Goal: Task Accomplishment & Management: Use online tool/utility

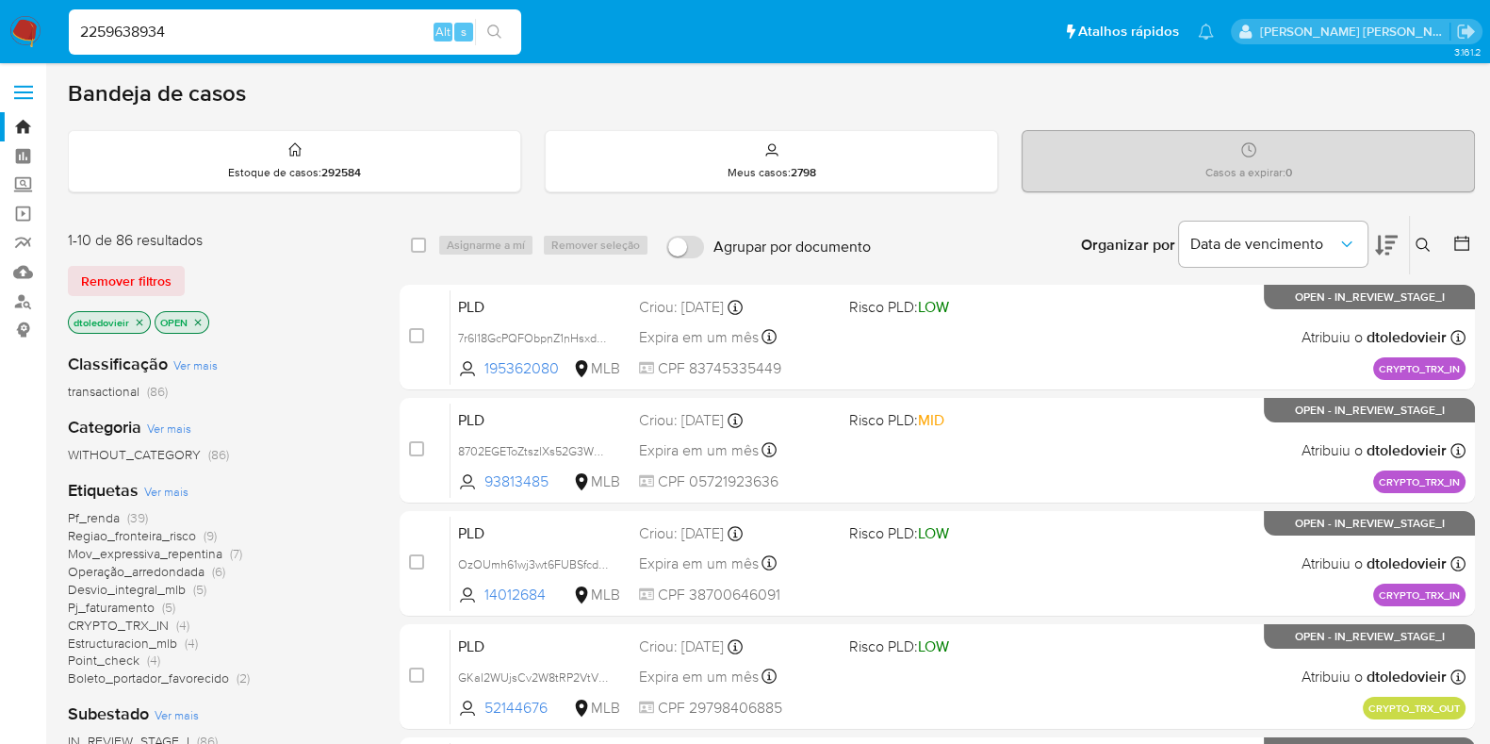
type input "2259638934"
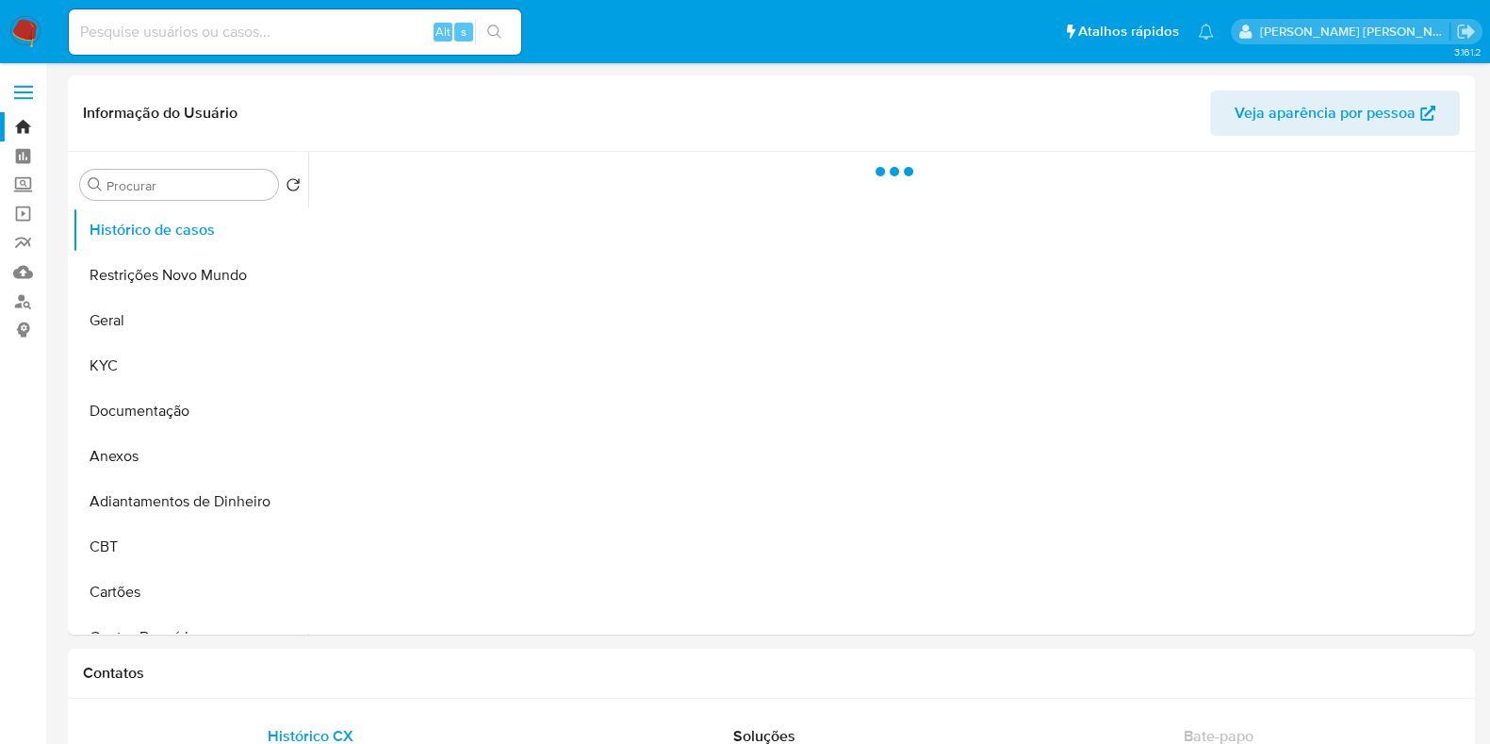
select select "10"
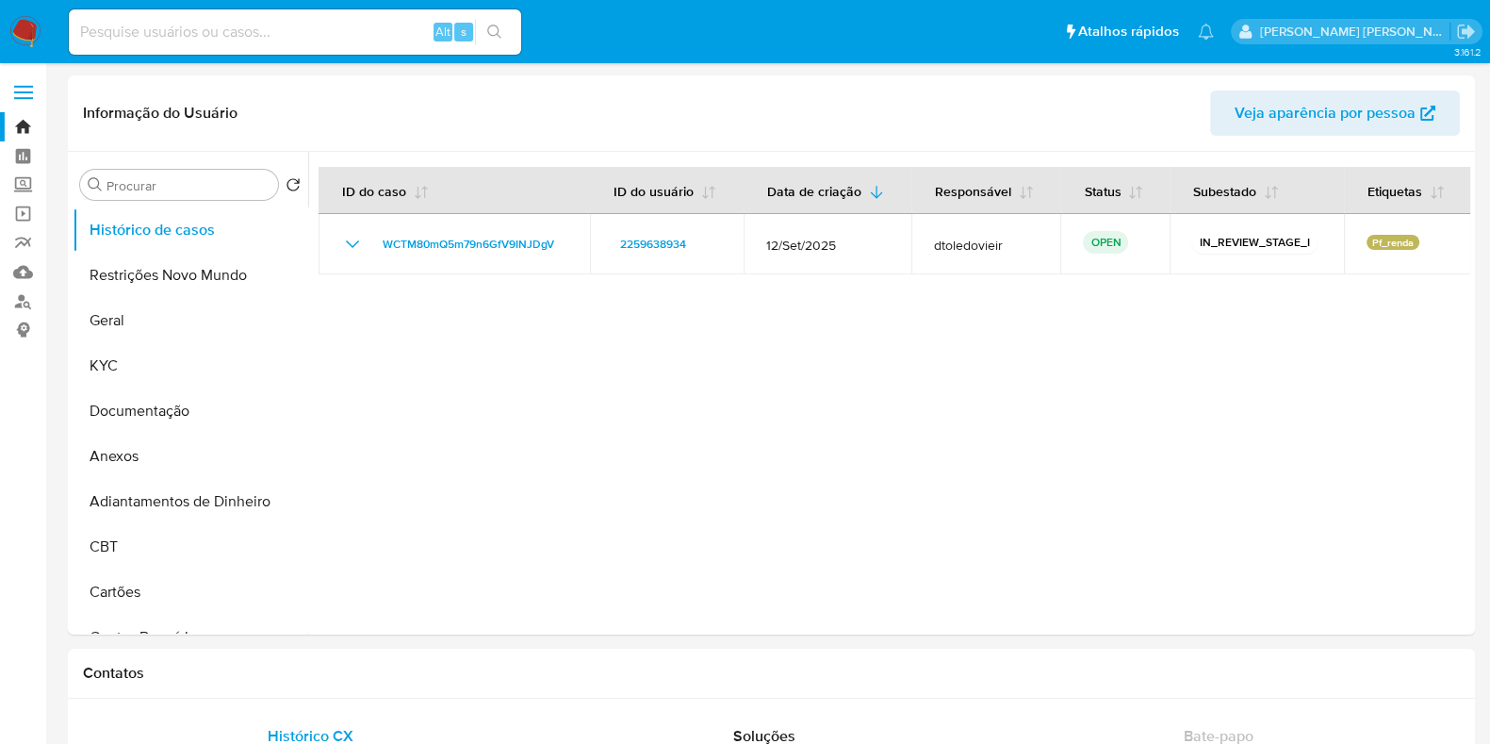
click at [142, 25] on input at bounding box center [295, 32] width 452 height 25
paste input "GKaI2WUjsCv2W8tRP2VtVVeF"
type input "GKaI2WUjsCv2W8tRP2VtVVeF"
click at [156, 316] on button "Geral" at bounding box center [183, 320] width 221 height 45
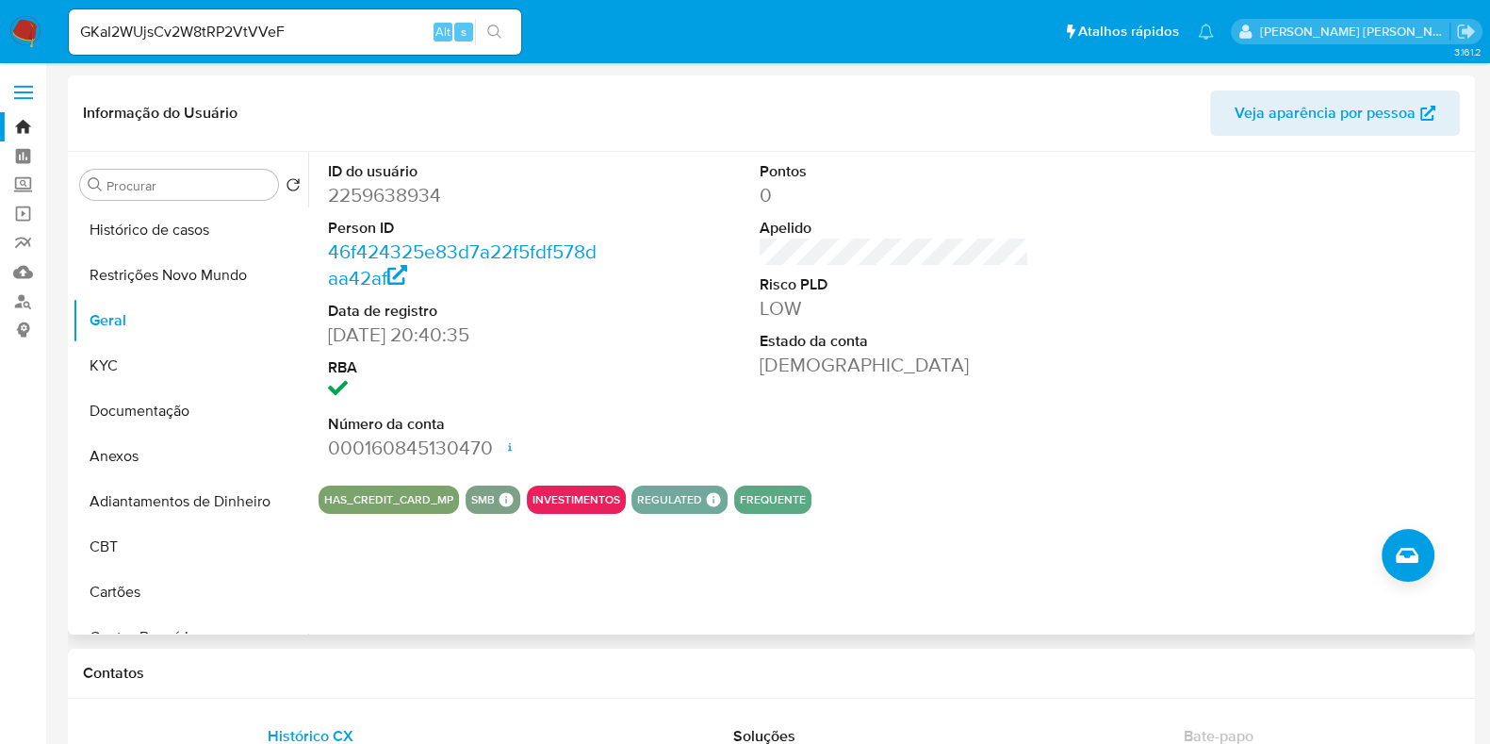
click at [946, 119] on header "Informação do Usuário Veja aparência por pessoa" at bounding box center [771, 112] width 1377 height 45
click at [132, 360] on button "KYC" at bounding box center [183, 365] width 221 height 45
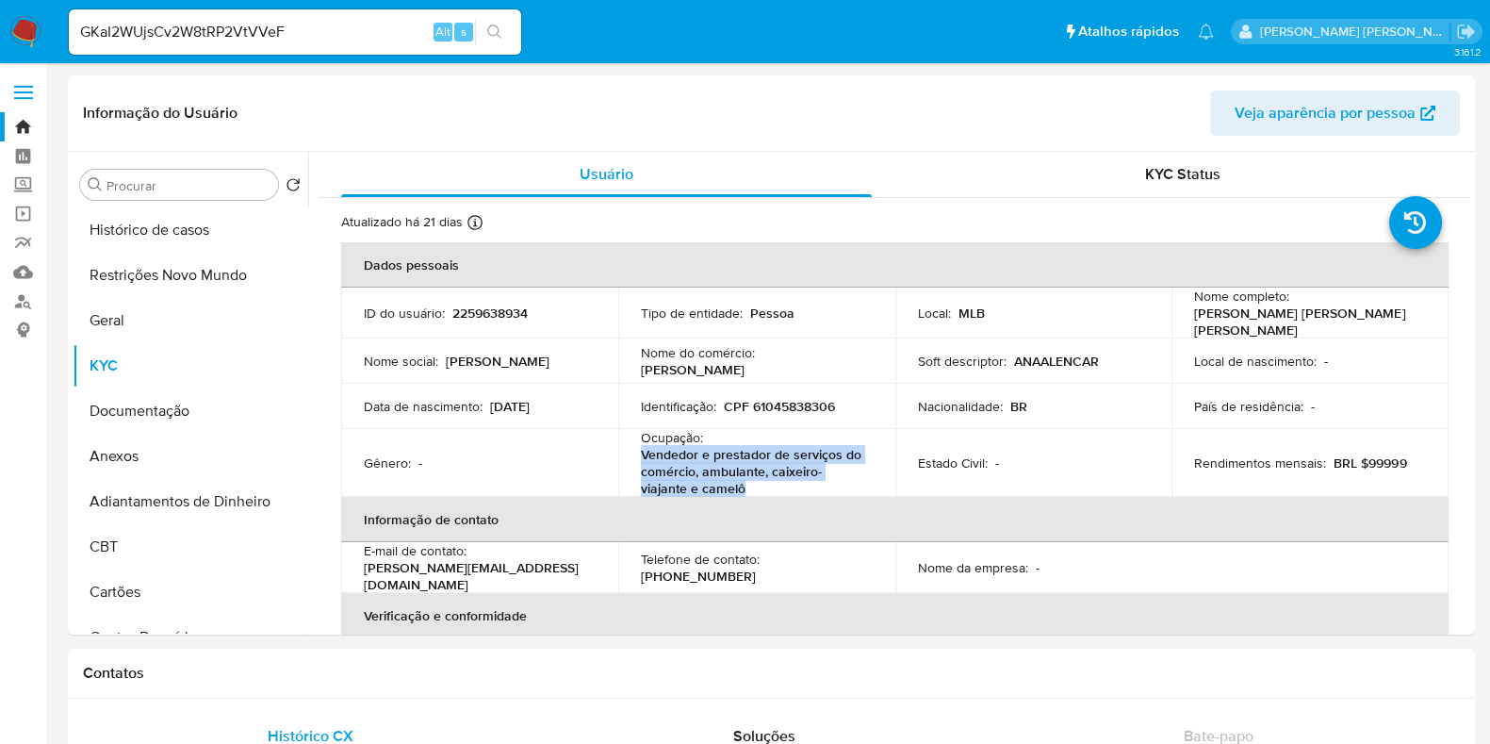
drag, startPoint x: 745, startPoint y: 487, endPoint x: 631, endPoint y: 454, distance: 118.7
click at [631, 454] on td "Ocupação : Vendedor e prestador de serviços do comércio, ambulante, caixeiro-vi…" at bounding box center [756, 463] width 277 height 68
copy p "Vendedor e prestador de serviços do comércio, ambulante, caixeiro-viajante e ca…"
click at [161, 415] on button "Documentação" at bounding box center [183, 410] width 221 height 45
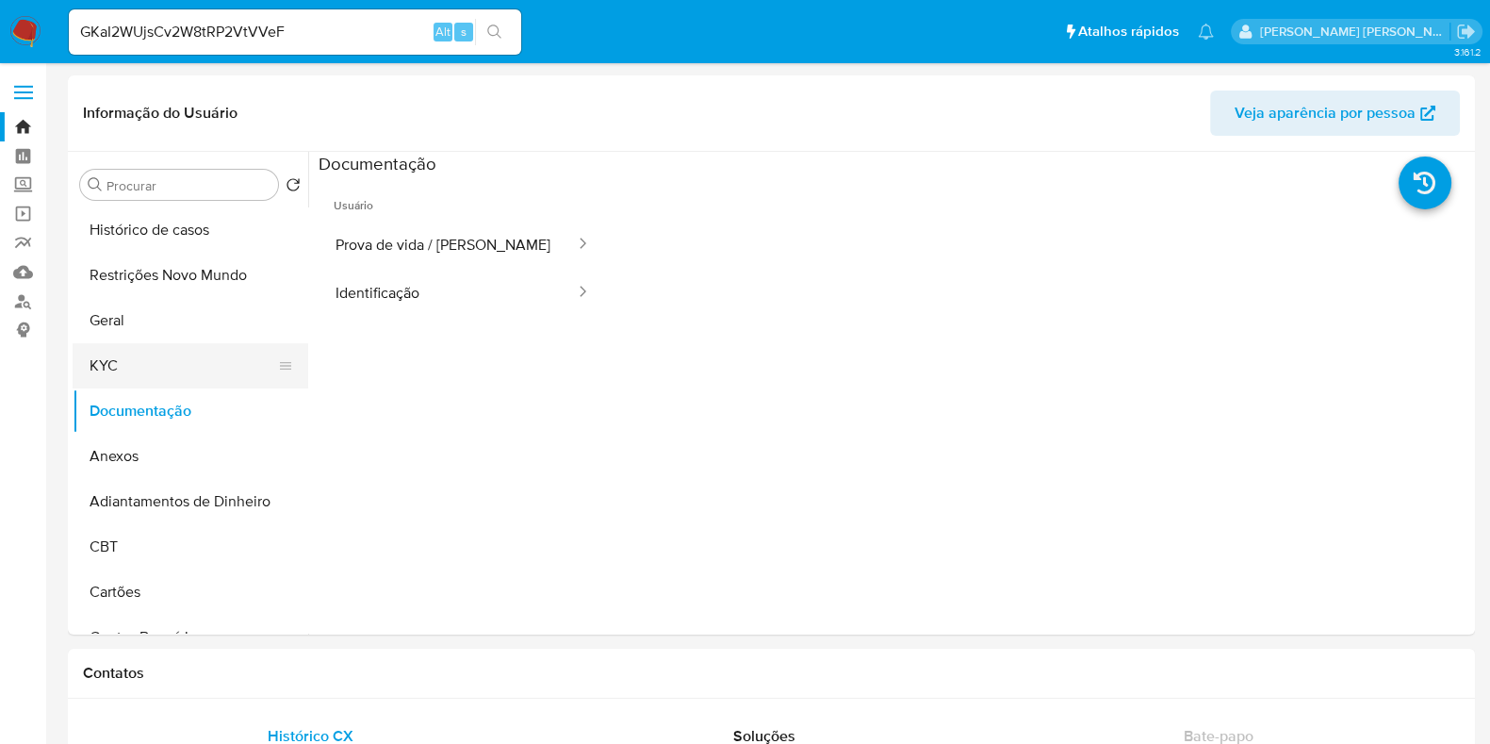
click at [148, 368] on button "KYC" at bounding box center [183, 365] width 221 height 45
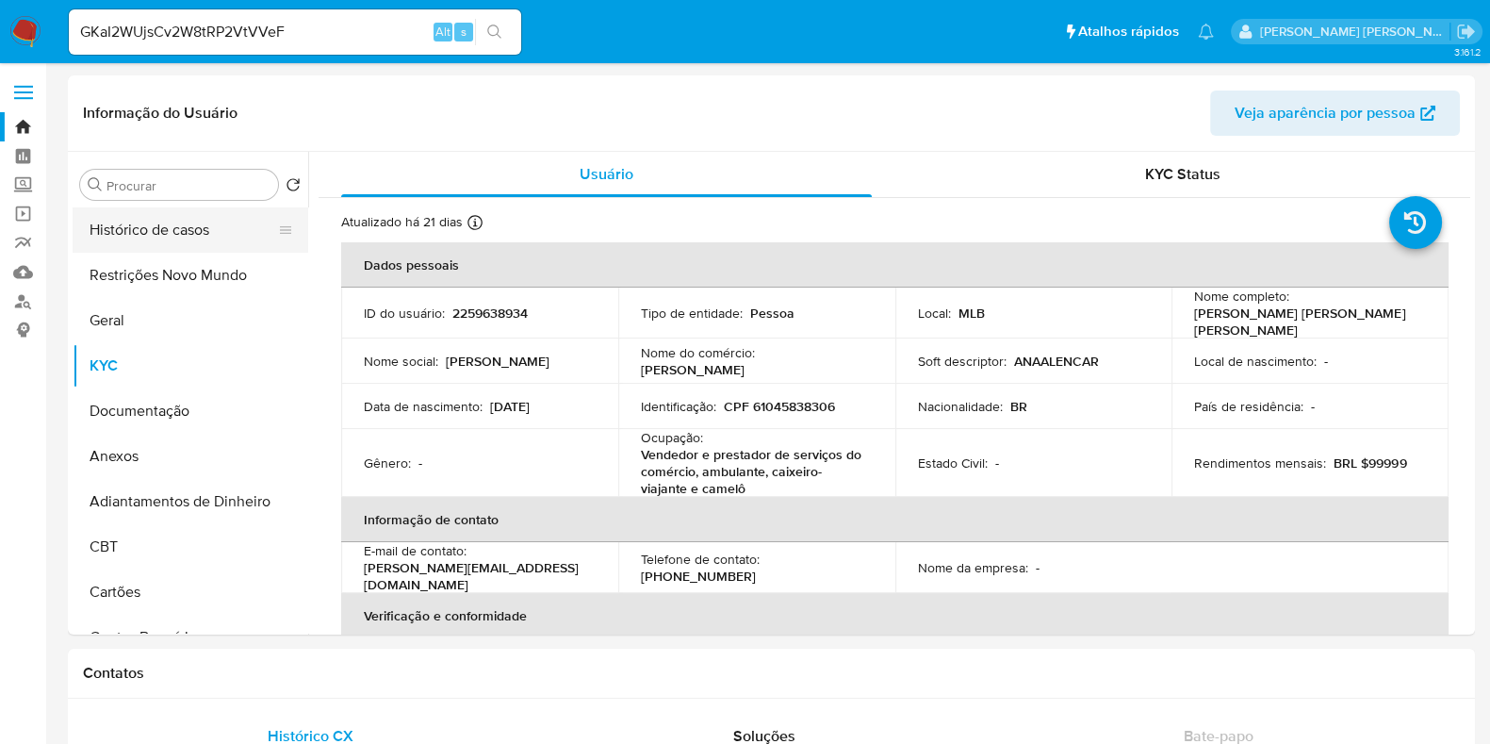
click at [173, 236] on button "Histórico de casos" at bounding box center [183, 229] width 221 height 45
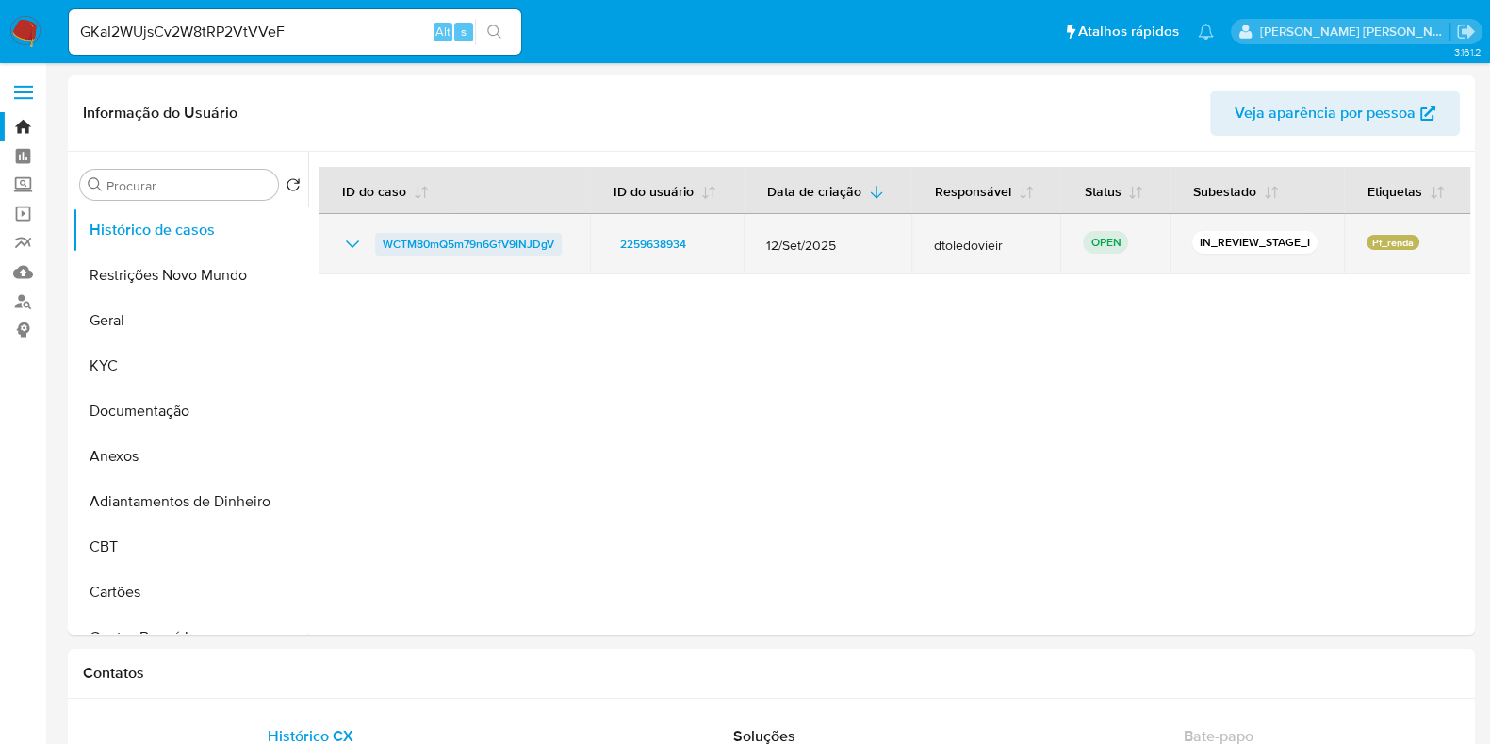
click at [454, 251] on span "WCTM80mQ5m79n6GfV9INJDgV" at bounding box center [469, 244] width 172 height 23
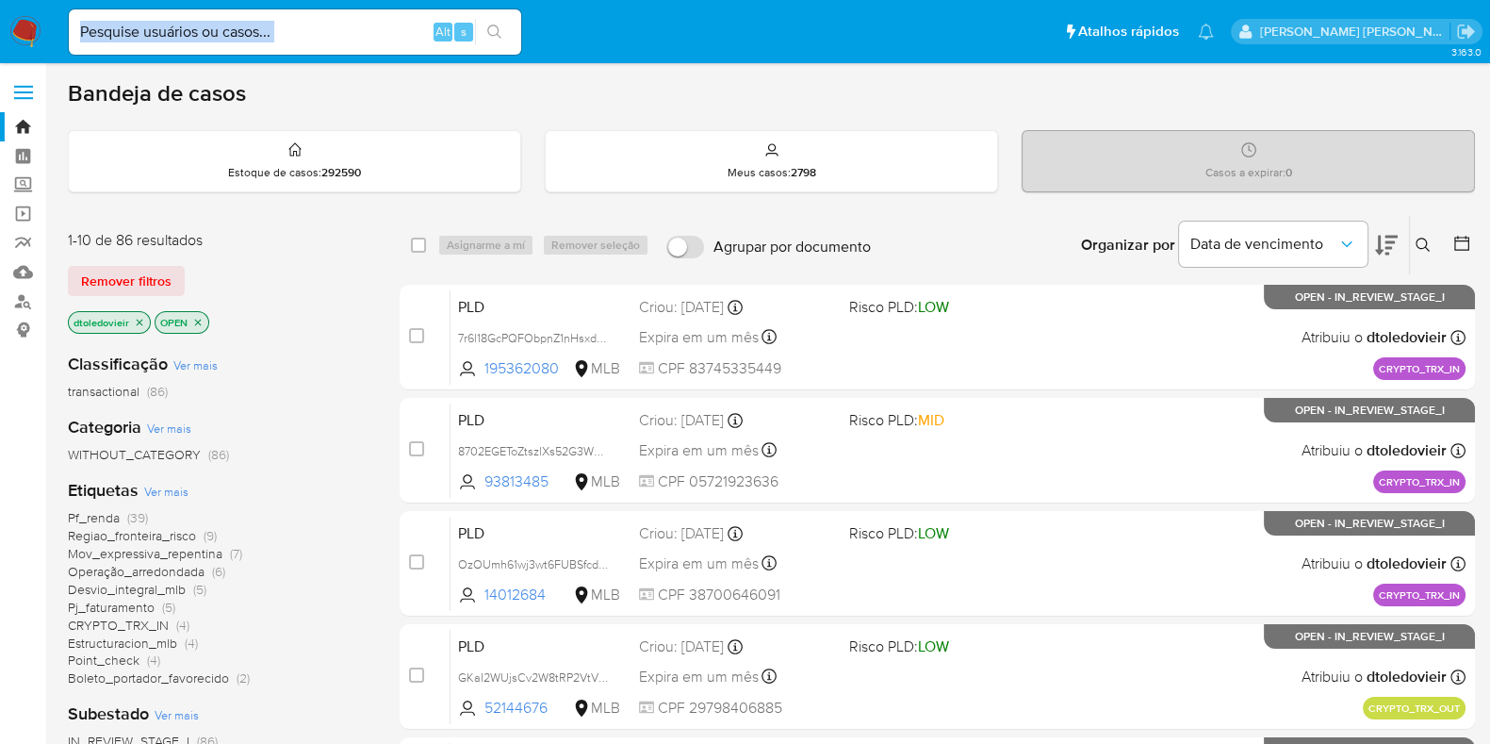
drag, startPoint x: 316, startPoint y: 46, endPoint x: 297, endPoint y: 34, distance: 22.5
click at [297, 34] on div "Alt s" at bounding box center [295, 31] width 452 height 45
click at [297, 34] on input at bounding box center [295, 32] width 452 height 25
paste input "GKaI2WUjsCv2W8tRP2VtVVeF"
type input "GKaI2WUjsCv2W8tRP2VtVVeF"
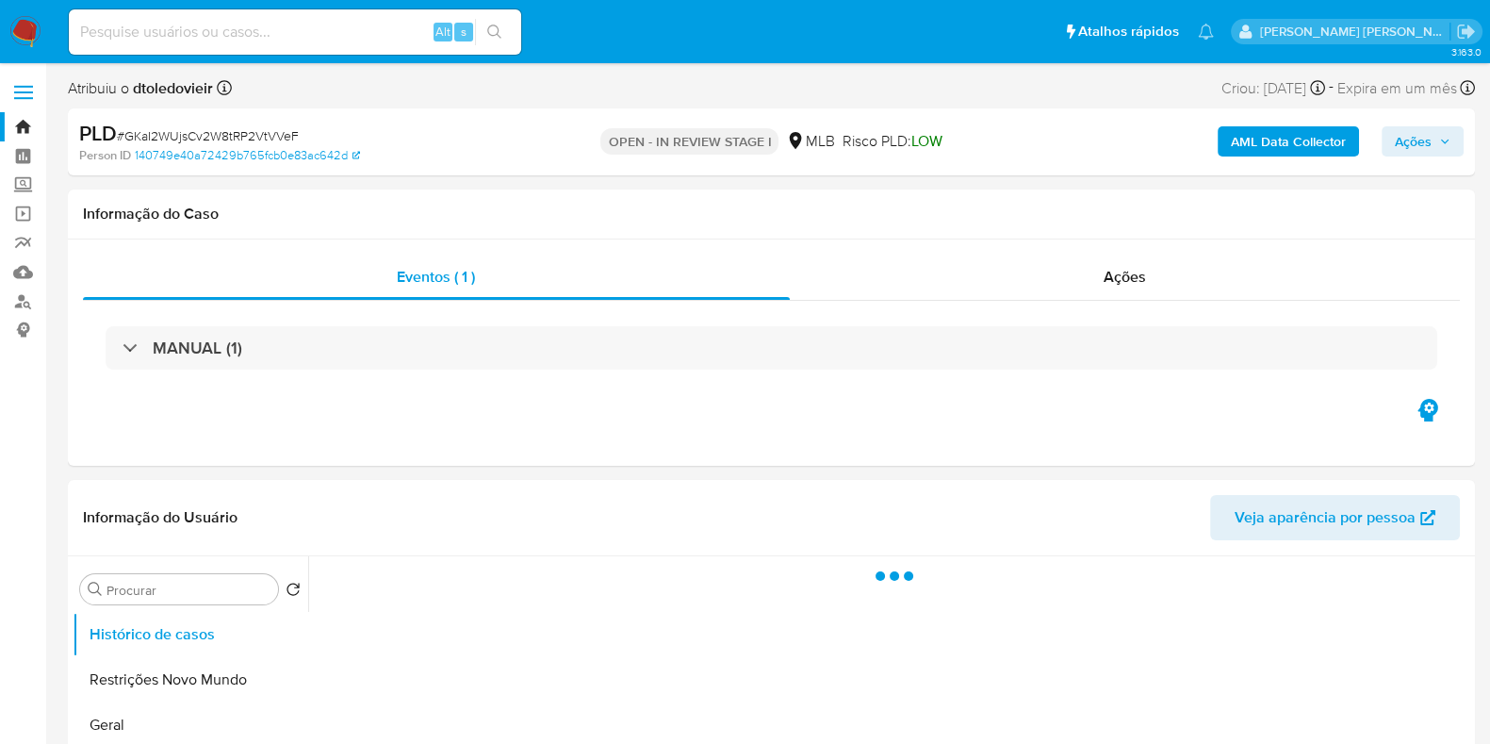
select select "10"
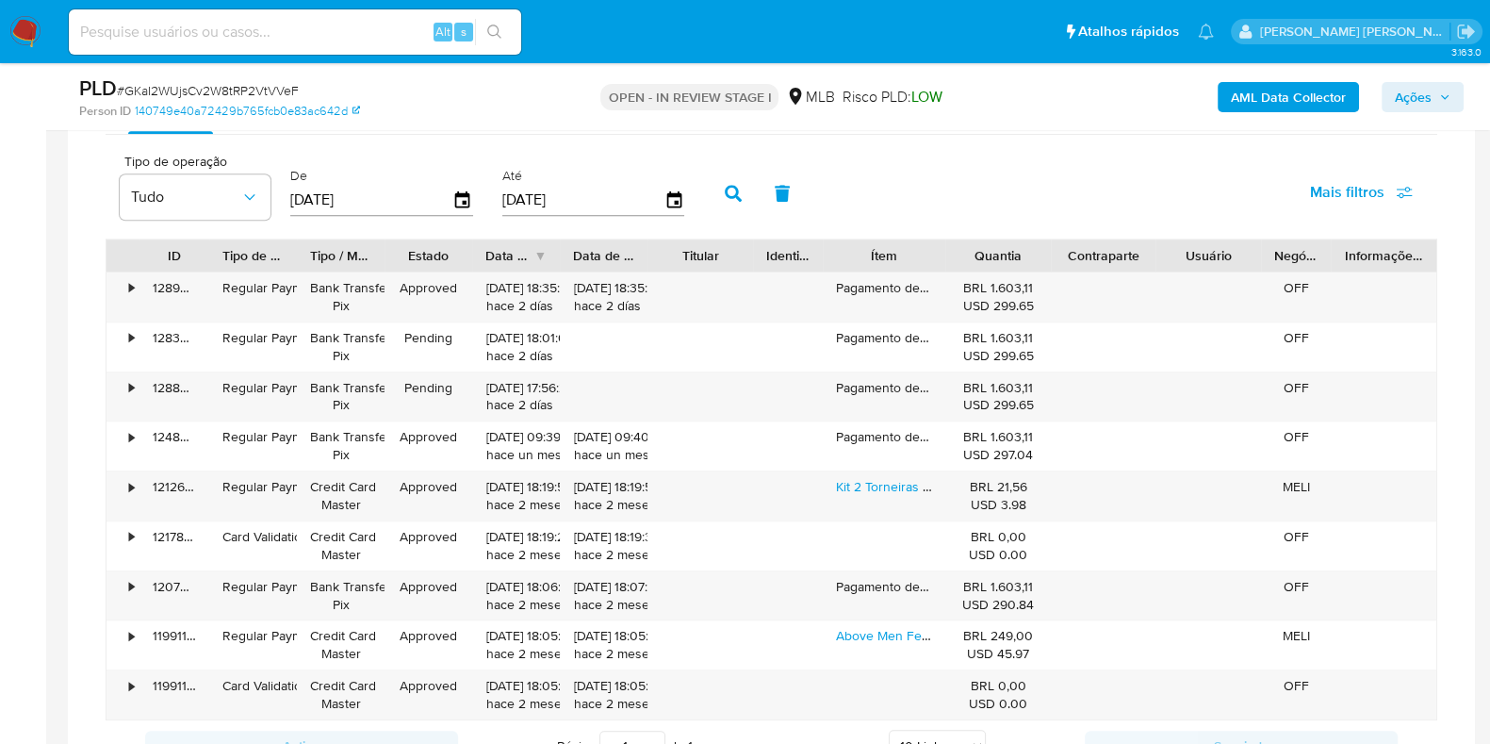
scroll to position [1531, 0]
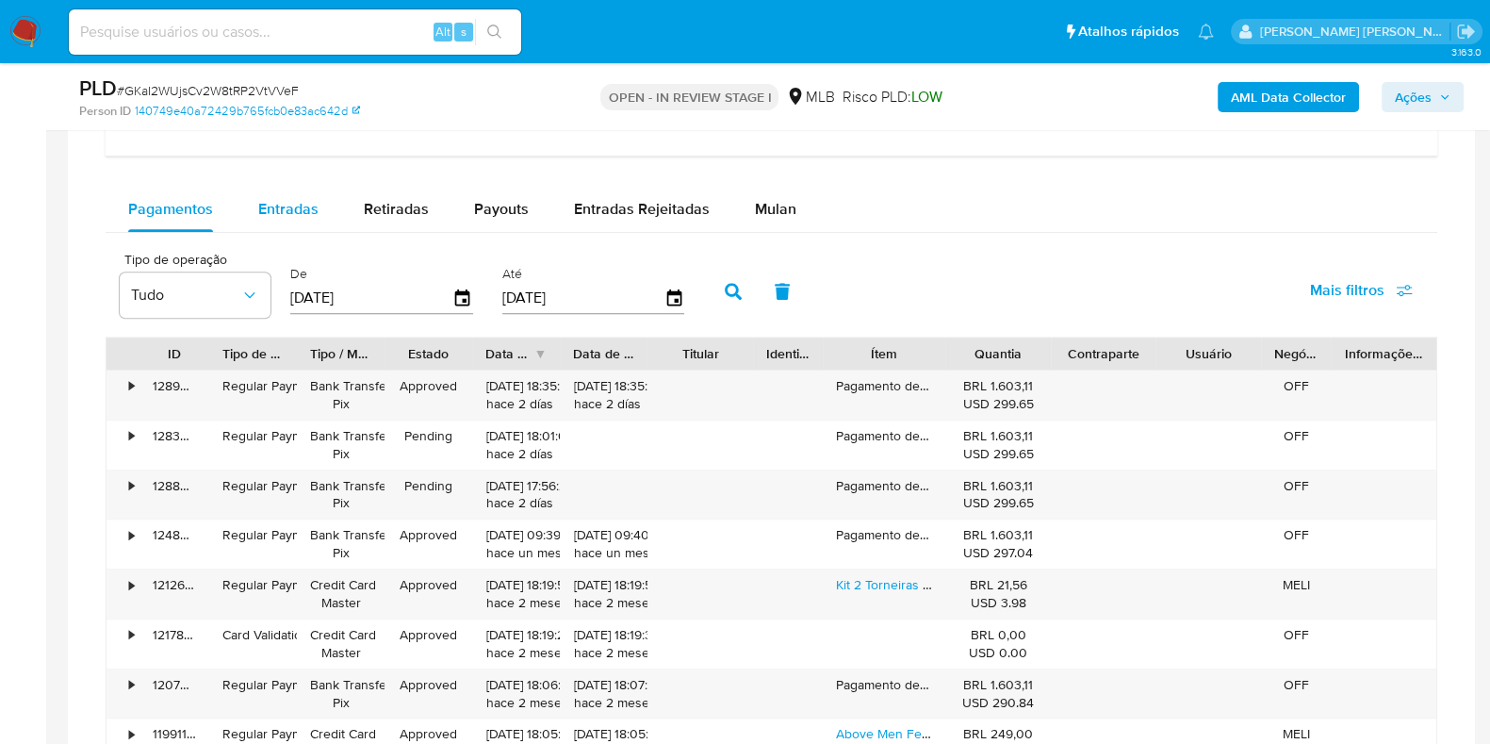
click at [281, 209] on span "Entradas" at bounding box center [288, 209] width 60 height 22
select select "10"
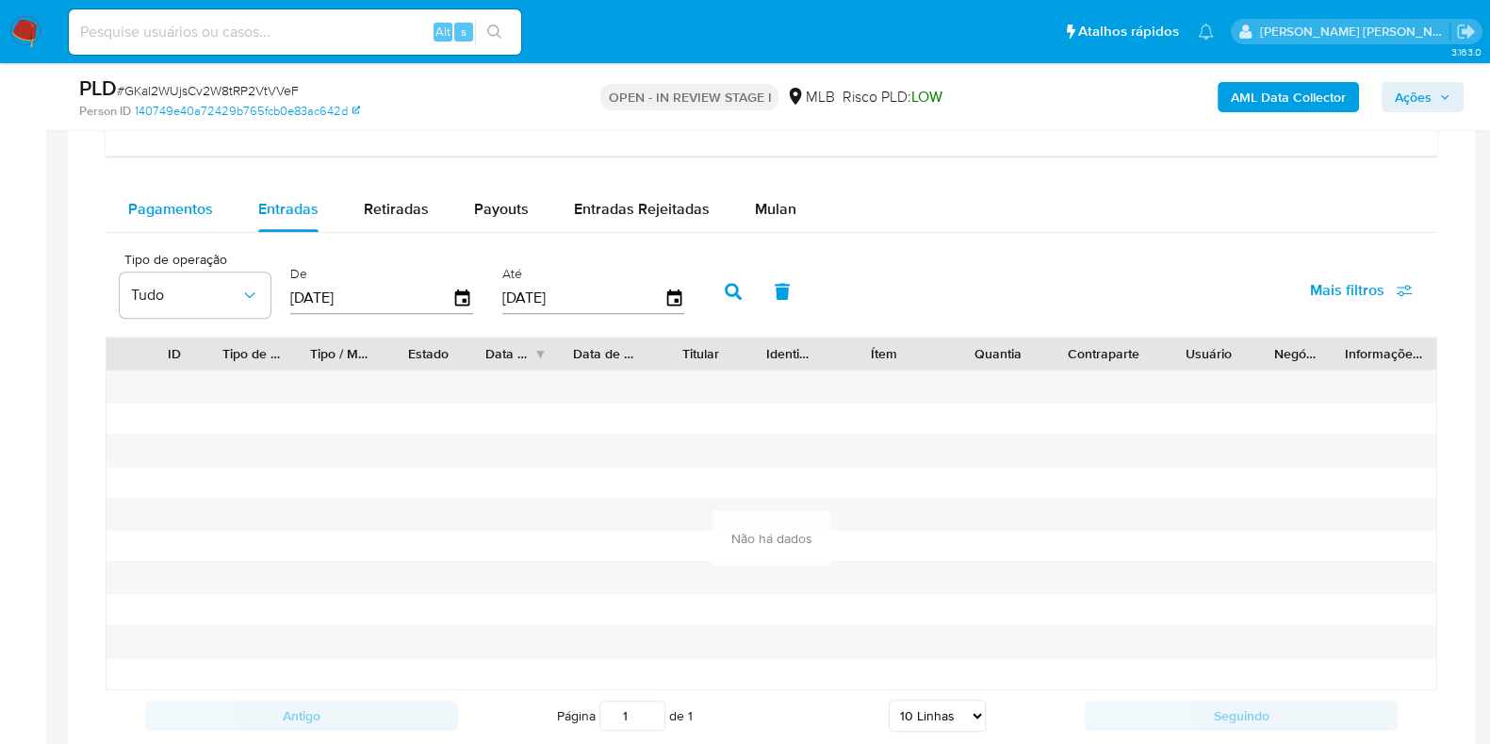
click at [216, 215] on button "Pagamentos" at bounding box center [171, 209] width 130 height 45
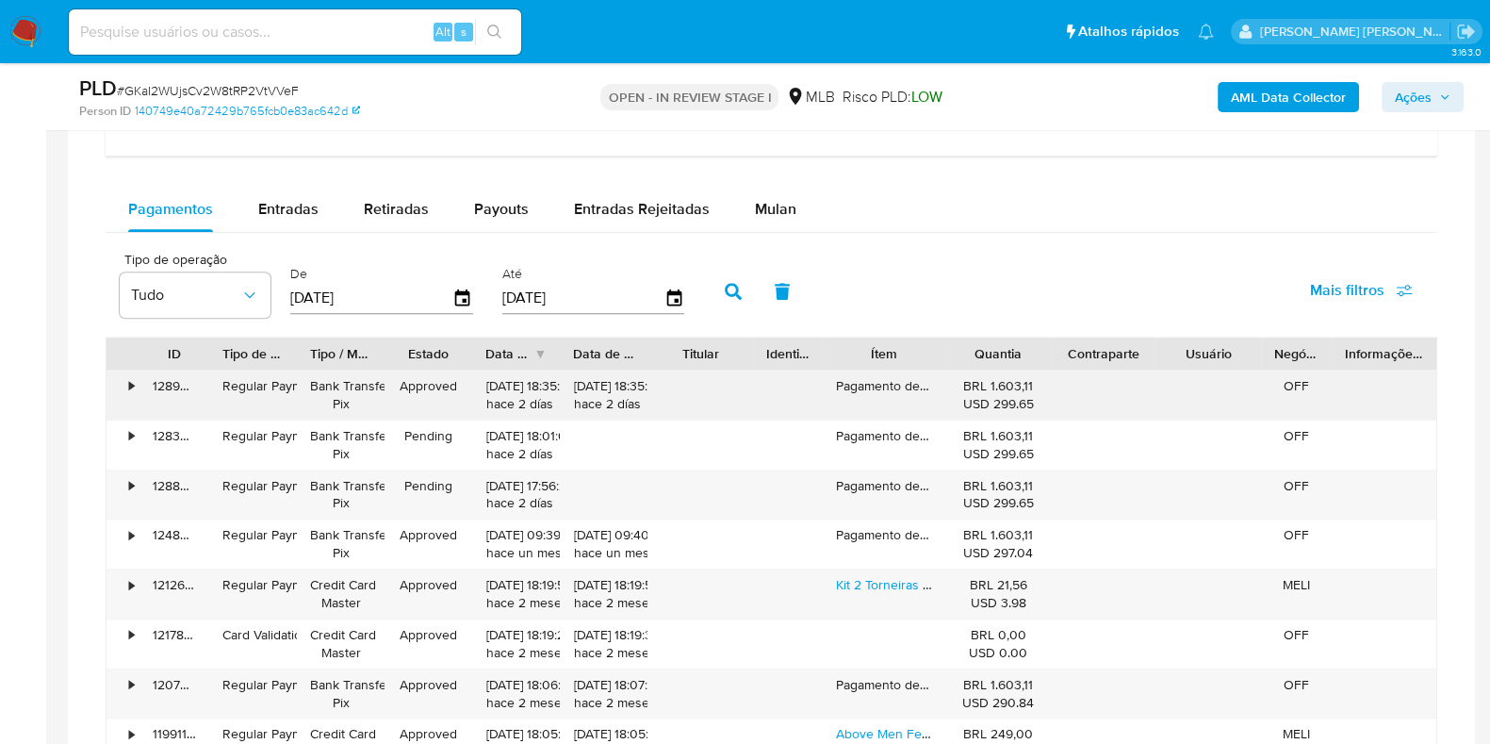
click at [575, 387] on div "• 128905028934 Regular Payment Bank Transfer Pix Approved 06/10/2025 18:35:09 h…" at bounding box center [772, 394] width 1330 height 49
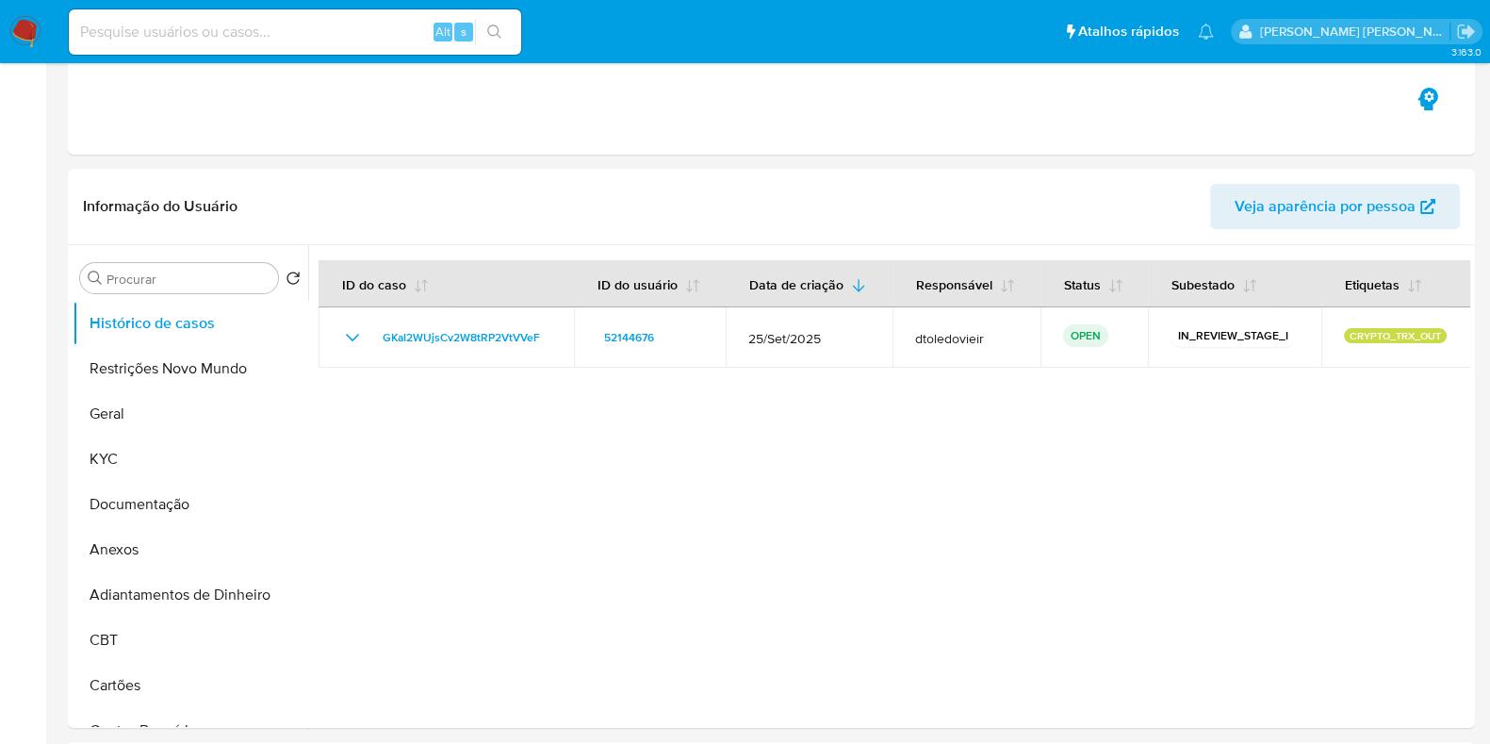
scroll to position [0, 0]
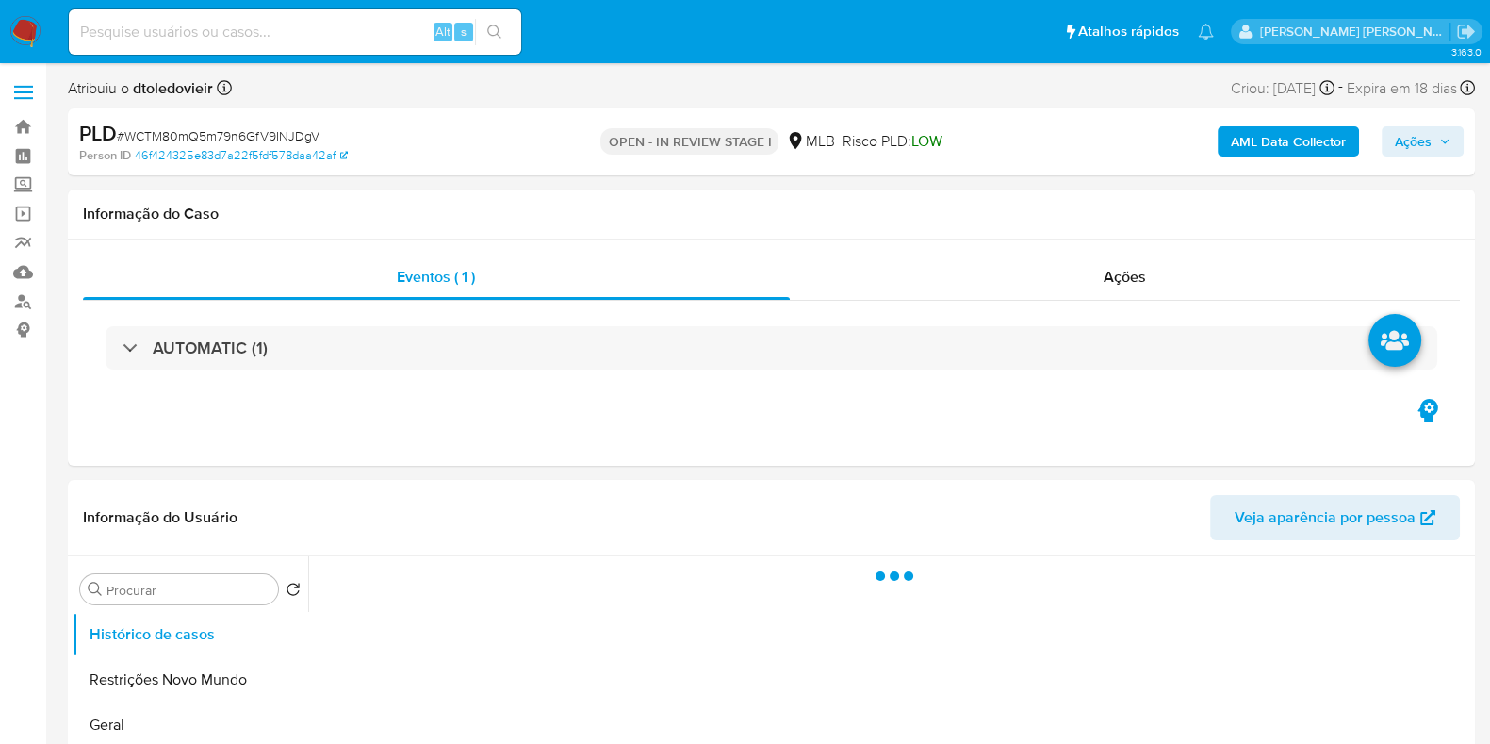
select select "10"
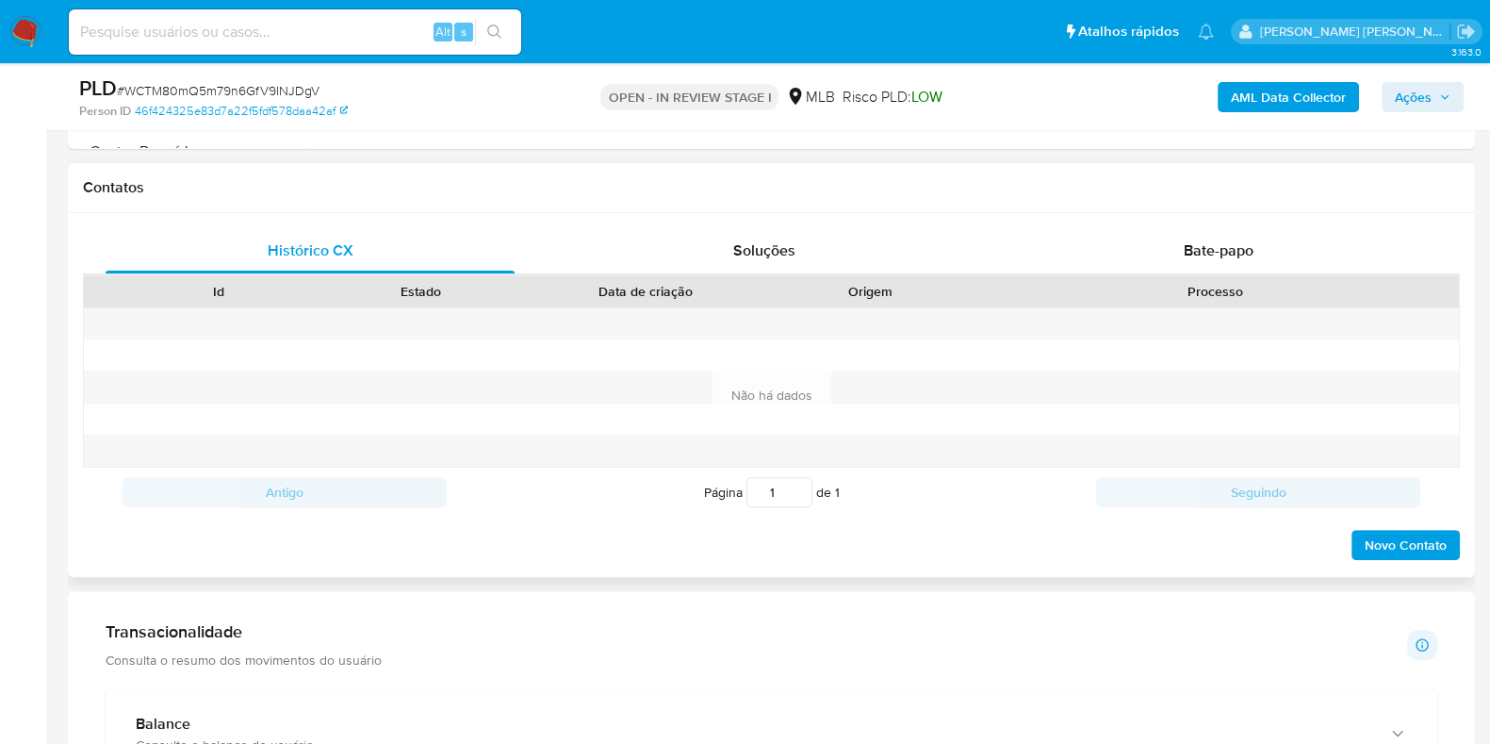
scroll to position [824, 0]
click at [1254, 257] on div "Bate-papo" at bounding box center [1218, 249] width 409 height 45
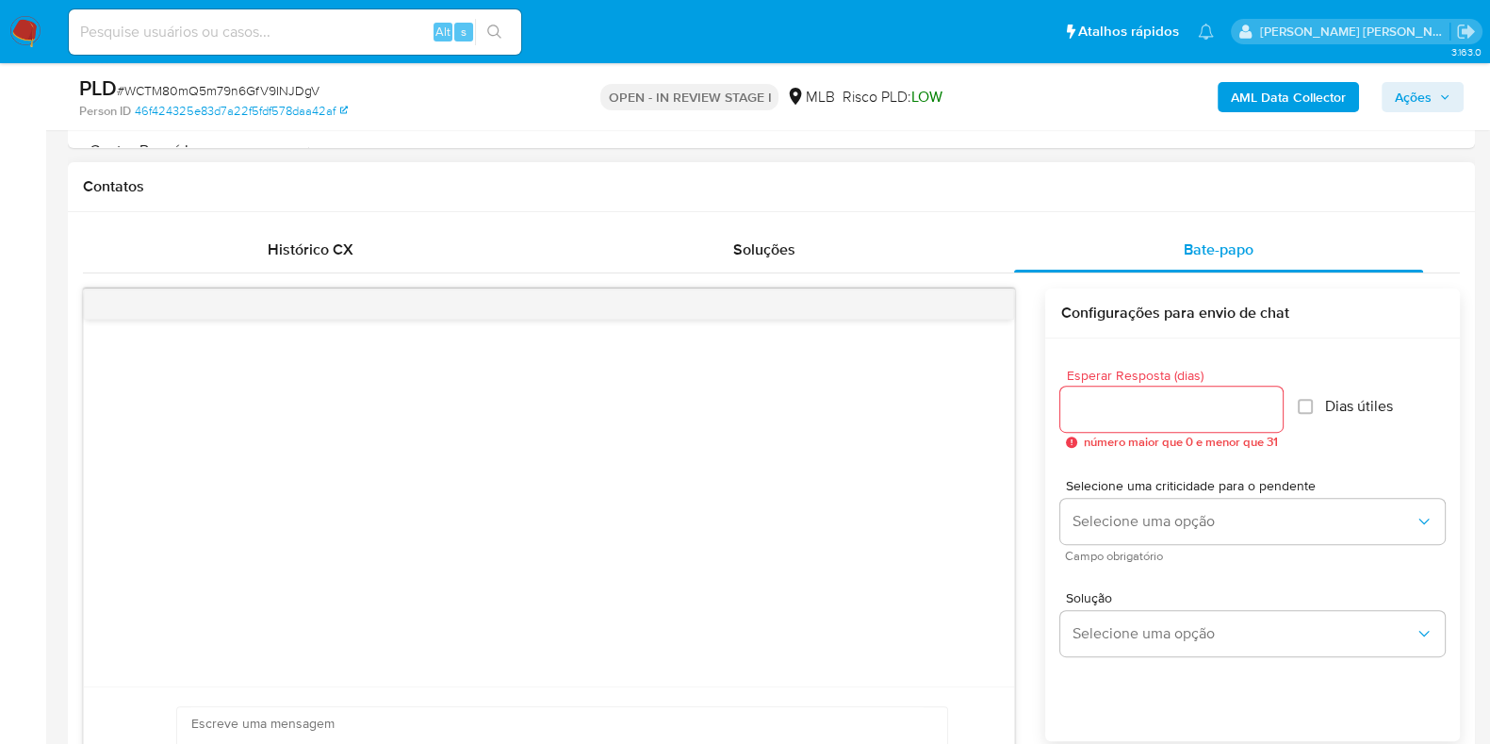
click at [1110, 397] on input "Esperar Resposta (dias)" at bounding box center [1172, 409] width 222 height 25
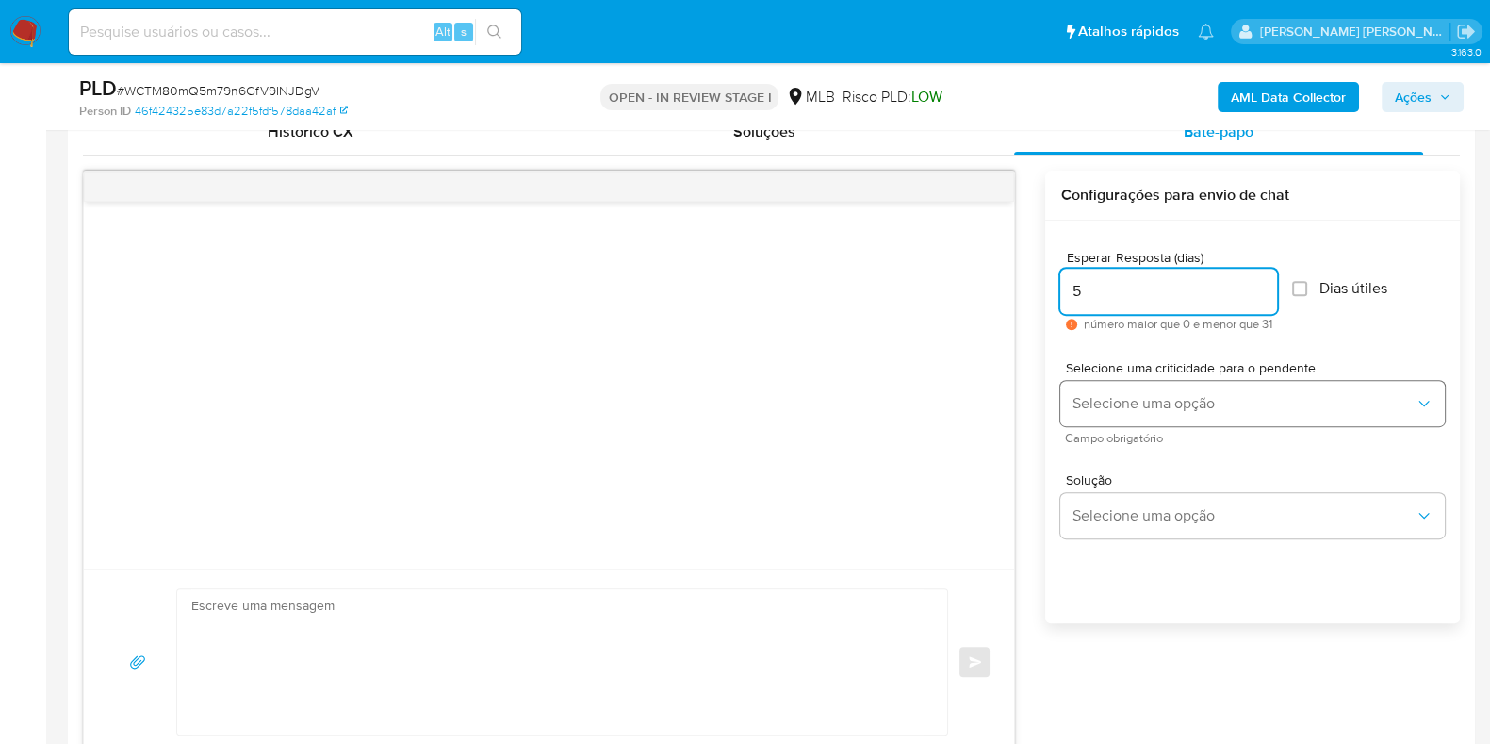
type input "5"
click at [1197, 403] on span "Selecione uma opção" at bounding box center [1243, 403] width 343 height 19
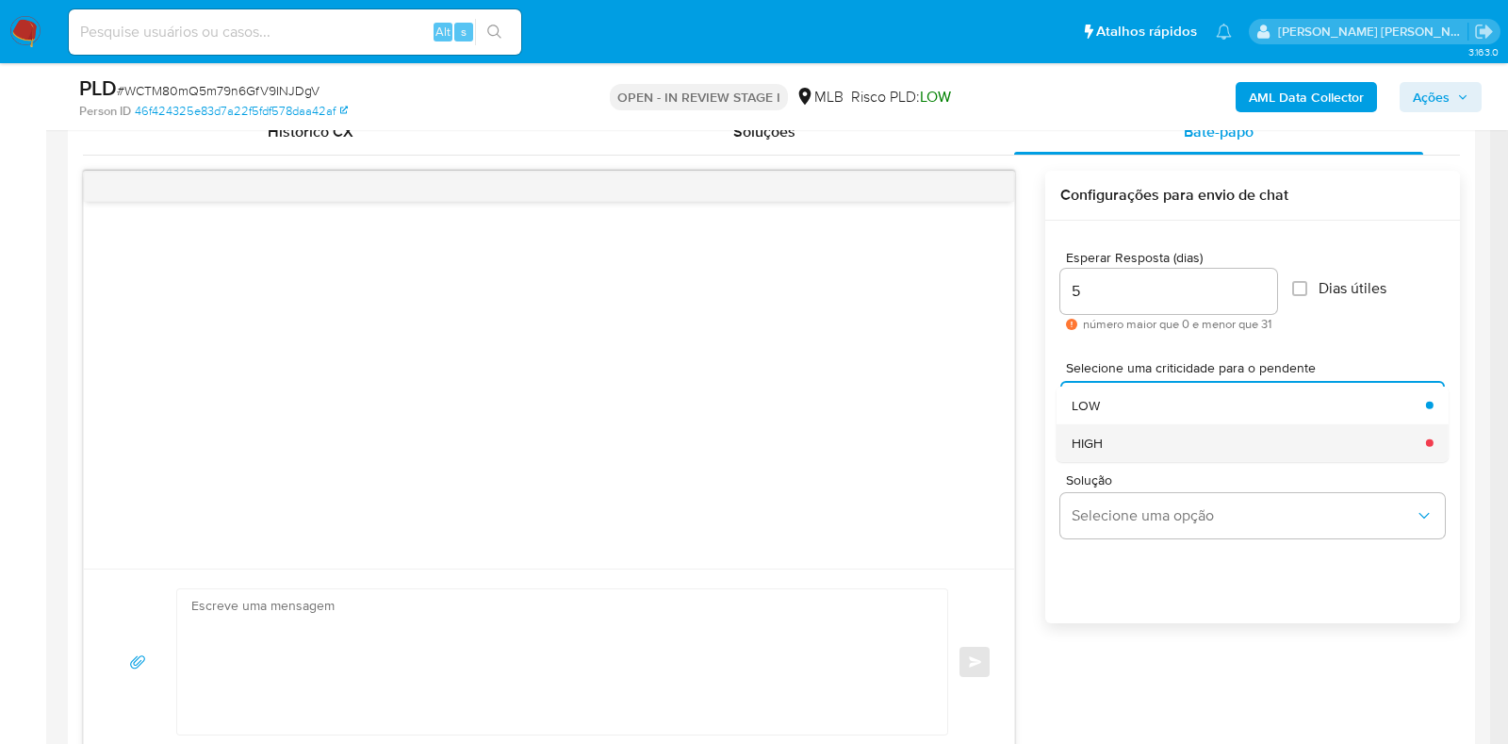
click at [1156, 443] on div "HIGH" at bounding box center [1243, 442] width 343 height 38
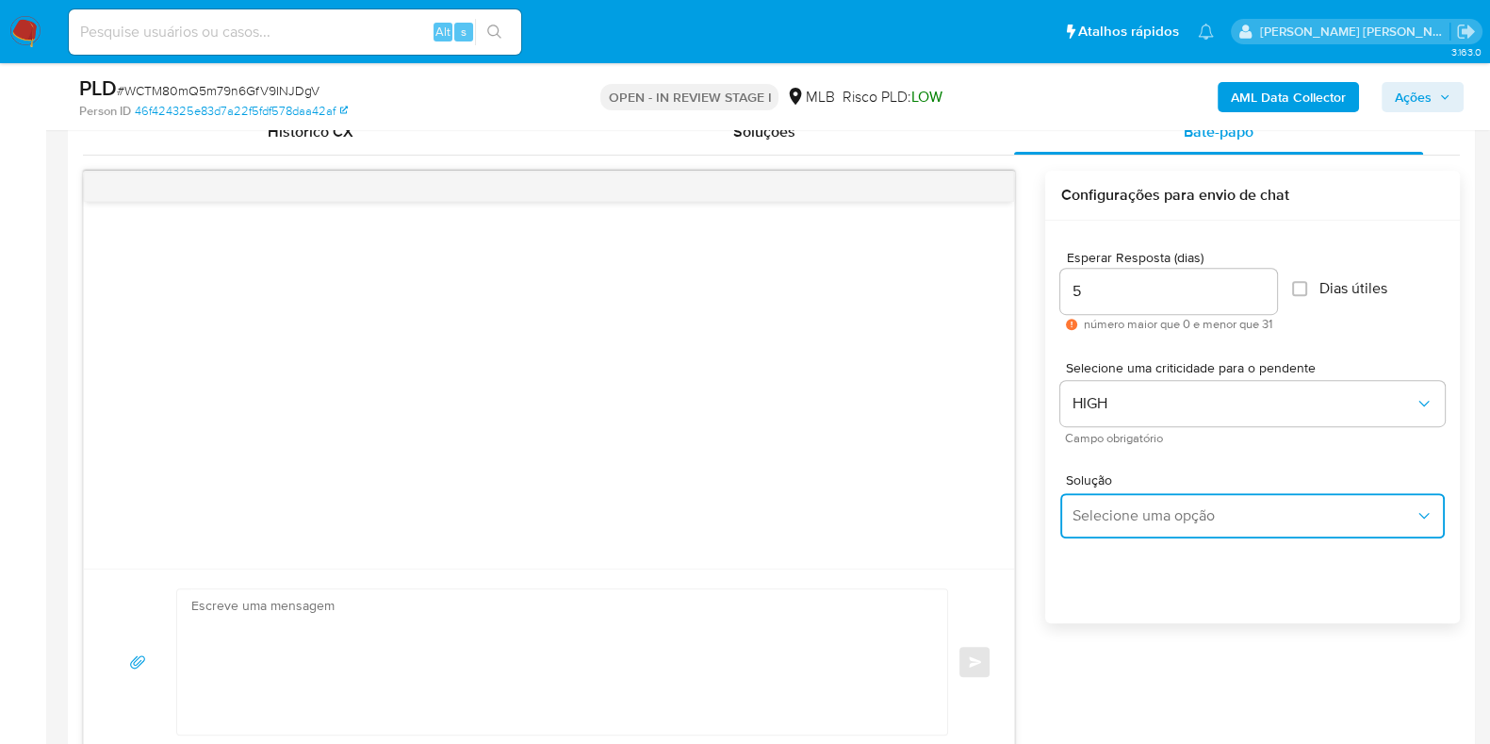
click at [1130, 521] on span "Selecione uma opção" at bounding box center [1243, 515] width 343 height 19
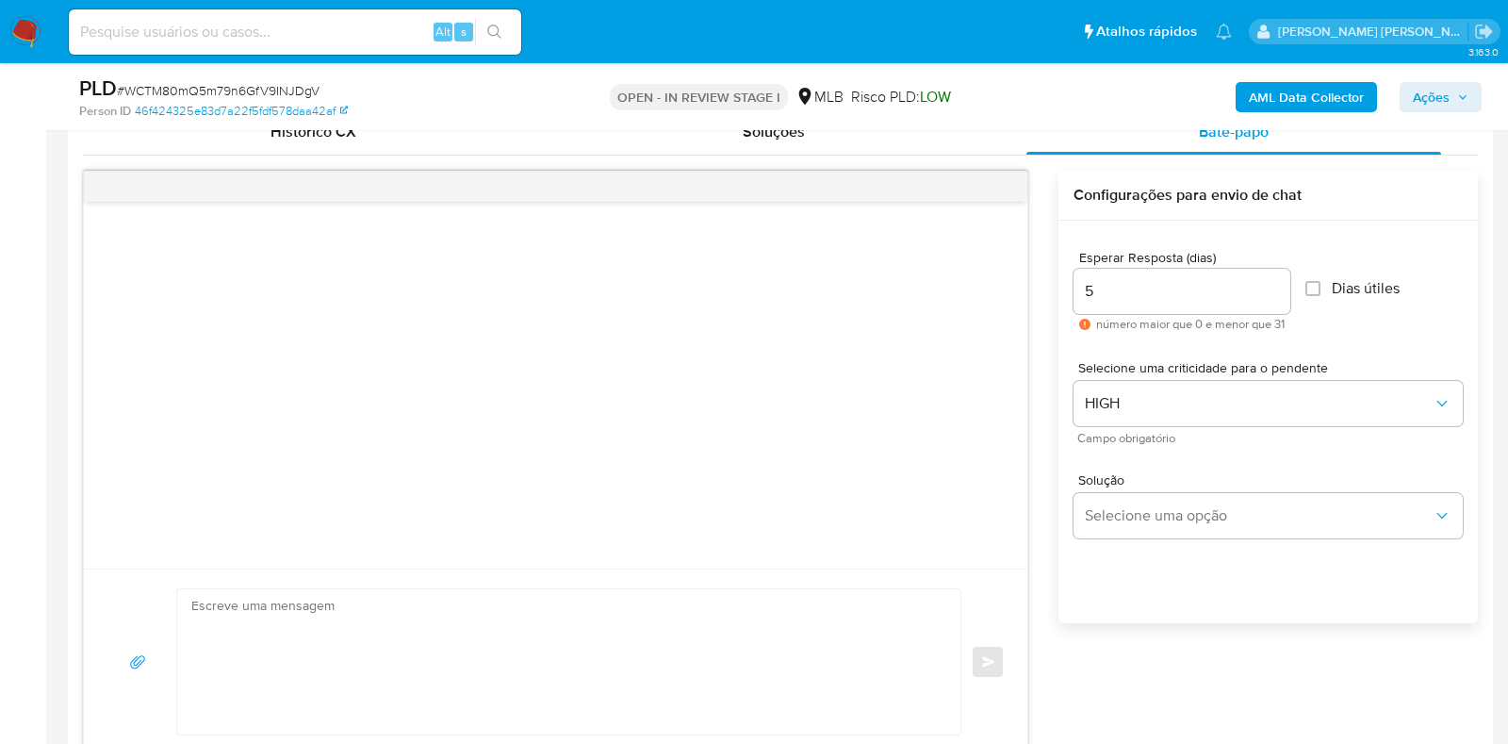
click at [271, 633] on textarea at bounding box center [564, 661] width 746 height 145
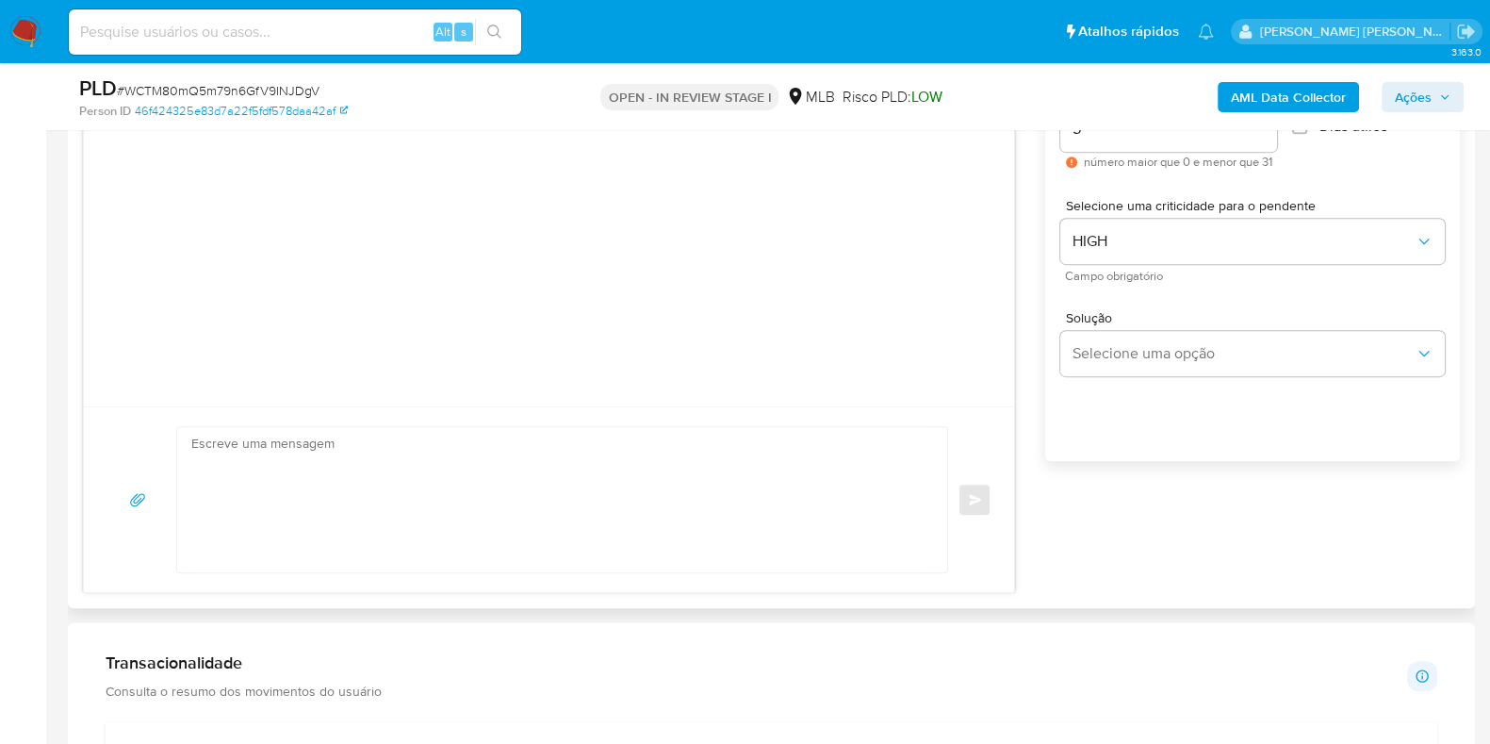
scroll to position [1178, 0]
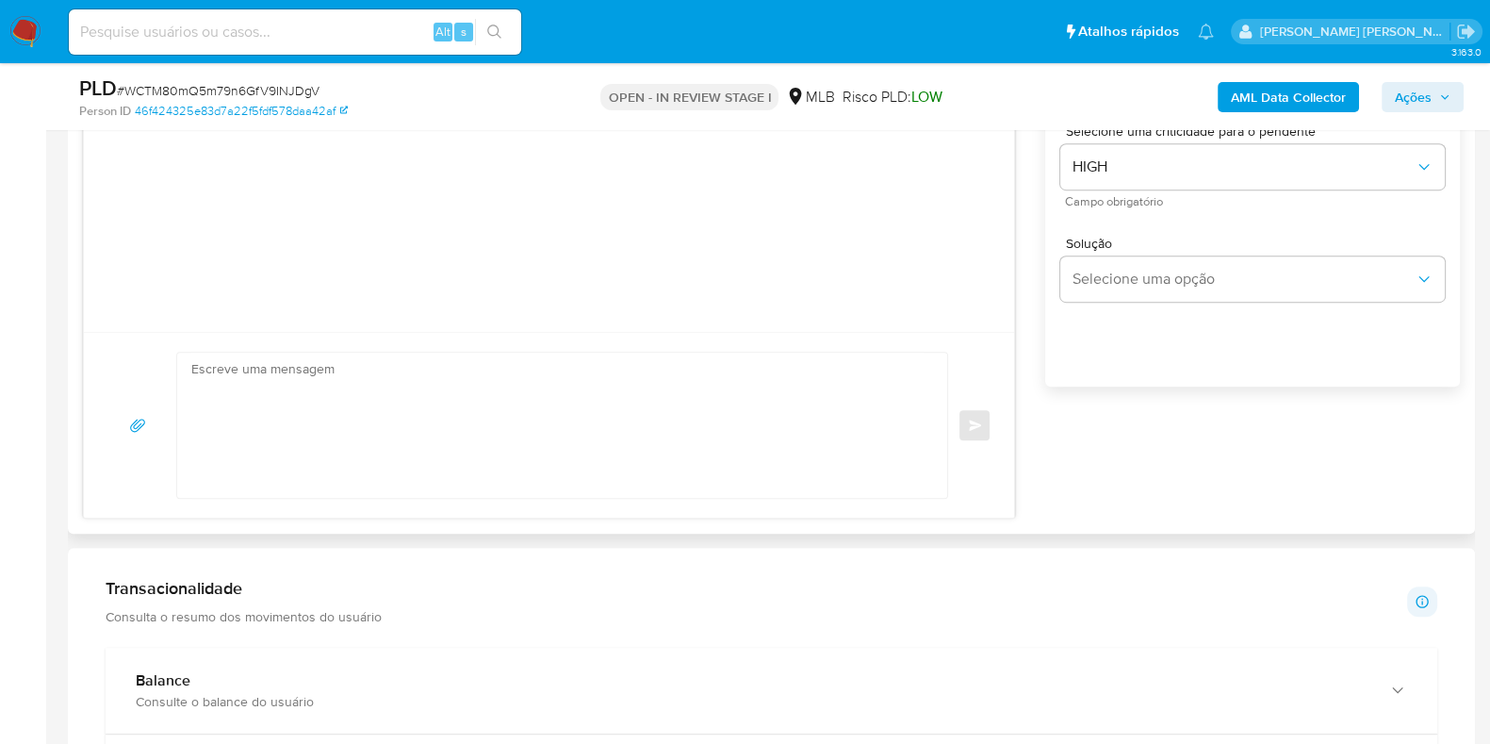
click at [295, 390] on textarea at bounding box center [557, 425] width 732 height 145
paste textarea "Olá, Estamos realizando uma verificação adicional de segurança em contas de usu…"
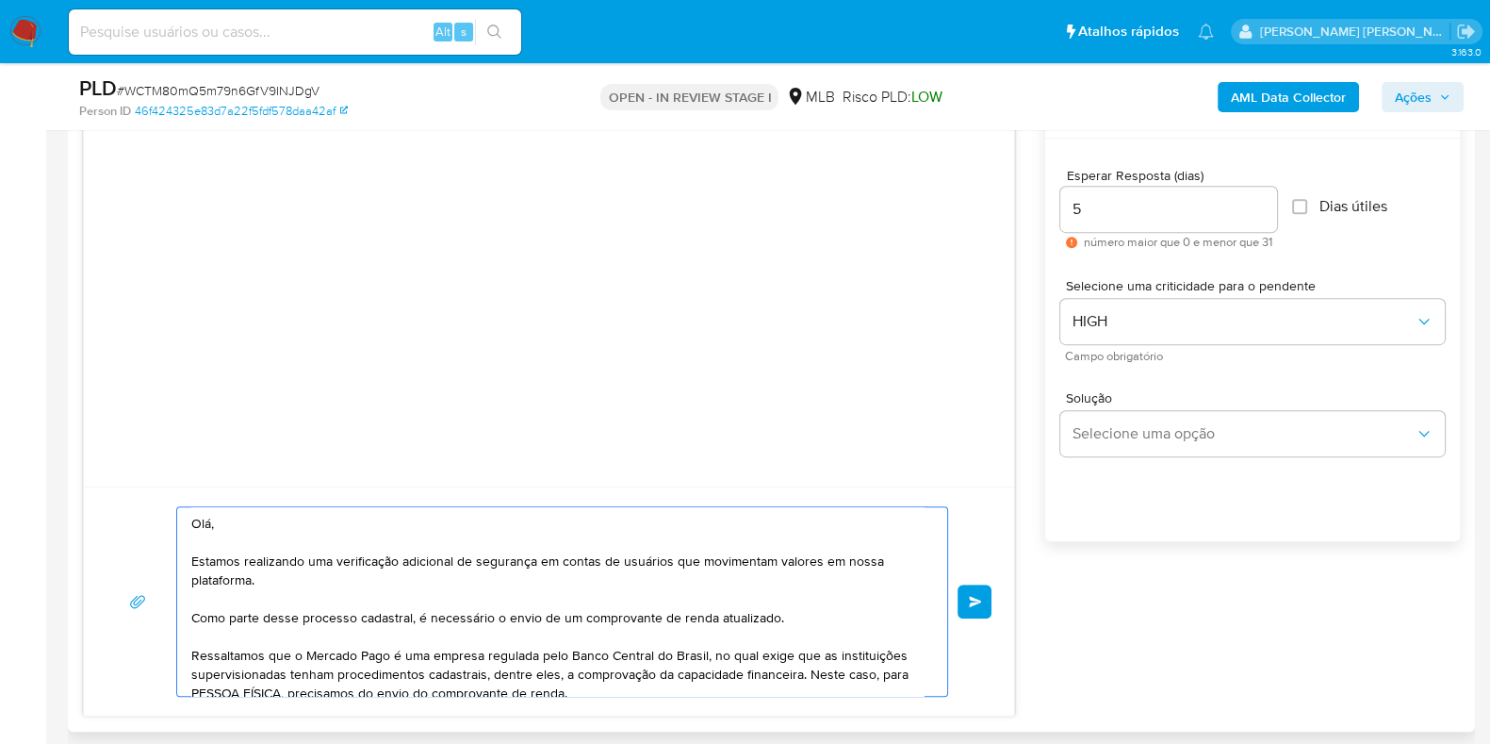
scroll to position [1061, 0]
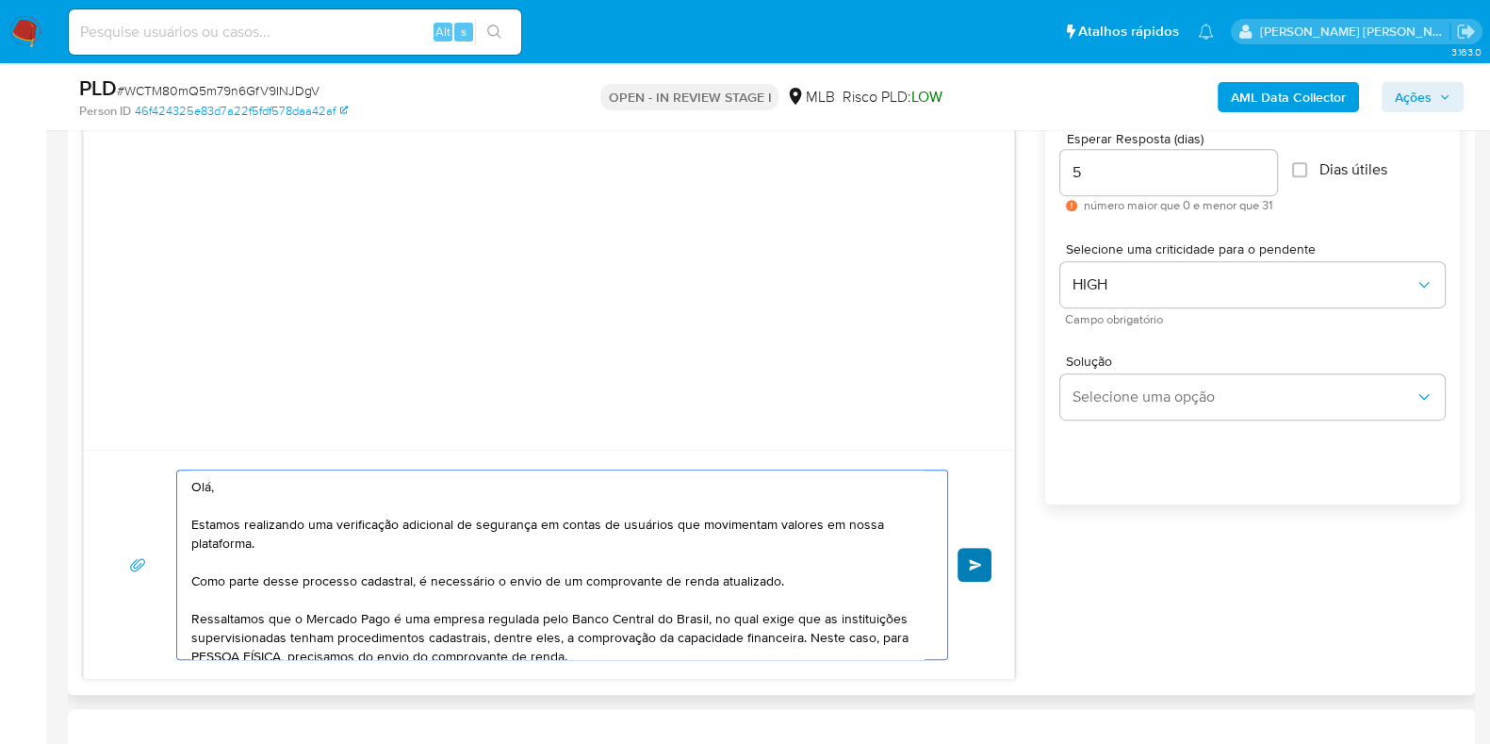
type textarea "Olá, Estamos realizando uma verificação adicional de segurança em contas de usu…"
click at [965, 550] on button "common.send" at bounding box center [975, 565] width 34 height 34
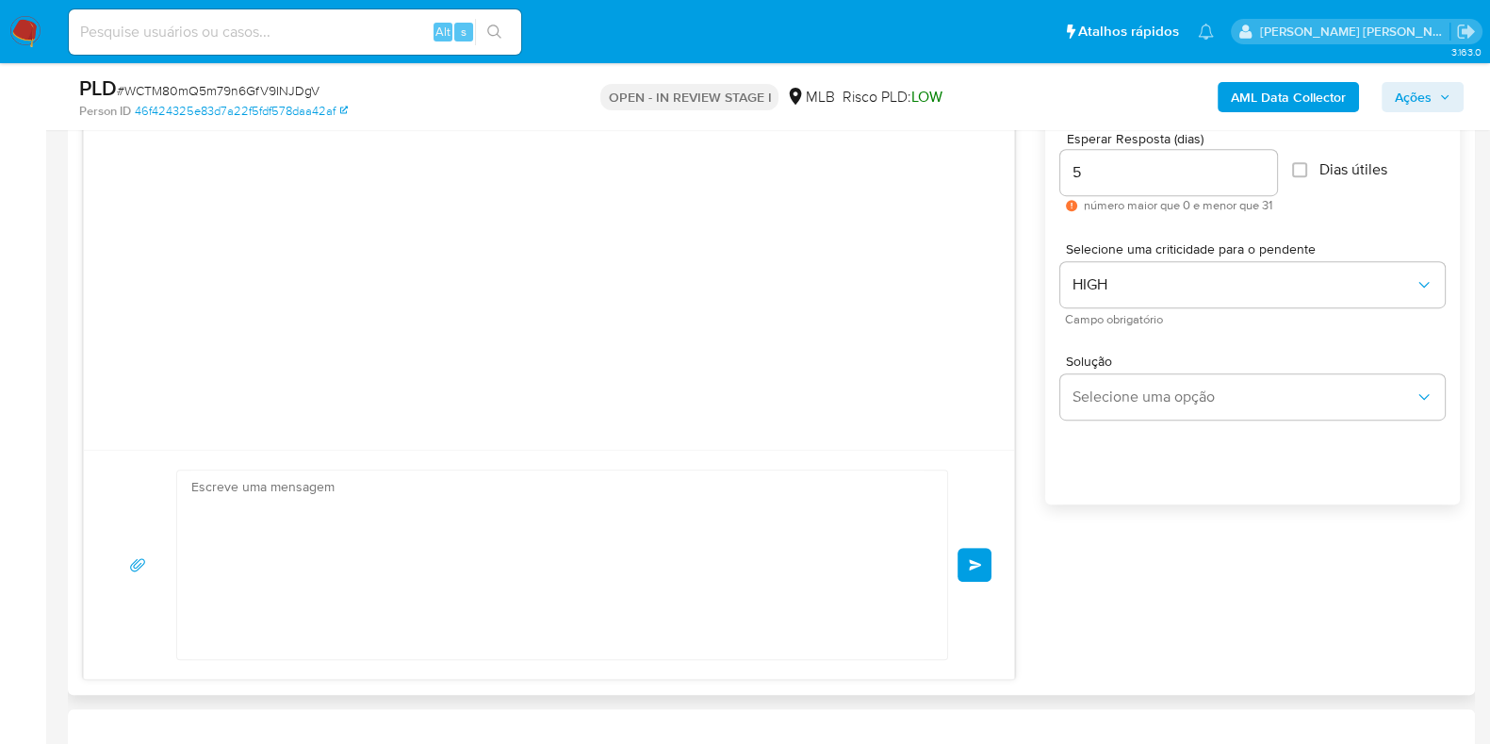
scroll to position [152, 0]
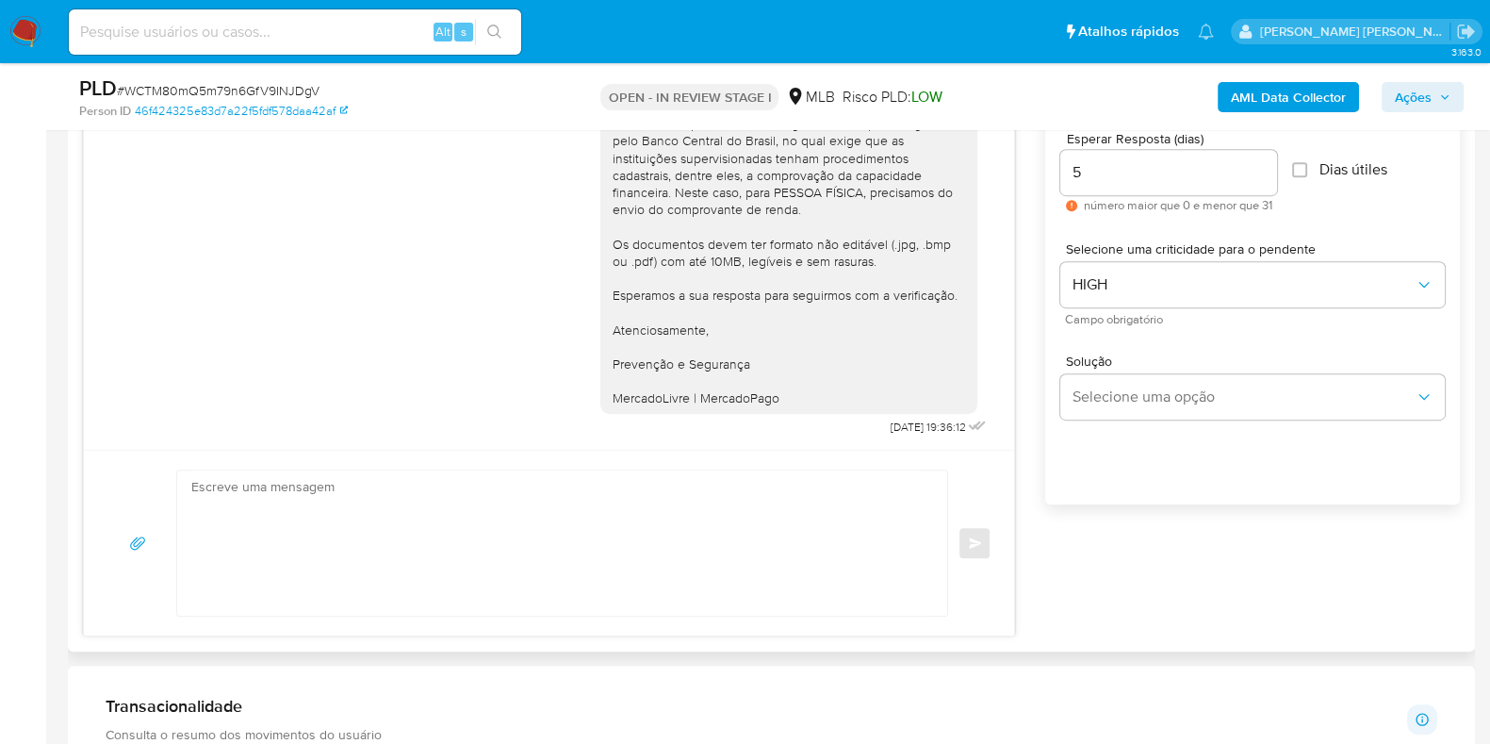
click at [976, 567] on div "common.send" at bounding box center [549, 542] width 885 height 147
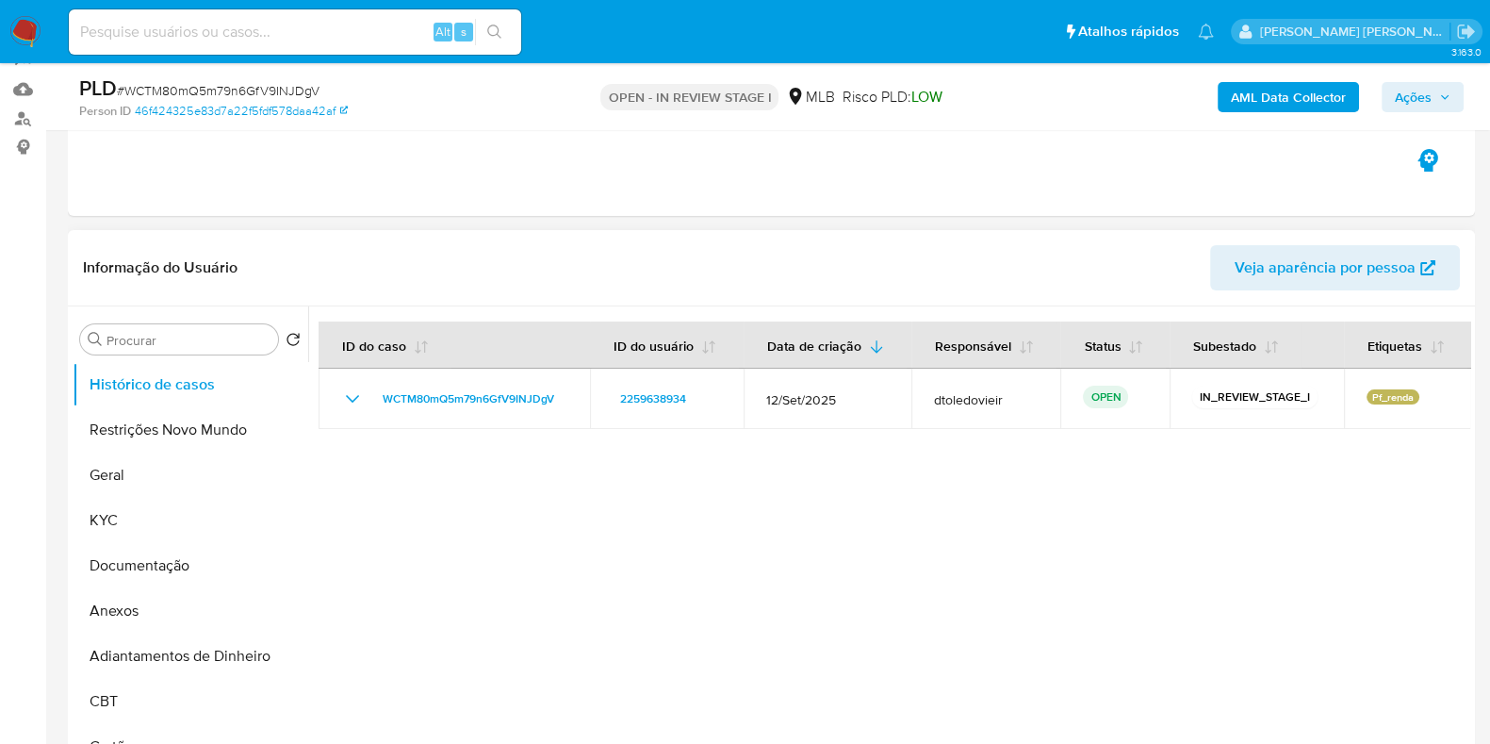
scroll to position [117, 0]
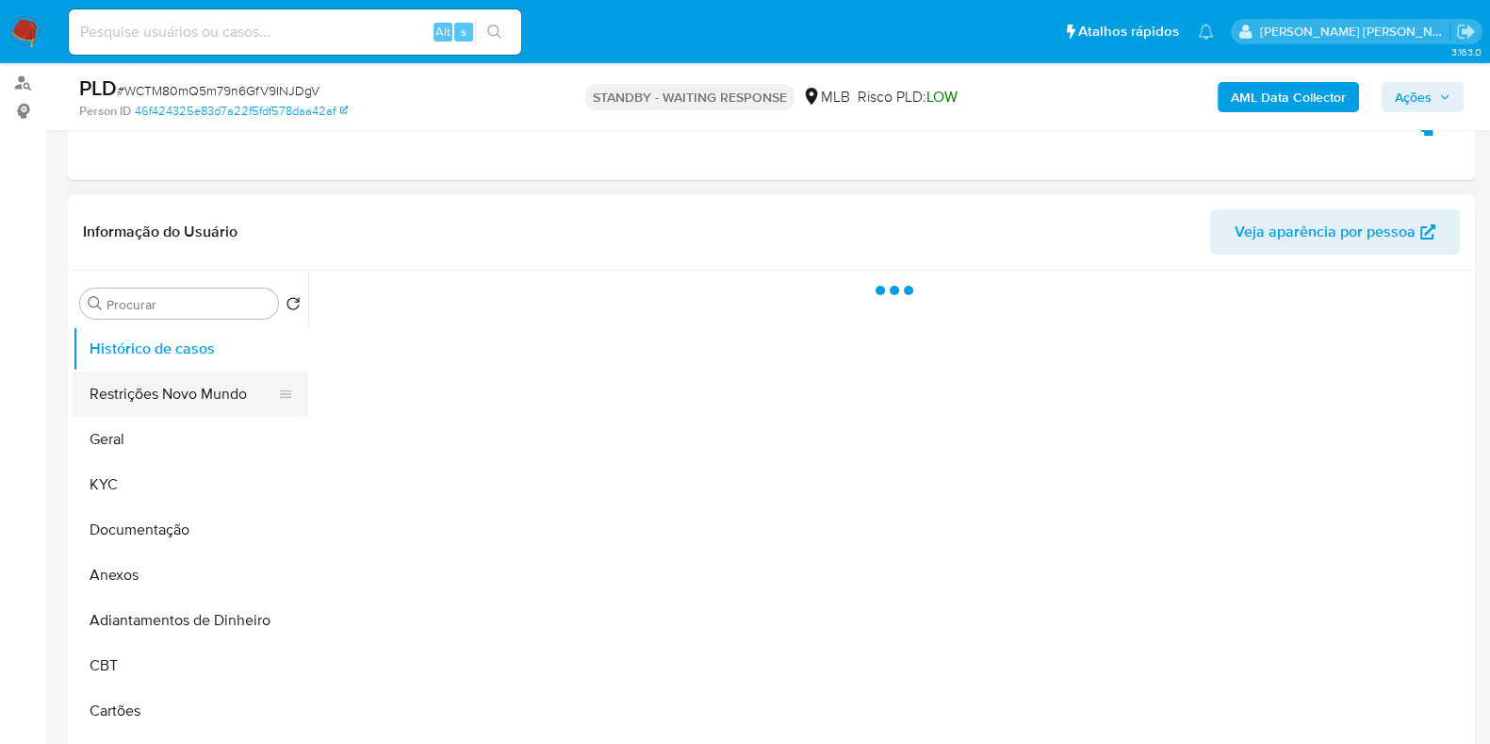
scroll to position [235, 0]
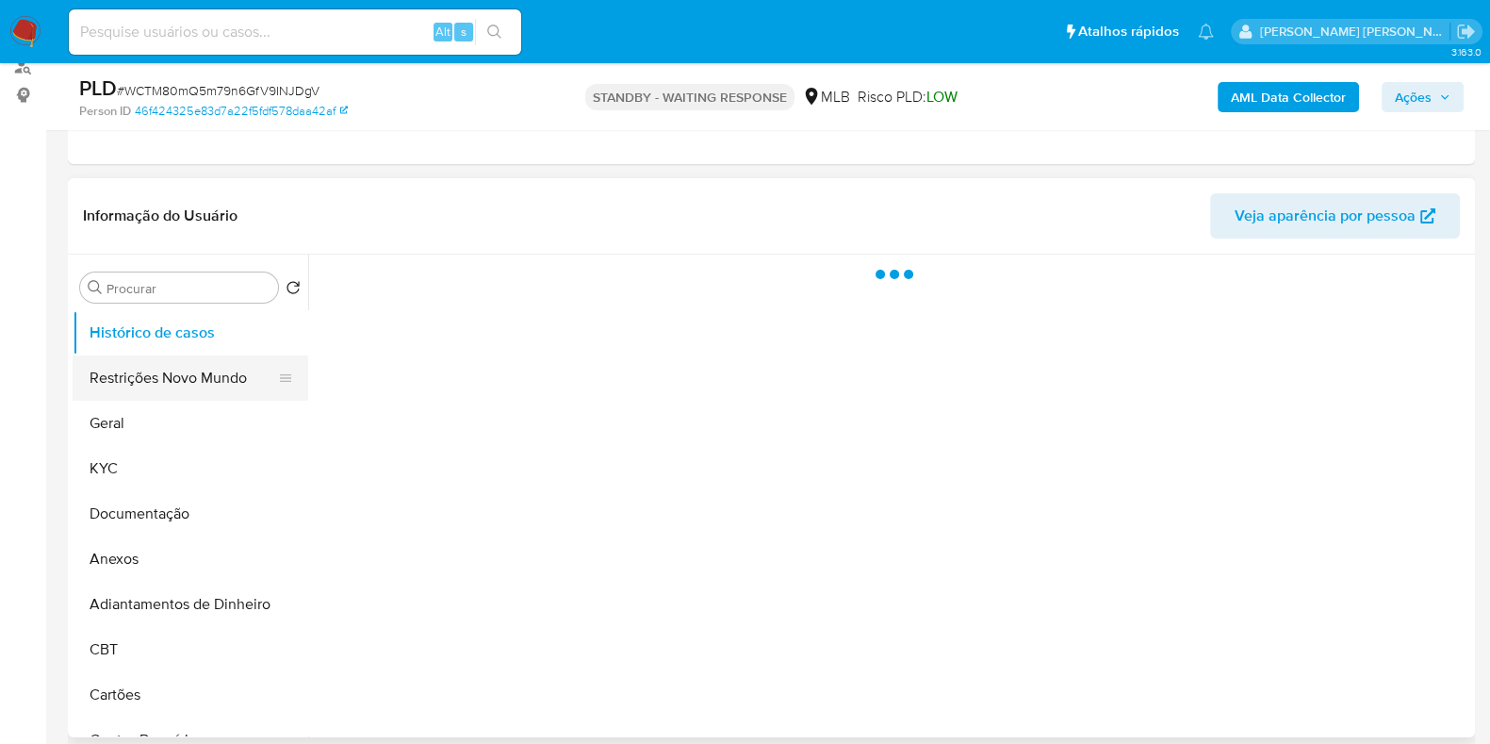
select select "10"
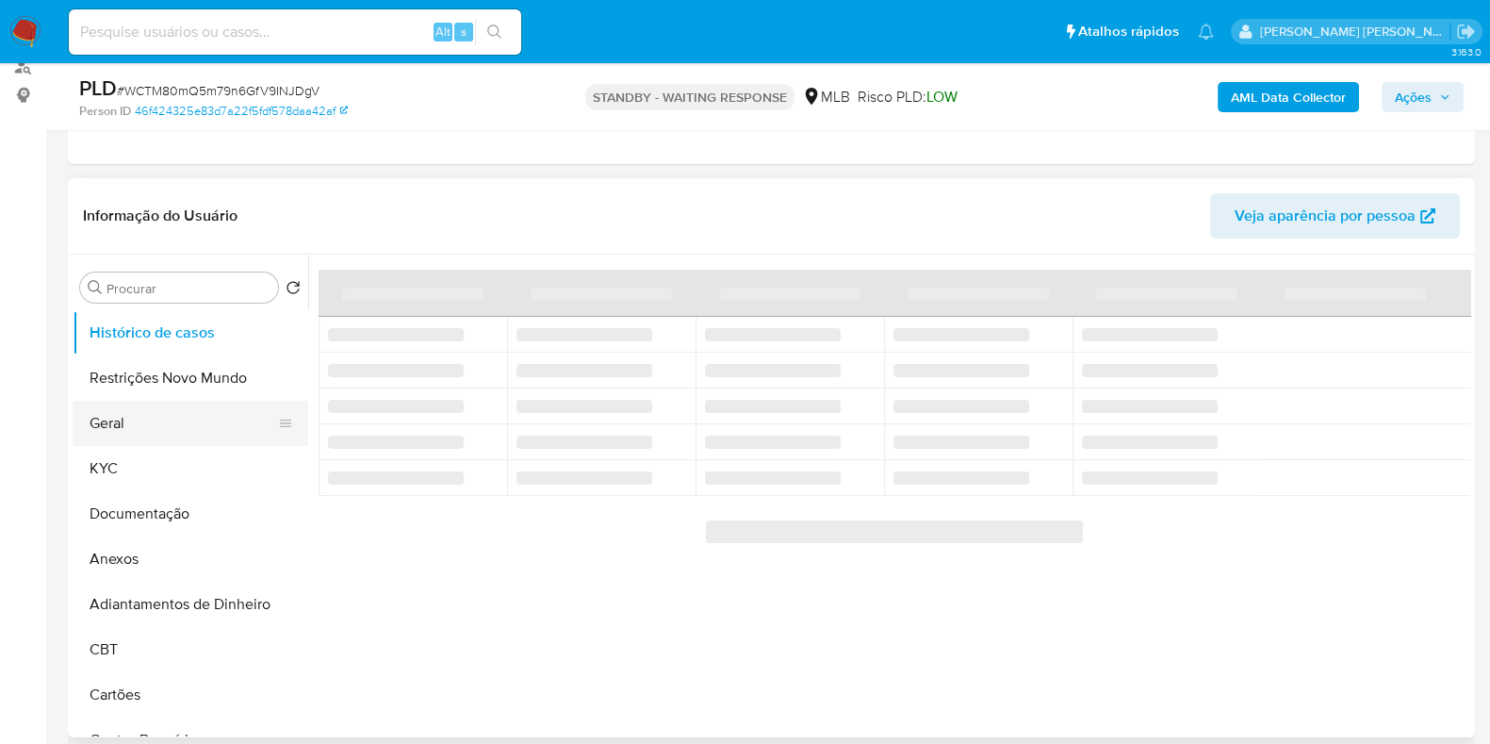
click at [133, 413] on button "Geral" at bounding box center [183, 423] width 221 height 45
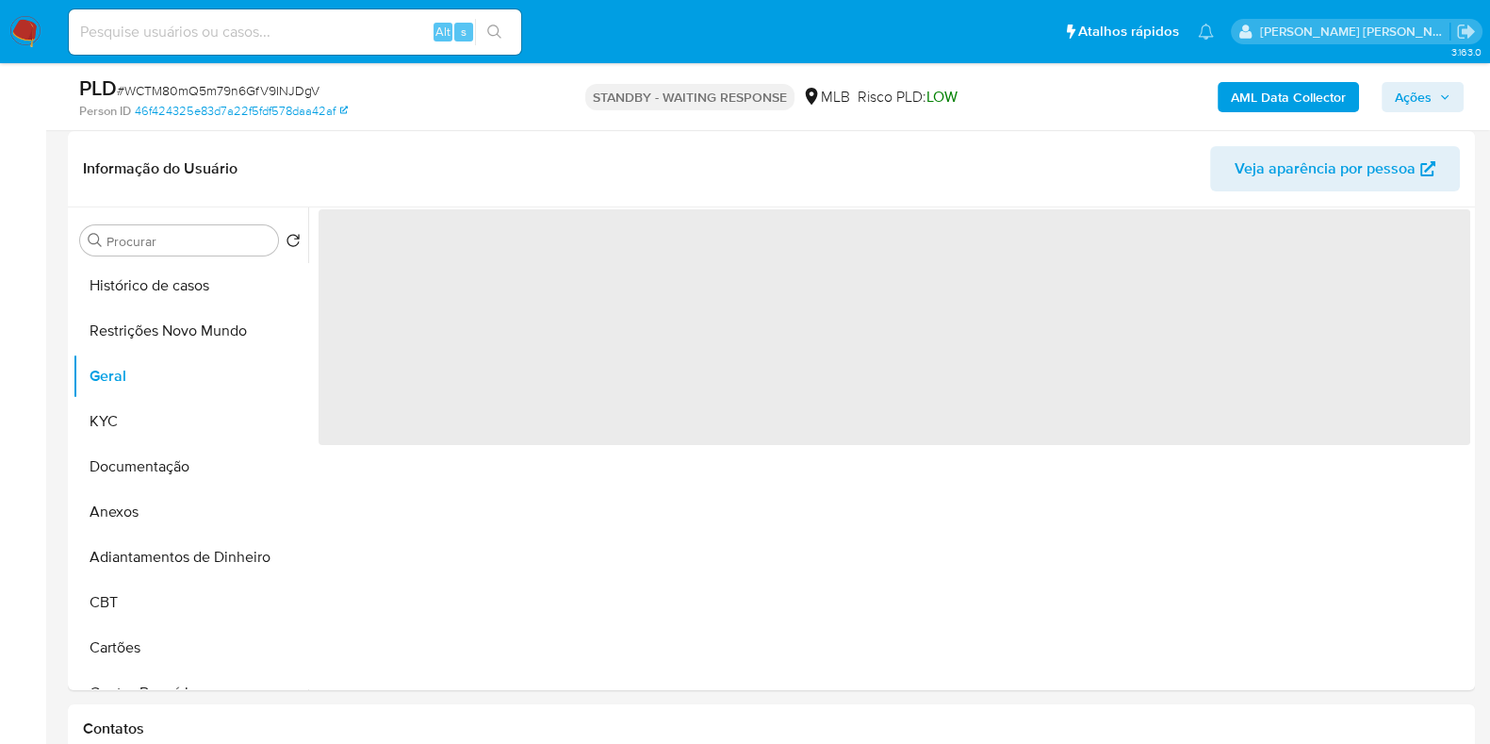
scroll to position [354, 0]
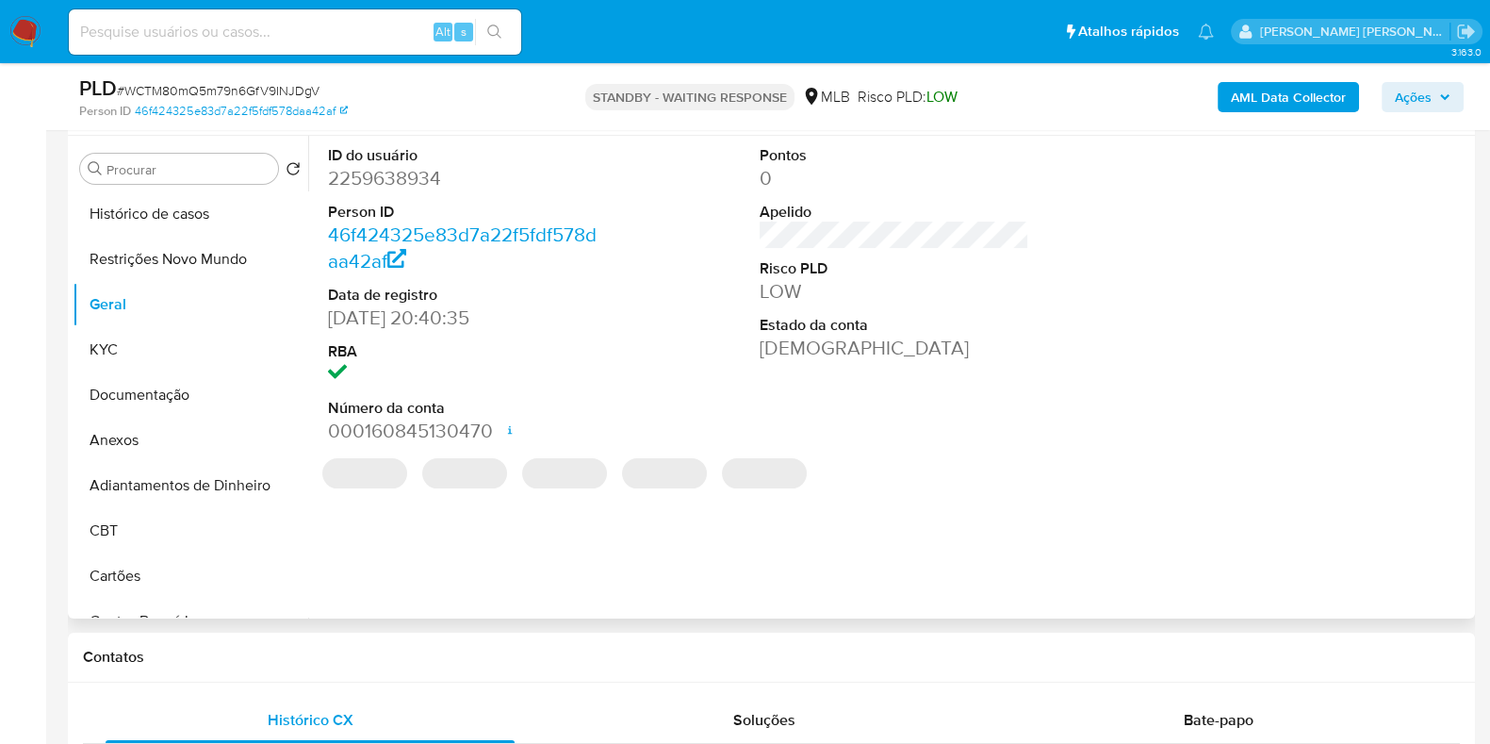
click at [384, 184] on dd "2259638934" at bounding box center [463, 178] width 270 height 26
copy dd "2259638934"
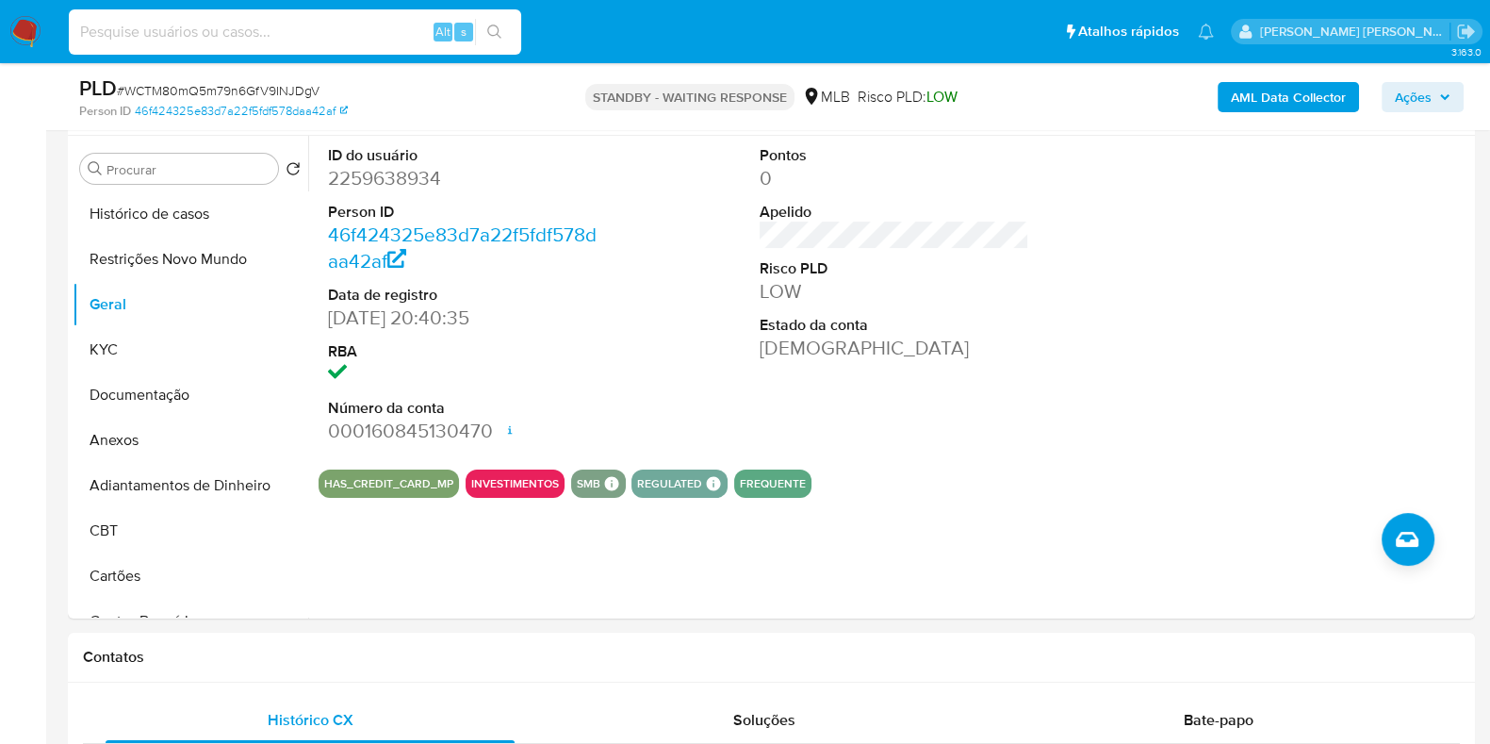
click at [325, 24] on input at bounding box center [295, 32] width 452 height 25
paste input "357062441"
type input "357062441"
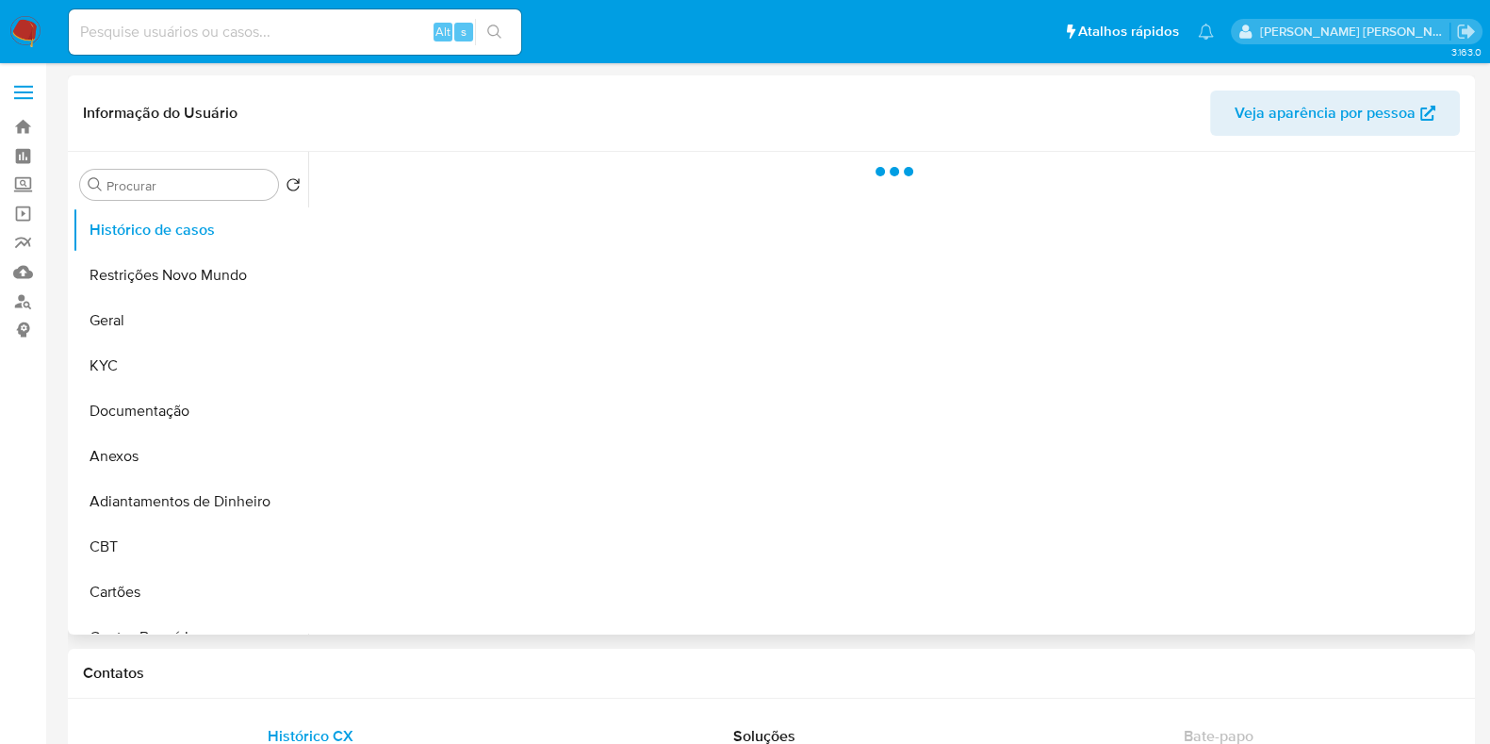
select select "10"
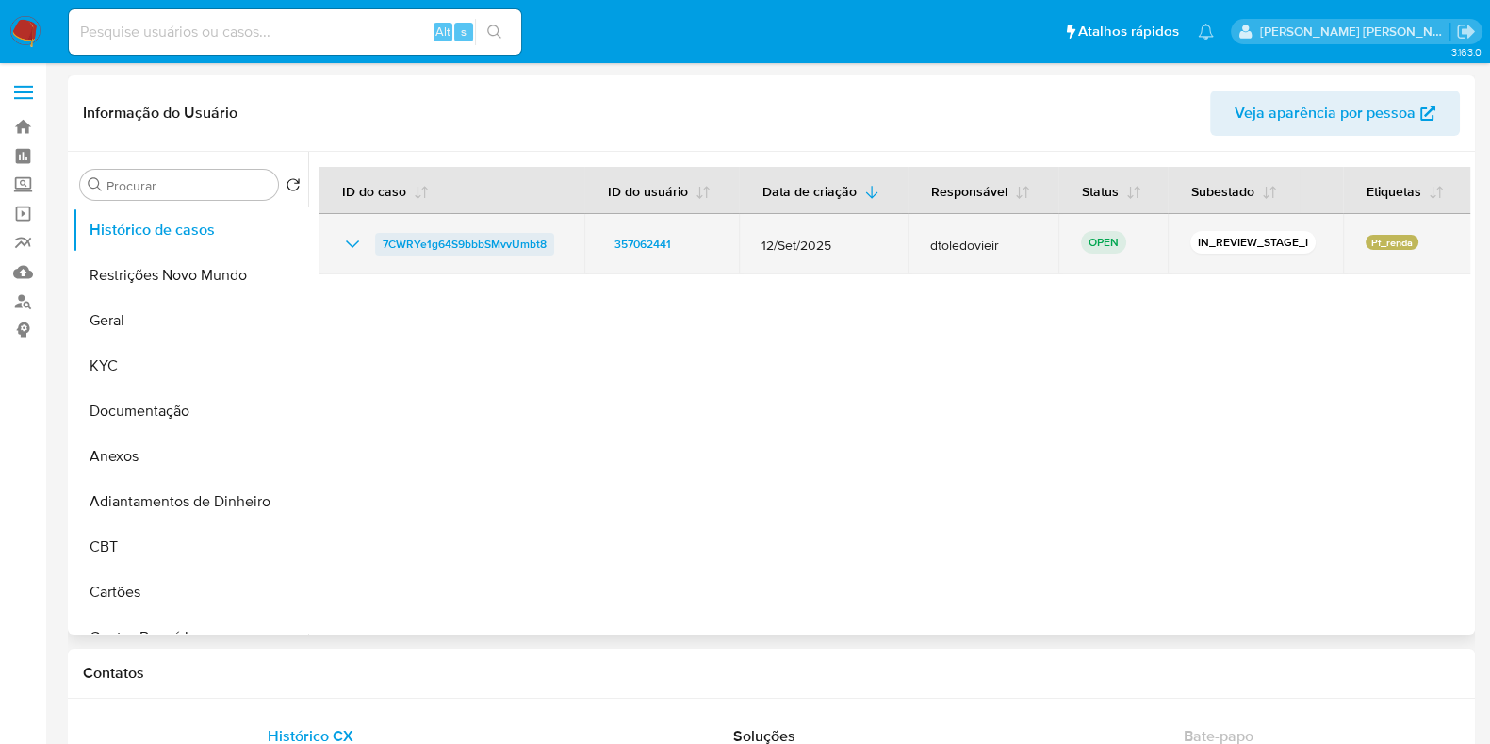
click at [457, 240] on span "7CWRYe1g64S9bbbSMvvUmbt8" at bounding box center [465, 244] width 164 height 23
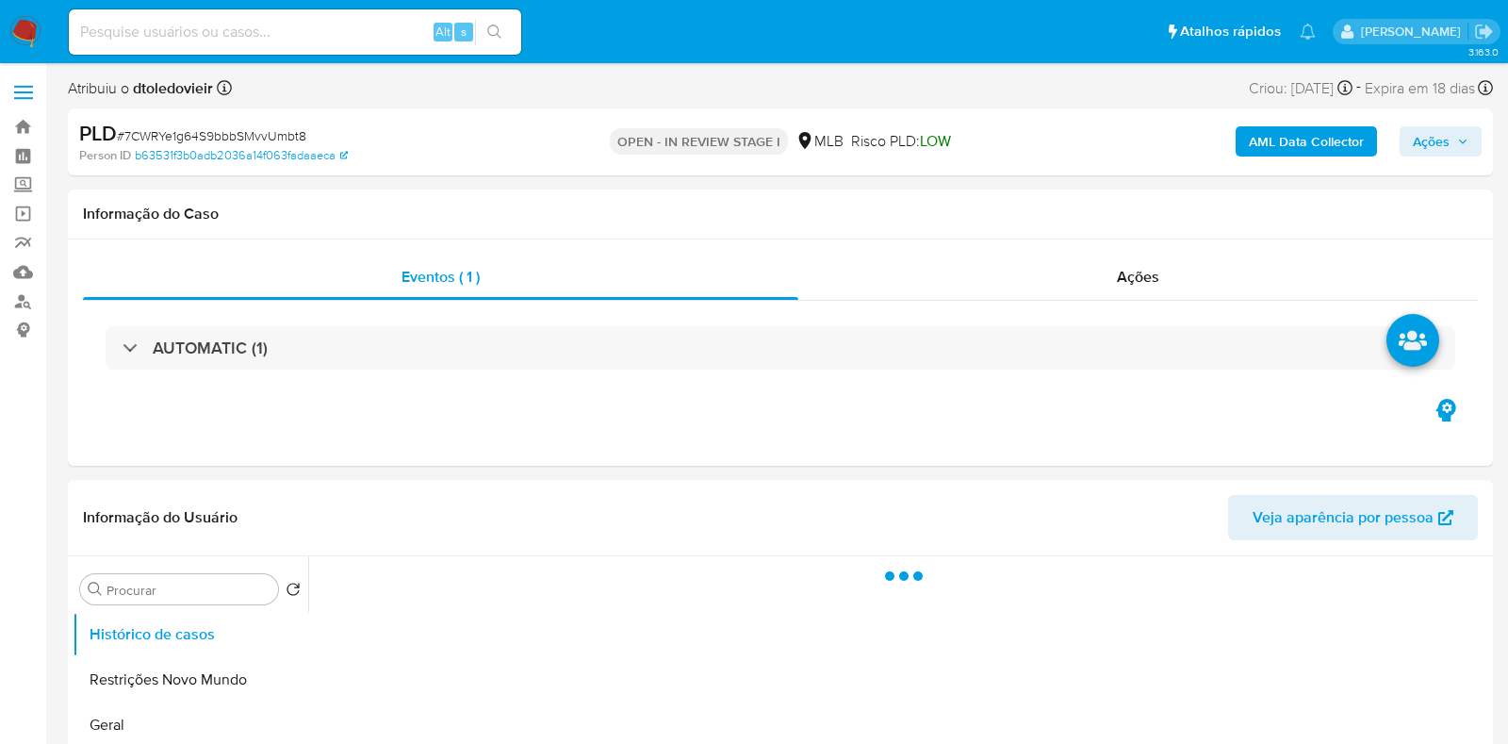
select select "10"
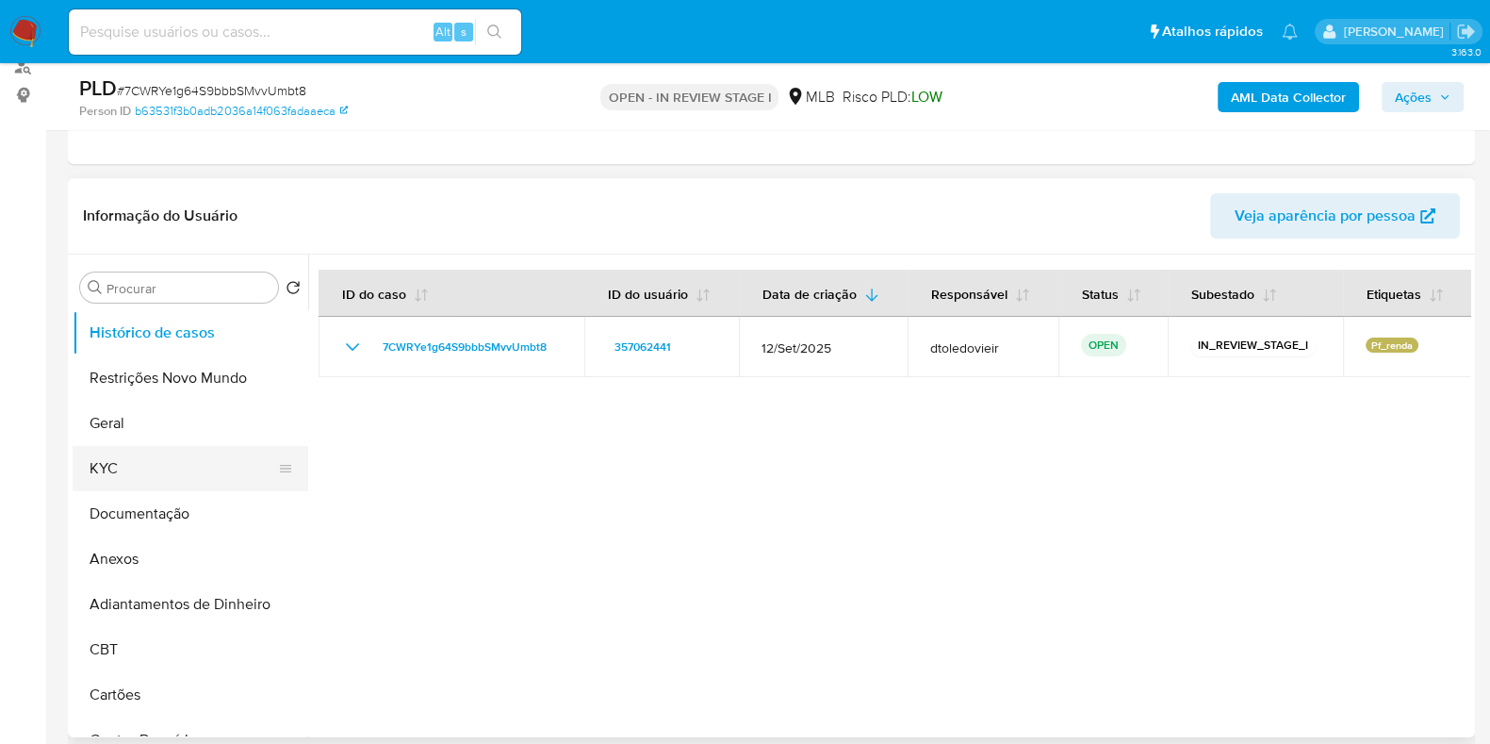
click at [202, 456] on button "KYC" at bounding box center [183, 468] width 221 height 45
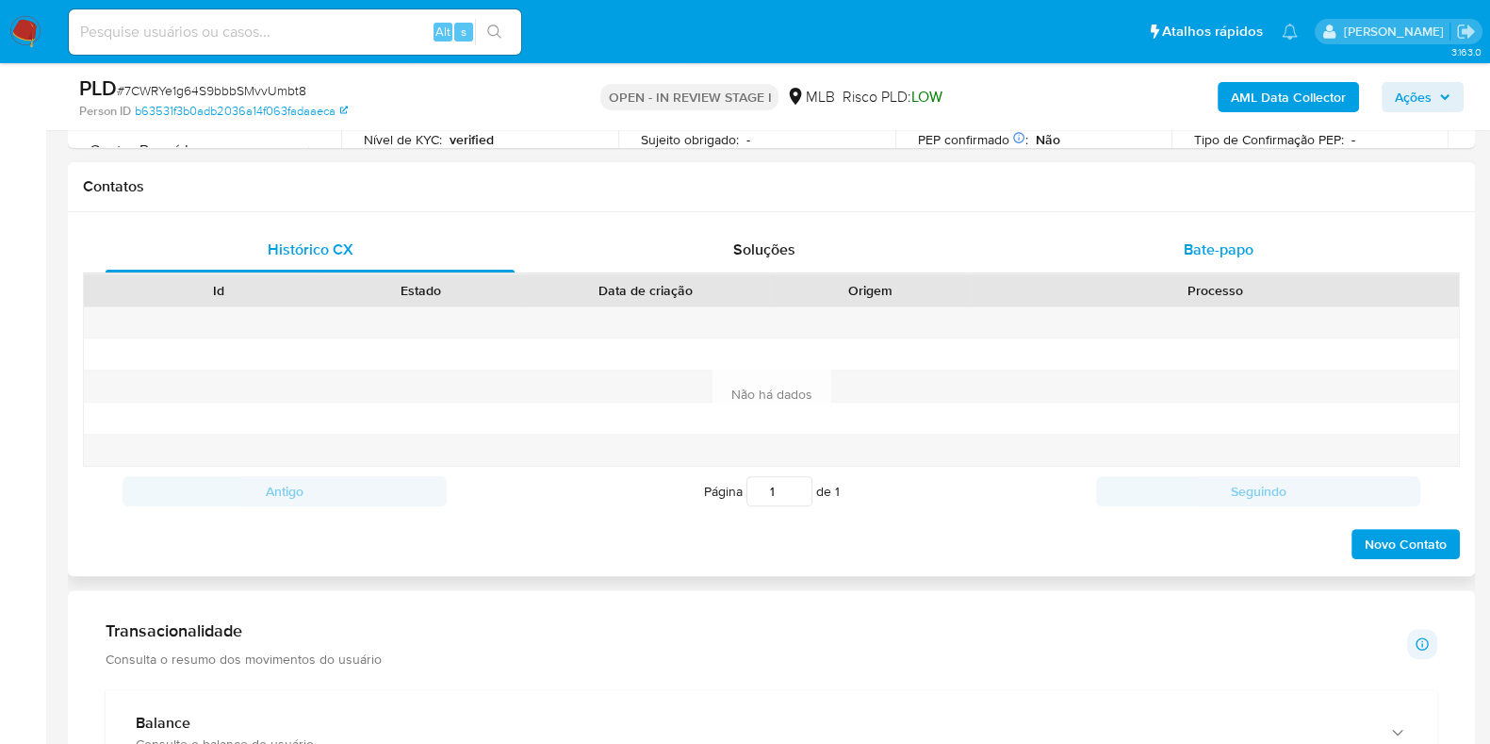
click at [1238, 247] on span "Bate-papo" at bounding box center [1219, 249] width 70 height 22
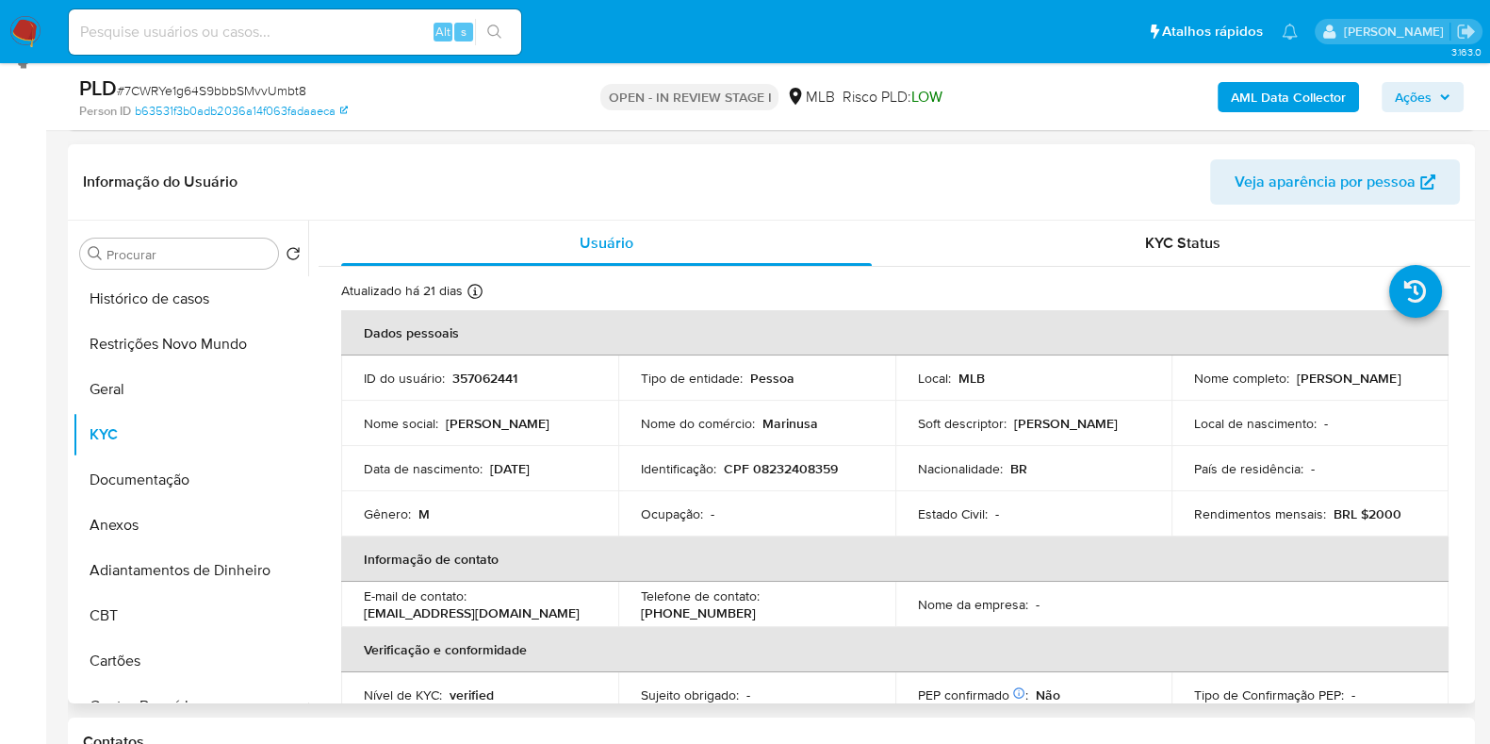
scroll to position [235, 0]
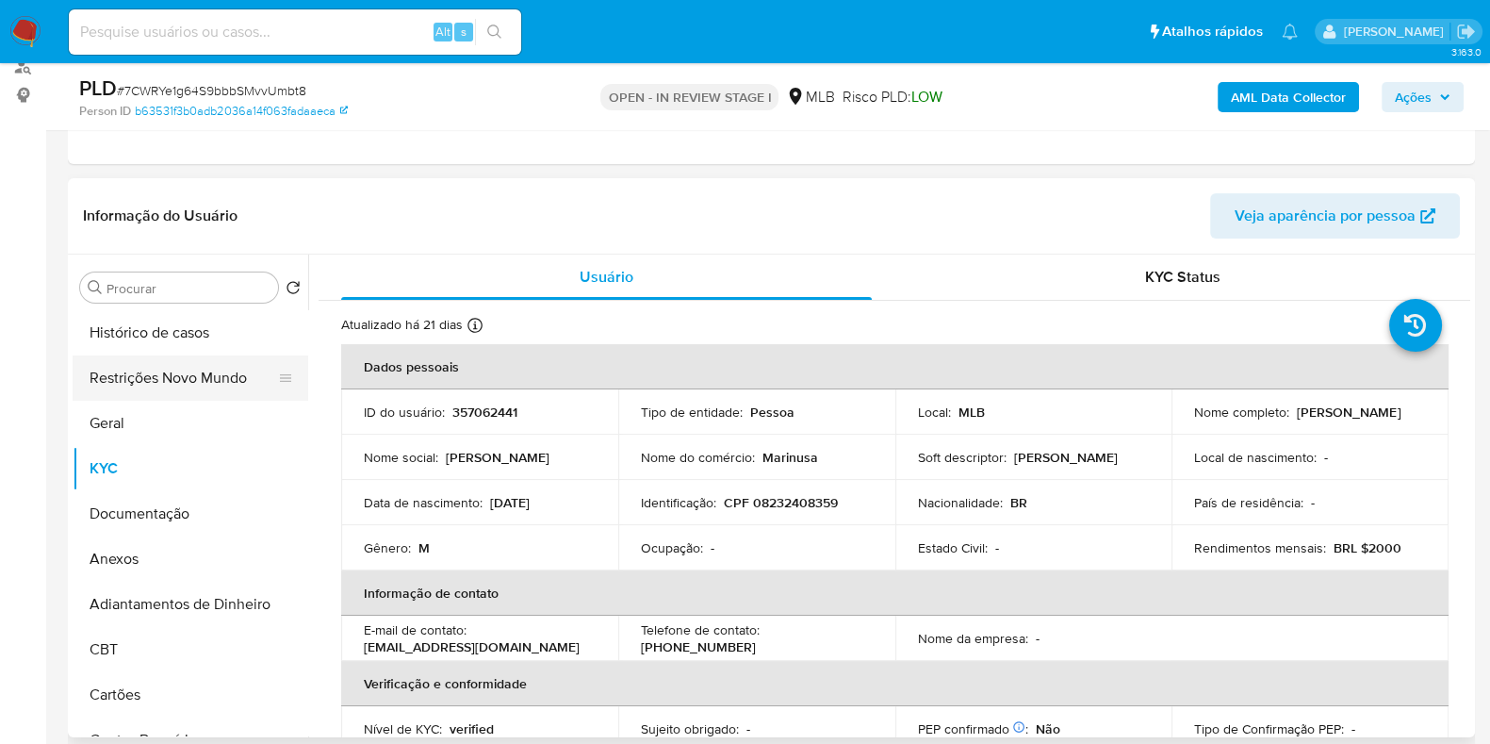
drag, startPoint x: 188, startPoint y: 502, endPoint x: 105, endPoint y: 386, distance: 143.3
click at [187, 502] on button "Documentação" at bounding box center [191, 513] width 236 height 45
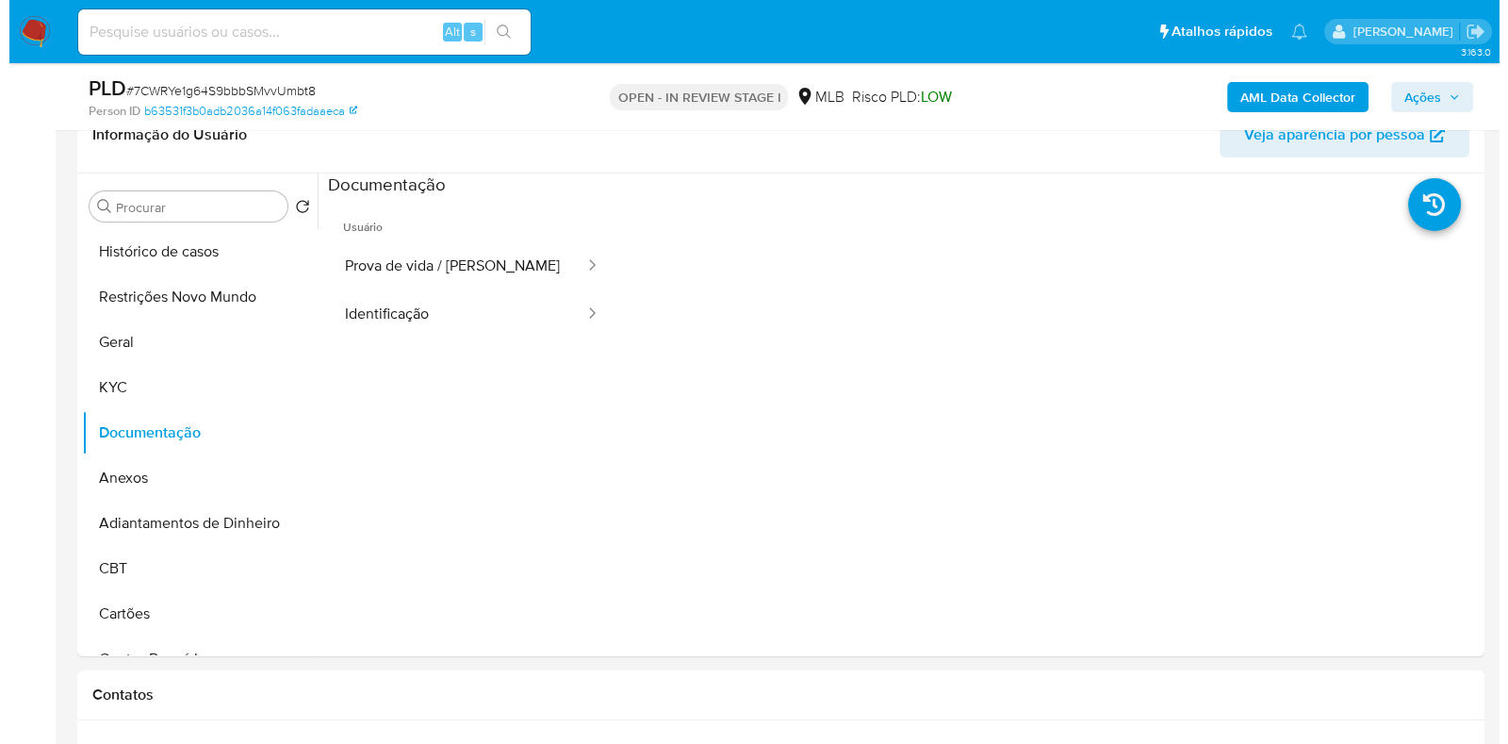
scroll to position [354, 0]
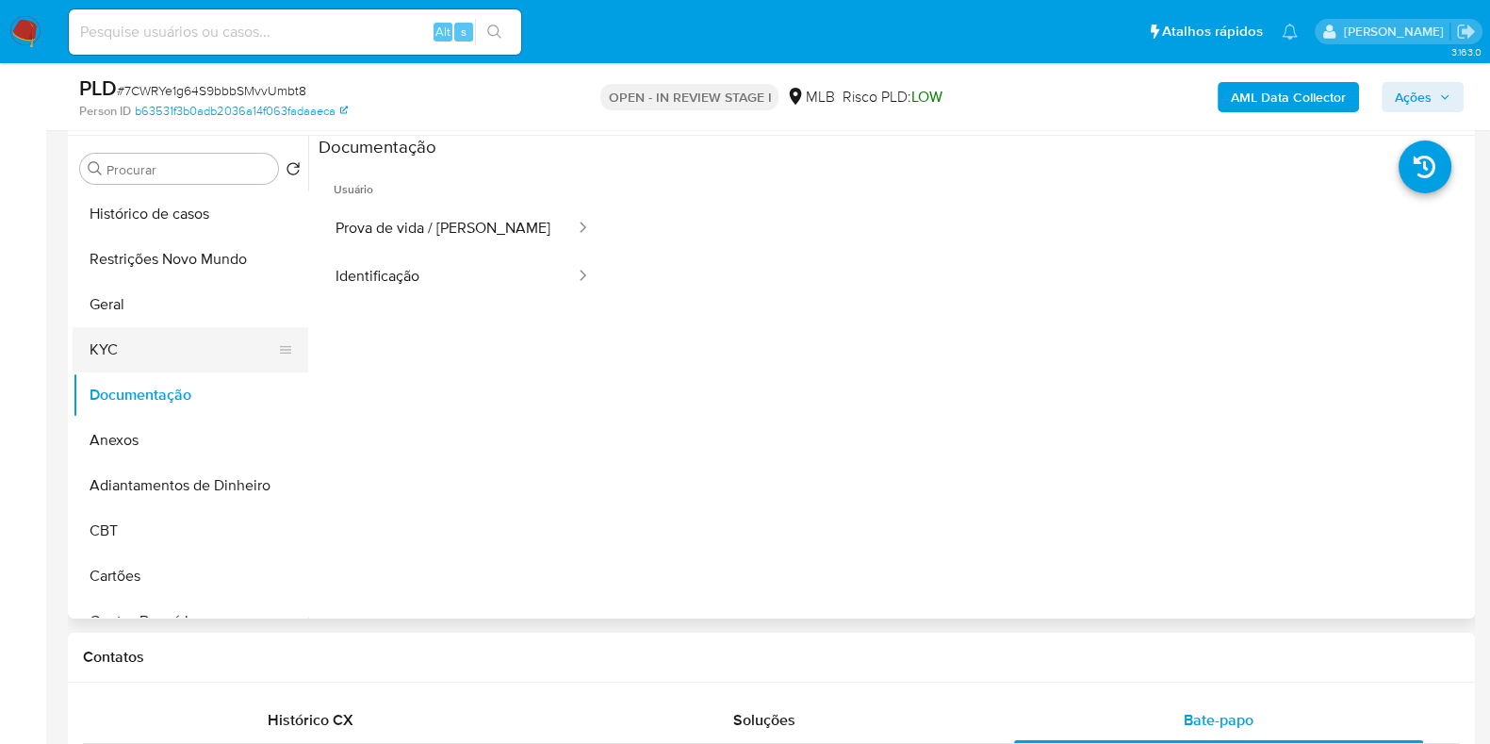
click at [173, 338] on button "KYC" at bounding box center [183, 349] width 221 height 45
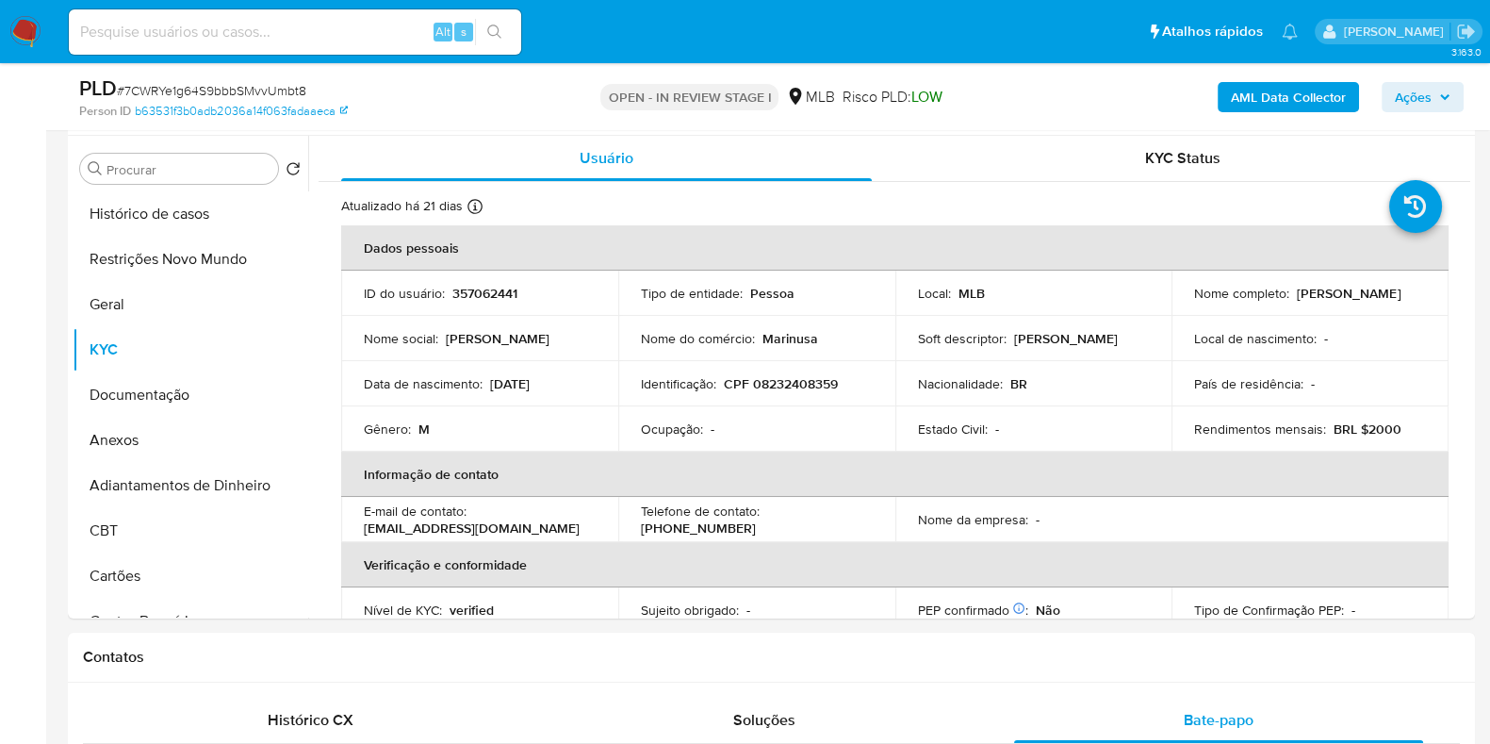
click at [1437, 96] on span "Ações" at bounding box center [1423, 97] width 56 height 26
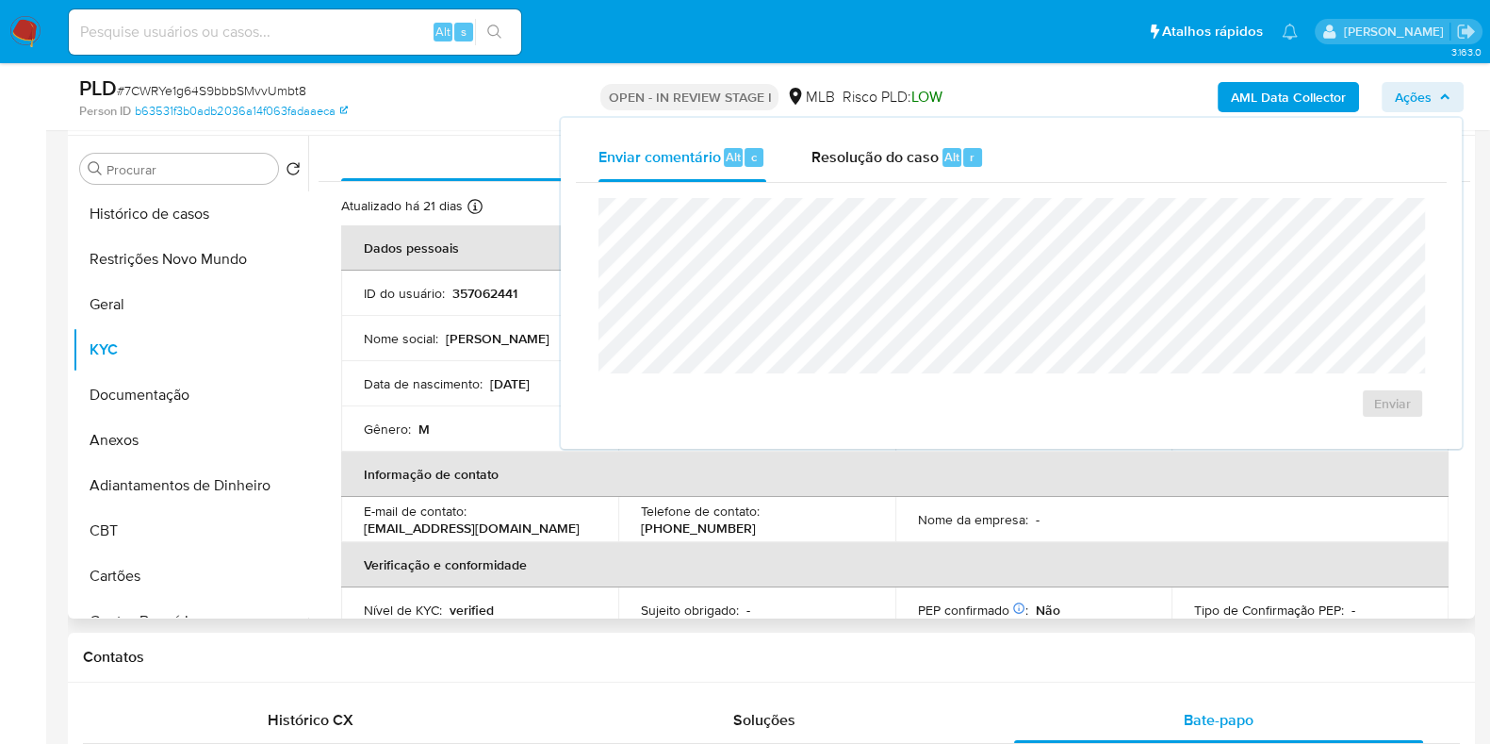
click at [460, 333] on p "Eduardo" at bounding box center [498, 338] width 104 height 17
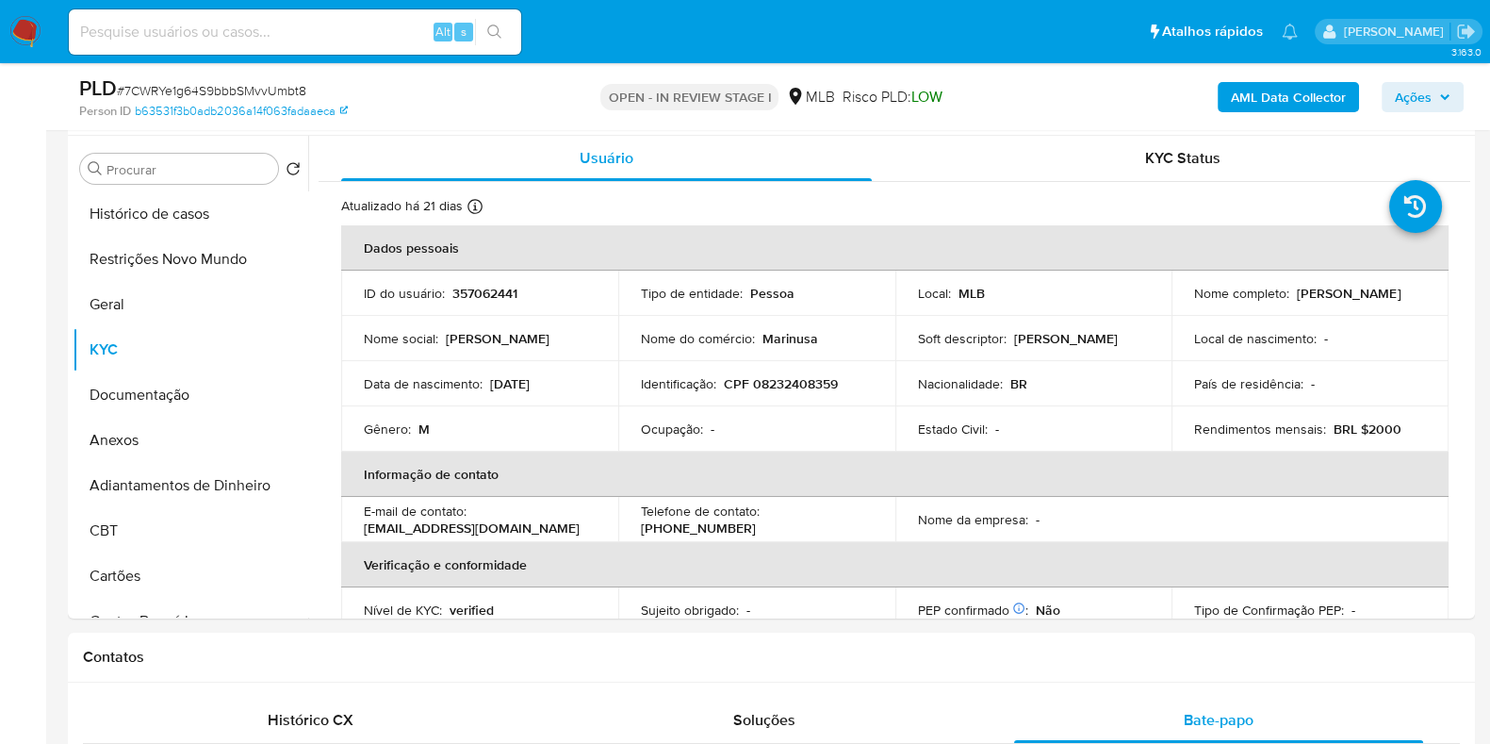
click at [1283, 96] on b "AML Data Collector" at bounding box center [1288, 97] width 115 height 30
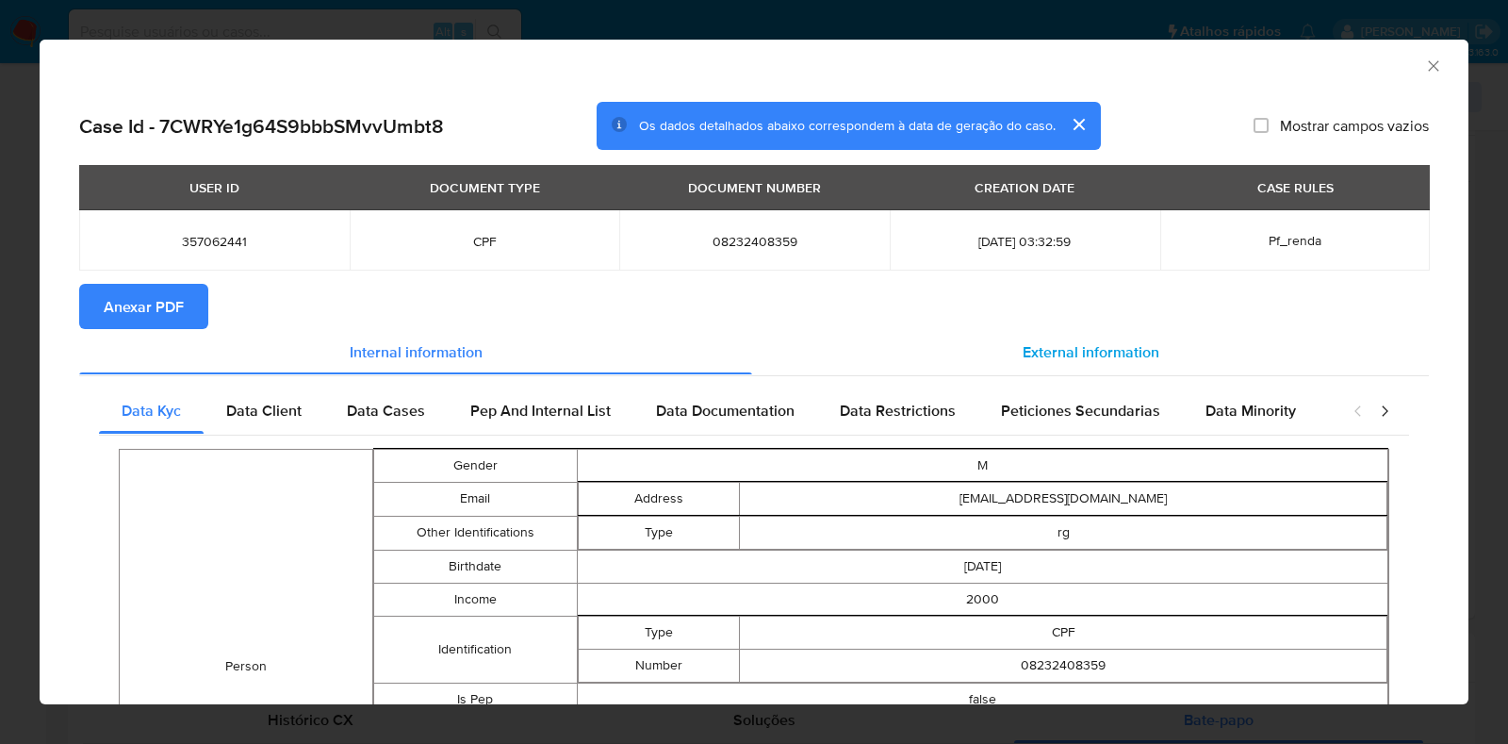
click at [1039, 349] on span "External information" at bounding box center [1091, 351] width 137 height 22
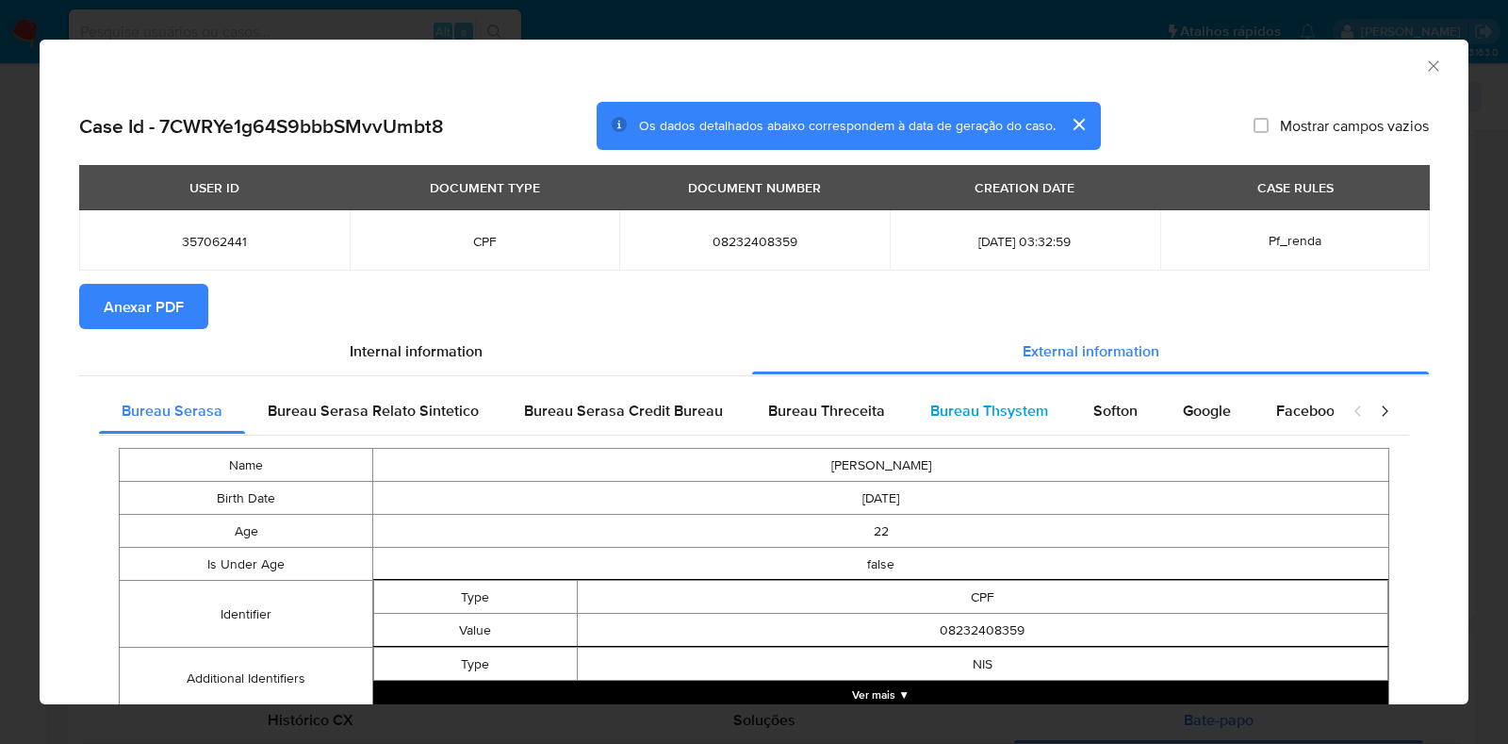
click at [932, 406] on span "Bureau Thsystem" at bounding box center [989, 411] width 118 height 22
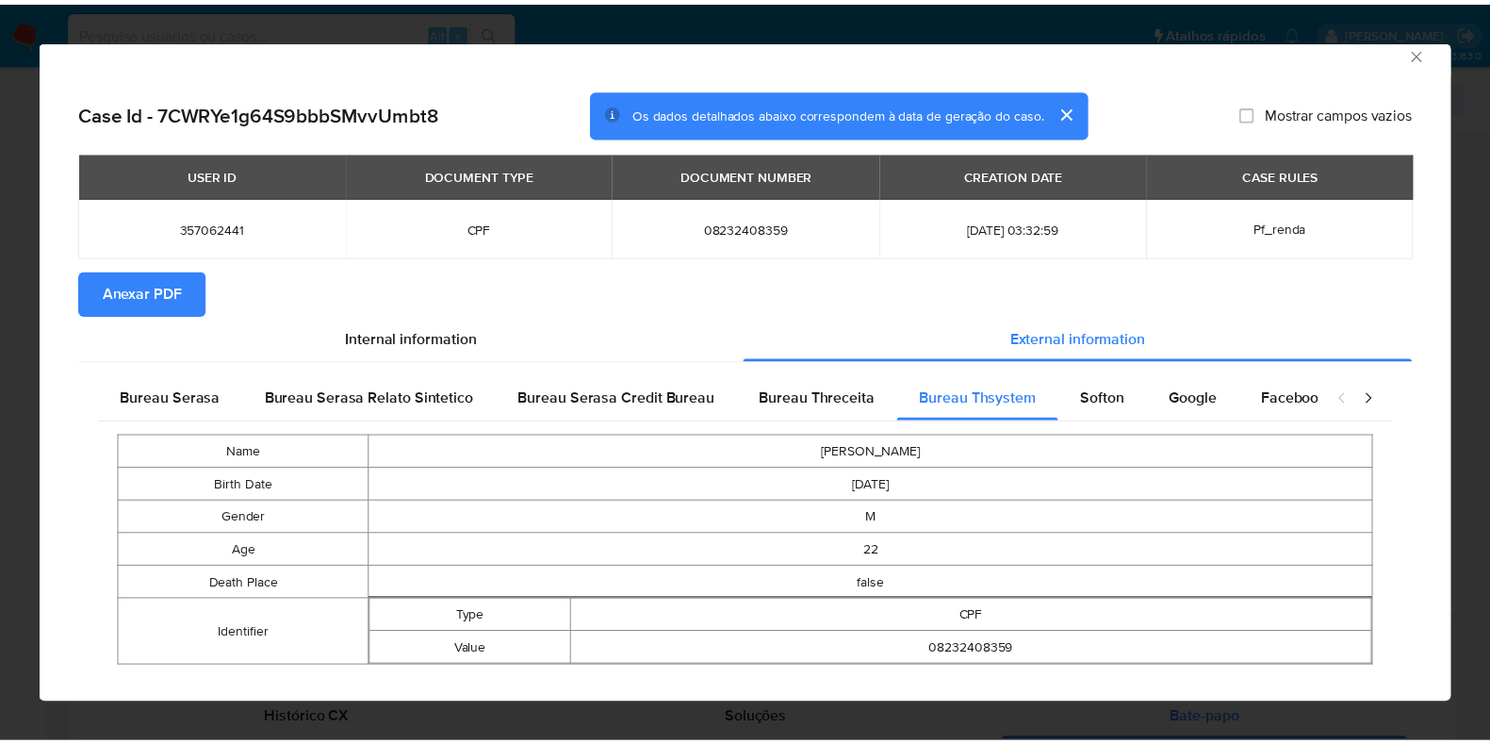
scroll to position [0, 0]
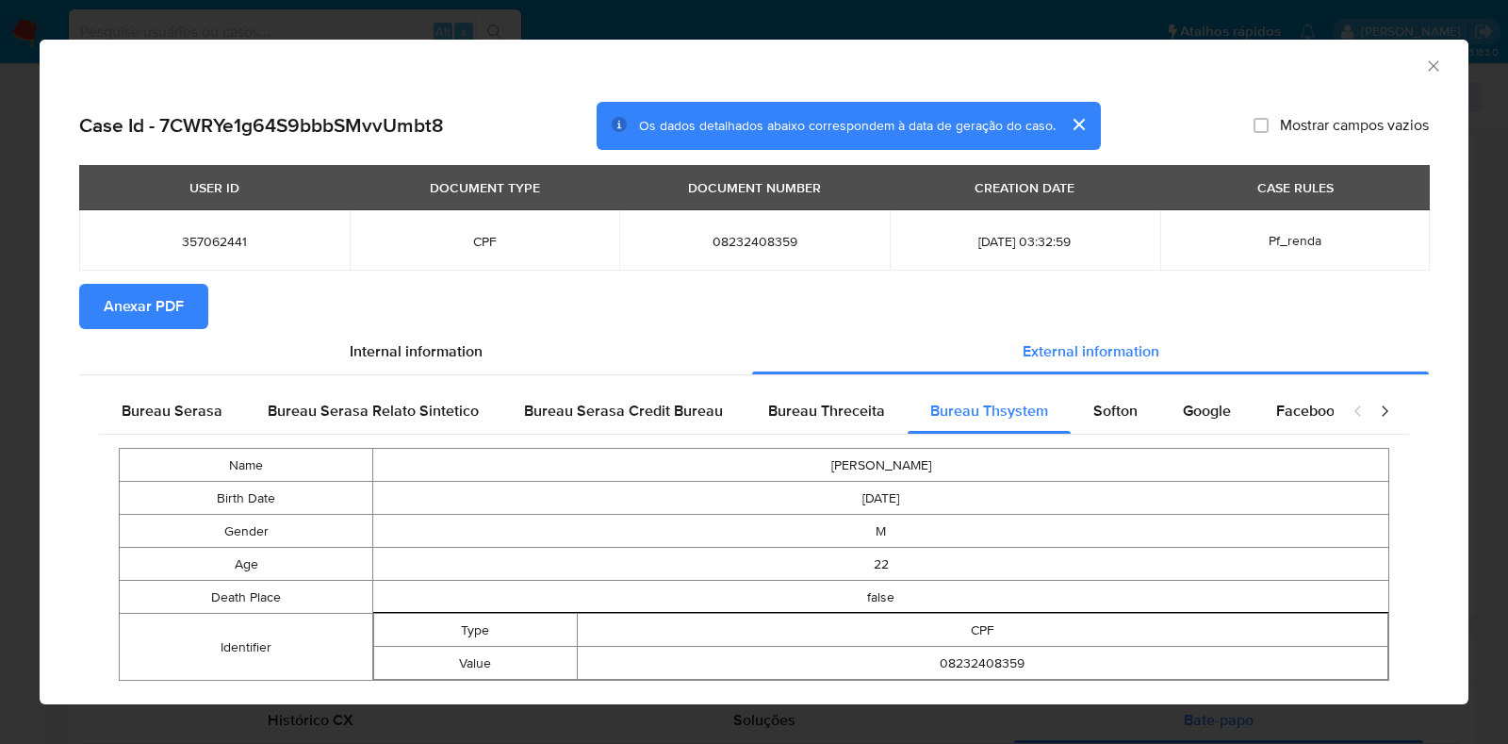
click at [760, 238] on span "08232408359" at bounding box center [754, 241] width 225 height 17
copy span "08232408359"
click at [0, 403] on div "AML Data Collector Case Id - 7CWRYe1g64S9bbbSMvvUmbt8 Os dados detalhados abaix…" at bounding box center [754, 372] width 1508 height 744
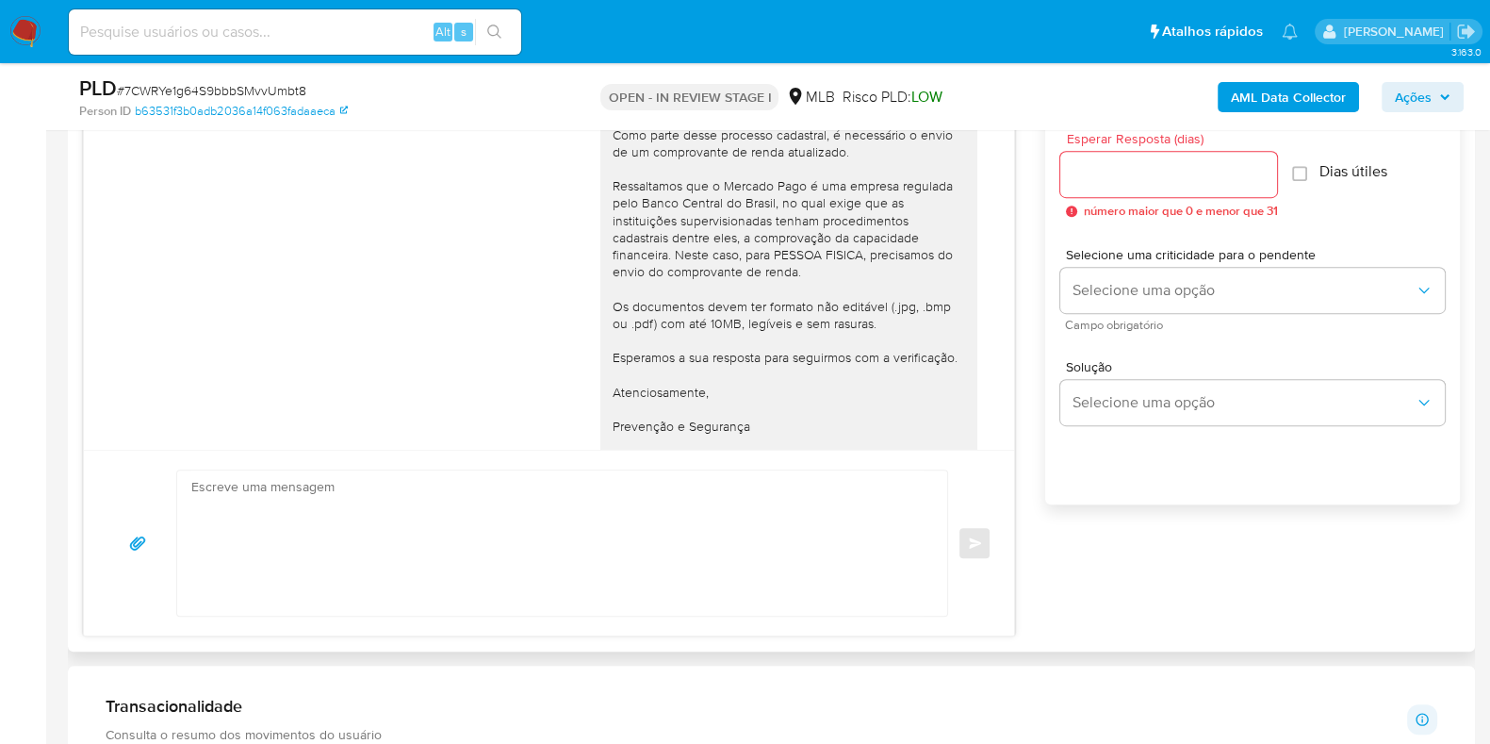
scroll to position [152, 0]
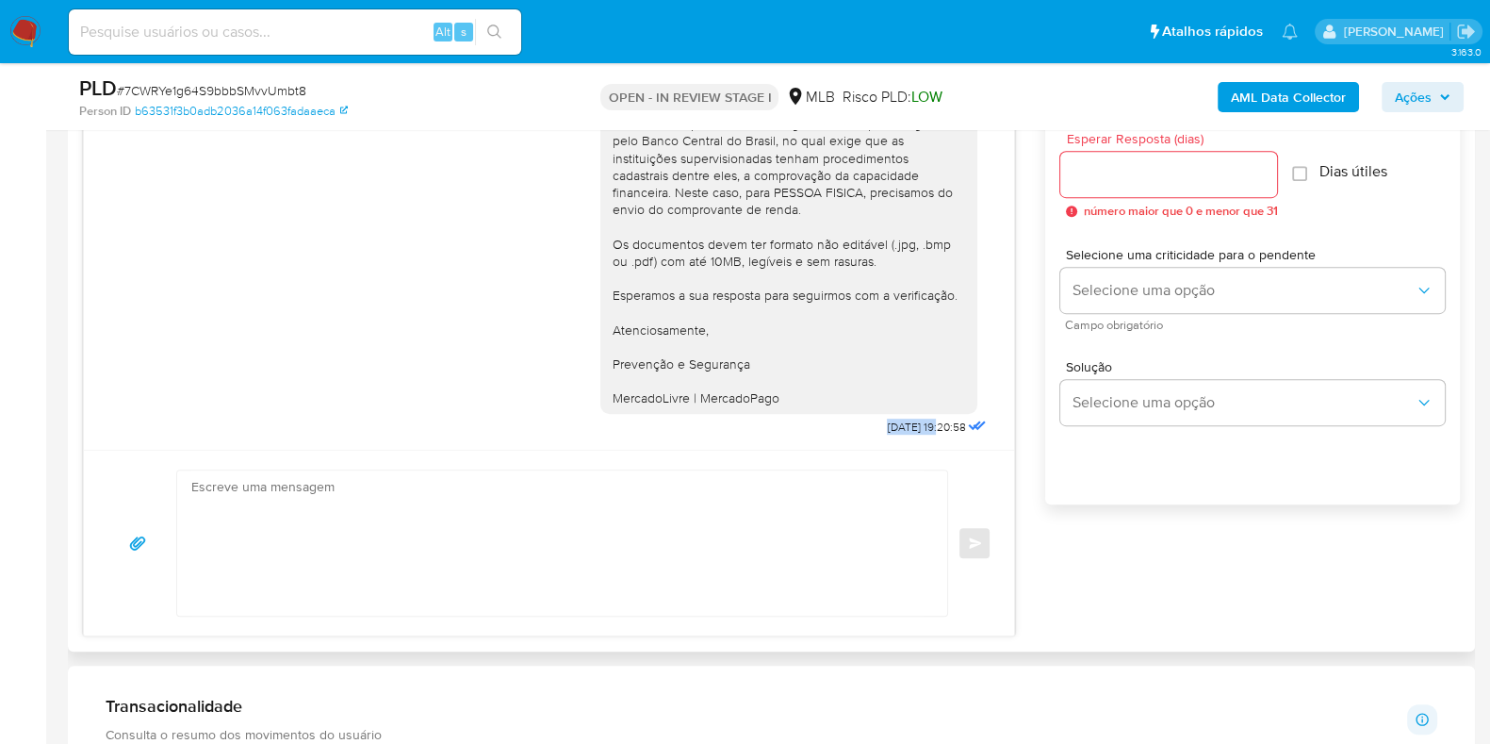
drag, startPoint x: 838, startPoint y: 424, endPoint x: 901, endPoint y: 426, distance: 63.2
click at [901, 426] on div "Ola, Estamos realizando uma verificação adicional de segurança em contas de usu…" at bounding box center [795, 191] width 390 height 501
copy span "24/09/2025"
click at [1419, 102] on span "Ações" at bounding box center [1413, 97] width 37 height 30
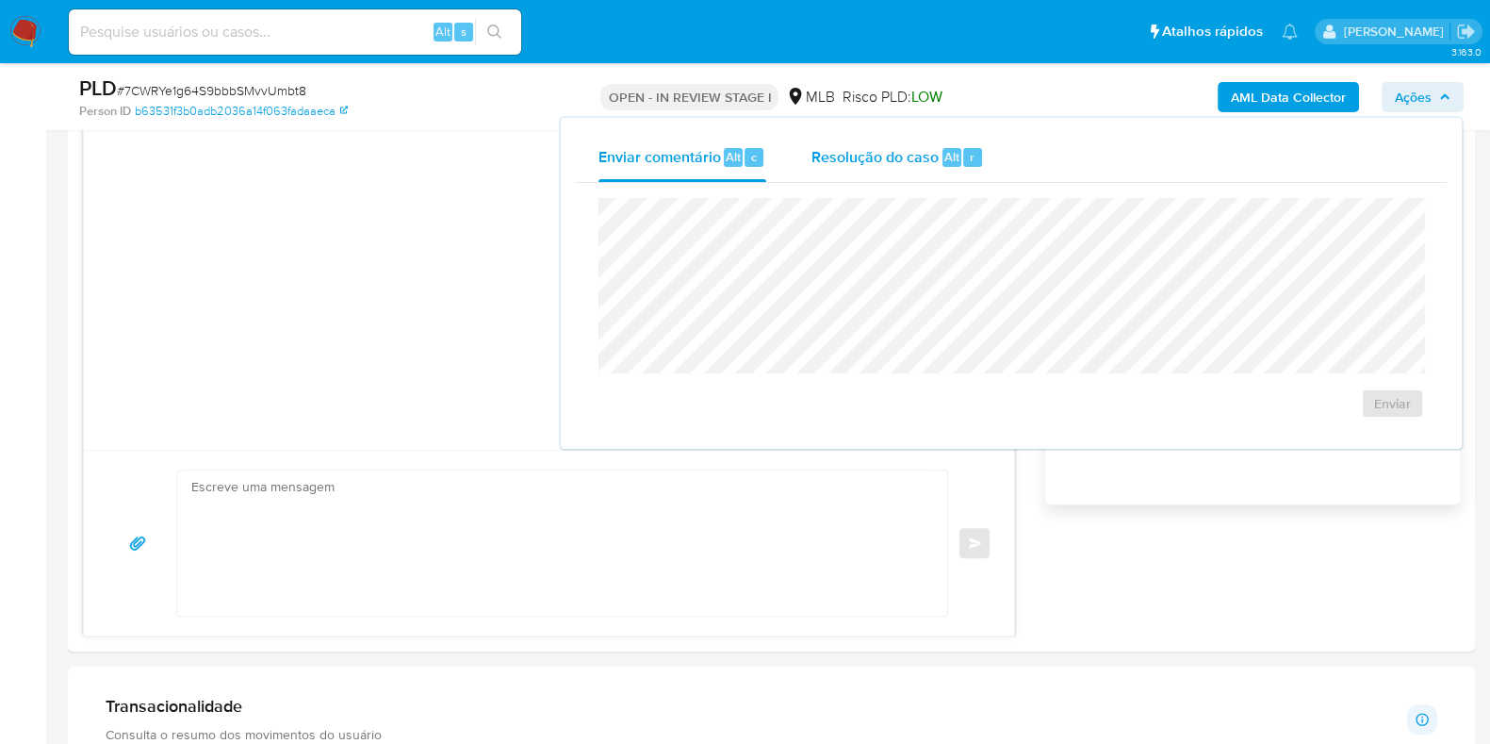
click at [886, 159] on span "Resolução do caso" at bounding box center [875, 156] width 127 height 22
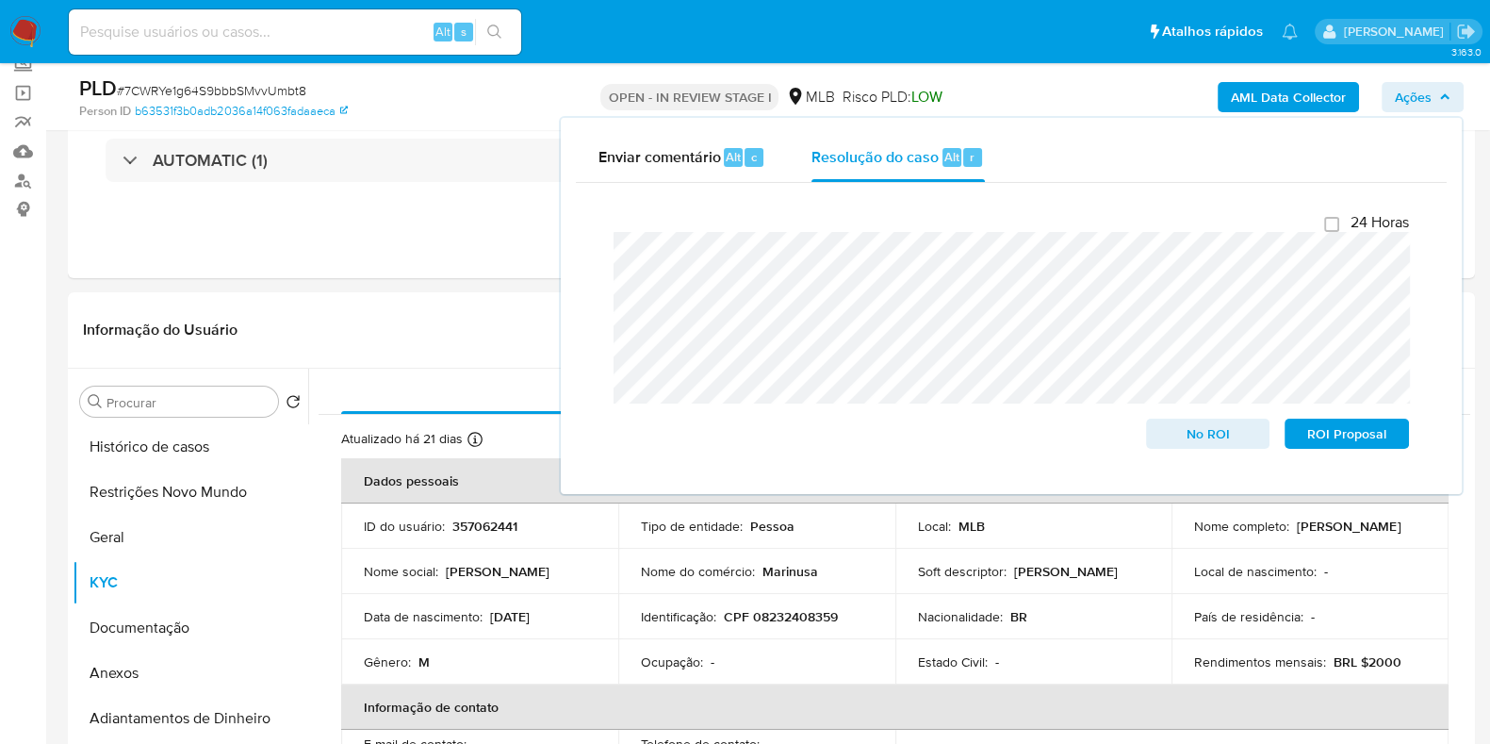
scroll to position [117, 0]
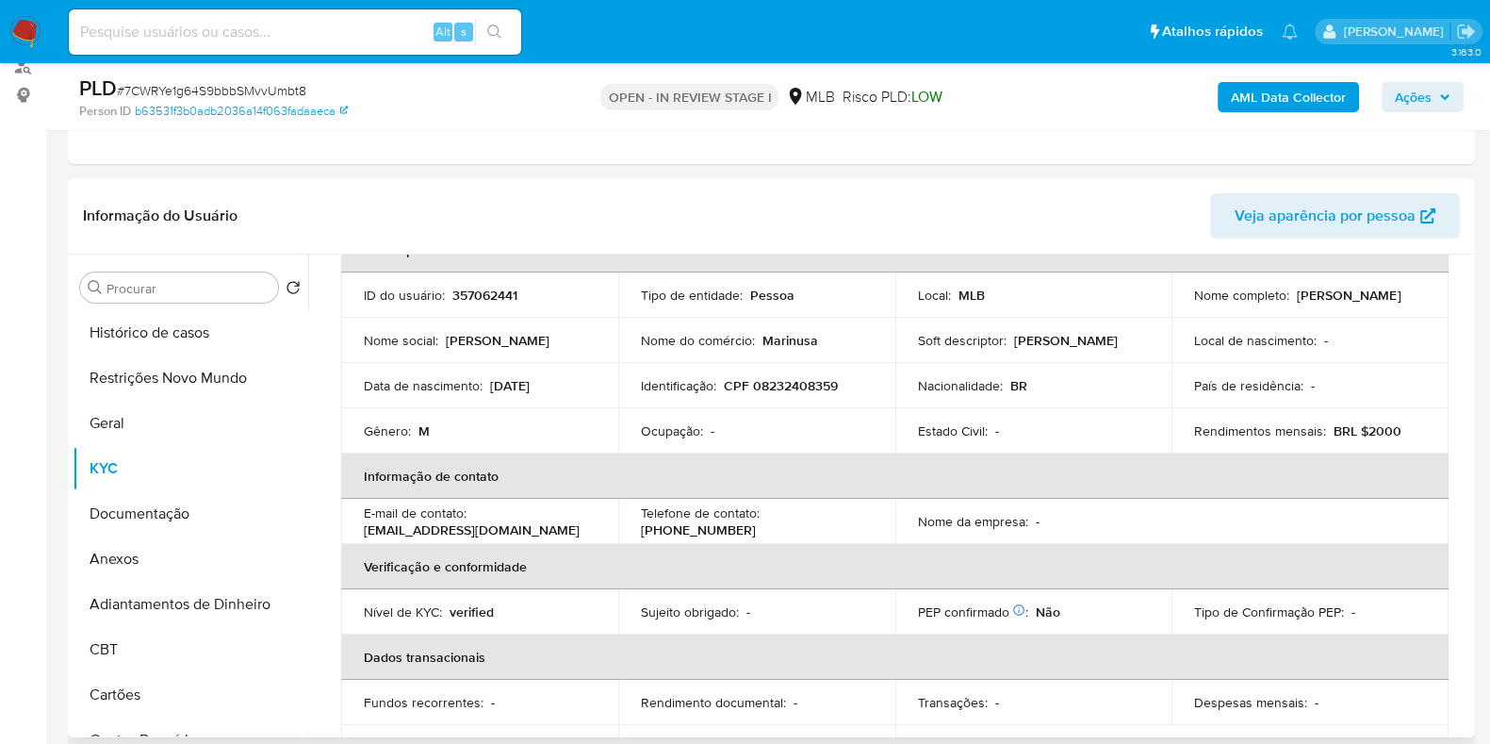
click at [1376, 415] on td "Rendimentos mensais : BRL $2000" at bounding box center [1310, 430] width 277 height 45
drag, startPoint x: 1386, startPoint y: 298, endPoint x: 1184, endPoint y: 304, distance: 201.8
click at [1184, 304] on td "Nome completo : Jose Eduardo Marinho Moreira" at bounding box center [1310, 294] width 277 height 45
copy p "Jose Eduardo Marinho Moreira"
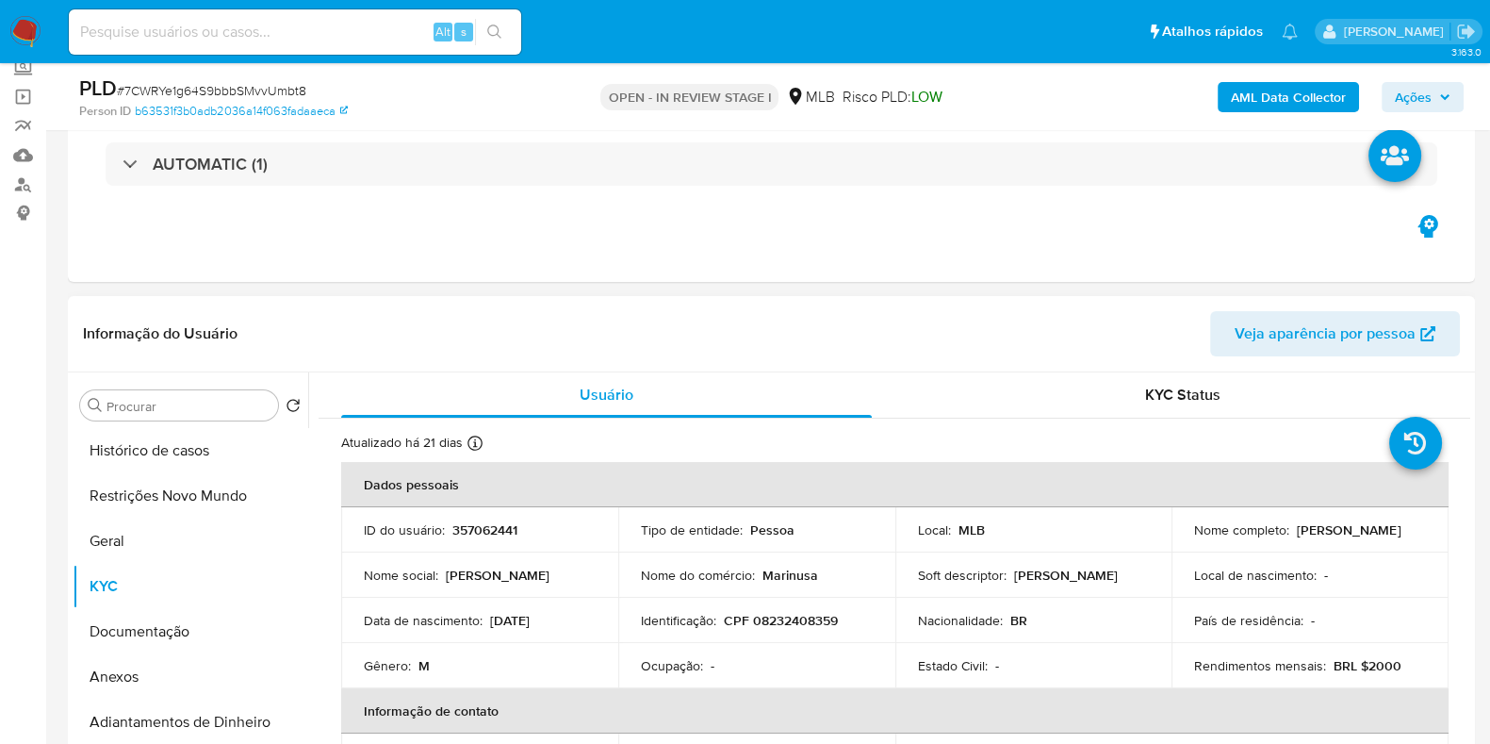
click at [787, 612] on p "CPF 08232408359" at bounding box center [781, 620] width 114 height 17
copy p "08232408359"
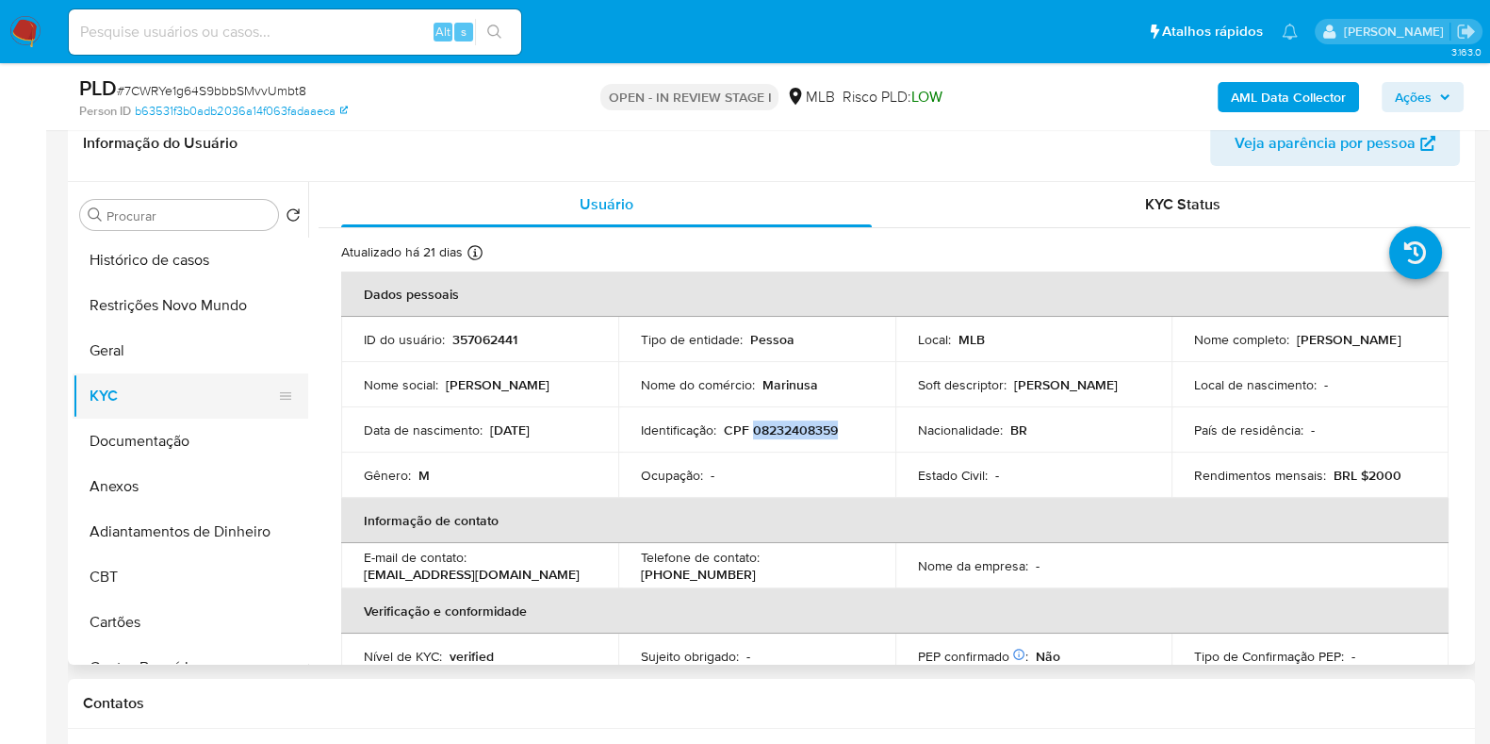
scroll to position [354, 0]
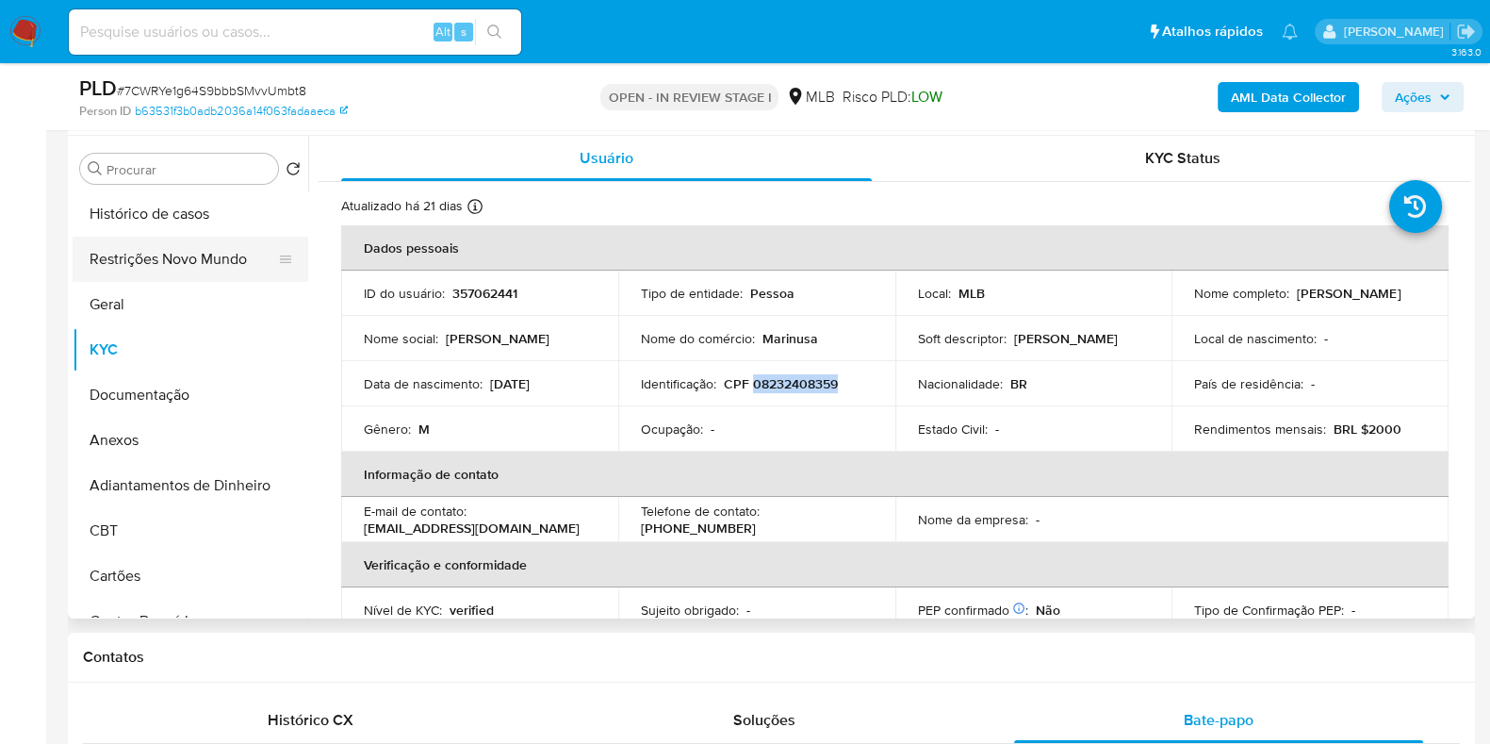
click at [172, 266] on button "Restrições Novo Mundo" at bounding box center [183, 259] width 221 height 45
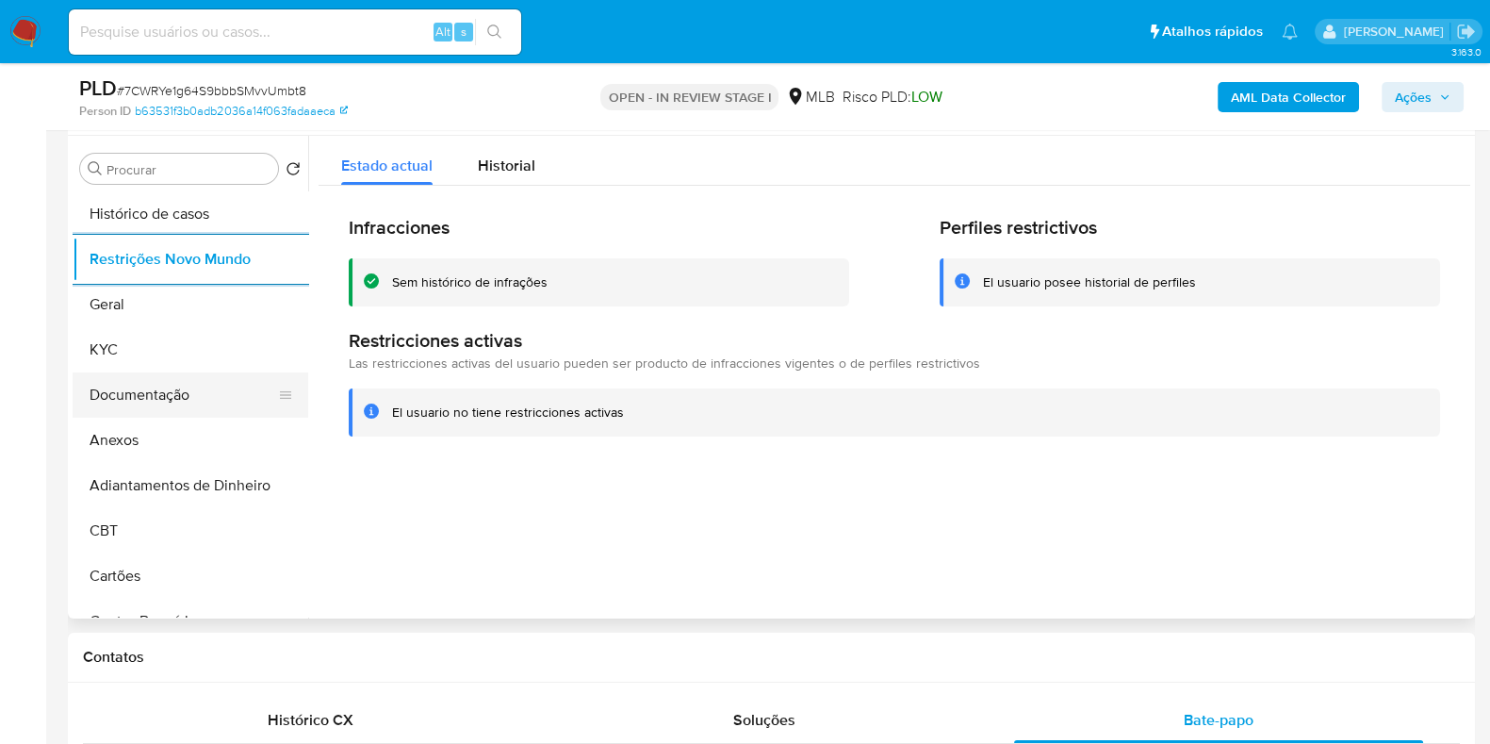
click at [171, 403] on button "Documentação" at bounding box center [183, 394] width 221 height 45
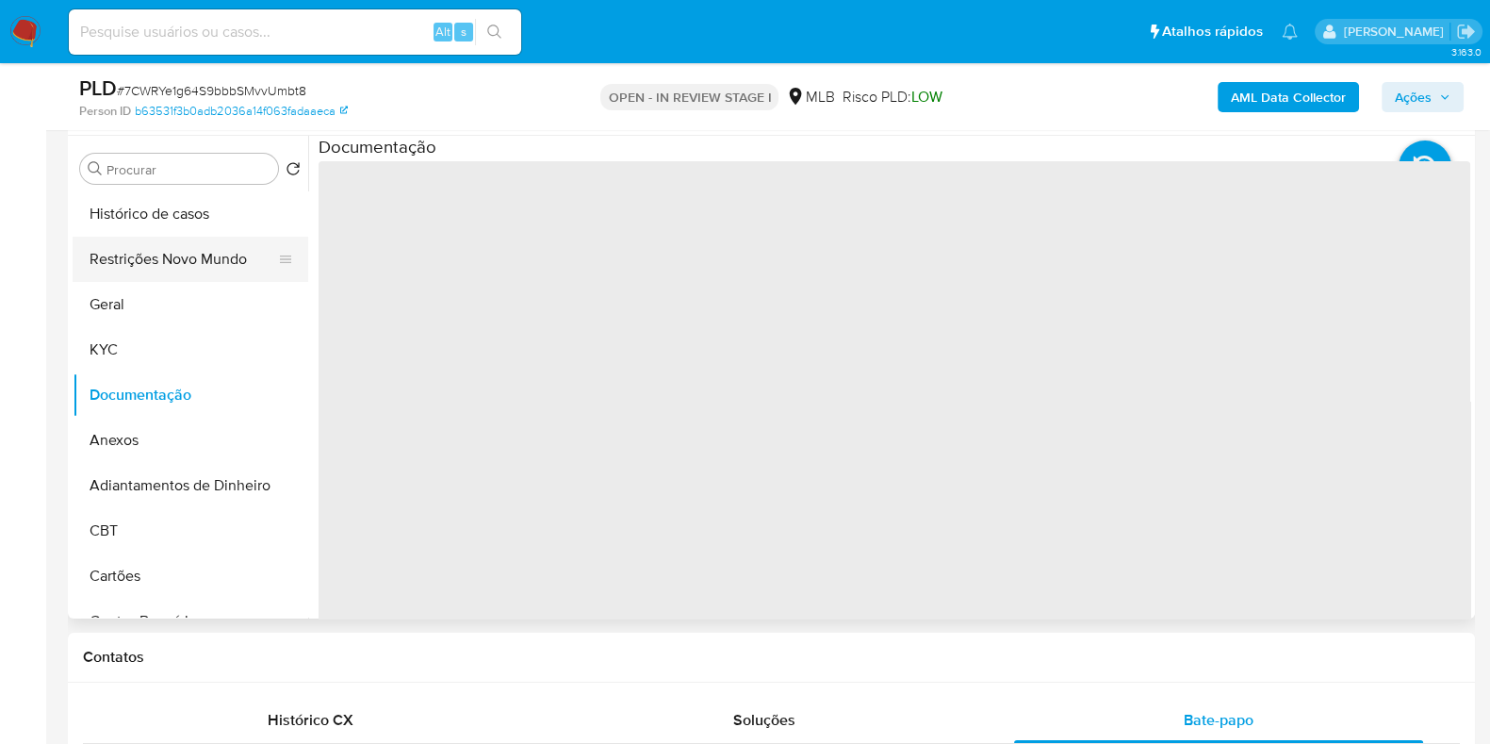
click at [179, 260] on button "Restrições Novo Mundo" at bounding box center [183, 259] width 221 height 45
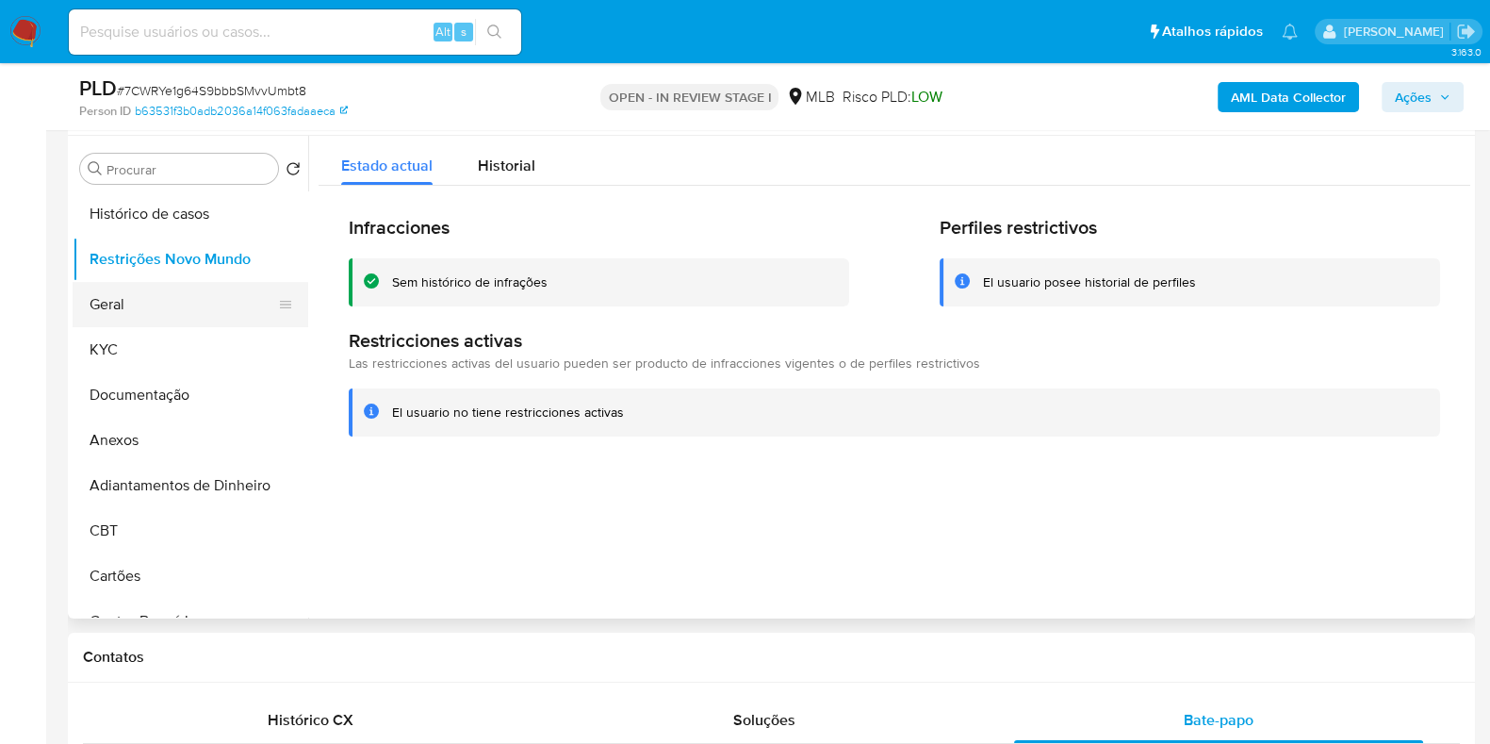
click at [132, 305] on button "Geral" at bounding box center [183, 304] width 221 height 45
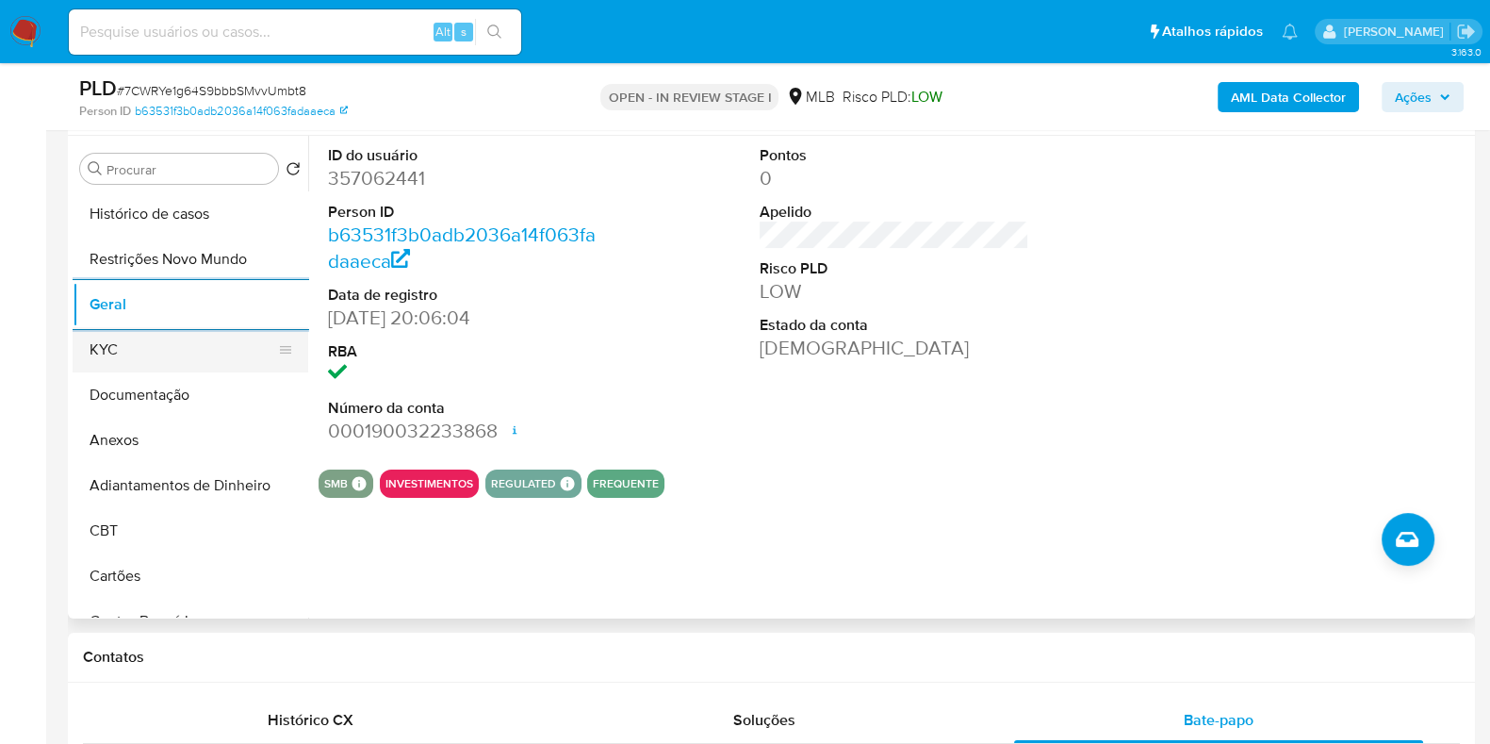
click at [169, 324] on button "Geral" at bounding box center [191, 304] width 236 height 45
click at [181, 340] on button "KYC" at bounding box center [183, 349] width 221 height 45
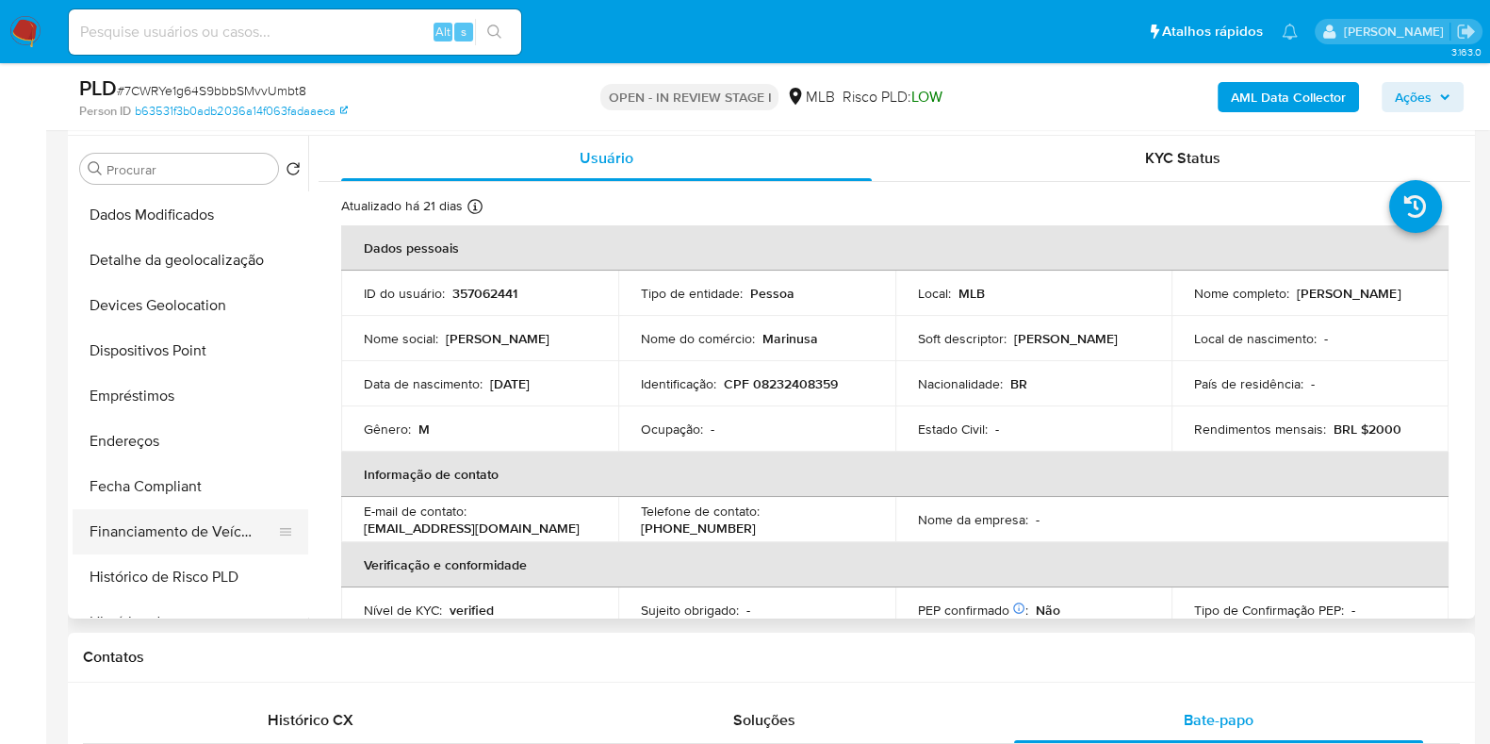
scroll to position [589, 0]
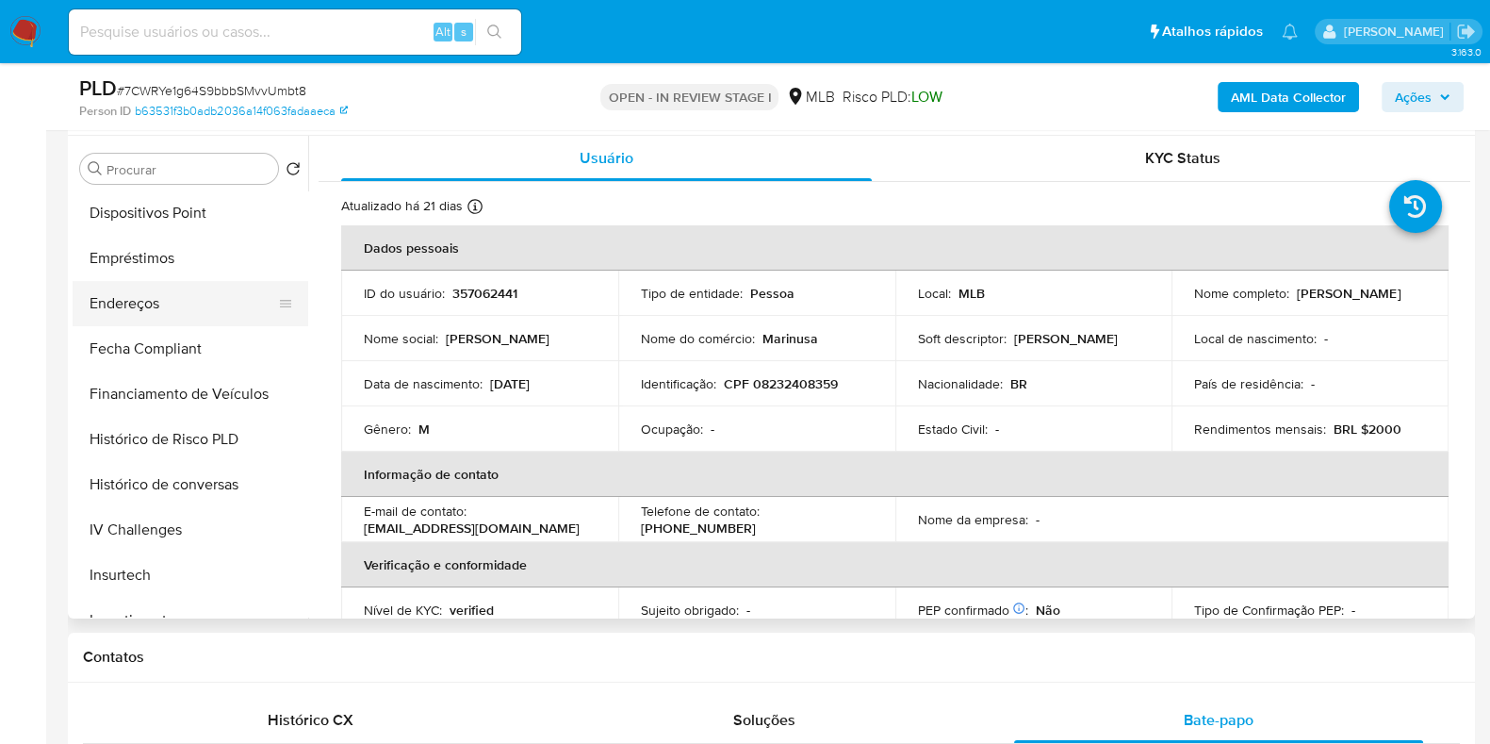
click at [175, 317] on button "Endereços" at bounding box center [183, 303] width 221 height 45
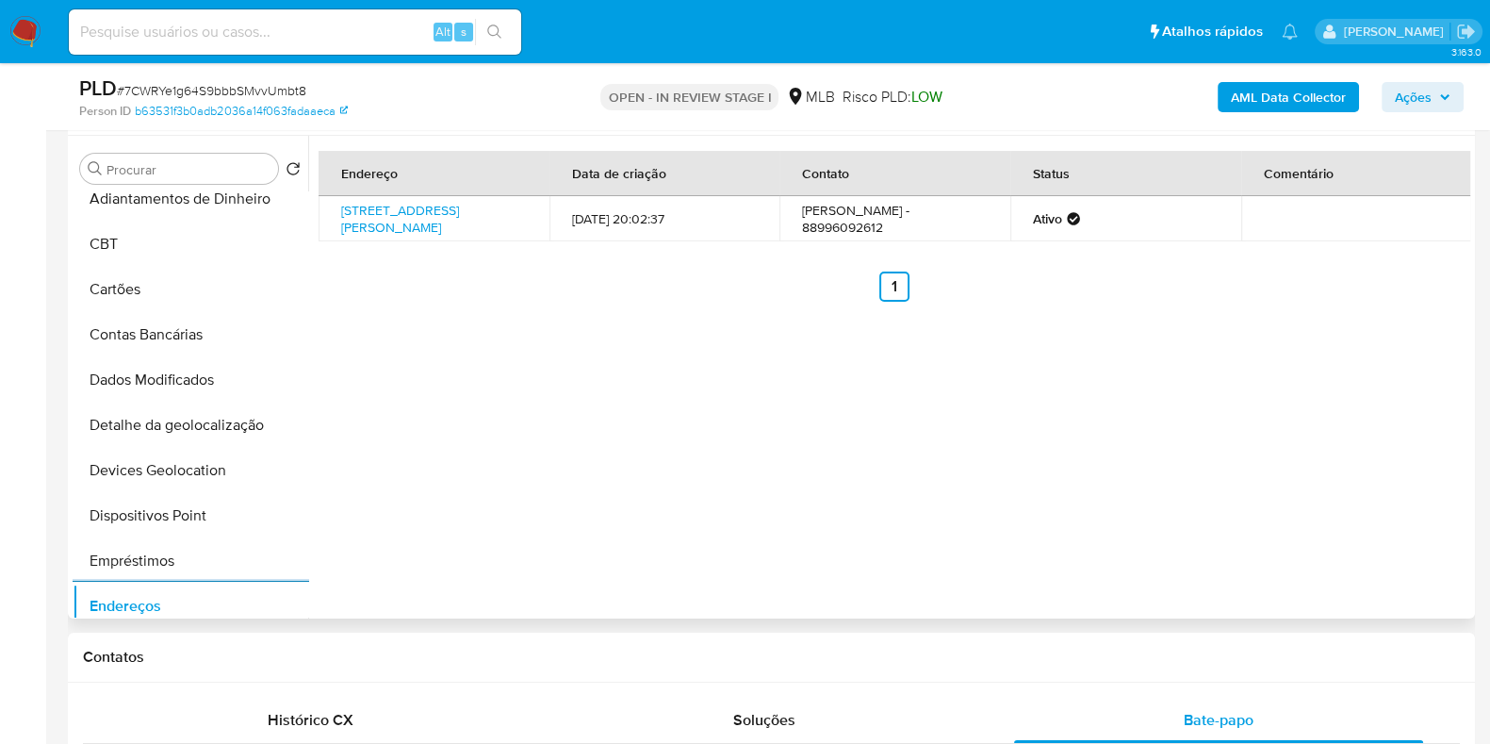
scroll to position [235, 0]
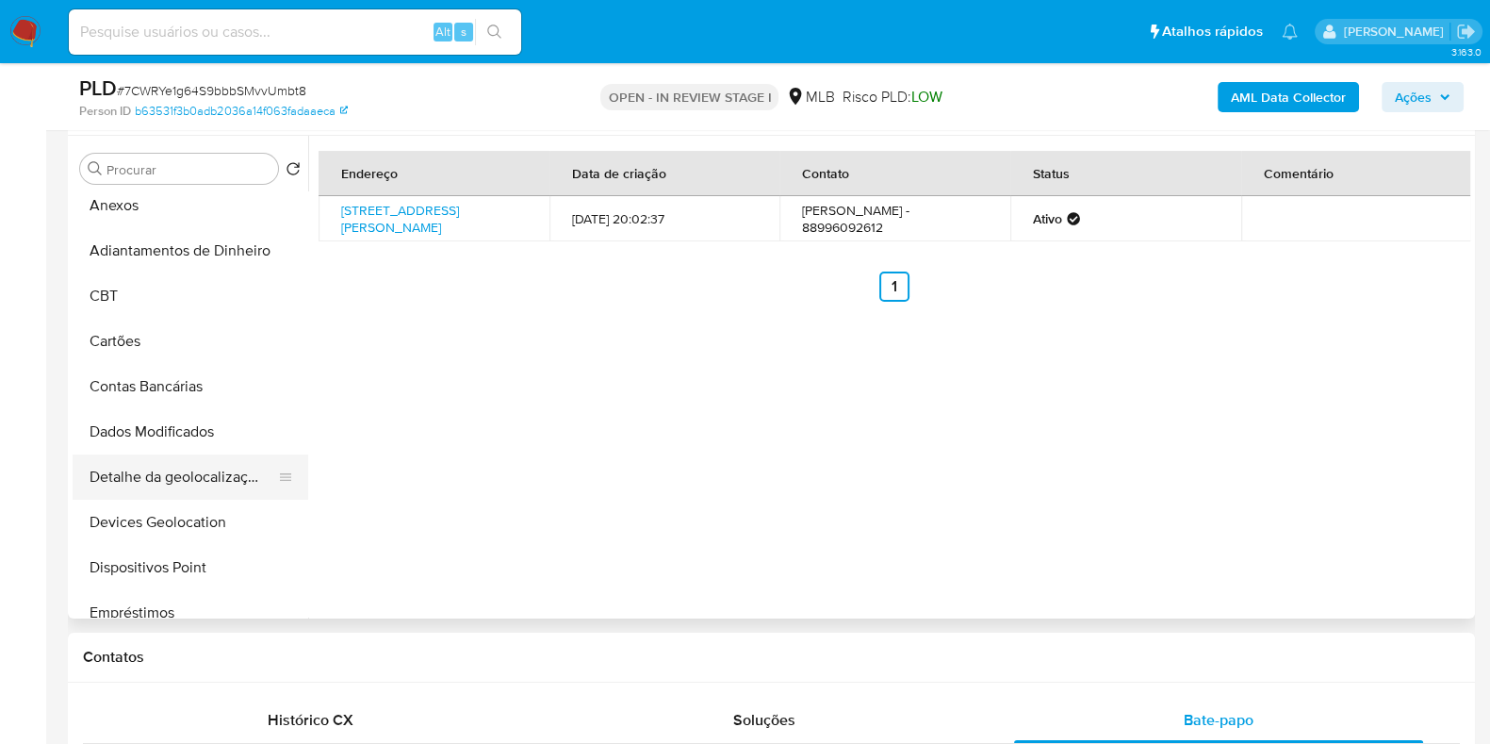
click at [179, 462] on button "Detalhe da geolocalização" at bounding box center [183, 476] width 221 height 45
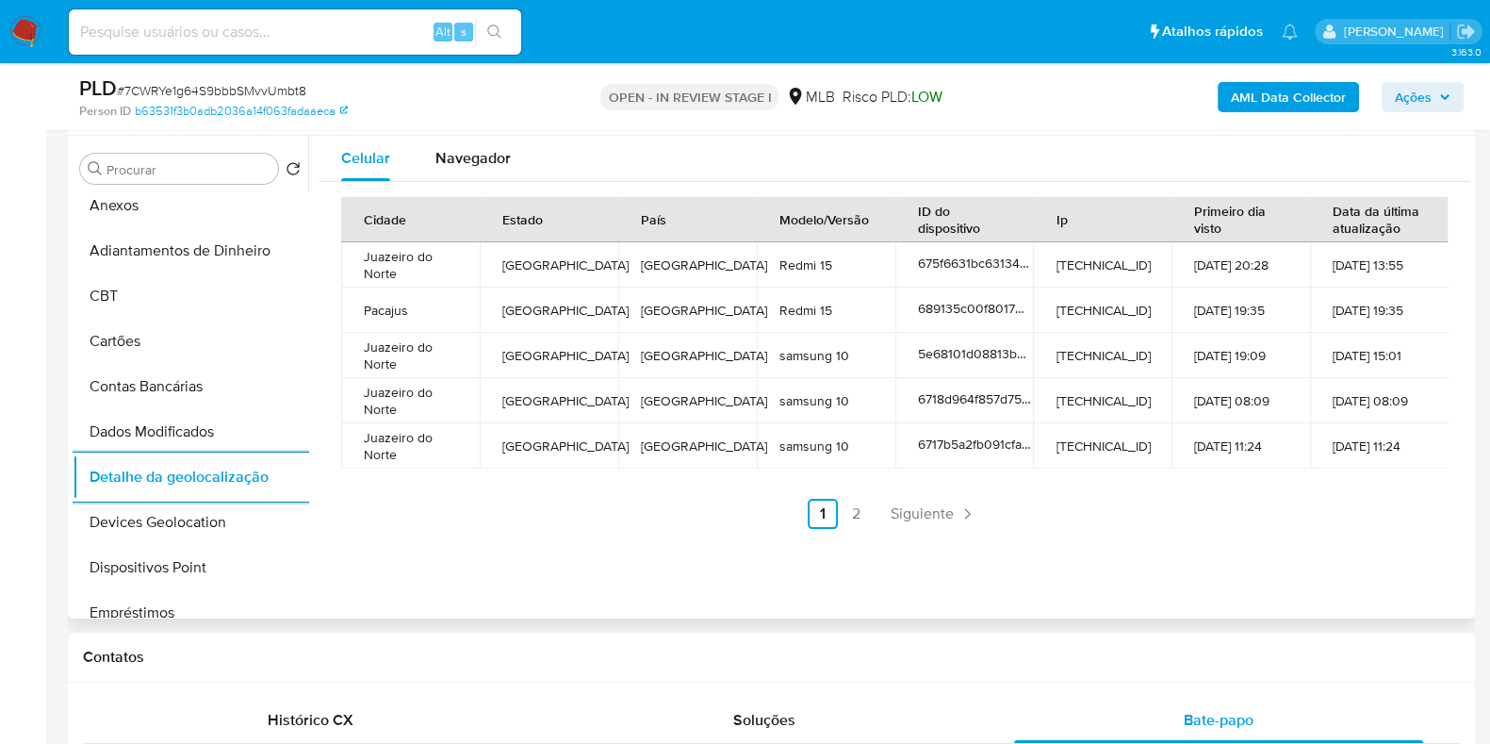
scroll to position [0, 0]
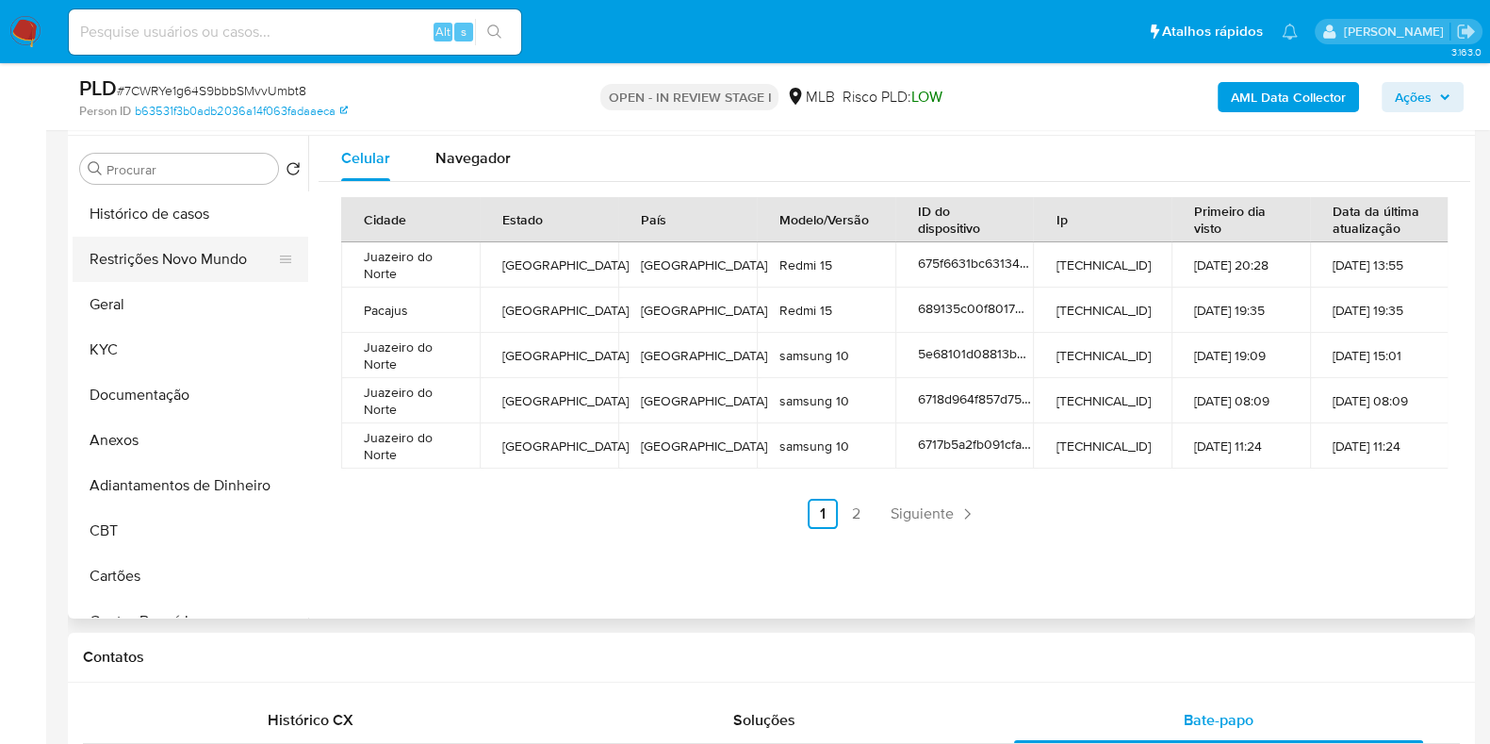
click at [170, 273] on button "Restrições Novo Mundo" at bounding box center [183, 259] width 221 height 45
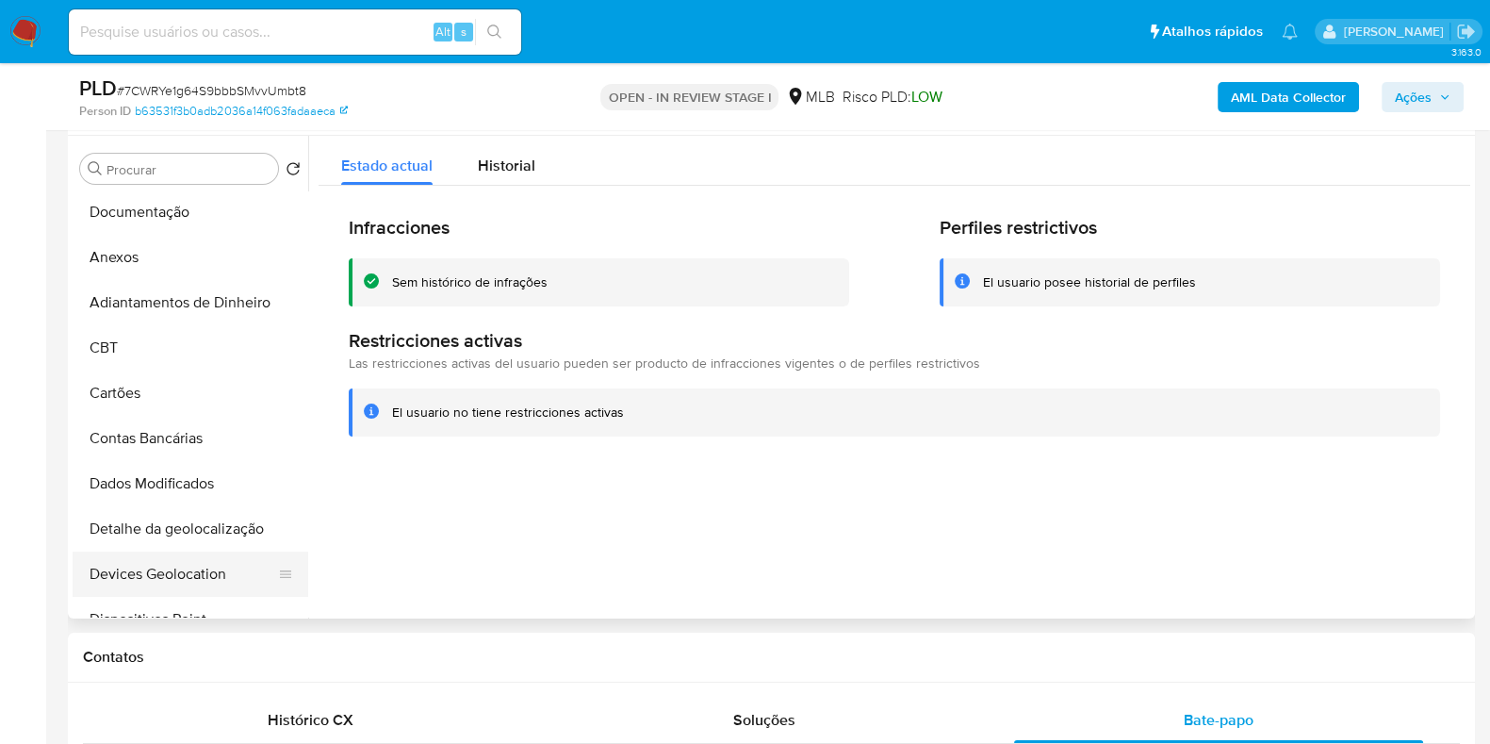
scroll to position [469, 0]
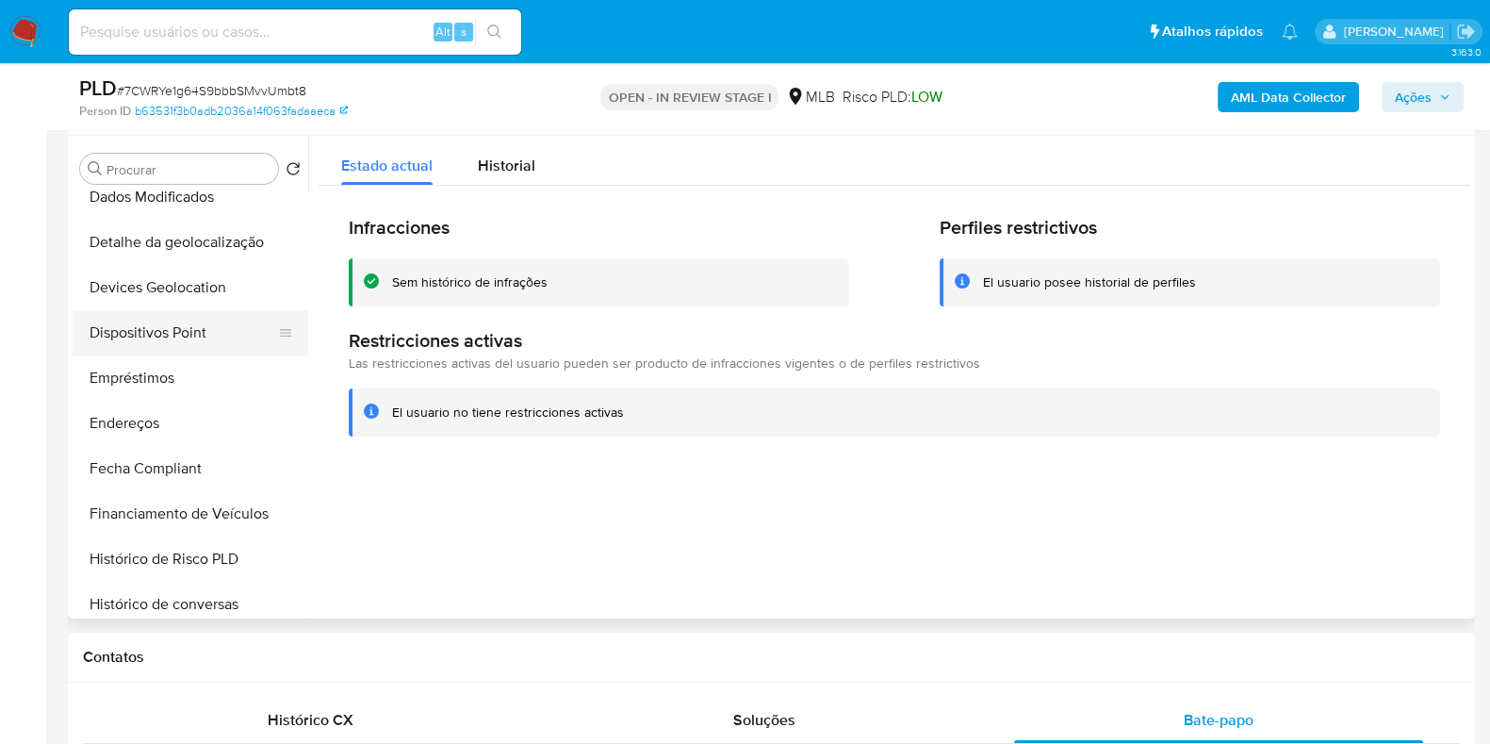
click at [188, 327] on button "Dispositivos Point" at bounding box center [183, 332] width 221 height 45
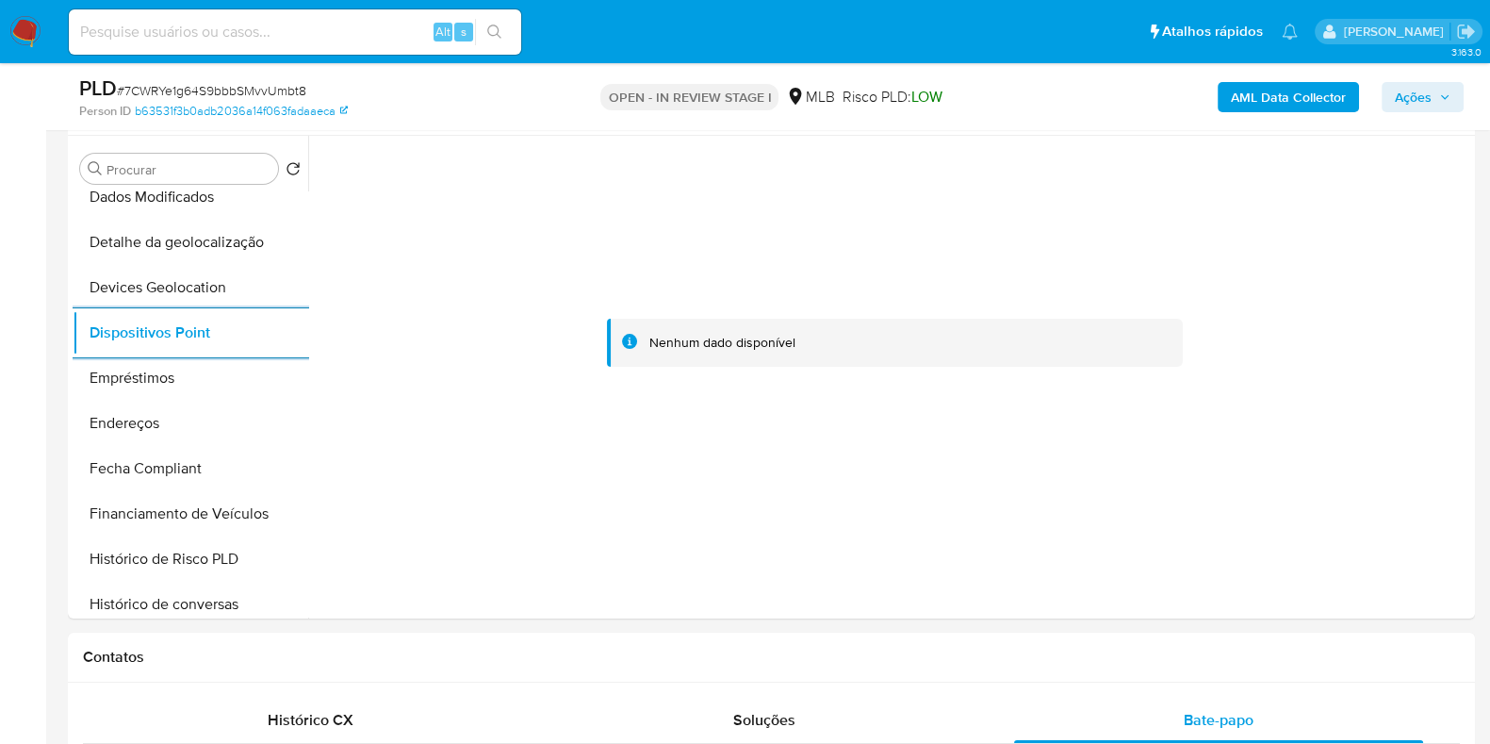
click at [1286, 106] on b "AML Data Collector" at bounding box center [1288, 97] width 115 height 30
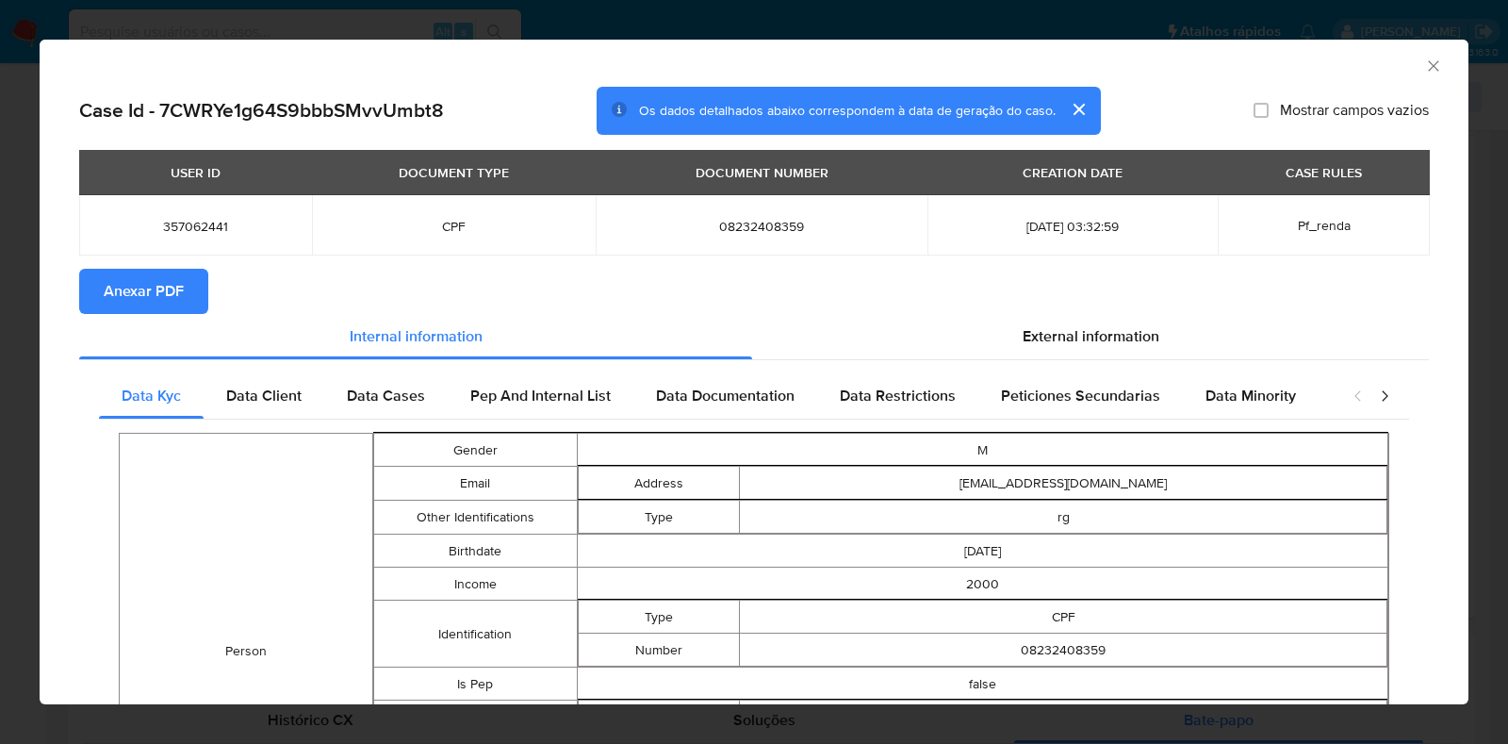
click at [157, 285] on span "Anexar PDF" at bounding box center [144, 291] width 80 height 41
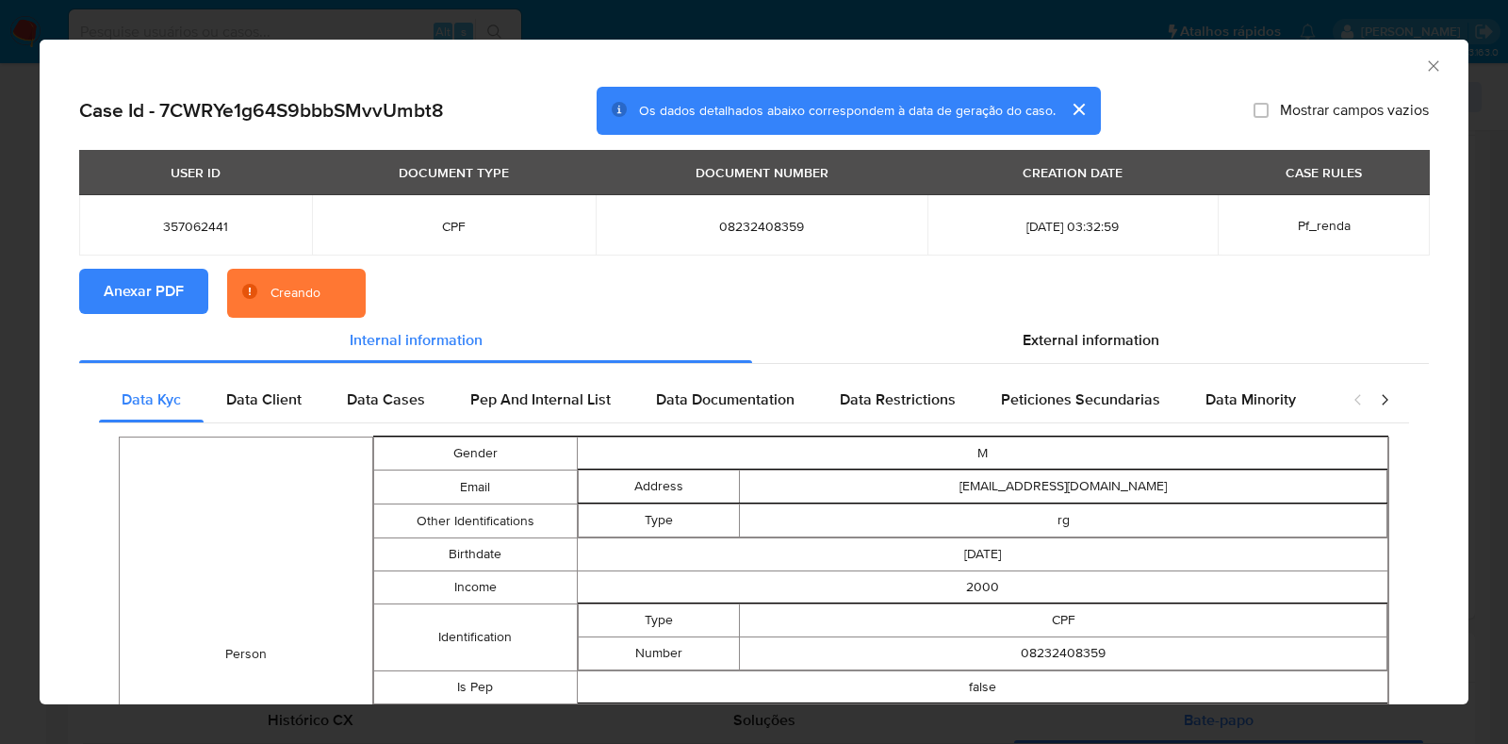
click at [35, 337] on div "AML Data Collector Case Id - 7CWRYe1g64S9bbbSMvvUmbt8 Os dados detalhados abaix…" at bounding box center [754, 372] width 1508 height 744
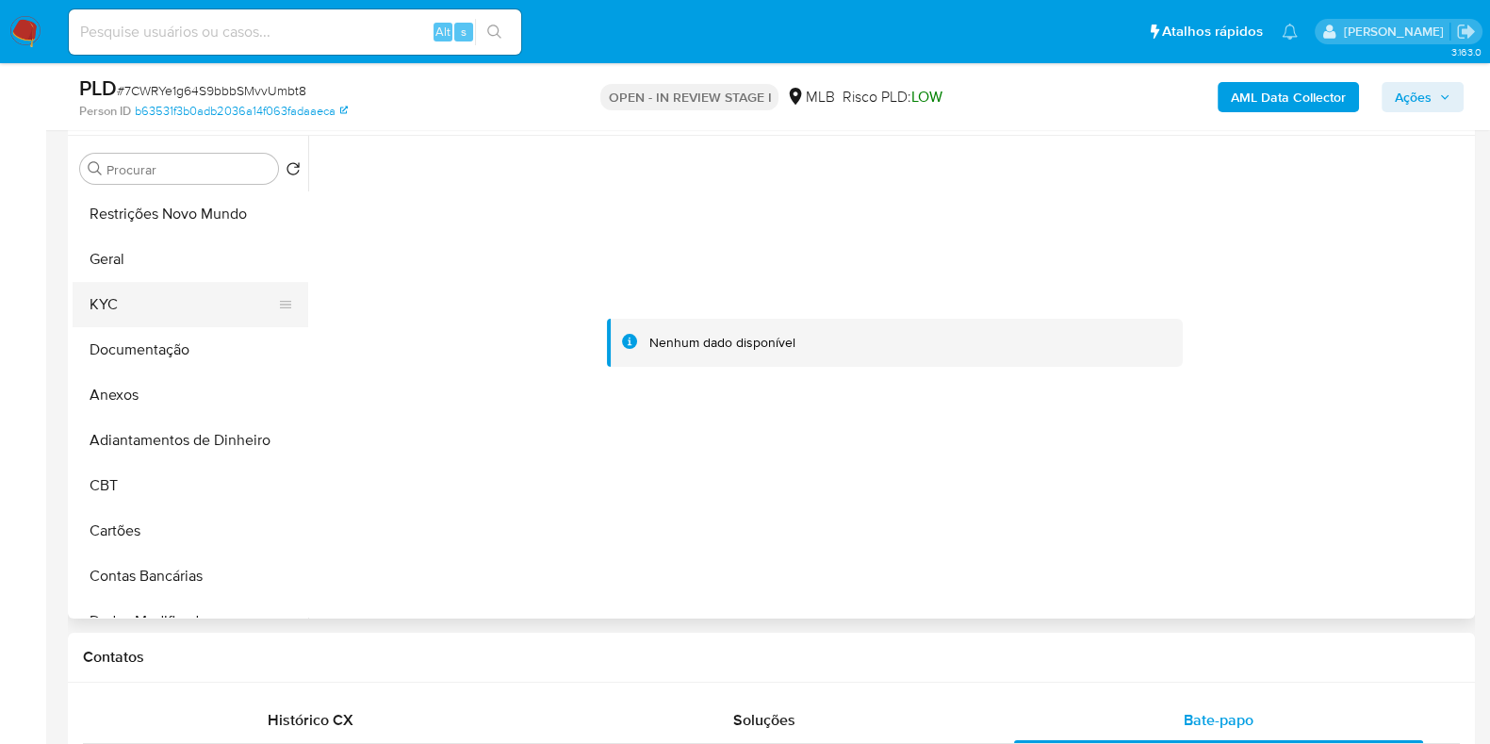
scroll to position [0, 0]
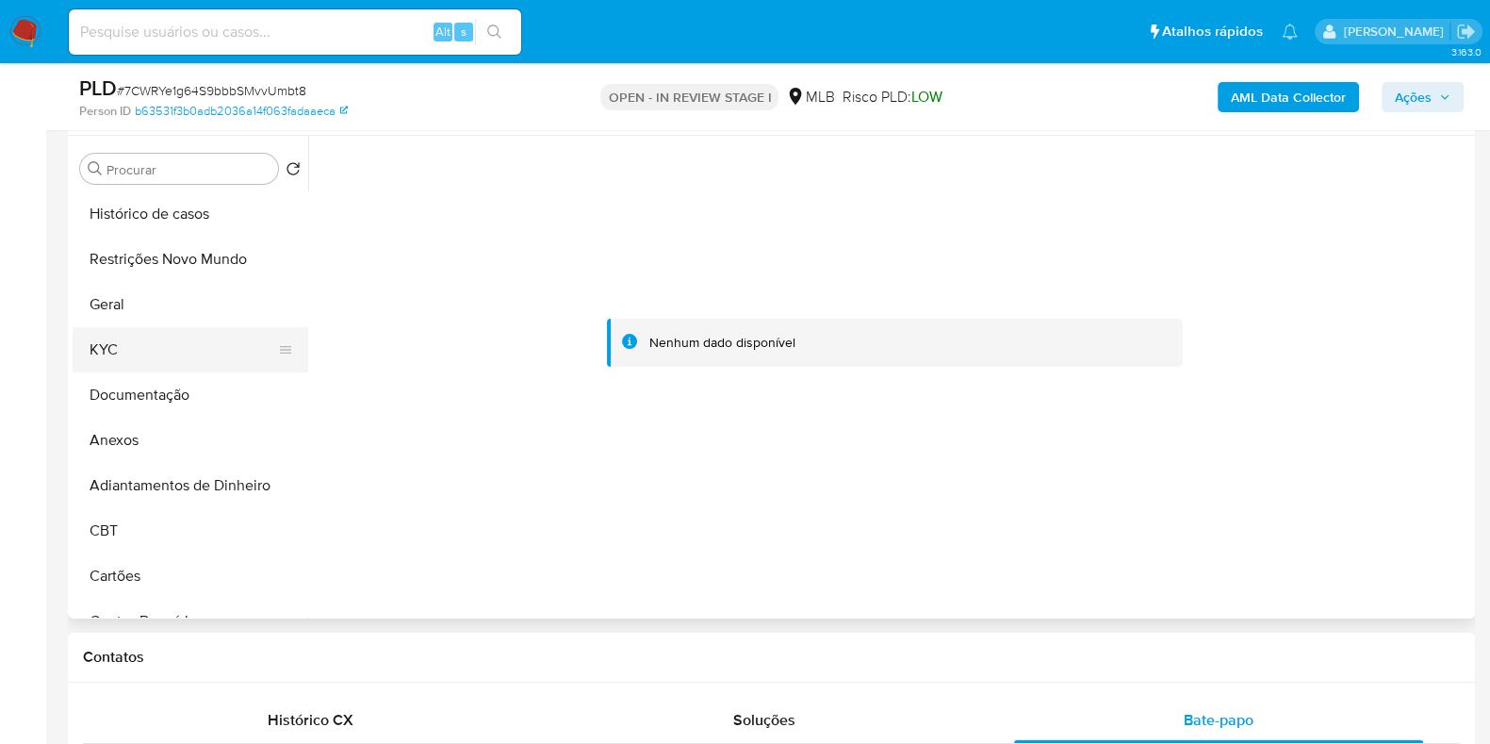
click at [184, 347] on button "KYC" at bounding box center [183, 349] width 221 height 45
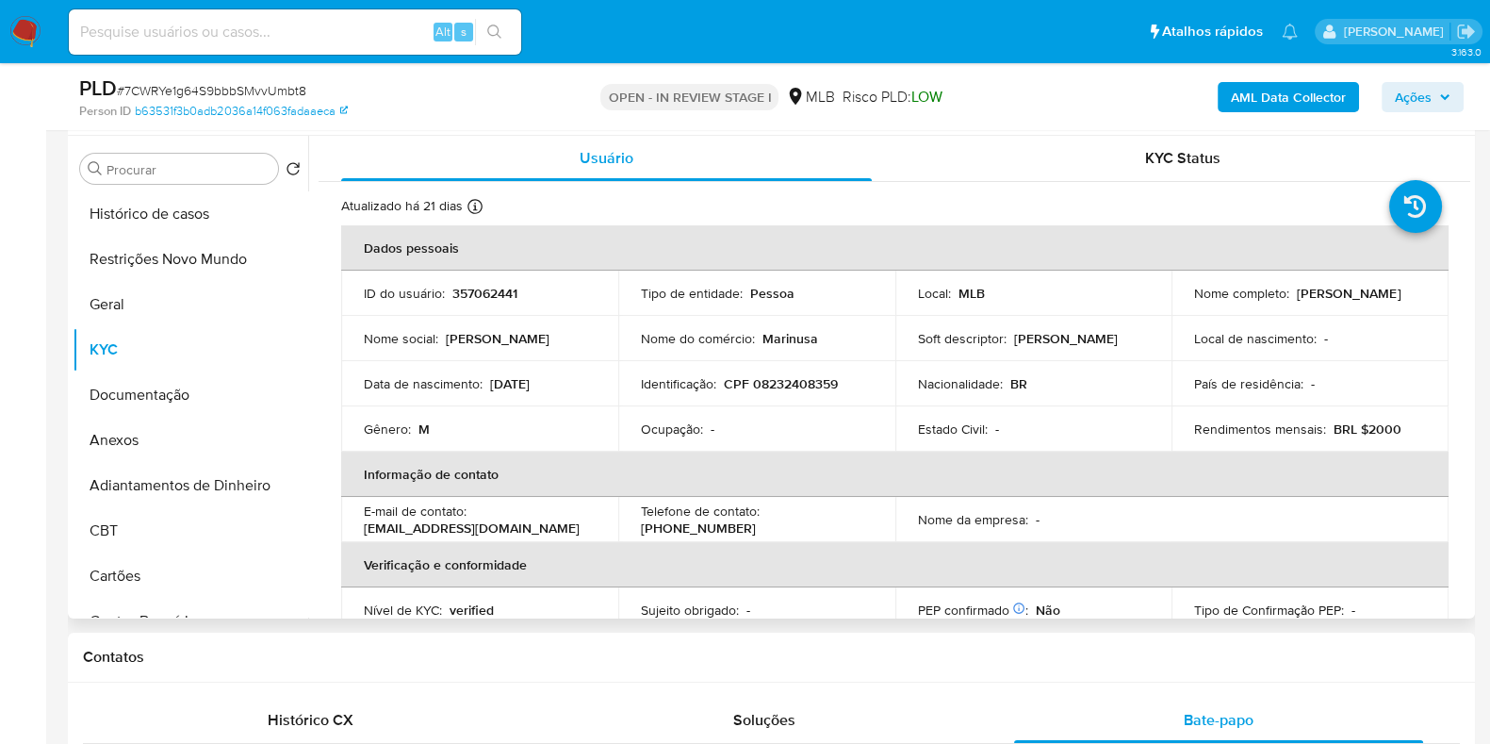
drag, startPoint x: 1381, startPoint y: 306, endPoint x: 1164, endPoint y: 306, distance: 216.8
click at [1164, 306] on tr "ID do usuário : 357062441 Tipo de entidade : Pessoa Local : MLB Nome completo :…" at bounding box center [895, 293] width 1108 height 45
click at [1297, 302] on p "Jose Eduardo Marinho Moreira" at bounding box center [1349, 293] width 104 height 17
drag, startPoint x: 1191, startPoint y: 306, endPoint x: 1376, endPoint y: 305, distance: 185.7
click at [1376, 302] on div "Nome completo : Jose Eduardo Marinho Moreira" at bounding box center [1310, 293] width 232 height 17
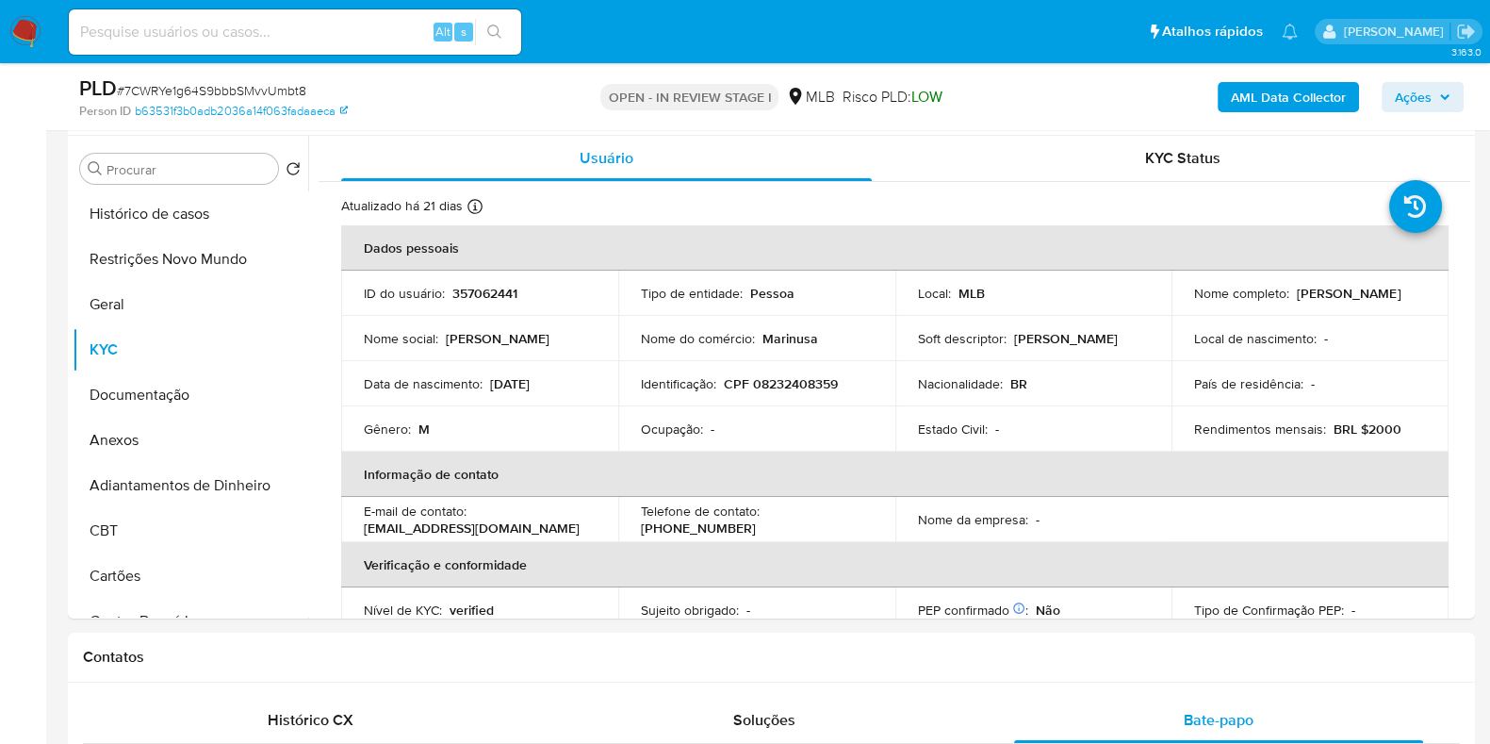
copy p "Jose Eduardo Marinho Moreira"
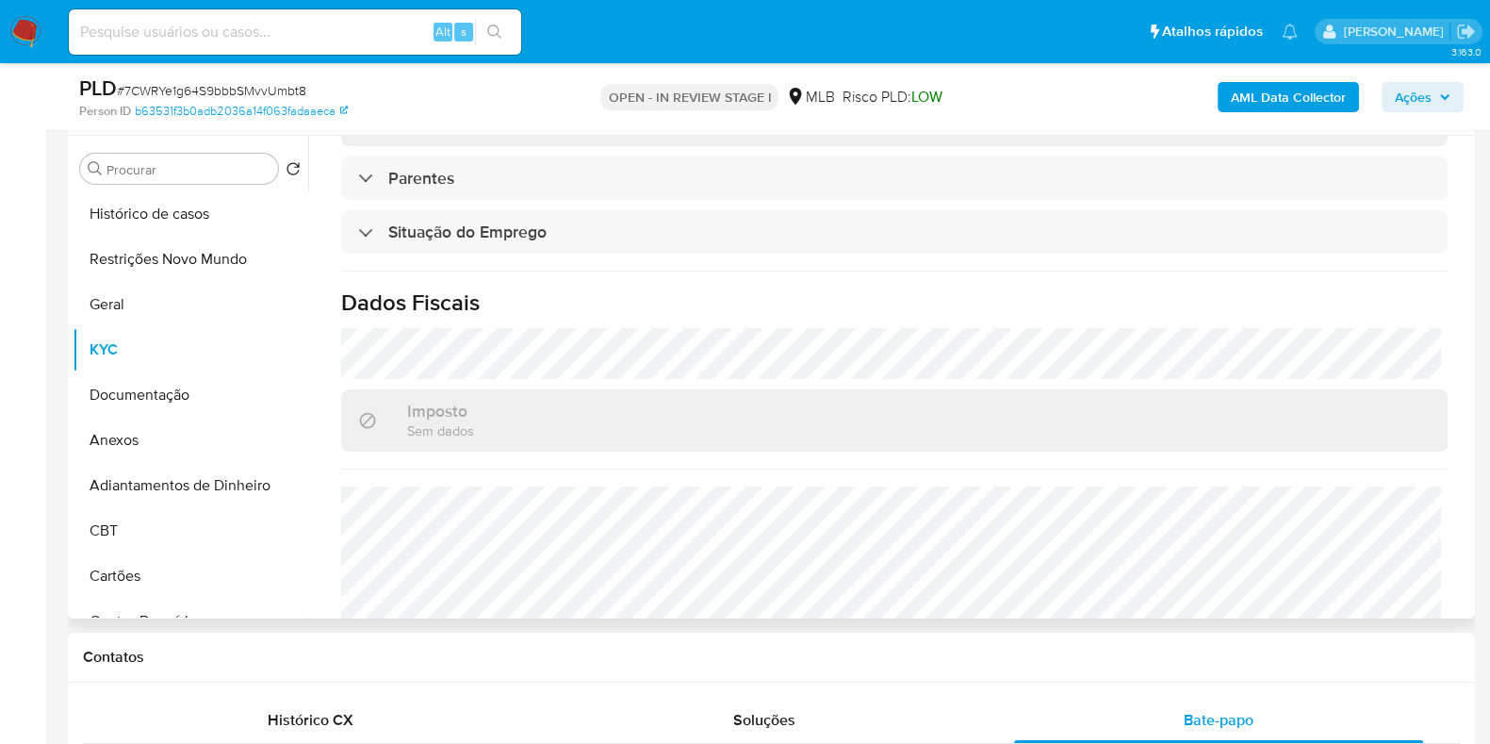
scroll to position [819, 0]
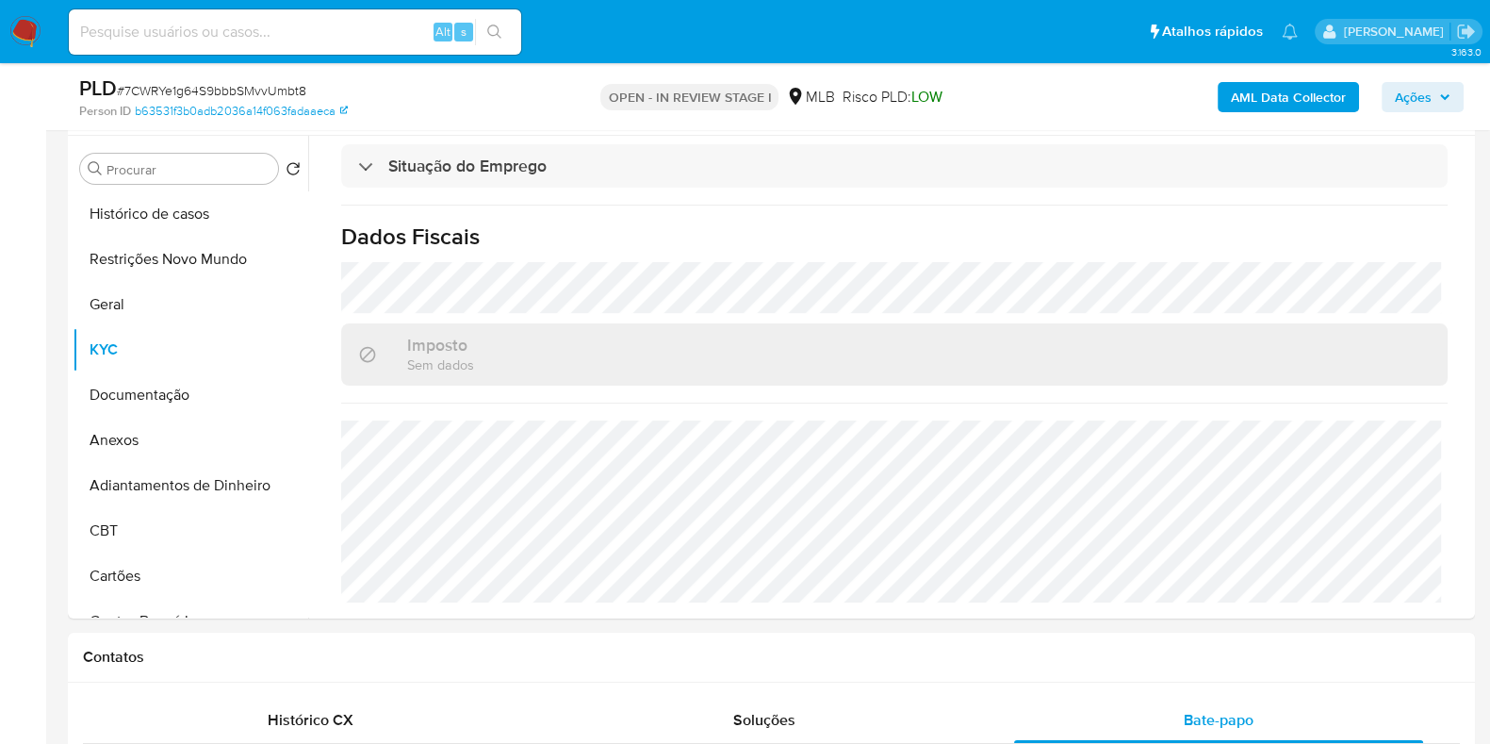
click at [1425, 104] on span "Ações" at bounding box center [1413, 97] width 37 height 30
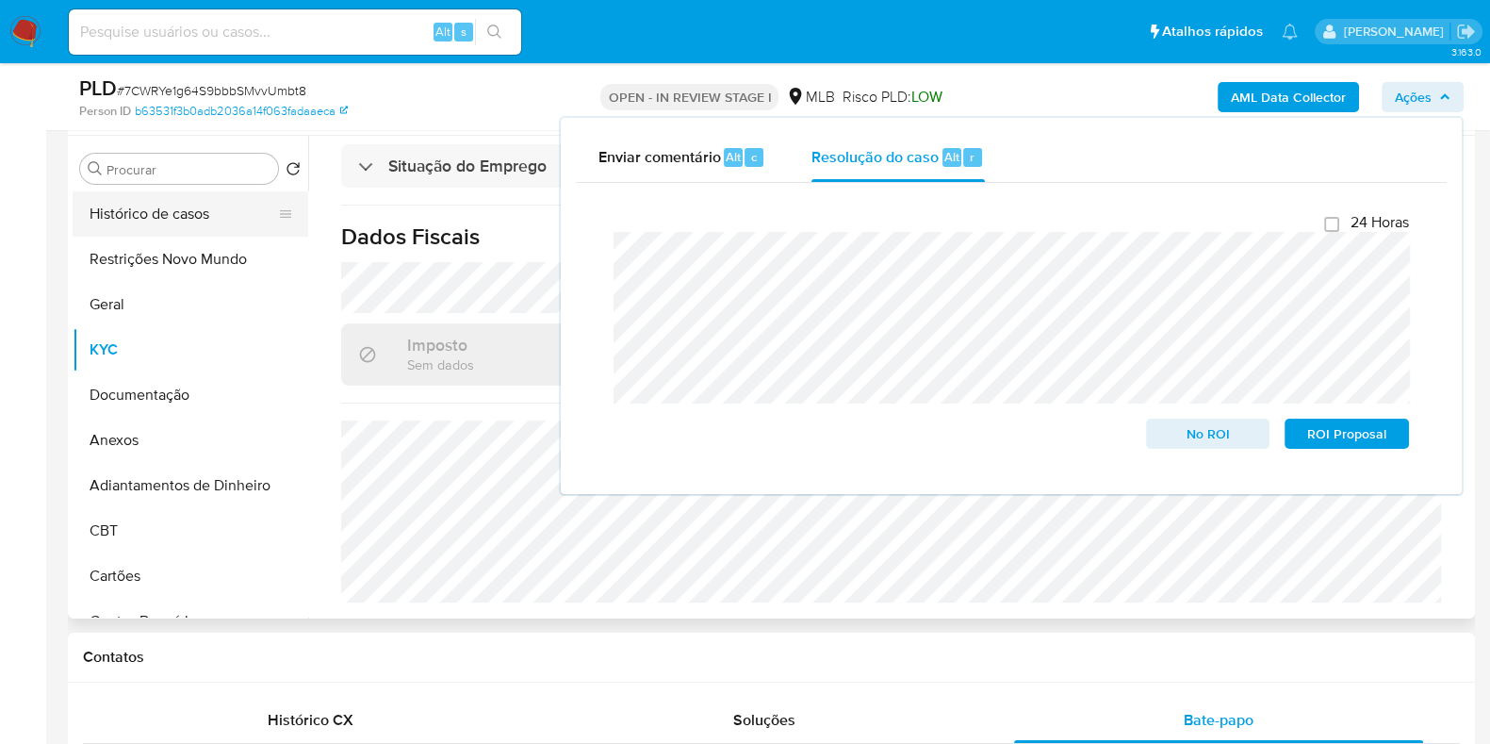
click at [173, 207] on button "Histórico de casos" at bounding box center [183, 213] width 221 height 45
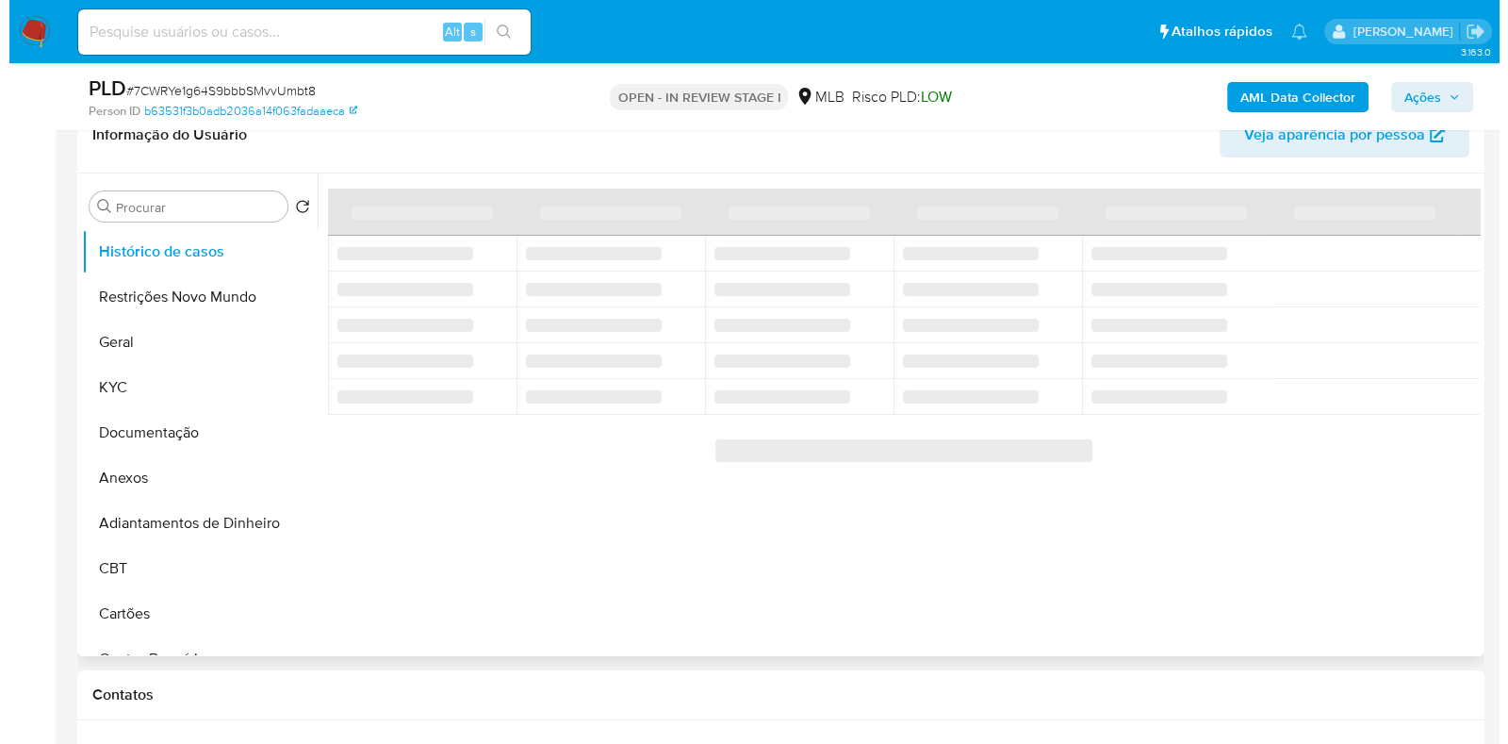
scroll to position [354, 0]
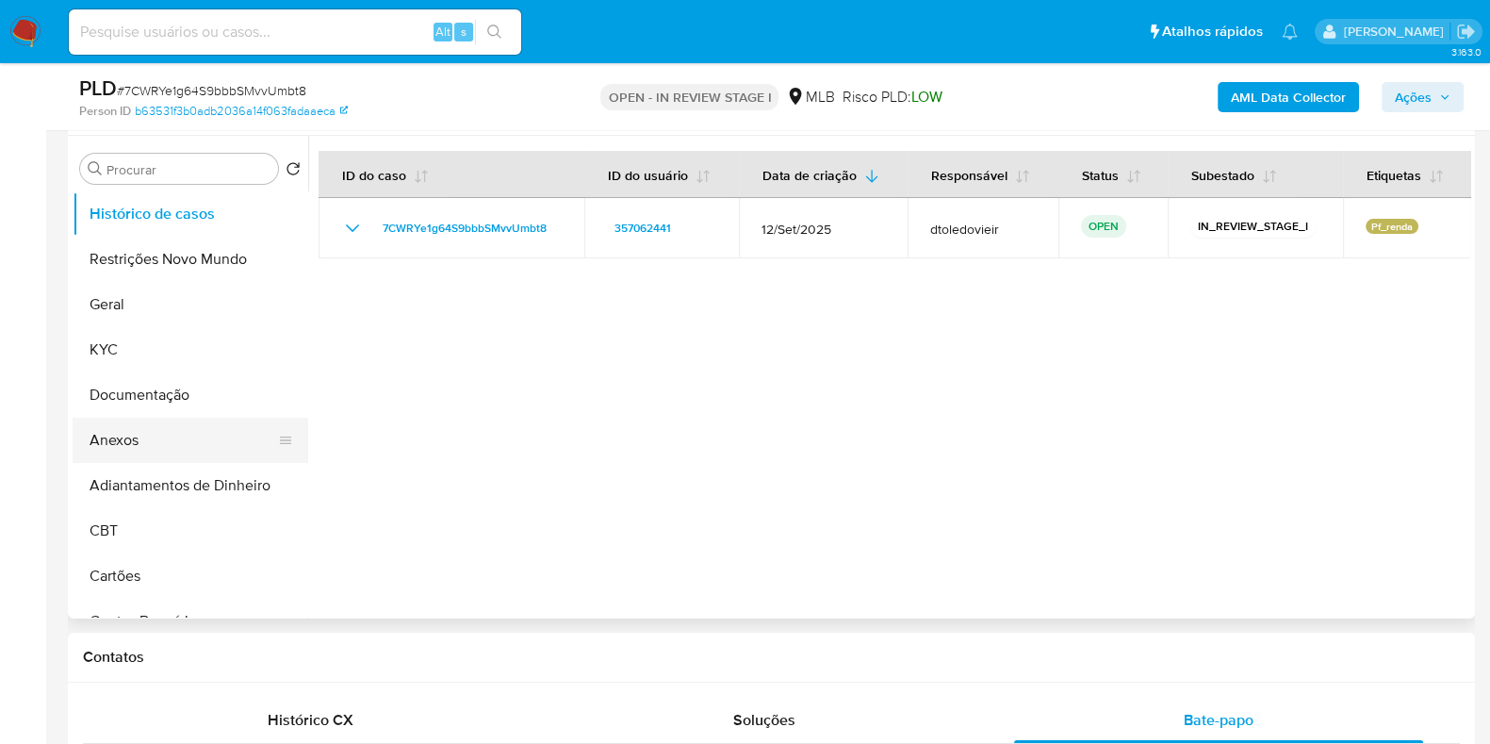
click at [156, 441] on button "Anexos" at bounding box center [183, 440] width 221 height 45
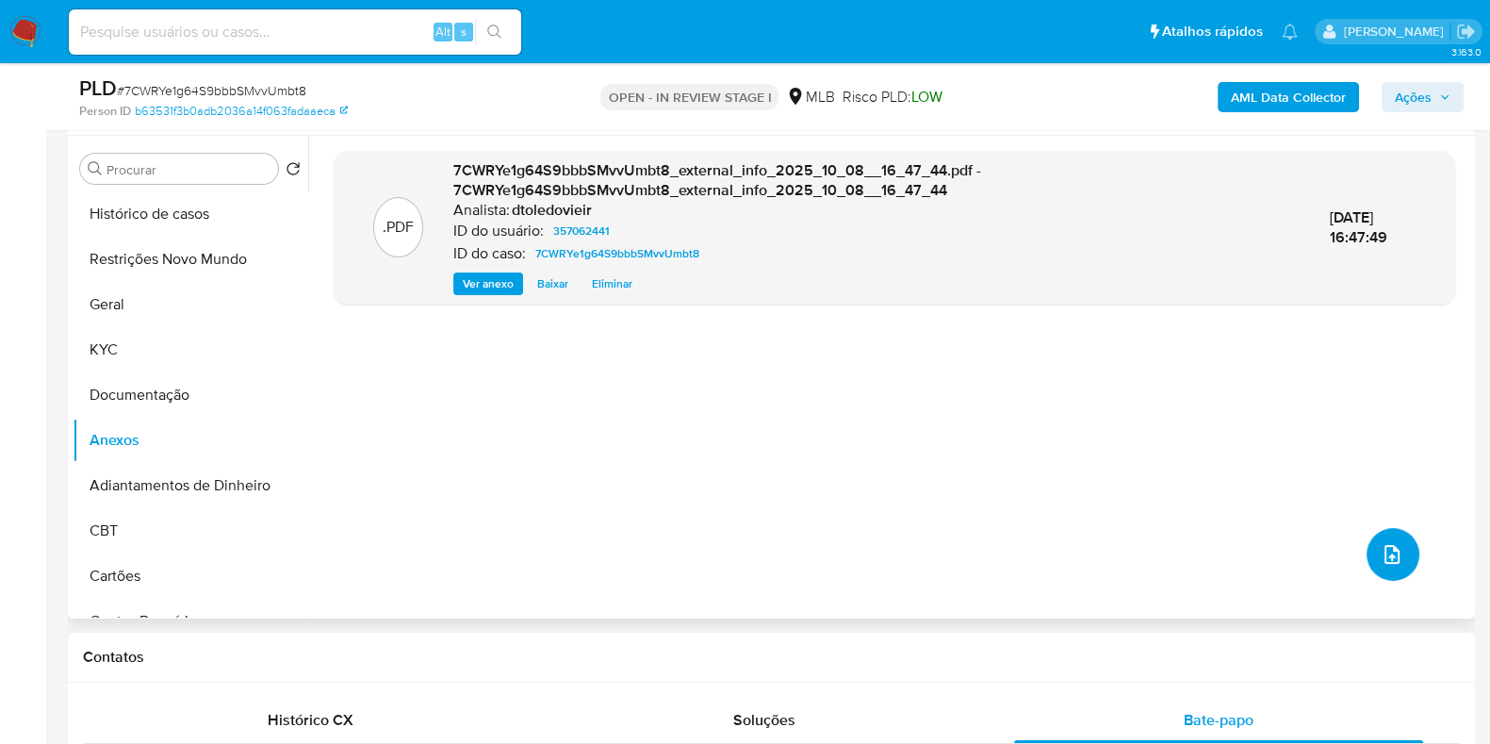
click at [1398, 548] on button "upload-file" at bounding box center [1393, 554] width 53 height 53
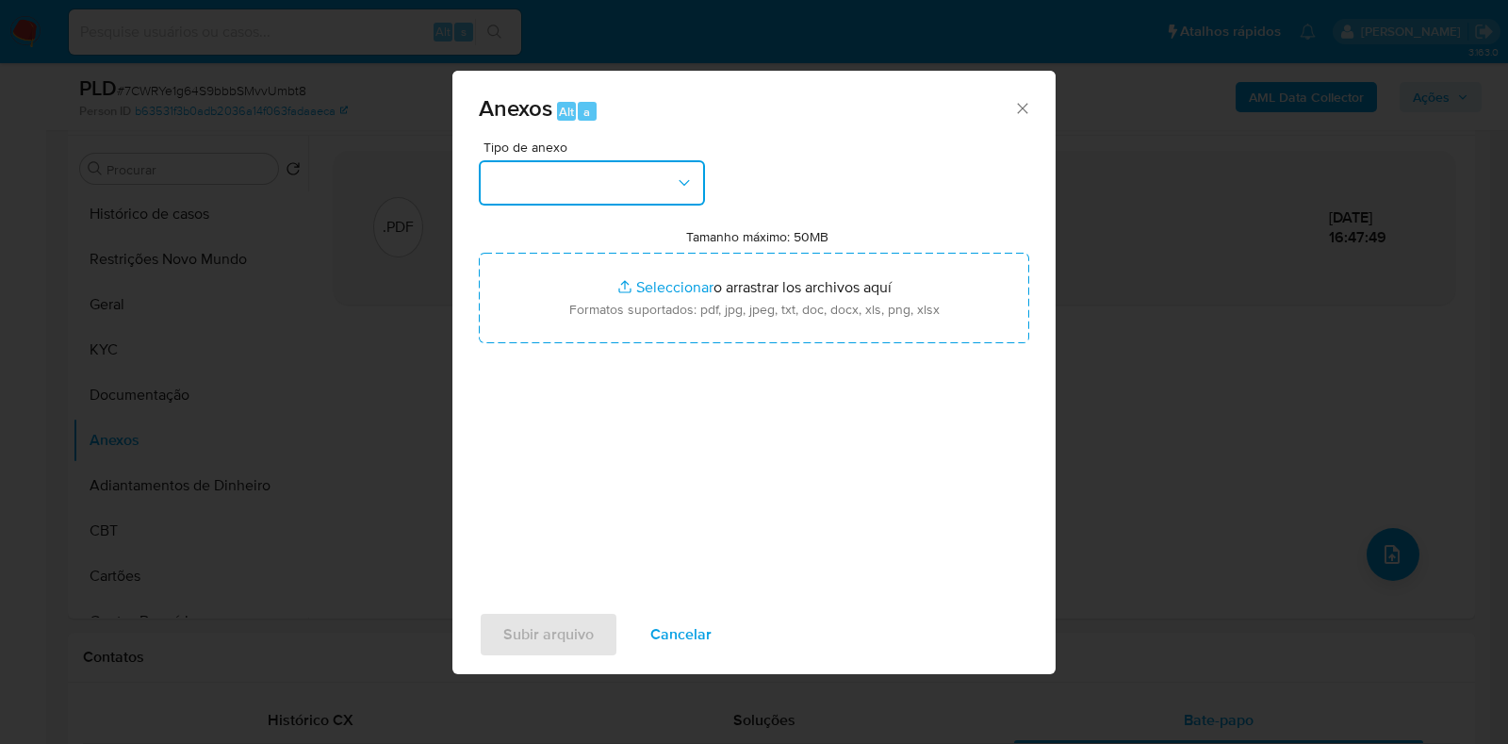
drag, startPoint x: 586, startPoint y: 180, endPoint x: 583, endPoint y: 201, distance: 21.1
click at [584, 181] on button "button" at bounding box center [592, 182] width 226 height 45
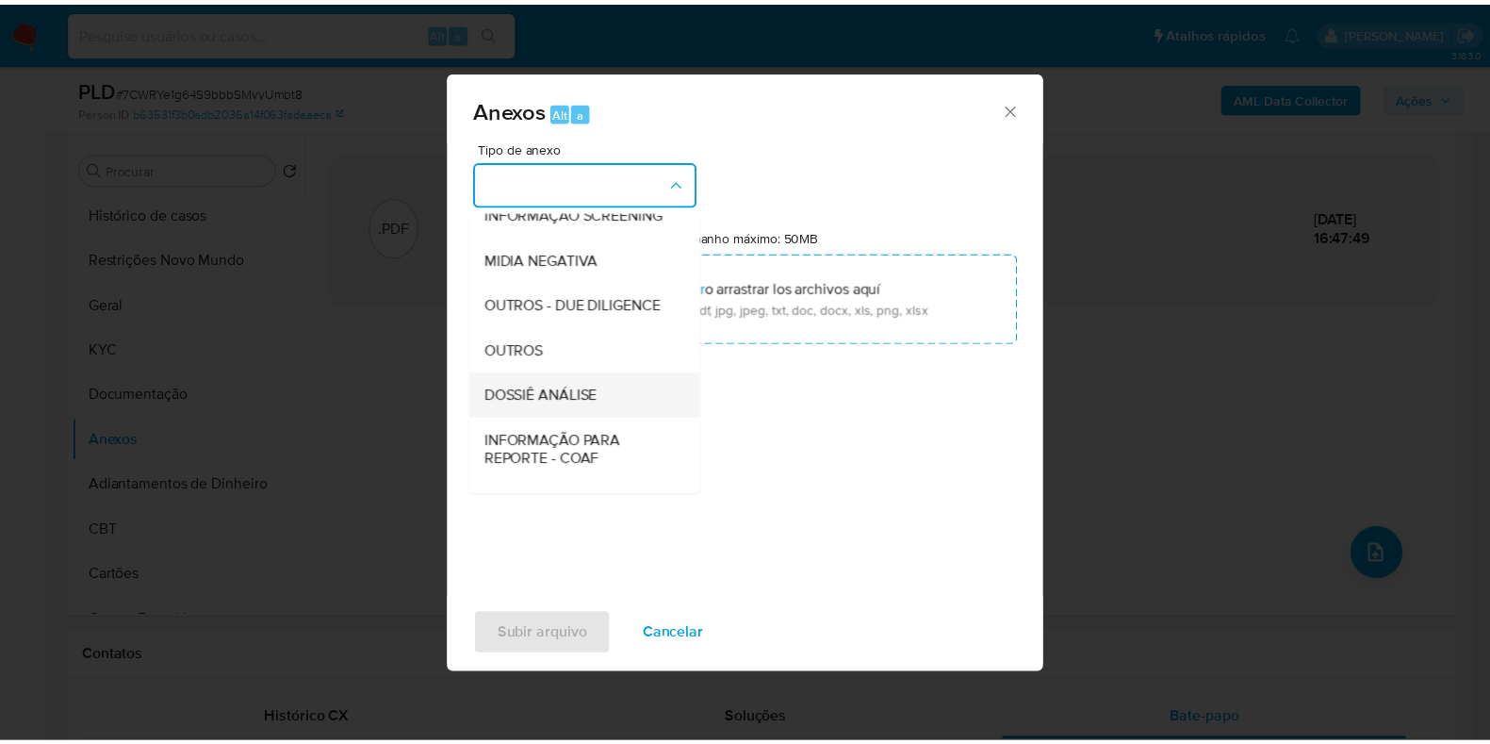
scroll to position [290, 0]
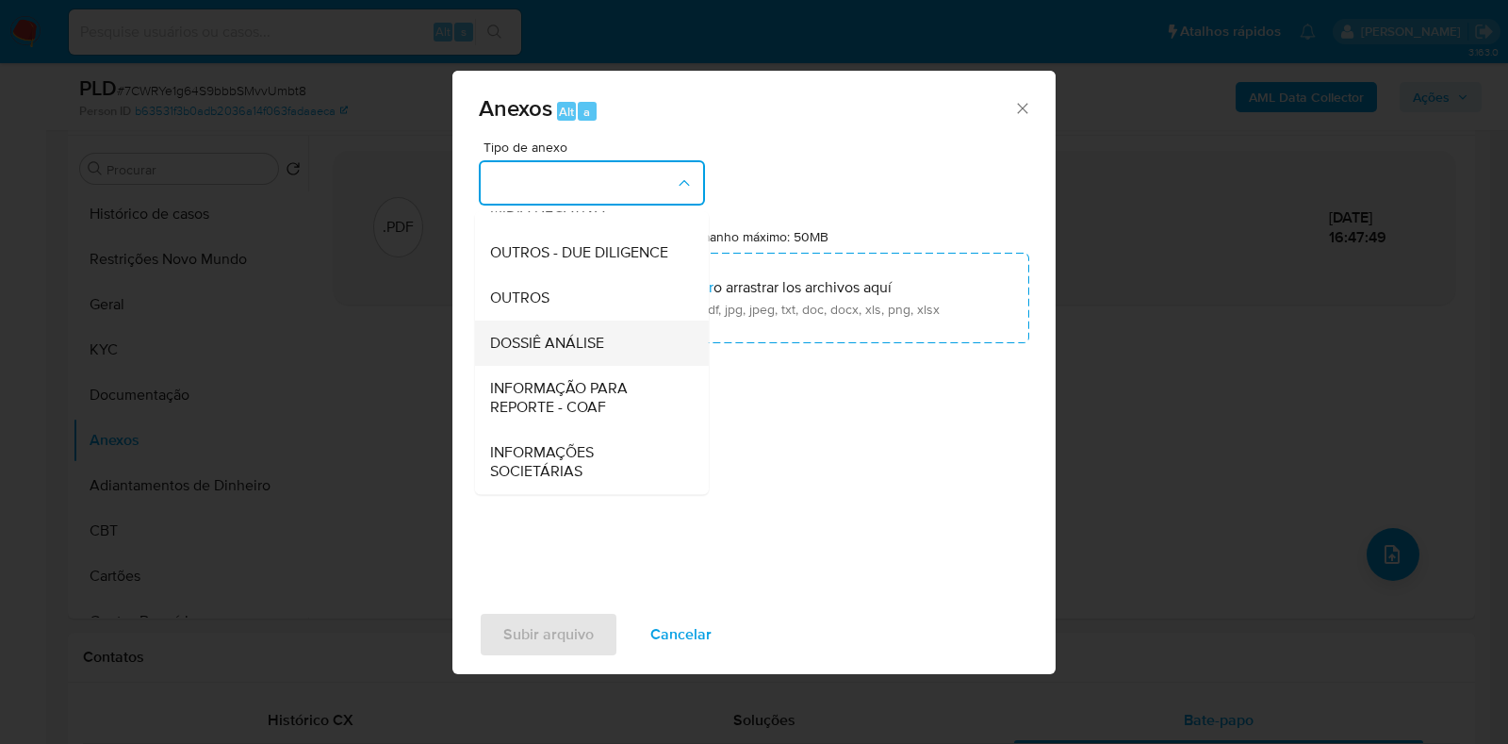
click at [560, 353] on span "DOSSIÊ ANÁLISE" at bounding box center [547, 343] width 114 height 19
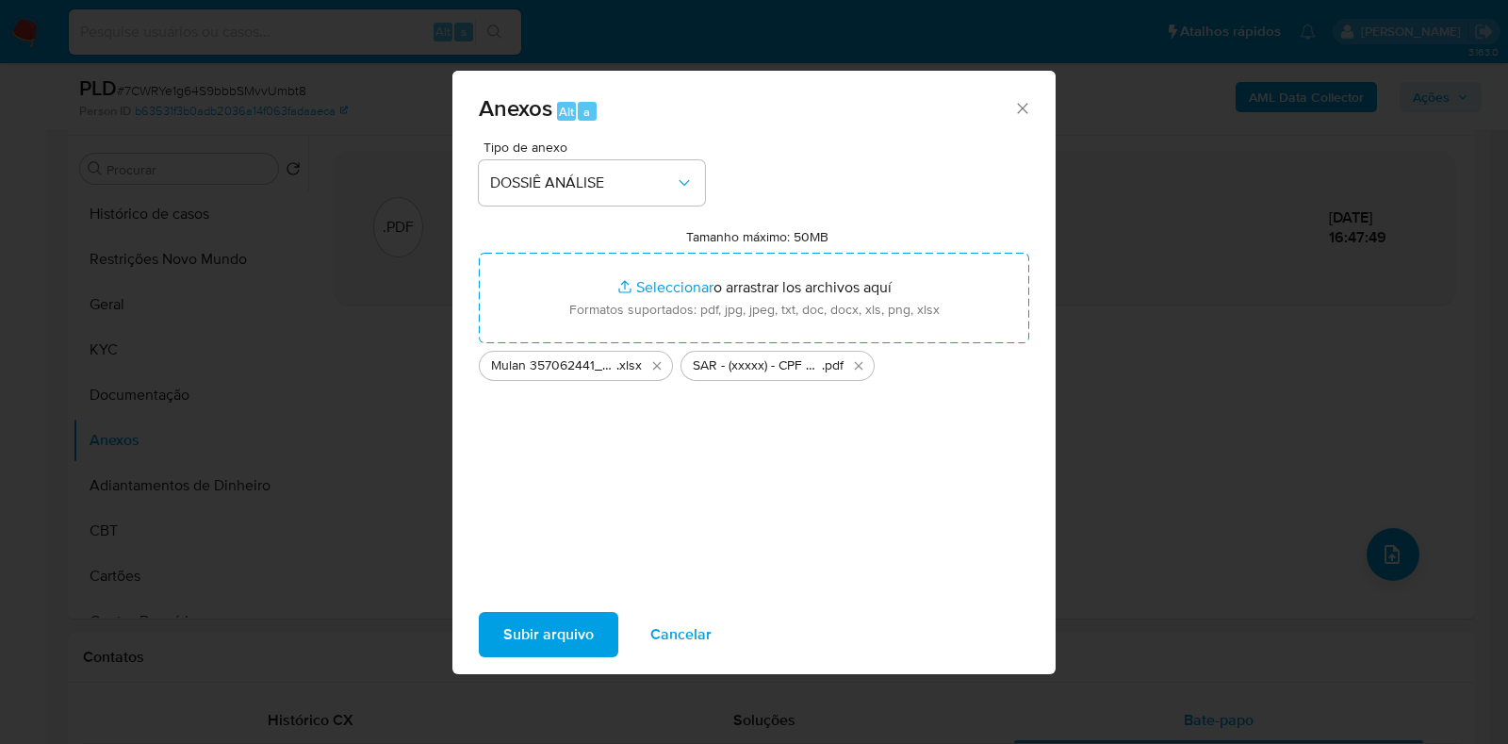
click at [551, 632] on span "Subir arquivo" at bounding box center [548, 634] width 90 height 41
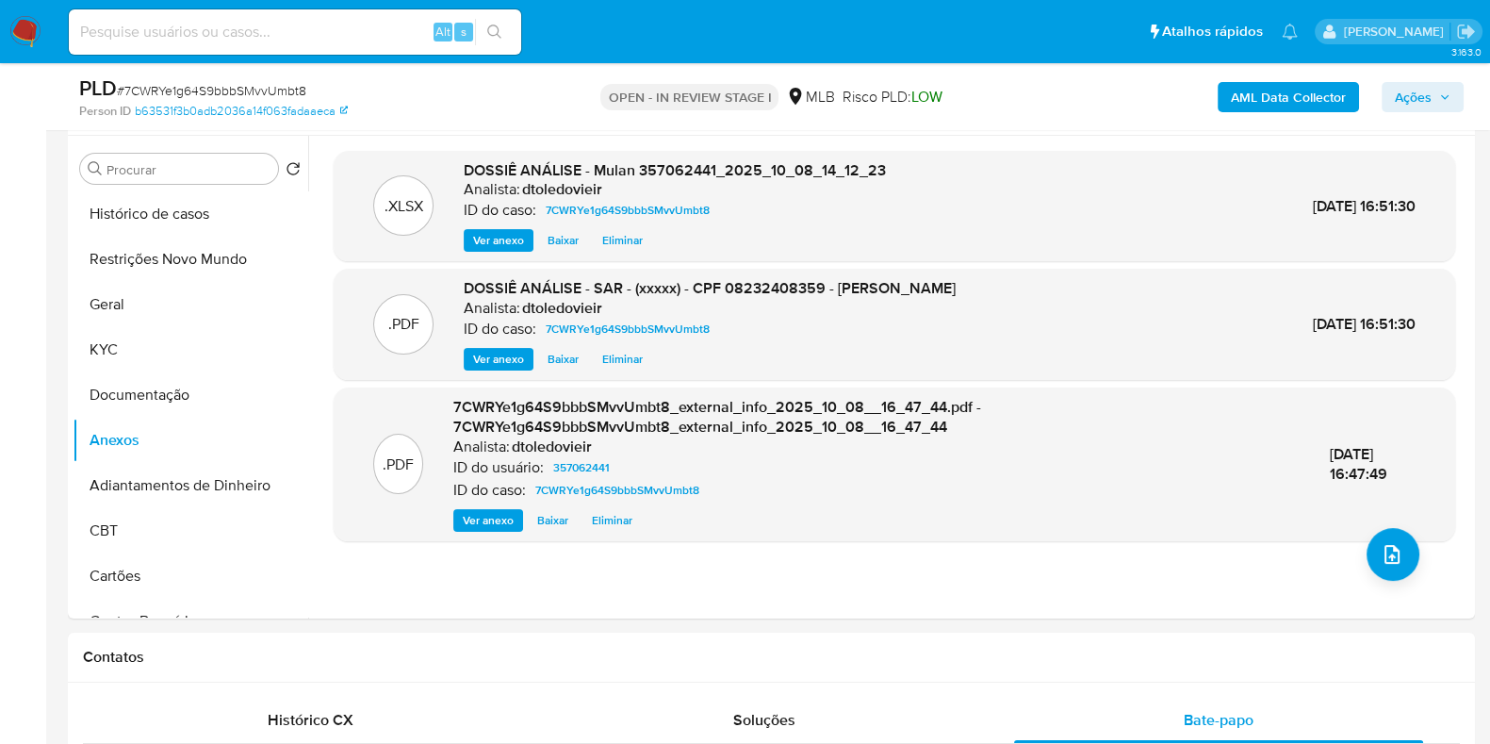
click at [1420, 91] on span "Ações" at bounding box center [1413, 97] width 37 height 30
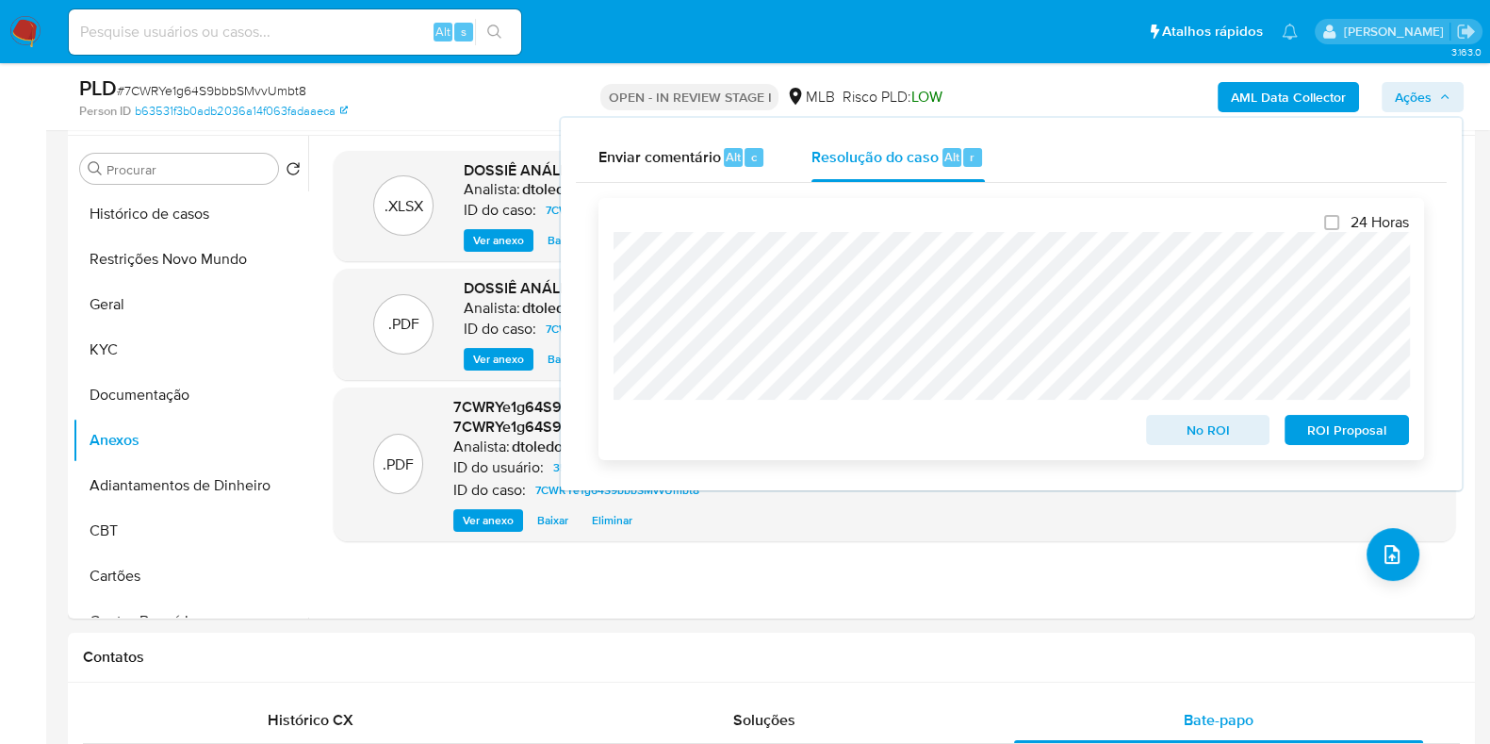
scroll to position [470, 0]
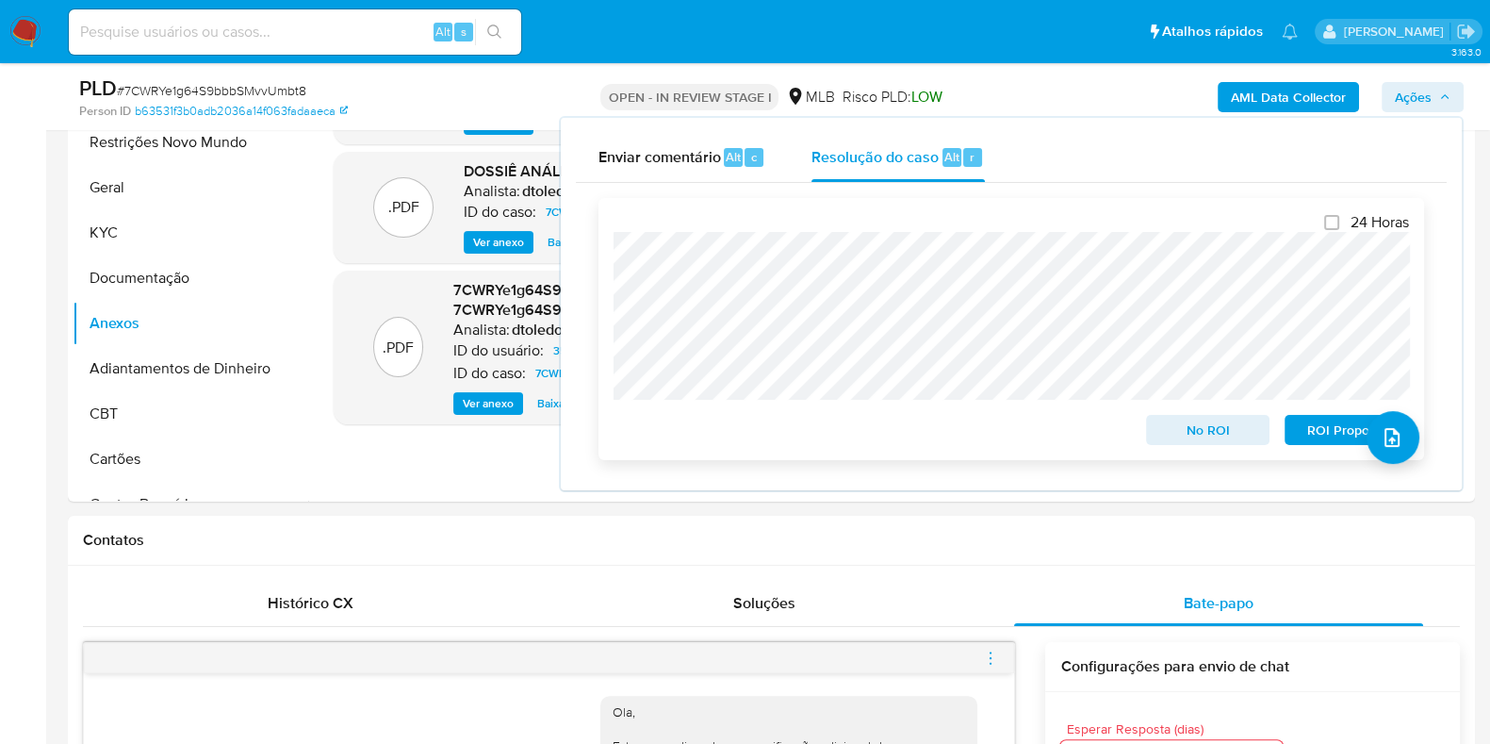
click at [1306, 423] on span "ROI Proposal" at bounding box center [1347, 430] width 98 height 26
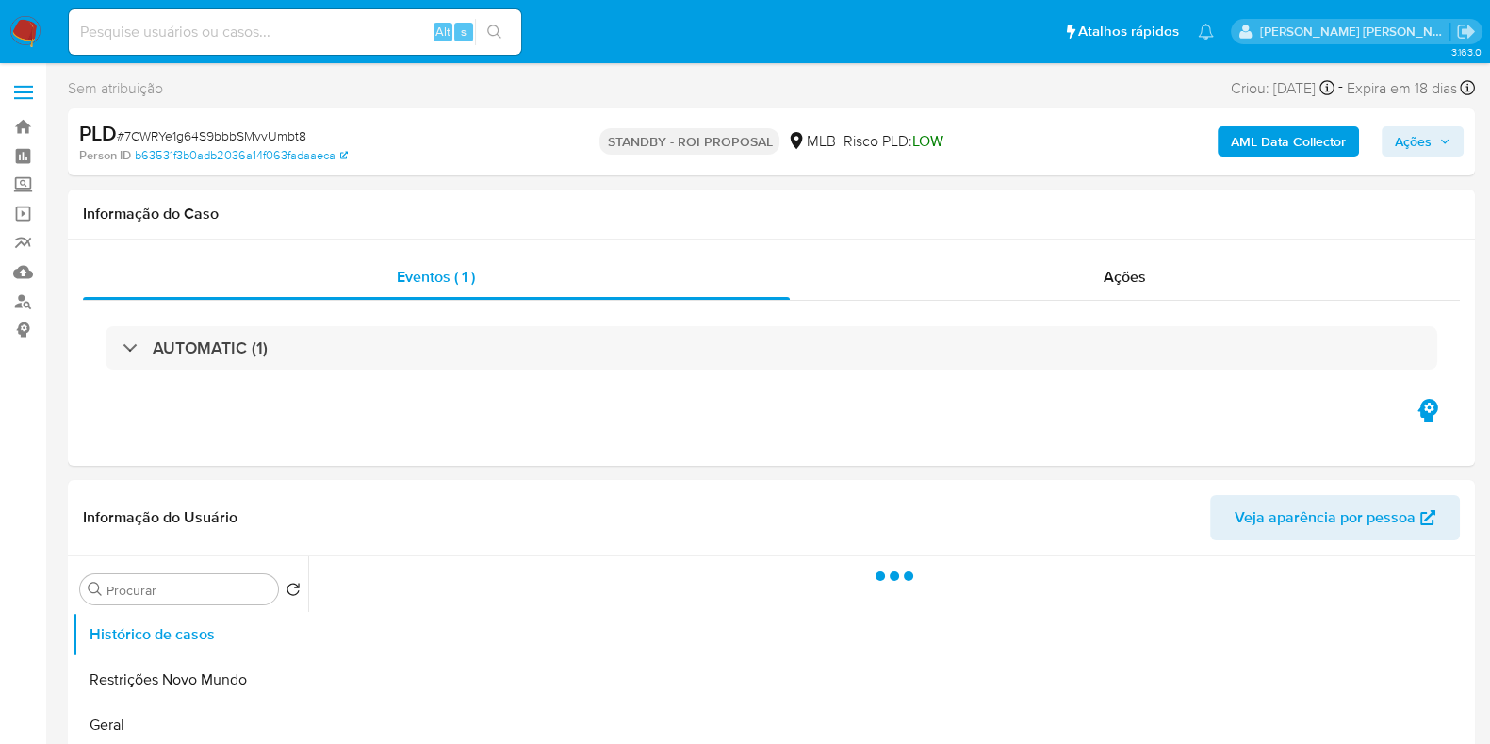
select select "10"
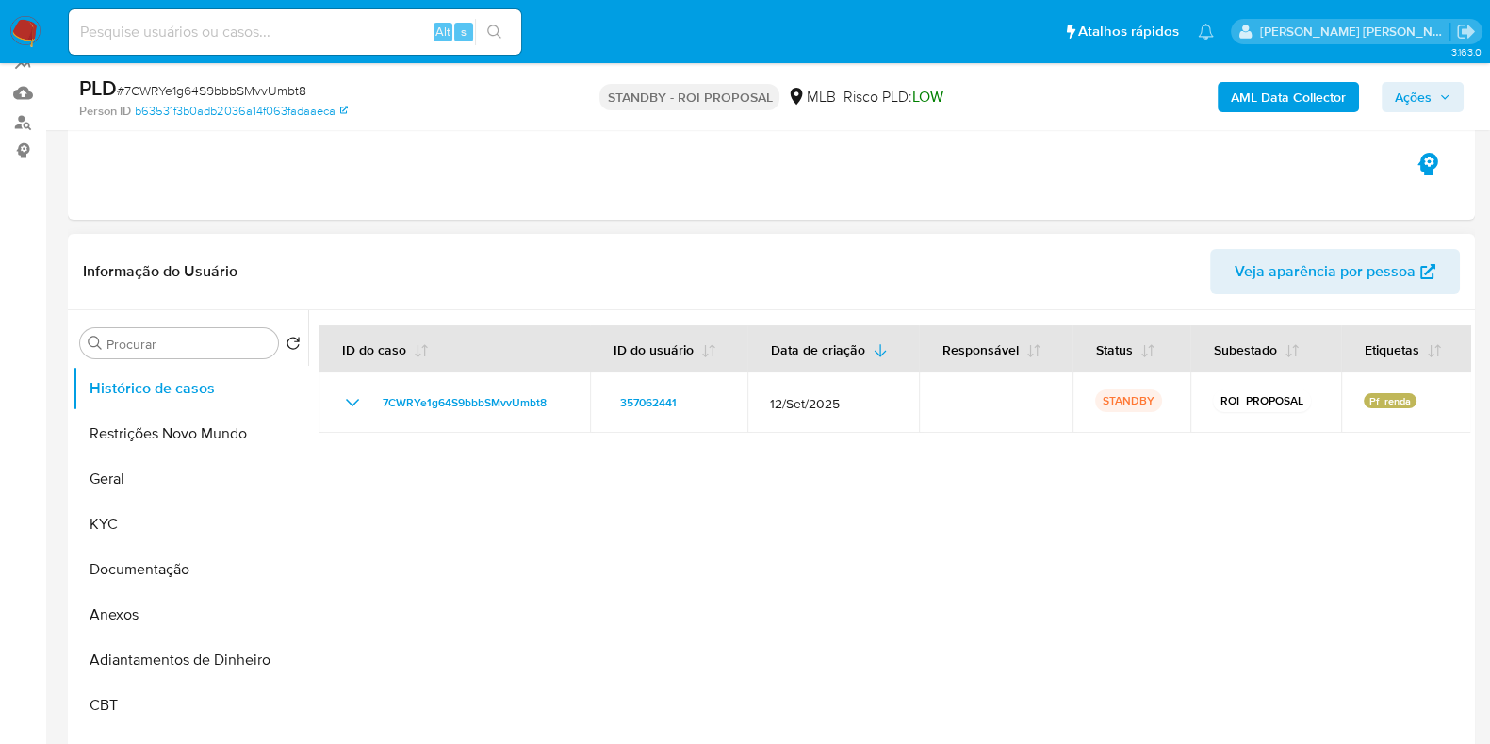
scroll to position [354, 0]
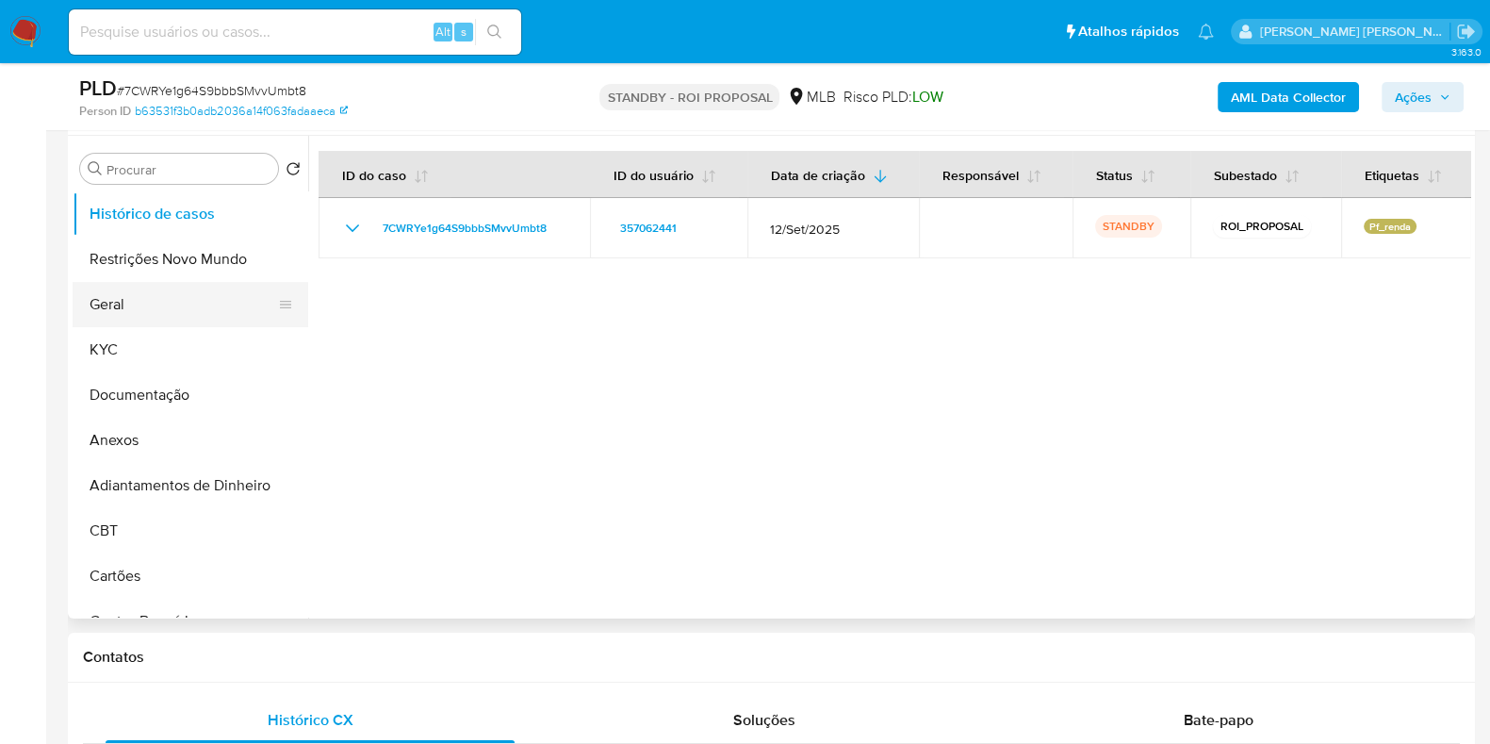
click at [160, 314] on button "Geral" at bounding box center [183, 304] width 221 height 45
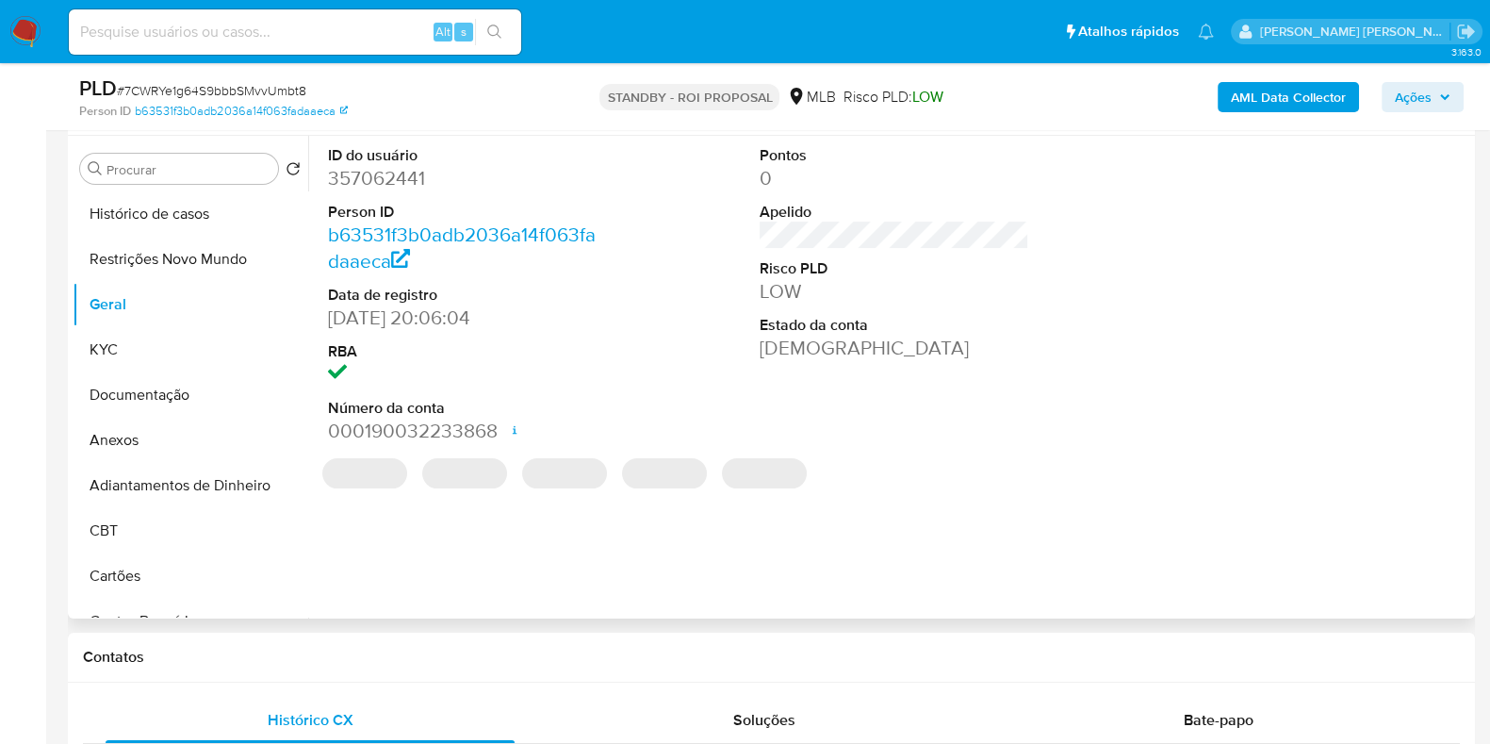
click at [376, 169] on dd "357062441" at bounding box center [463, 178] width 270 height 26
copy dd "357062441"
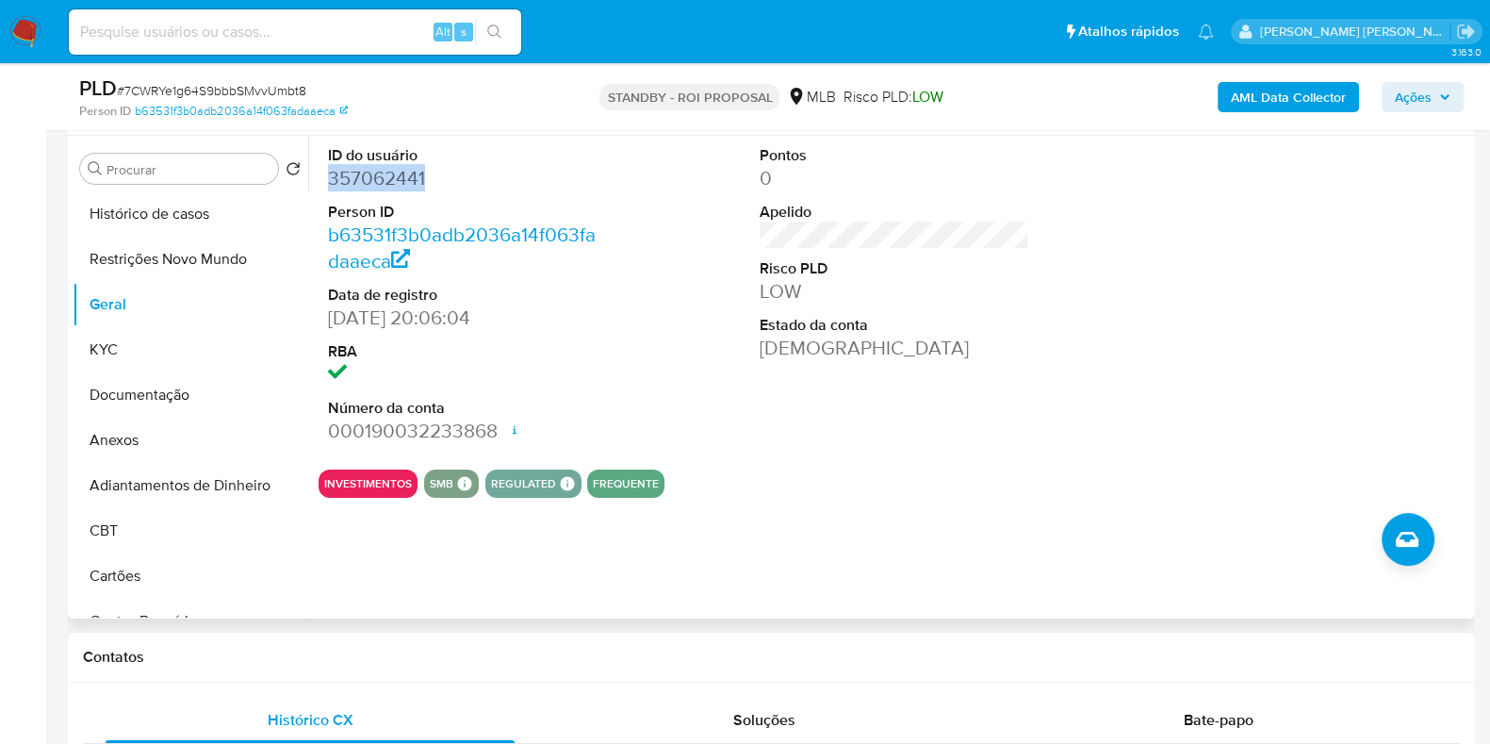
click at [381, 168] on dd "357062441" at bounding box center [463, 178] width 270 height 26
click at [255, 21] on input at bounding box center [295, 32] width 452 height 25
paste input "634687770"
type input "634687770"
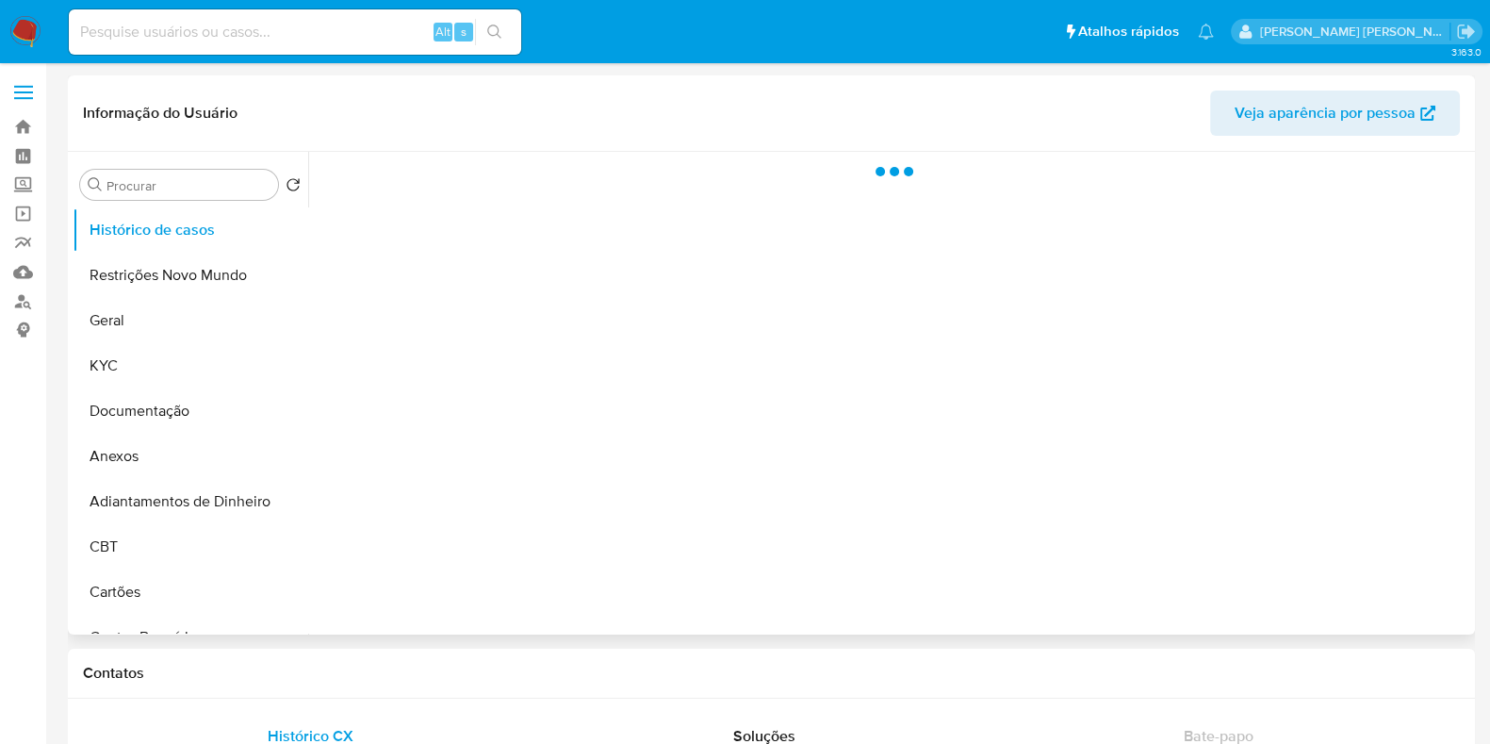
select select "10"
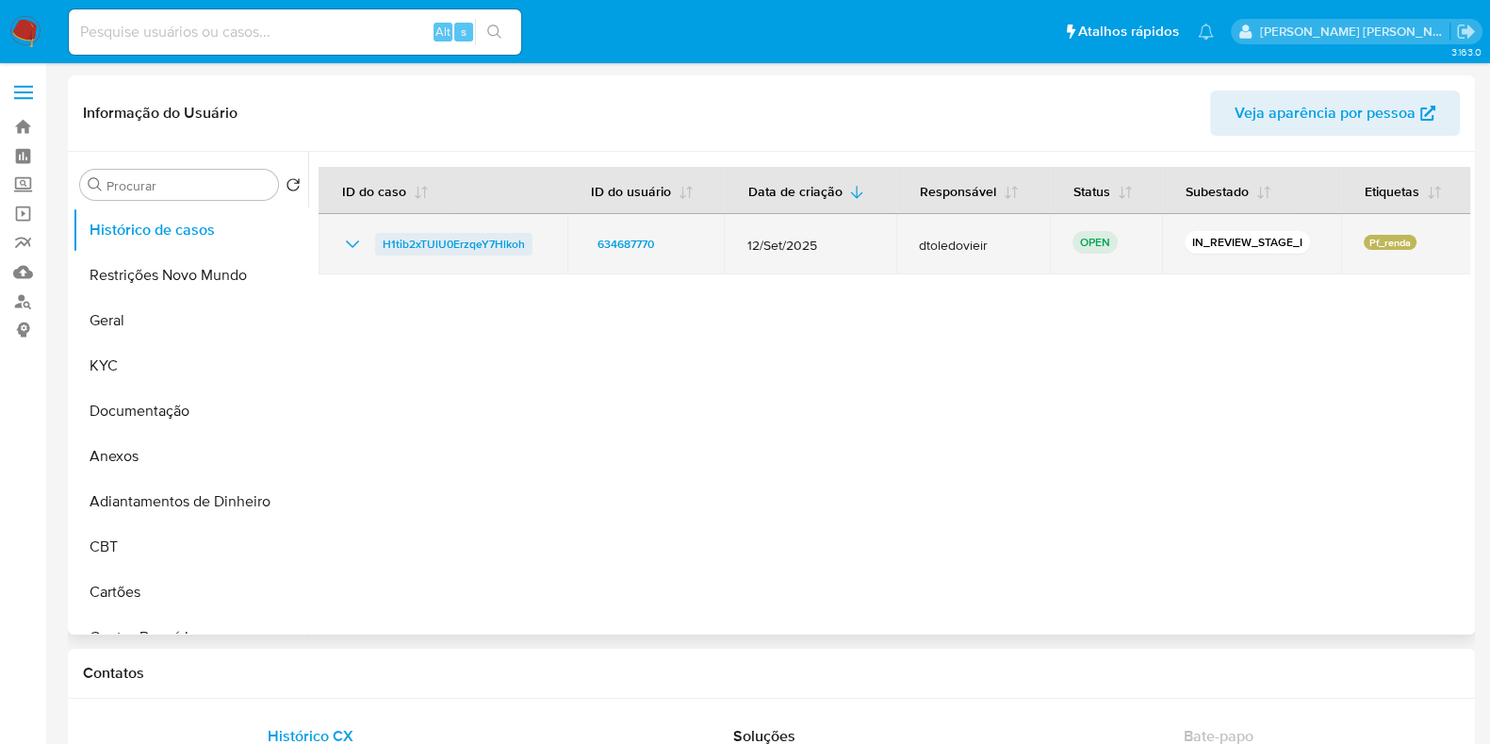
click at [449, 240] on span "H1tib2xTUlU0ErzqeY7Hlkoh" at bounding box center [454, 244] width 142 height 23
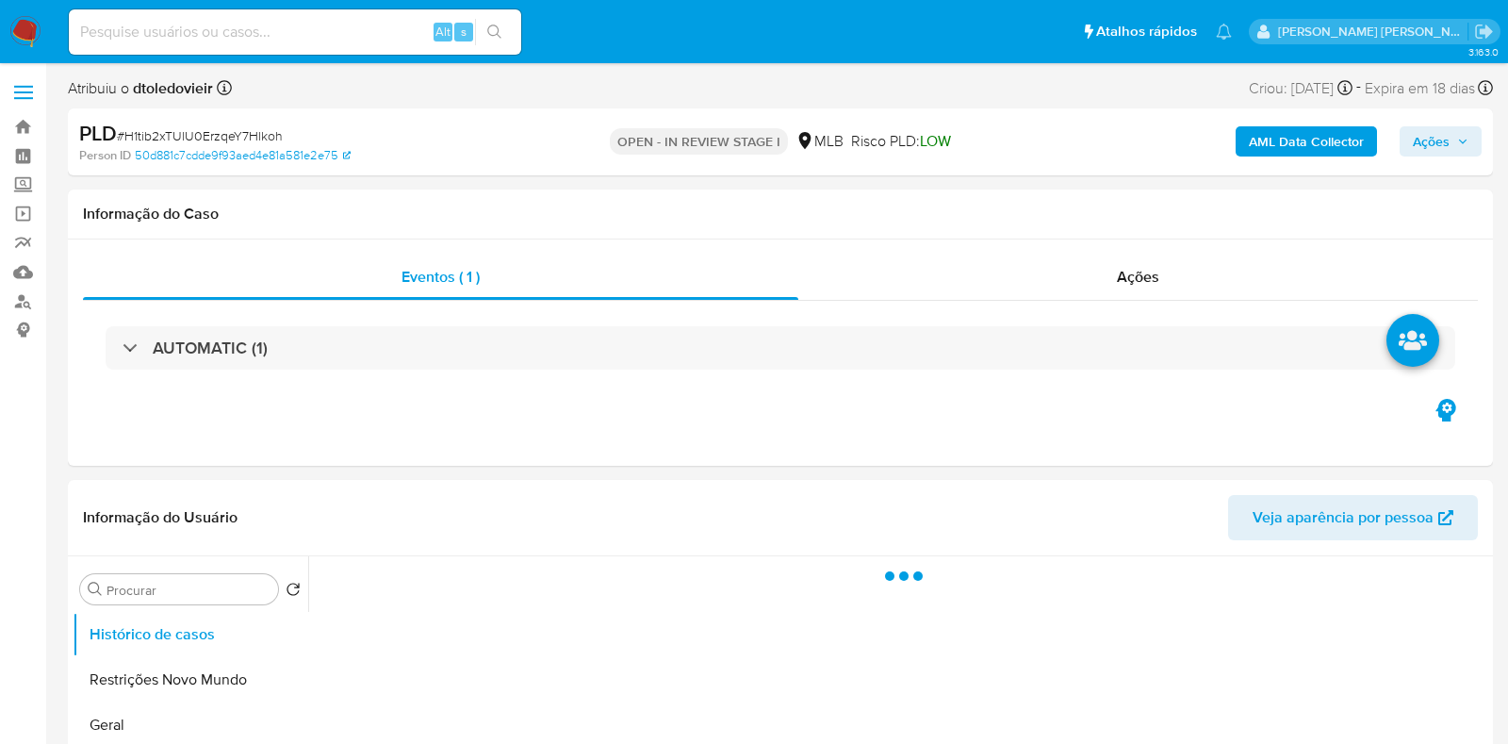
select select "10"
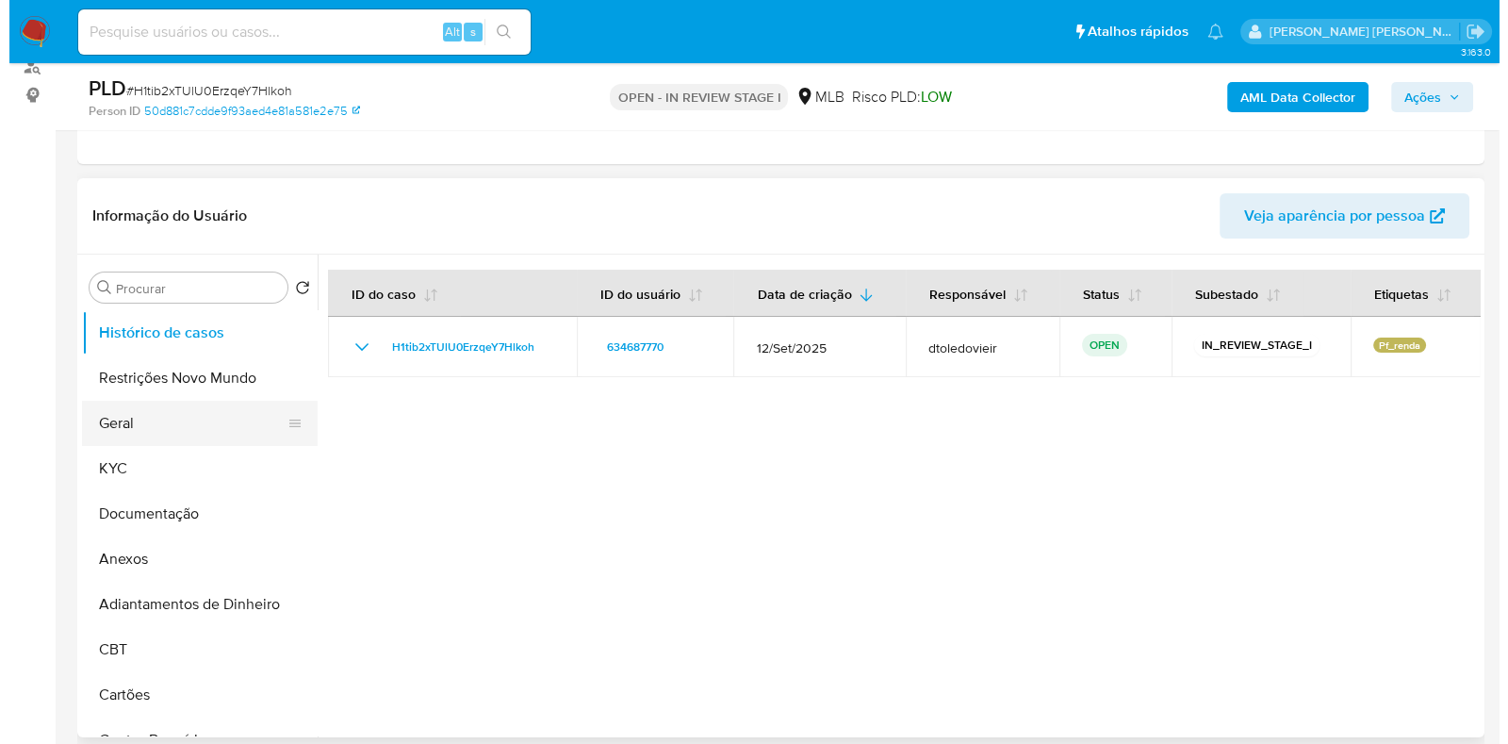
scroll to position [235, 0]
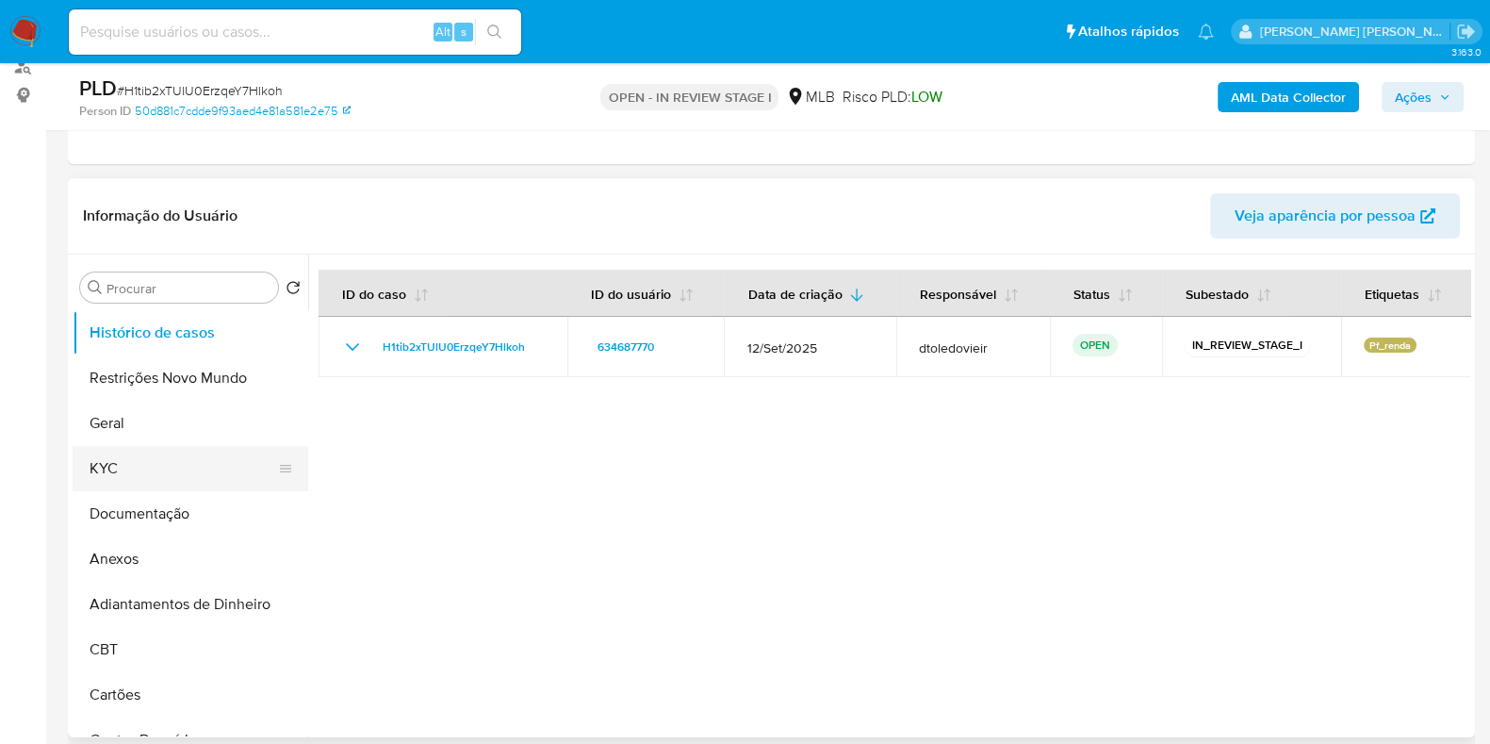
click at [160, 456] on button "KYC" at bounding box center [183, 468] width 221 height 45
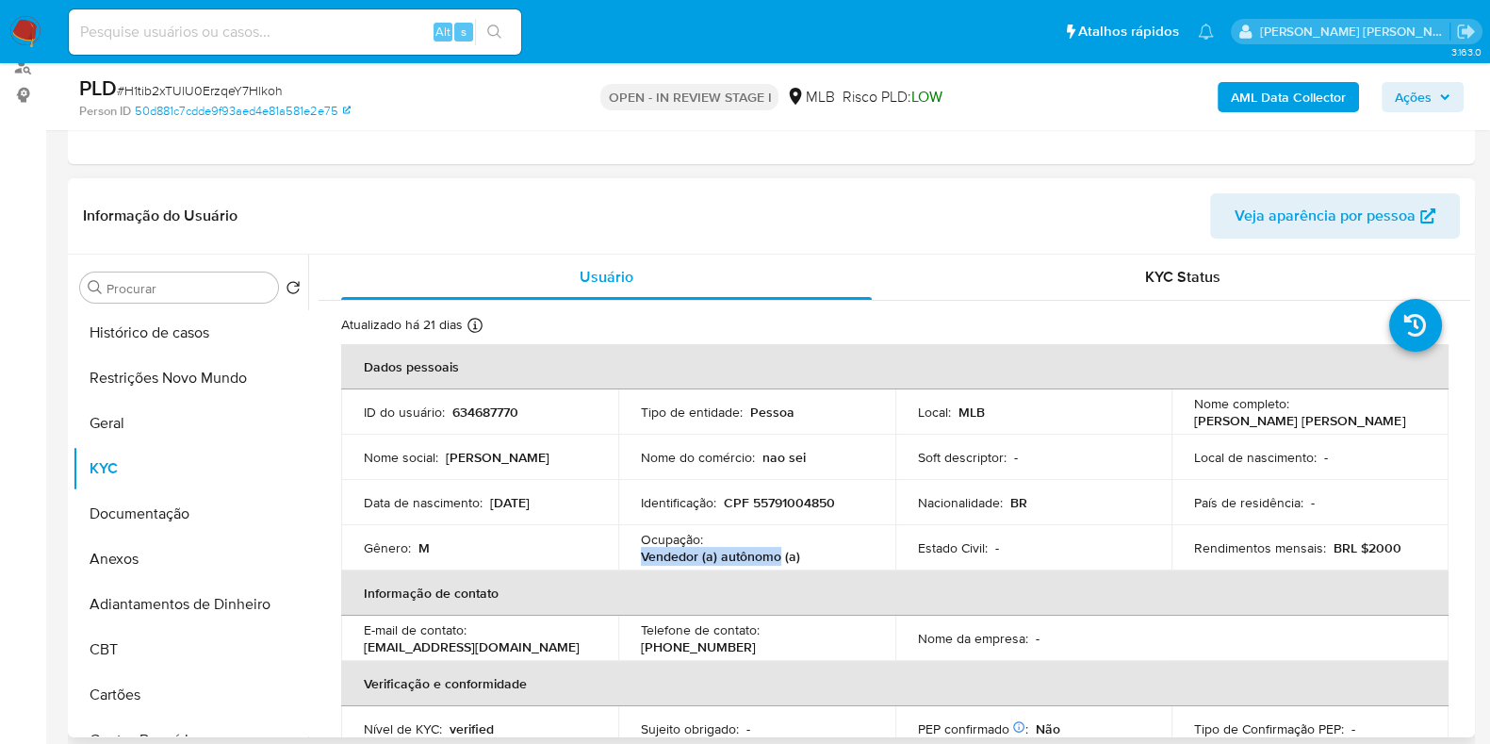
drag, startPoint x: 775, startPoint y: 558, endPoint x: 637, endPoint y: 563, distance: 137.7
click at [637, 563] on td "Ocupação : Vendedor (a) autônomo (a)" at bounding box center [756, 547] width 277 height 45
copy p "Vendedor (a) autônomo"
click at [157, 502] on button "Documentação" at bounding box center [183, 513] width 221 height 45
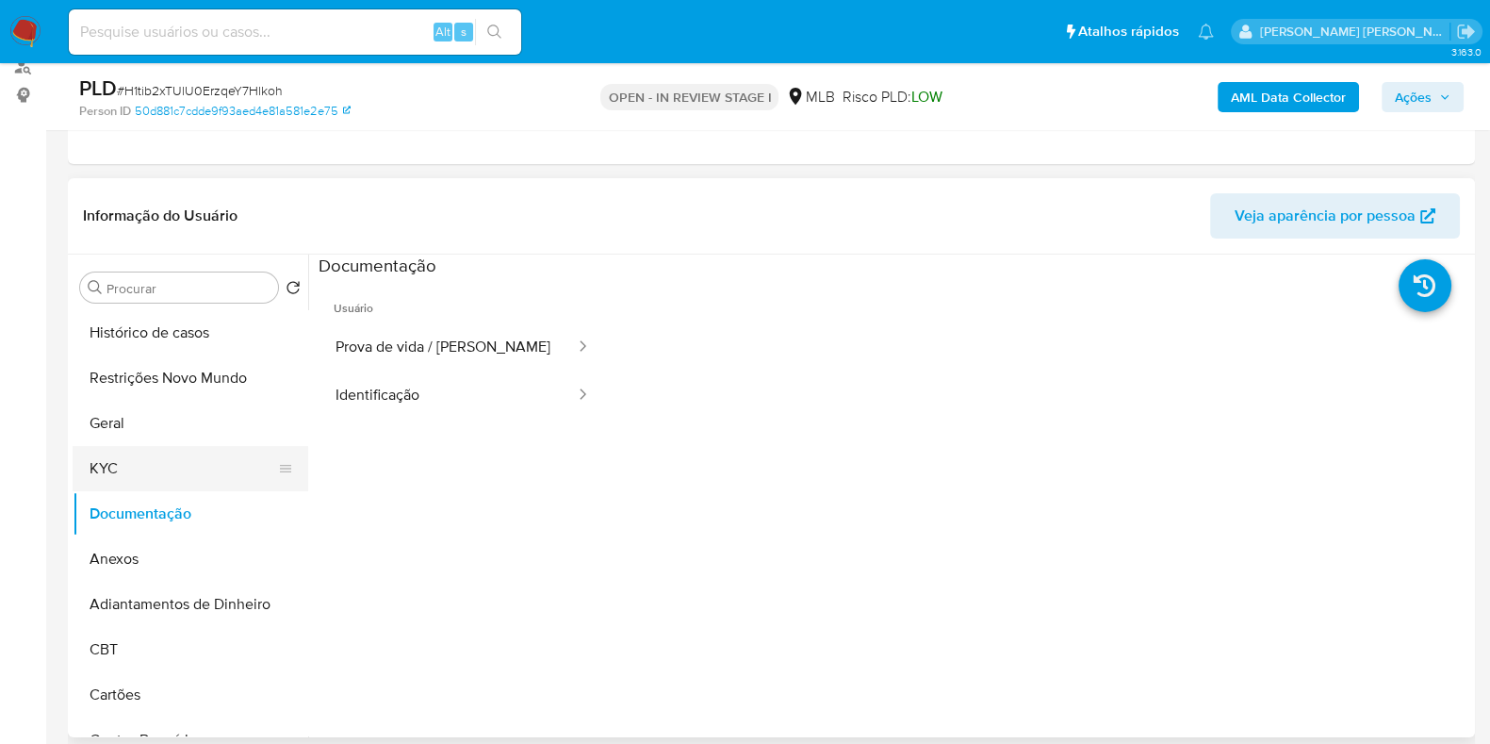
click at [189, 469] on button "KYC" at bounding box center [183, 468] width 221 height 45
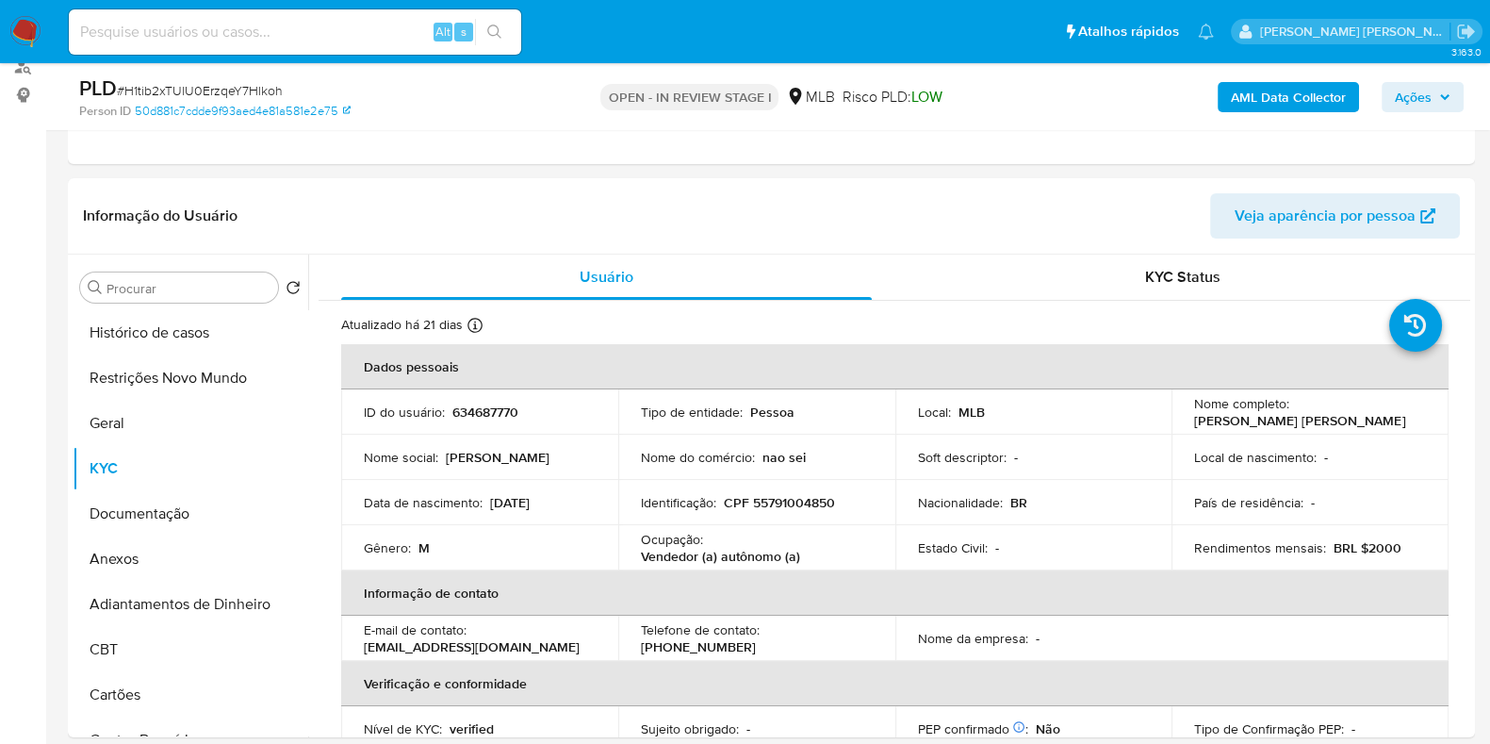
click at [1312, 91] on b "AML Data Collector" at bounding box center [1288, 97] width 115 height 30
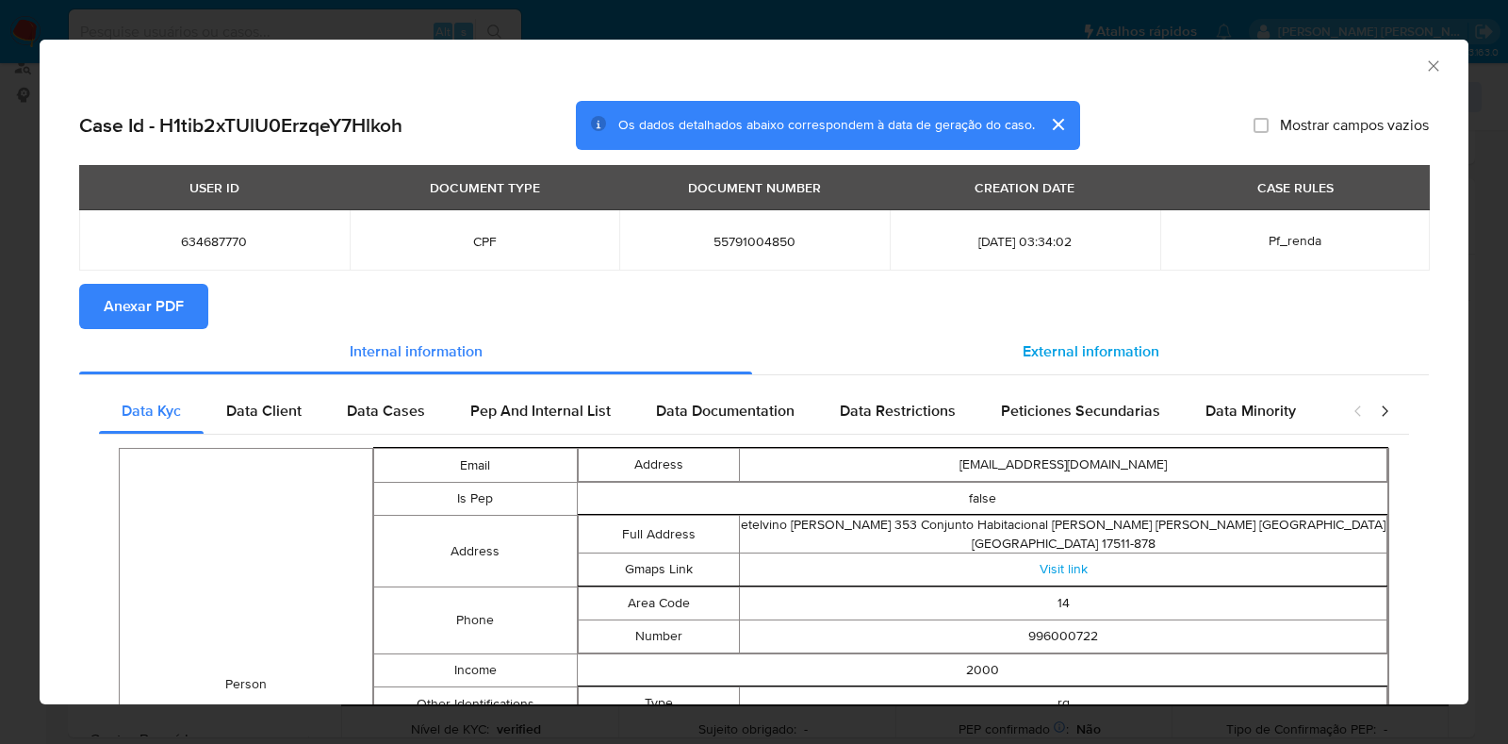
click at [1075, 360] on span "External information" at bounding box center [1091, 351] width 137 height 22
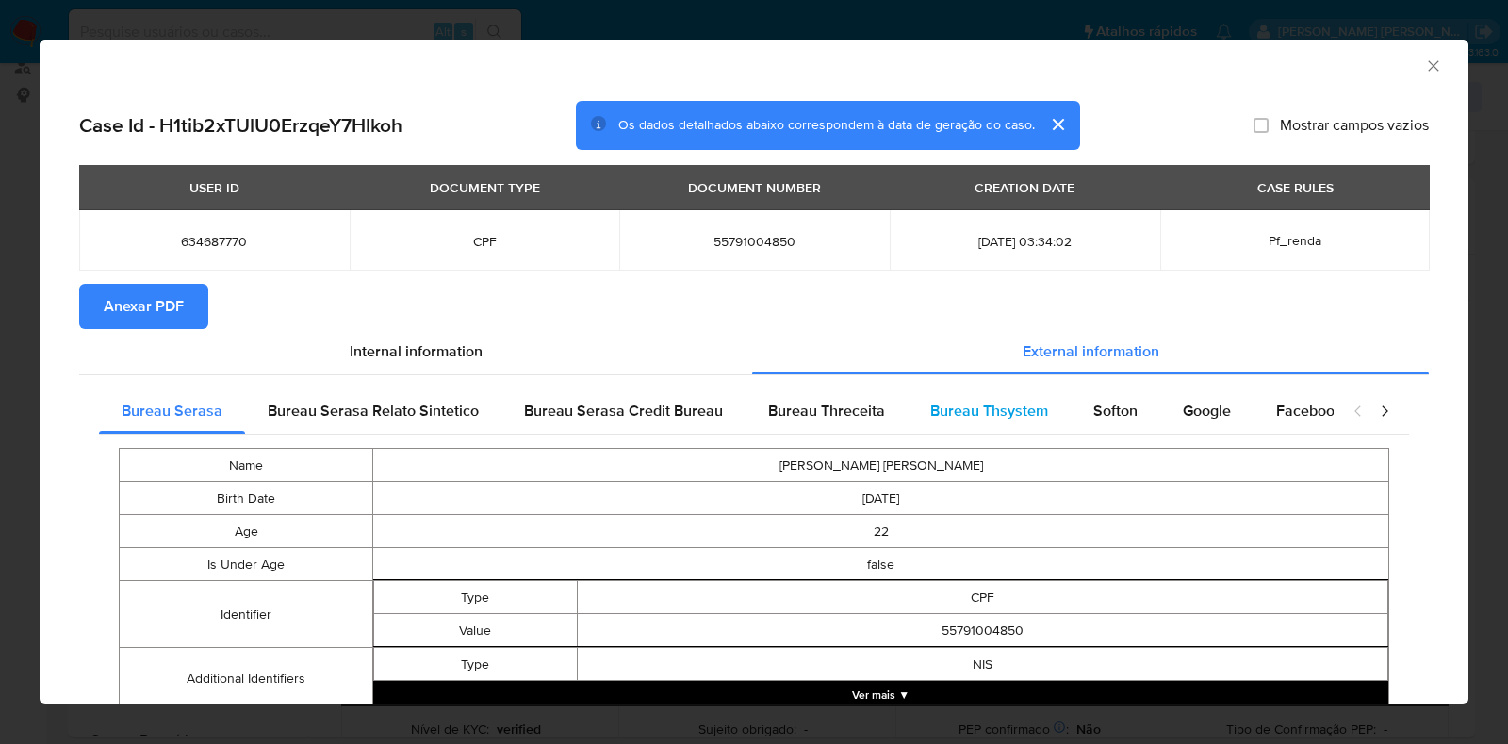
click at [989, 411] on span "Bureau Thsystem" at bounding box center [989, 411] width 118 height 22
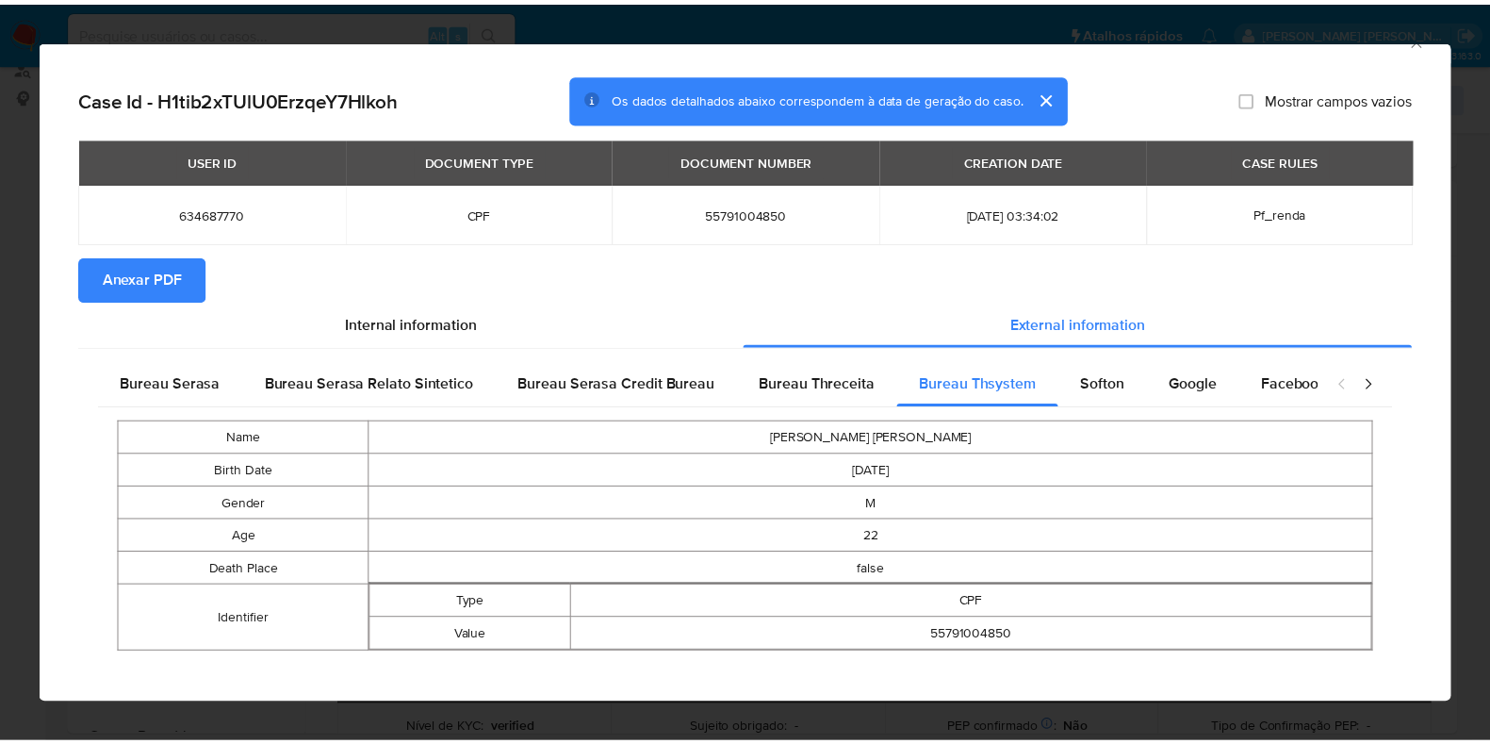
scroll to position [42, 0]
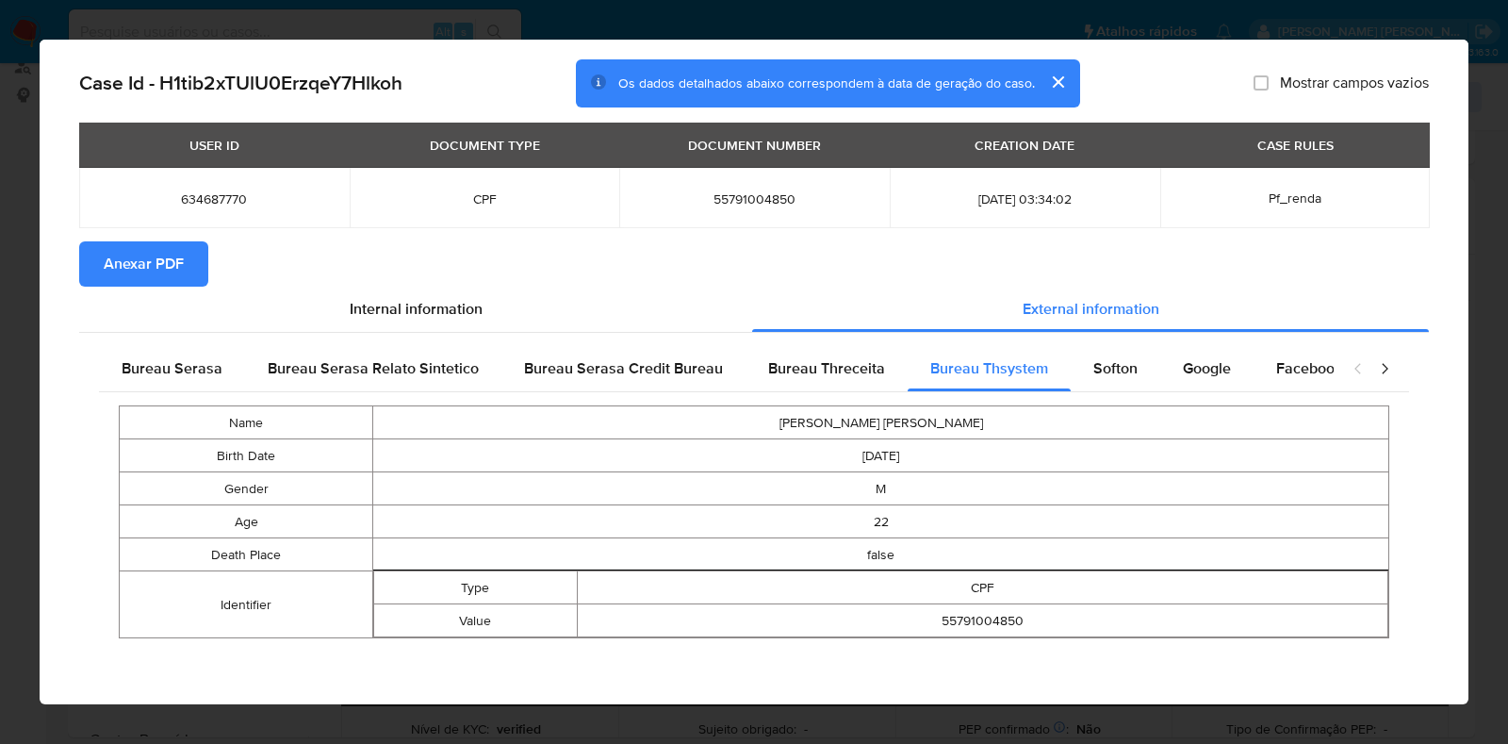
click at [736, 195] on span "55791004850" at bounding box center [754, 198] width 225 height 17
copy span "55791004850"
click at [0, 284] on div "AML Data Collector Case Id - H1tib2xTUlU0ErzqeY7Hlkoh Os dados detalhados abaix…" at bounding box center [754, 372] width 1508 height 744
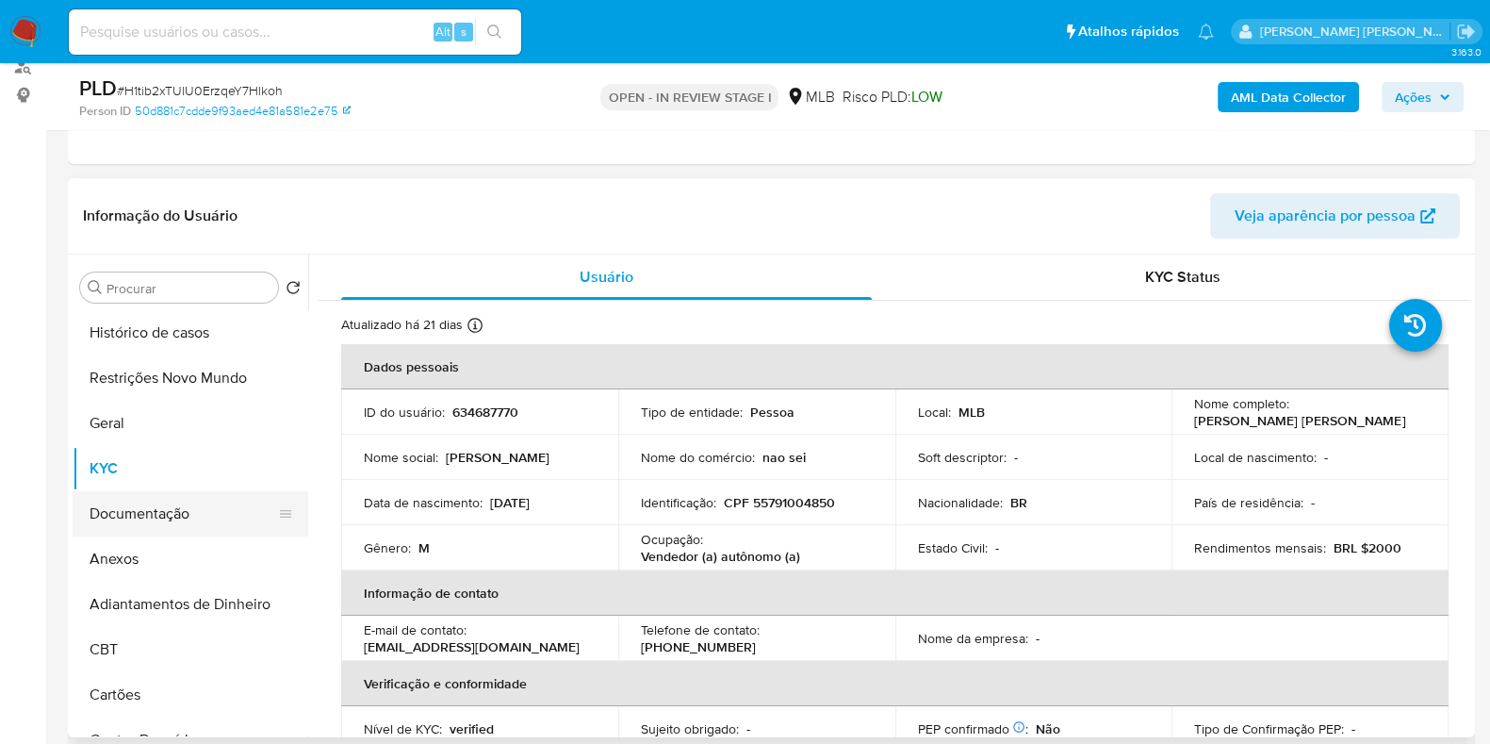
click at [160, 519] on button "Documentação" at bounding box center [183, 513] width 221 height 45
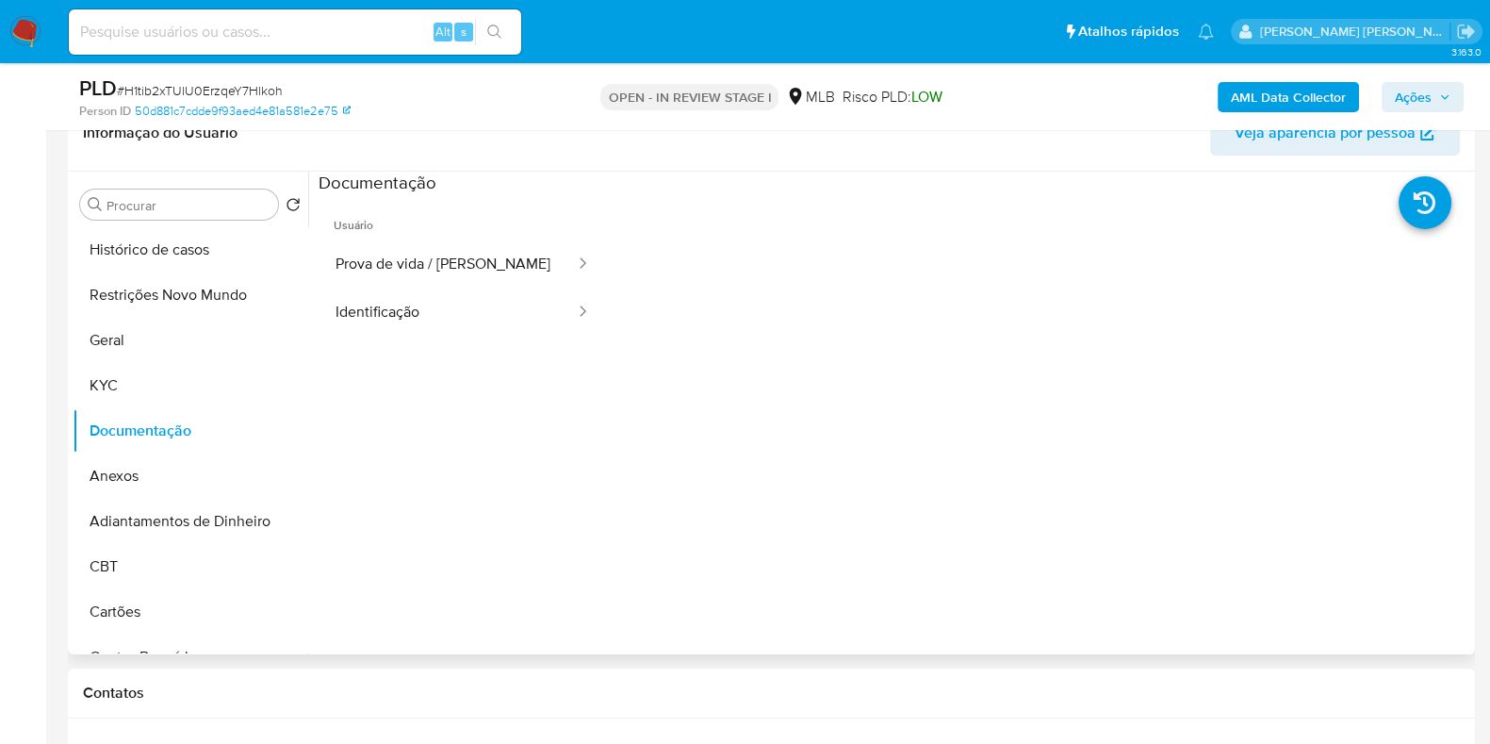
scroll to position [354, 0]
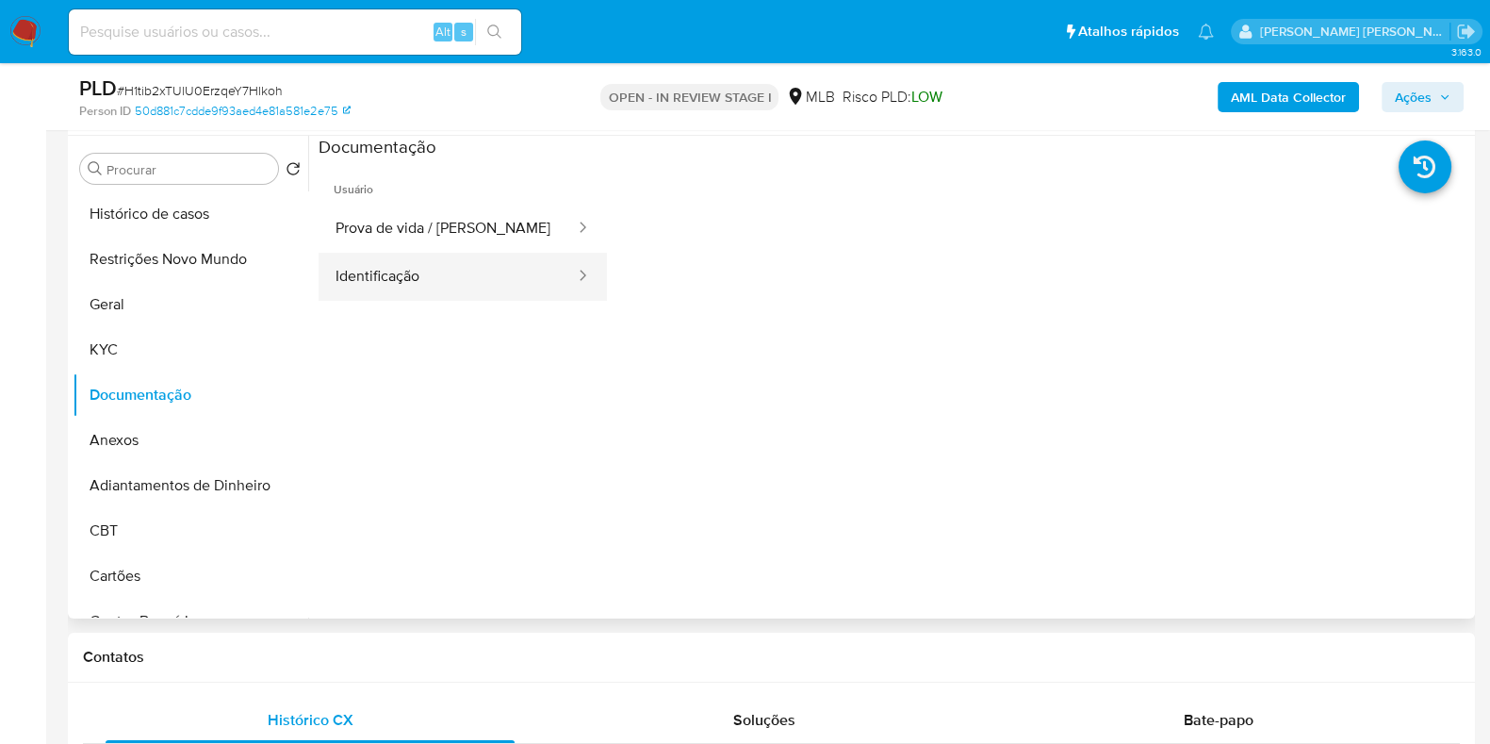
click at [483, 270] on button "Identificação" at bounding box center [448, 277] width 258 height 48
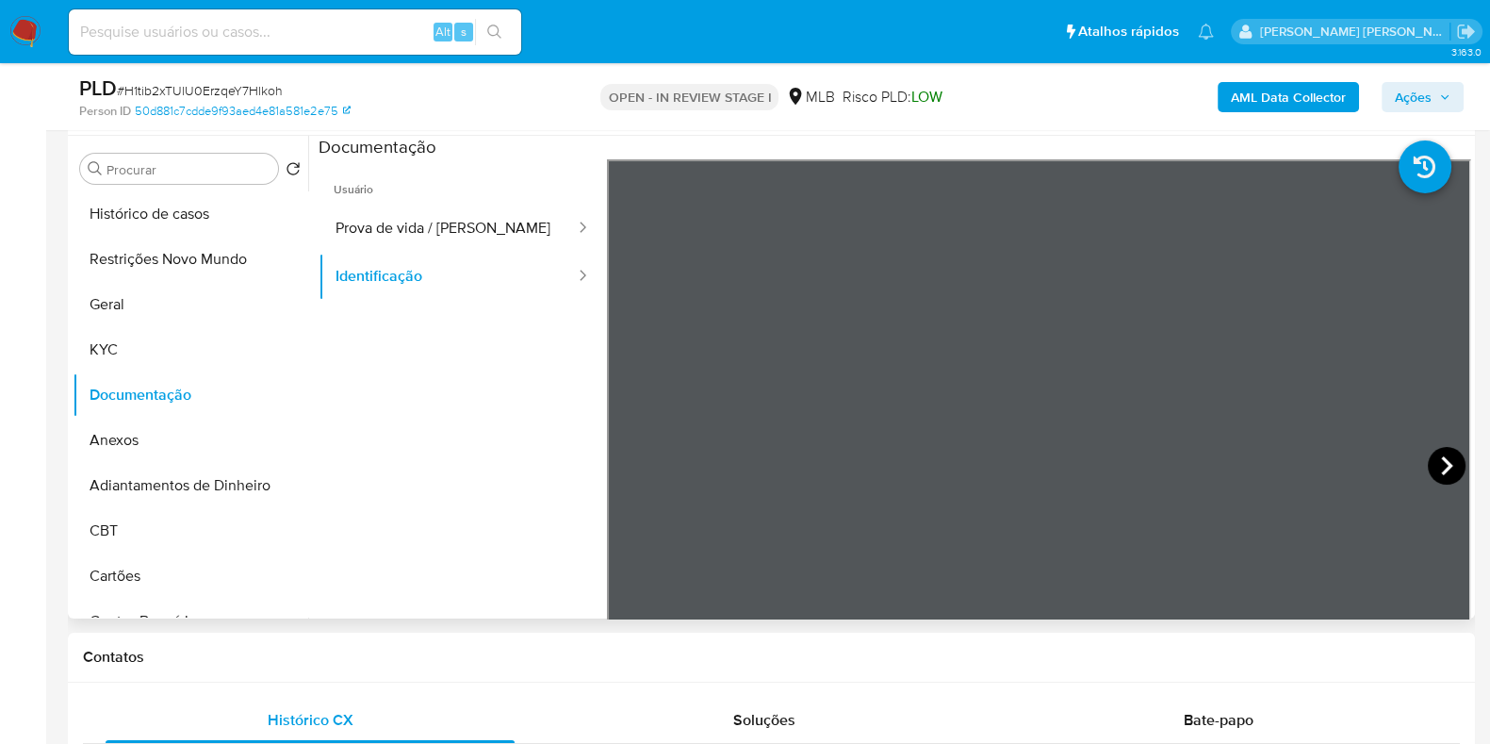
click at [1432, 469] on icon at bounding box center [1447, 466] width 38 height 38
click at [1428, 84] on span "Ações" at bounding box center [1413, 97] width 37 height 30
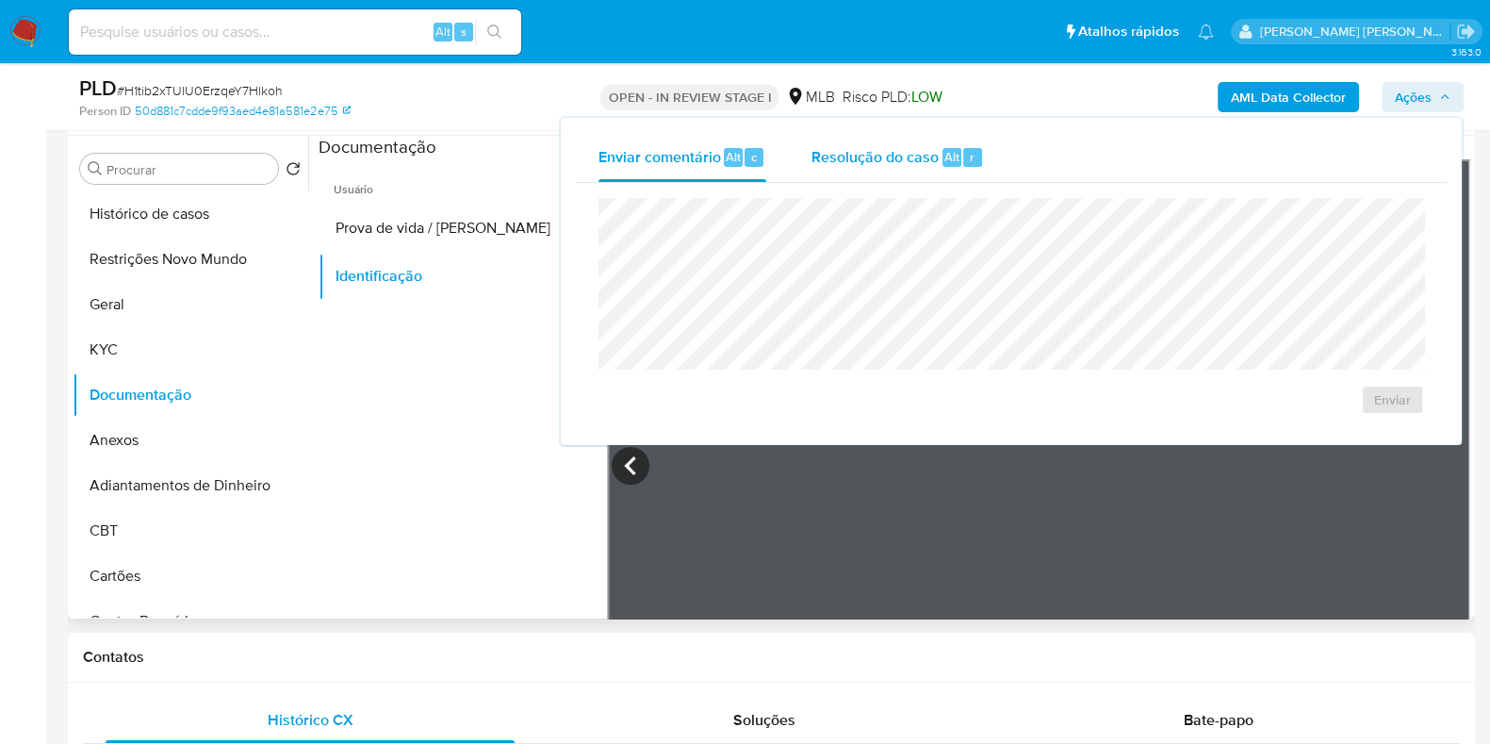
click at [886, 173] on div "Resolução do caso Alt r" at bounding box center [898, 157] width 173 height 49
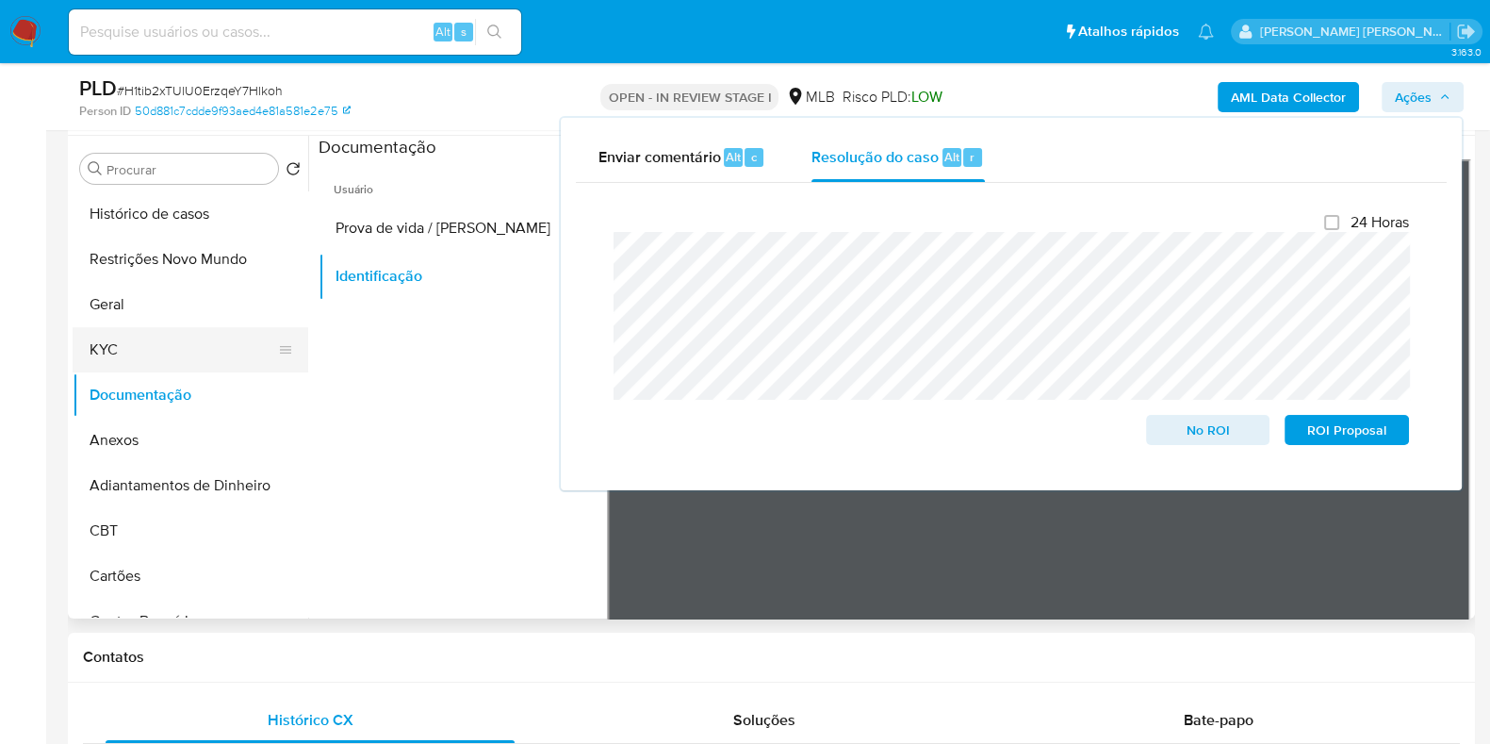
click at [141, 330] on button "KYC" at bounding box center [183, 349] width 221 height 45
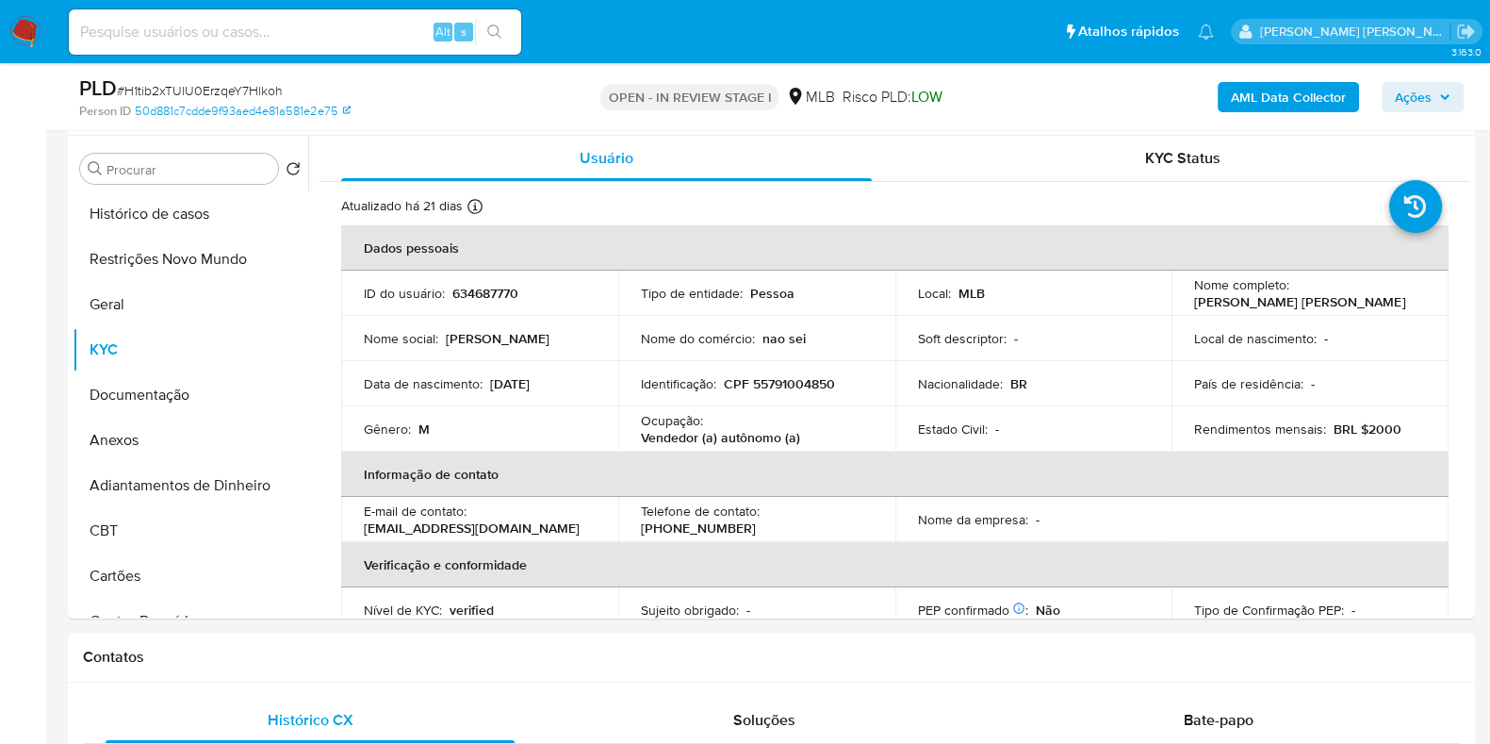
drag, startPoint x: 1411, startPoint y: 303, endPoint x: 1164, endPoint y: 304, distance: 247.0
click at [1164, 304] on tr "ID do usuário : 634687770 Tipo de entidade : Pessoa Local : MLB Nome completo :…" at bounding box center [895, 293] width 1108 height 45
copy tr "Nome completo : Gustavo Henrique Ferreira Santos"
click at [1277, 318] on td "Local de nascimento : -" at bounding box center [1310, 338] width 277 height 45
drag, startPoint x: 1405, startPoint y: 297, endPoint x: 1191, endPoint y: 296, distance: 214.0
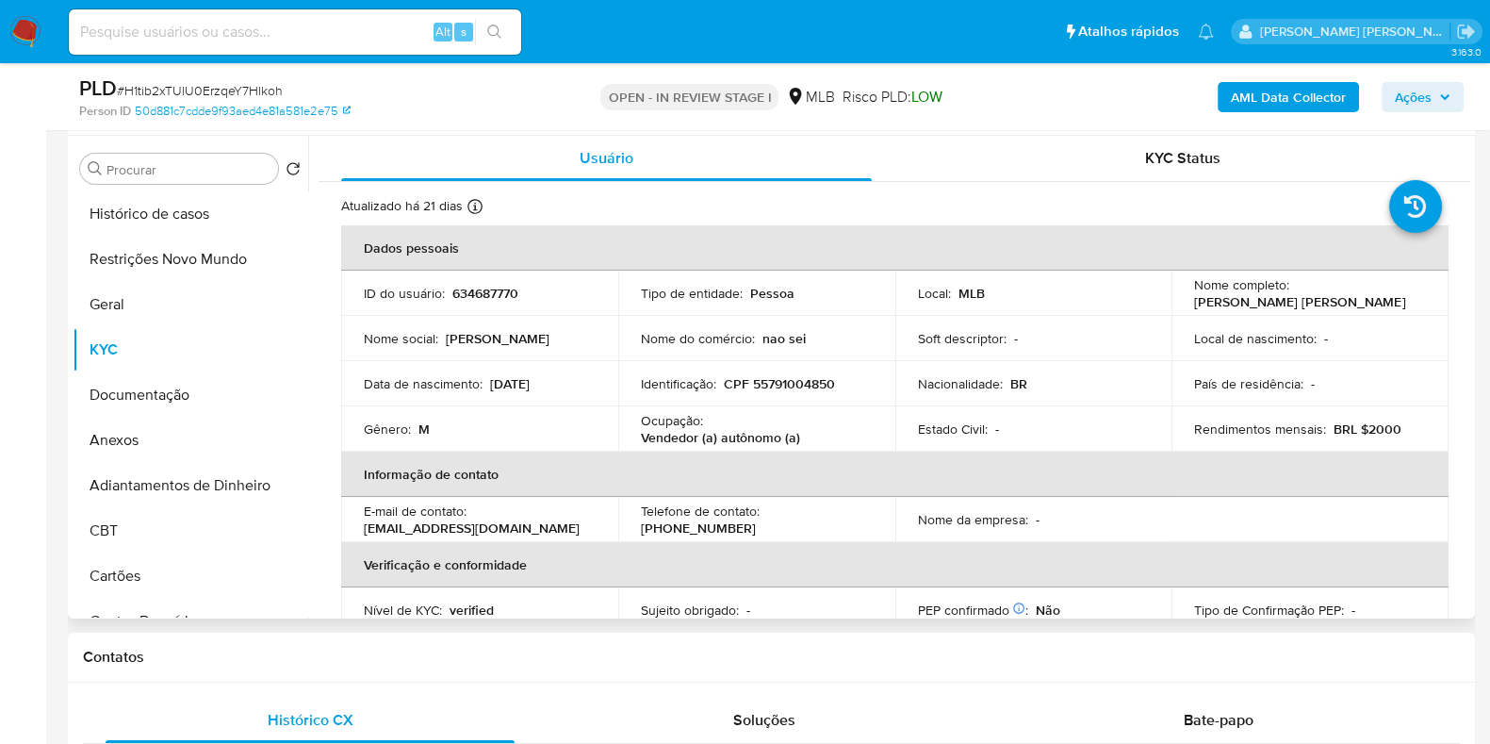
click at [1194, 296] on div "Nome completo : Gustavo Henrique Ferreira Santos" at bounding box center [1310, 293] width 232 height 34
copy p "Gustavo Henrique Ferreira Santos"
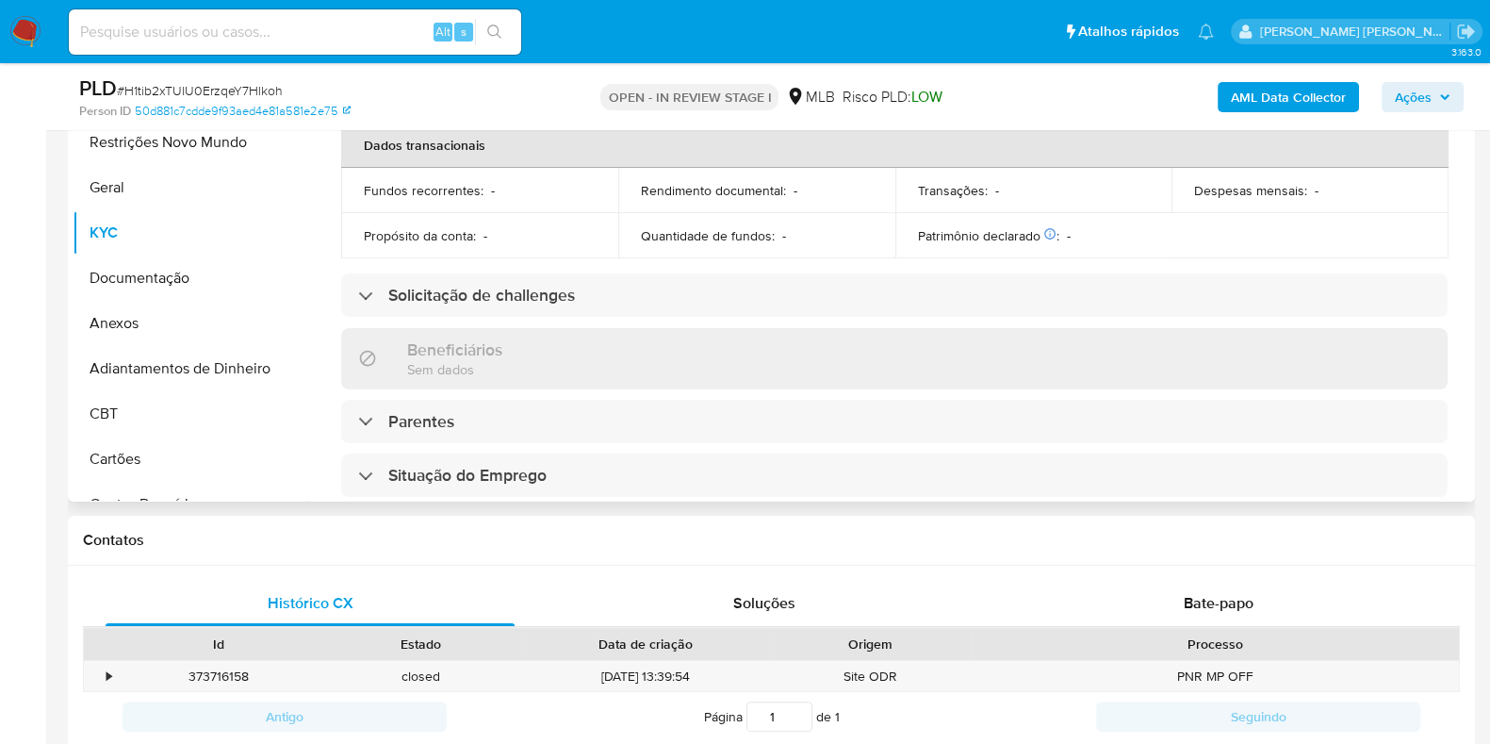
scroll to position [0, 0]
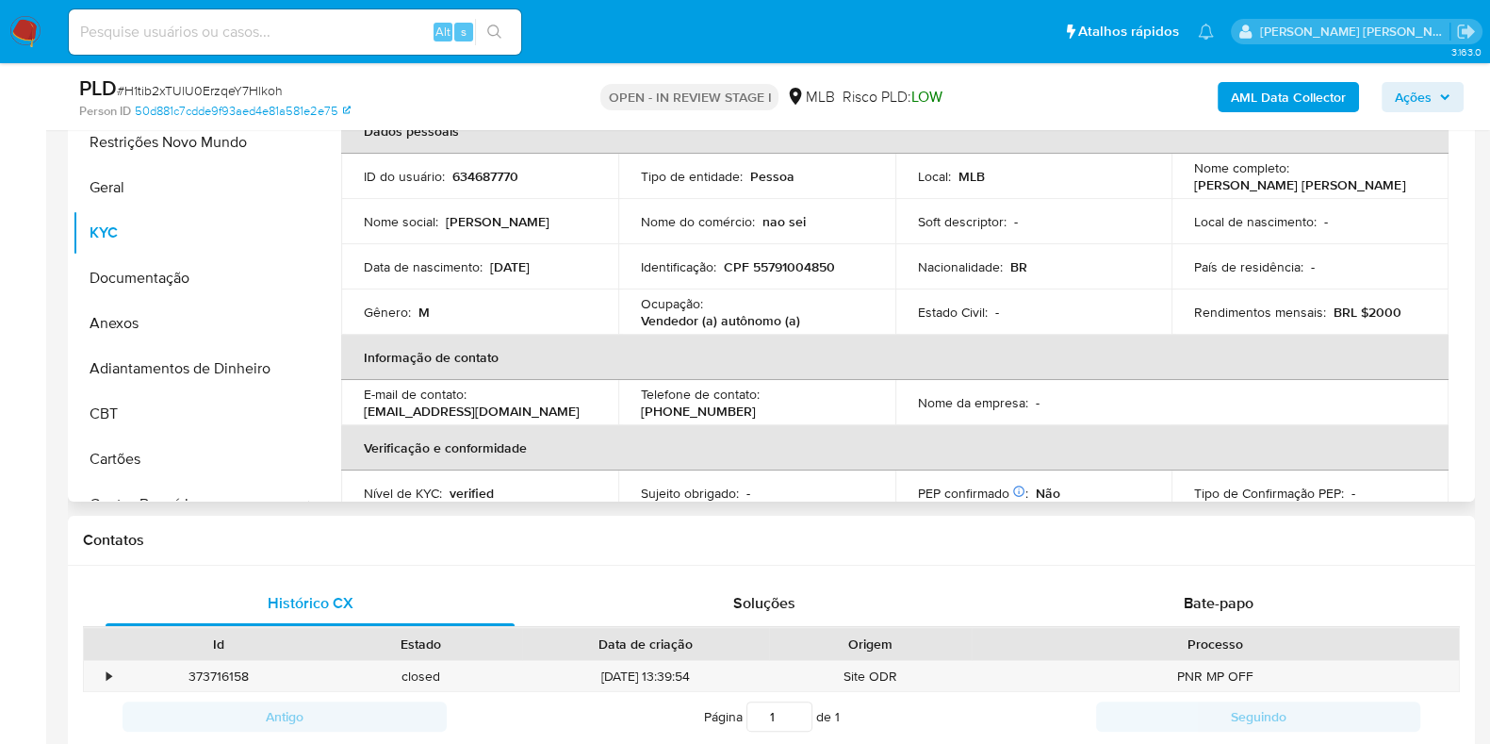
click at [792, 265] on p "CPF 55791004850" at bounding box center [779, 266] width 111 height 17
copy p "55791004850"
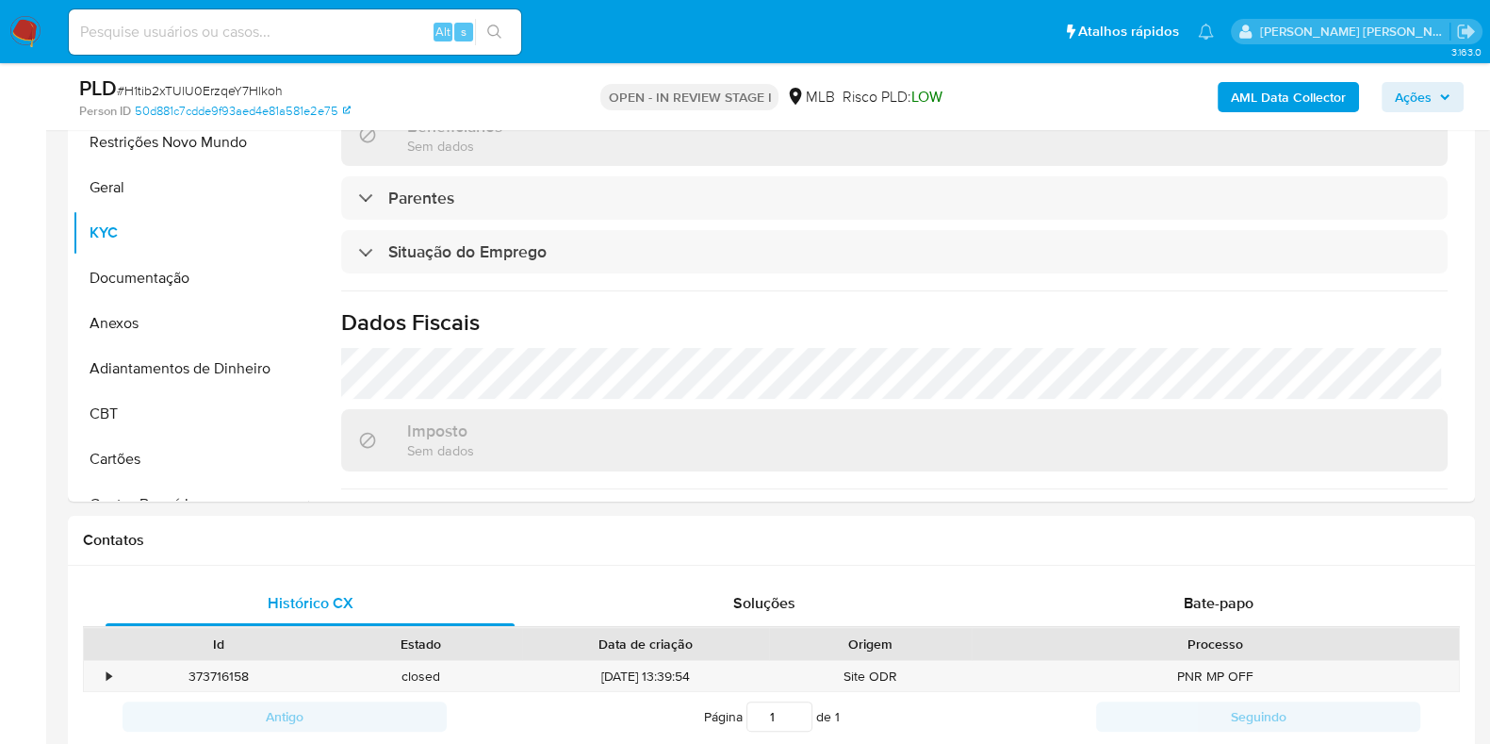
scroll to position [112, 0]
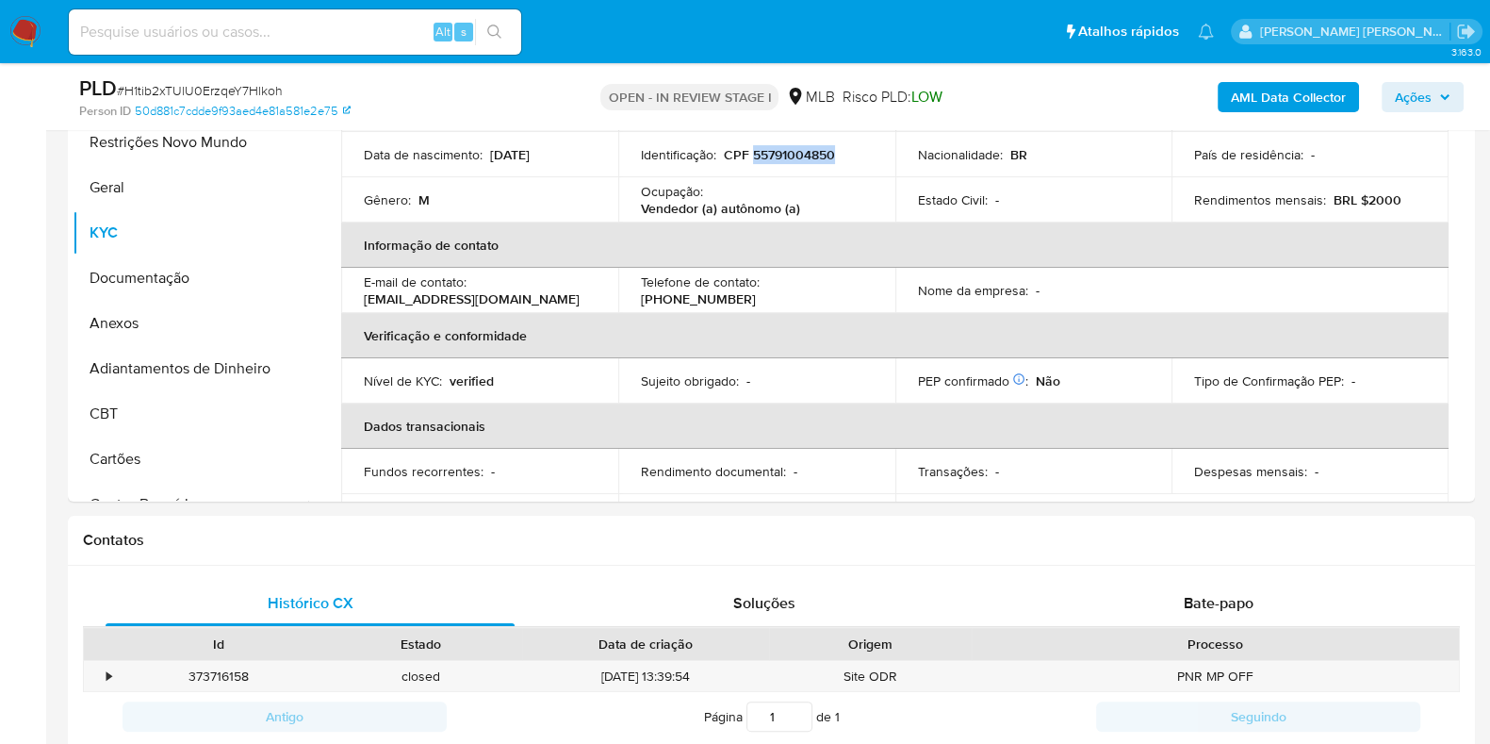
copy p "55791004850"
click at [191, 148] on button "Restrições Novo Mundo" at bounding box center [183, 142] width 221 height 45
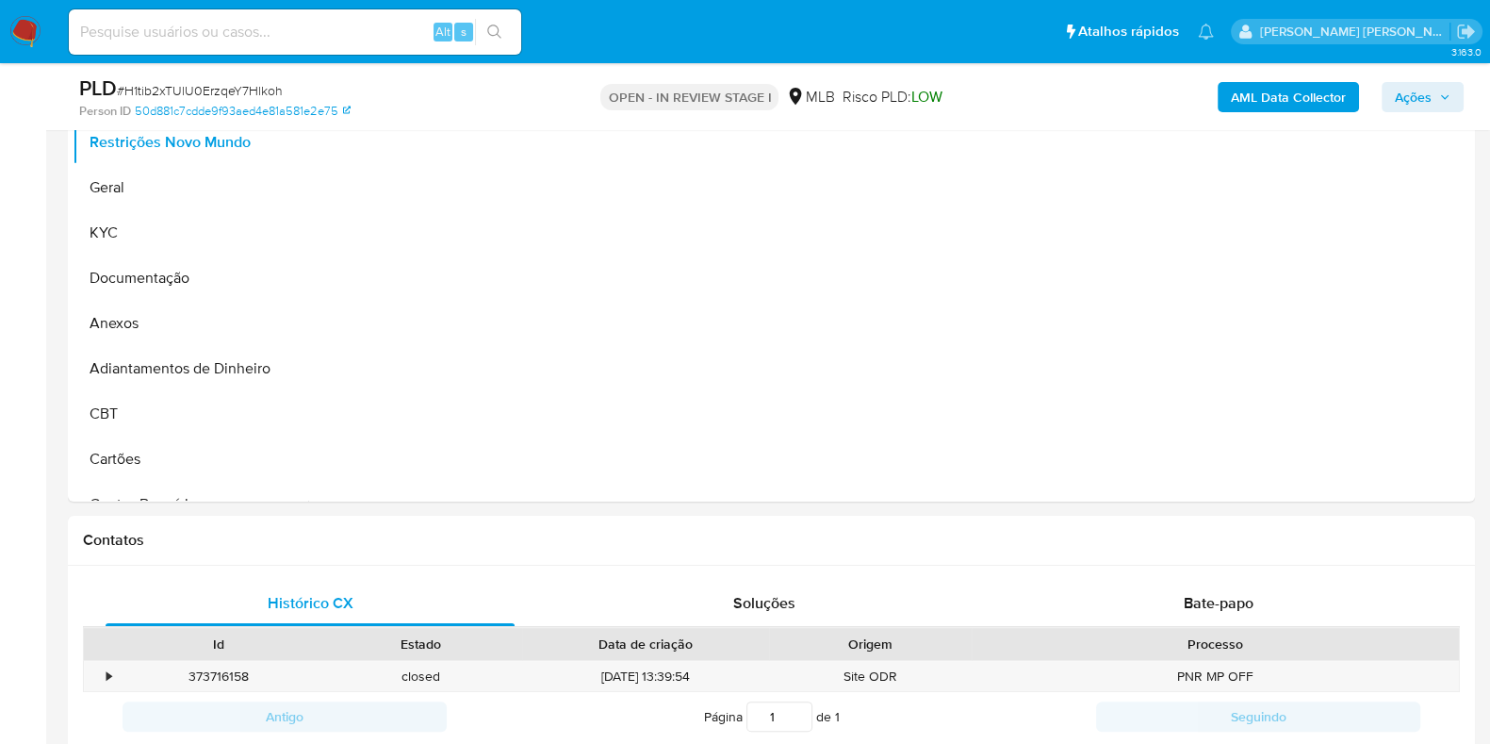
scroll to position [354, 0]
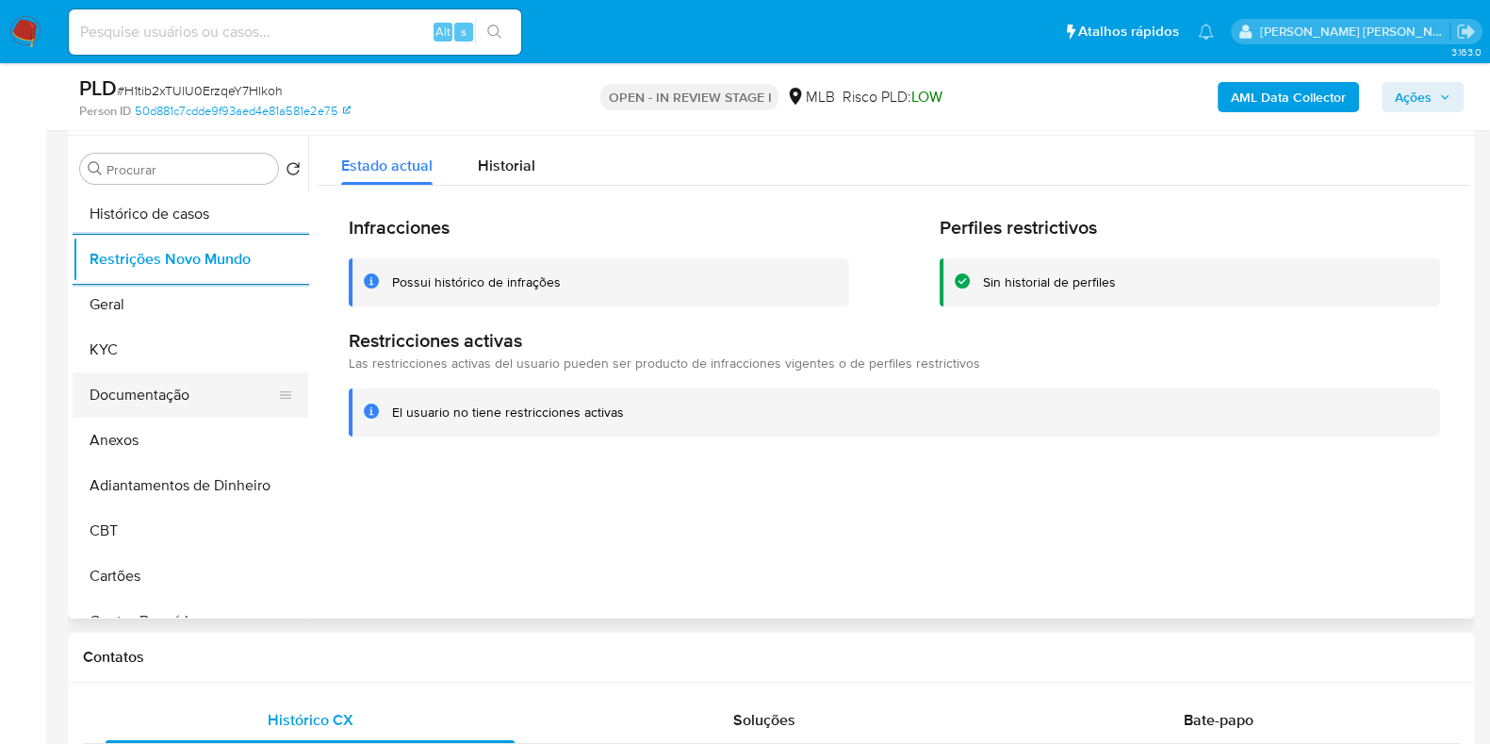
click at [174, 388] on button "Documentação" at bounding box center [183, 394] width 221 height 45
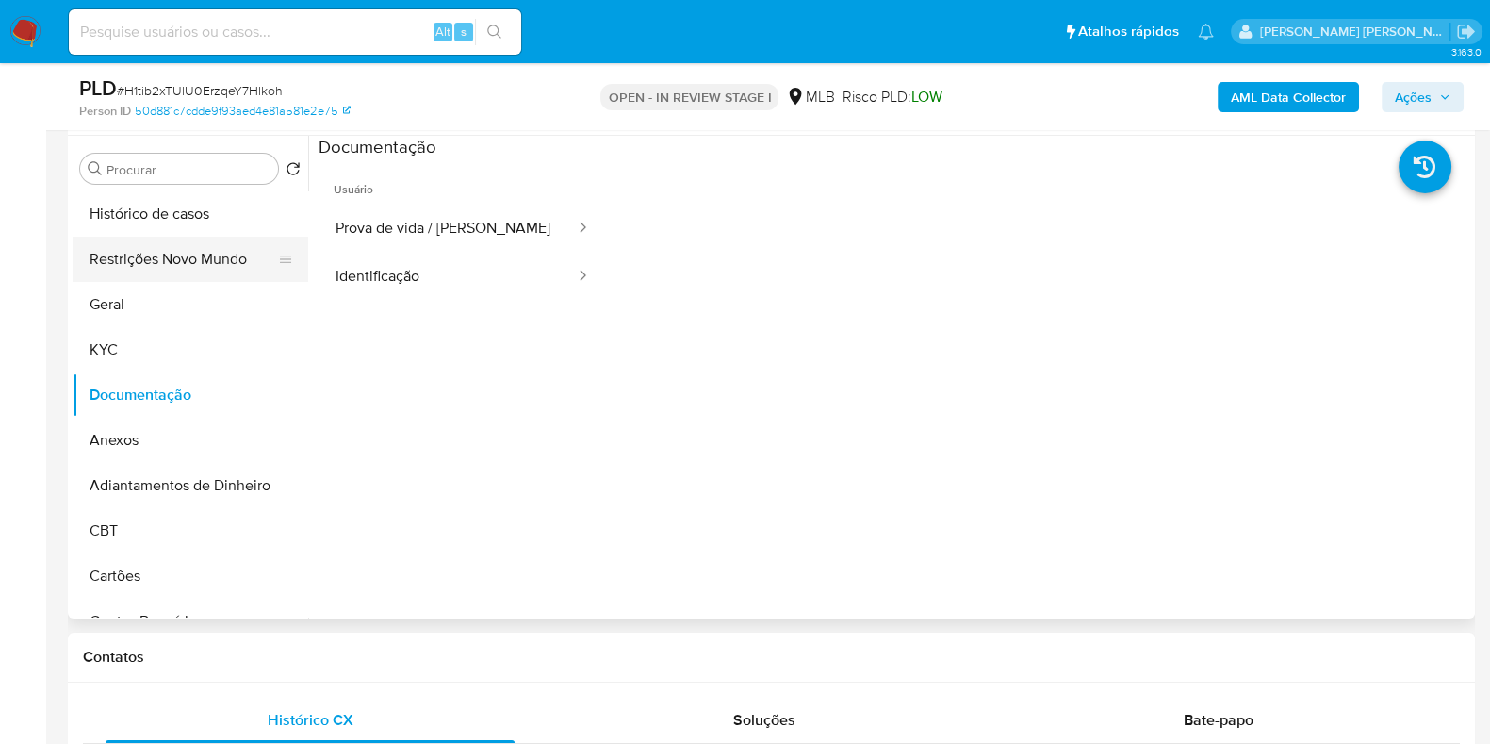
click at [170, 256] on button "Restrições Novo Mundo" at bounding box center [183, 259] width 221 height 45
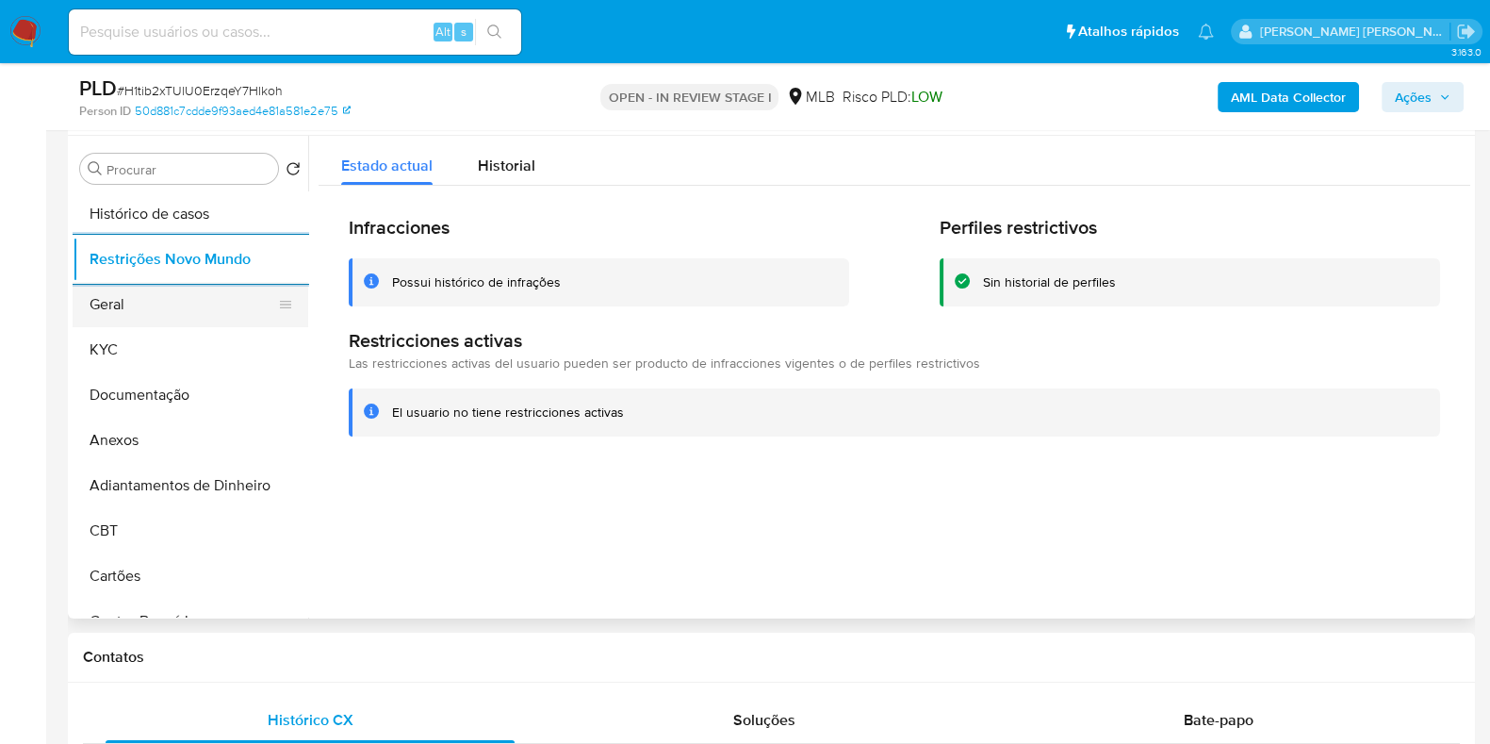
click at [147, 315] on button "Geral" at bounding box center [183, 304] width 221 height 45
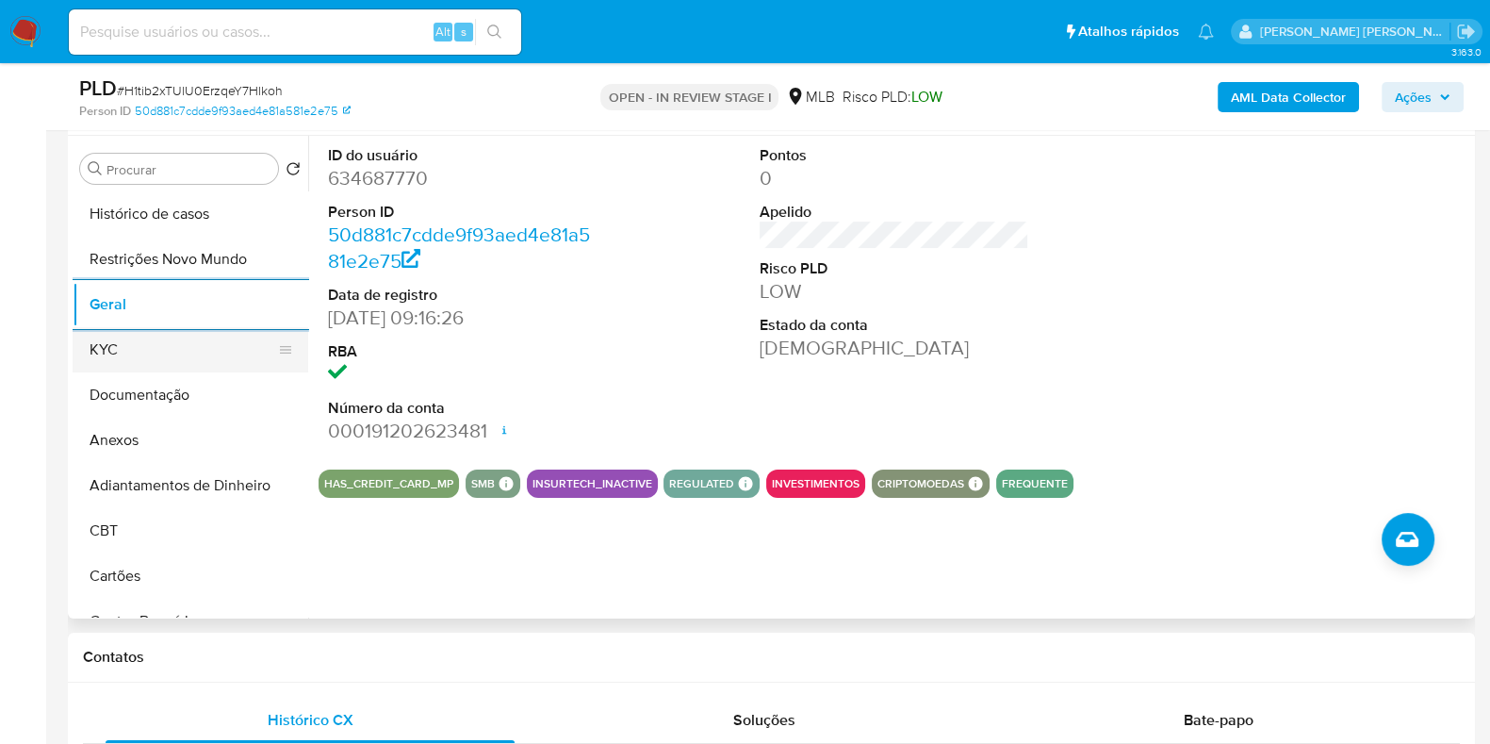
click at [151, 339] on button "KYC" at bounding box center [183, 349] width 221 height 45
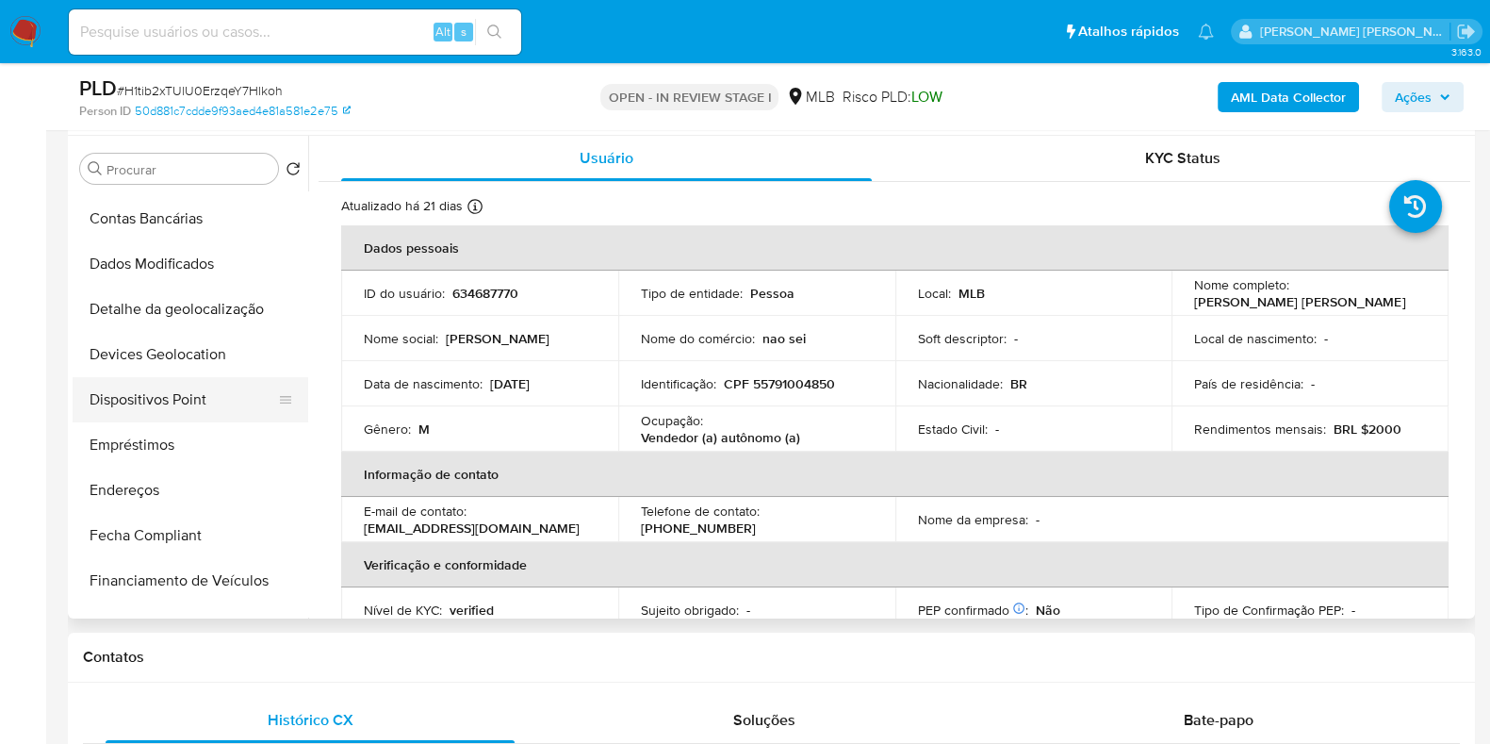
scroll to position [470, 0]
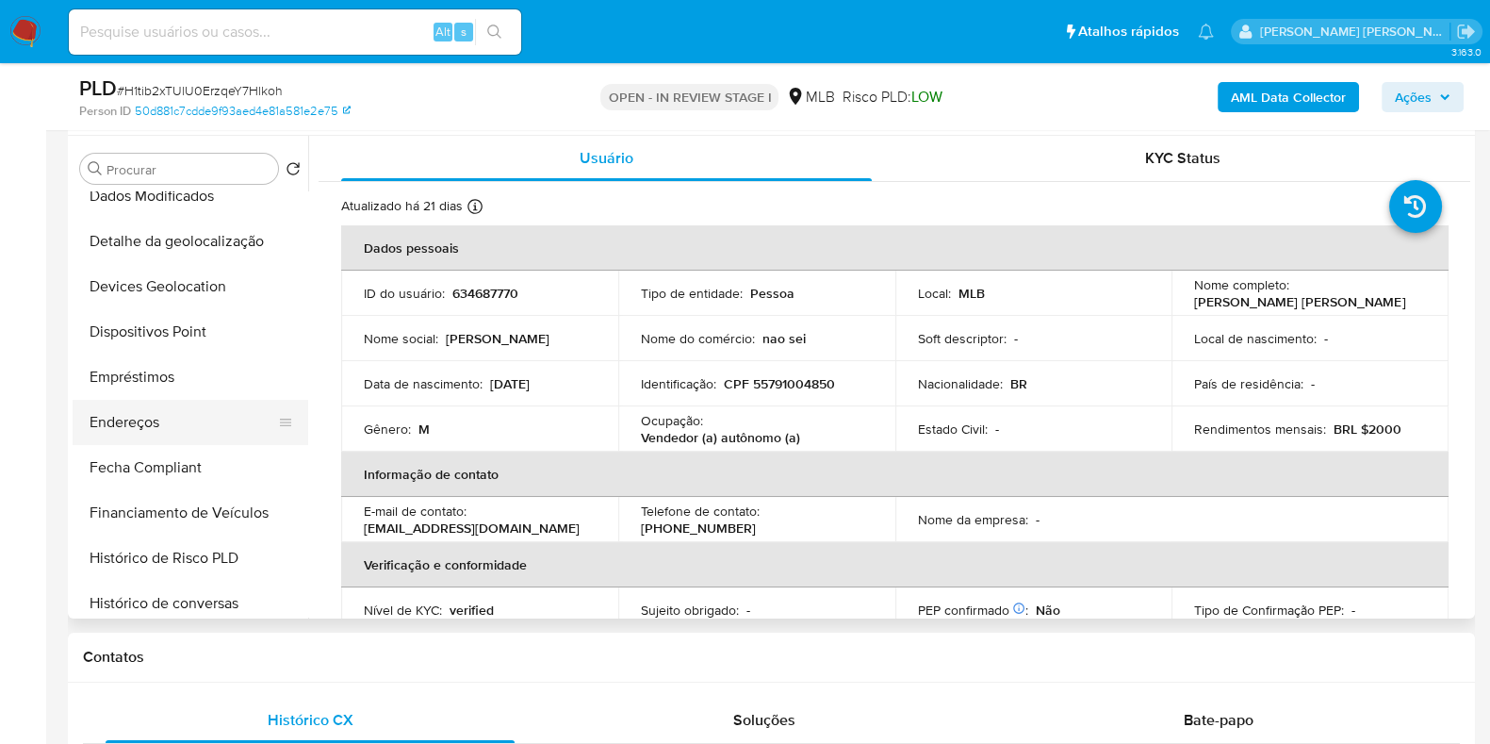
click at [172, 426] on button "Endereços" at bounding box center [183, 422] width 221 height 45
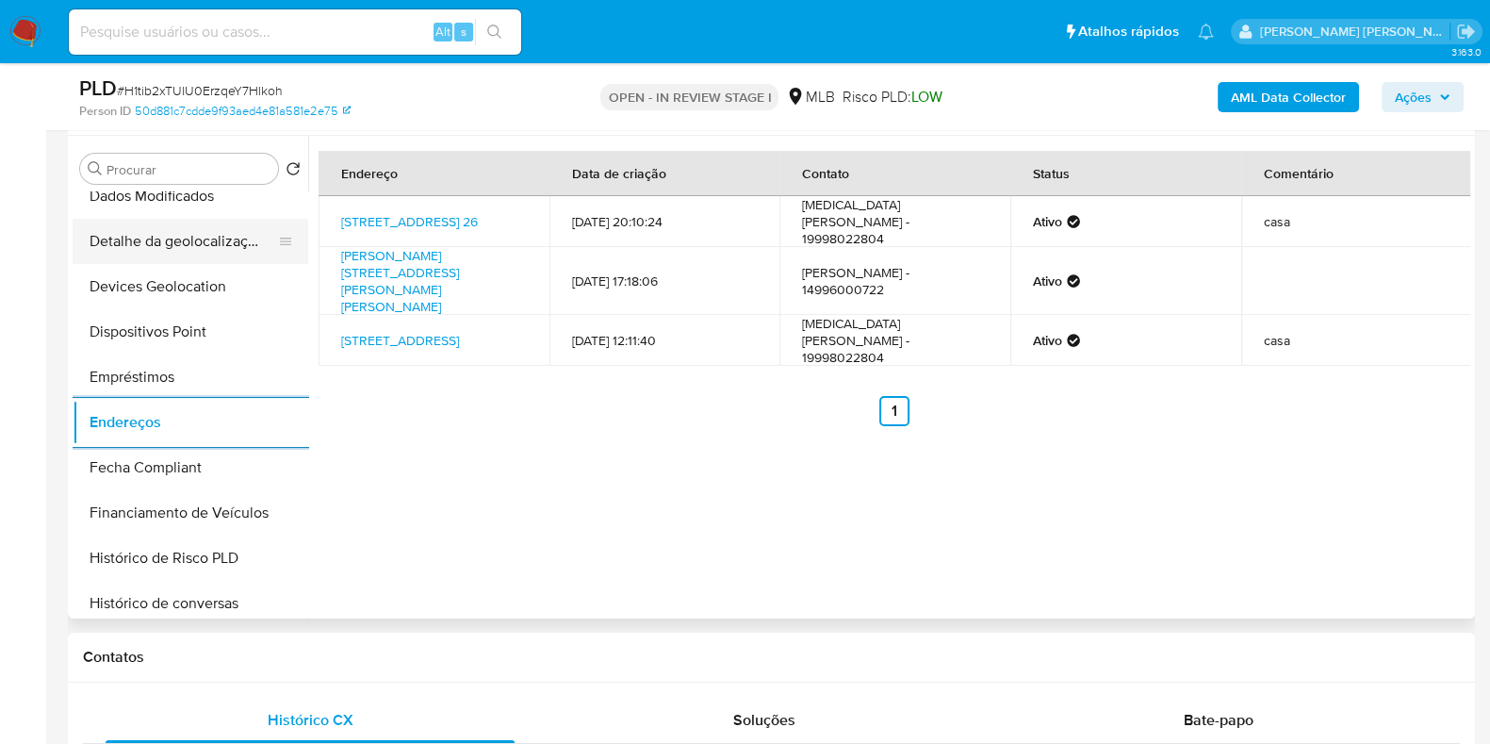
click at [184, 235] on button "Detalhe da geolocalização" at bounding box center [183, 241] width 221 height 45
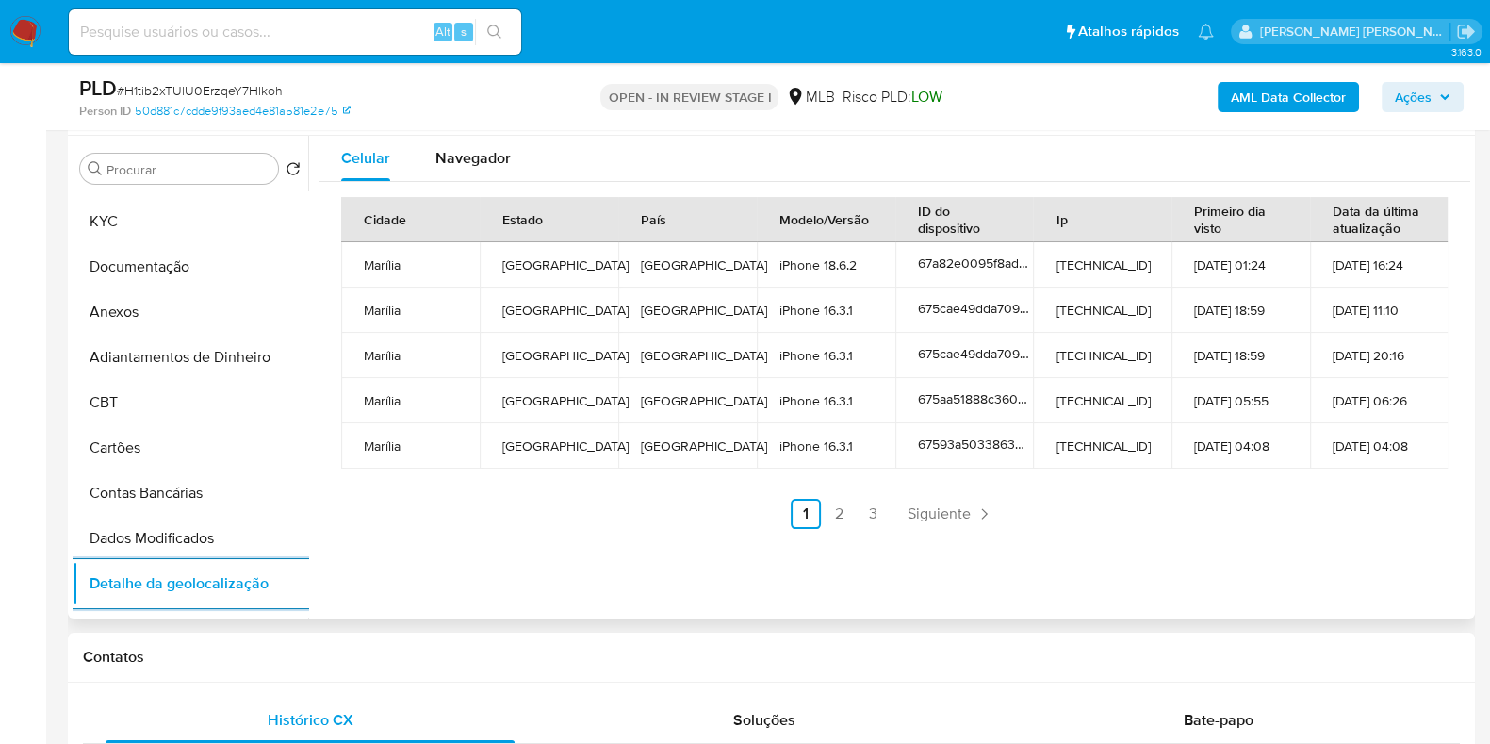
scroll to position [0, 0]
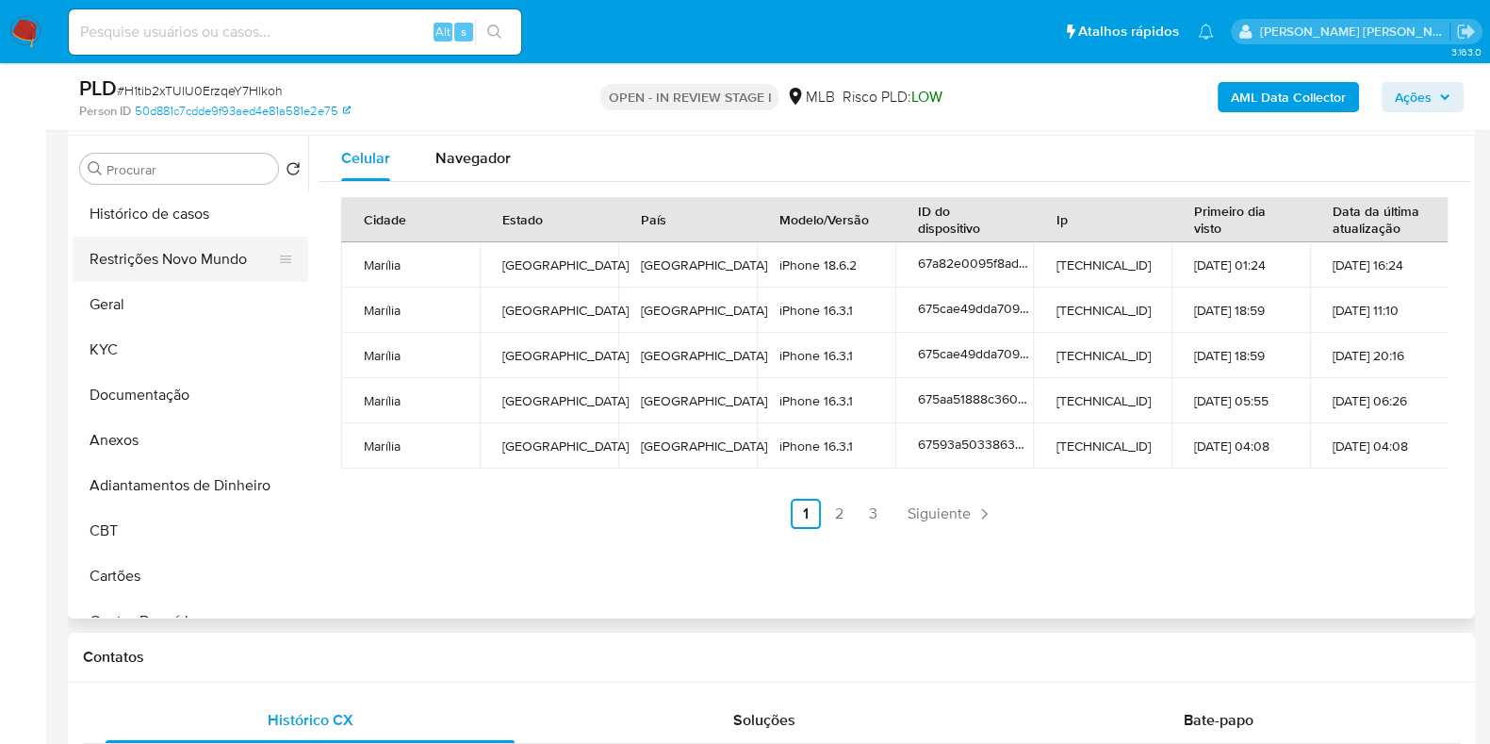
click at [177, 250] on button "Restrições Novo Mundo" at bounding box center [183, 259] width 221 height 45
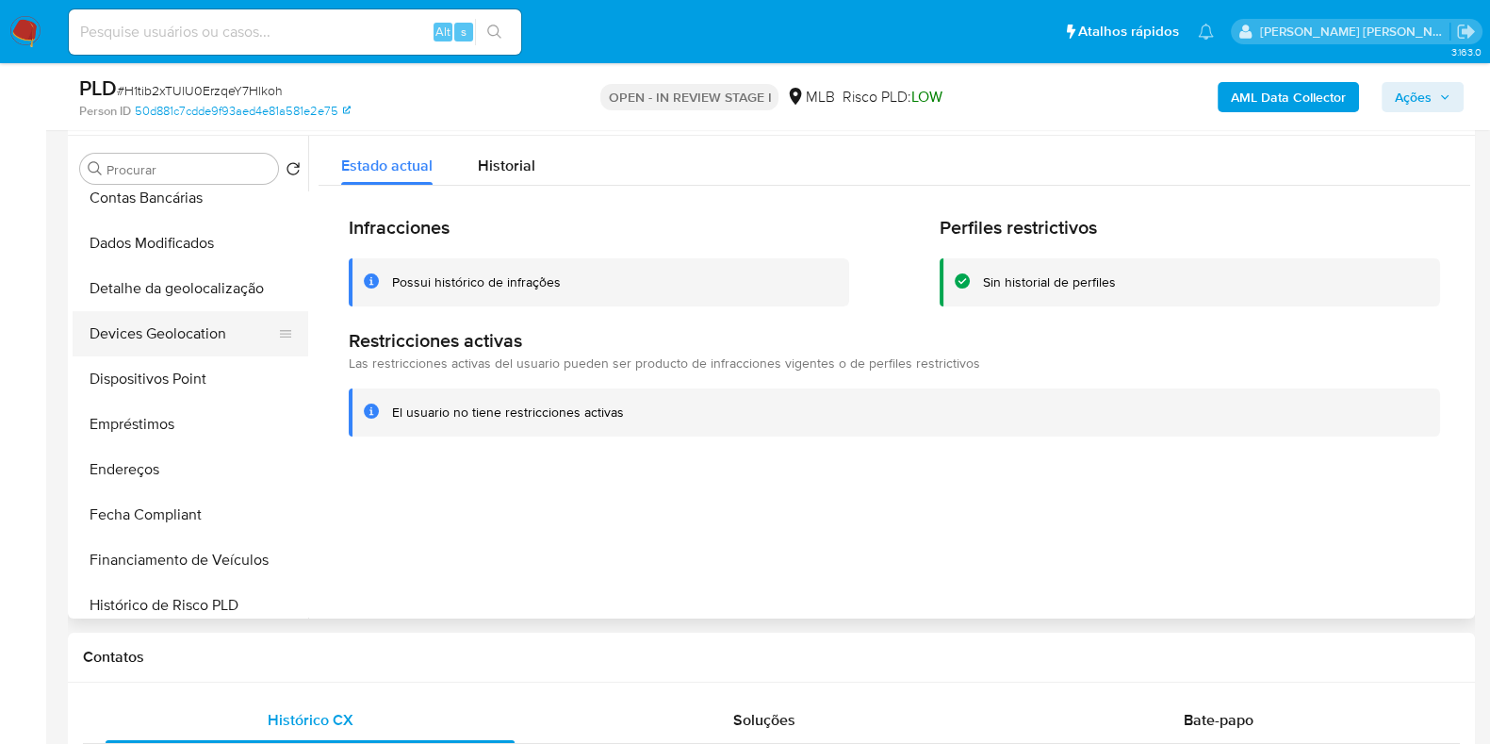
scroll to position [470, 0]
click at [186, 337] on button "Dispositivos Point" at bounding box center [183, 331] width 221 height 45
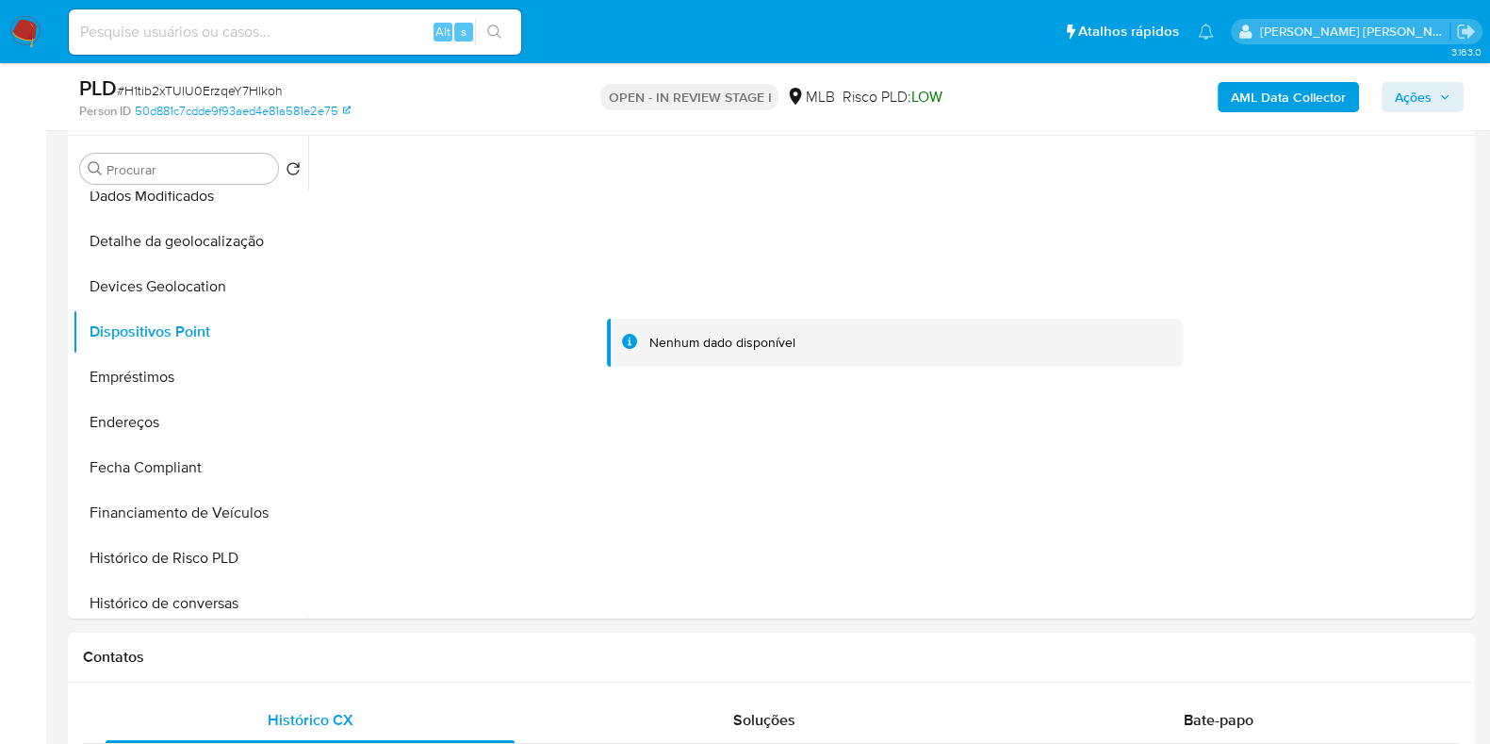
click at [1223, 96] on button "AML Data Collector" at bounding box center [1288, 97] width 141 height 30
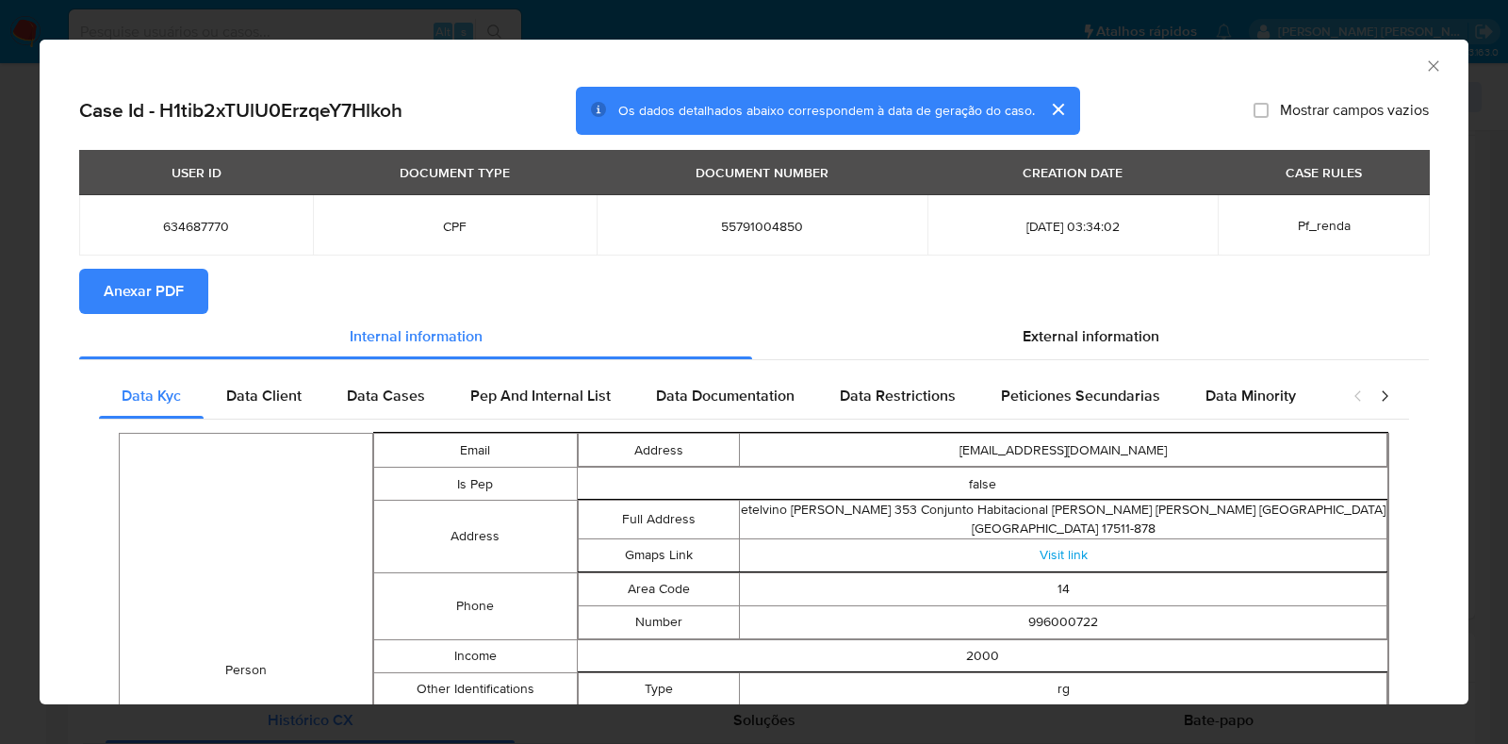
click at [156, 282] on span "Anexar PDF" at bounding box center [144, 291] width 80 height 41
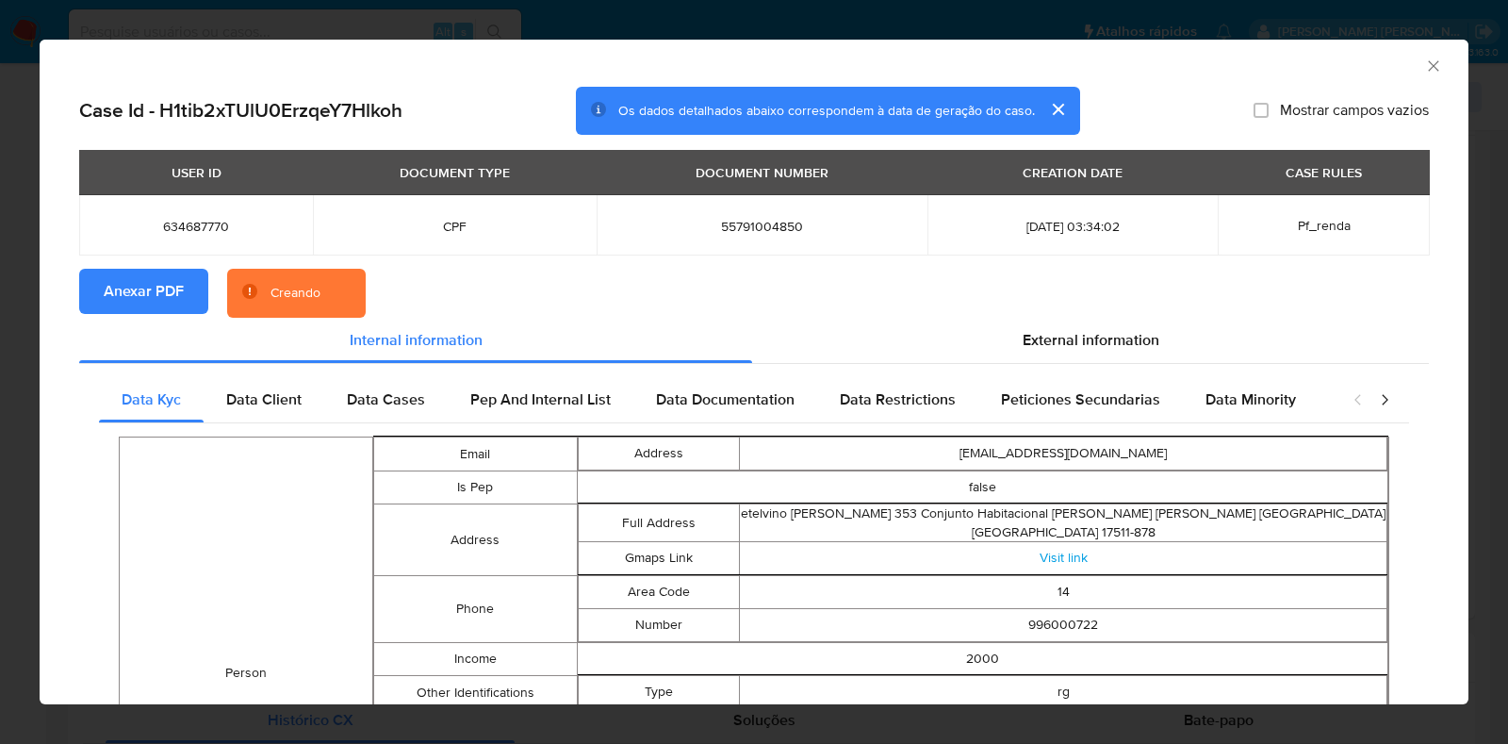
click at [0, 319] on div "AML Data Collector Case Id - H1tib2xTUlU0ErzqeY7Hlkoh Os dados detalhados abaix…" at bounding box center [754, 372] width 1508 height 744
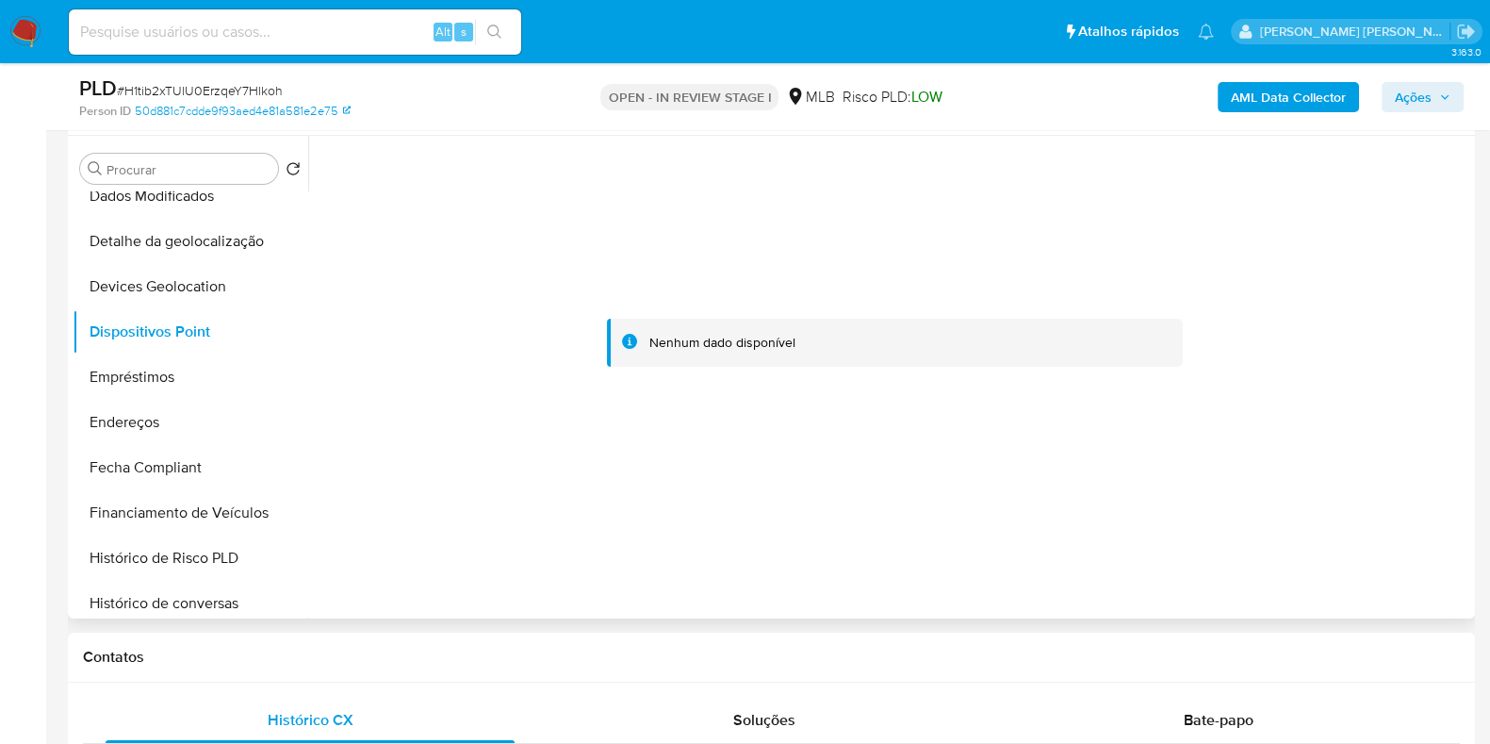
scroll to position [0, 0]
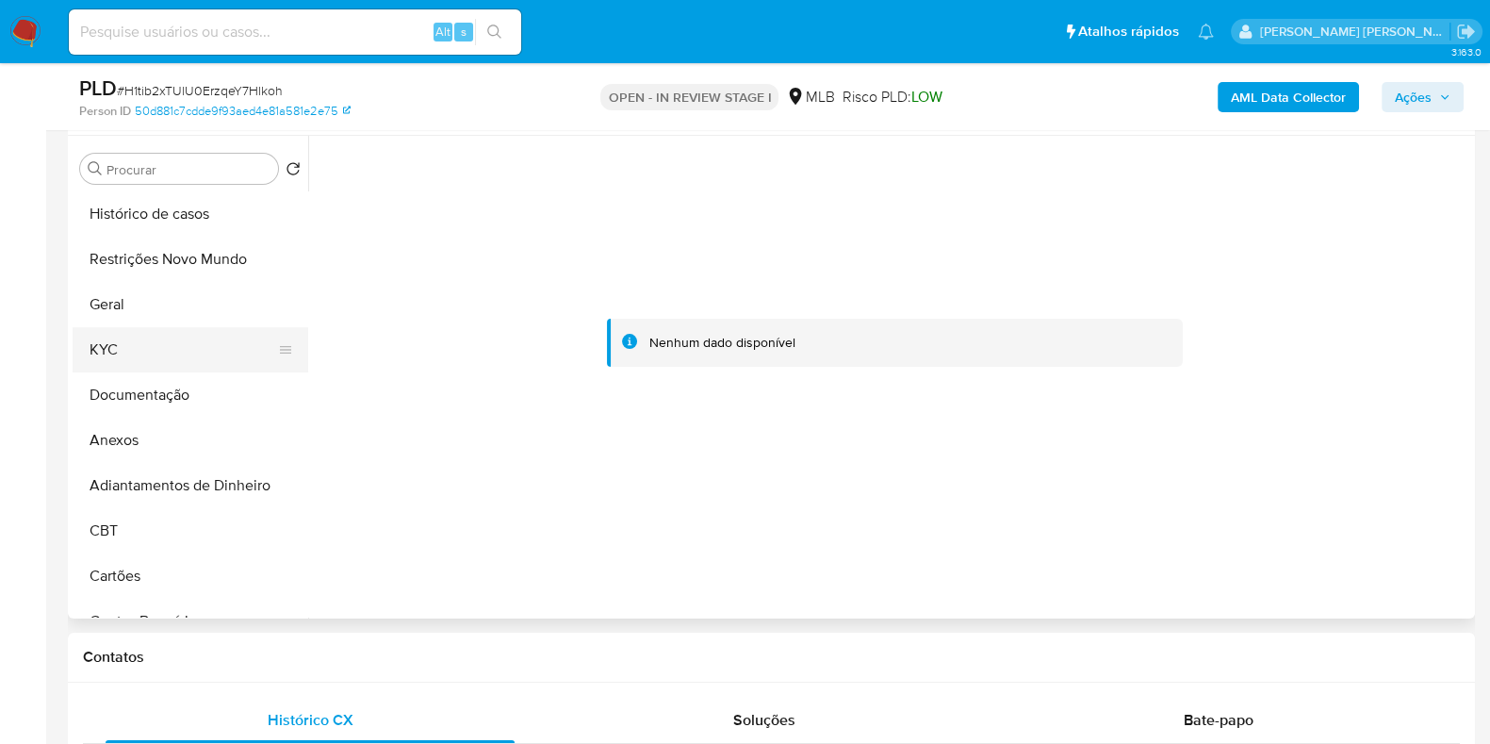
click at [141, 357] on button "KYC" at bounding box center [183, 349] width 221 height 45
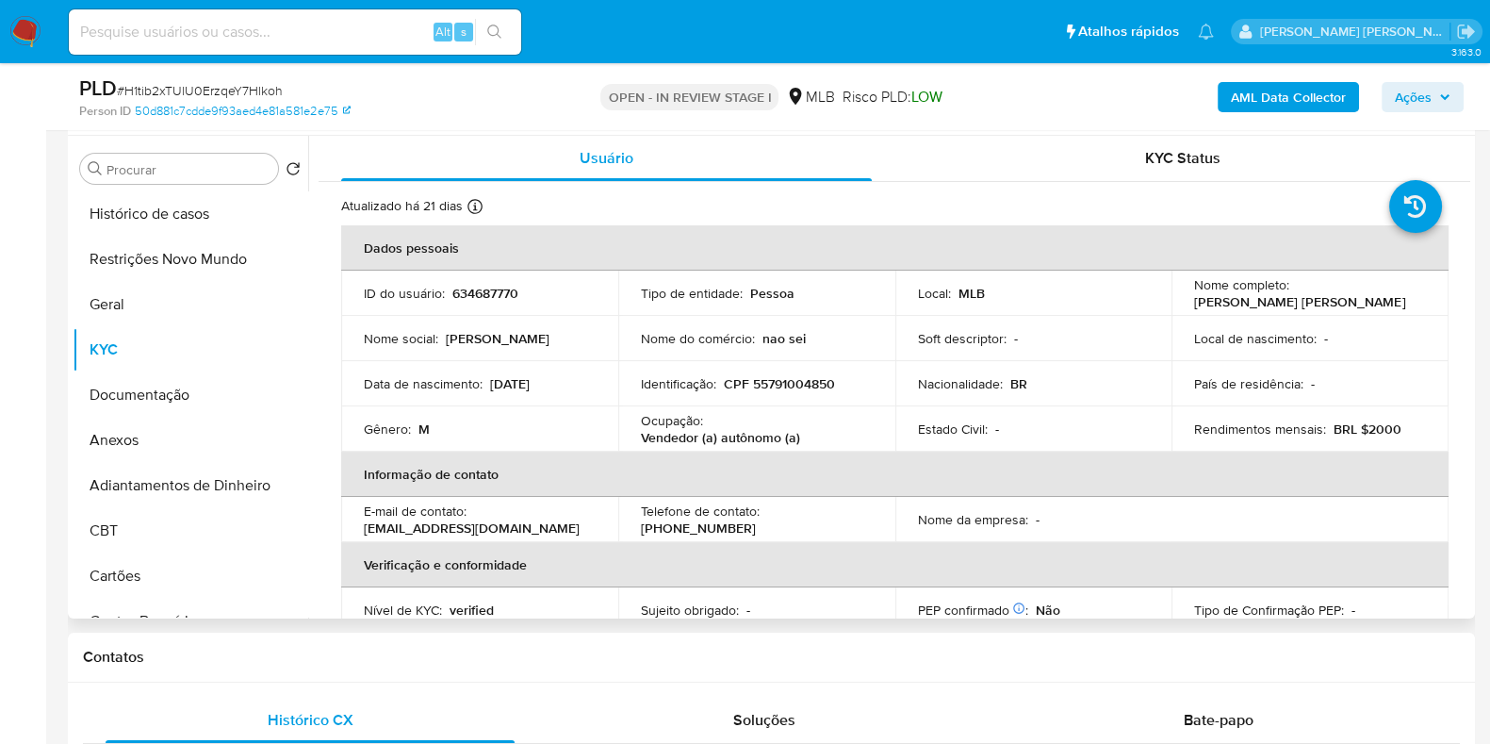
drag, startPoint x: 1392, startPoint y: 299, endPoint x: 1178, endPoint y: 312, distance: 214.4
click at [1178, 312] on td "Nome completo : Gustavo Henrique Ferreira Santos" at bounding box center [1310, 293] width 277 height 45
copy p "Gustavo Henrique Ferreira Santos"
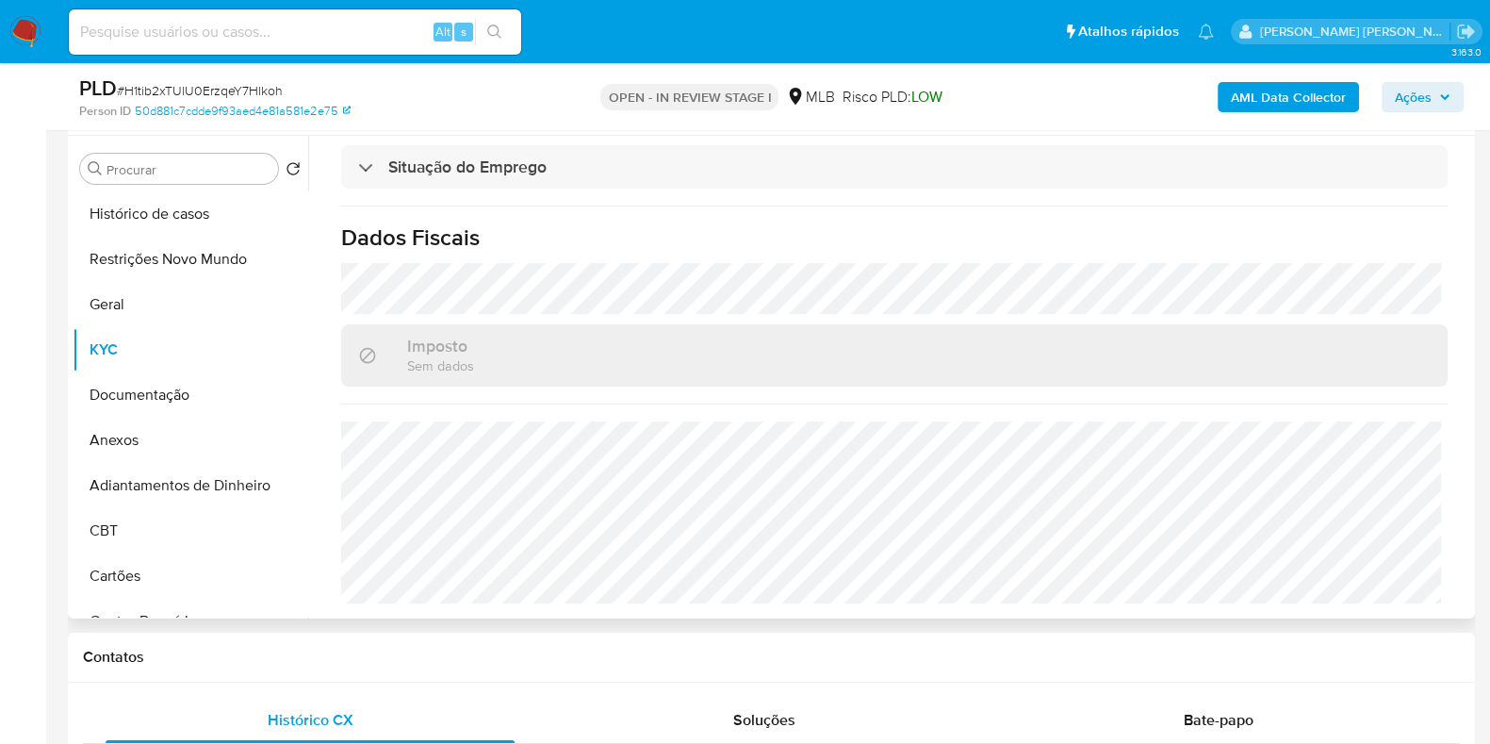
scroll to position [819, 0]
click at [139, 205] on button "Histórico de casos" at bounding box center [183, 213] width 221 height 45
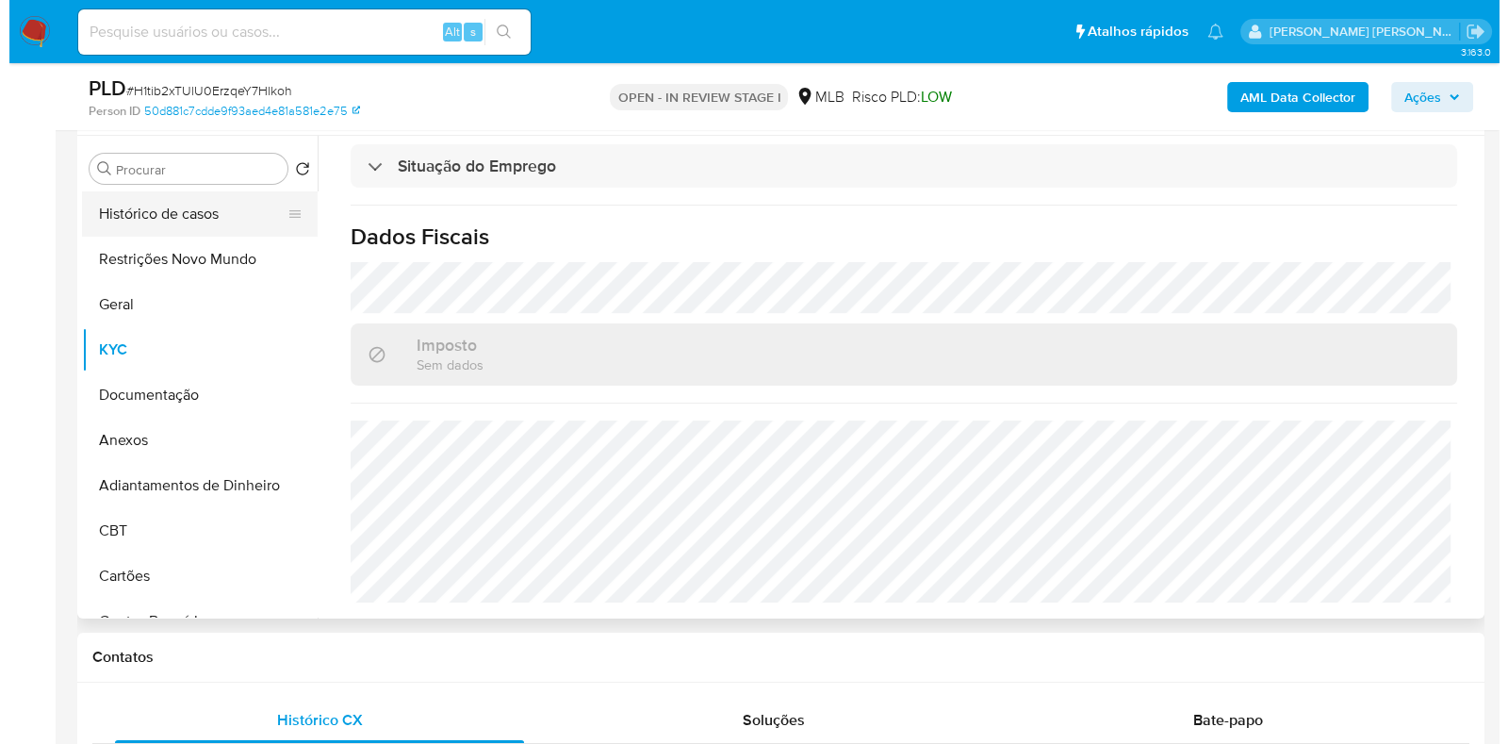
scroll to position [0, 0]
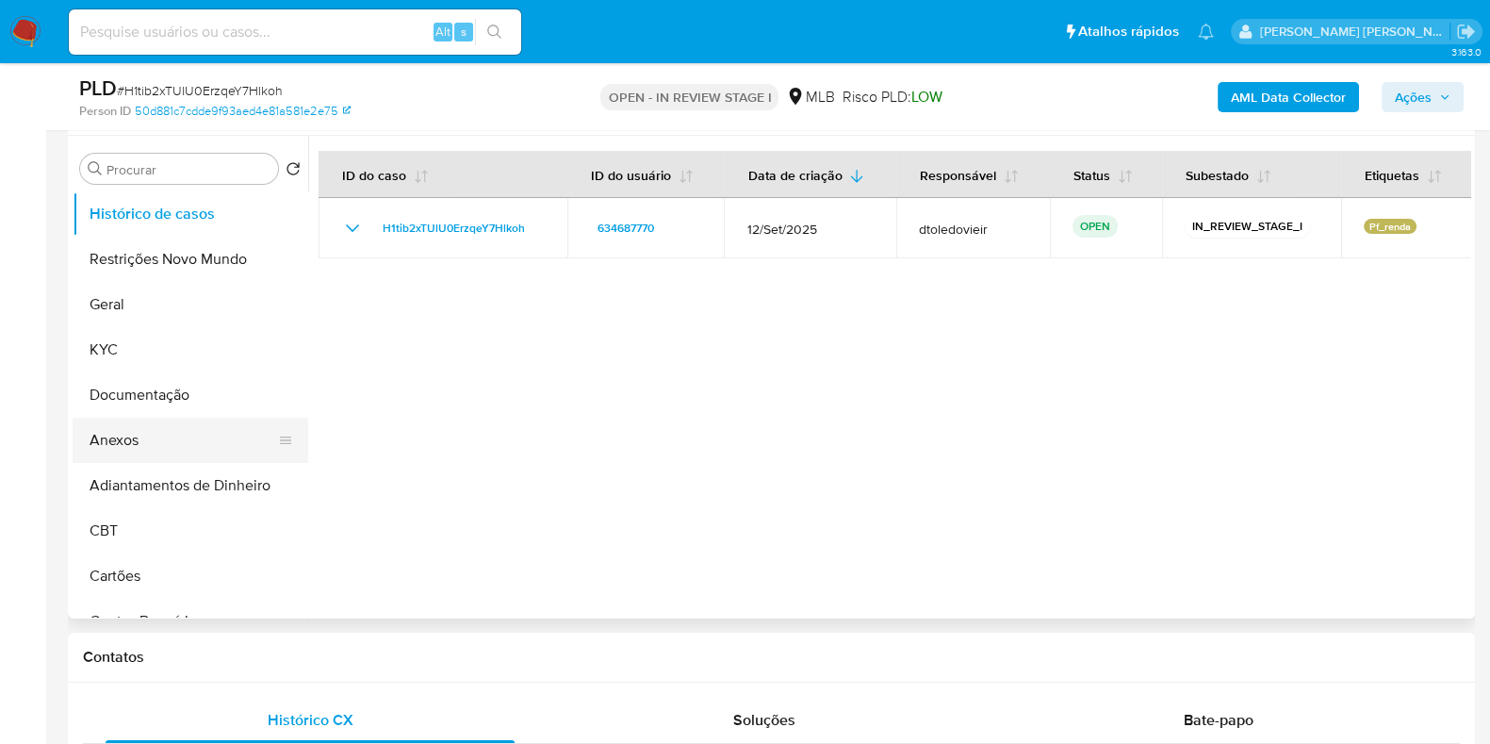
click at [161, 440] on button "Anexos" at bounding box center [183, 440] width 221 height 45
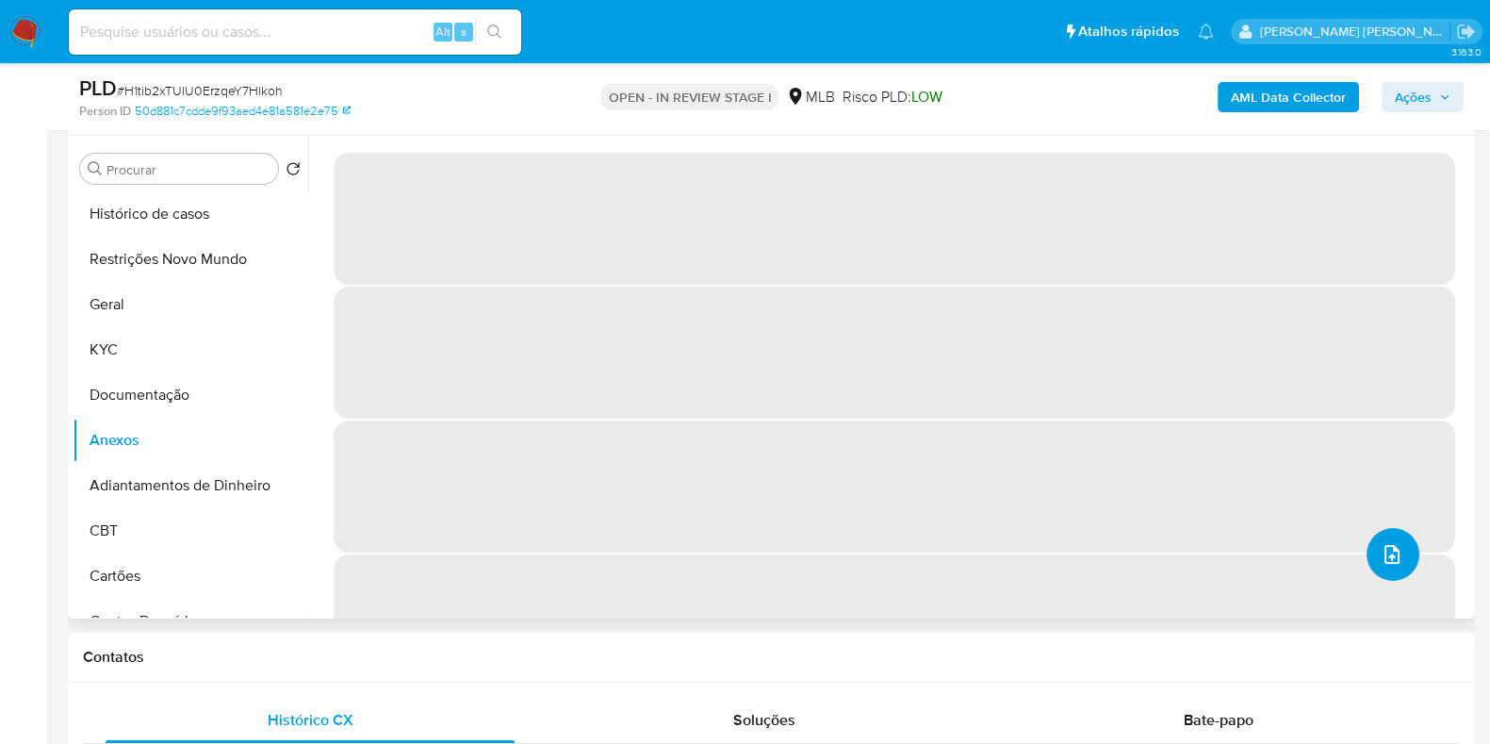
click at [1381, 558] on icon "upload-file" at bounding box center [1392, 554] width 23 height 23
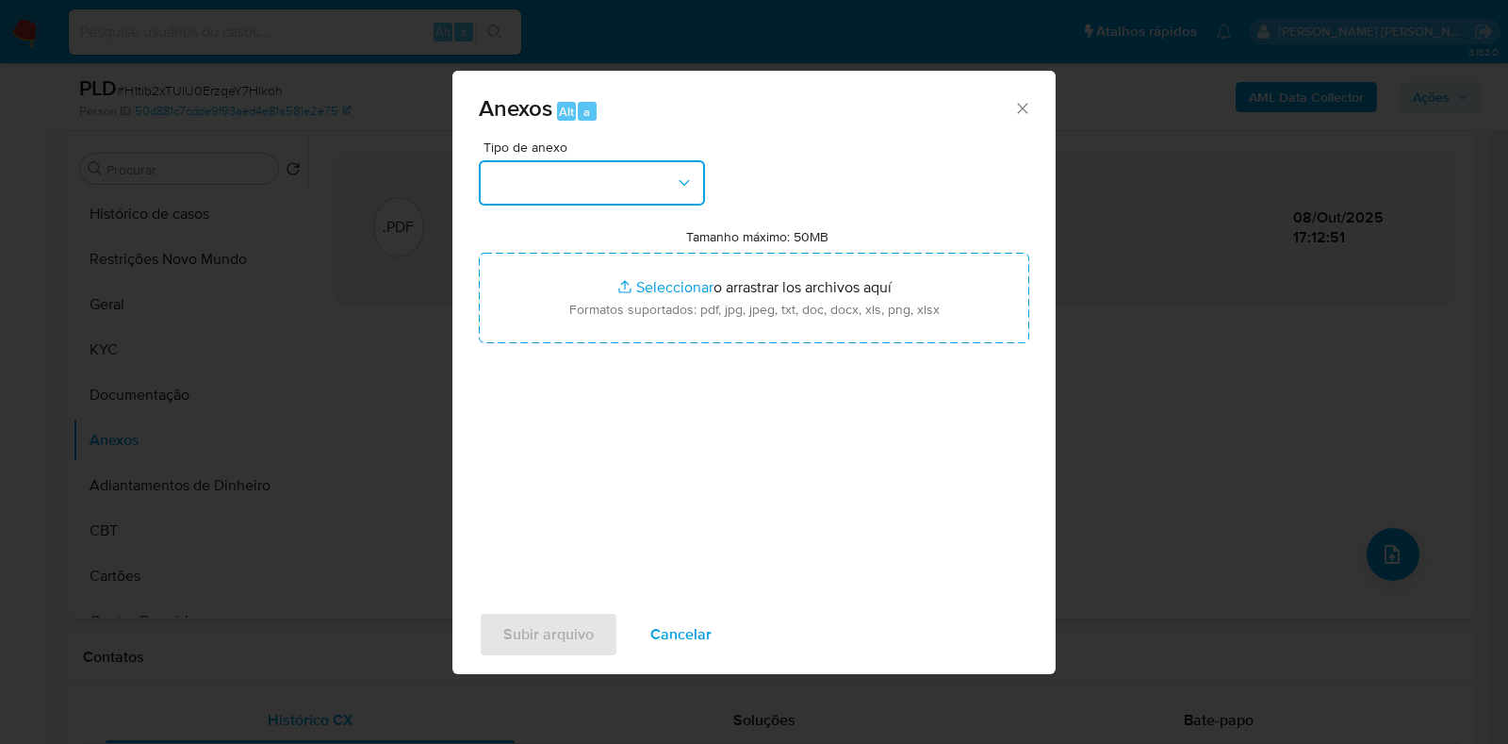
click at [589, 166] on button "button" at bounding box center [592, 182] width 226 height 45
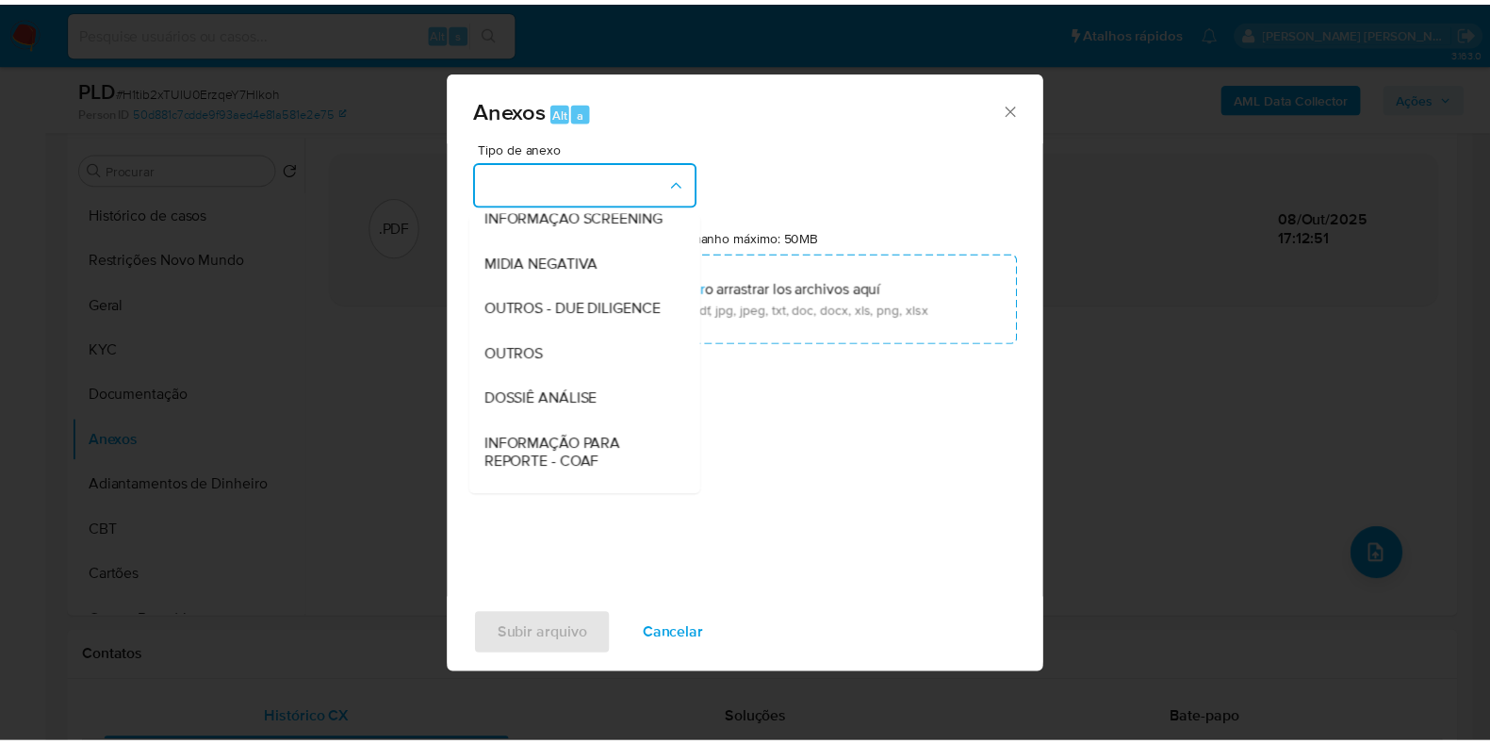
scroll to position [290, 0]
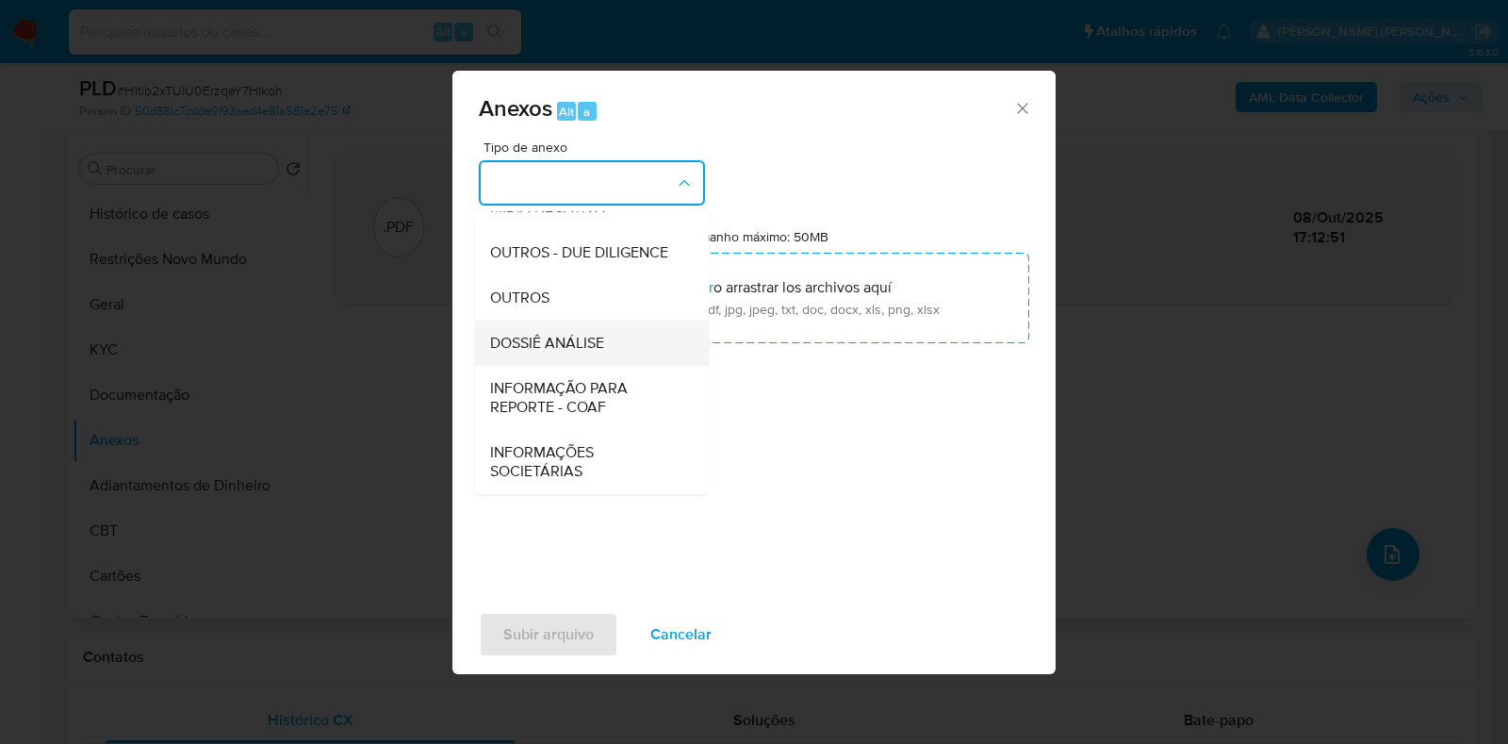
click at [560, 346] on span "DOSSIÊ ANÁLISE" at bounding box center [547, 343] width 114 height 19
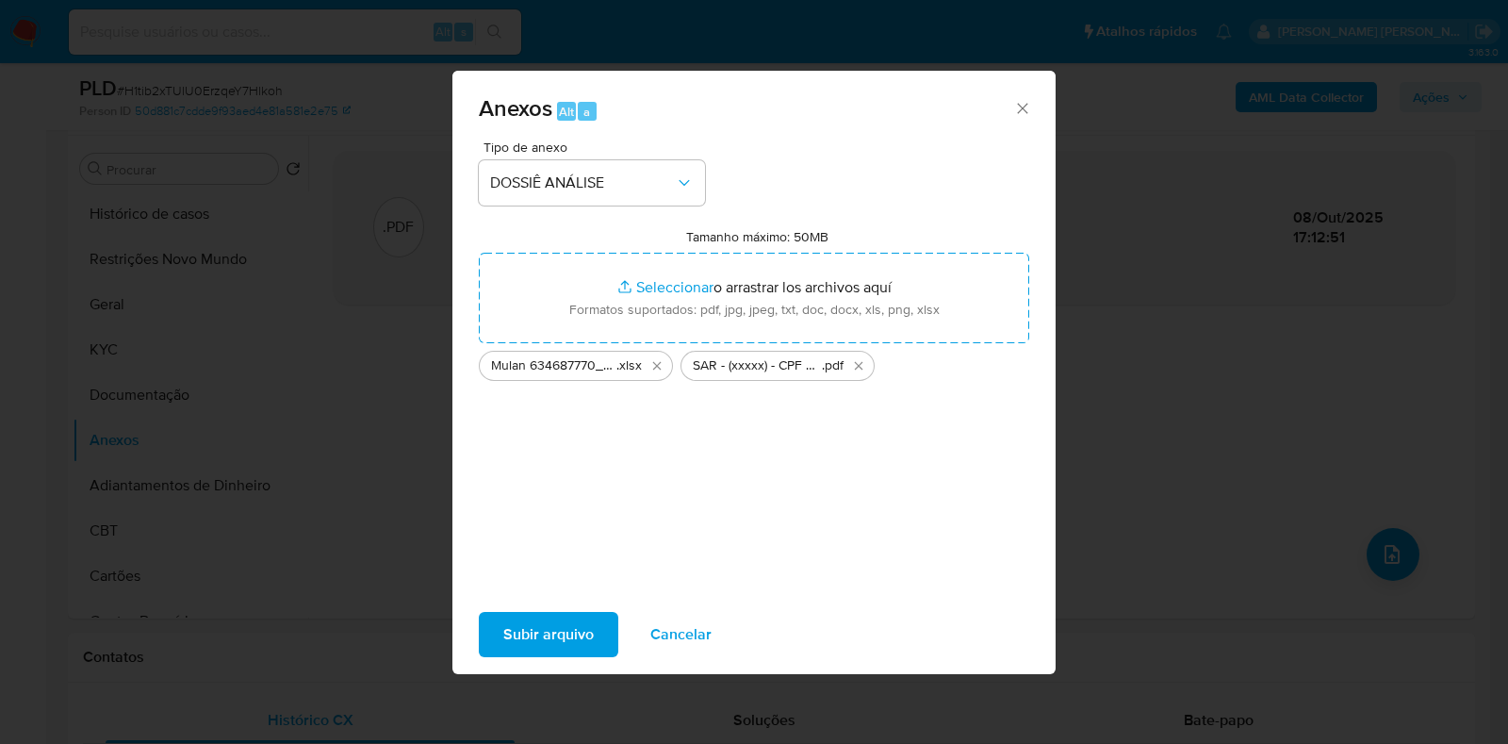
click at [535, 625] on span "Subir arquivo" at bounding box center [548, 634] width 90 height 41
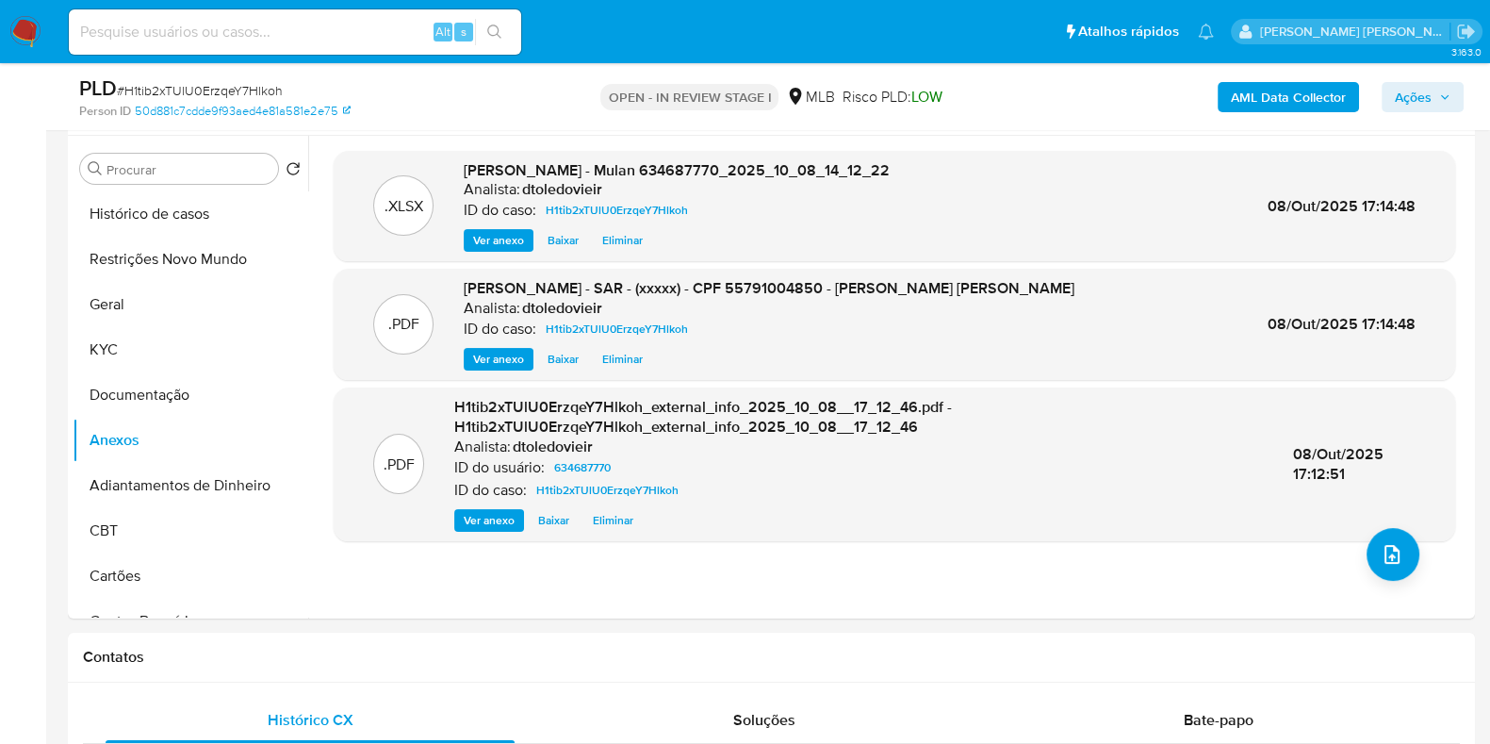
click at [1423, 96] on span "Ações" at bounding box center [1413, 97] width 37 height 30
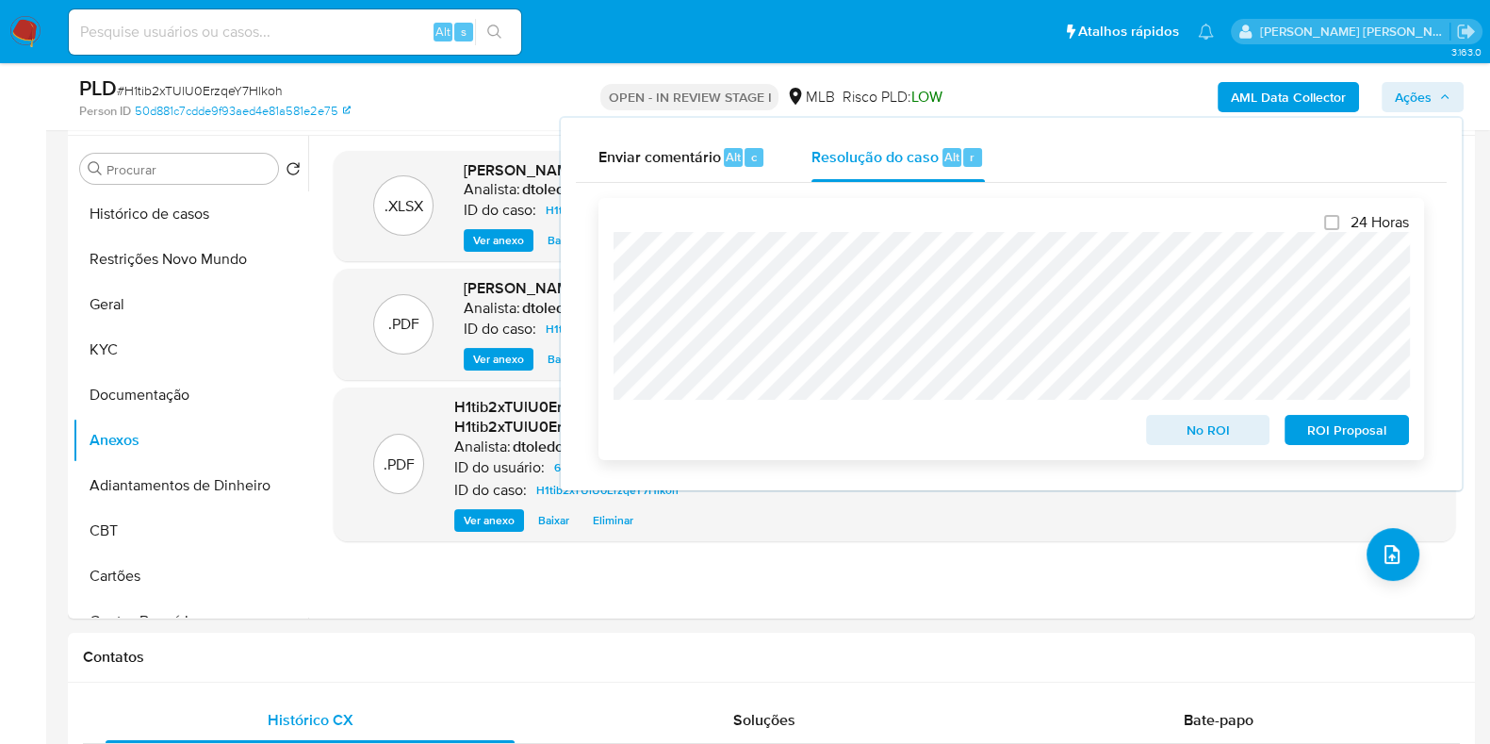
click at [1337, 436] on span "ROI Proposal" at bounding box center [1347, 430] width 98 height 26
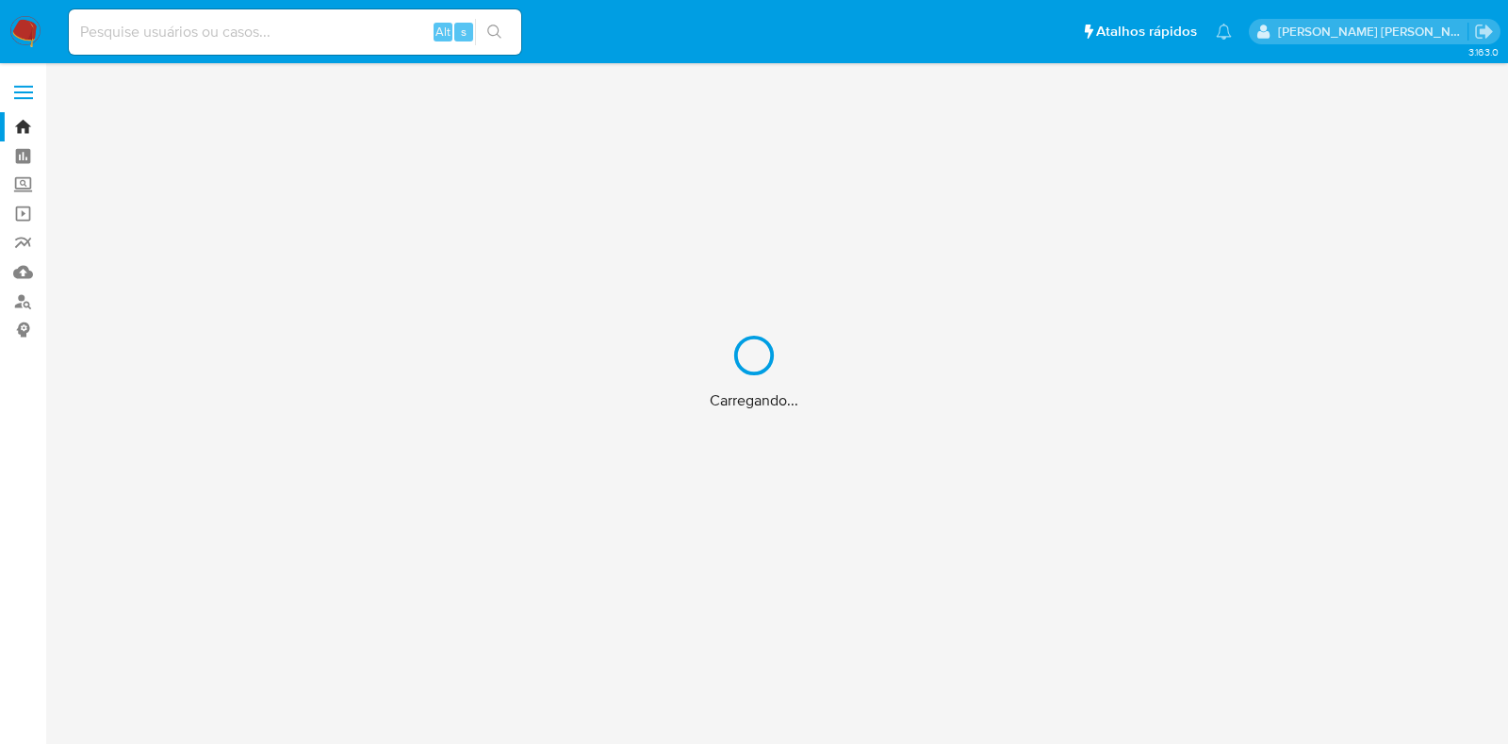
click at [315, 36] on div "Carregando..." at bounding box center [754, 372] width 1508 height 744
click at [316, 34] on div "Carregando..." at bounding box center [754, 372] width 1508 height 744
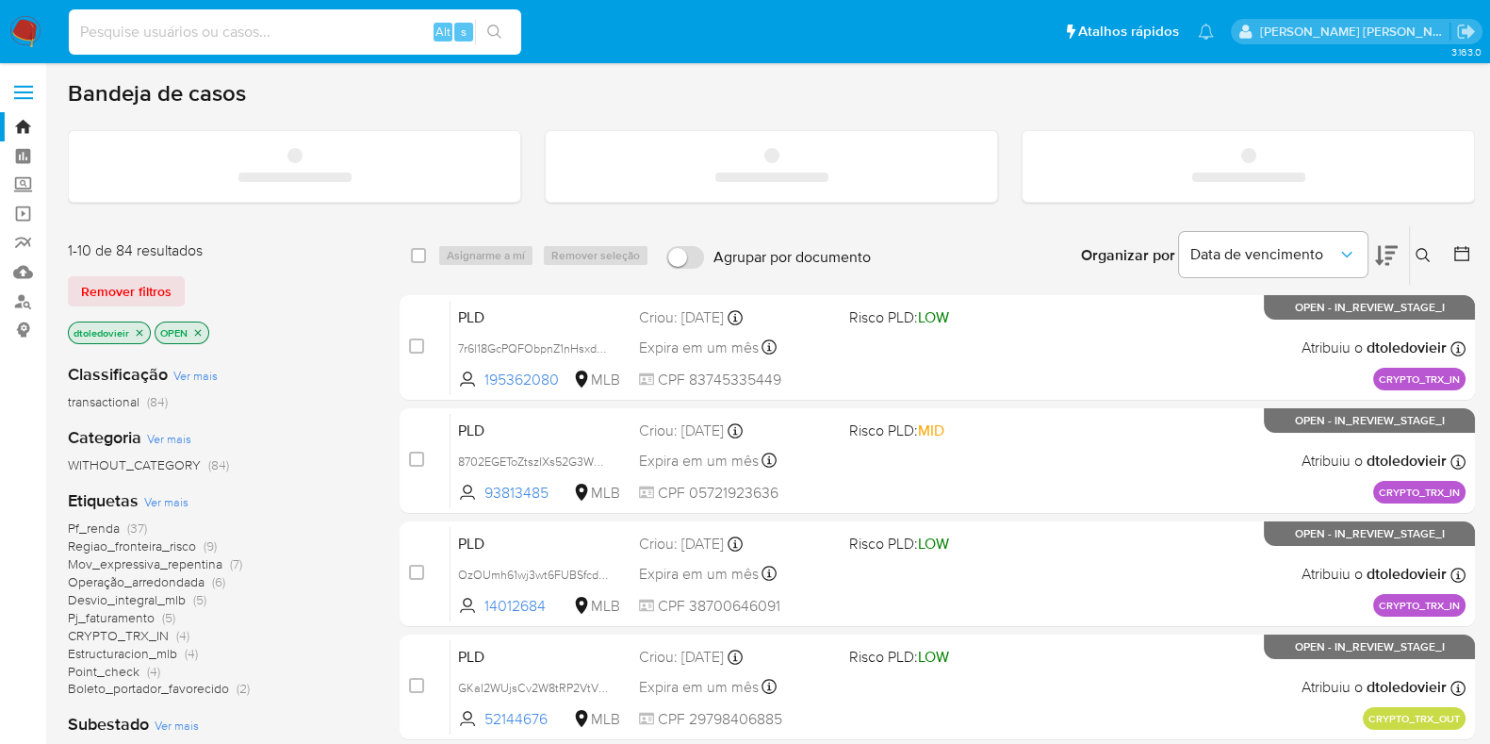
click at [283, 37] on input at bounding box center [295, 32] width 452 height 25
paste input "2579884935"
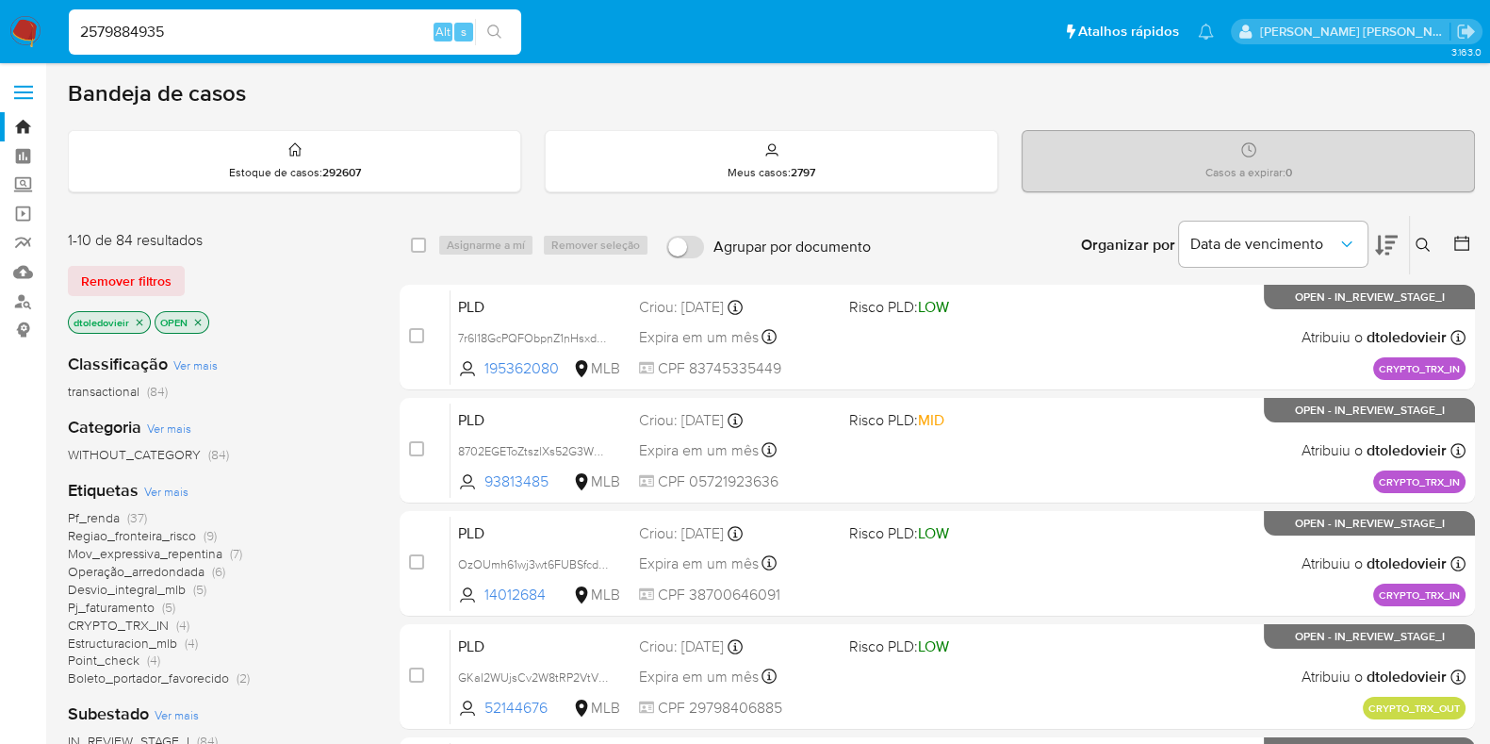
type input "2579884935"
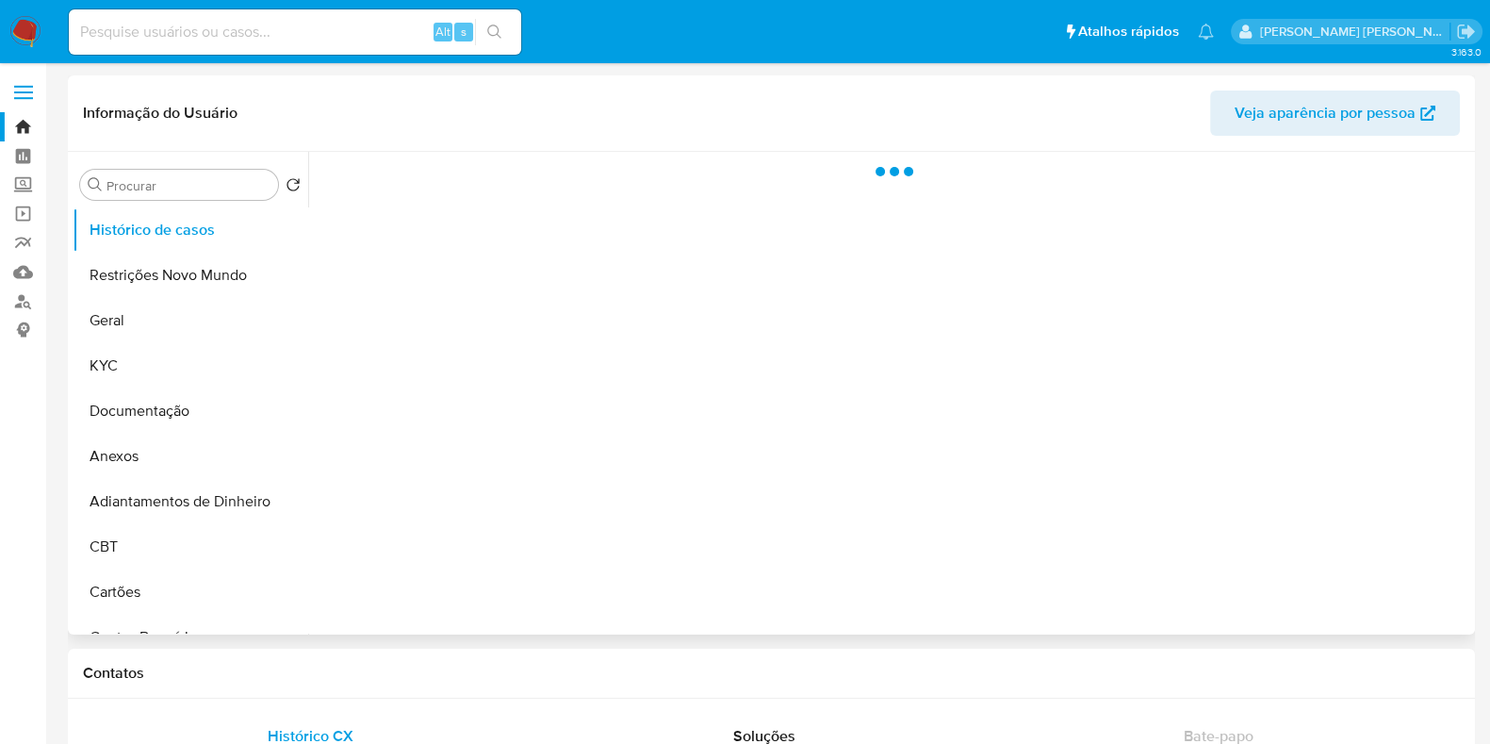
select select "10"
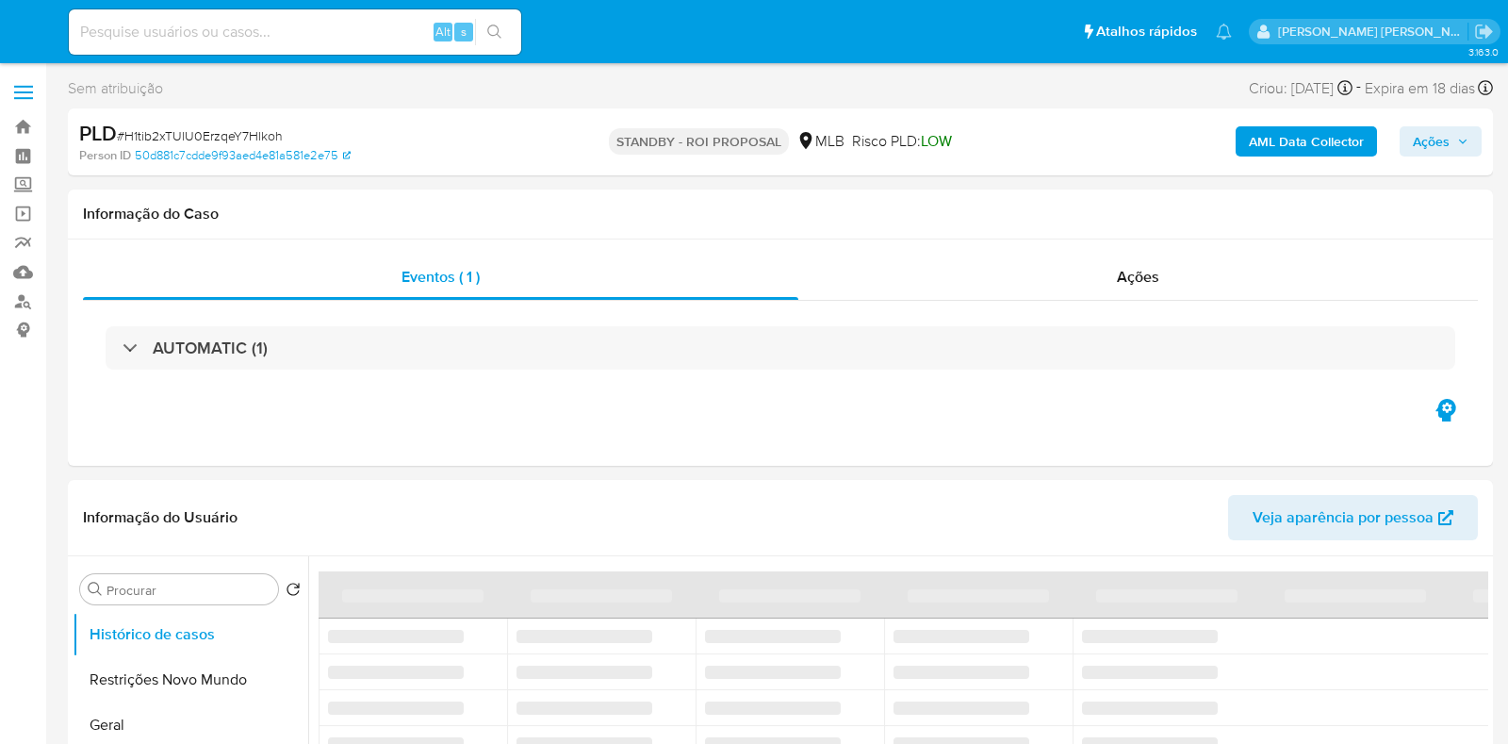
select select "10"
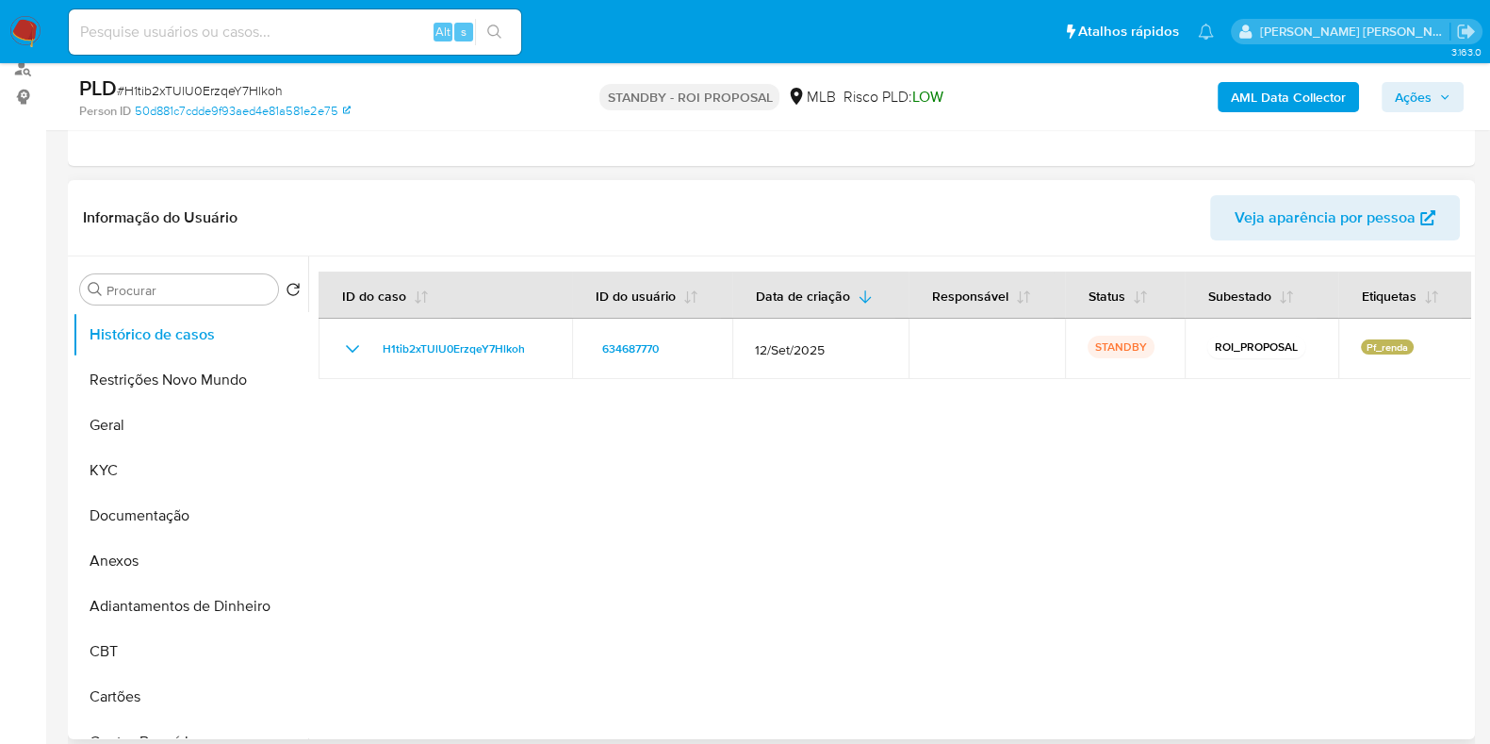
scroll to position [235, 0]
click at [146, 409] on button "Geral" at bounding box center [183, 423] width 221 height 45
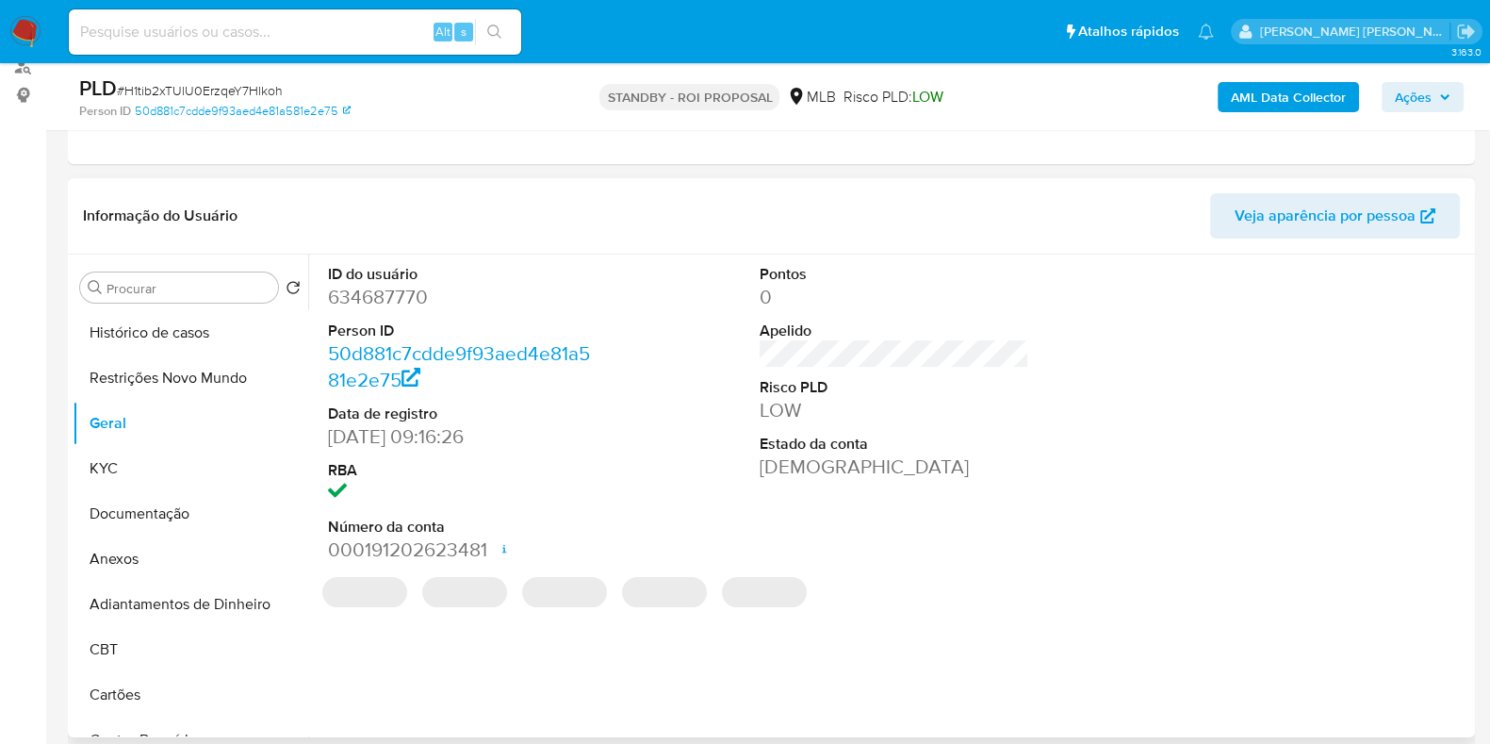
click at [372, 289] on dd "634687770" at bounding box center [463, 297] width 270 height 26
copy dd "634687770"
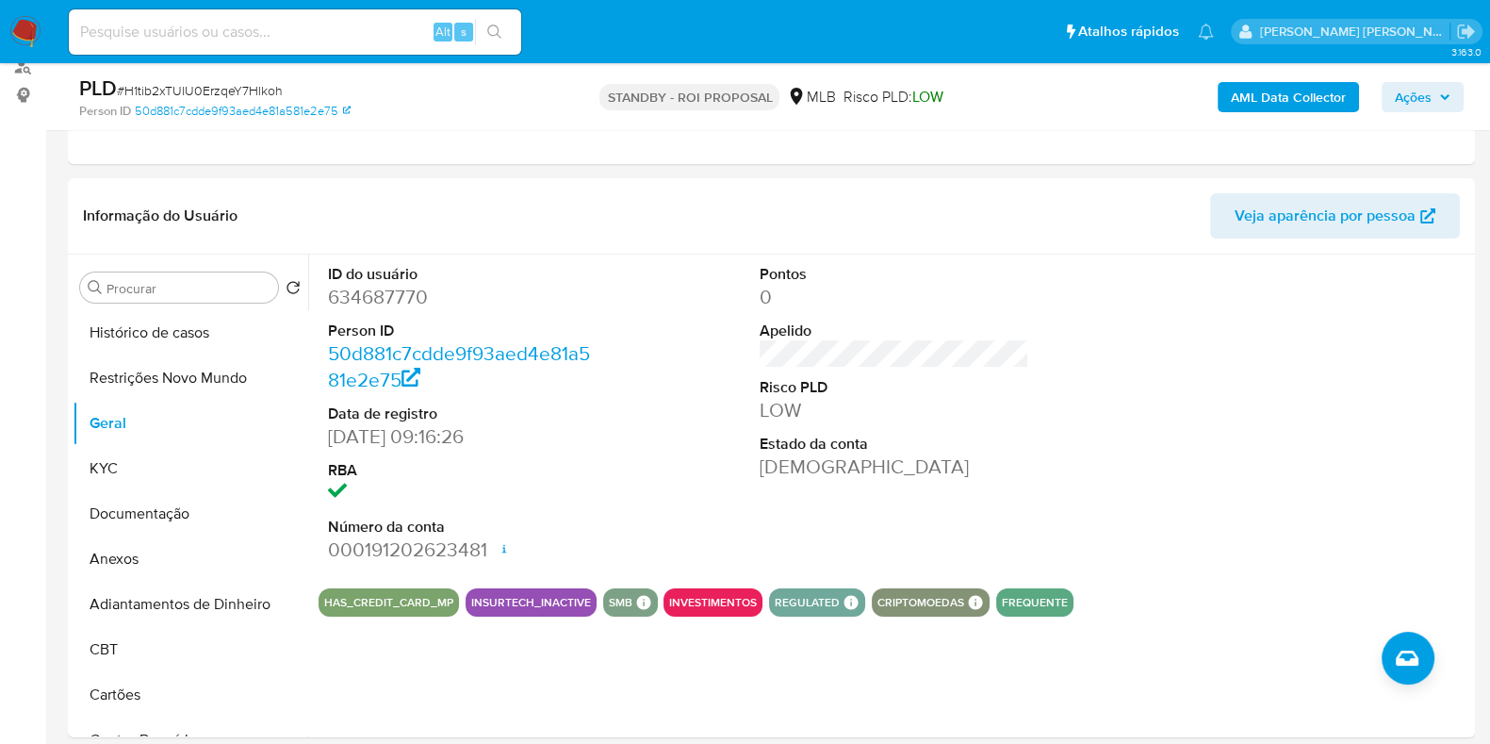
click at [279, 32] on input at bounding box center [295, 32] width 452 height 25
paste input "392832823"
type input "392832823"
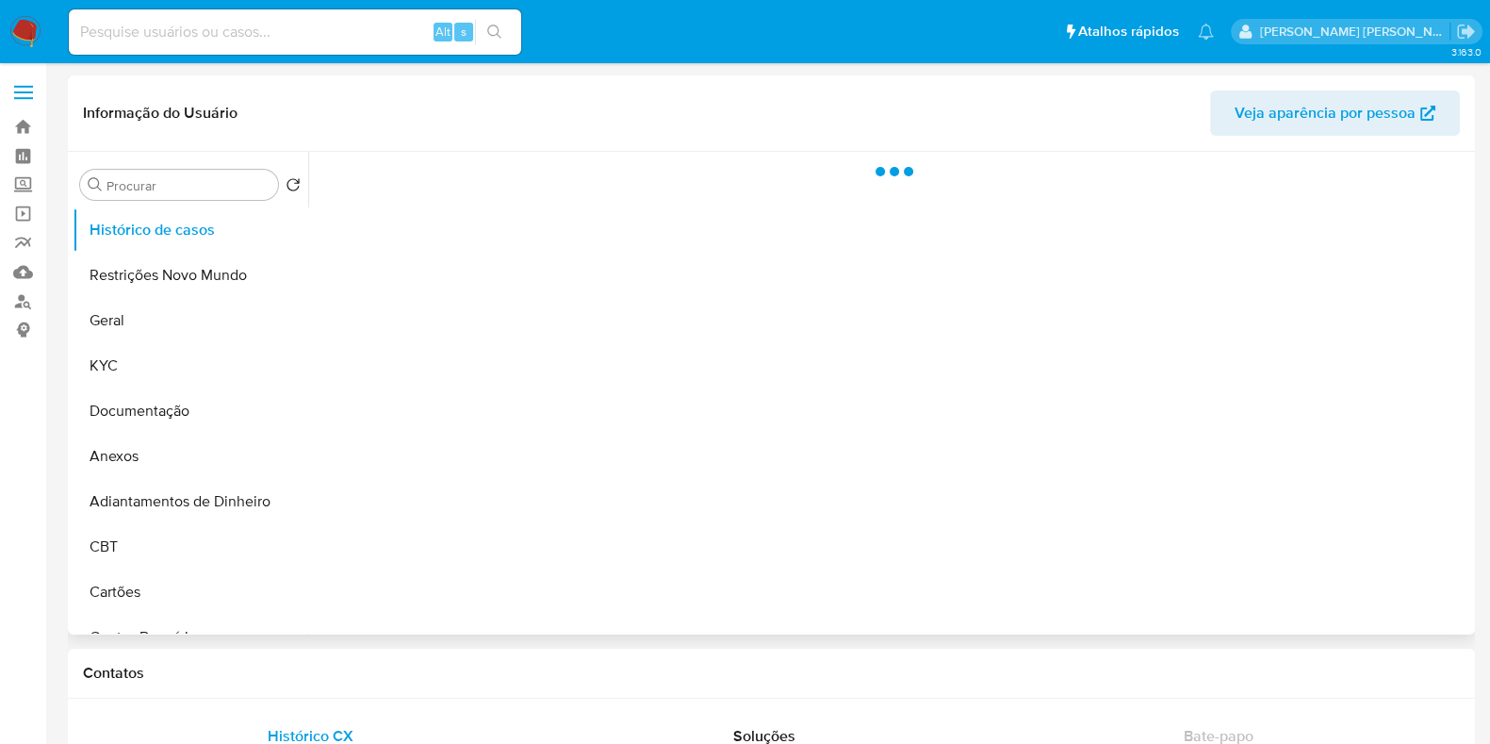
select select "10"
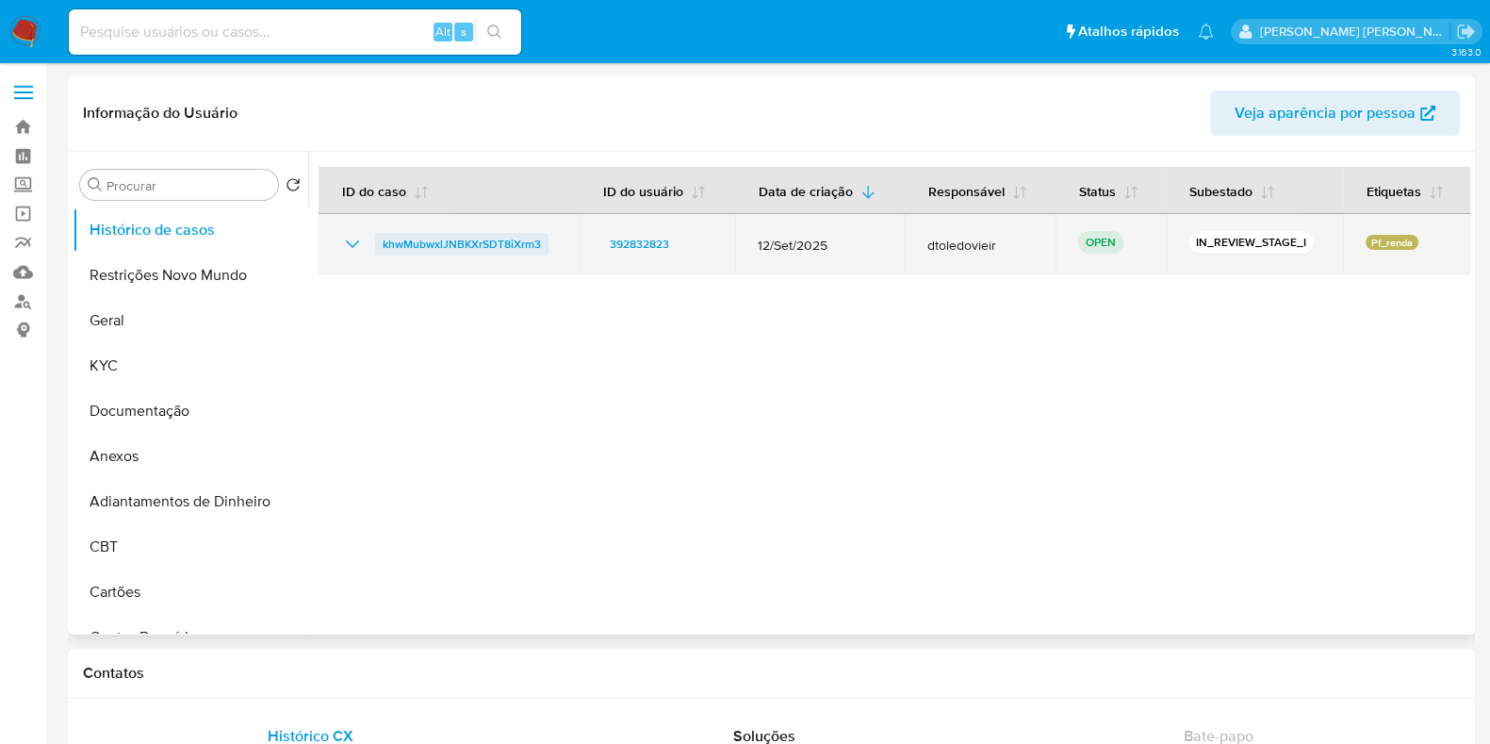
click at [454, 244] on span "khwMubwxlJNBKXrSDT8iXrm3" at bounding box center [462, 244] width 158 height 23
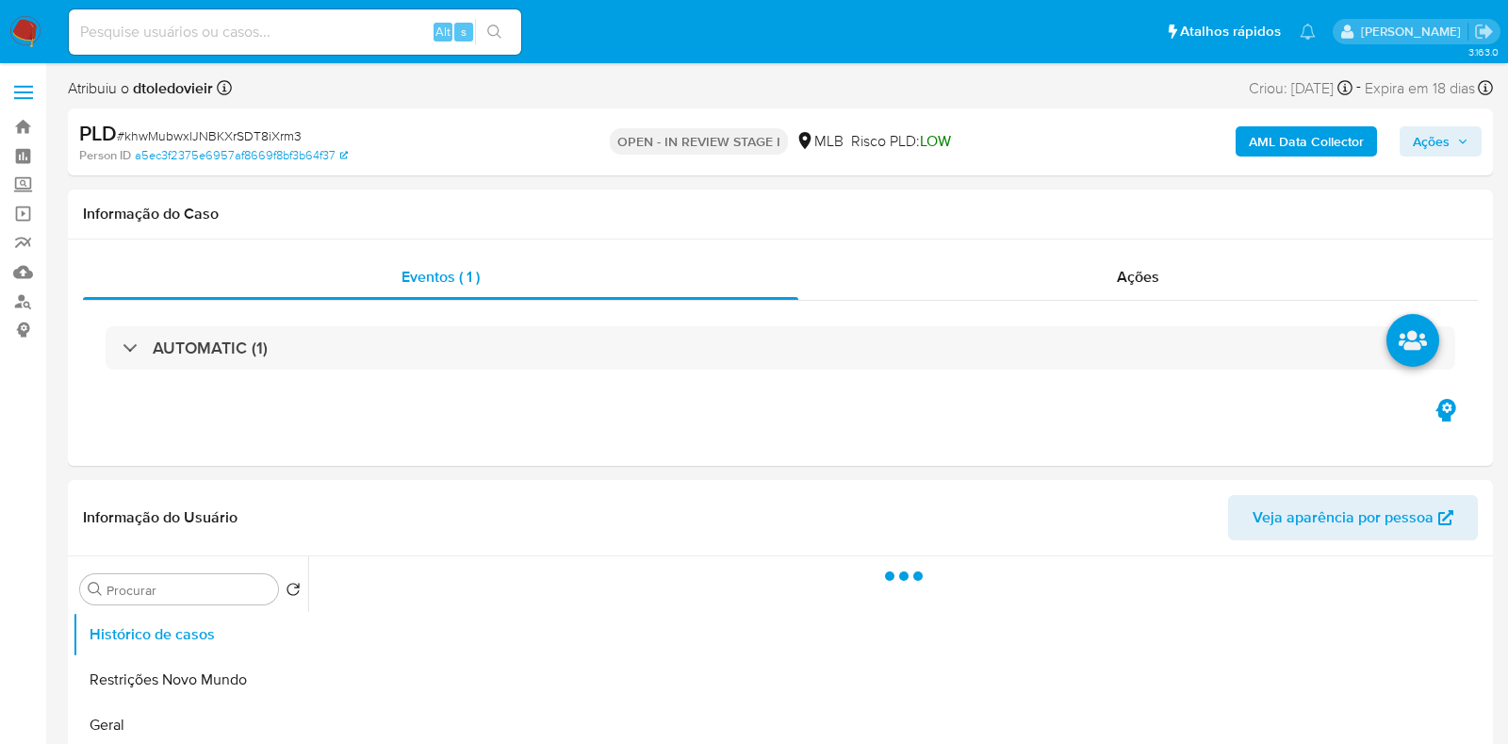
select select "10"
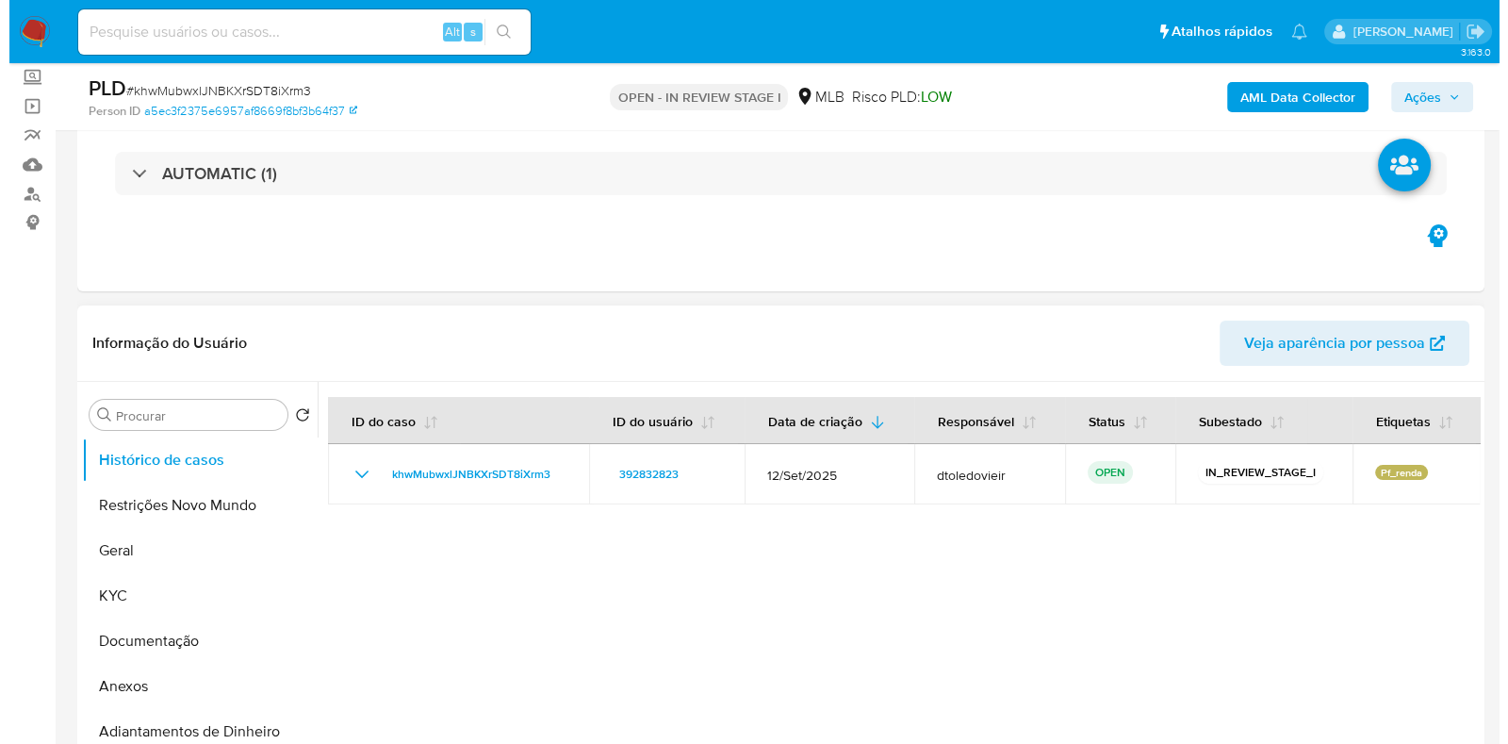
scroll to position [235, 0]
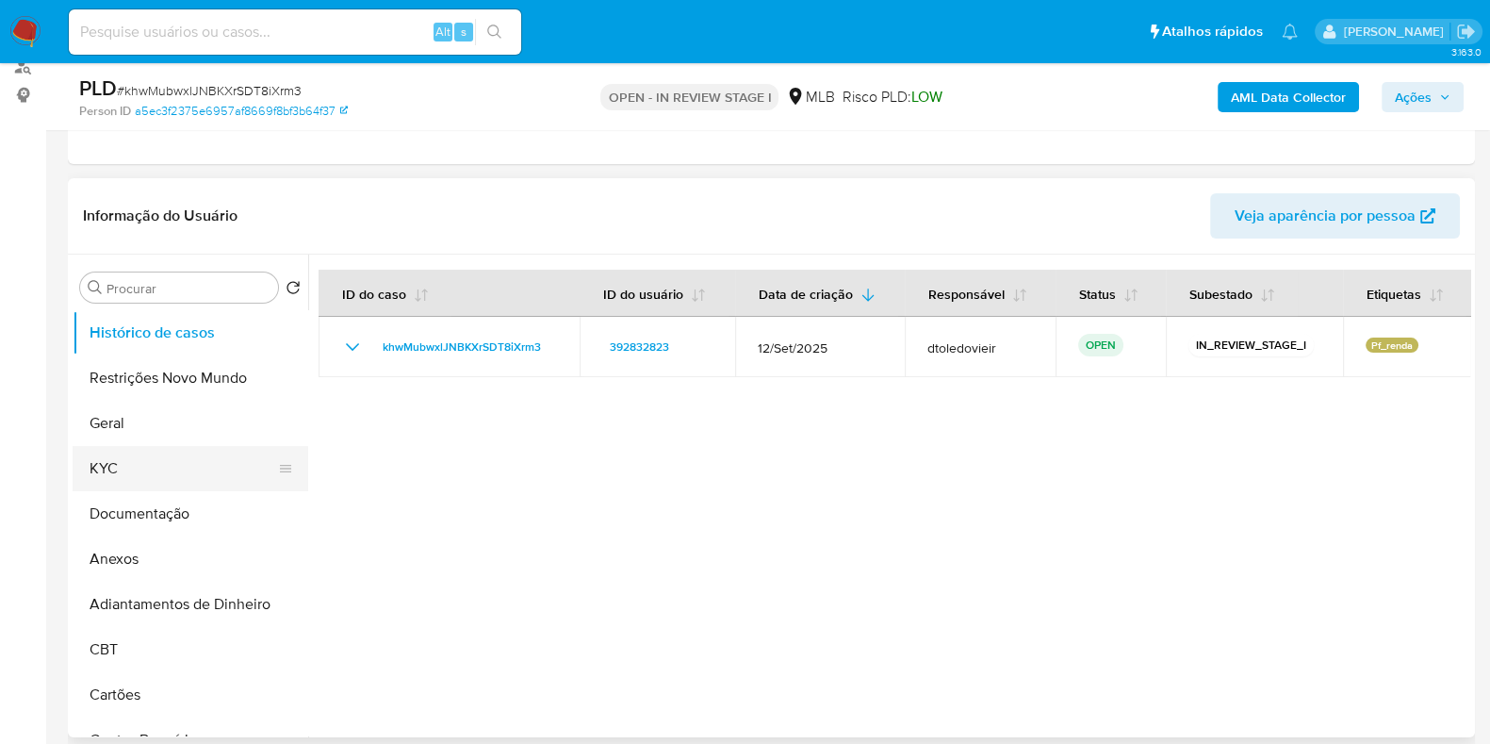
click at [140, 470] on button "KYC" at bounding box center [183, 468] width 221 height 45
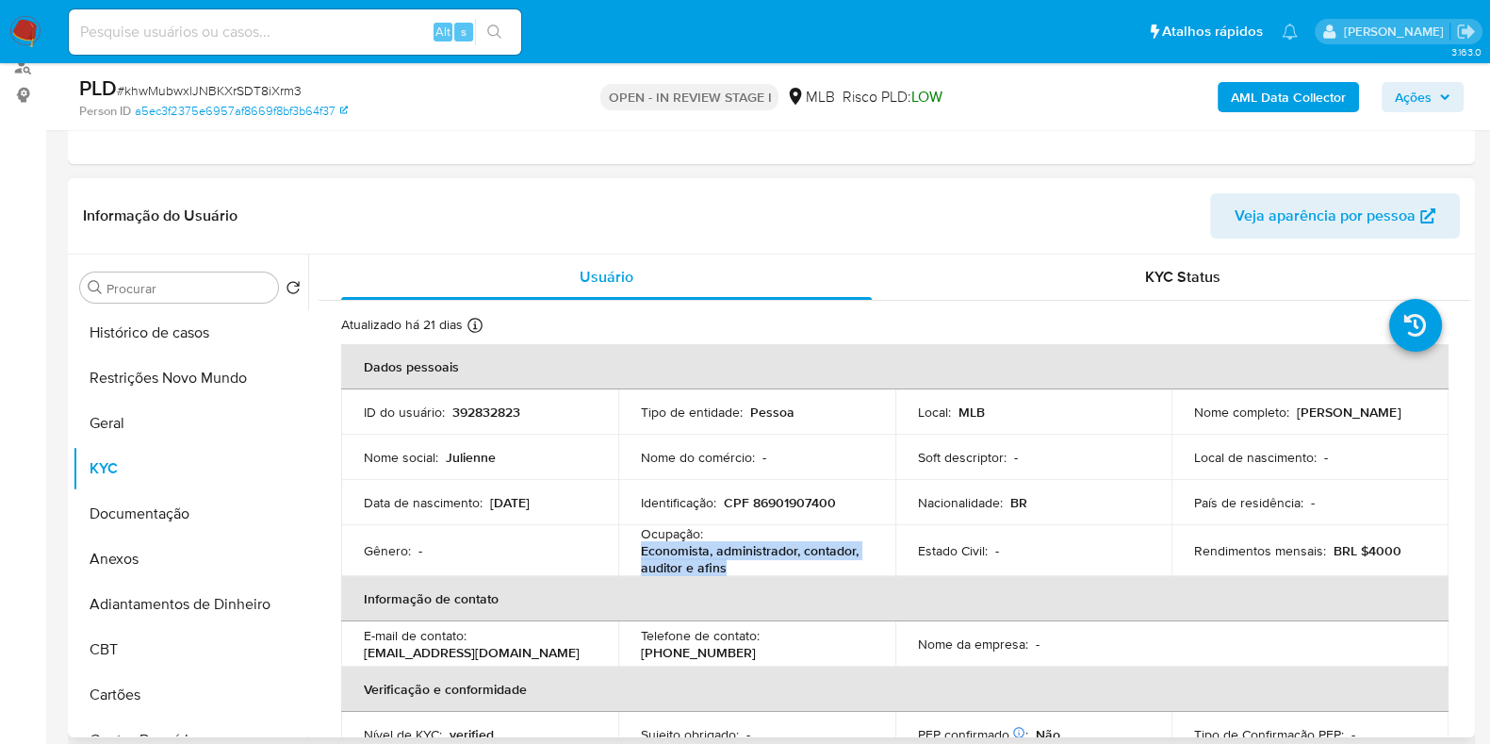
drag, startPoint x: 729, startPoint y: 571, endPoint x: 639, endPoint y: 557, distance: 90.7
click at [641, 557] on p "Economista, administrador, contador, auditor e afins" at bounding box center [753, 559] width 224 height 34
copy p "Economista, administrador, contador, auditor e afins"
click at [164, 512] on button "Documentação" at bounding box center [183, 513] width 221 height 45
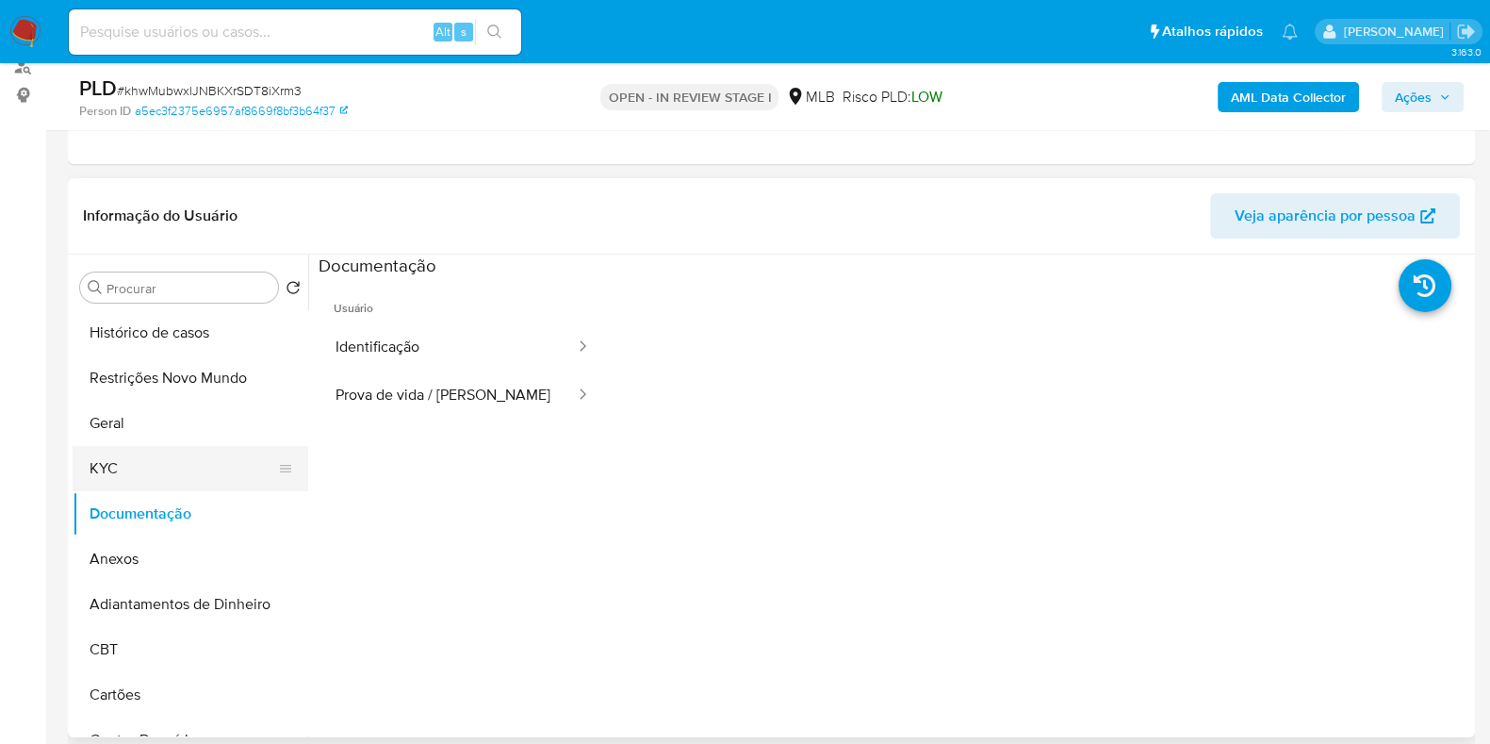
click at [174, 455] on button "KYC" at bounding box center [183, 468] width 221 height 45
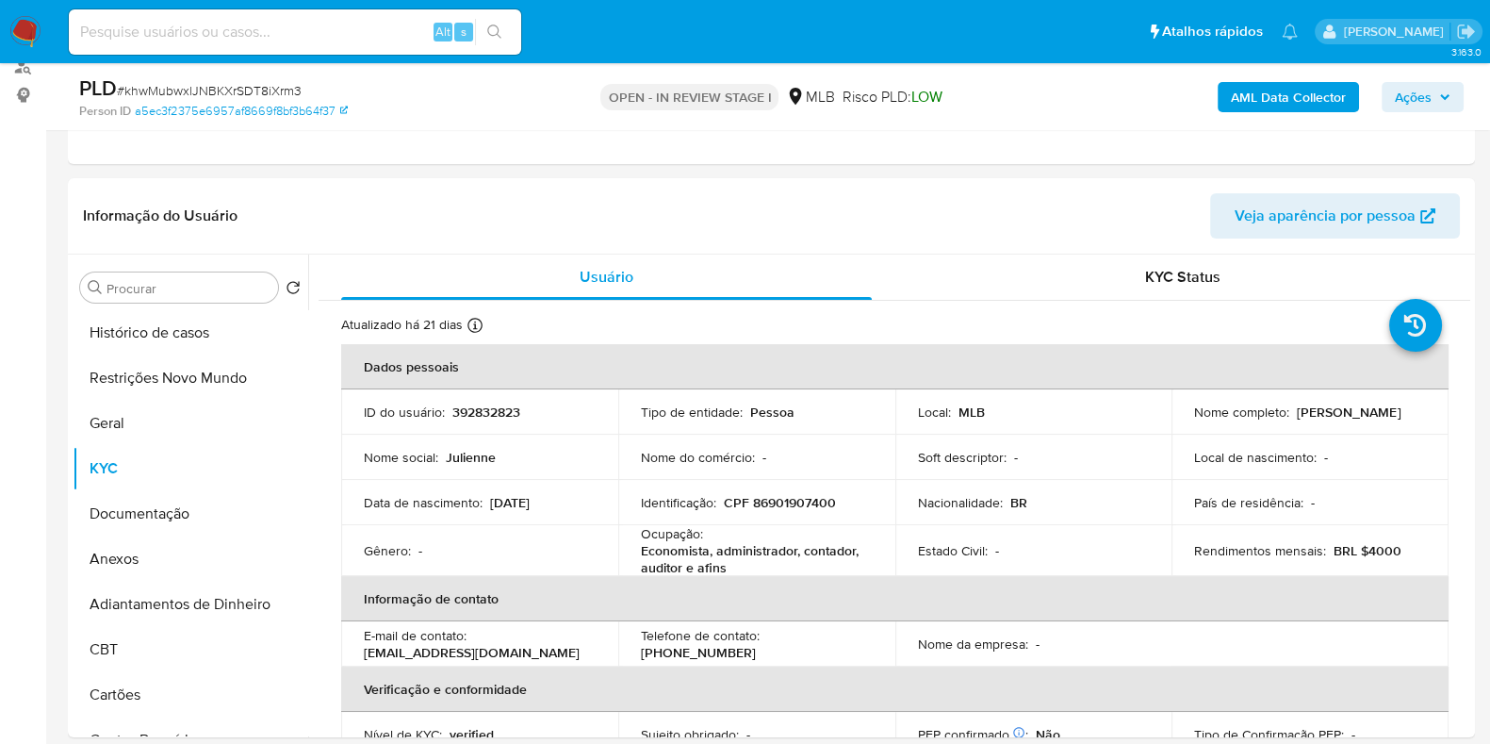
click at [1263, 102] on b "AML Data Collector" at bounding box center [1288, 97] width 115 height 30
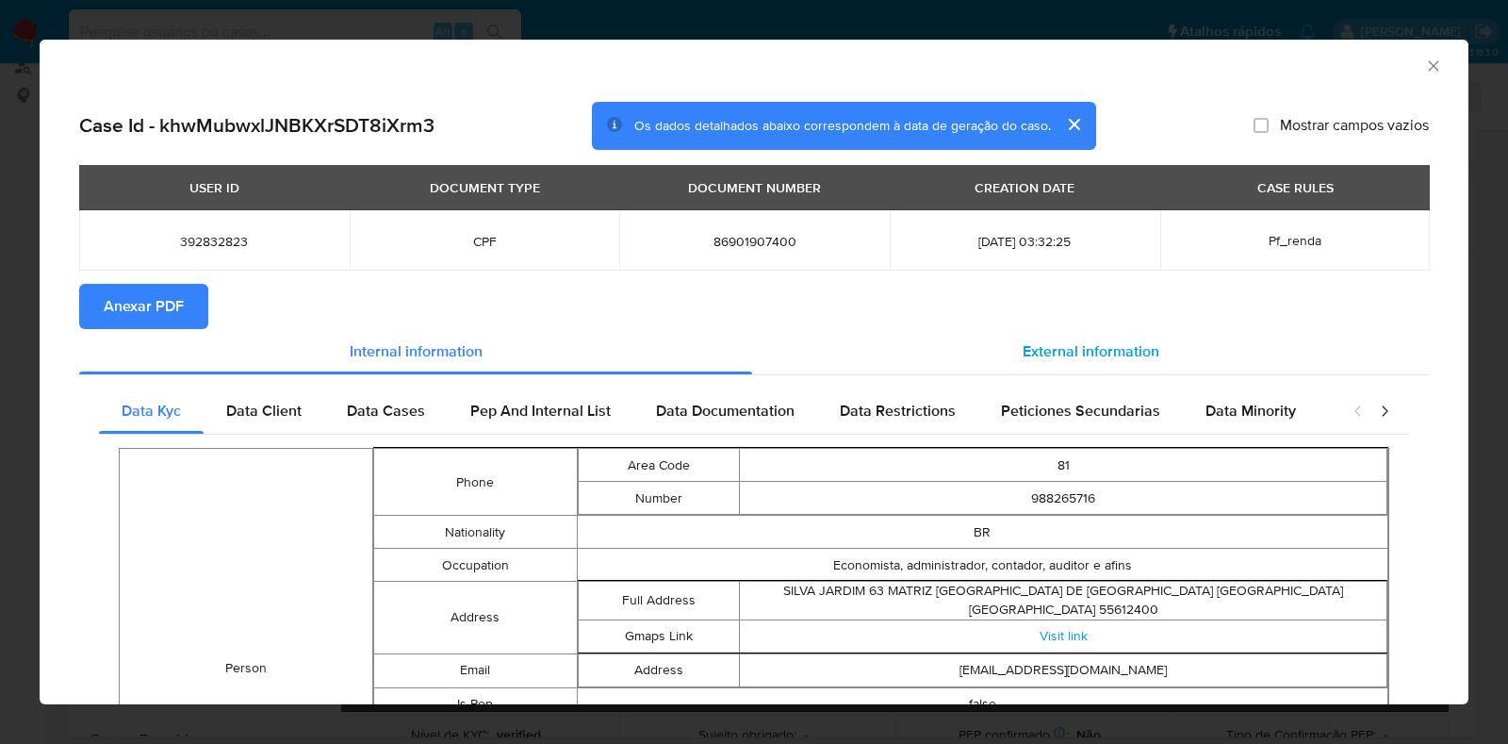
click at [995, 352] on div "External information" at bounding box center [1090, 351] width 677 height 45
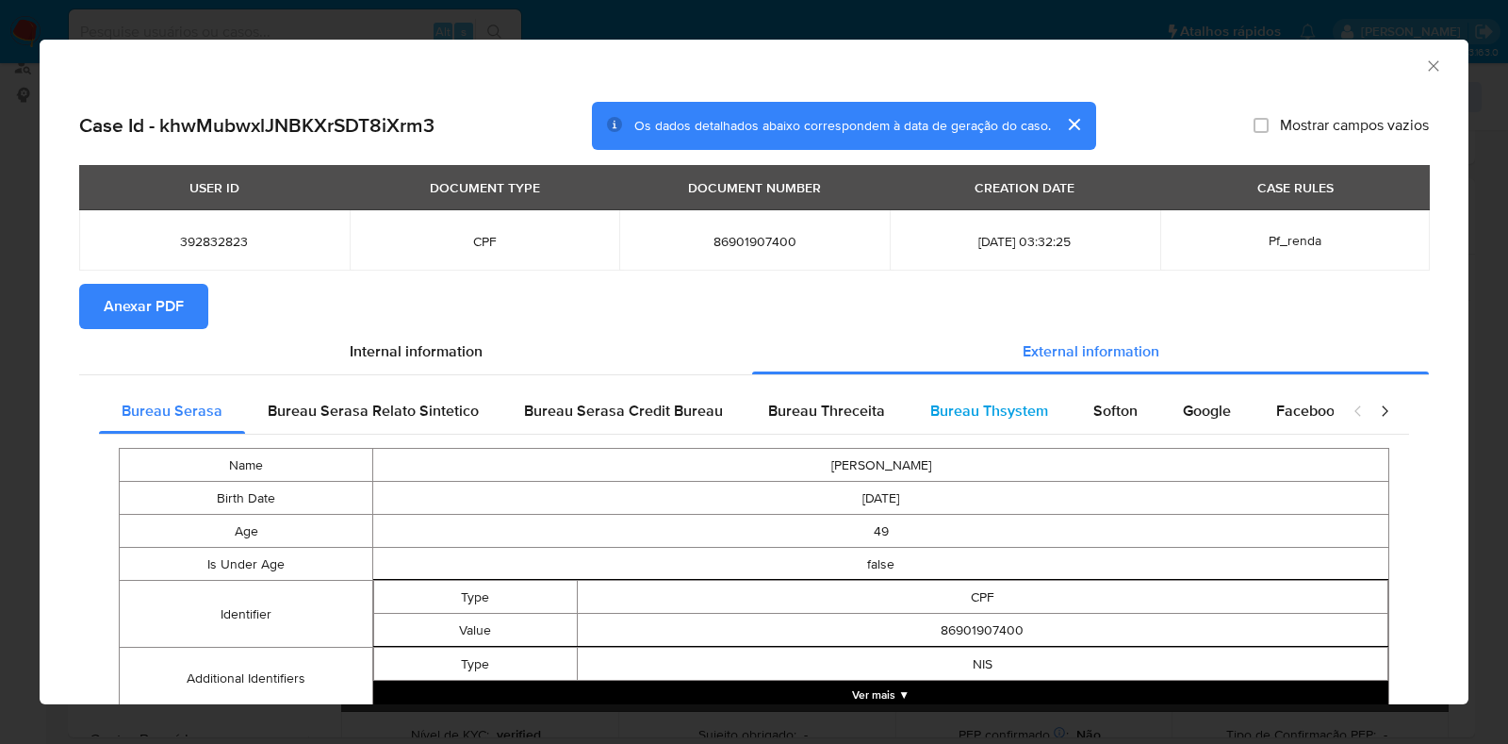
click at [930, 412] on span "Bureau Thsystem" at bounding box center [989, 411] width 118 height 22
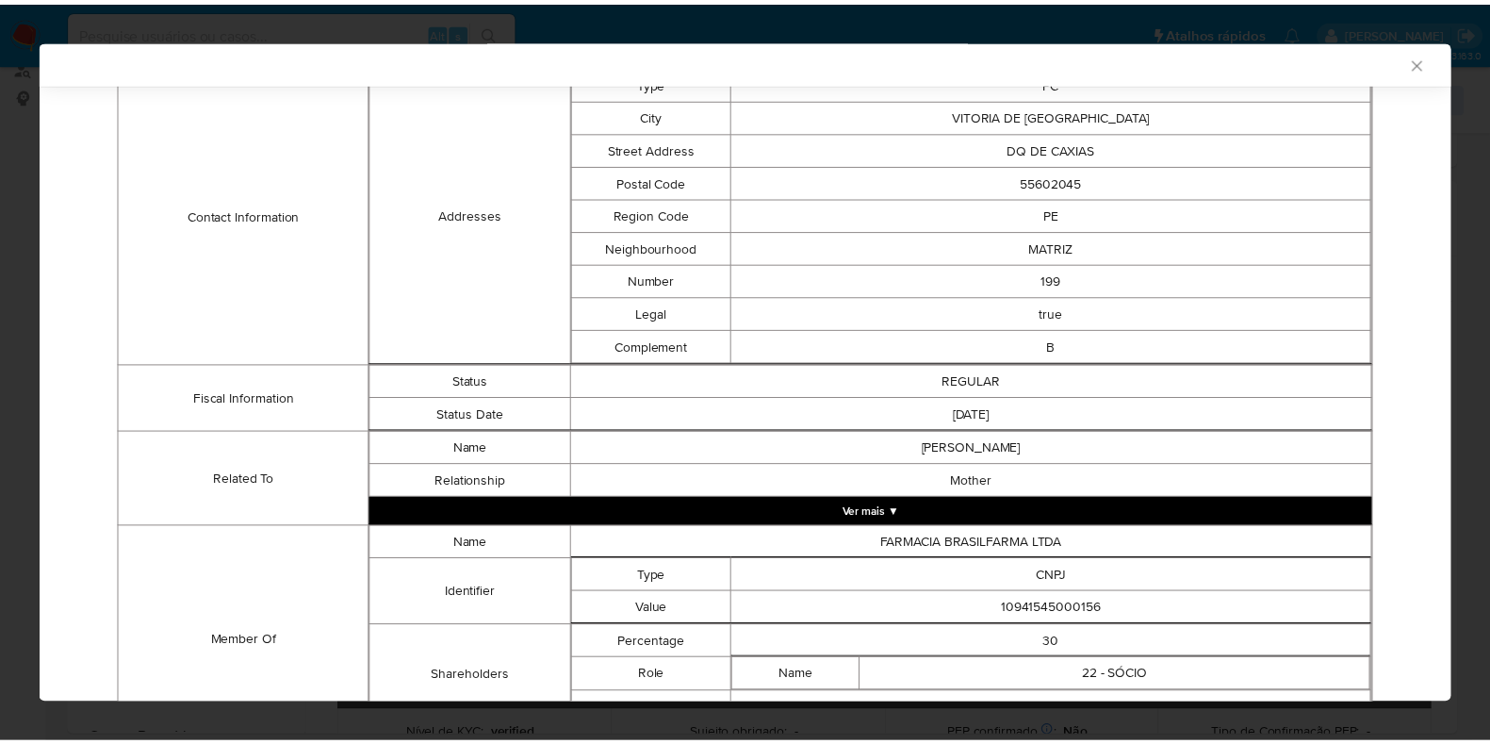
scroll to position [735, 0]
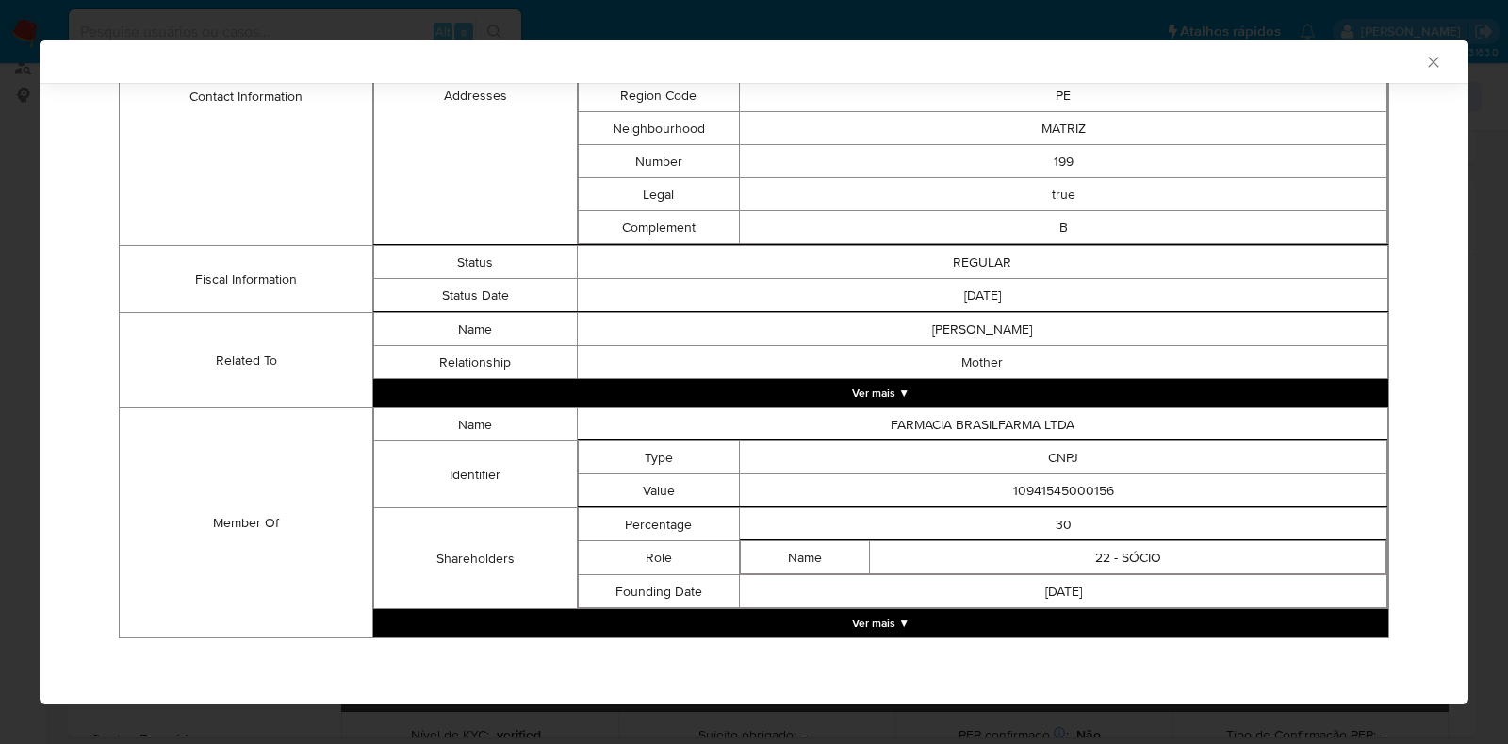
click at [1047, 488] on td "10941545000156" at bounding box center [1064, 490] width 648 height 33
copy td "10941545000156"
click at [0, 337] on div "AML Data Collector Case Id - khwMubwxlJNBKXrSDT8iXrm3 Os dados detalhados abaix…" at bounding box center [754, 372] width 1508 height 744
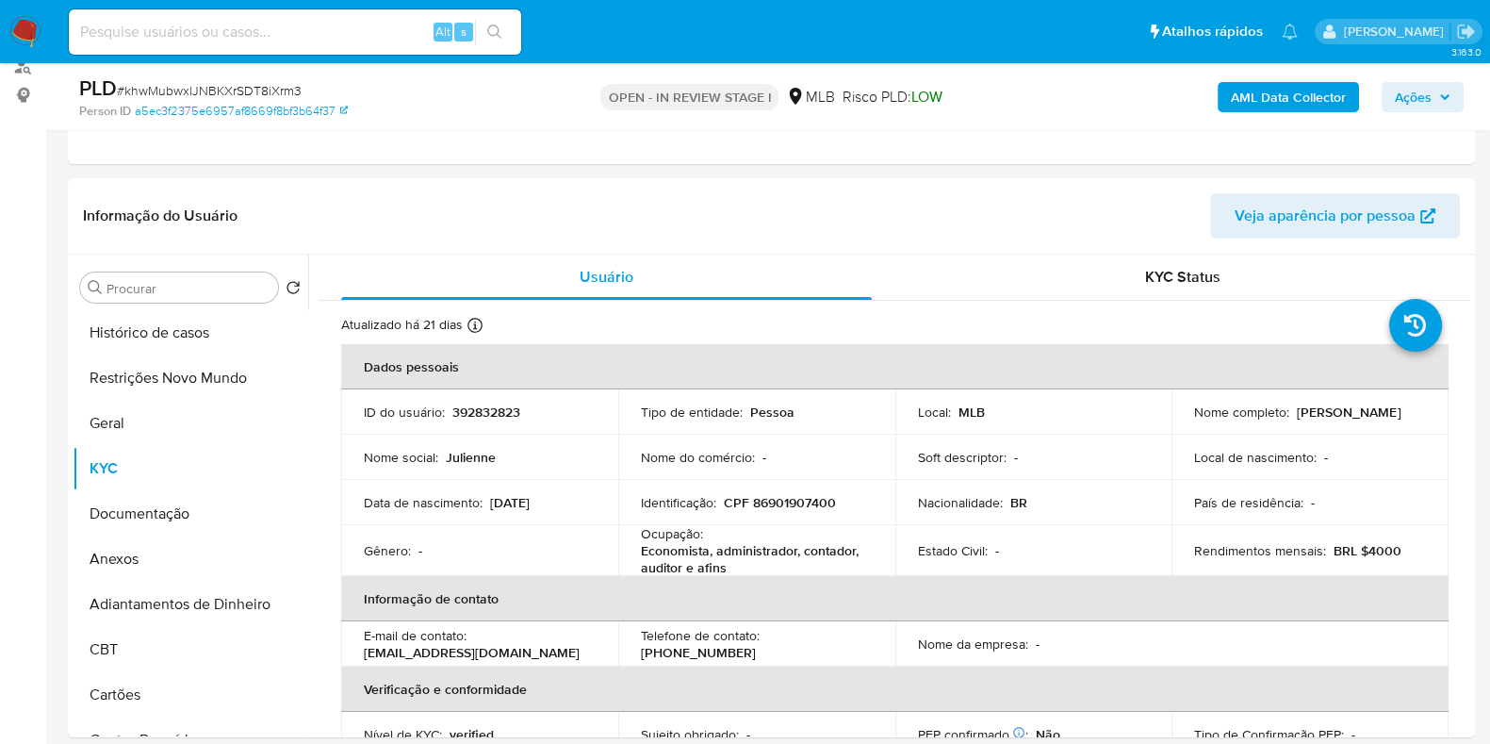
click at [1455, 96] on button "Ações" at bounding box center [1423, 97] width 82 height 30
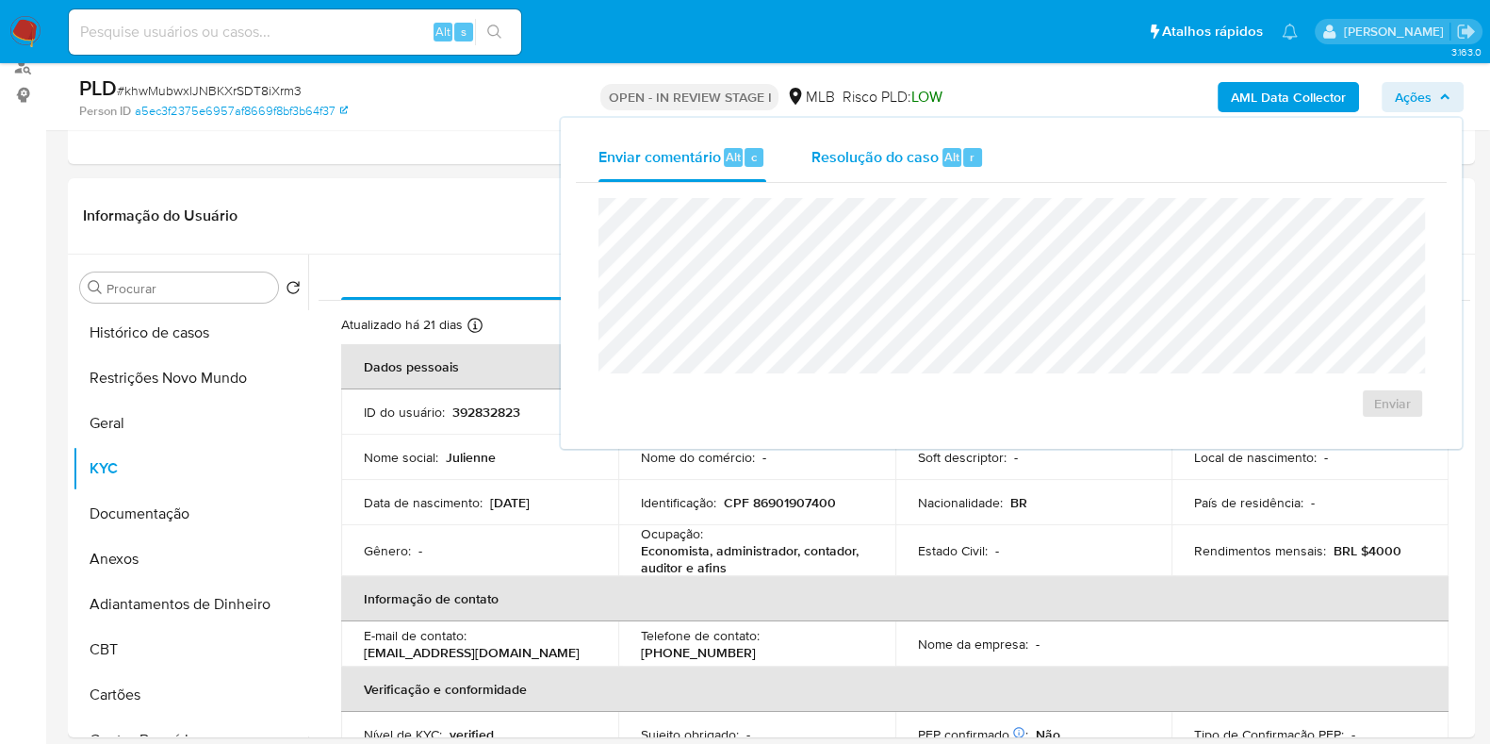
click at [908, 163] on span "Resolução do caso" at bounding box center [875, 156] width 127 height 22
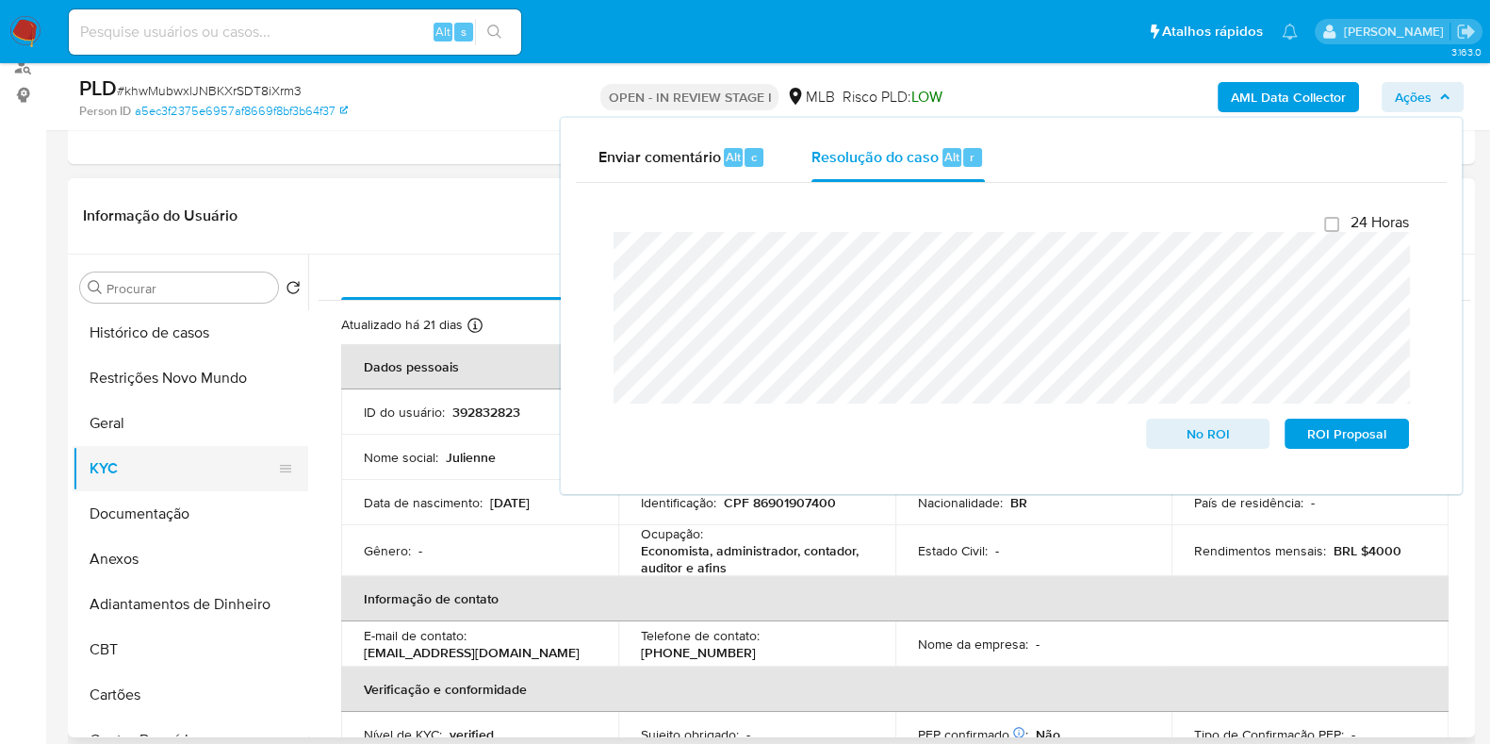
click at [139, 479] on button "KYC" at bounding box center [183, 468] width 221 height 45
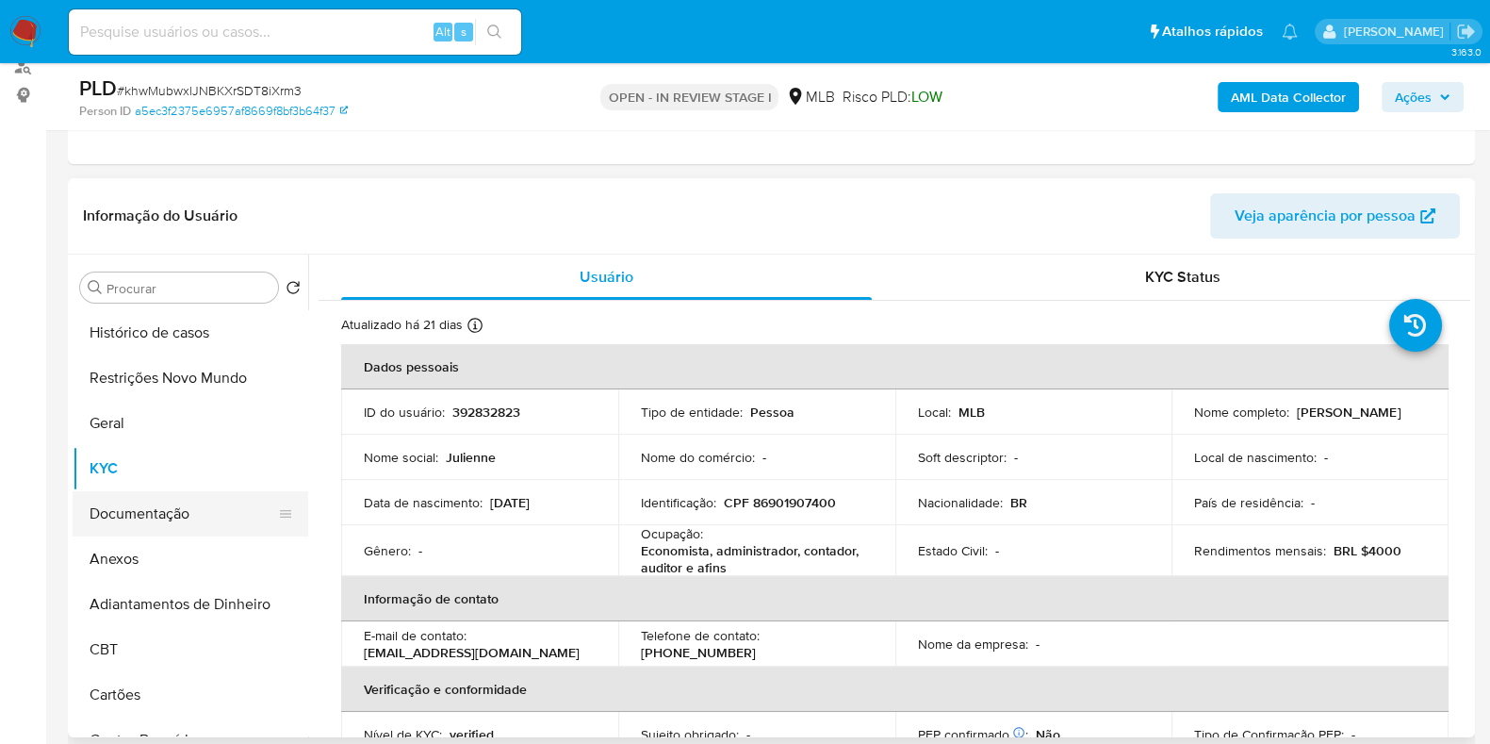
click at [128, 503] on button "Documentação" at bounding box center [183, 513] width 221 height 45
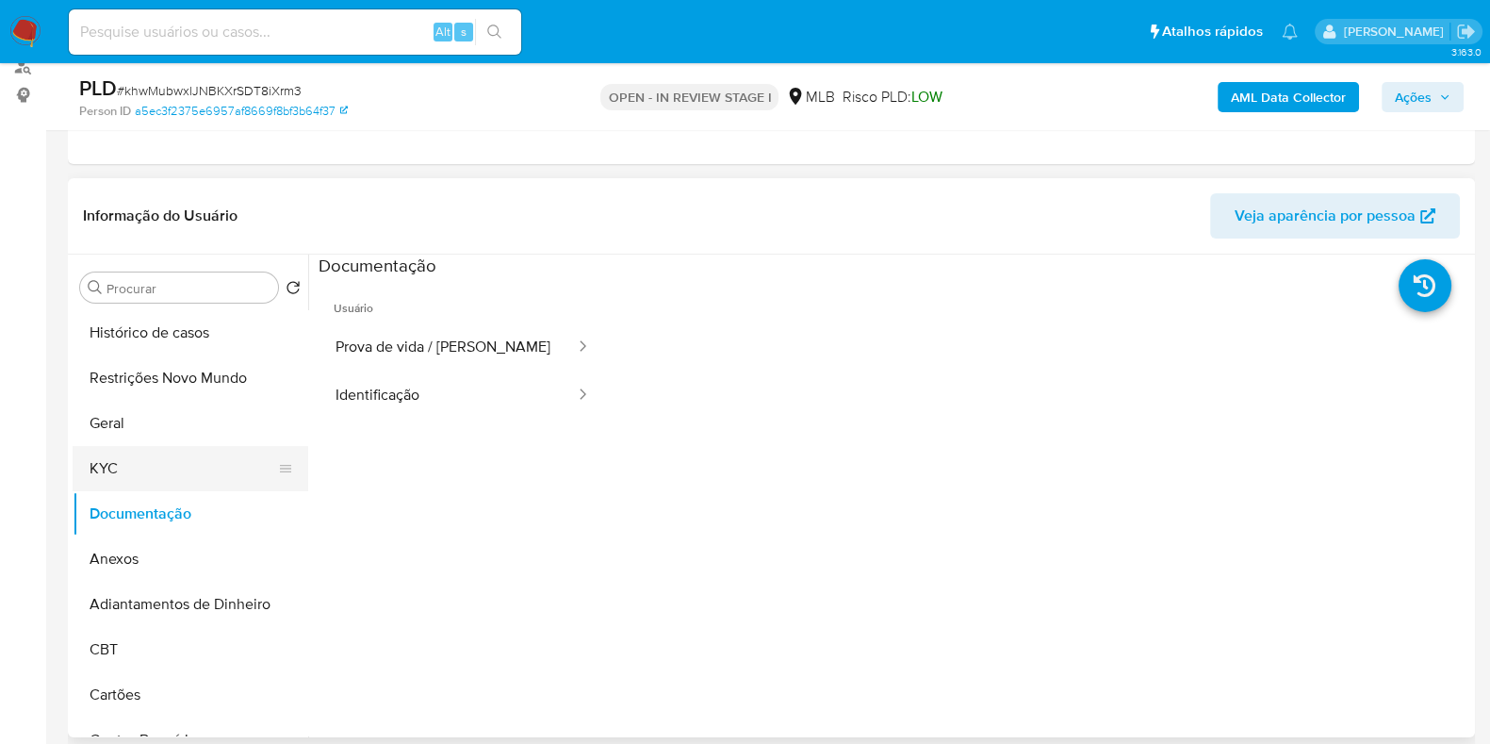
click at [129, 454] on button "KYC" at bounding box center [183, 468] width 221 height 45
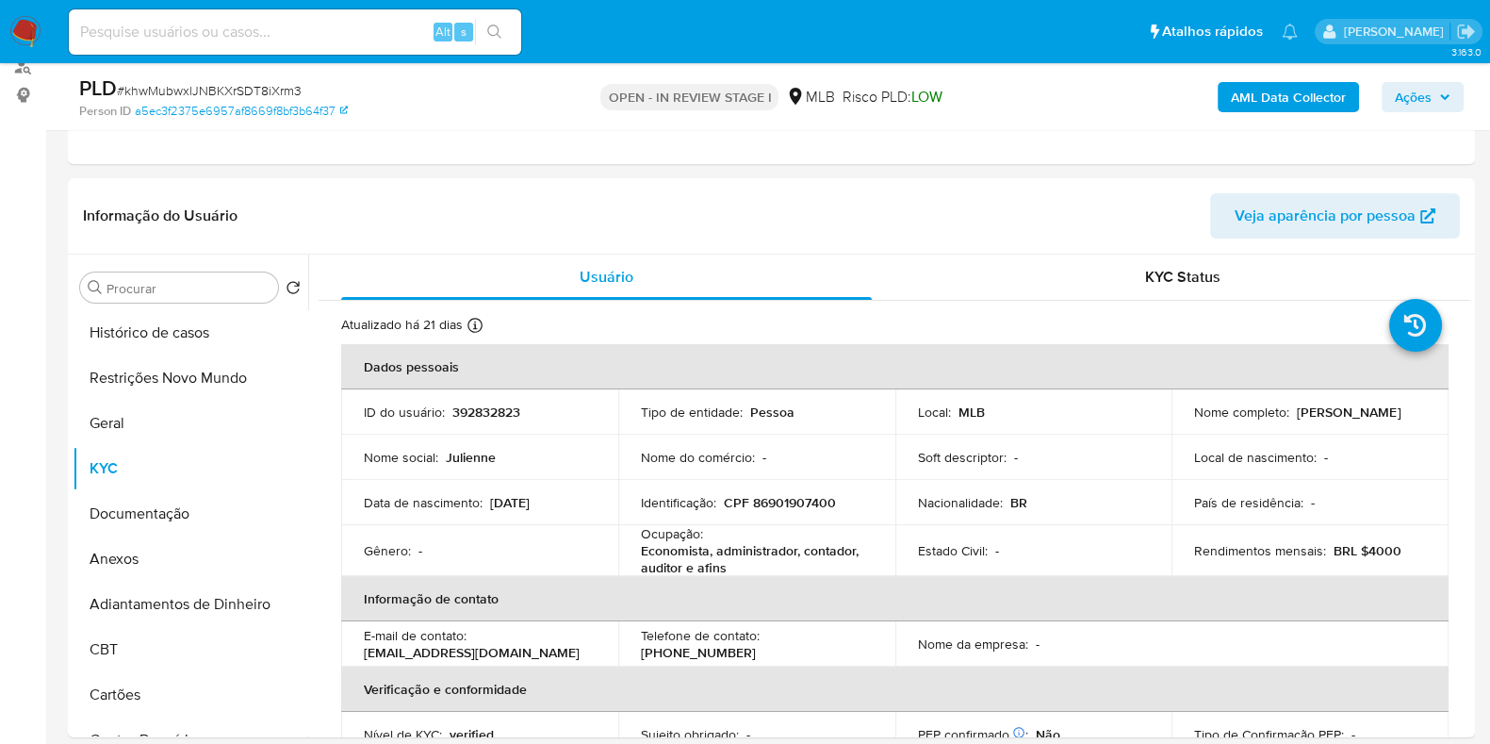
click at [1414, 97] on span "Ações" at bounding box center [1413, 97] width 37 height 30
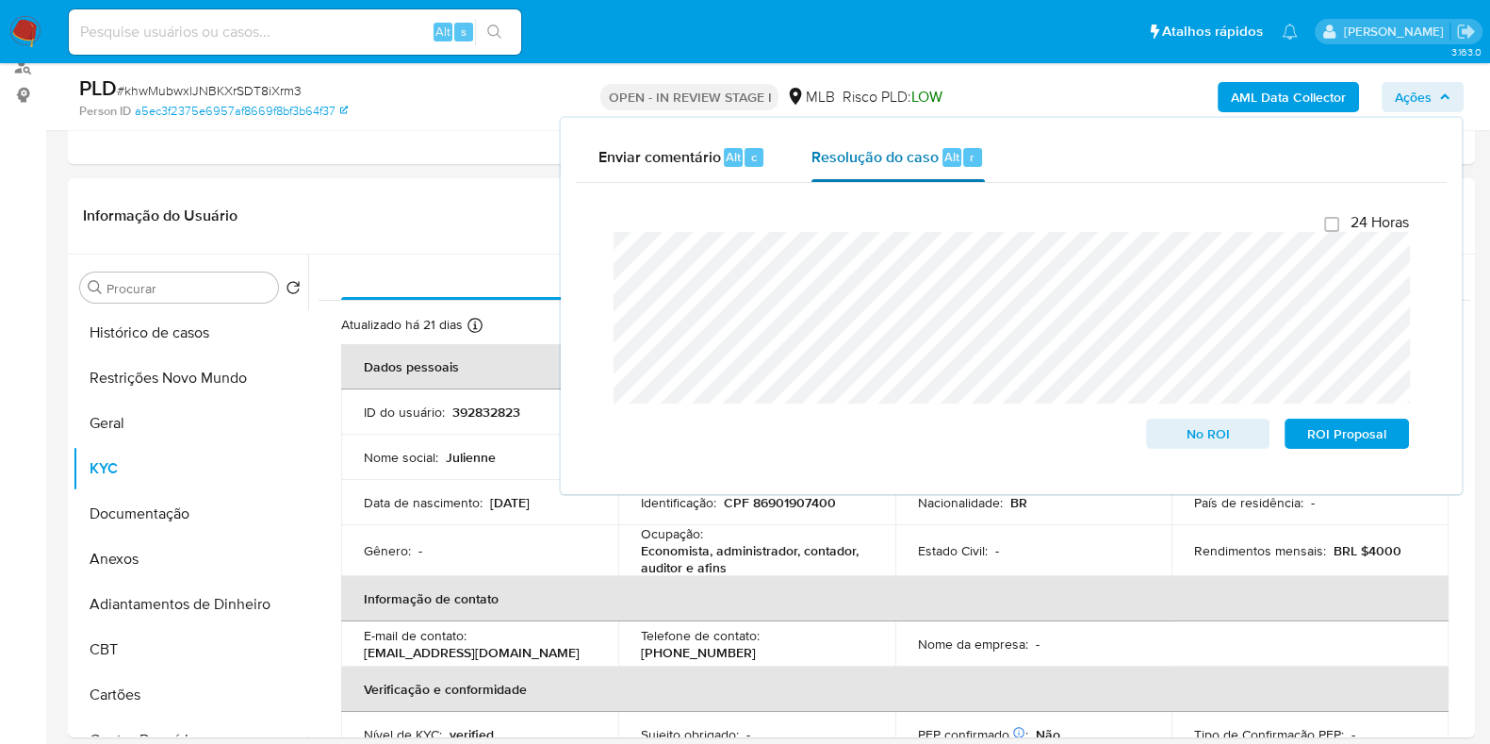
click at [843, 153] on span "Resolução do caso" at bounding box center [875, 156] width 127 height 22
click at [114, 467] on button "KYC" at bounding box center [183, 468] width 221 height 45
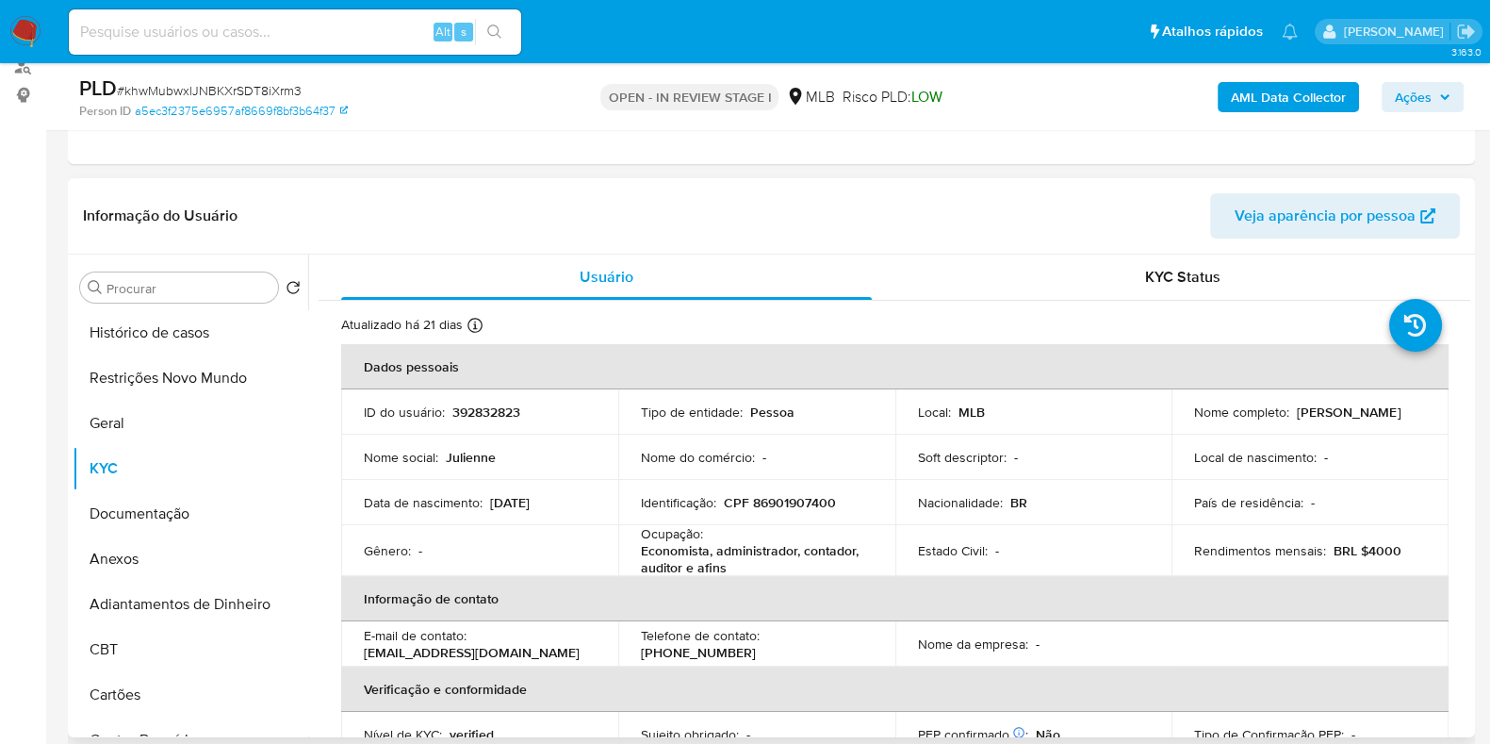
drag, startPoint x: 1207, startPoint y: 432, endPoint x: 1185, endPoint y: 418, distance: 25.9
click at [1185, 418] on td "Nome completo : Julienne Francelino Dos Santos Carmo" at bounding box center [1310, 411] width 277 height 45
copy p "[PERSON_NAME] Francelino Dos [PERSON_NAME]"
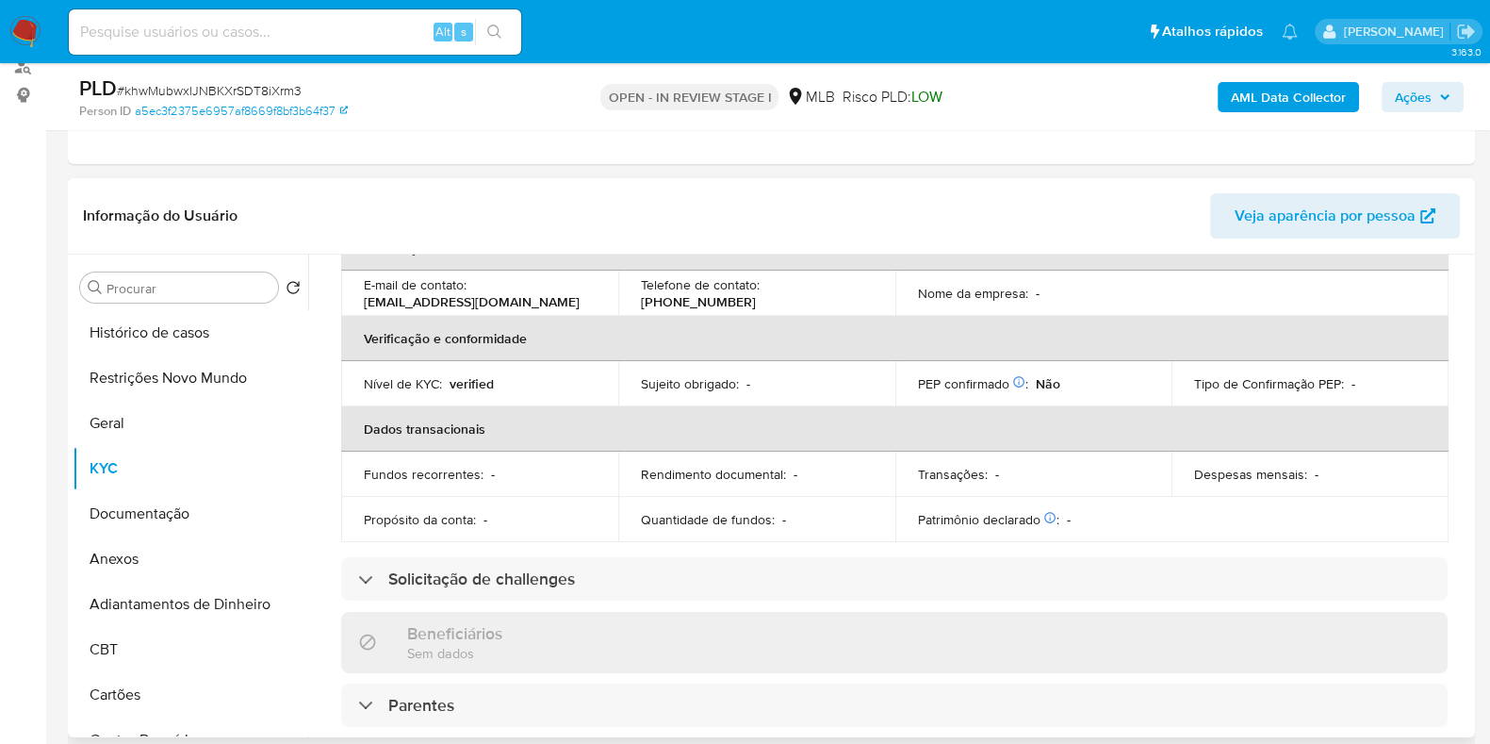
scroll to position [0, 0]
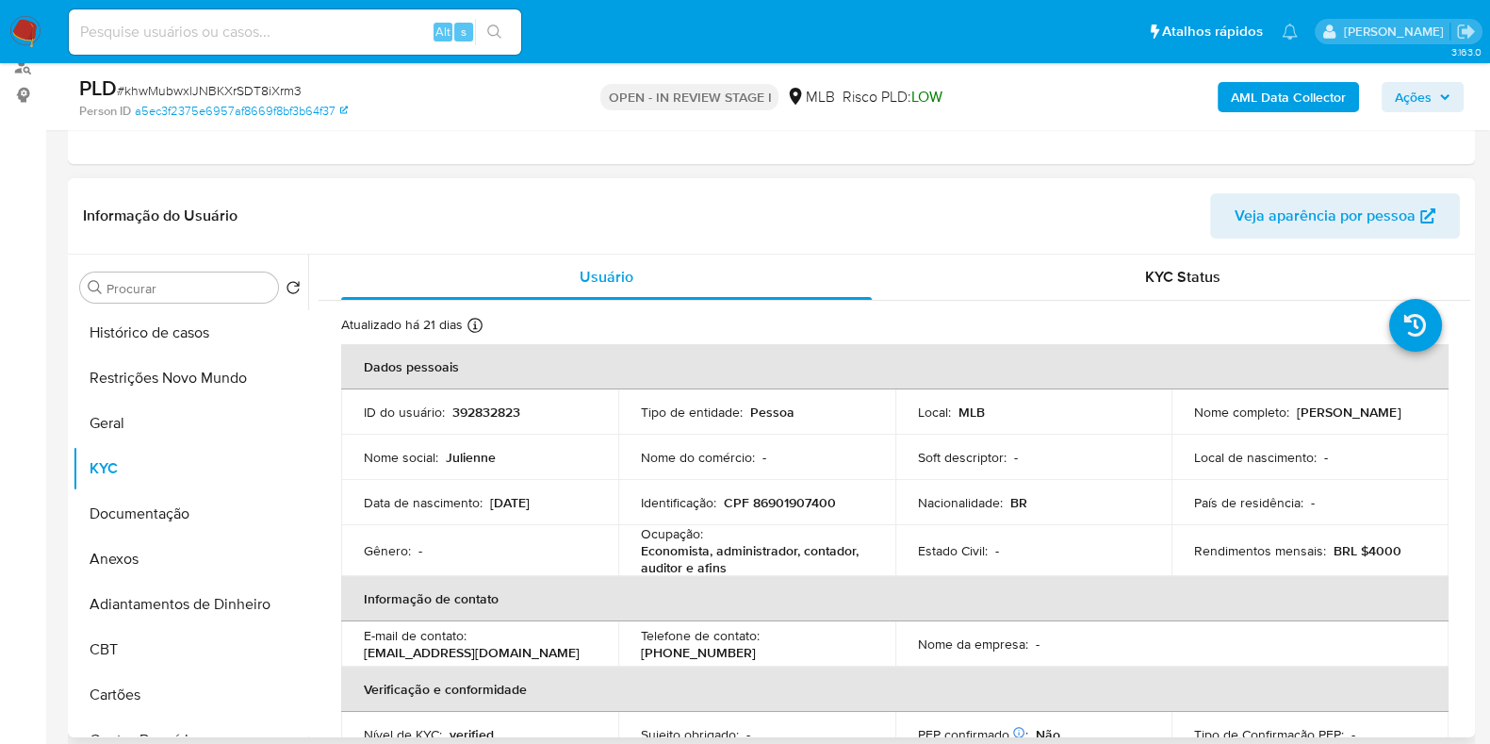
click at [791, 502] on p "CPF 86901907400" at bounding box center [780, 502] width 112 height 17
copy p "86901907400"
click at [169, 379] on button "Restrições Novo Mundo" at bounding box center [183, 377] width 221 height 45
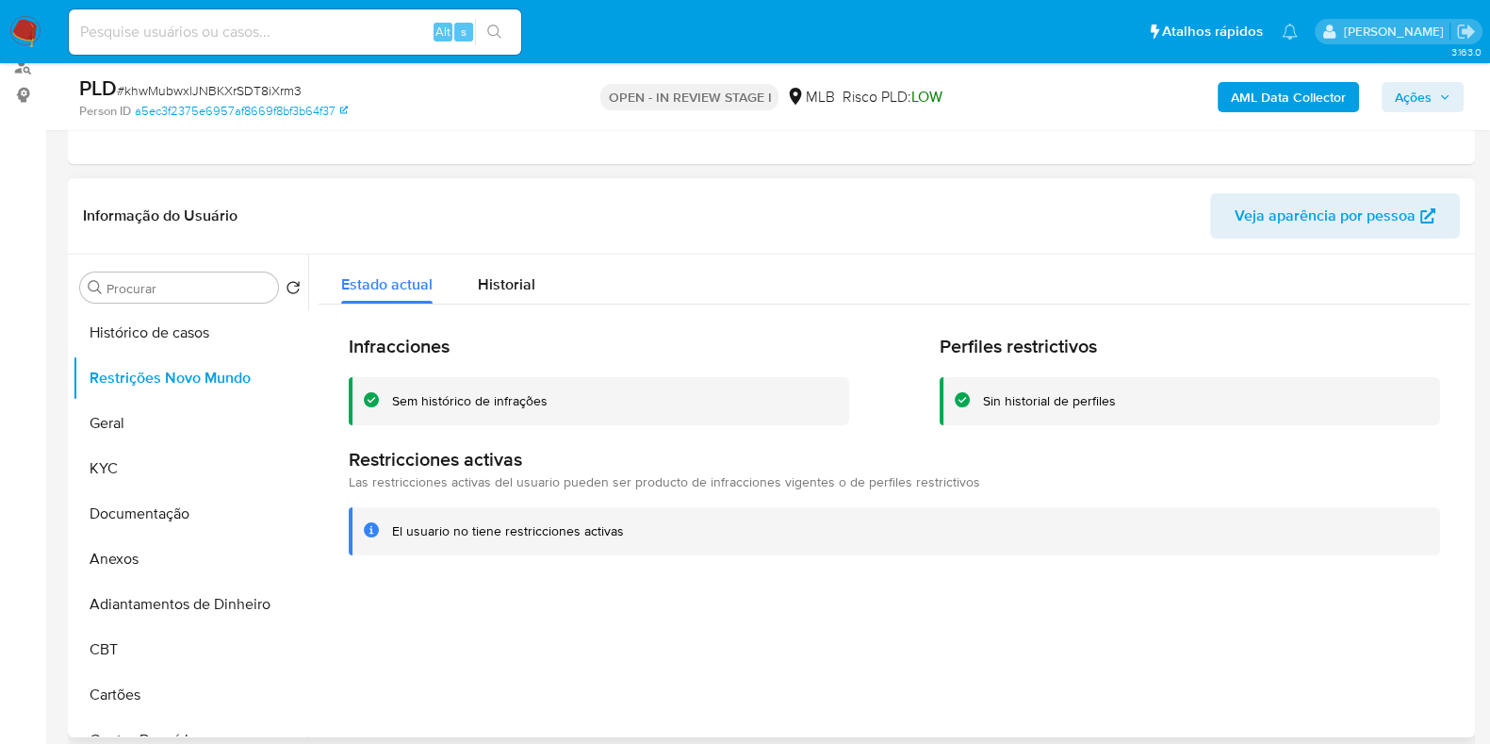
scroll to position [354, 0]
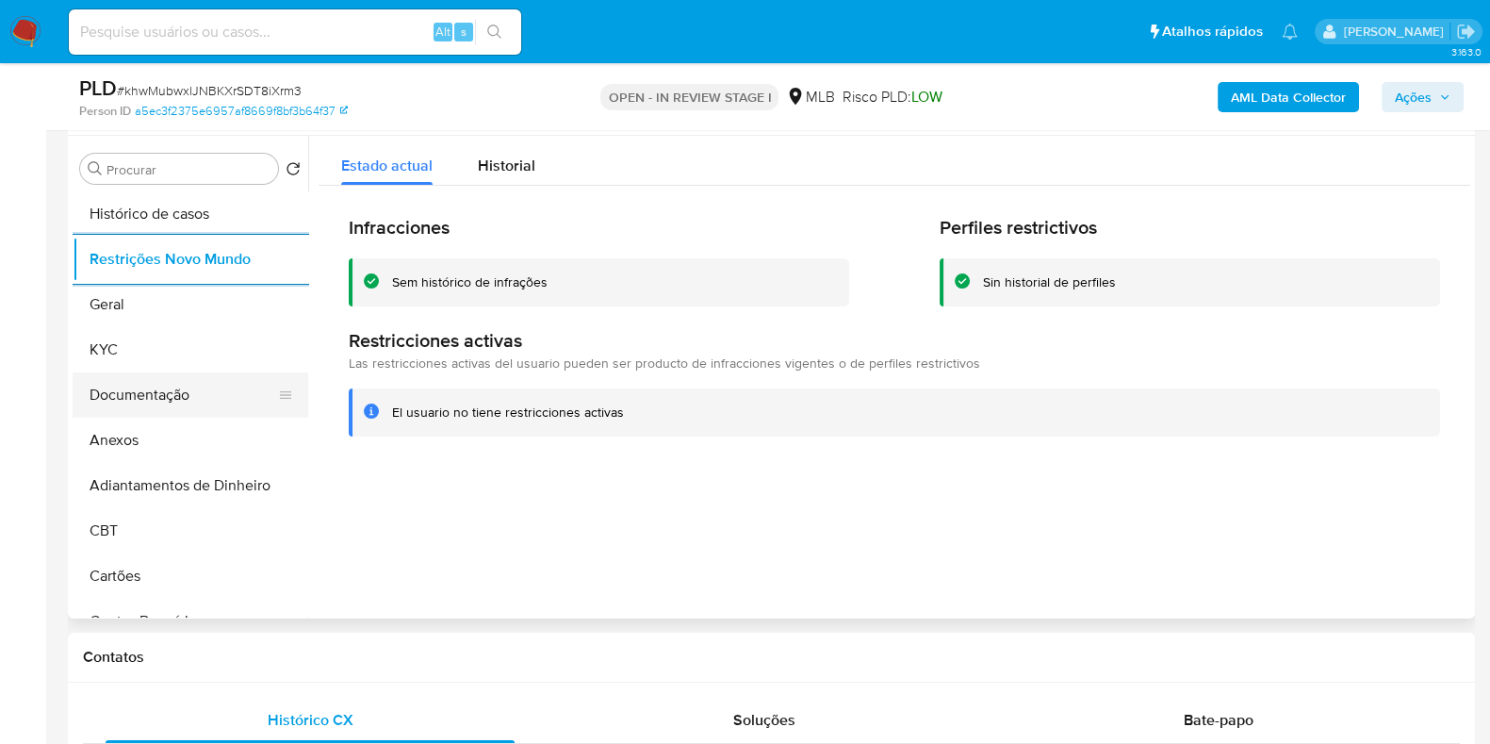
click at [192, 403] on button "Documentação" at bounding box center [183, 394] width 221 height 45
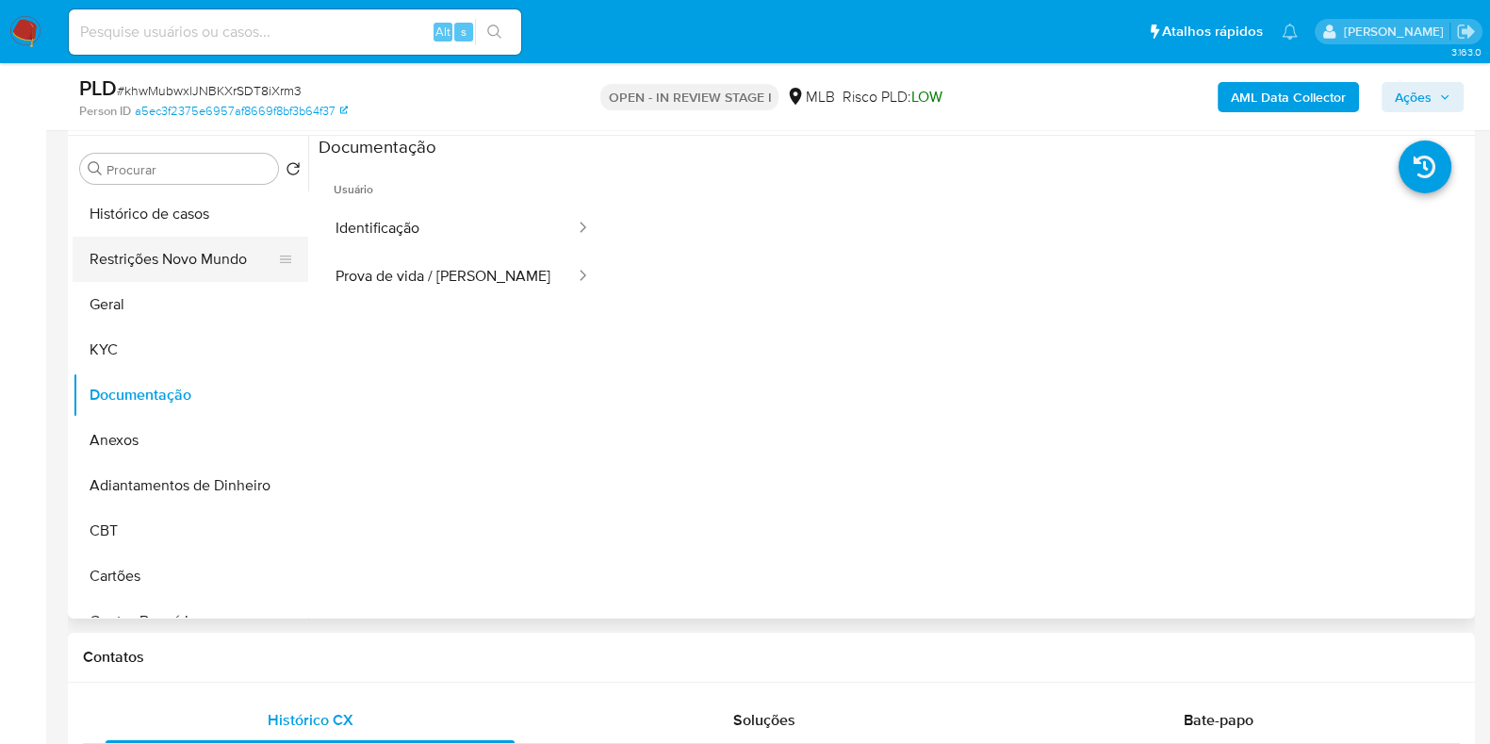
click at [203, 255] on button "Restrições Novo Mundo" at bounding box center [183, 259] width 221 height 45
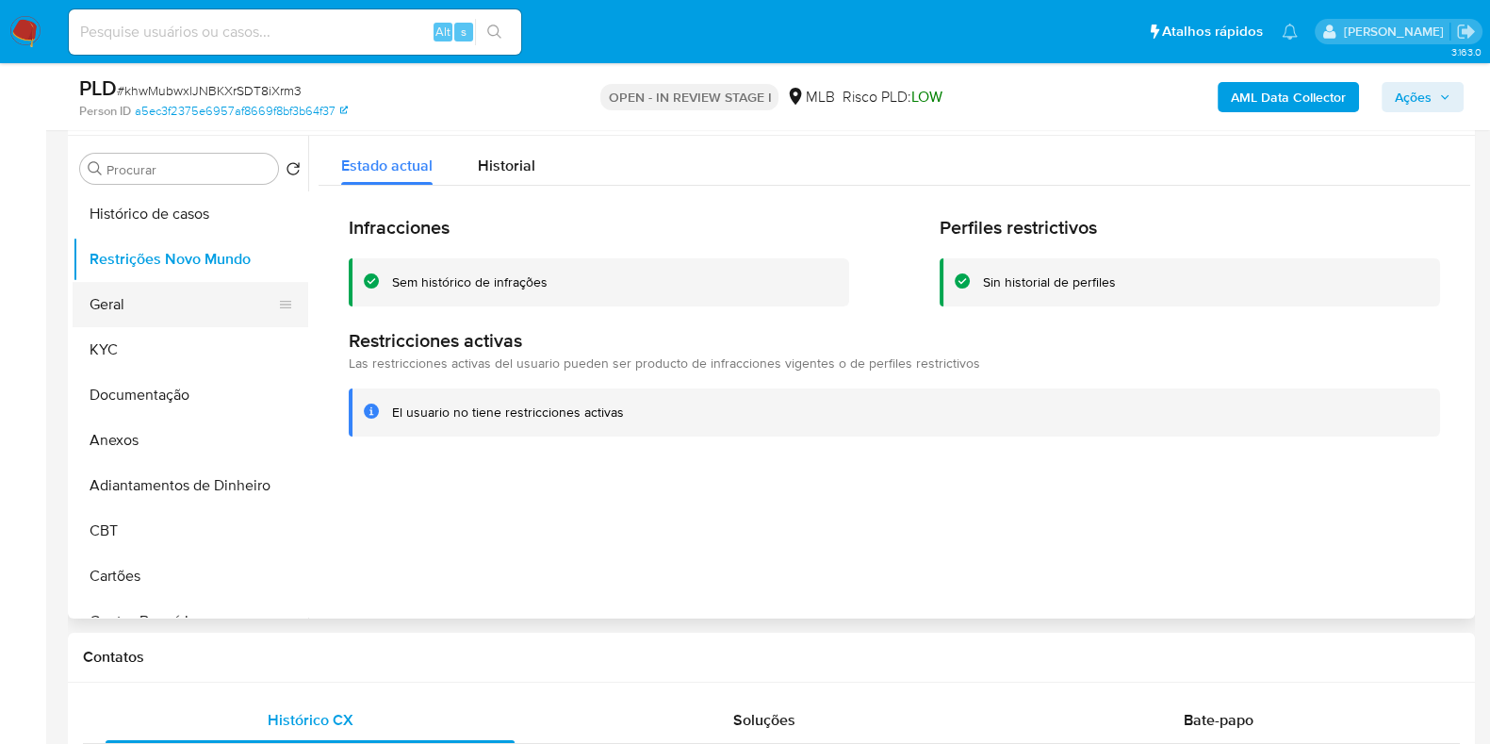
click at [115, 312] on button "Geral" at bounding box center [183, 304] width 221 height 45
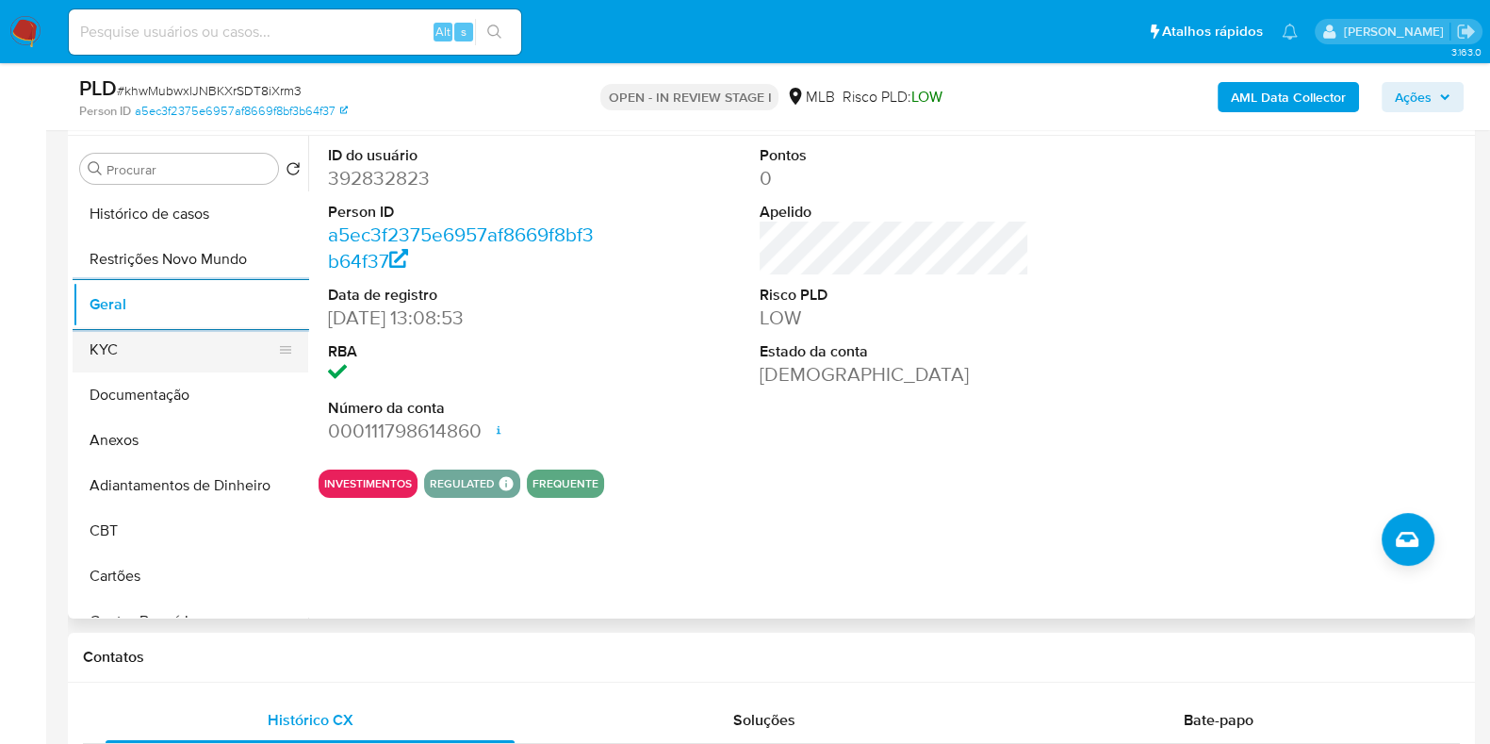
click at [203, 361] on button "KYC" at bounding box center [183, 349] width 221 height 45
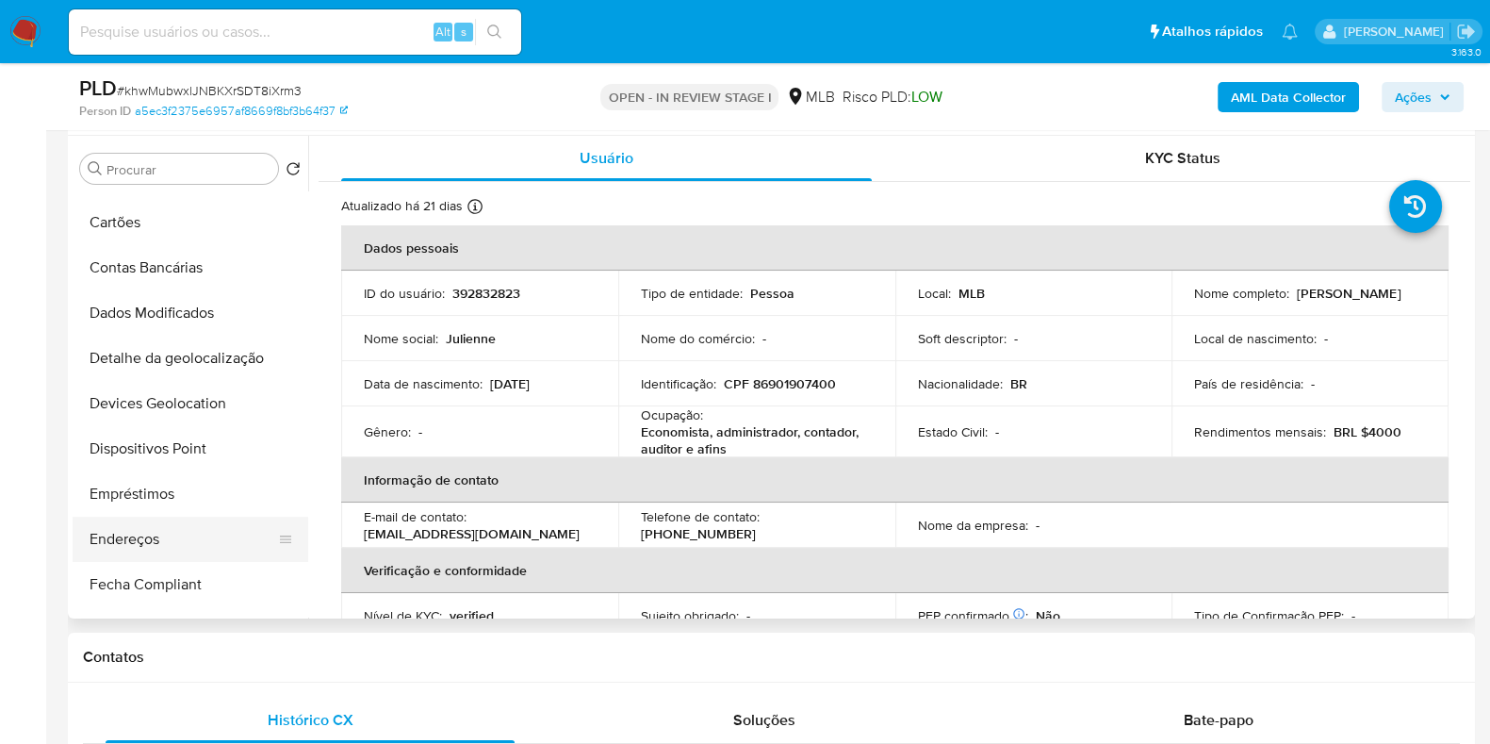
click at [173, 539] on button "Endereços" at bounding box center [183, 539] width 221 height 45
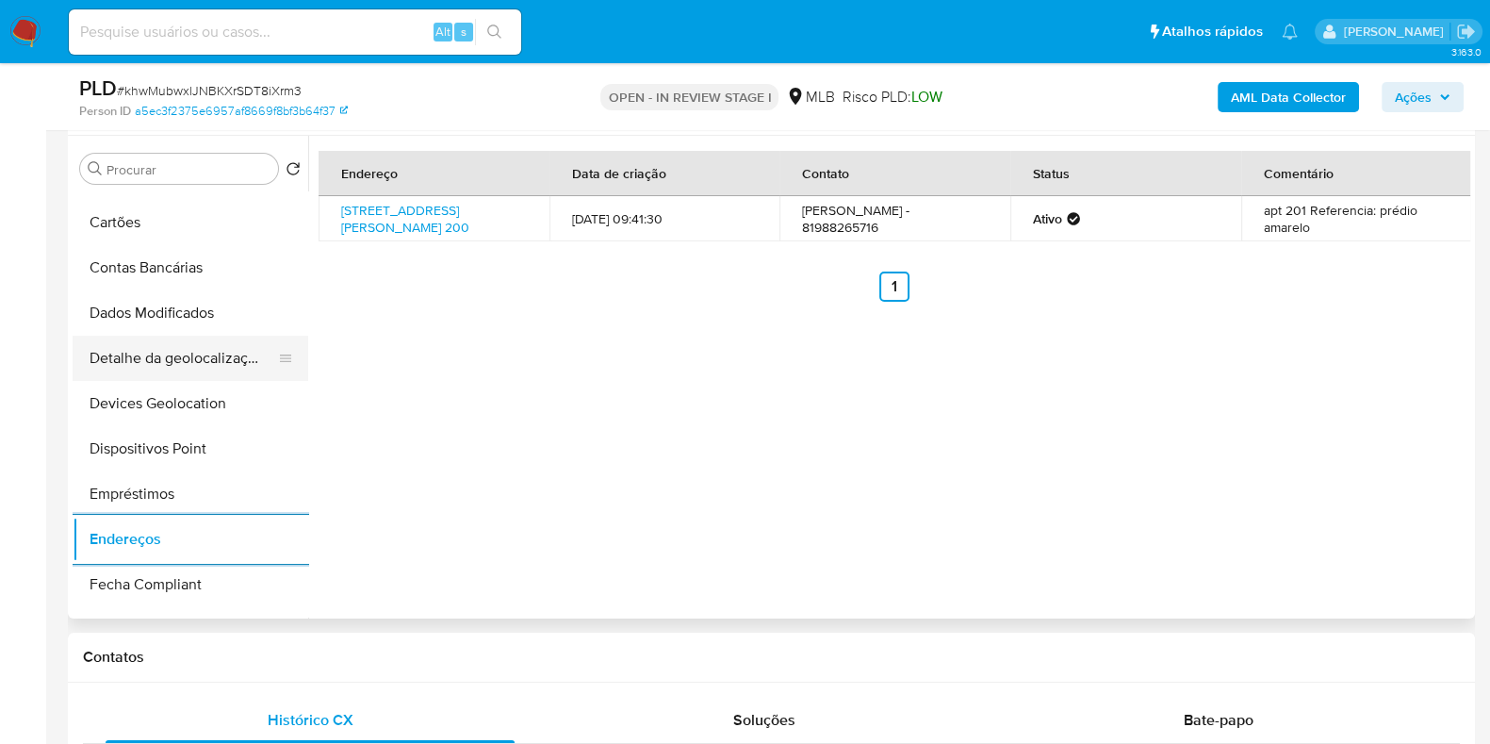
drag, startPoint x: 205, startPoint y: 345, endPoint x: 219, endPoint y: 349, distance: 14.6
click at [205, 346] on button "Detalhe da geolocalização" at bounding box center [183, 358] width 221 height 45
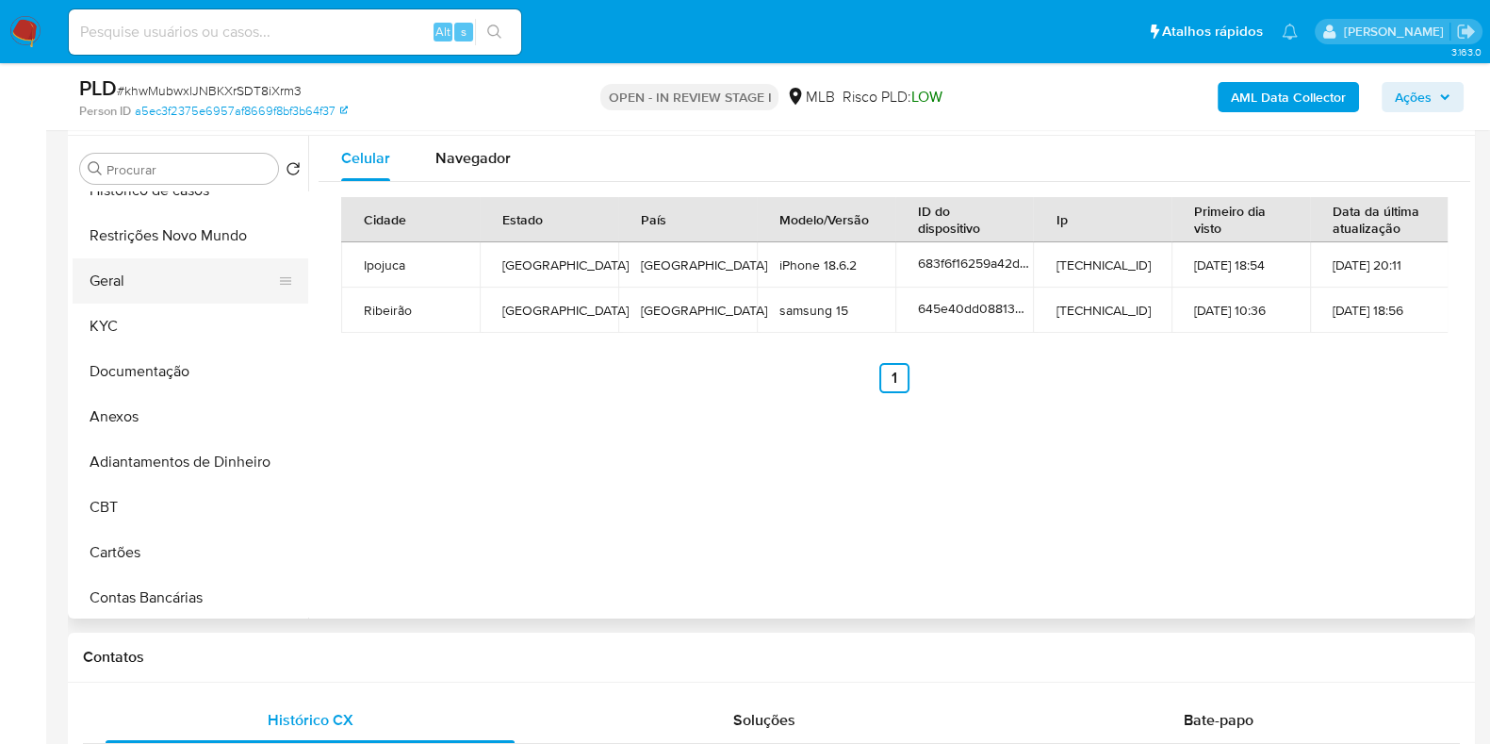
scroll to position [0, 0]
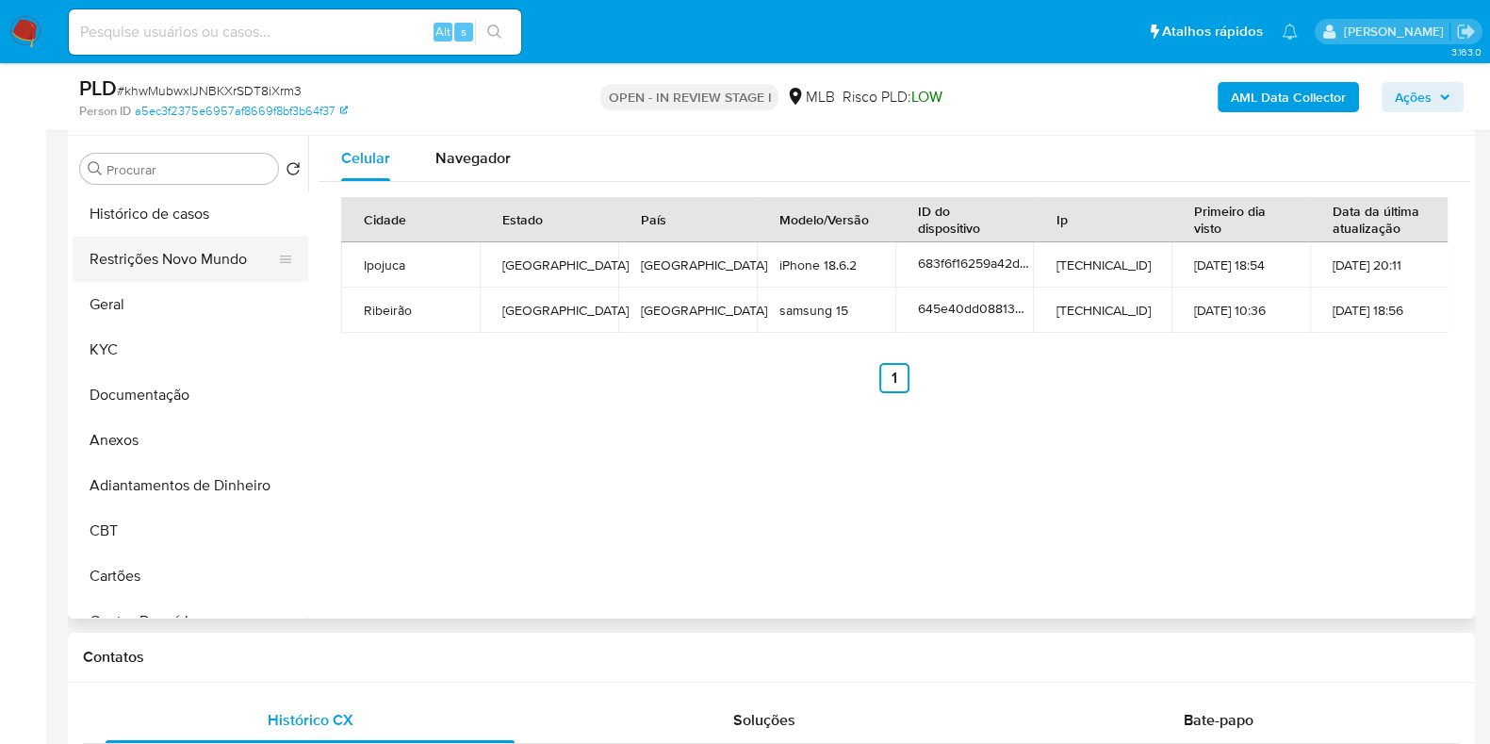
click at [160, 269] on button "Restrições Novo Mundo" at bounding box center [183, 259] width 221 height 45
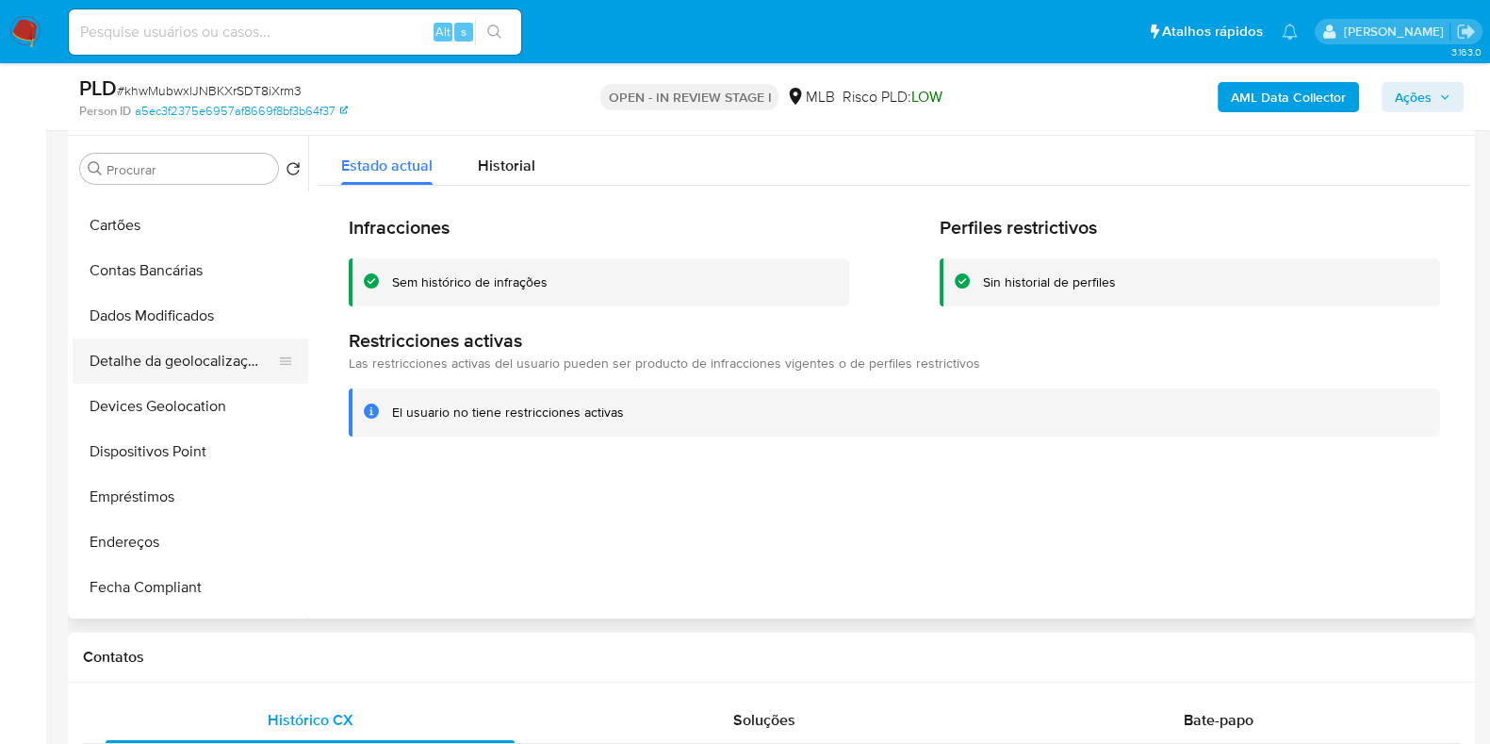
scroll to position [353, 0]
click at [189, 474] on button "Empréstimos" at bounding box center [183, 494] width 221 height 45
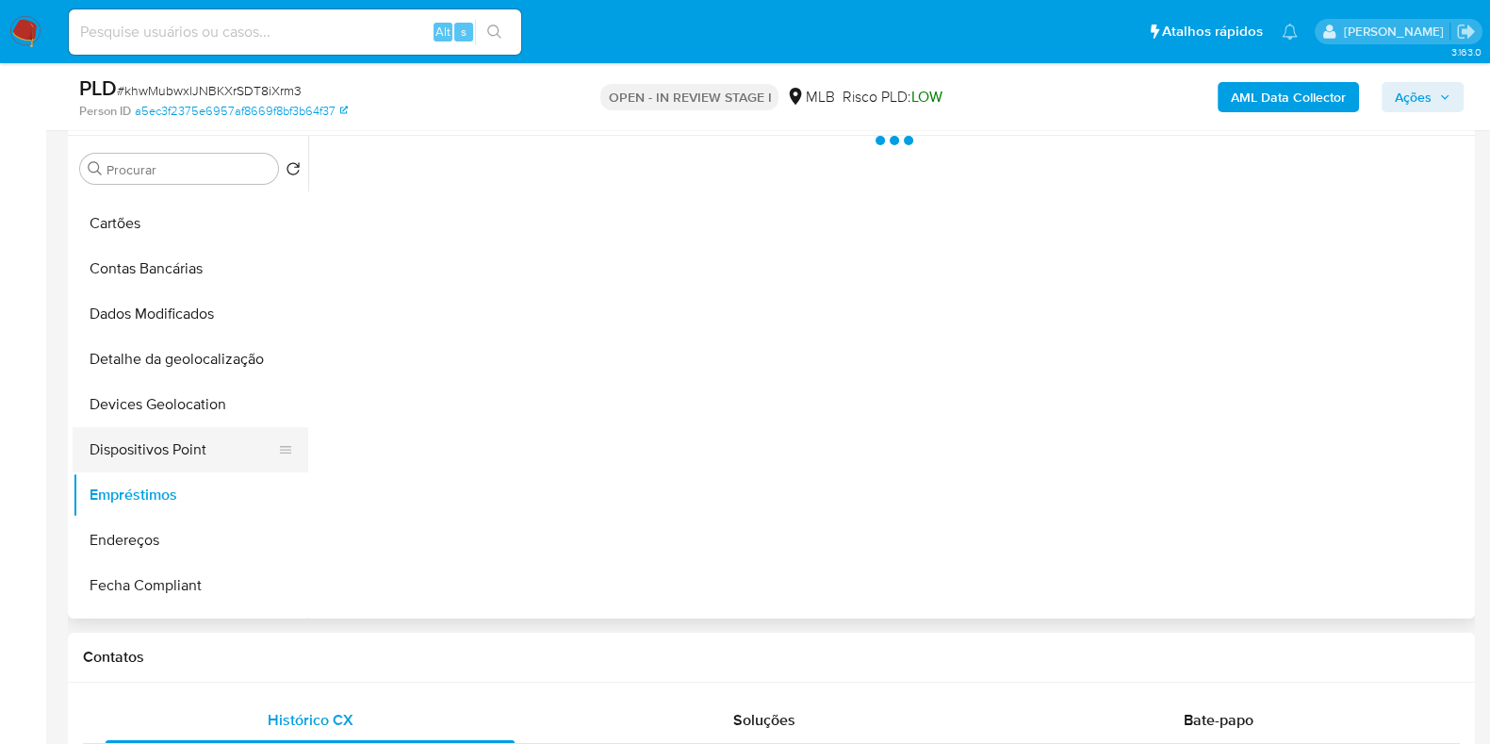
click at [181, 431] on button "Dispositivos Point" at bounding box center [183, 449] width 221 height 45
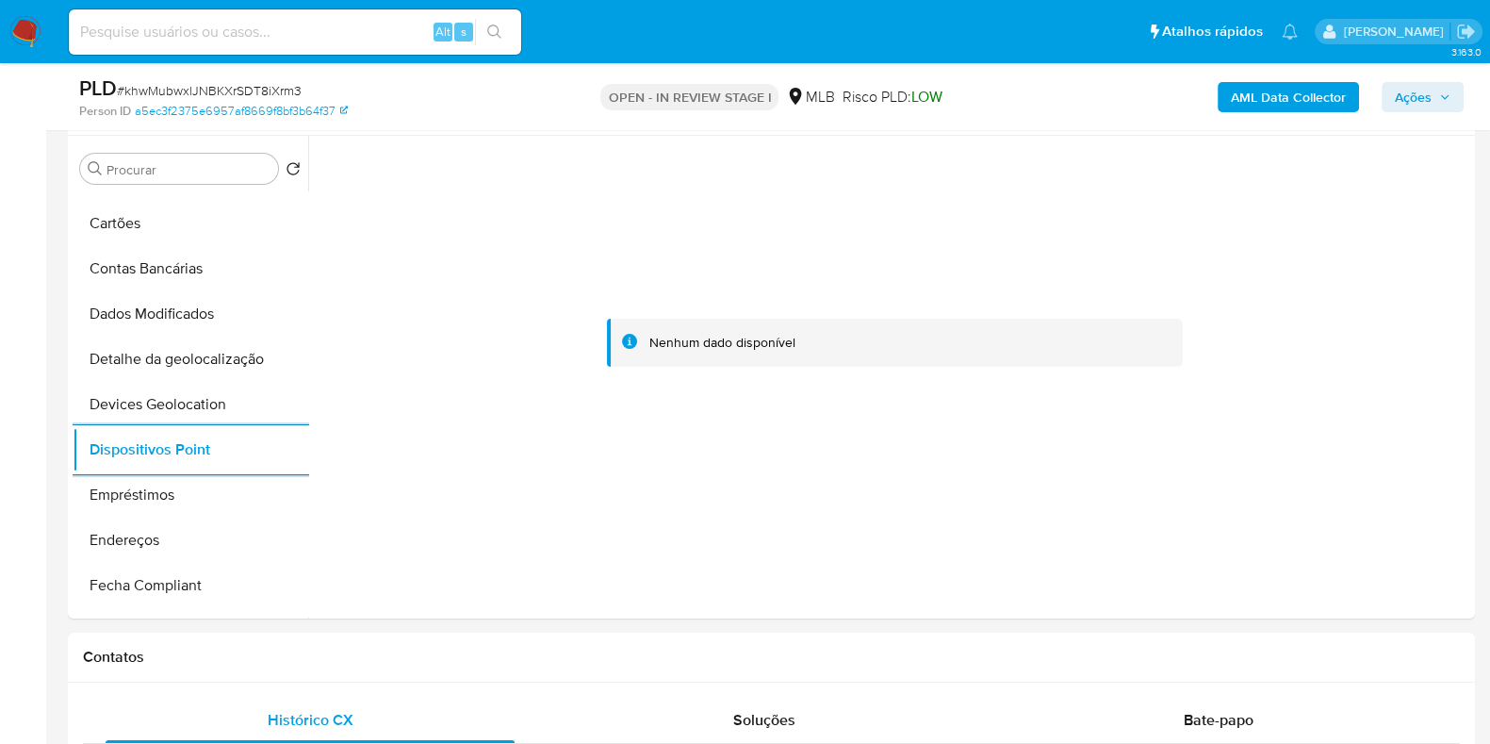
click at [1264, 106] on b "AML Data Collector" at bounding box center [1288, 97] width 115 height 30
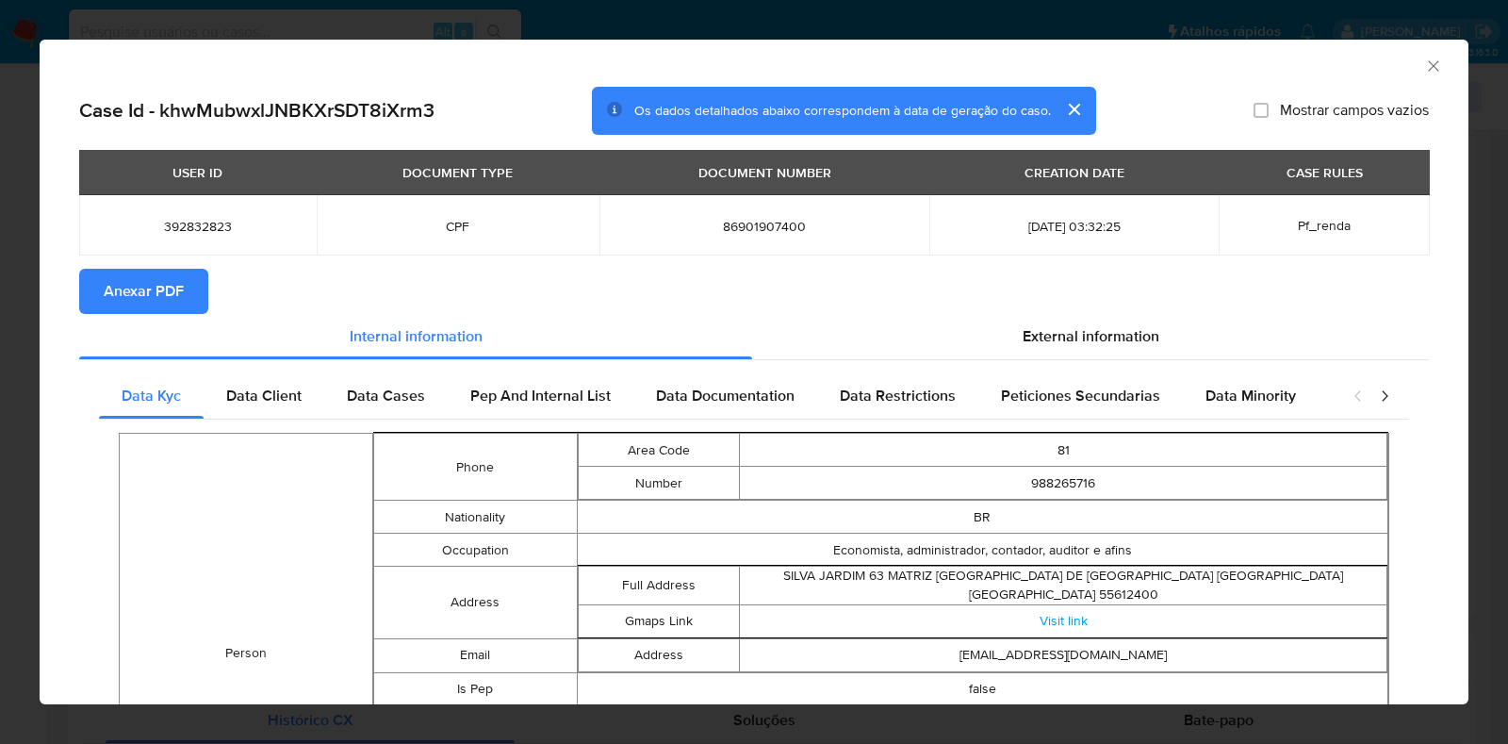
click at [115, 286] on span "Anexar PDF" at bounding box center [144, 291] width 80 height 41
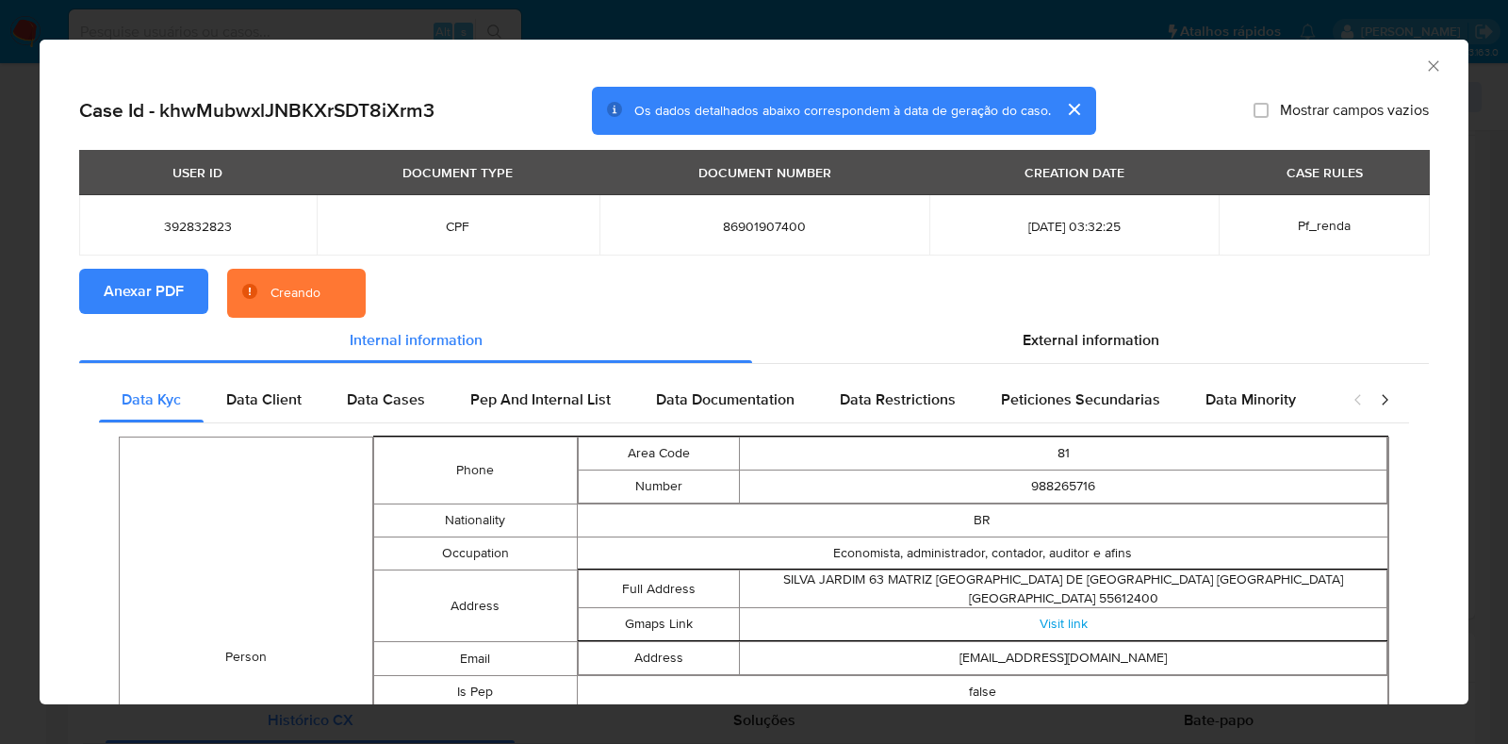
click at [11, 302] on div "AML Data Collector Case Id - khwMubwxlJNBKXrSDT8iXrm3 Os dados detalhados abaix…" at bounding box center [754, 372] width 1508 height 744
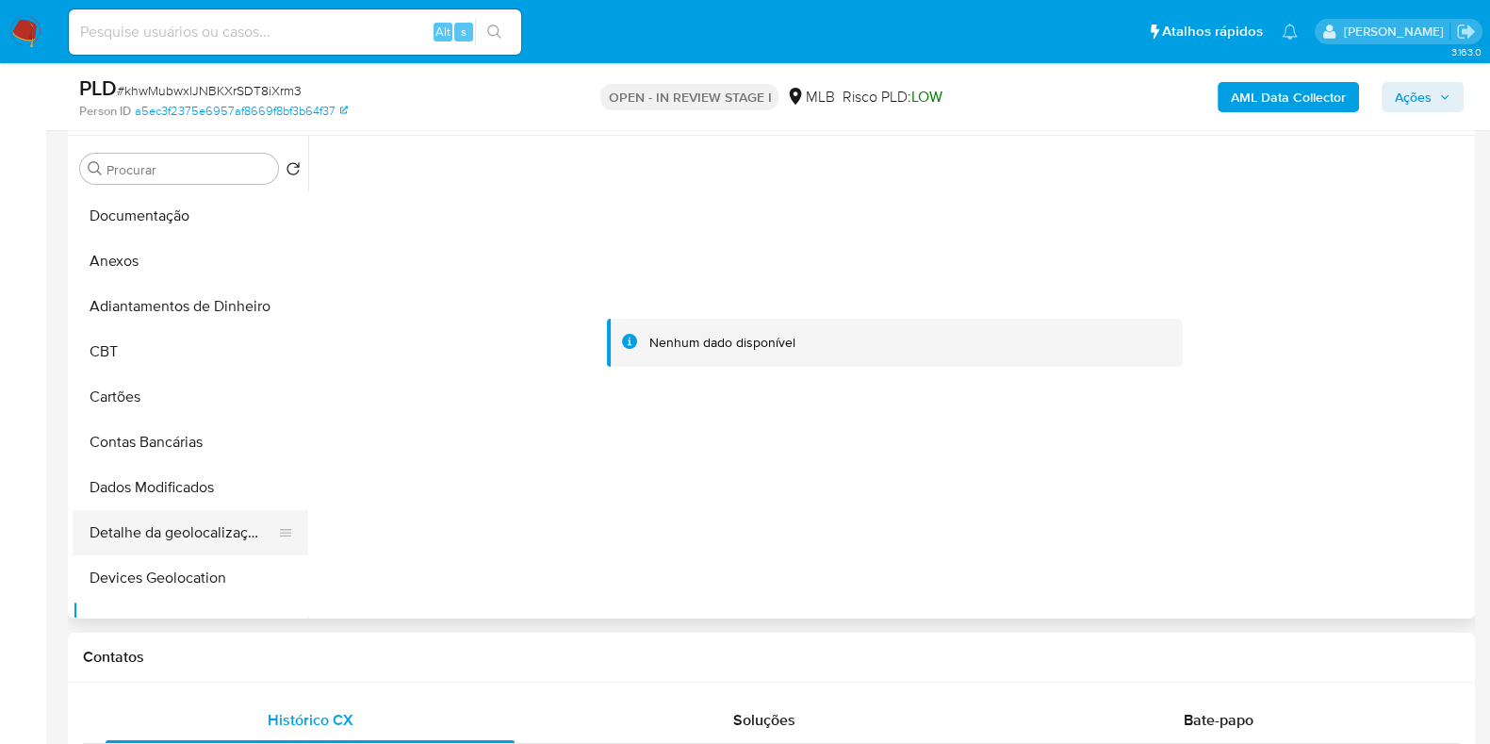
scroll to position [0, 0]
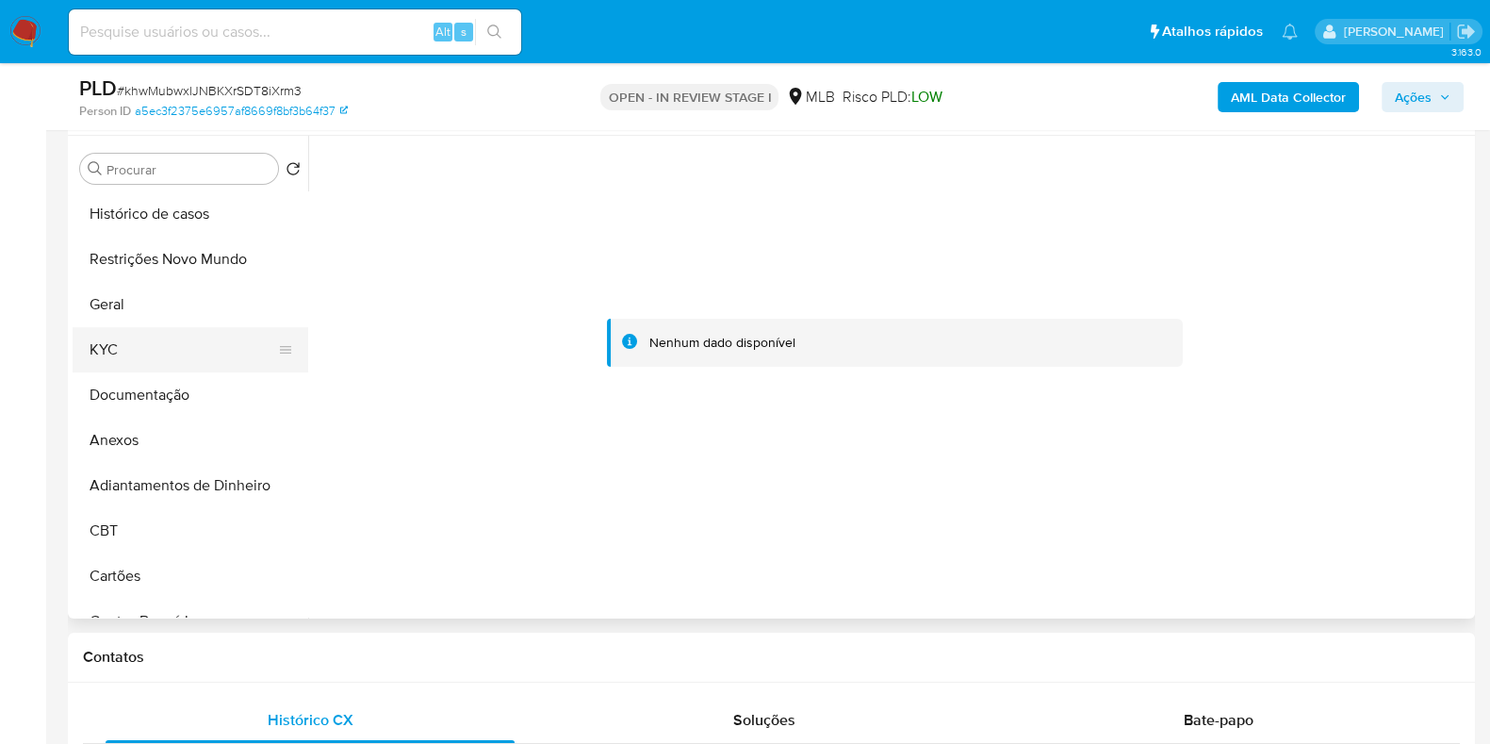
click at [144, 370] on button "KYC" at bounding box center [183, 349] width 221 height 45
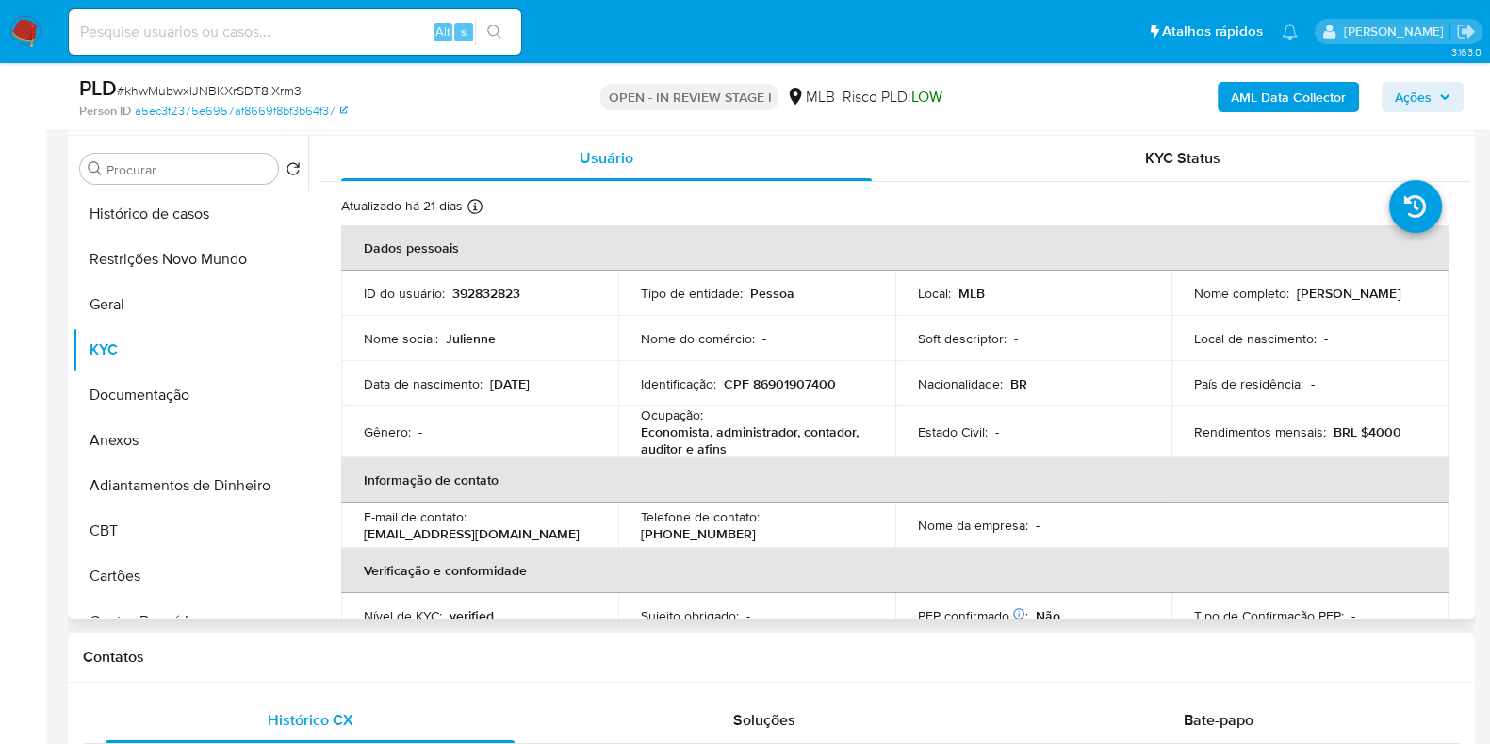
drag, startPoint x: 1223, startPoint y: 314, endPoint x: 1183, endPoint y: 304, distance: 40.9
click at [1183, 304] on td "Nome completo : Julienne Francelino Dos Santos Carmo" at bounding box center [1310, 293] width 277 height 45
copy p "Julienne Francelino Dos Santos Carmo"
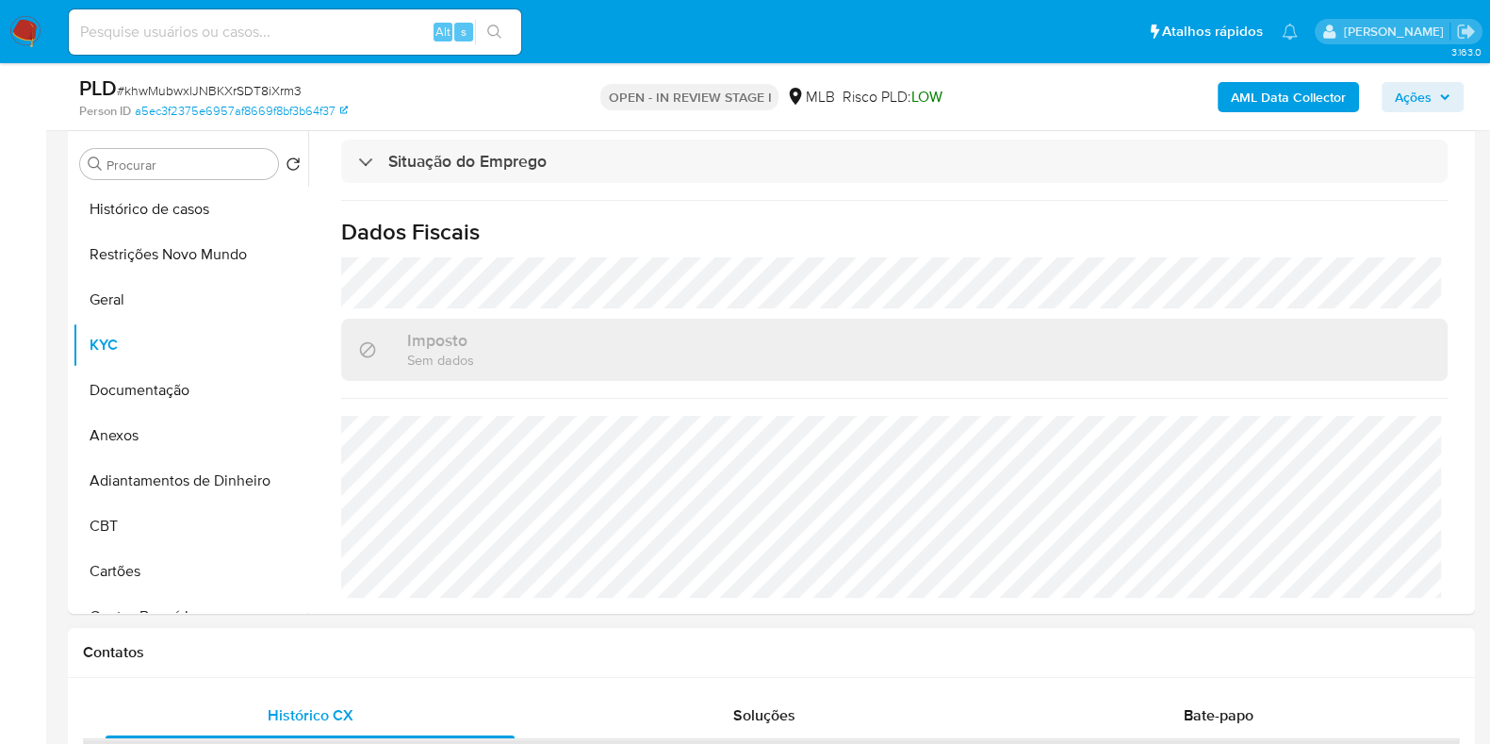
scroll to position [354, 0]
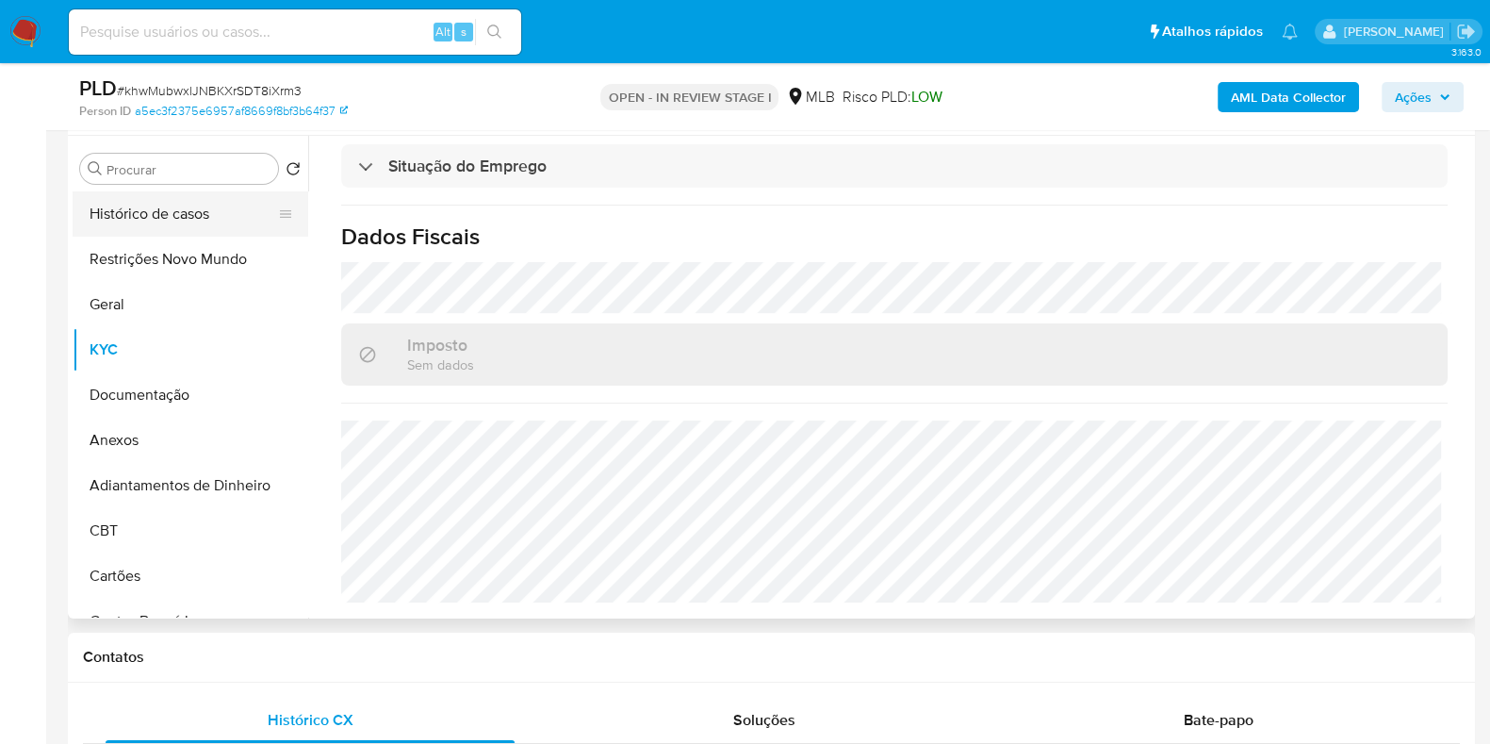
click at [114, 209] on button "Histórico de casos" at bounding box center [183, 213] width 221 height 45
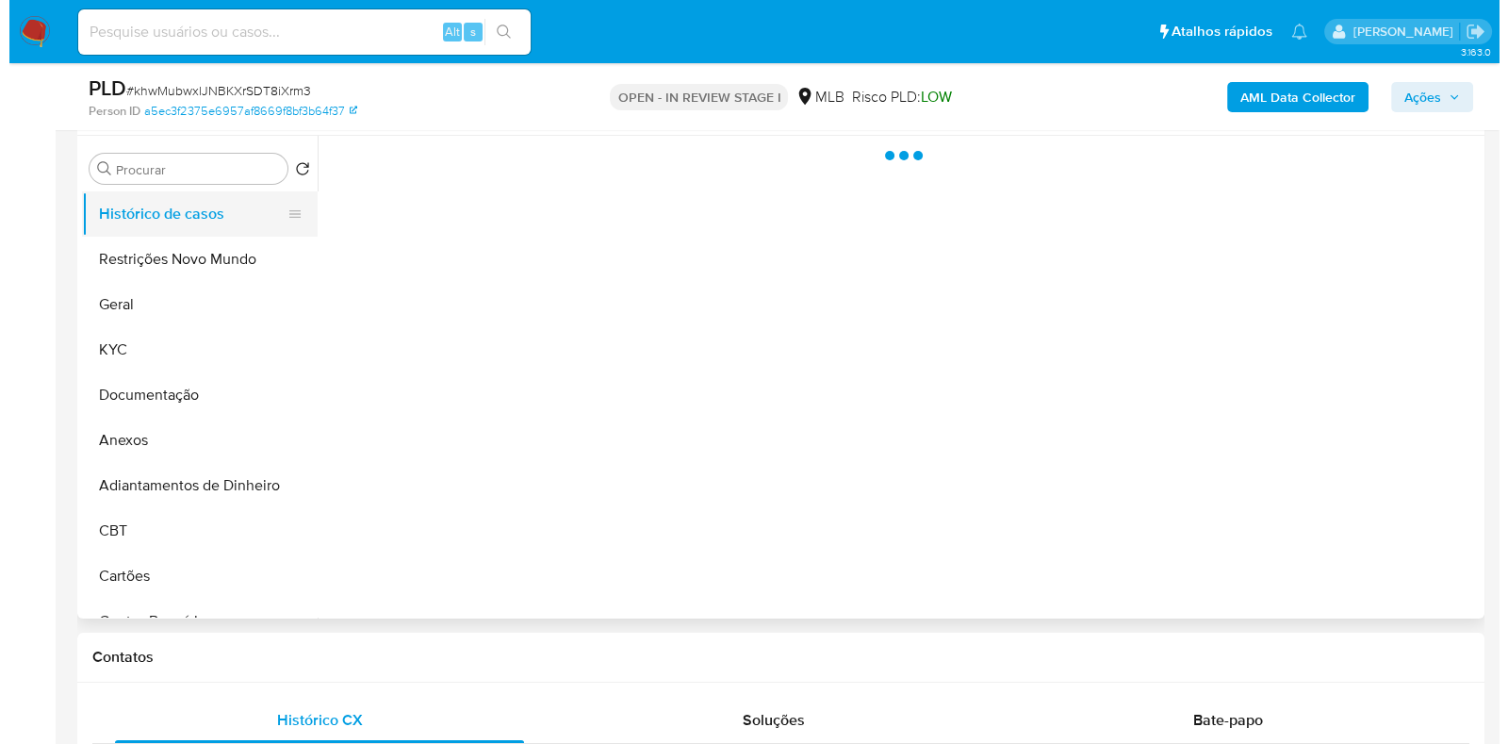
scroll to position [0, 0]
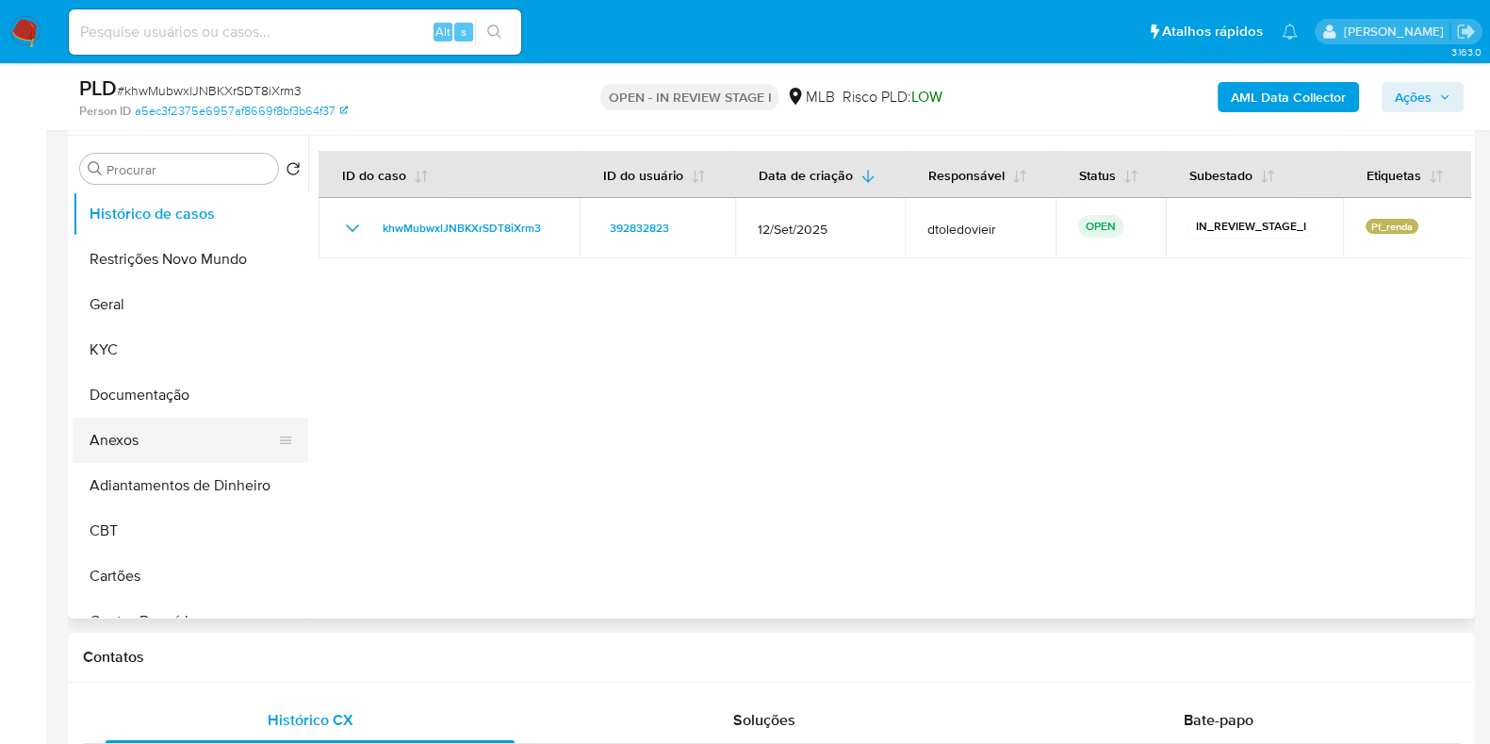
click at [132, 433] on button "Anexos" at bounding box center [183, 440] width 221 height 45
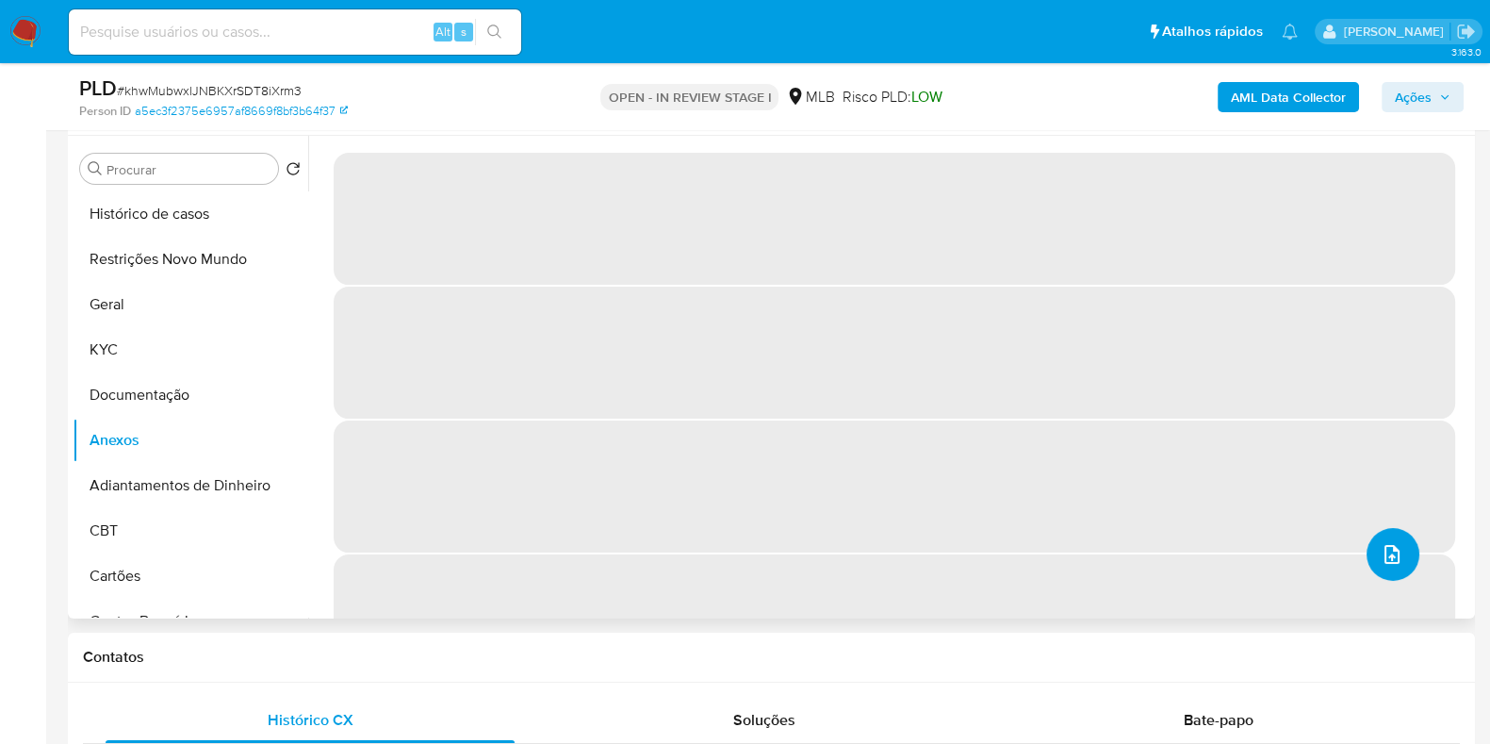
click at [1367, 549] on button "upload-file" at bounding box center [1393, 554] width 53 height 53
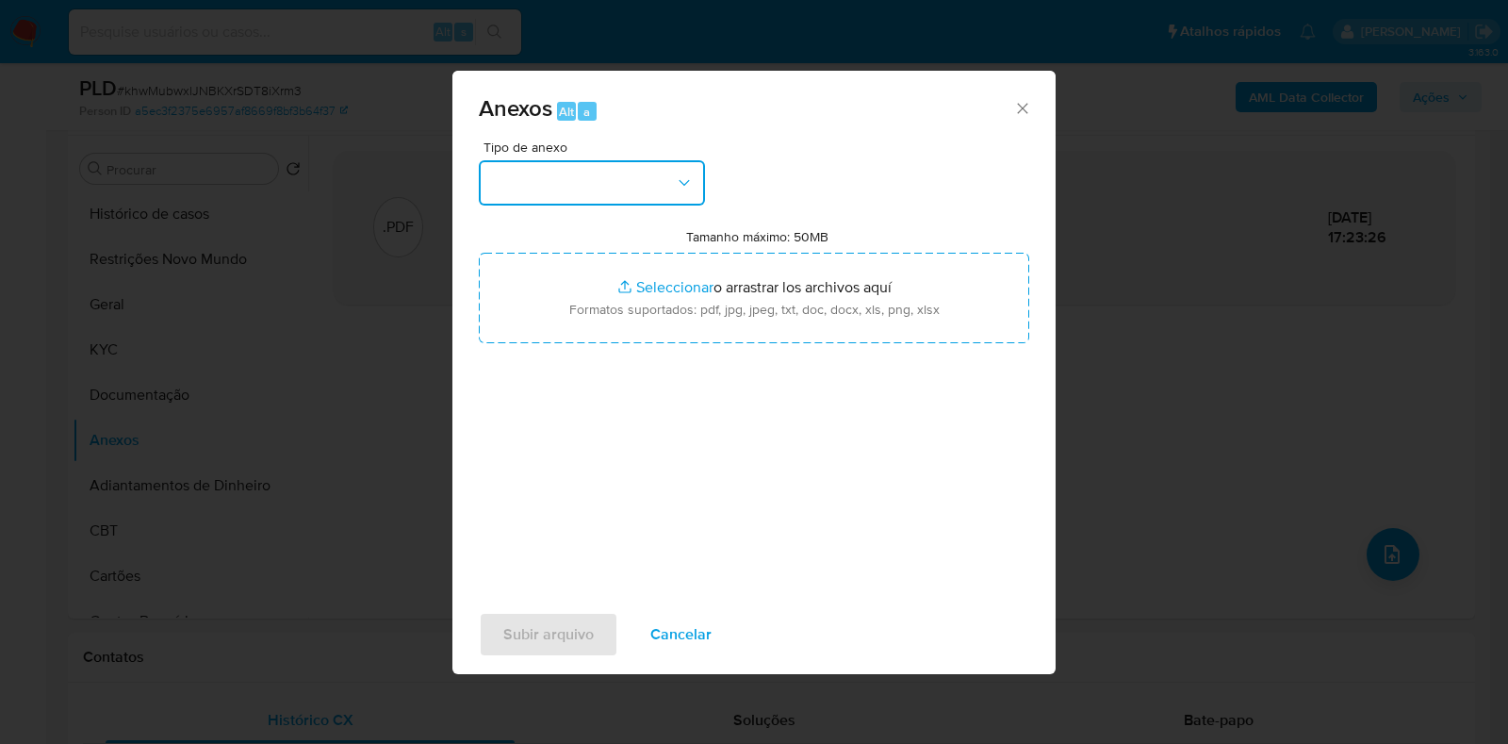
click at [625, 176] on button "button" at bounding box center [592, 182] width 226 height 45
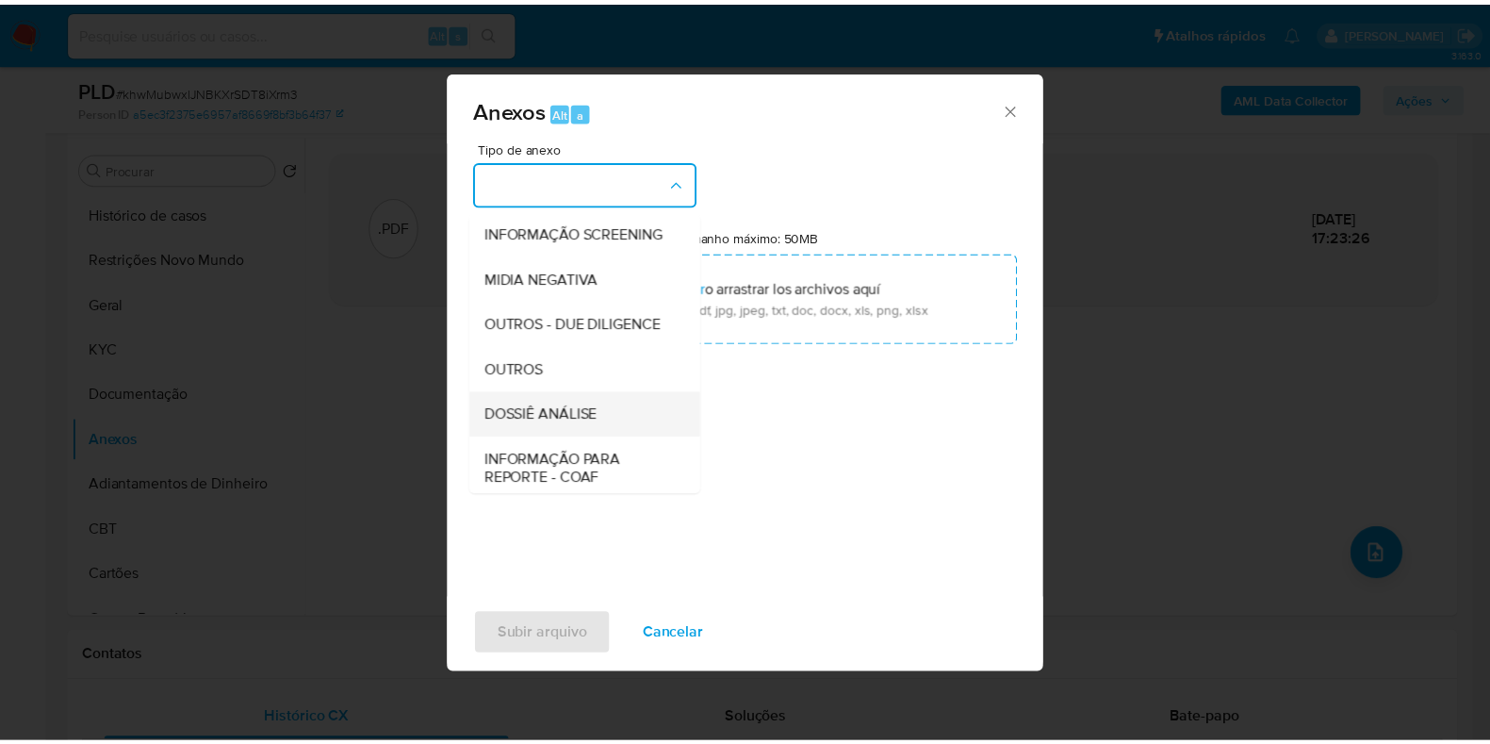
scroll to position [290, 0]
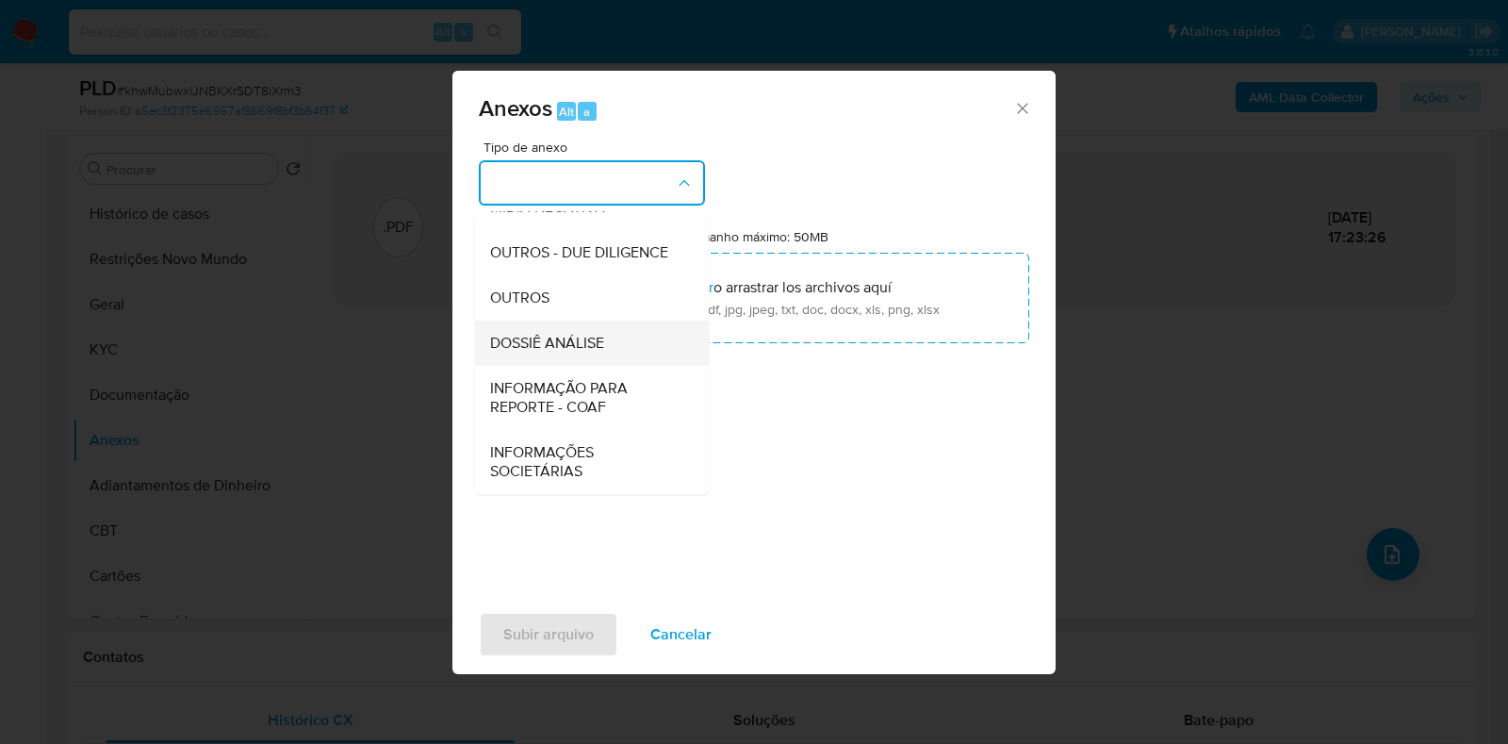
click at [580, 347] on span "DOSSIÊ ANÁLISE" at bounding box center [547, 343] width 114 height 19
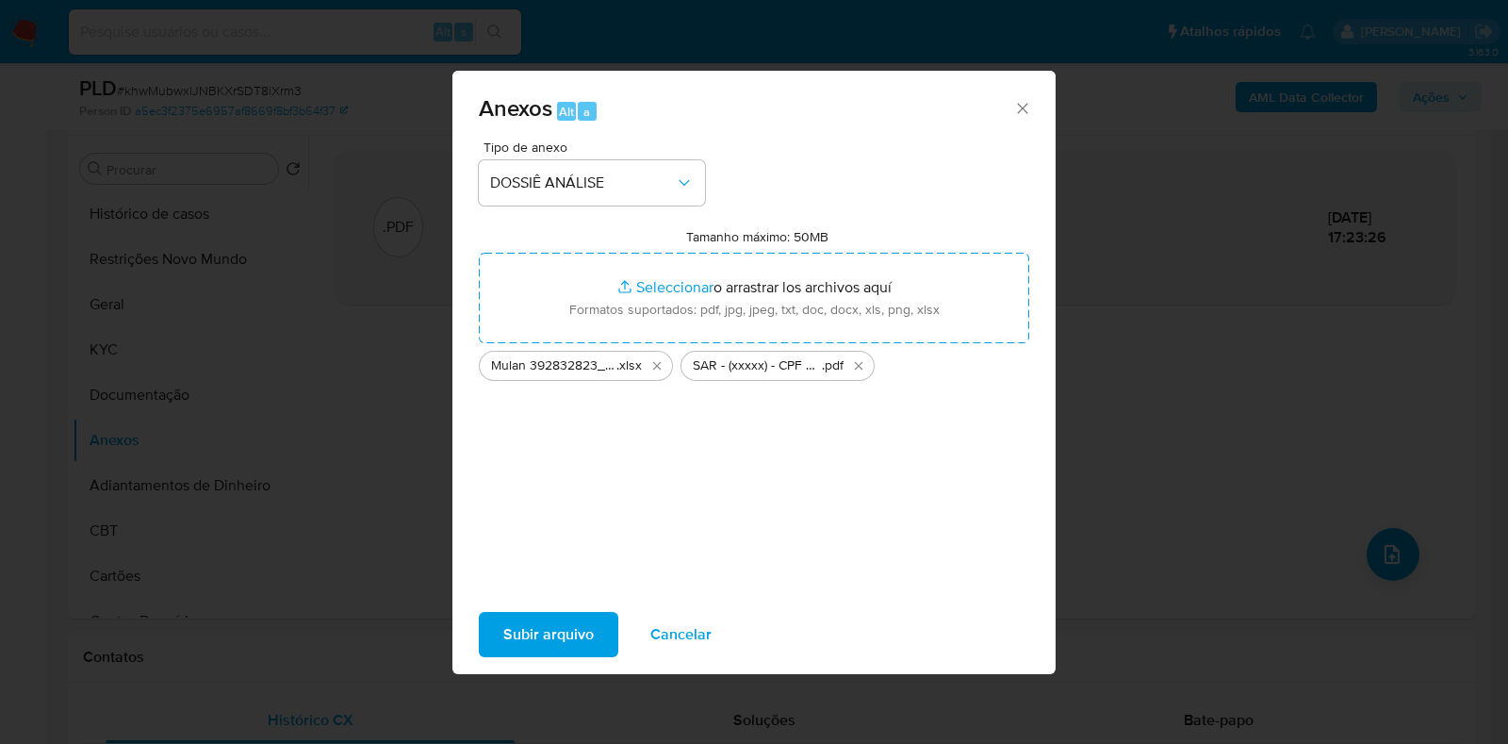
click at [527, 644] on span "Subir arquivo" at bounding box center [548, 634] width 90 height 41
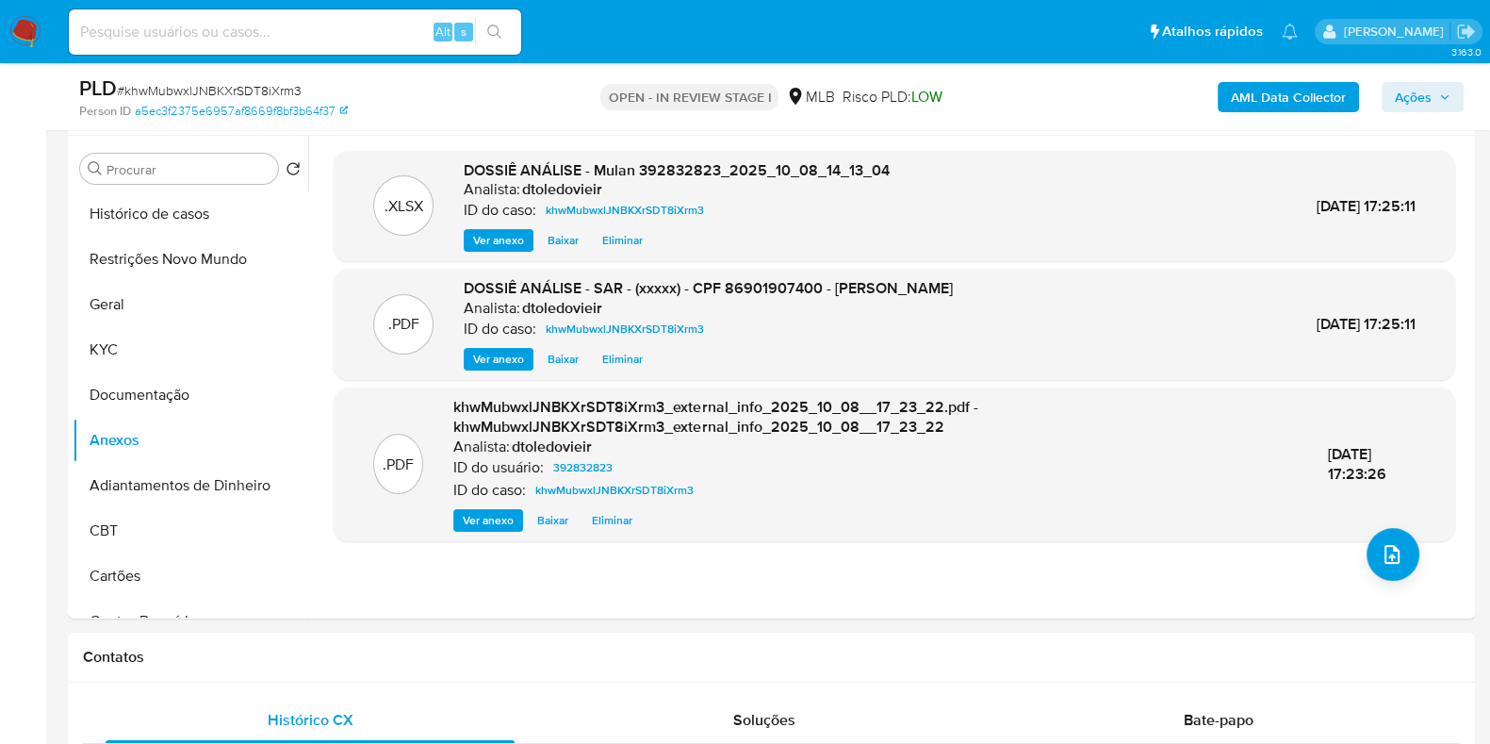
click at [1427, 101] on span "Ações" at bounding box center [1413, 97] width 37 height 30
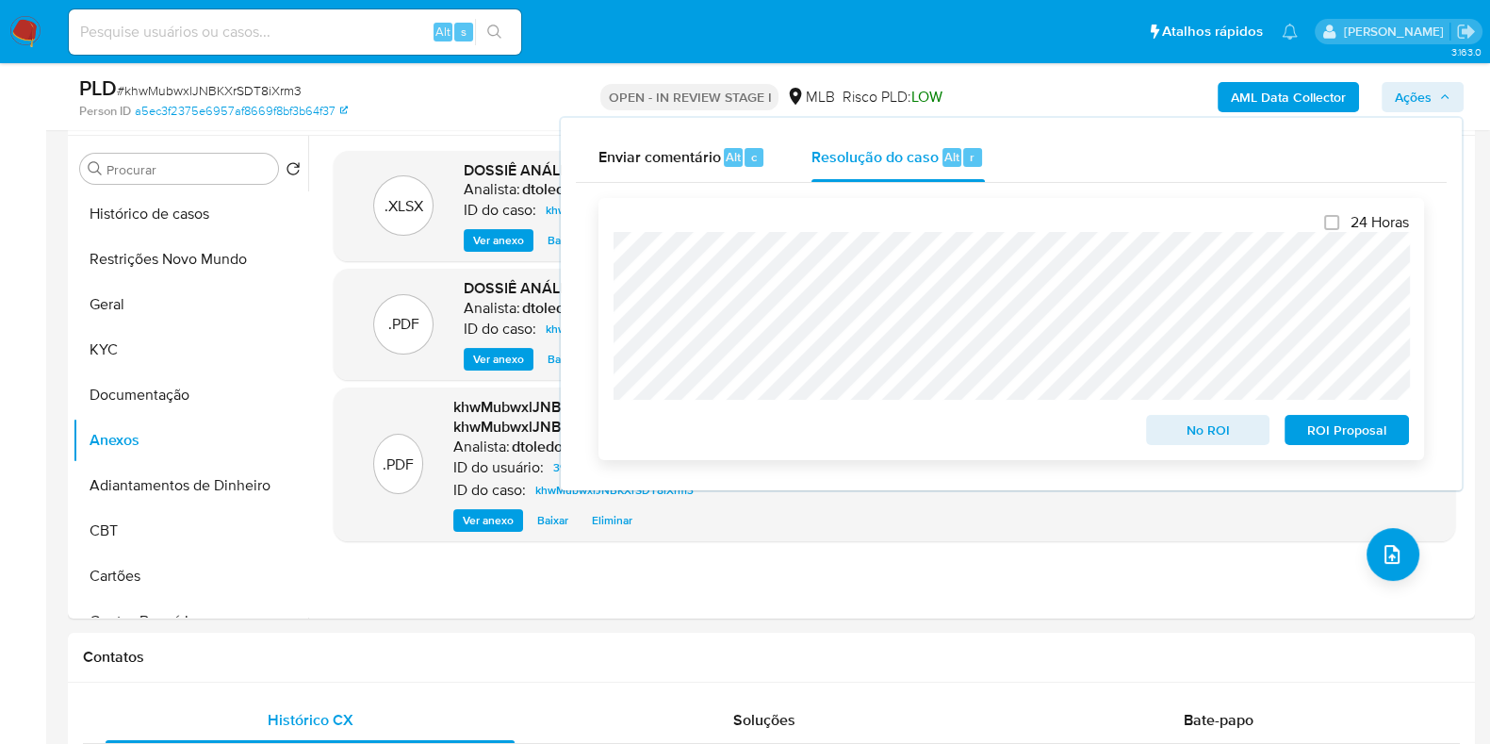
click at [1310, 426] on span "ROI Proposal" at bounding box center [1347, 430] width 98 height 26
click at [701, 561] on div ".XLSX DOSSIÊ ANÁLISE - Mulan 392832823_2025_10_08_14_13_04 Analista: dtoledovie…" at bounding box center [895, 377] width 1122 height 452
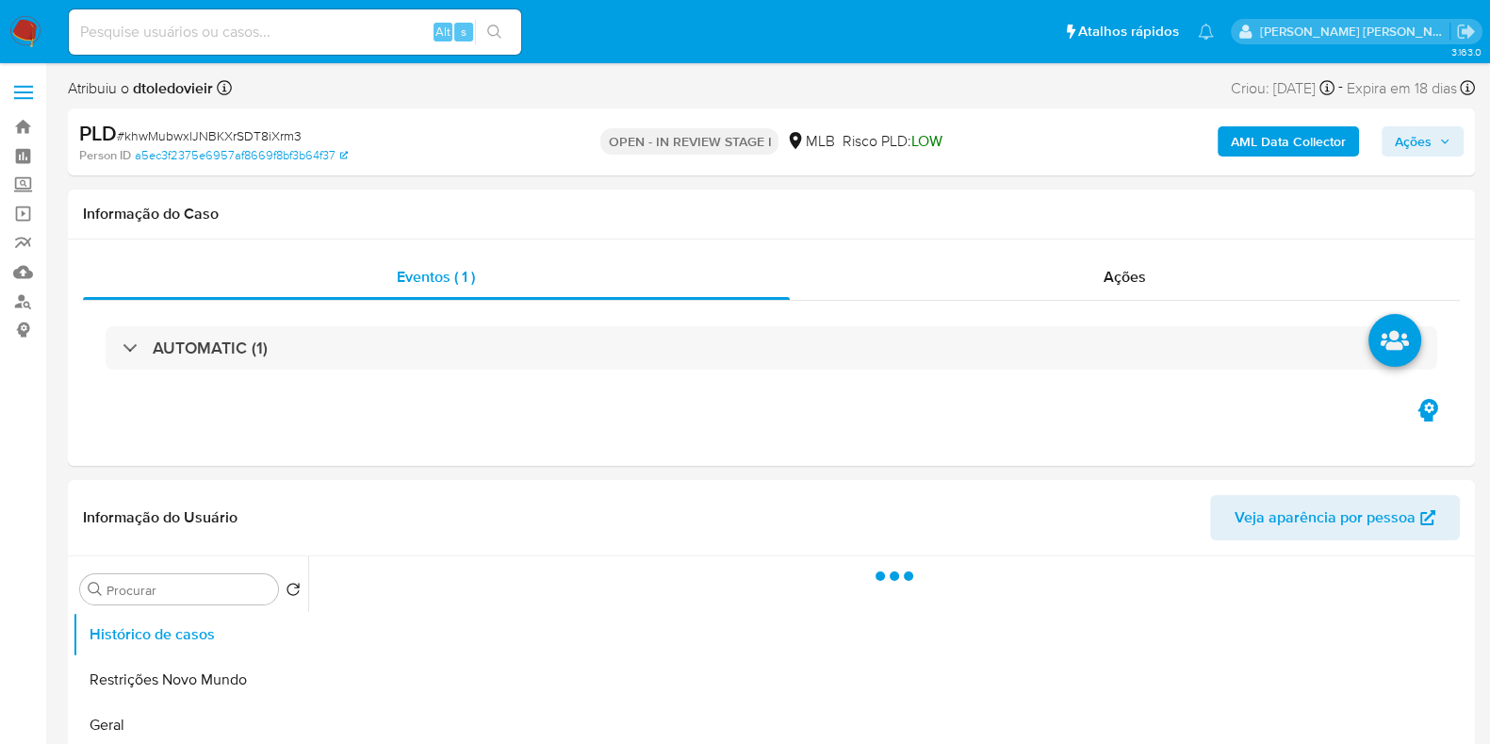
click at [1423, 158] on div "AML Data Collector Ações" at bounding box center [1236, 142] width 456 height 44
select select "10"
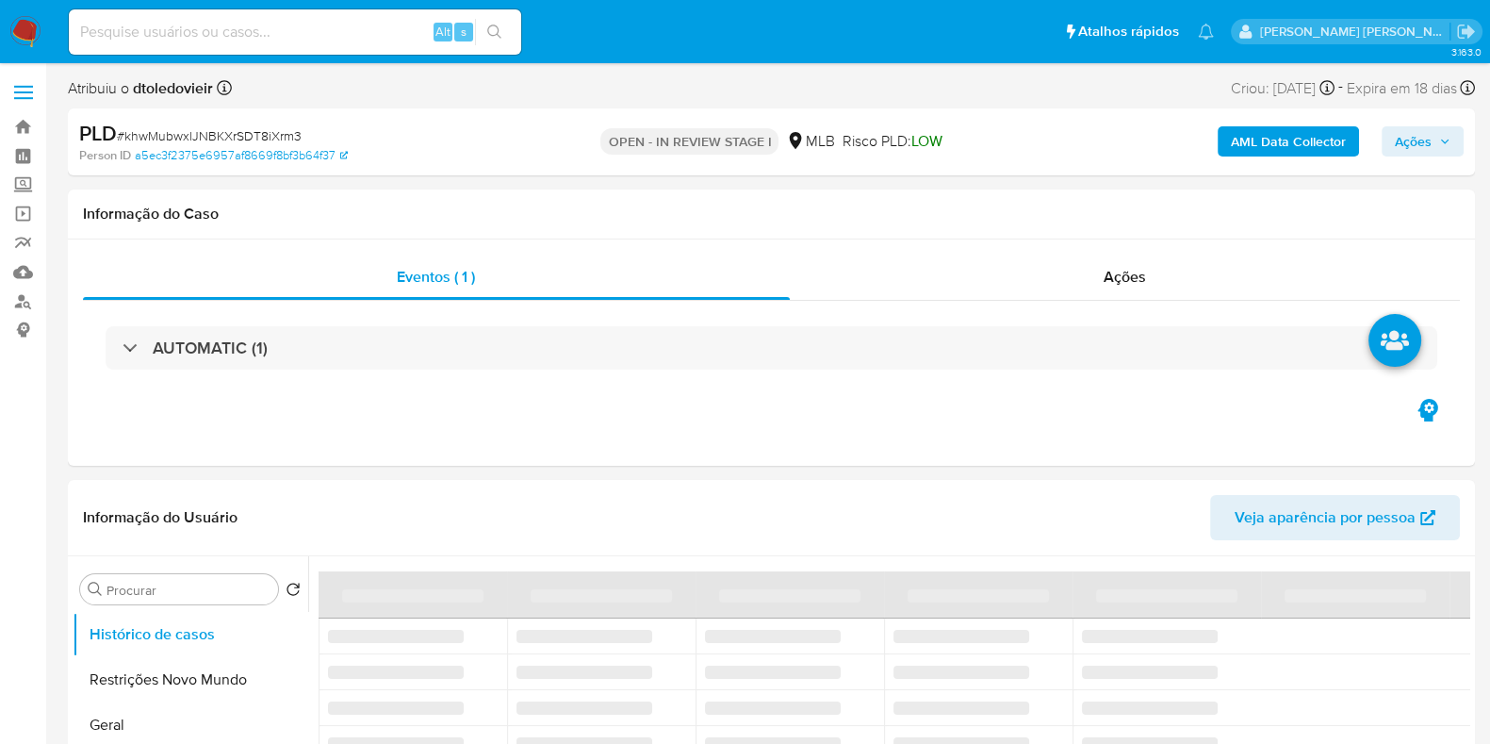
click at [1430, 139] on span "Ações" at bounding box center [1413, 141] width 37 height 30
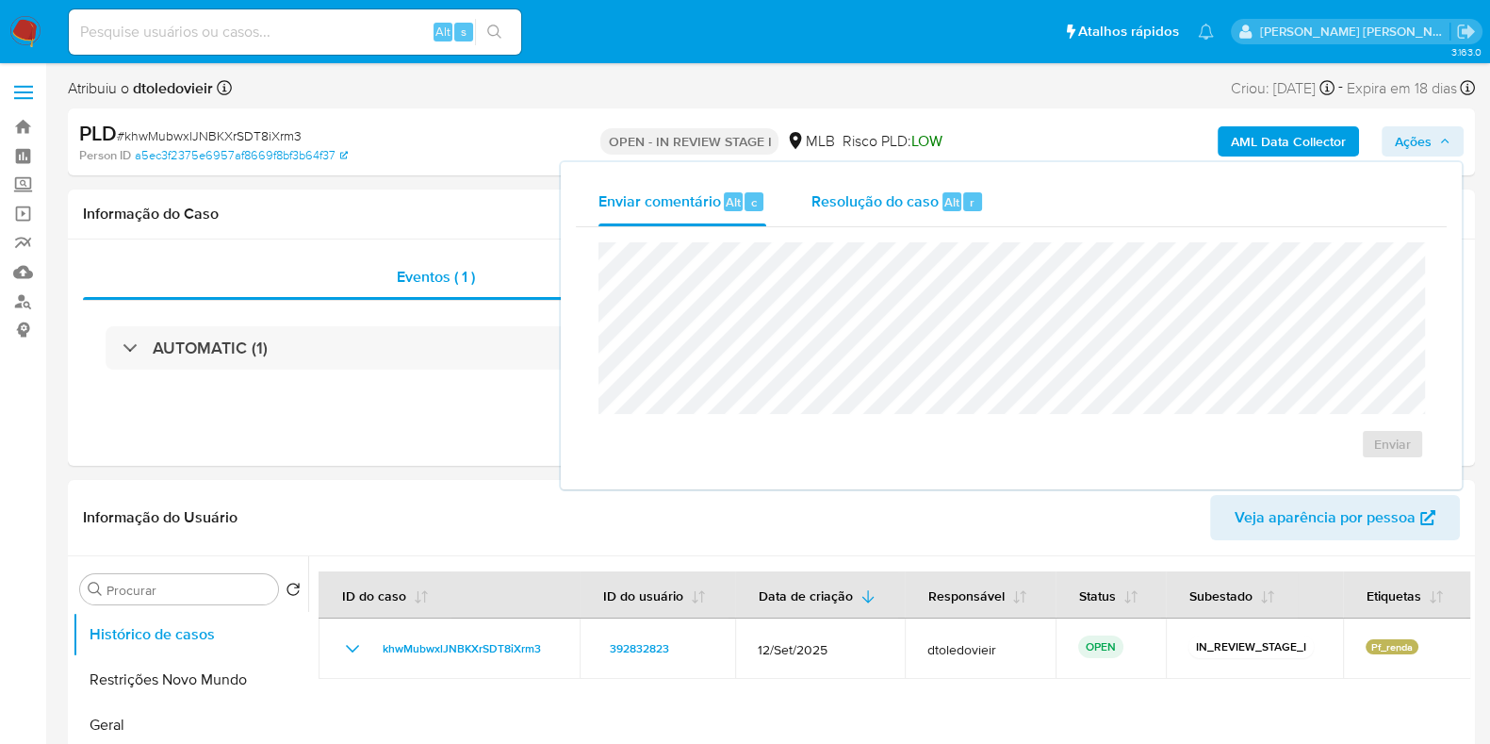
drag, startPoint x: 880, startPoint y: 201, endPoint x: 868, endPoint y: 236, distance: 37.0
click at [880, 201] on span "Resolução do caso" at bounding box center [875, 201] width 127 height 22
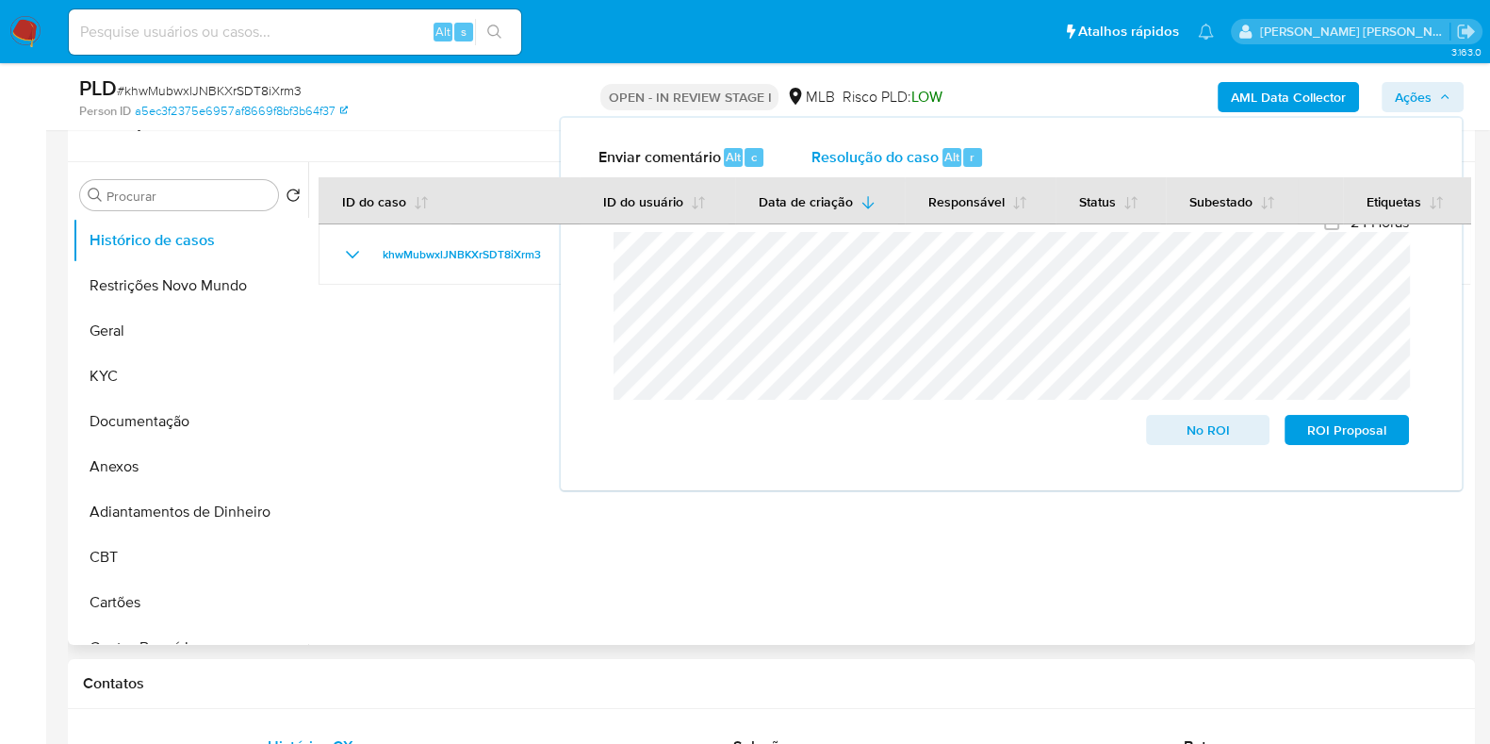
scroll to position [354, 0]
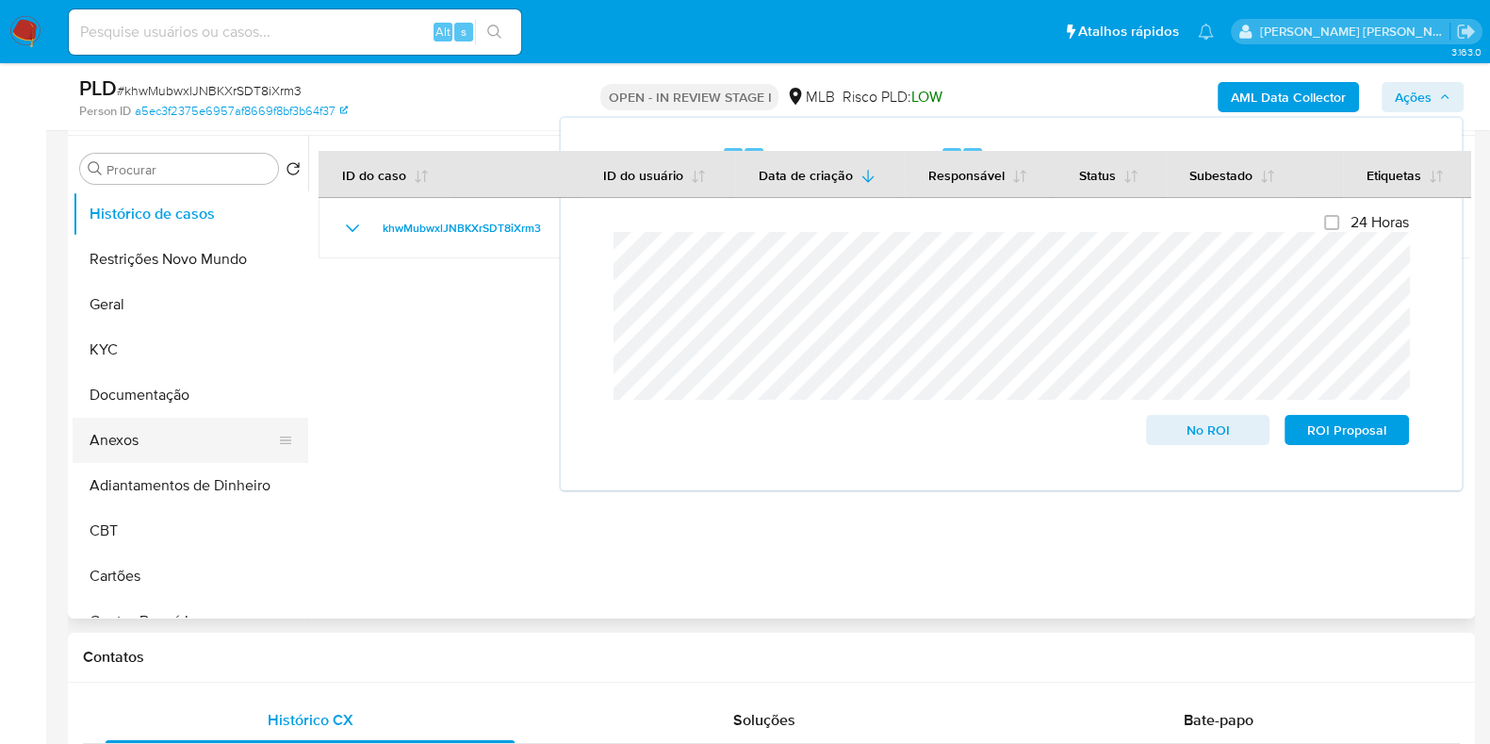
click at [170, 452] on button "Anexos" at bounding box center [183, 440] width 221 height 45
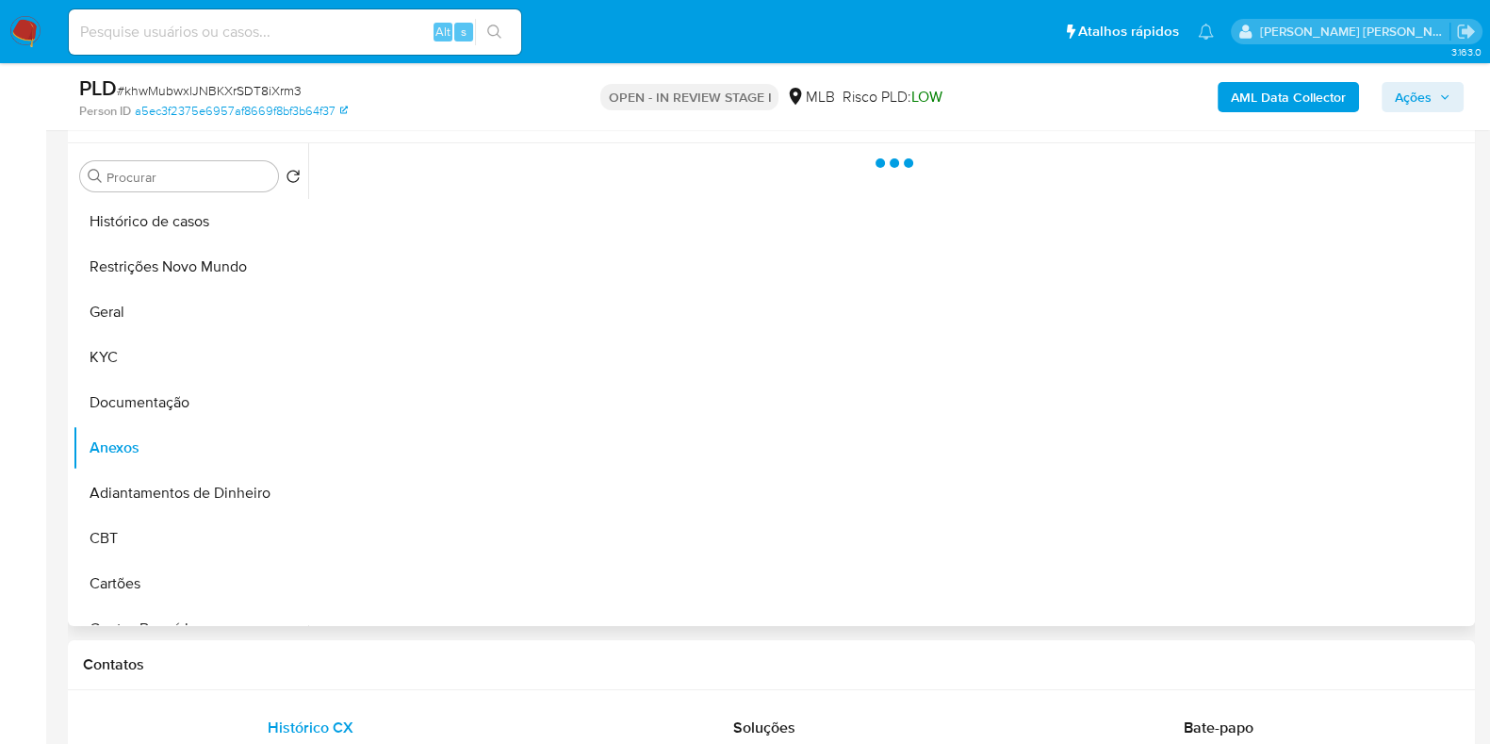
scroll to position [235, 0]
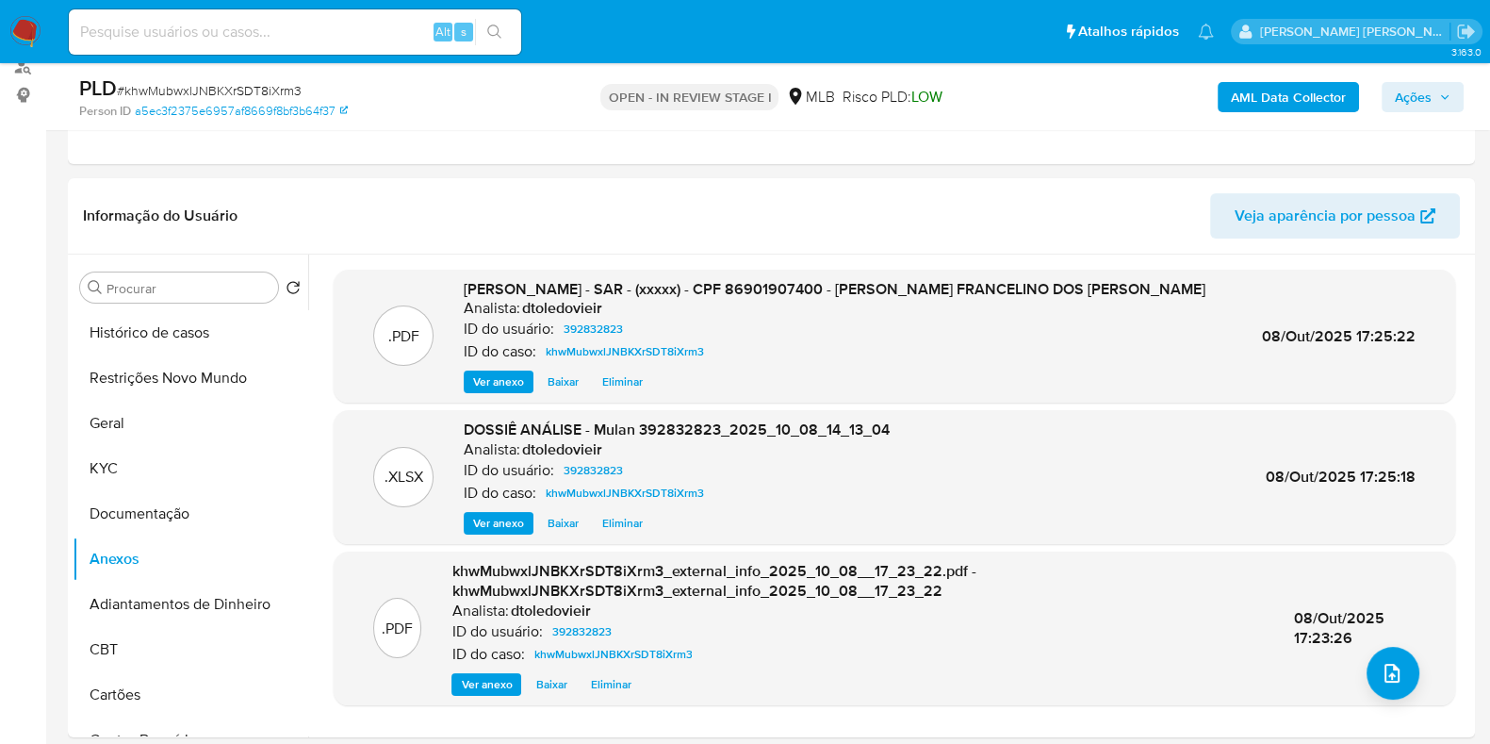
click at [1454, 94] on button "Ações" at bounding box center [1423, 97] width 82 height 30
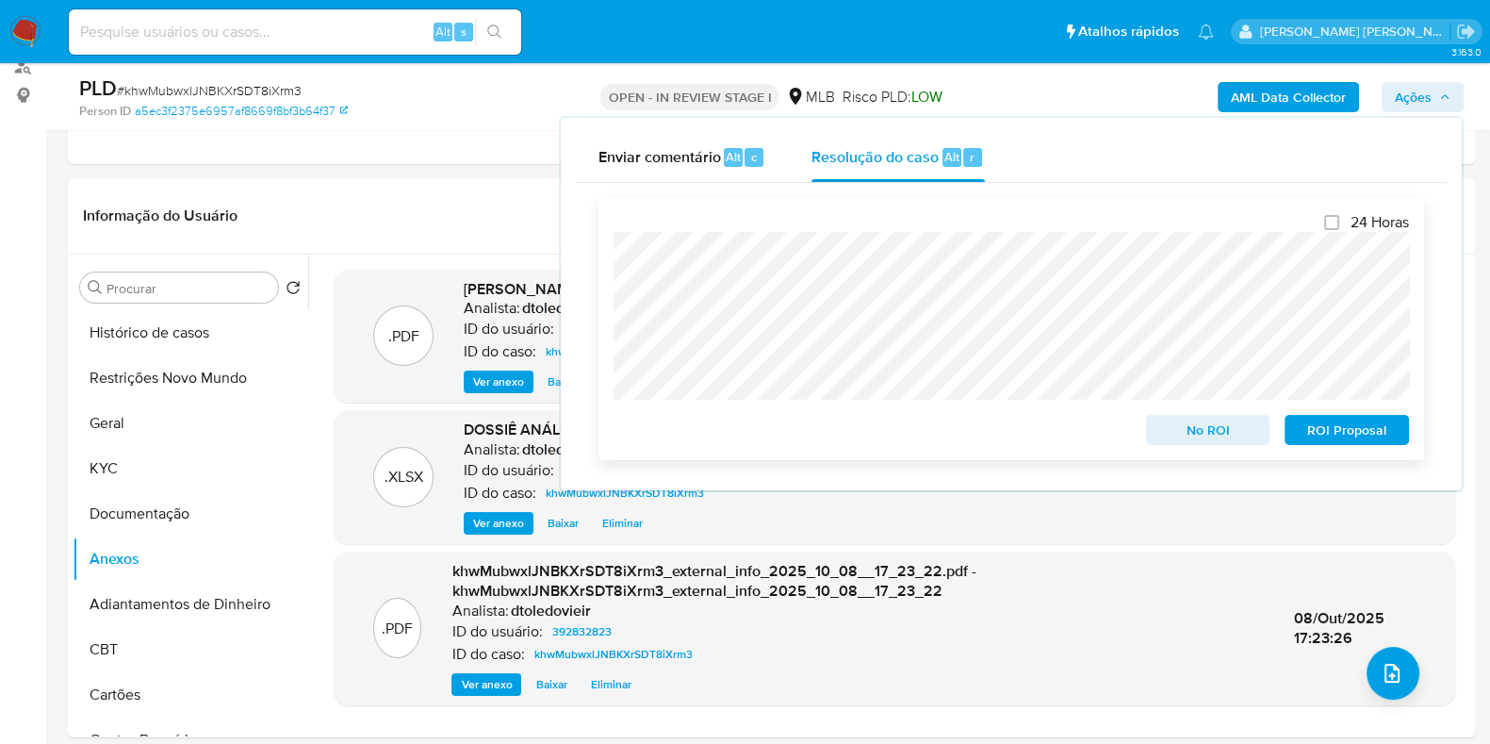
click at [1321, 433] on span "ROI Proposal" at bounding box center [1347, 430] width 98 height 26
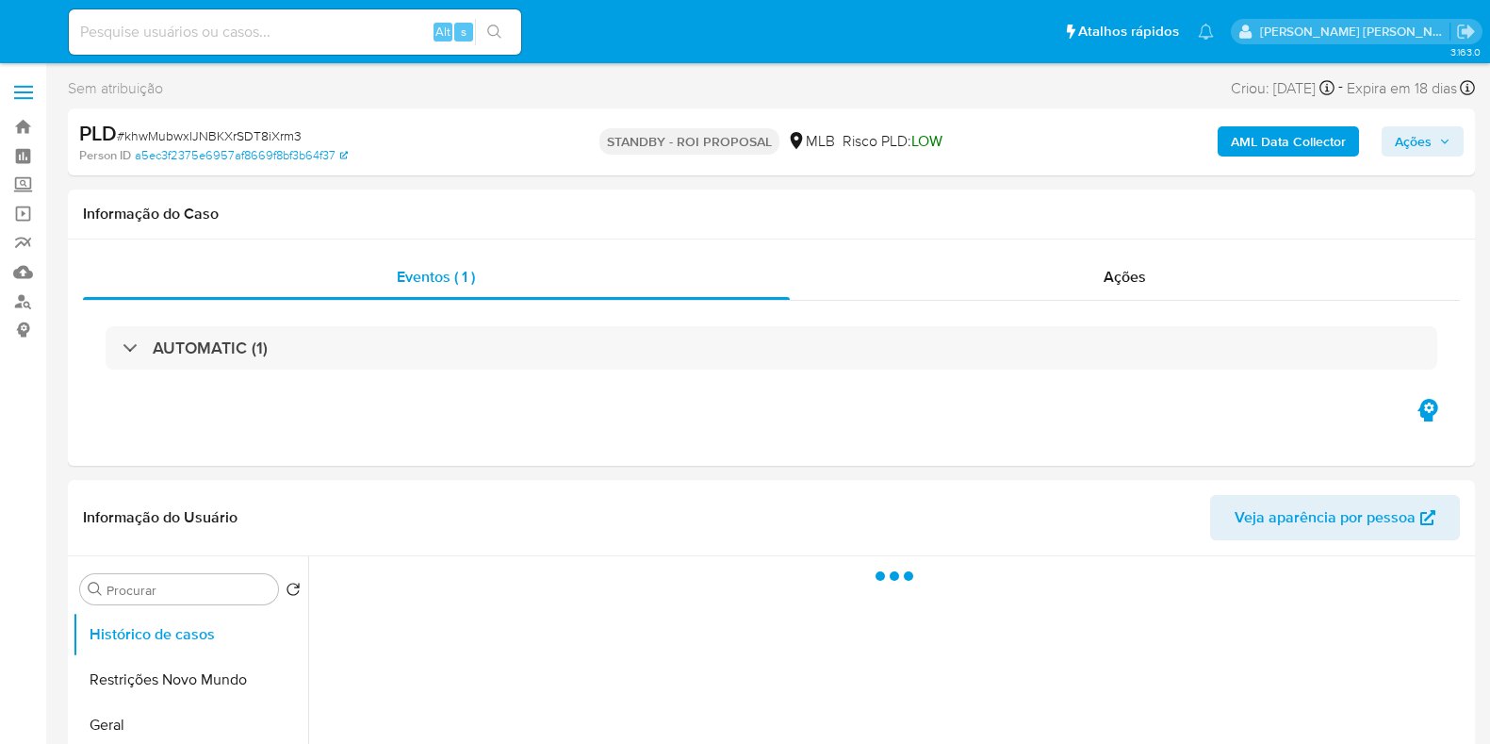
select select "10"
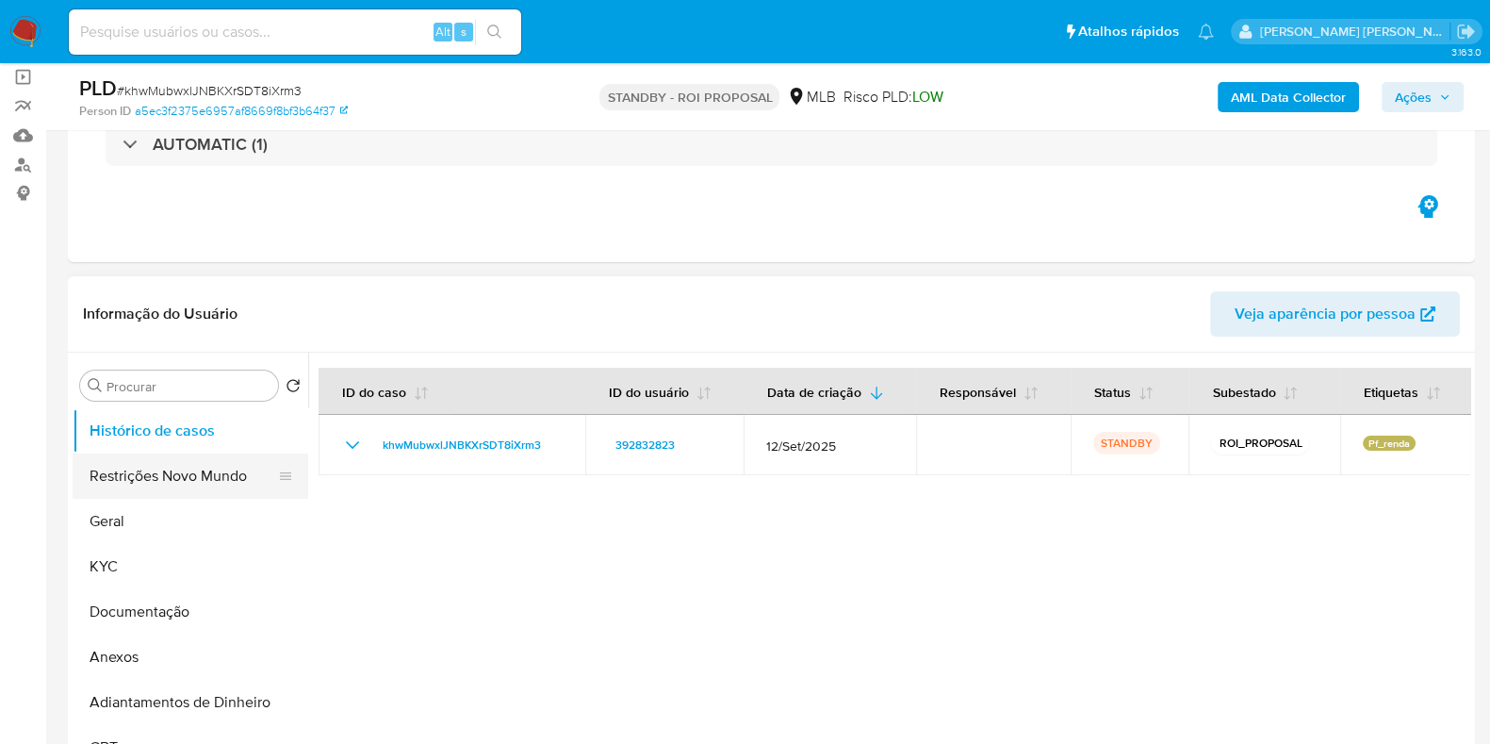
scroll to position [235, 0]
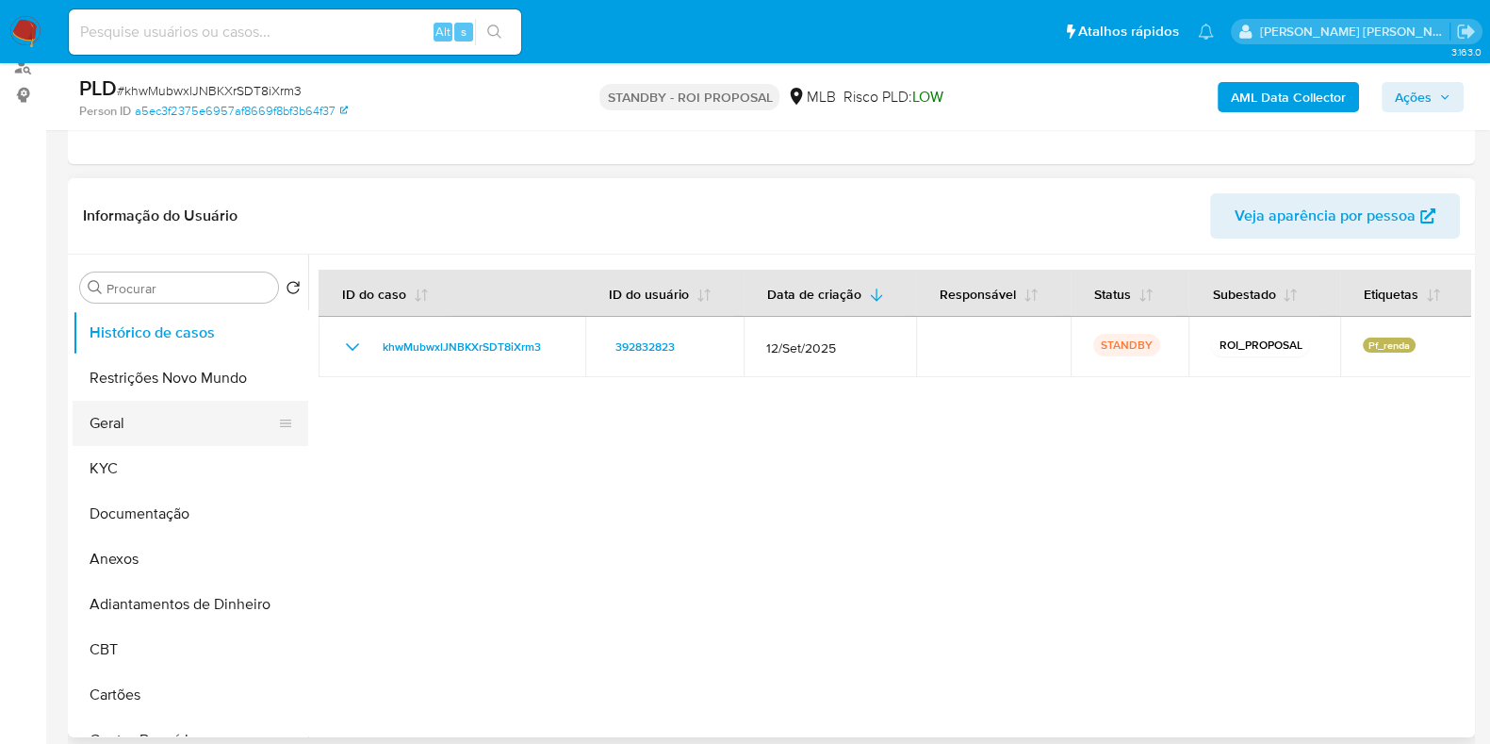
click at [152, 434] on button "Geral" at bounding box center [183, 423] width 221 height 45
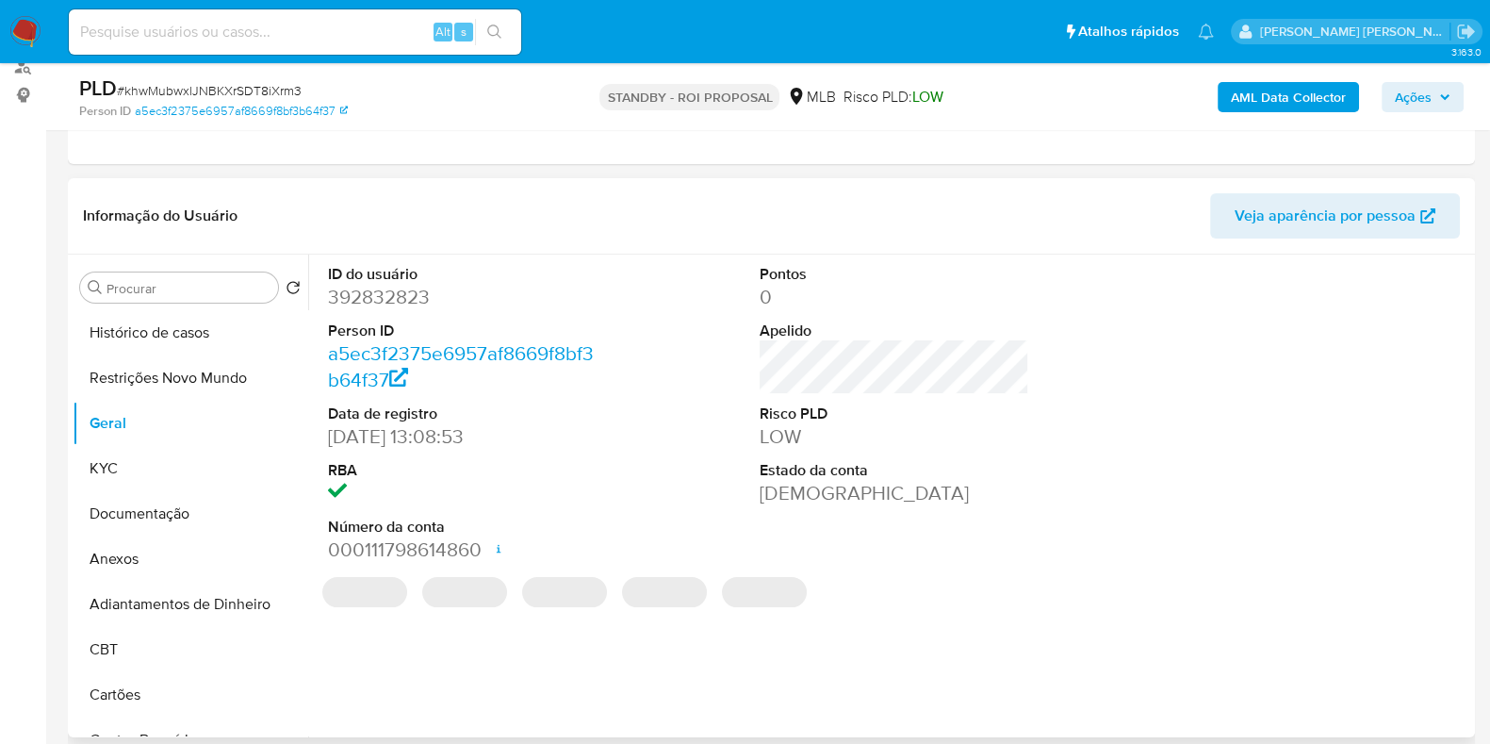
click at [373, 290] on dd "392832823" at bounding box center [463, 297] width 270 height 26
copy dd "392832823"
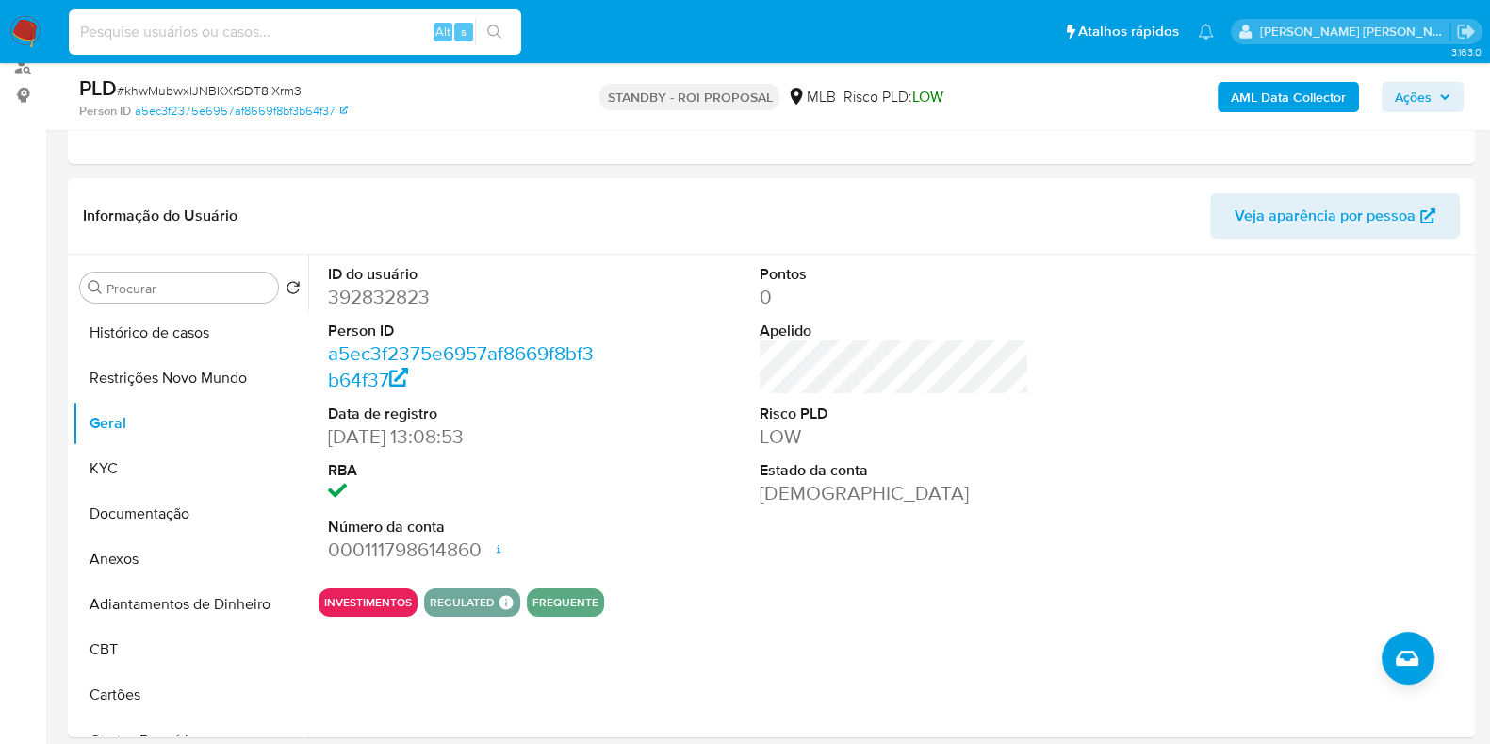
click at [346, 40] on input at bounding box center [295, 32] width 452 height 25
paste input "242902980"
type input "242902980"
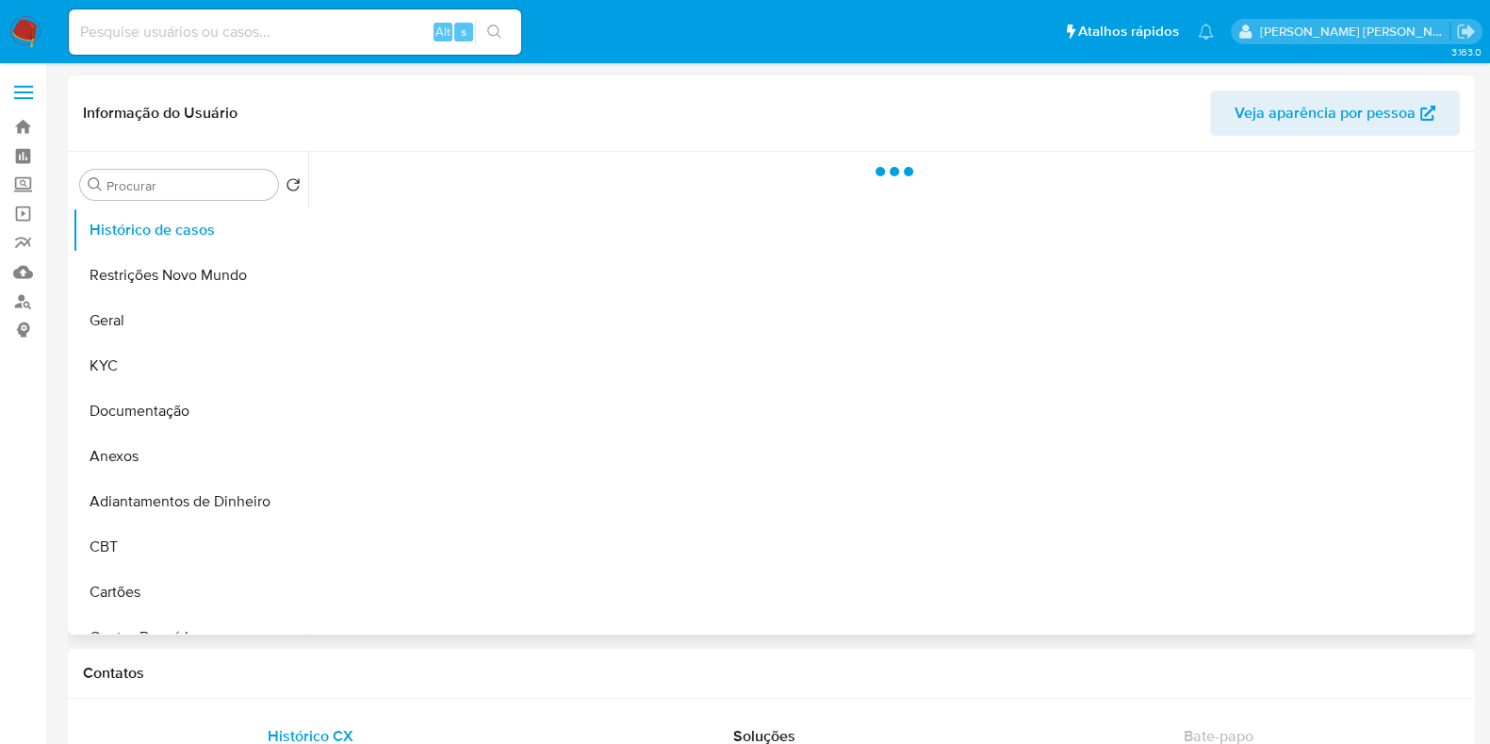
select select "10"
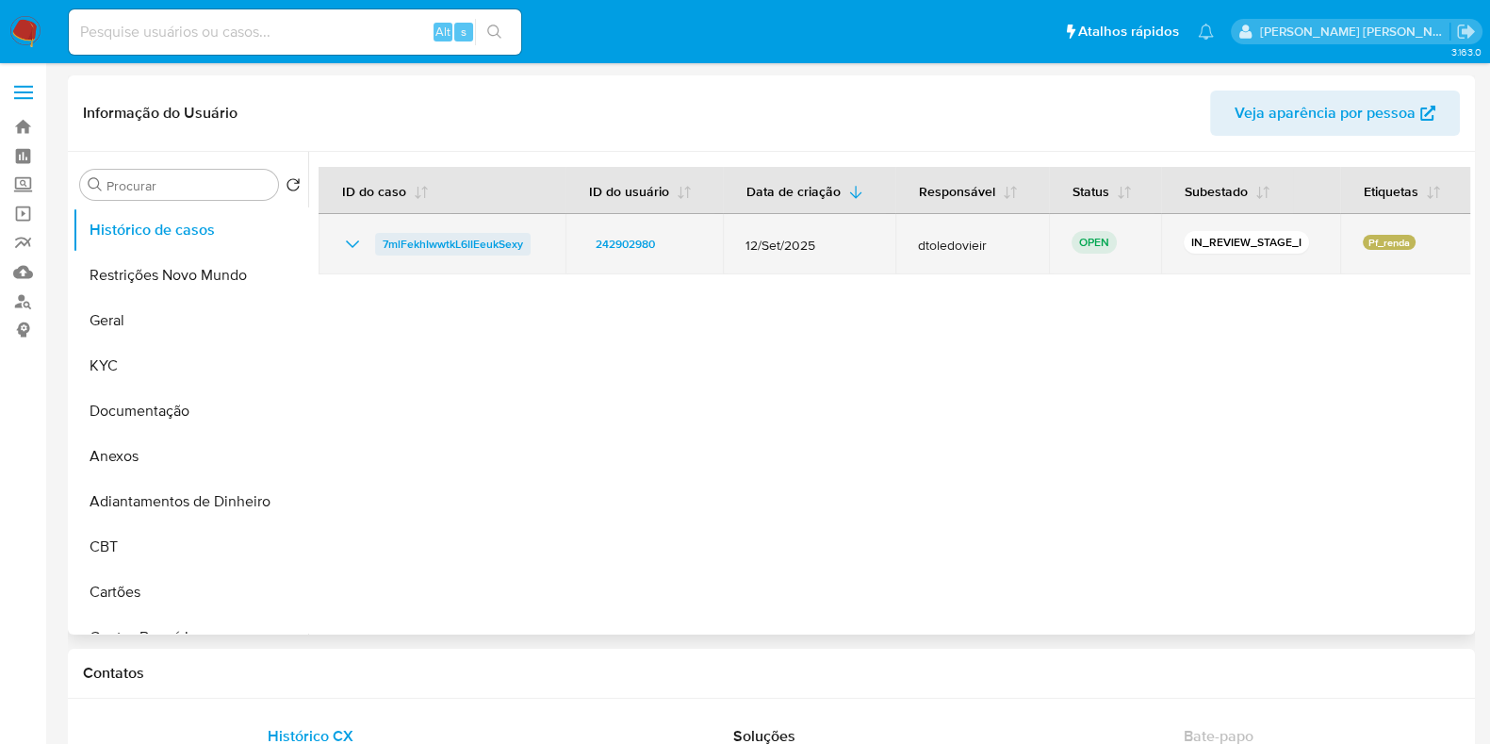
click at [451, 241] on span "7mlFekhIwwtkL6IIEeukSexy" at bounding box center [453, 244] width 140 height 23
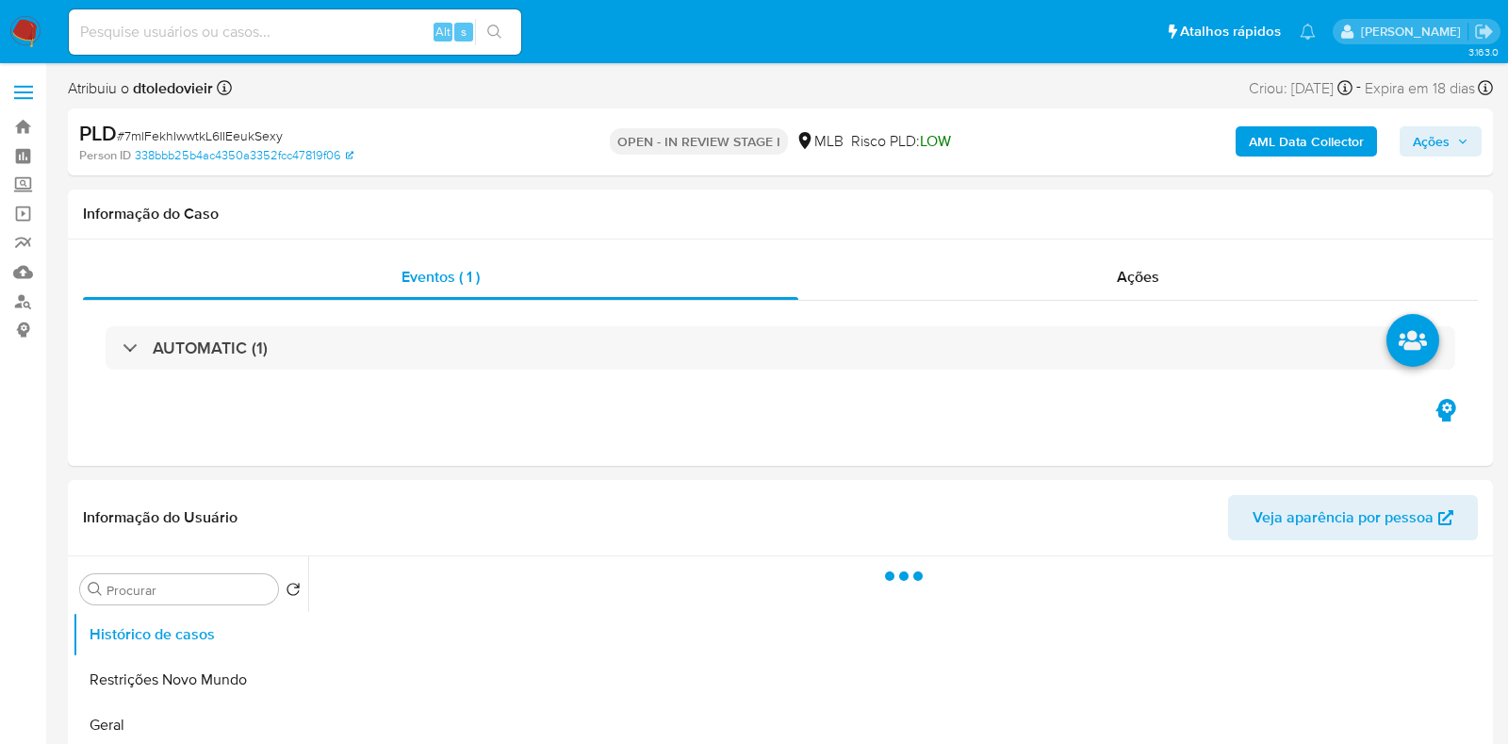
select select "10"
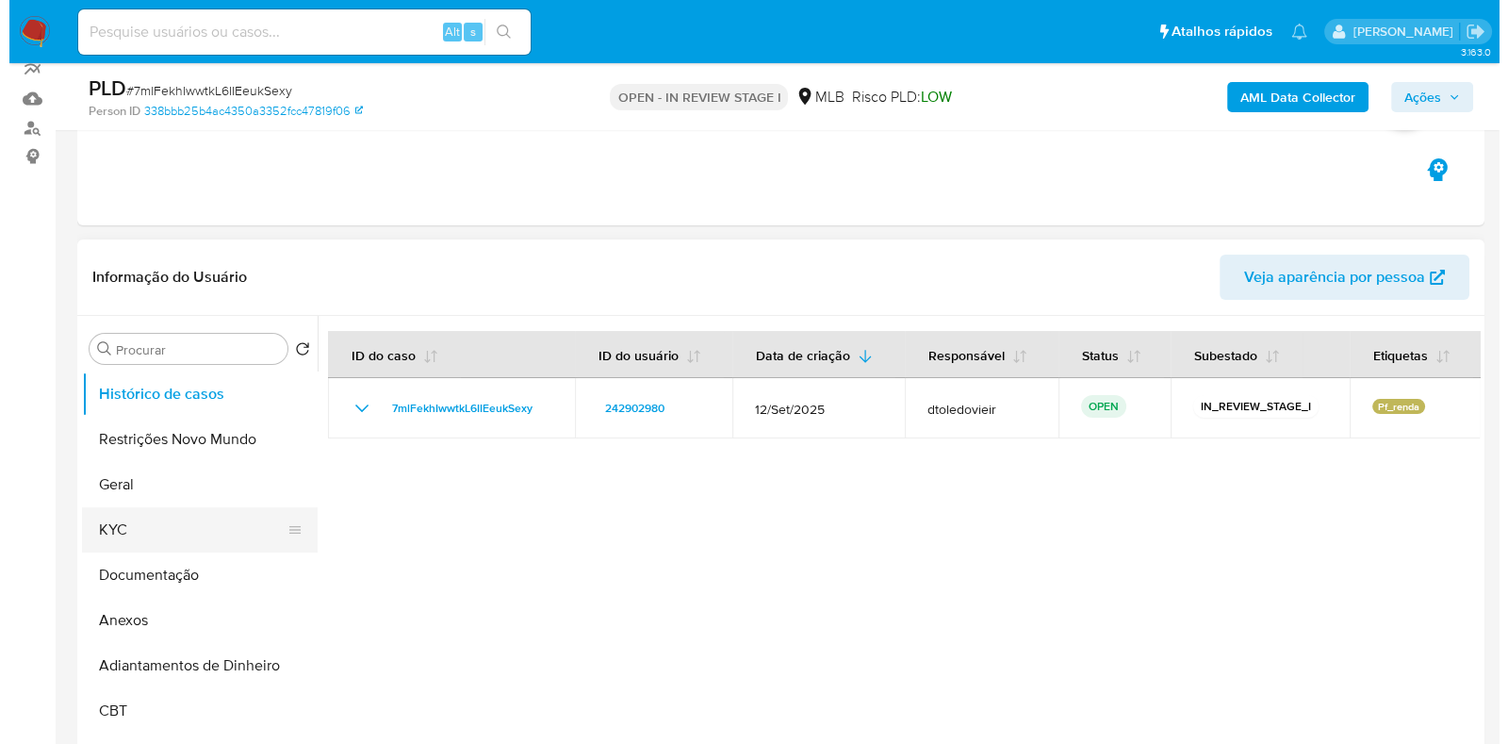
scroll to position [354, 0]
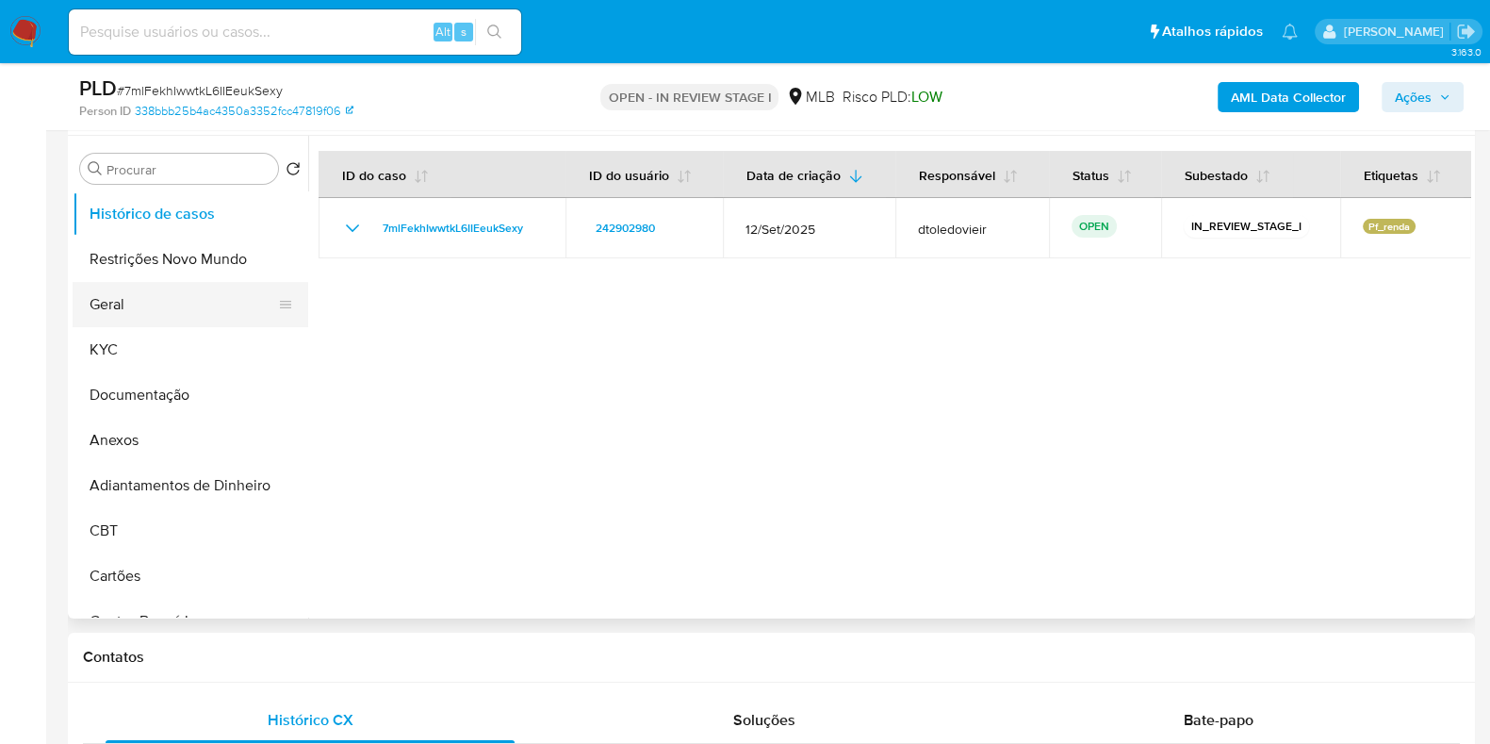
click at [179, 323] on button "Geral" at bounding box center [183, 304] width 221 height 45
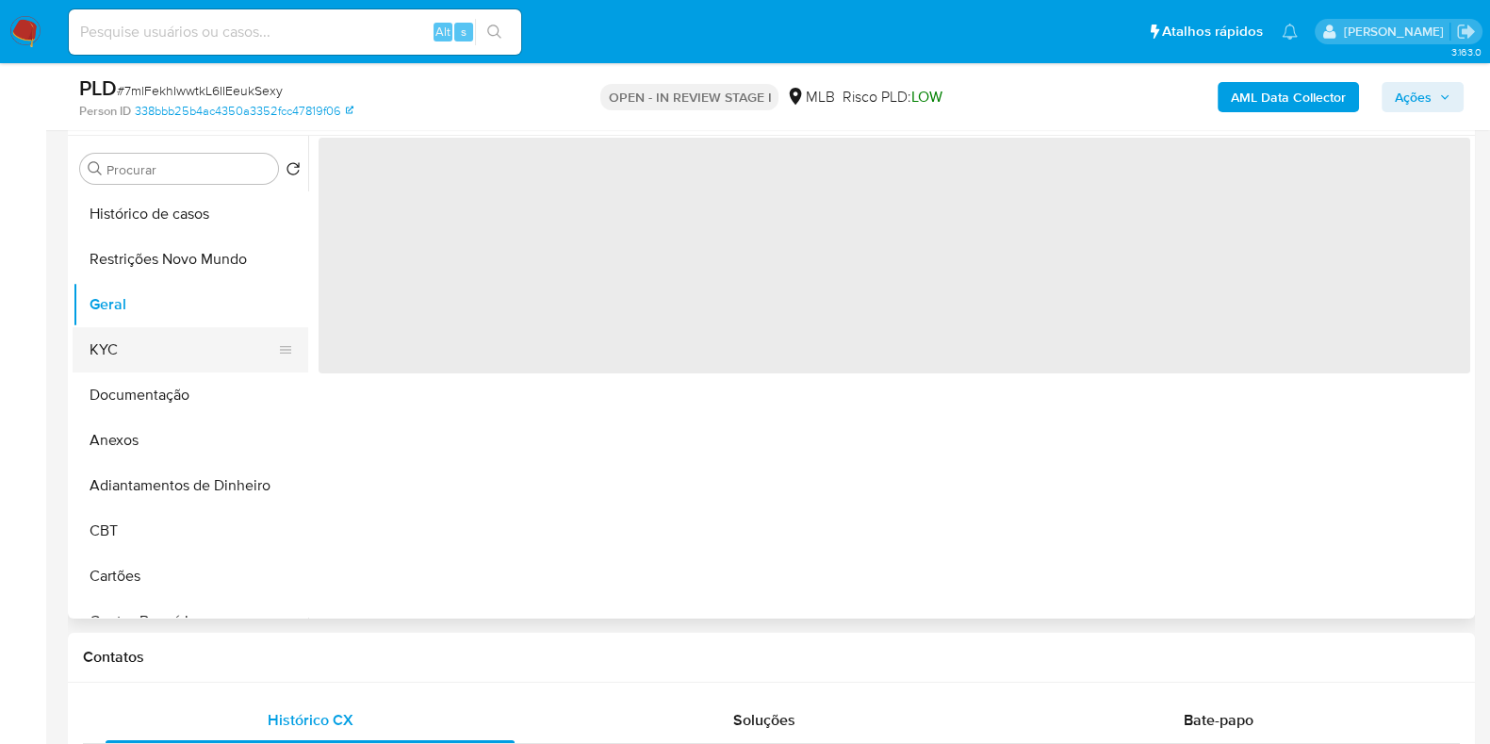
click at [128, 351] on button "KYC" at bounding box center [183, 349] width 221 height 45
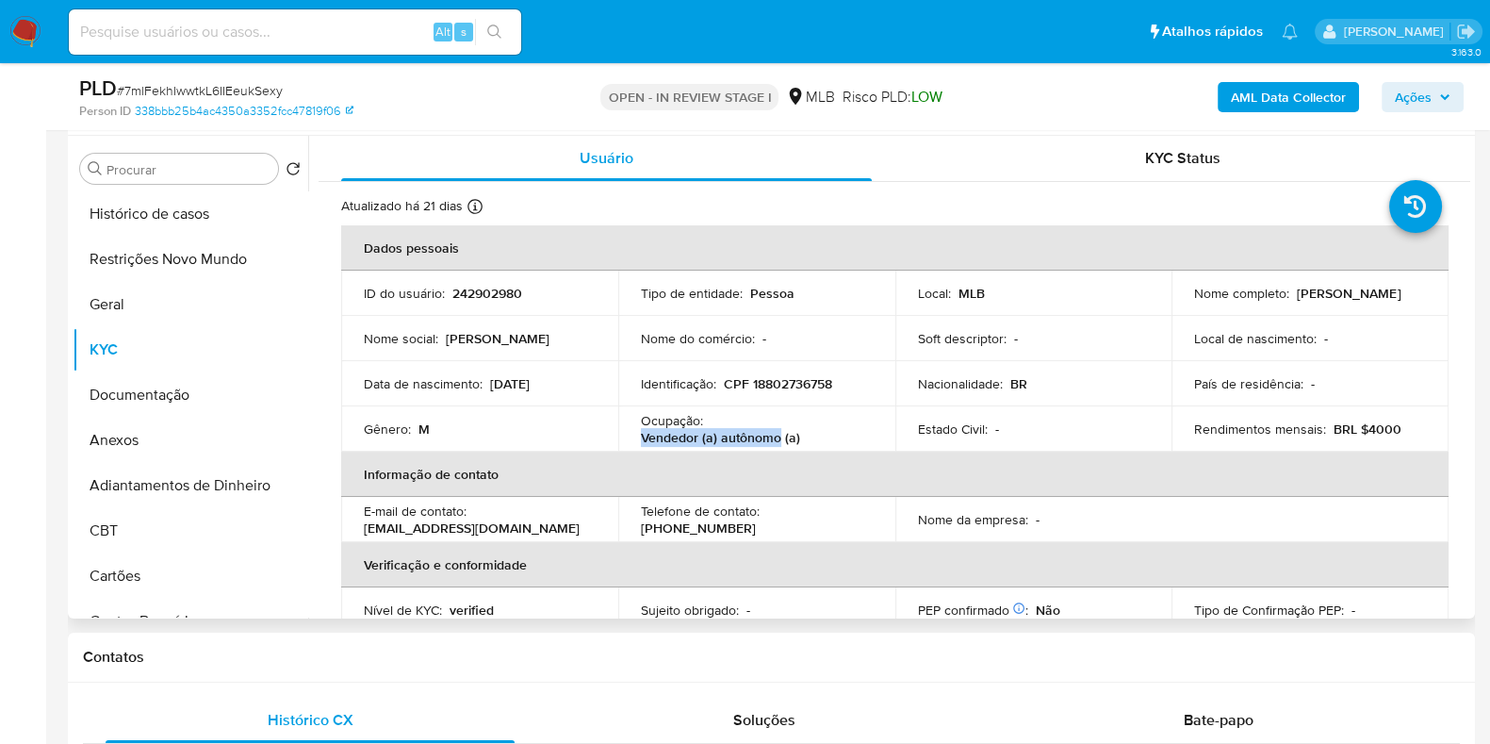
drag, startPoint x: 776, startPoint y: 442, endPoint x: 632, endPoint y: 441, distance: 144.2
click at [632, 441] on td "Ocupação : Vendedor (a) autônomo (a)" at bounding box center [756, 428] width 277 height 45
copy p "Vendedor (a) autônomo"
click at [184, 393] on button "Documentação" at bounding box center [183, 394] width 221 height 45
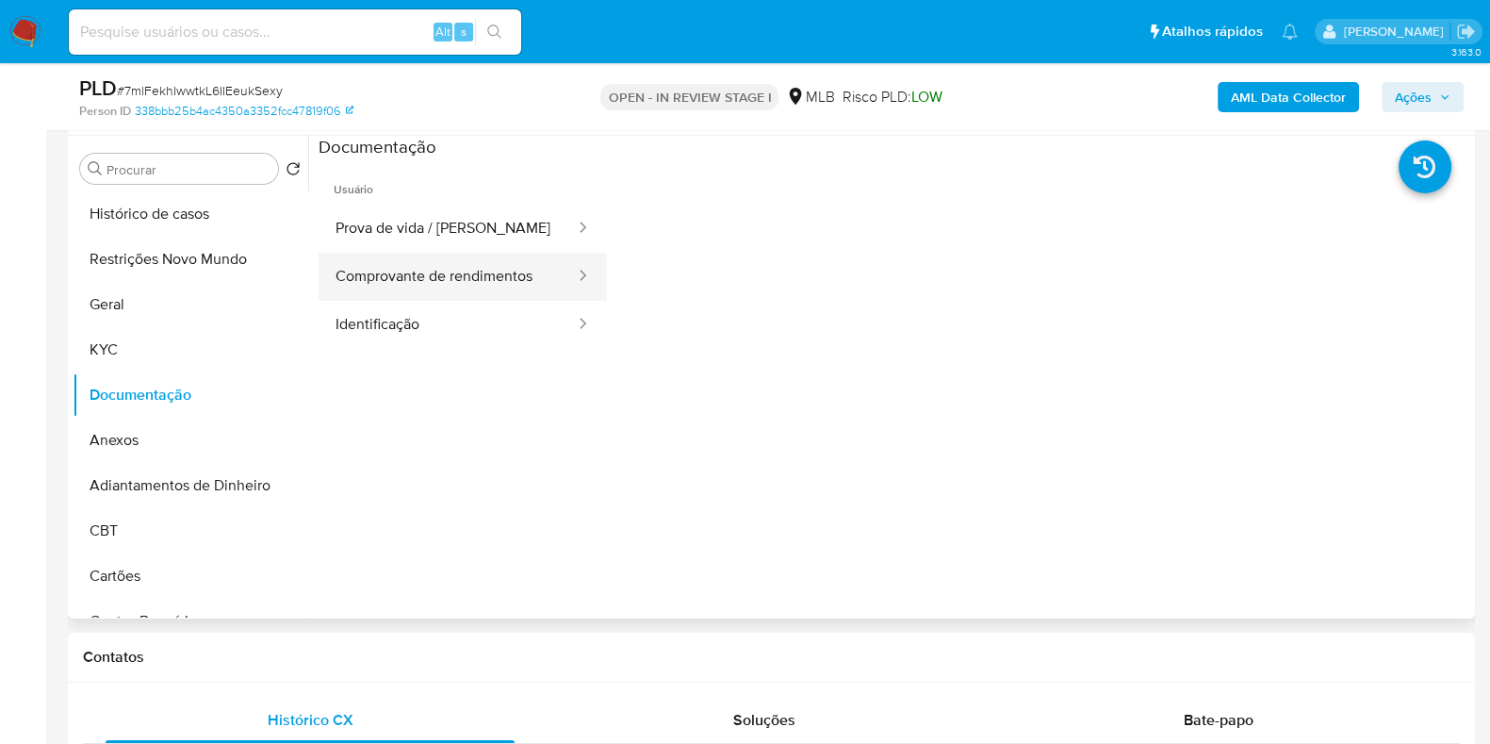
click at [507, 259] on button "Comprovante de rendimentos" at bounding box center [448, 277] width 258 height 48
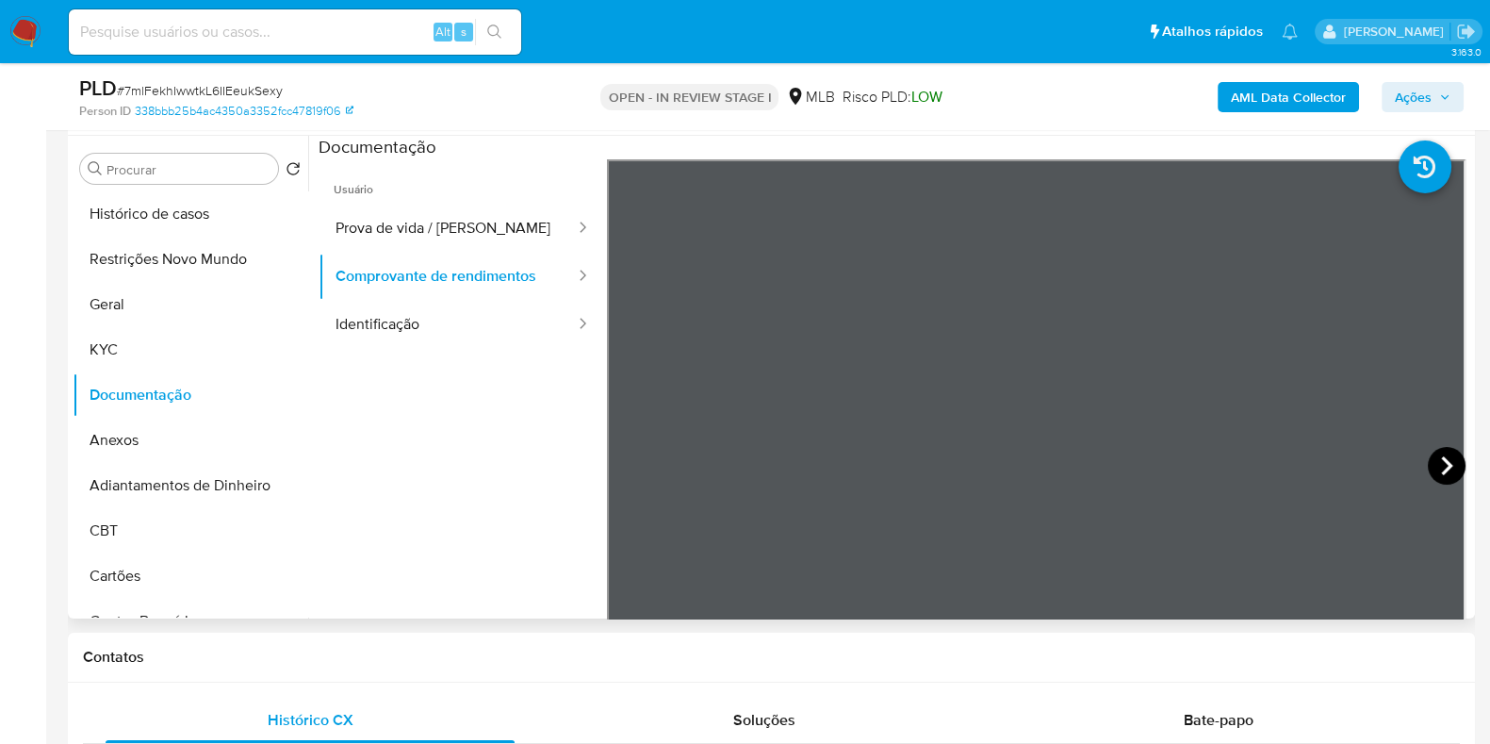
click at [1444, 471] on icon at bounding box center [1447, 466] width 38 height 38
click at [635, 456] on icon at bounding box center [631, 466] width 38 height 38
click at [1435, 452] on icon at bounding box center [1447, 466] width 38 height 38
click at [618, 459] on icon at bounding box center [631, 466] width 38 height 38
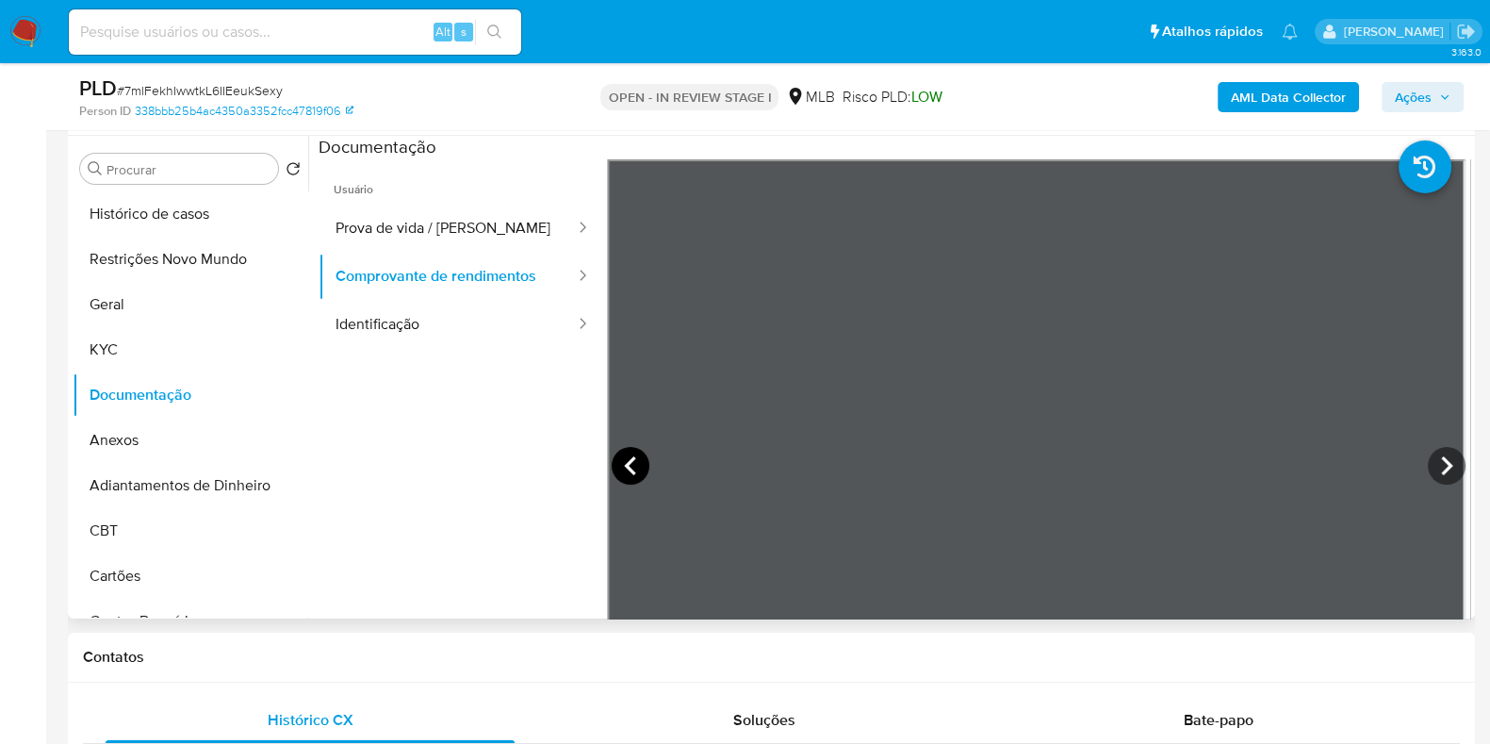
click at [619, 459] on icon at bounding box center [631, 466] width 38 height 38
click at [1434, 480] on icon at bounding box center [1447, 466] width 38 height 38
click at [1439, 473] on icon at bounding box center [1447, 466] width 38 height 38
click at [1269, 98] on b "AML Data Collector" at bounding box center [1288, 97] width 115 height 30
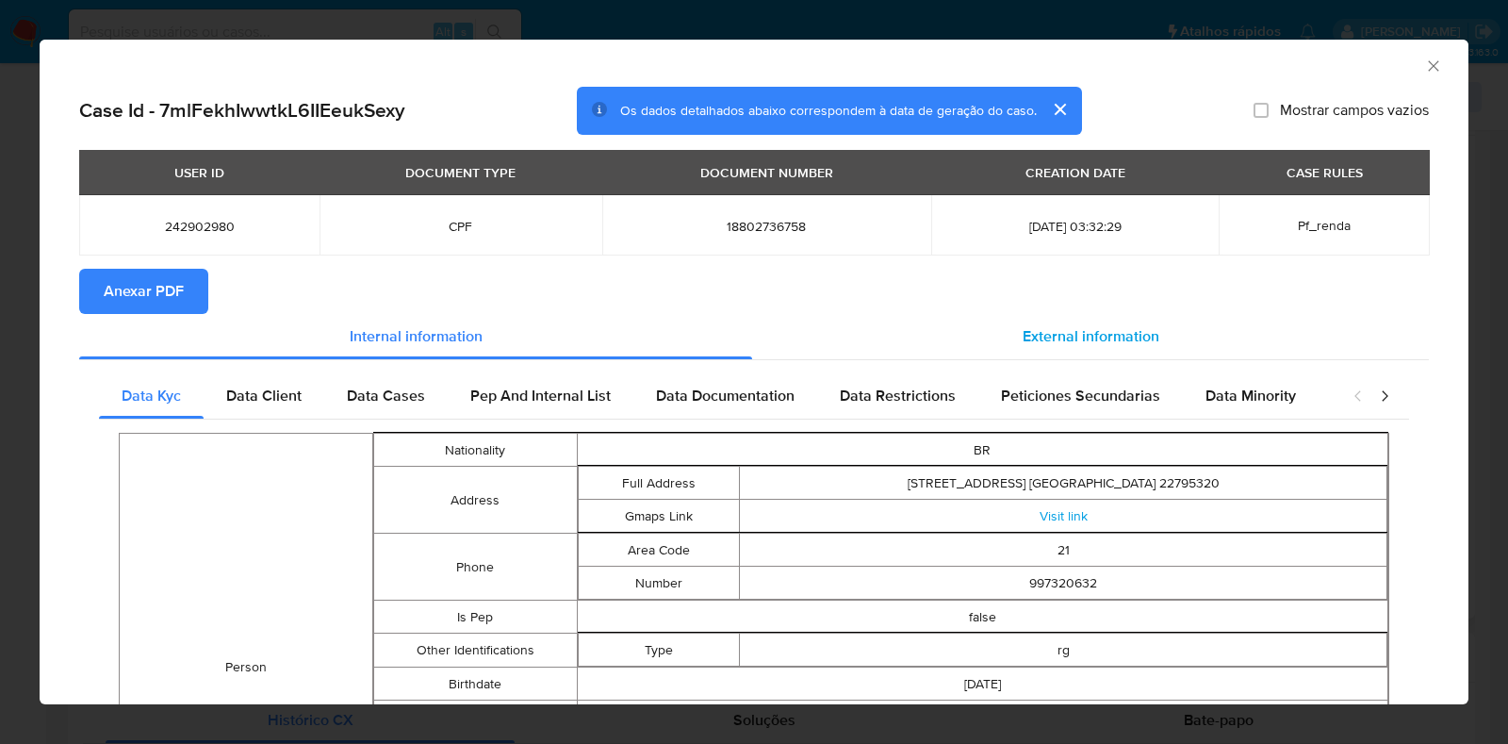
click at [1108, 329] on span "External information" at bounding box center [1091, 336] width 137 height 22
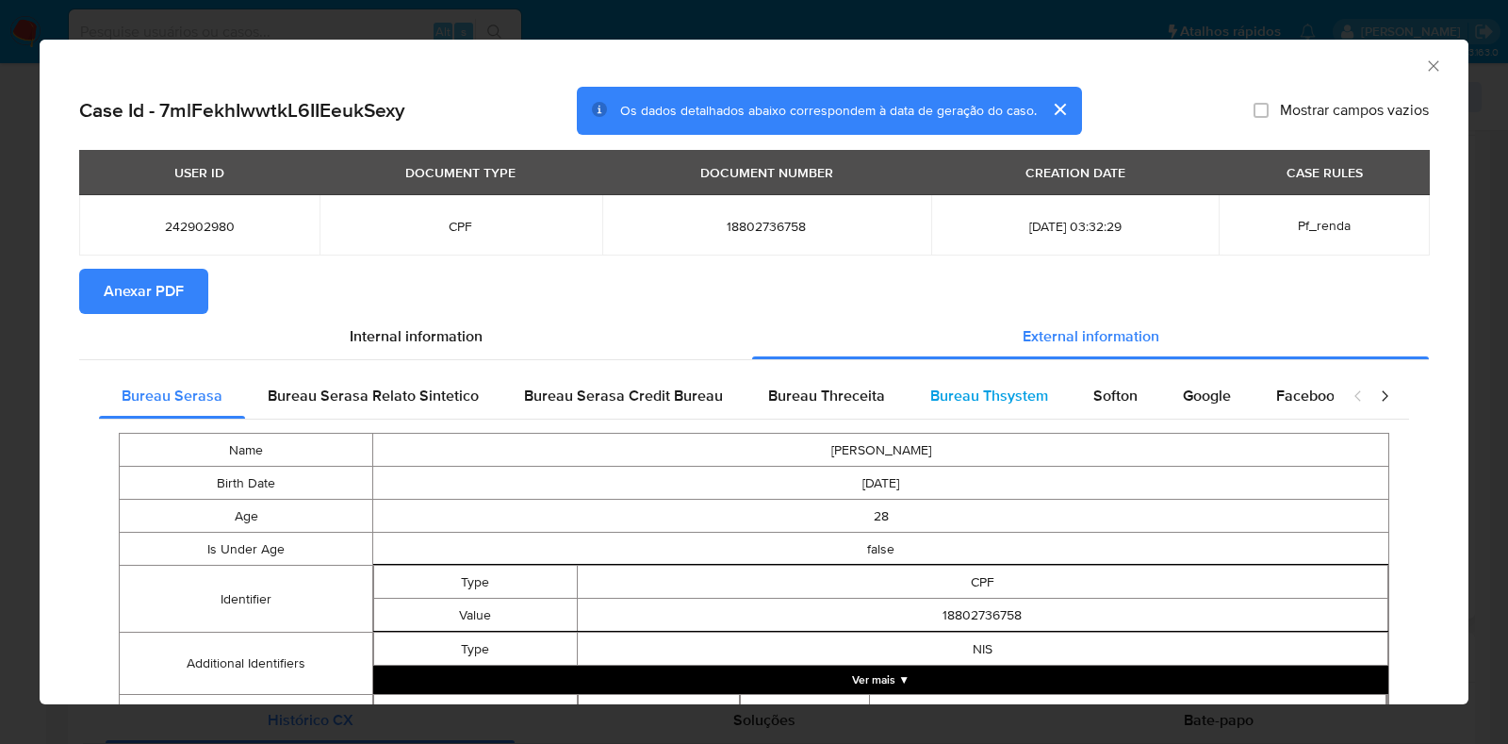
click at [1001, 399] on span "Bureau Thsystem" at bounding box center [989, 396] width 118 height 22
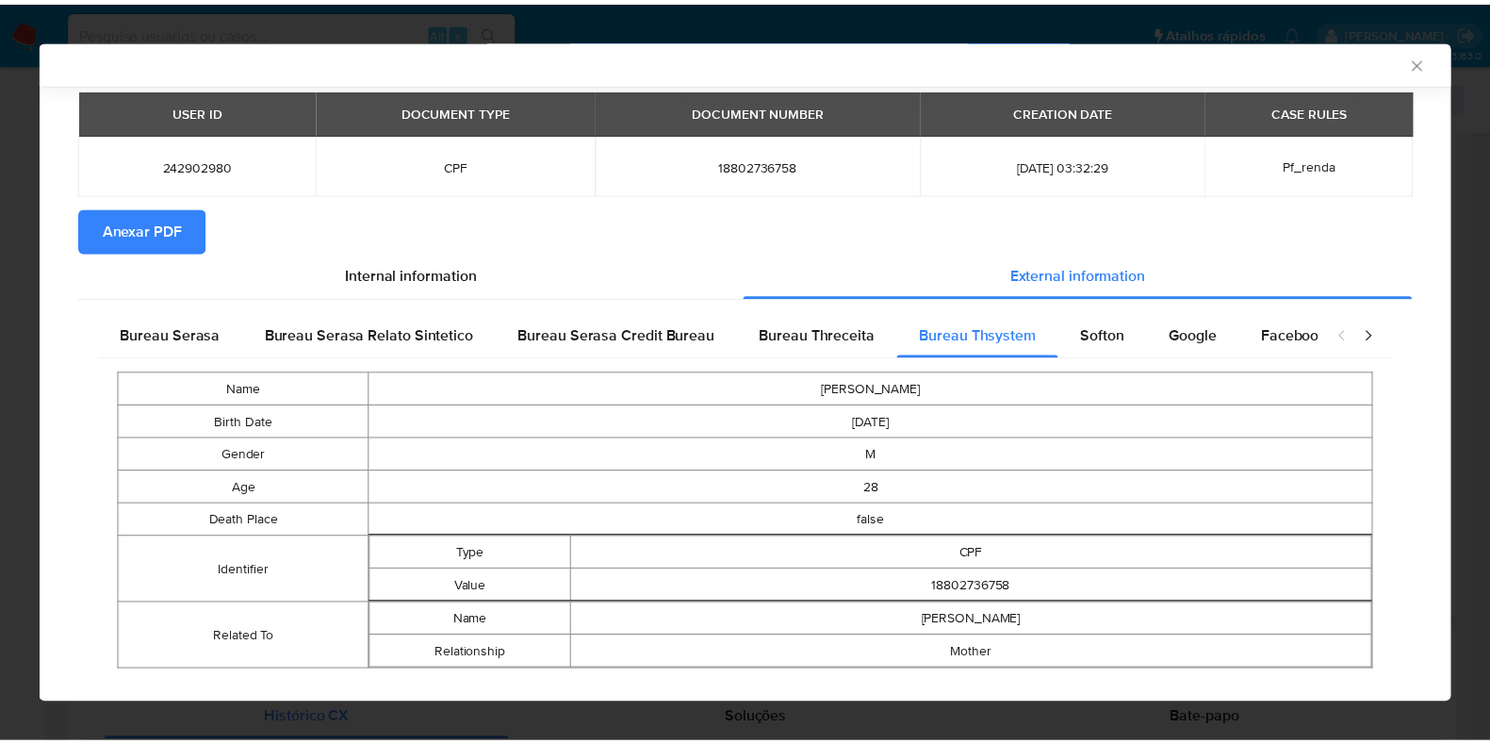
scroll to position [0, 0]
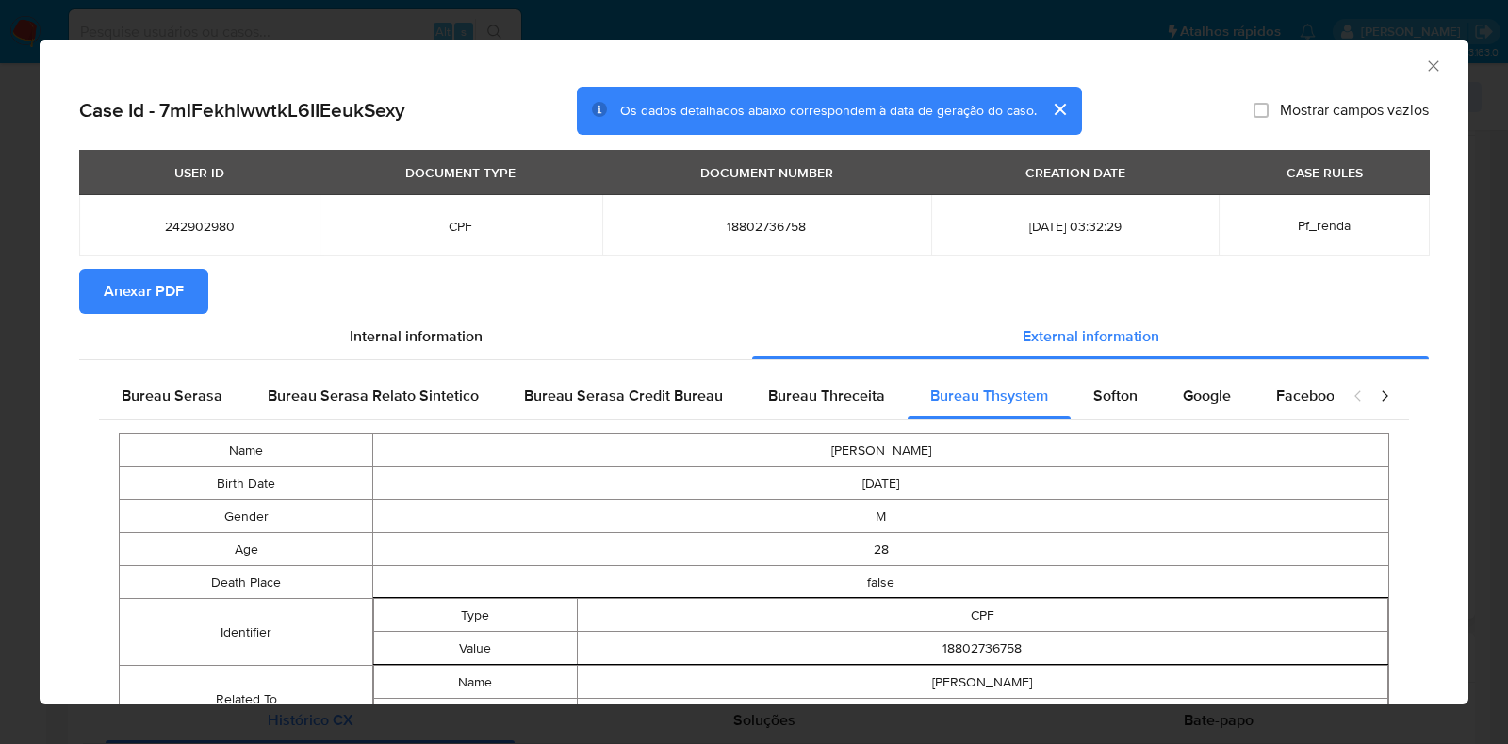
click at [713, 222] on span "18802736758" at bounding box center [767, 226] width 284 height 17
copy span "18802736758"
click at [1424, 67] on icon "Fechar a janela" at bounding box center [1433, 66] width 19 height 19
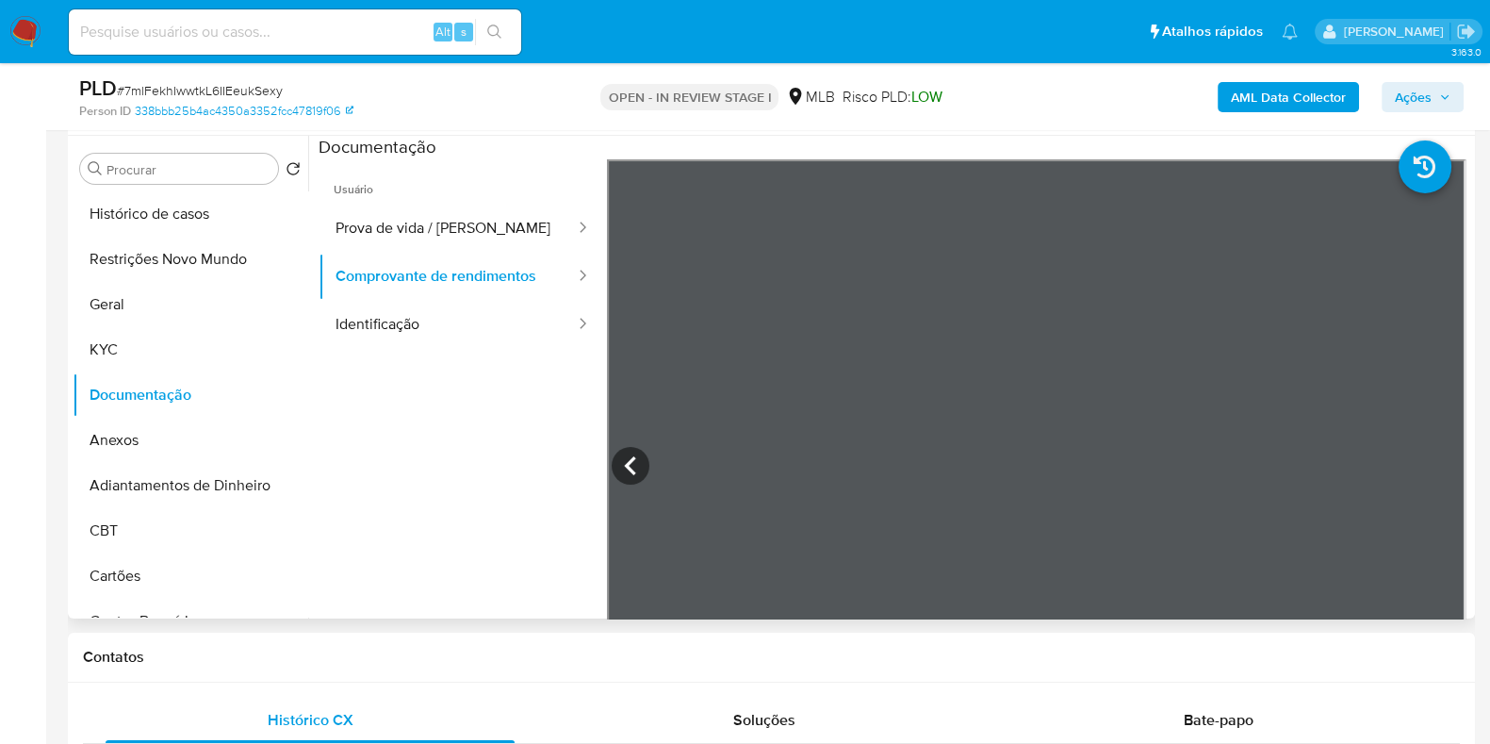
click at [1434, 90] on span "Ações" at bounding box center [1423, 97] width 56 height 26
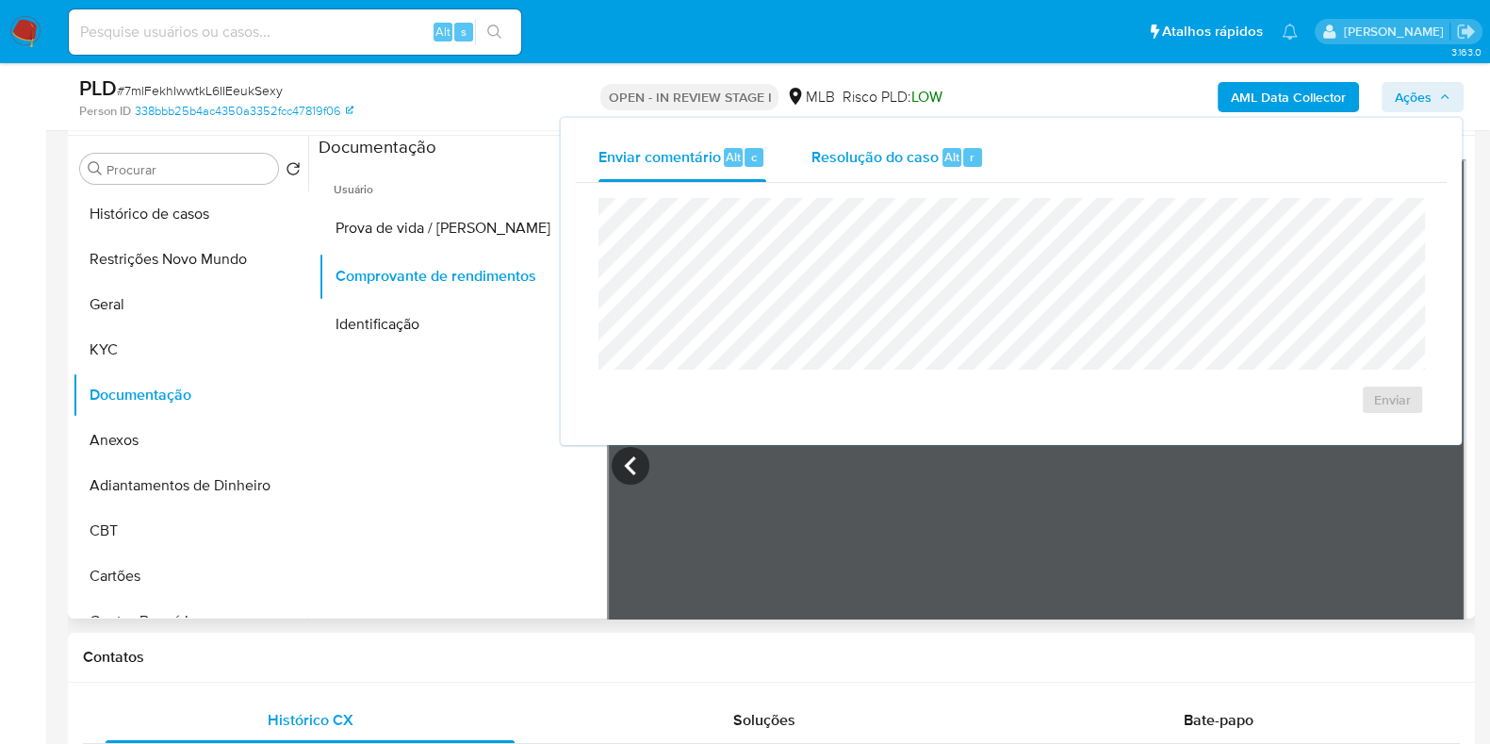
drag, startPoint x: 898, startPoint y: 145, endPoint x: 888, endPoint y: 156, distance: 15.3
click at [897, 146] on span "Resolução do caso" at bounding box center [875, 156] width 127 height 22
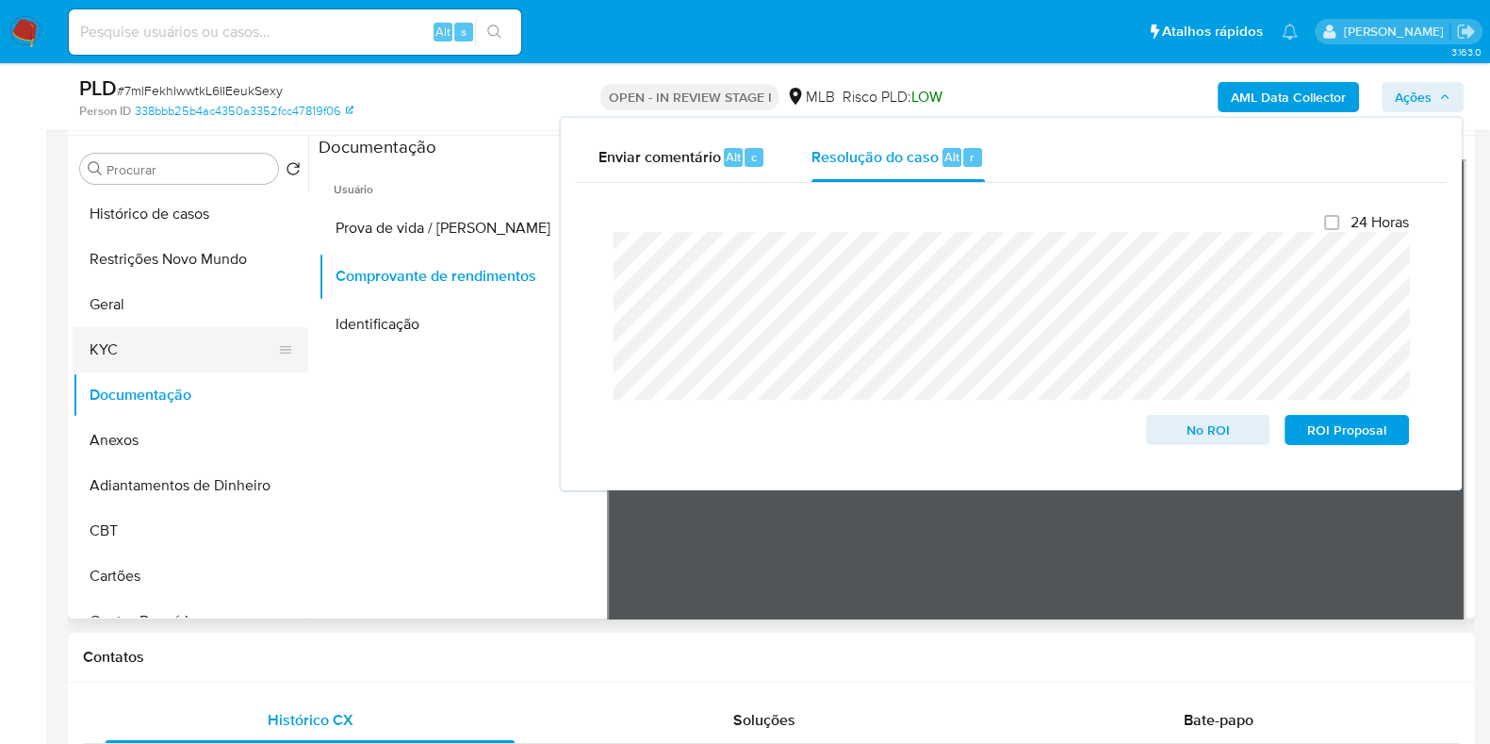
click at [212, 349] on button "KYC" at bounding box center [183, 349] width 221 height 45
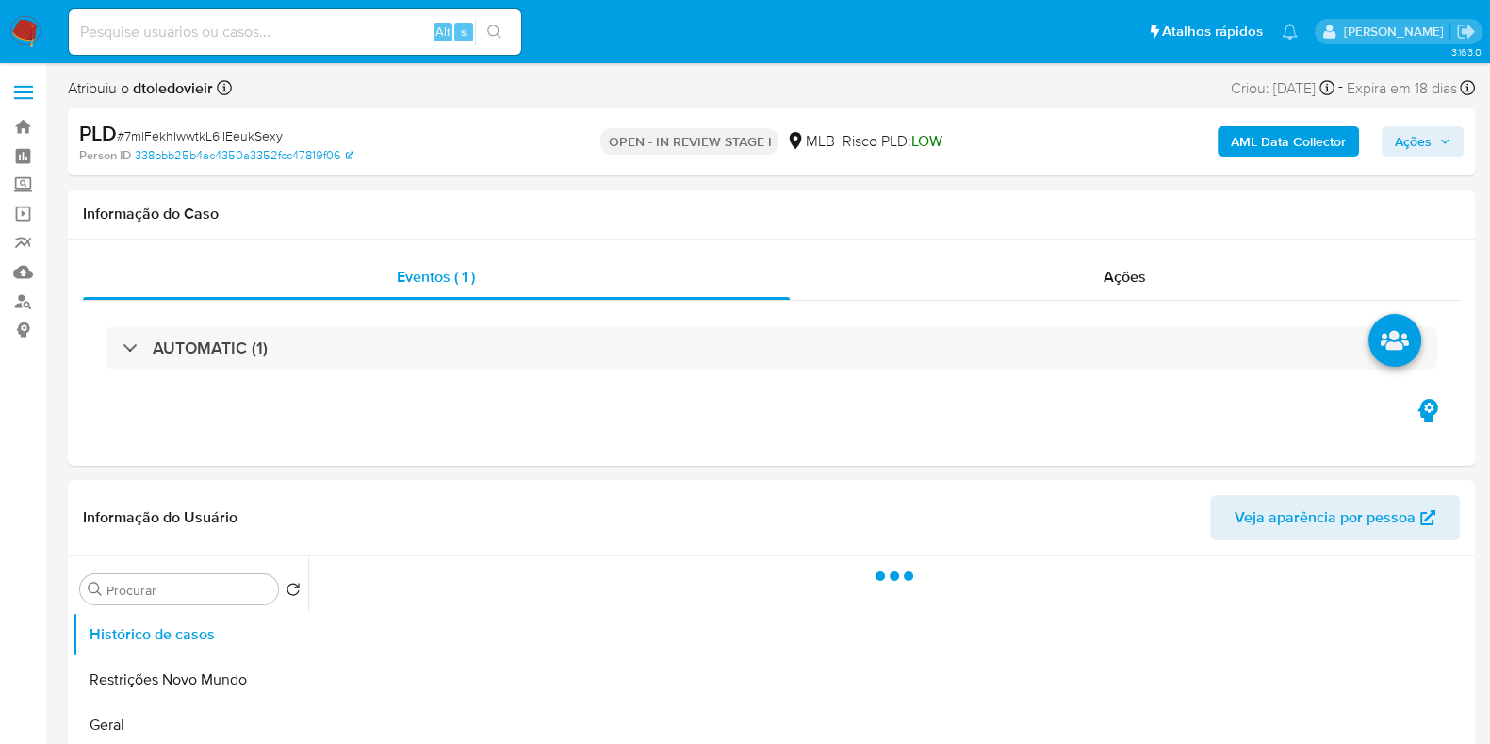
select select "10"
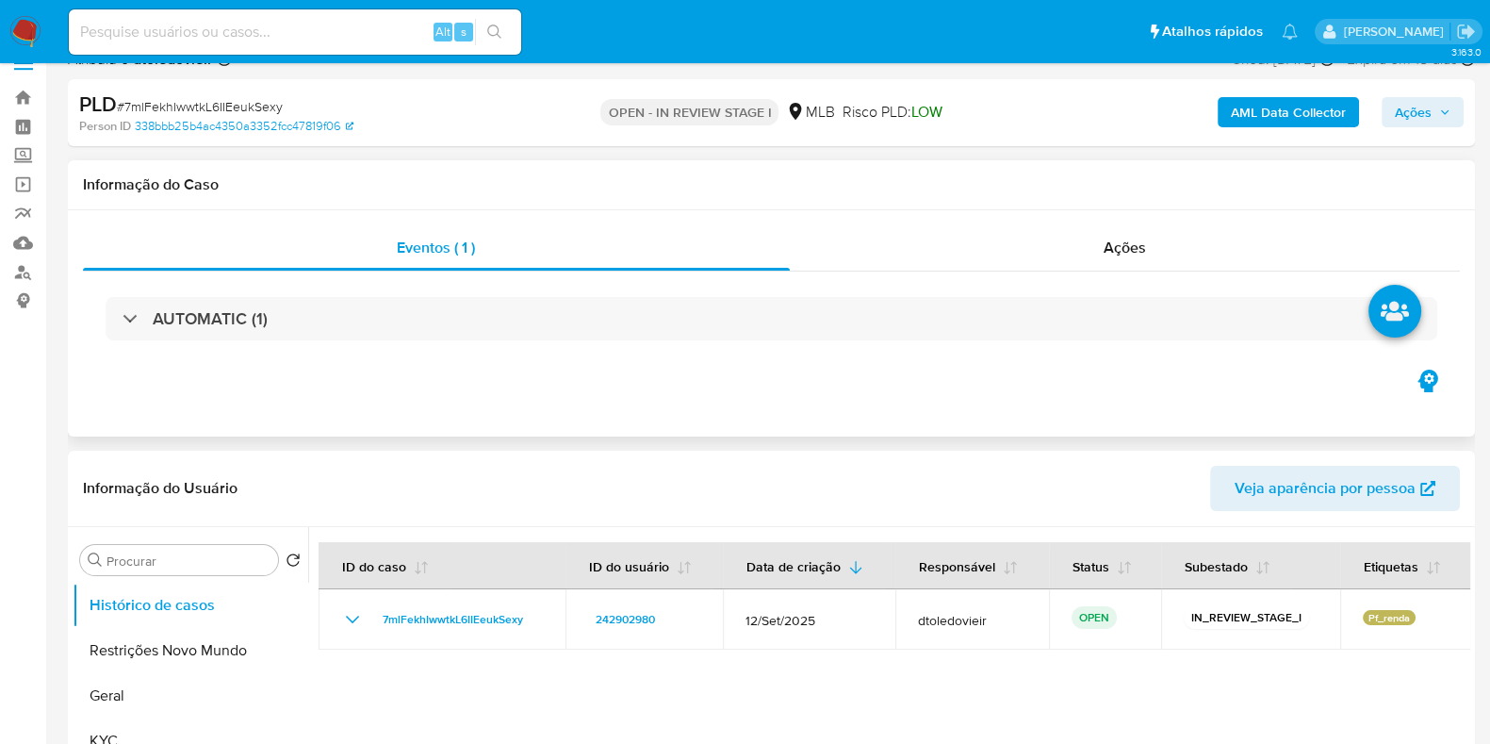
scroll to position [235, 0]
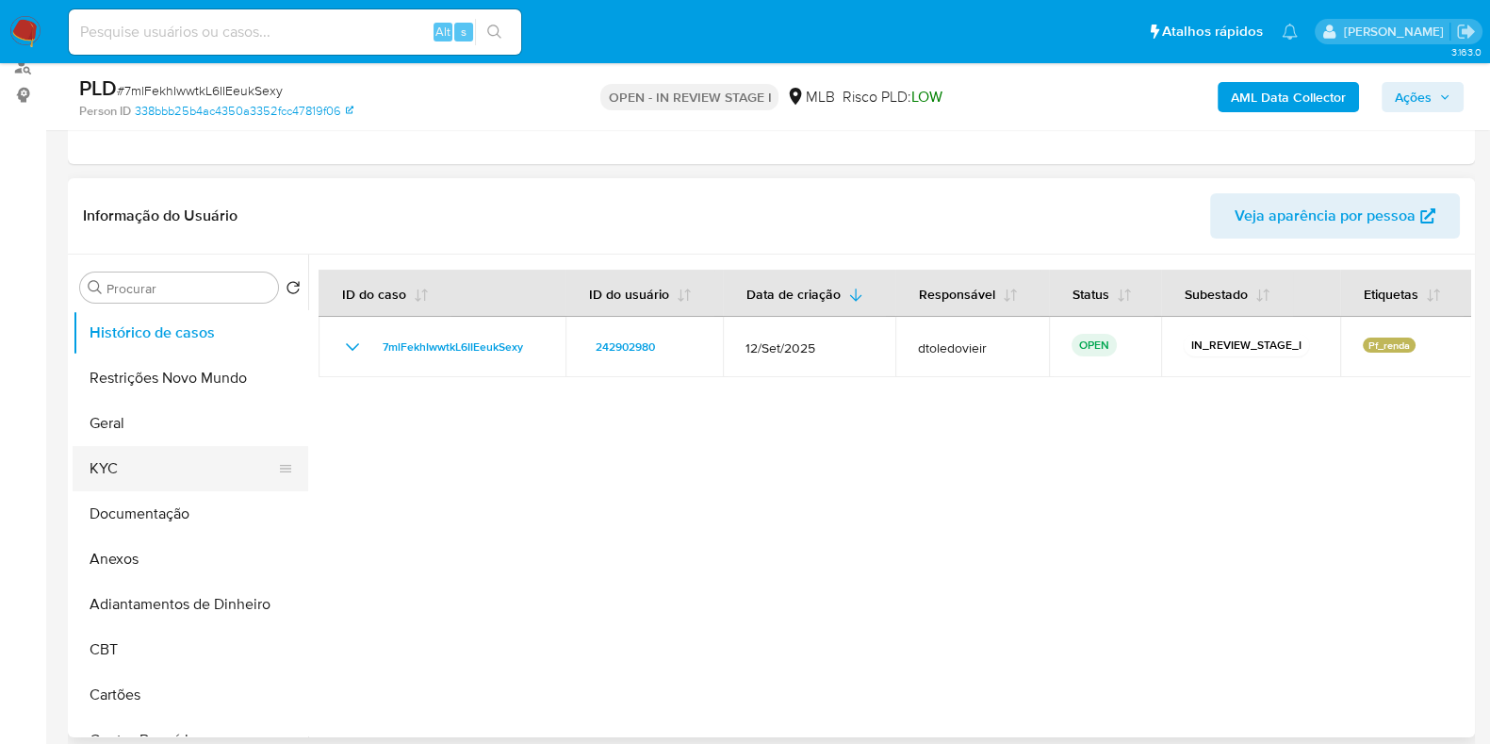
click at [104, 479] on button "KYC" at bounding box center [183, 468] width 221 height 45
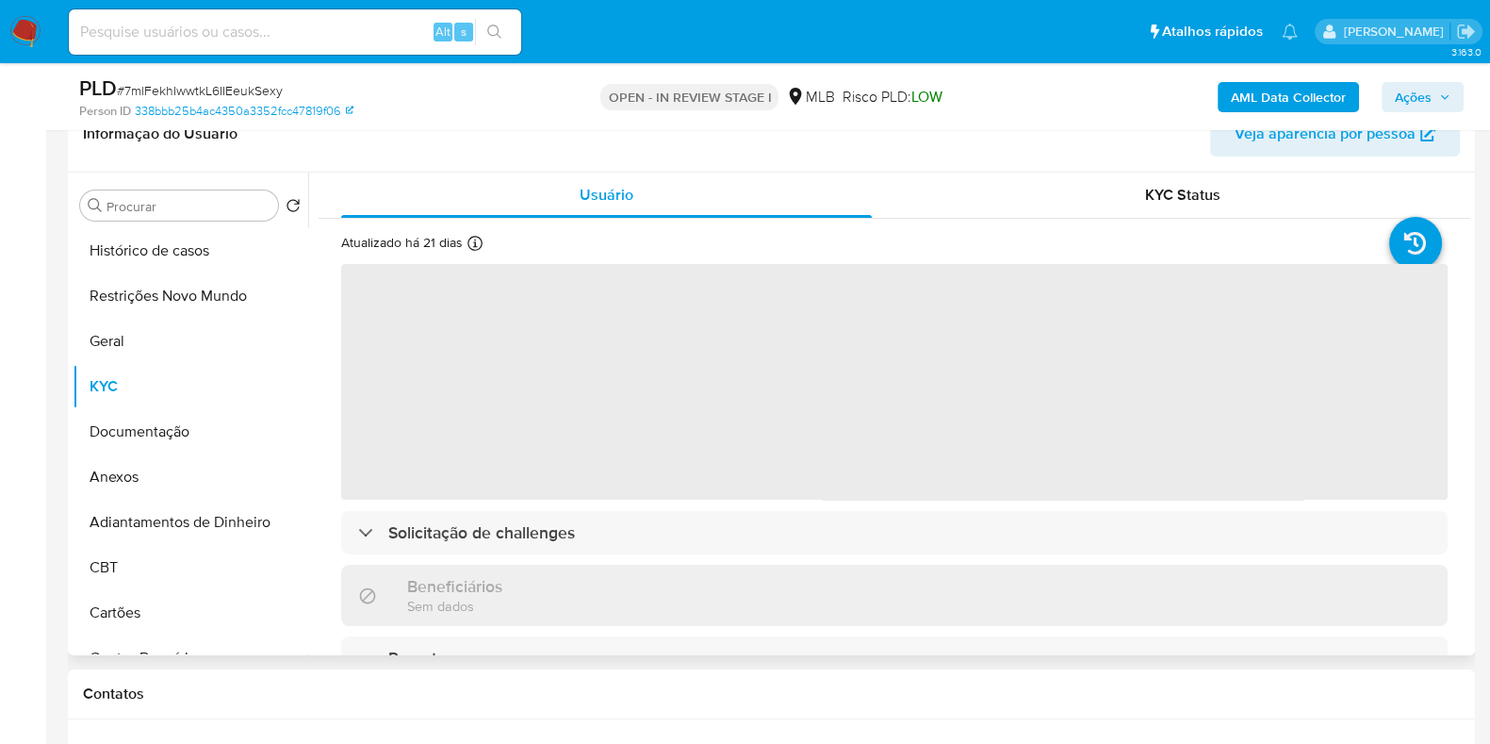
scroll to position [354, 0]
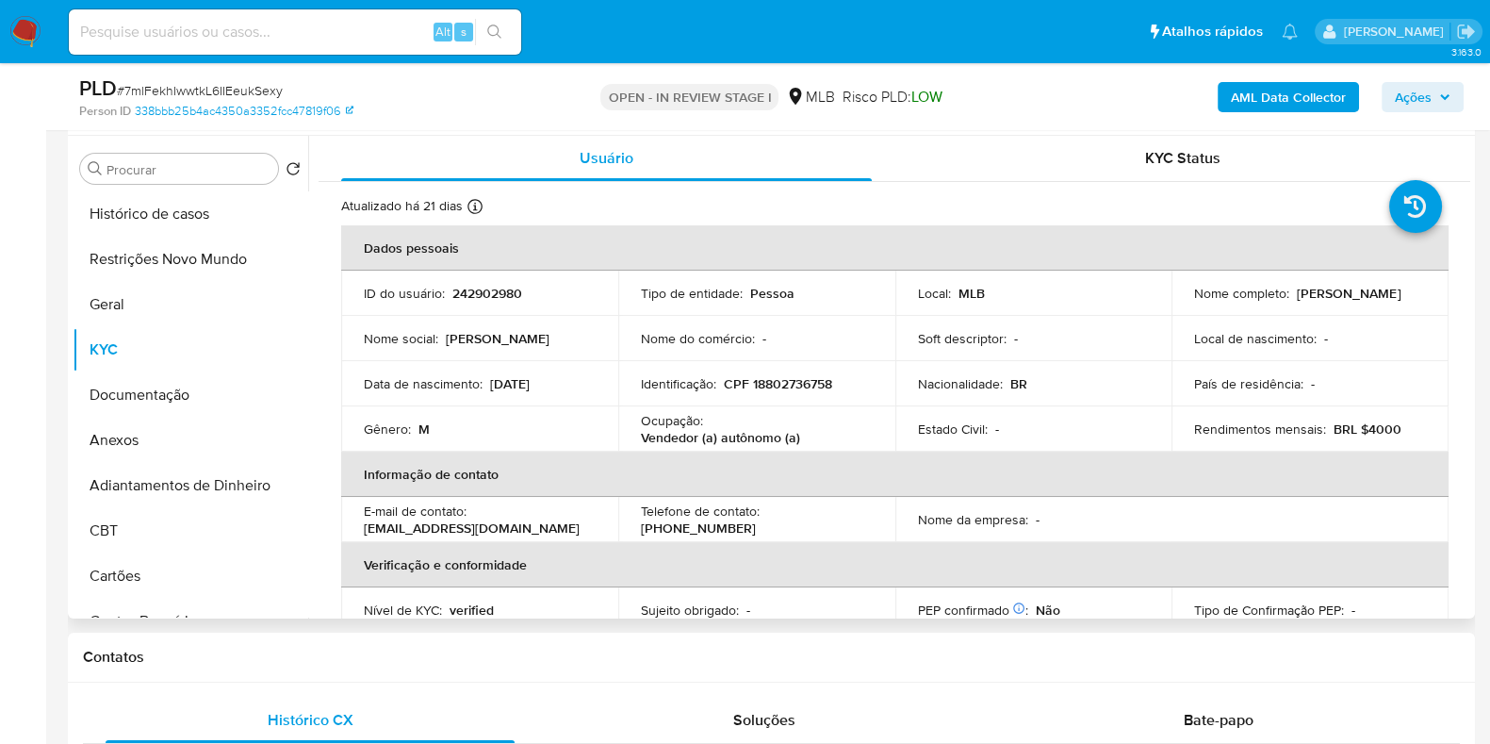
drag, startPoint x: 1417, startPoint y: 300, endPoint x: 1180, endPoint y: 304, distance: 236.7
click at [1183, 304] on td "Nome completo : [PERSON_NAME]" at bounding box center [1310, 293] width 277 height 45
copy p "[PERSON_NAME]"
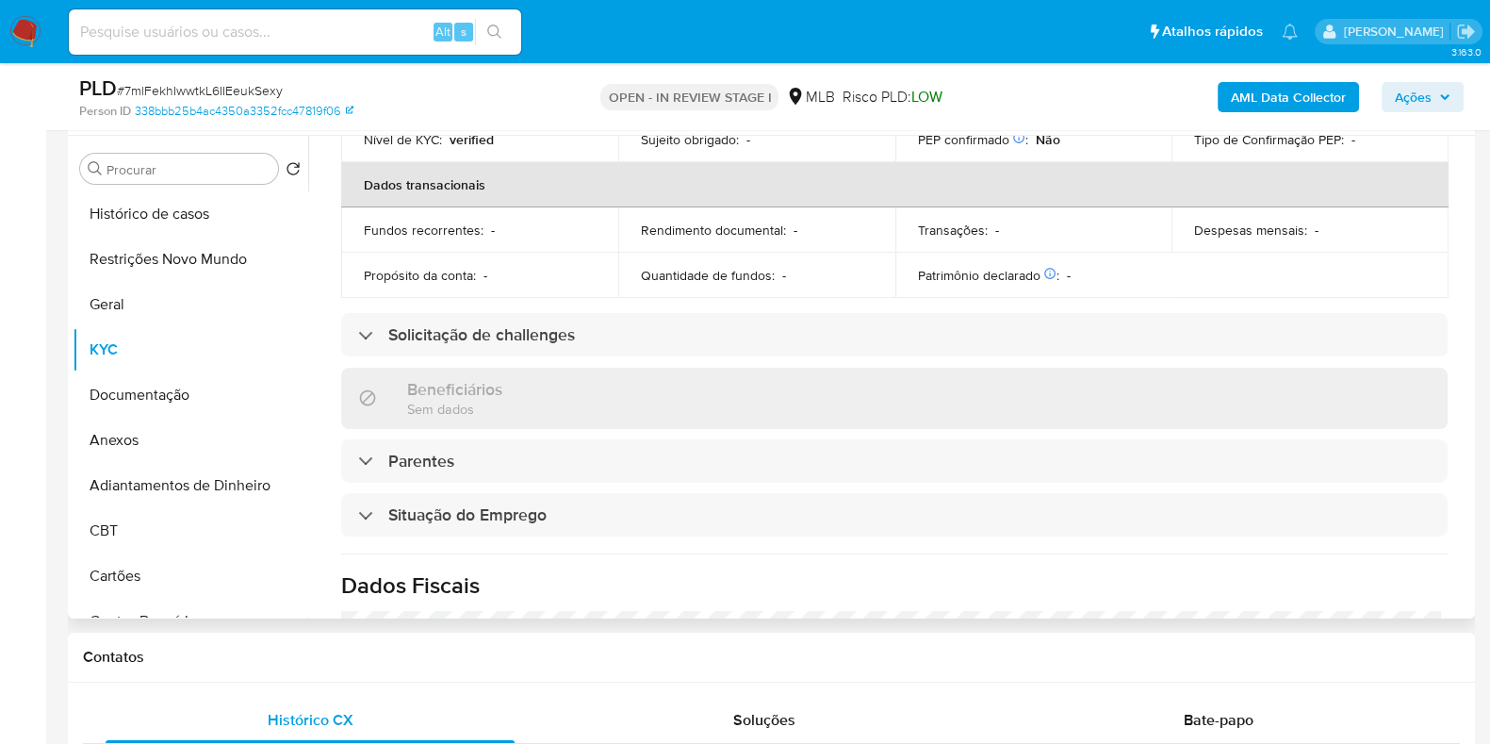
scroll to position [0, 0]
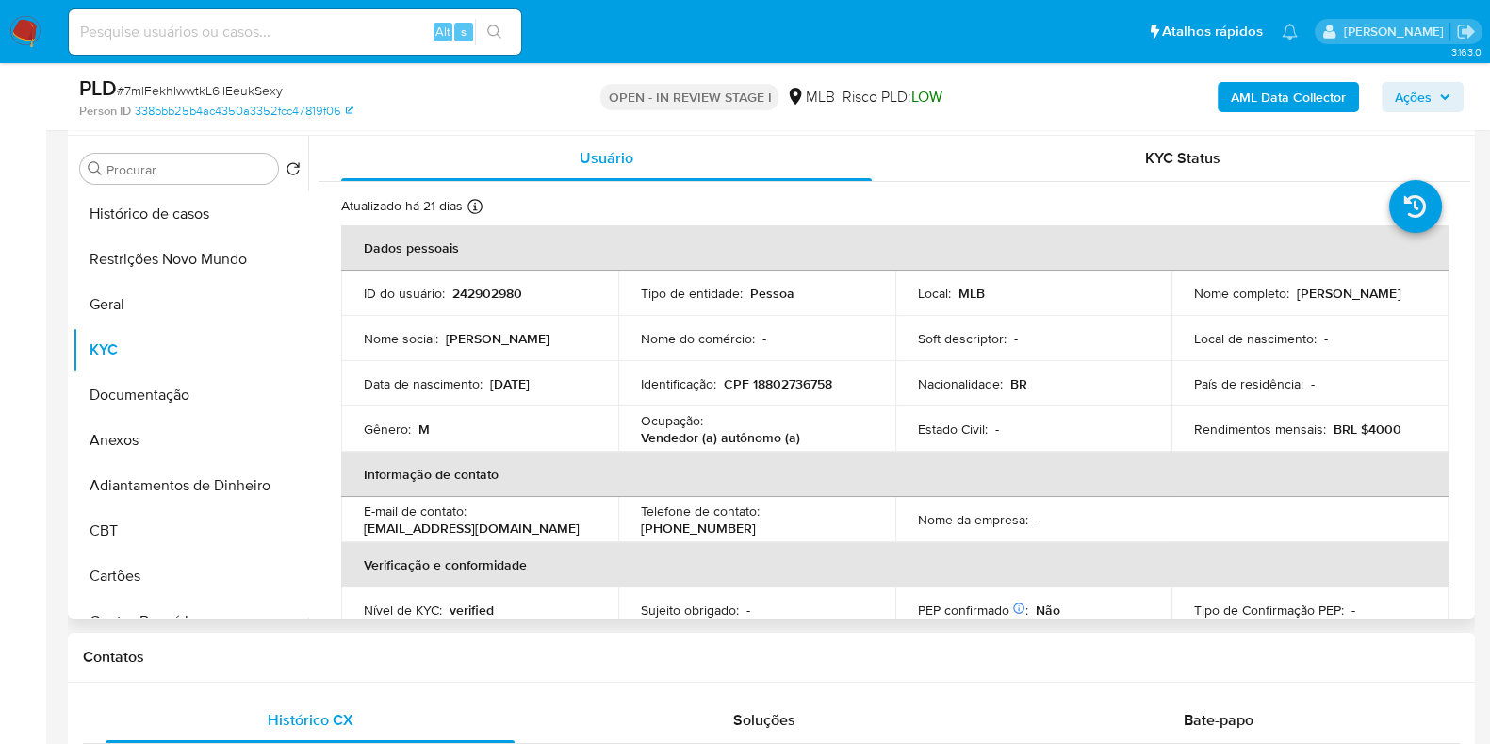
click at [793, 387] on p "CPF 18802736758" at bounding box center [778, 383] width 108 height 17
copy p "18802736758"
click at [176, 267] on button "Restrições Novo Mundo" at bounding box center [183, 259] width 221 height 45
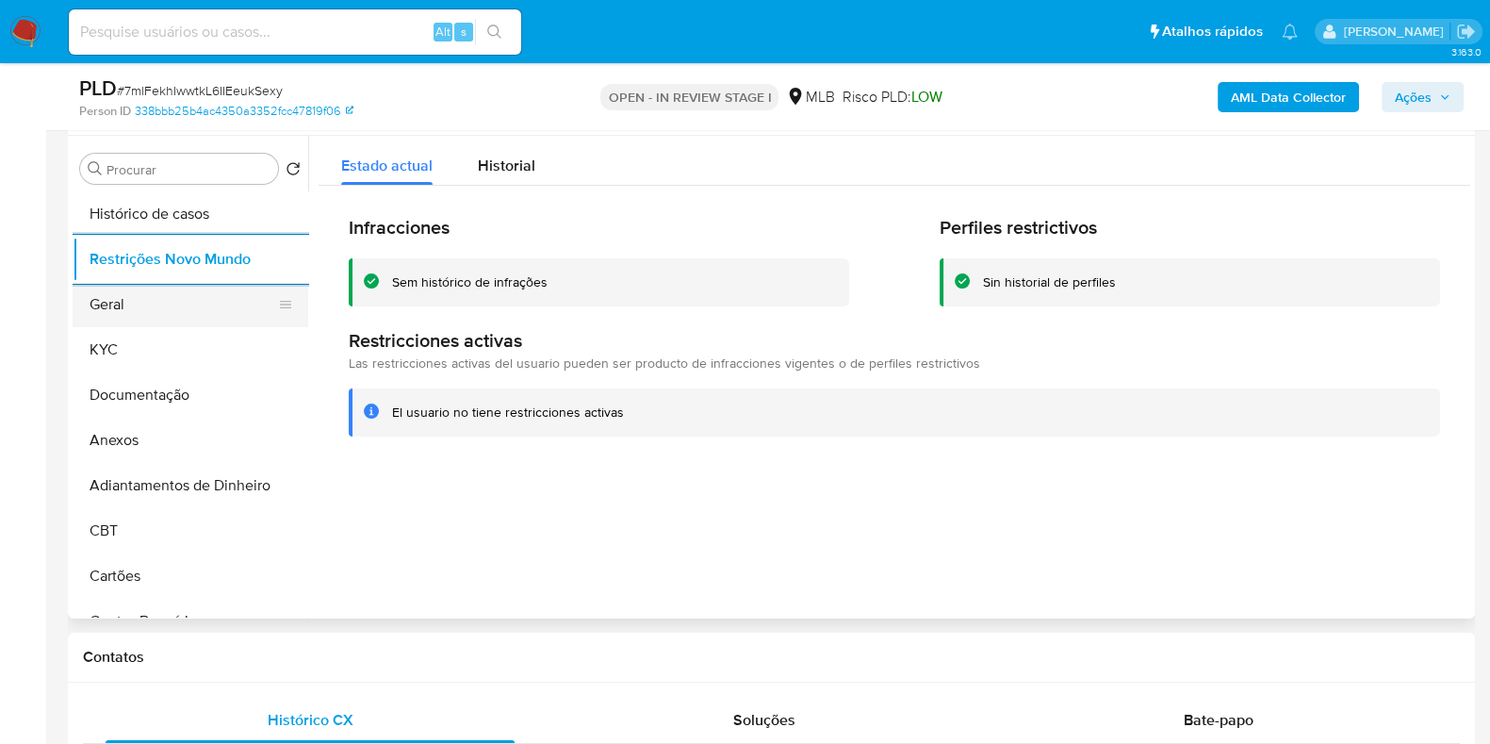
click at [123, 319] on button "Geral" at bounding box center [183, 304] width 221 height 45
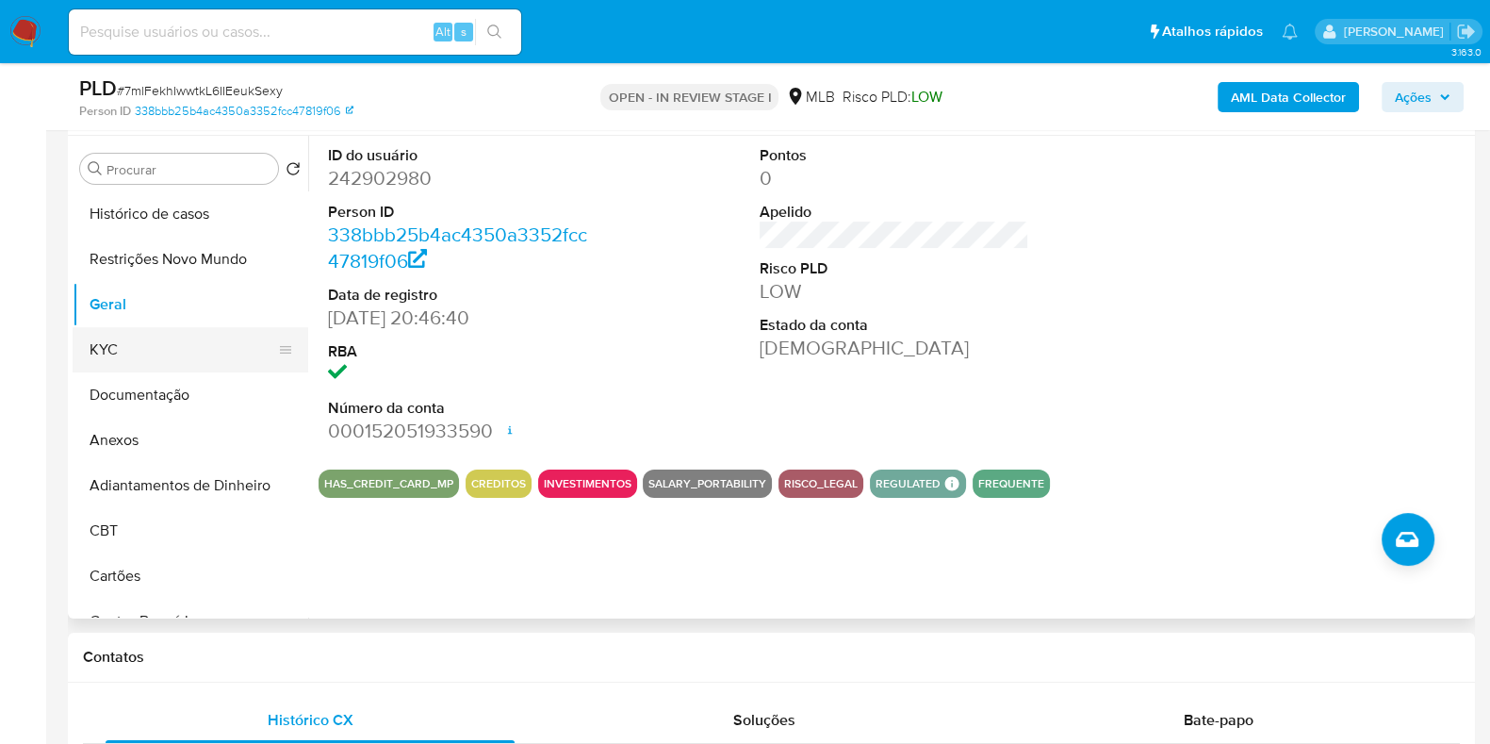
click at [198, 353] on button "KYC" at bounding box center [183, 349] width 221 height 45
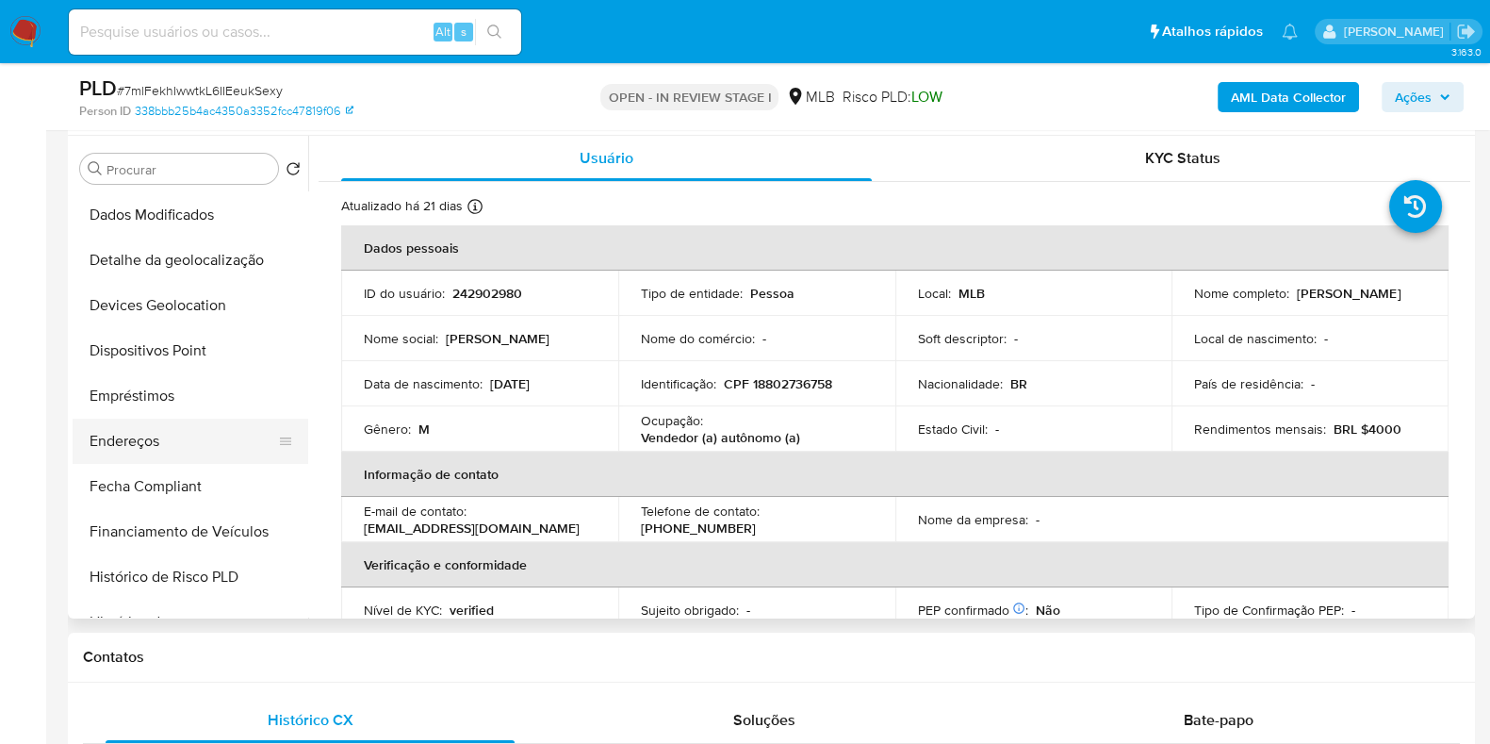
scroll to position [470, 0]
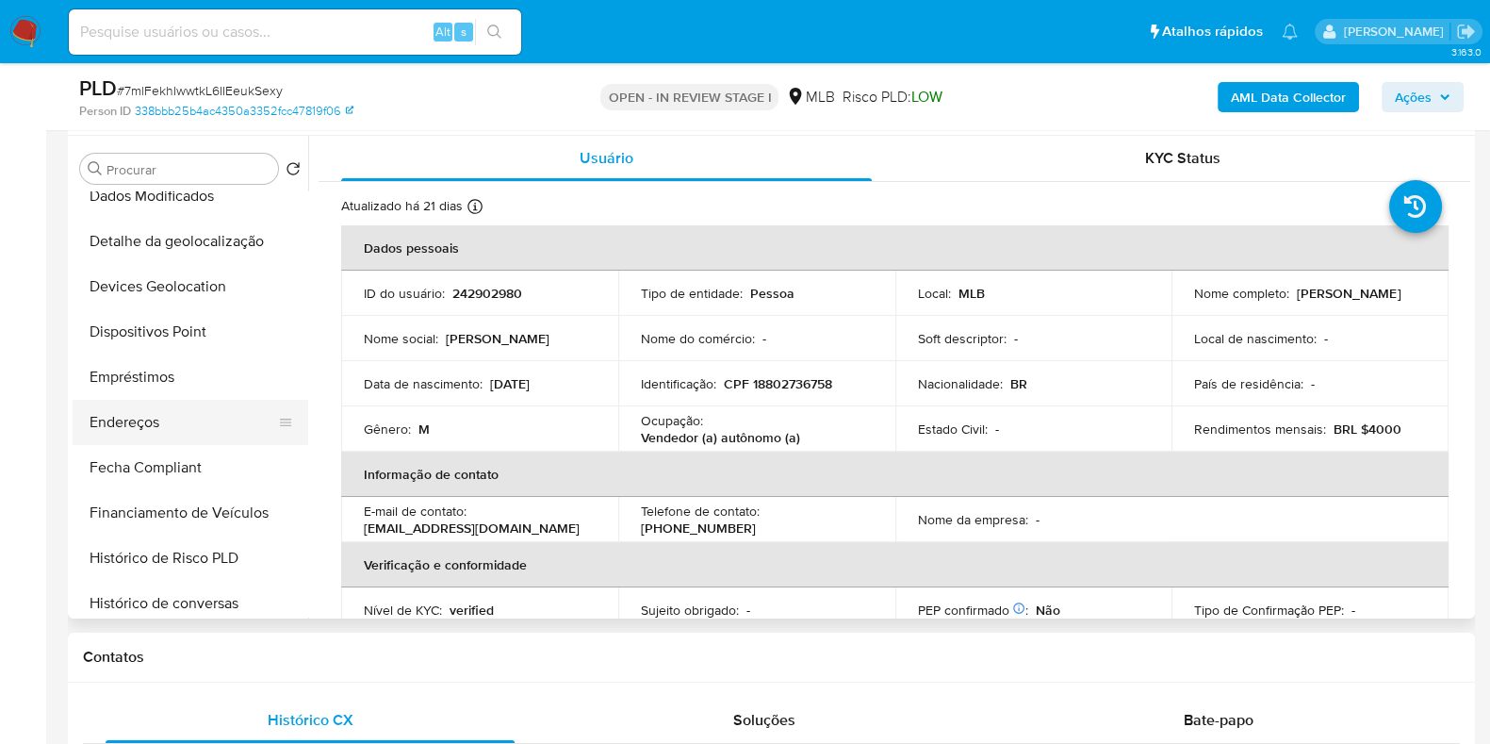
click at [180, 432] on button "Endereços" at bounding box center [183, 422] width 221 height 45
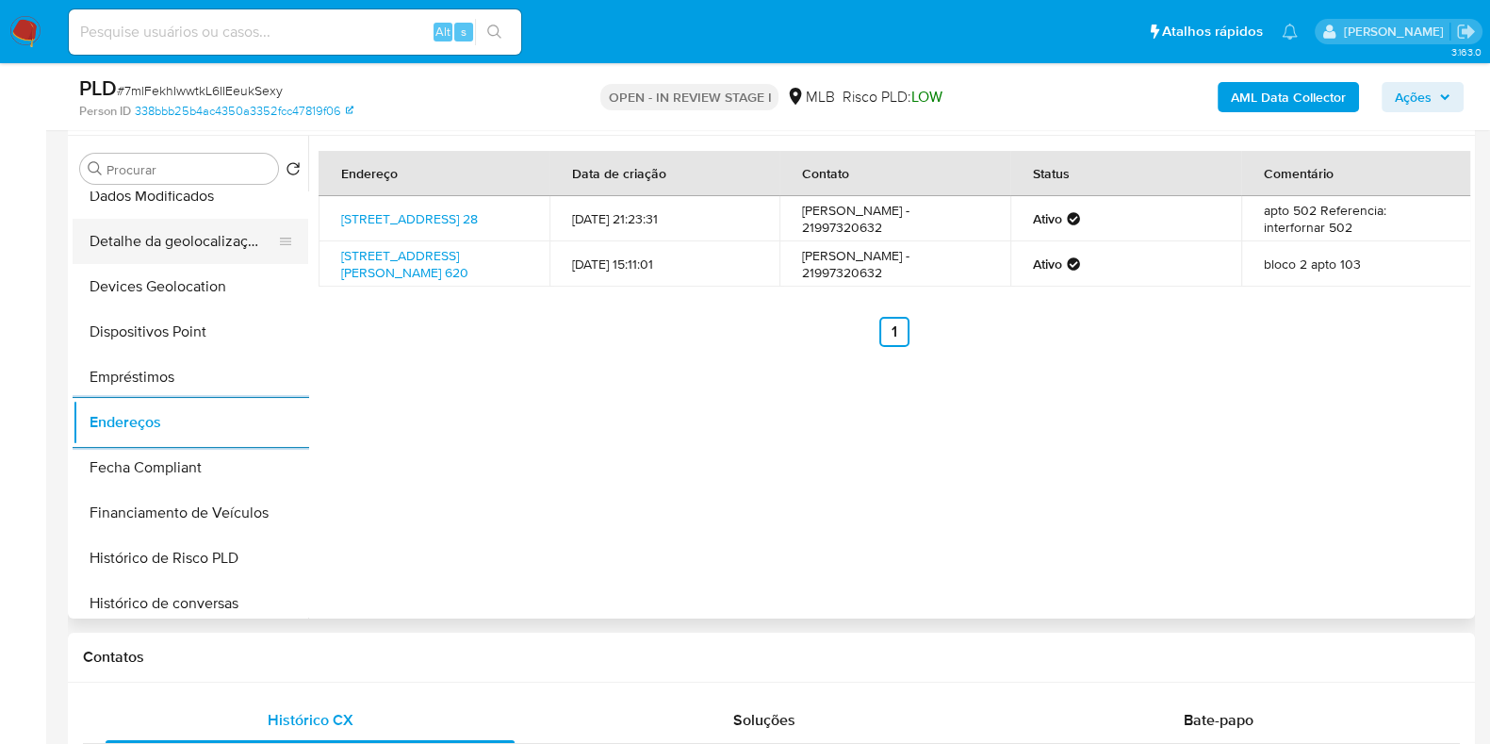
click at [207, 251] on button "Detalhe da geolocalização" at bounding box center [183, 241] width 221 height 45
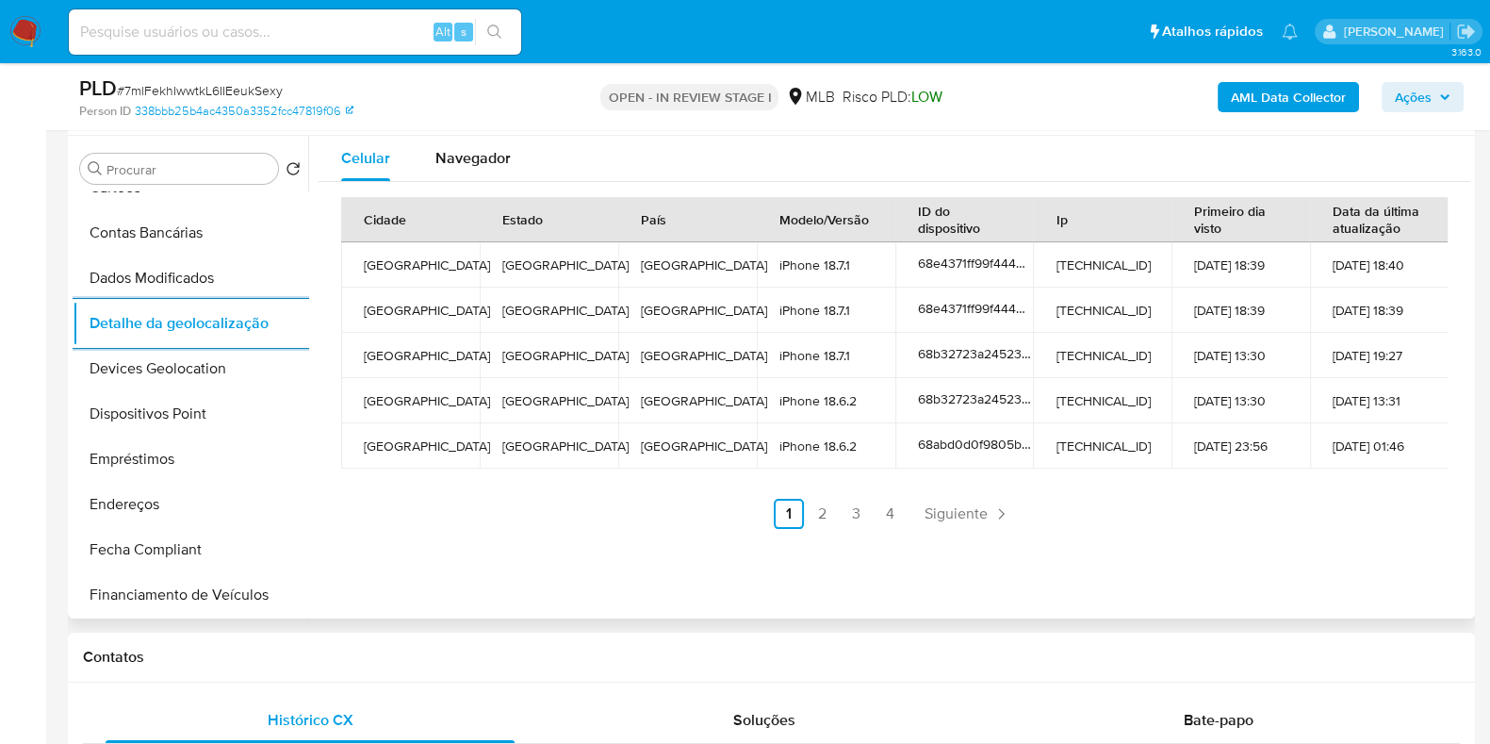
scroll to position [0, 0]
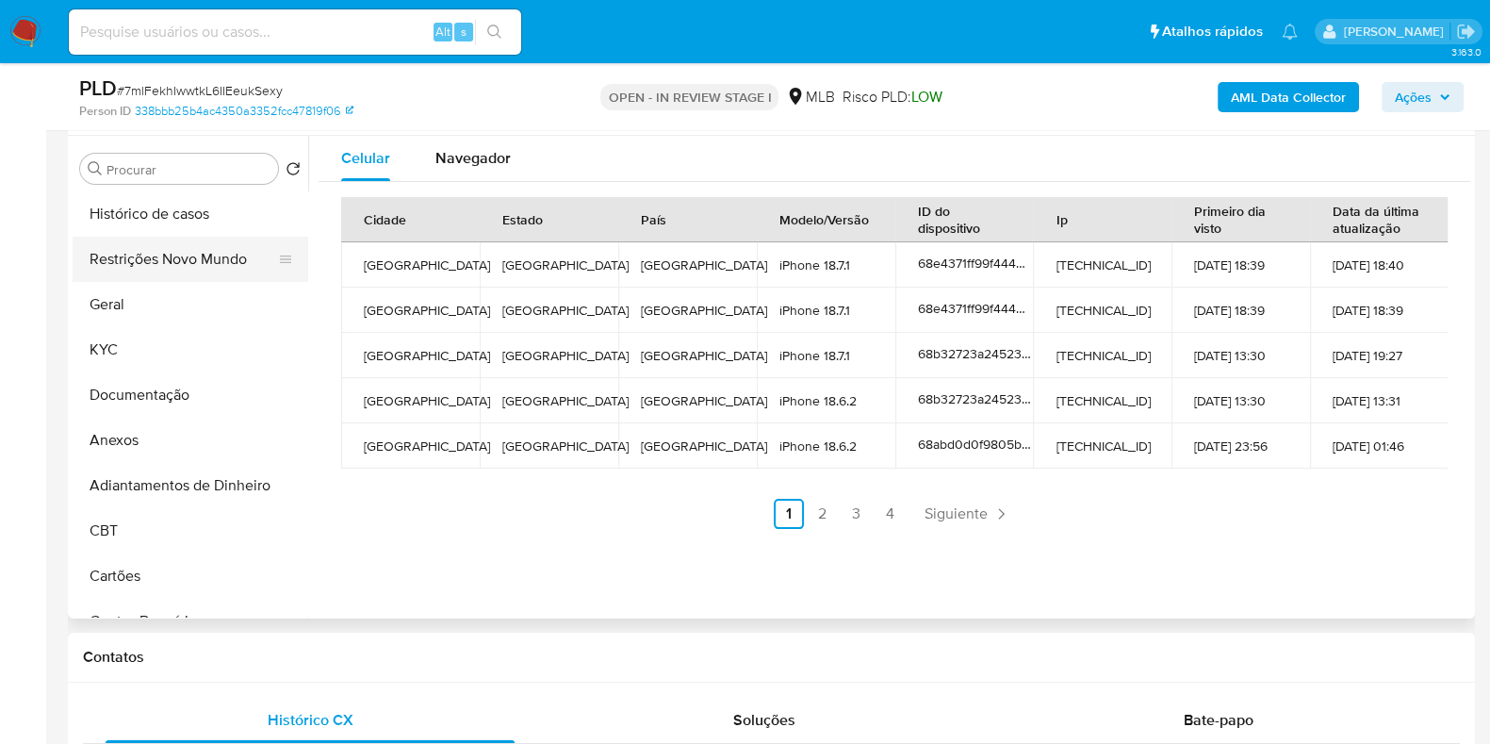
click at [198, 271] on button "Restrições Novo Mundo" at bounding box center [183, 259] width 221 height 45
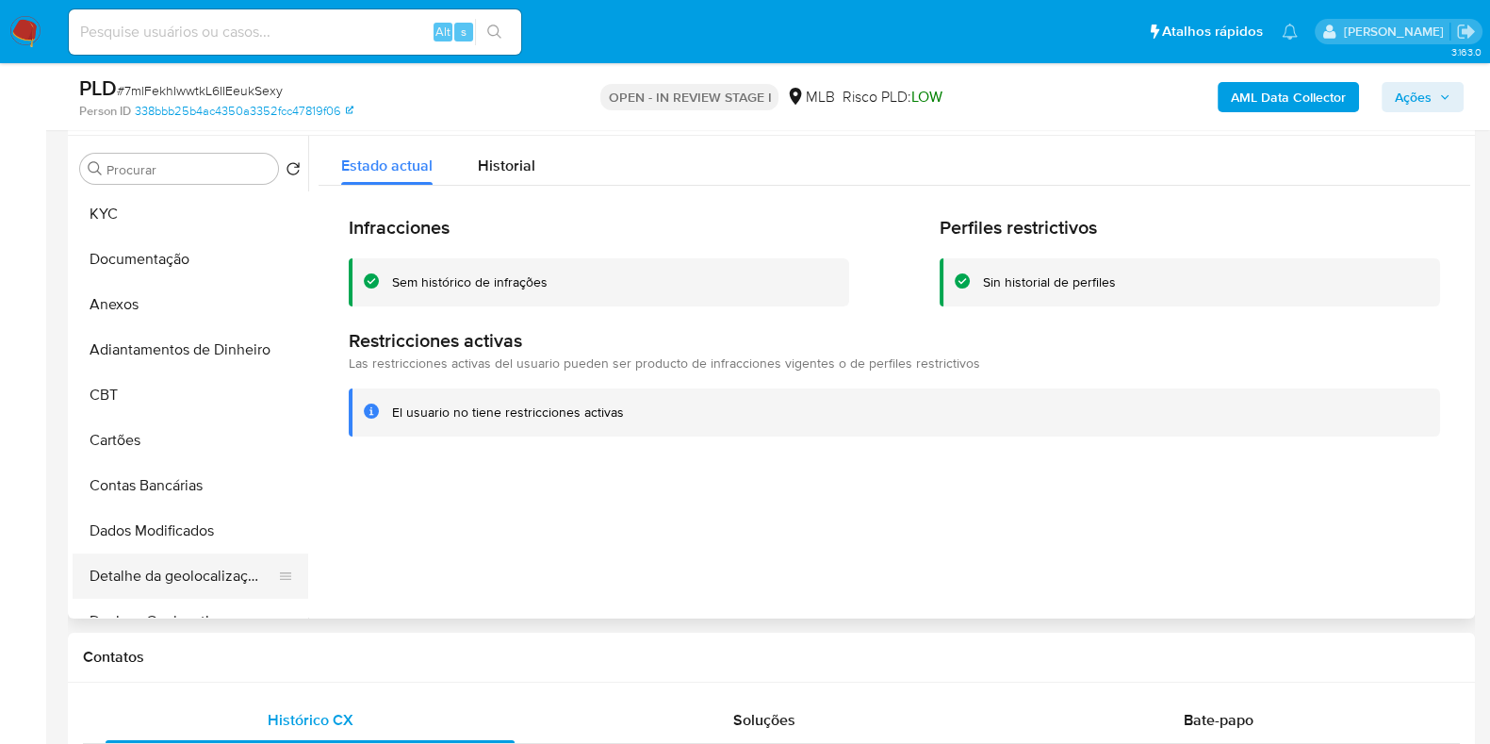
scroll to position [354, 0]
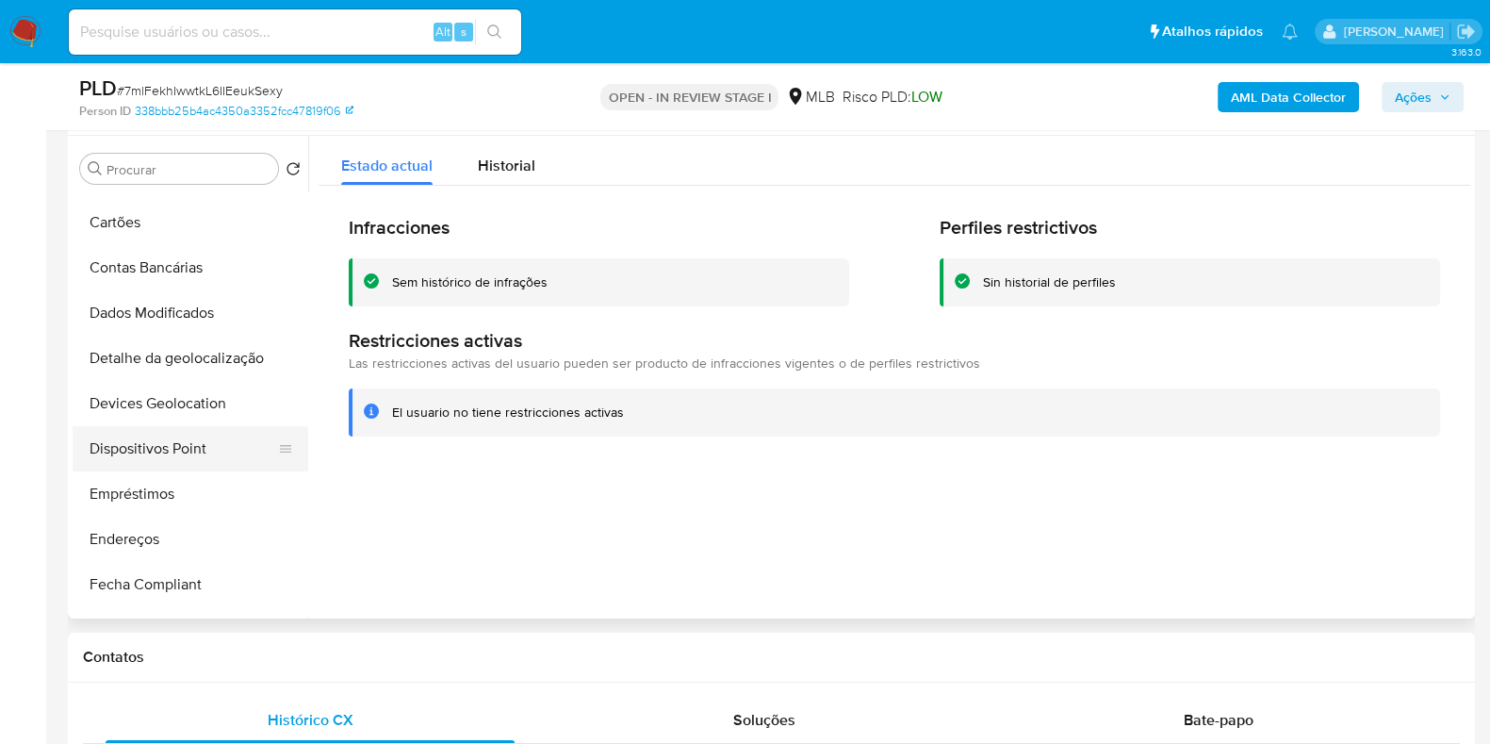
click at [170, 441] on button "Dispositivos Point" at bounding box center [183, 448] width 221 height 45
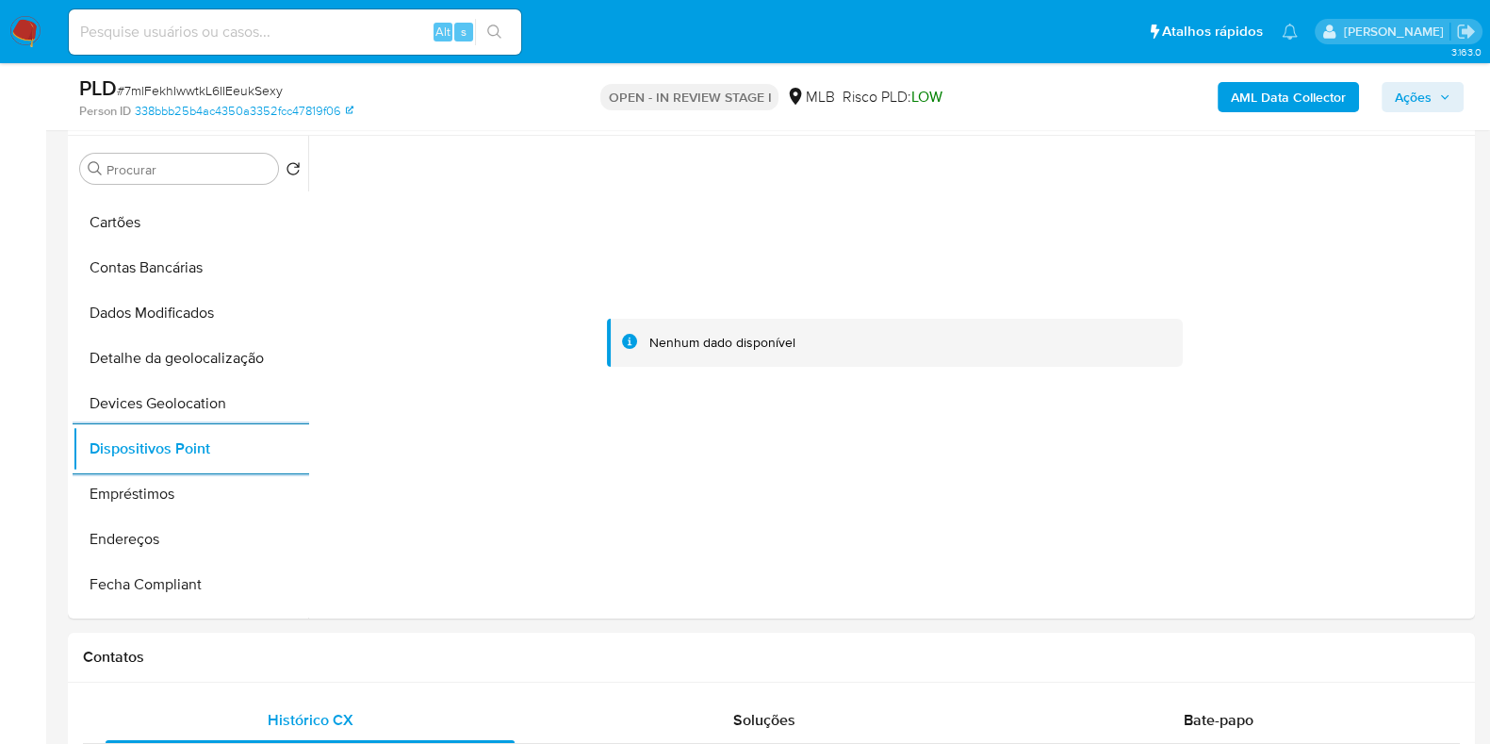
click at [1298, 101] on b "AML Data Collector" at bounding box center [1288, 97] width 115 height 30
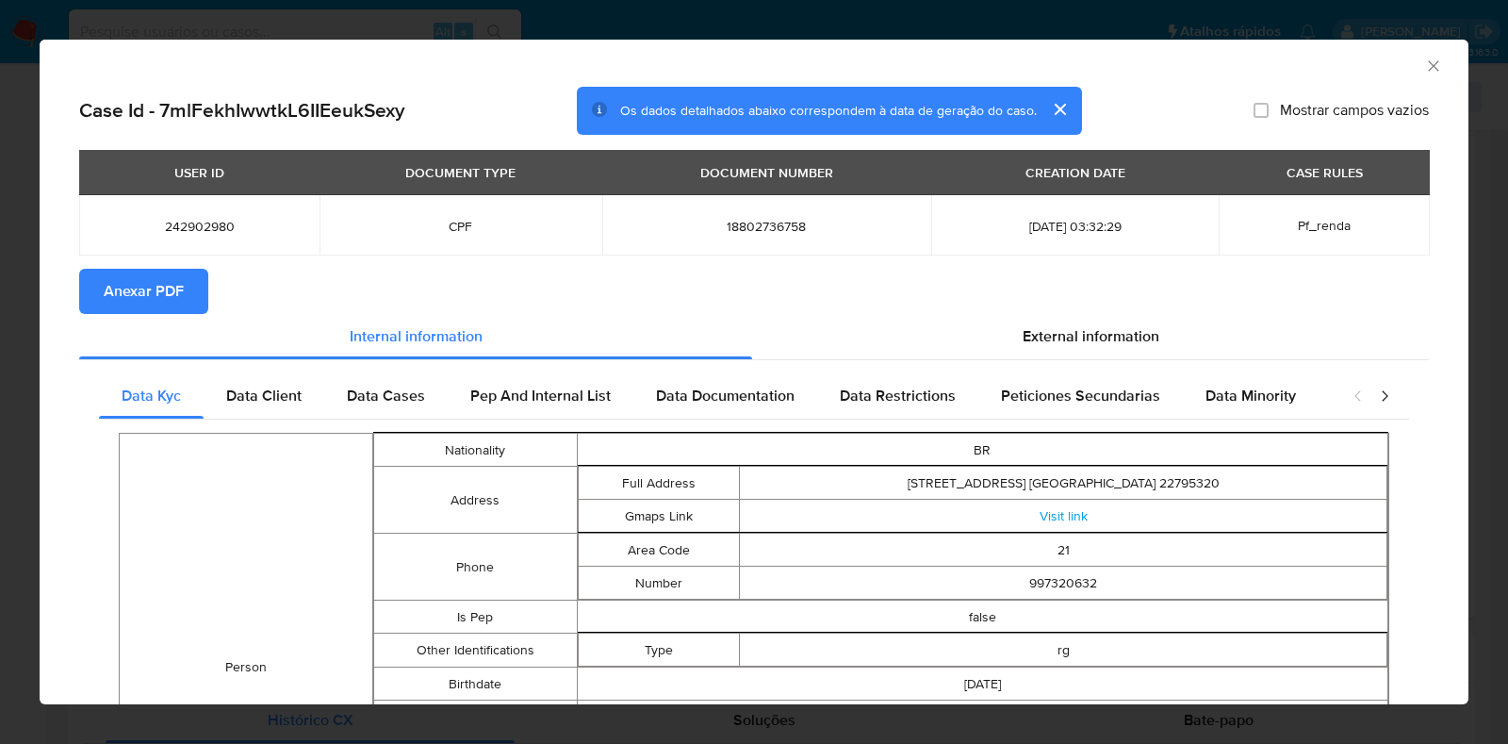
click at [179, 288] on span "Anexar PDF" at bounding box center [144, 291] width 80 height 41
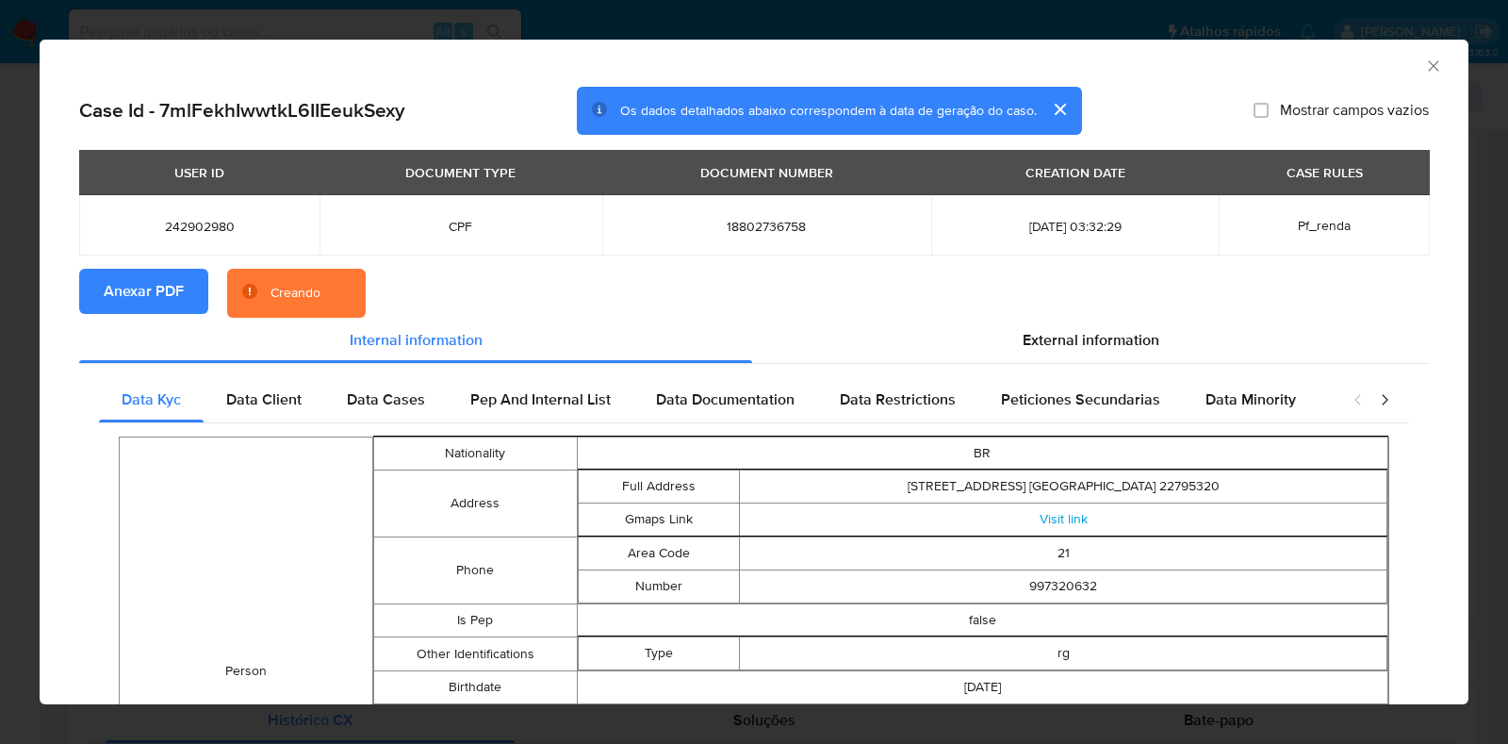
click at [0, 258] on div "AML Data Collector Case Id - 7mlFekhIwwtkL6IIEeukSexy Os dados detalhados abaix…" at bounding box center [754, 372] width 1508 height 744
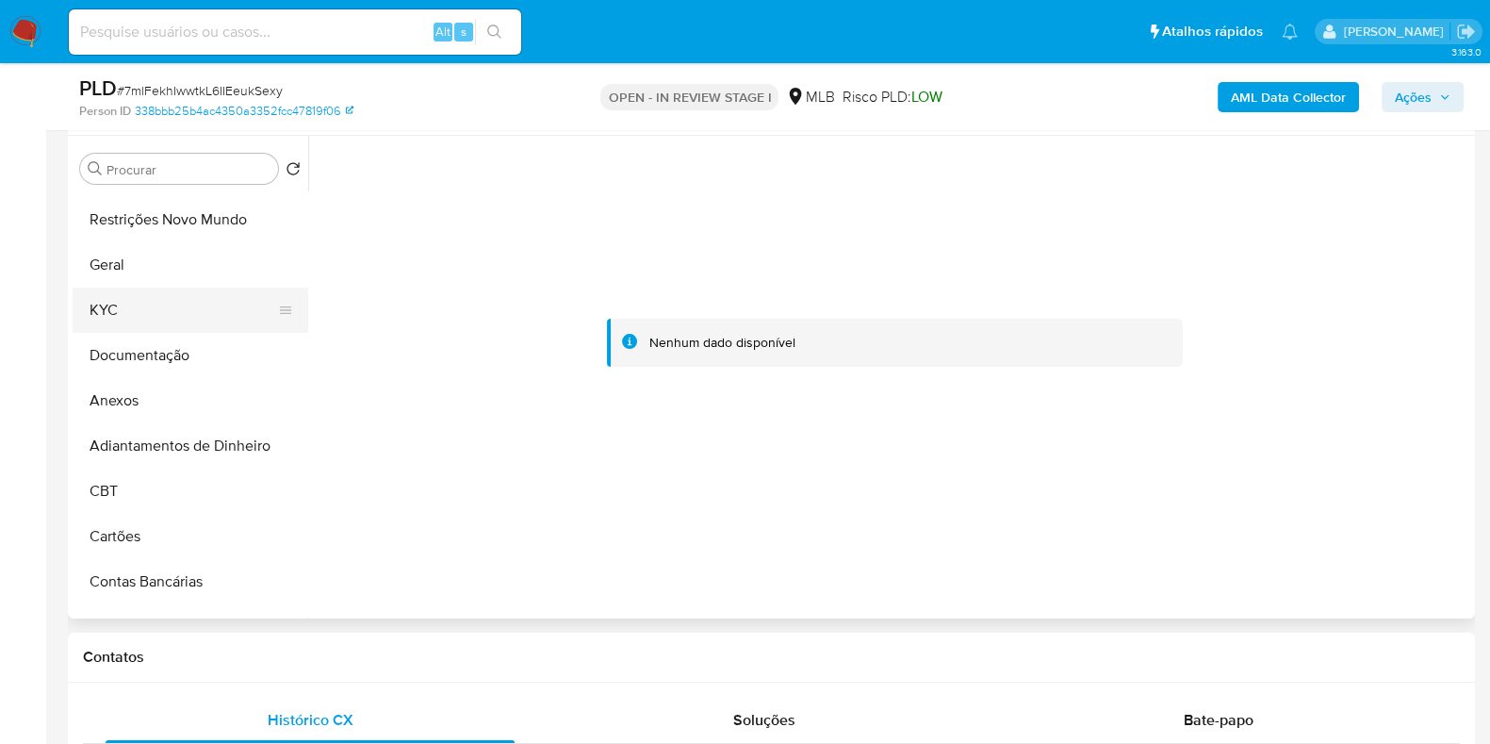
scroll to position [0, 0]
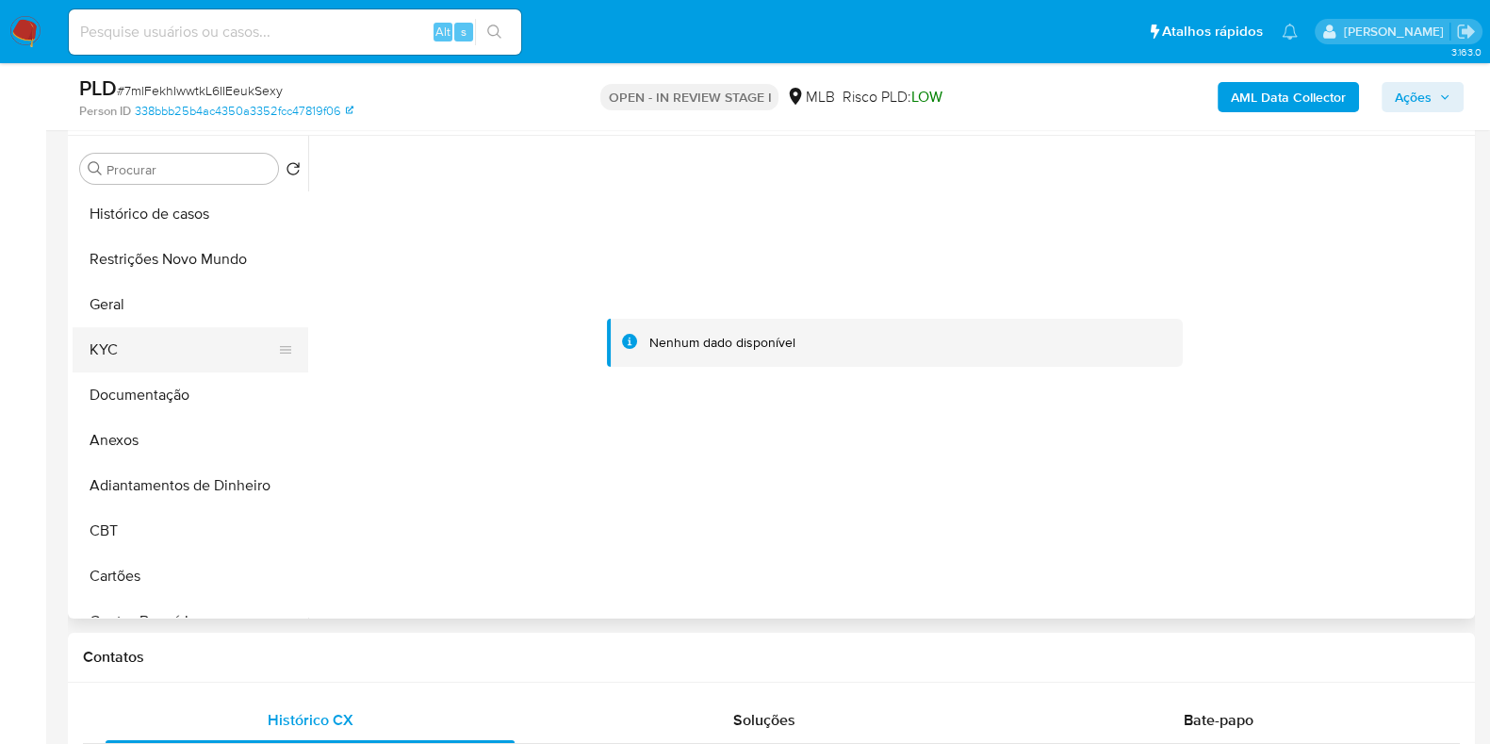
click at [147, 339] on button "KYC" at bounding box center [183, 349] width 221 height 45
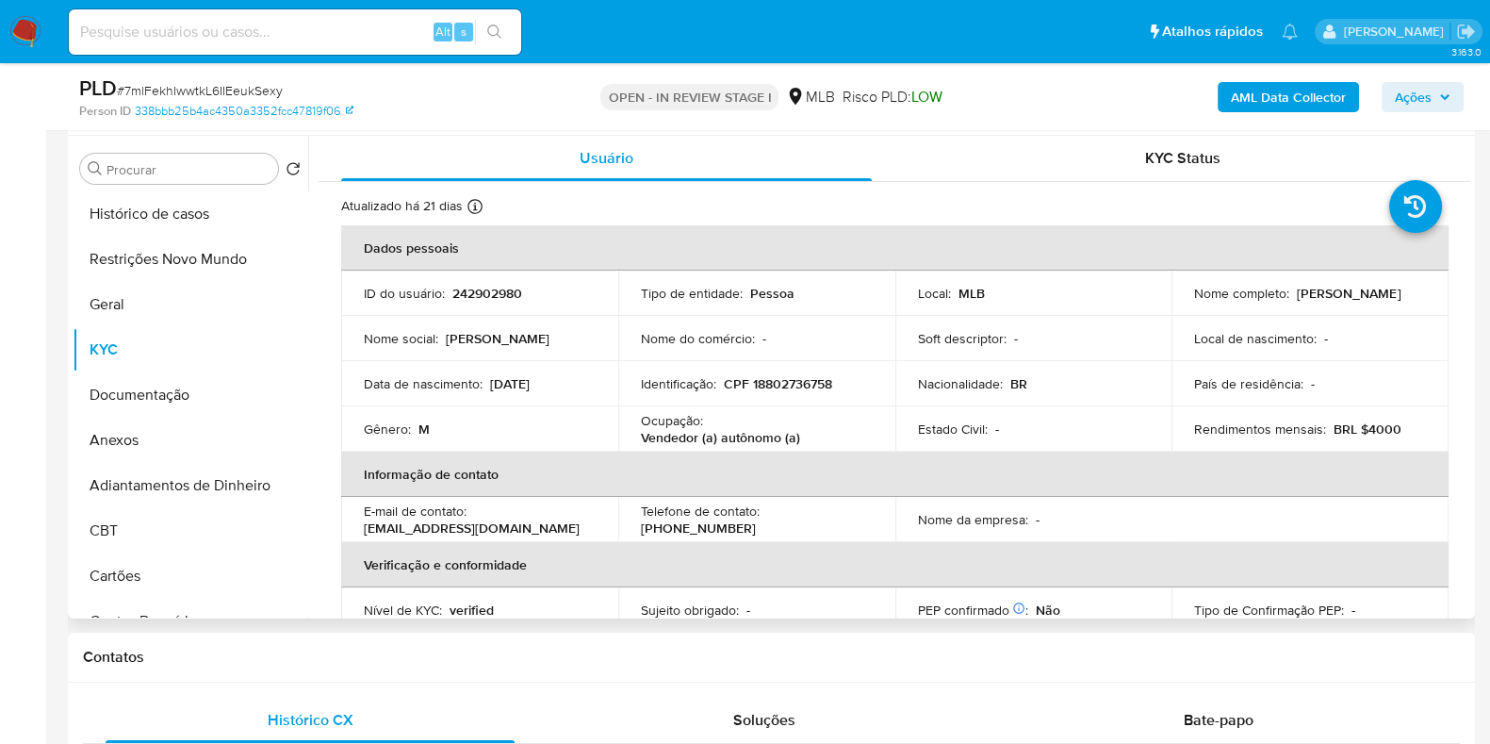
drag, startPoint x: 1402, startPoint y: 307, endPoint x: 1188, endPoint y: 304, distance: 214.0
click at [1188, 304] on td "Nome completo : Douglas Vinicius de Oliveira Souza" at bounding box center [1310, 293] width 277 height 45
copy p "[PERSON_NAME] [PERSON_NAME] [PERSON_NAME]"
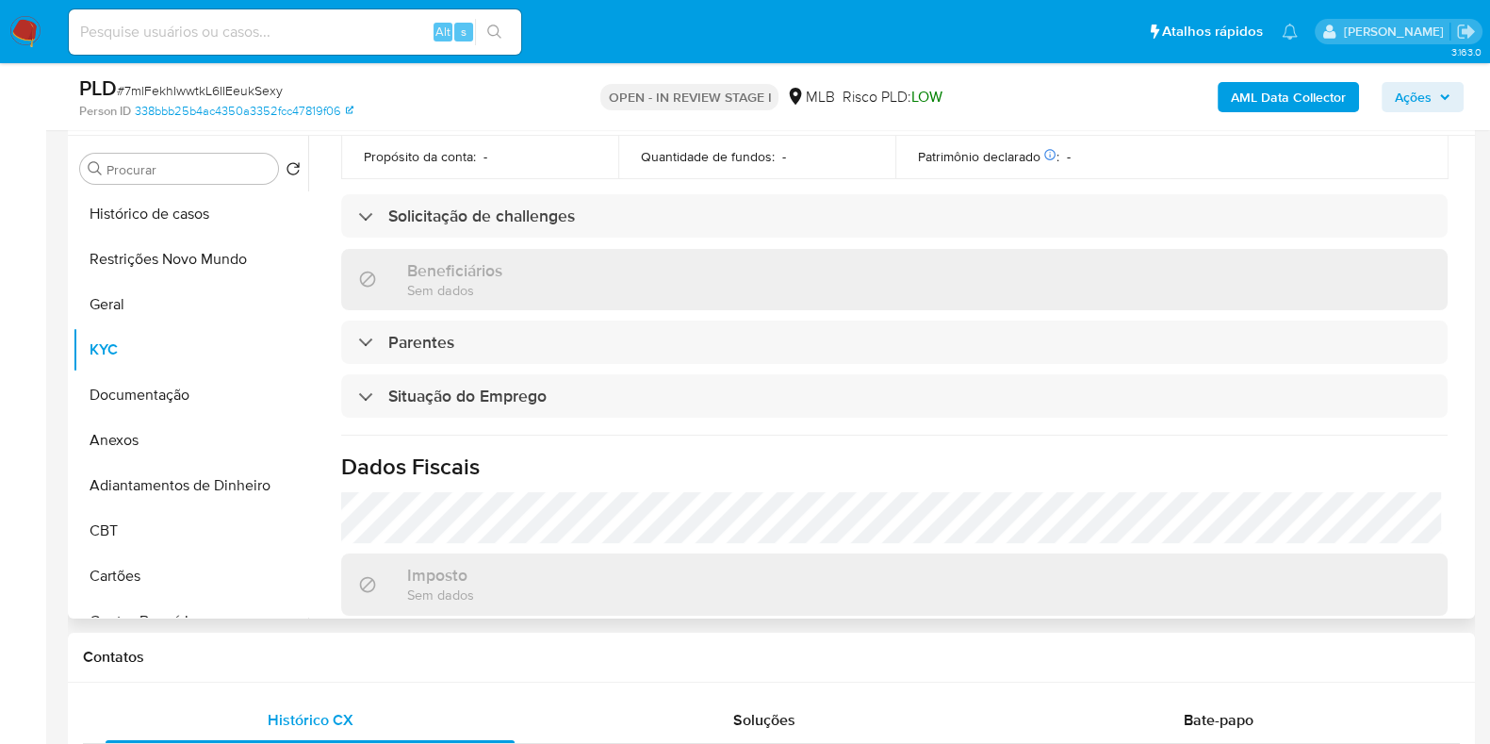
scroll to position [819, 0]
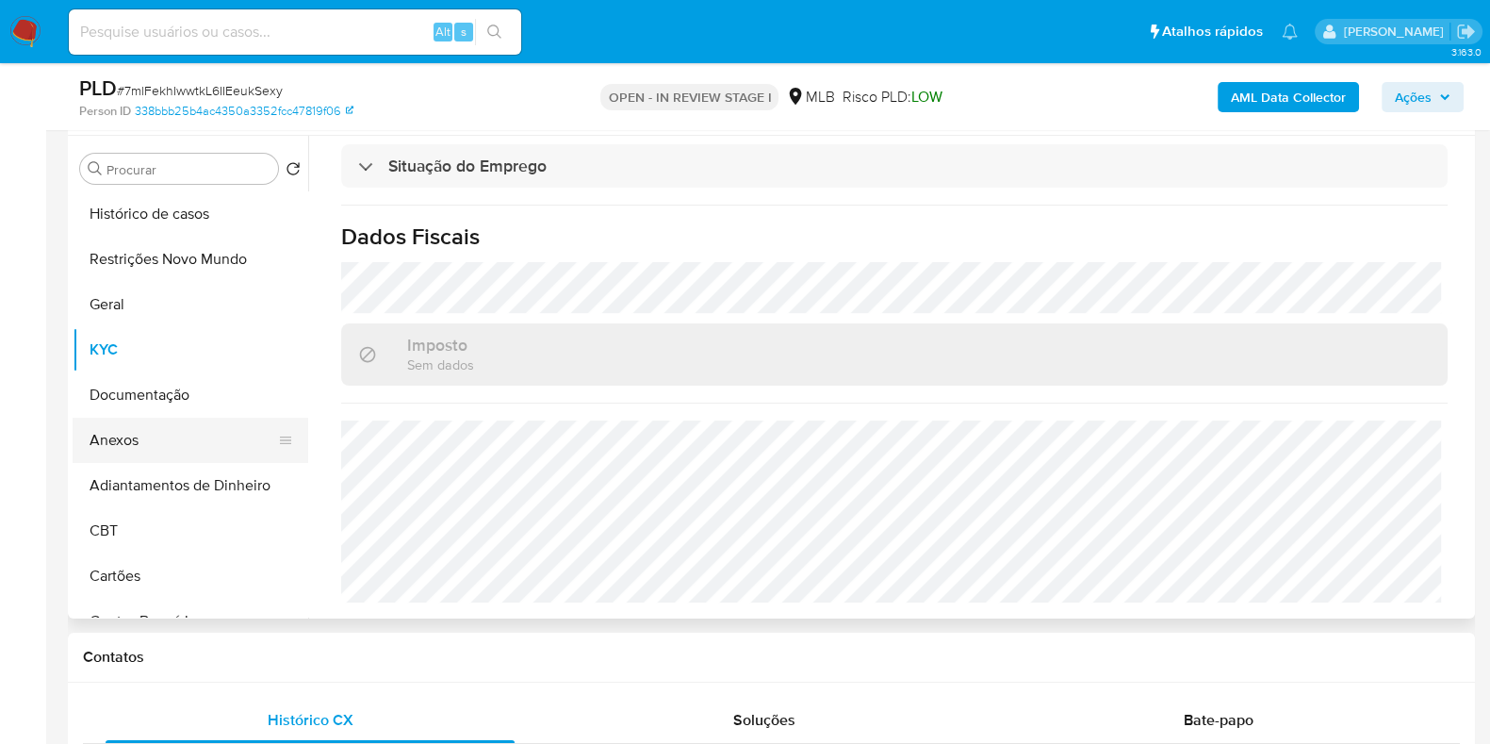
click at [166, 449] on button "Anexos" at bounding box center [183, 440] width 221 height 45
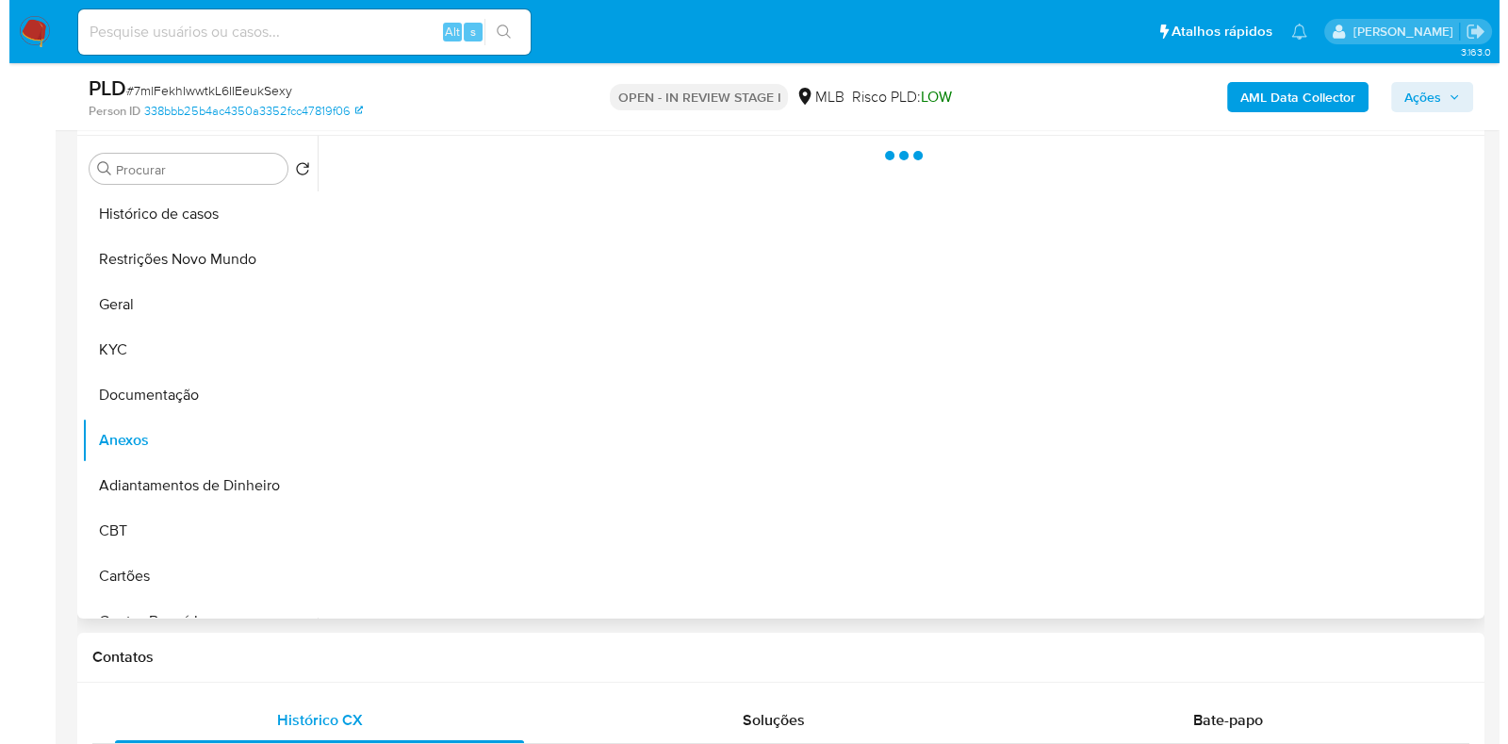
scroll to position [0, 0]
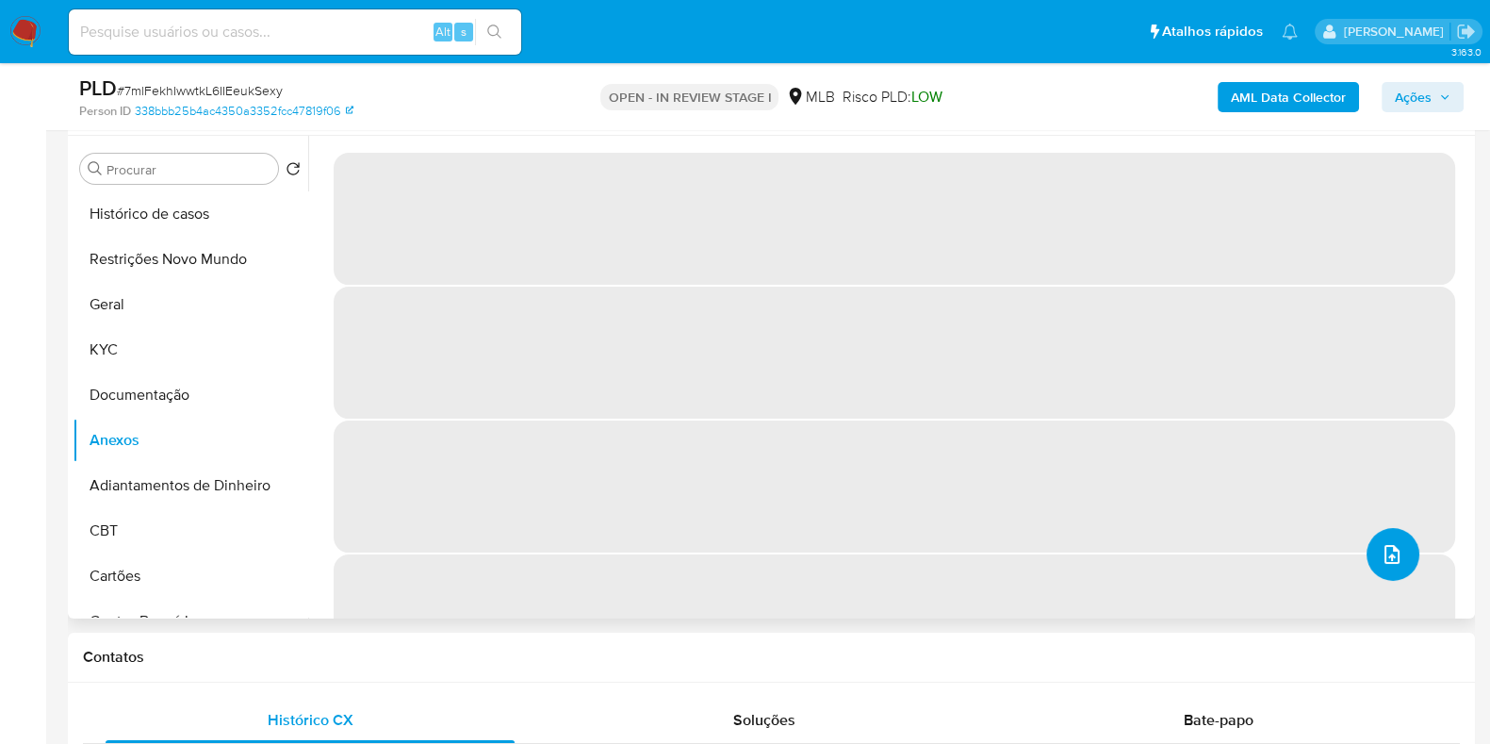
click at [1390, 563] on icon "upload-file" at bounding box center [1392, 554] width 23 height 23
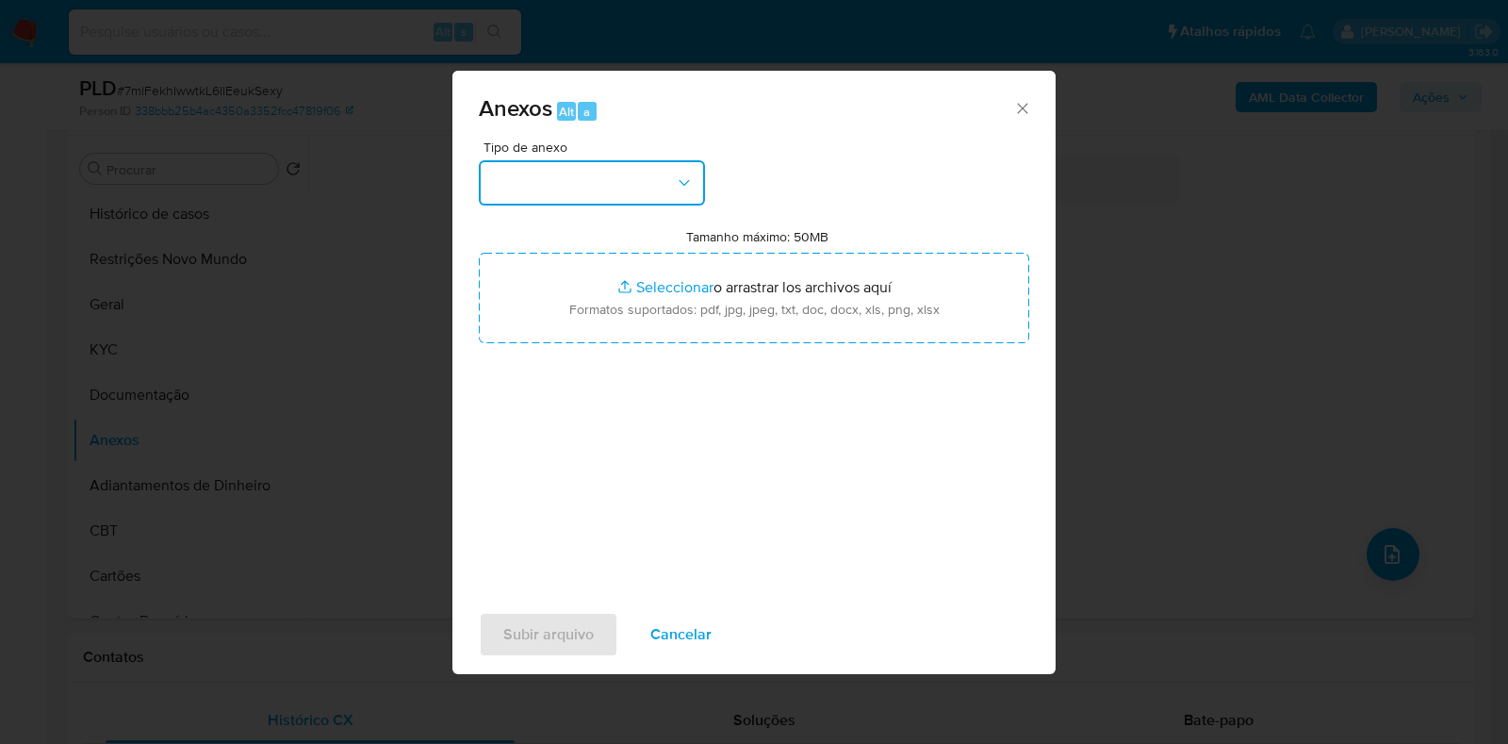
click at [589, 171] on button "button" at bounding box center [592, 182] width 226 height 45
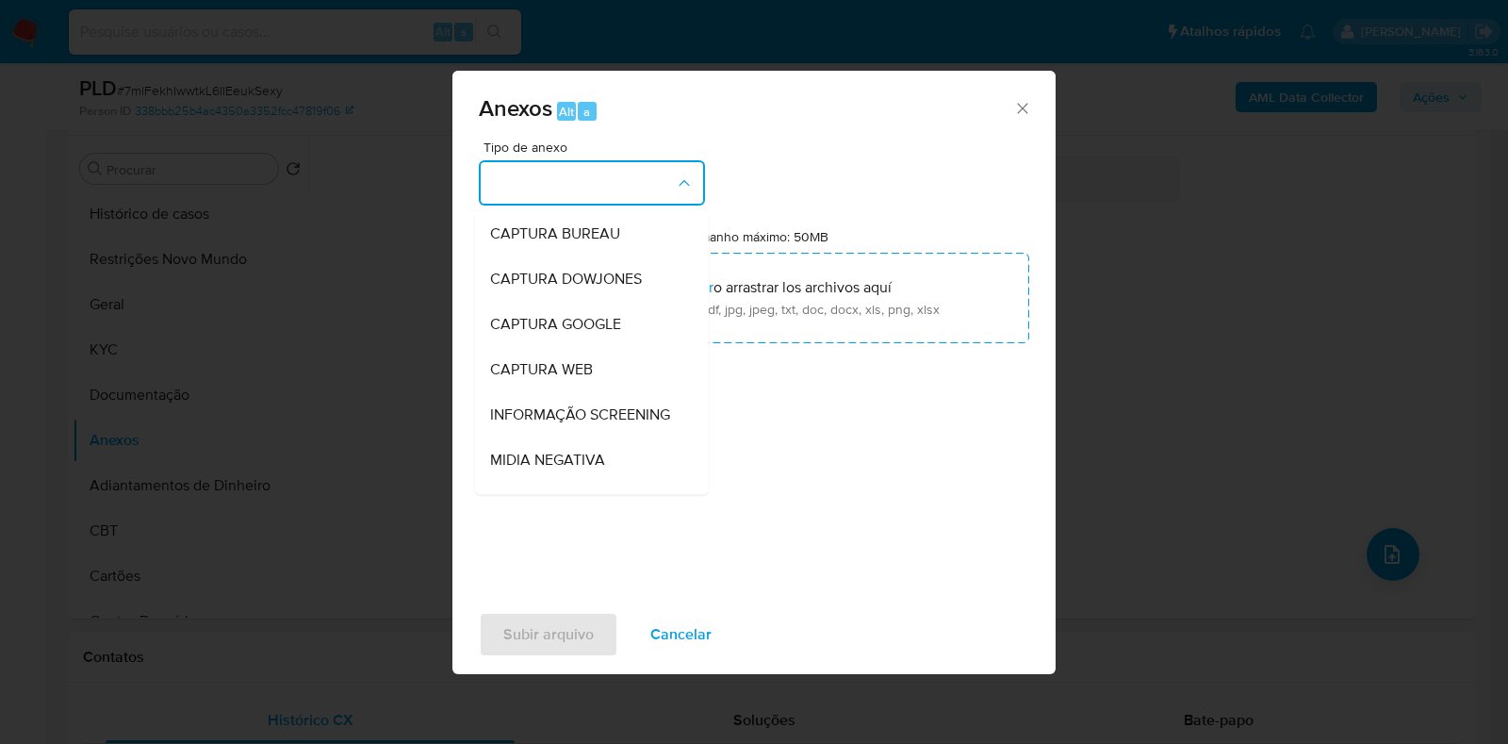
scroll to position [290, 0]
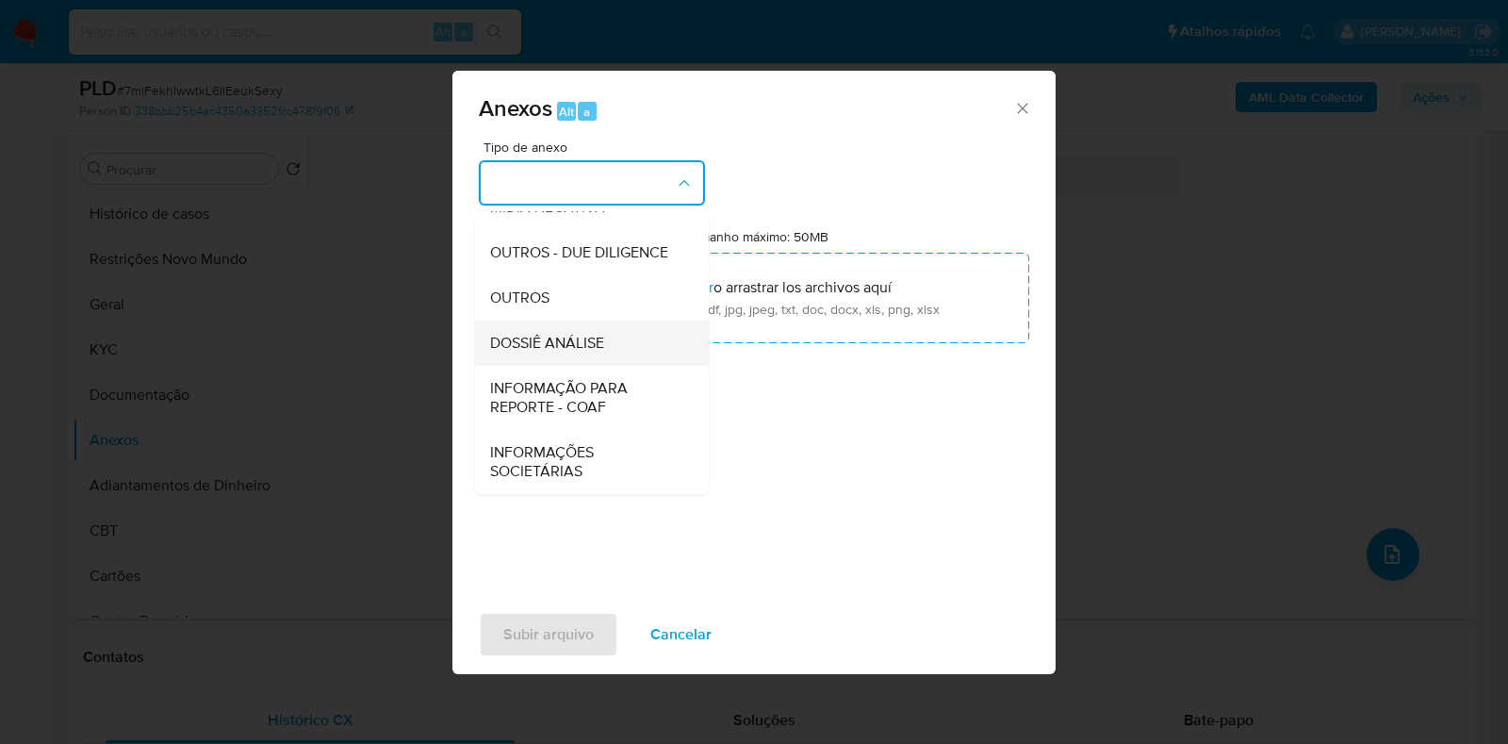
click at [559, 341] on span "DOSSIÊ ANÁLISE" at bounding box center [547, 343] width 114 height 19
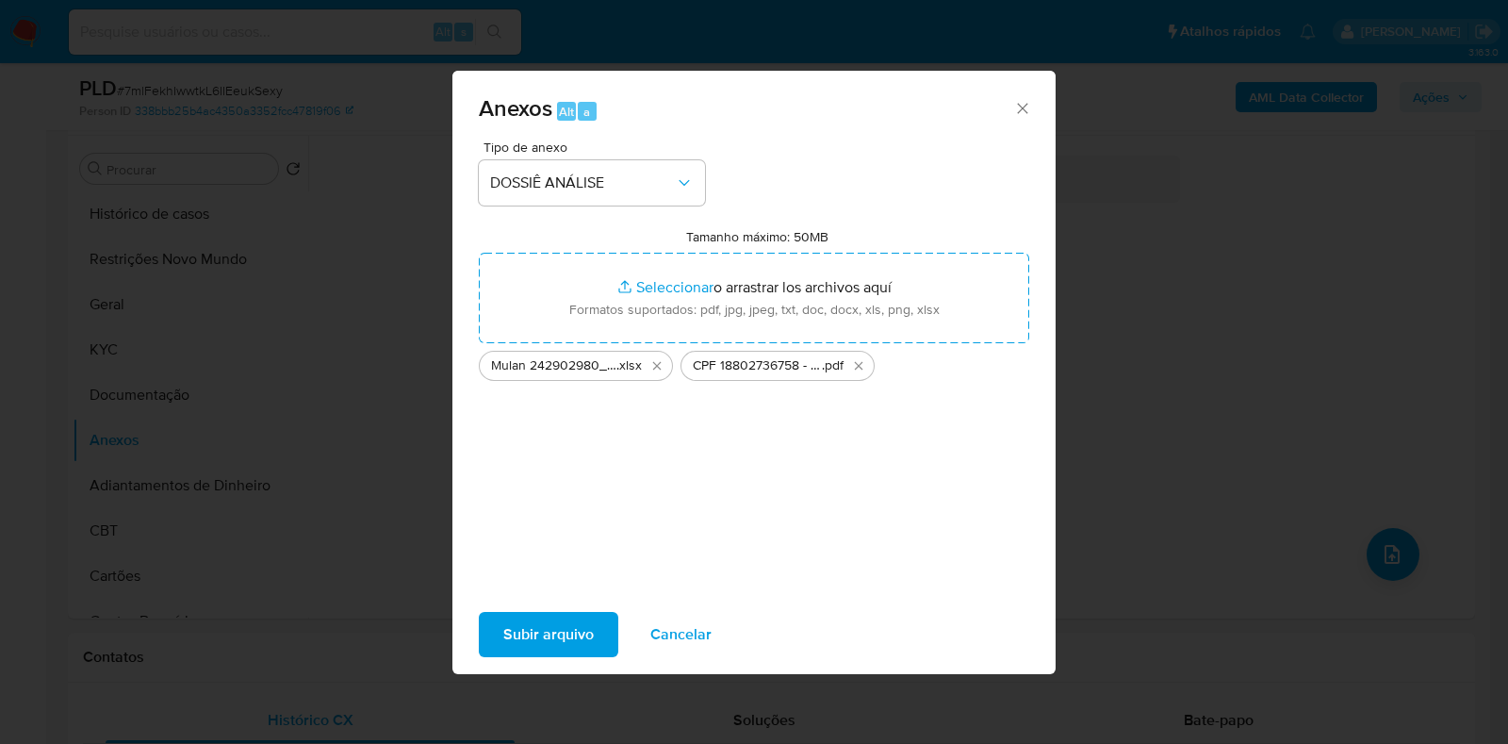
click at [573, 646] on span "Subir arquivo" at bounding box center [548, 634] width 90 height 41
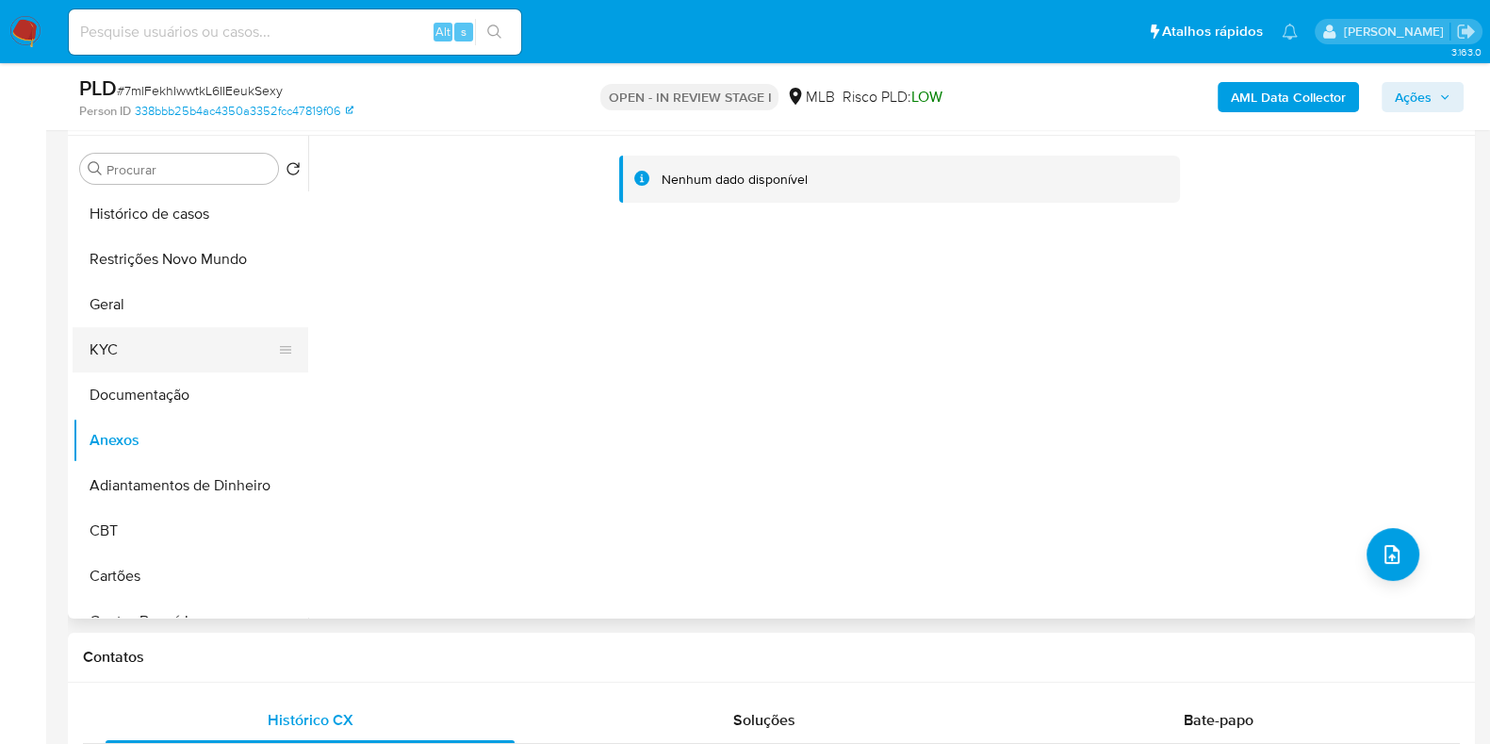
click at [97, 350] on button "KYC" at bounding box center [183, 349] width 221 height 45
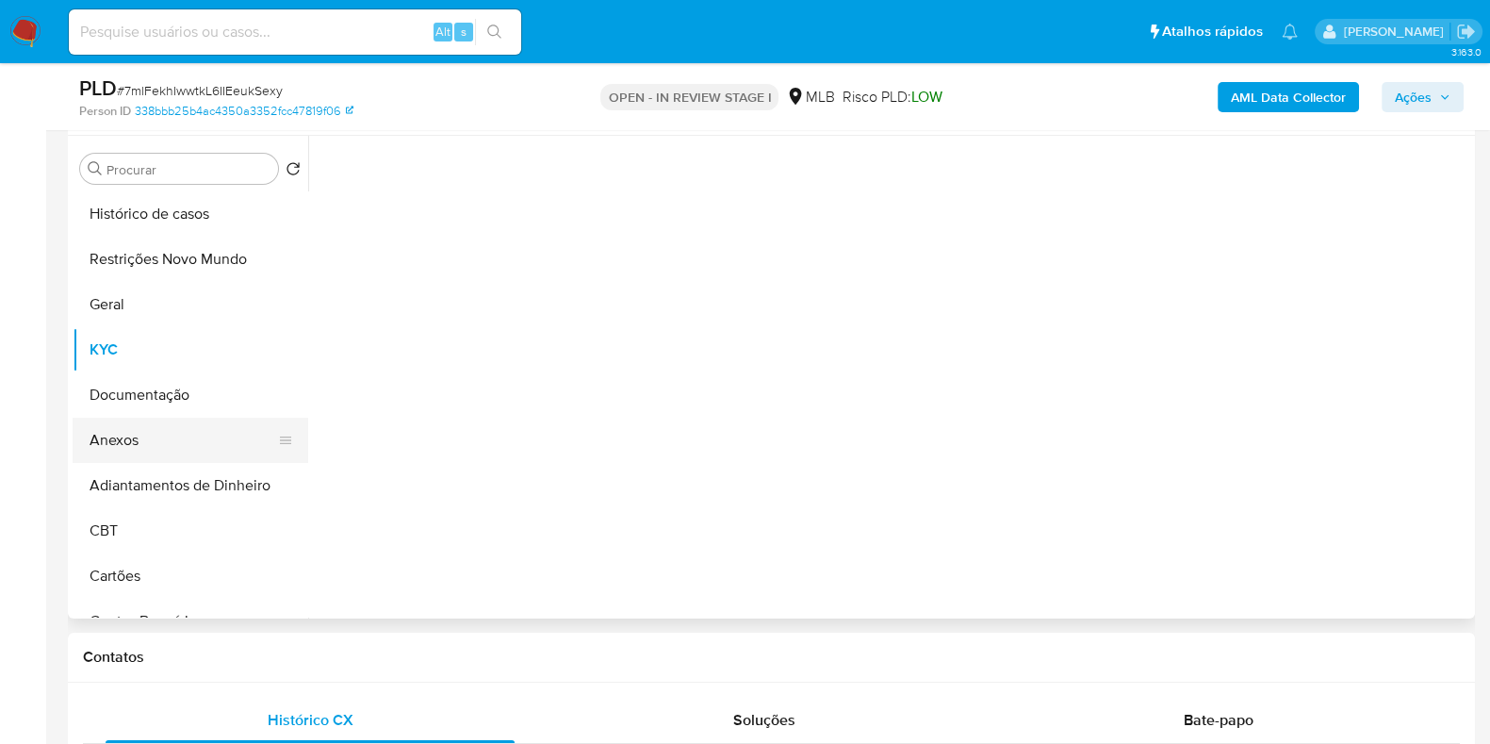
click at [124, 445] on button "Anexos" at bounding box center [183, 440] width 221 height 45
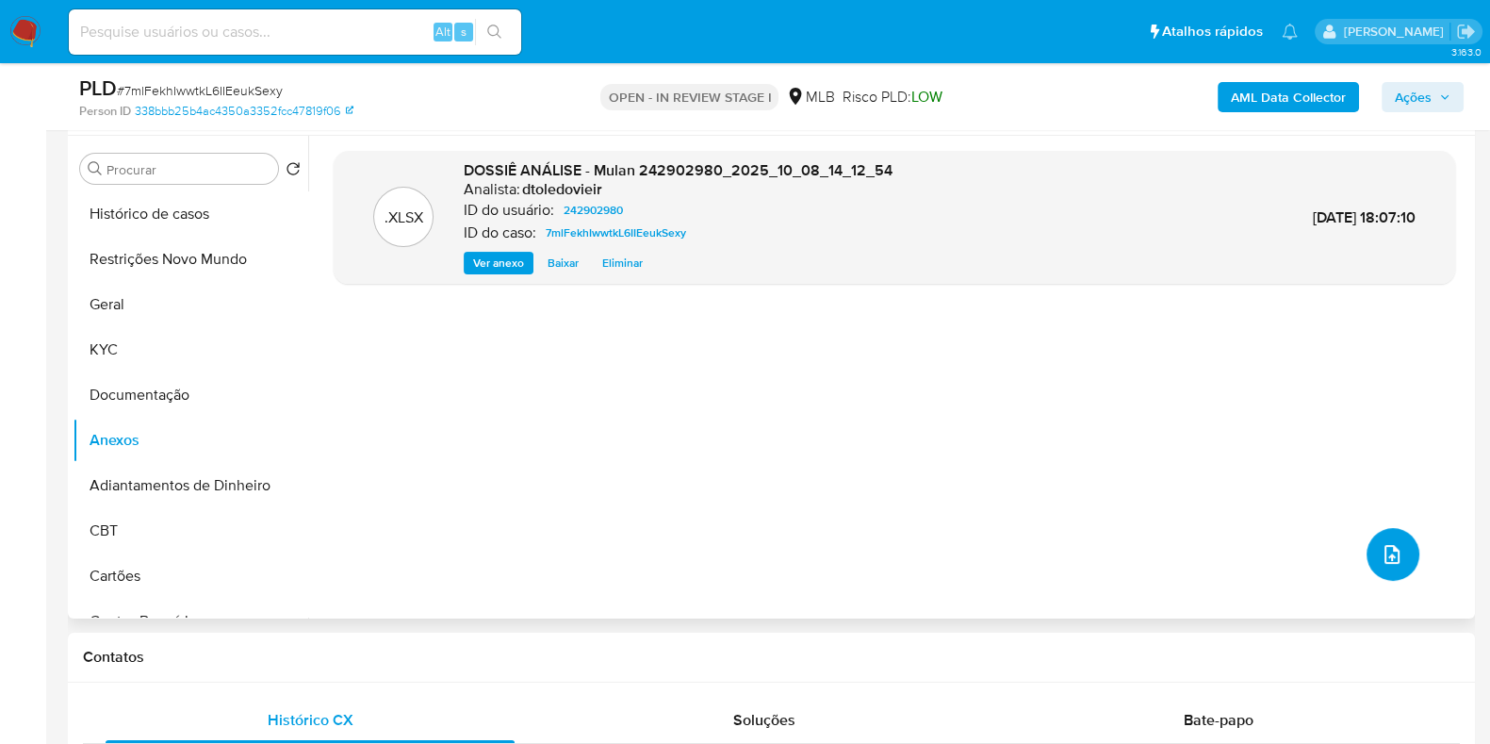
click at [1369, 544] on button "upload-file" at bounding box center [1393, 554] width 53 height 53
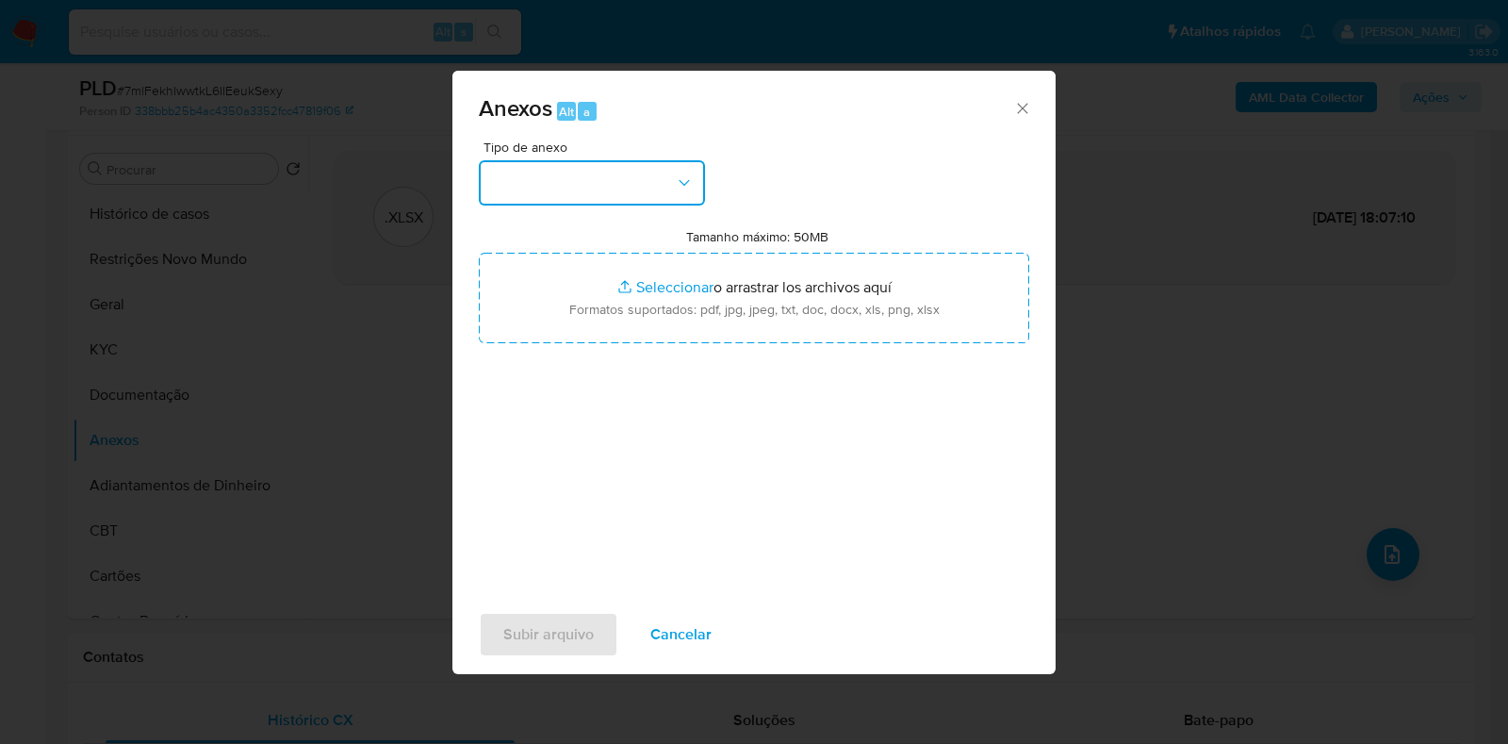
click at [624, 188] on button "button" at bounding box center [592, 182] width 226 height 45
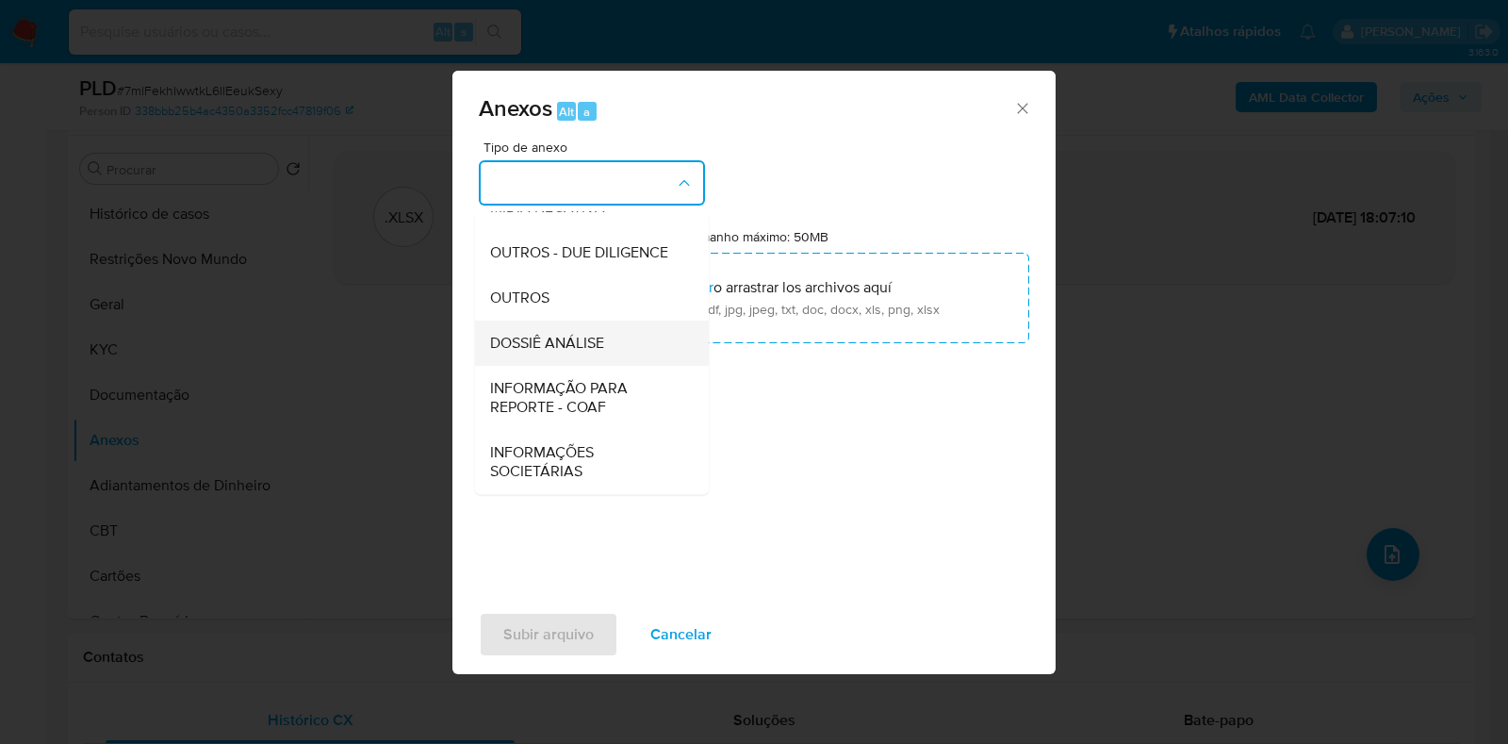
click at [568, 355] on div "DOSSIÊ ANÁLISE" at bounding box center [586, 343] width 192 height 45
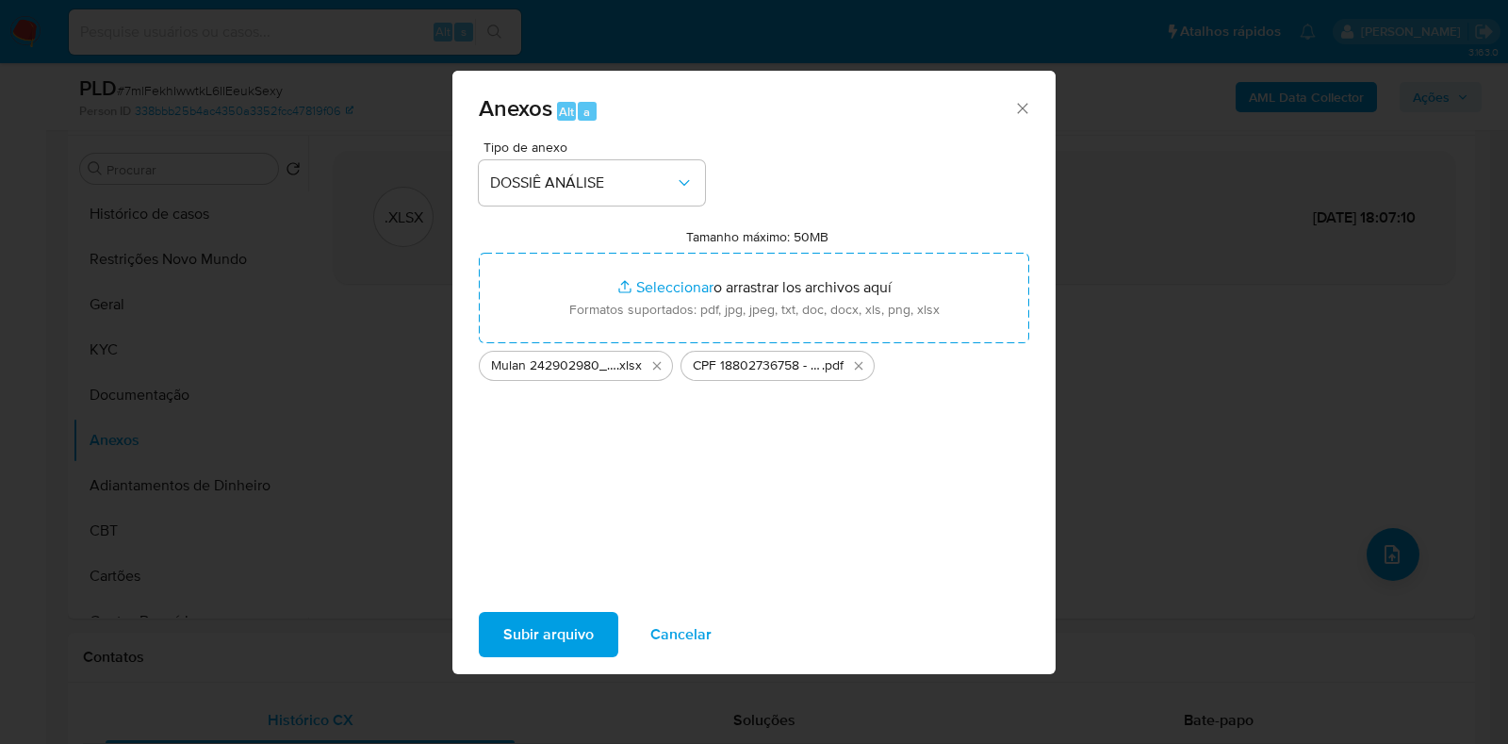
click at [543, 625] on span "Subir arquivo" at bounding box center [548, 634] width 90 height 41
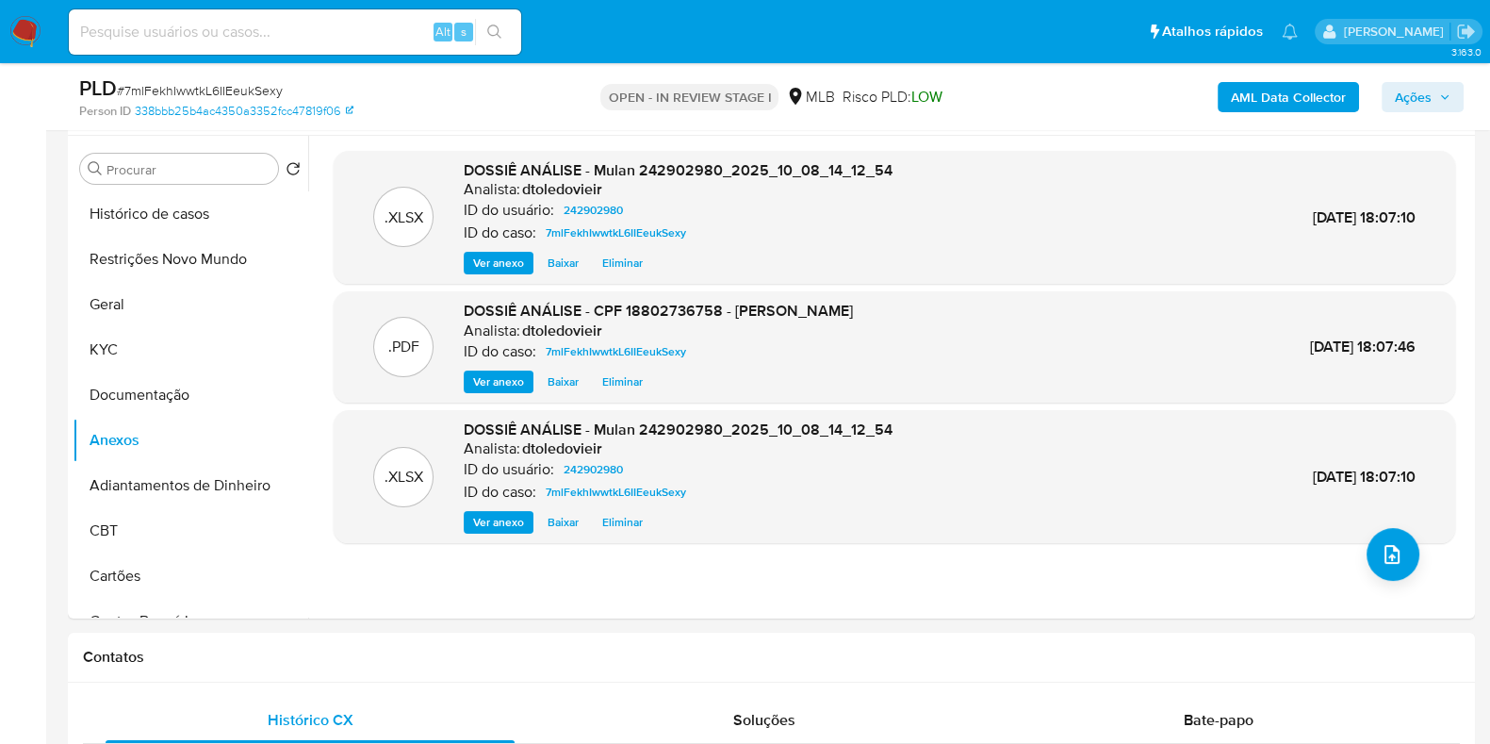
click at [1417, 97] on span "Ações" at bounding box center [1413, 97] width 37 height 30
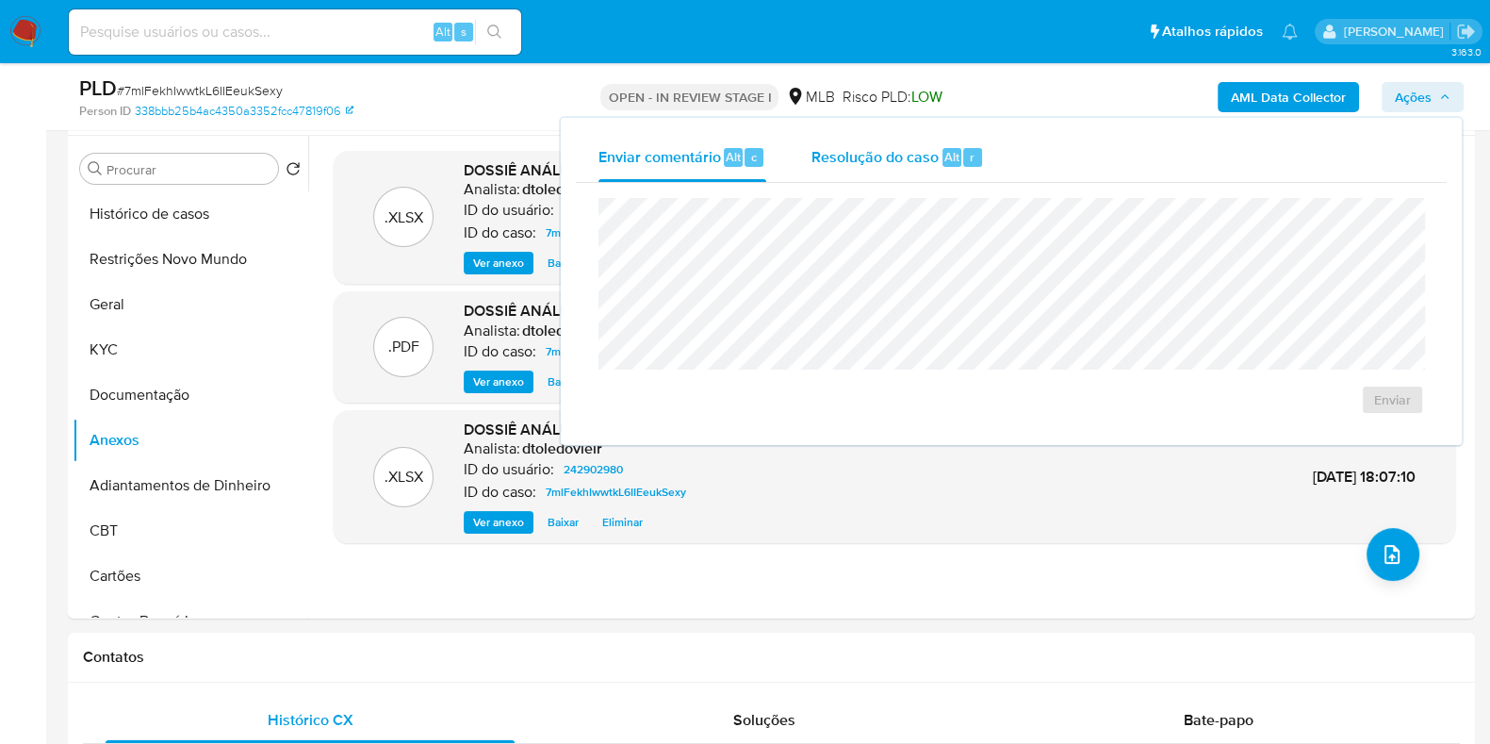
click at [945, 176] on div "Resolução do caso Alt r" at bounding box center [898, 157] width 173 height 49
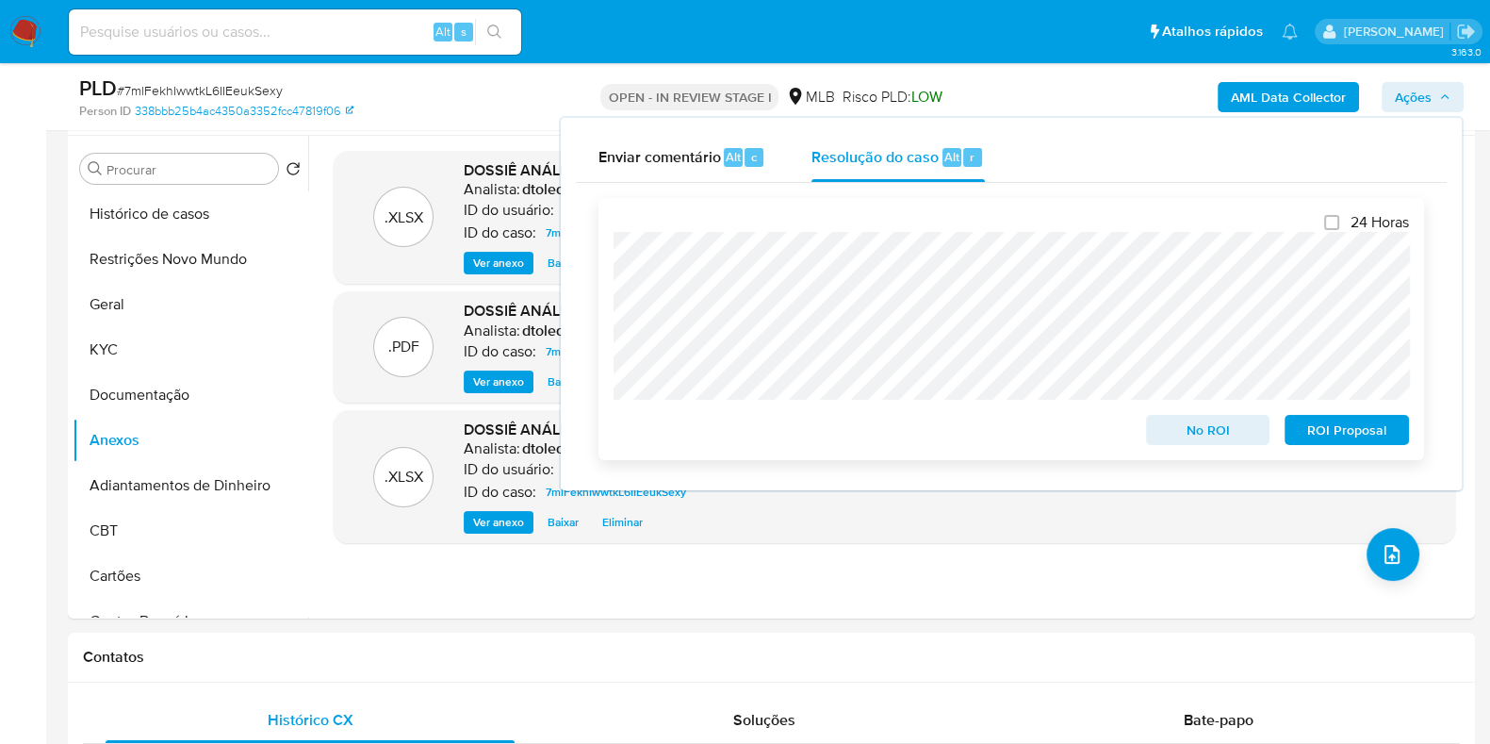
click at [1335, 425] on span "ROI Proposal" at bounding box center [1347, 430] width 98 height 26
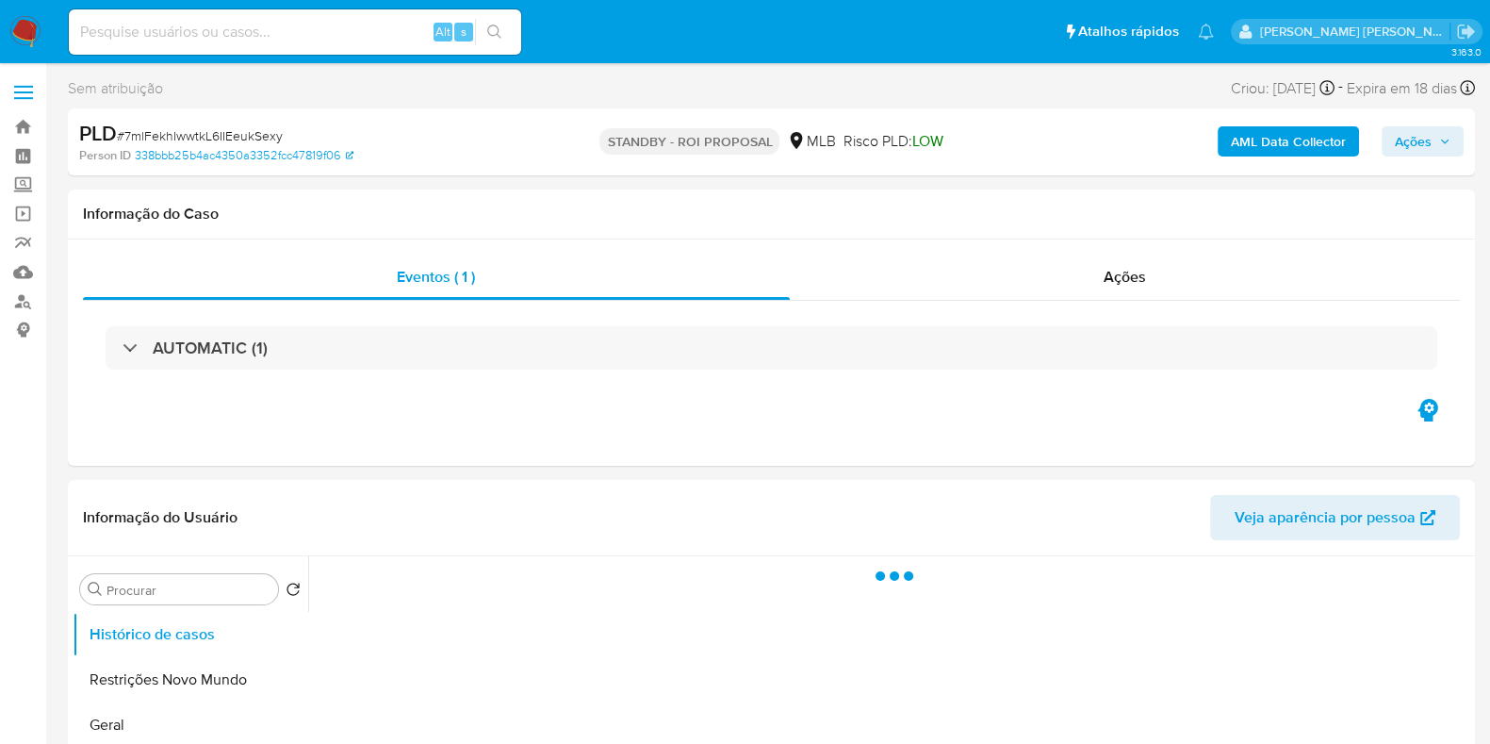
select select "10"
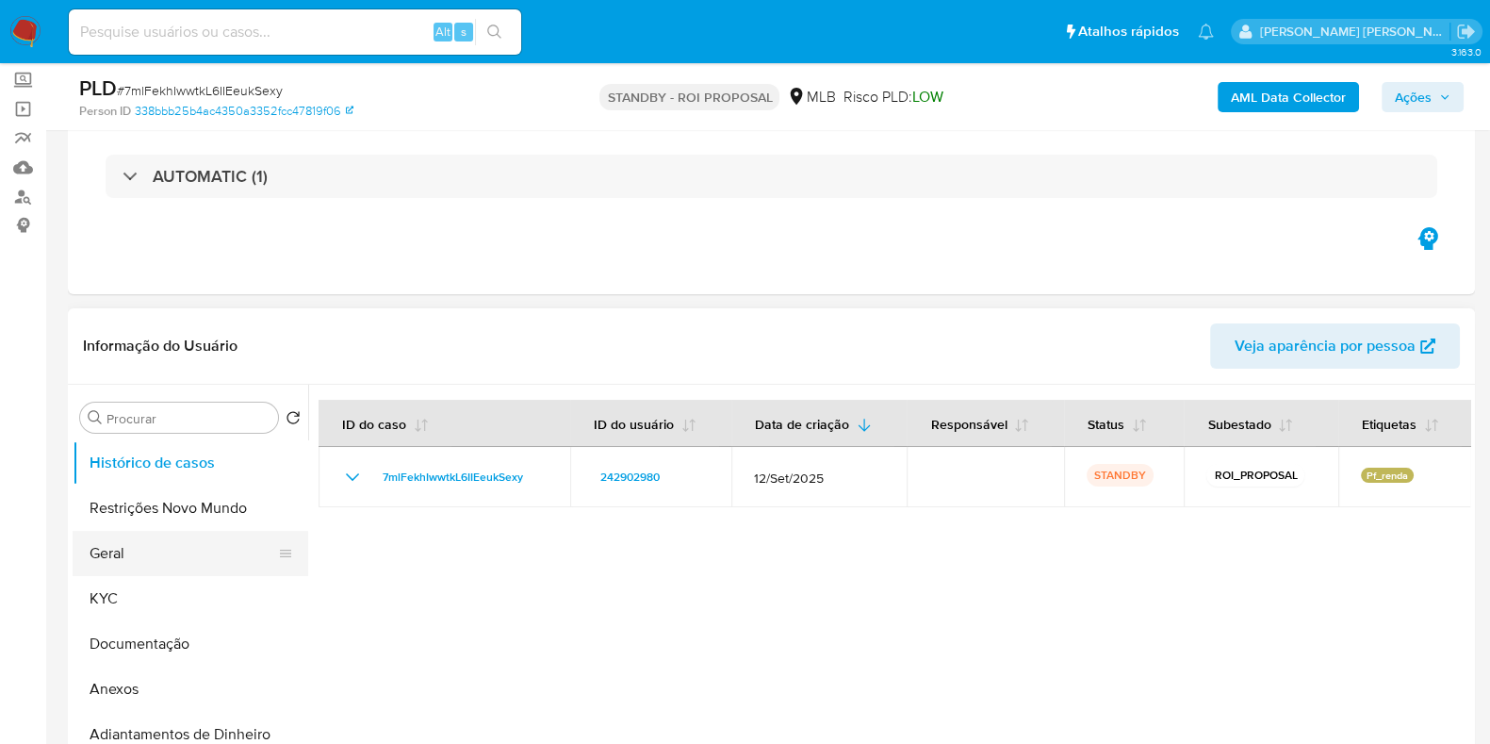
scroll to position [235, 0]
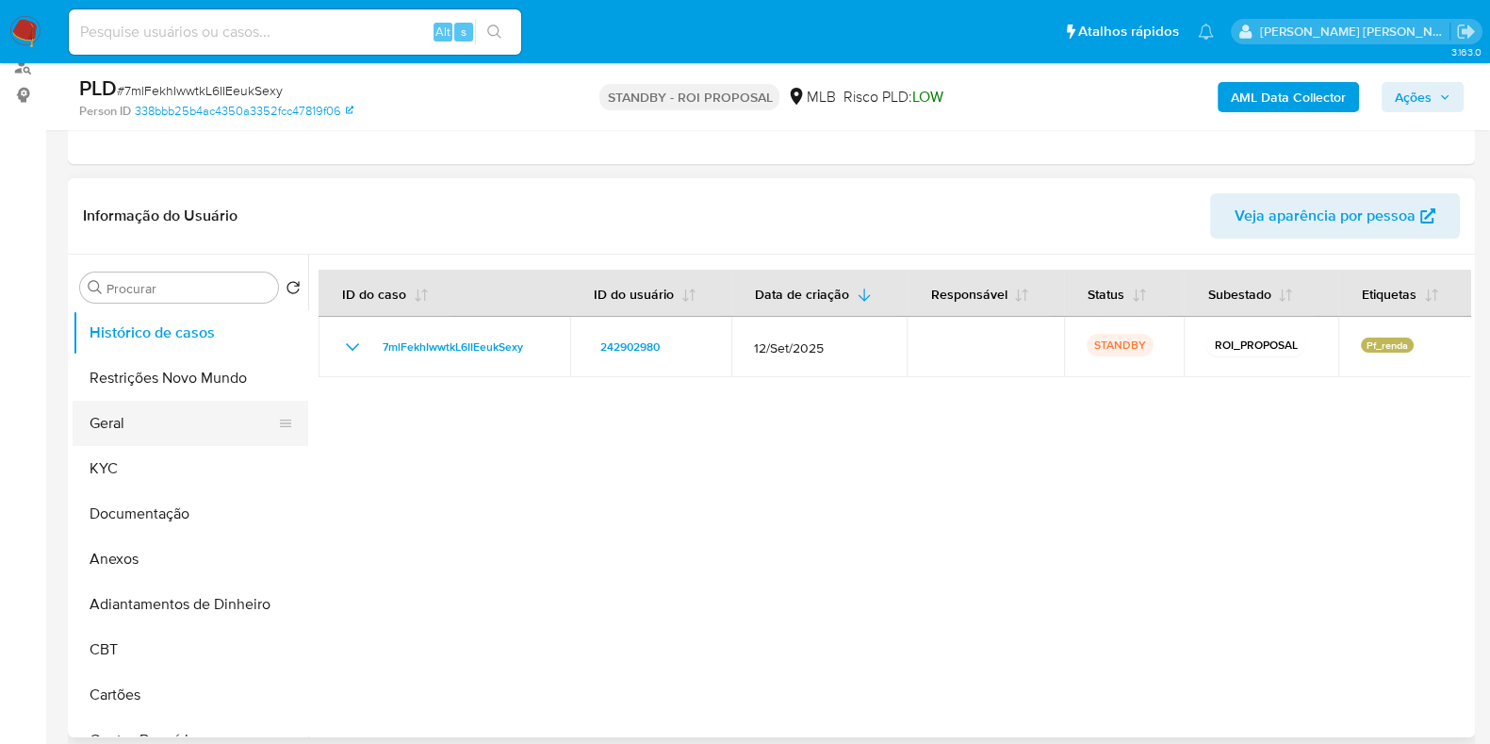
click at [127, 426] on button "Geral" at bounding box center [183, 423] width 221 height 45
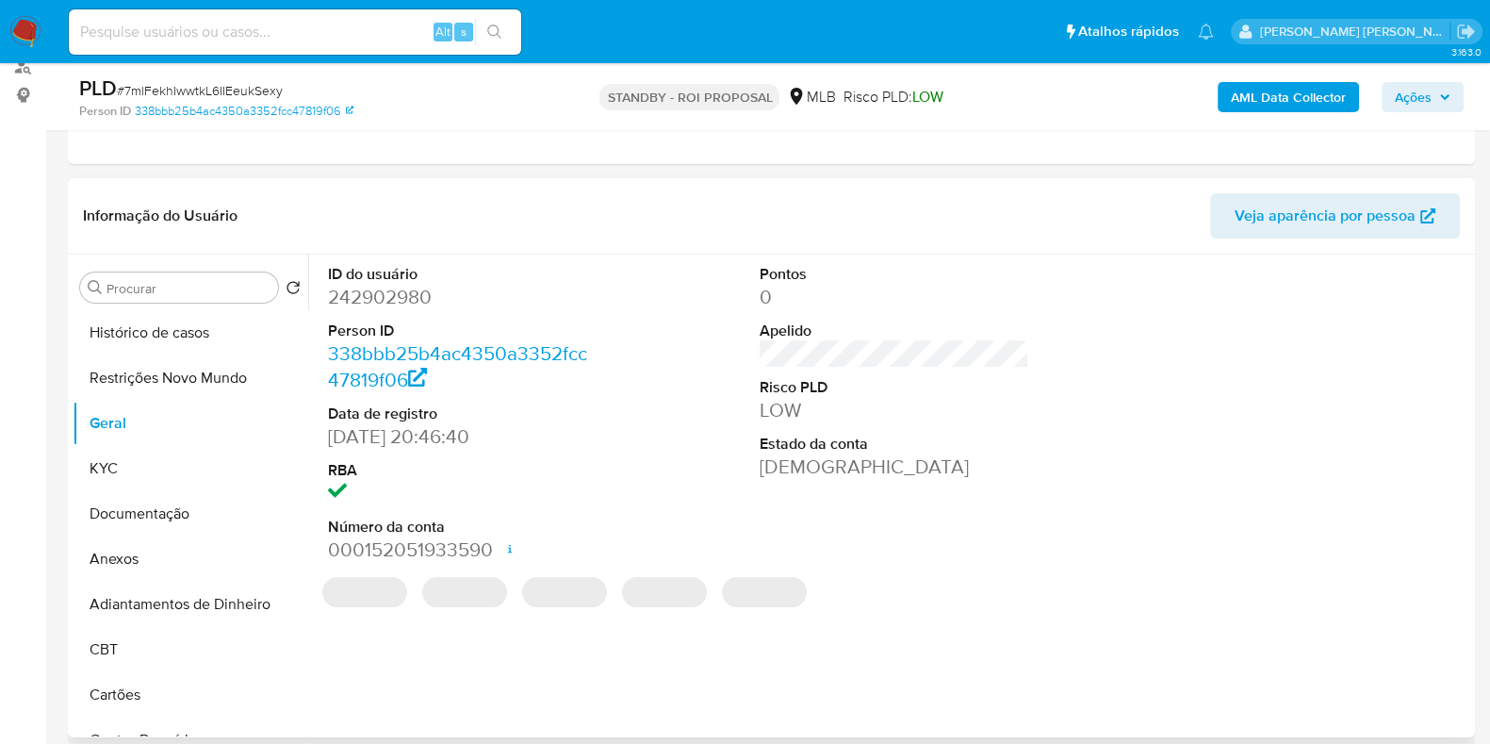
click at [377, 299] on dd "242902980" at bounding box center [463, 297] width 270 height 26
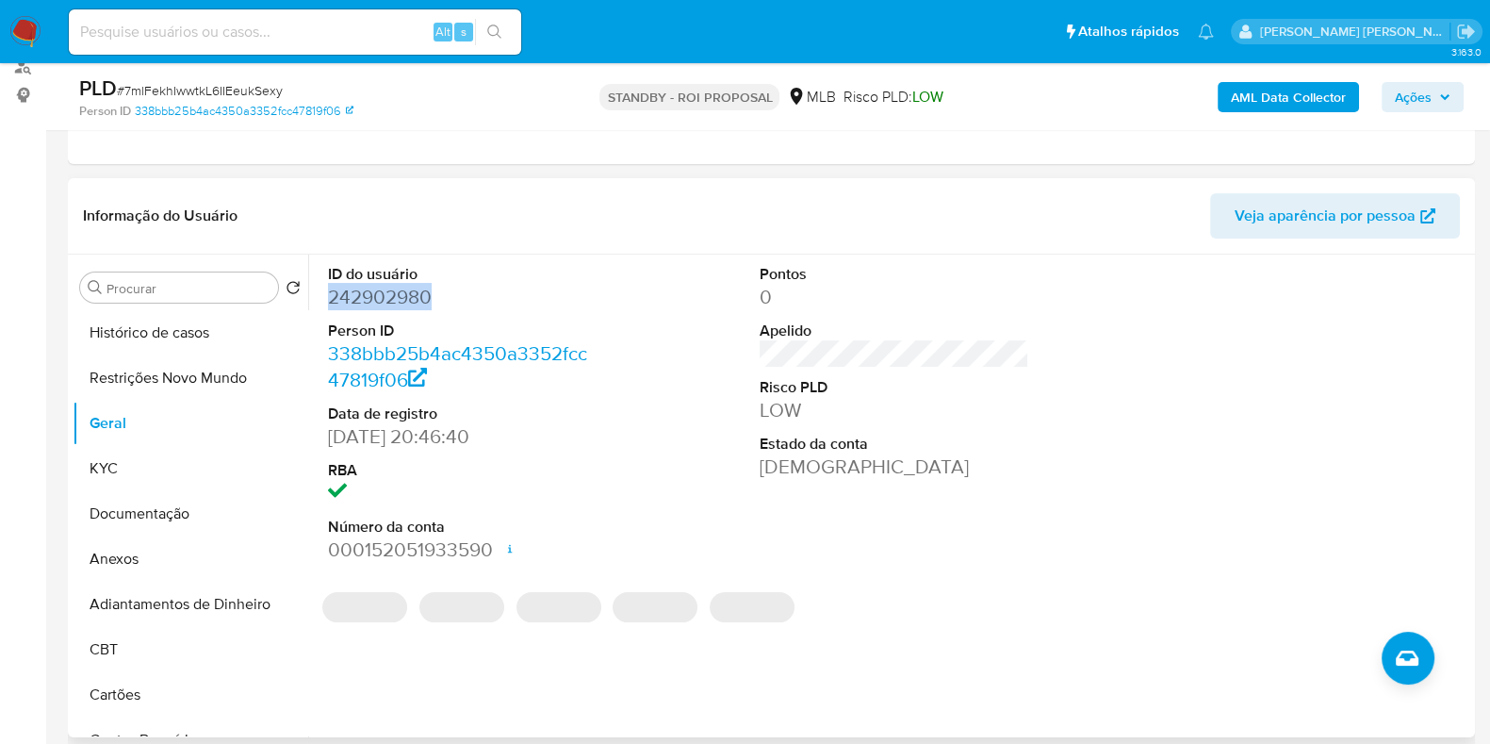
click at [377, 299] on dd "242902980" at bounding box center [463, 297] width 270 height 26
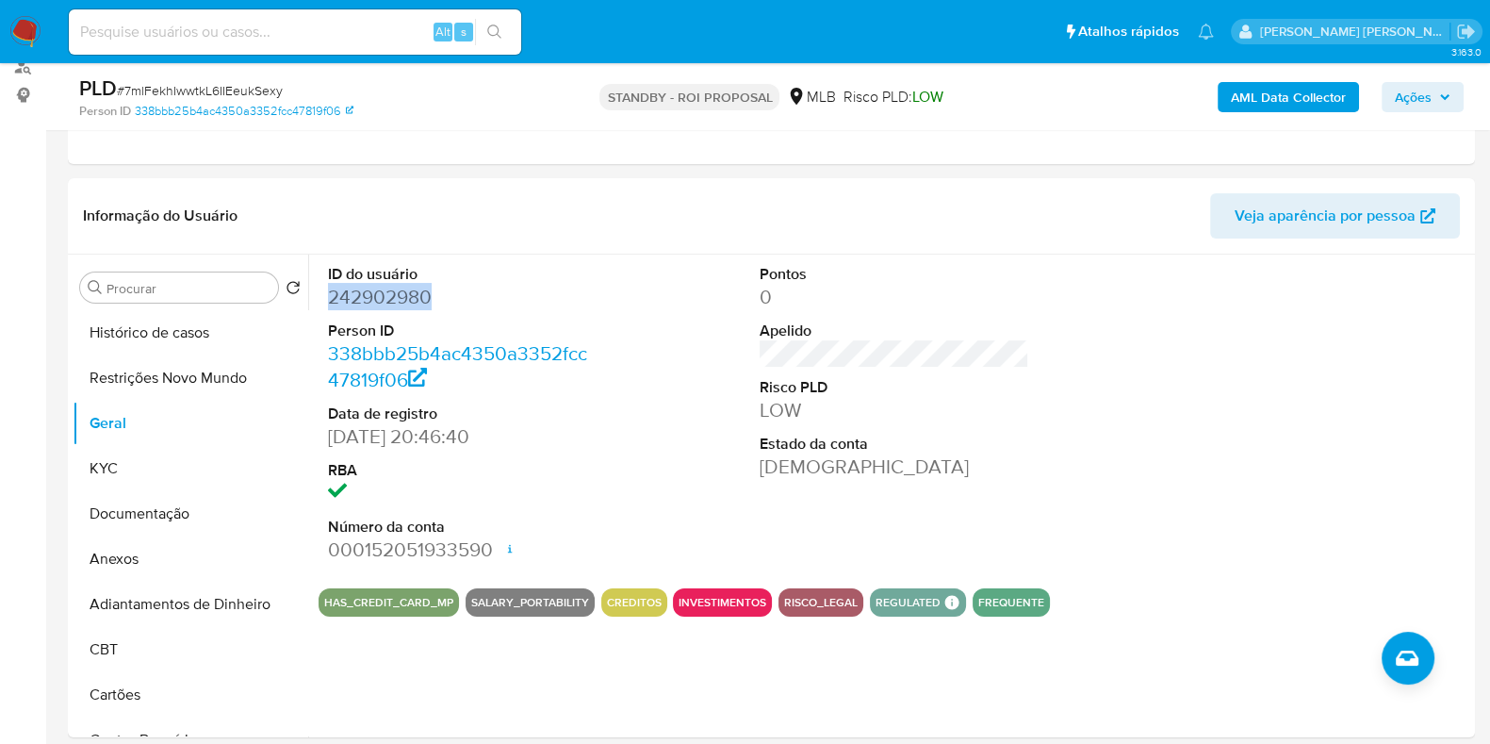
copy dd "242902980"
click at [288, 37] on input at bounding box center [295, 32] width 452 height 25
paste input "1648536812"
type input "1648536812"
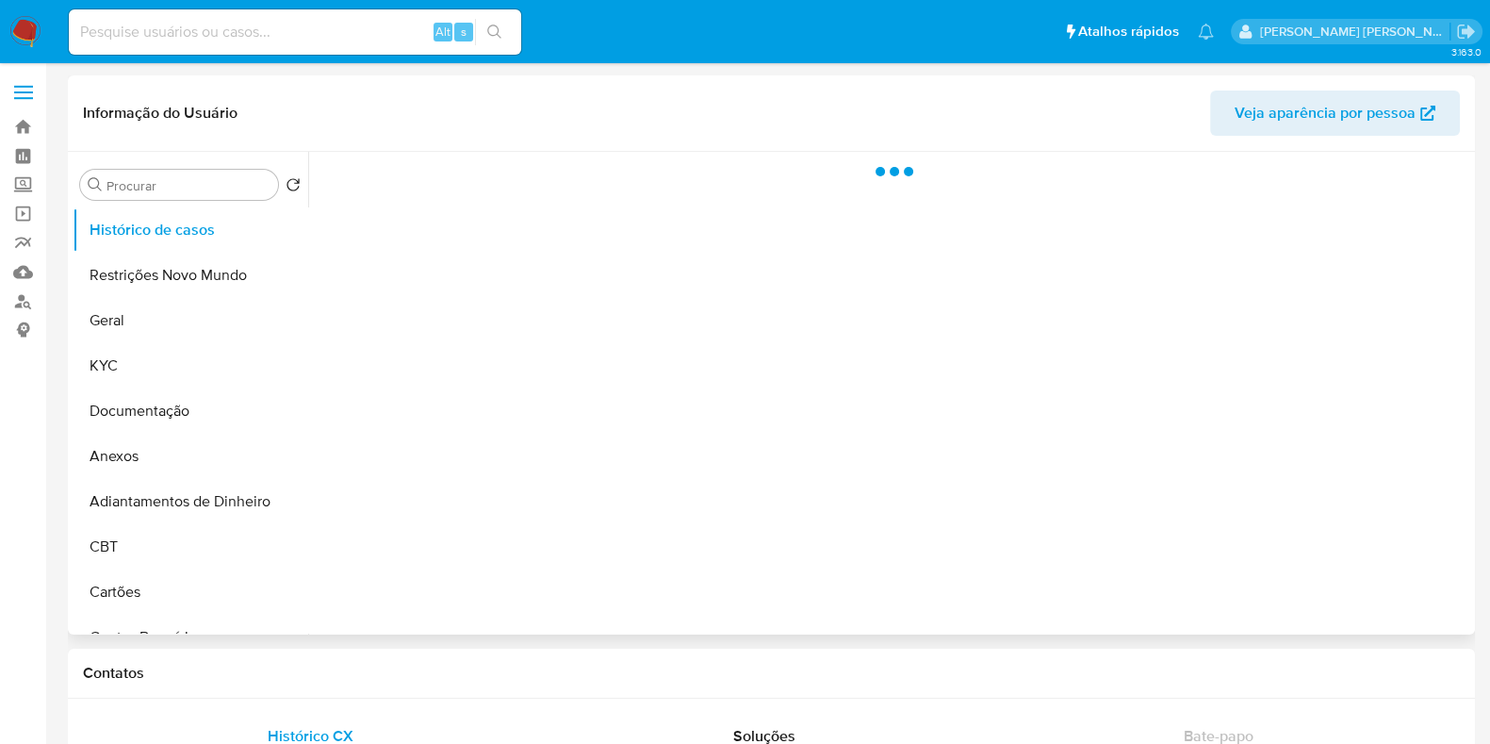
select select "10"
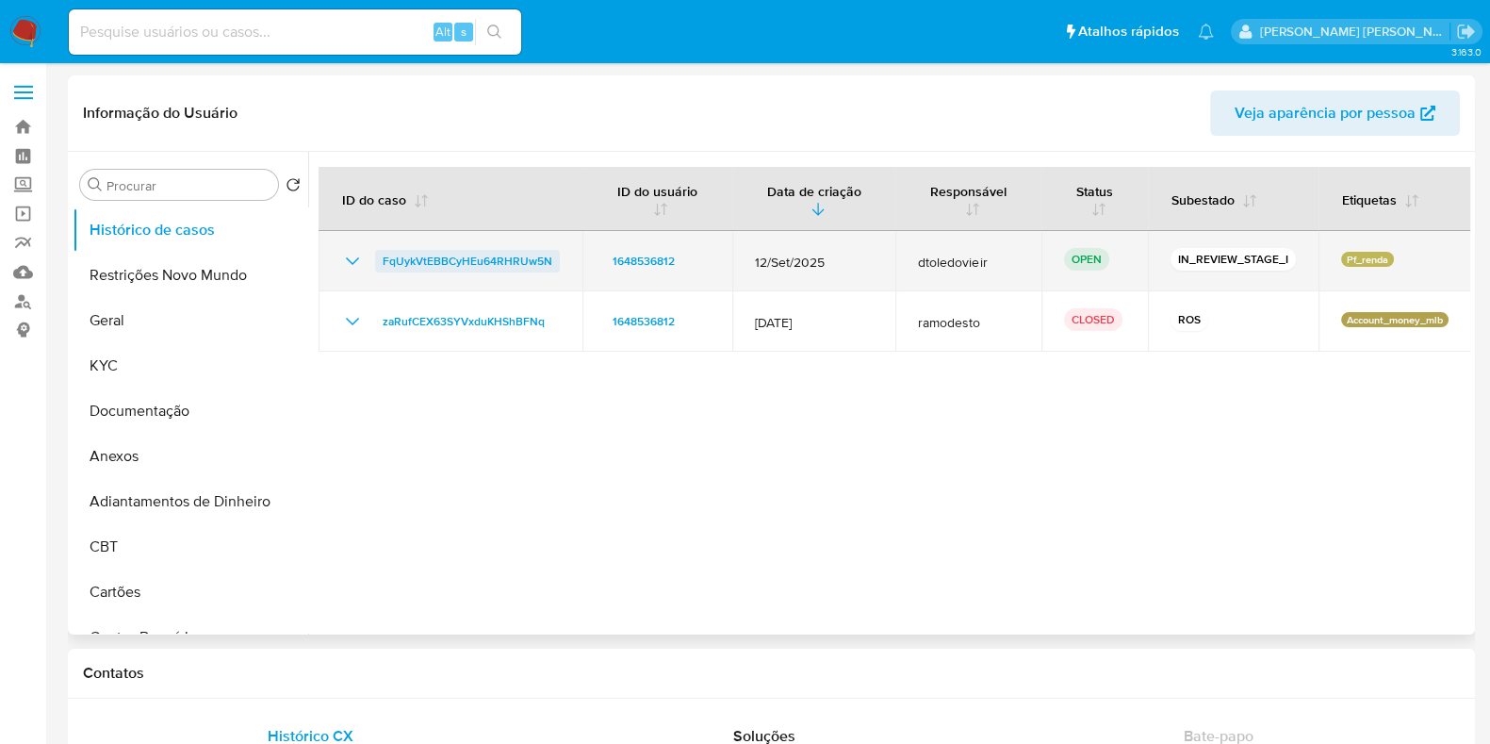
click at [445, 250] on span "FqUykVtEBBCyHEu64RHRUw5N" at bounding box center [468, 261] width 170 height 23
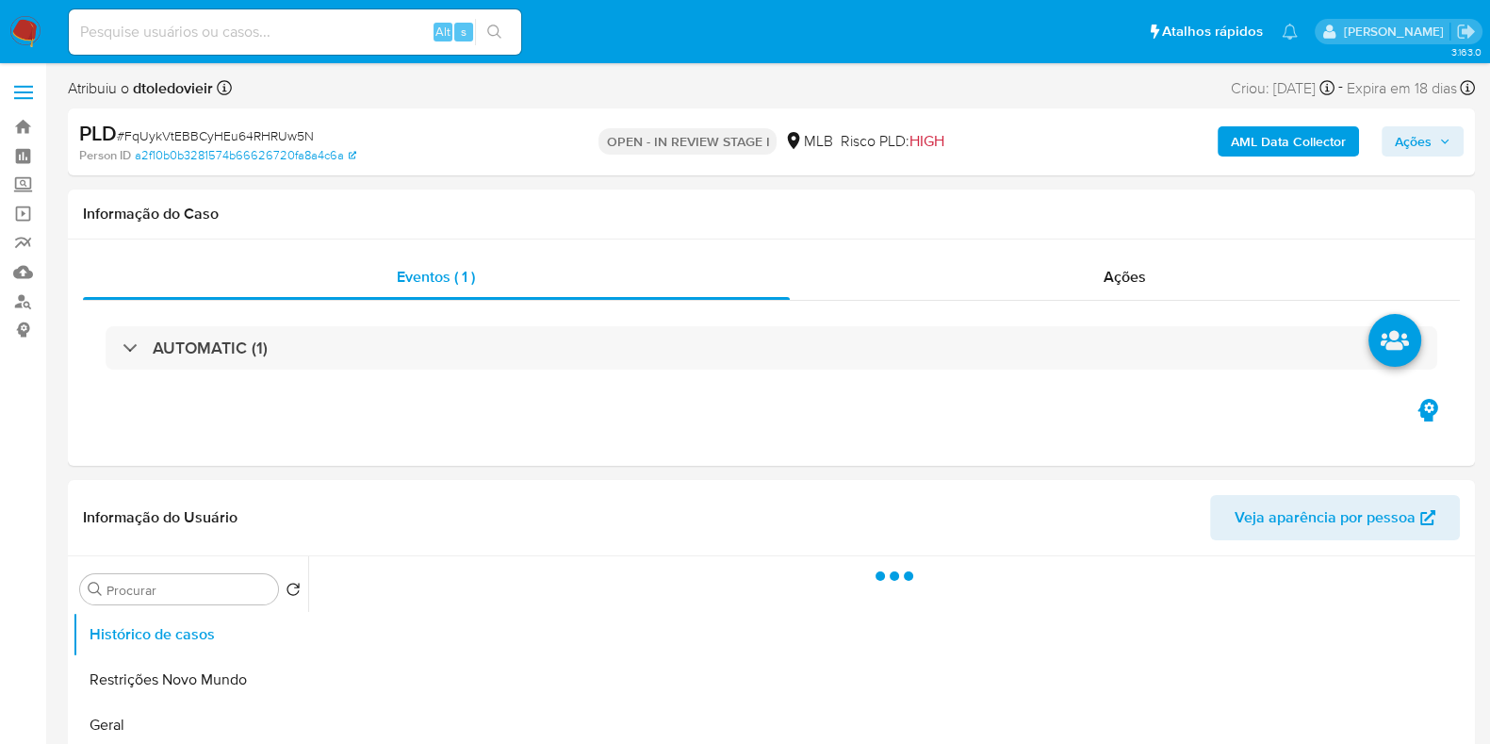
select select "10"
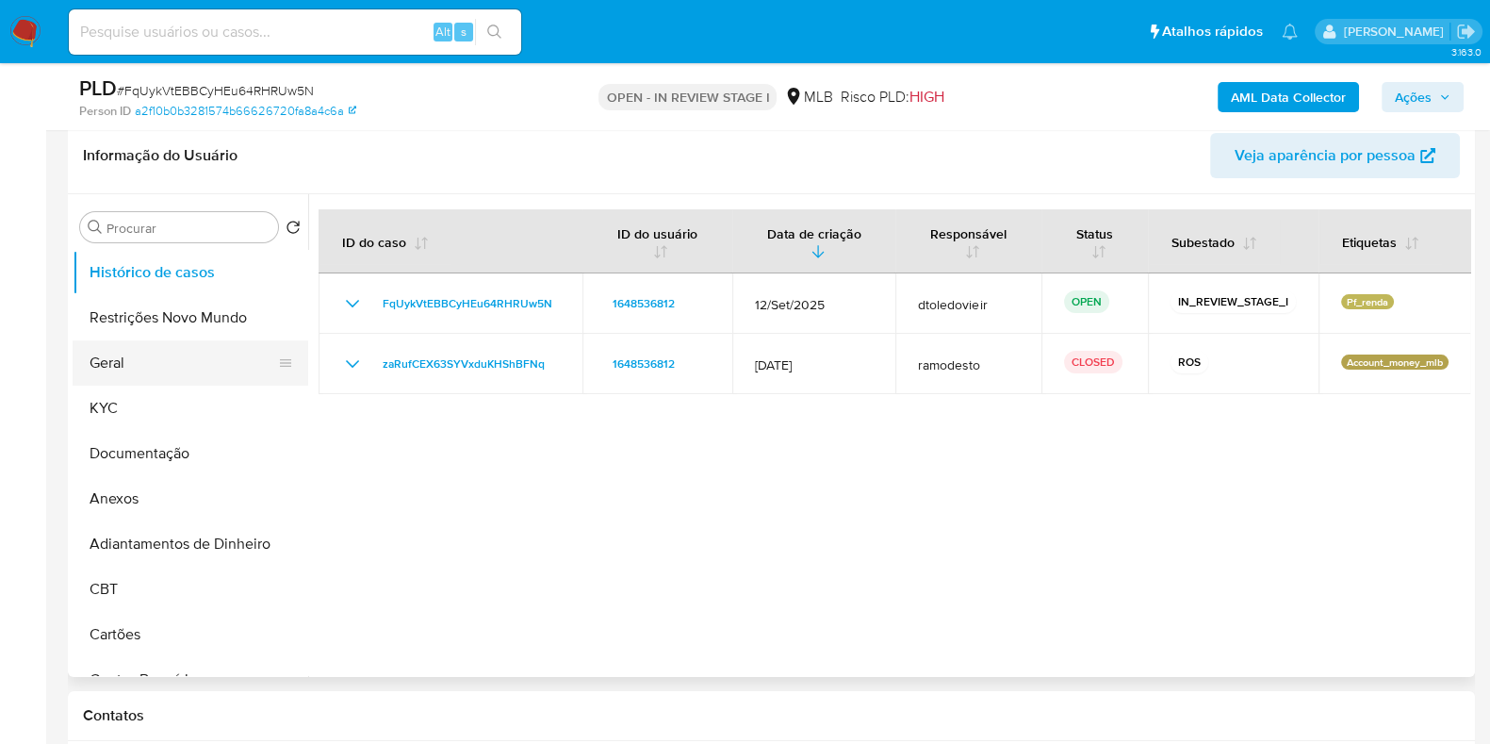
scroll to position [354, 0]
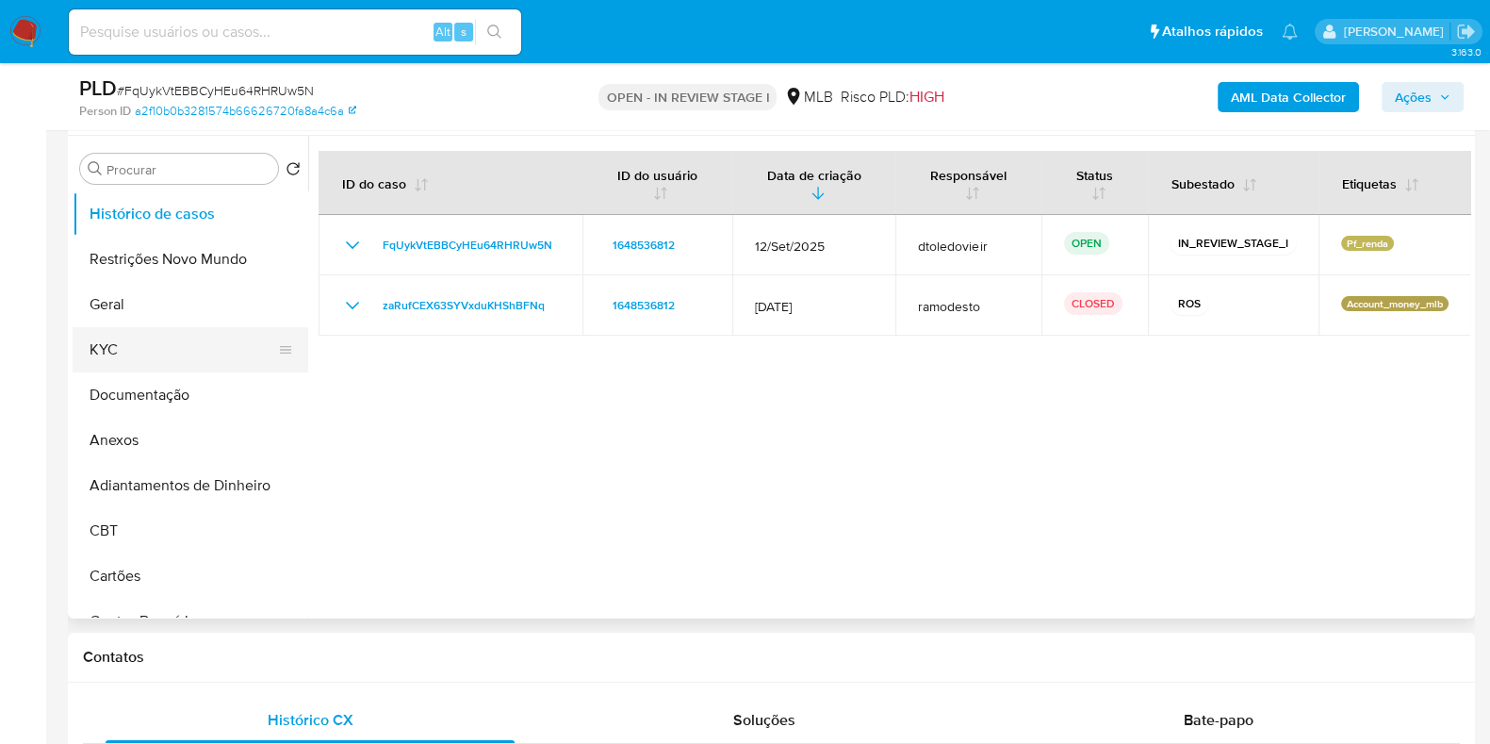
click at [126, 355] on button "KYC" at bounding box center [183, 349] width 221 height 45
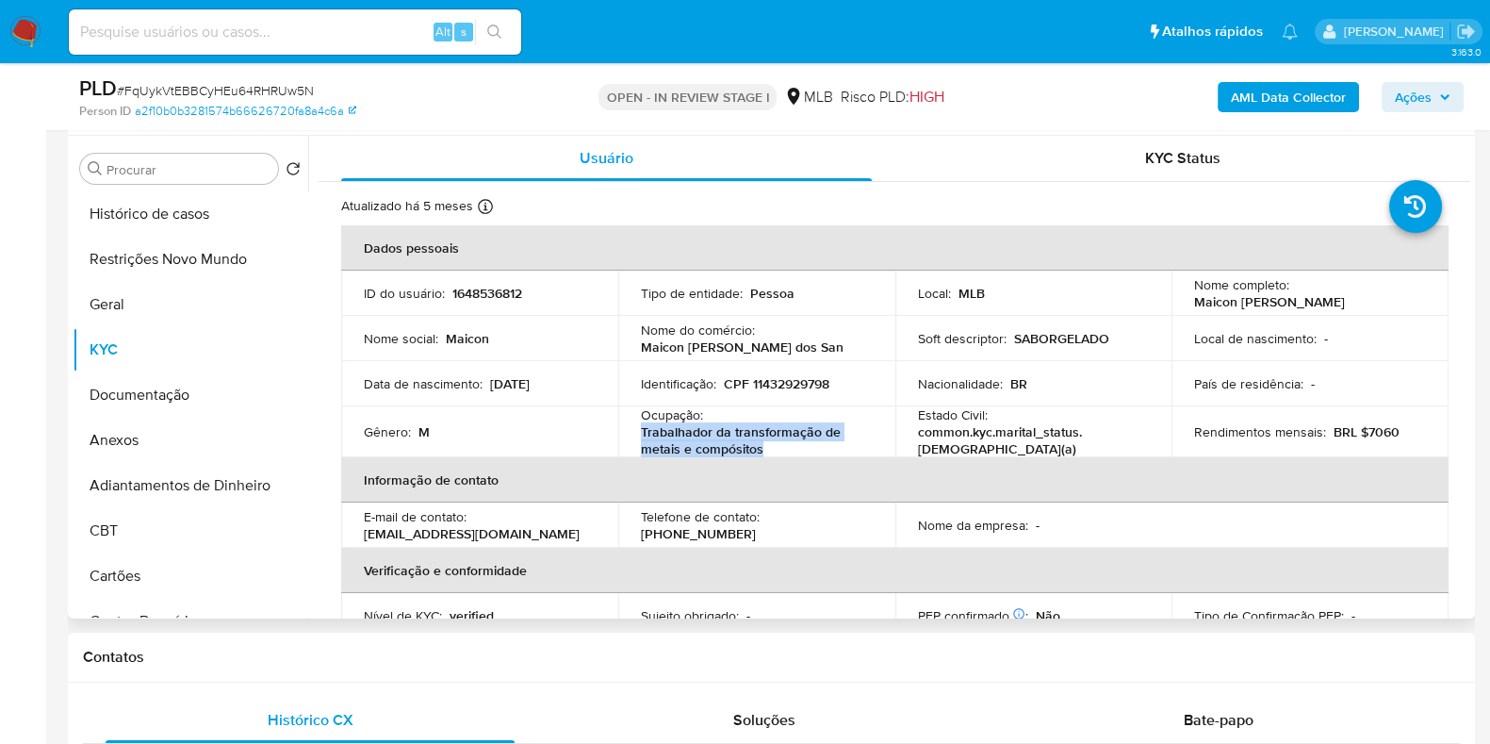
drag, startPoint x: 731, startPoint y: 454, endPoint x: 622, endPoint y: 440, distance: 109.3
click at [622, 440] on td "Ocupação : Trabalhador da transformação de metais e compósitos" at bounding box center [756, 431] width 277 height 51
copy p "Trabalhador da transformação de metais e compósitos"
click at [160, 383] on button "Documentação" at bounding box center [183, 394] width 221 height 45
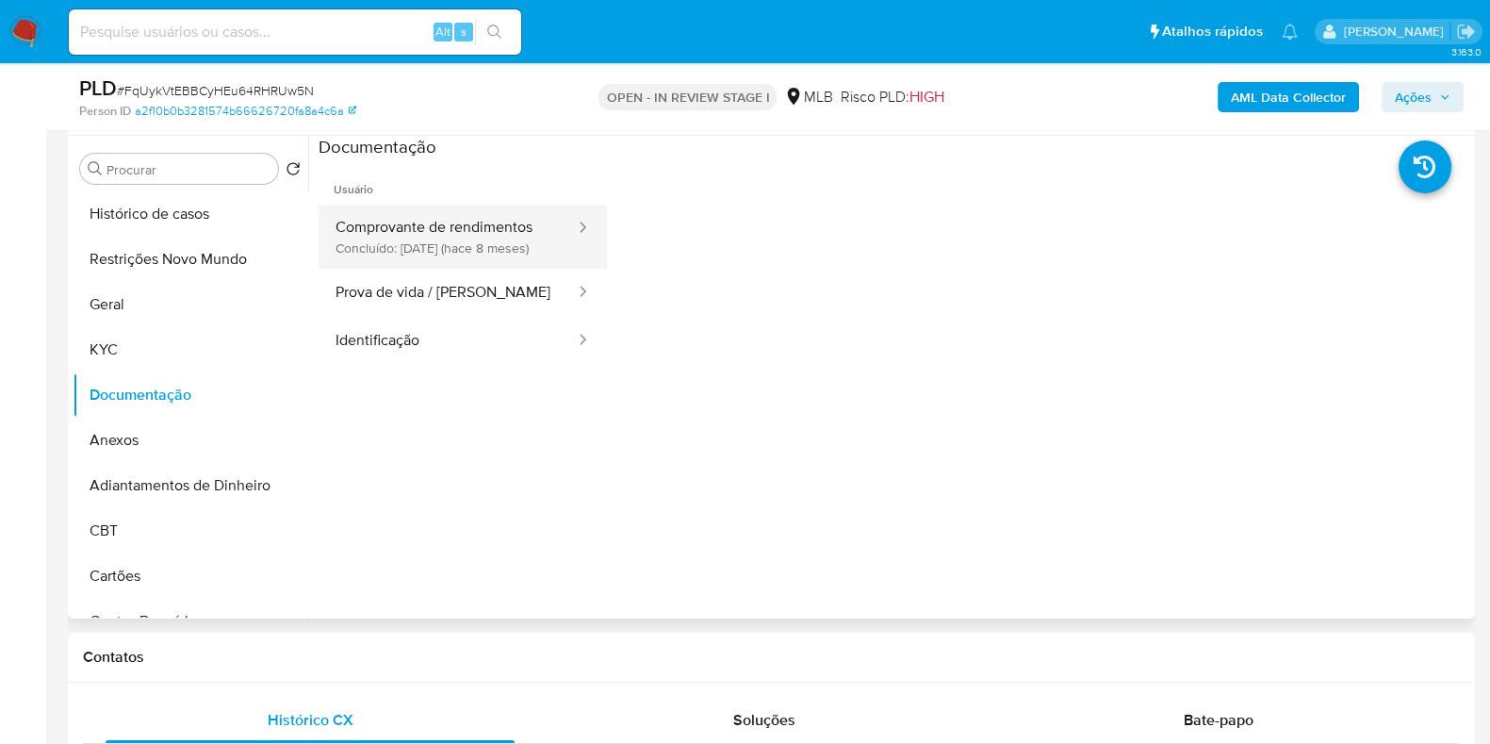
drag, startPoint x: 430, startPoint y: 234, endPoint x: 526, endPoint y: 255, distance: 98.6
click at [431, 234] on button "Comprovante de rendimentos Concluído: 28/01/2025 (hace 8 meses)" at bounding box center [448, 237] width 258 height 64
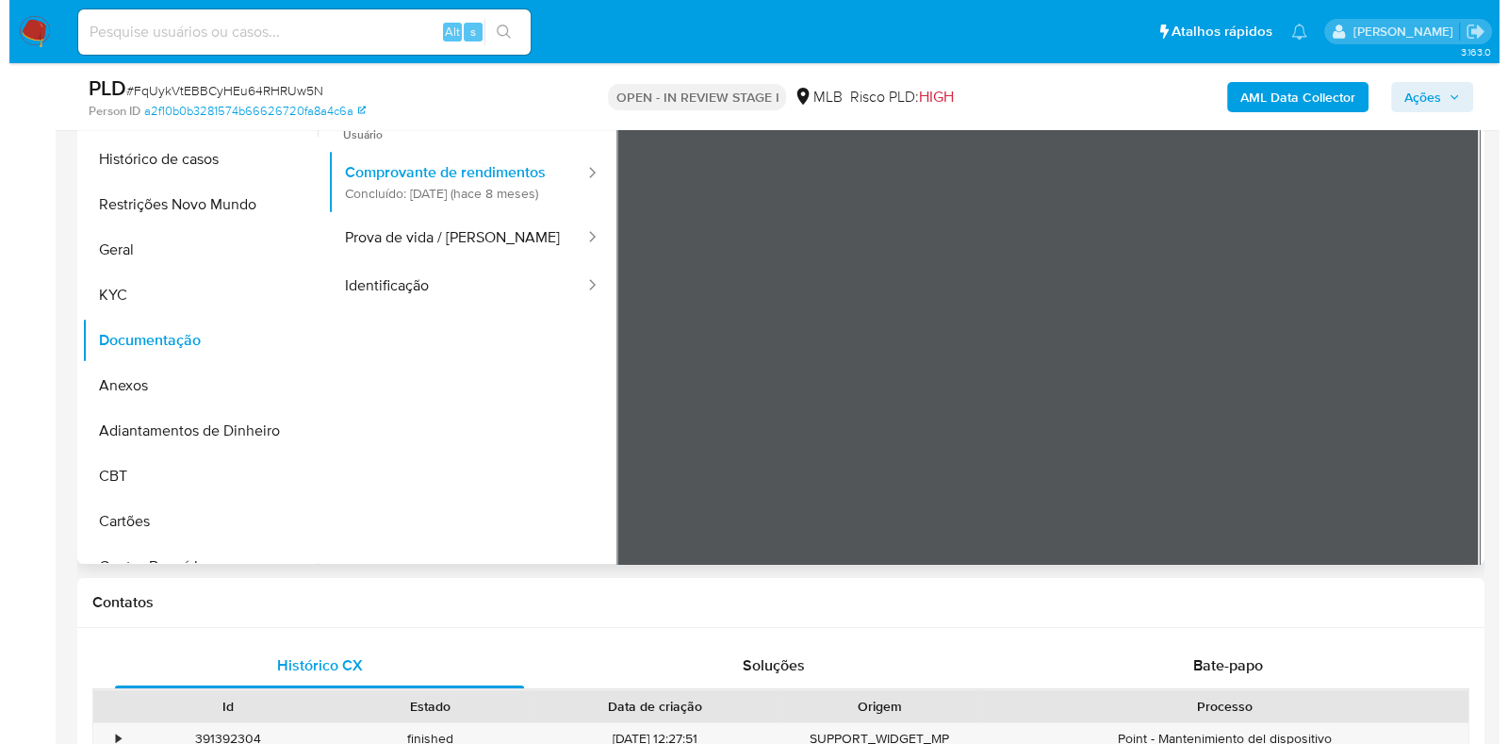
scroll to position [414, 0]
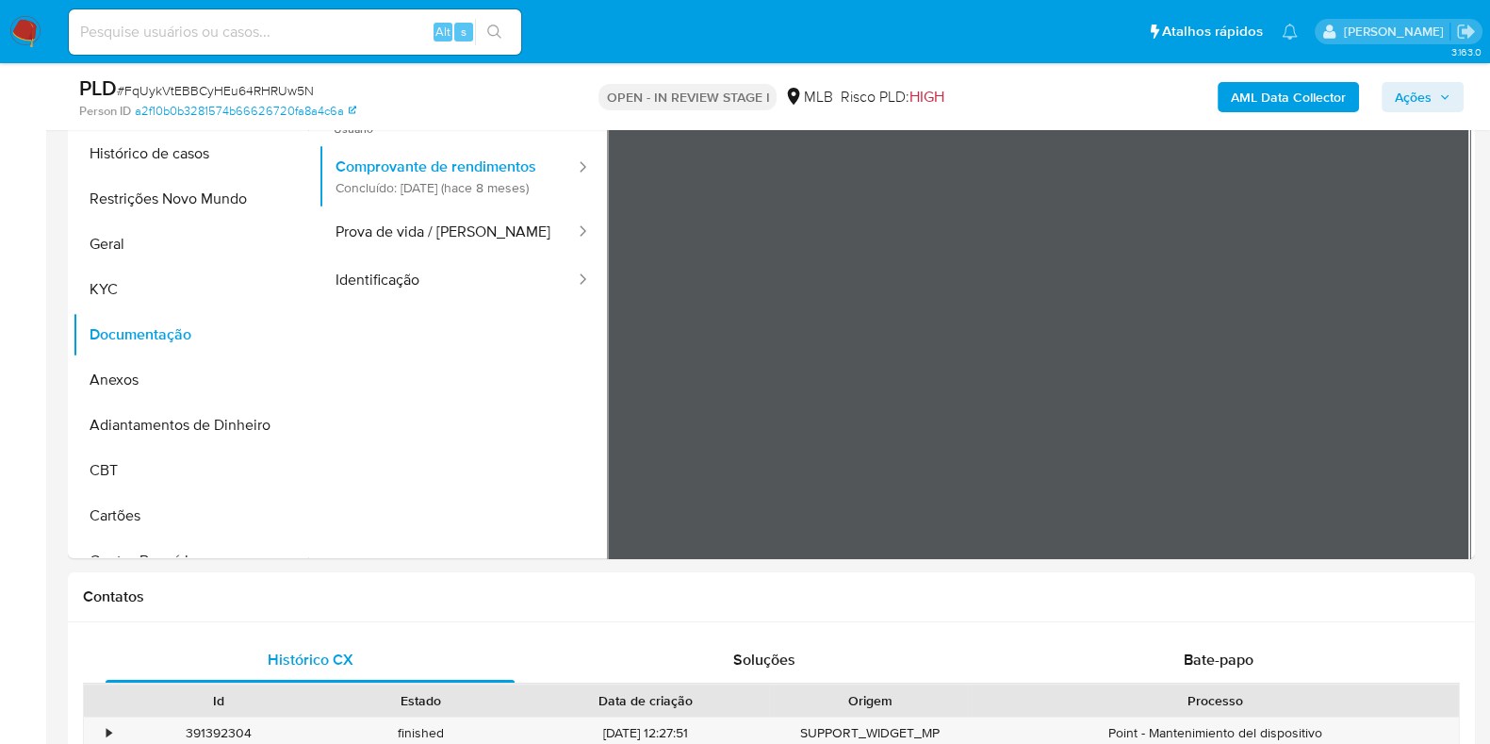
drag, startPoint x: 1264, startPoint y: 94, endPoint x: 1451, endPoint y: 206, distance: 217.8
click at [1463, 326] on div at bounding box center [889, 316] width 1162 height 483
click at [1467, 269] on div at bounding box center [889, 316] width 1162 height 483
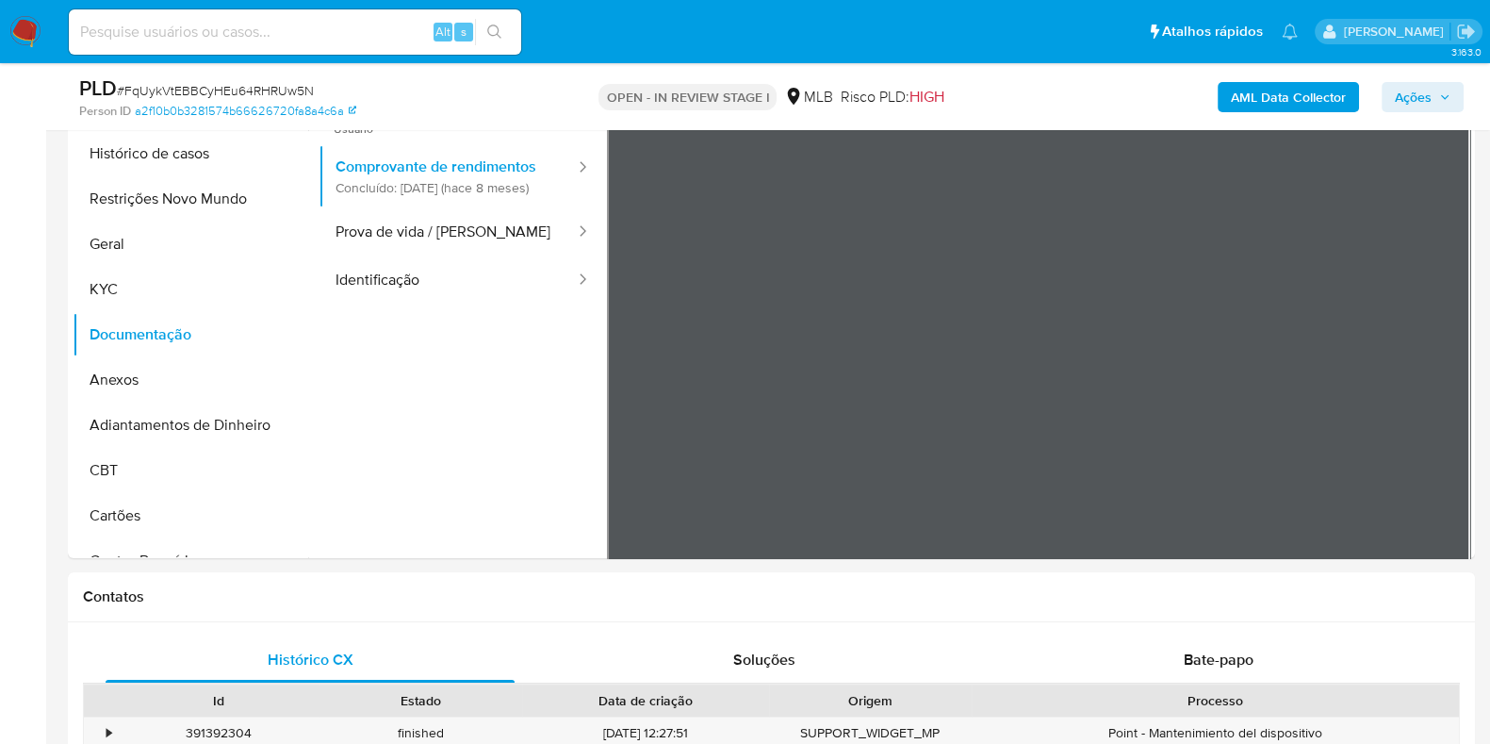
click at [1303, 93] on b "AML Data Collector" at bounding box center [1288, 97] width 115 height 30
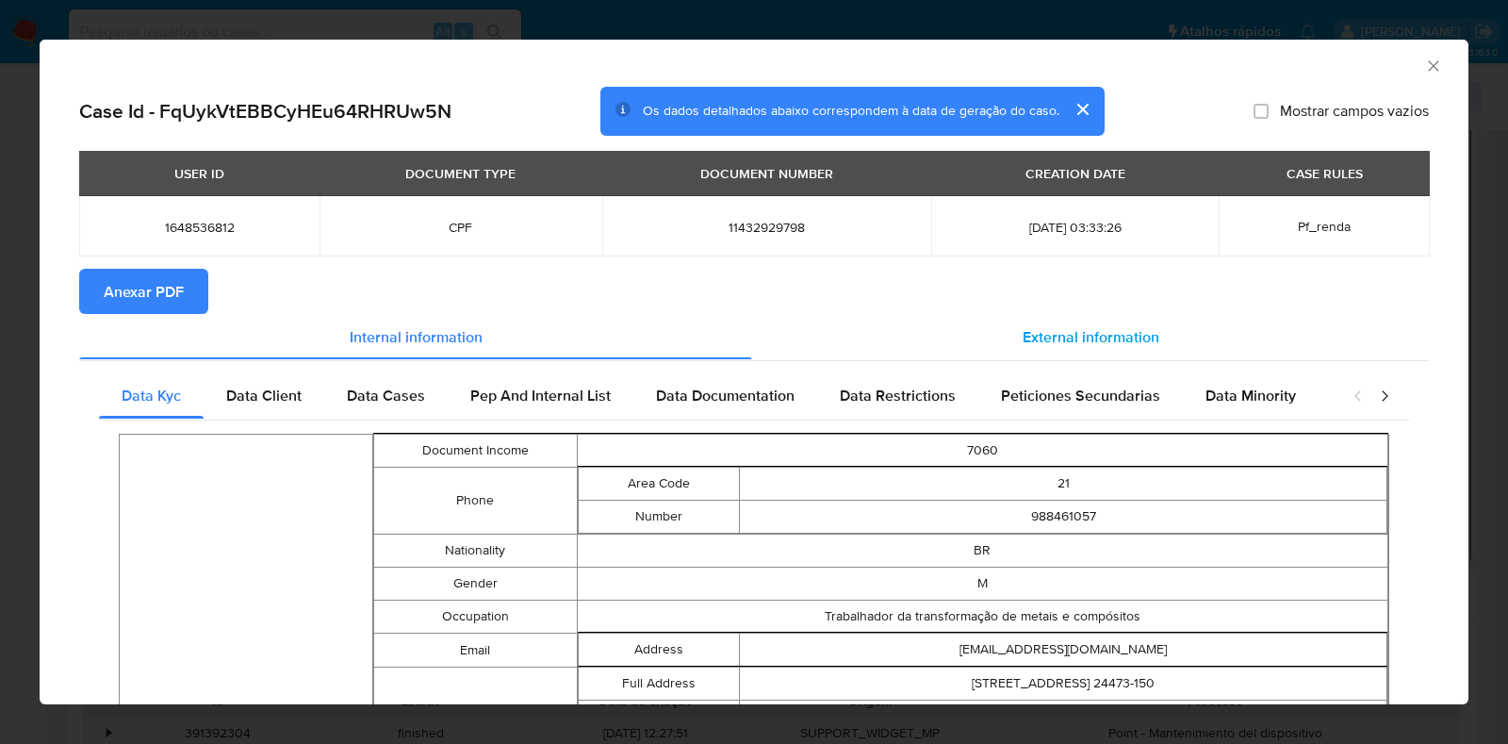
click at [1061, 319] on div "External information" at bounding box center [1090, 336] width 677 height 45
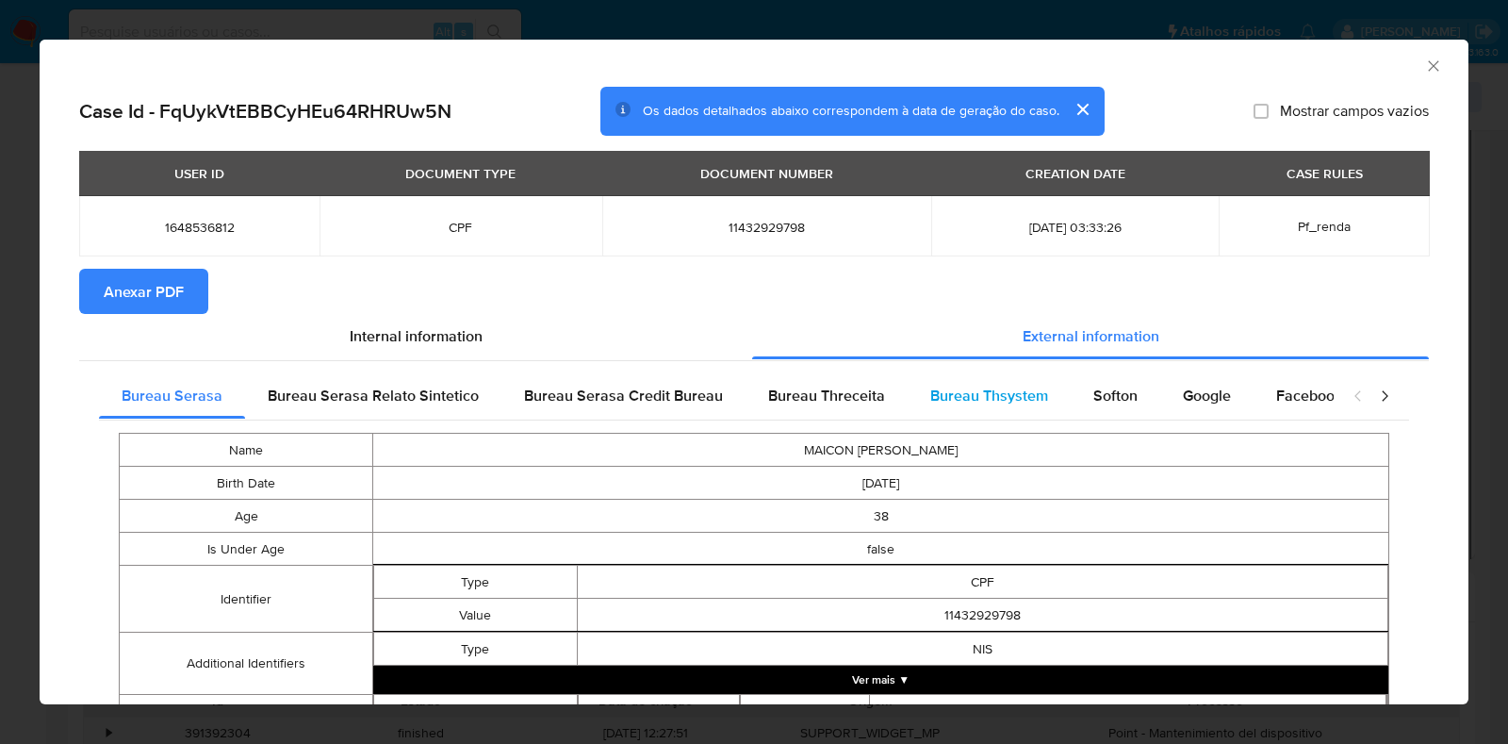
click at [1045, 399] on div "Bureau Thsystem" at bounding box center [989, 395] width 163 height 45
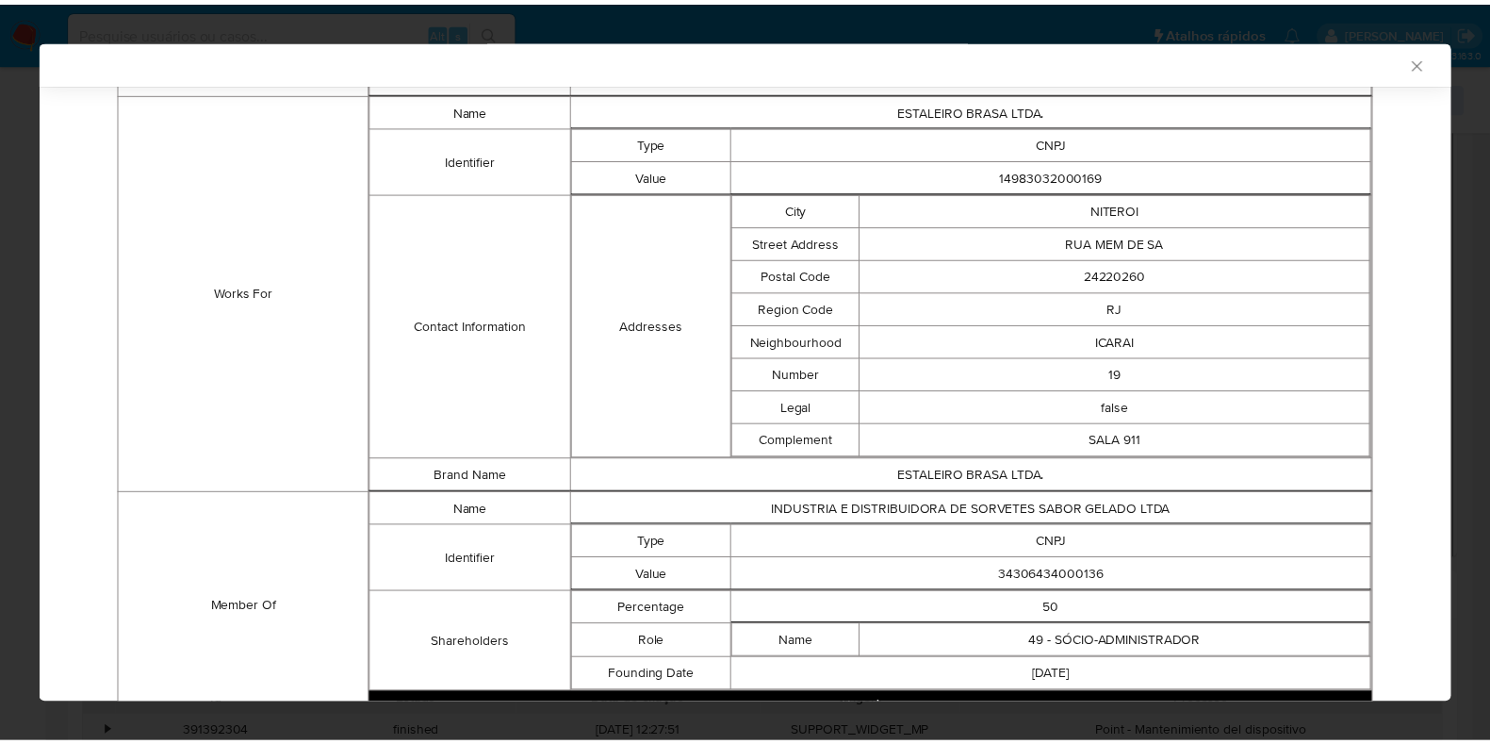
scroll to position [1322, 0]
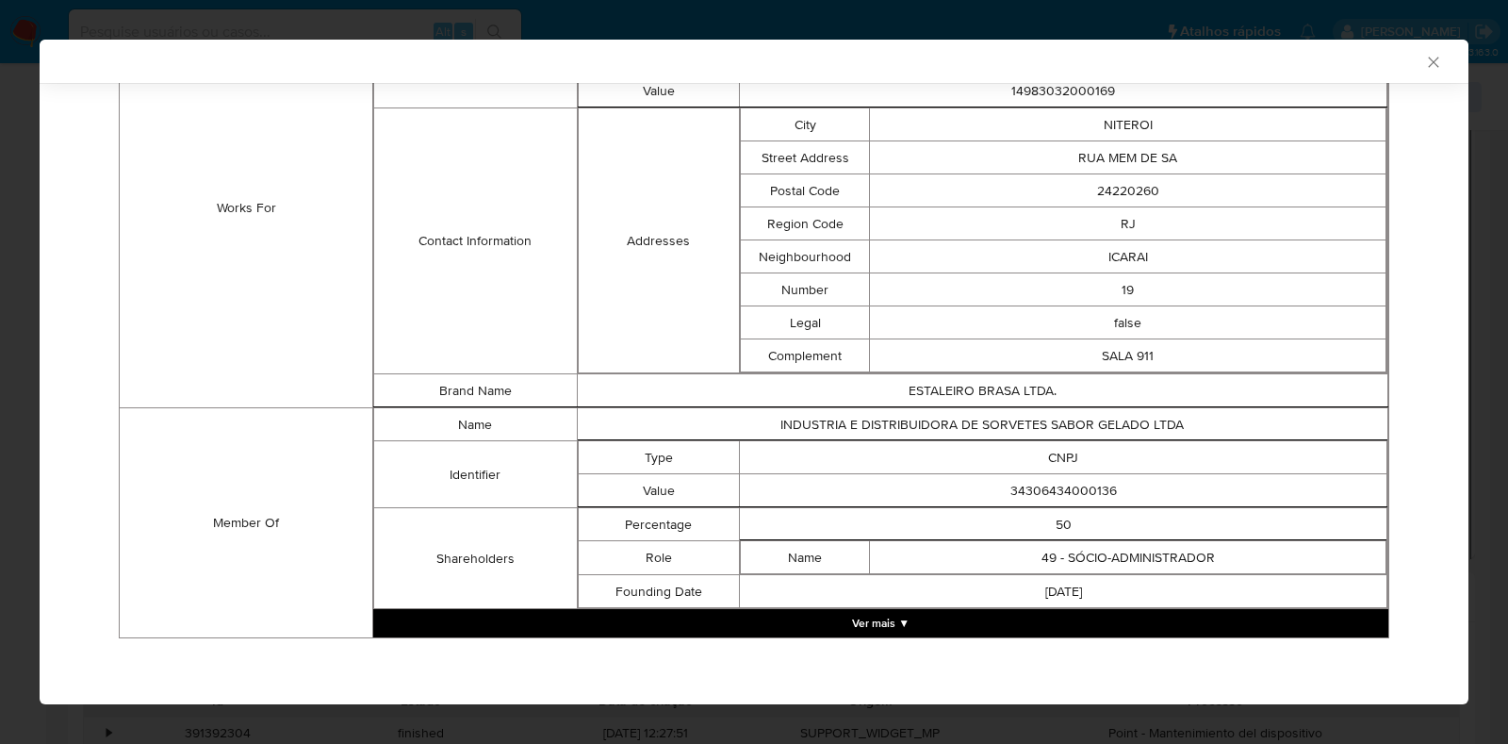
click at [1056, 485] on td "34306434000136" at bounding box center [1064, 490] width 648 height 33
copy td "34306434000136"
click at [0, 397] on div "AML Data Collector Case Id - FqUykVtEBBCyHEu64RHRUw5N Os dados detalhados abaix…" at bounding box center [754, 372] width 1508 height 744
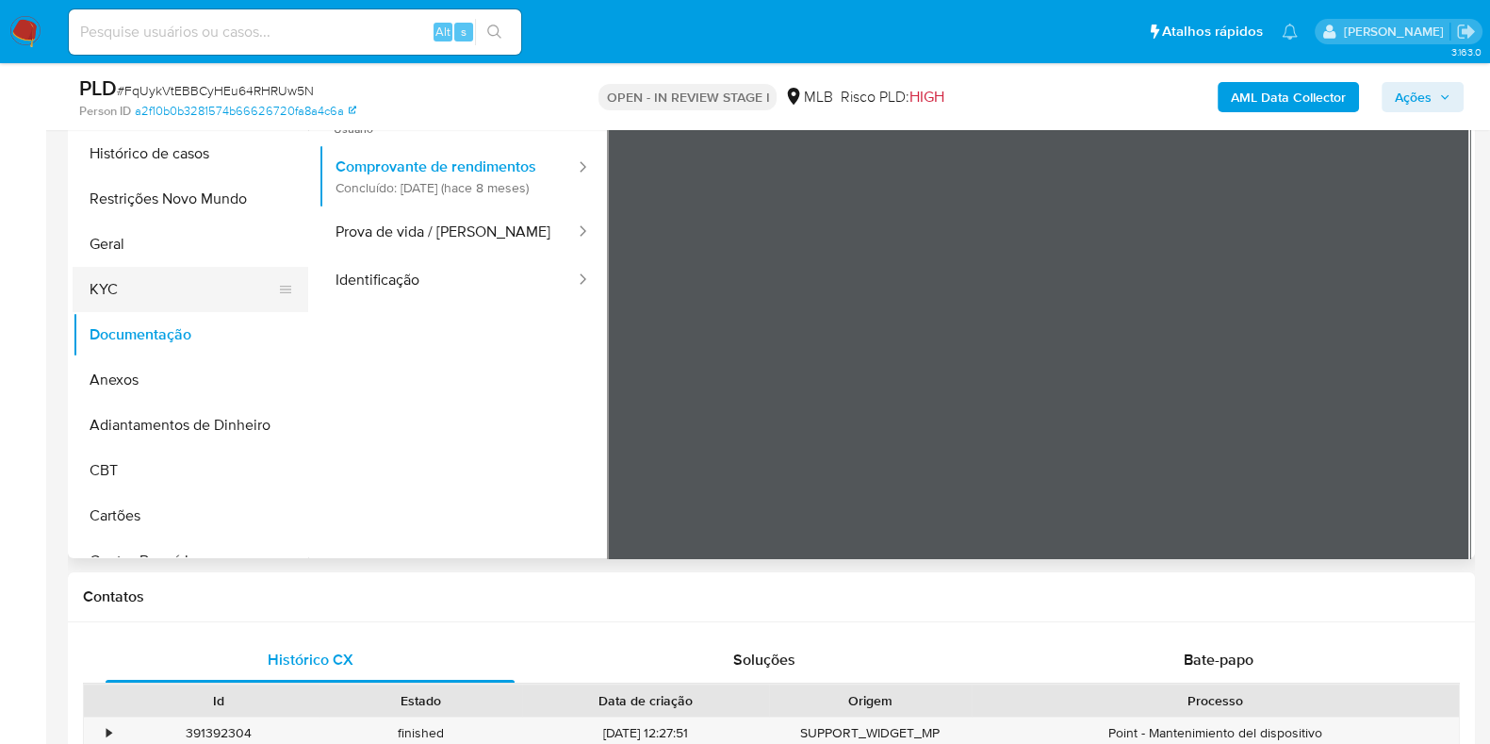
click at [146, 285] on button "KYC" at bounding box center [183, 289] width 221 height 45
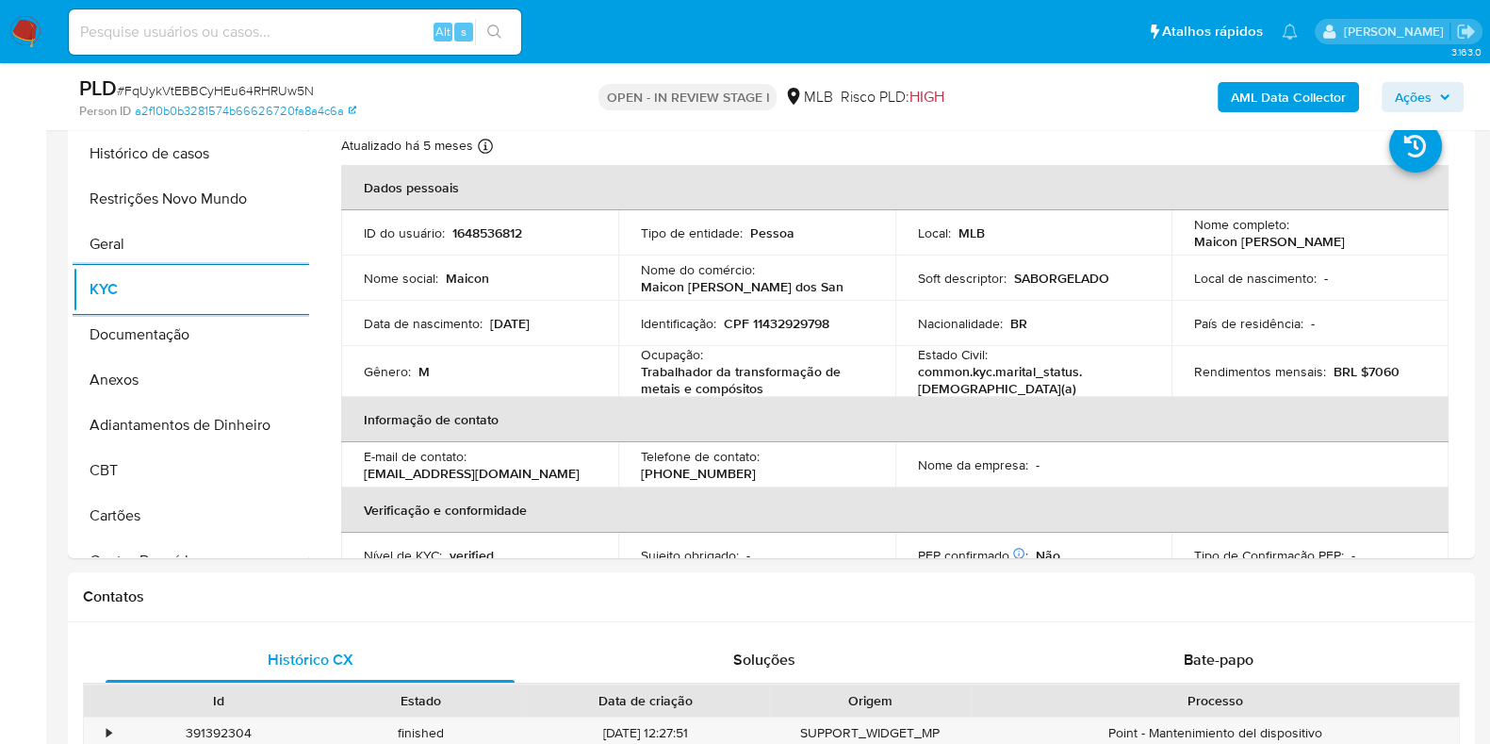
click at [1440, 95] on icon "button" at bounding box center [1444, 96] width 11 height 11
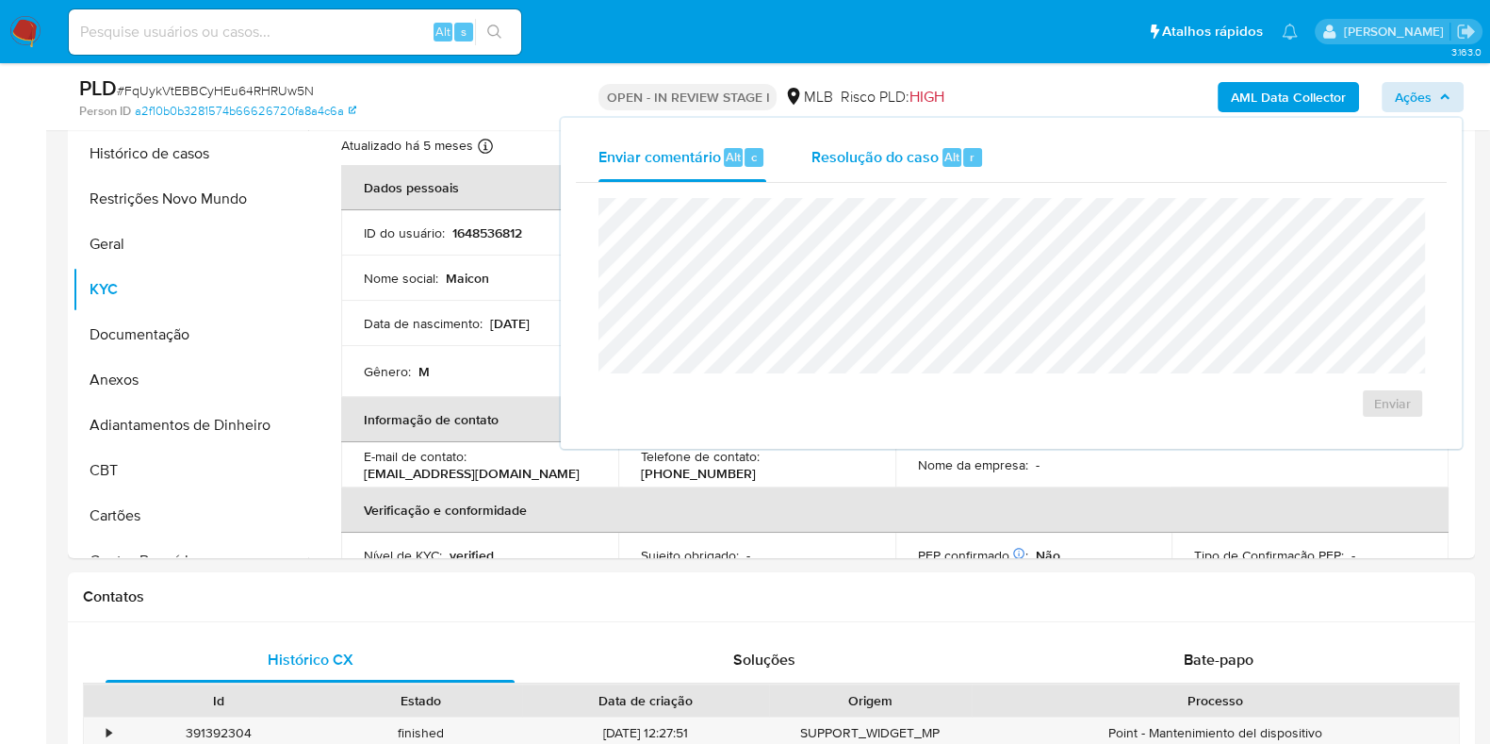
drag, startPoint x: 843, startPoint y: 130, endPoint x: 834, endPoint y: 173, distance: 44.2
click at [839, 142] on div "Enviar comentário Alt c Resolução do caso Alt r Enviar" at bounding box center [1011, 283] width 901 height 331
click at [834, 173] on div "Resolução do caso Alt r" at bounding box center [898, 157] width 173 height 49
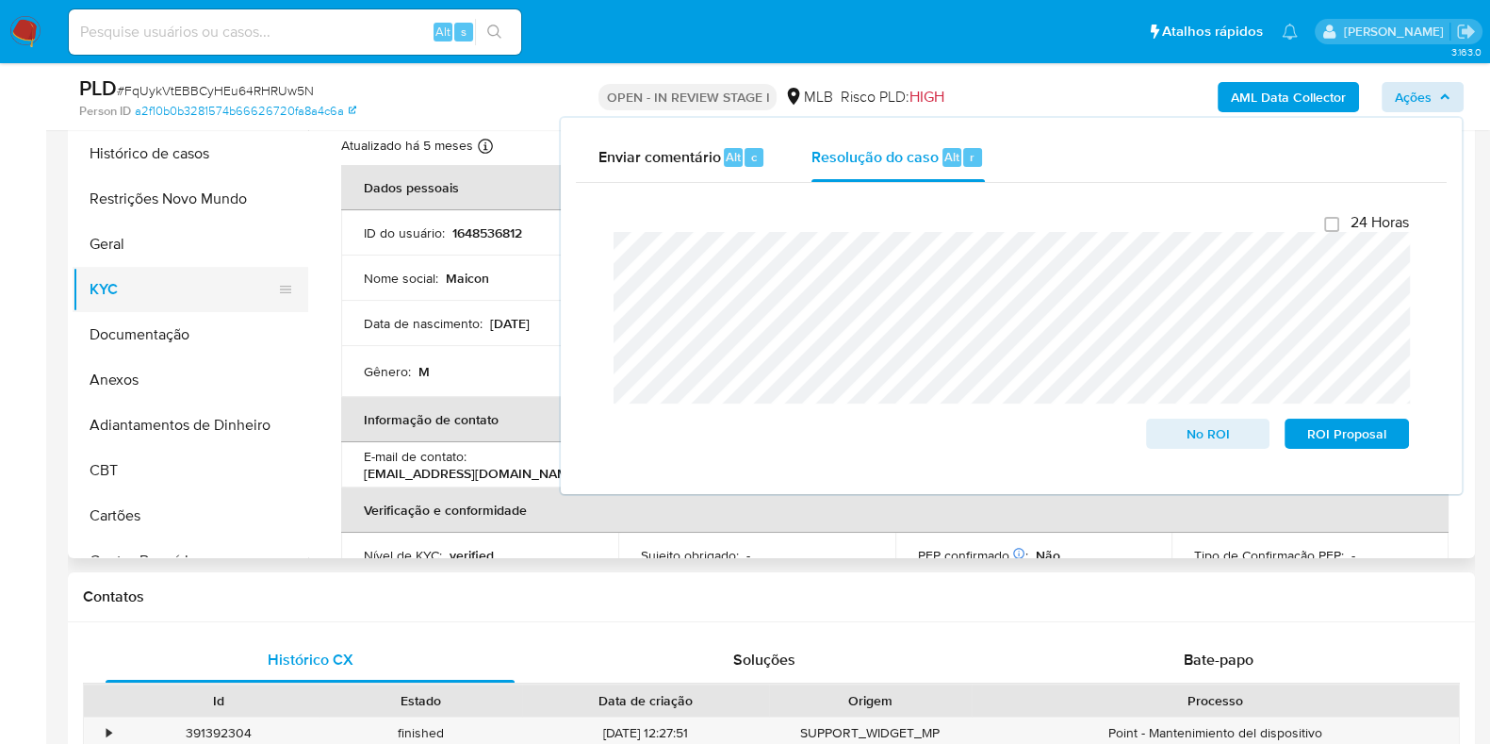
click at [166, 290] on button "KYC" at bounding box center [183, 289] width 221 height 45
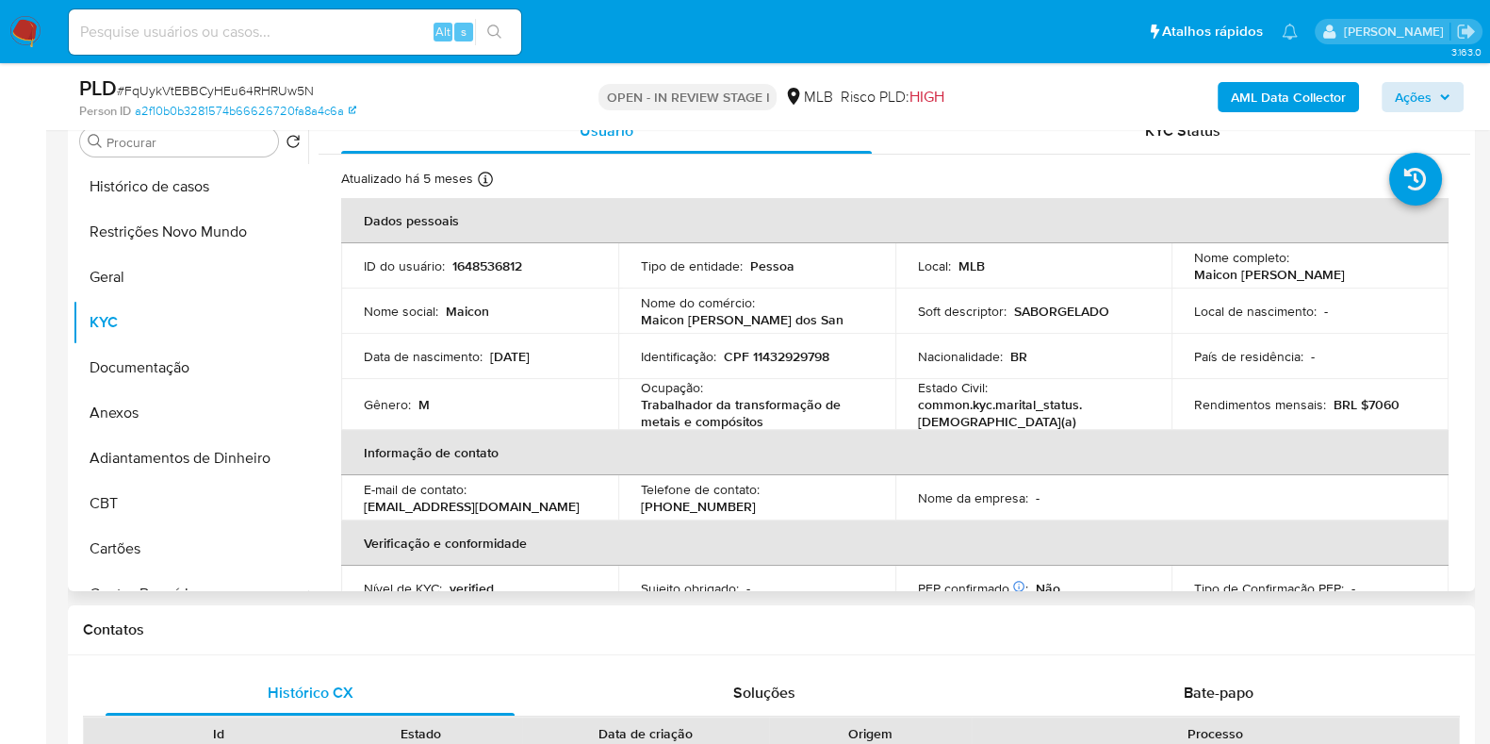
scroll to position [414, 0]
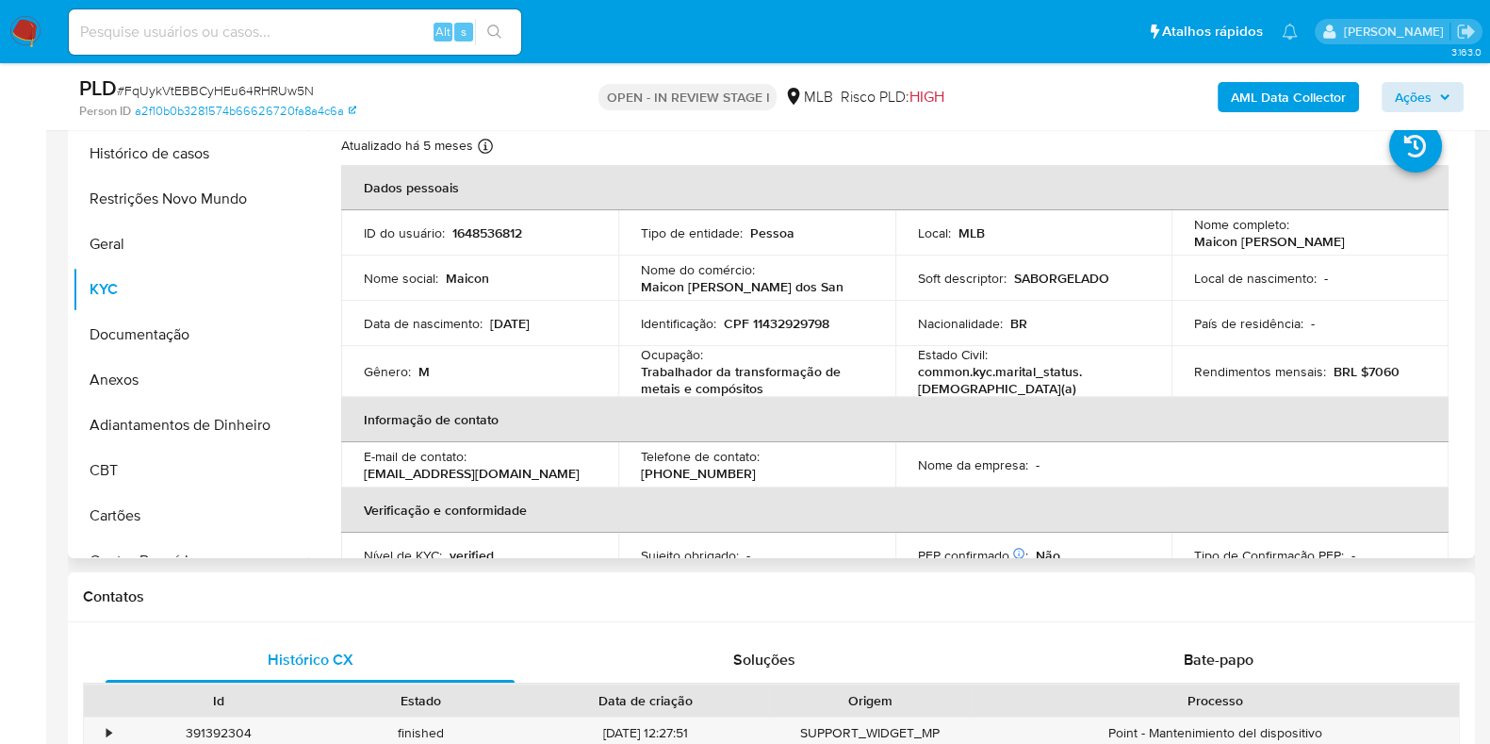
drag, startPoint x: 1269, startPoint y: 255, endPoint x: 1188, endPoint y: 231, distance: 84.7
click at [1194, 233] on p "Maicon Sergio Henrique Dos Santos Quintanilha" at bounding box center [1269, 241] width 151 height 17
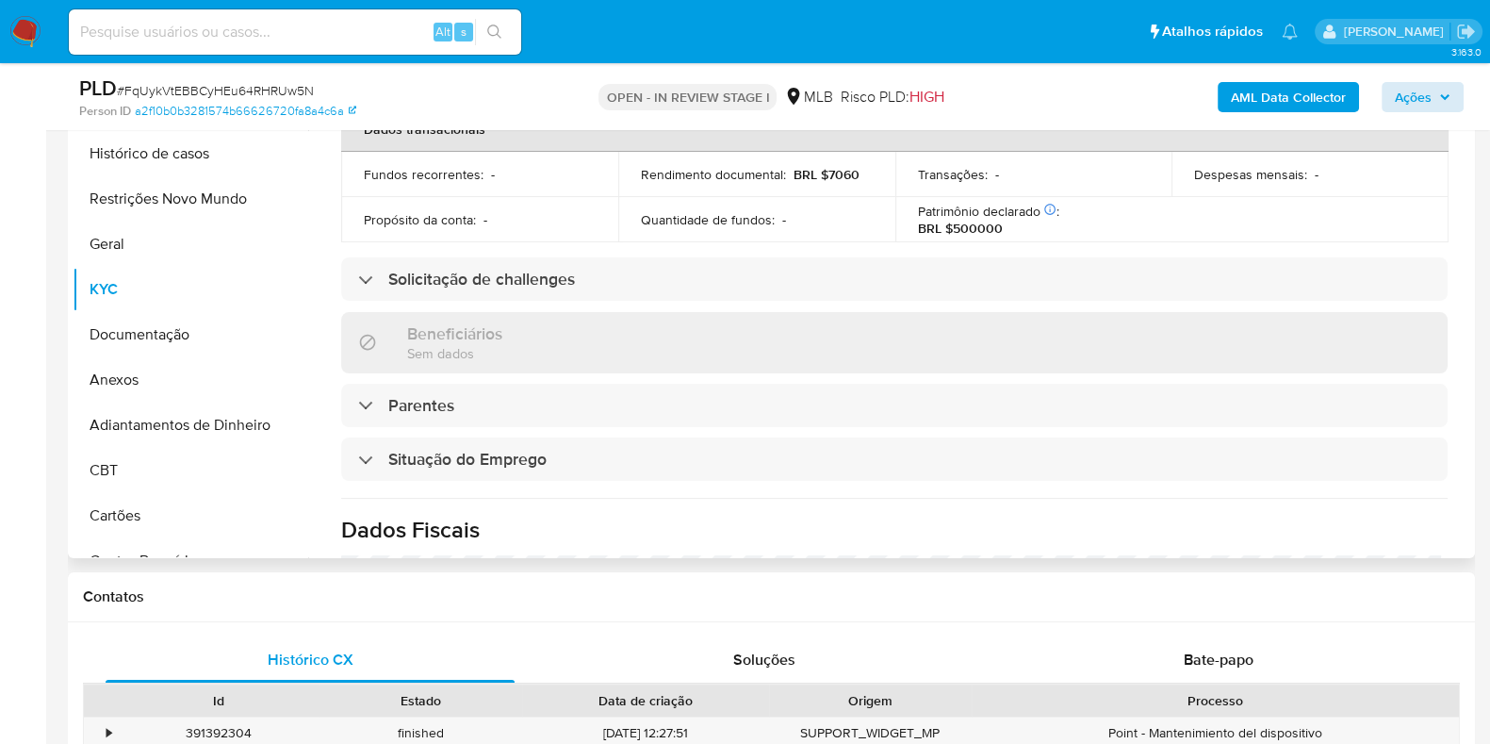
scroll to position [0, 0]
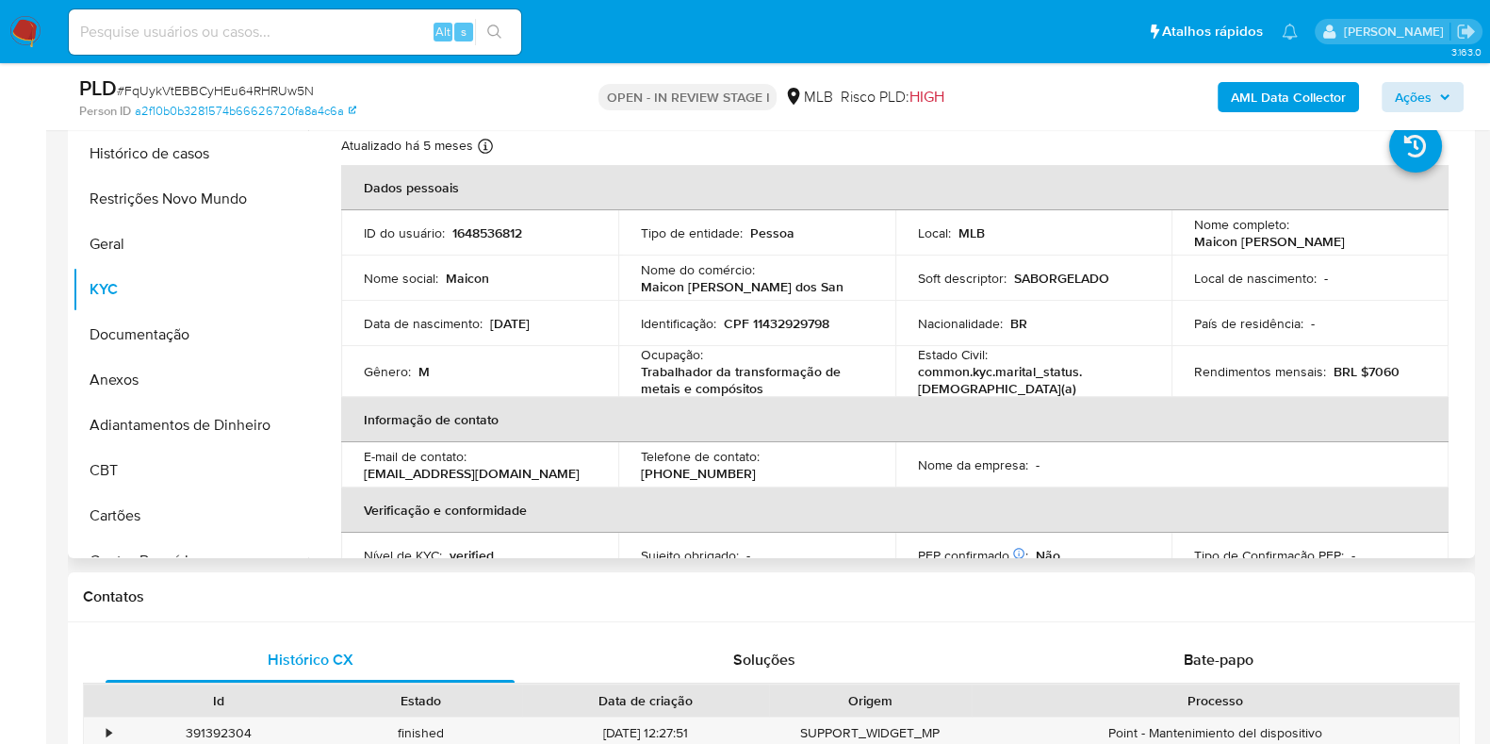
click at [782, 321] on p "CPF 11432929798" at bounding box center [777, 323] width 106 height 17
copy p "11432929798"
click at [191, 209] on button "Restrições Novo Mundo" at bounding box center [183, 198] width 221 height 45
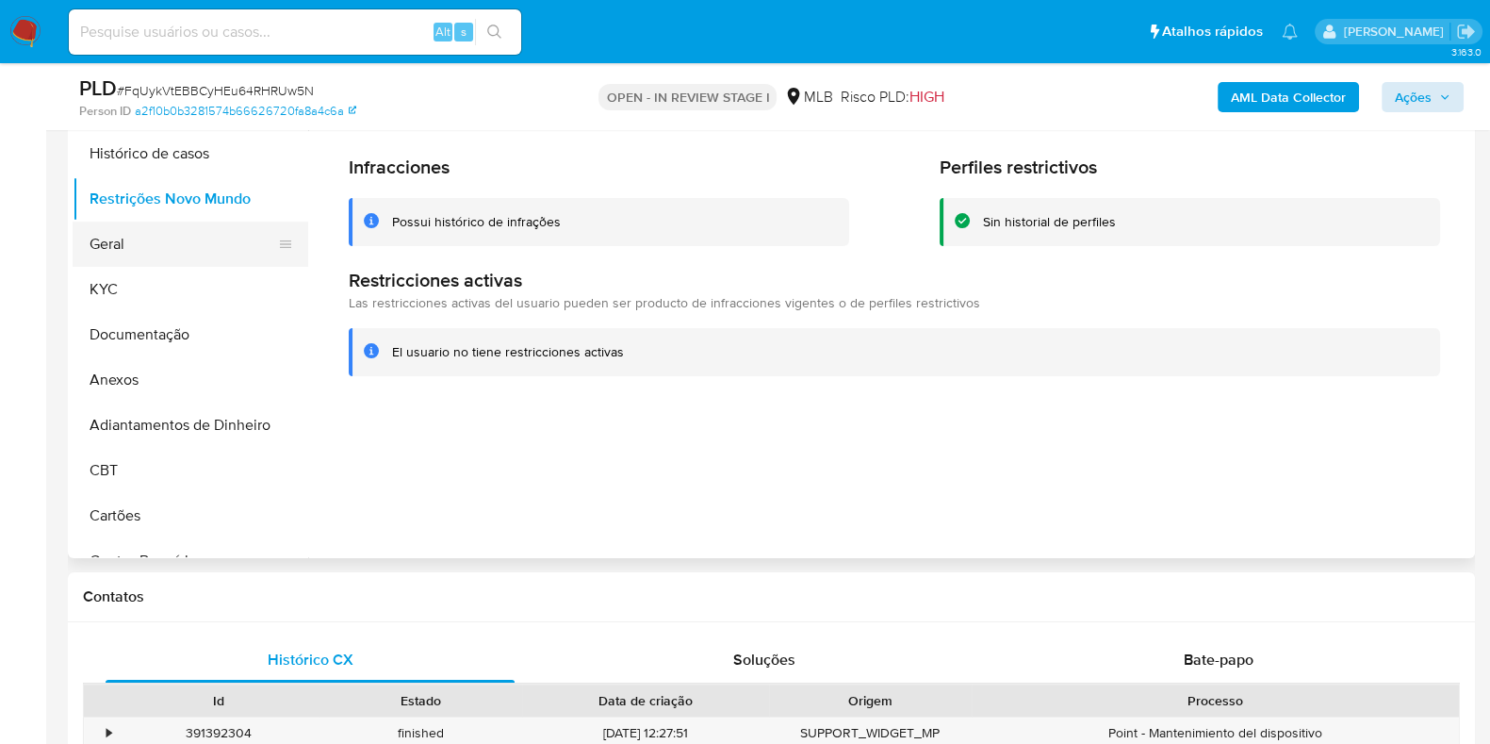
click at [177, 248] on button "Geral" at bounding box center [183, 244] width 221 height 45
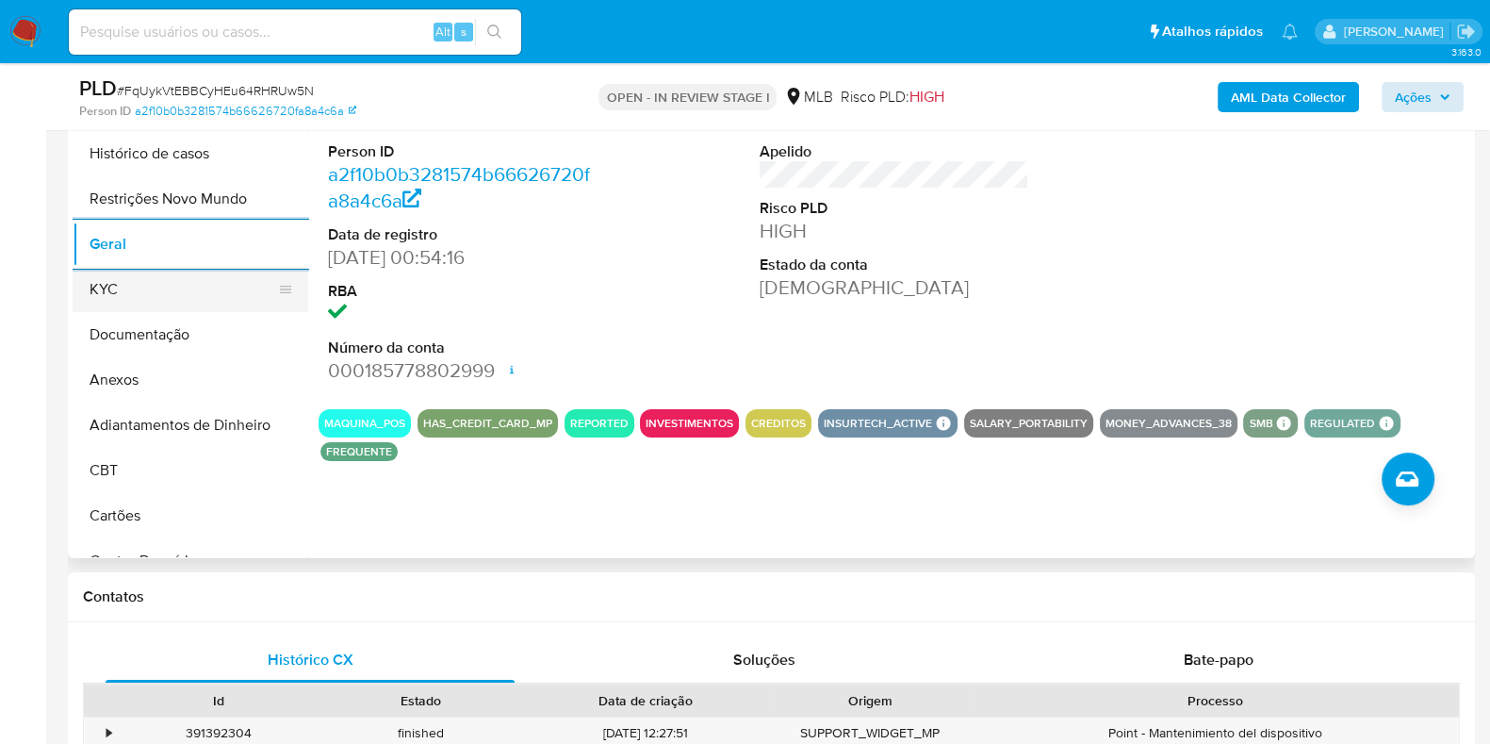
click at [146, 304] on button "KYC" at bounding box center [183, 289] width 221 height 45
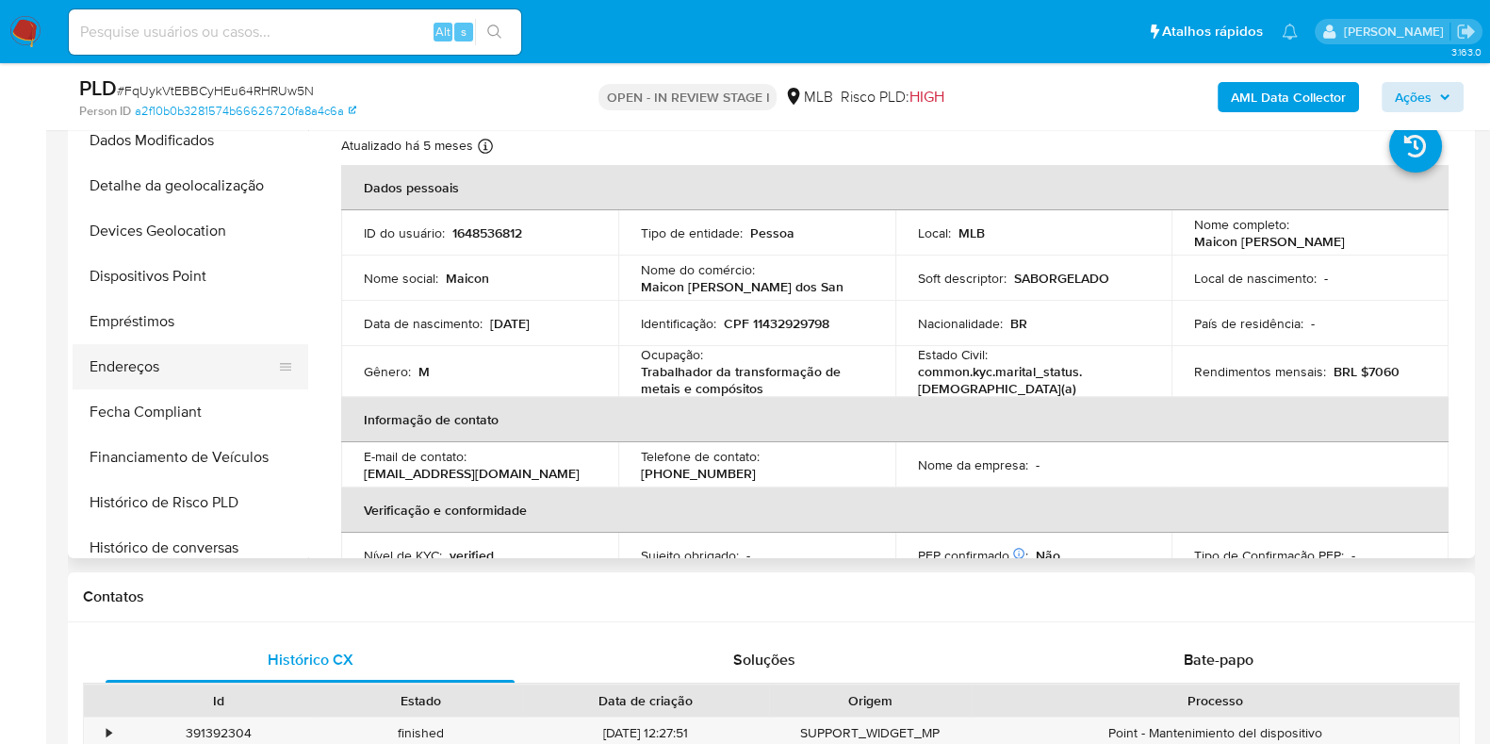
scroll to position [470, 0]
click at [192, 362] on button "Endereços" at bounding box center [183, 361] width 221 height 45
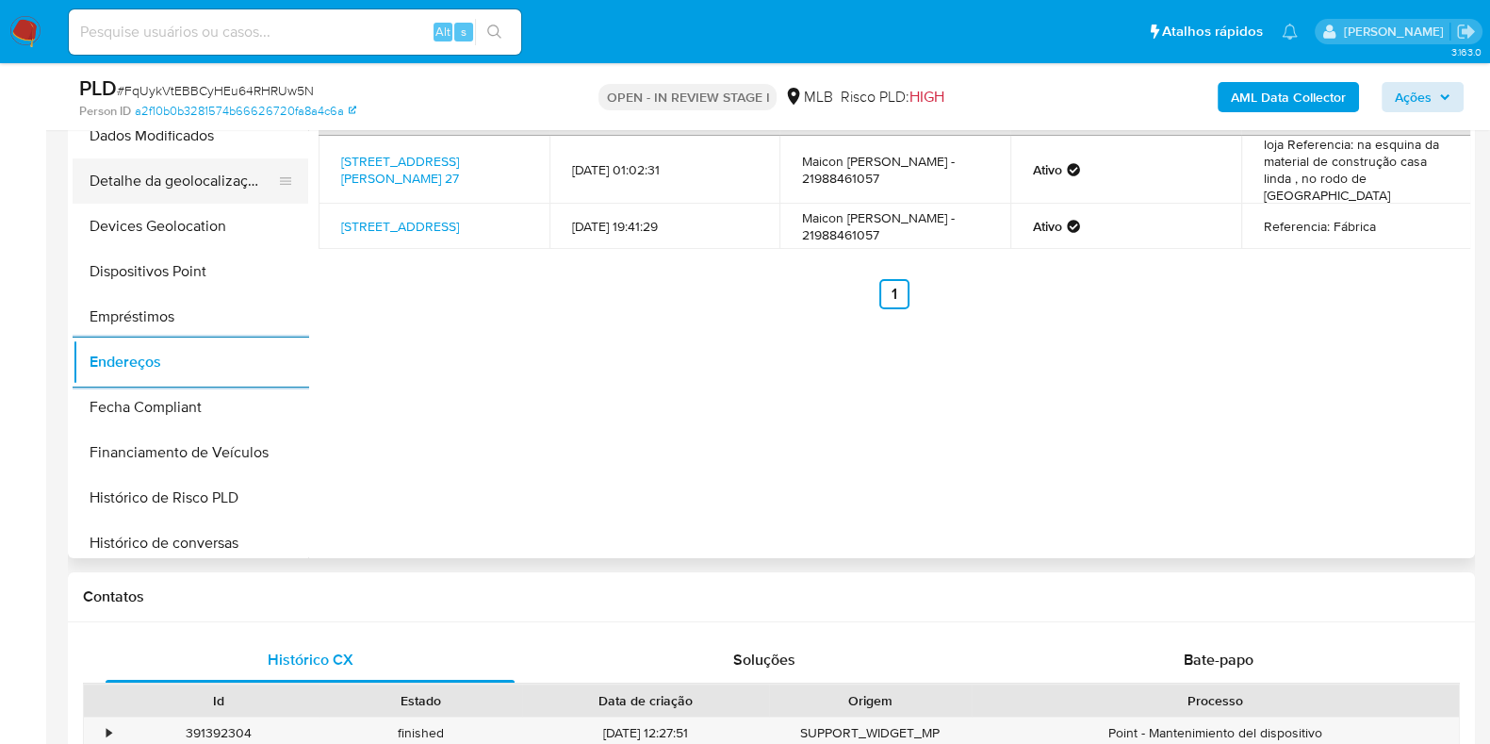
click at [203, 189] on button "Detalhe da geolocalização" at bounding box center [183, 180] width 221 height 45
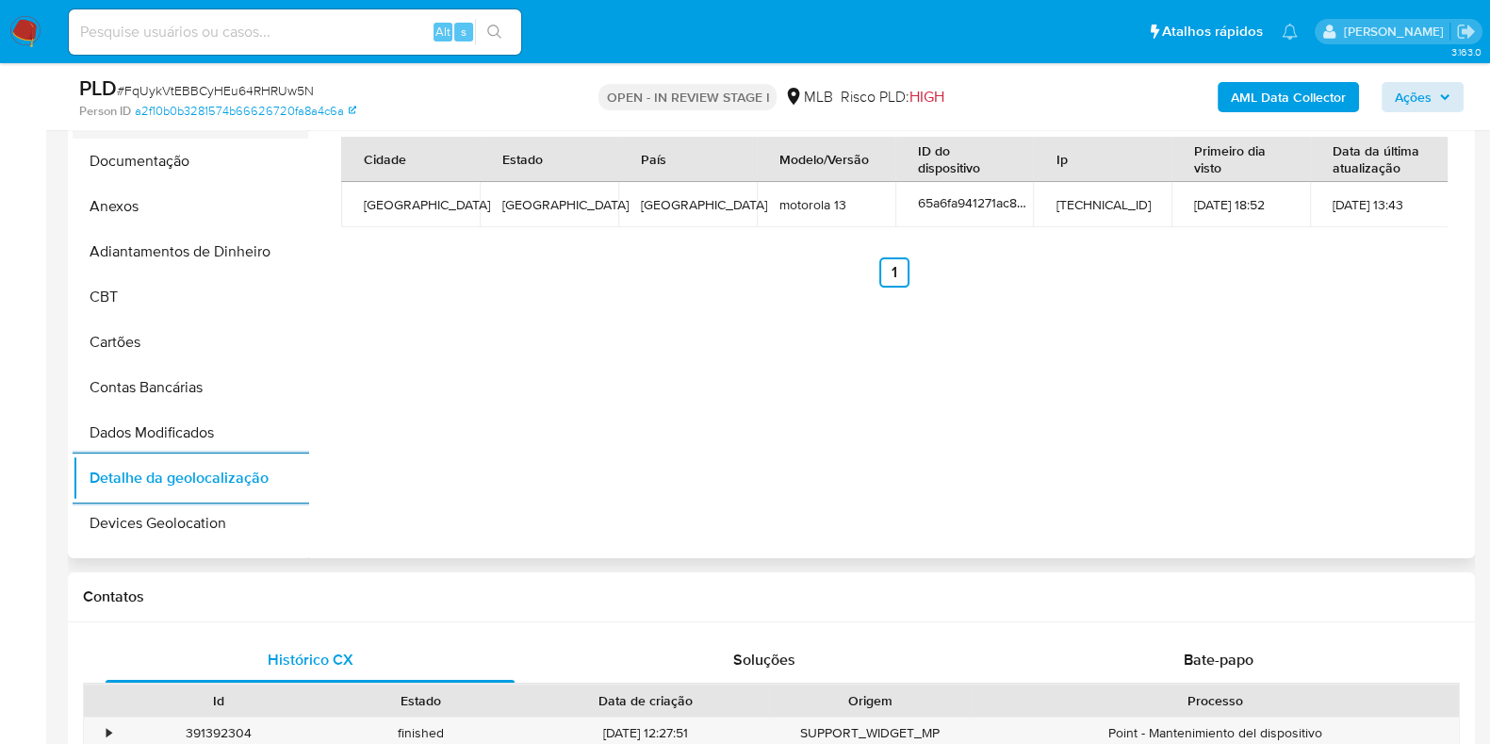
scroll to position [0, 0]
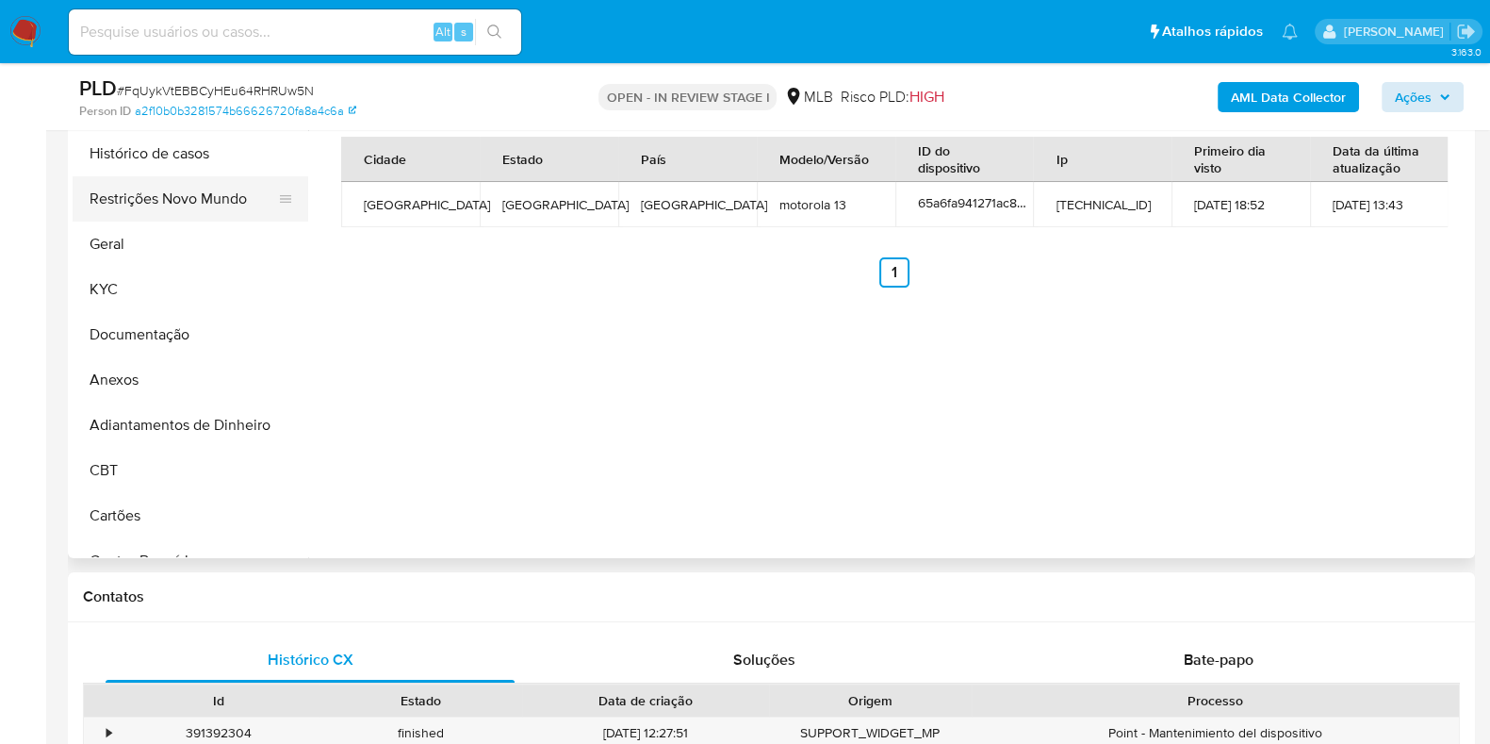
drag, startPoint x: 184, startPoint y: 252, endPoint x: 185, endPoint y: 203, distance: 49.0
click at [187, 246] on button "Geral" at bounding box center [191, 244] width 236 height 45
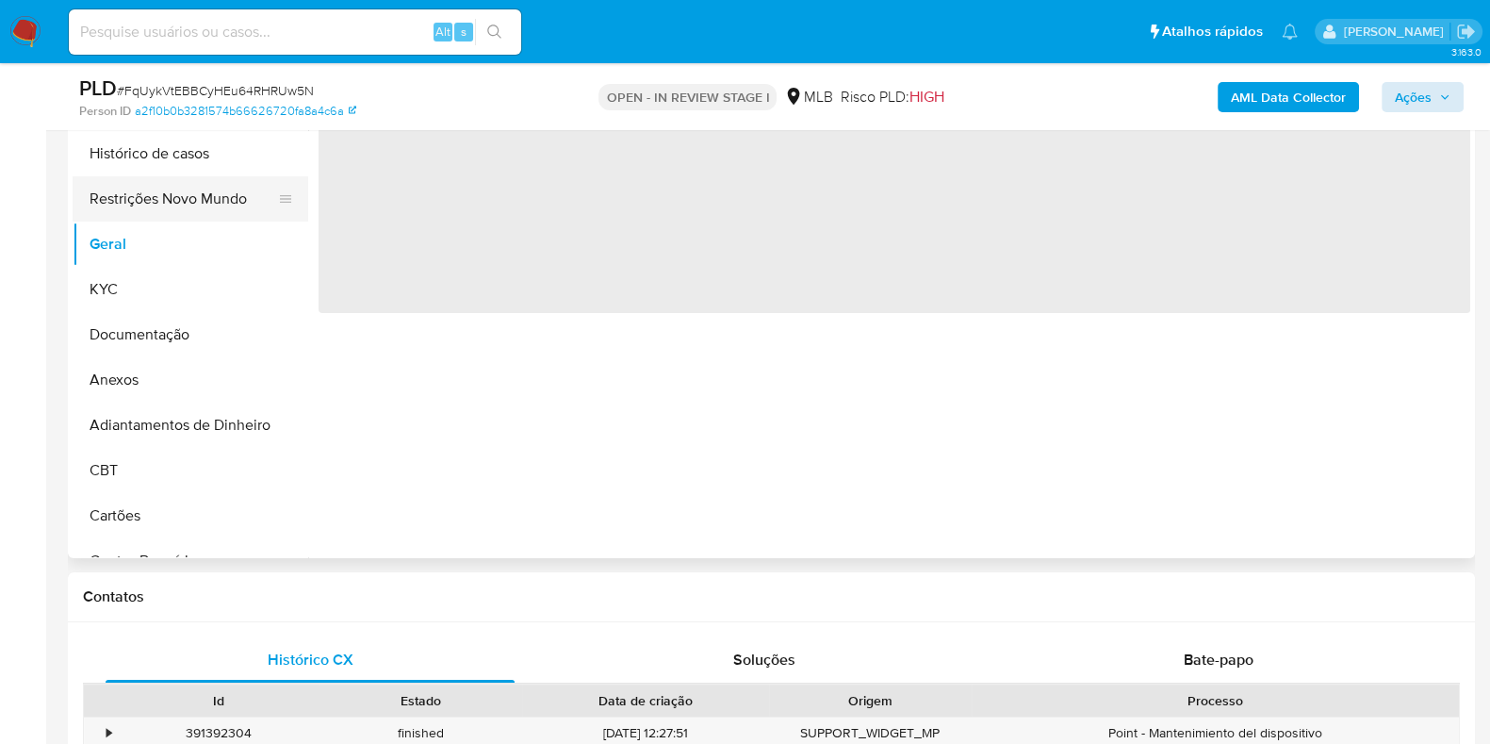
click at [184, 202] on button "Restrições Novo Mundo" at bounding box center [183, 198] width 221 height 45
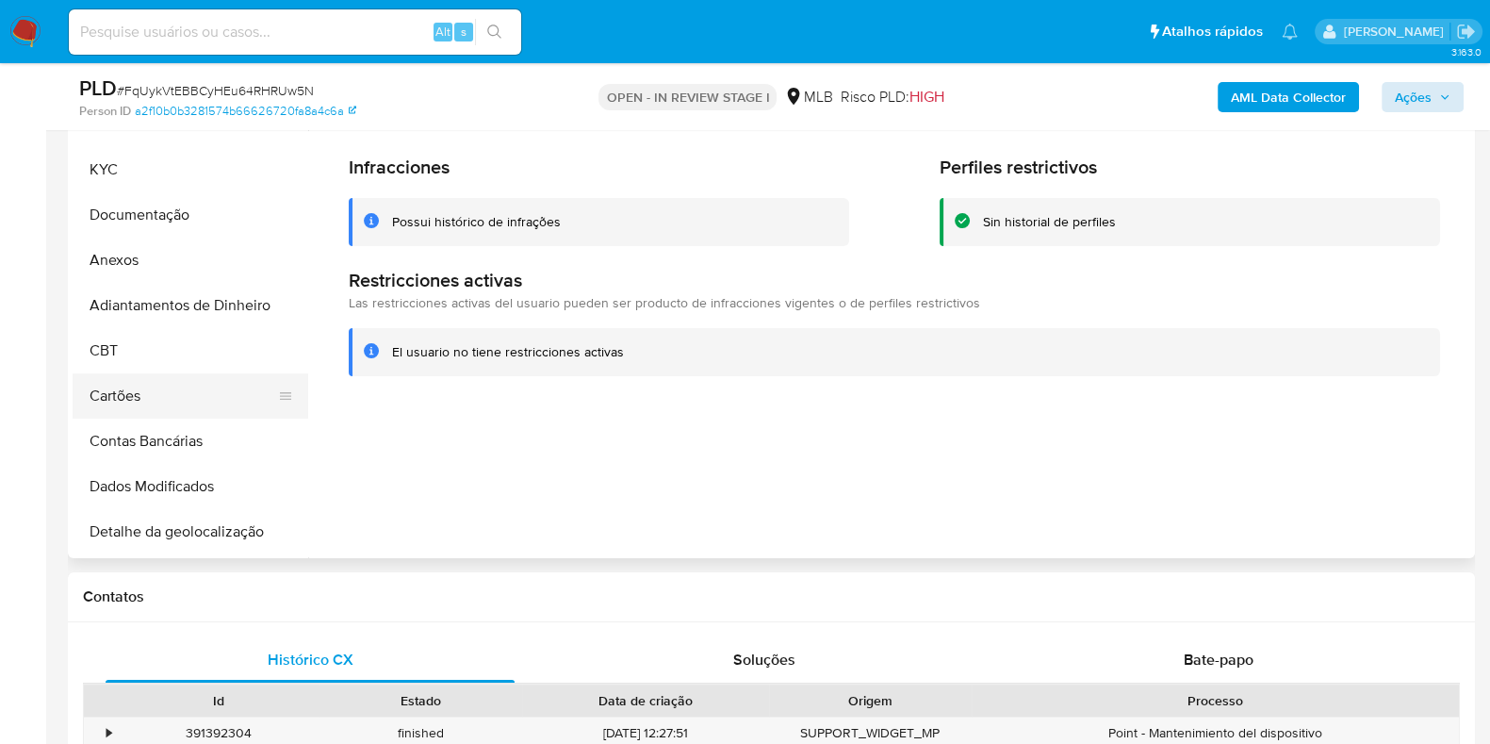
scroll to position [235, 0]
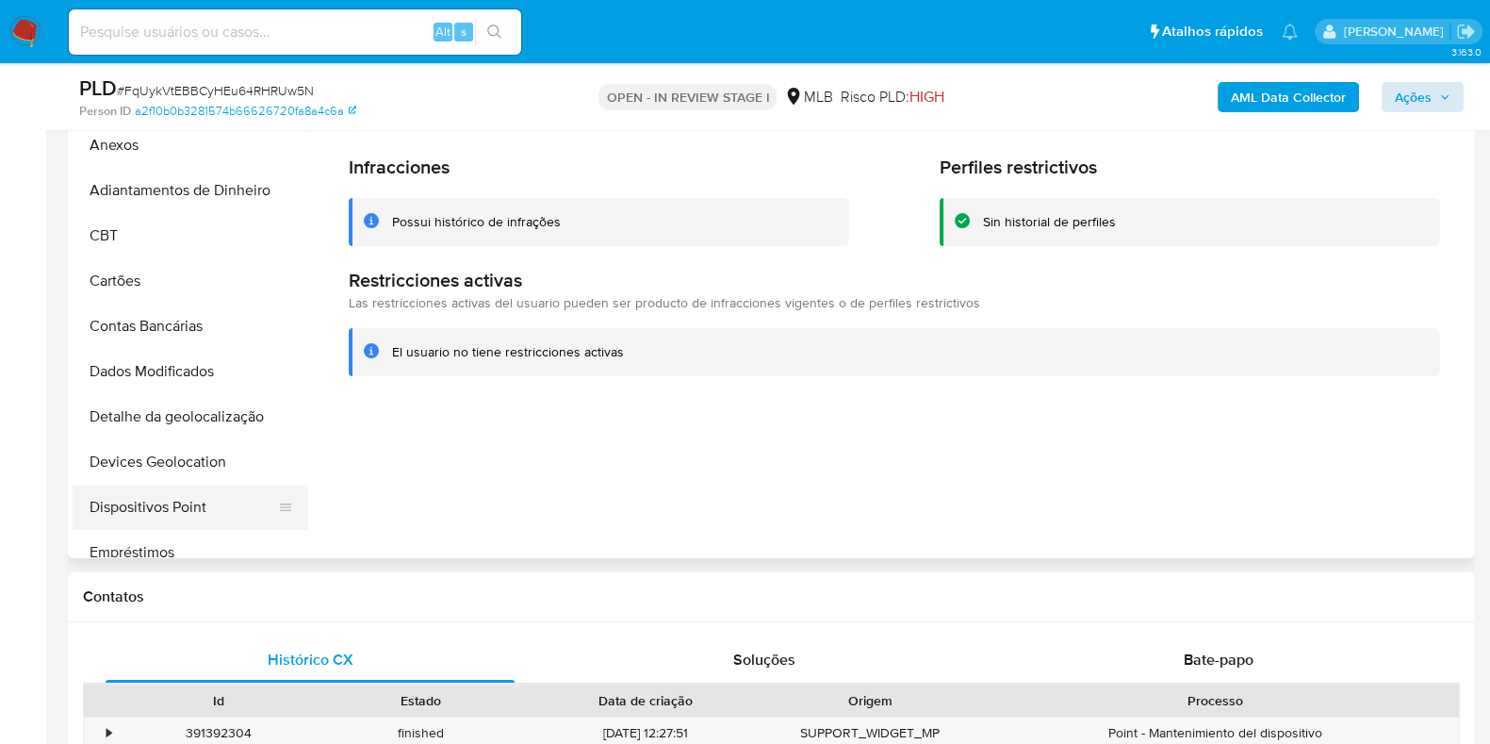
click at [140, 489] on button "Dispositivos Point" at bounding box center [183, 507] width 221 height 45
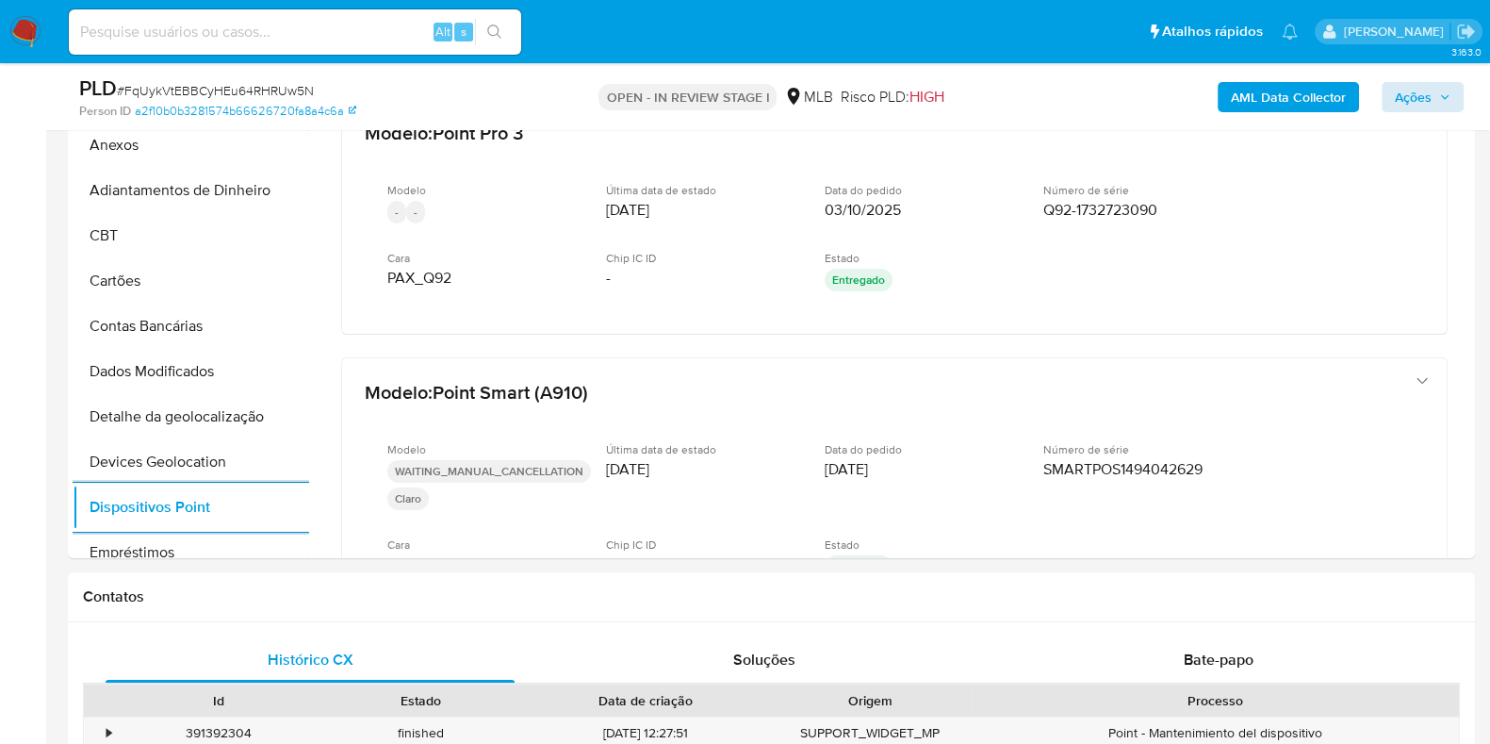
click at [1250, 94] on b "AML Data Collector" at bounding box center [1288, 97] width 115 height 30
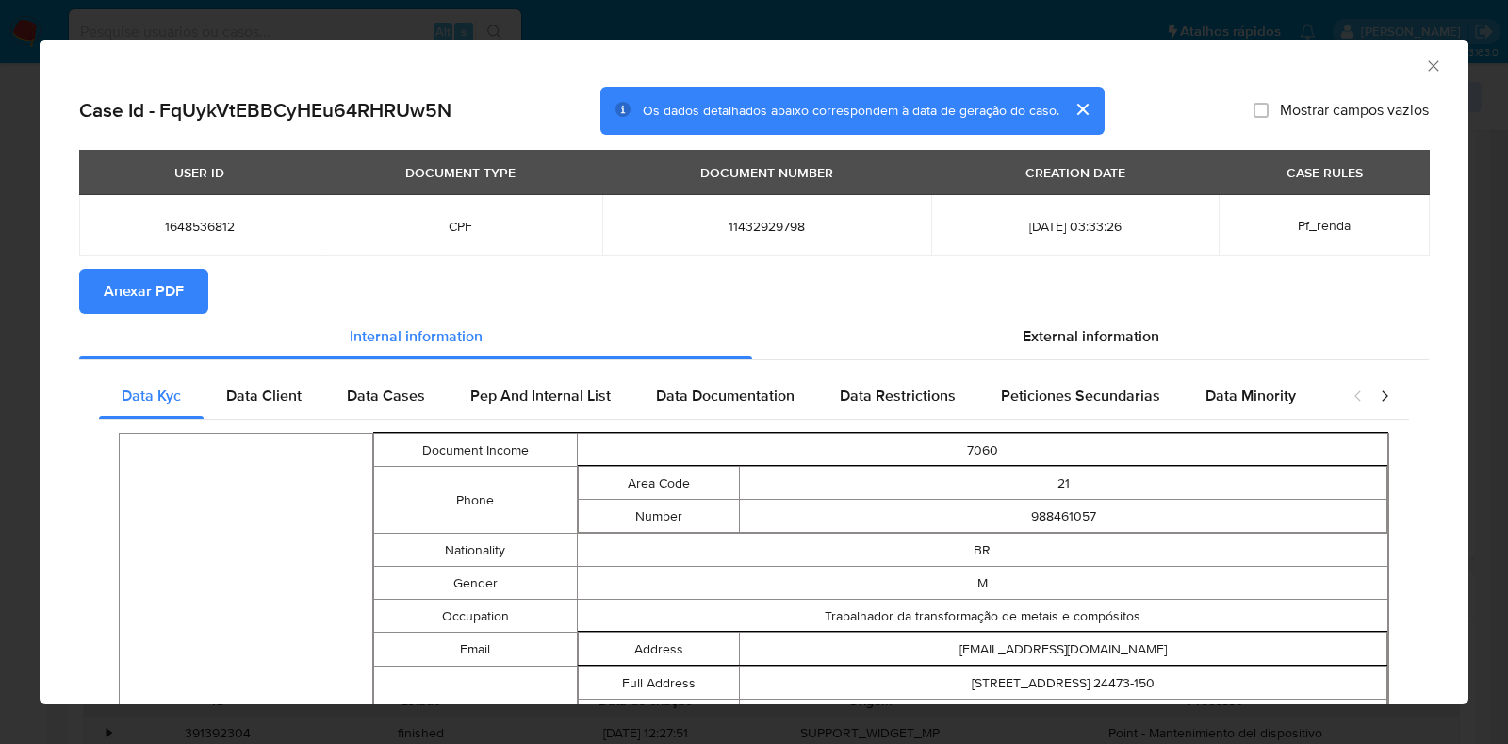
click at [136, 288] on span "Anexar PDF" at bounding box center [144, 291] width 80 height 41
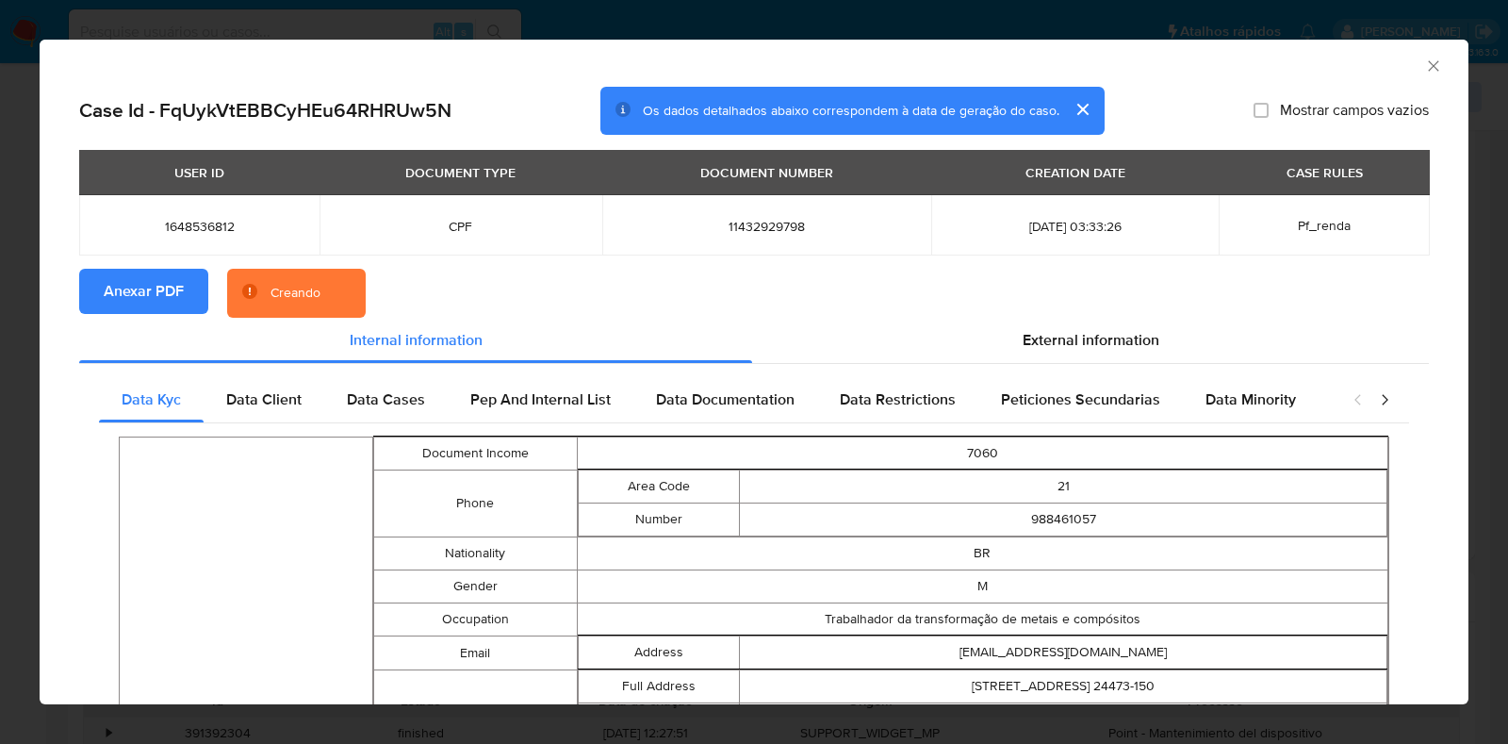
click at [19, 302] on div "AML Data Collector Case Id - FqUykVtEBBCyHEu64RHRUw5N Os dados detalhados abaix…" at bounding box center [754, 372] width 1508 height 744
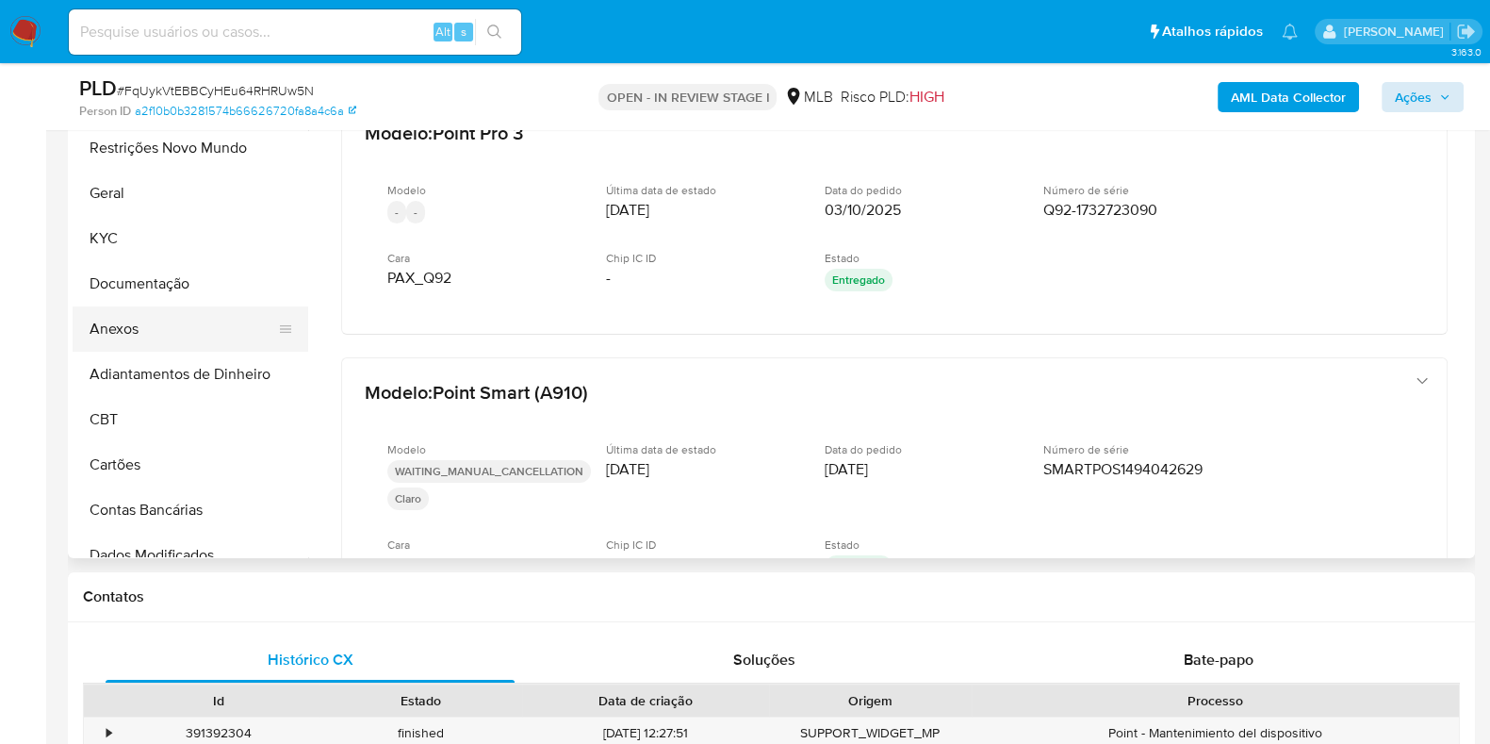
scroll to position [0, 0]
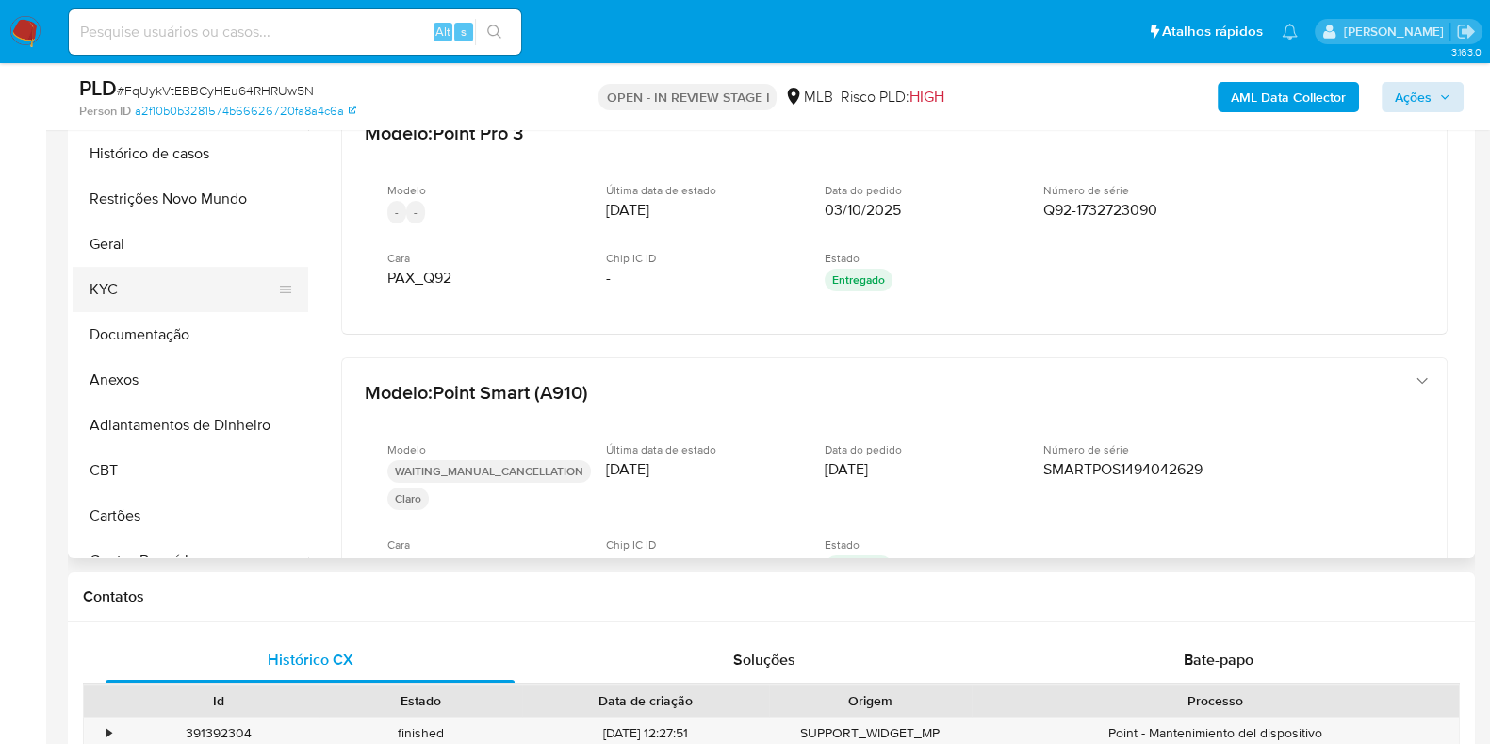
click at [165, 300] on button "KYC" at bounding box center [183, 289] width 221 height 45
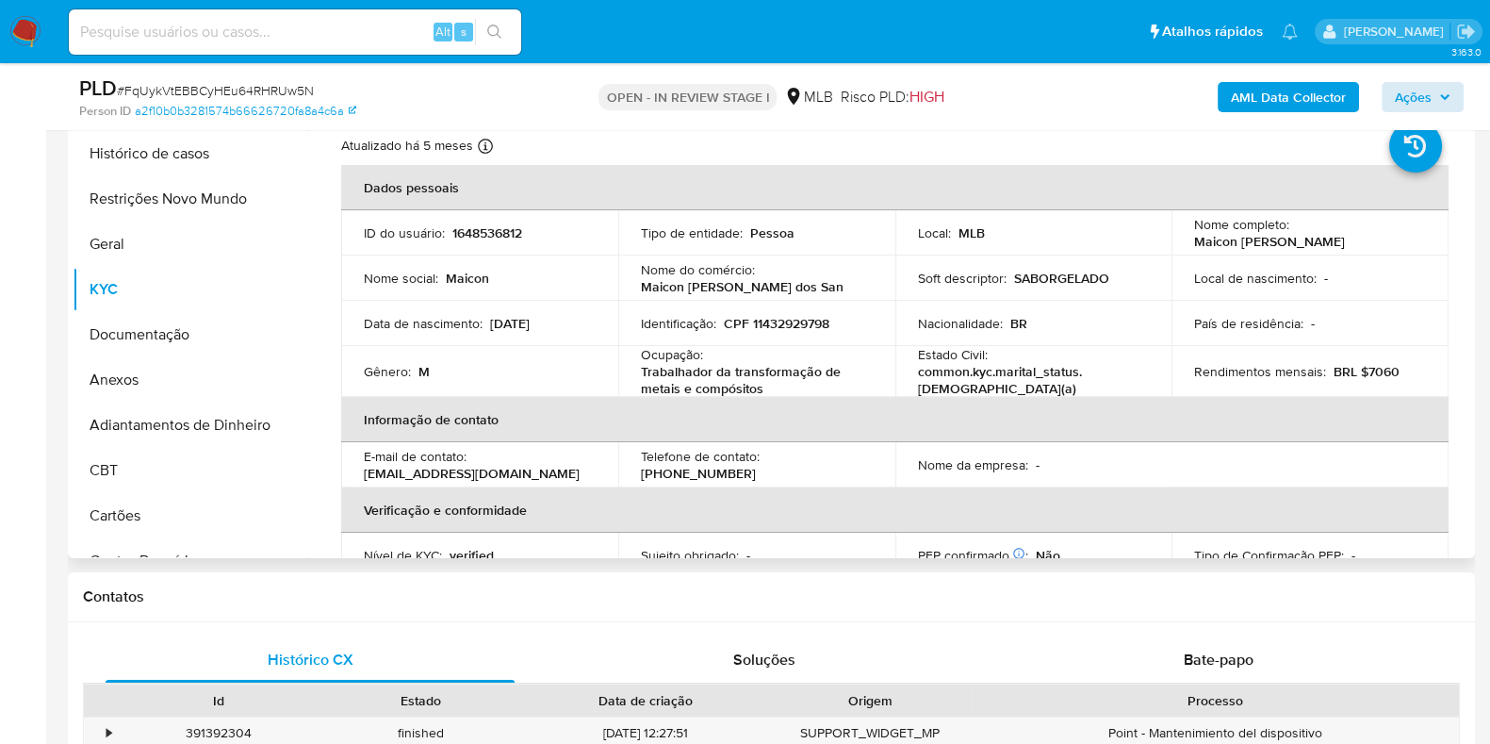
drag, startPoint x: 1255, startPoint y: 252, endPoint x: 1189, endPoint y: 238, distance: 67.3
click at [1194, 238] on p "Maicon Sergio Henrique Dos Santos Quintanilha" at bounding box center [1269, 241] width 151 height 17
copy p "Maicon Sergio Henrique Dos Santos Quintanilha"
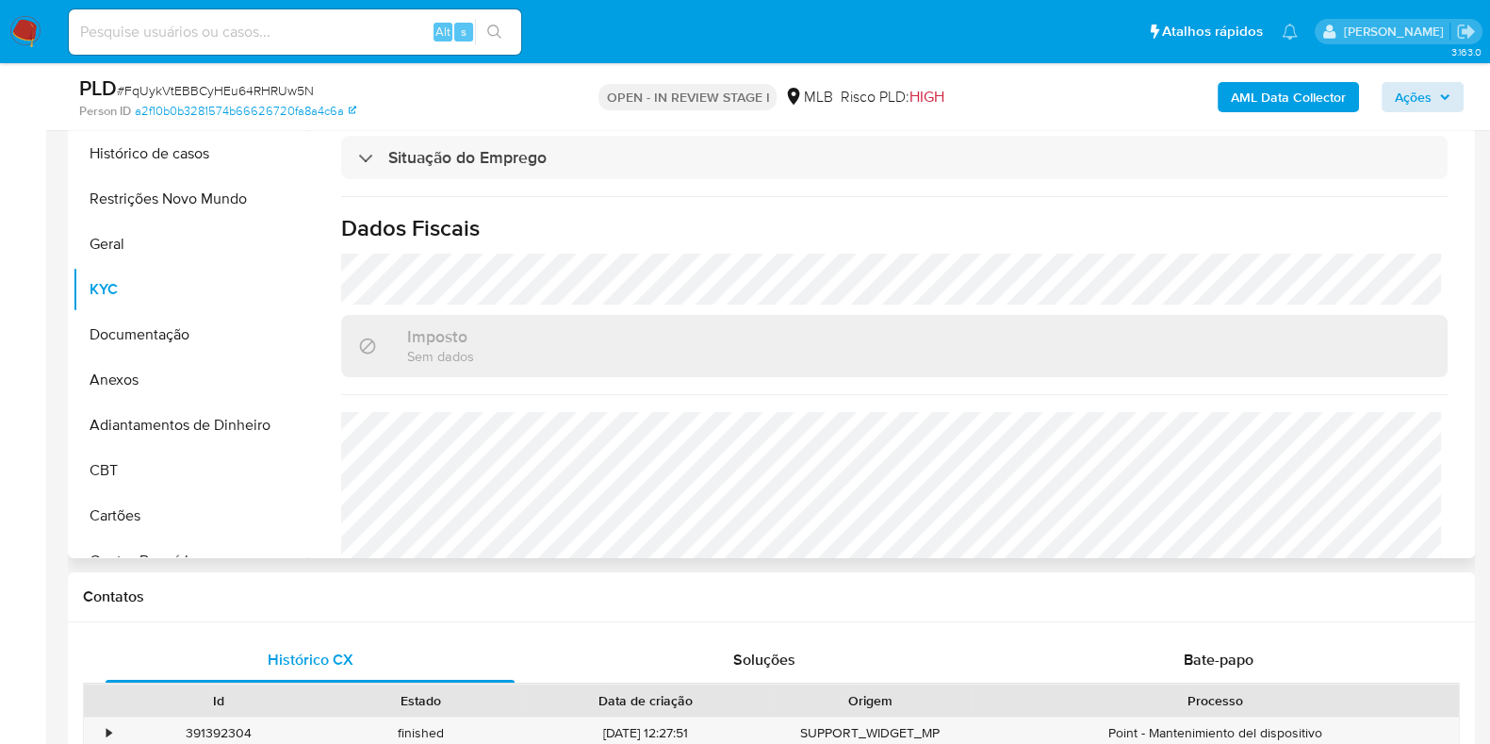
scroll to position [830, 0]
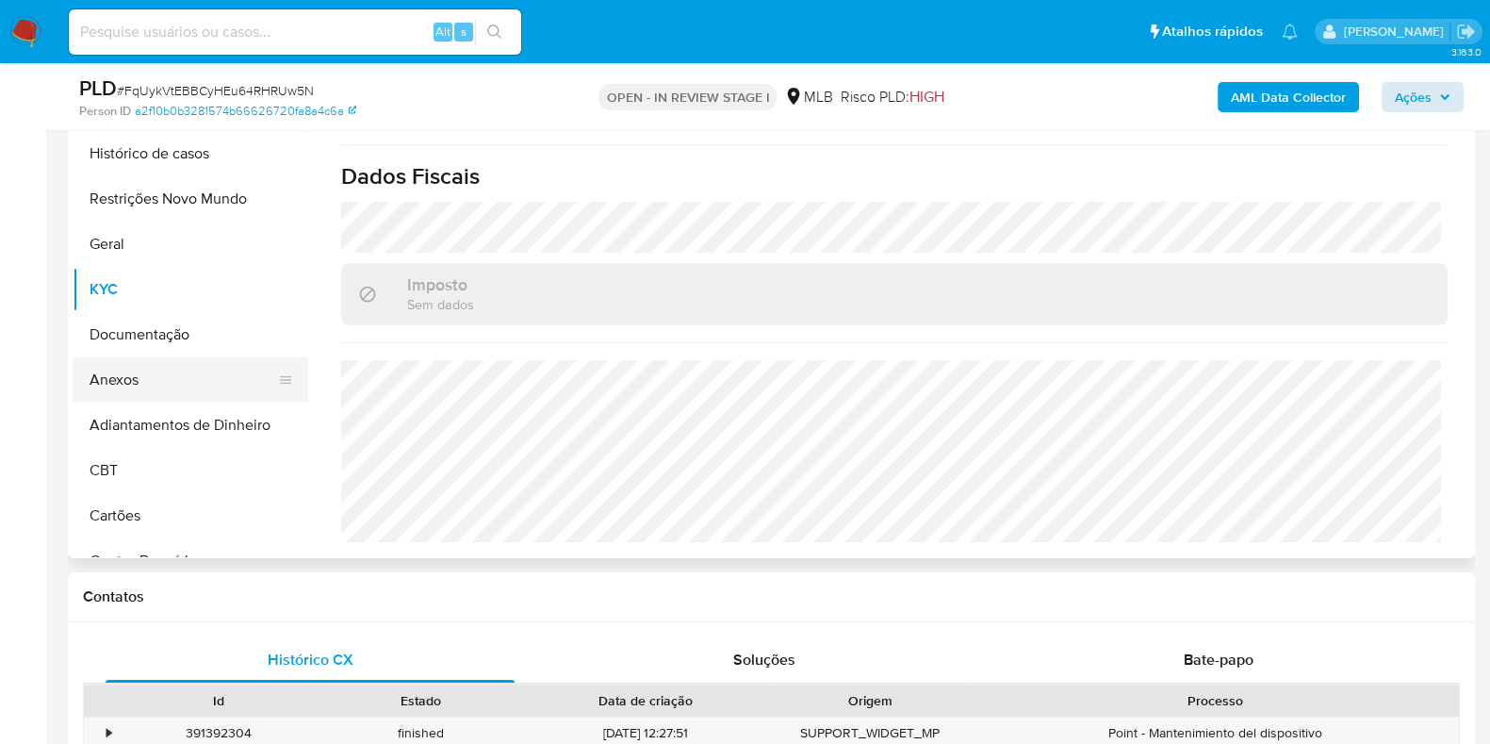
click at [127, 386] on button "Anexos" at bounding box center [183, 379] width 221 height 45
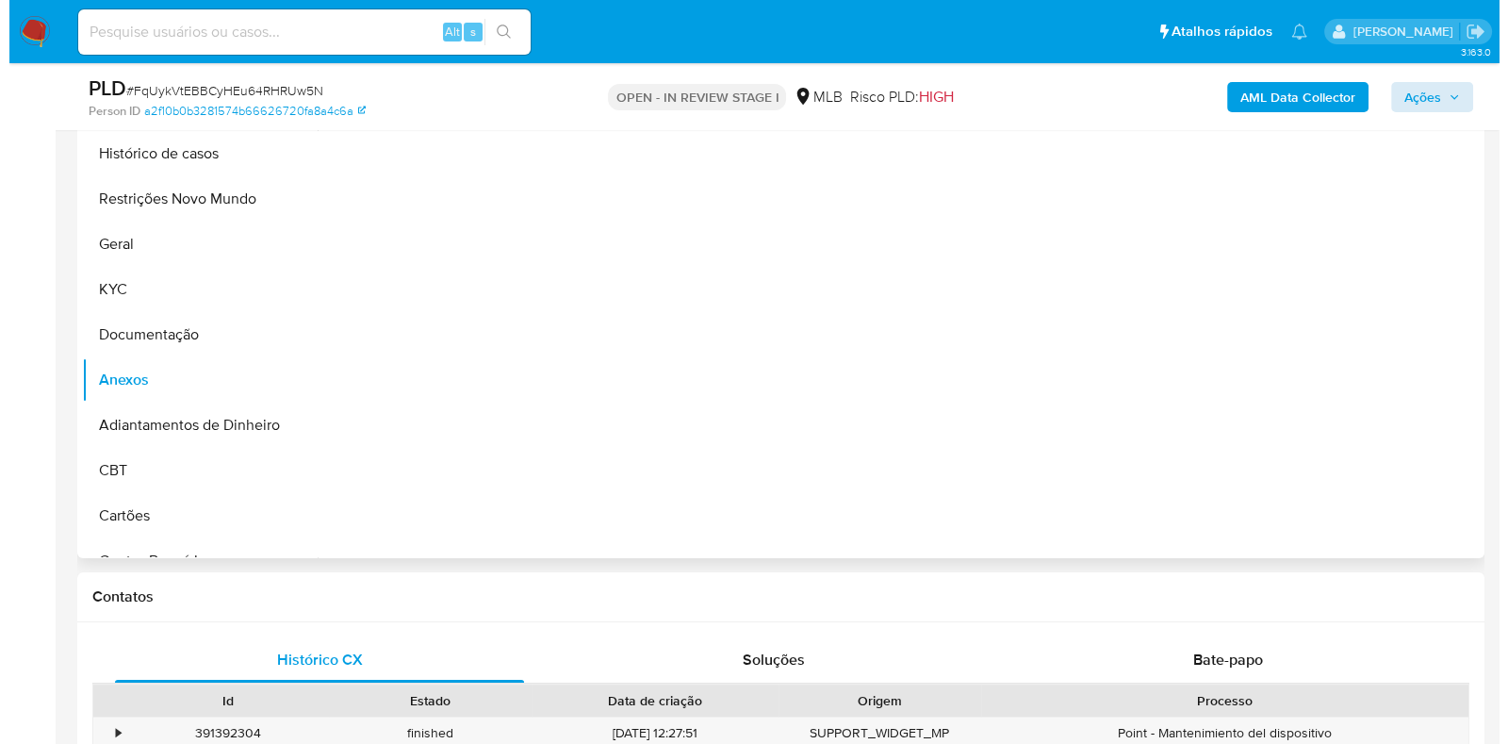
scroll to position [0, 0]
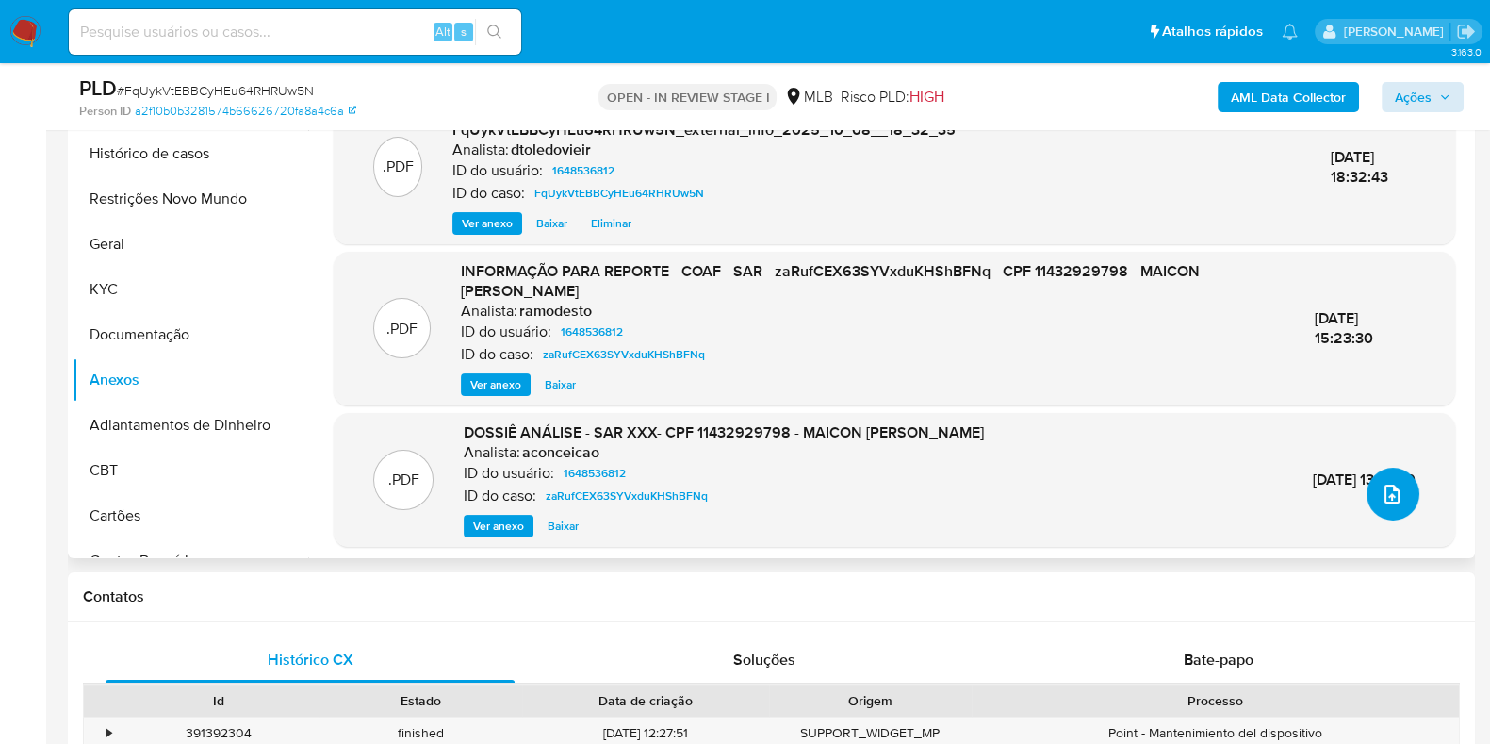
click at [1405, 480] on button "upload-file" at bounding box center [1393, 494] width 53 height 53
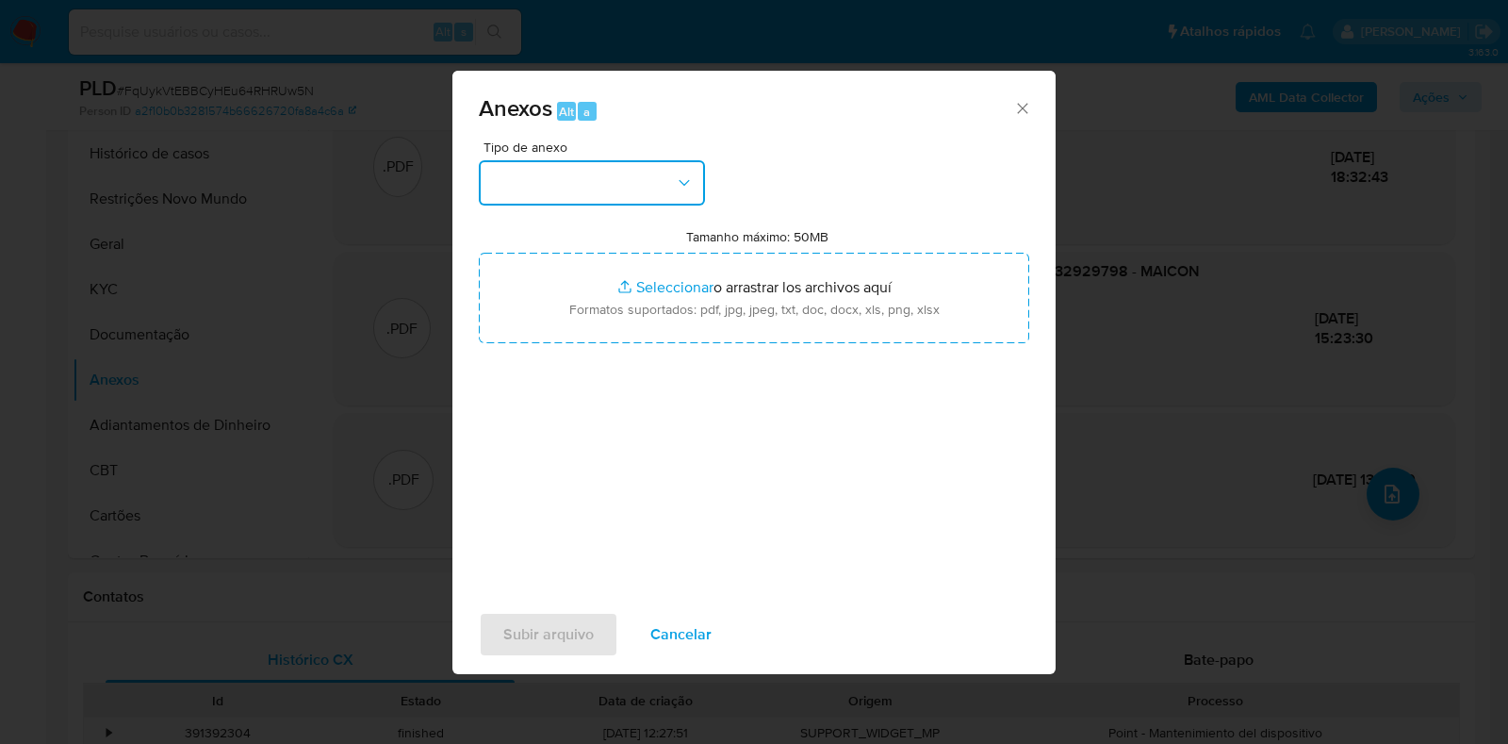
click at [660, 182] on button "button" at bounding box center [592, 182] width 226 height 45
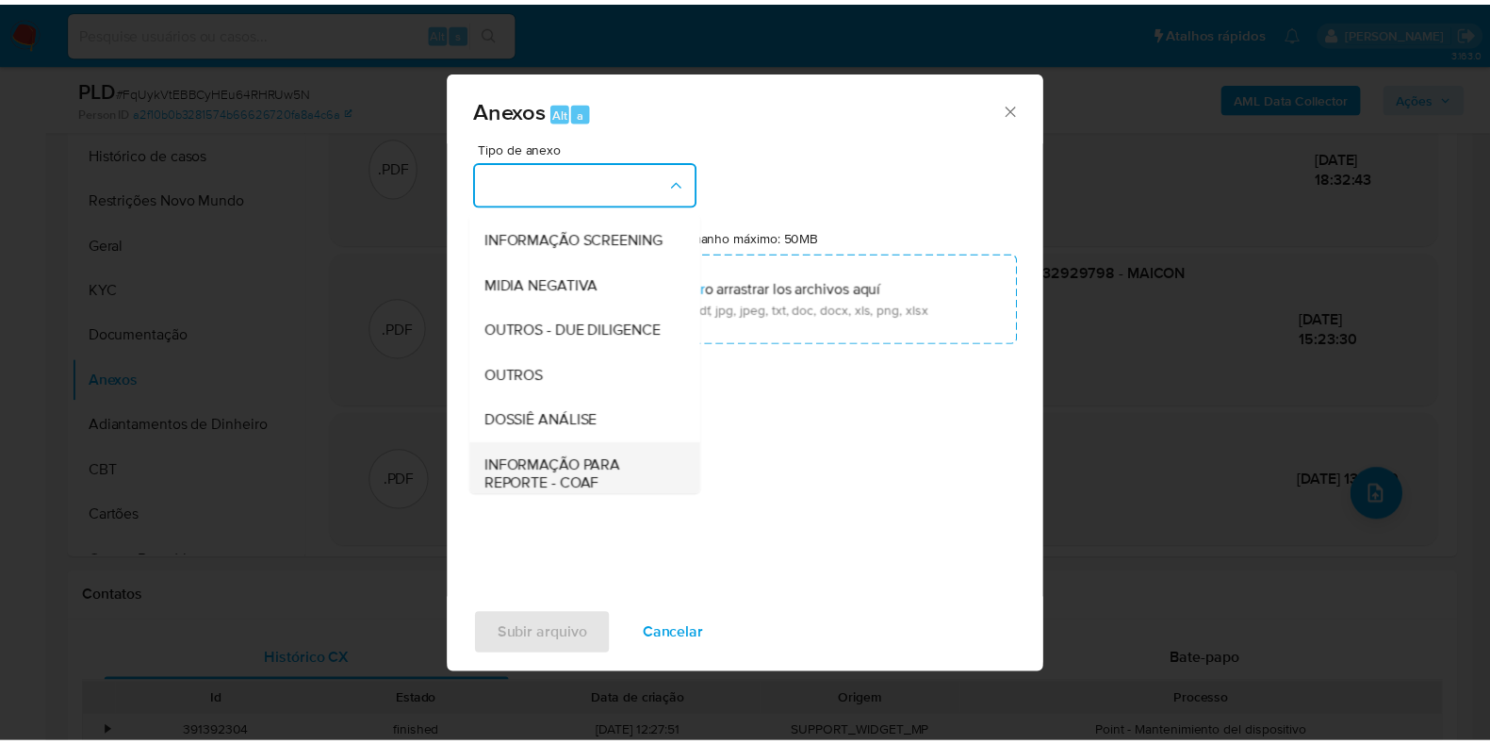
scroll to position [290, 0]
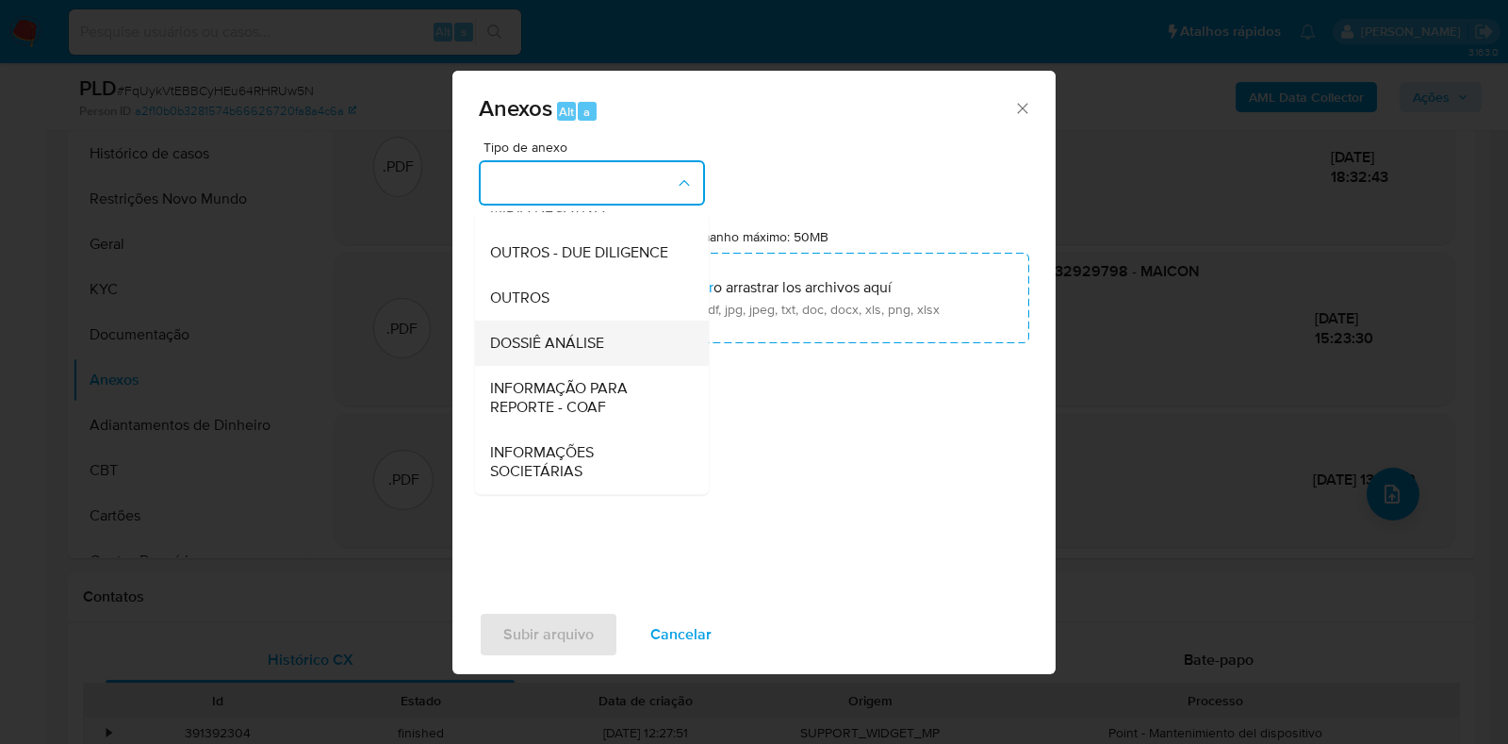
click at [569, 334] on span "DOSSIÊ ANÁLISE" at bounding box center [547, 343] width 114 height 19
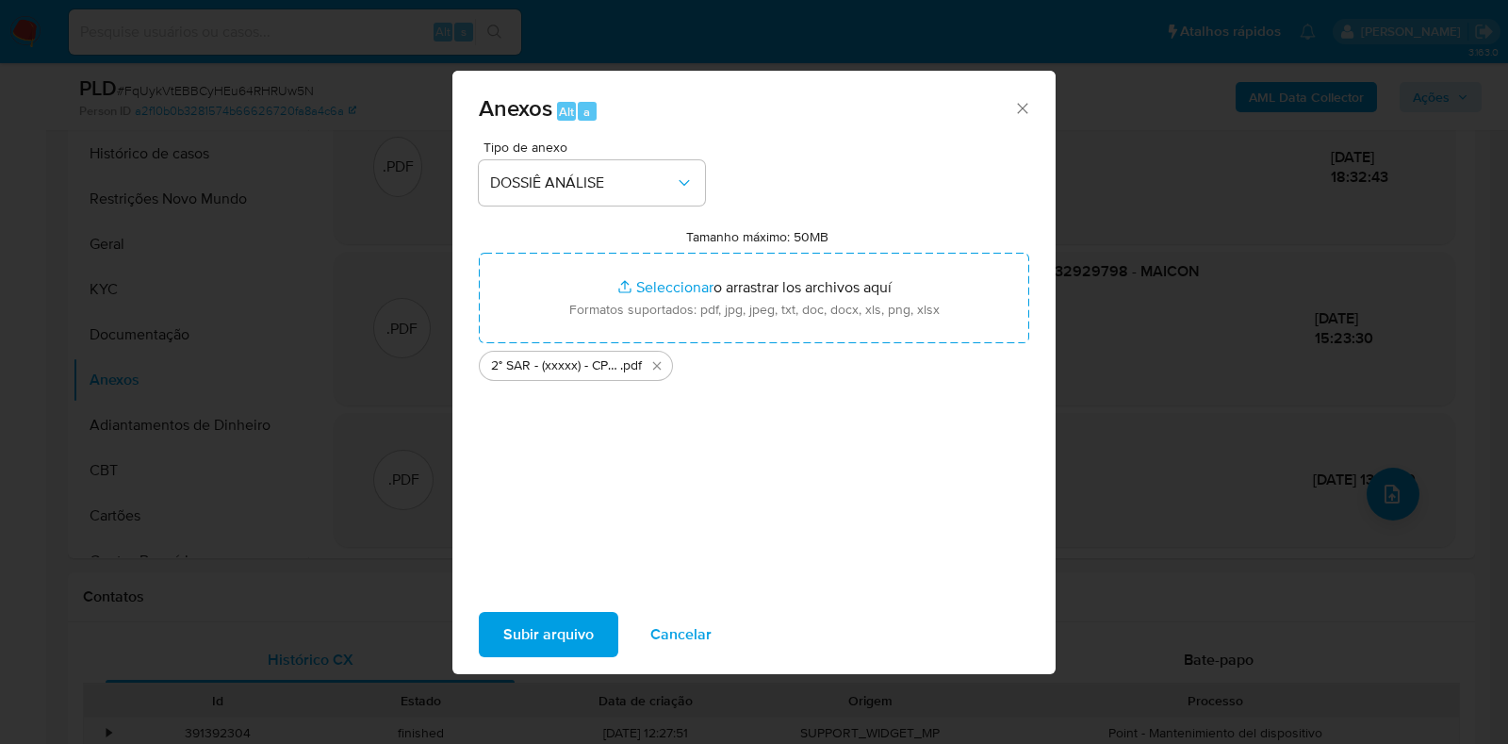
click at [864, 139] on div "Anexos Alt a" at bounding box center [753, 106] width 603 height 71
click at [533, 632] on span "Subir arquivo" at bounding box center [548, 634] width 90 height 41
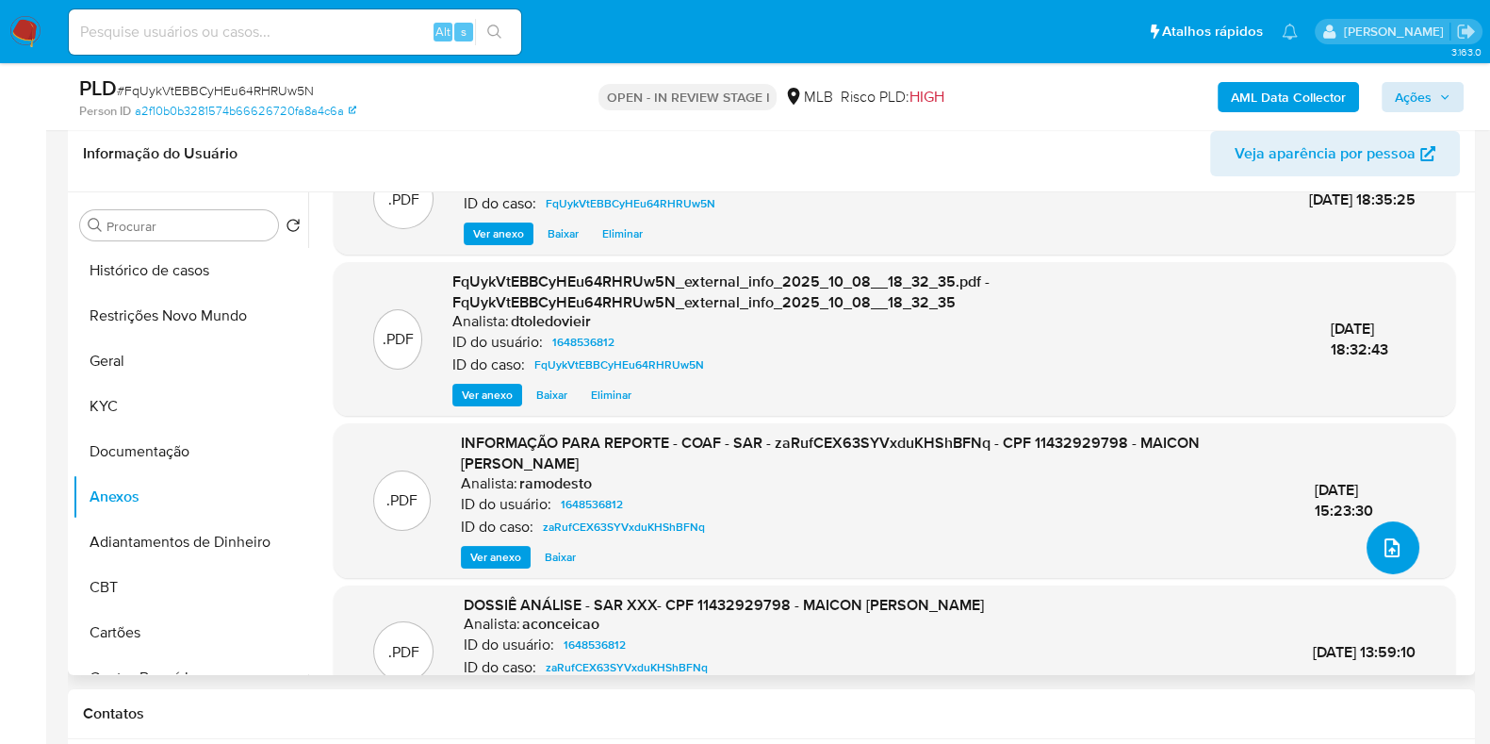
scroll to position [0, 0]
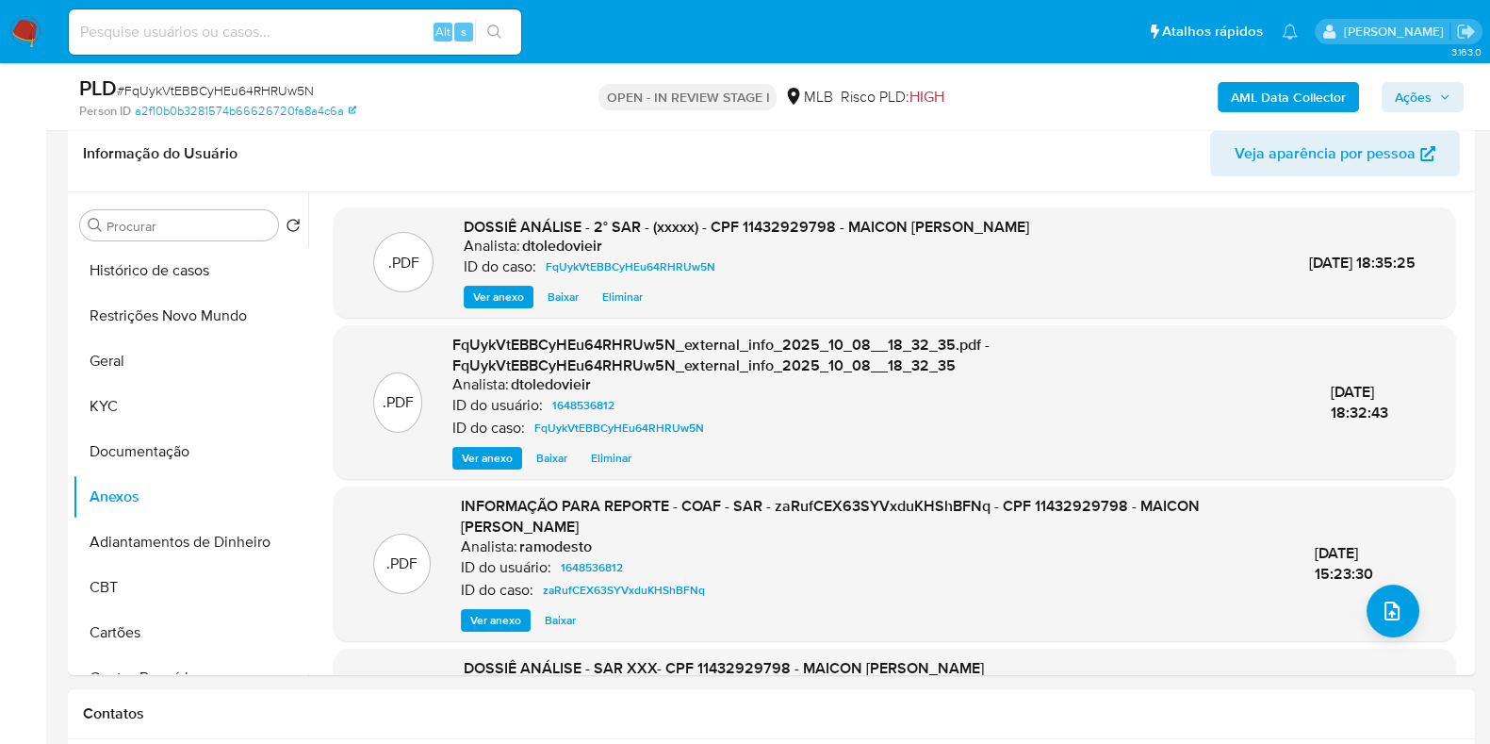
click at [1423, 93] on span "Ações" at bounding box center [1413, 97] width 37 height 30
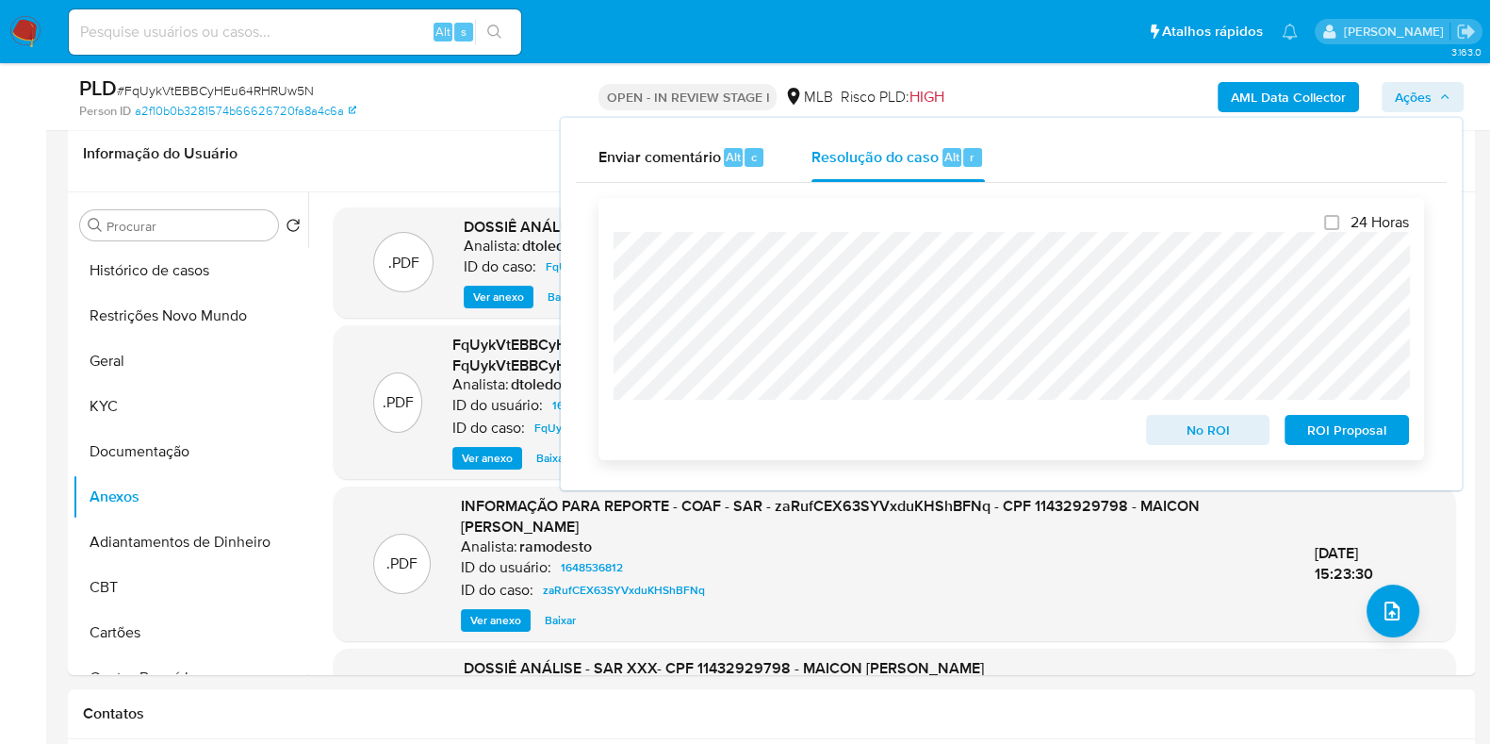
click at [1342, 436] on span "ROI Proposal" at bounding box center [1347, 430] width 98 height 26
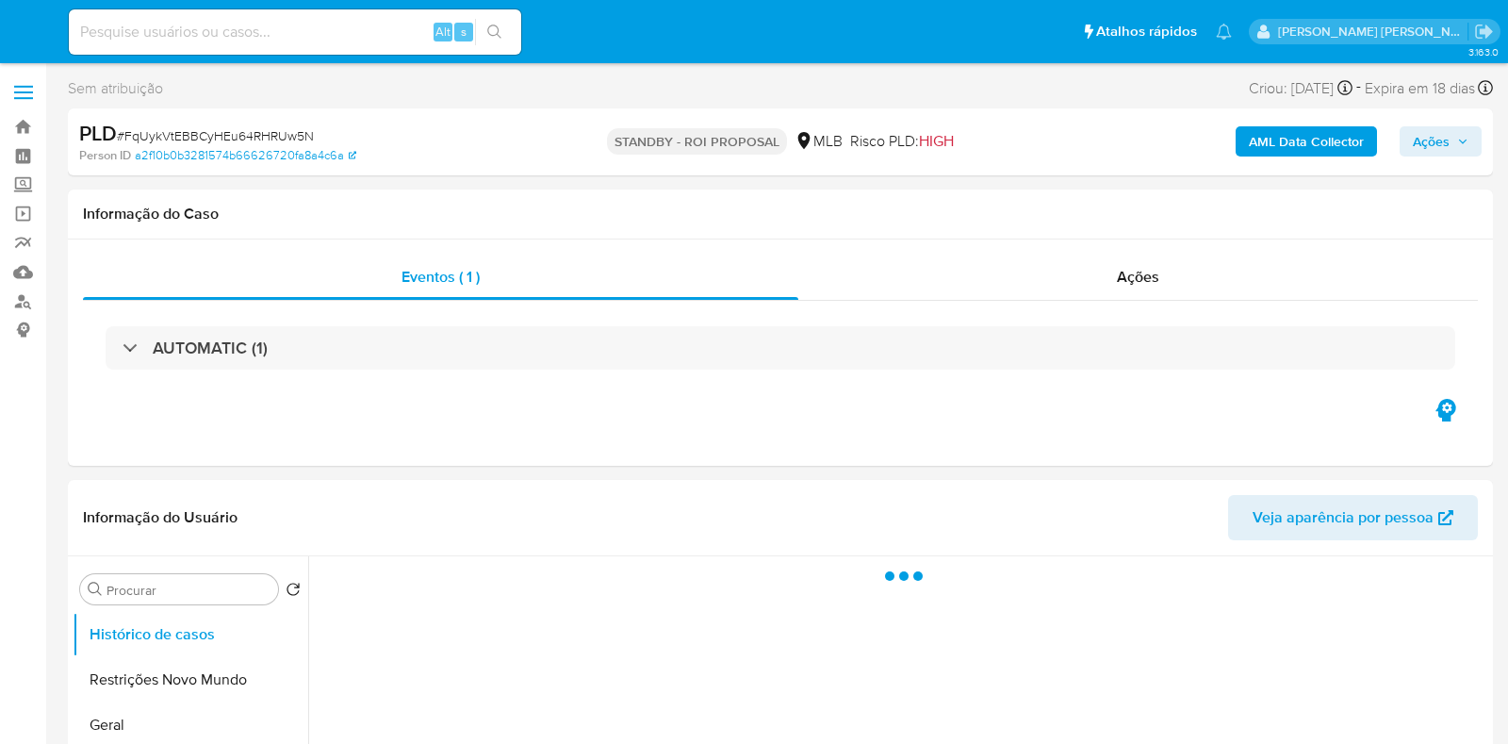
select select "10"
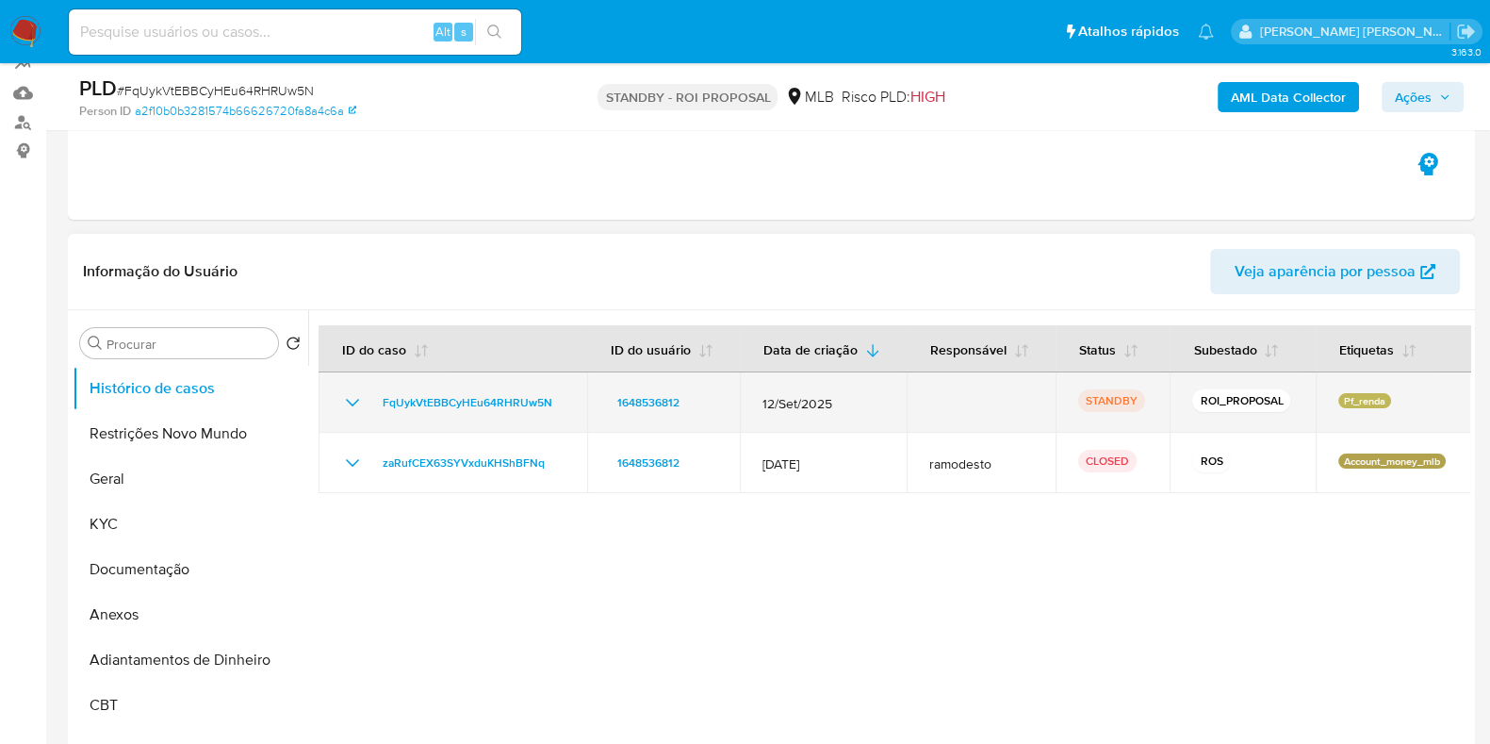
scroll to position [235, 0]
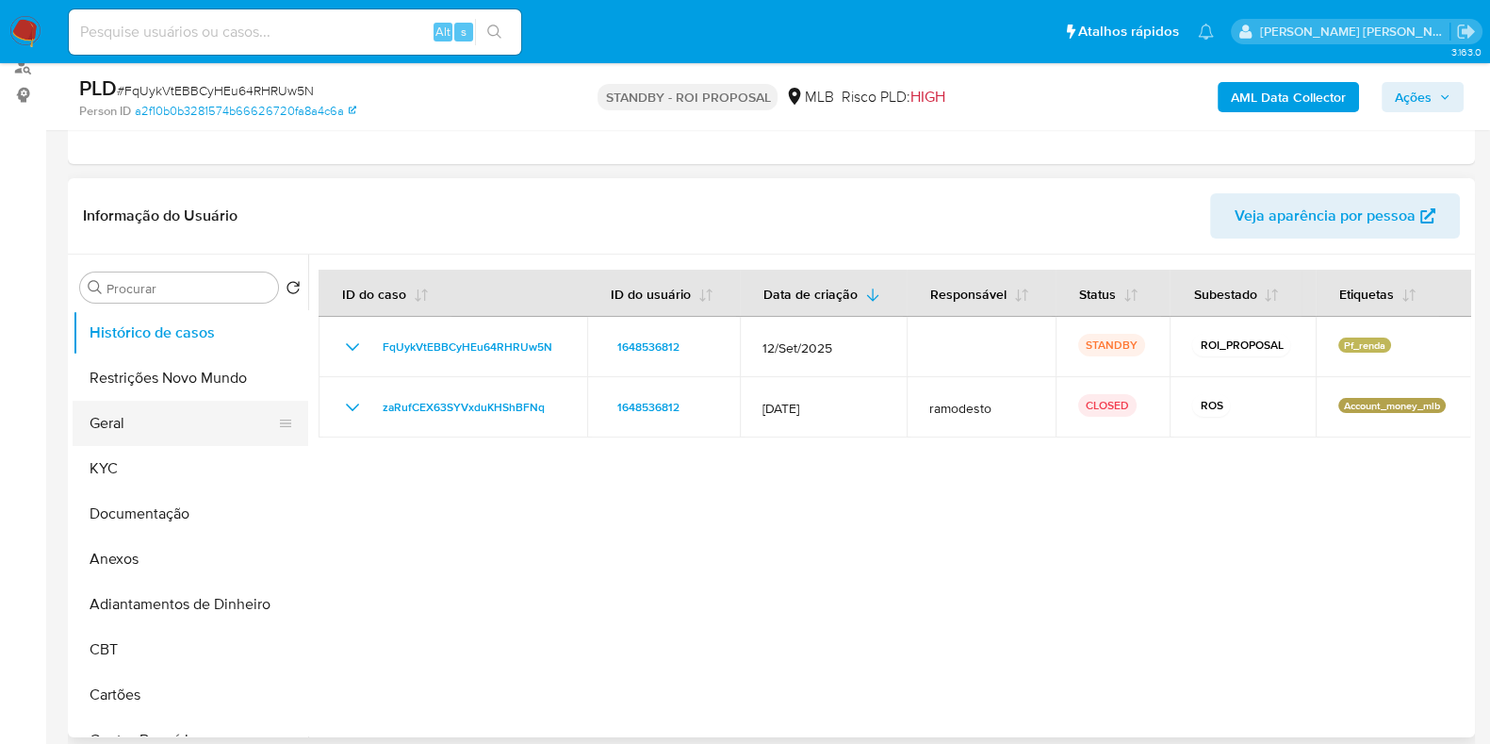
click at [156, 421] on button "Geral" at bounding box center [183, 423] width 221 height 45
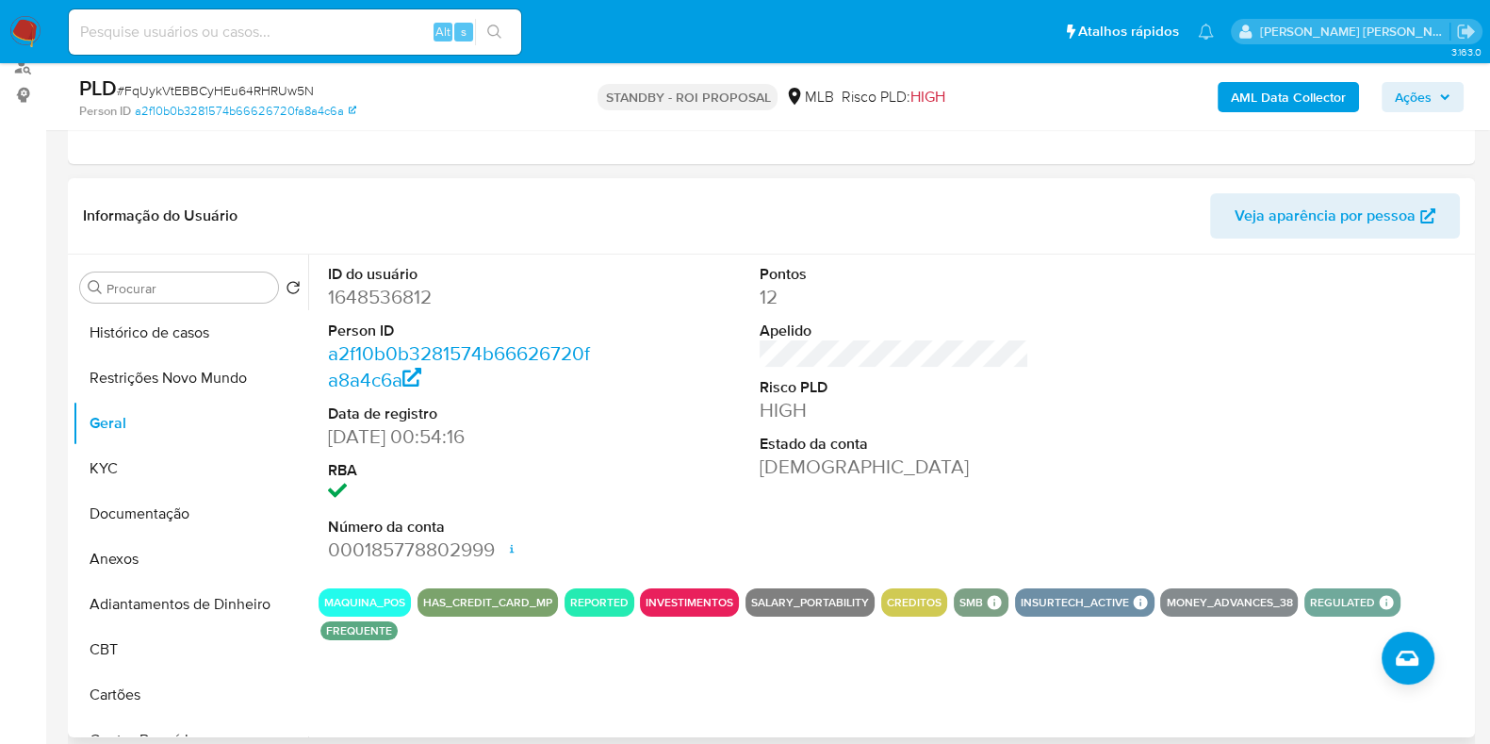
click at [421, 297] on dd "1648536812" at bounding box center [463, 297] width 270 height 26
copy dd "1648536812"
click at [324, 38] on input at bounding box center [295, 32] width 452 height 25
paste input "677270381"
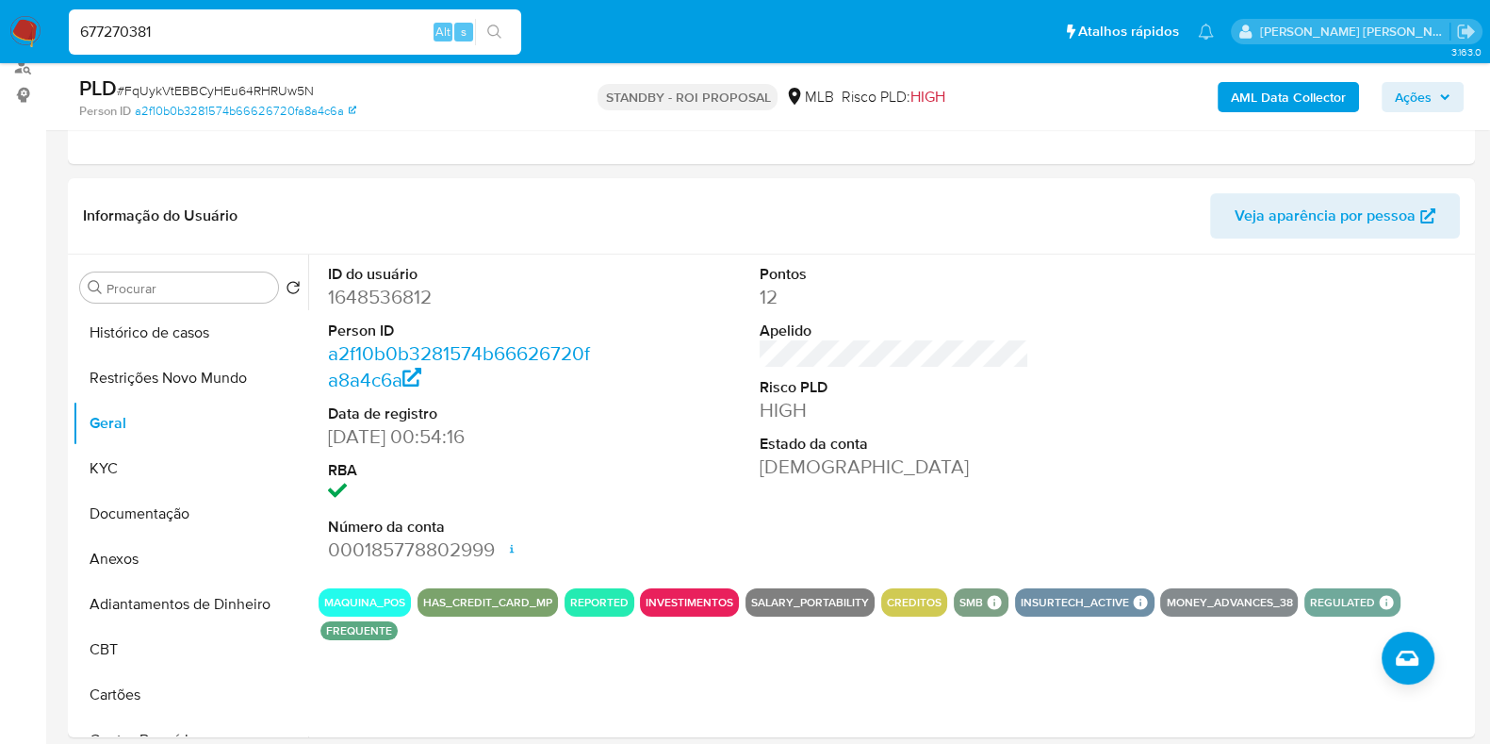
type input "677270381"
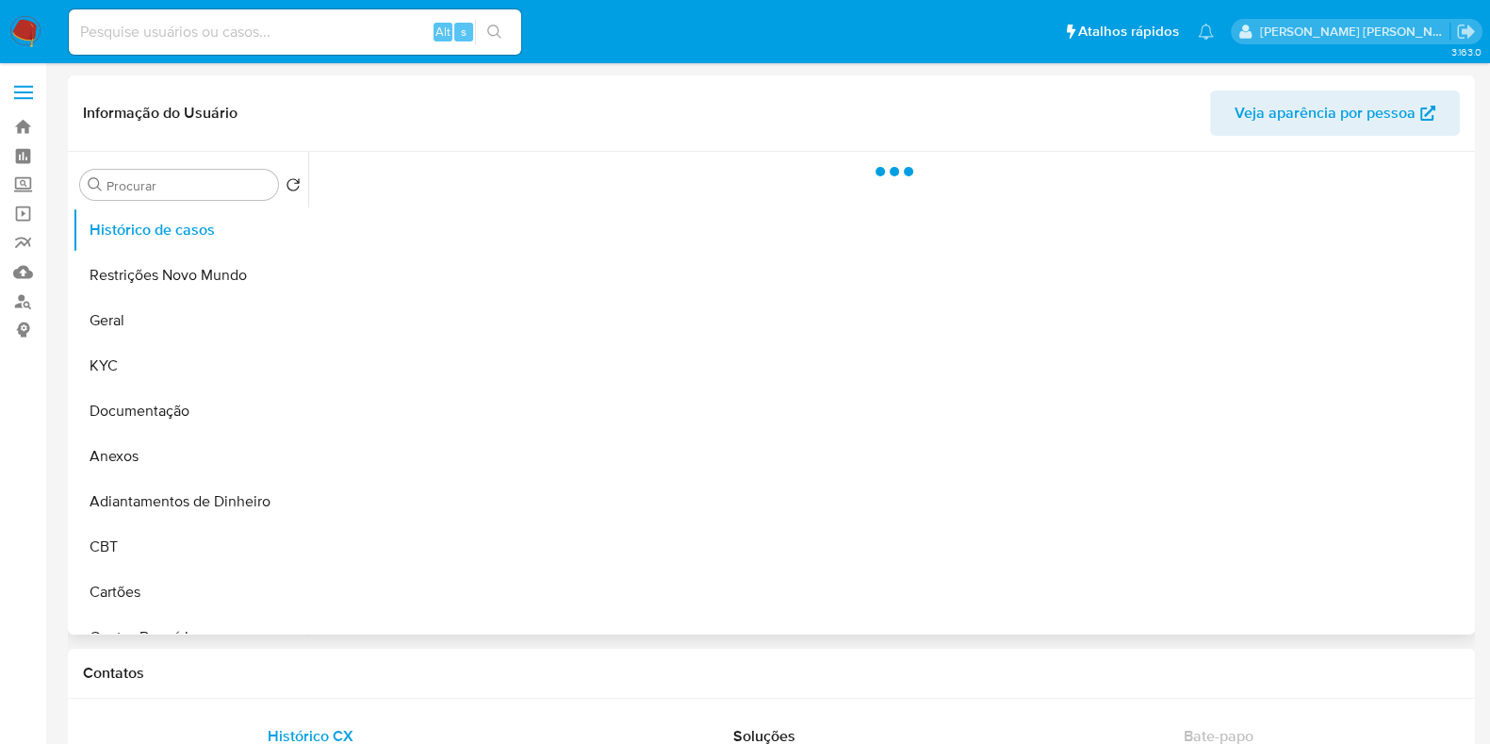
select select "10"
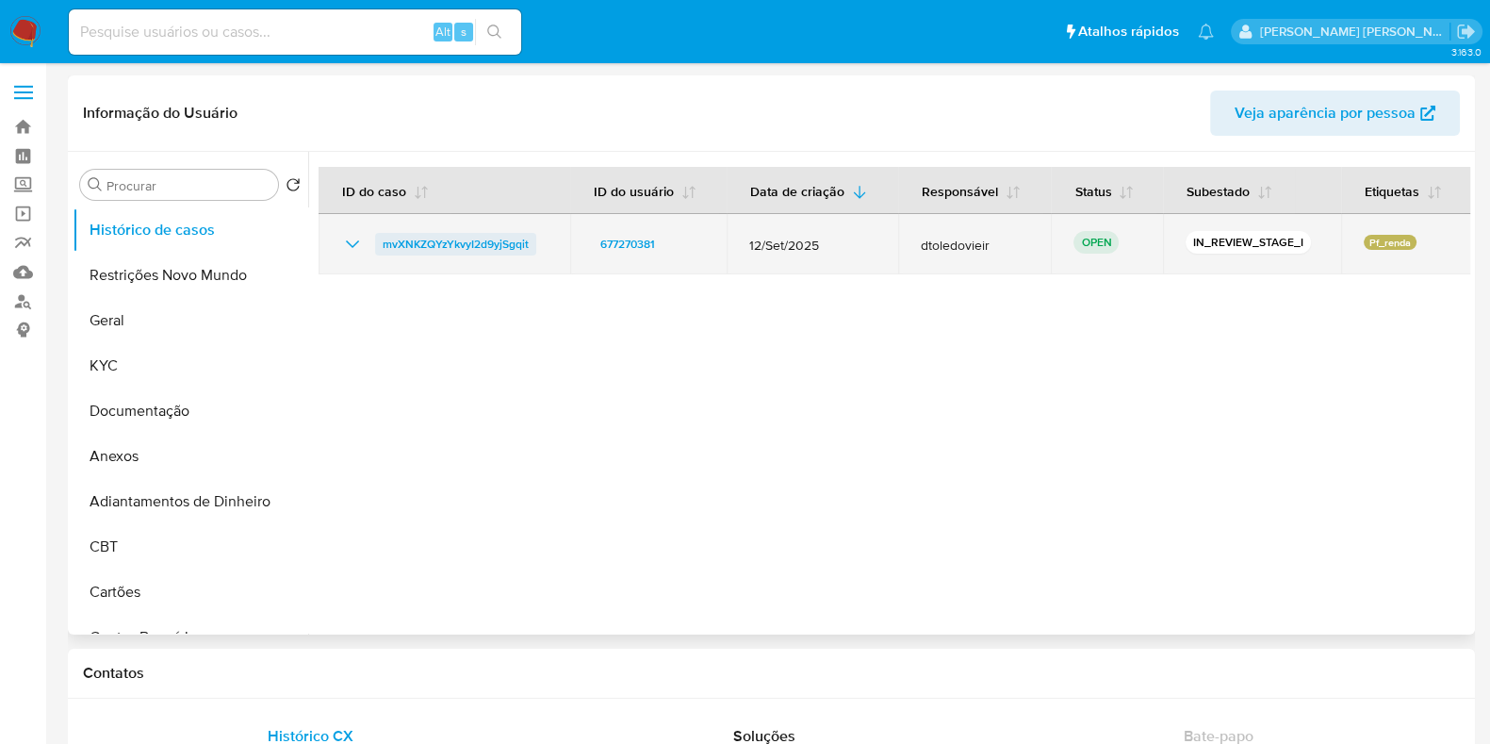
click at [476, 247] on span "mvXNKZQYzYkvyI2d9yjSgqit" at bounding box center [456, 244] width 146 height 23
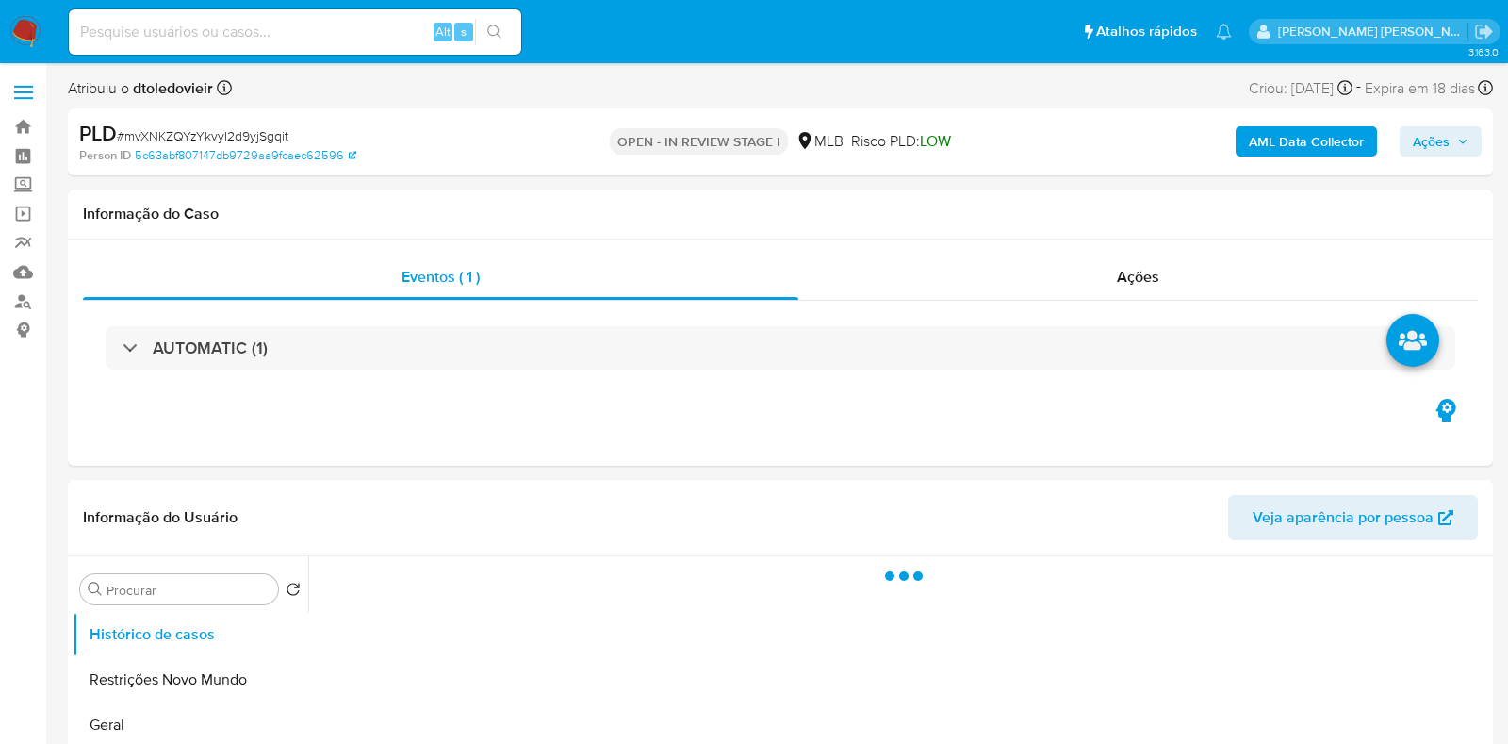
select select "10"
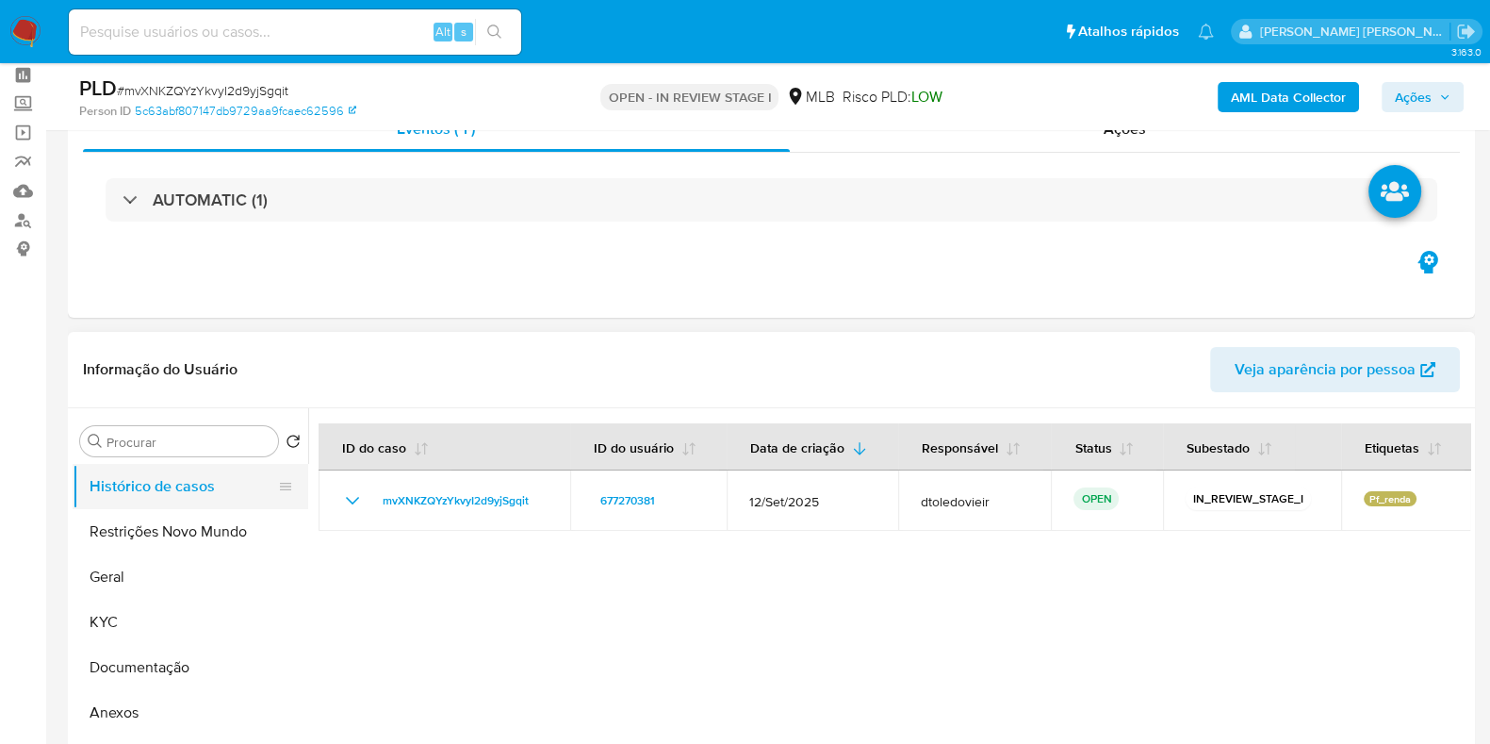
scroll to position [117, 0]
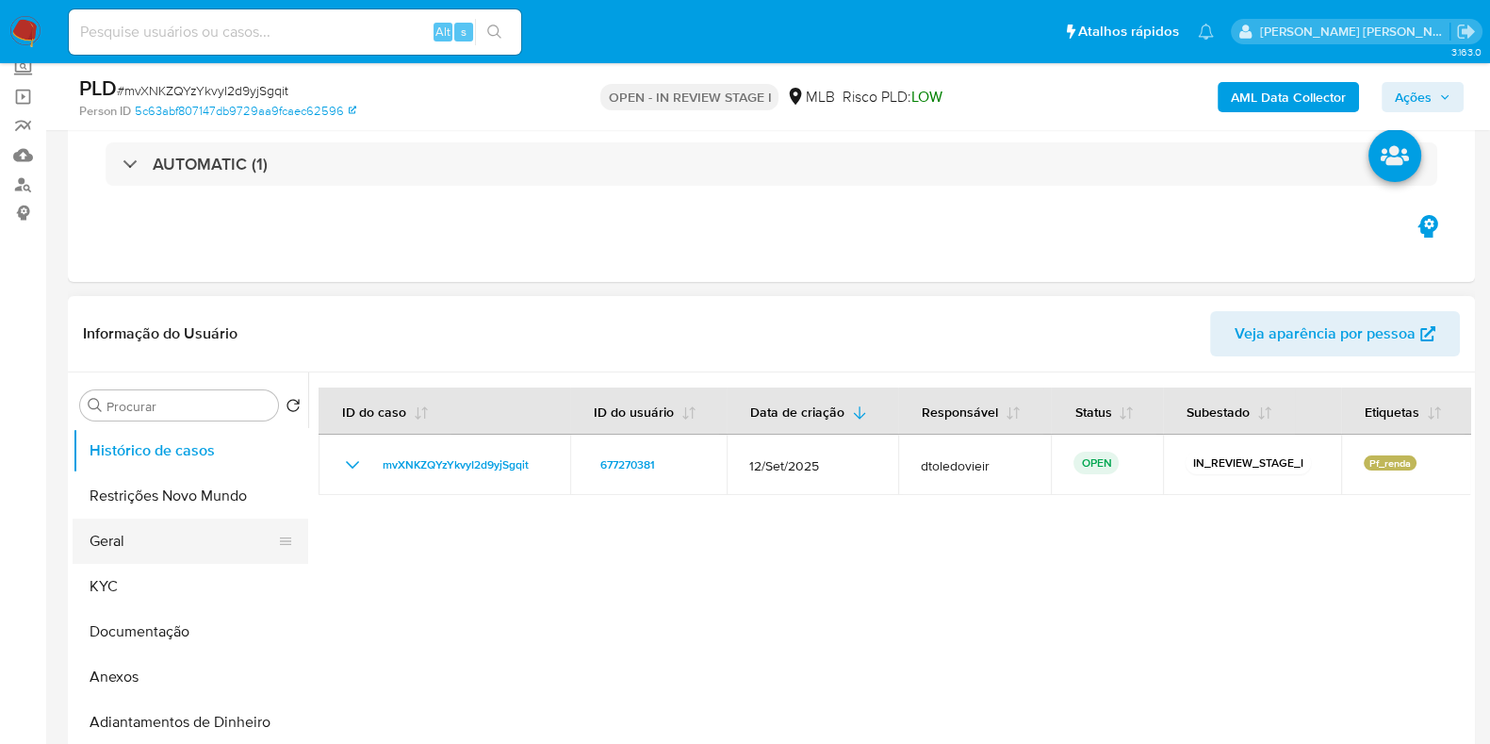
drag, startPoint x: 109, startPoint y: 588, endPoint x: 95, endPoint y: 551, distance: 39.4
click at [110, 588] on button "KYC" at bounding box center [191, 586] width 236 height 45
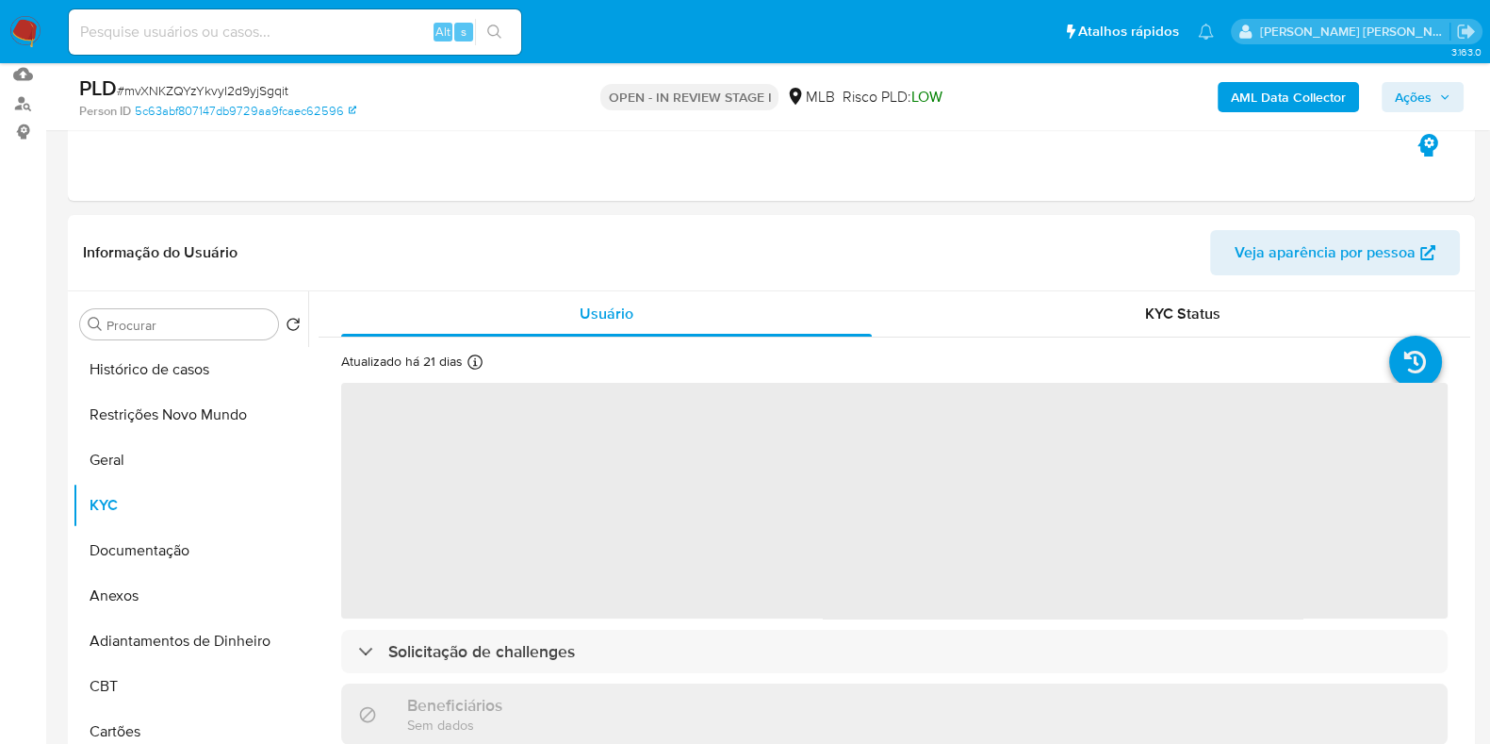
scroll to position [235, 0]
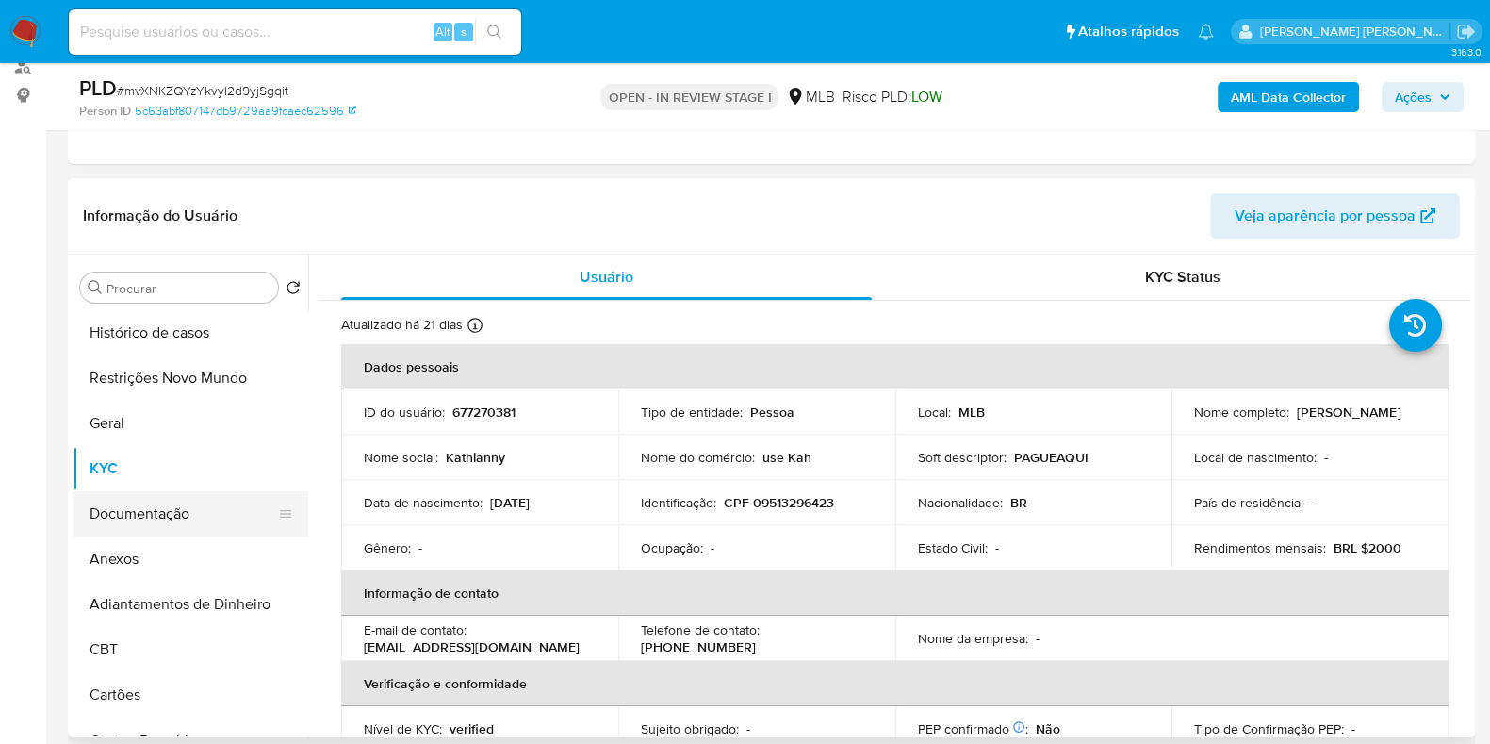
click at [165, 531] on button "Documentação" at bounding box center [183, 513] width 221 height 45
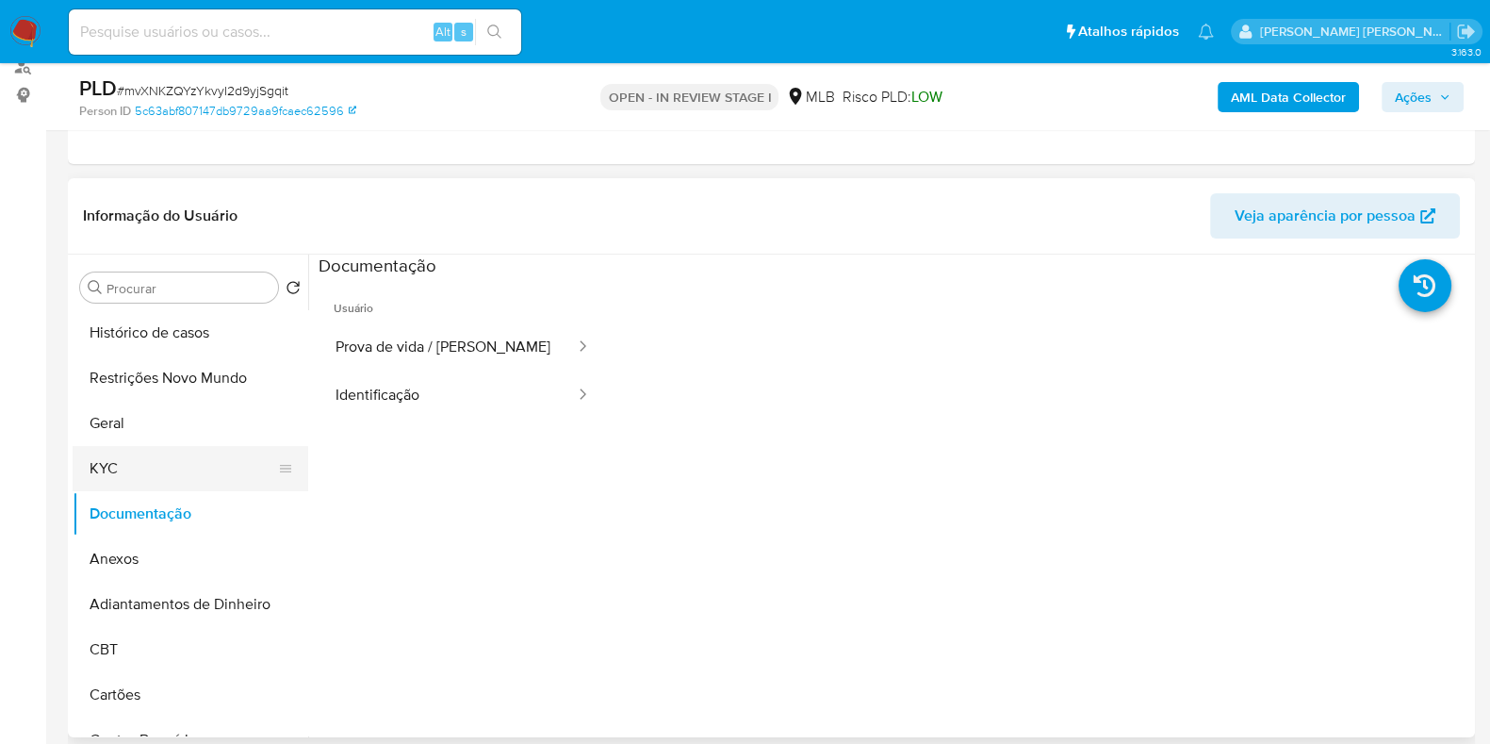
click at [176, 460] on button "KYC" at bounding box center [183, 468] width 221 height 45
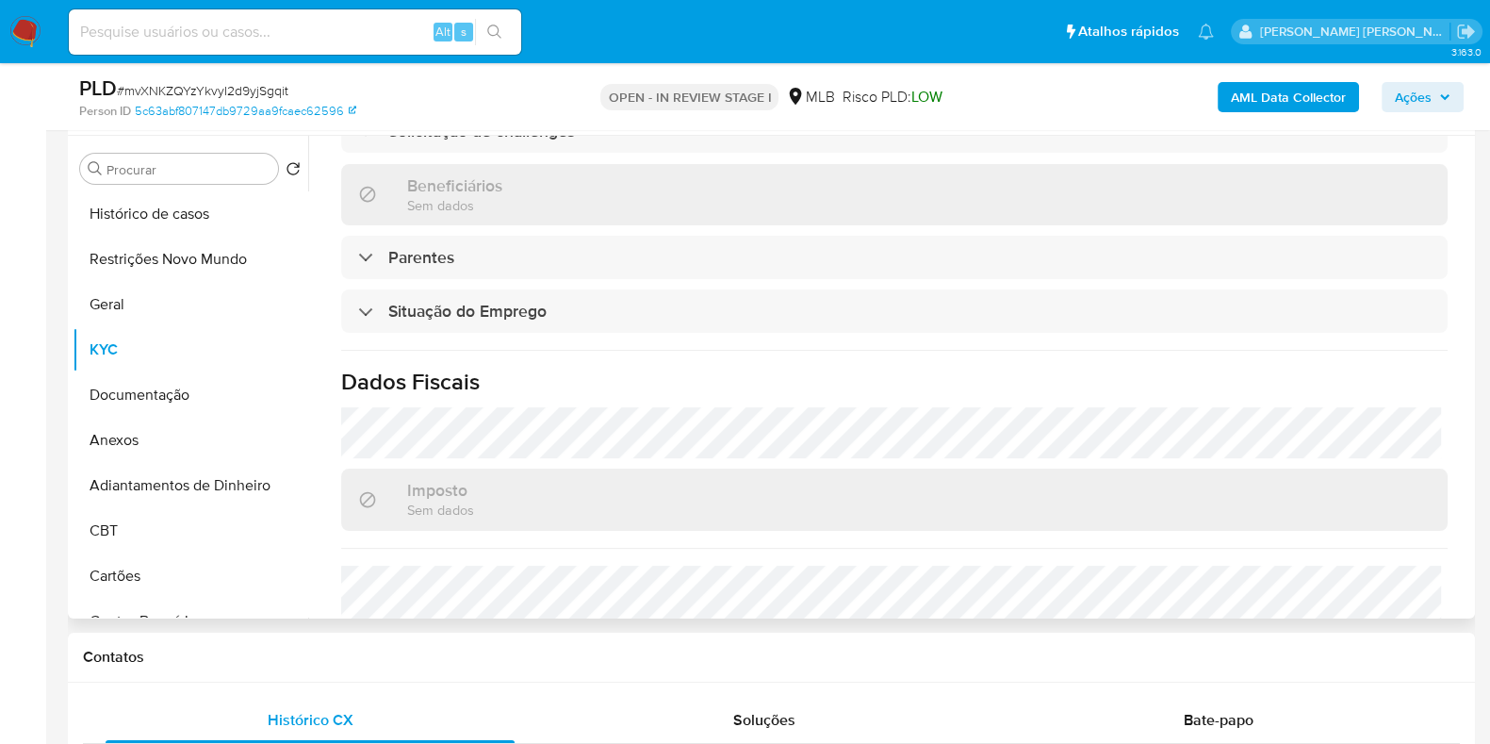
scroll to position [819, 0]
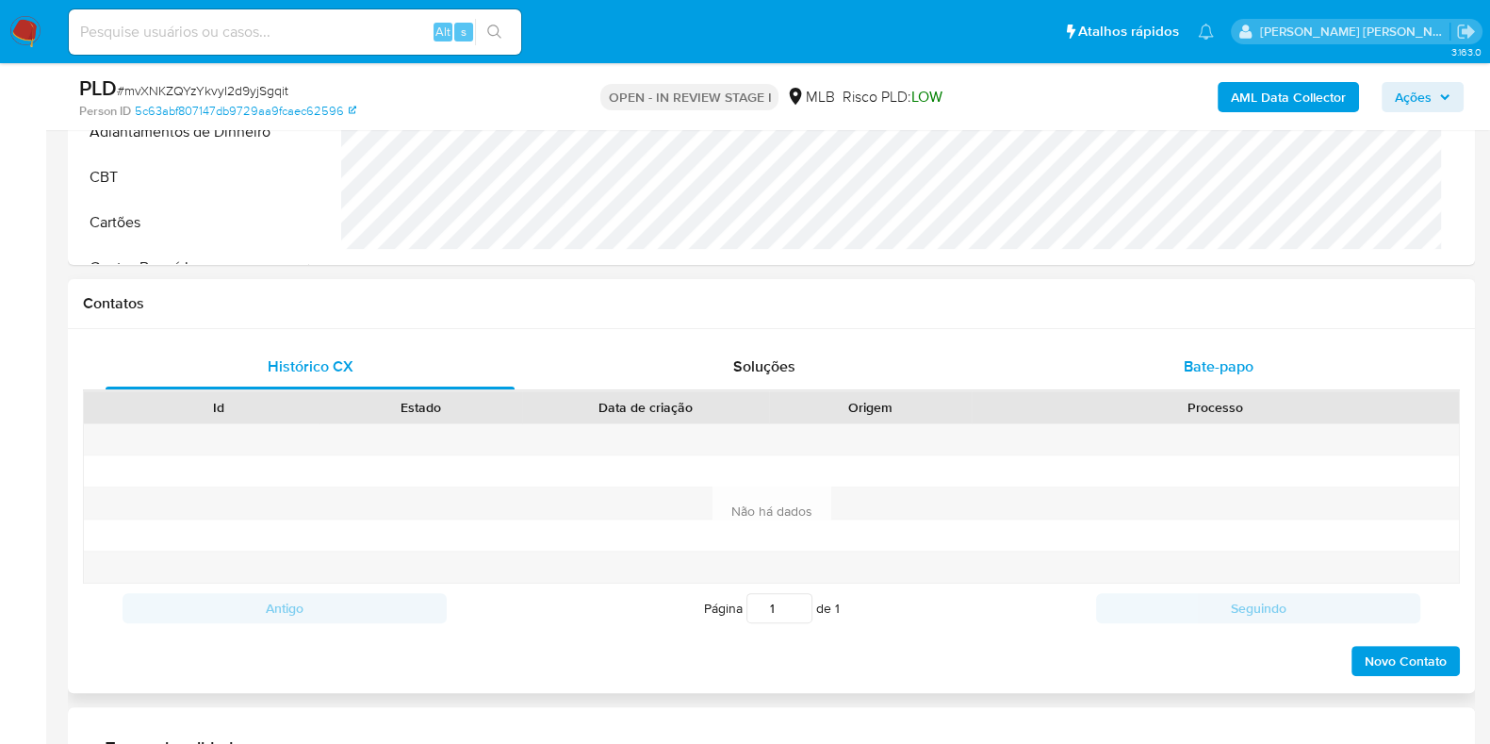
click at [1189, 355] on span "Bate-papo" at bounding box center [1219, 366] width 70 height 22
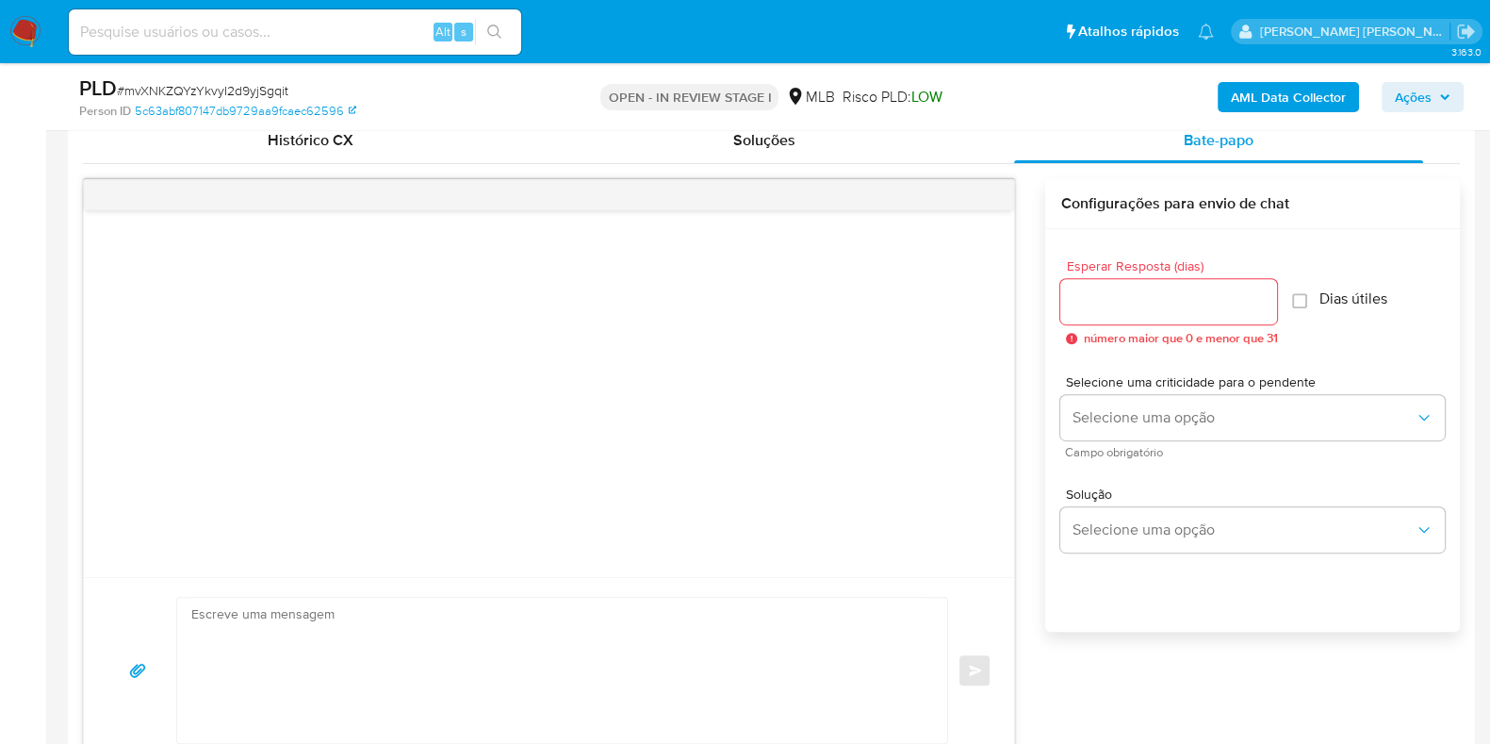
scroll to position [942, 0]
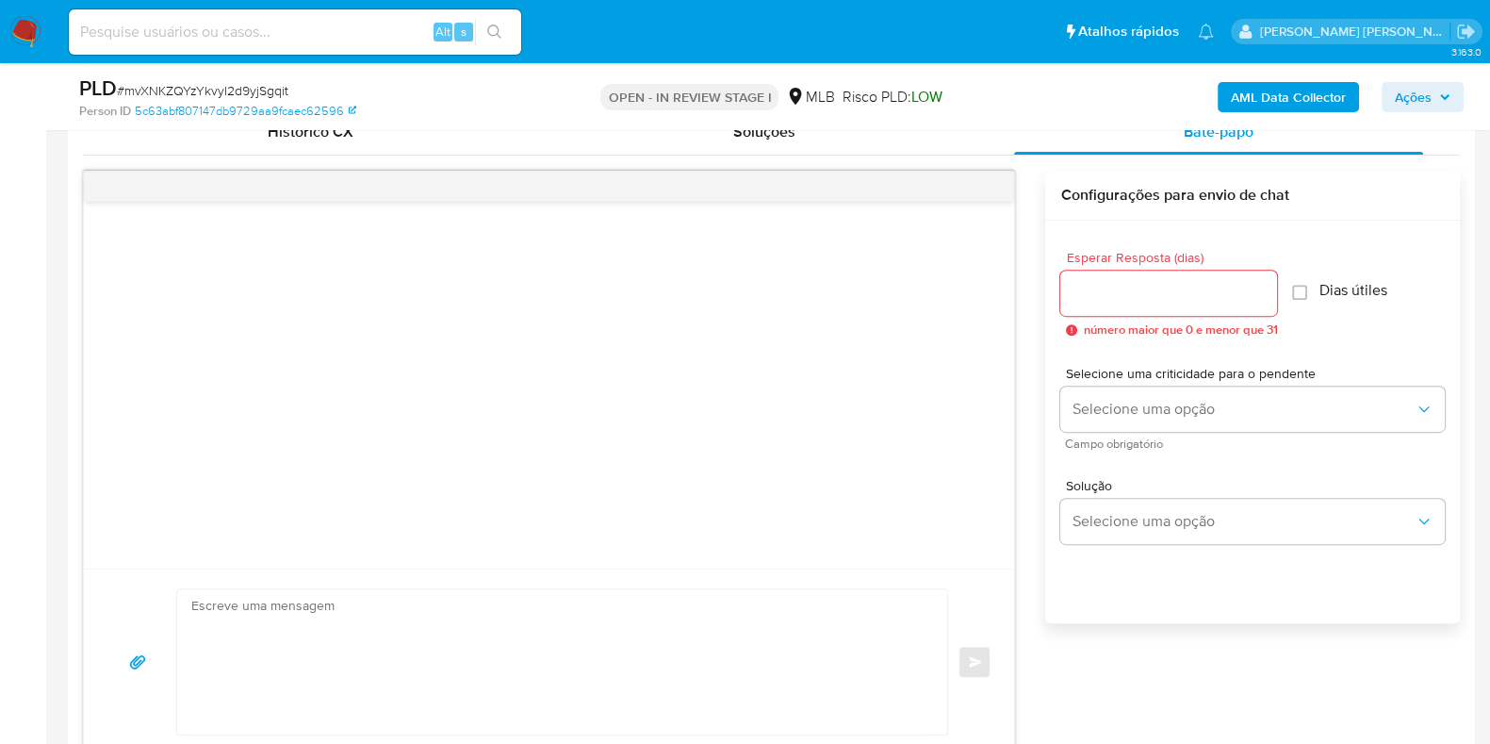
click at [1162, 284] on input "Esperar Resposta (dias)" at bounding box center [1169, 293] width 217 height 25
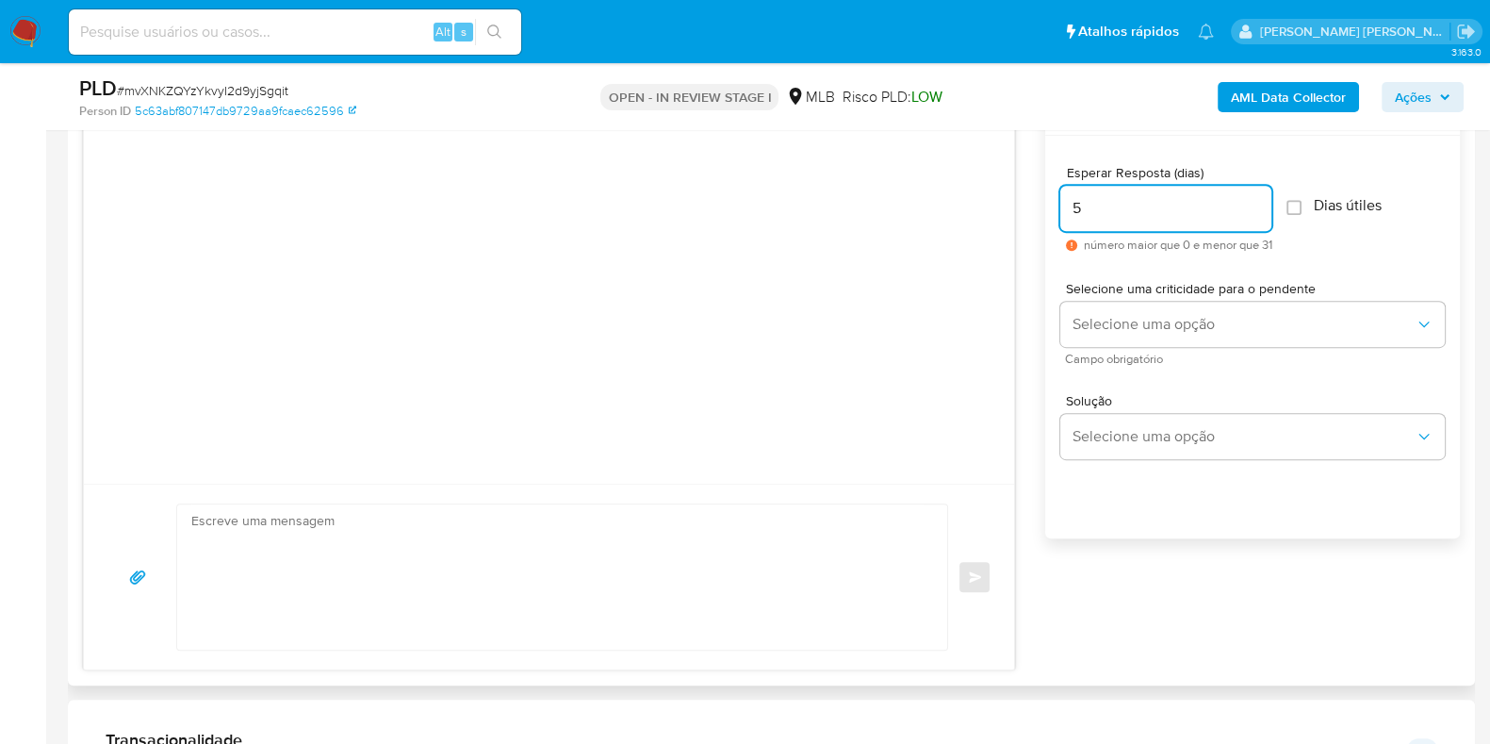
scroll to position [1061, 0]
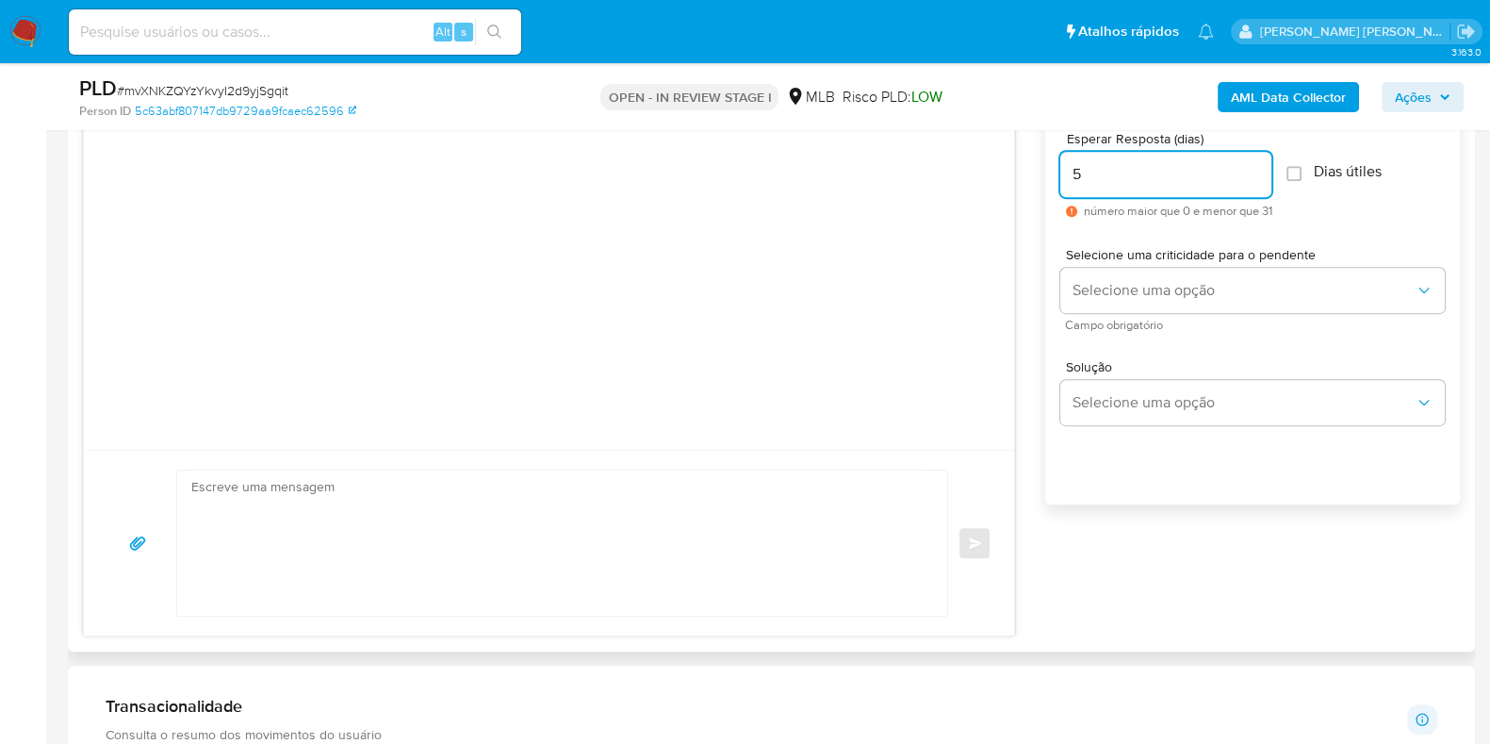
type input "5"
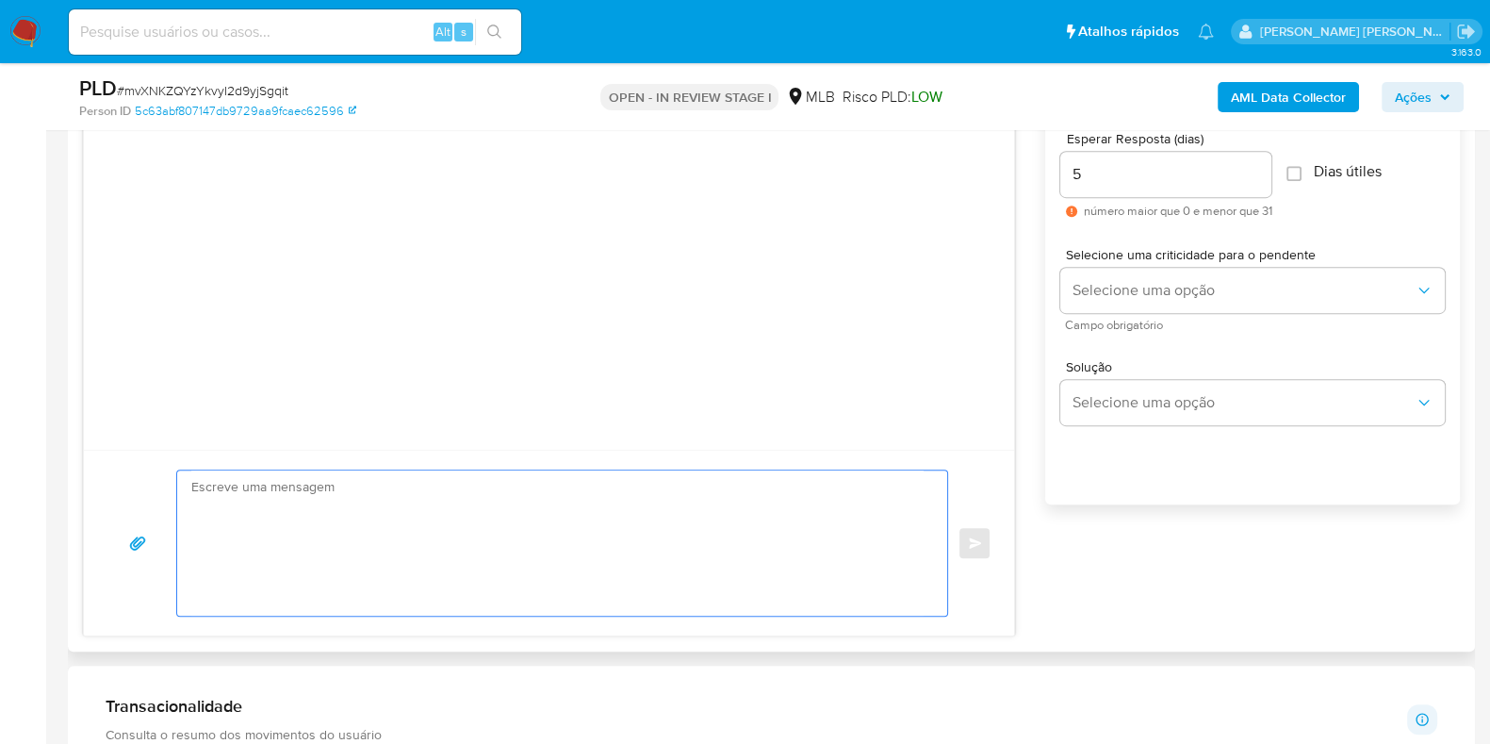
click at [464, 511] on textarea at bounding box center [557, 542] width 732 height 145
paste textarea "Olá, Estamos realizando uma verificação adicional de segurança em contas de usu…"
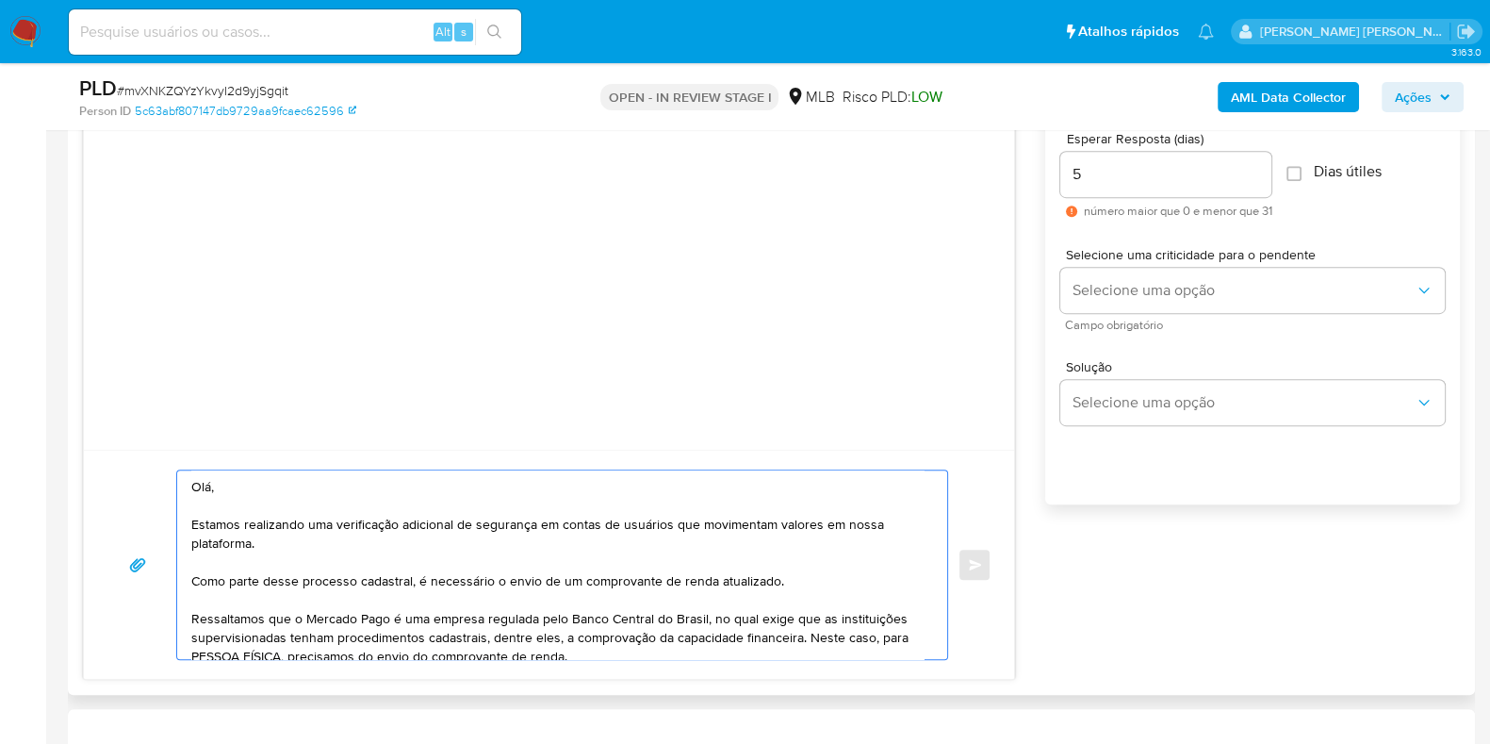
scroll to position [214, 0]
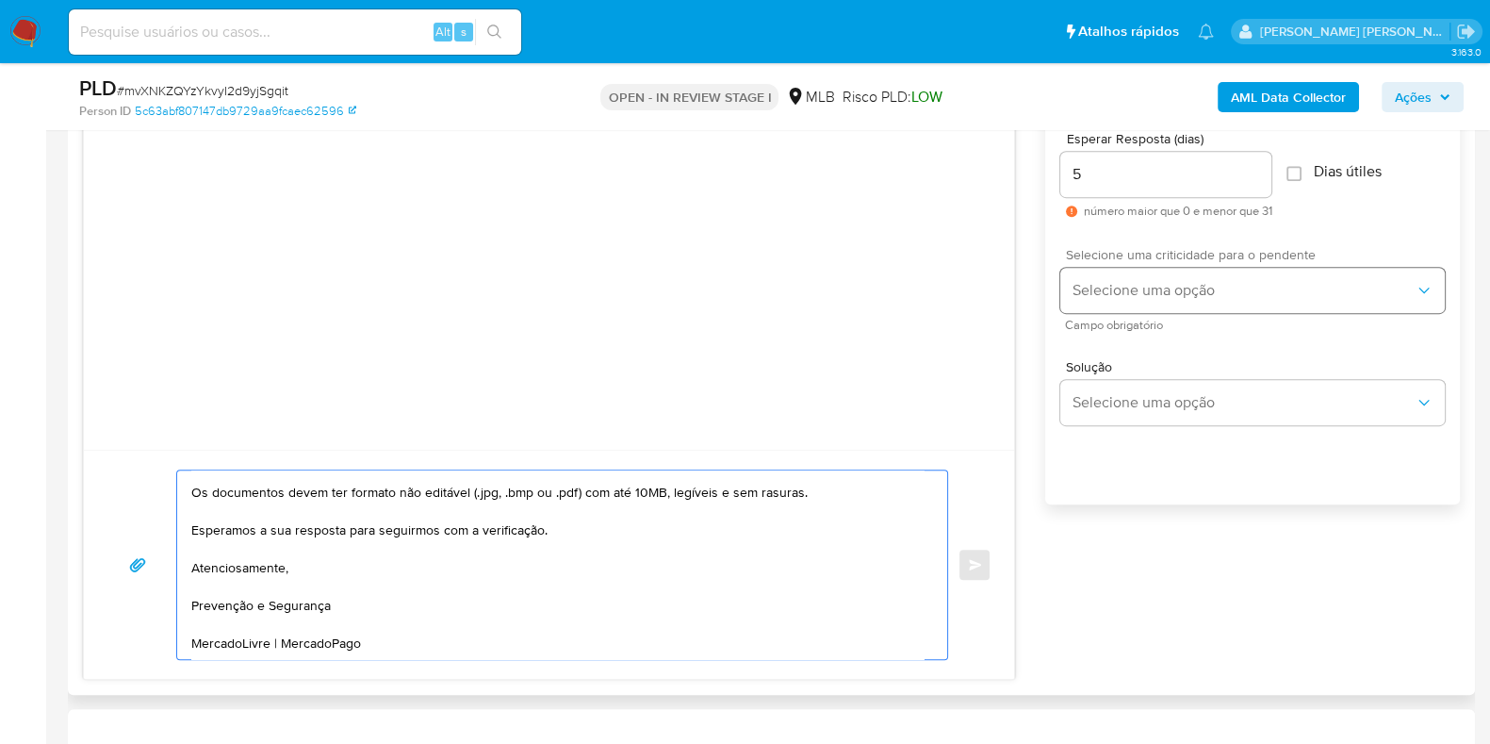
type textarea "Olá, Estamos realizando uma verificação adicional de segurança em contas de usu…"
click at [1188, 285] on span "Selecione uma opção" at bounding box center [1243, 290] width 343 height 19
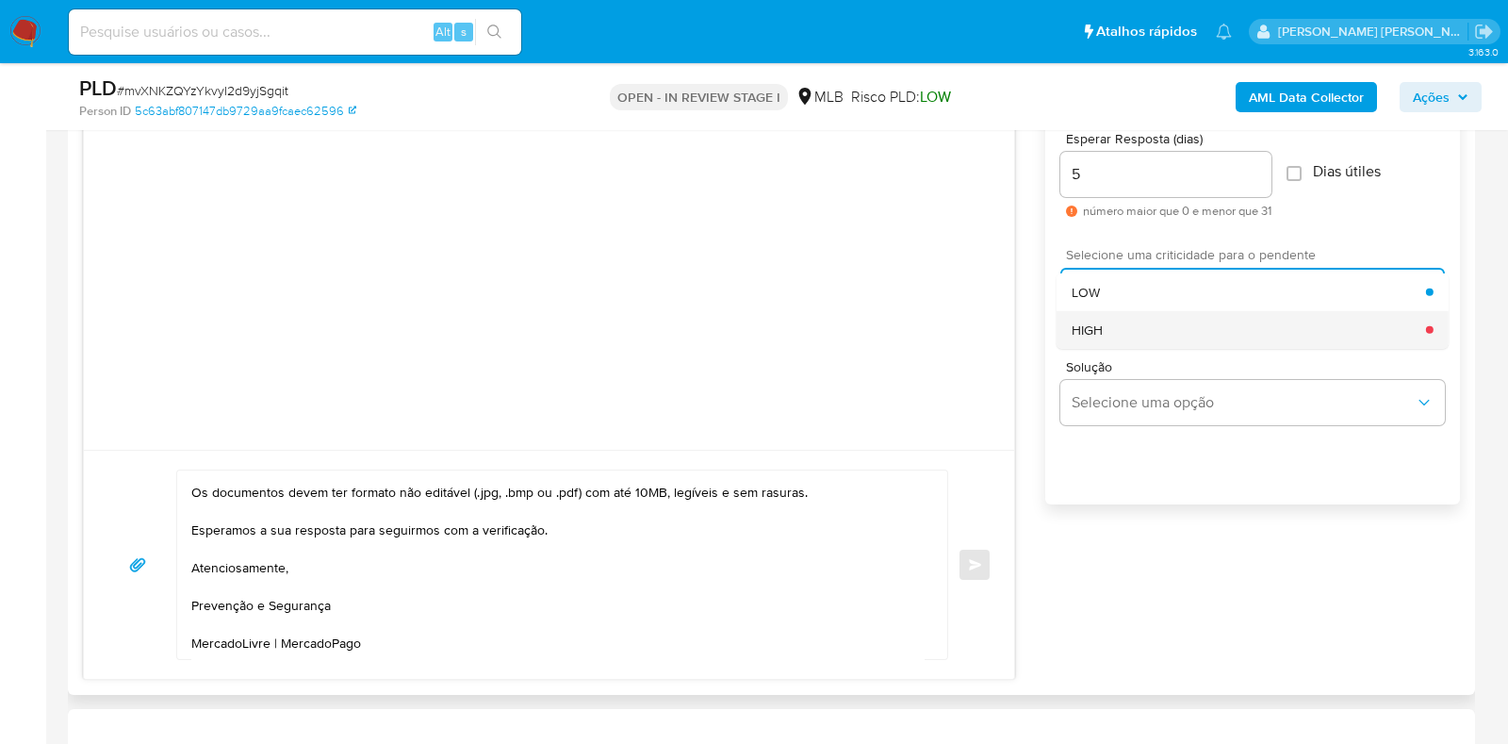
click at [1145, 328] on div "HIGH" at bounding box center [1249, 329] width 354 height 38
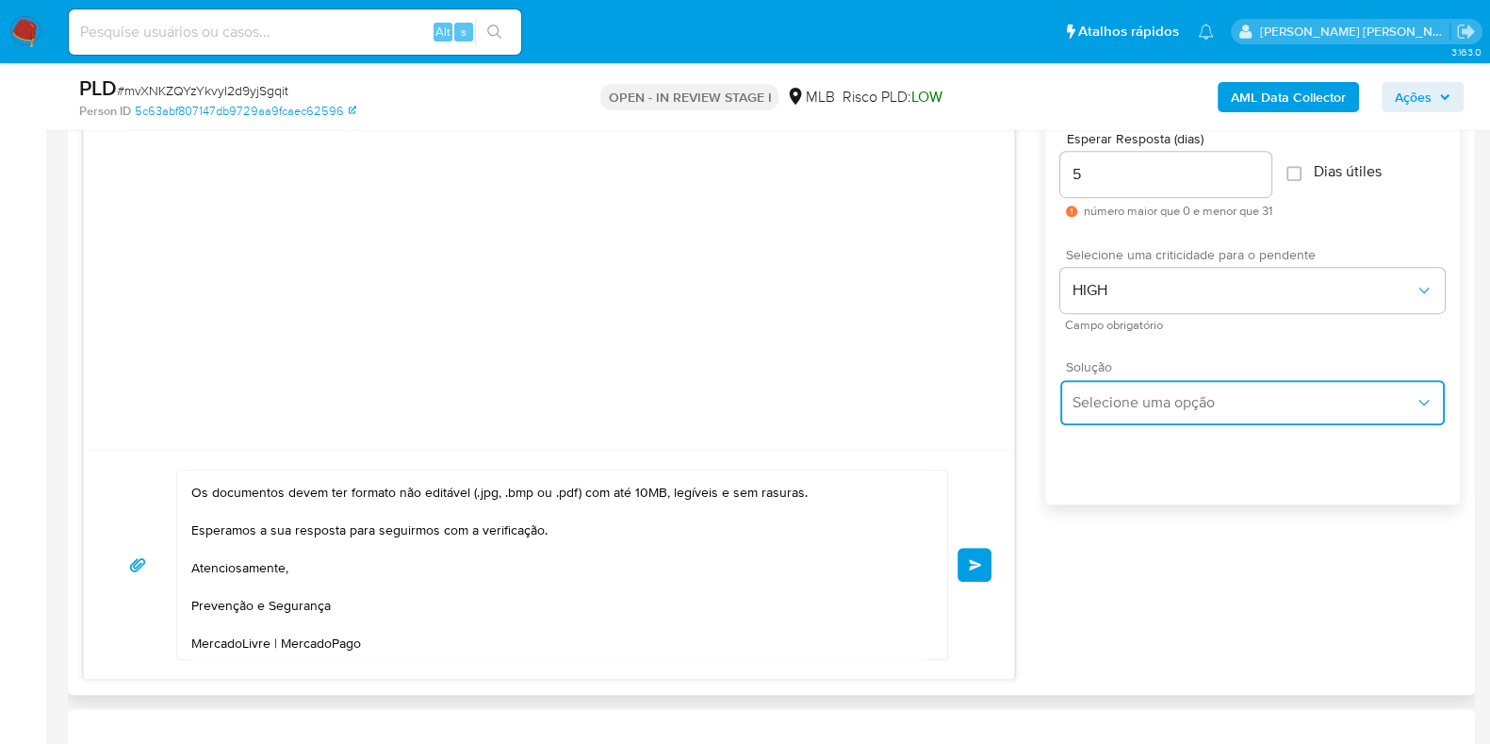
click at [1131, 408] on span "Selecione uma opção" at bounding box center [1243, 402] width 343 height 19
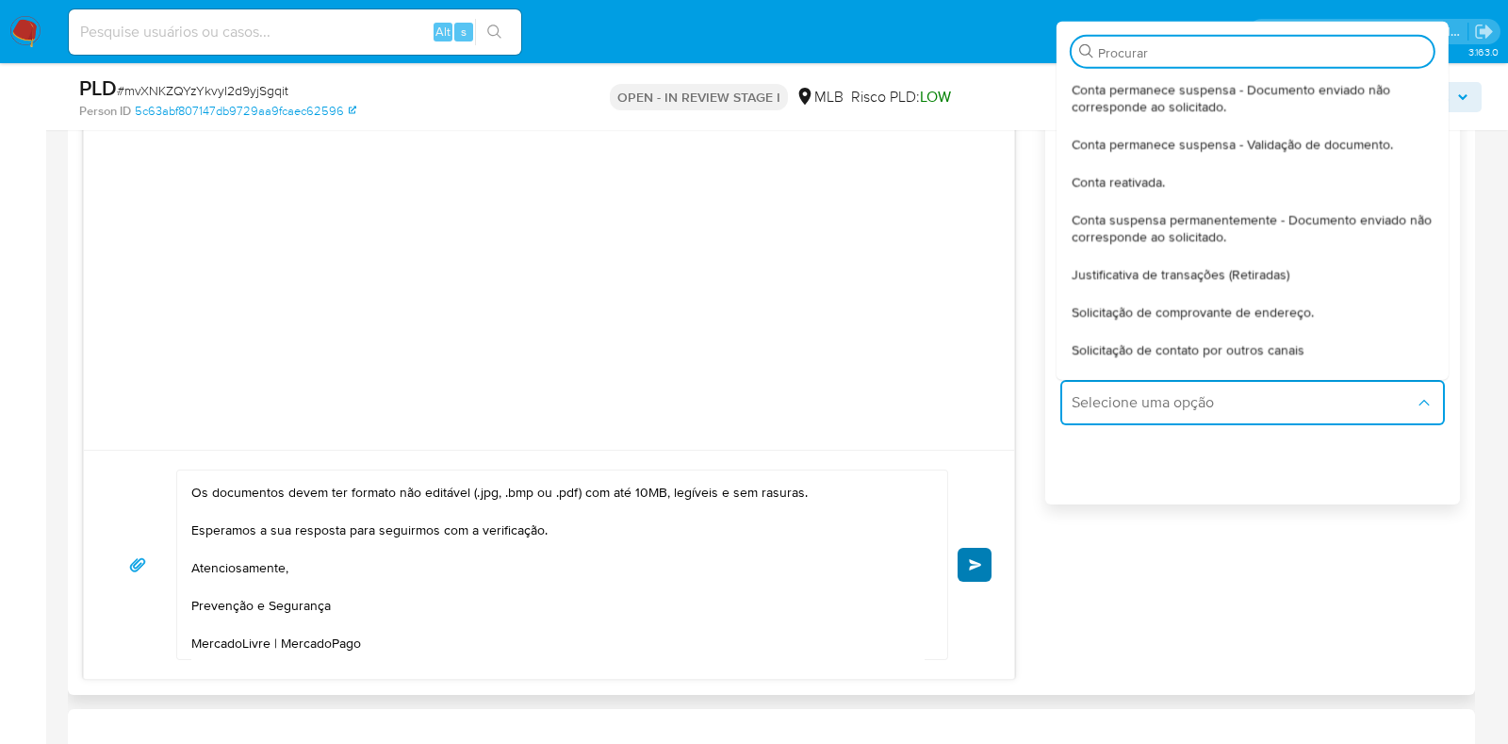
click at [977, 568] on span "common.send" at bounding box center [975, 564] width 13 height 11
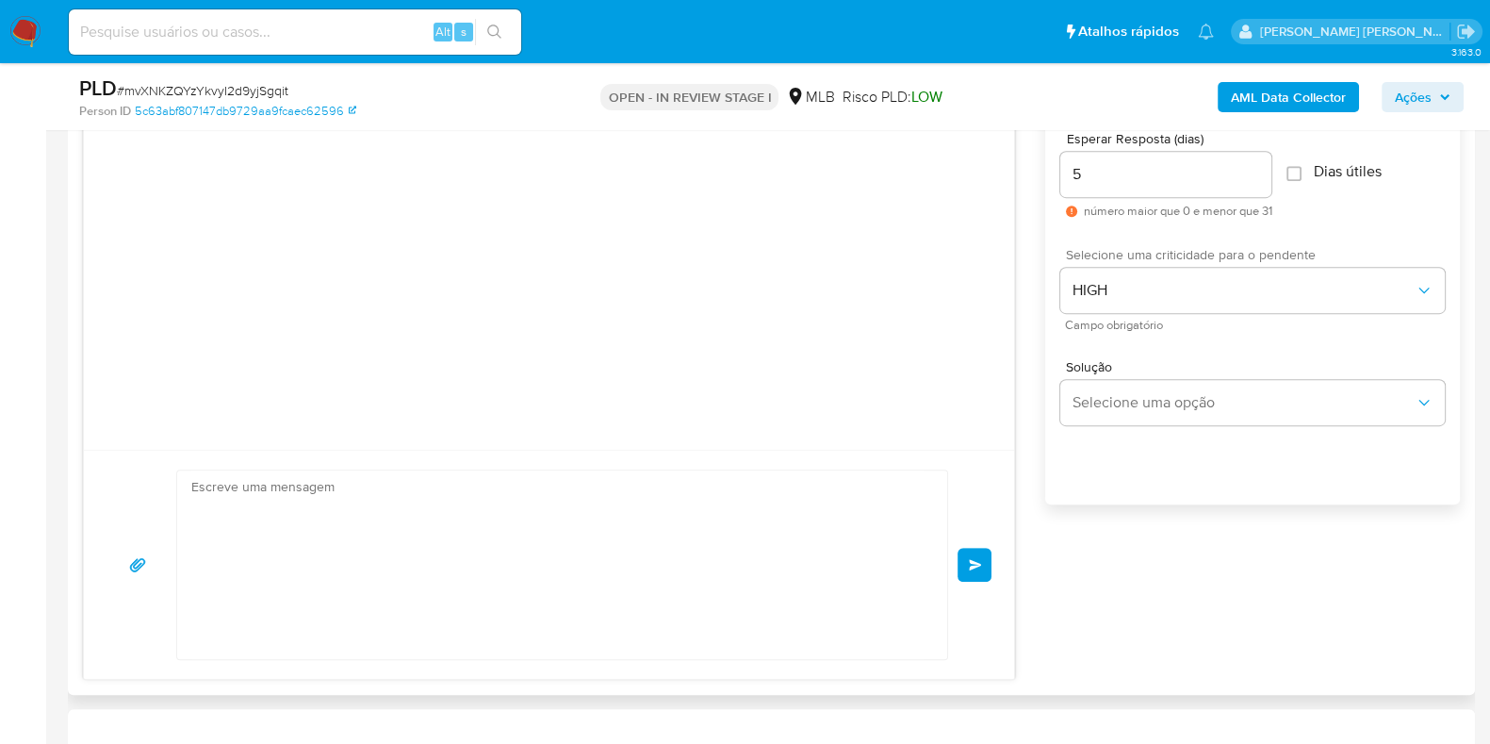
scroll to position [0, 0]
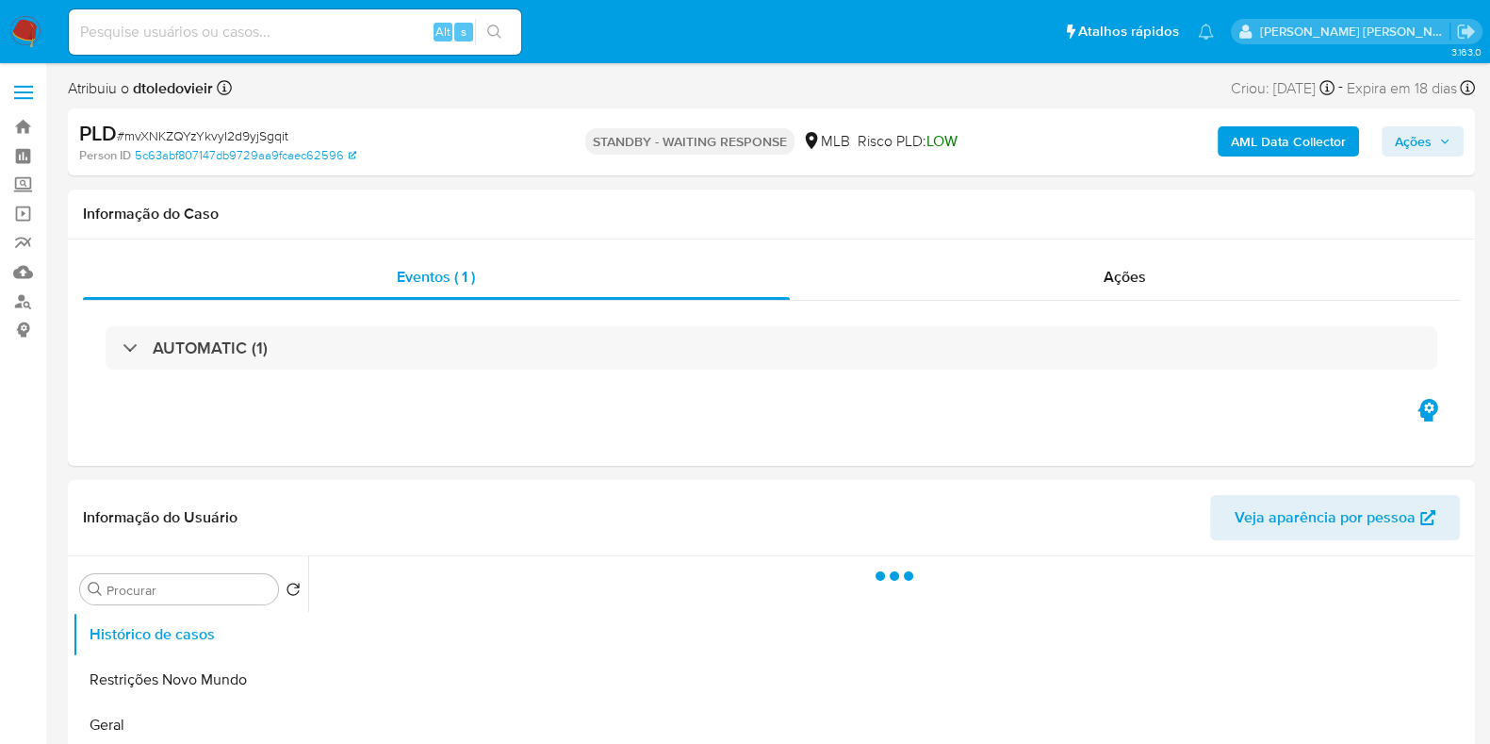
select select "10"
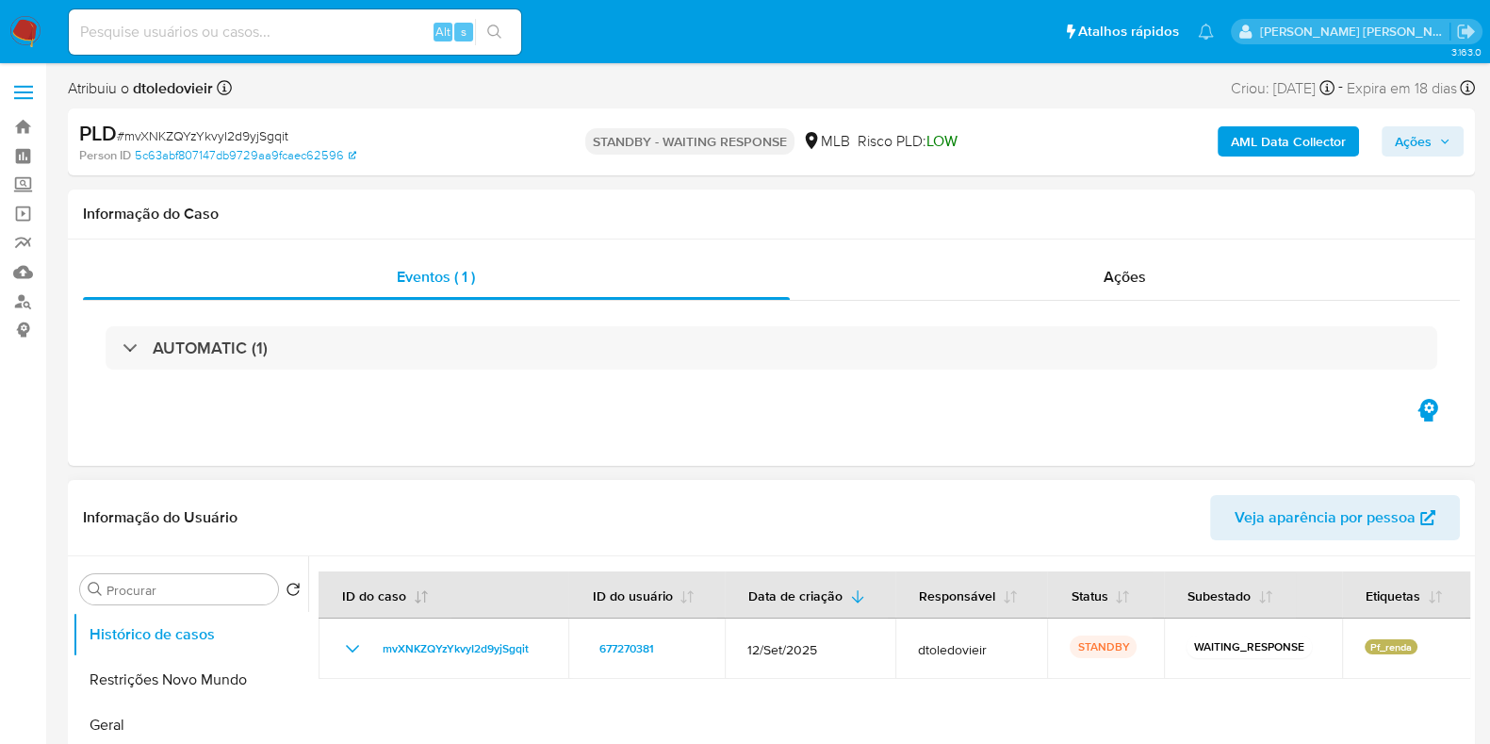
scroll to position [117, 0]
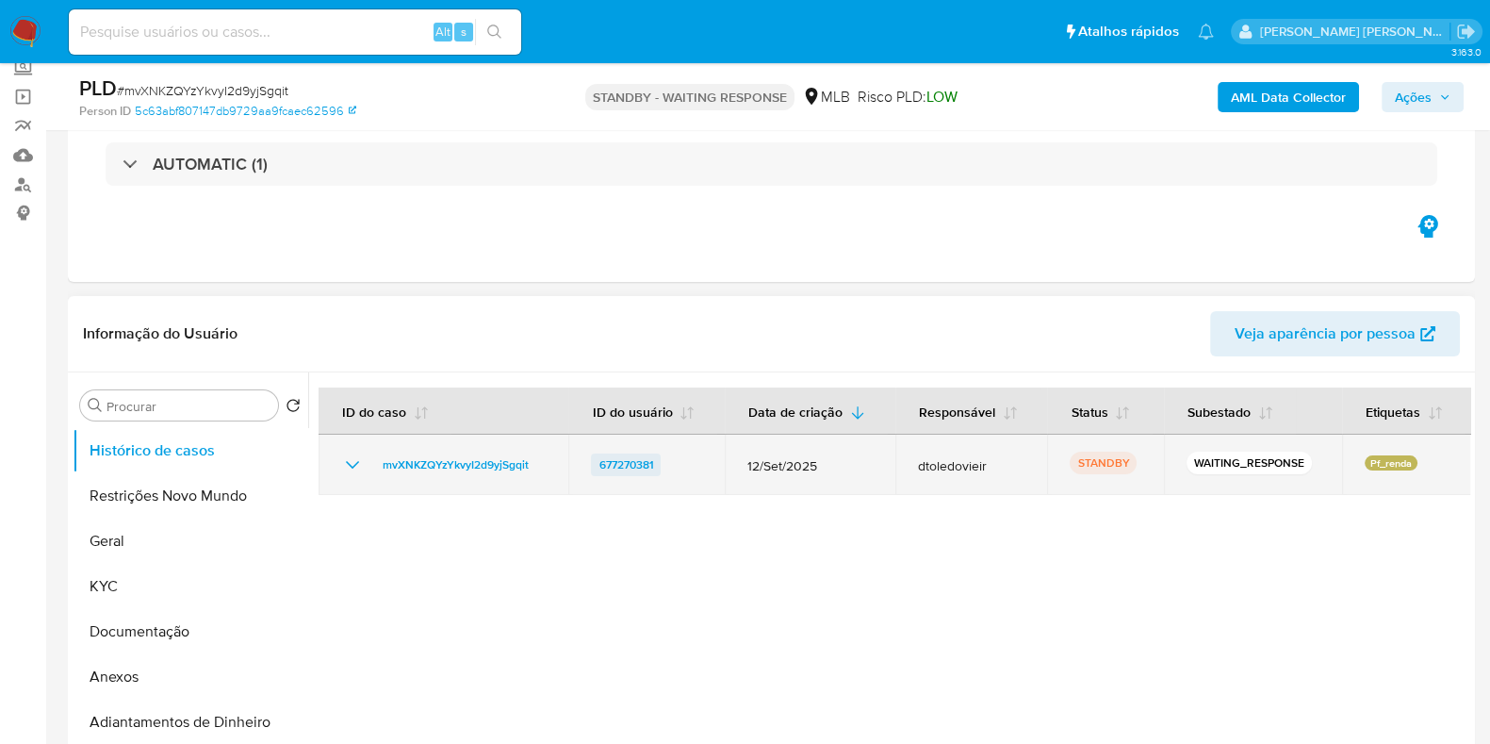
drag, startPoint x: 685, startPoint y: 471, endPoint x: 597, endPoint y: 469, distance: 88.7
click at [597, 469] on div "677270381" at bounding box center [646, 464] width 111 height 23
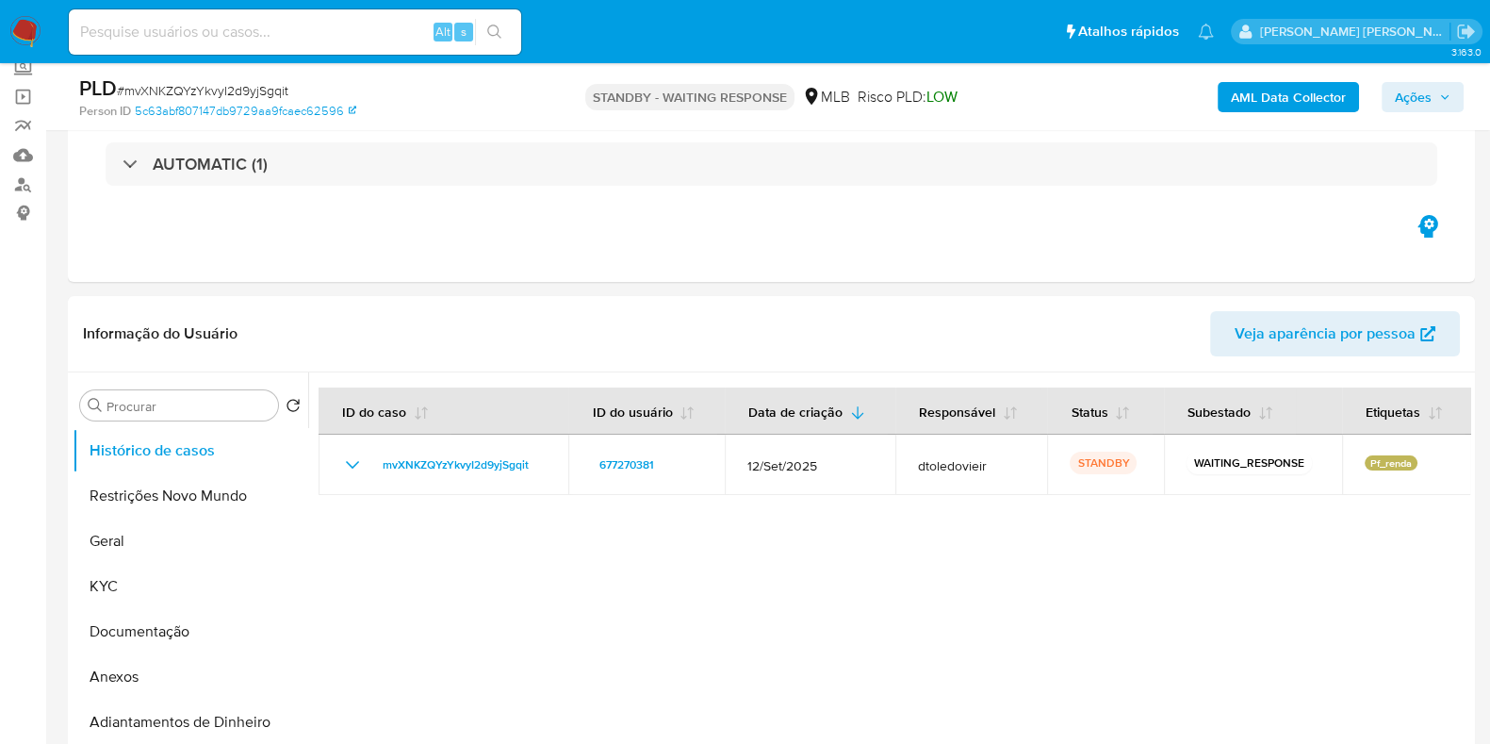
click at [330, 39] on input at bounding box center [295, 32] width 452 height 25
paste input "1648536812"
type input "1648536812"
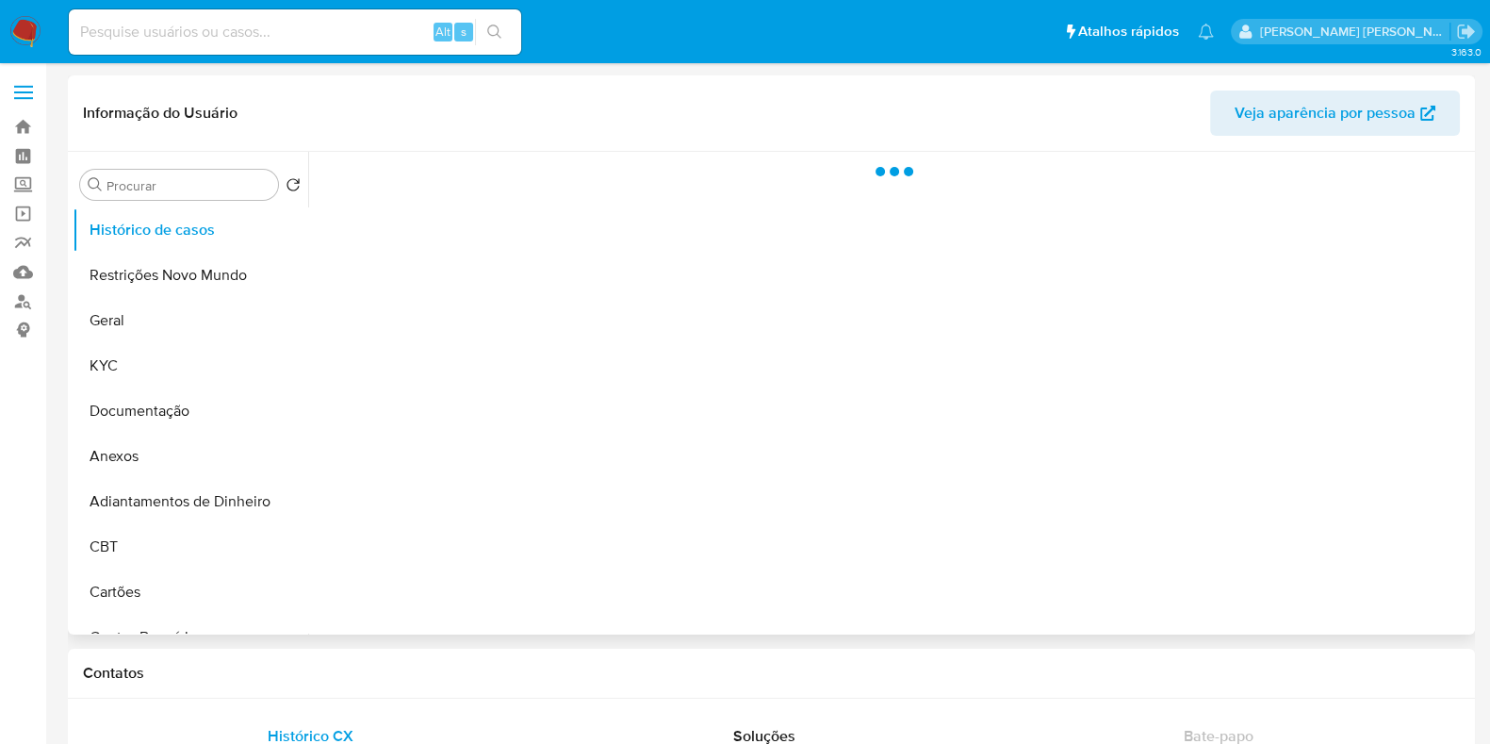
select select "10"
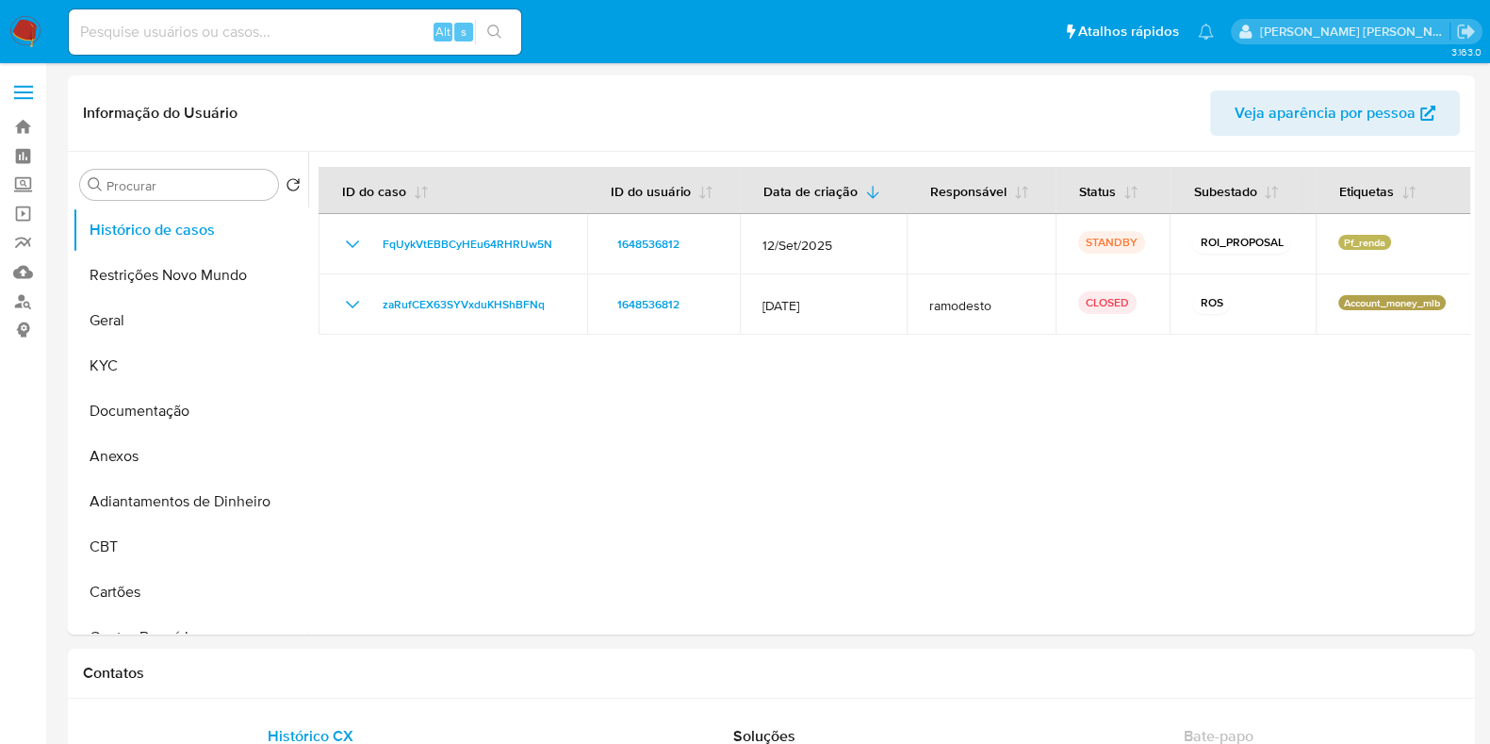
click at [349, 35] on input at bounding box center [295, 32] width 452 height 25
paste input "149133008"
type input "149133008"
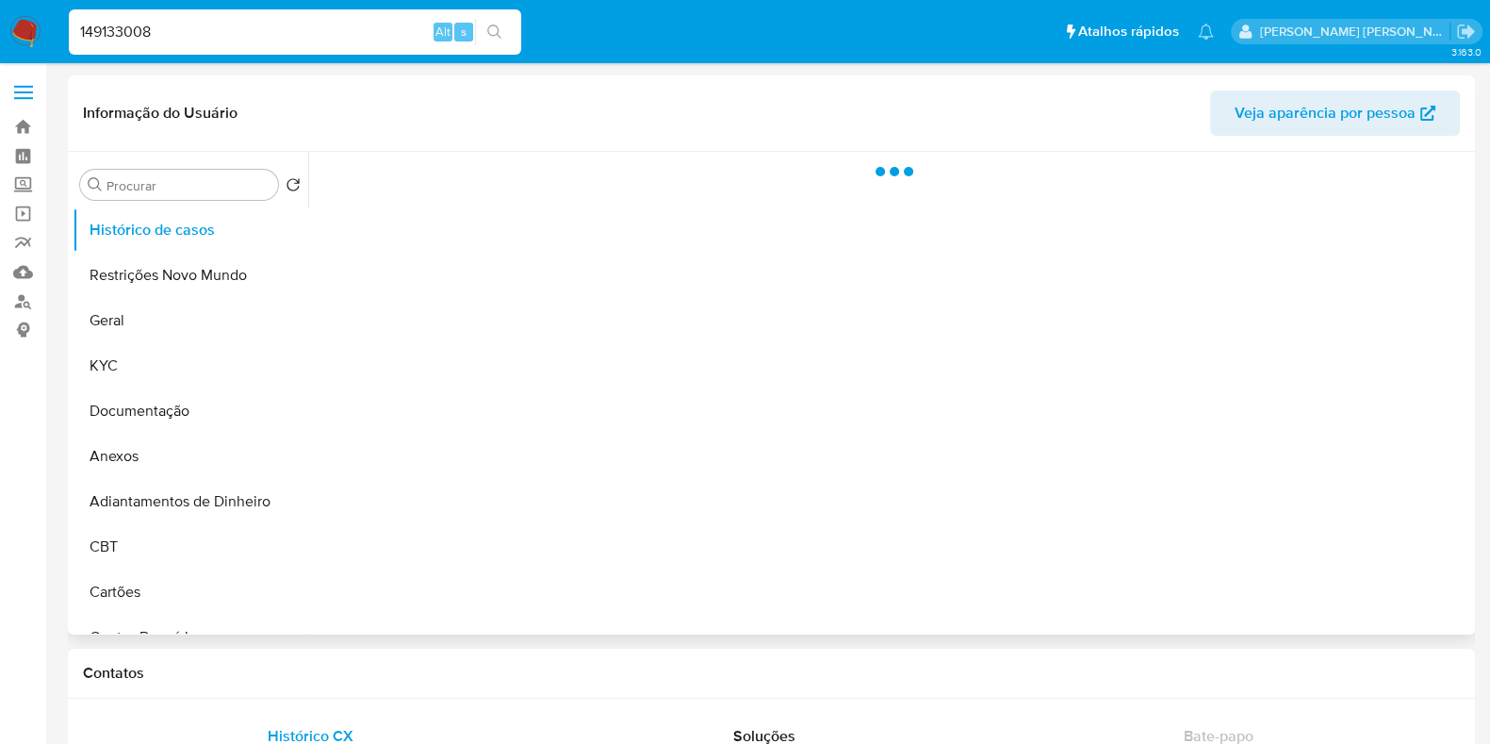
select select "10"
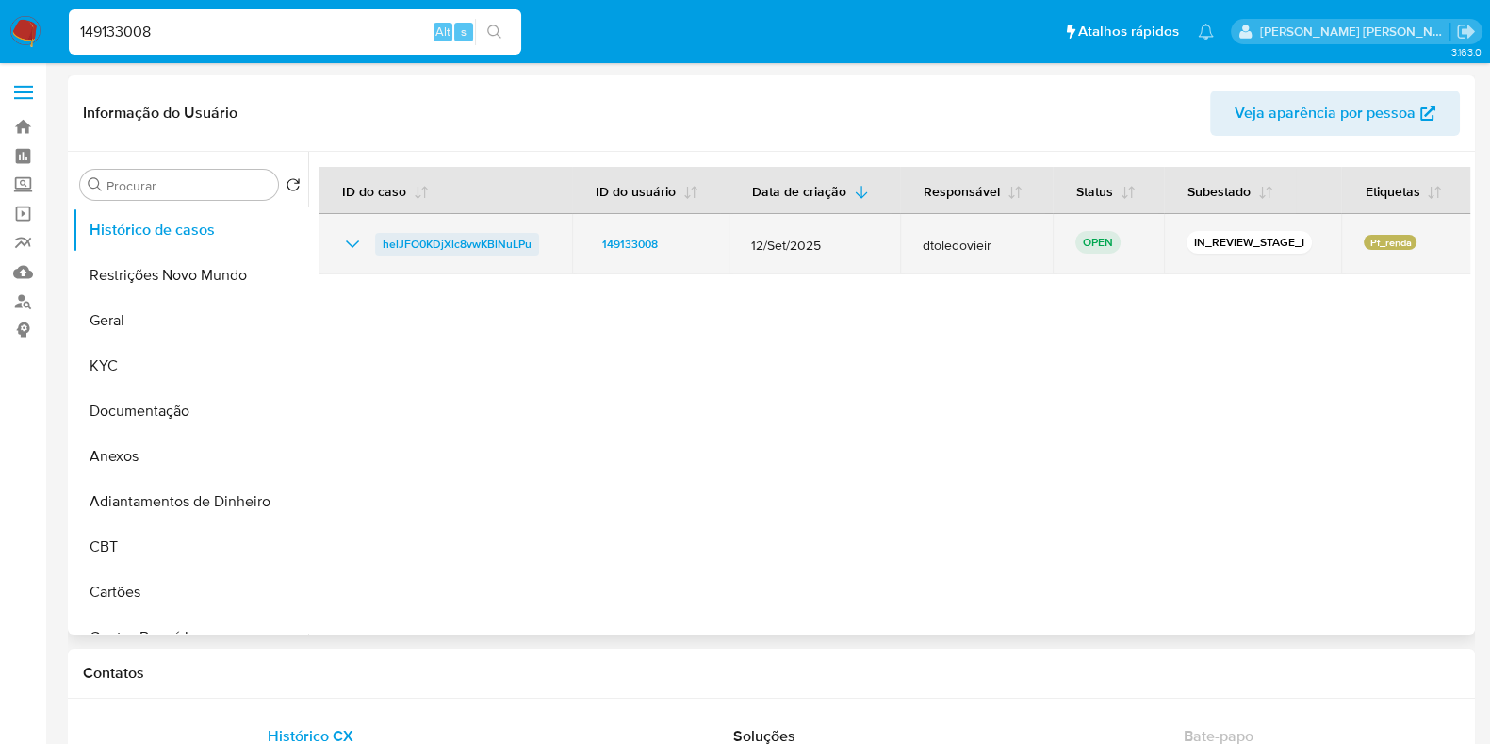
click at [446, 244] on span "helJFO0KDjXlc8vwKBlNuLPu" at bounding box center [457, 244] width 149 height 23
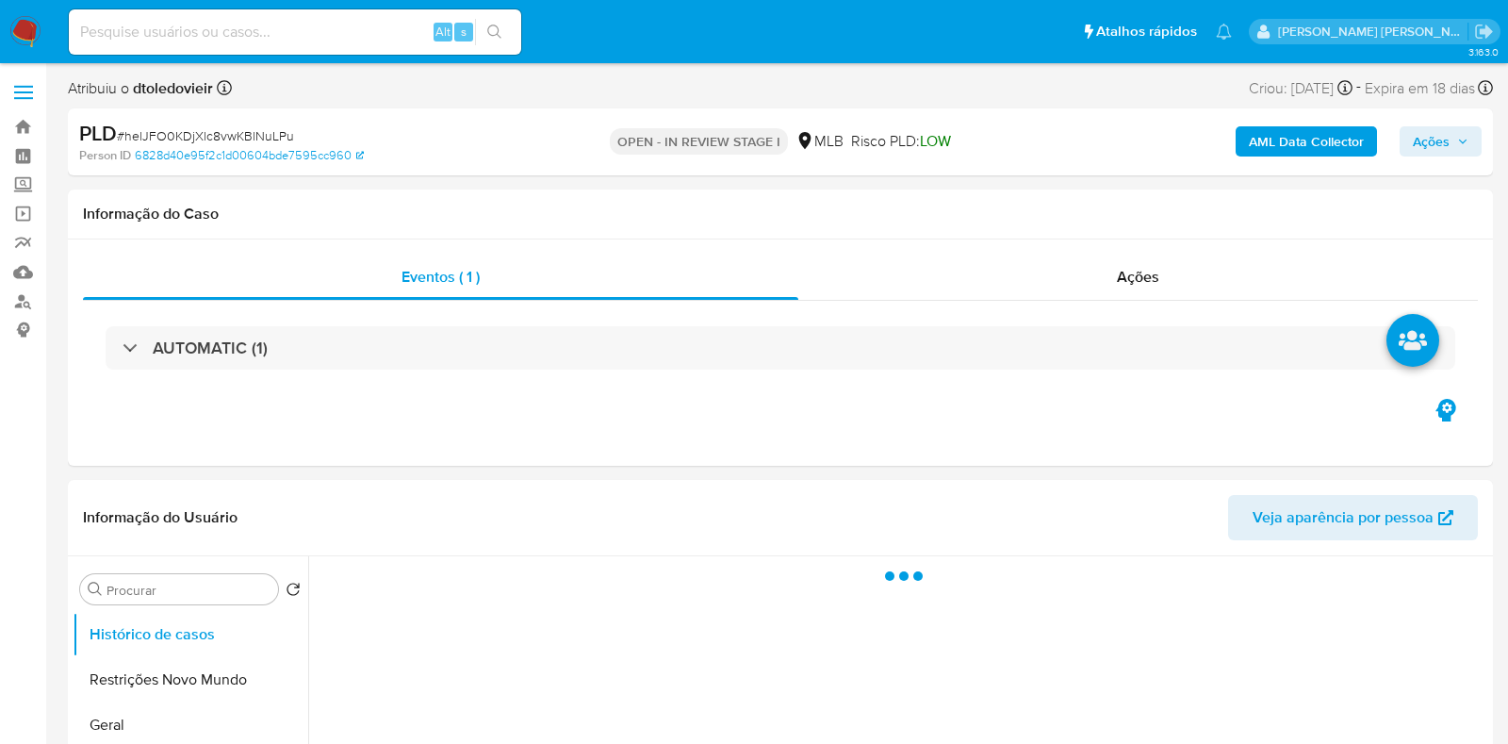
select select "10"
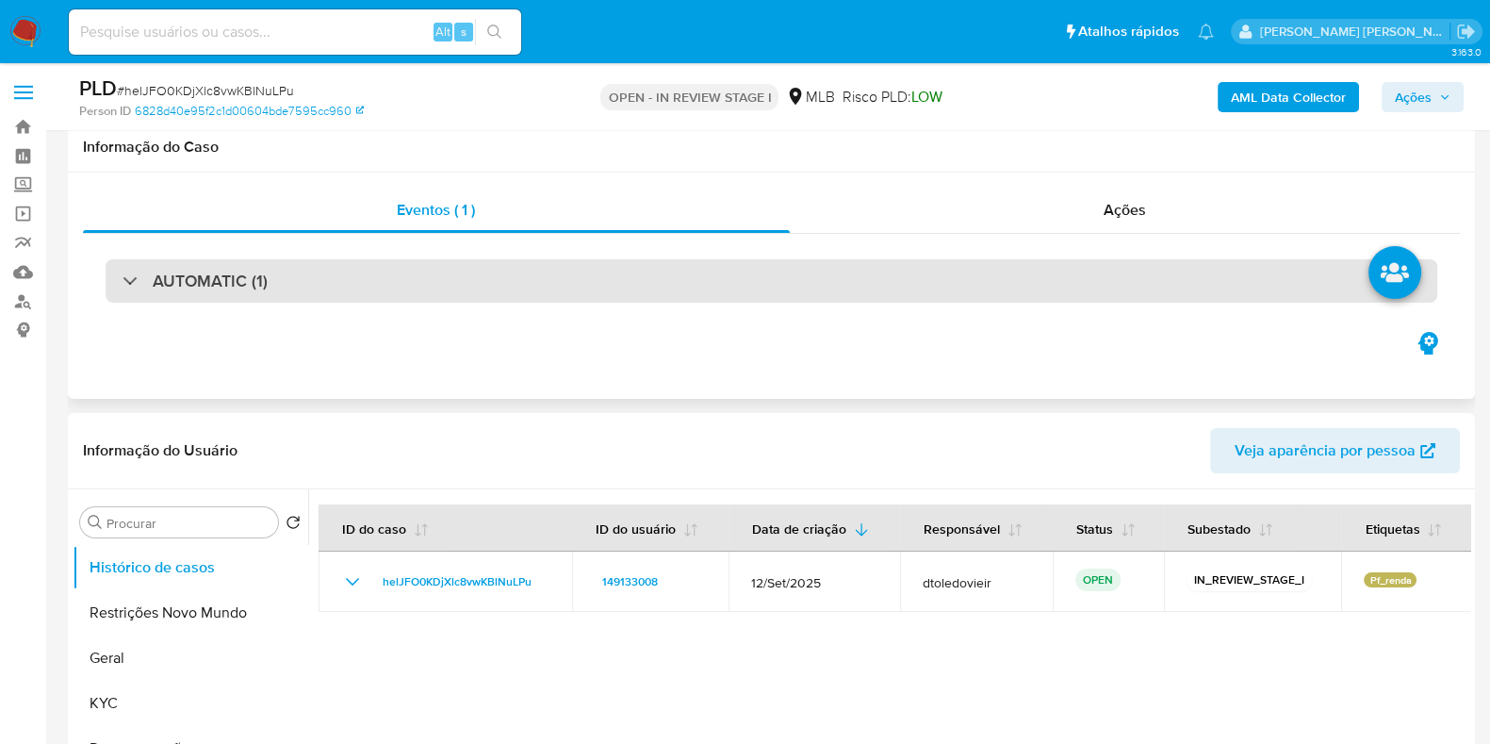
scroll to position [354, 0]
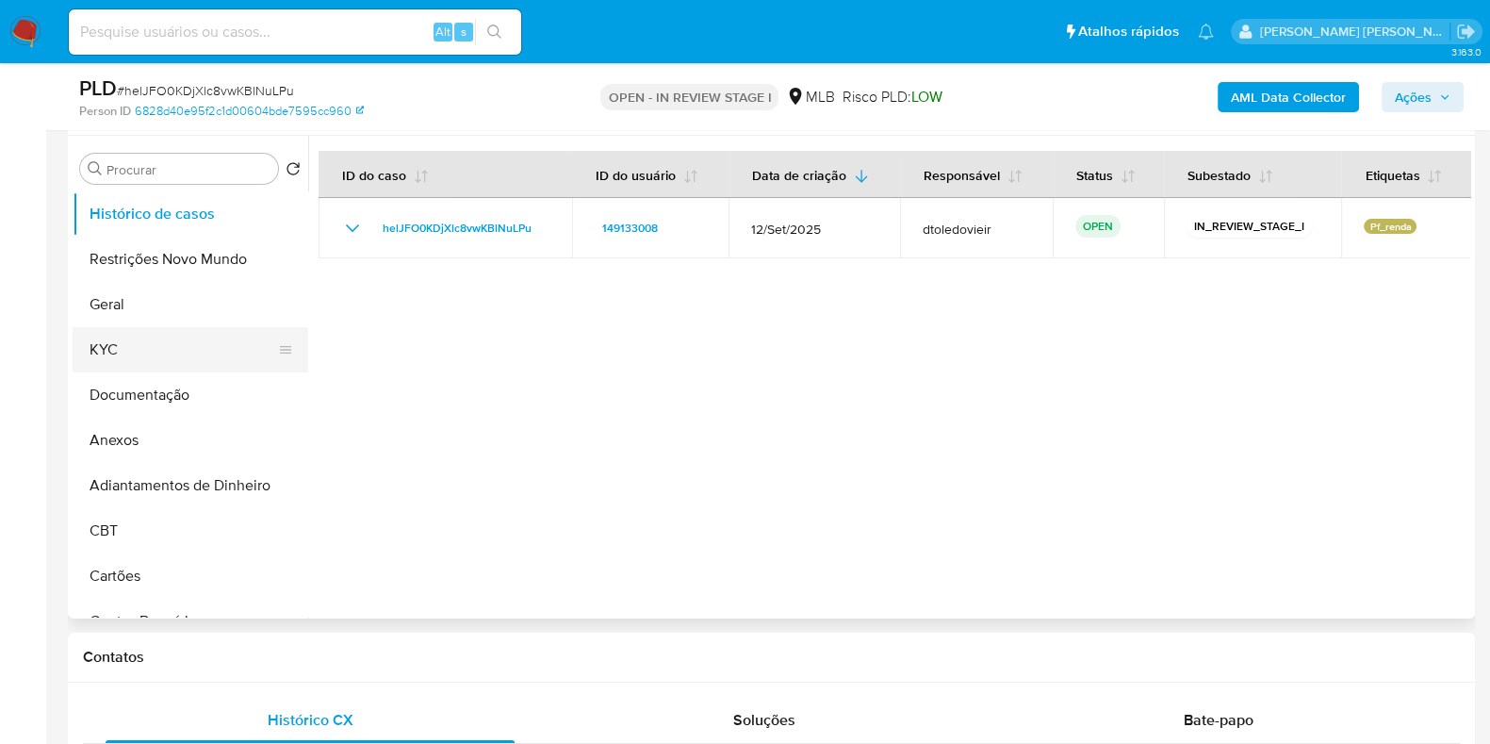
click at [159, 346] on button "KYC" at bounding box center [183, 349] width 221 height 45
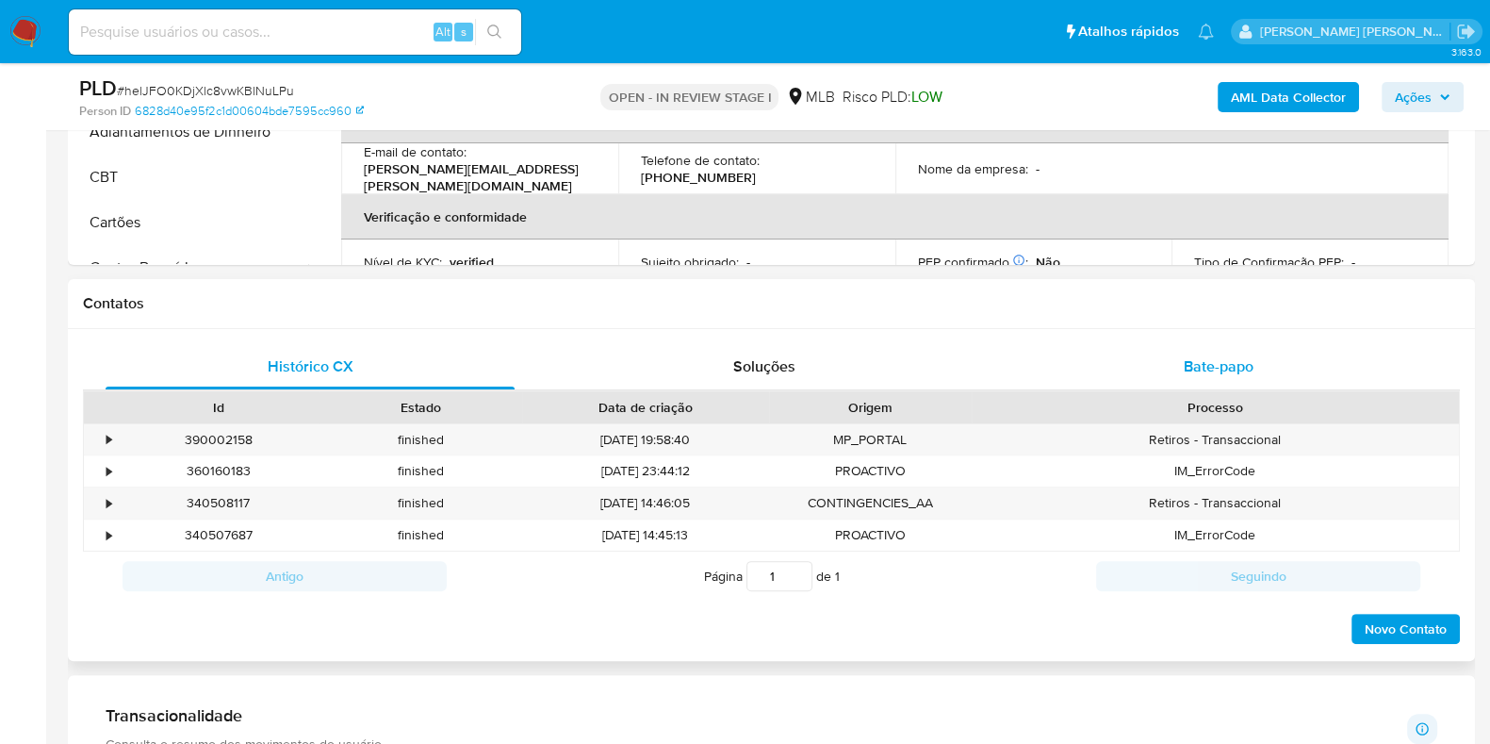
click at [1188, 373] on span "Bate-papo" at bounding box center [1219, 366] width 70 height 22
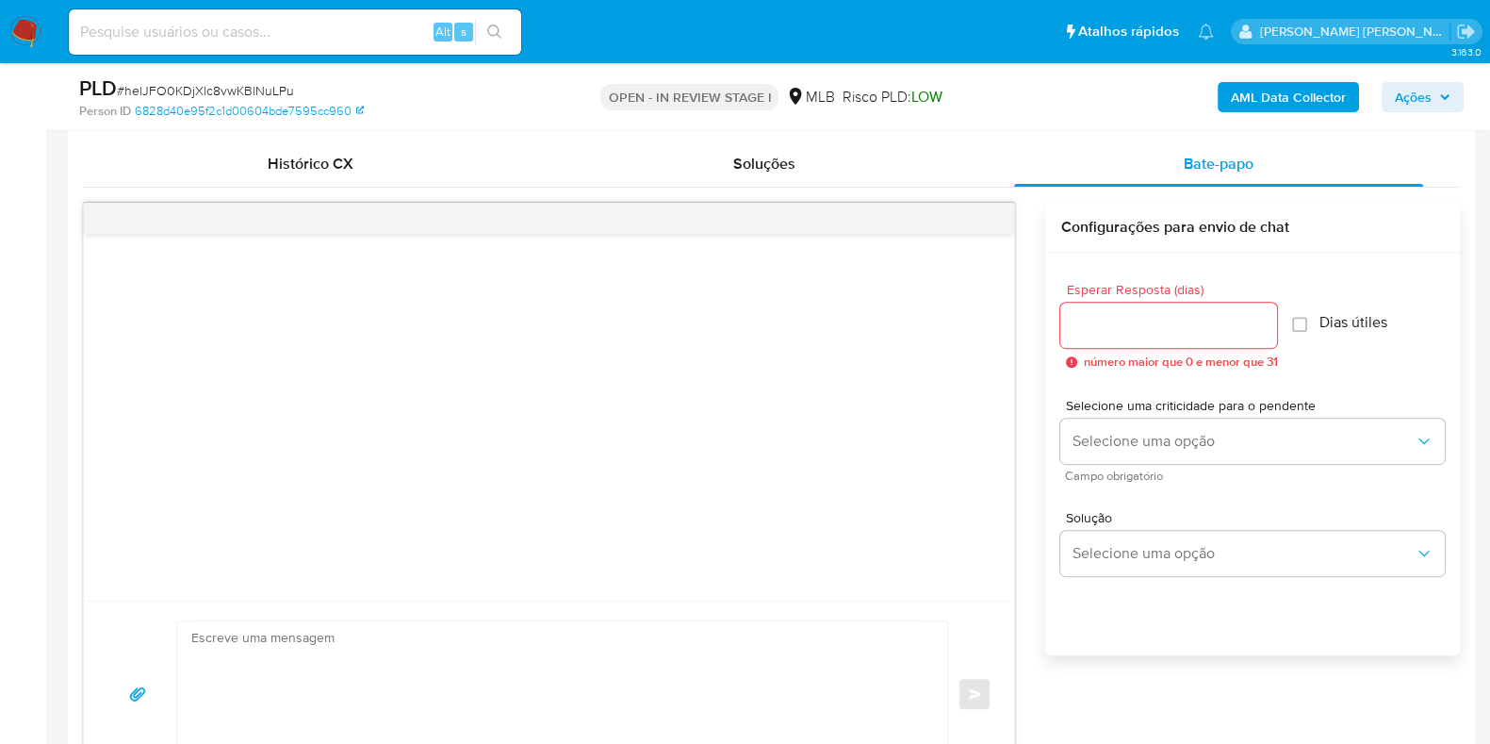
scroll to position [942, 0]
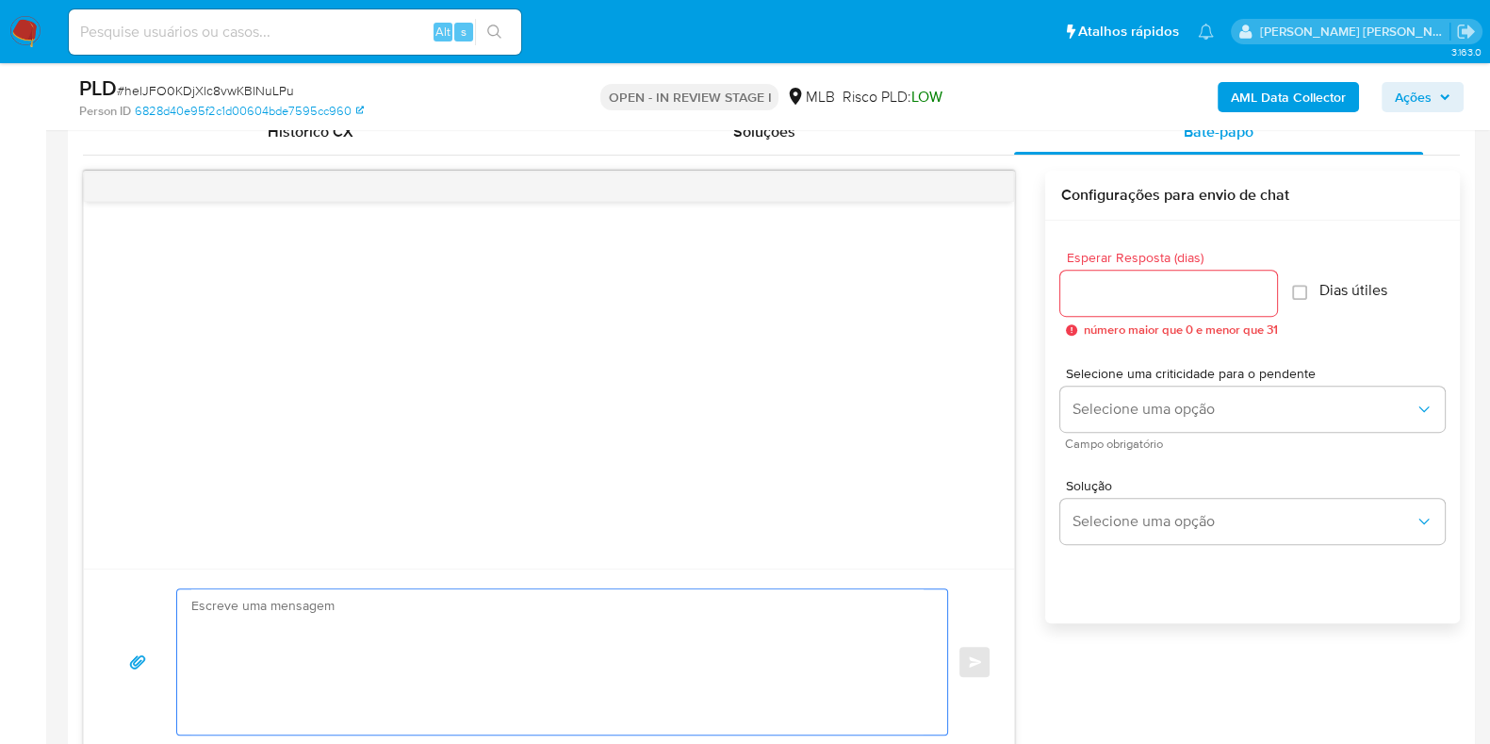
click at [456, 657] on textarea at bounding box center [557, 661] width 732 height 145
paste textarea "Olá, Estamos realizando uma verificação adicional de segurança em contas de usu…"
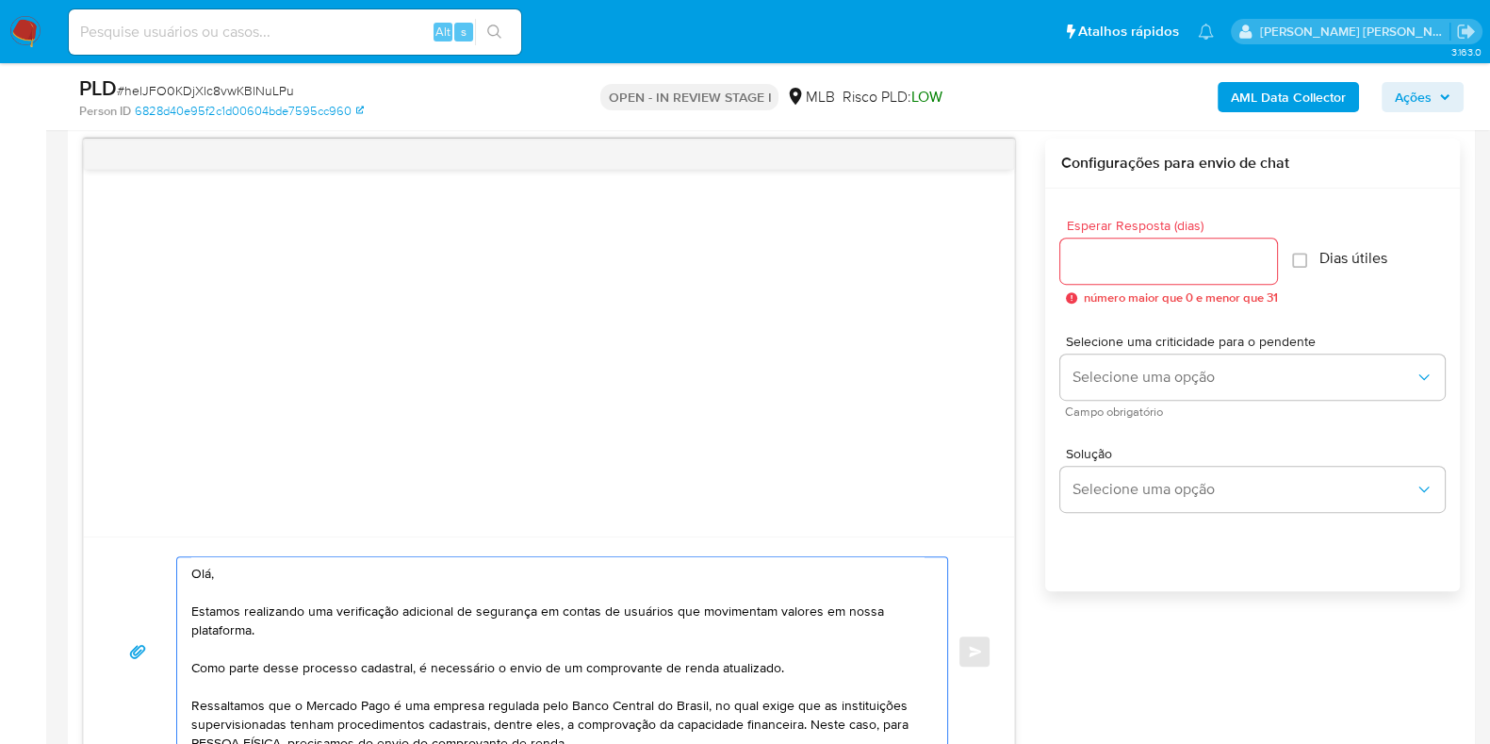
scroll to position [214, 0]
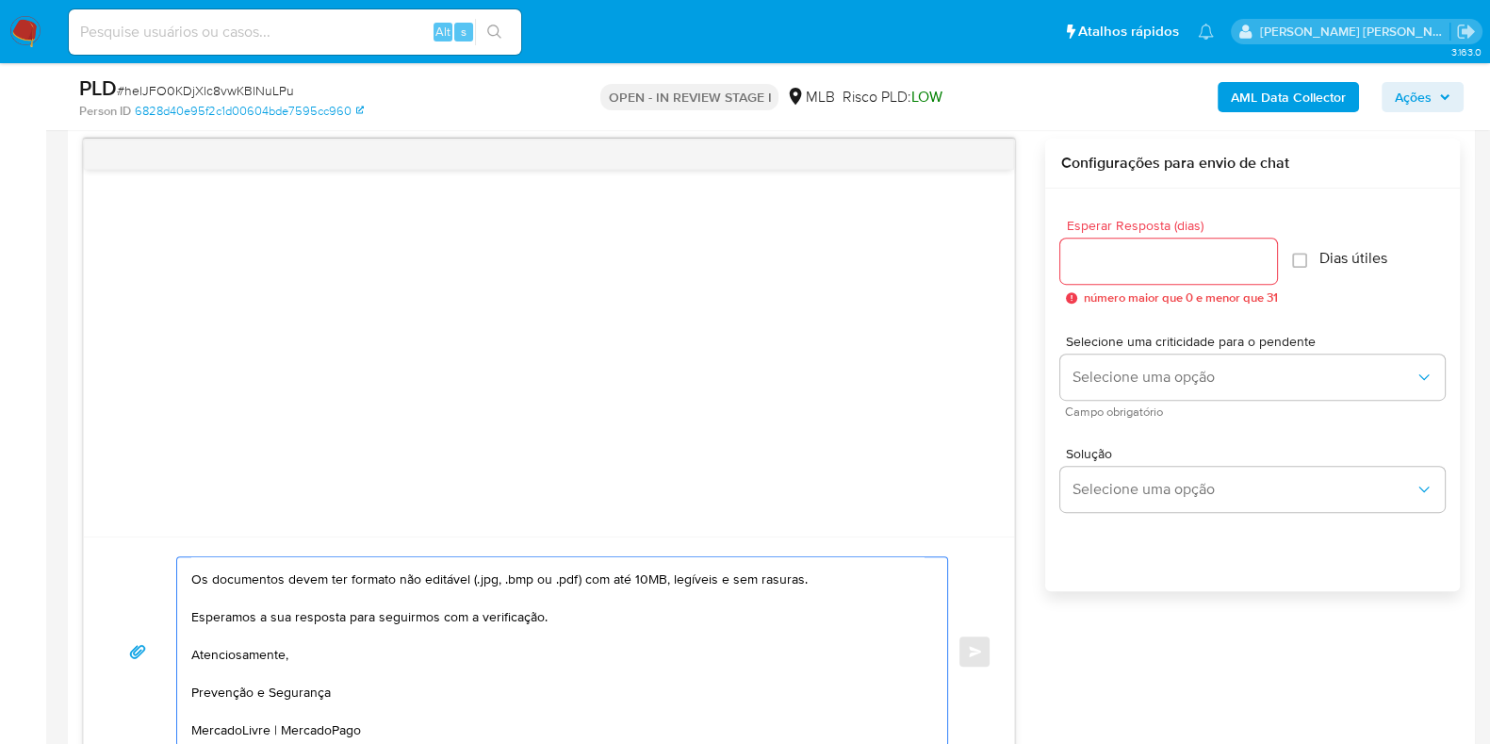
type textarea "Olá, Estamos realizando uma verificação adicional de segurança em contas de usu…"
click at [1153, 283] on div "Esperar Resposta (dias) número maior que 0 e menor que 31" at bounding box center [1169, 262] width 217 height 86
click at [1304, 260] on input "Dias útiles" at bounding box center [1299, 260] width 15 height 15
checkbox input "true"
click at [1210, 260] on input "Esperar Resposta (dias)" at bounding box center [1169, 261] width 217 height 25
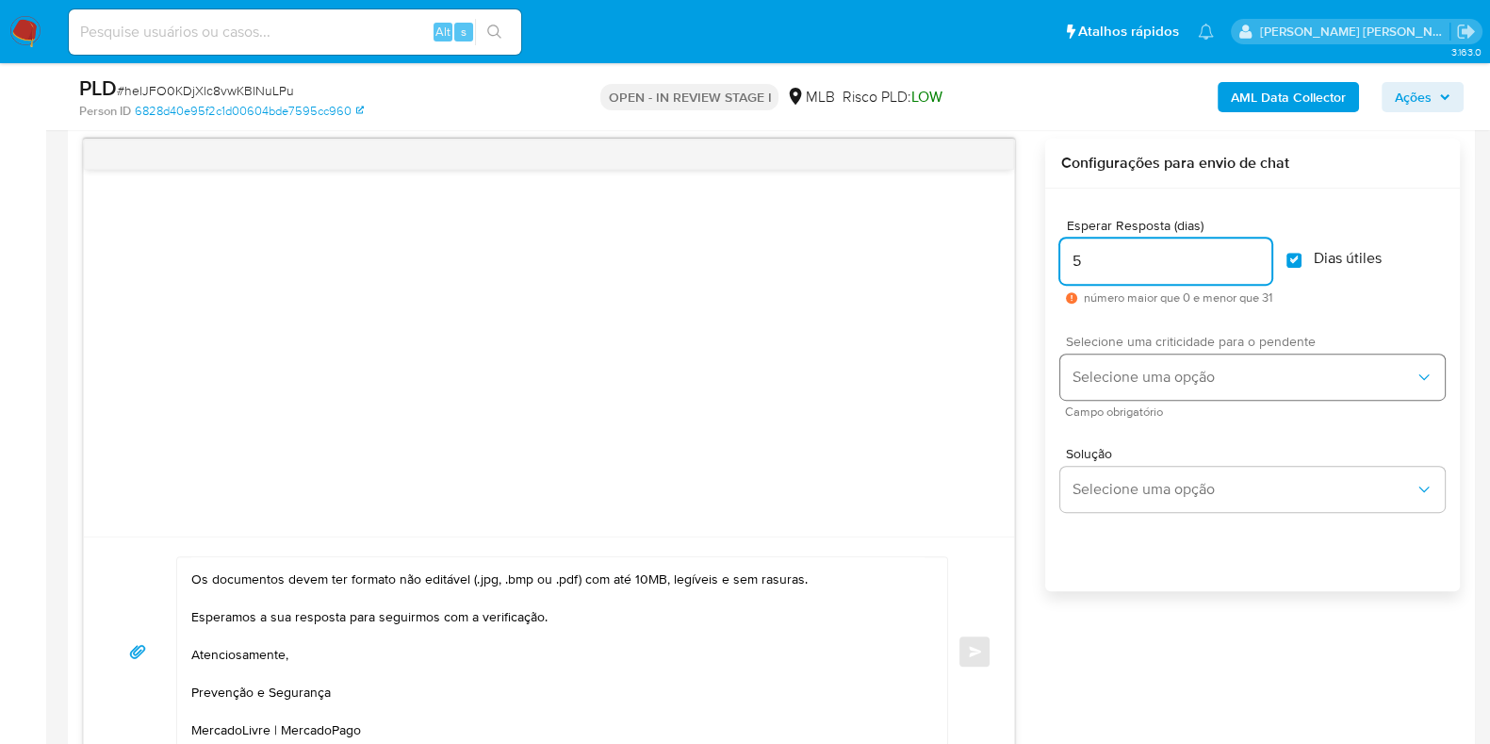
type input "5"
click at [1125, 387] on button "Selecione uma opção" at bounding box center [1253, 376] width 385 height 45
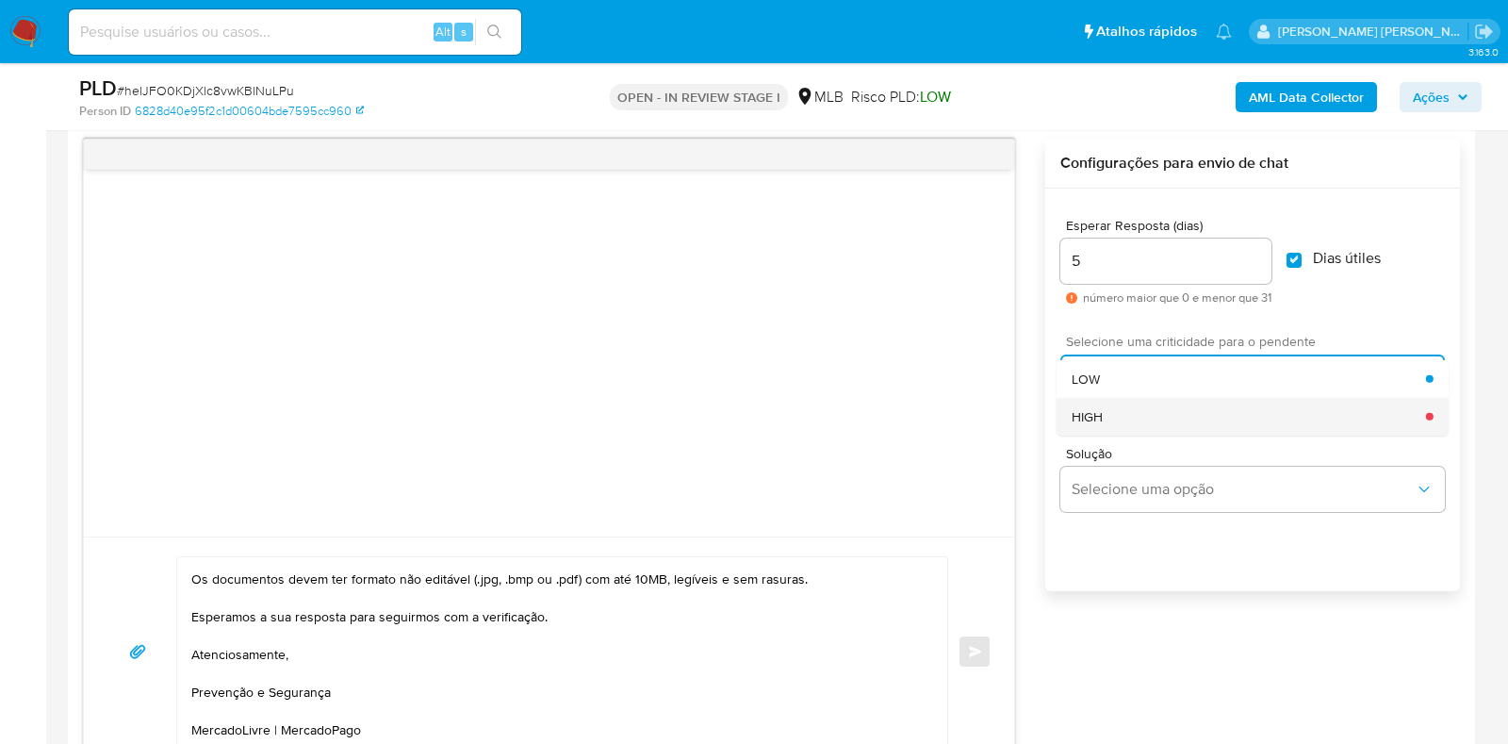
click at [1135, 418] on div "HIGH" at bounding box center [1249, 416] width 354 height 38
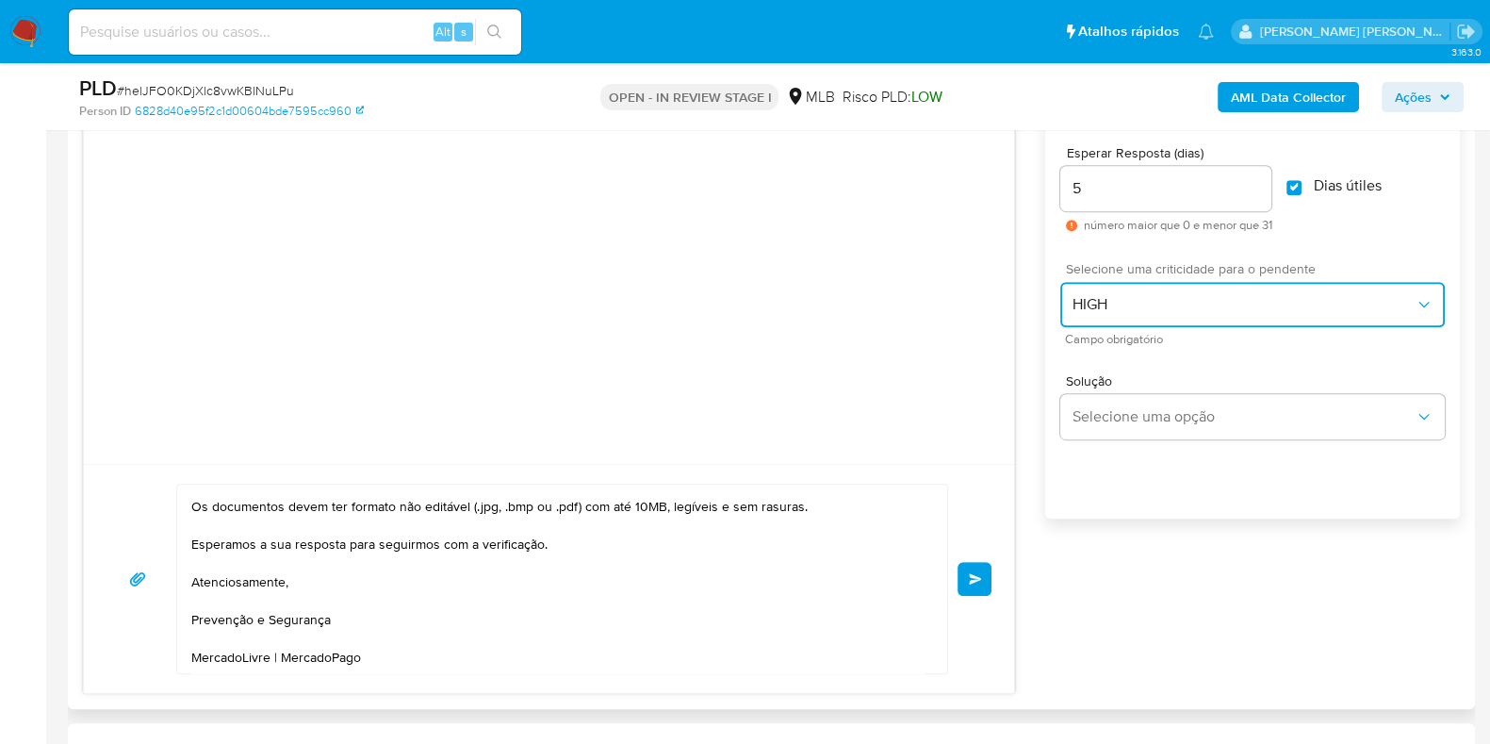
scroll to position [1209, 0]
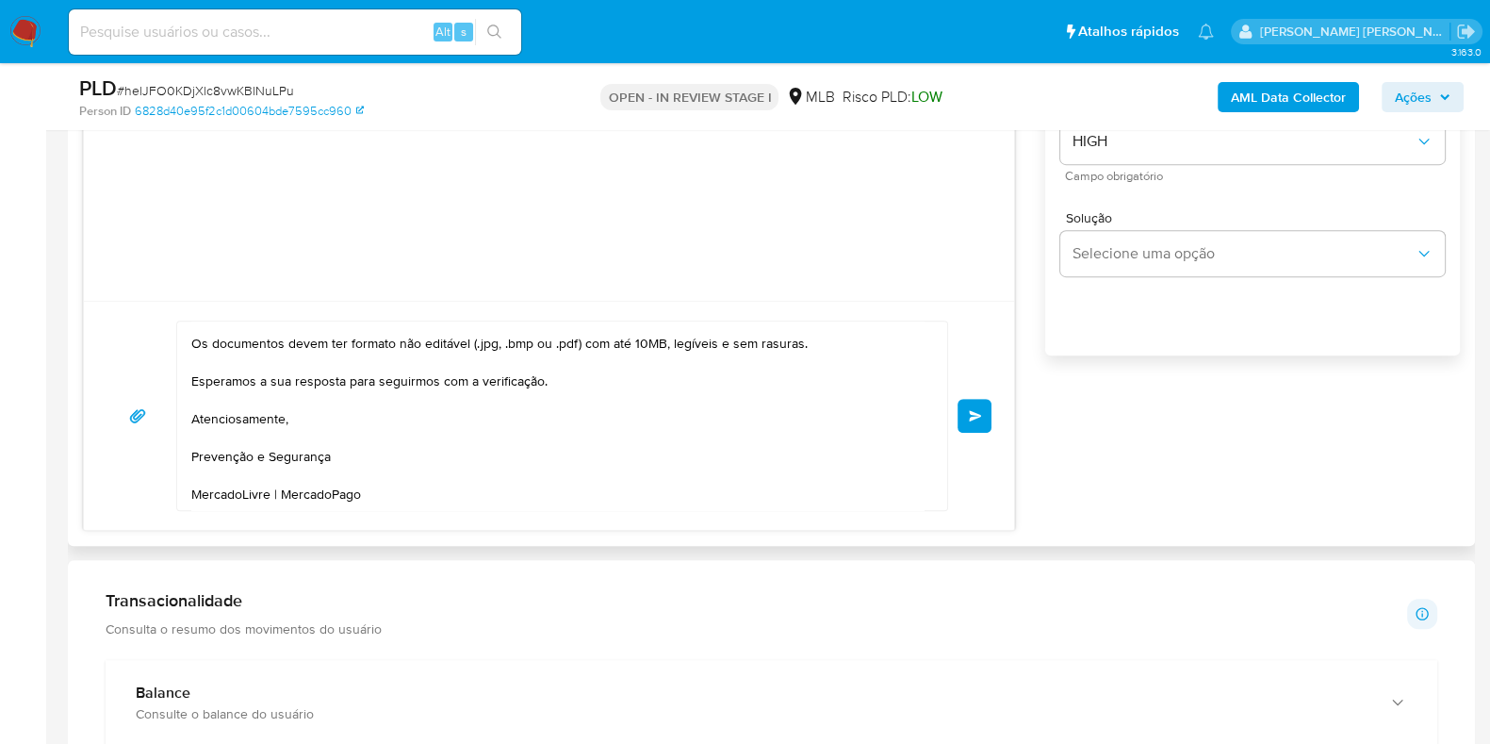
click at [976, 425] on button "common.send" at bounding box center [975, 416] width 34 height 34
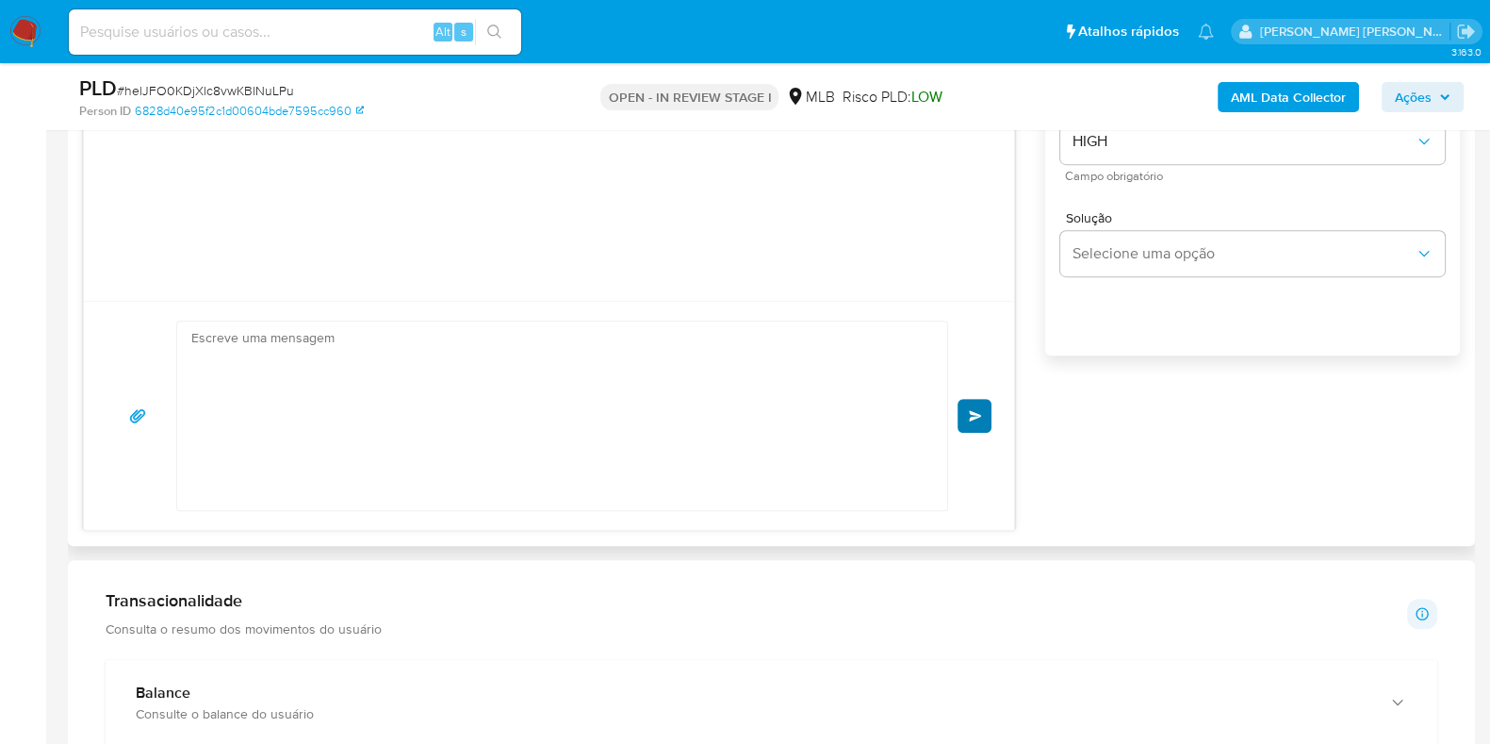
scroll to position [152, 0]
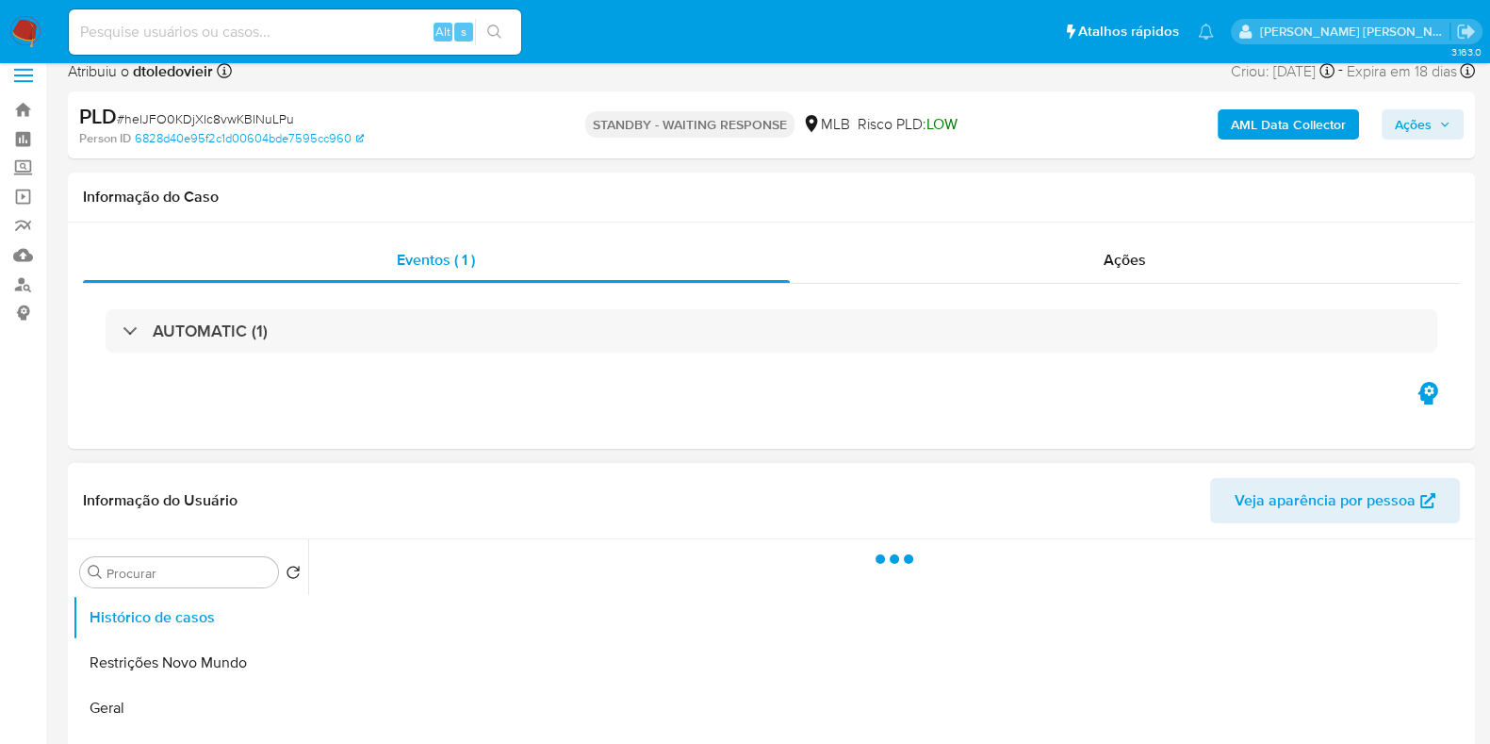
select select "10"
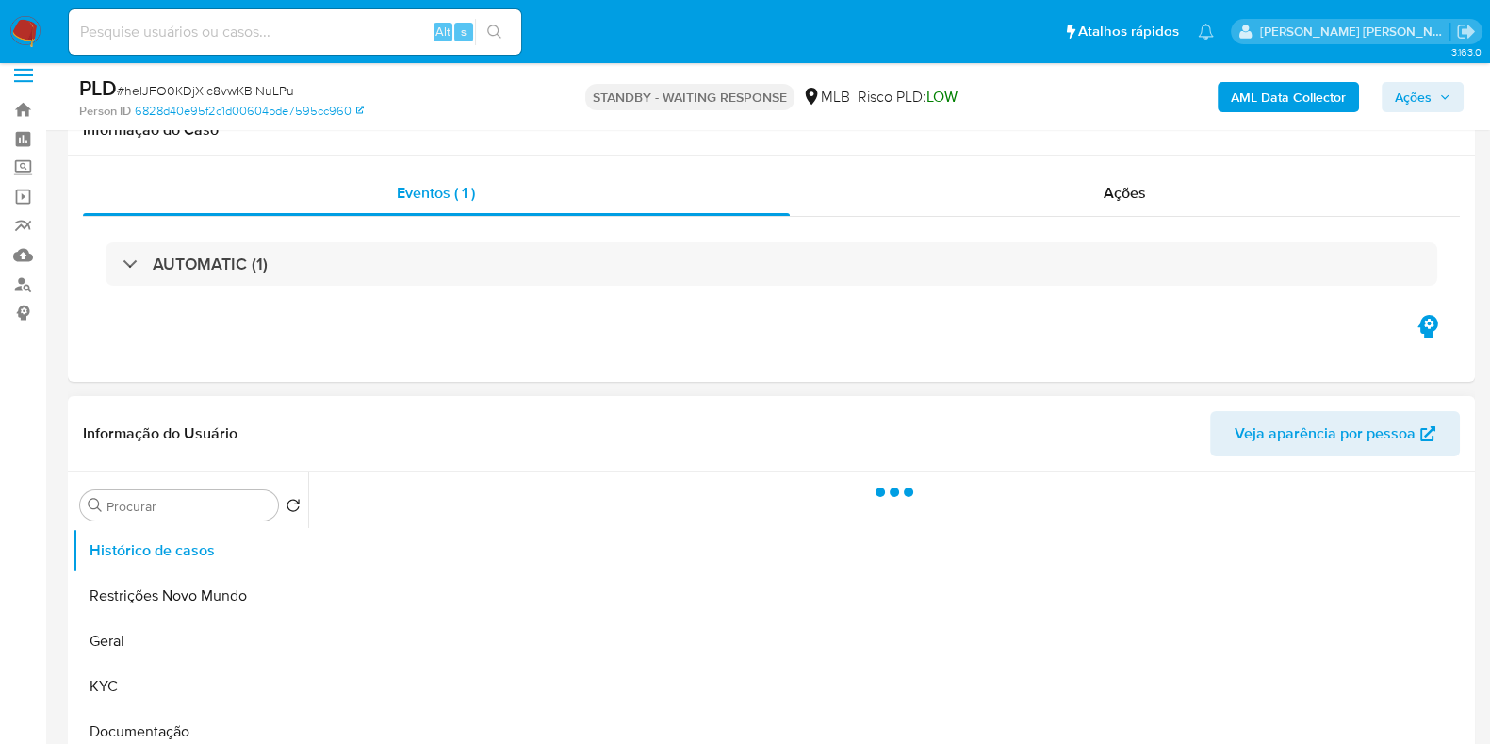
scroll to position [235, 0]
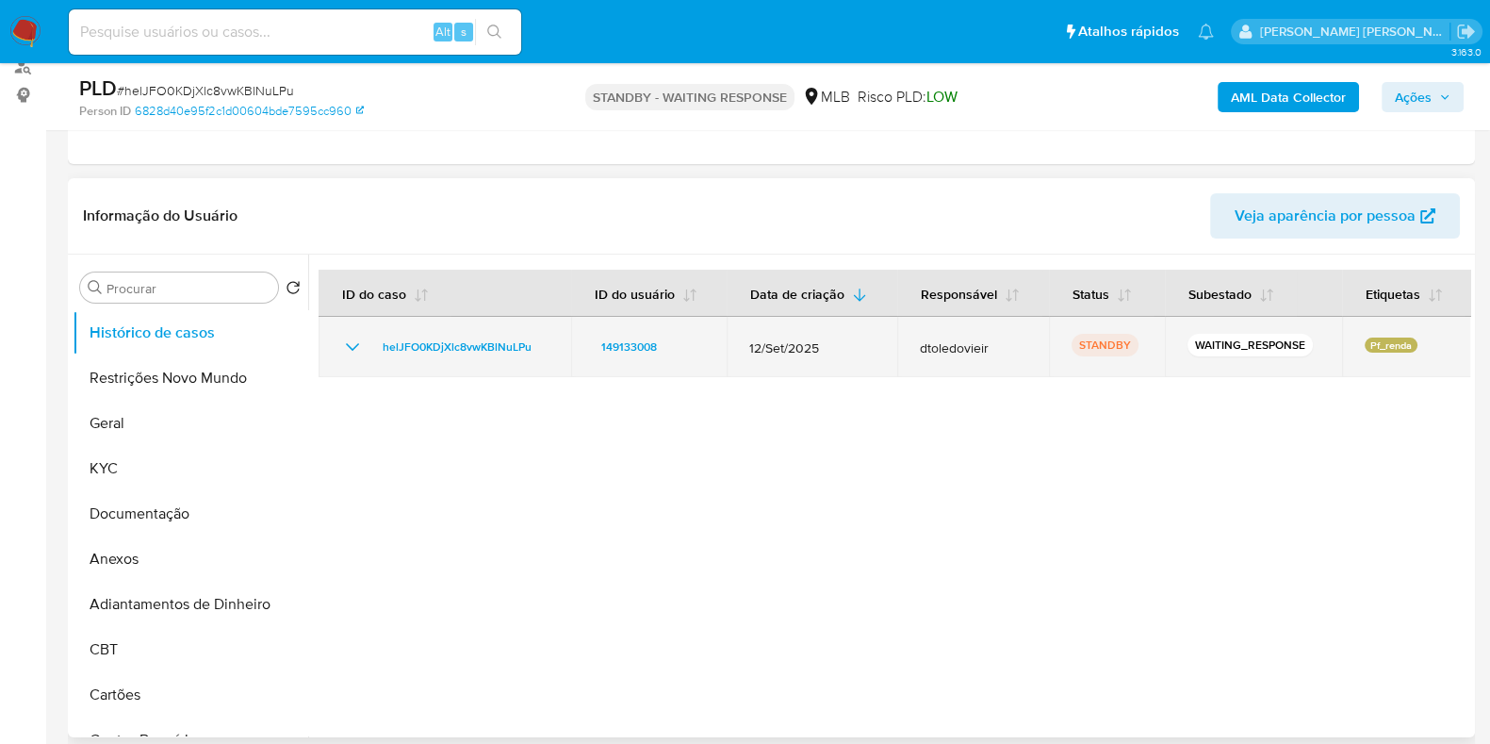
drag, startPoint x: 687, startPoint y: 342, endPoint x: 585, endPoint y: 342, distance: 101.8
click at [585, 342] on td "149133008" at bounding box center [649, 347] width 156 height 60
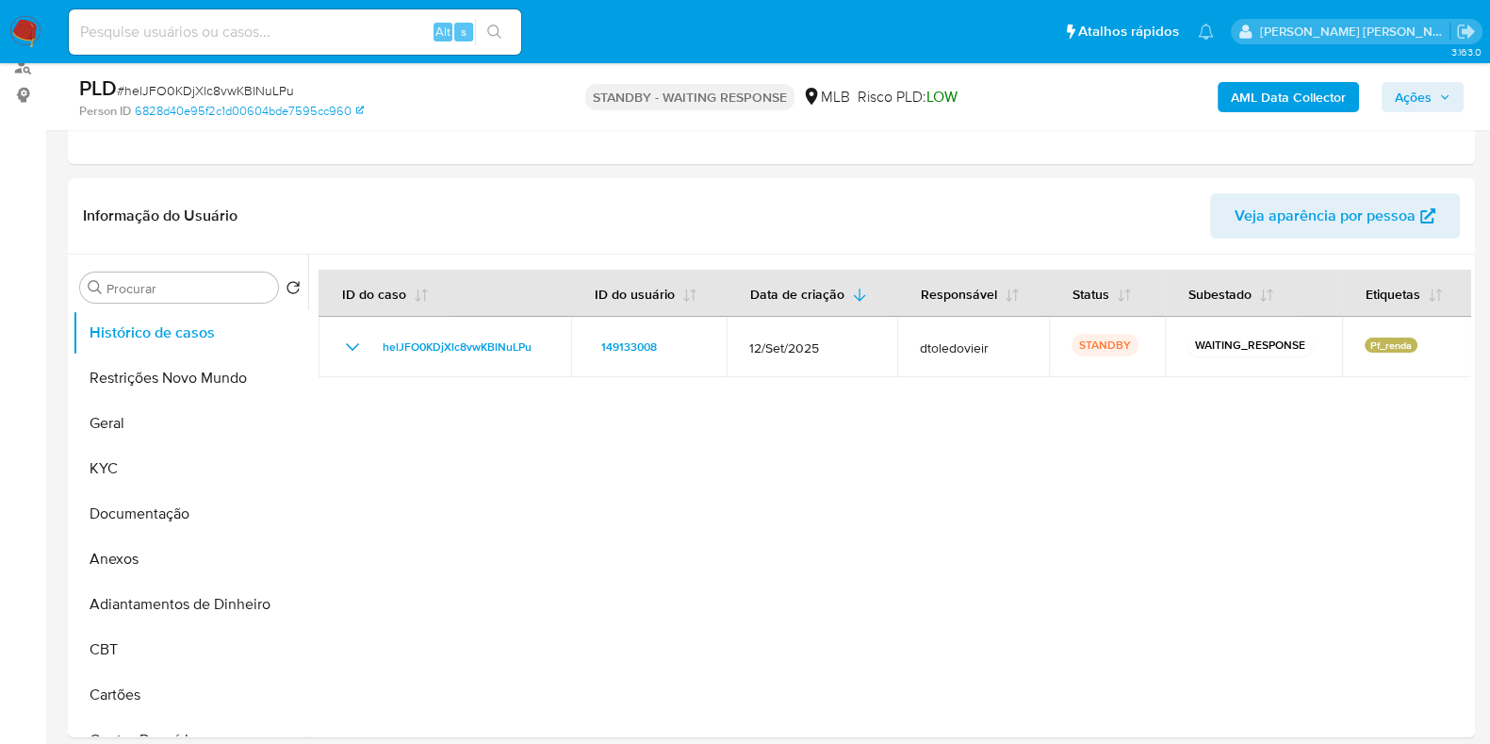
drag, startPoint x: 362, startPoint y: 48, endPoint x: 363, endPoint y: 38, distance: 10.4
click at [361, 43] on div "Alt s" at bounding box center [295, 31] width 452 height 45
click at [363, 37] on input at bounding box center [295, 32] width 452 height 25
paste input "179080049"
type input "179080049"
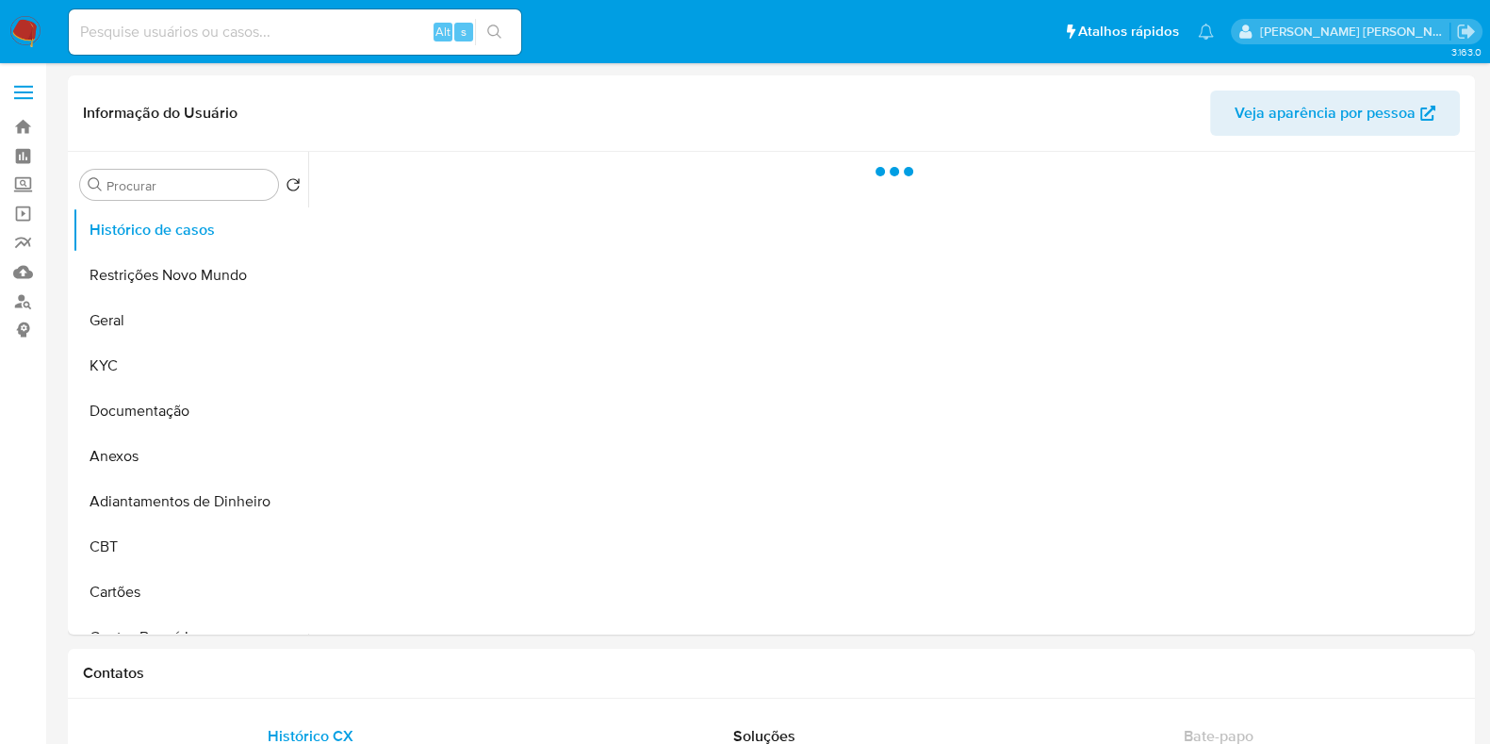
select select "10"
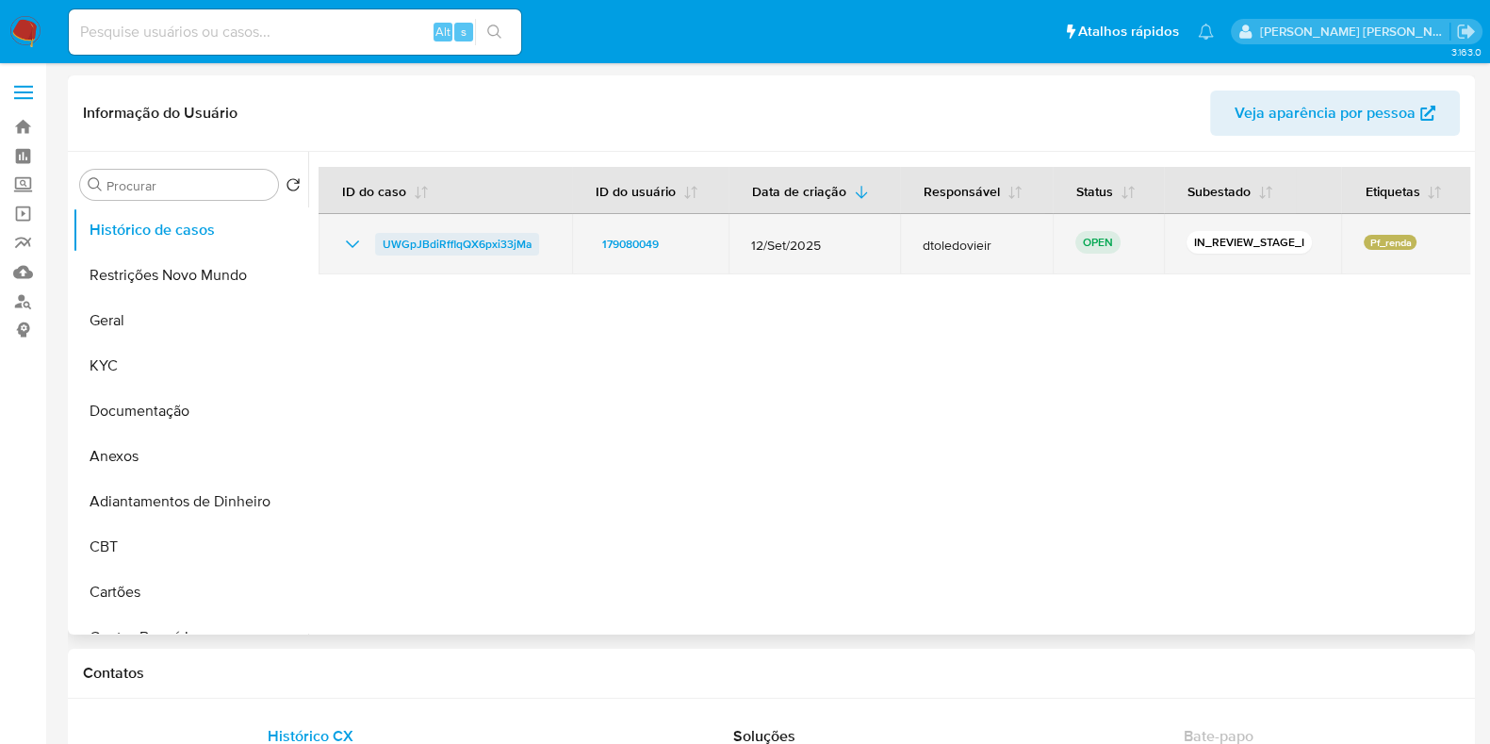
click at [482, 237] on span "UWGpJBdiRfflqQX6pxi33jMa" at bounding box center [457, 244] width 149 height 23
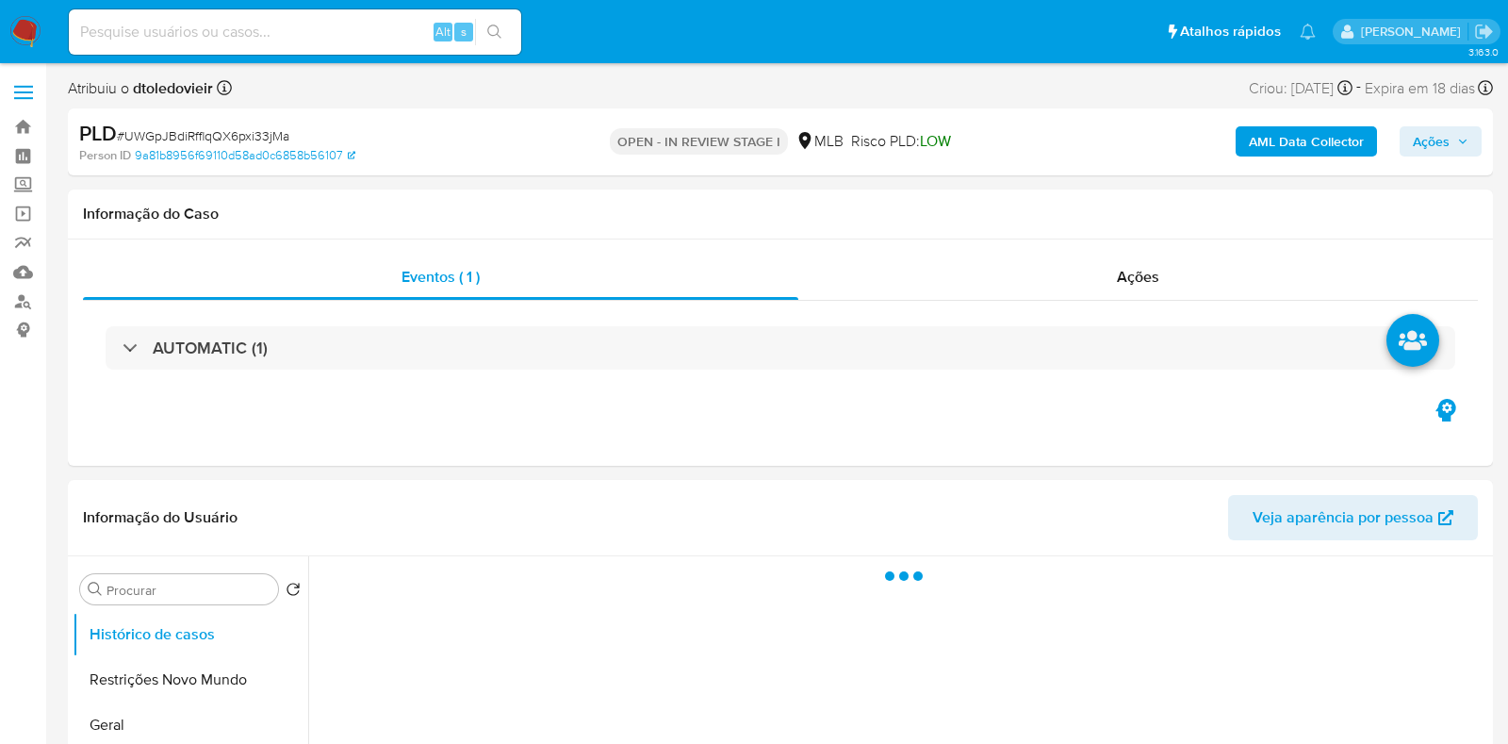
select select "10"
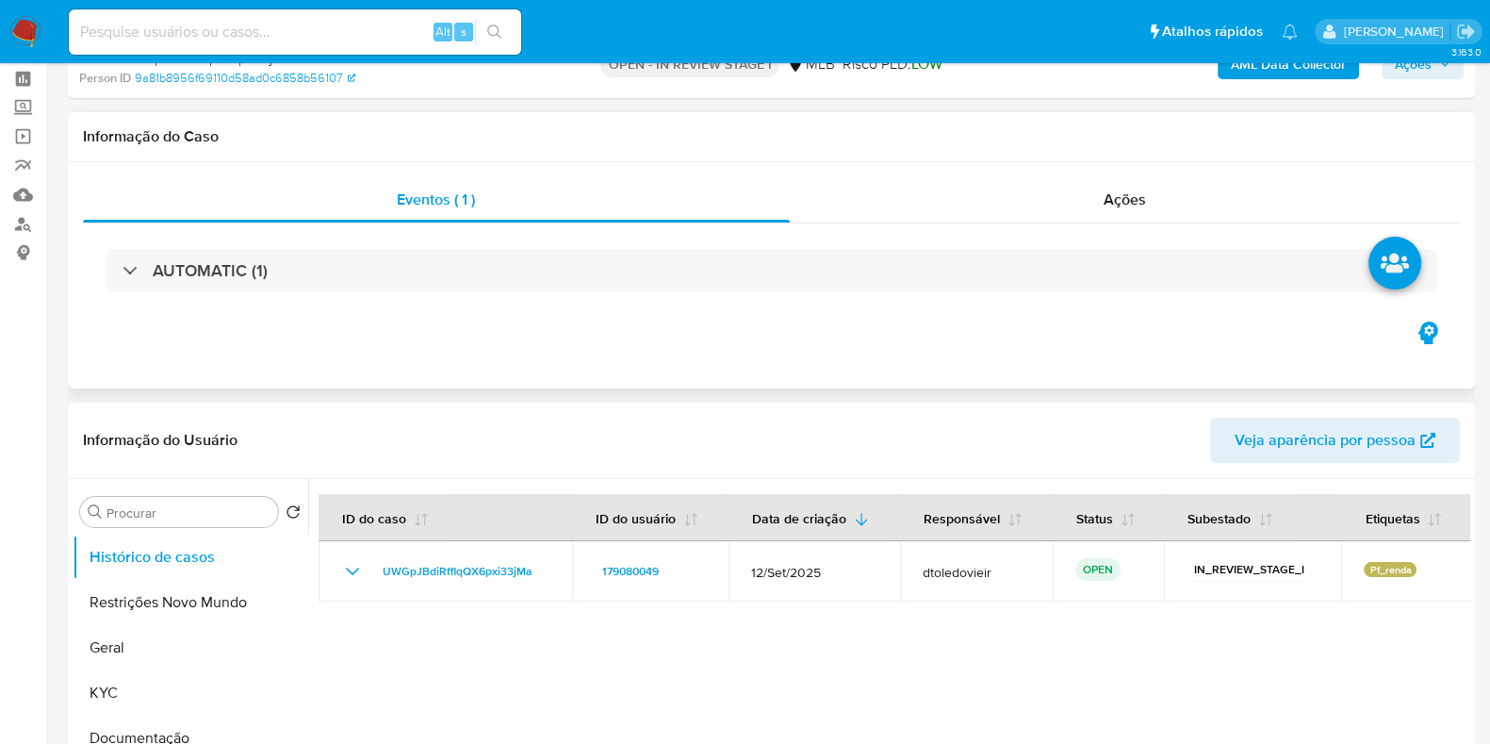
scroll to position [235, 0]
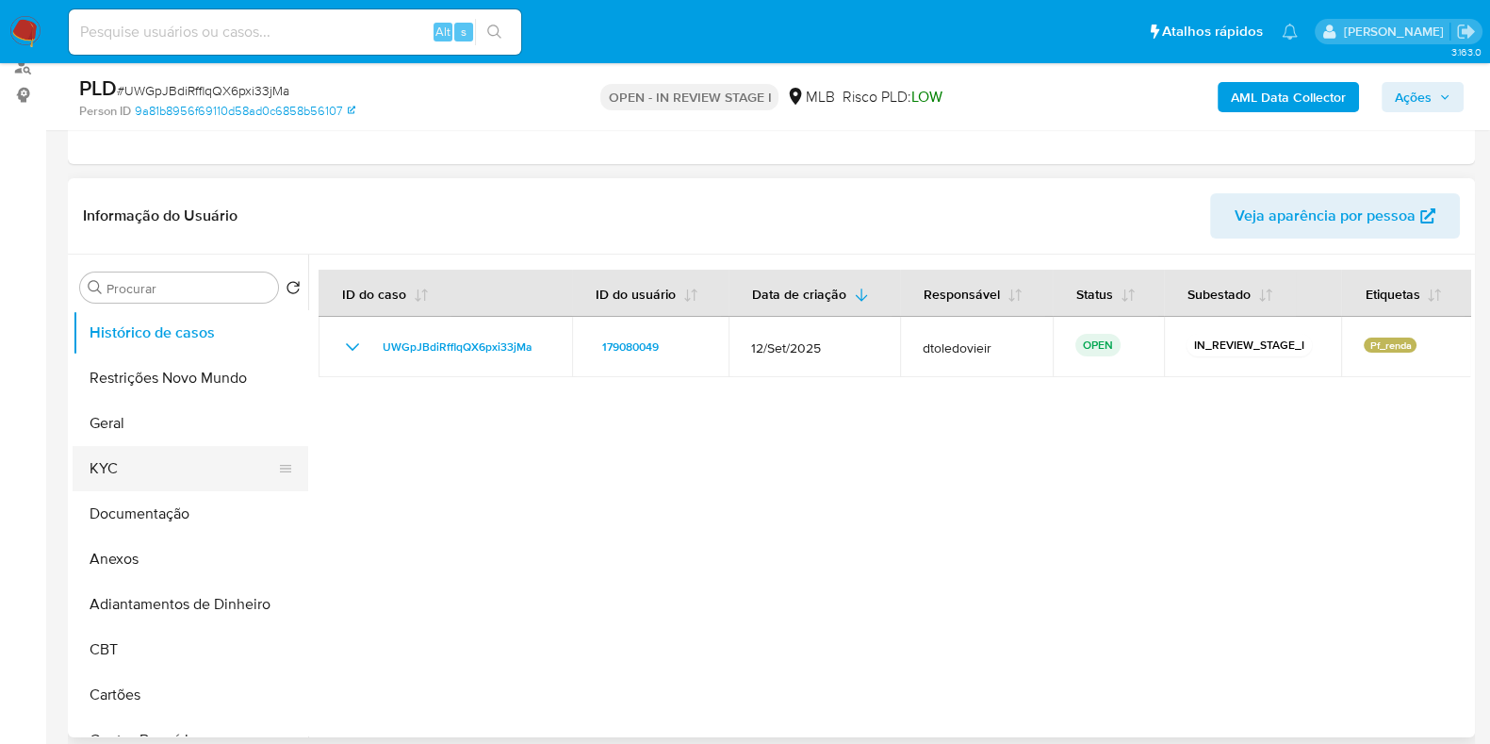
click at [145, 461] on button "KYC" at bounding box center [183, 468] width 221 height 45
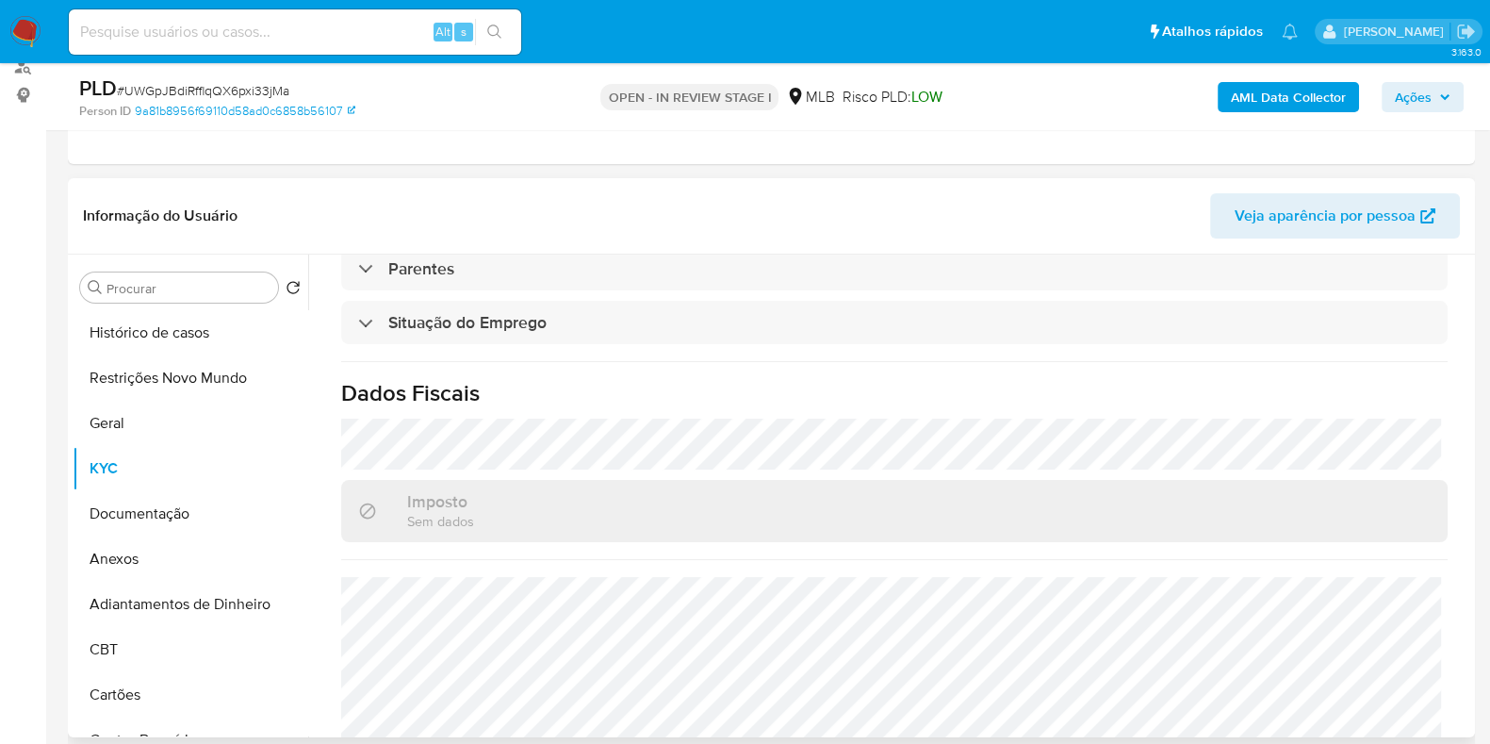
scroll to position [824, 0]
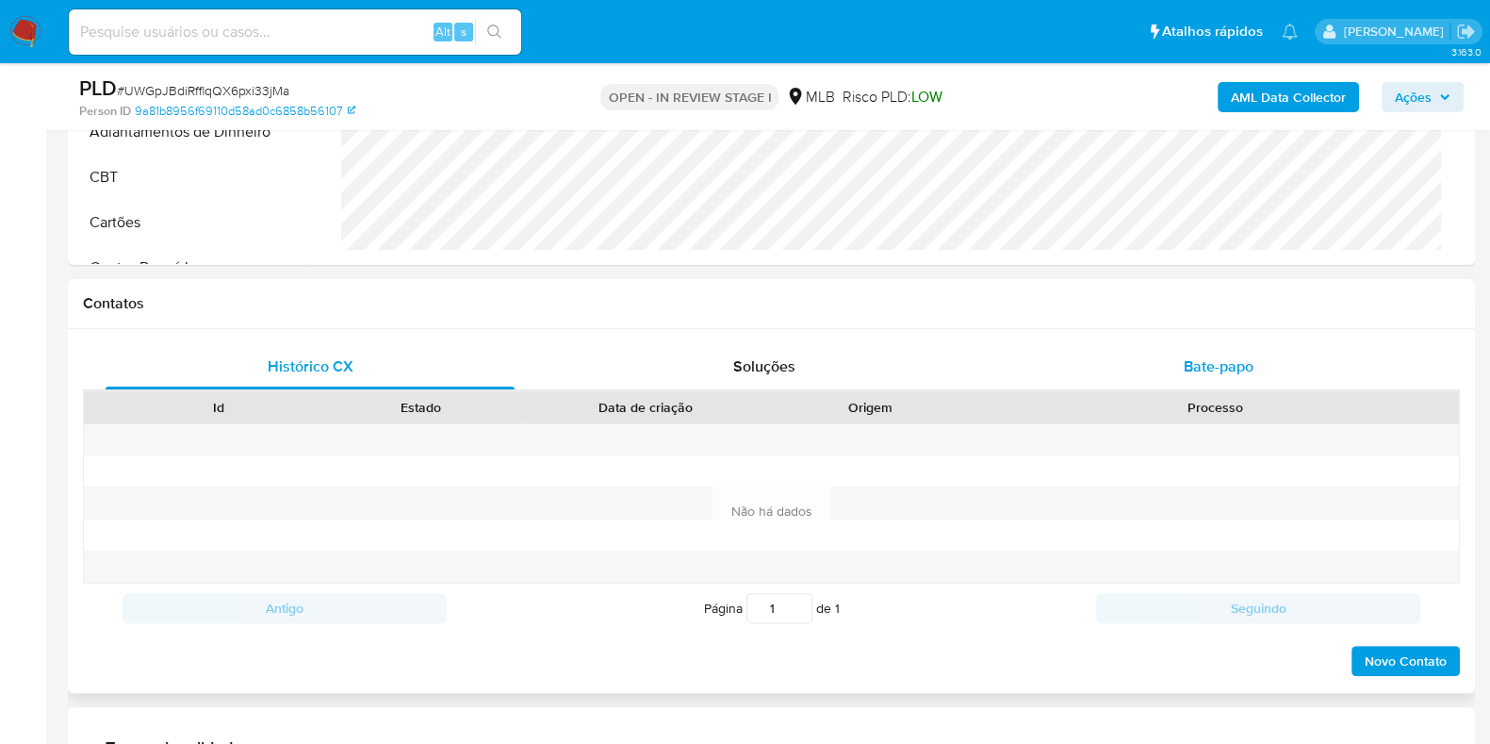
click at [1223, 358] on span "Bate-papo" at bounding box center [1219, 366] width 70 height 22
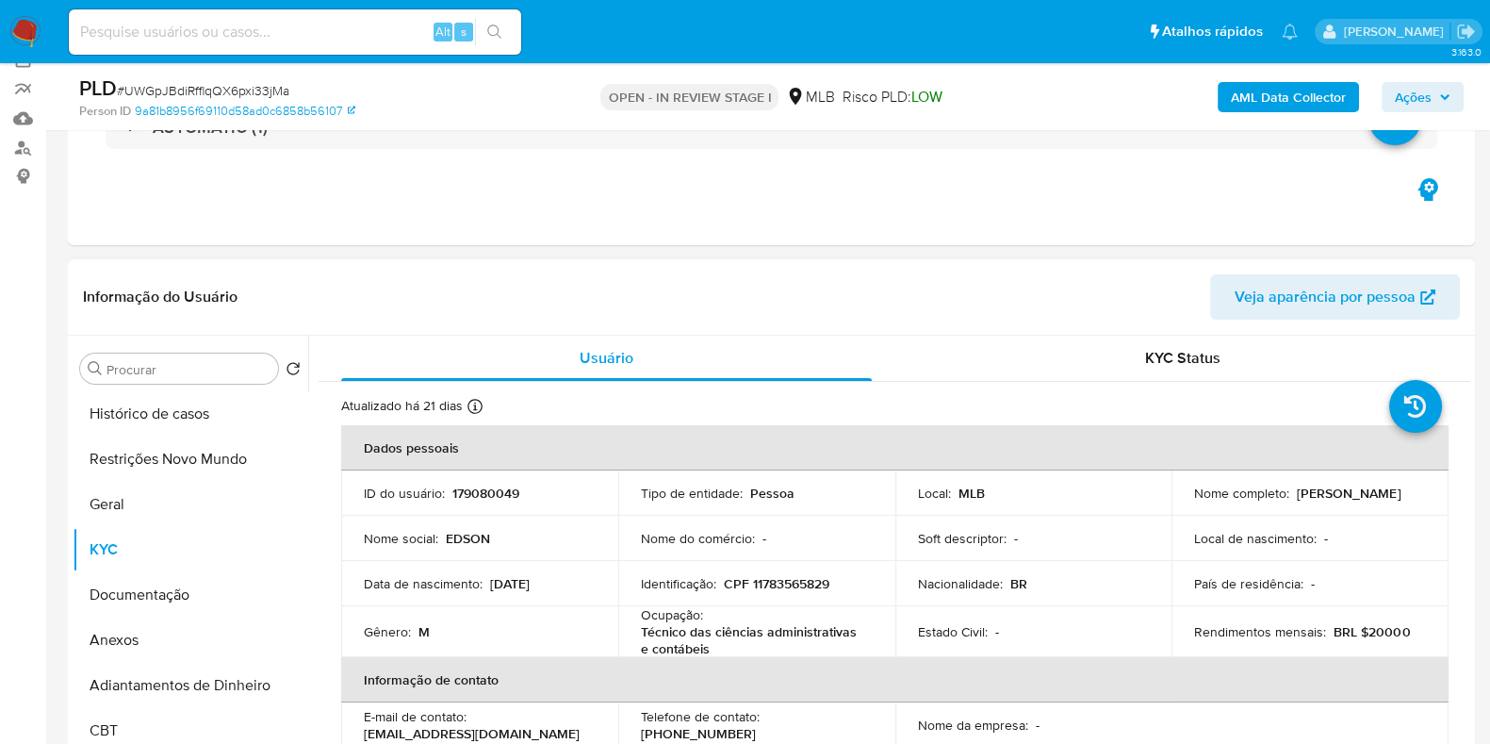
scroll to position [117, 0]
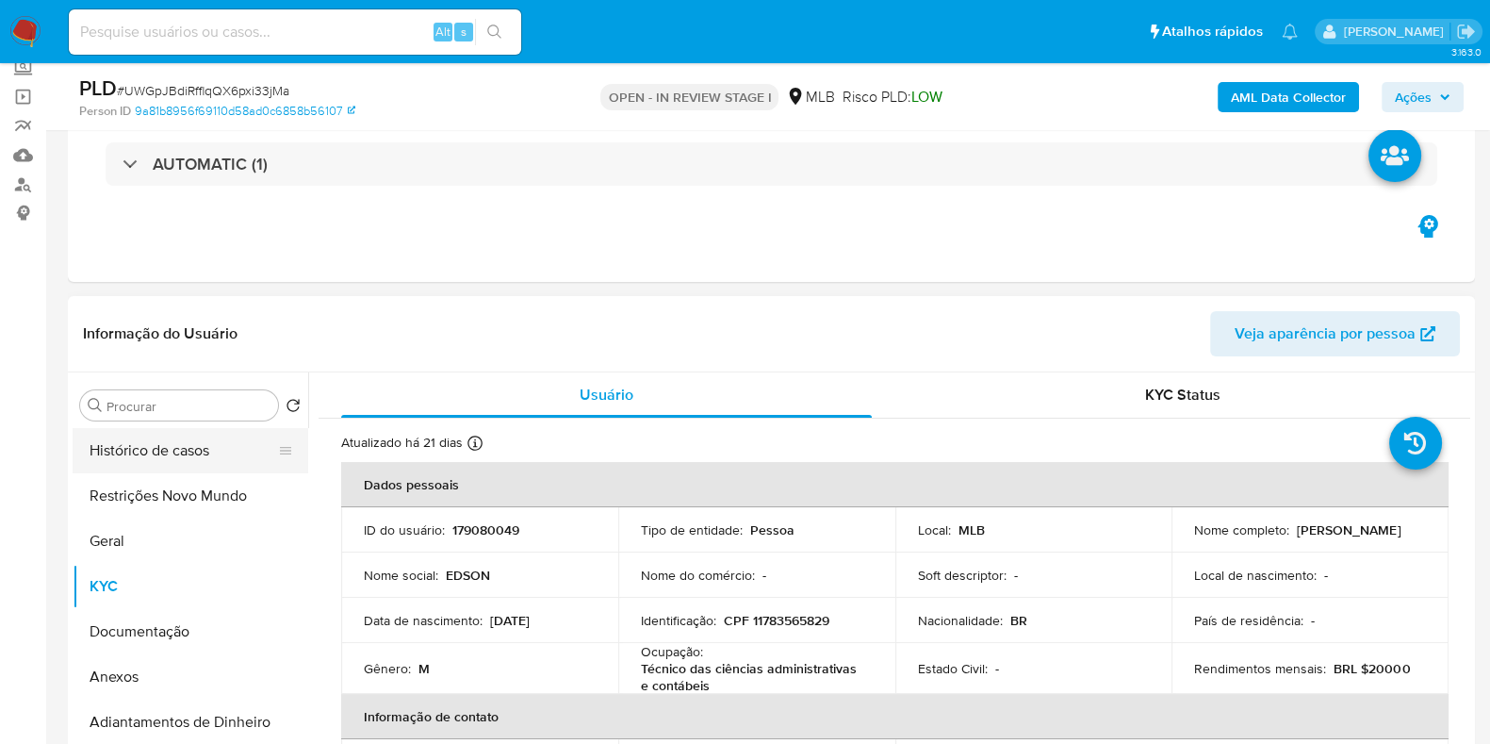
click at [108, 437] on button "Histórico de casos" at bounding box center [183, 450] width 221 height 45
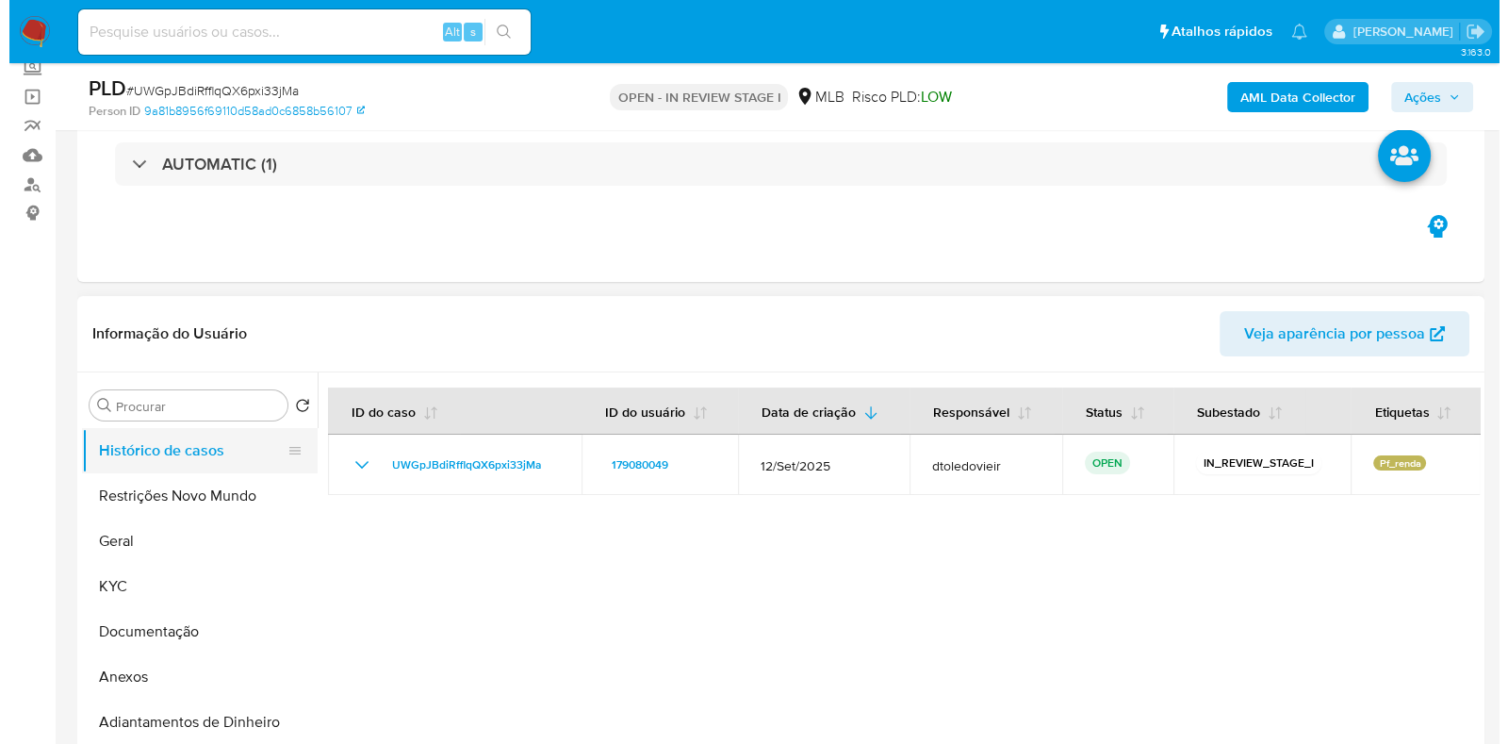
scroll to position [235, 0]
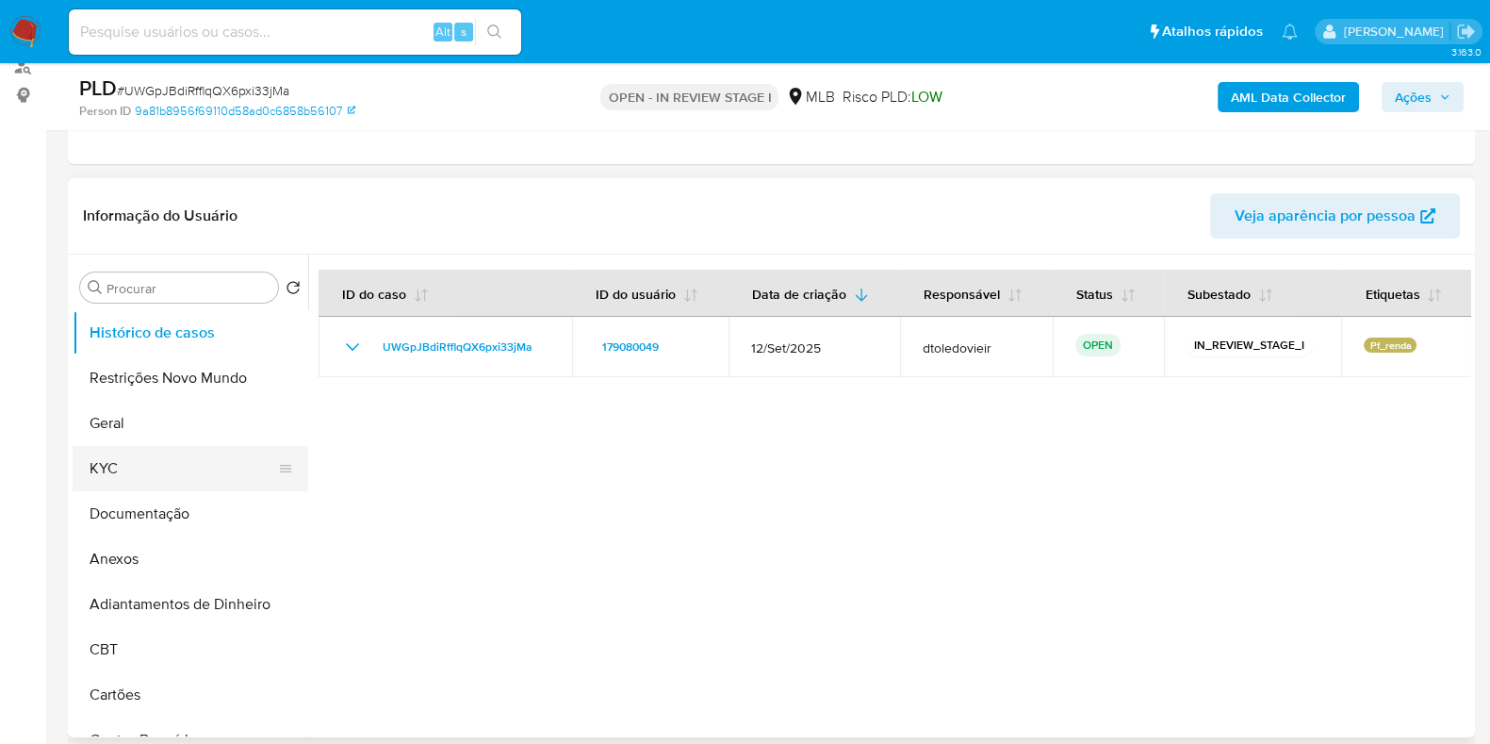
click at [90, 460] on button "KYC" at bounding box center [183, 468] width 221 height 45
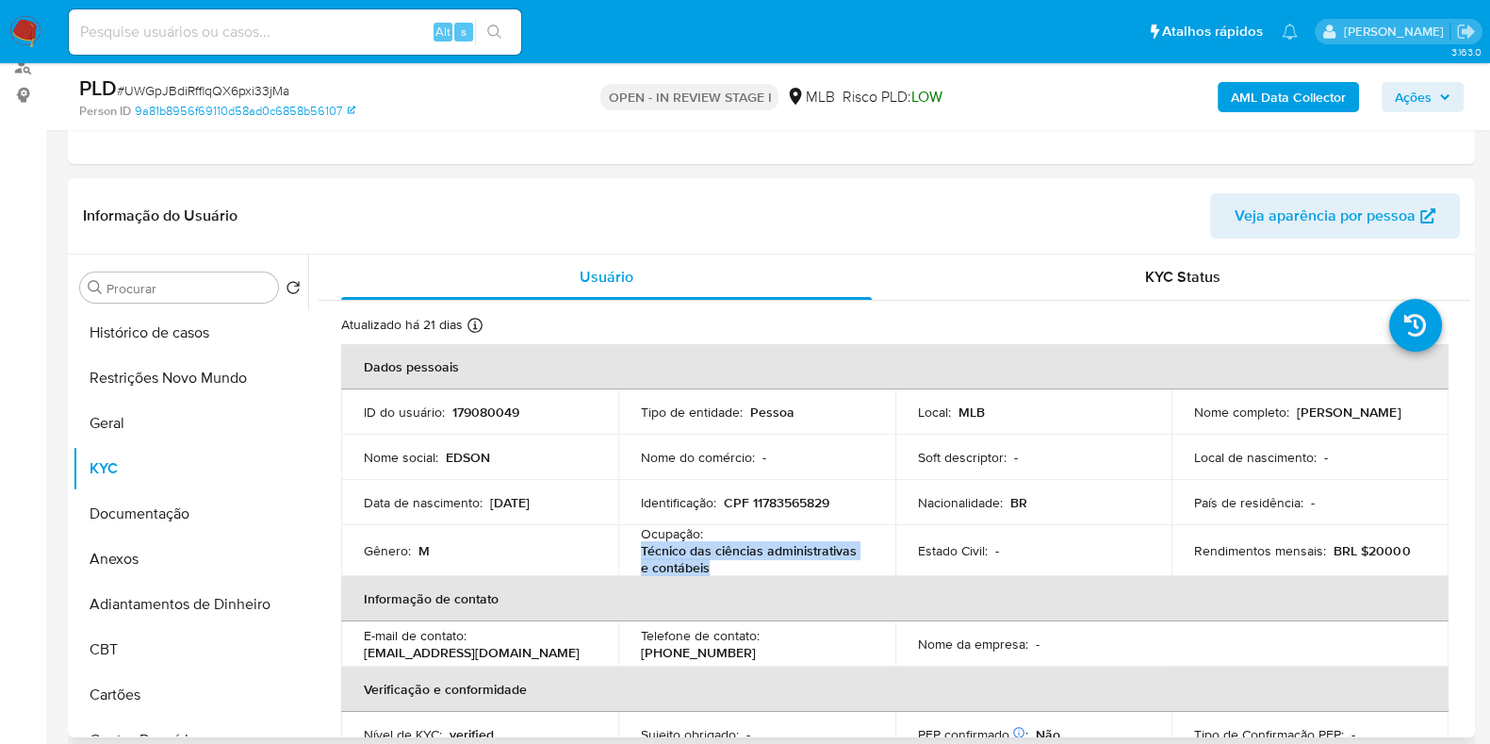
drag, startPoint x: 716, startPoint y: 564, endPoint x: 631, endPoint y: 550, distance: 86.9
click at [631, 550] on td "Ocupação : Técnico das ciências administrativas e contábeis" at bounding box center [756, 550] width 277 height 51
copy p "Técnico das ciências administrativas e contábeis"
click at [132, 530] on button "Documentação" at bounding box center [183, 513] width 221 height 45
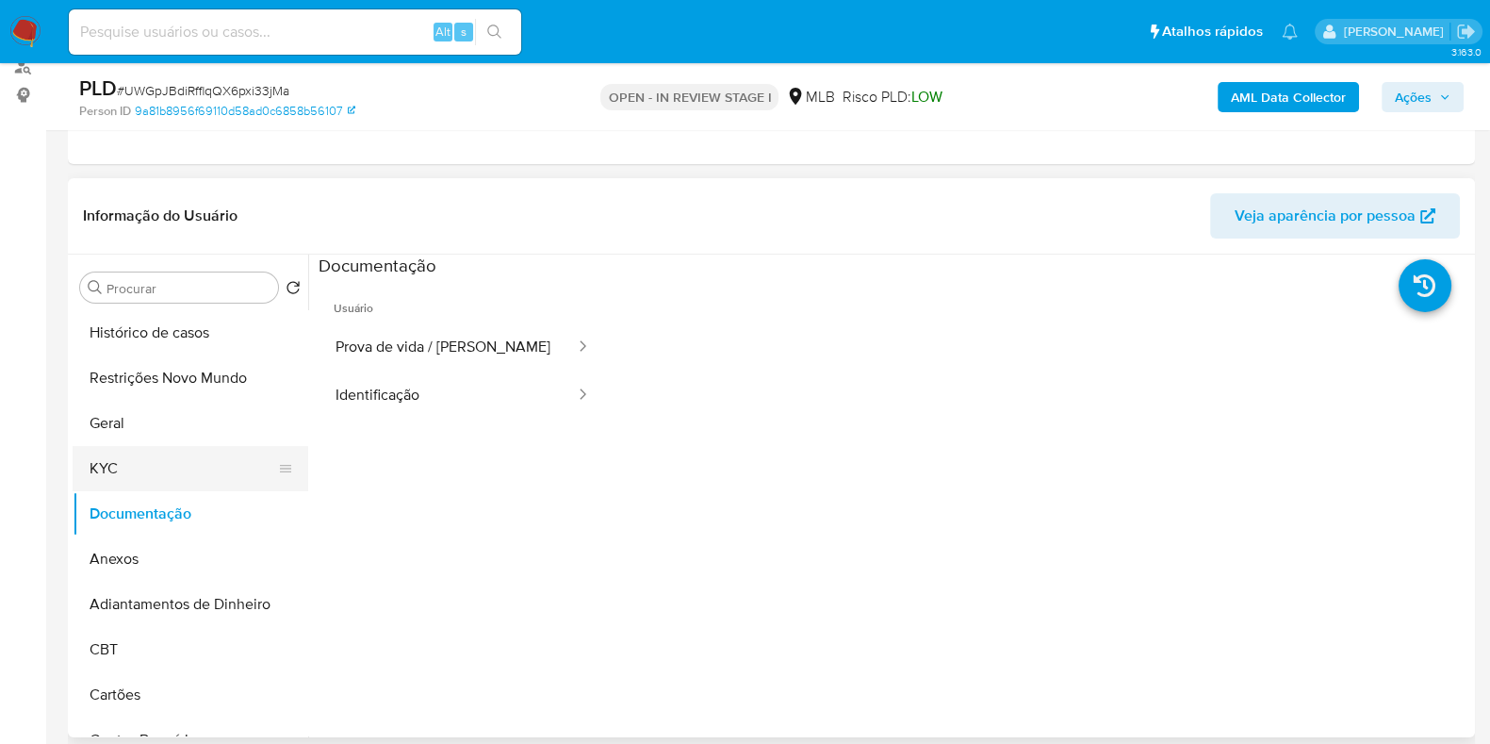
click at [151, 461] on button "KYC" at bounding box center [183, 468] width 221 height 45
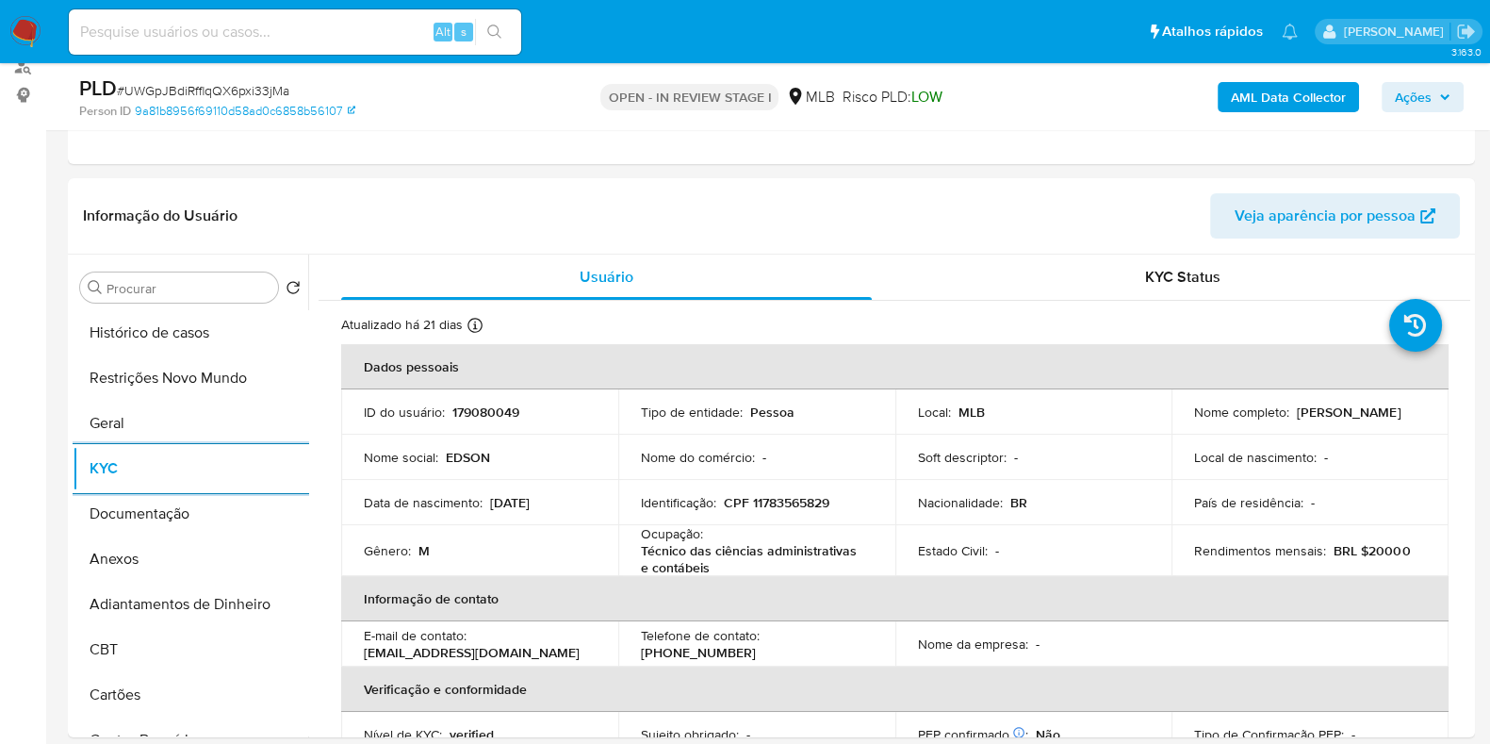
click at [1303, 102] on b "AML Data Collector" at bounding box center [1288, 97] width 115 height 30
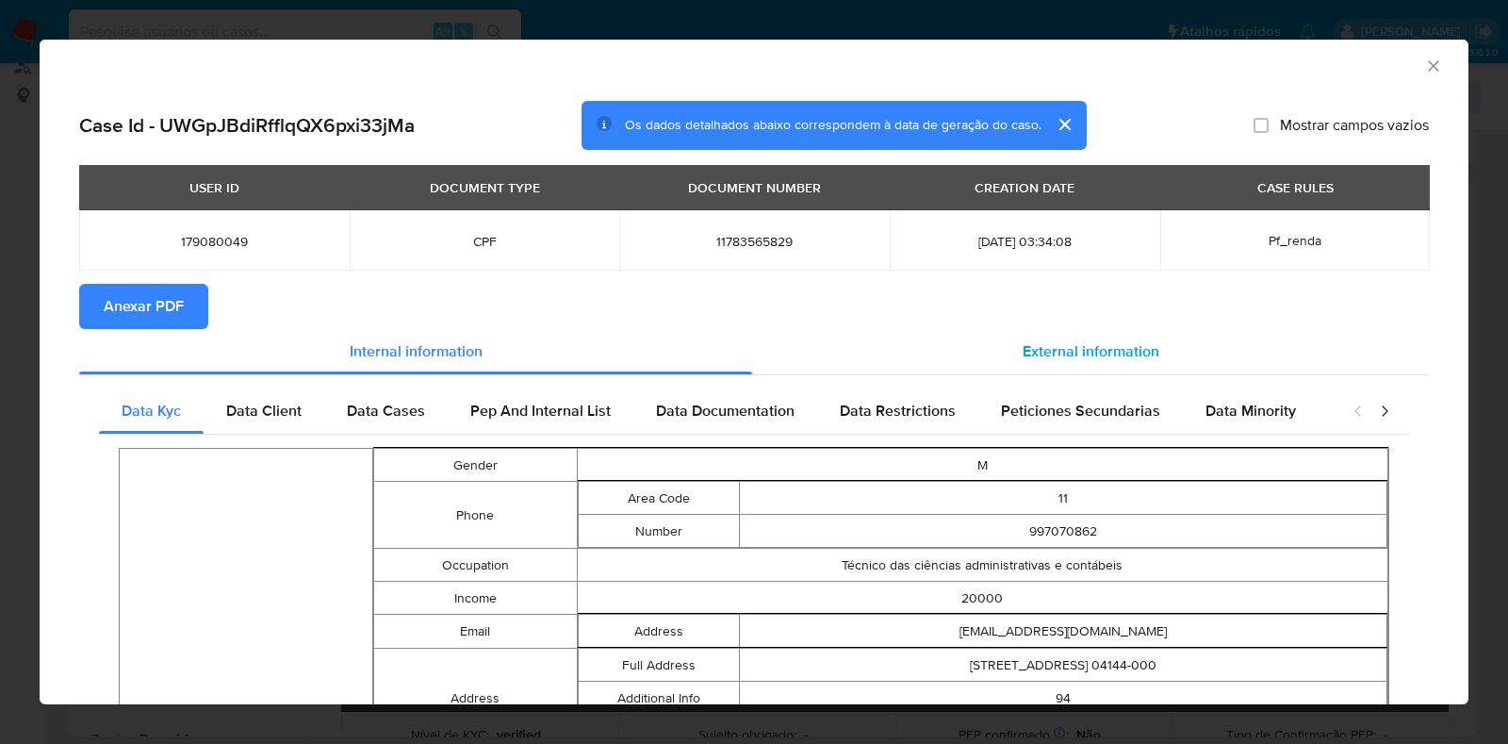
click at [1084, 346] on span "External information" at bounding box center [1091, 351] width 137 height 22
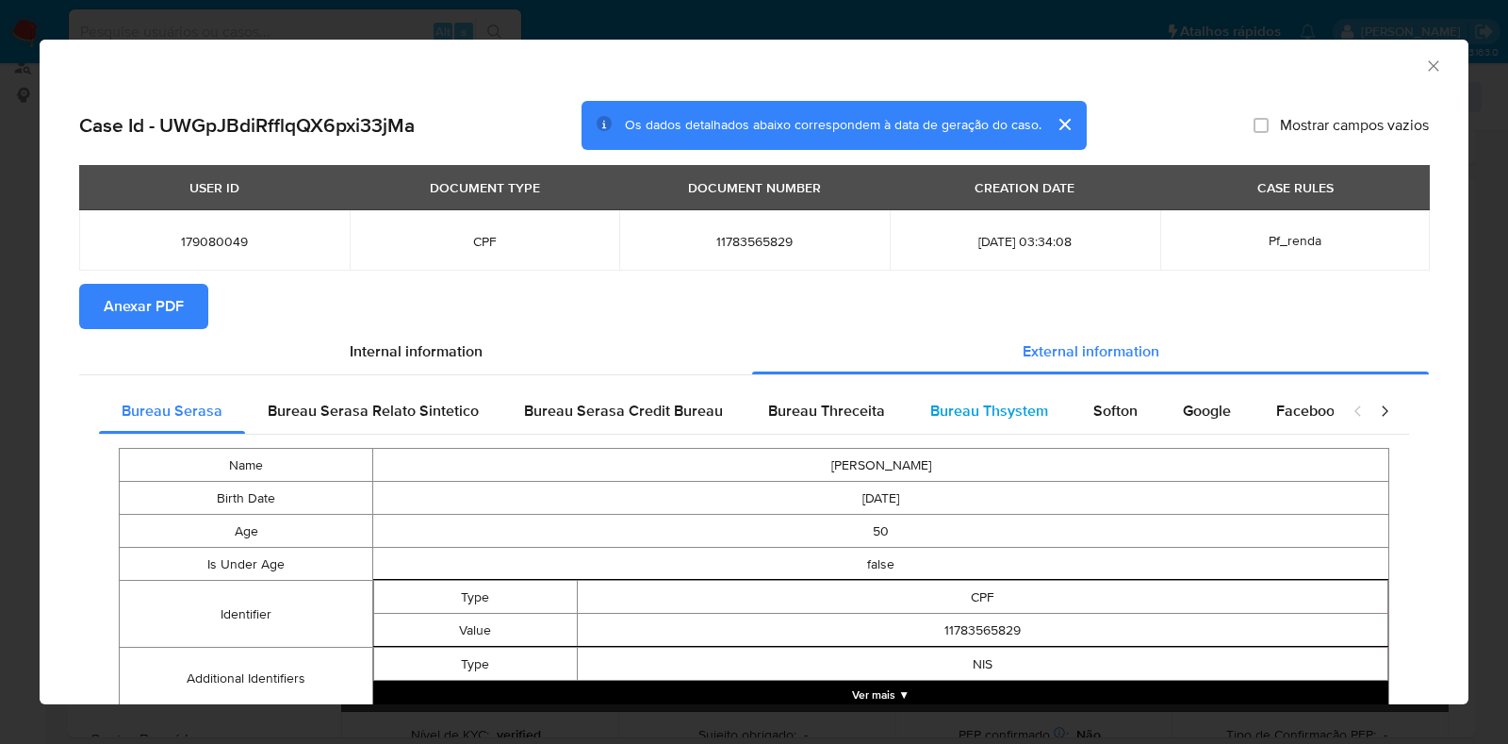
click at [934, 402] on span "Bureau Thsystem" at bounding box center [989, 411] width 118 height 22
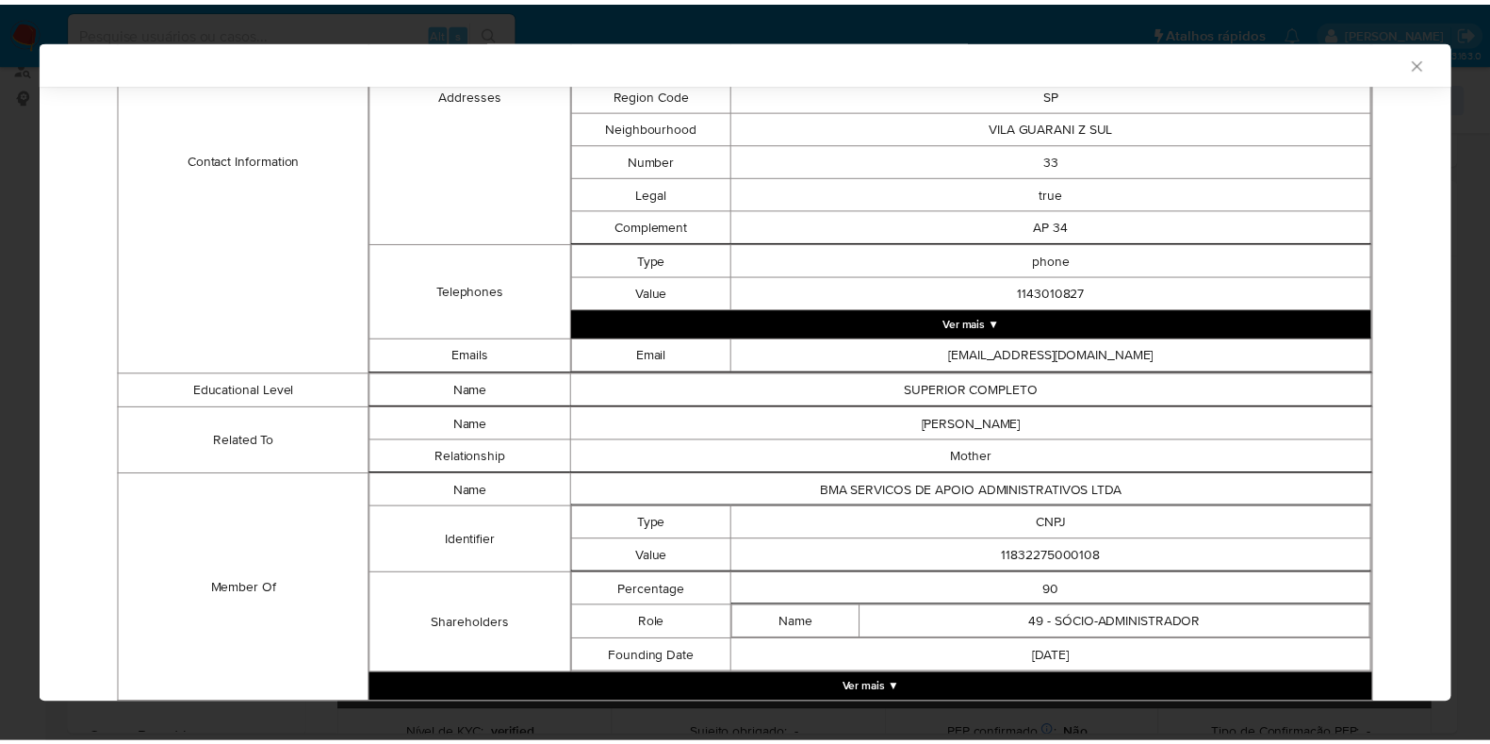
scroll to position [969, 0]
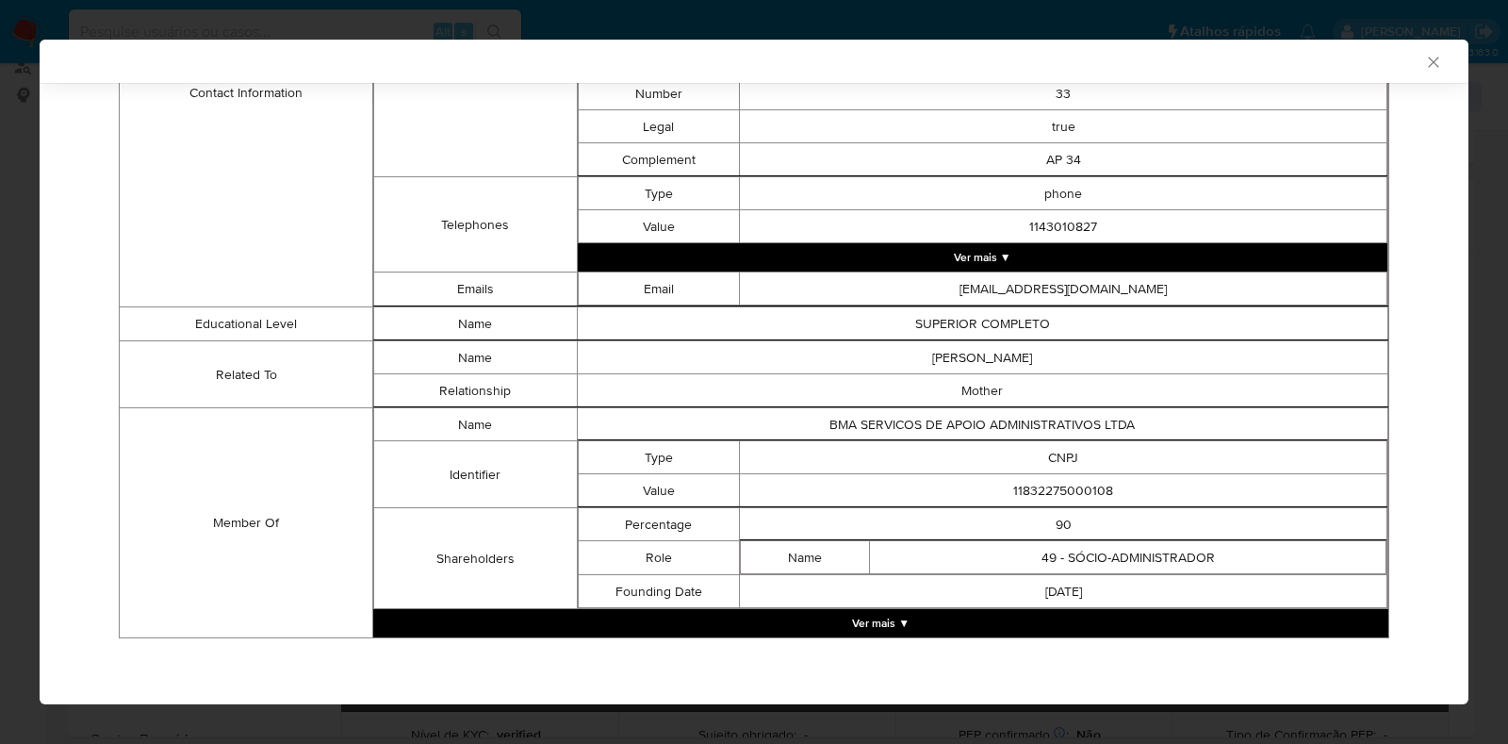
click at [1031, 487] on td "11832275000108" at bounding box center [1064, 490] width 648 height 33
copy td "11832275000108"
click at [0, 360] on div "AML Data Collector Case Id - UWGpJBdiRfflqQX6pxi33jMa Os dados detalhados abaix…" at bounding box center [754, 372] width 1508 height 744
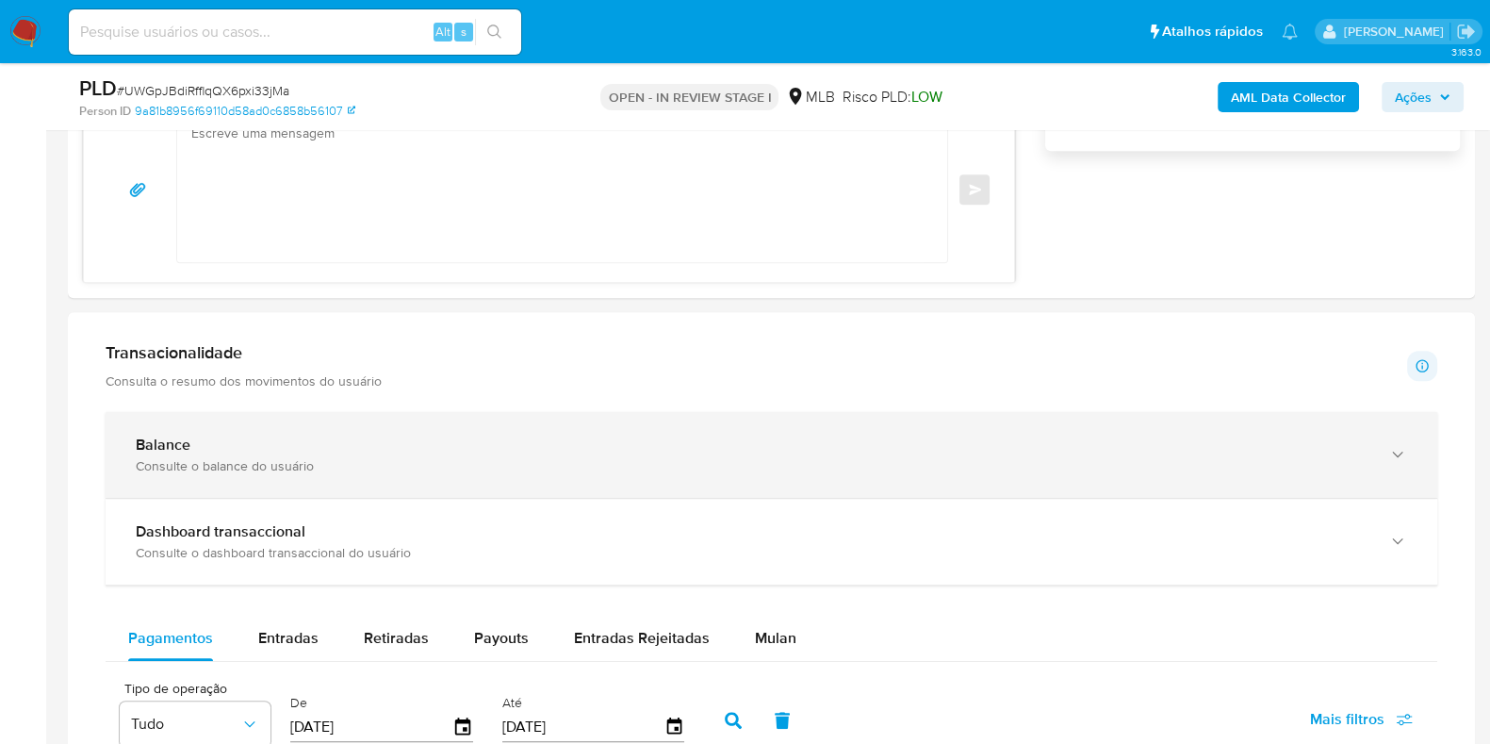
click at [276, 450] on div "Balance" at bounding box center [753, 445] width 1234 height 19
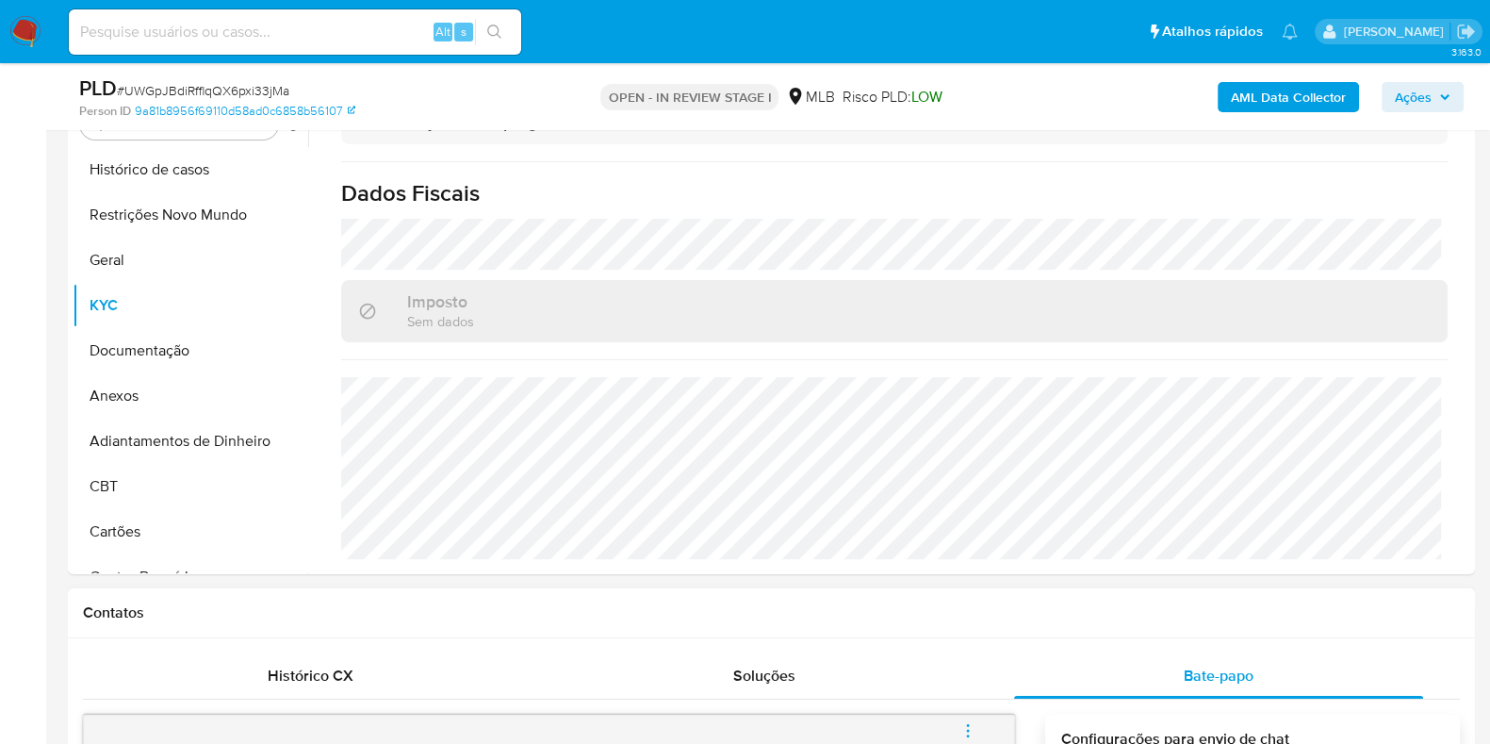
scroll to position [354, 0]
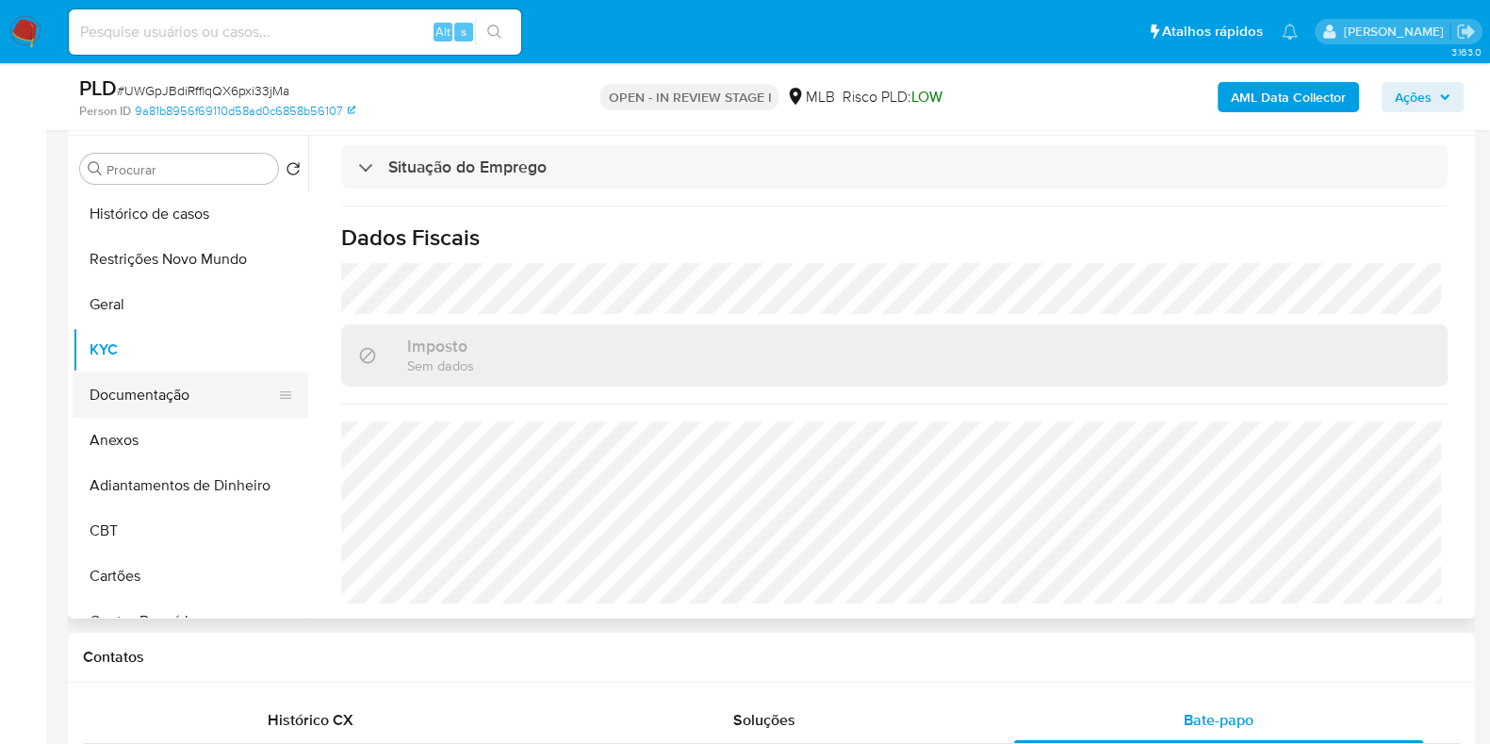
click at [191, 403] on button "Documentação" at bounding box center [183, 394] width 221 height 45
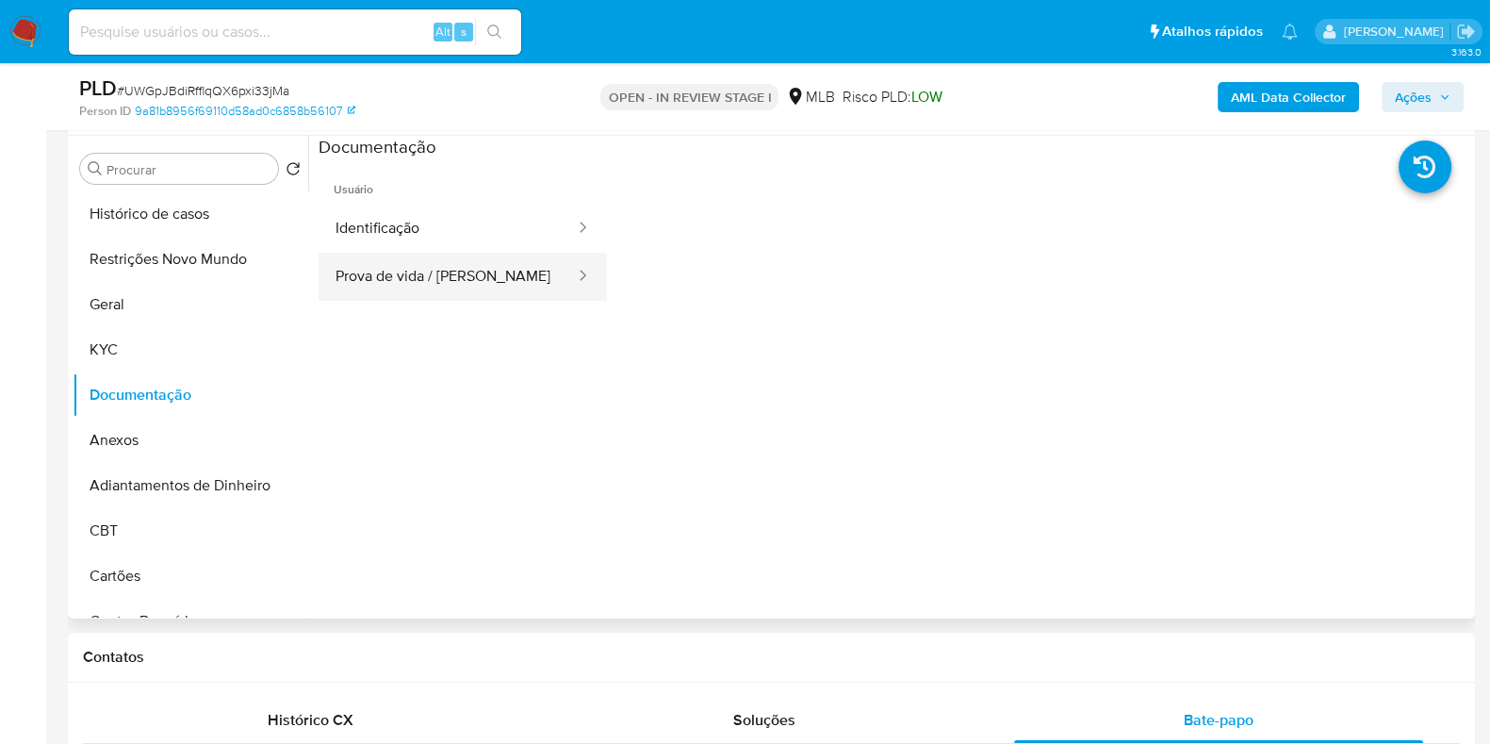
click at [469, 283] on button "Prova de vida / [PERSON_NAME]" at bounding box center [448, 277] width 258 height 48
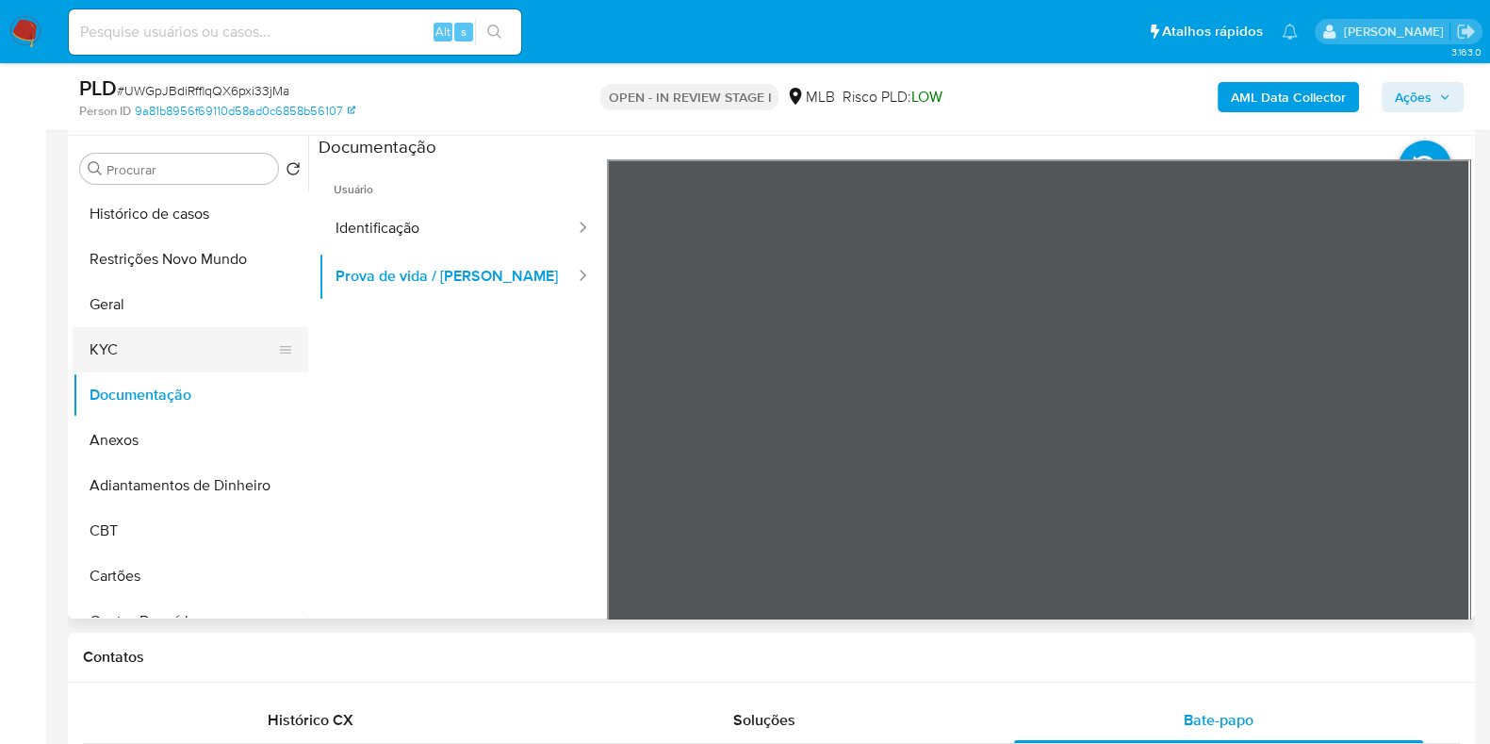
click at [155, 354] on button "KYC" at bounding box center [183, 349] width 221 height 45
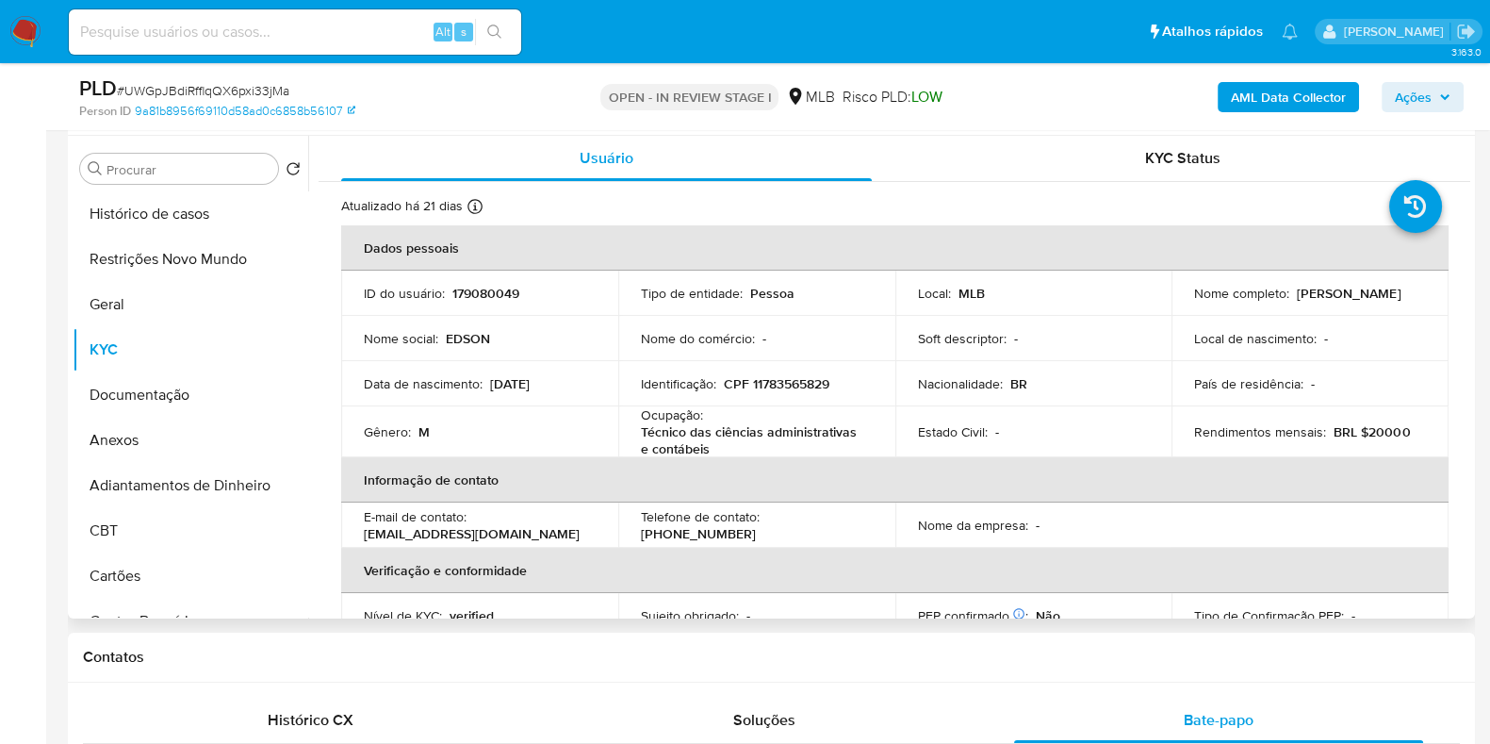
drag, startPoint x: 1339, startPoint y: 300, endPoint x: 1176, endPoint y: 308, distance: 162.4
click at [1176, 308] on td "Nome completo : Edson Botelho de Souza" at bounding box center [1310, 293] width 277 height 45
copy p "[PERSON_NAME]"
click at [1411, 101] on span "Ações" at bounding box center [1413, 97] width 37 height 30
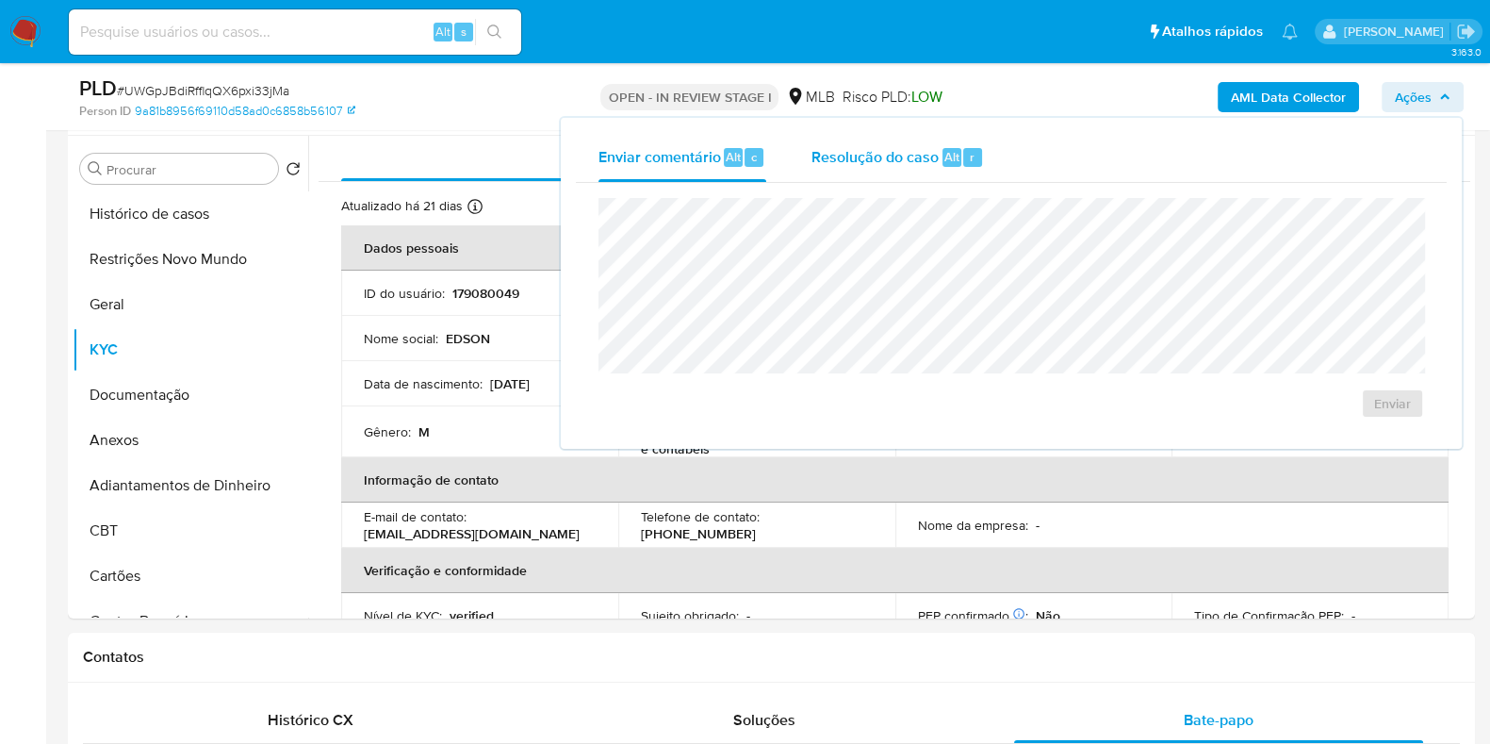
click at [918, 157] on span "Resolução do caso" at bounding box center [875, 156] width 127 height 22
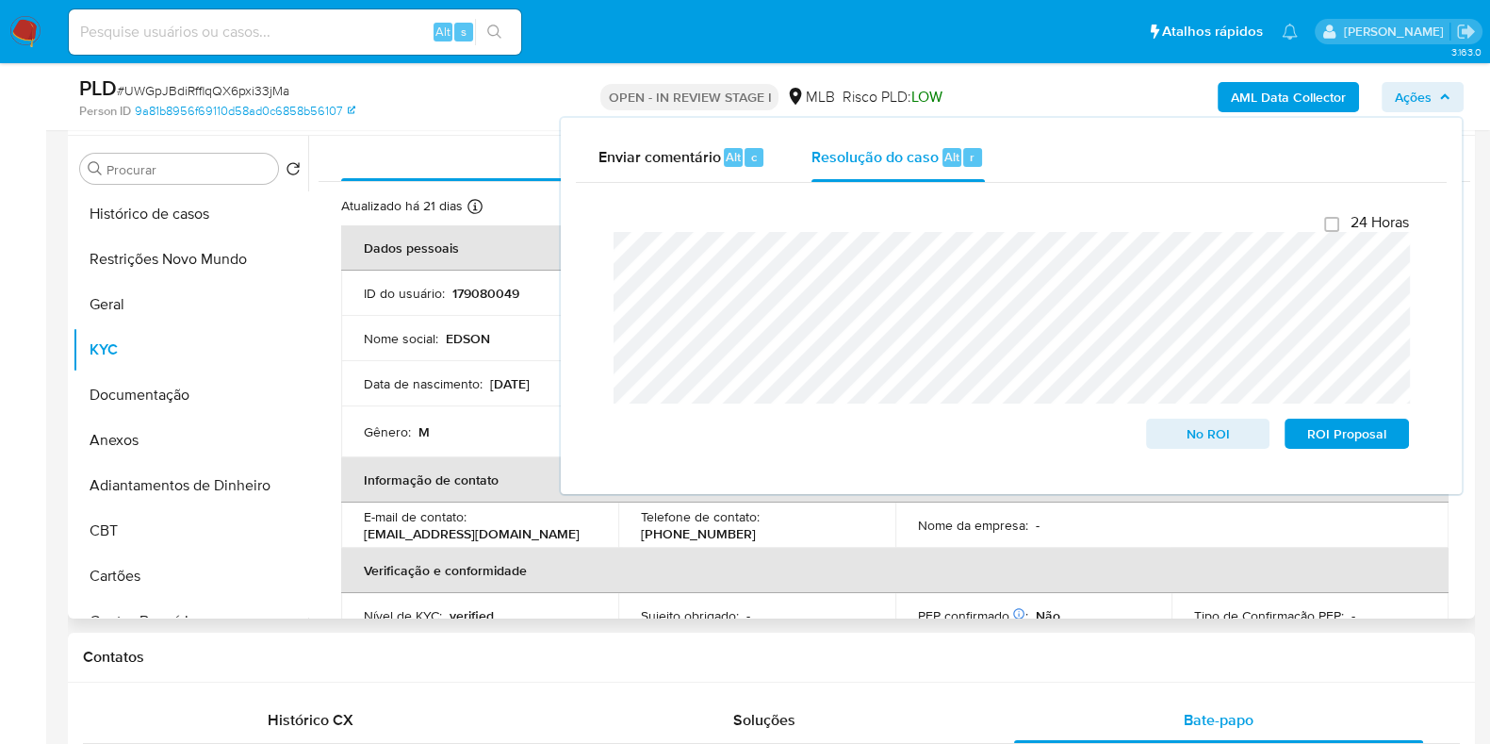
click at [515, 412] on td "Gênero : M" at bounding box center [479, 431] width 277 height 51
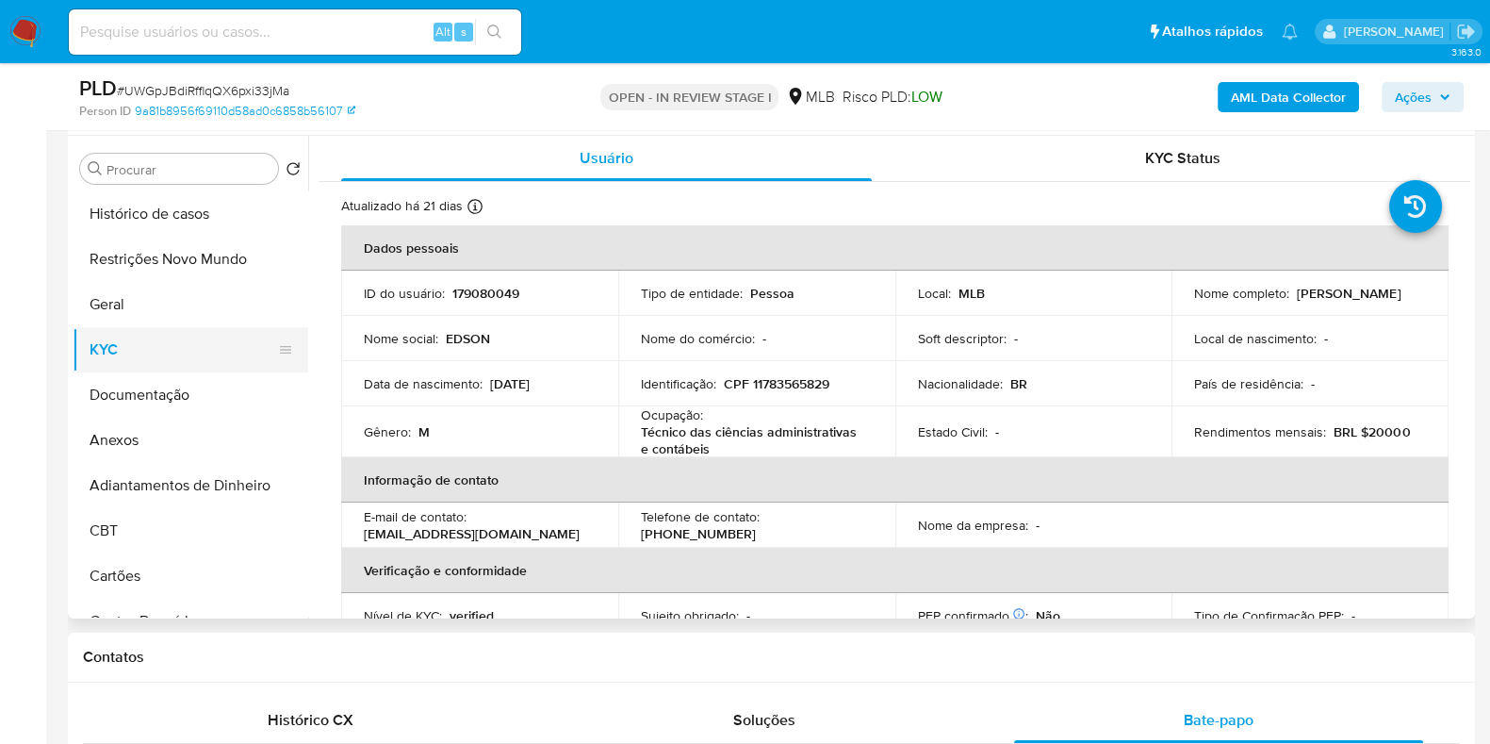
click at [163, 336] on button "KYC" at bounding box center [183, 349] width 221 height 45
drag, startPoint x: 1343, startPoint y: 304, endPoint x: 1185, endPoint y: 305, distance: 158.4
click at [1185, 305] on td "Nome completo : Edson Botelho de Souza" at bounding box center [1310, 293] width 277 height 45
copy p "Edson Botelho de Souza"
click at [782, 379] on p "CPF 11783565829" at bounding box center [777, 383] width 106 height 17
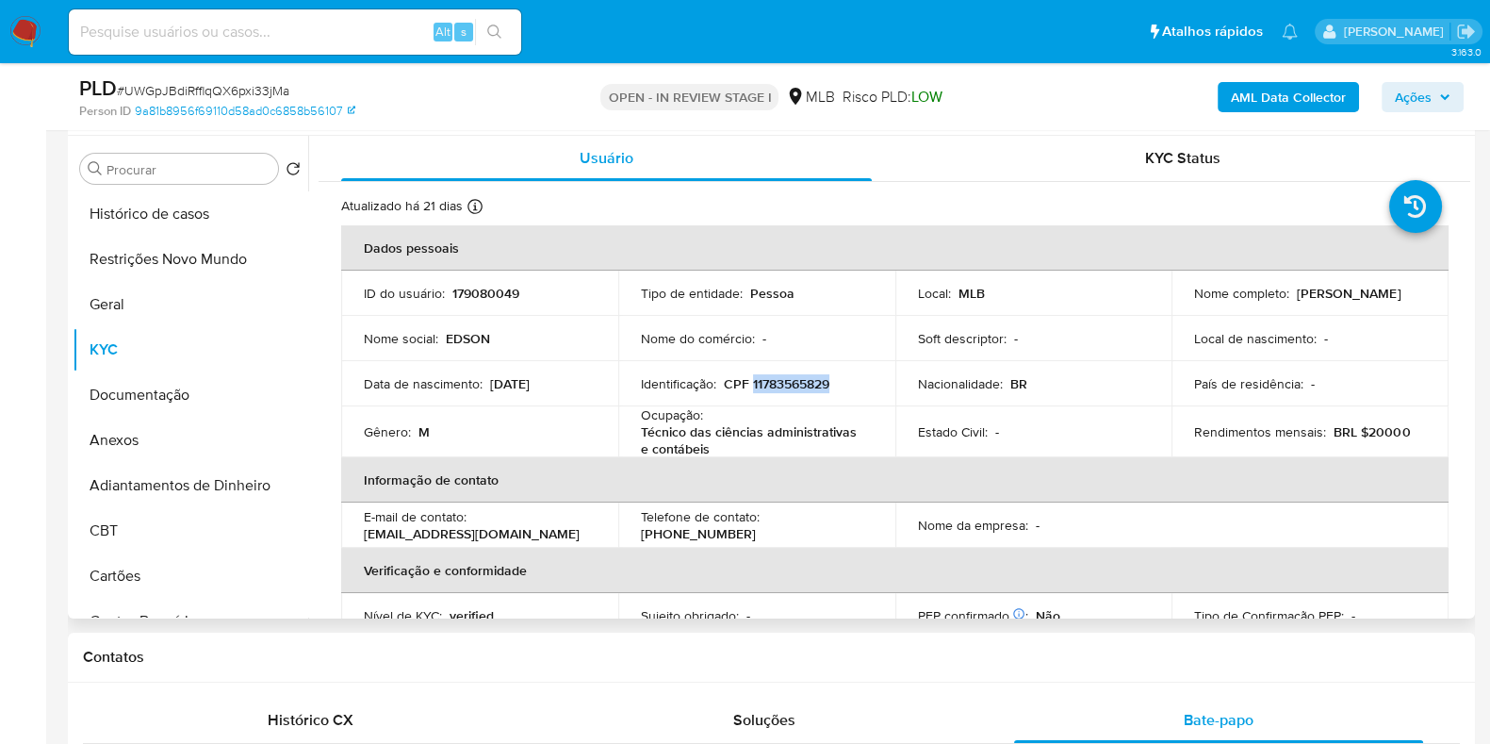
click at [782, 379] on p "CPF 11783565829" at bounding box center [777, 383] width 106 height 17
copy p "11783565829"
click at [792, 388] on p "CPF 11783565829" at bounding box center [777, 383] width 106 height 17
click at [179, 260] on button "Restrições Novo Mundo" at bounding box center [183, 259] width 221 height 45
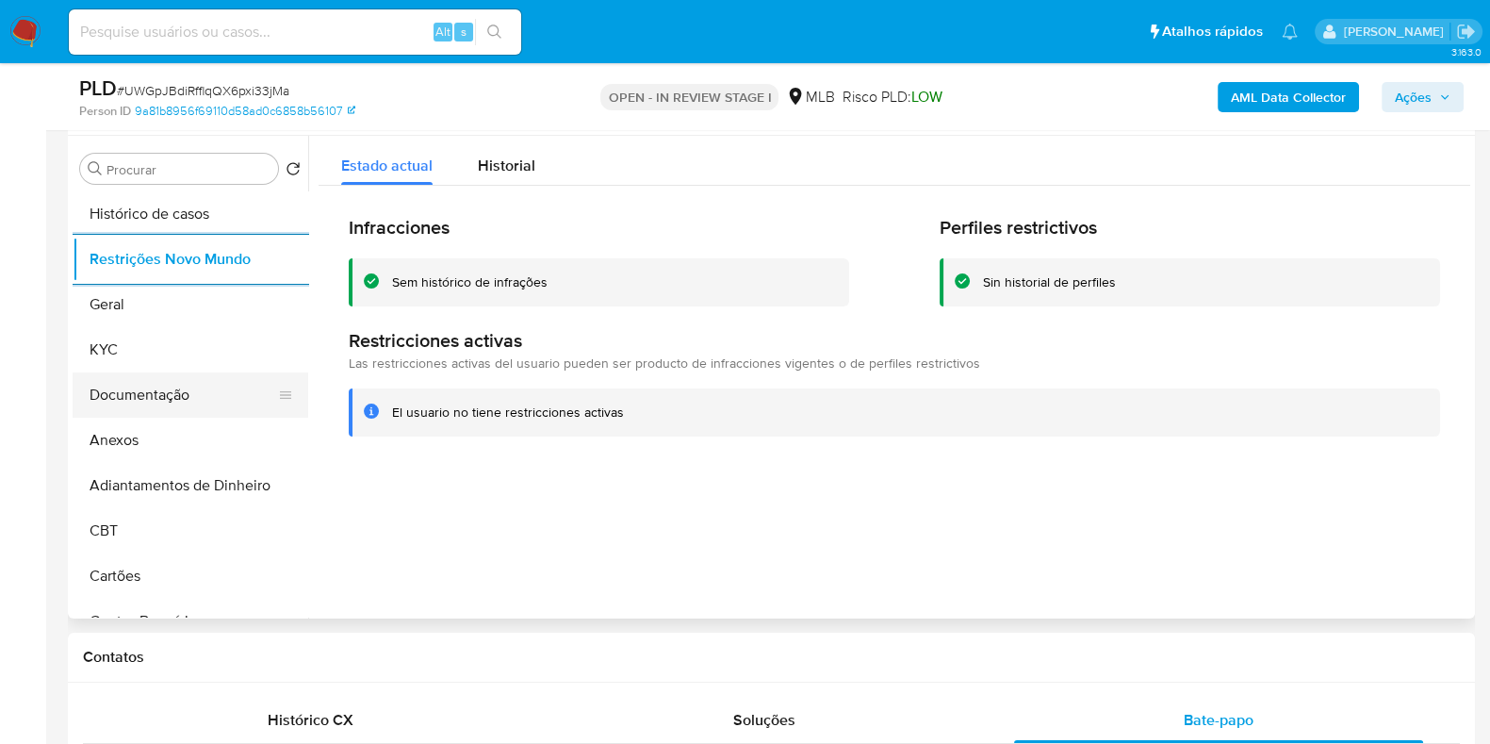
click at [219, 384] on button "Documentação" at bounding box center [183, 394] width 221 height 45
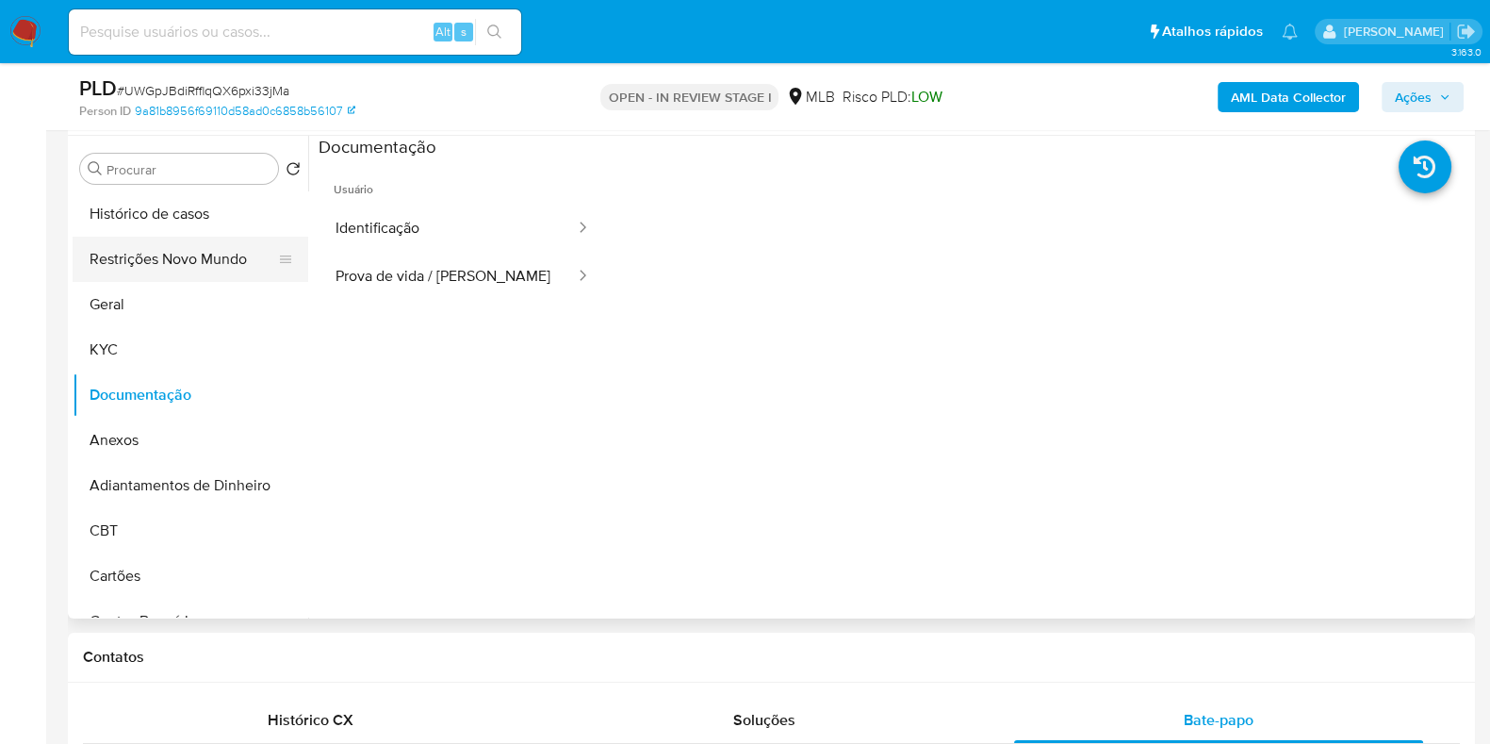
click at [195, 260] on button "Restrições Novo Mundo" at bounding box center [183, 259] width 221 height 45
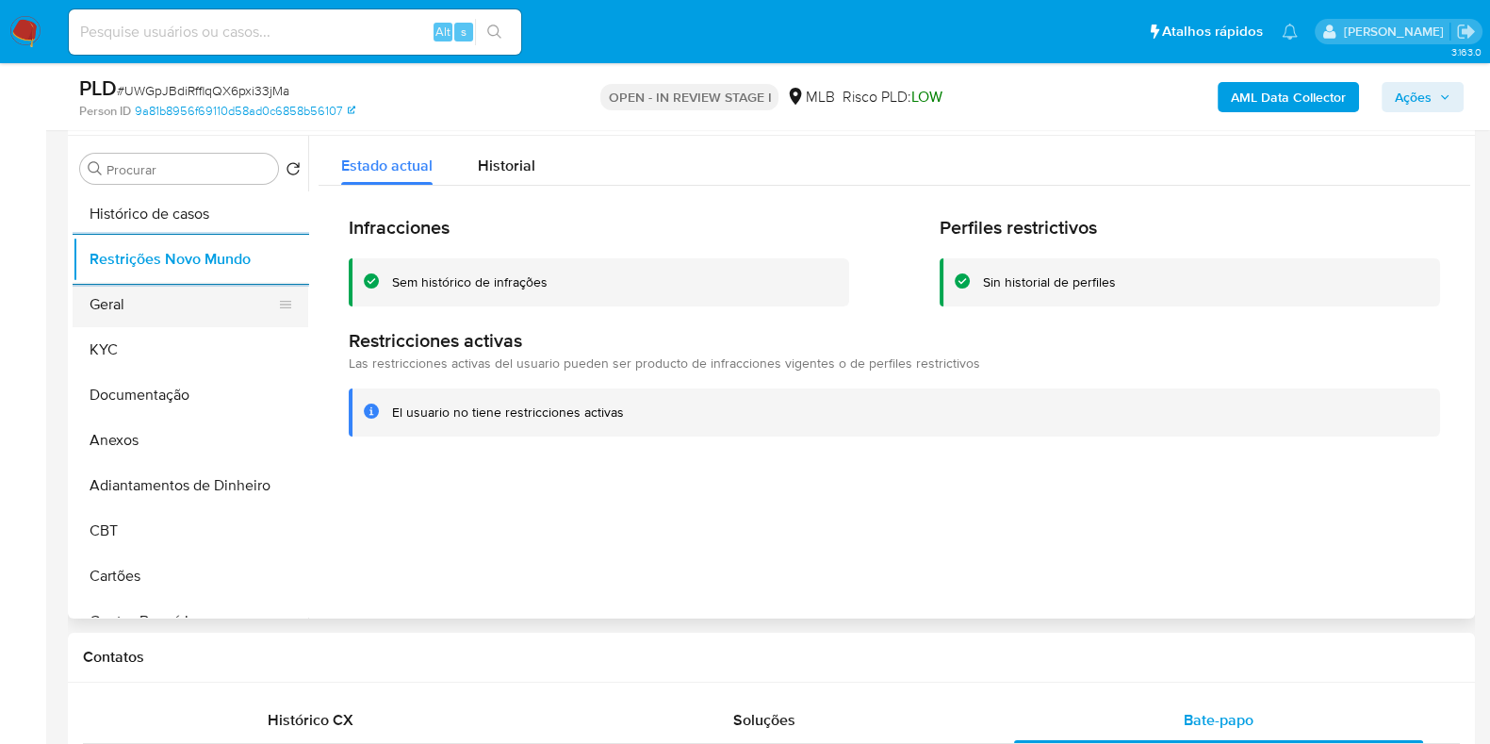
click at [142, 315] on button "Geral" at bounding box center [183, 304] width 221 height 45
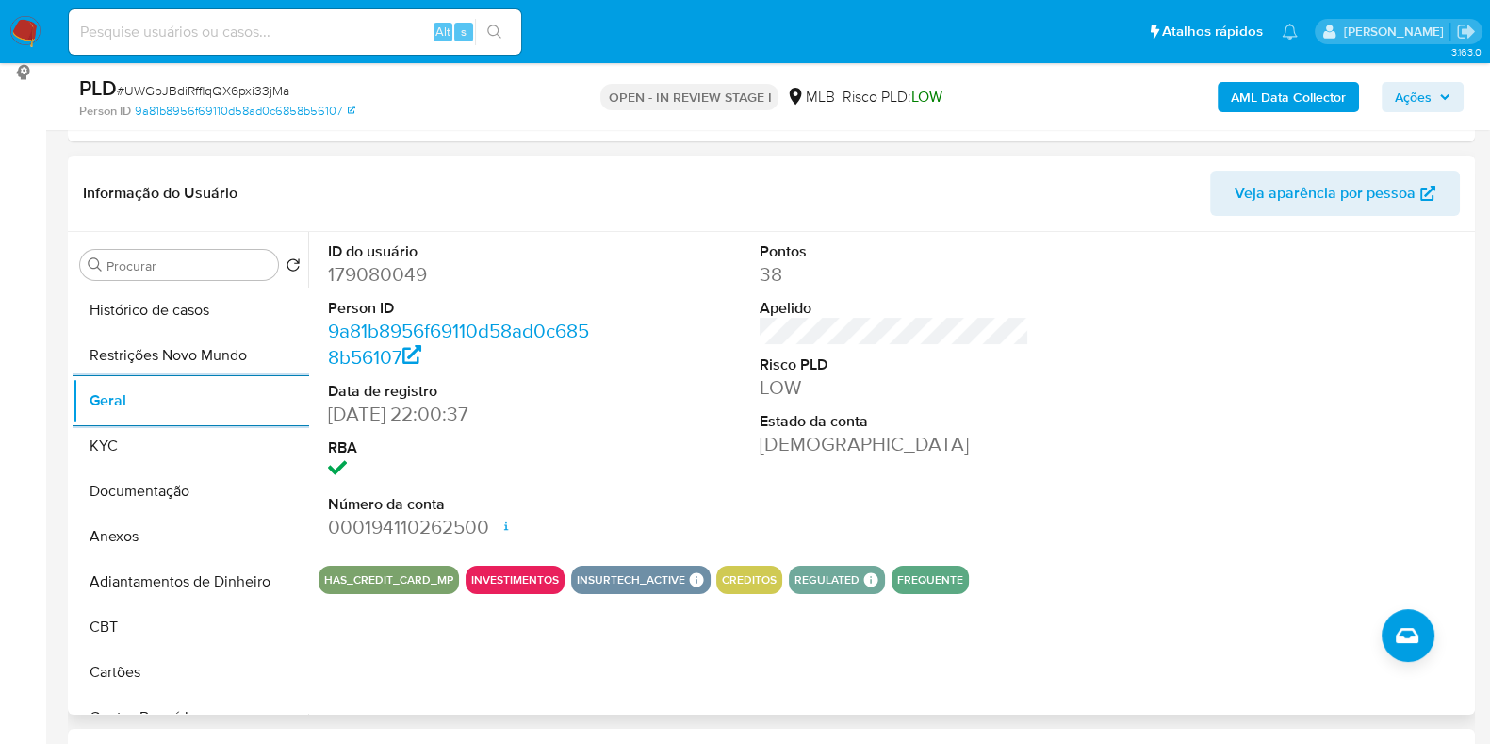
scroll to position [235, 0]
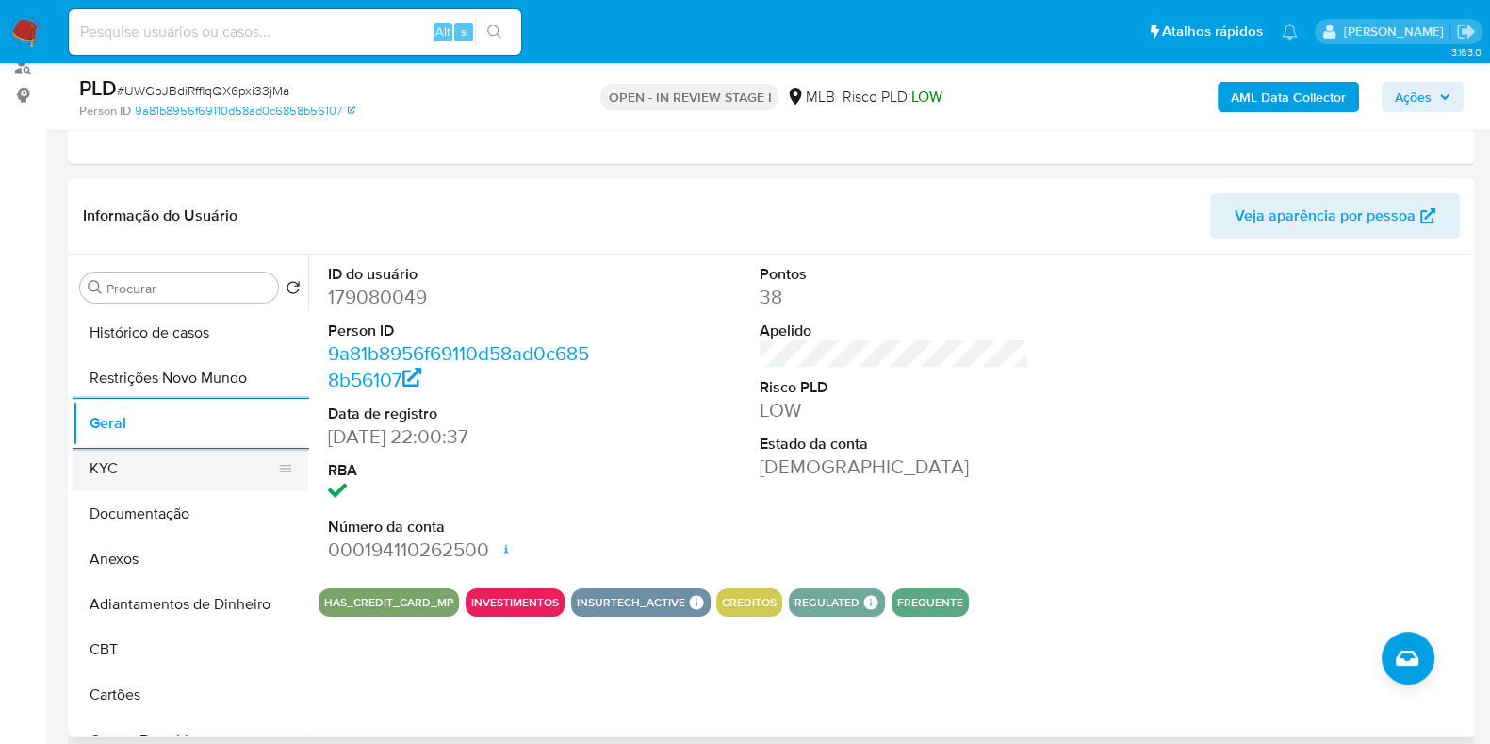
click at [139, 457] on button "KYC" at bounding box center [183, 468] width 221 height 45
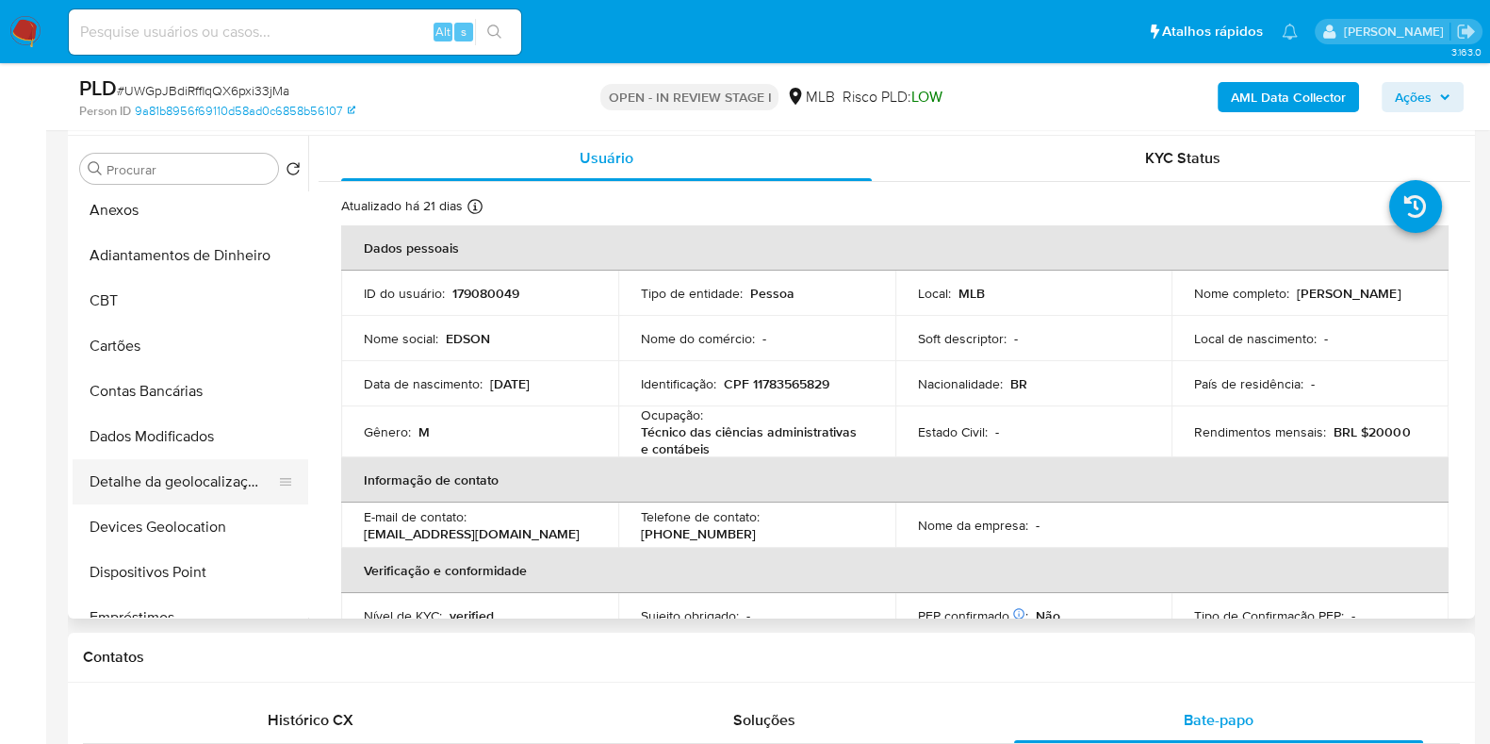
scroll to position [353, 0]
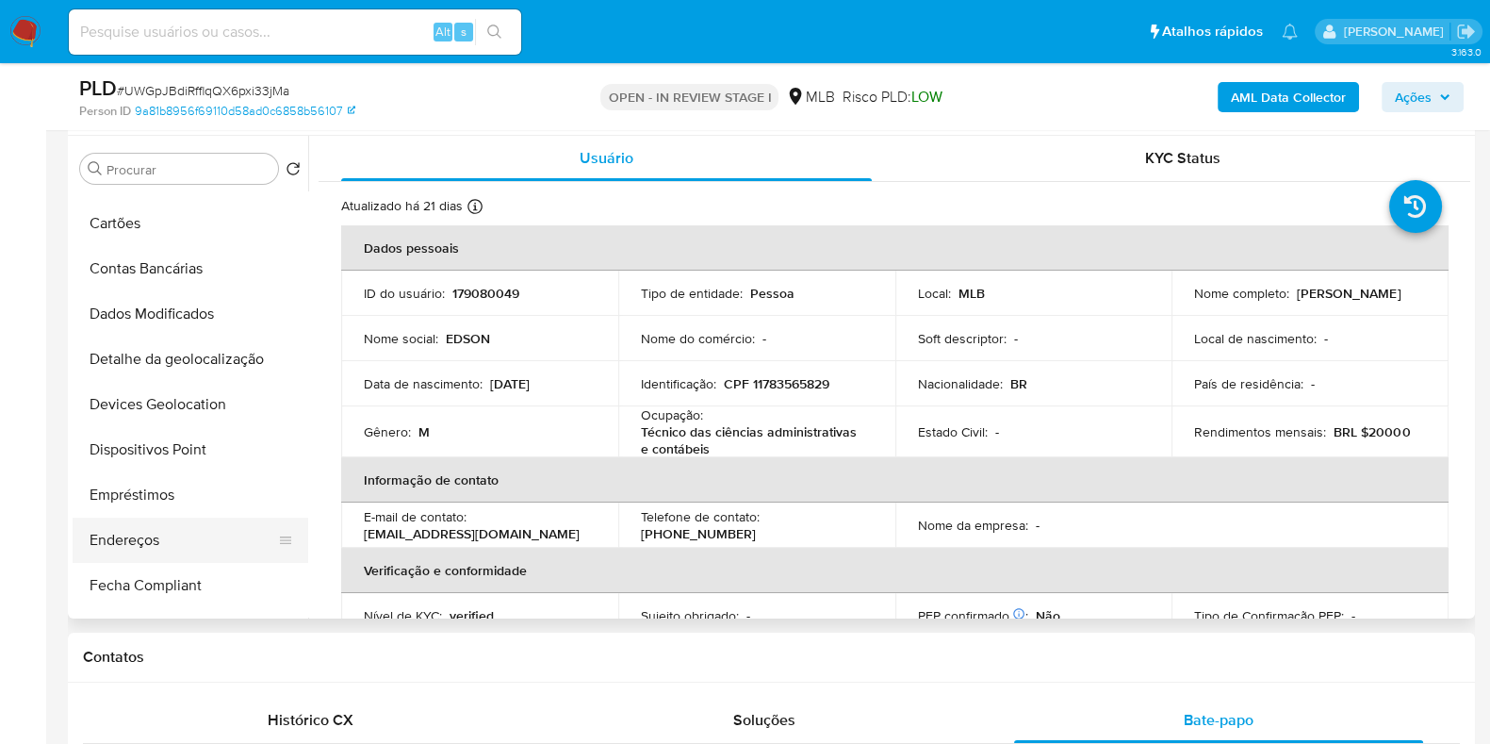
click at [151, 551] on button "Endereços" at bounding box center [183, 540] width 221 height 45
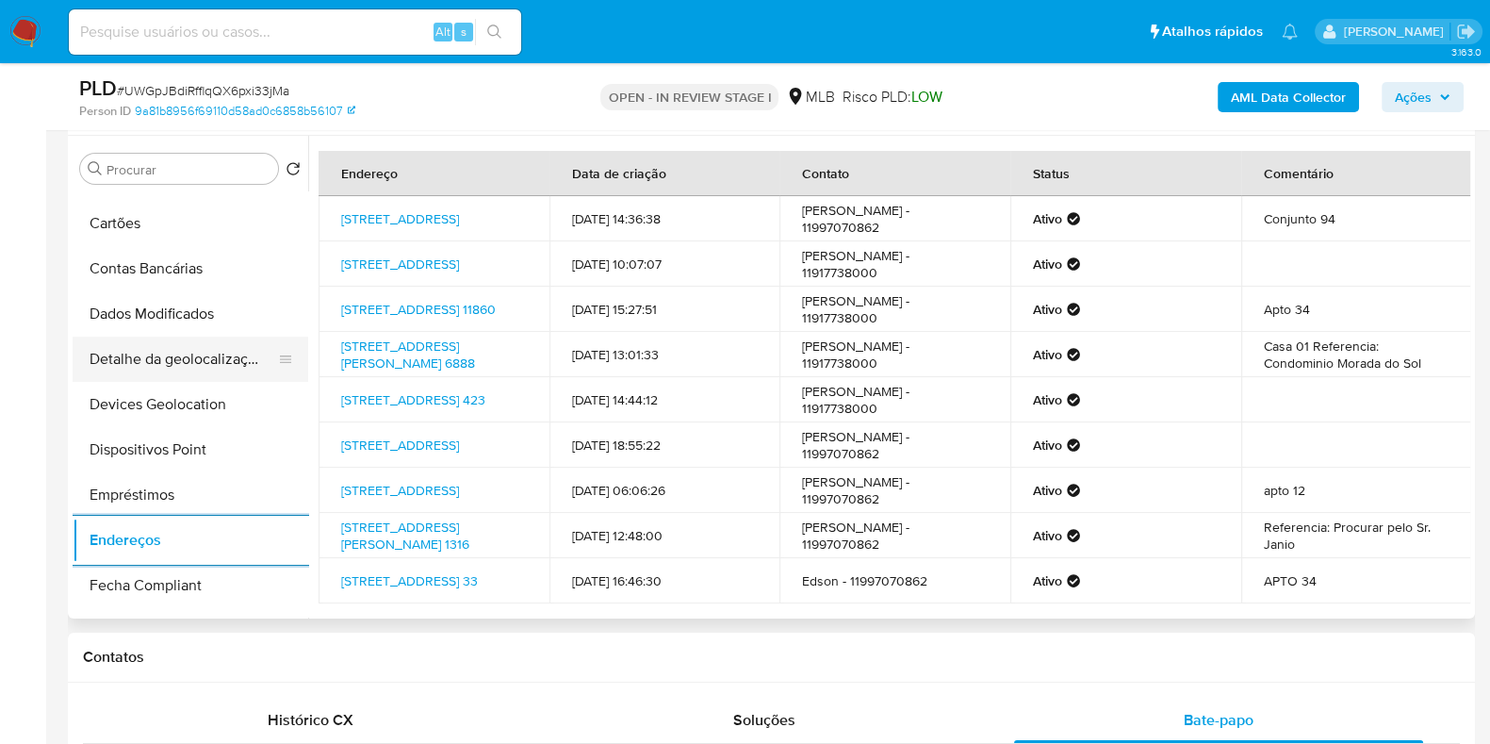
click at [189, 352] on button "Detalhe da geolocalização" at bounding box center [183, 359] width 221 height 45
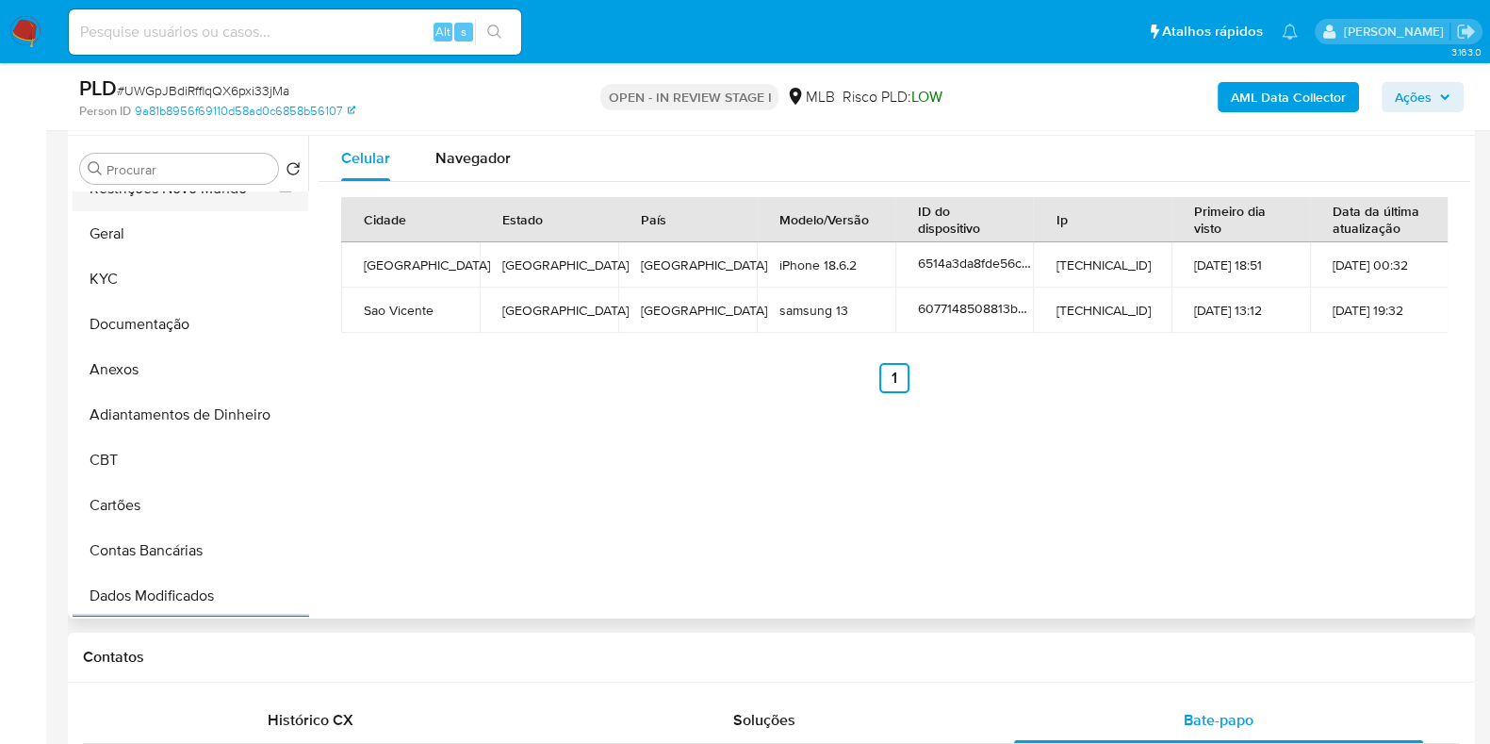
scroll to position [0, 0]
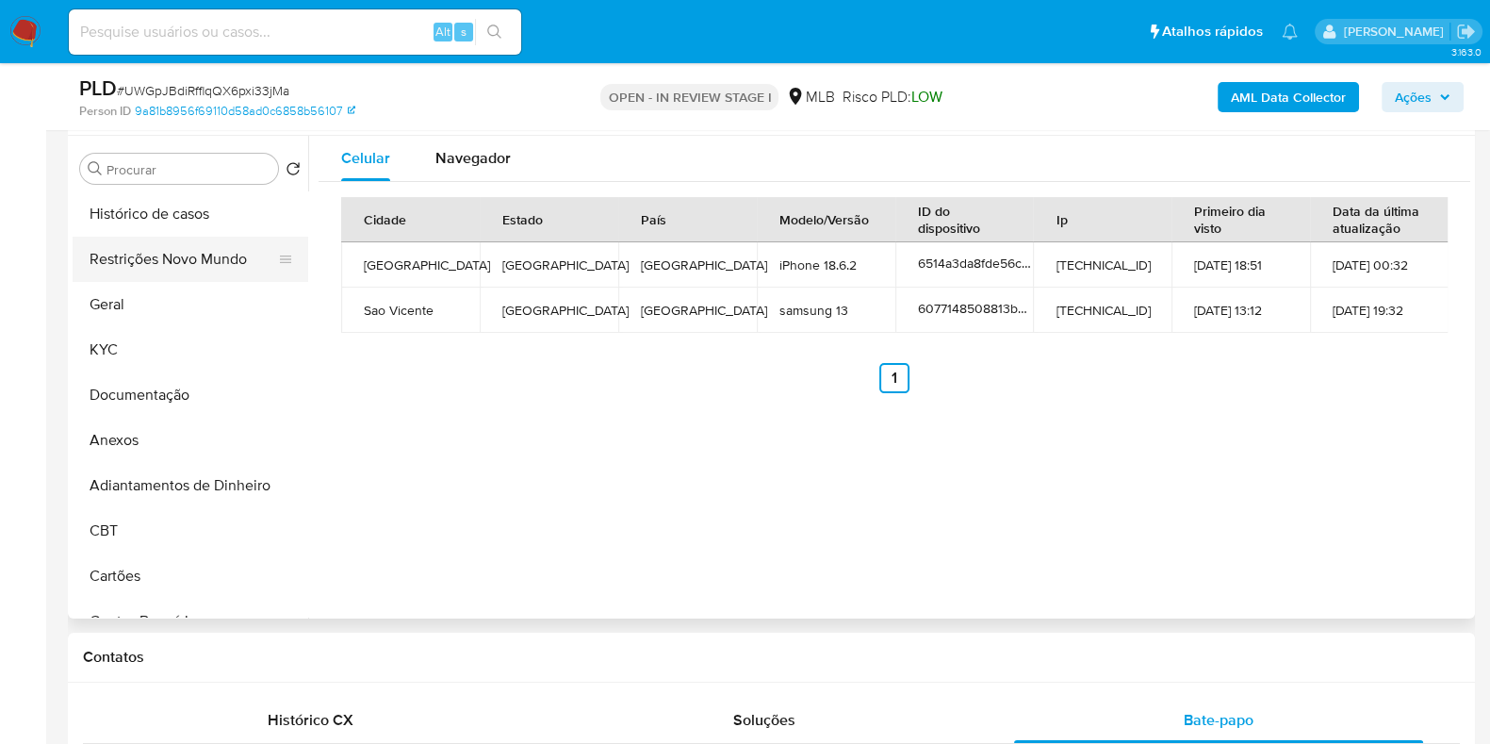
click at [187, 262] on button "Restrições Novo Mundo" at bounding box center [183, 259] width 221 height 45
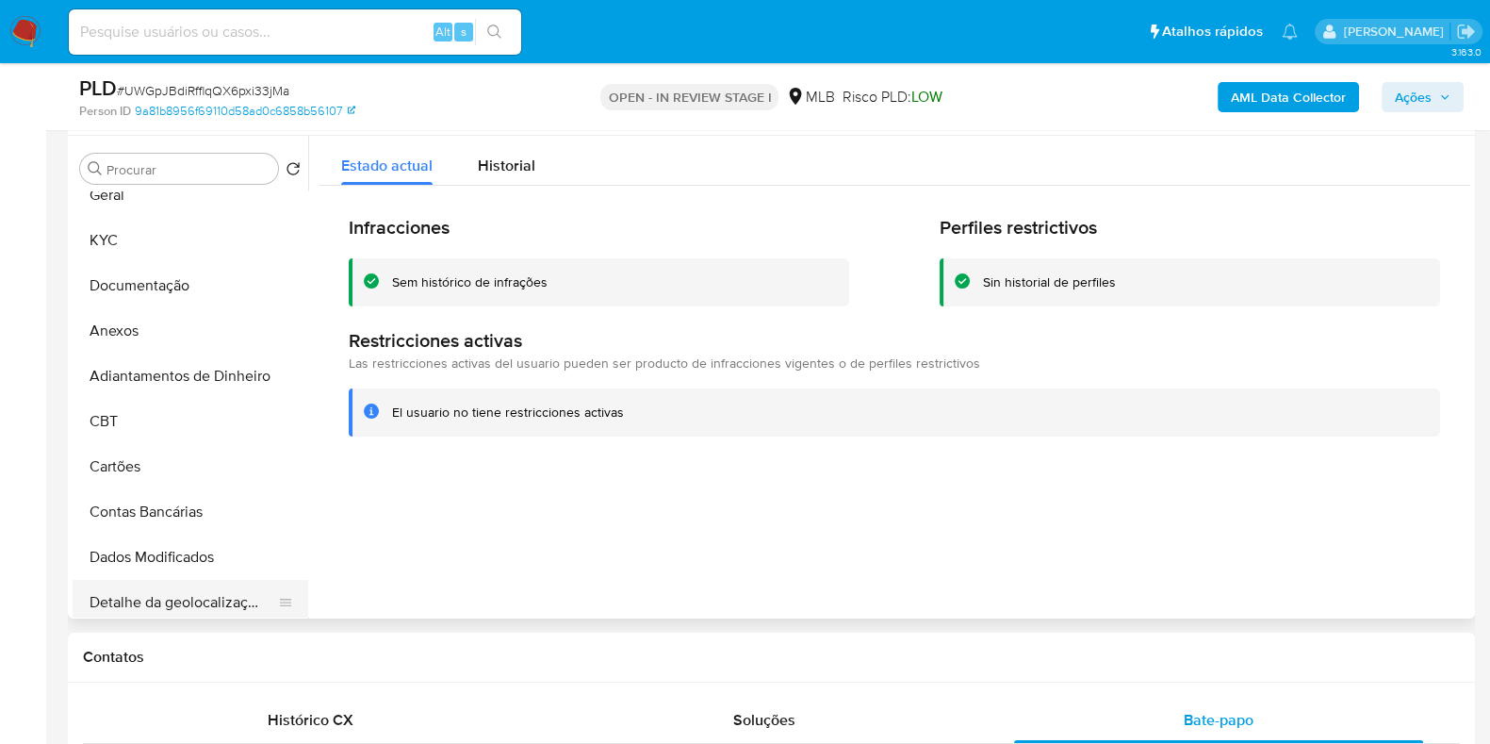
scroll to position [354, 0]
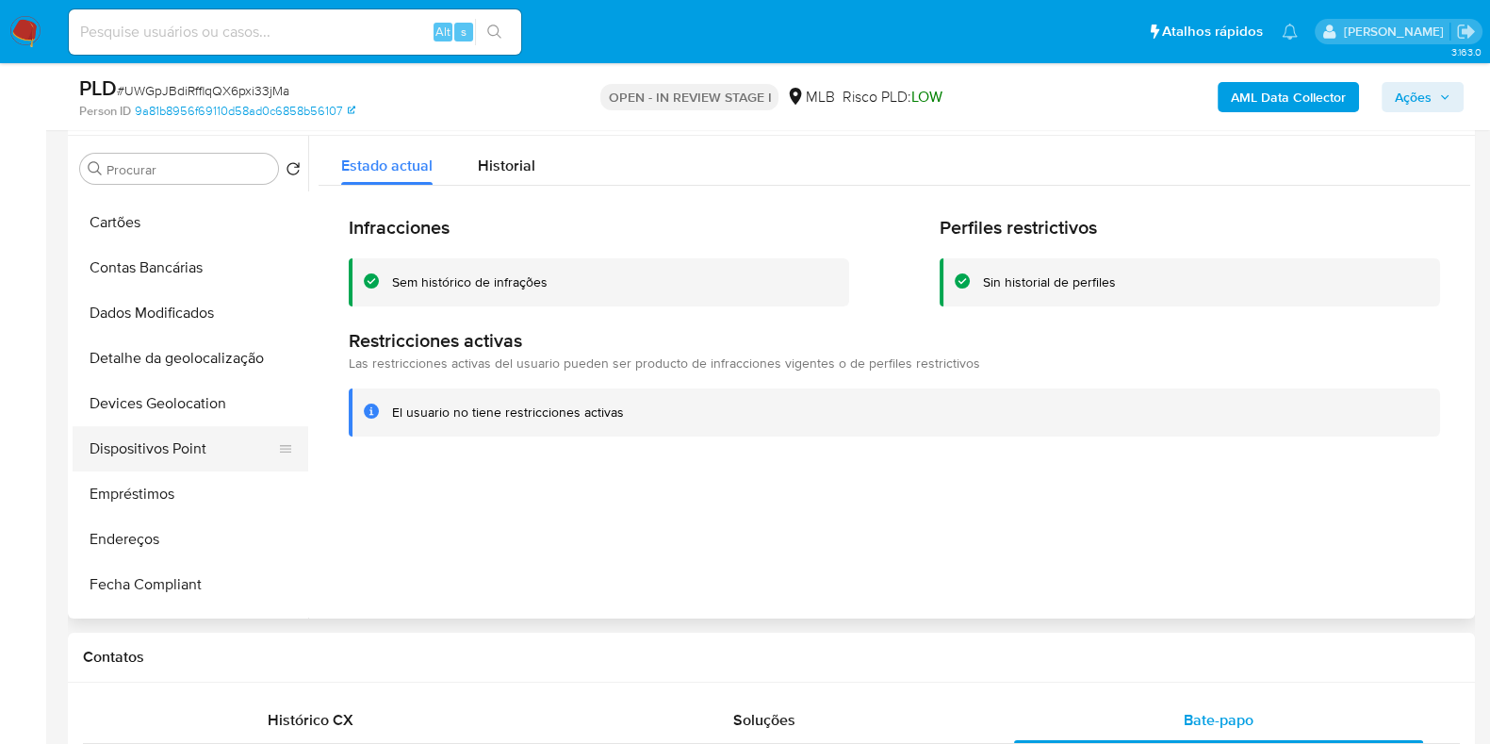
click at [172, 445] on button "Dispositivos Point" at bounding box center [183, 448] width 221 height 45
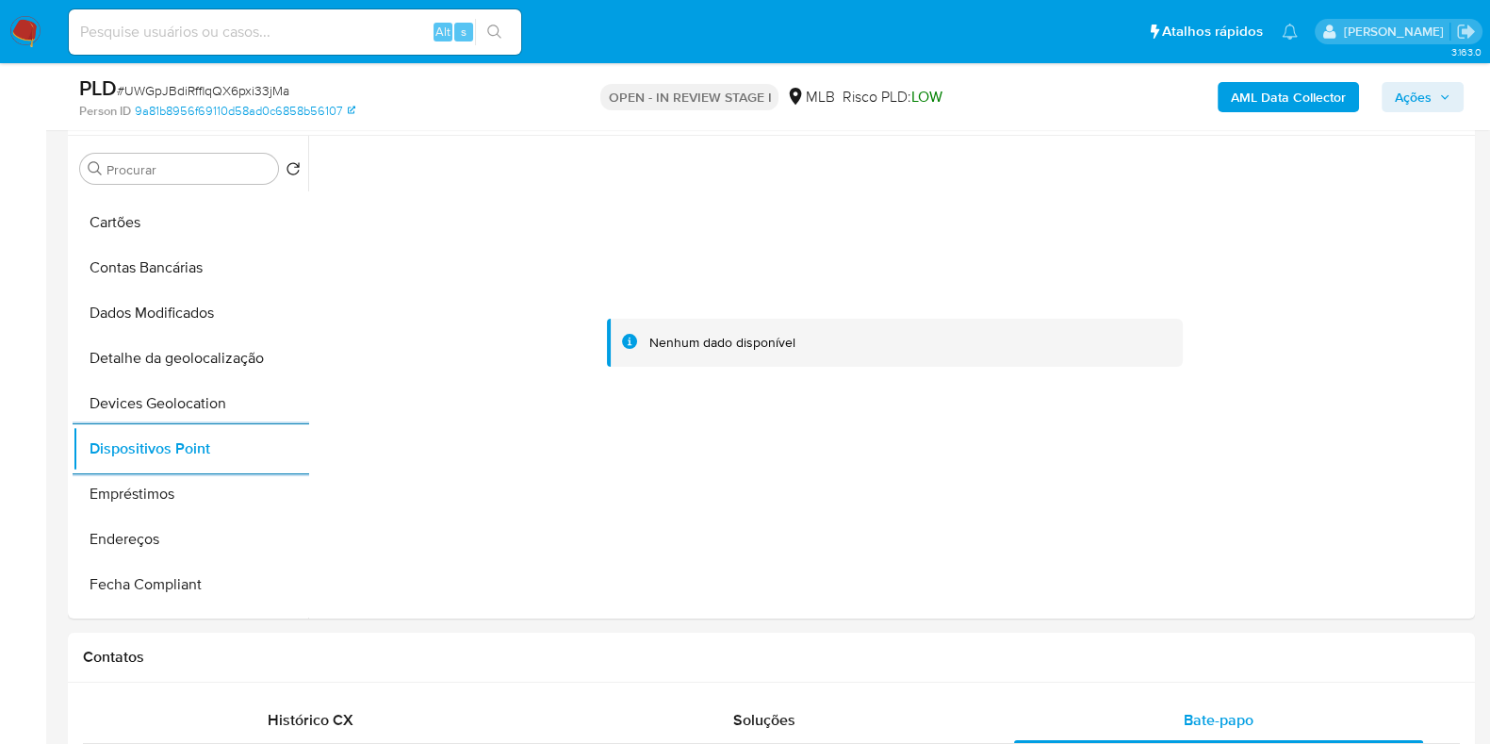
click at [1258, 99] on b "AML Data Collector" at bounding box center [1288, 97] width 115 height 30
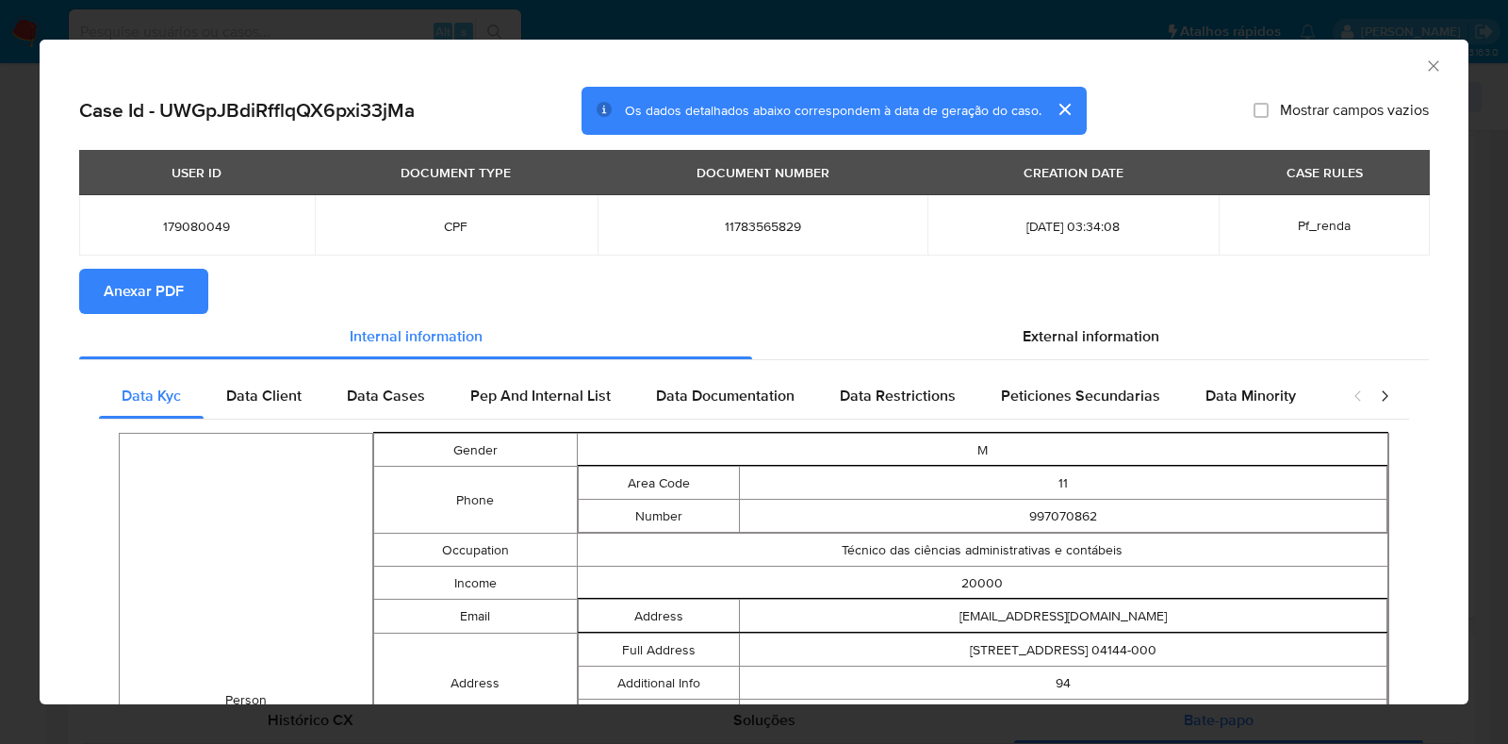
click at [168, 277] on span "Anexar PDF" at bounding box center [144, 291] width 80 height 41
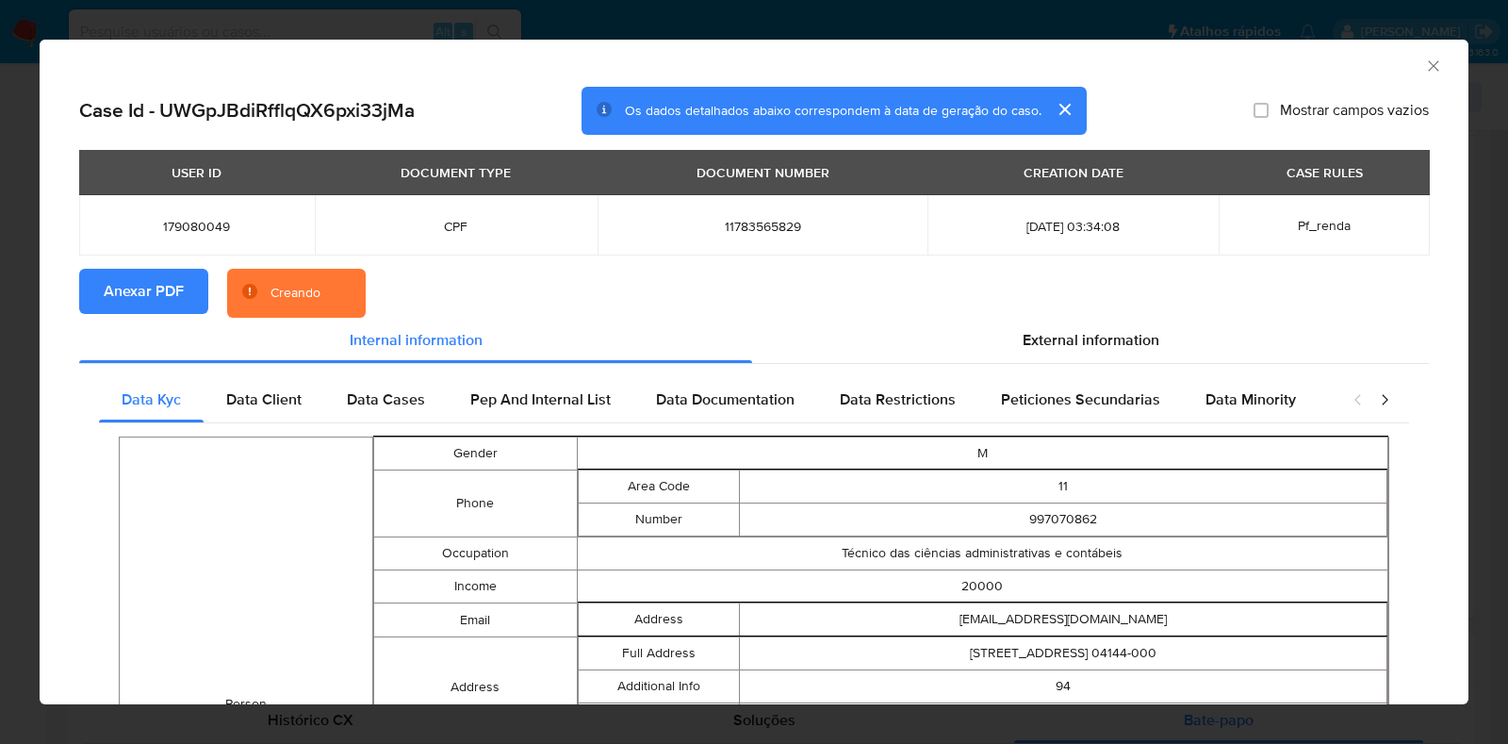
click at [0, 321] on div "AML Data Collector Case Id - UWGpJBdiRfflqQX6pxi33jMa Os dados detalhados abaix…" at bounding box center [754, 372] width 1508 height 744
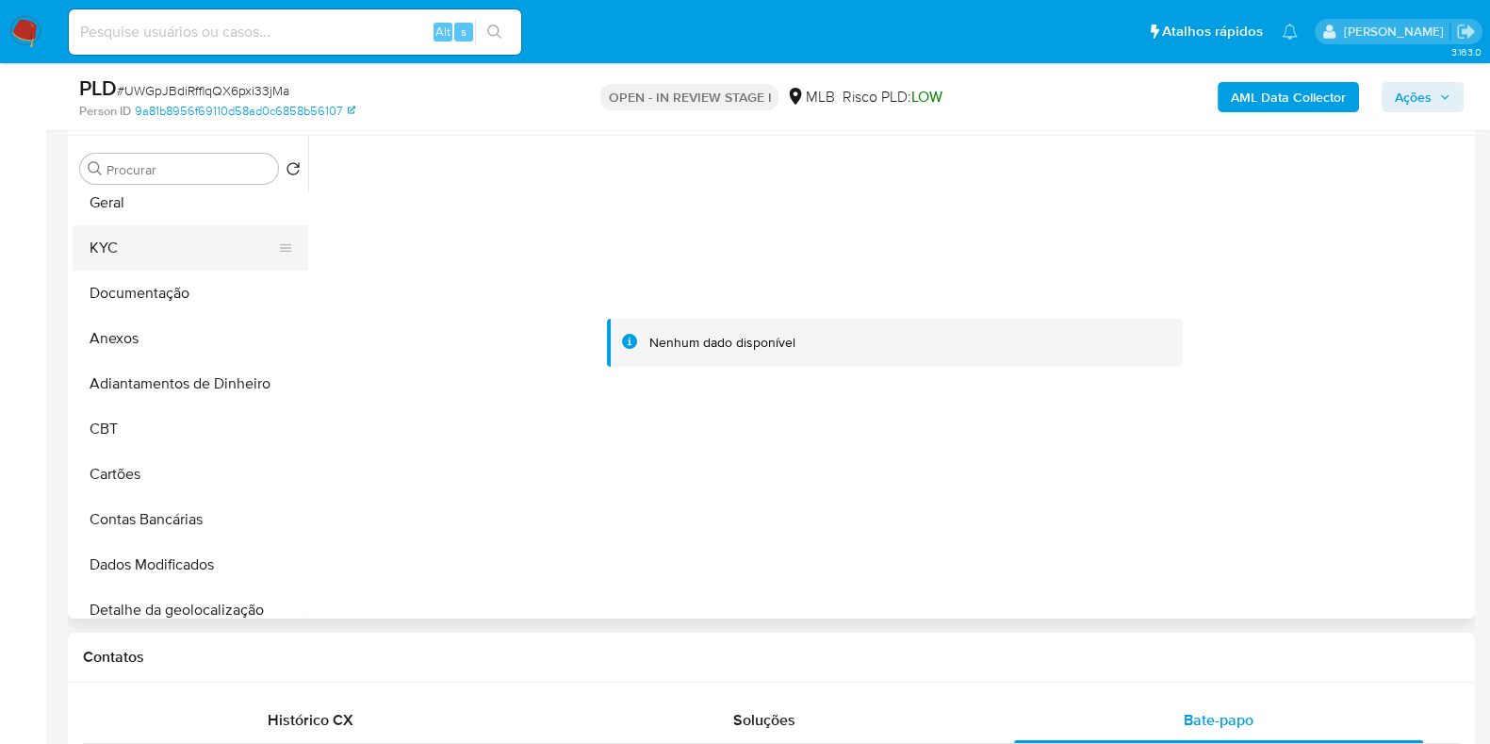
scroll to position [0, 0]
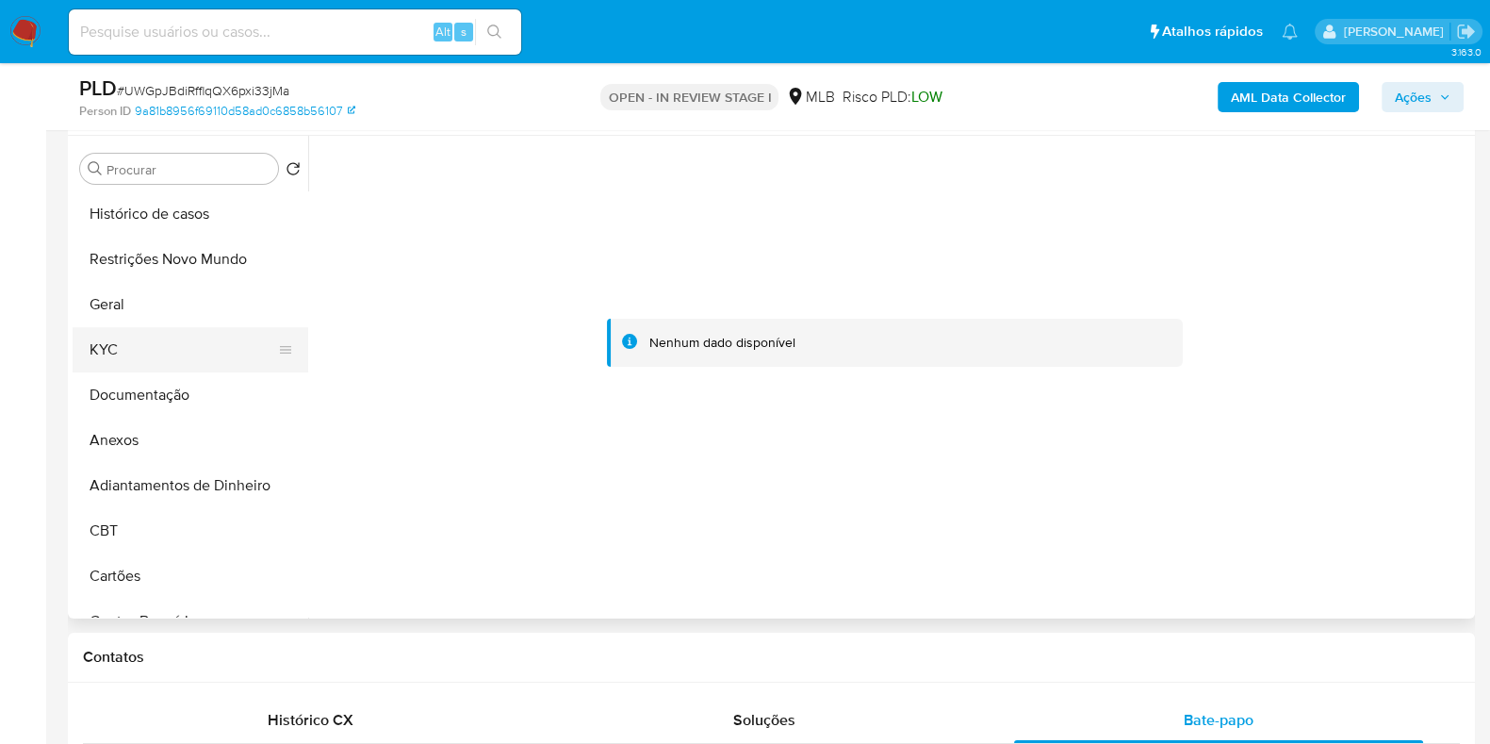
click at [159, 357] on button "KYC" at bounding box center [183, 349] width 221 height 45
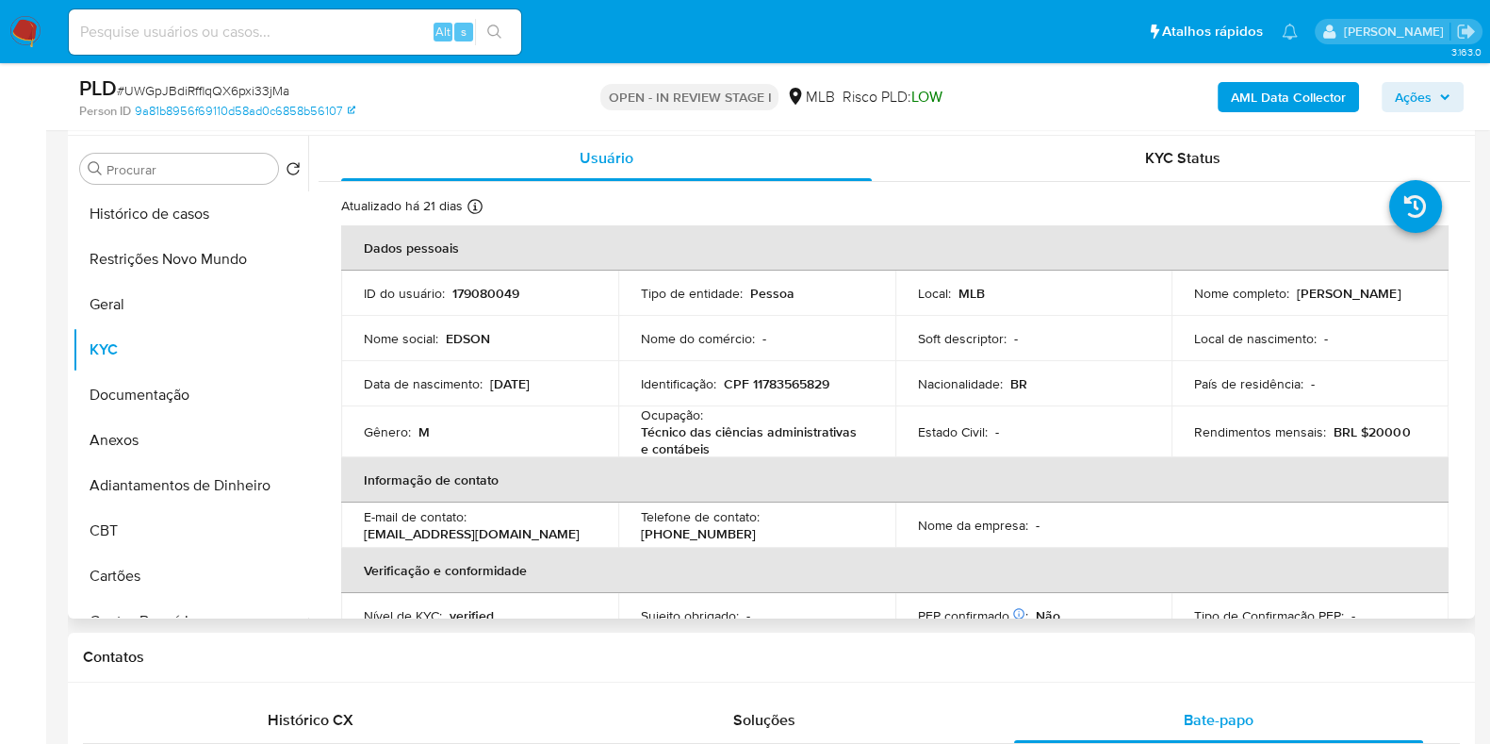
drag, startPoint x: 1340, startPoint y: 308, endPoint x: 1180, endPoint y: 306, distance: 159.3
click at [1180, 306] on td "Nome completo : Edson Botelho de Souza" at bounding box center [1310, 293] width 277 height 45
copy p "Edson Botelho de Souza"
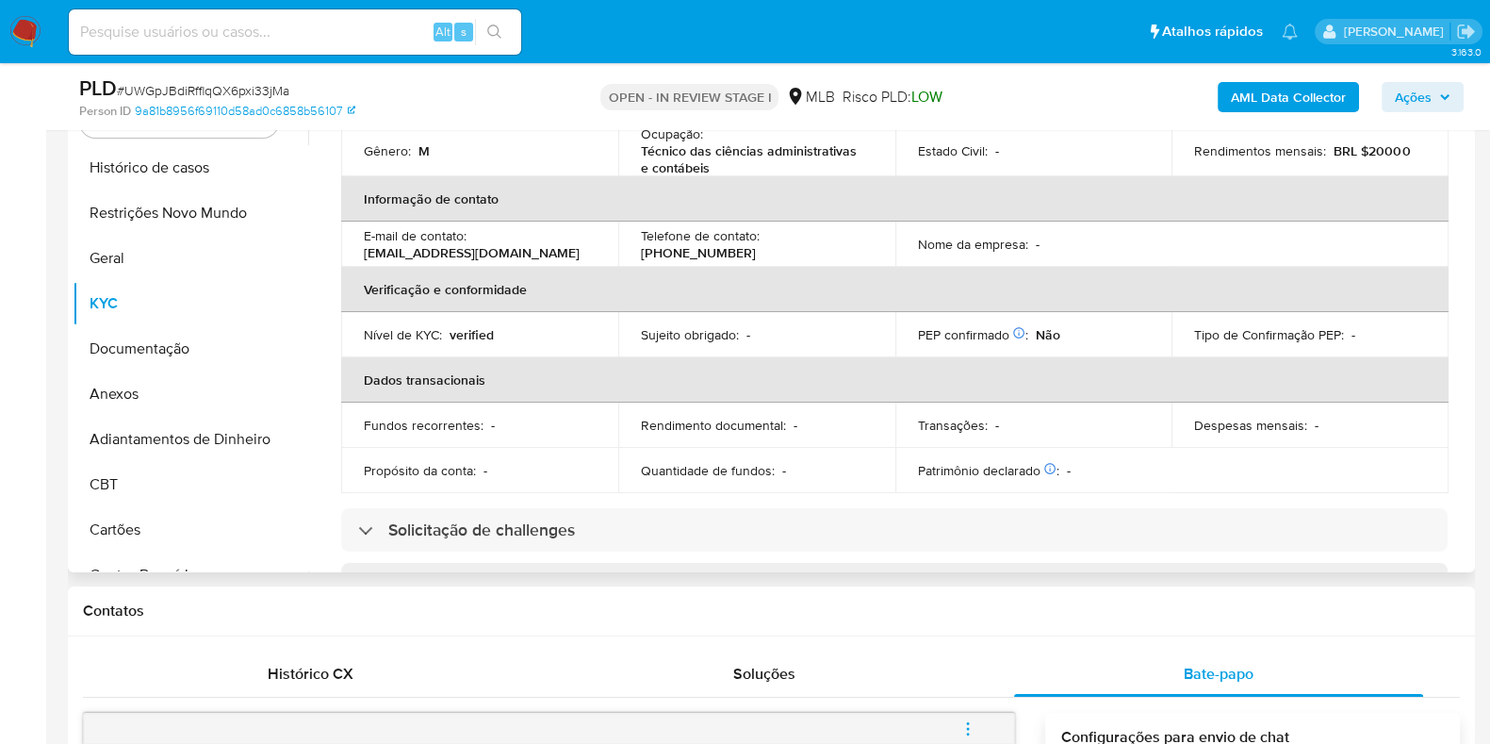
scroll to position [235, 0]
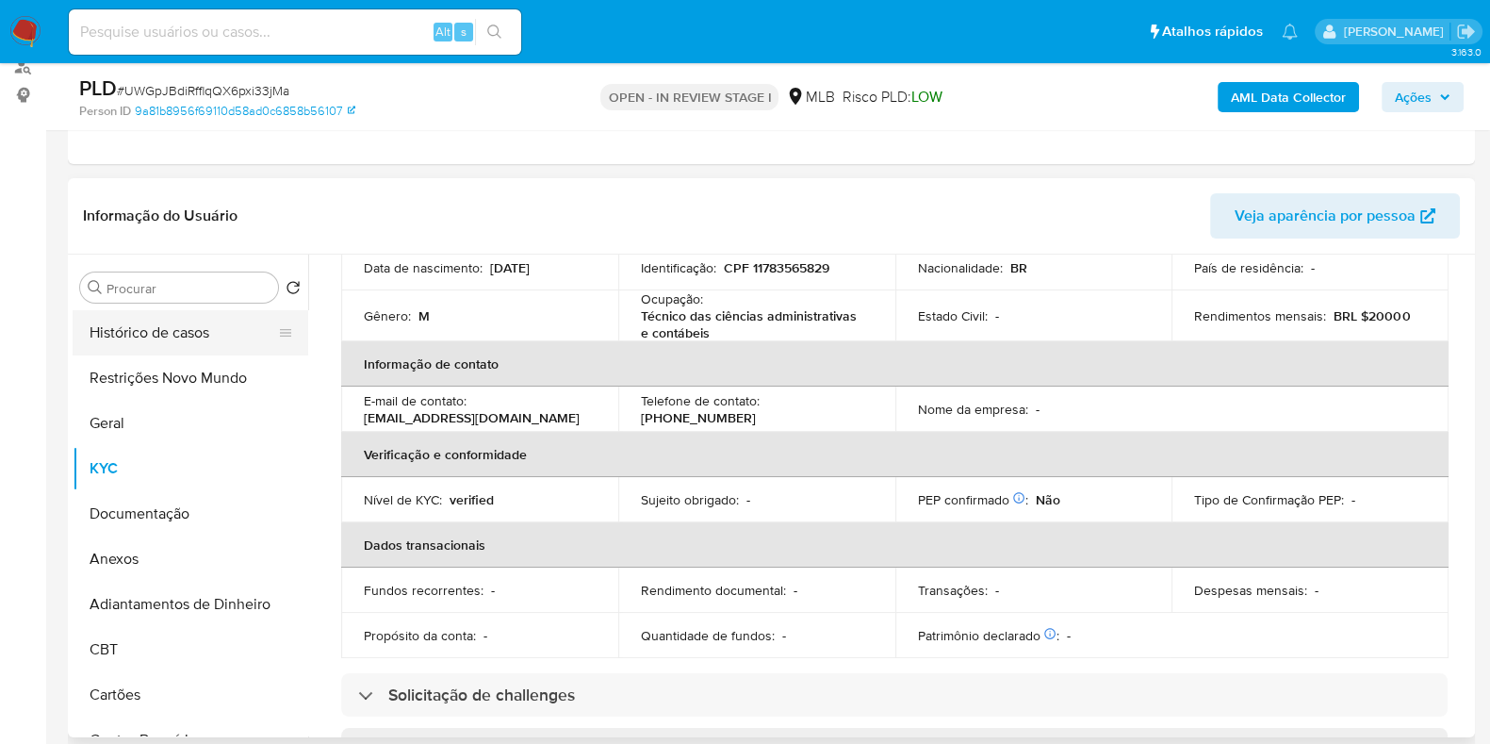
click at [139, 316] on button "Histórico de casos" at bounding box center [183, 332] width 221 height 45
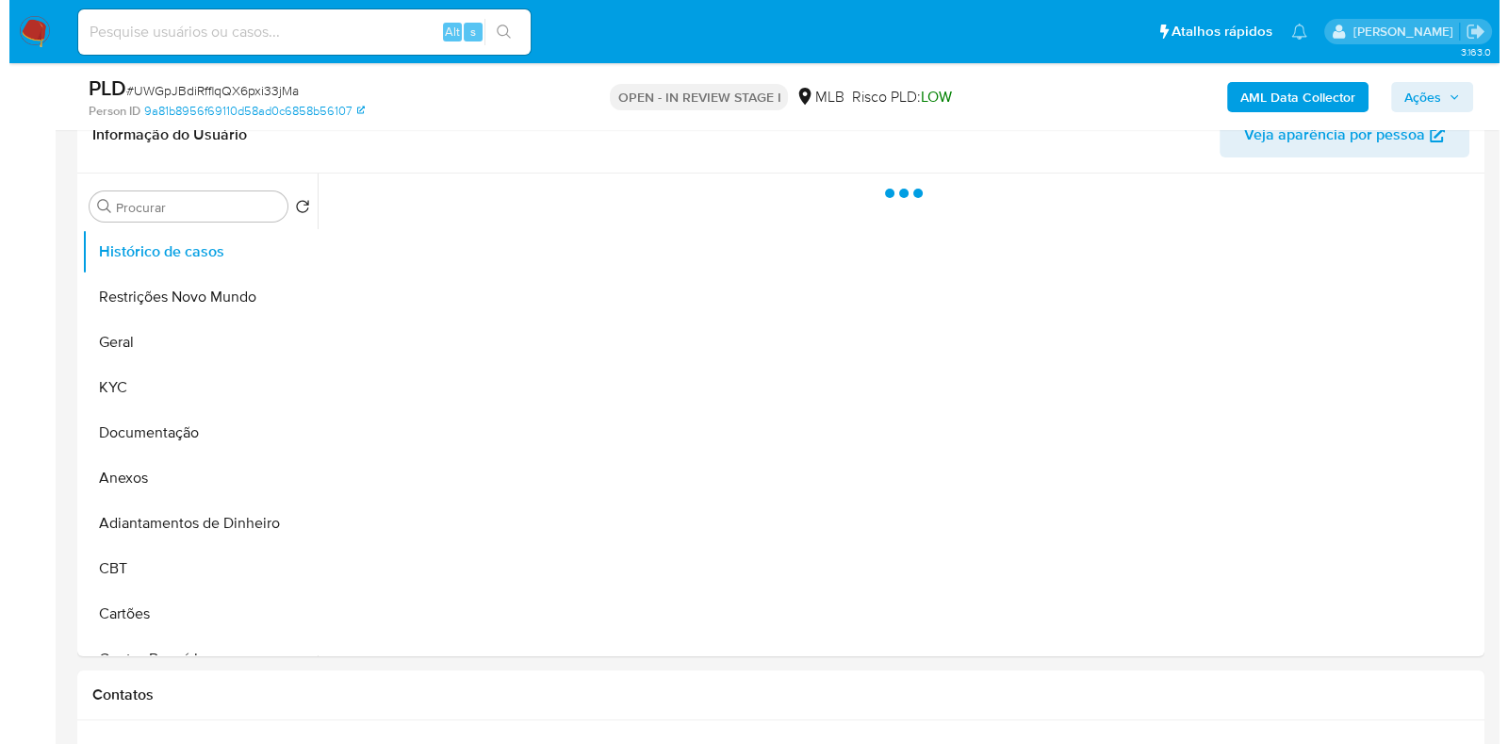
scroll to position [354, 0]
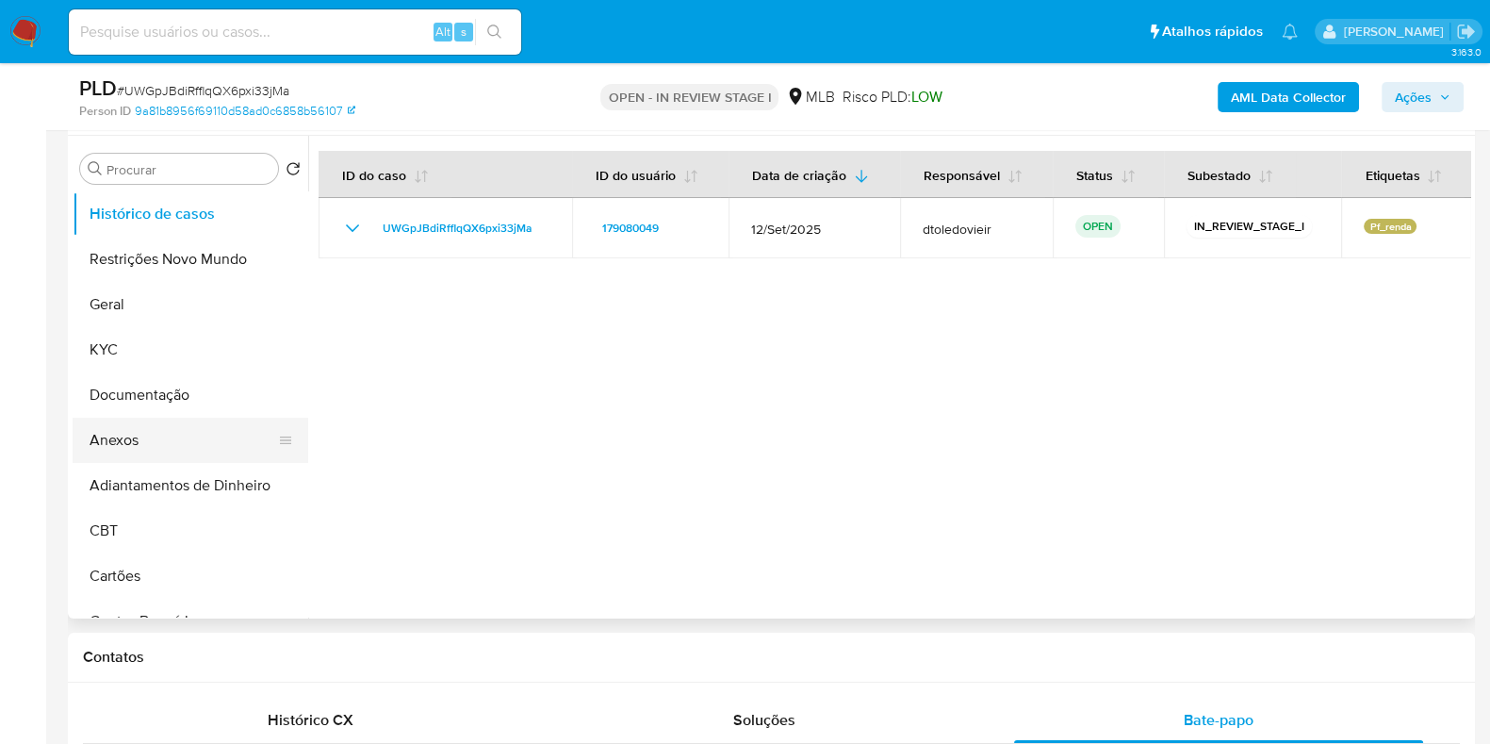
click at [127, 454] on button "Anexos" at bounding box center [183, 440] width 221 height 45
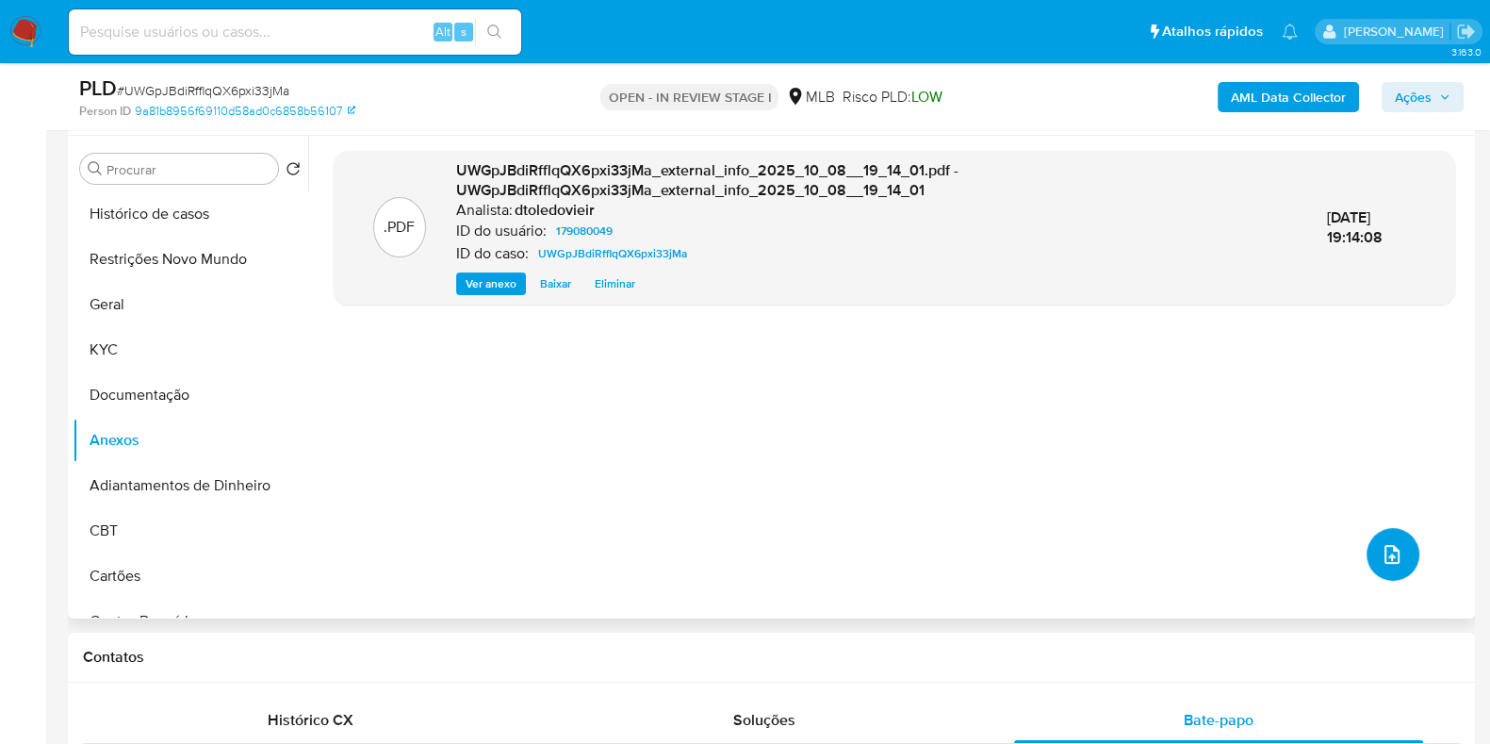
click at [1367, 556] on button "upload-file" at bounding box center [1393, 554] width 53 height 53
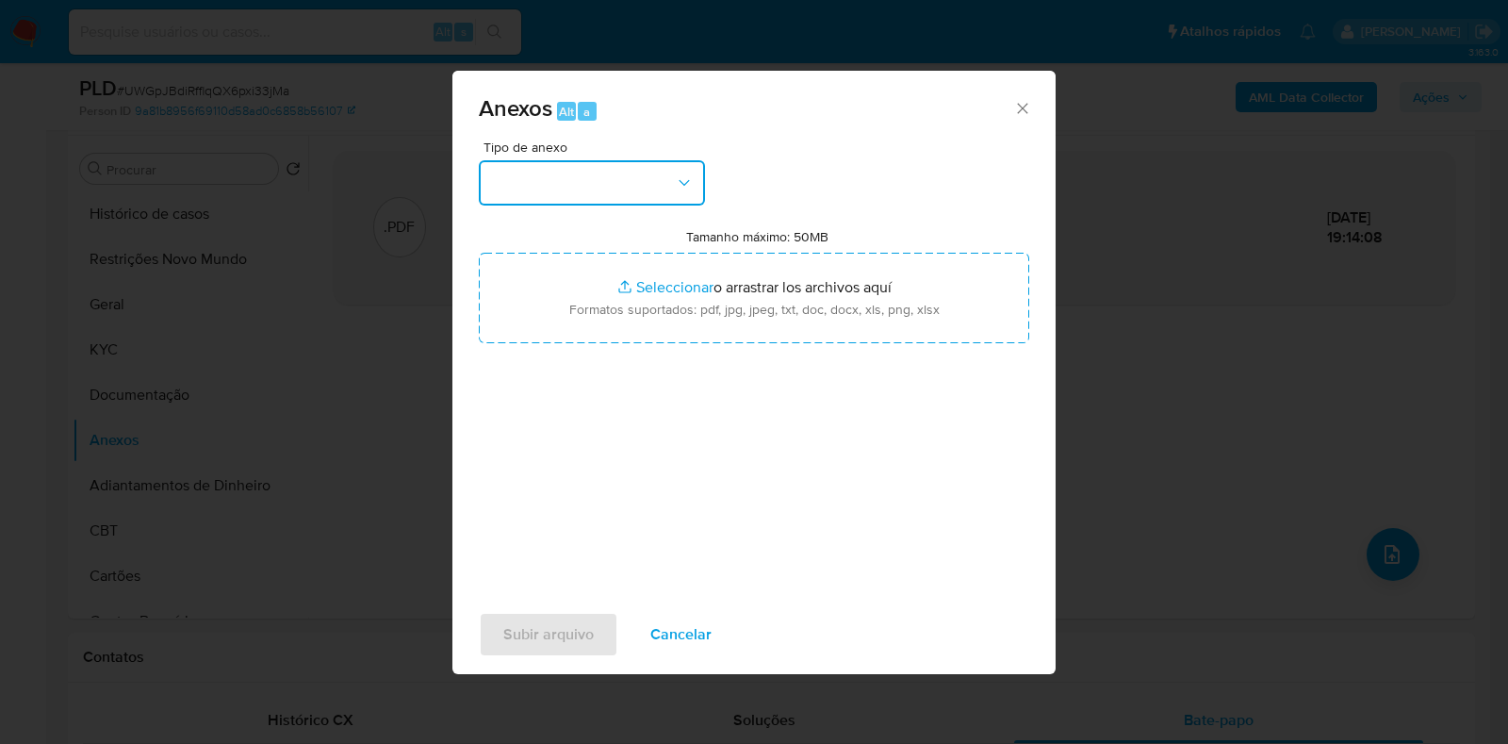
click at [643, 190] on button "button" at bounding box center [592, 182] width 226 height 45
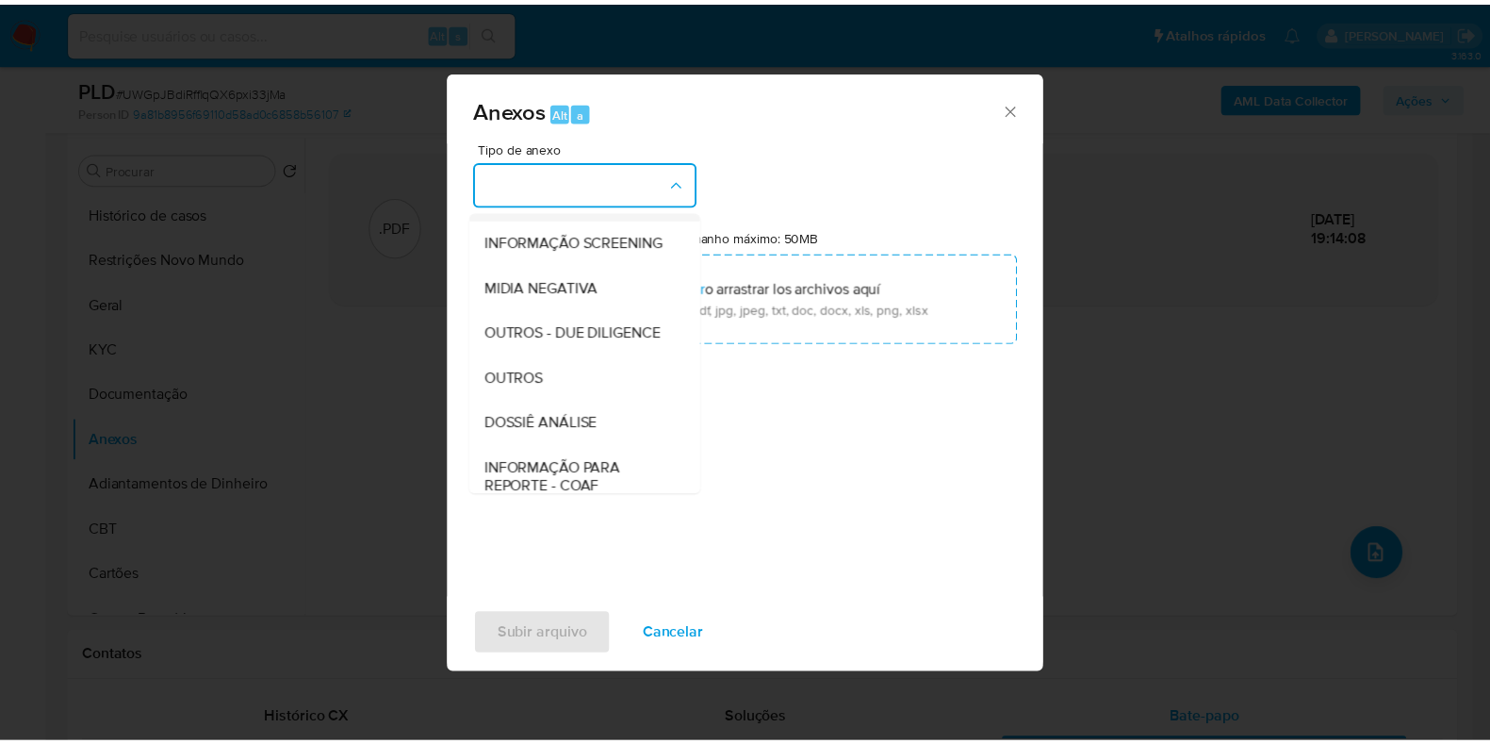
scroll to position [290, 0]
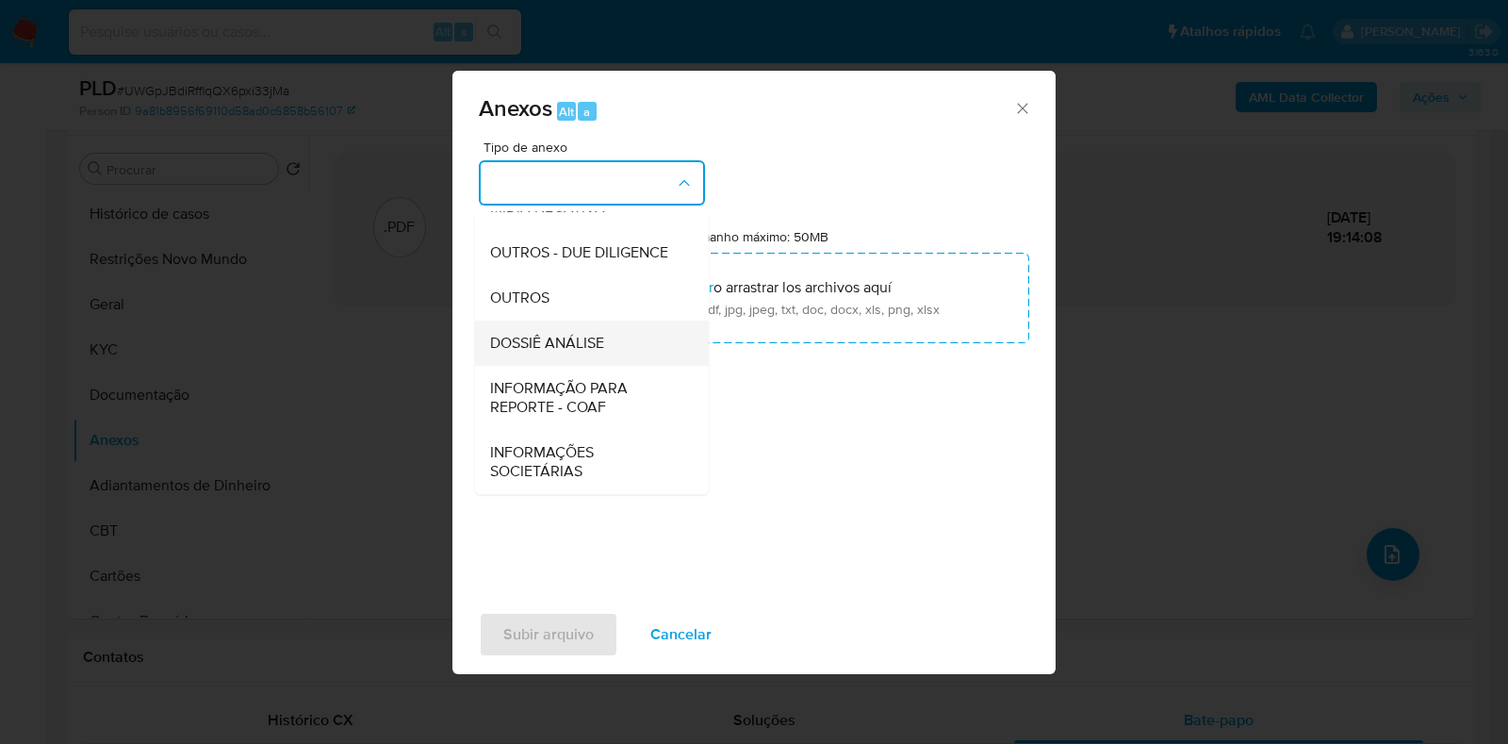
click at [584, 341] on span "DOSSIÊ ANÁLISE" at bounding box center [547, 343] width 114 height 19
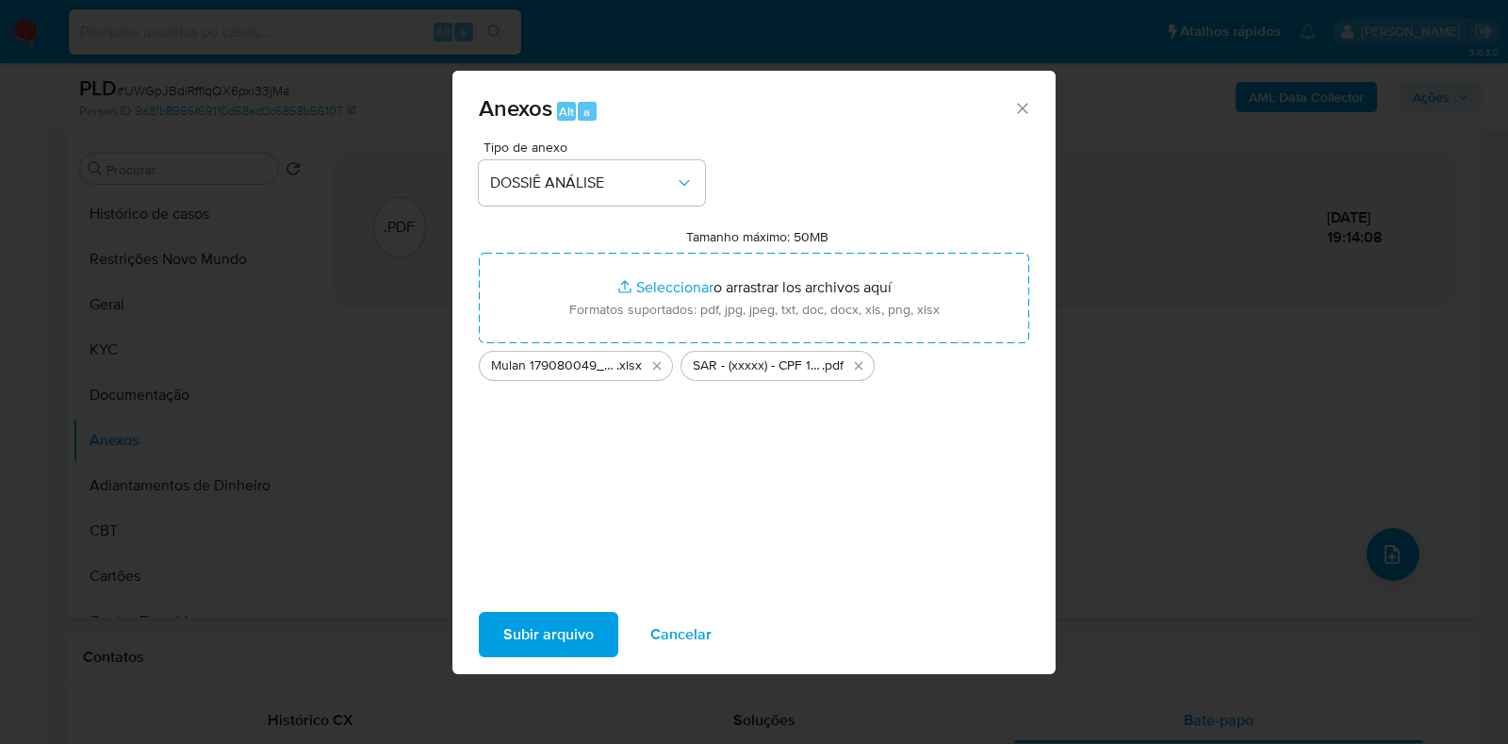
click at [518, 638] on span "Subir arquivo" at bounding box center [548, 634] width 90 height 41
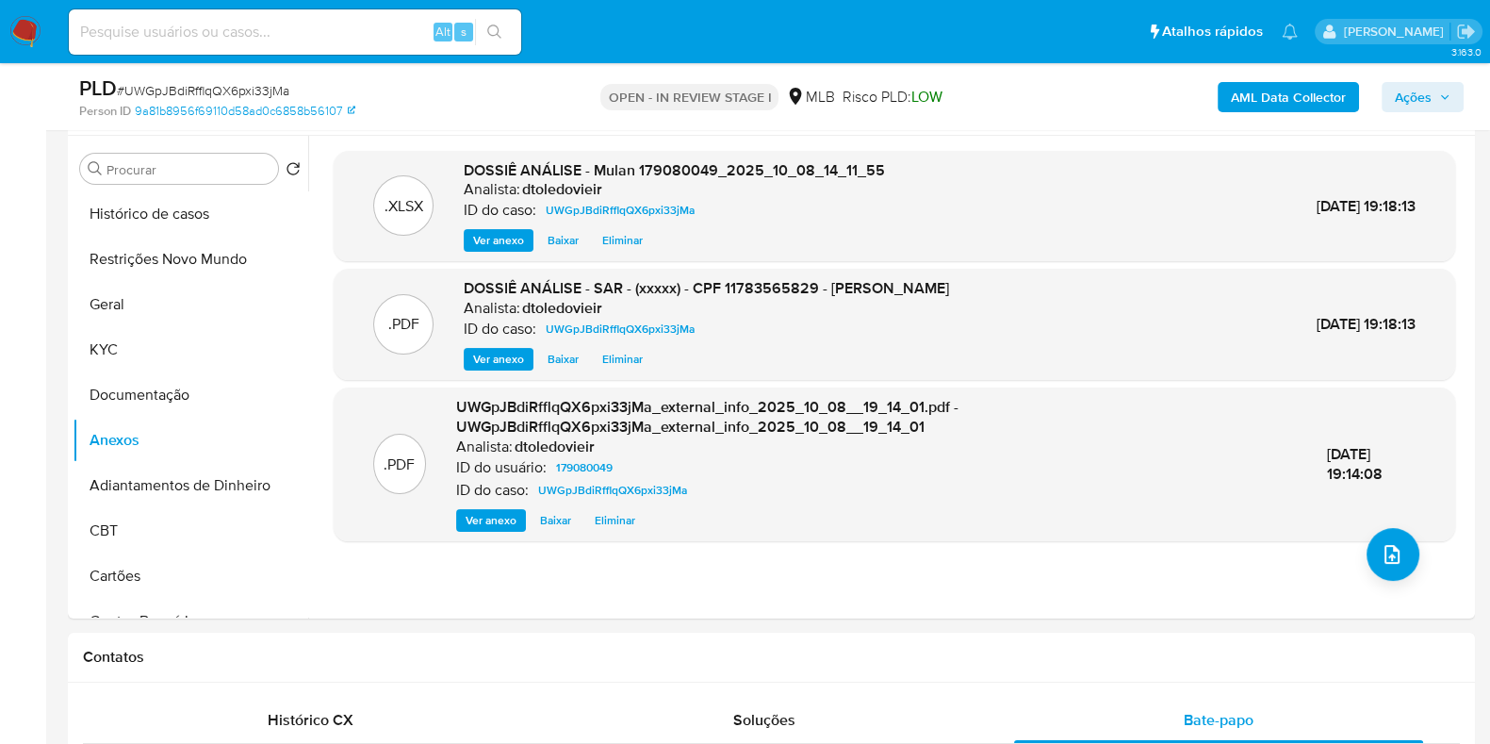
click at [1456, 99] on button "Ações" at bounding box center [1423, 97] width 82 height 30
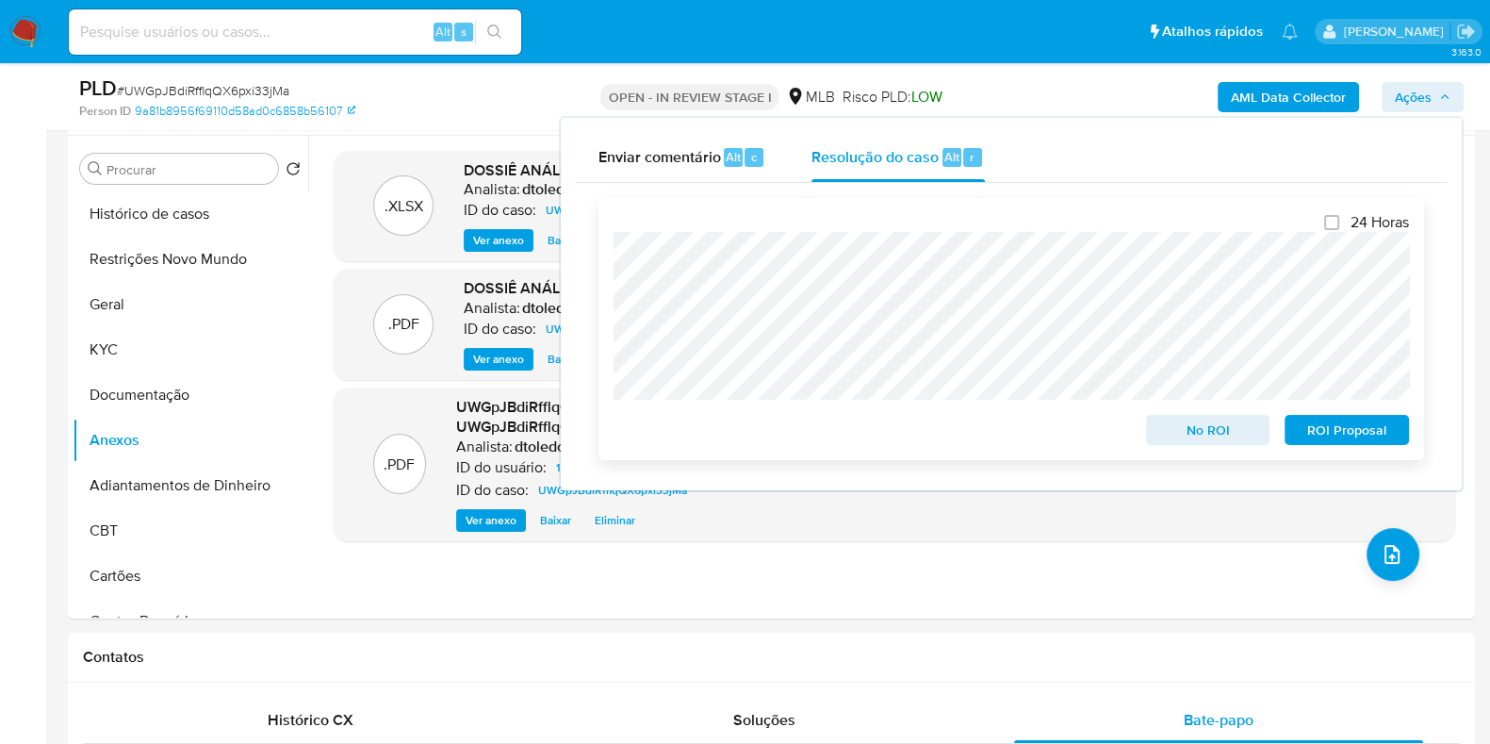
click at [1307, 430] on span "ROI Proposal" at bounding box center [1347, 430] width 98 height 26
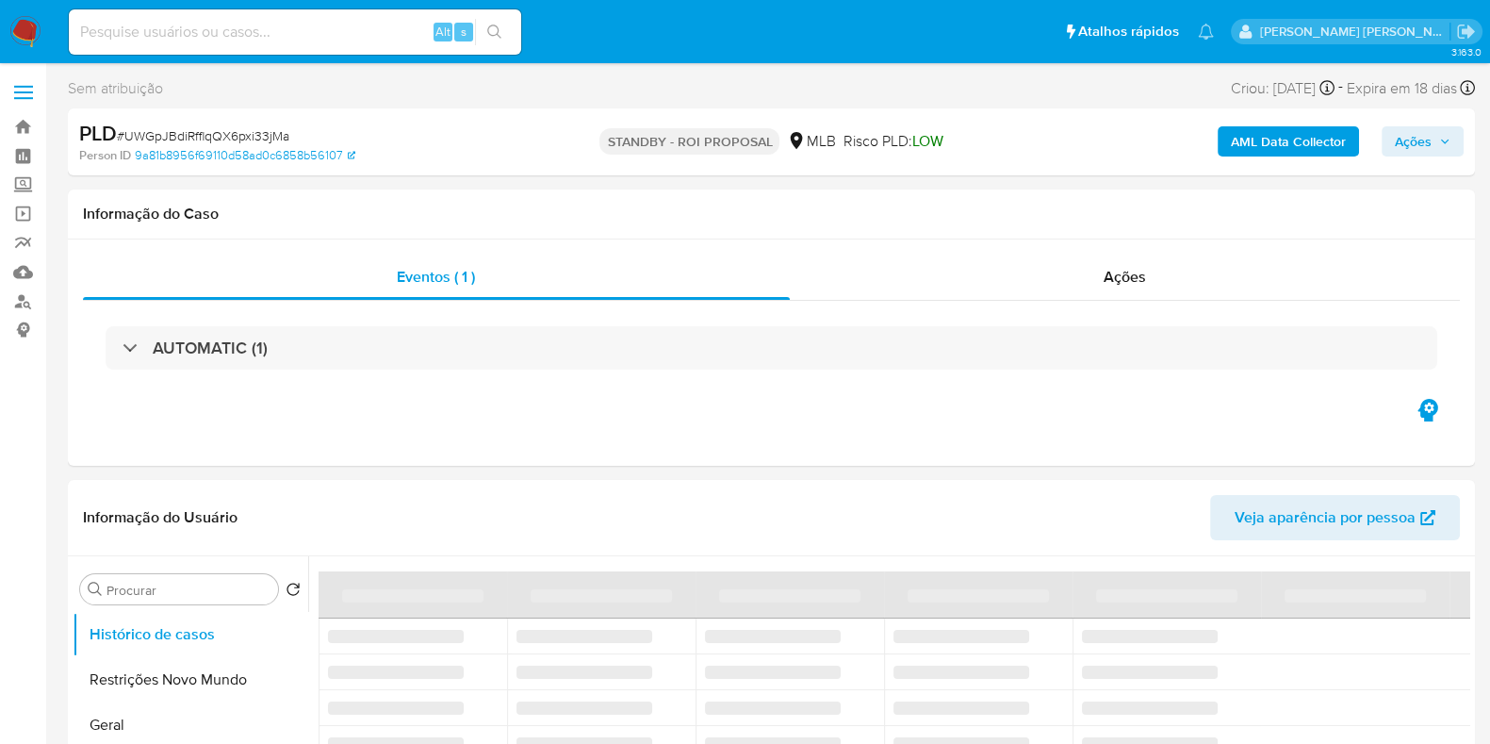
select select "10"
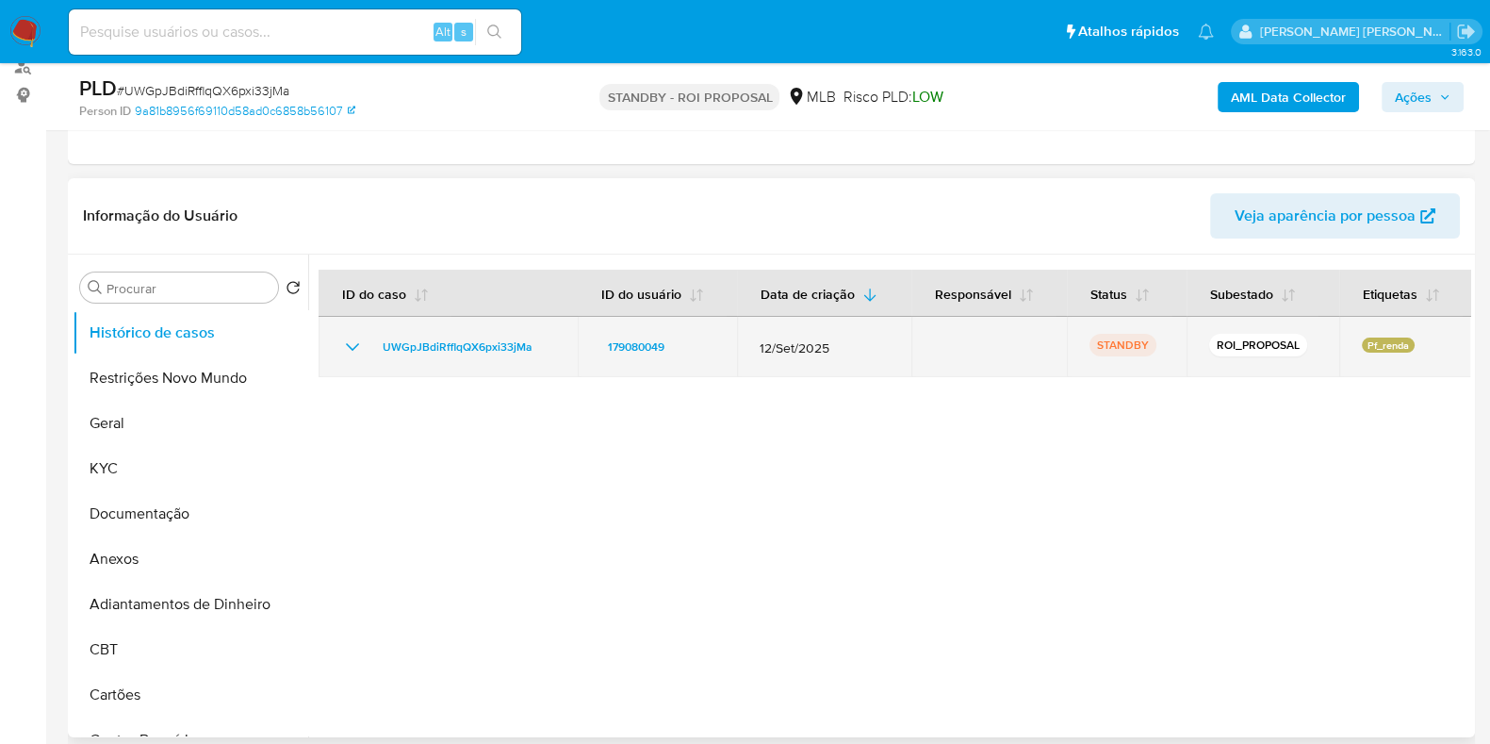
scroll to position [235, 0]
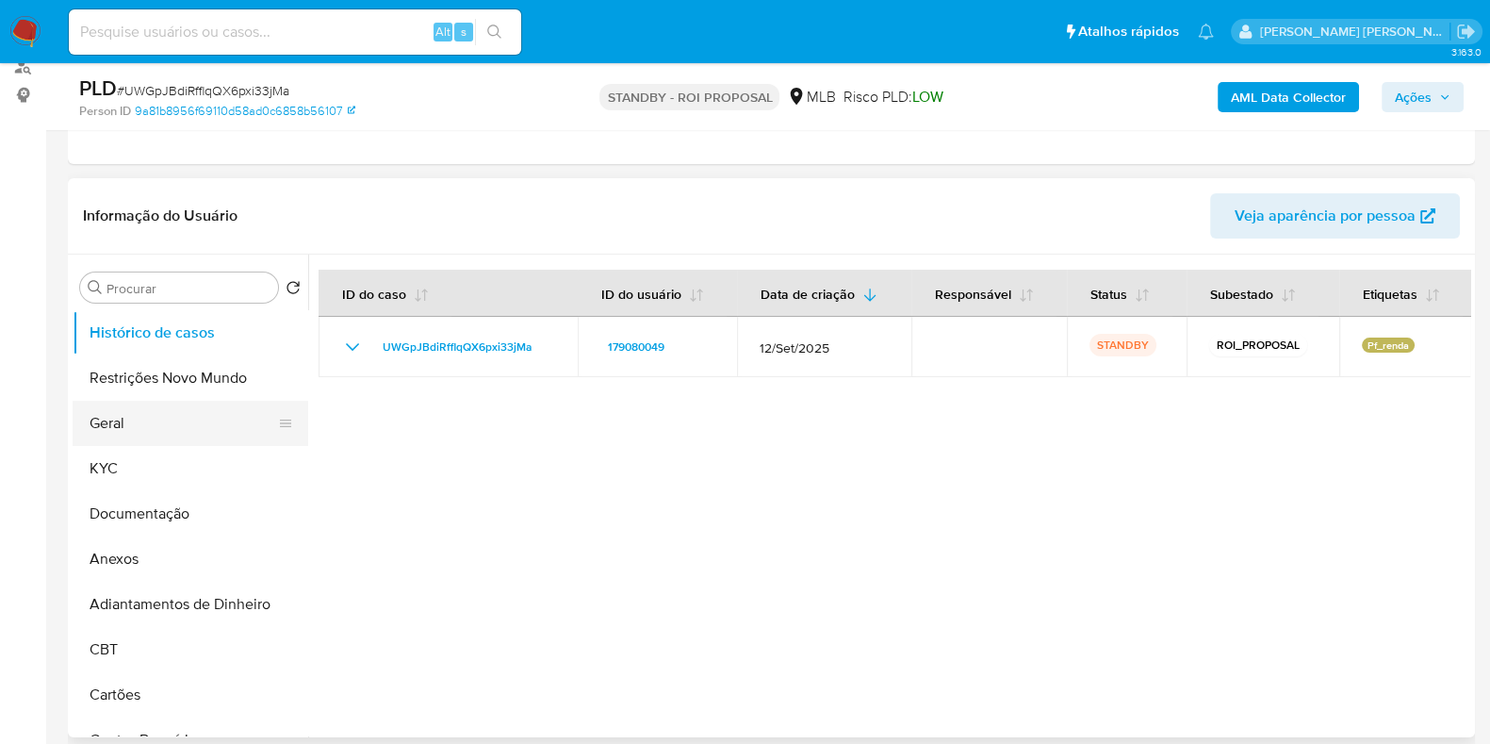
click at [94, 420] on button "Geral" at bounding box center [183, 423] width 221 height 45
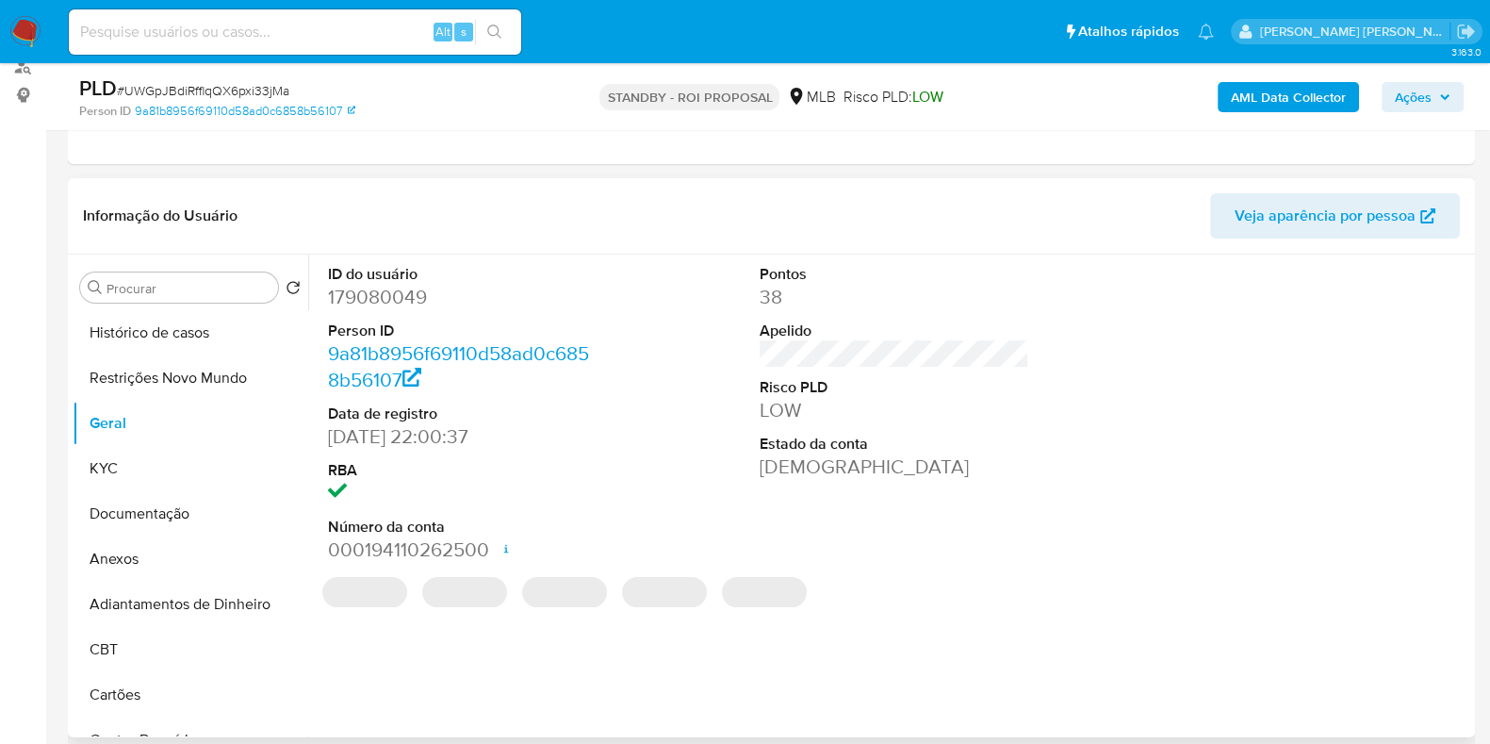
click at [374, 292] on dd "179080049" at bounding box center [463, 297] width 270 height 26
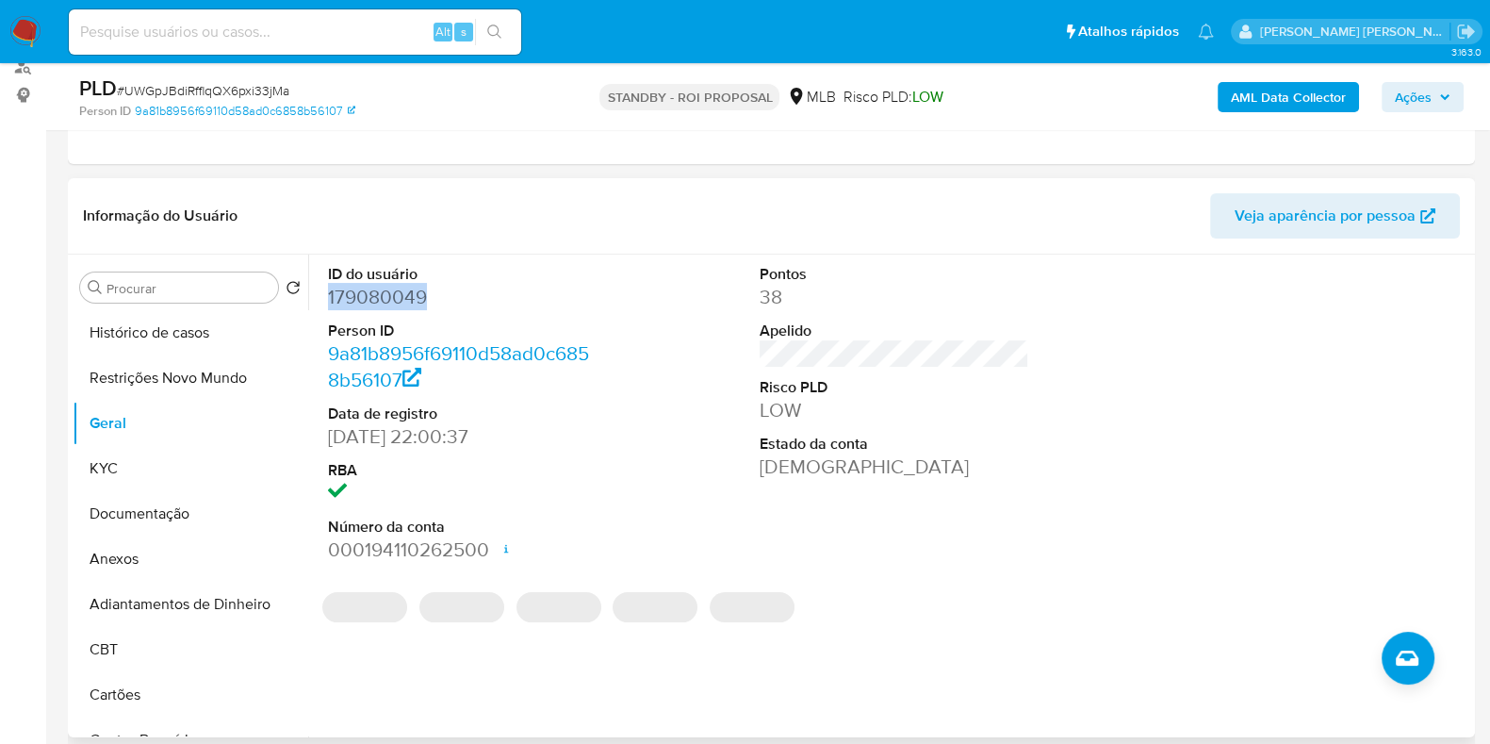
click at [374, 292] on dd "179080049" at bounding box center [463, 297] width 270 height 26
copy dd "179080049"
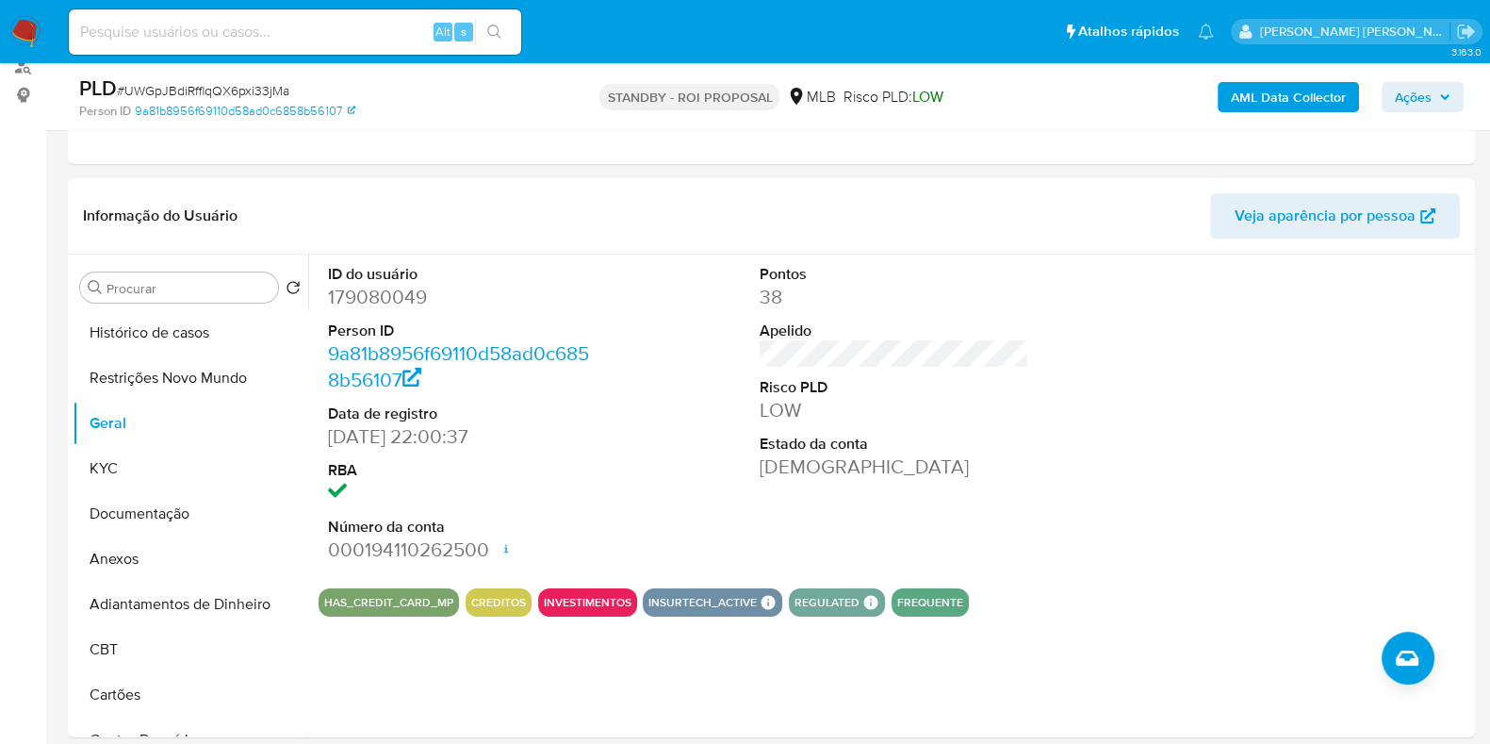
click at [340, 40] on input at bounding box center [295, 32] width 452 height 25
paste input "173407726"
type input "173407726"
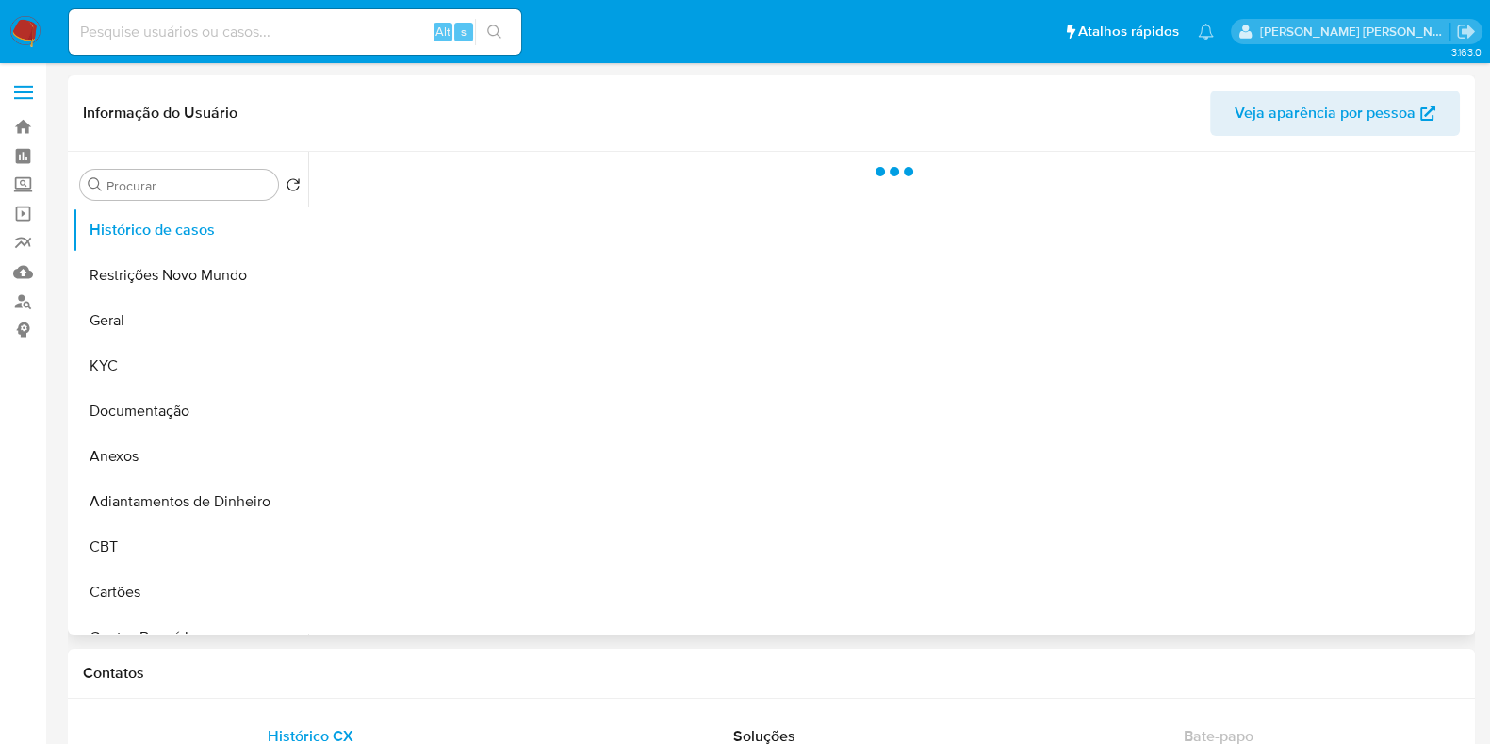
select select "10"
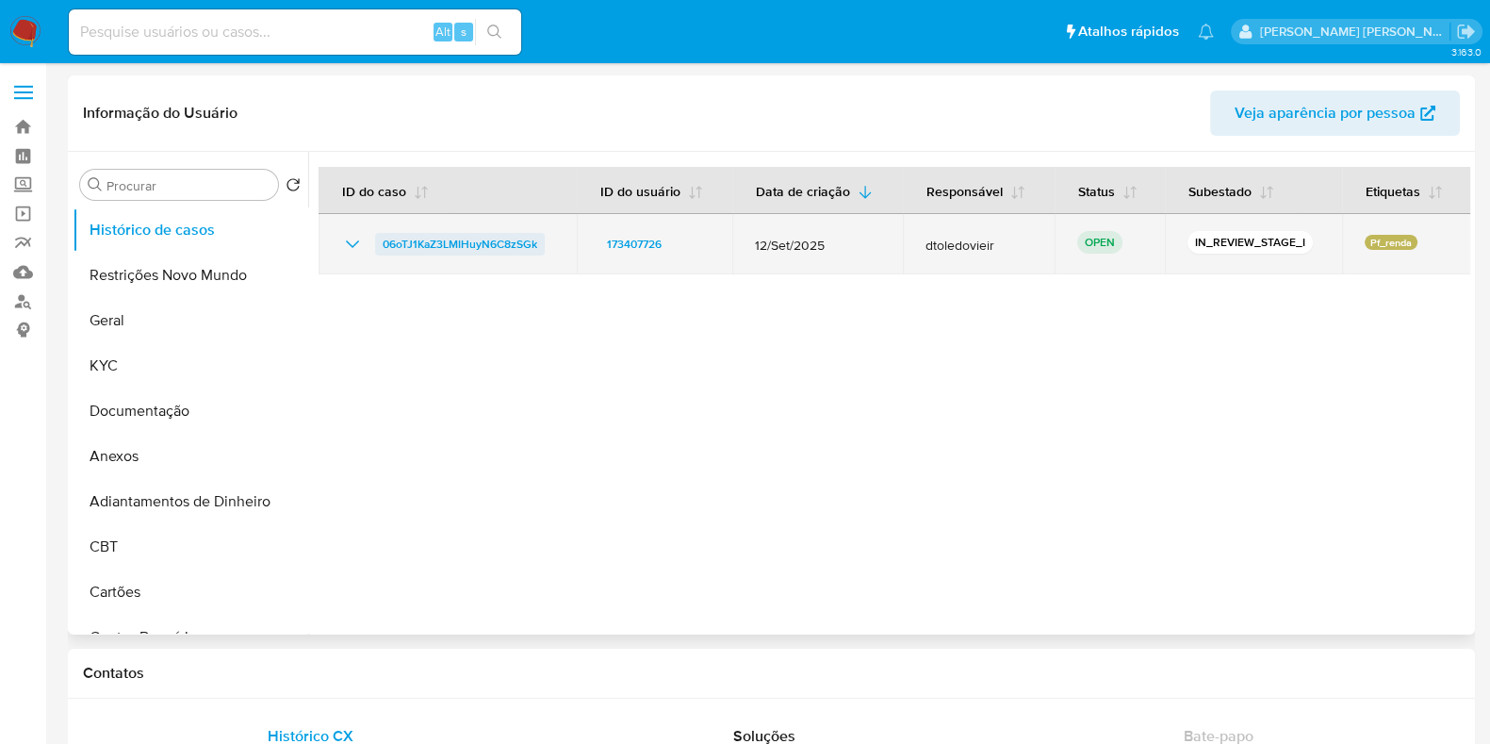
click at [473, 251] on span "06oTJ1KaZ3LMIHuyN6C8zSGk" at bounding box center [460, 244] width 155 height 23
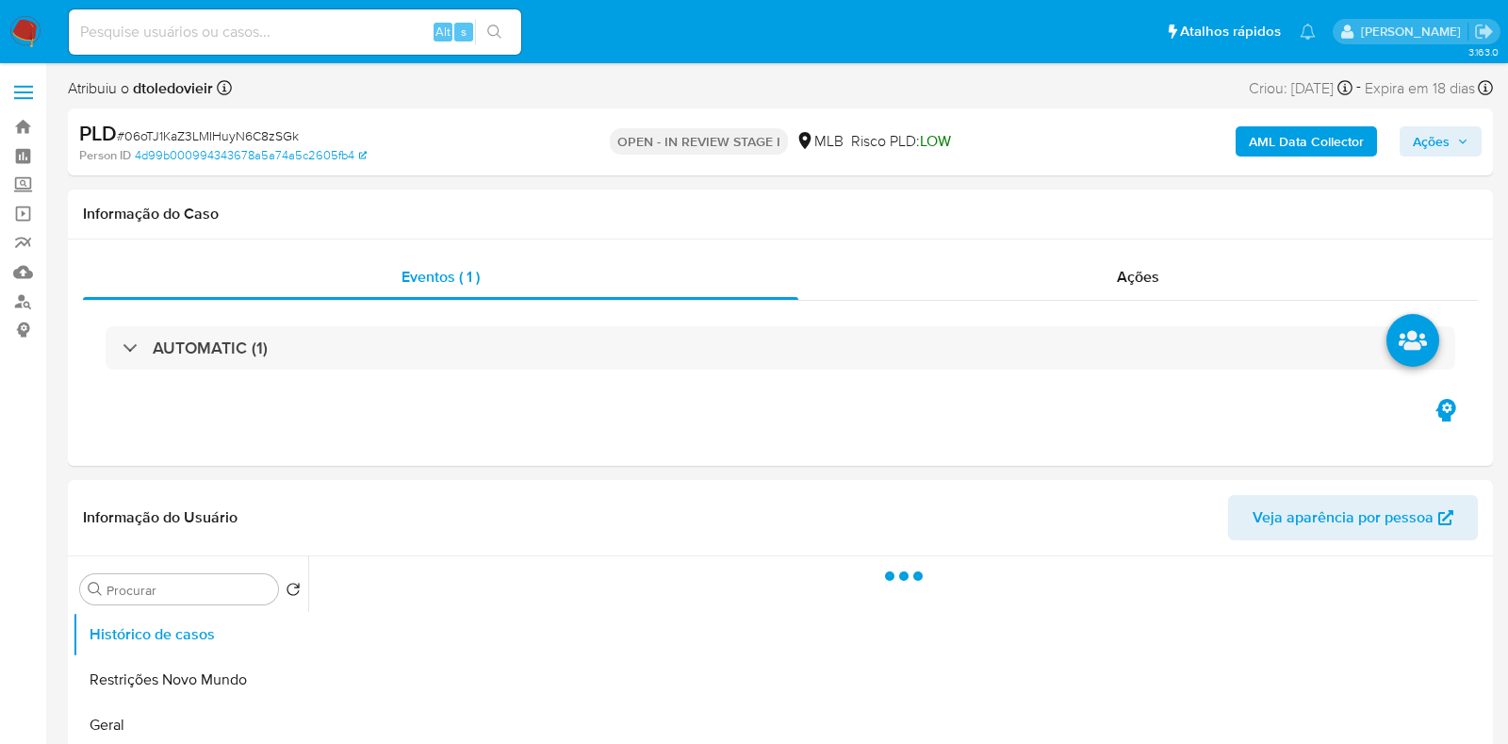
select select "10"
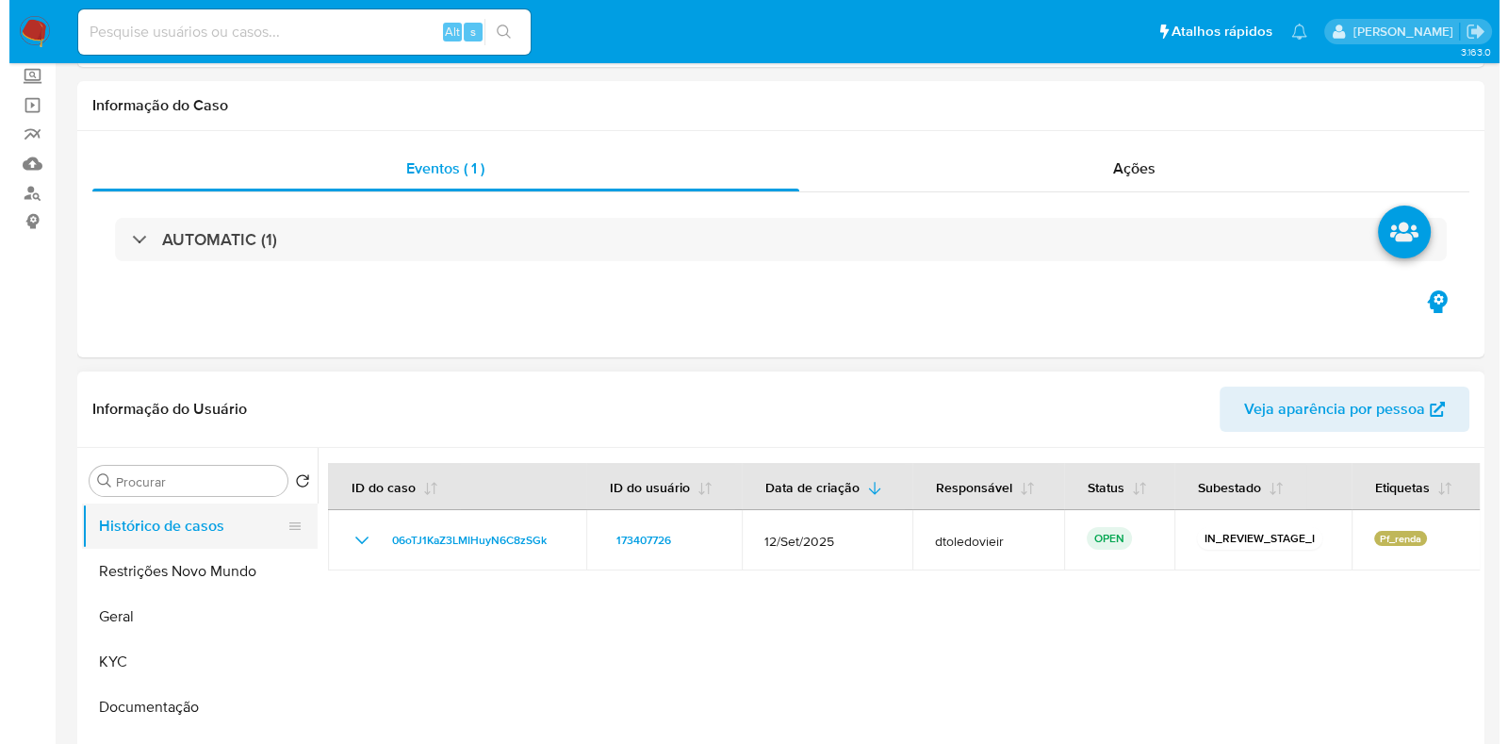
scroll to position [235, 0]
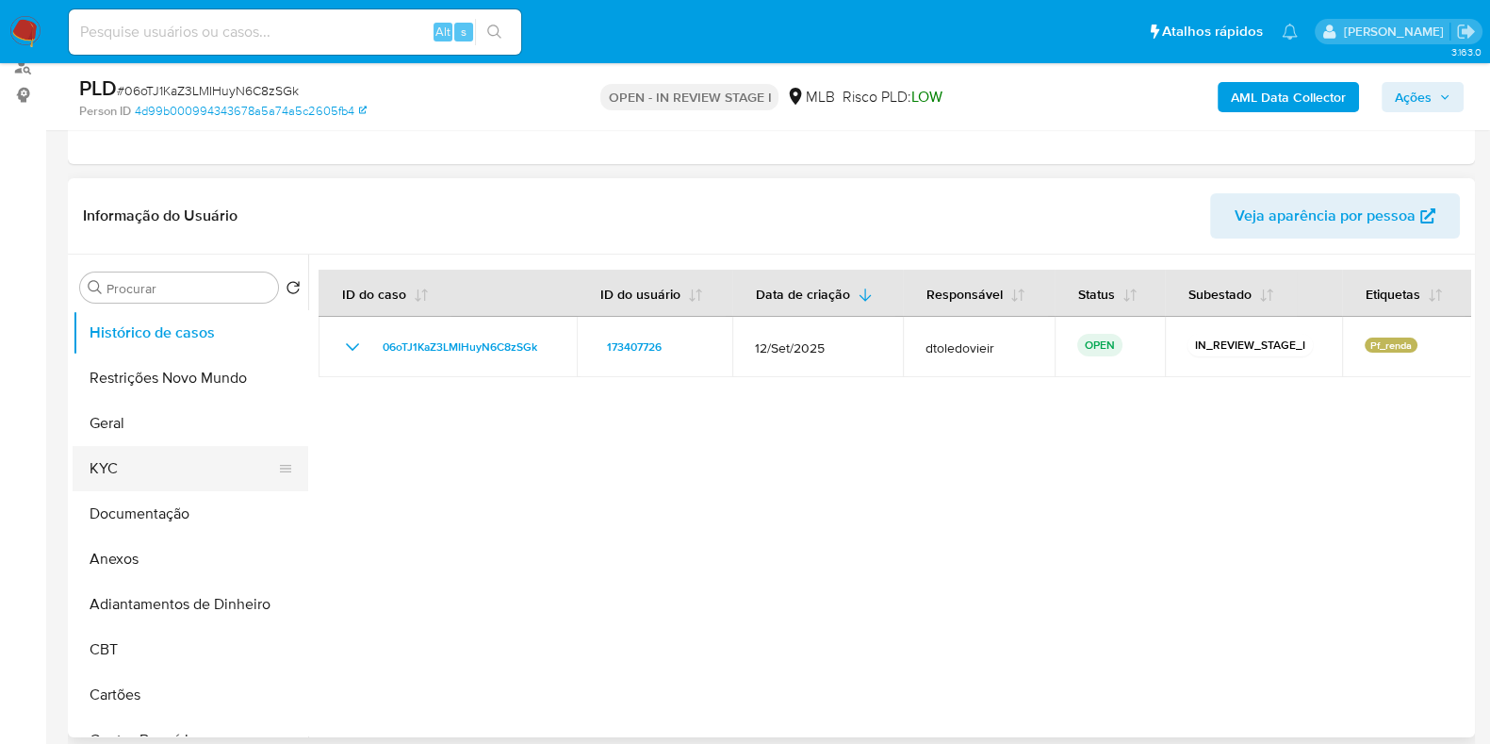
click at [139, 483] on button "KYC" at bounding box center [183, 468] width 221 height 45
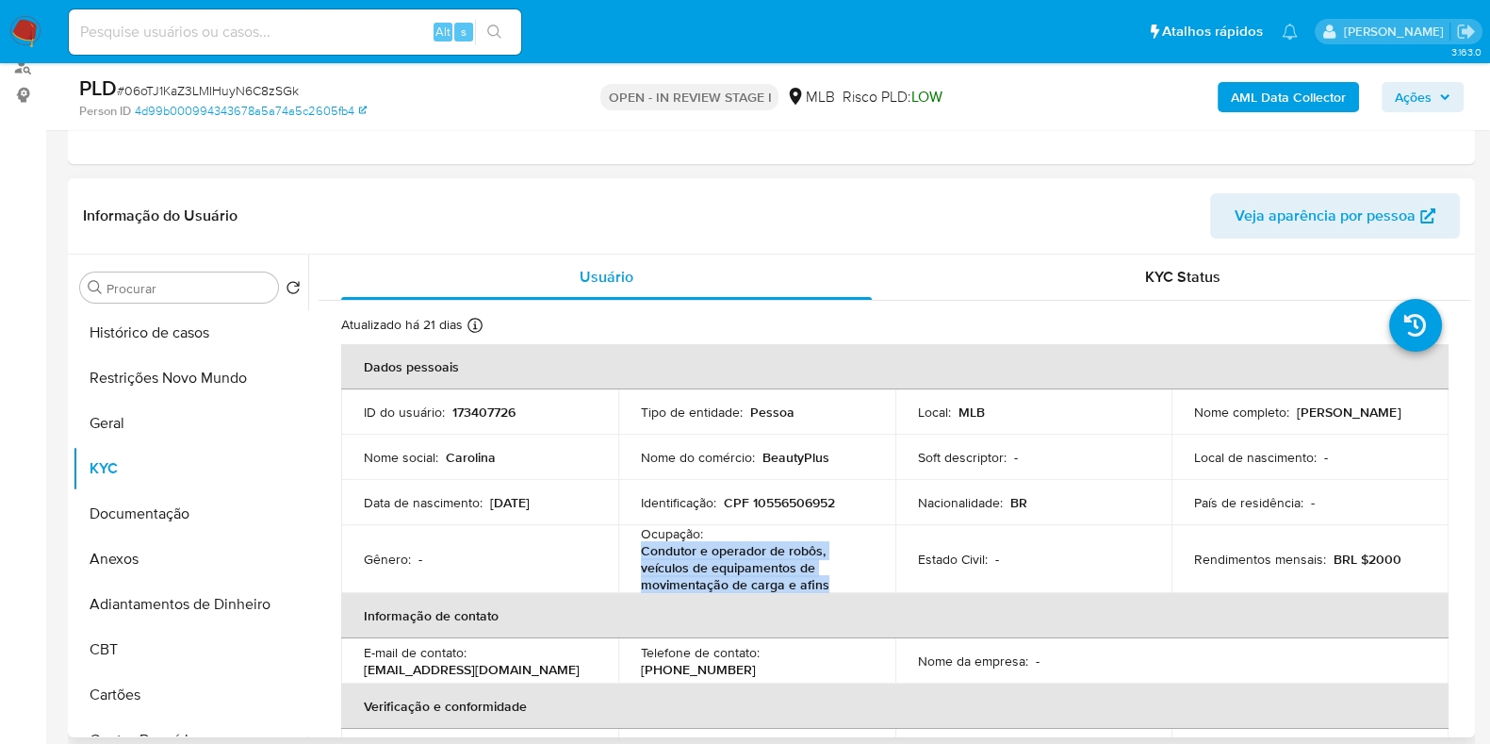
drag, startPoint x: 830, startPoint y: 581, endPoint x: 638, endPoint y: 556, distance: 192.9
click at [641, 556] on p "Condutor e operador de robôs, veículos de equipamentos de movimentação de carga…" at bounding box center [753, 567] width 224 height 51
copy p "Condutor e operador de robôs, veículos de equipamentos de movimentação de carga…"
drag, startPoint x: 173, startPoint y: 496, endPoint x: 173, endPoint y: 506, distance: 10.4
click at [173, 497] on button "Documentação" at bounding box center [183, 513] width 221 height 45
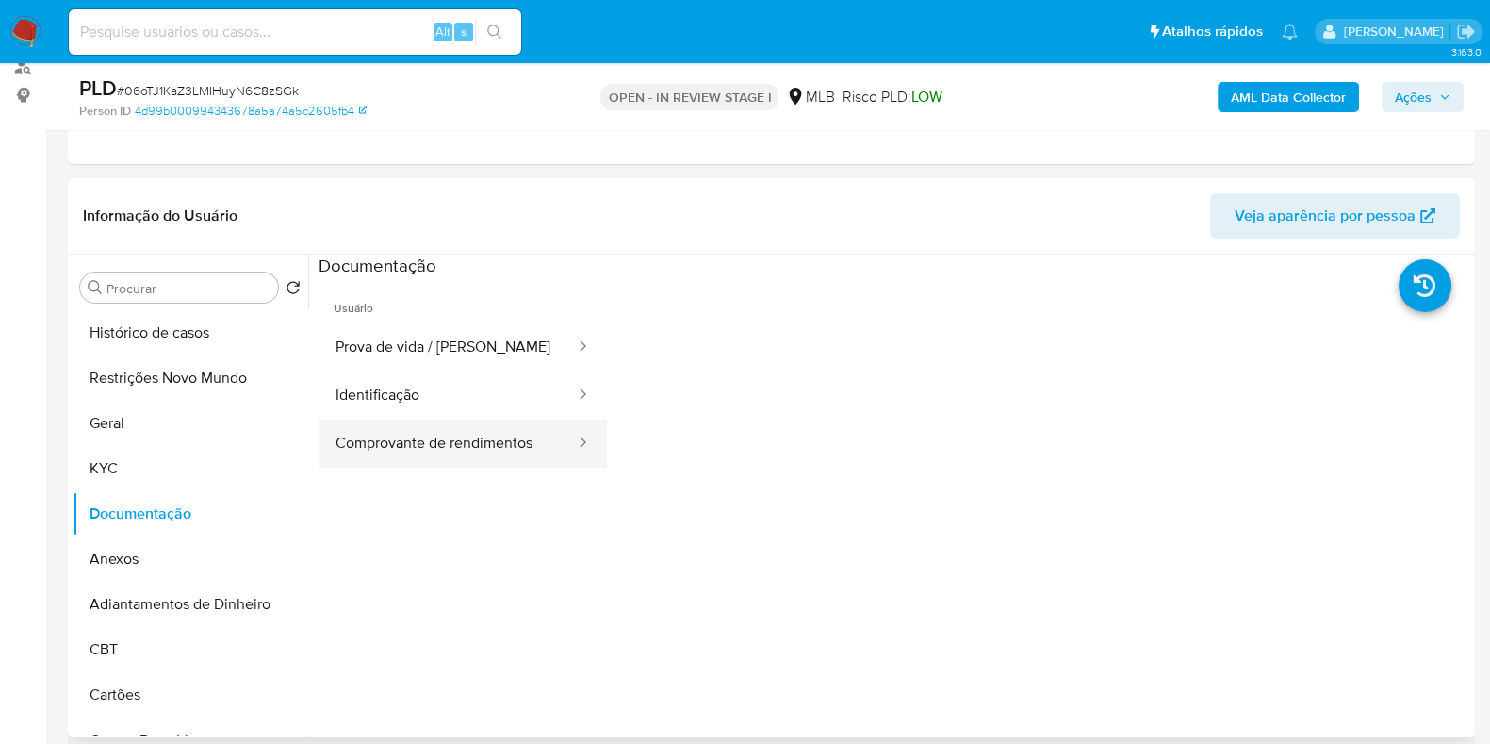
drag, startPoint x: 447, startPoint y: 473, endPoint x: 483, endPoint y: 454, distance: 40.5
click at [450, 473] on ul "Usuário Prova de vida / Selfie Identificação Comprovante de rendimentos" at bounding box center [463, 549] width 288 height 543
click at [485, 453] on button "Comprovante de rendimentos" at bounding box center [448, 443] width 258 height 48
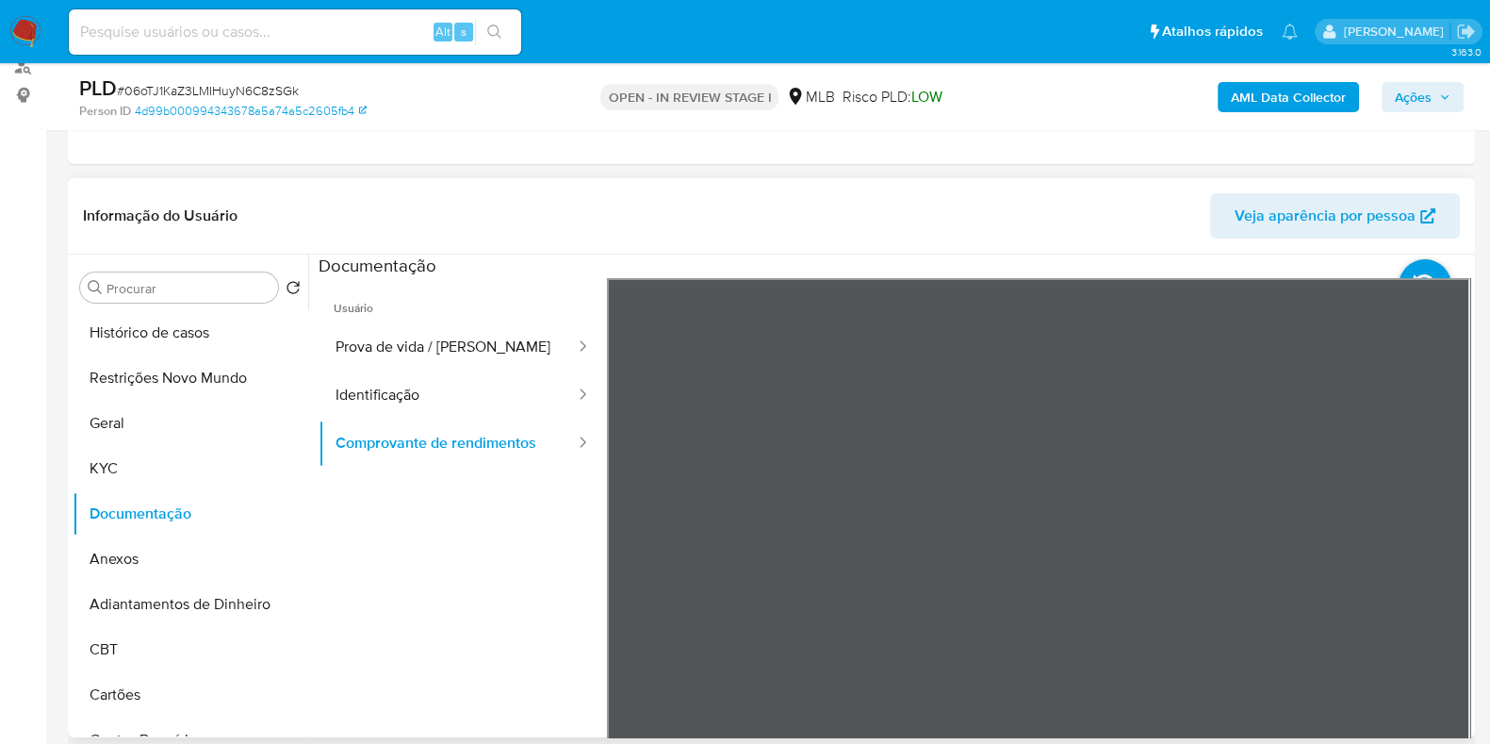
click at [977, 261] on section at bounding box center [895, 568] width 1152 height 627
click at [1249, 105] on b "AML Data Collector" at bounding box center [1288, 97] width 115 height 30
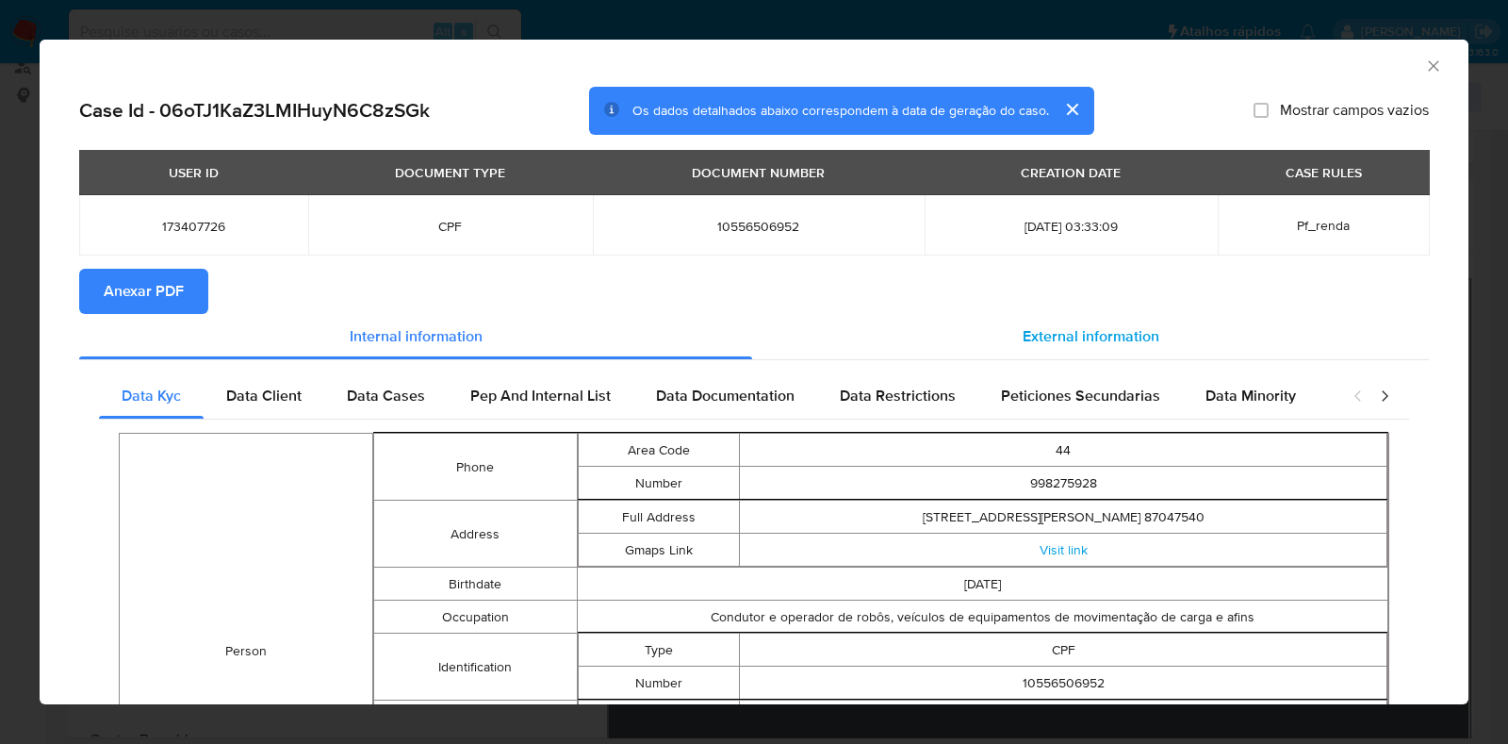
click at [1076, 337] on span "External information" at bounding box center [1091, 336] width 137 height 22
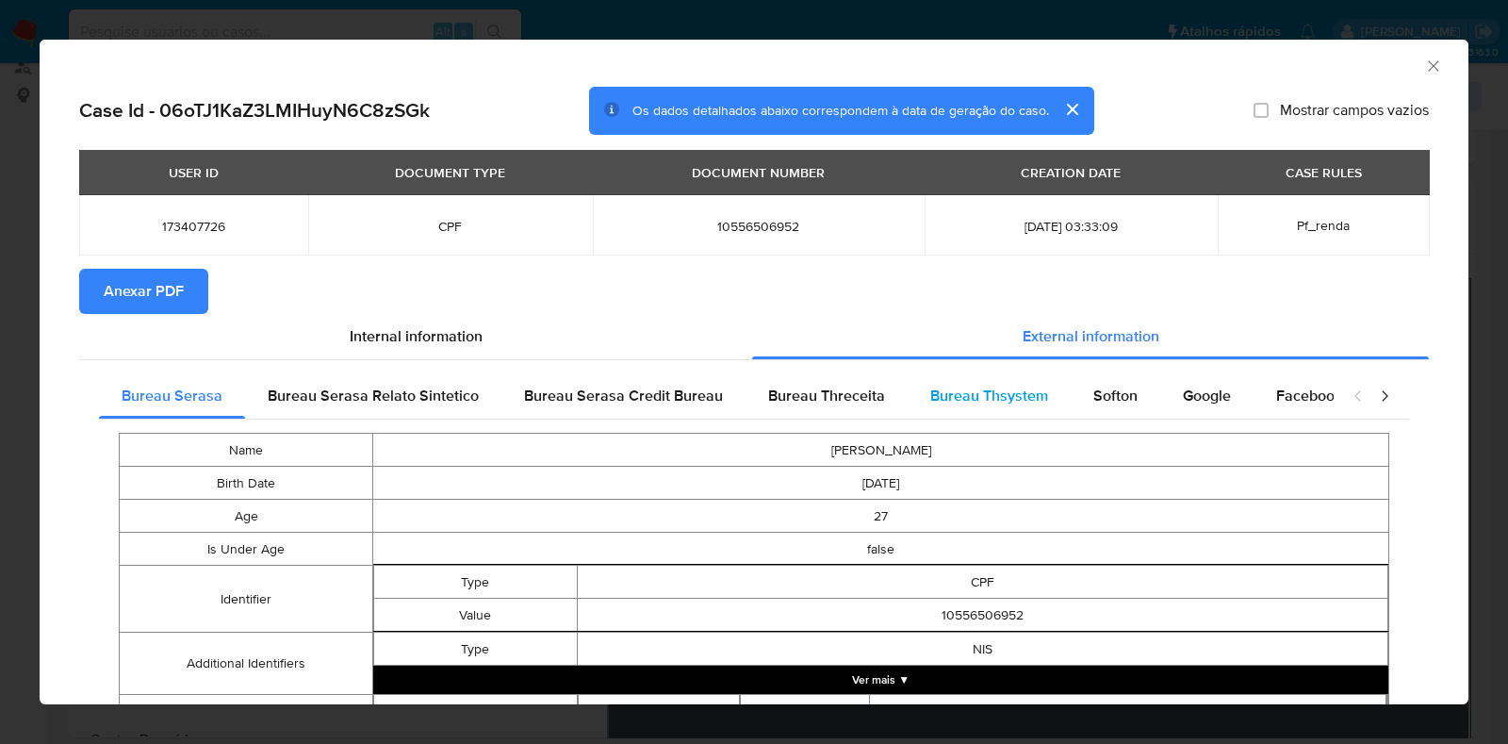
click at [962, 394] on span "Bureau Thsystem" at bounding box center [989, 396] width 118 height 22
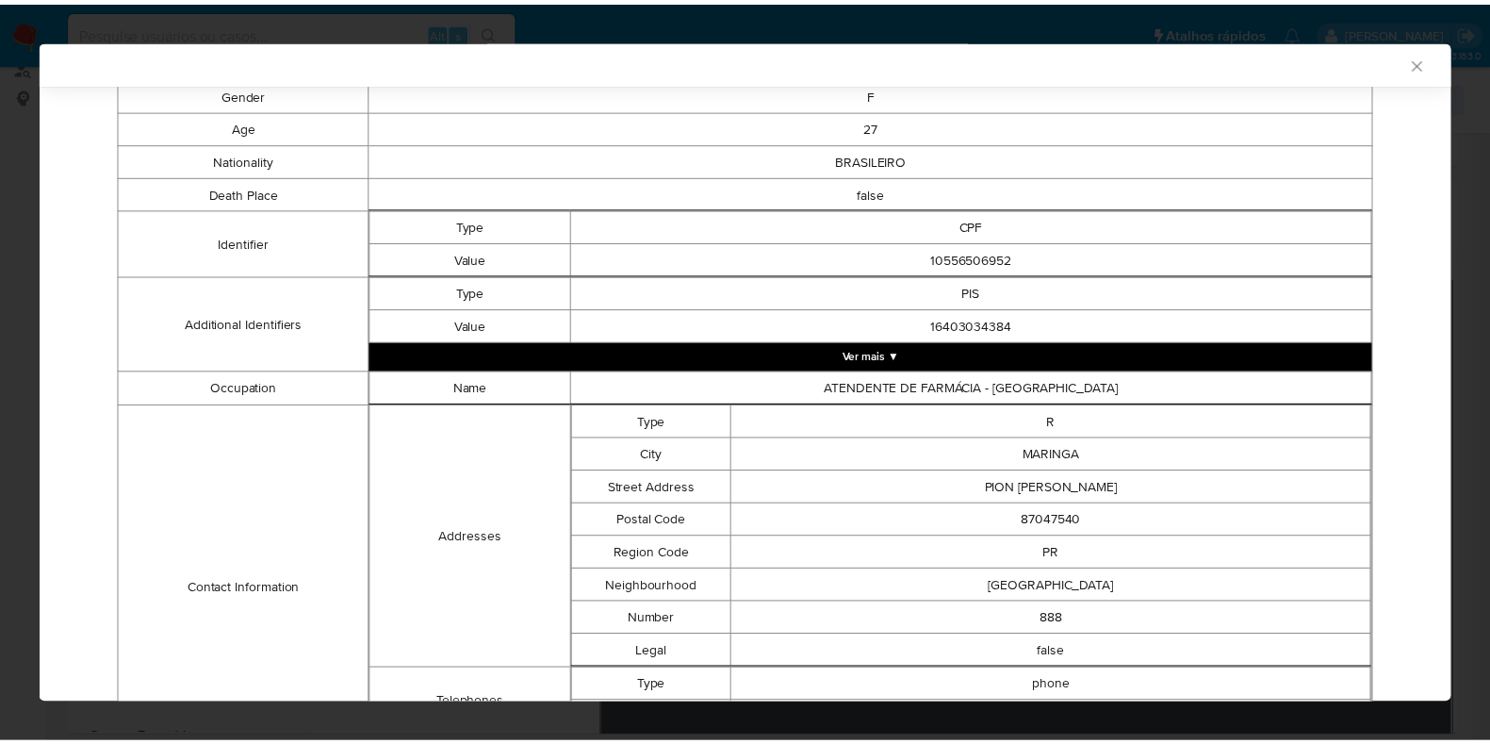
scroll to position [0, 0]
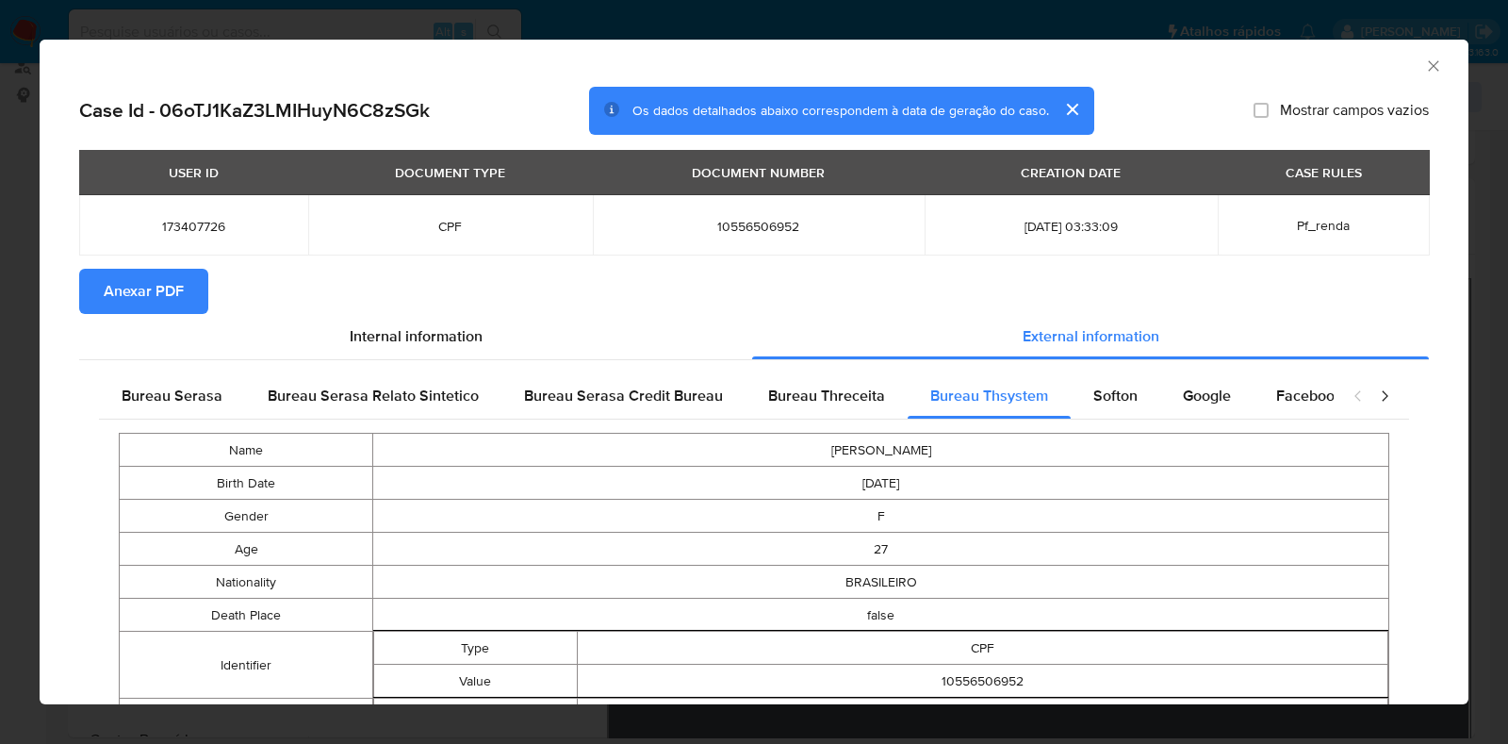
click at [720, 228] on span "10556506952" at bounding box center [760, 226] width 288 height 17
copy span "10556506952"
click at [28, 400] on div "AML Data Collector Case Id - 06oTJ1KaZ3LMIHuyN6C8zSGk Os dados detalhados abaix…" at bounding box center [754, 372] width 1508 height 744
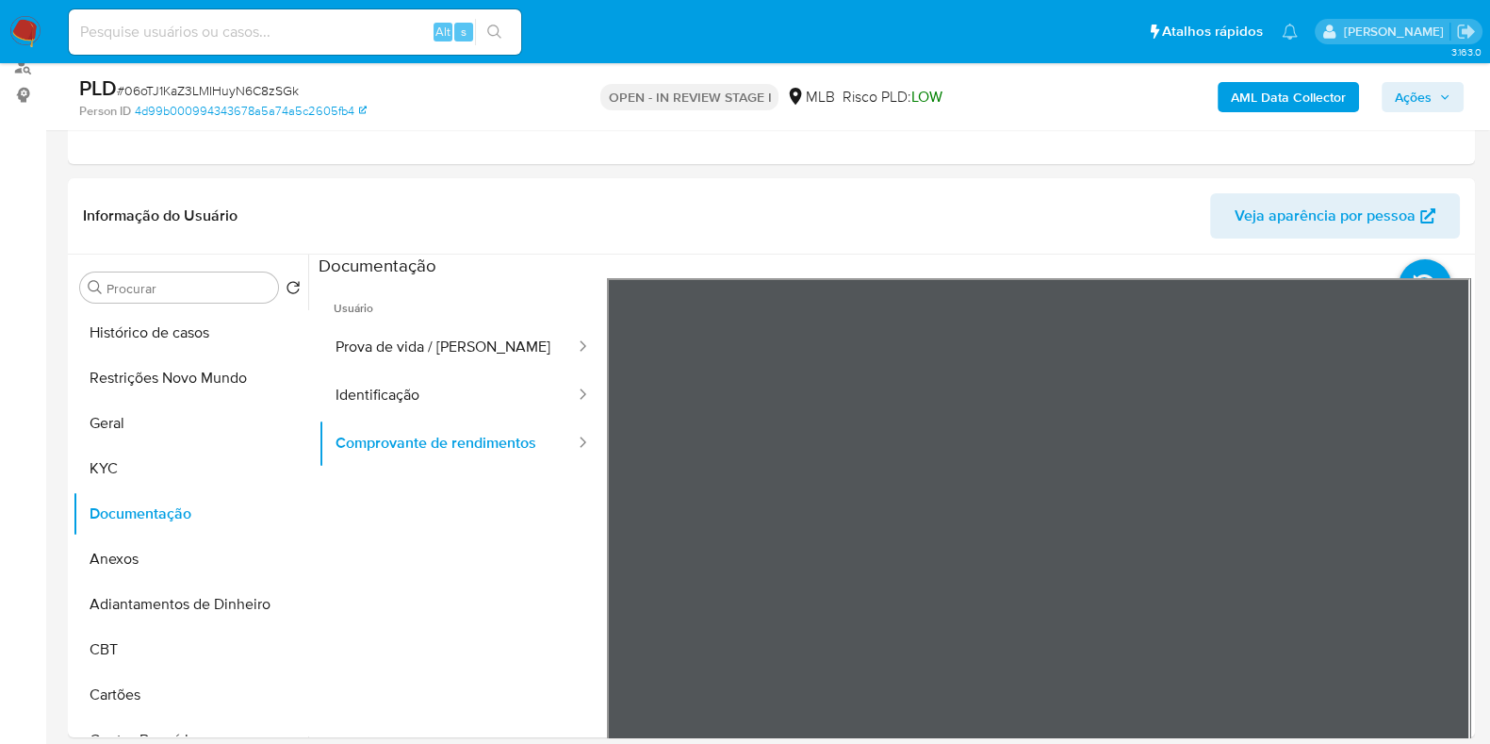
click at [1402, 97] on span "Ações" at bounding box center [1413, 97] width 37 height 30
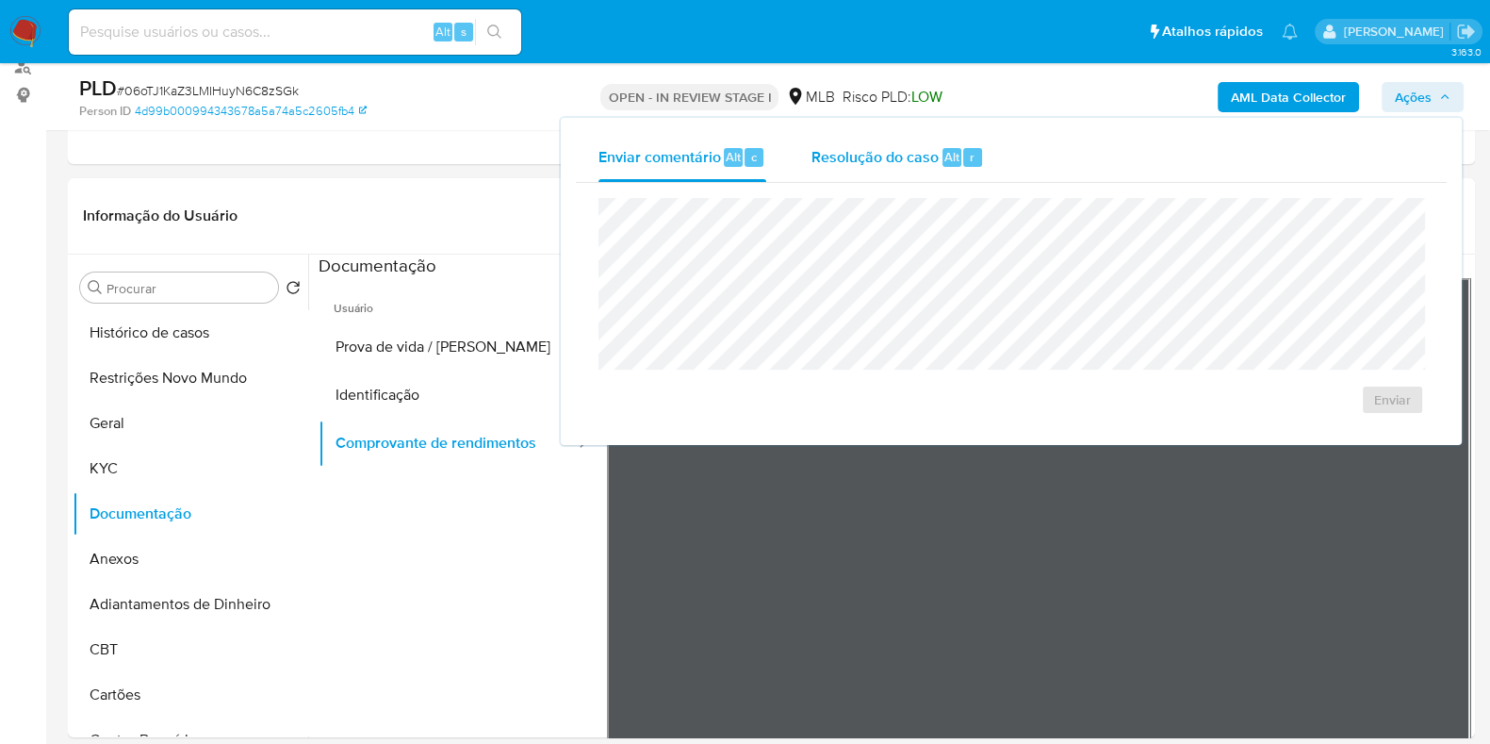
click at [920, 169] on div "Resolução do caso Alt r" at bounding box center [898, 157] width 173 height 49
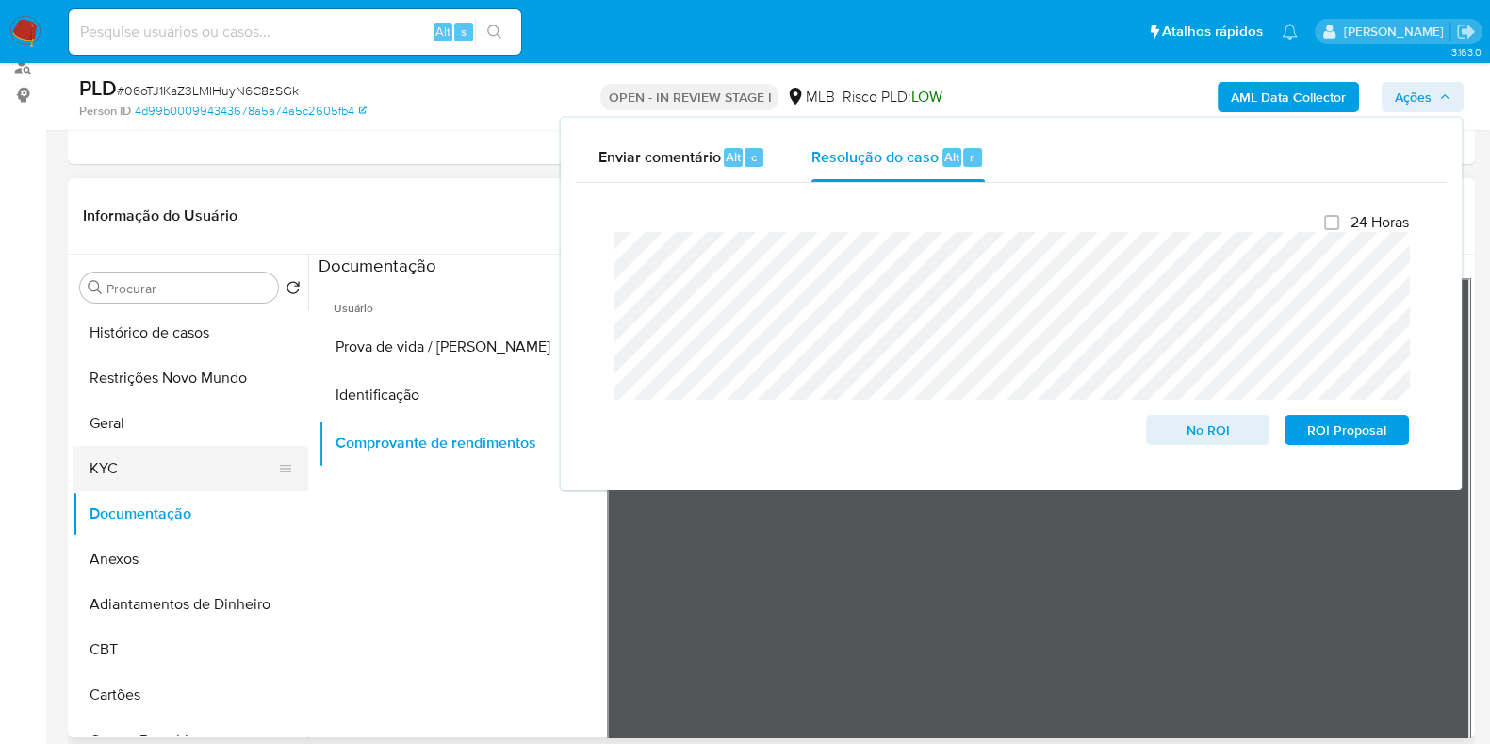
drag, startPoint x: 174, startPoint y: 436, endPoint x: 132, endPoint y: 464, distance: 51.0
click at [159, 445] on ul "Histórico de casos Restrições Novo Mundo Geral KYC Documentação Anexos Adiantam…" at bounding box center [191, 522] width 236 height 425
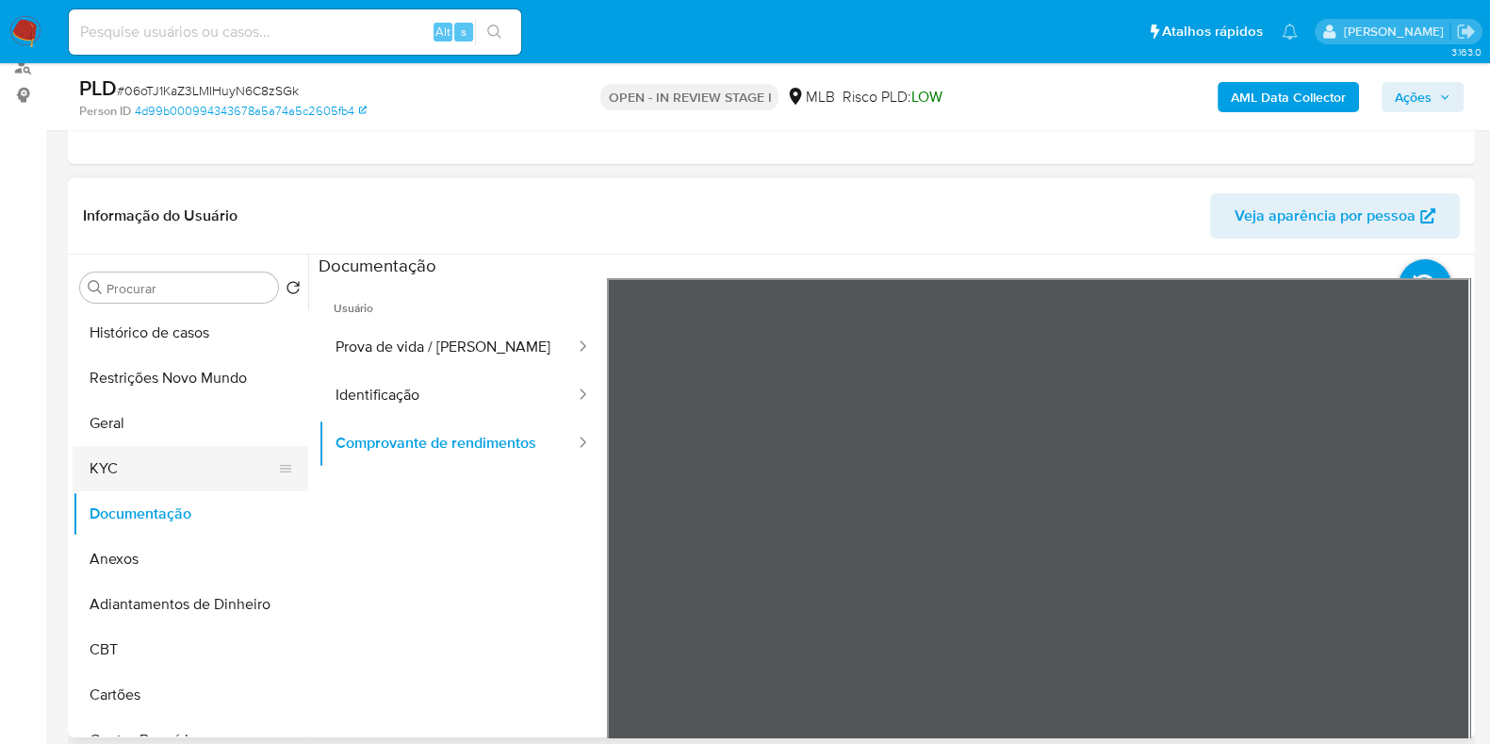
click at [128, 469] on button "KYC" at bounding box center [183, 468] width 221 height 45
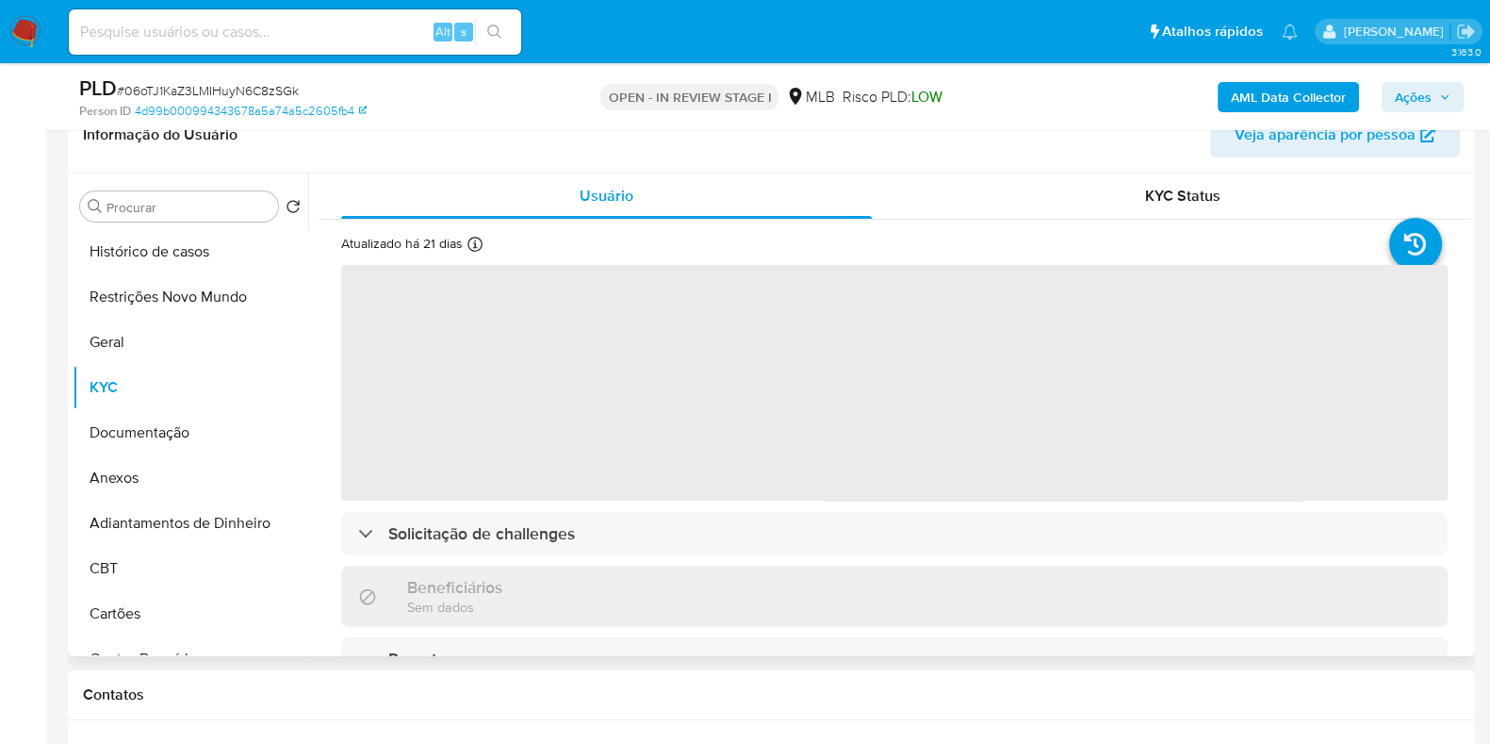
scroll to position [354, 0]
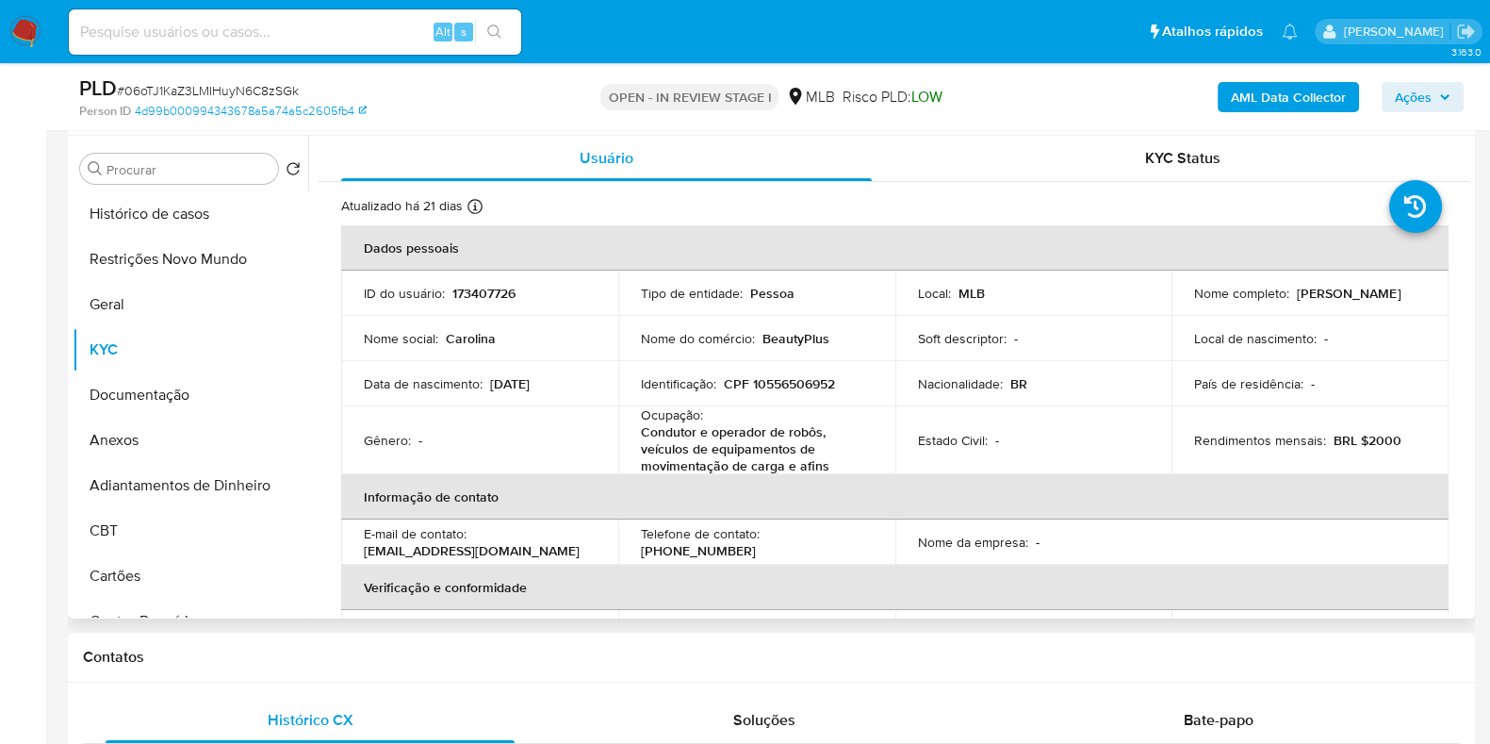
click at [1292, 297] on td "Nome completo : Carolina Ventura" at bounding box center [1310, 293] width 277 height 45
copy p "Carolina Ventura"
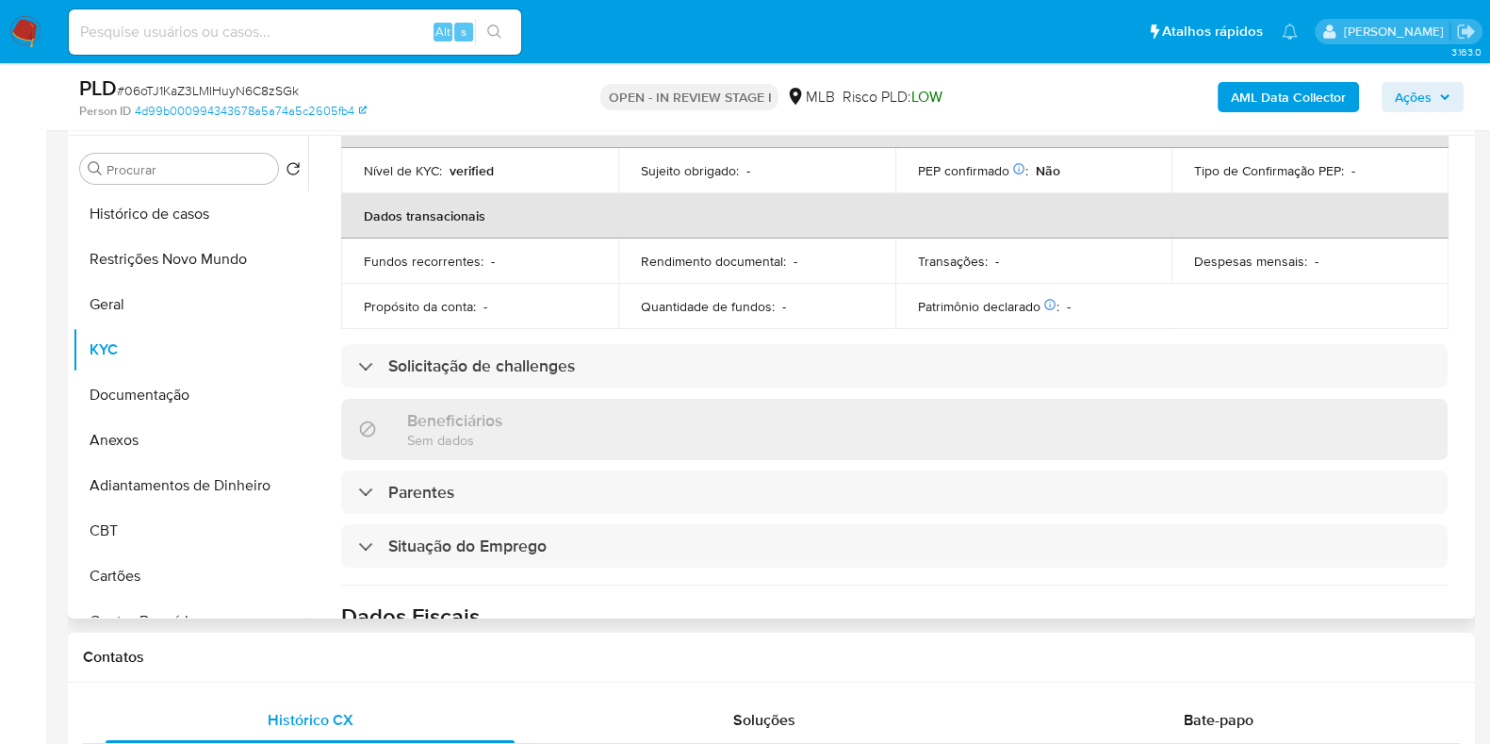
scroll to position [0, 0]
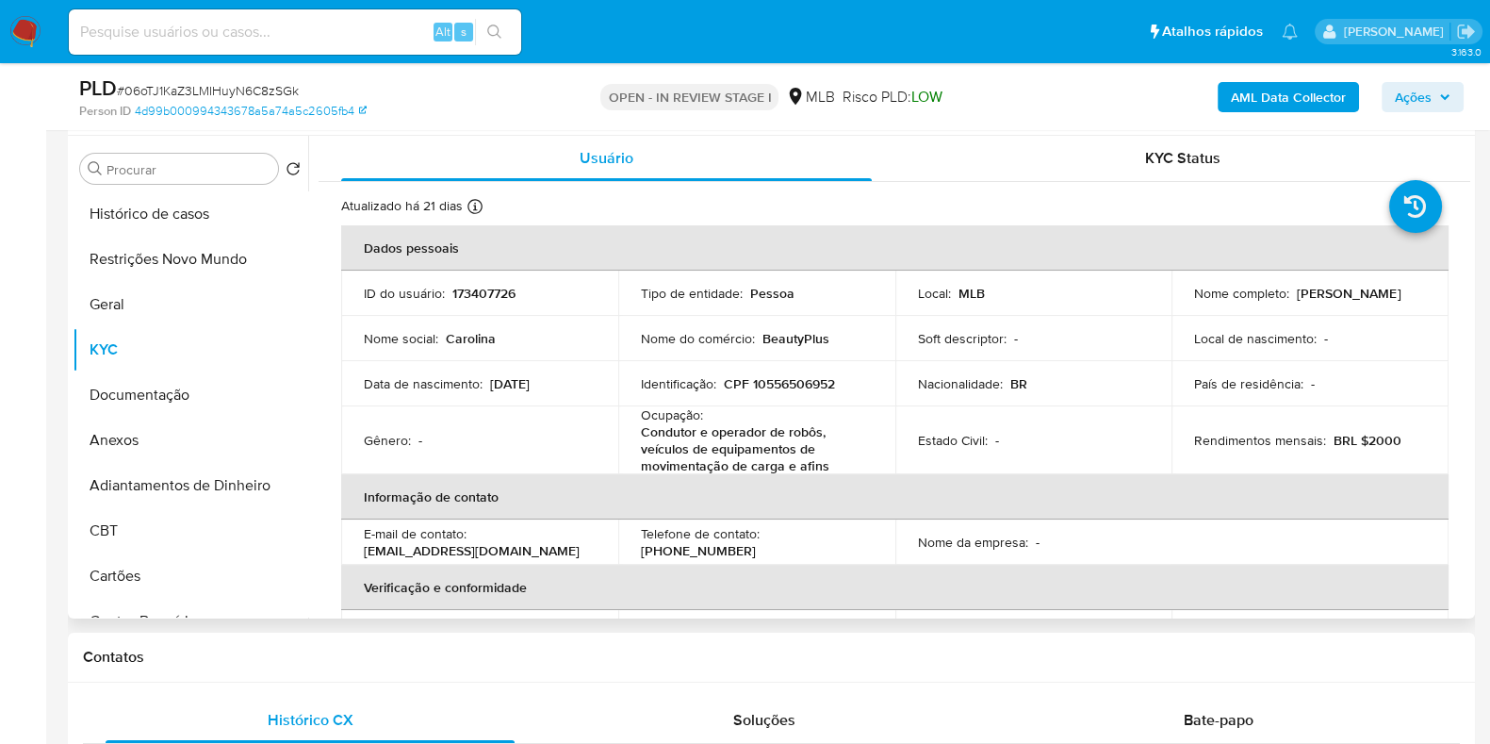
click at [784, 378] on p "CPF 10556506952" at bounding box center [779, 383] width 111 height 17
copy p "10556506952"
click at [179, 261] on button "Restrições Novo Mundo" at bounding box center [183, 259] width 221 height 45
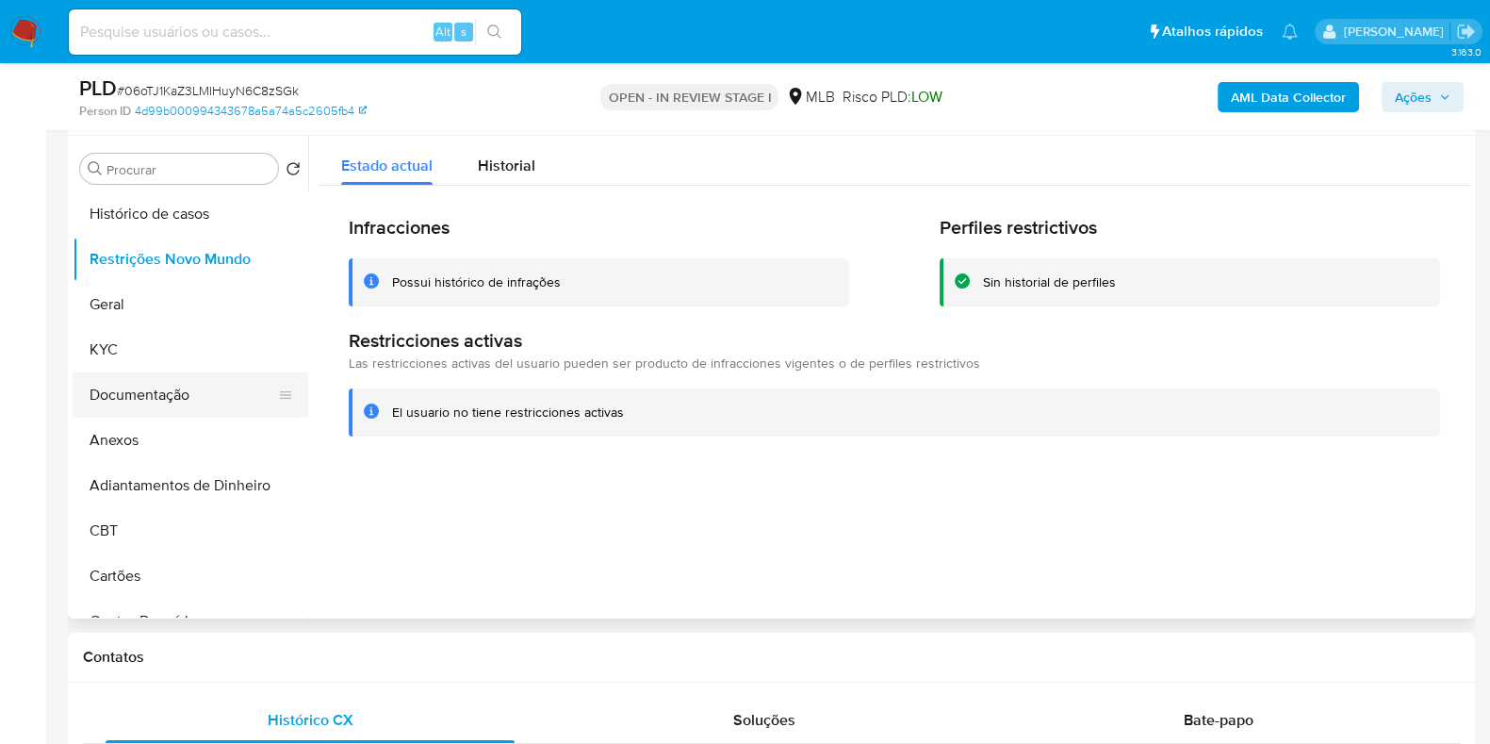
click at [165, 398] on button "Documentação" at bounding box center [183, 394] width 221 height 45
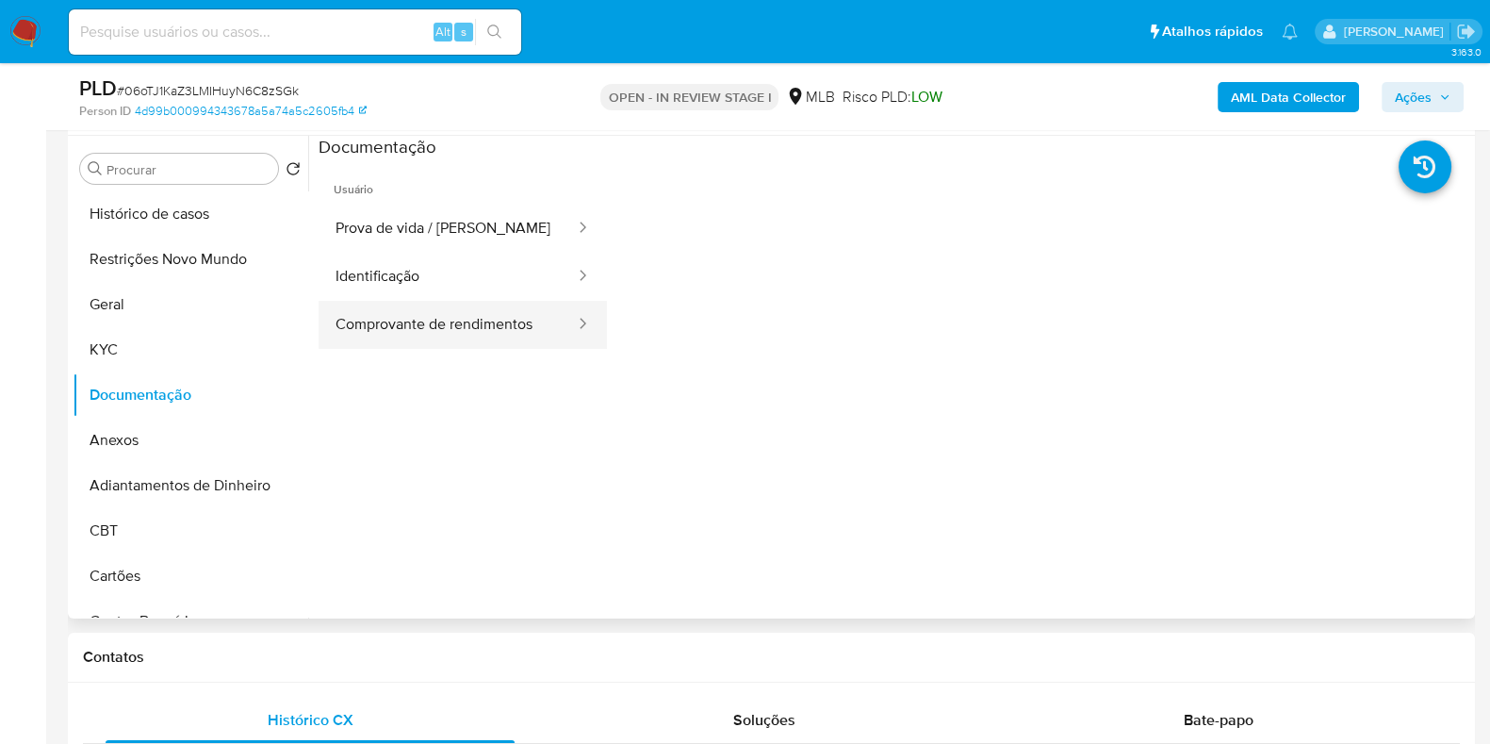
click at [443, 315] on button "Comprovante de rendimentos" at bounding box center [448, 325] width 258 height 48
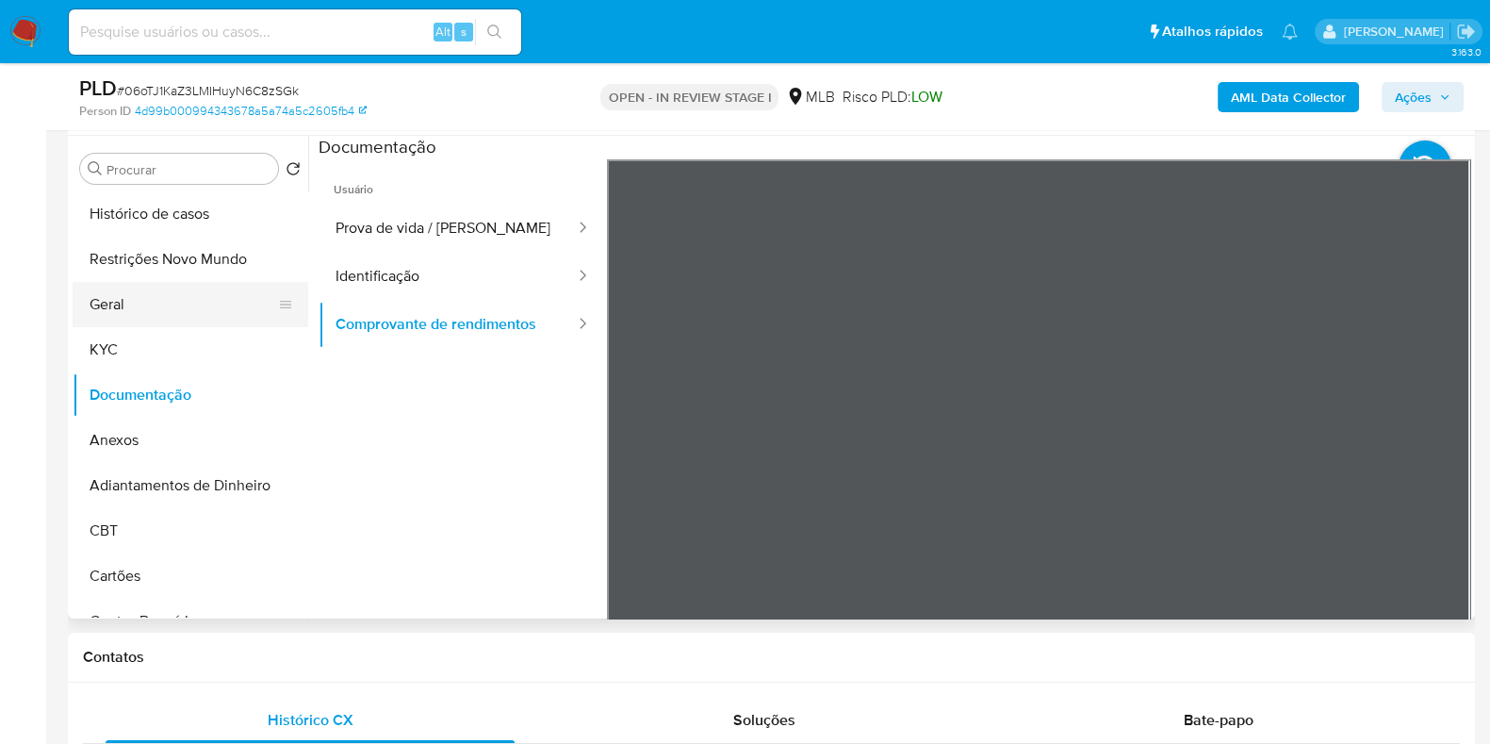
click at [170, 285] on button "Geral" at bounding box center [183, 304] width 221 height 45
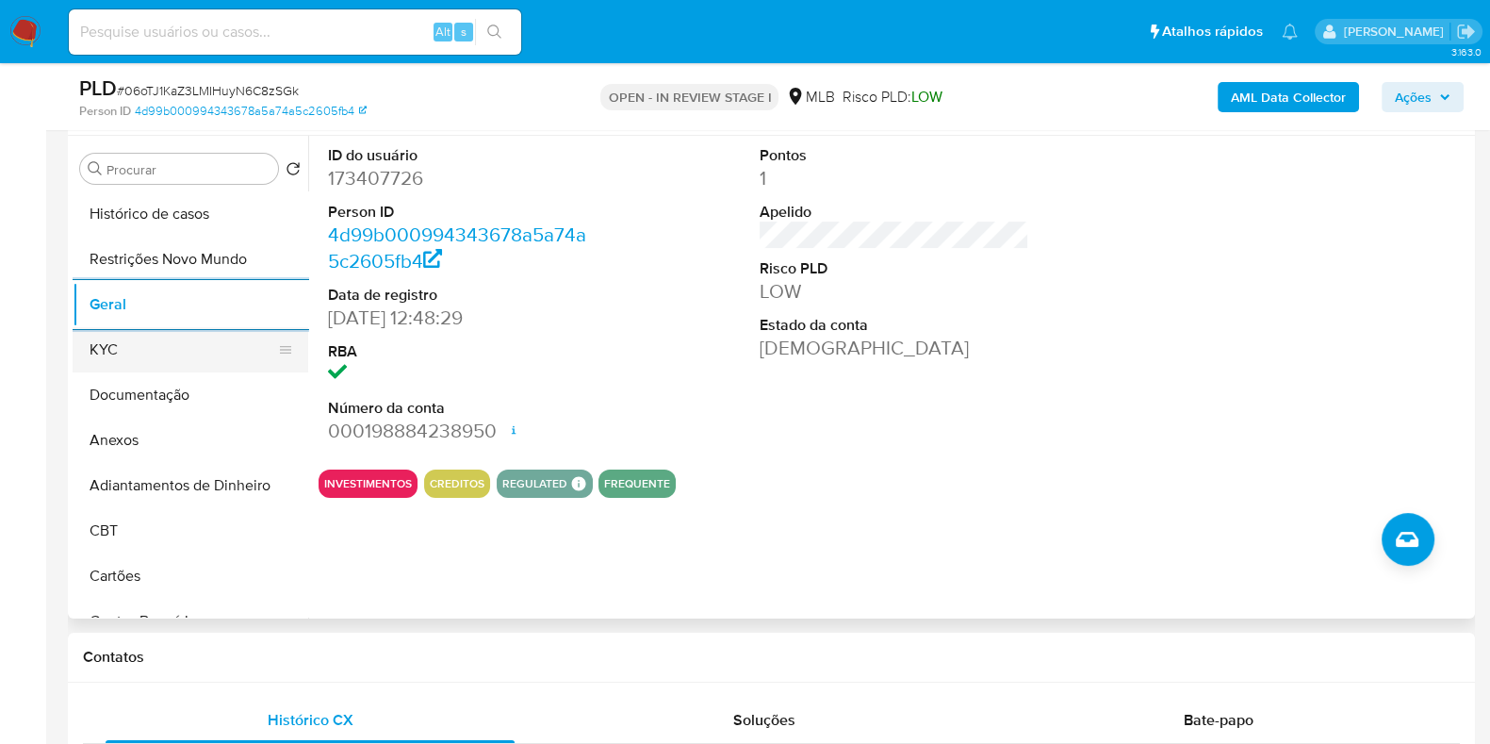
click at [134, 348] on button "KYC" at bounding box center [183, 349] width 221 height 45
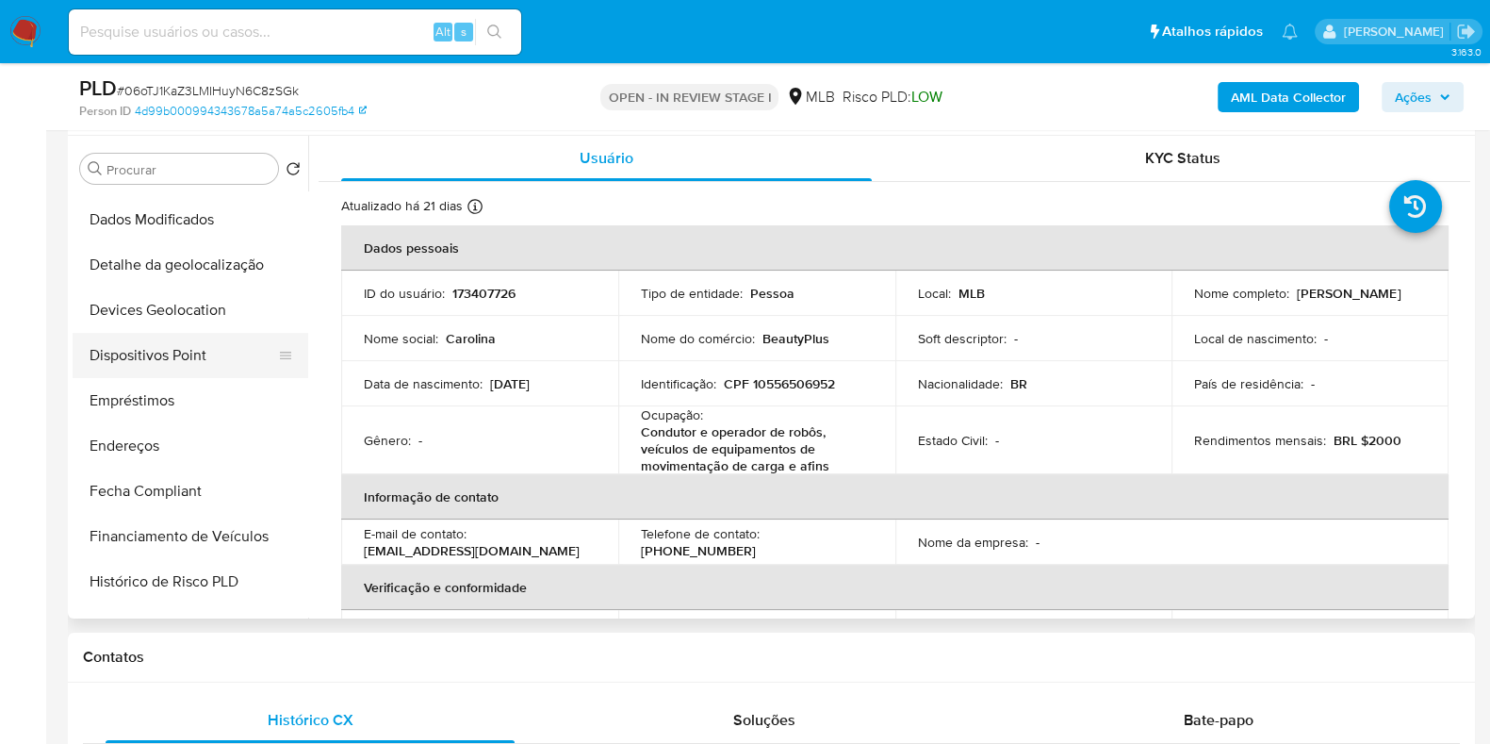
scroll to position [470, 0]
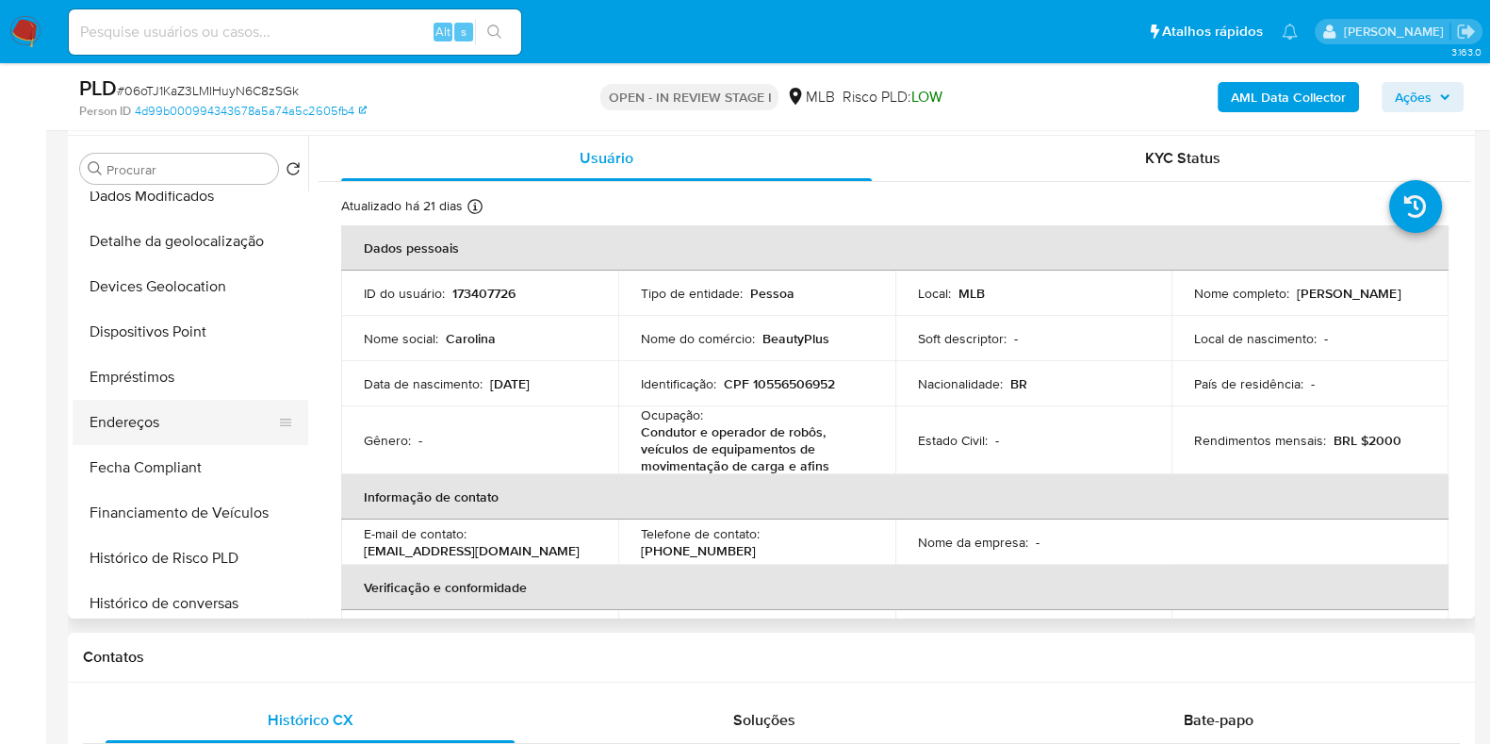
click at [156, 412] on button "Endereços" at bounding box center [183, 422] width 221 height 45
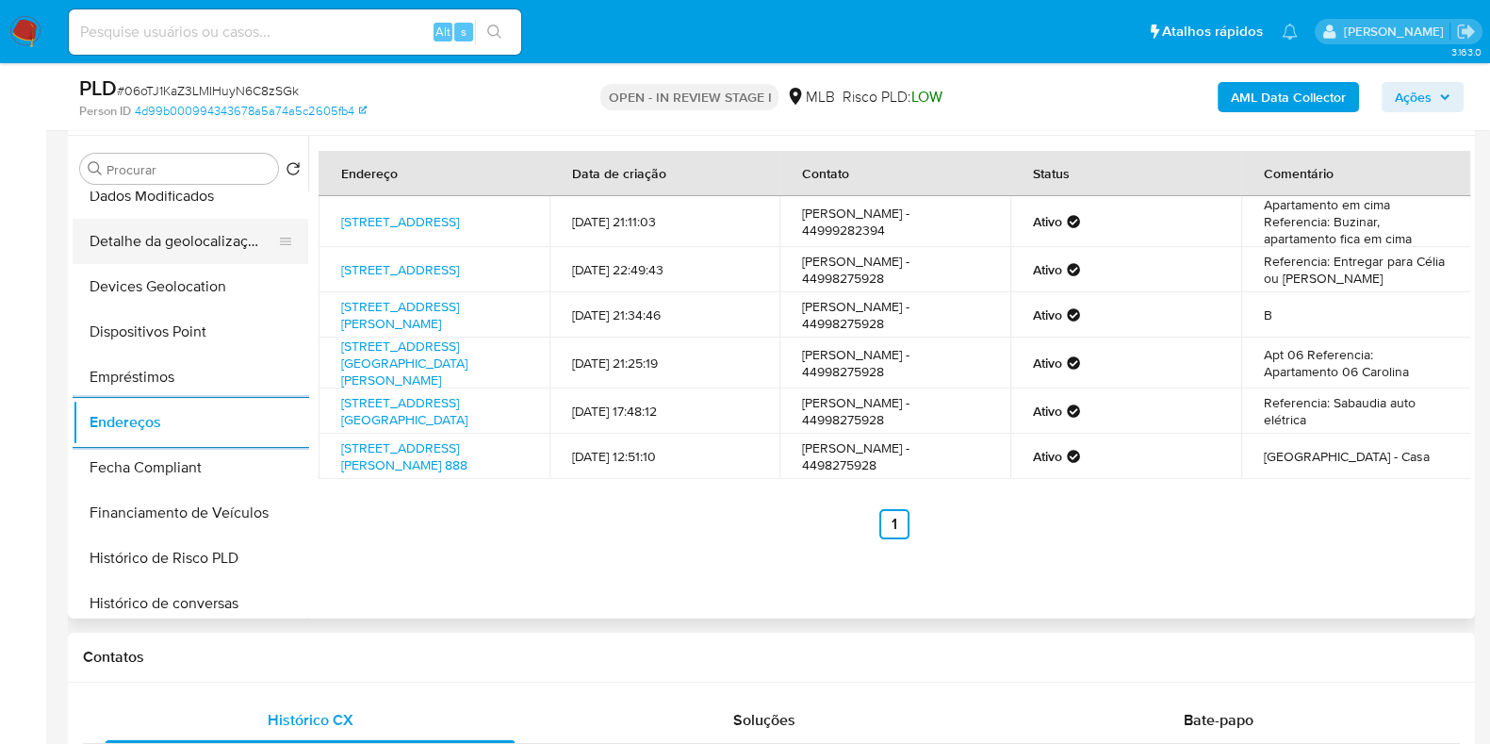
click at [212, 238] on button "Detalhe da geolocalização" at bounding box center [183, 241] width 221 height 45
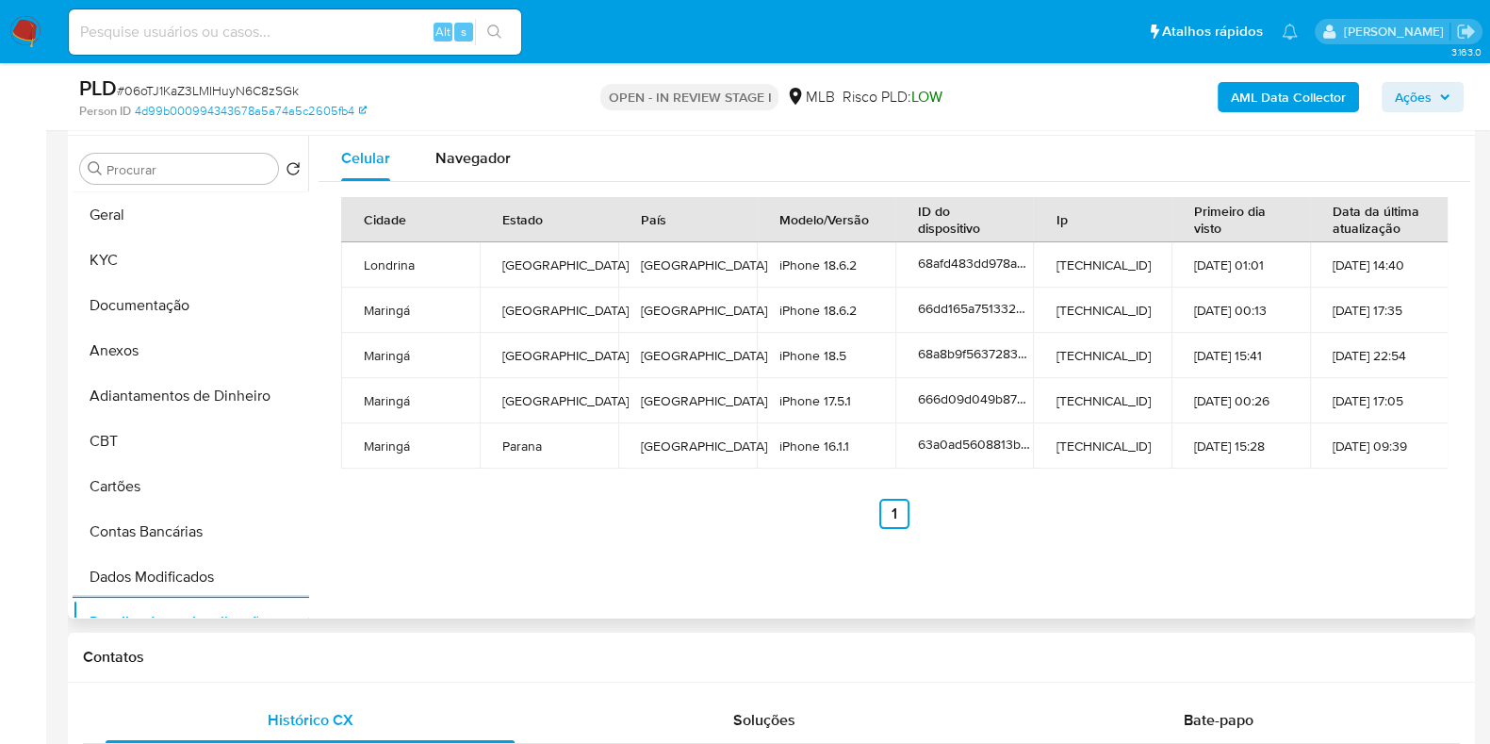
scroll to position [0, 0]
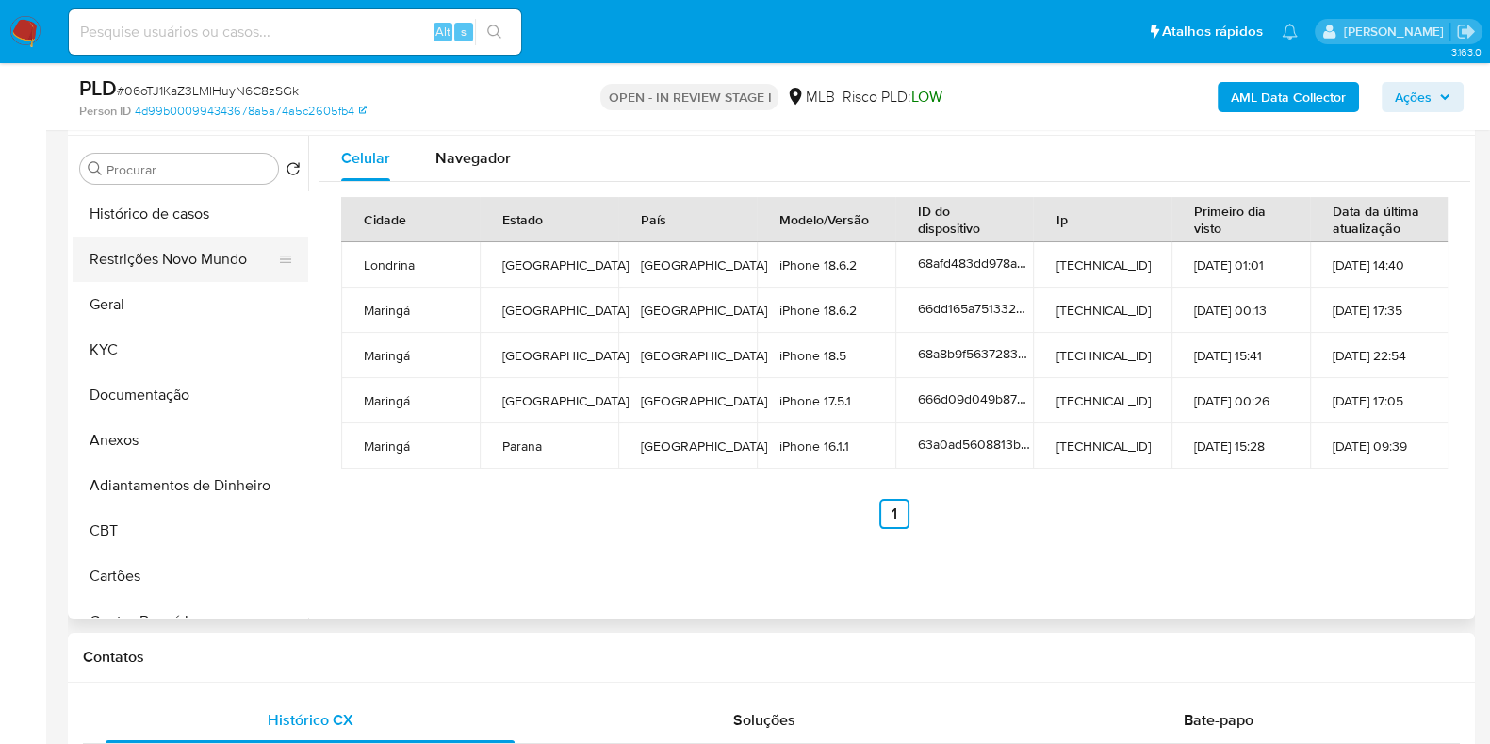
click at [169, 263] on button "Restrições Novo Mundo" at bounding box center [183, 259] width 221 height 45
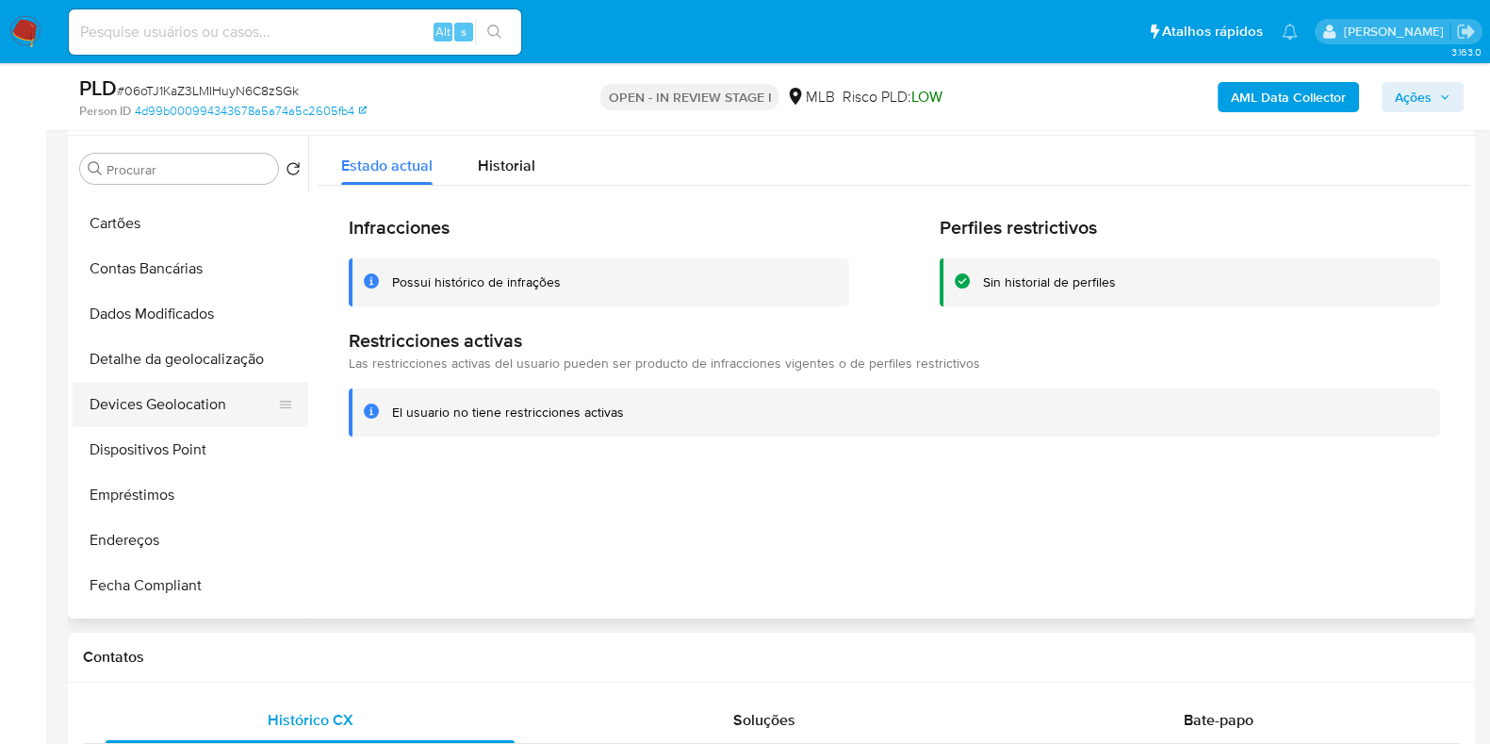
scroll to position [354, 0]
click at [179, 440] on button "Dispositivos Point" at bounding box center [183, 448] width 221 height 45
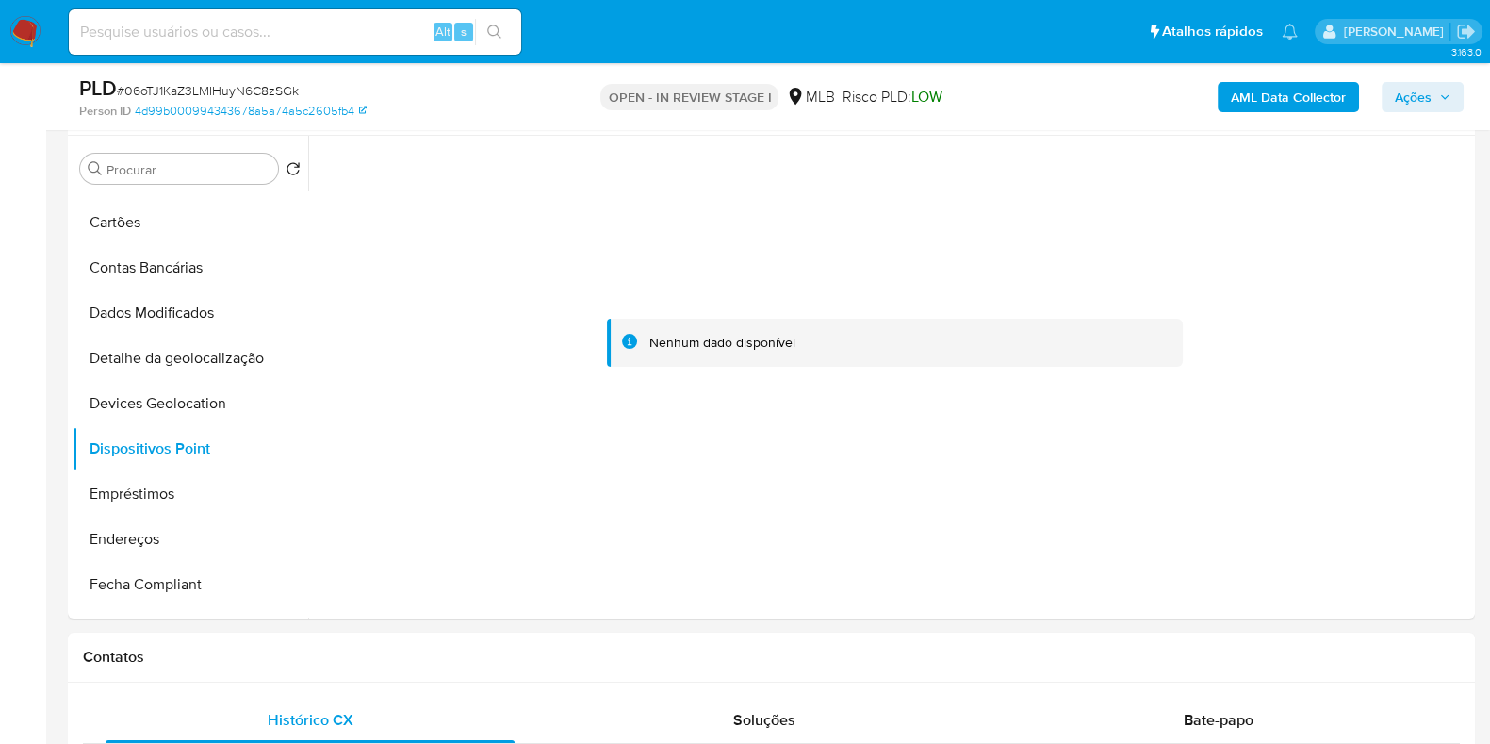
click at [1315, 84] on b "AML Data Collector" at bounding box center [1288, 97] width 115 height 30
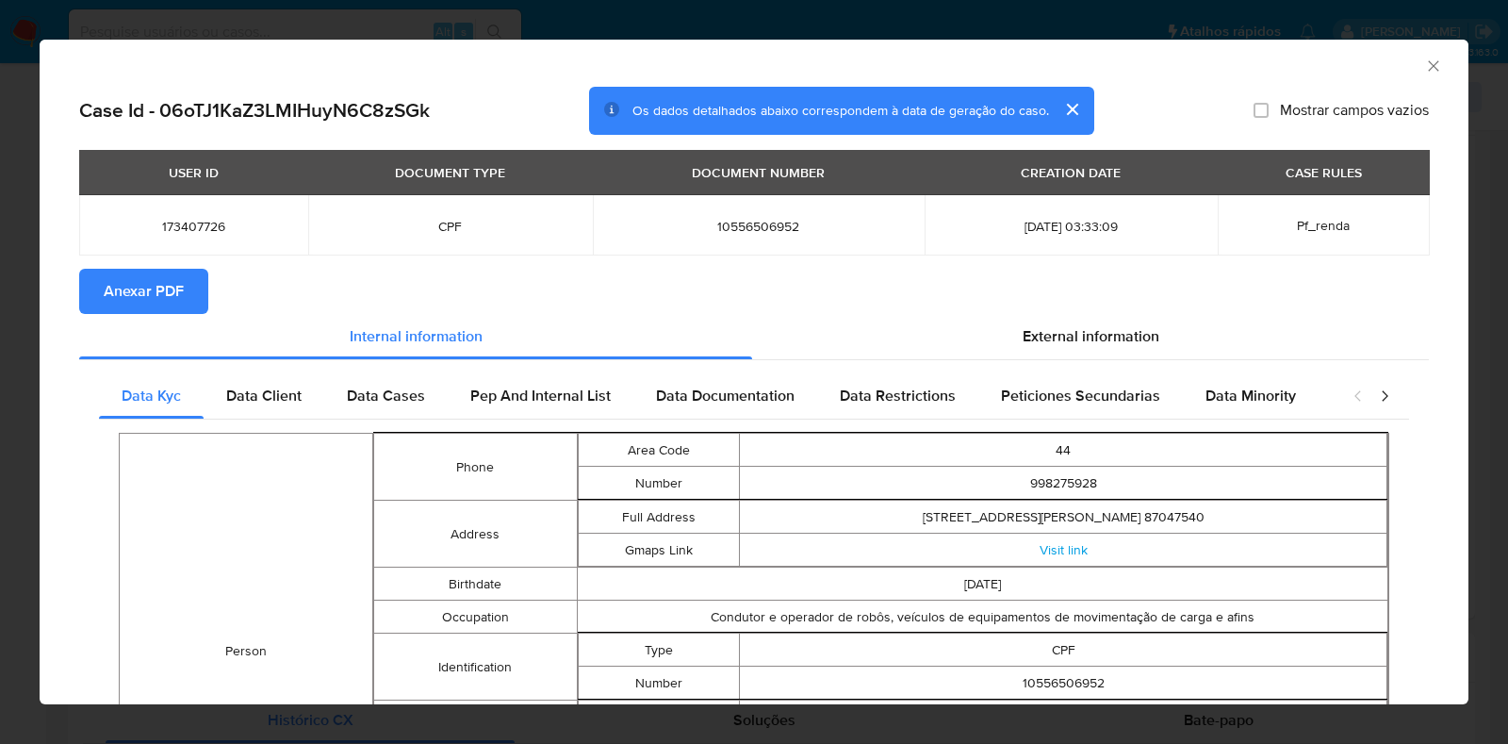
click at [151, 292] on span "Anexar PDF" at bounding box center [144, 291] width 80 height 41
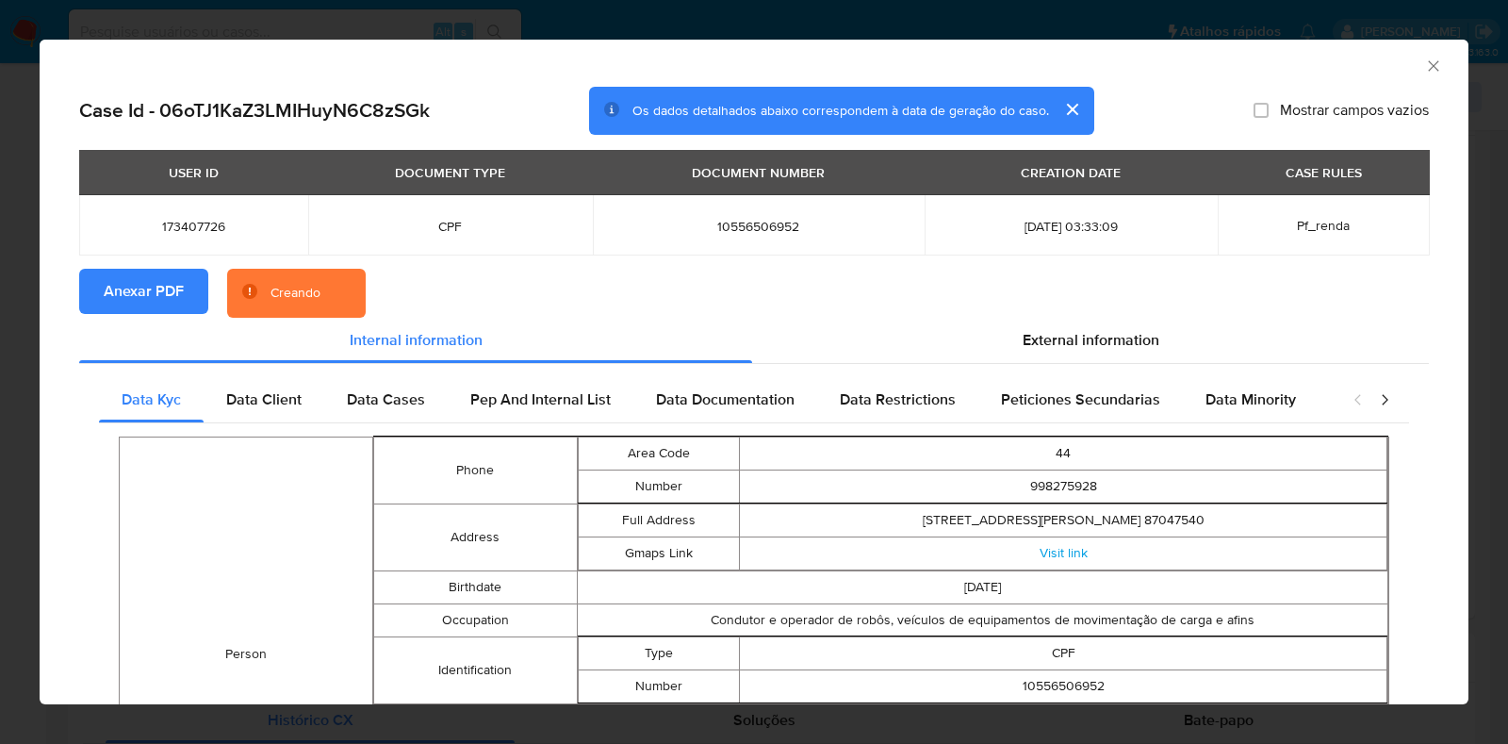
click at [14, 381] on div "AML Data Collector Case Id - 06oTJ1KaZ3LMIHuyN6C8zSGk Os dados detalhados abaix…" at bounding box center [754, 372] width 1508 height 744
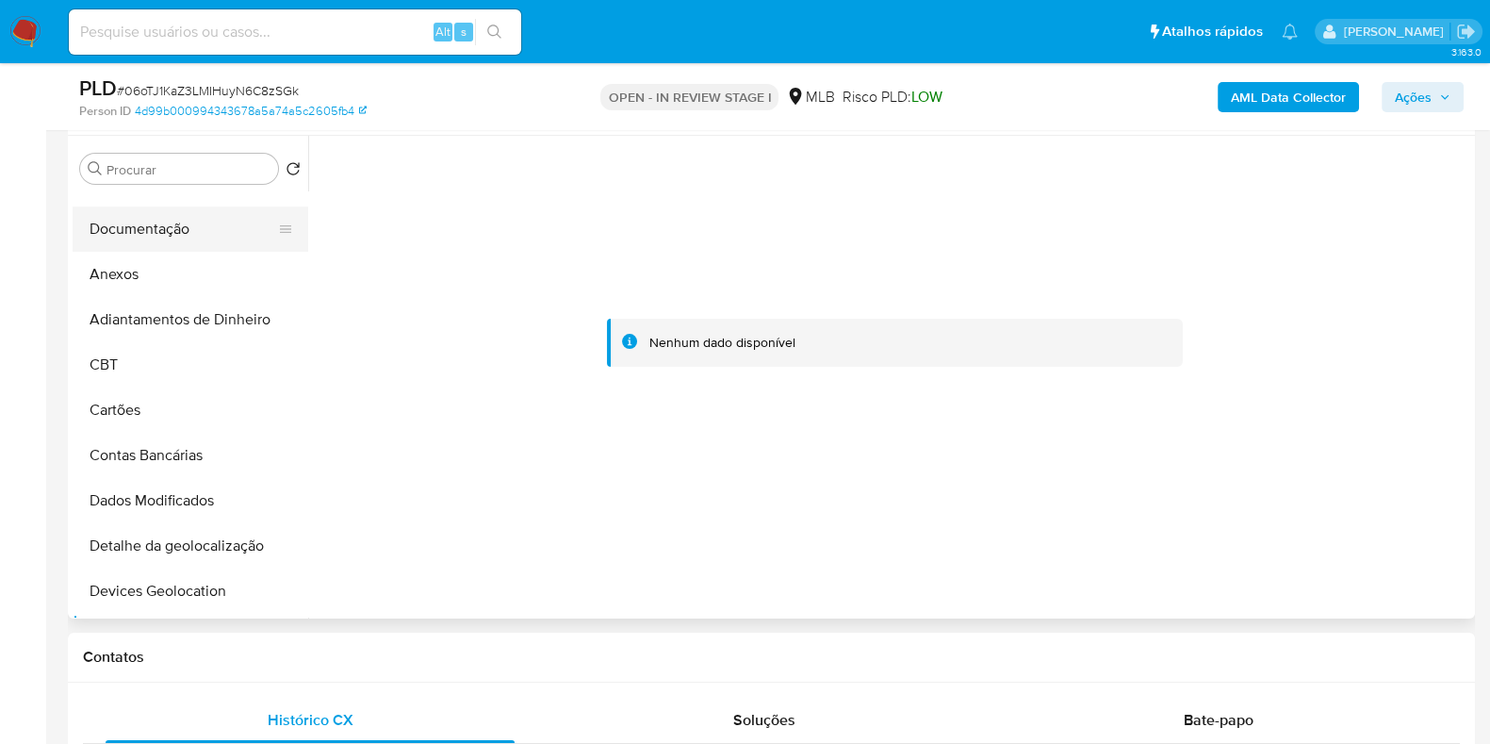
scroll to position [0, 0]
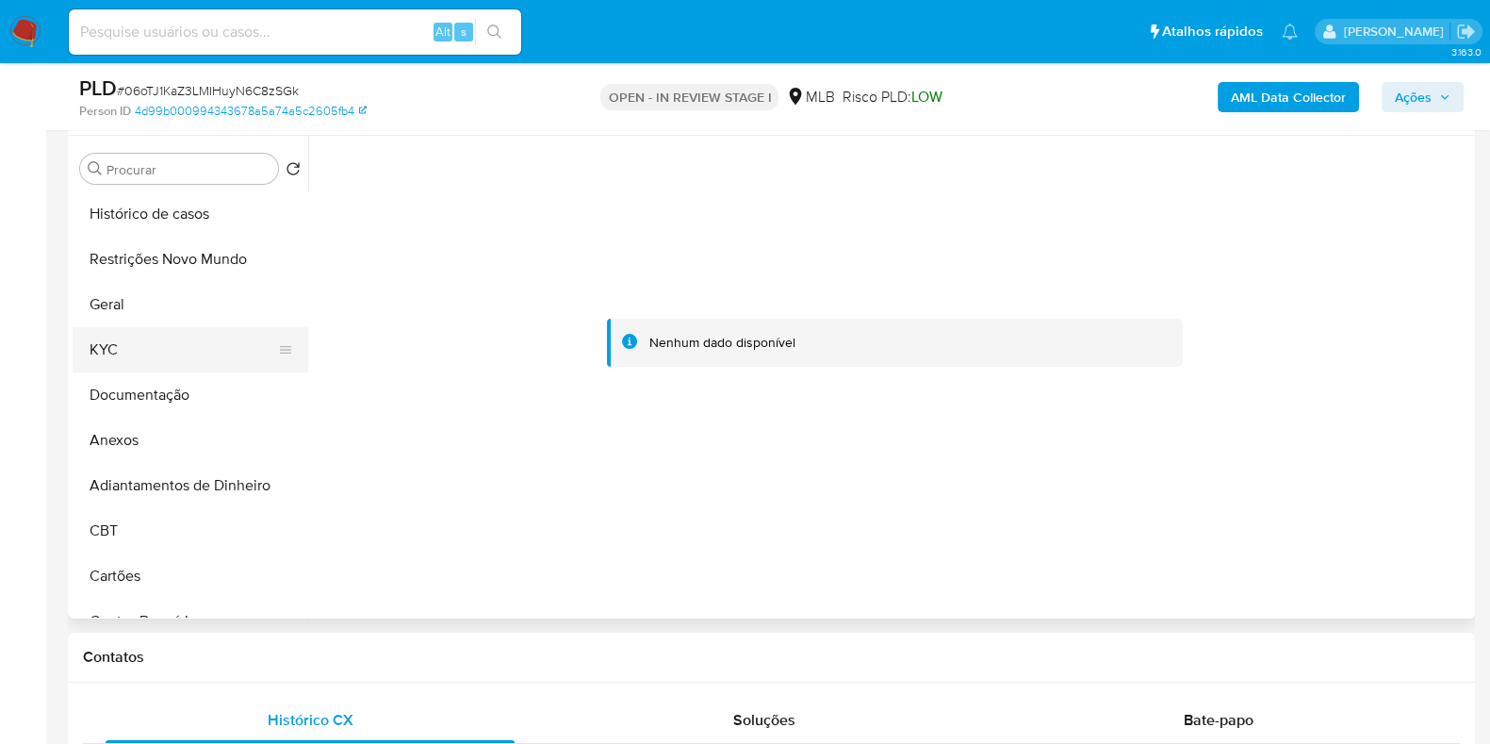
click at [175, 341] on button "KYC" at bounding box center [183, 349] width 221 height 45
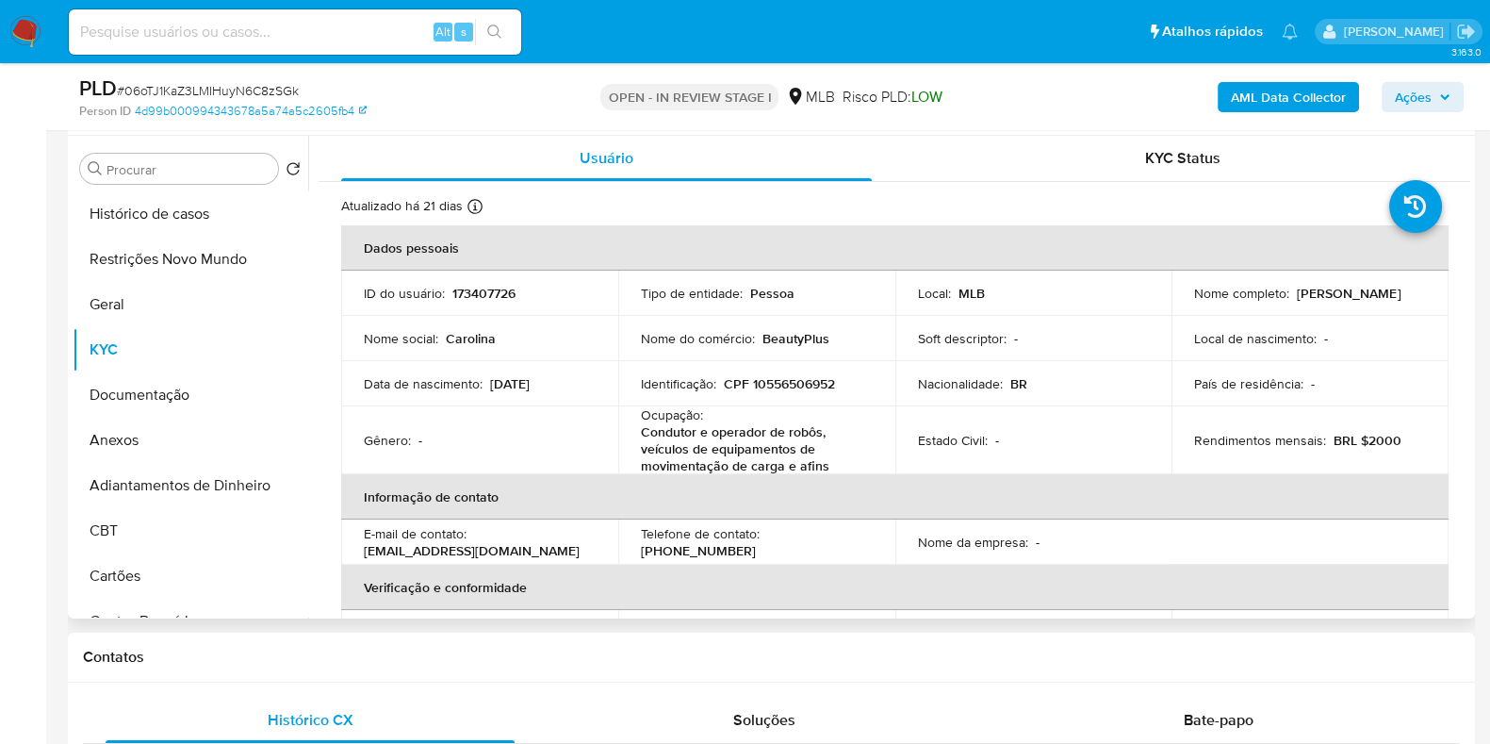
drag, startPoint x: 1409, startPoint y: 292, endPoint x: 1295, endPoint y: 297, distance: 114.2
click at [1295, 297] on div "Nome completo : Carolina Ventura" at bounding box center [1310, 293] width 232 height 17
copy p "Carolina Ventura"
click at [187, 437] on button "Anexos" at bounding box center [183, 440] width 221 height 45
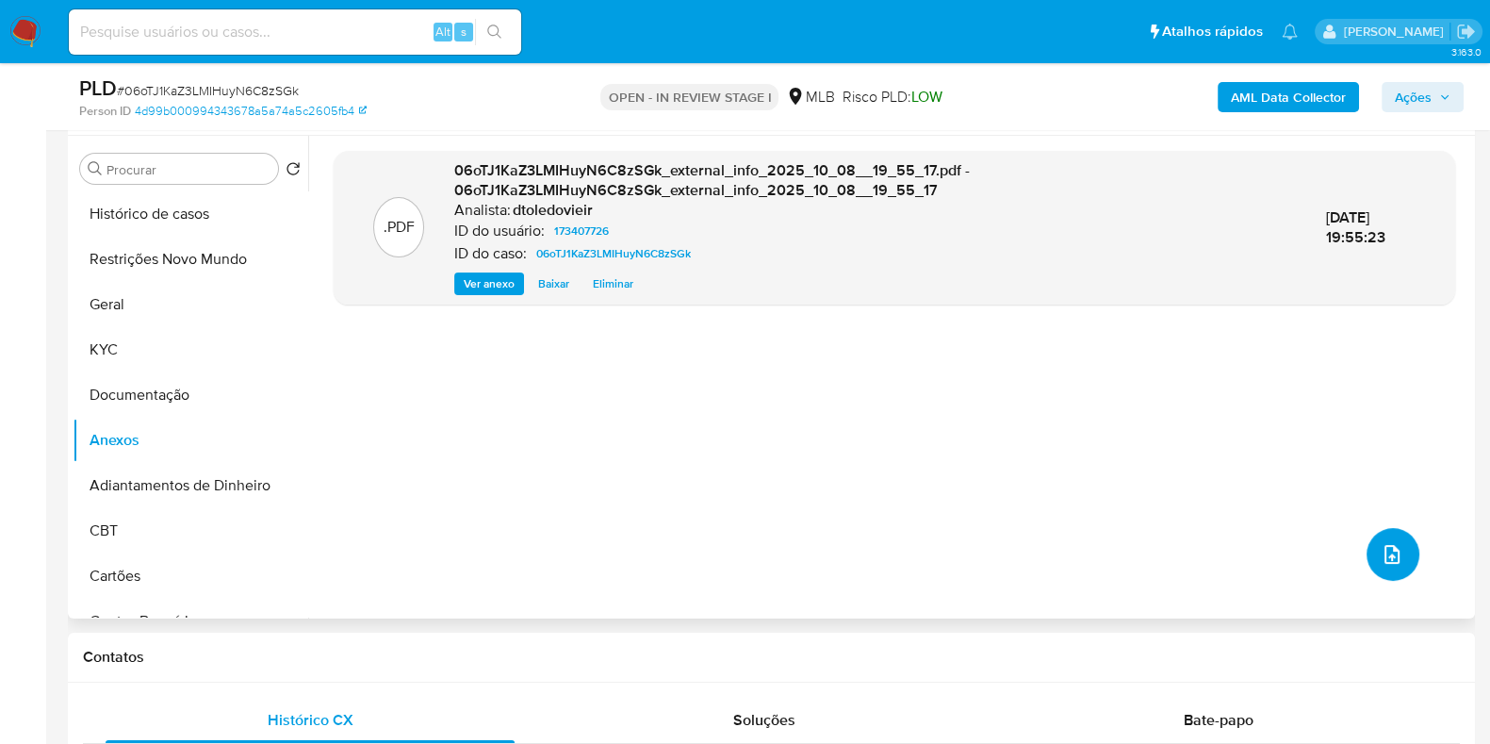
click at [1391, 557] on icon "upload-file" at bounding box center [1392, 554] width 23 height 23
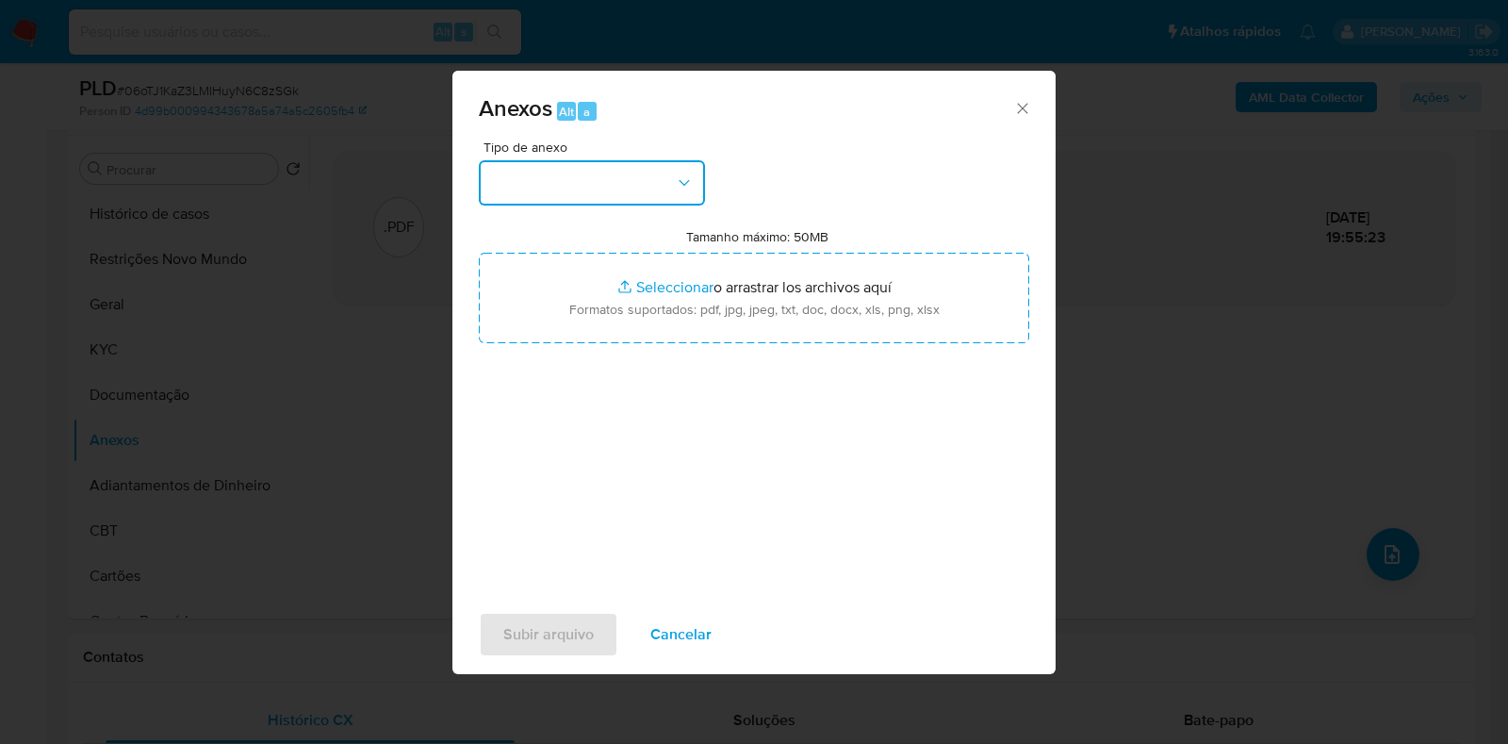
click at [655, 179] on button "button" at bounding box center [592, 182] width 226 height 45
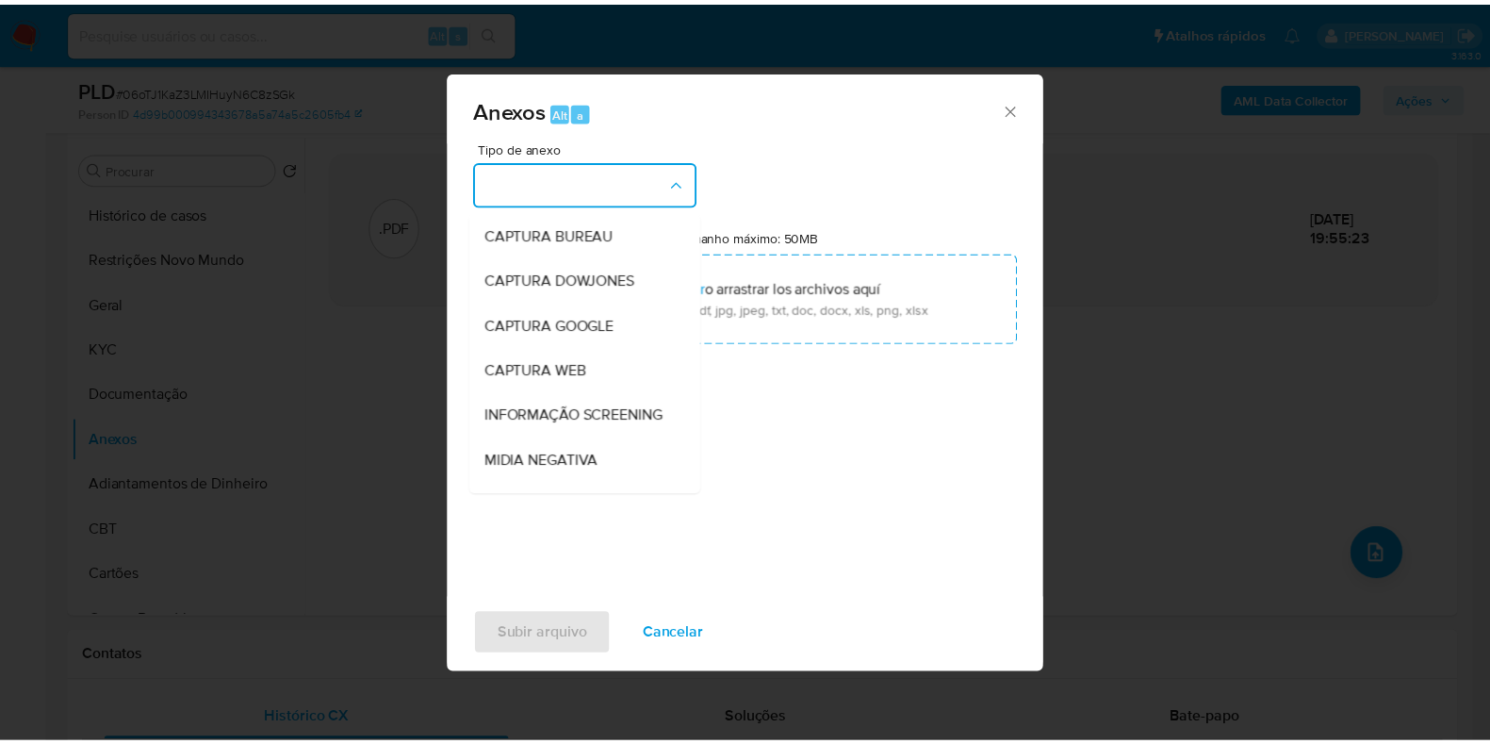
scroll to position [290, 0]
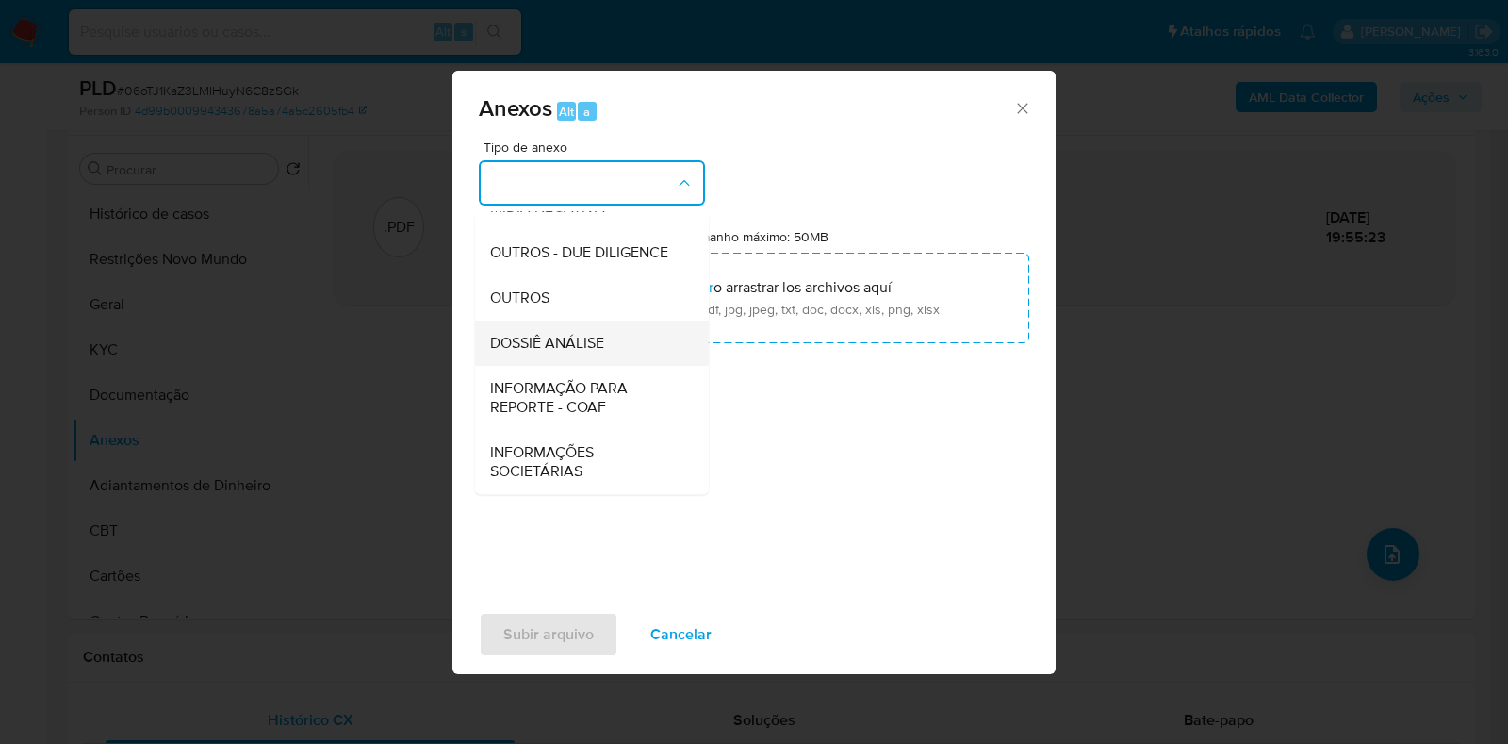
click at [545, 337] on span "DOSSIÊ ANÁLISE" at bounding box center [547, 343] width 114 height 19
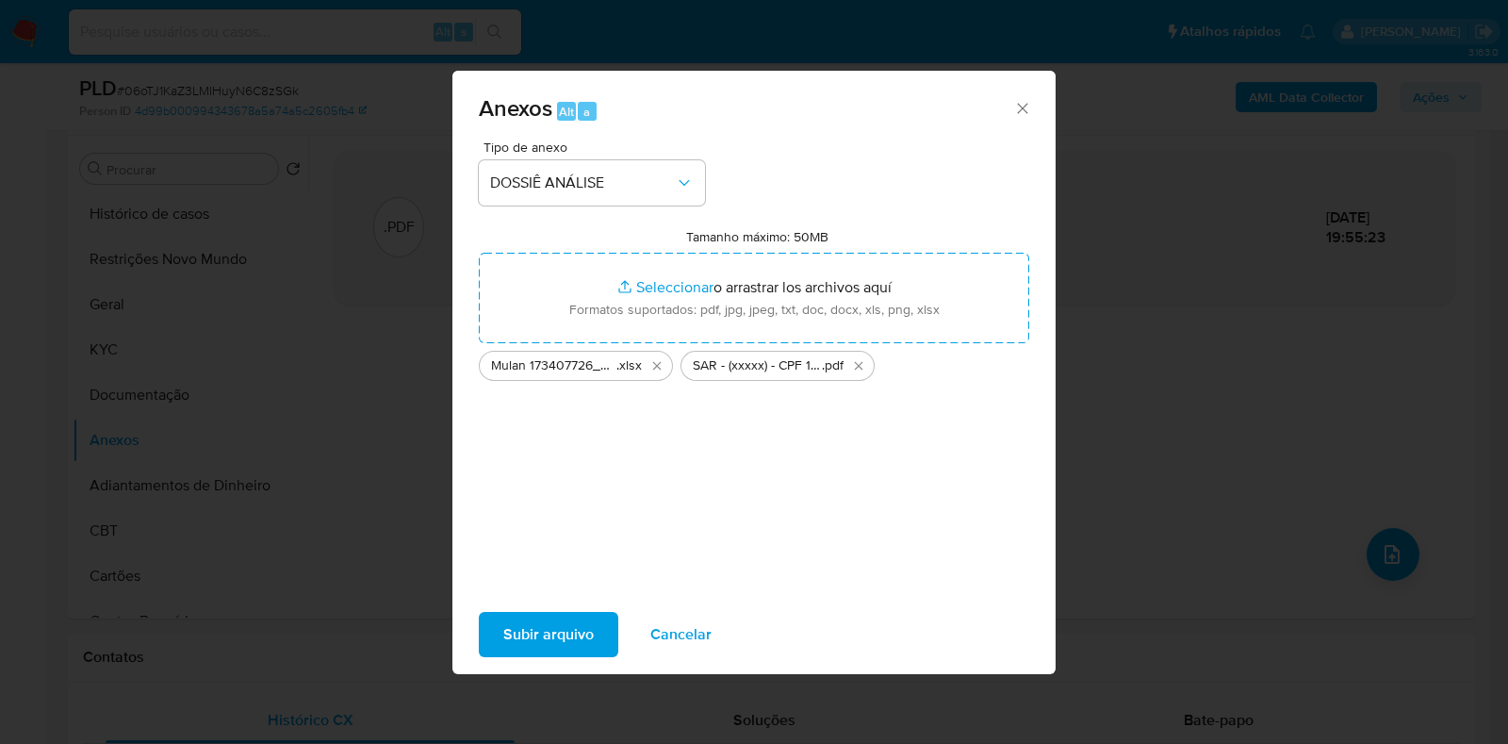
click at [539, 633] on span "Subir arquivo" at bounding box center [548, 634] width 90 height 41
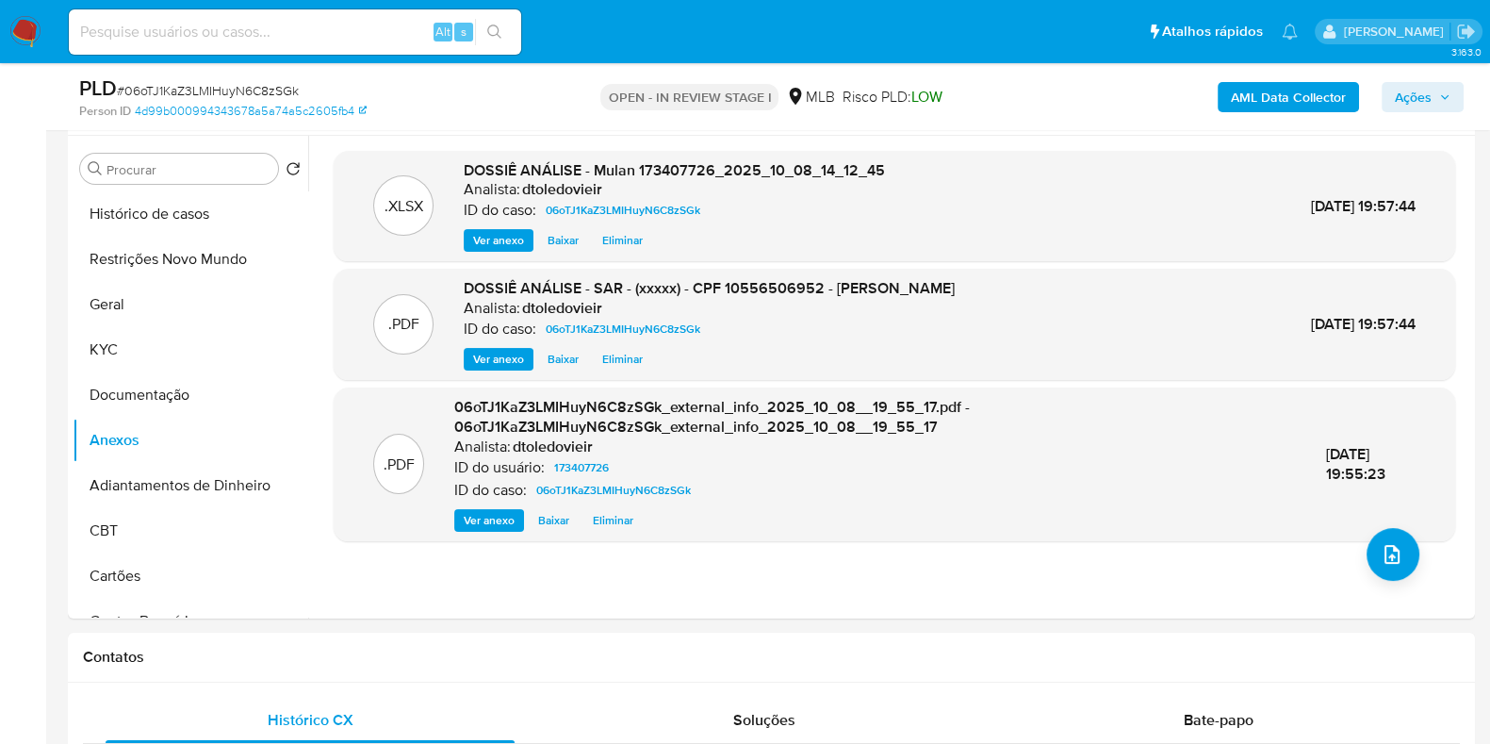
click at [1431, 104] on span "Ações" at bounding box center [1413, 97] width 37 height 30
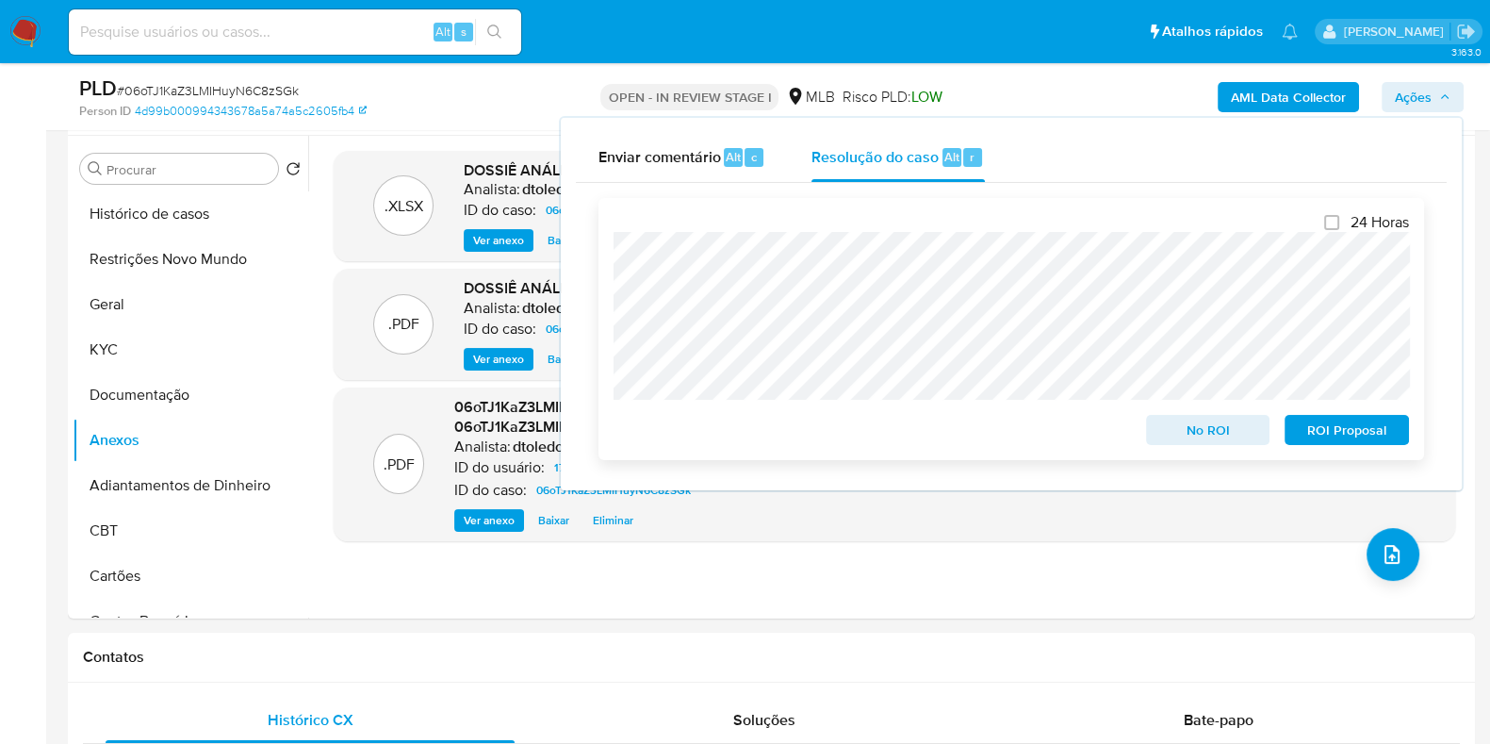
click at [1369, 429] on span "ROI Proposal" at bounding box center [1347, 430] width 98 height 26
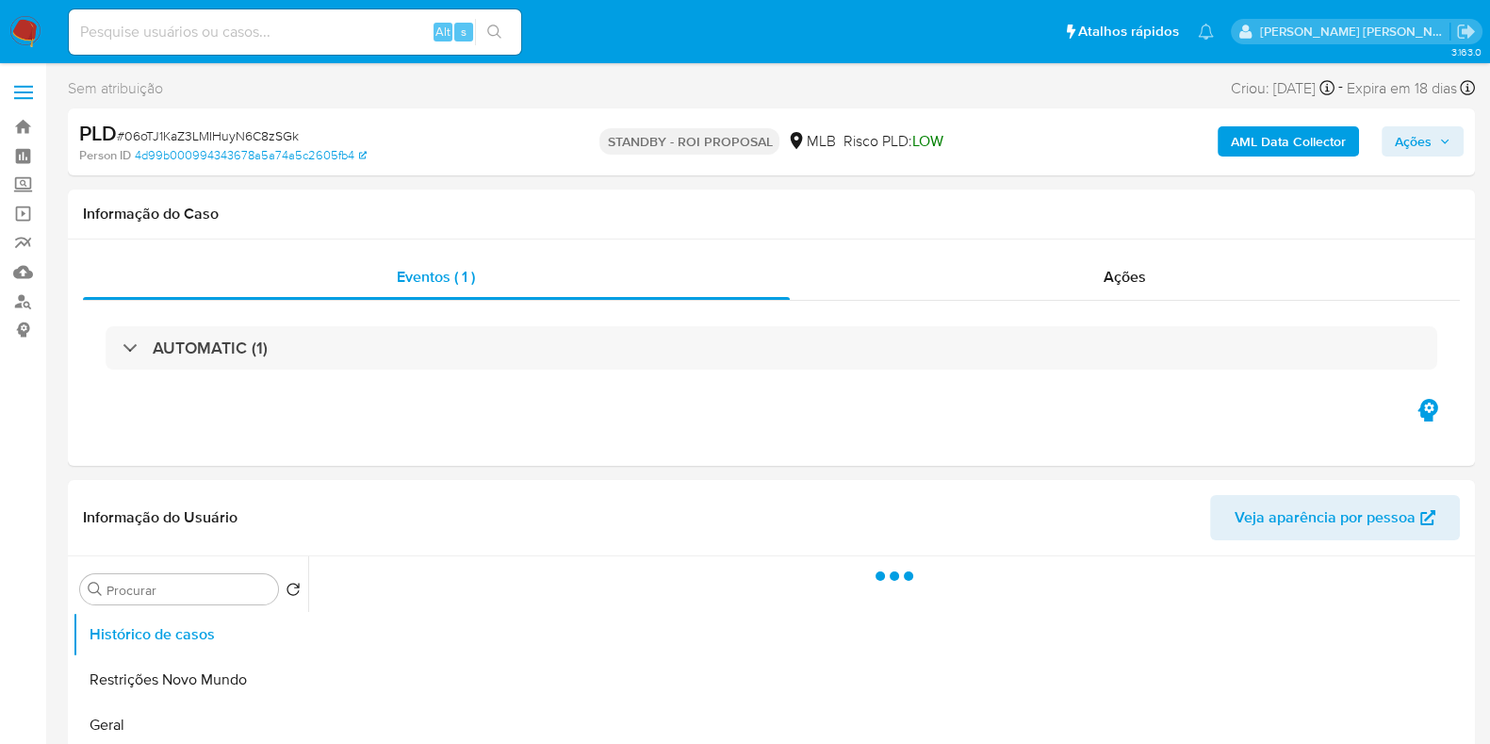
select select "10"
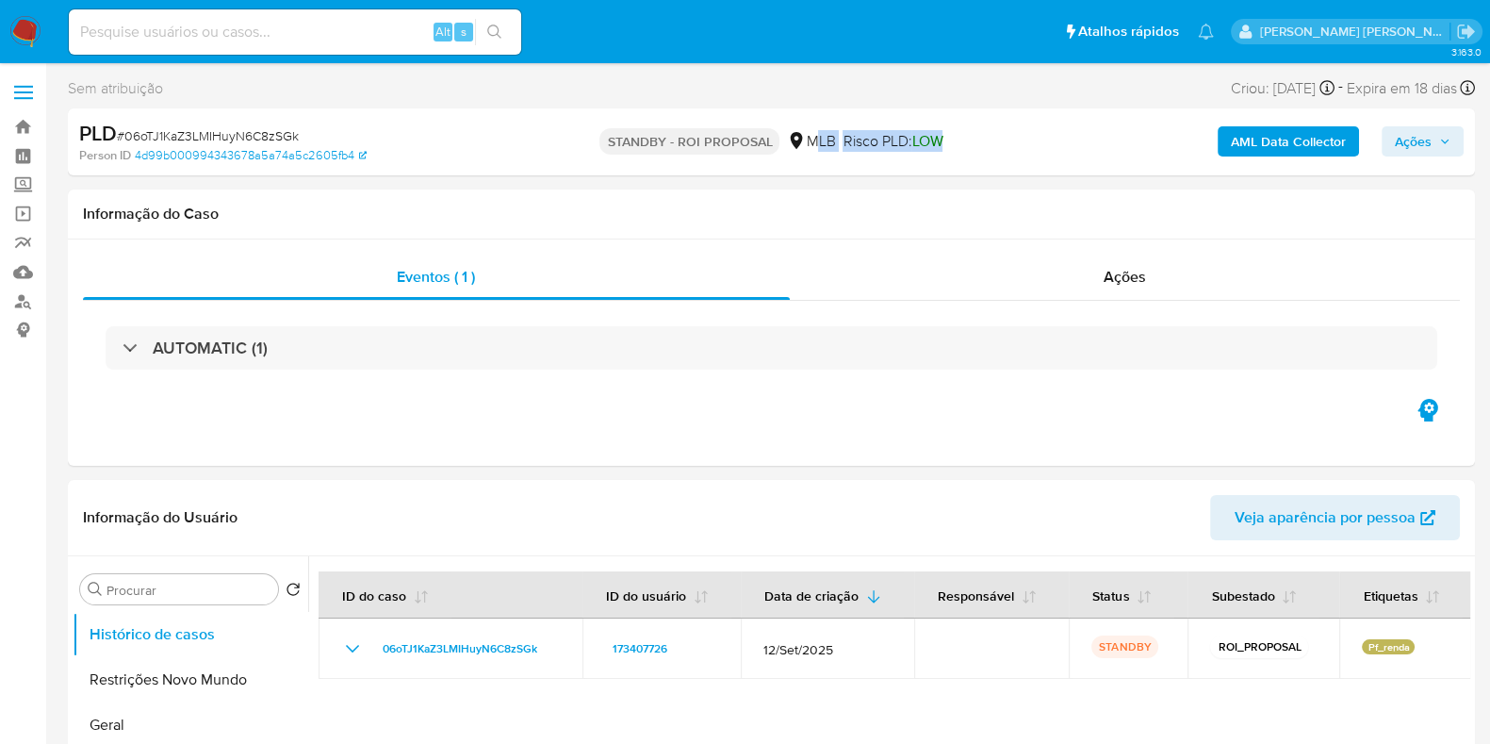
drag, startPoint x: 915, startPoint y: 143, endPoint x: 809, endPoint y: 144, distance: 106.5
click at [809, 144] on div "[PERSON_NAME] - ROI PROPOSAL MLB Risco PLD: LOW" at bounding box center [771, 142] width 456 height 44
click at [809, 144] on div "MLB" at bounding box center [811, 141] width 48 height 21
click at [801, 144] on icon at bounding box center [796, 140] width 19 height 19
click at [815, 141] on div "MLB" at bounding box center [811, 141] width 48 height 21
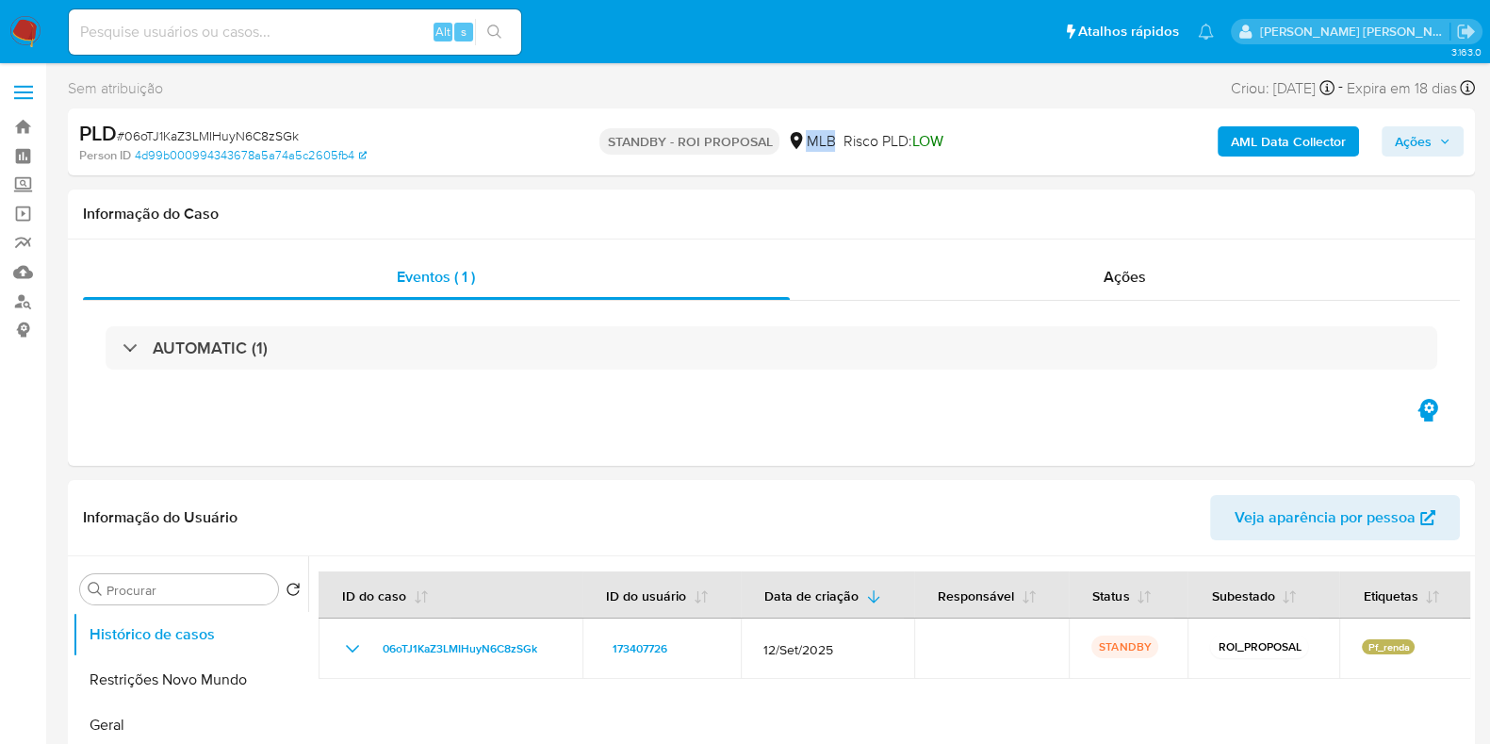
click at [815, 141] on div "MLB" at bounding box center [811, 141] width 48 height 21
click at [1091, 136] on div "AML Data Collector Ações" at bounding box center [1236, 142] width 456 height 44
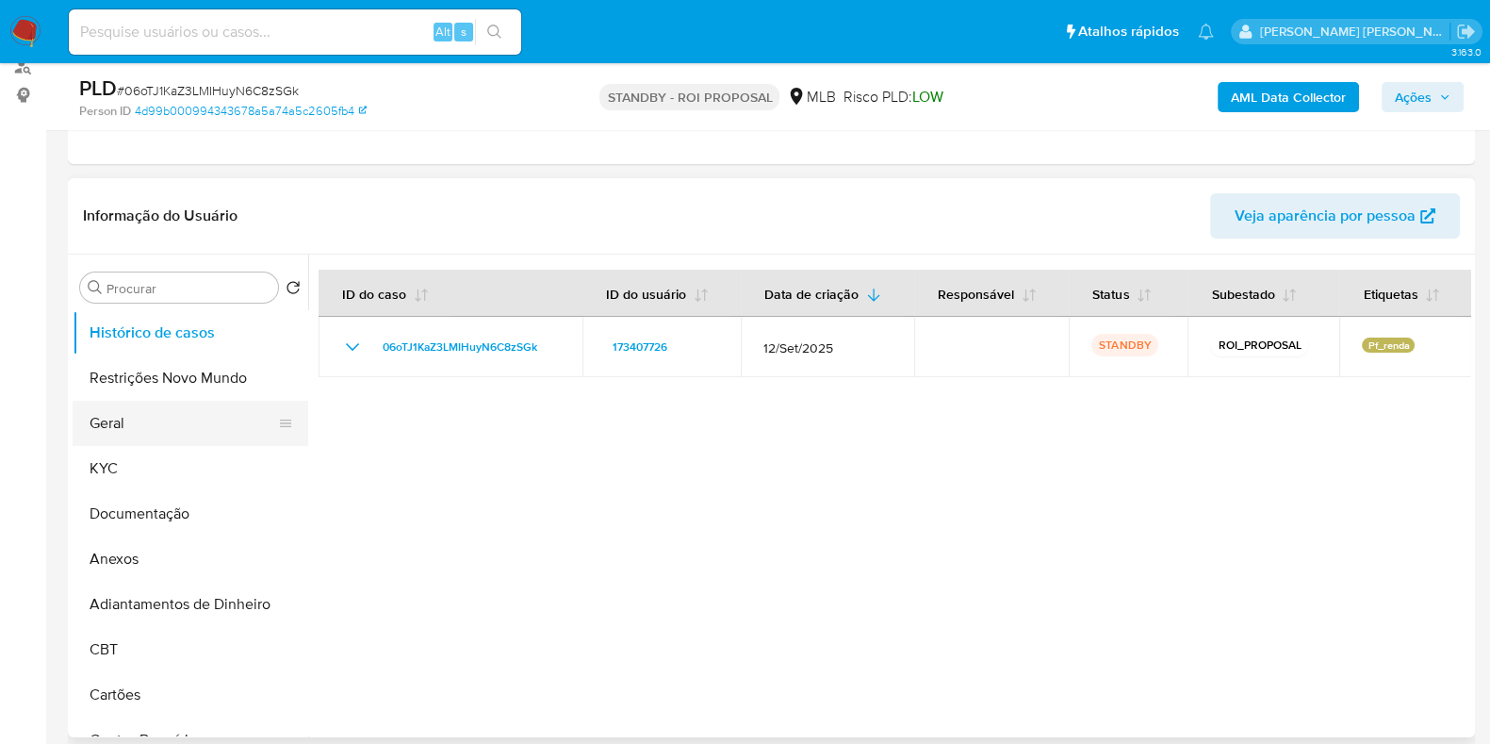
click at [155, 412] on button "Geral" at bounding box center [183, 423] width 221 height 45
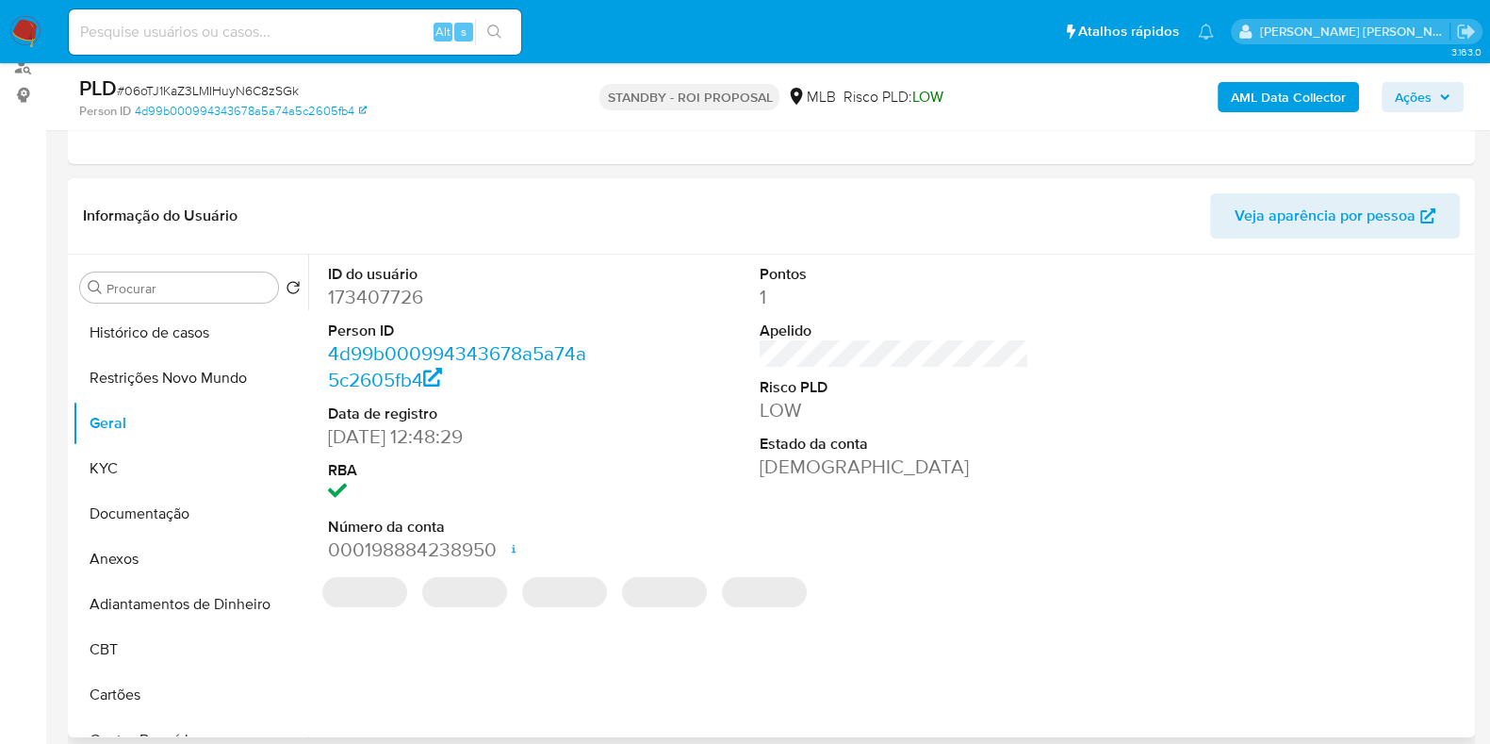
click at [382, 299] on dd "173407726" at bounding box center [463, 297] width 270 height 26
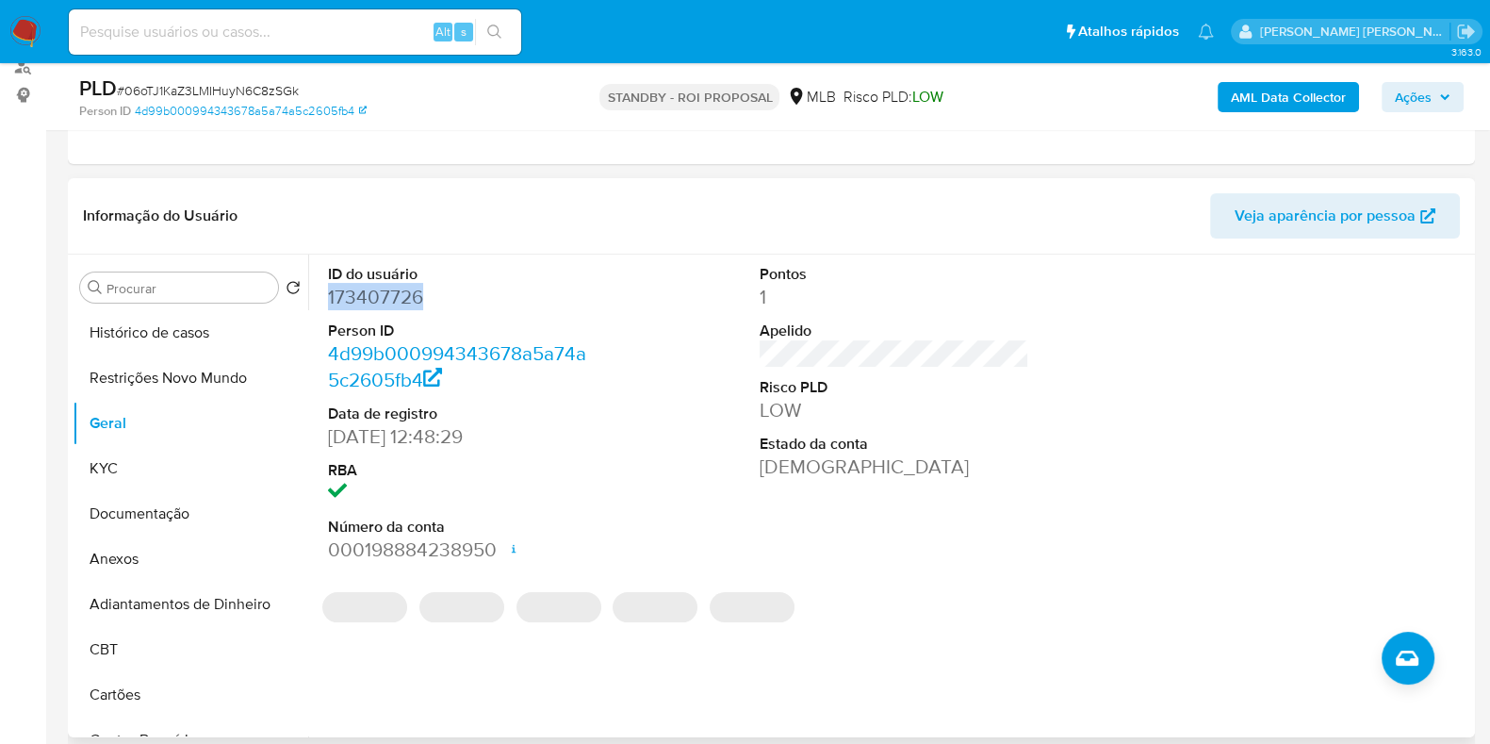
copy dd "173407726"
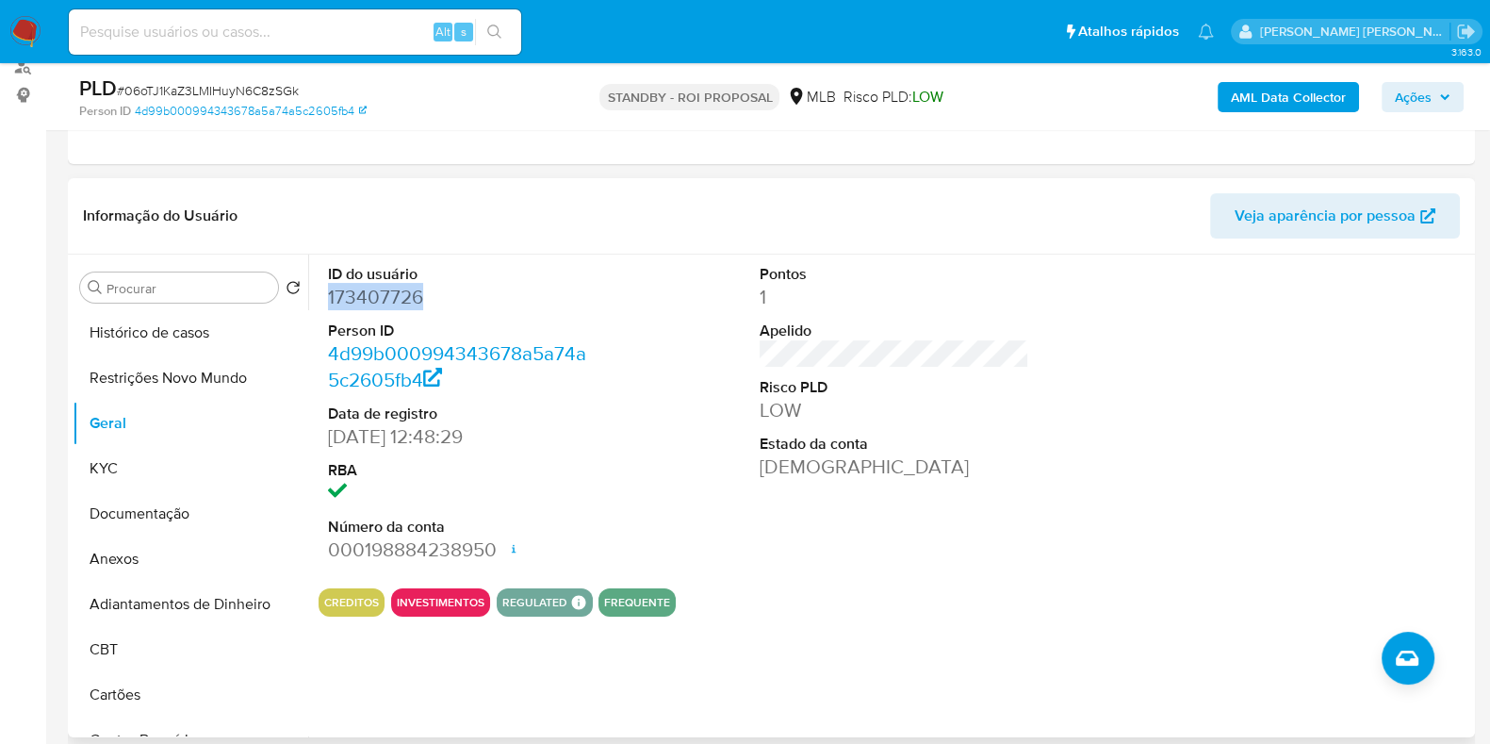
copy dd "173407726"
click at [296, 35] on input at bounding box center [295, 32] width 452 height 25
paste input "128006320"
type input "128006320"
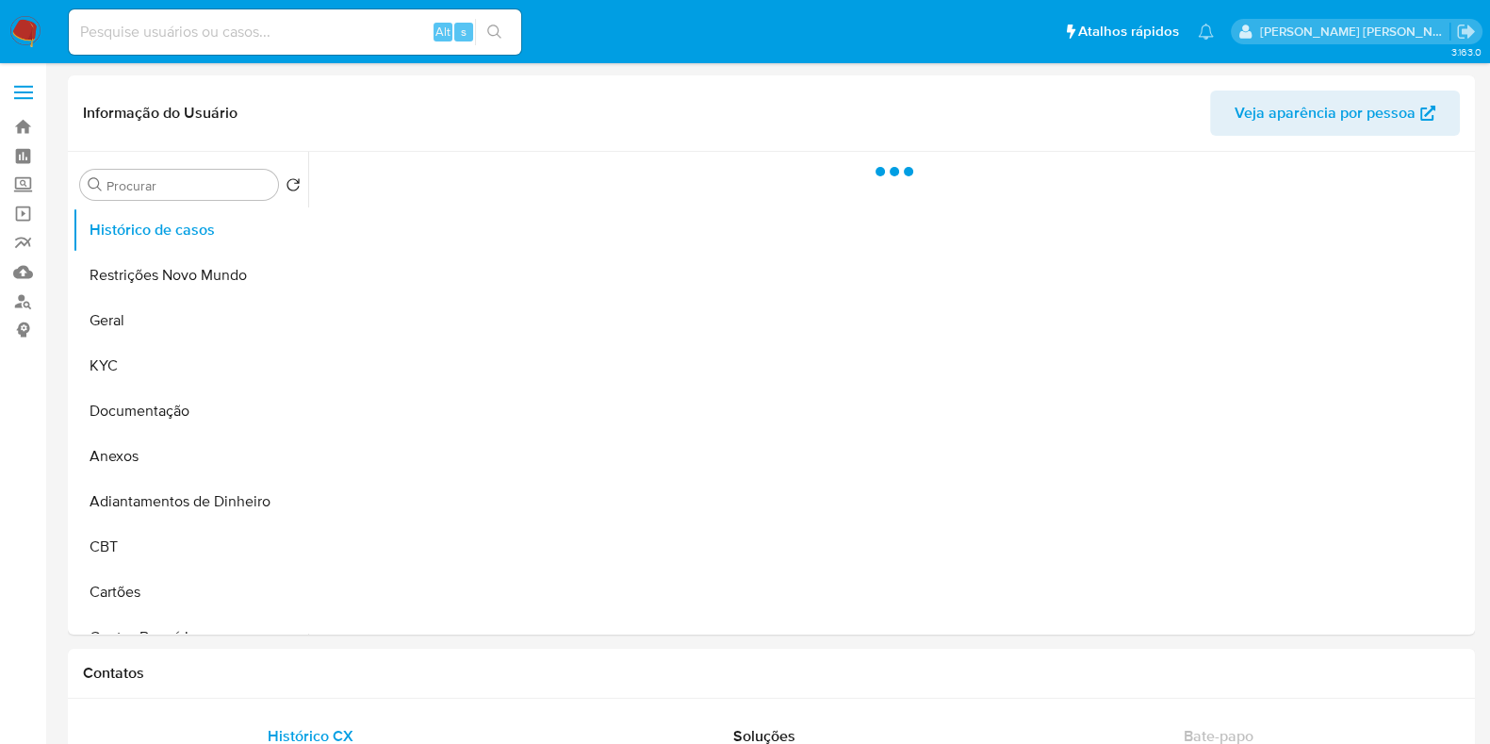
select select "10"
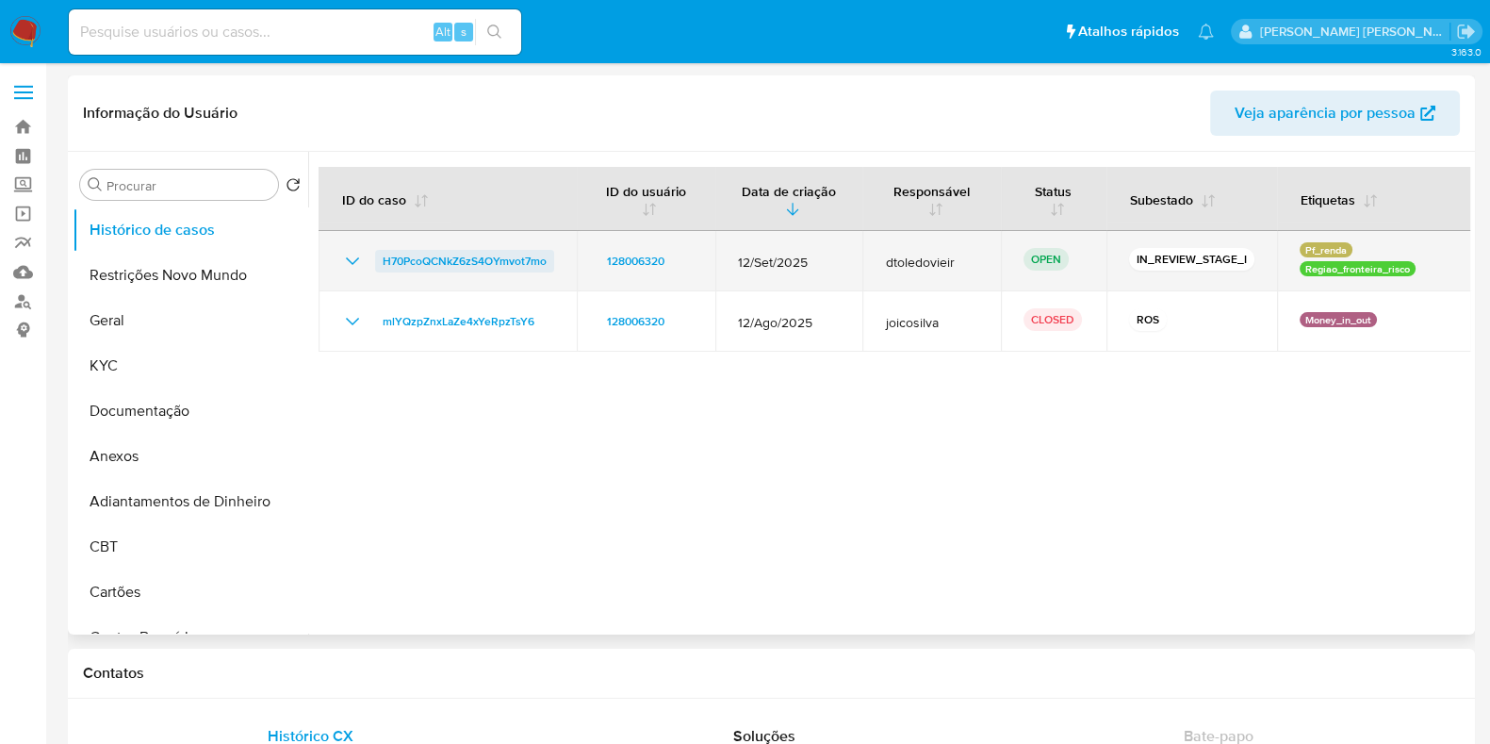
click at [436, 262] on span "H70PcoQCNkZ6zS4OYmvot7mo" at bounding box center [465, 261] width 164 height 23
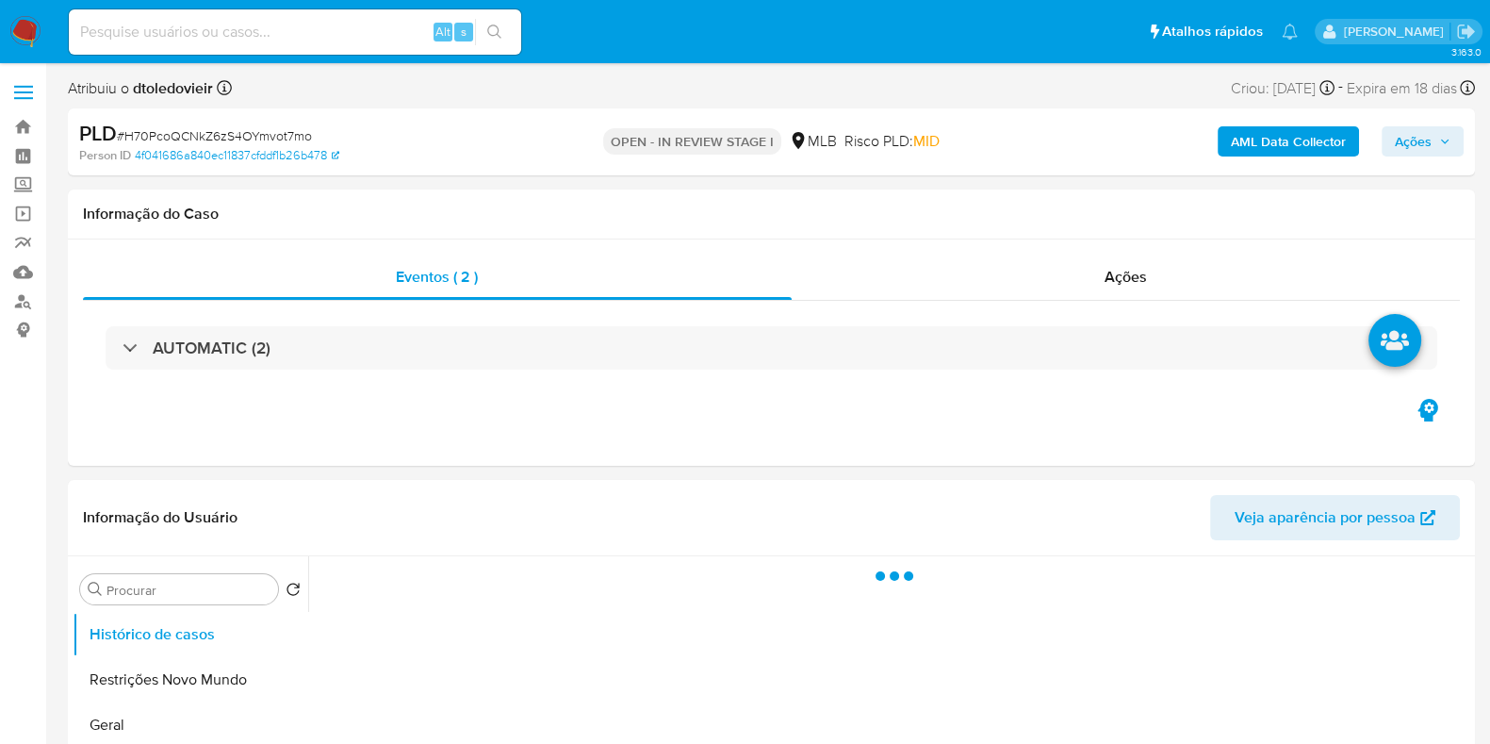
select select "10"
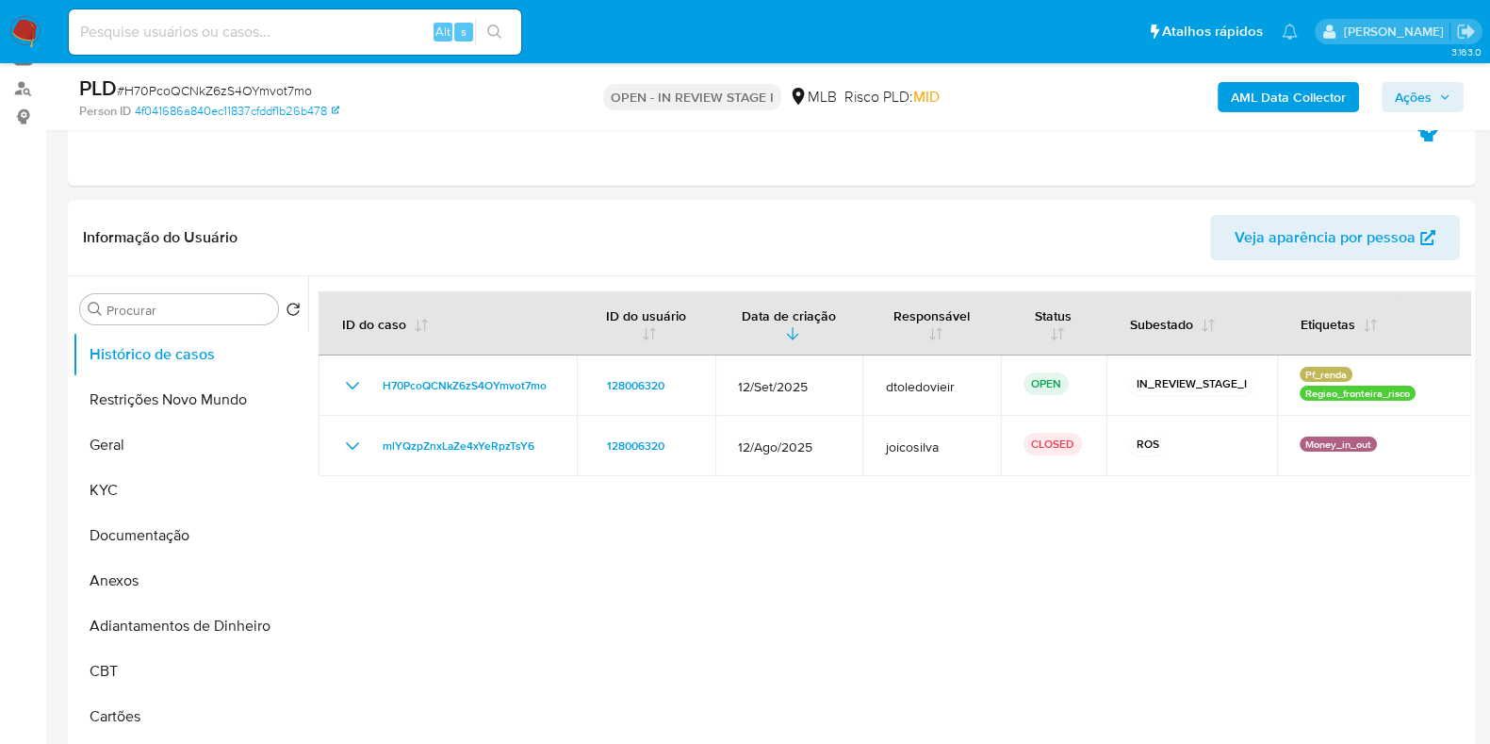
scroll to position [235, 0]
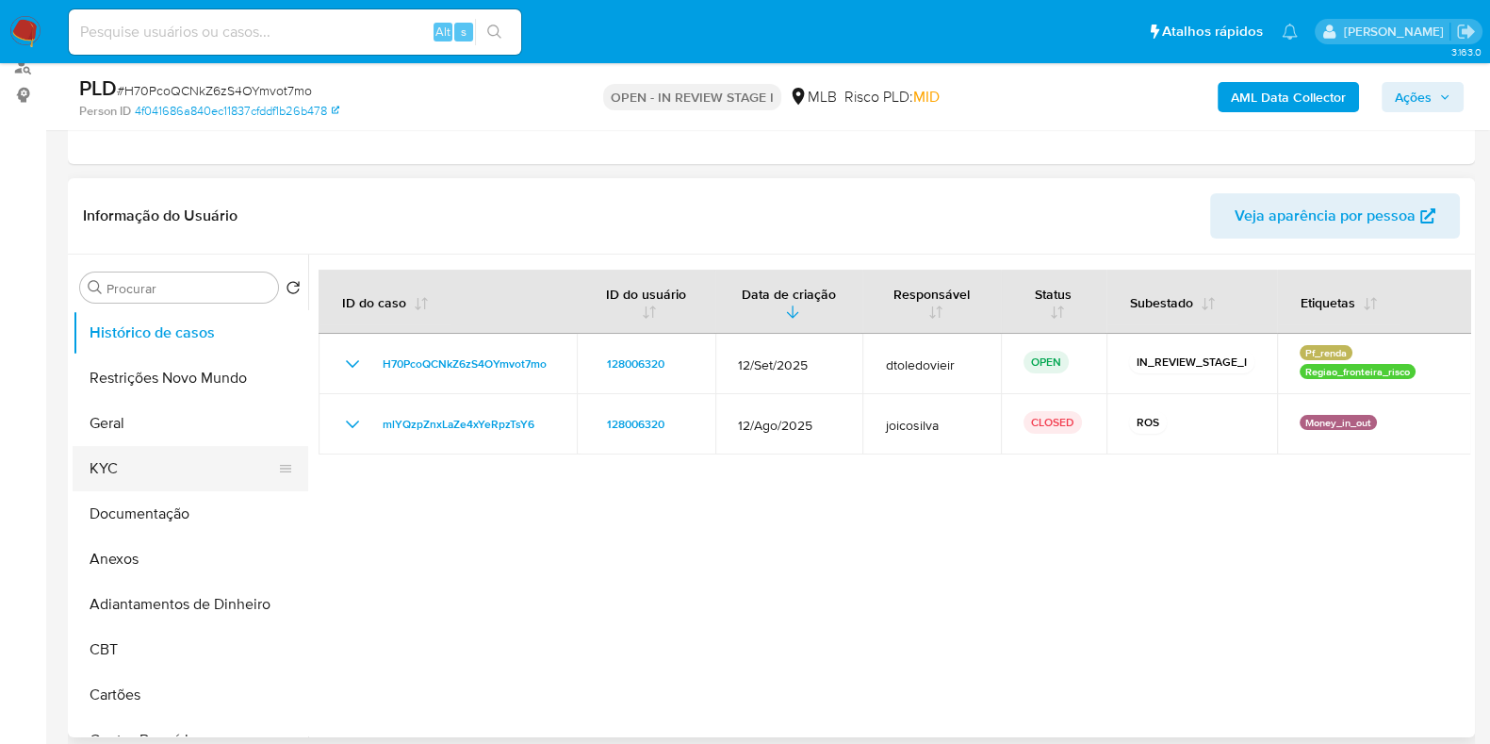
click at [123, 452] on button "KYC" at bounding box center [183, 468] width 221 height 45
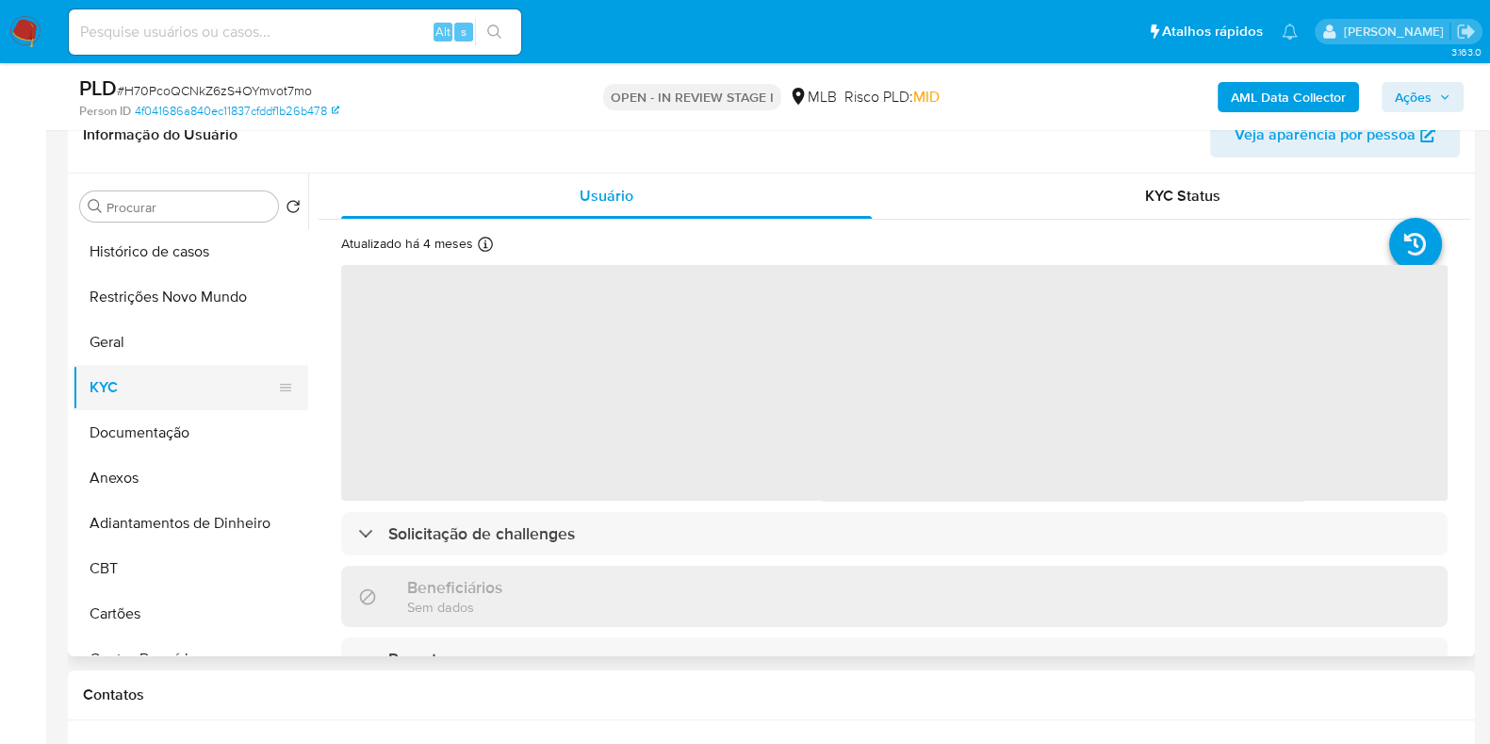
scroll to position [354, 0]
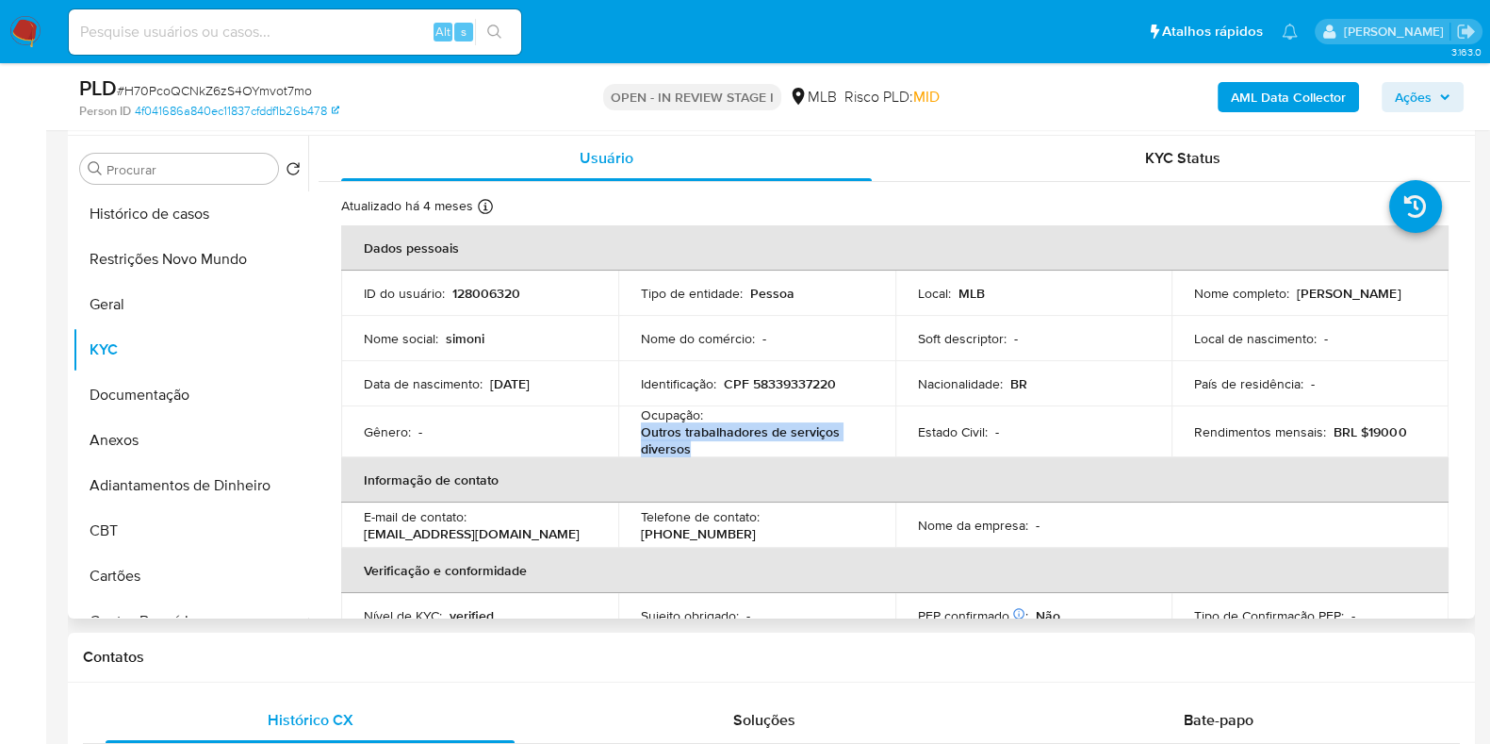
drag, startPoint x: 659, startPoint y: 450, endPoint x: 642, endPoint y: 436, distance: 21.5
click at [642, 436] on p "Outros trabalhadores de serviços diversos" at bounding box center [753, 440] width 224 height 34
click at [159, 392] on button "Documentação" at bounding box center [183, 394] width 221 height 45
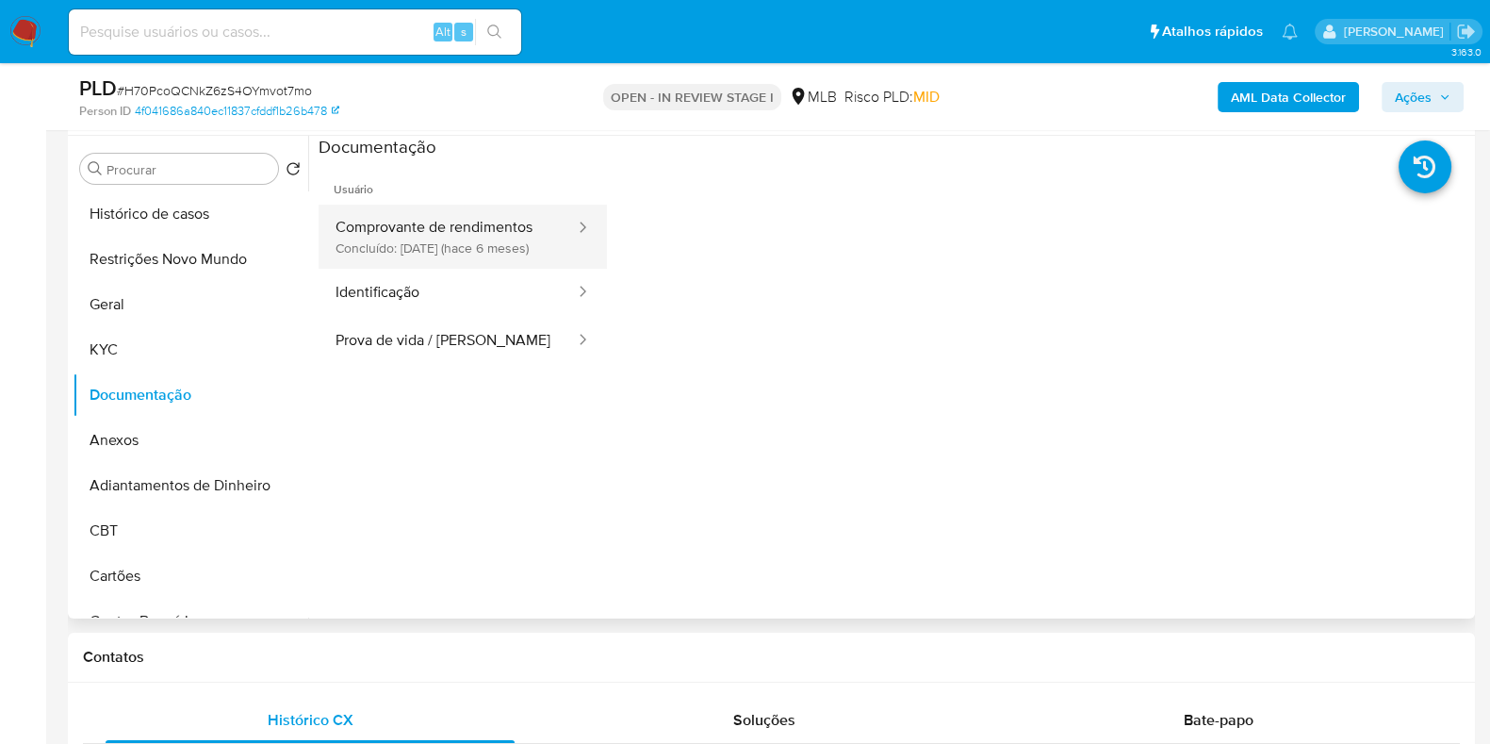
click at [518, 237] on button "Comprovante de rendimentos Concluído: [DATE] (hace 6 meses)" at bounding box center [448, 237] width 258 height 64
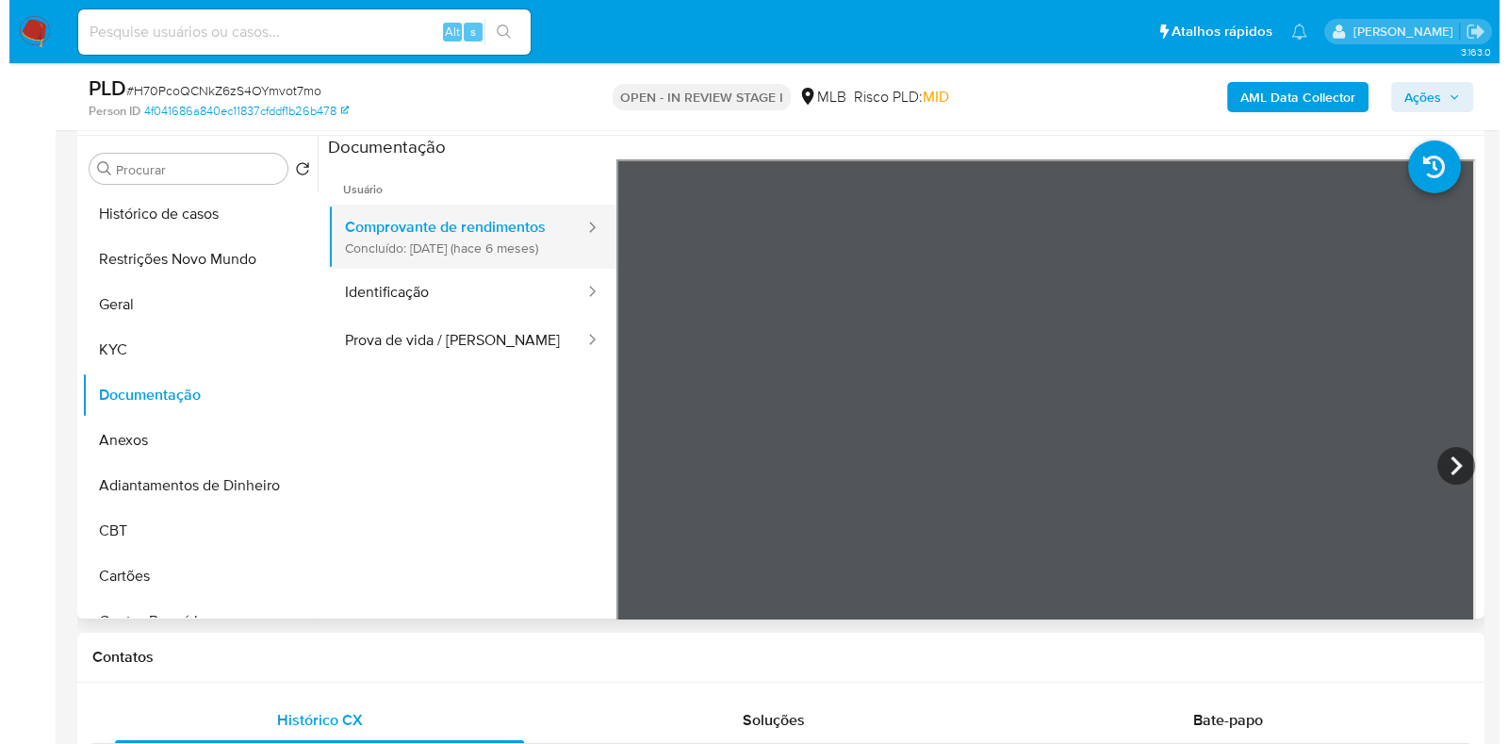
scroll to position [165, 0]
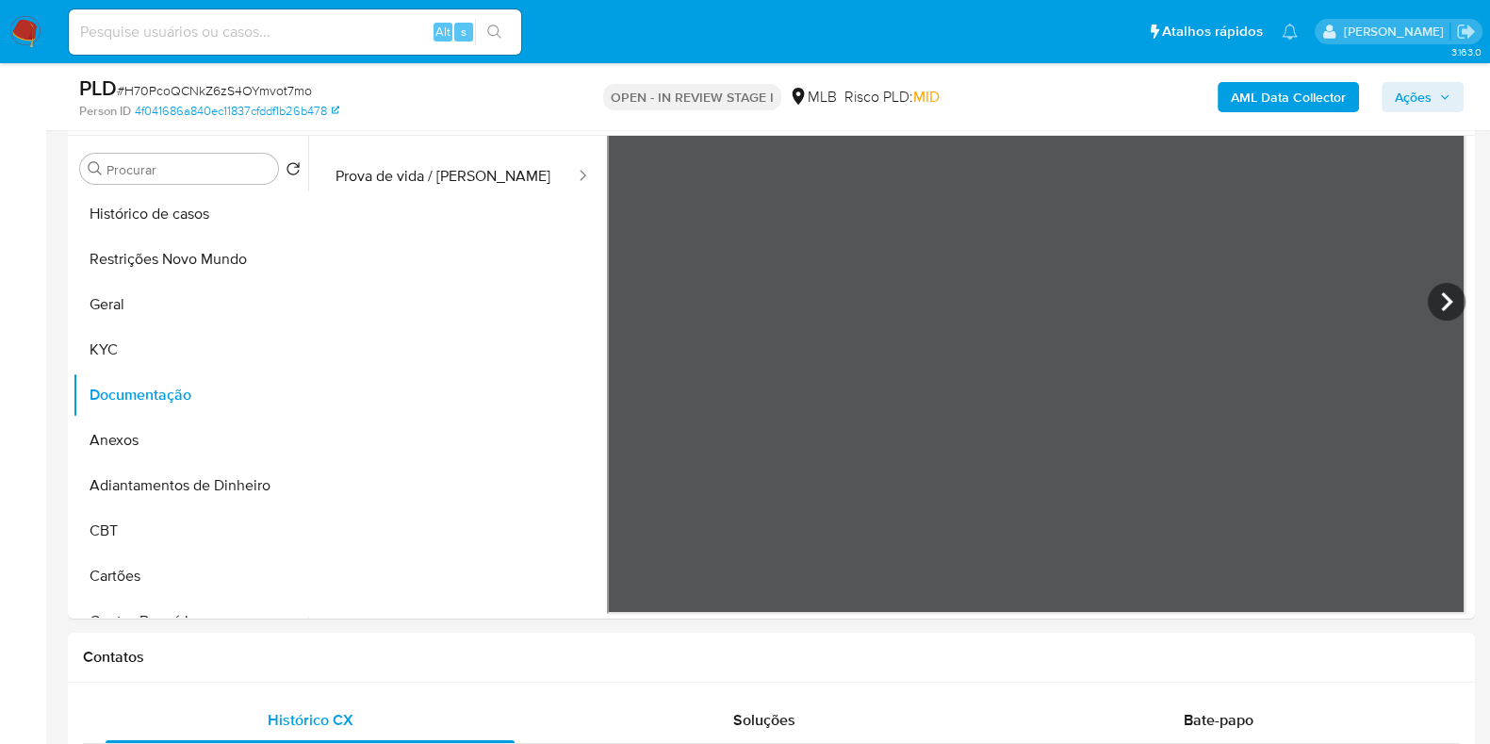
click at [1264, 104] on b "AML Data Collector" at bounding box center [1288, 97] width 115 height 30
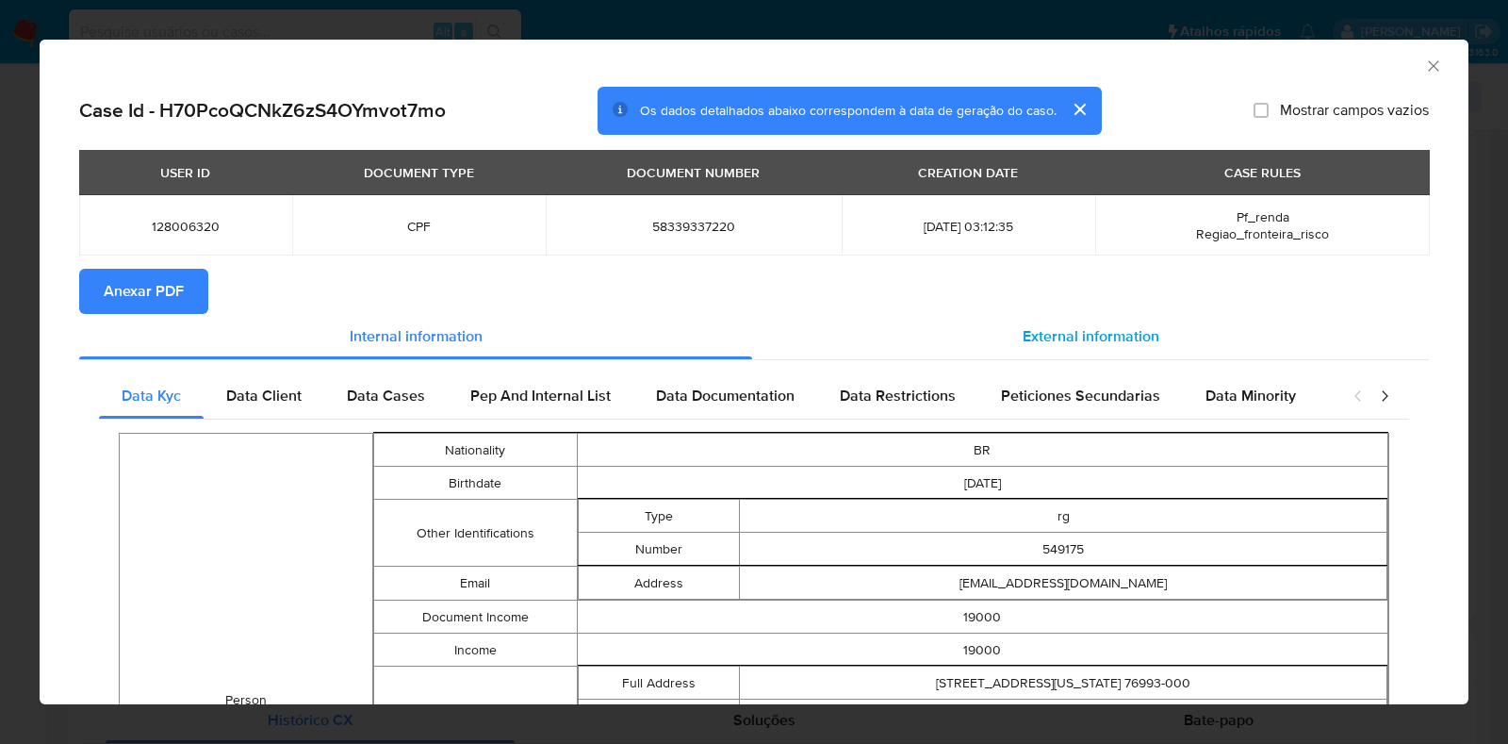
click at [1098, 329] on span "External information" at bounding box center [1091, 336] width 137 height 22
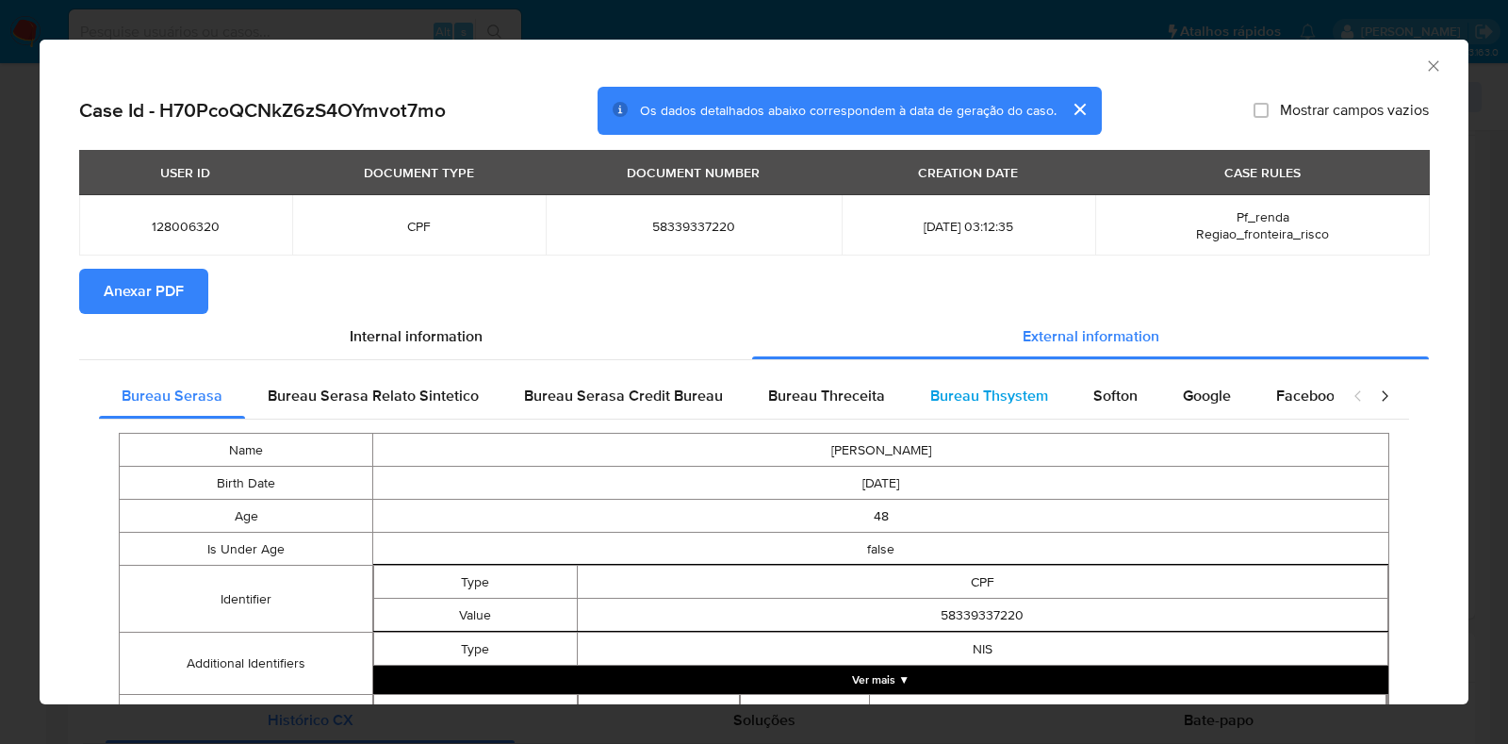
click at [920, 407] on div "Bureau Thsystem" at bounding box center [989, 395] width 163 height 45
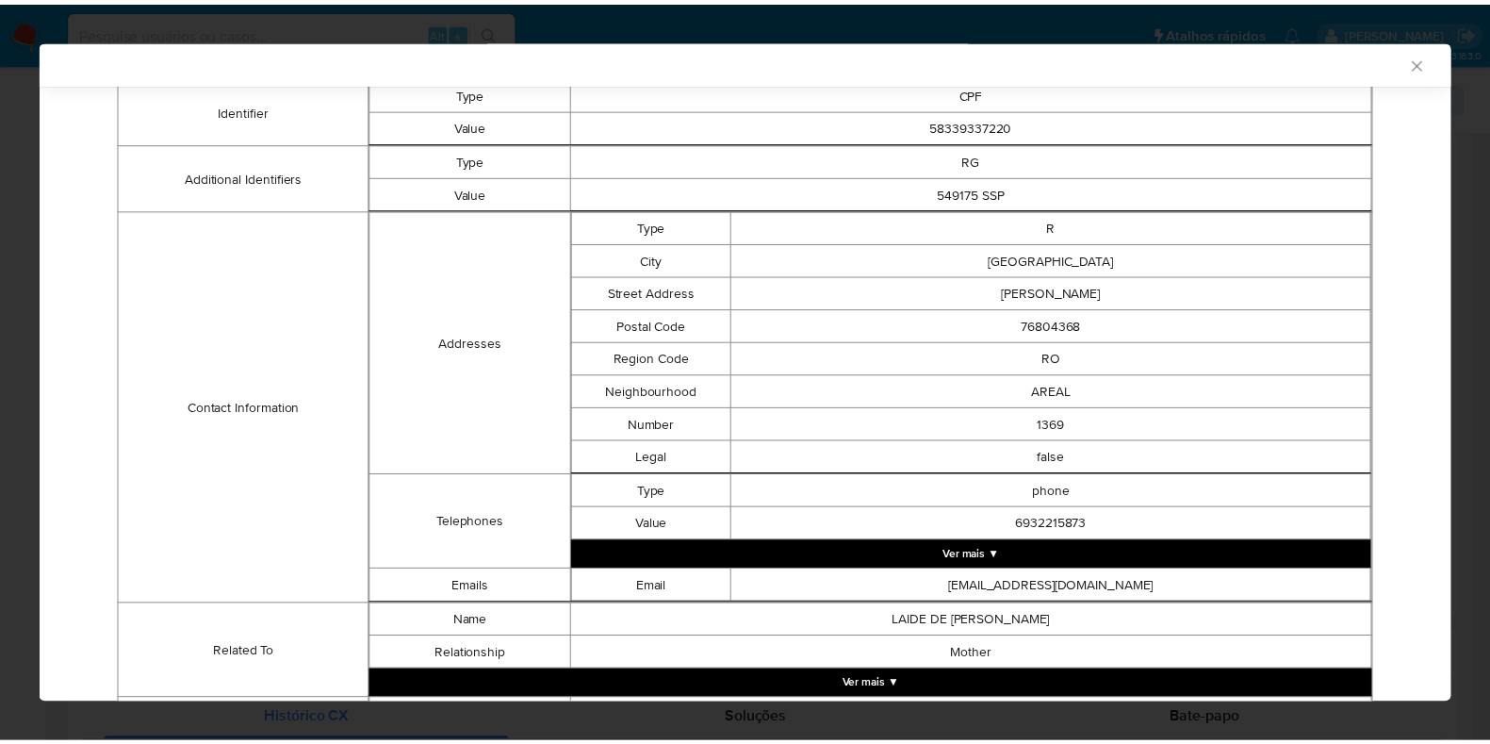
scroll to position [757, 0]
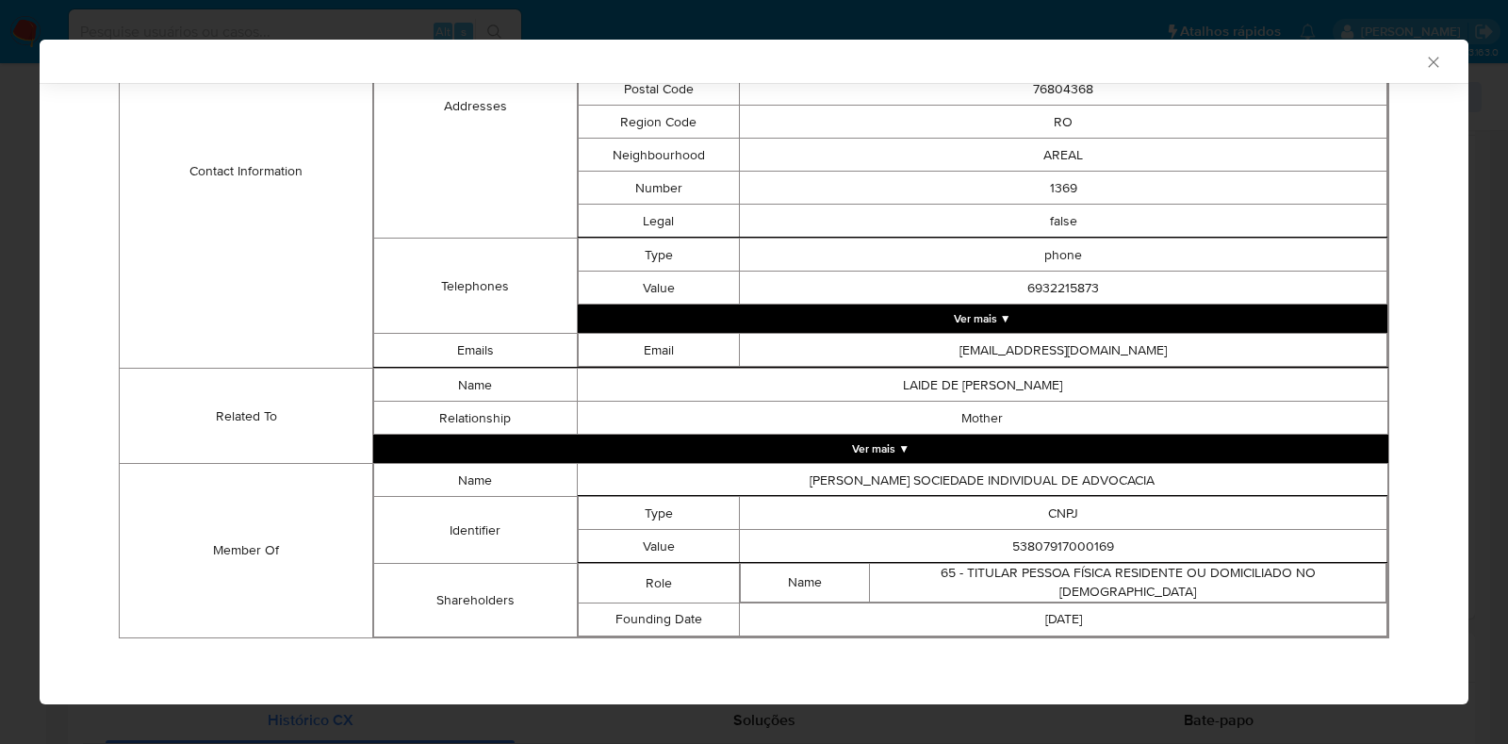
click at [1041, 552] on td "53807917000169" at bounding box center [1064, 546] width 648 height 33
copy td "53807917000169"
click at [1, 365] on div "AML Data Collector Case Id - H70PcoQCNkZ6zS4OYmvot7mo Os dados detalhados abaix…" at bounding box center [754, 372] width 1508 height 744
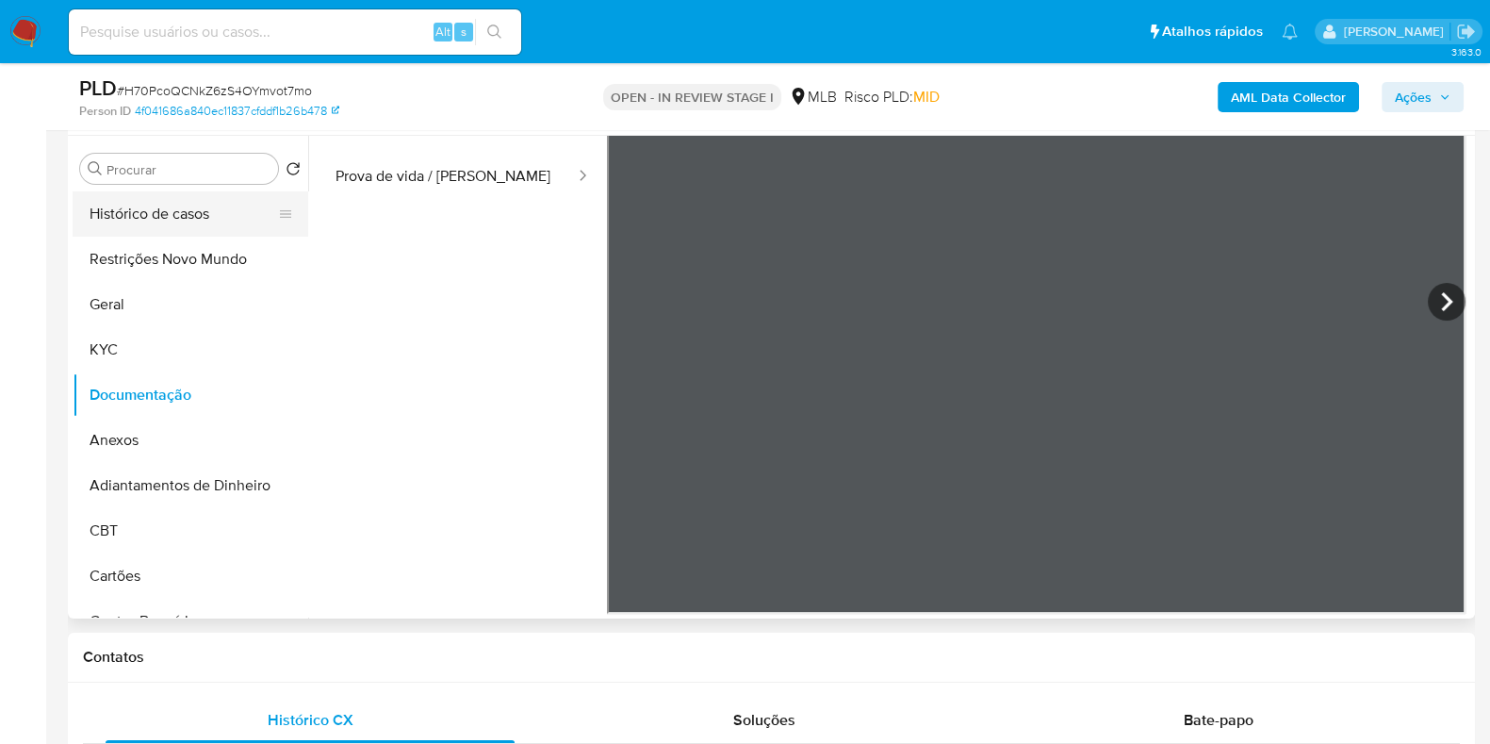
click at [112, 200] on button "Histórico de casos" at bounding box center [183, 213] width 221 height 45
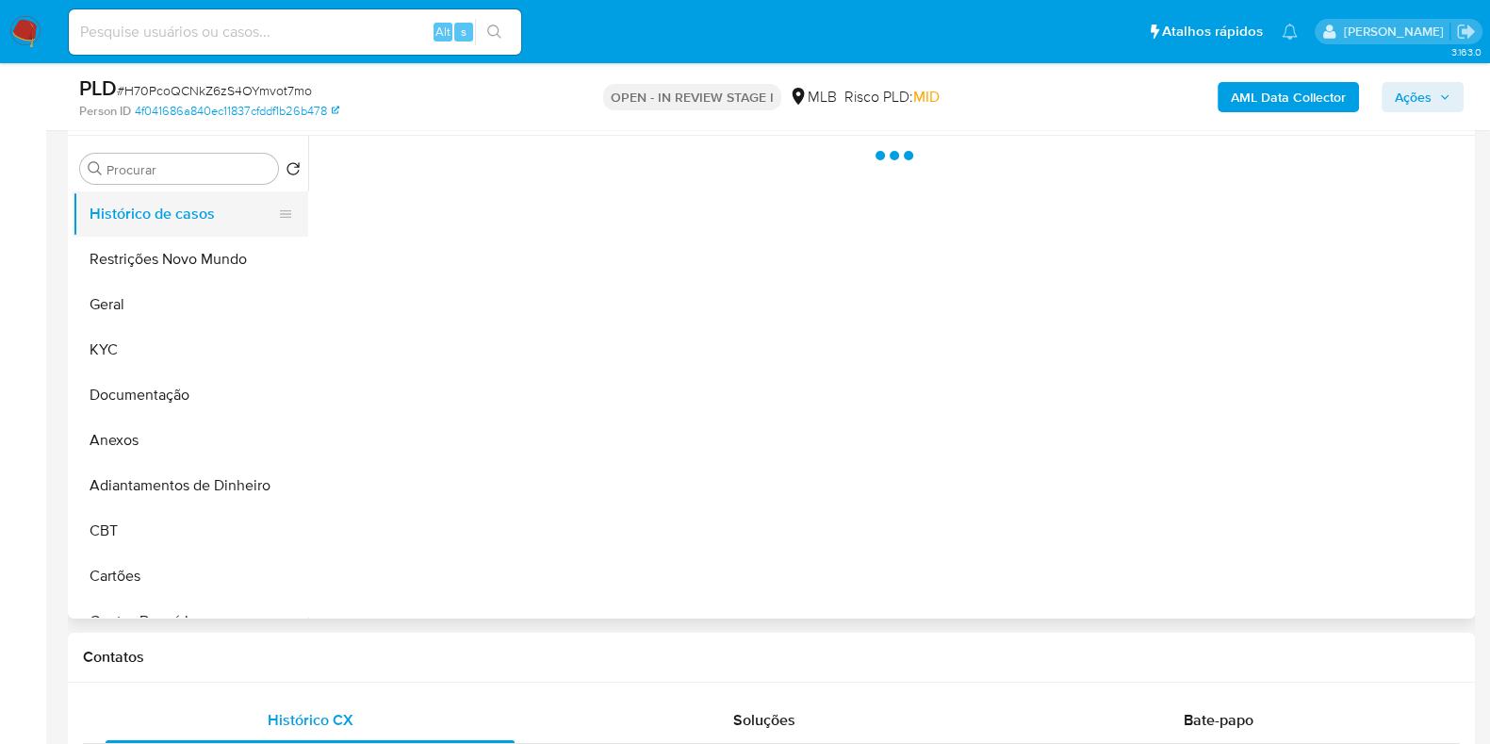
scroll to position [0, 0]
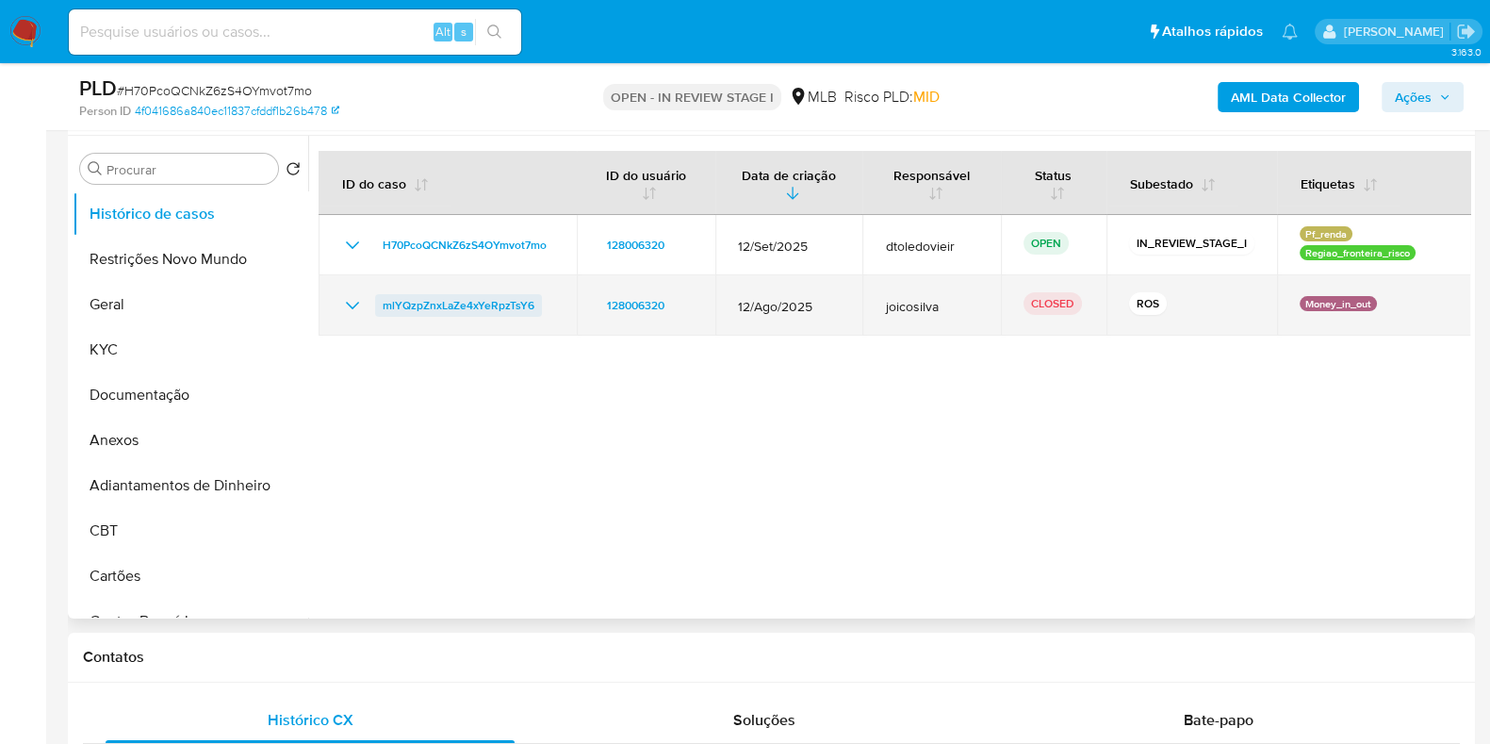
drag, startPoint x: 547, startPoint y: 306, endPoint x: 382, endPoint y: 306, distance: 165.0
click at [382, 306] on div "mlYQzpZnxLaZe4xYeRpzTsY6" at bounding box center [447, 305] width 213 height 23
click at [355, 307] on icon "Mostrar/Ocultar" at bounding box center [352, 305] width 23 height 23
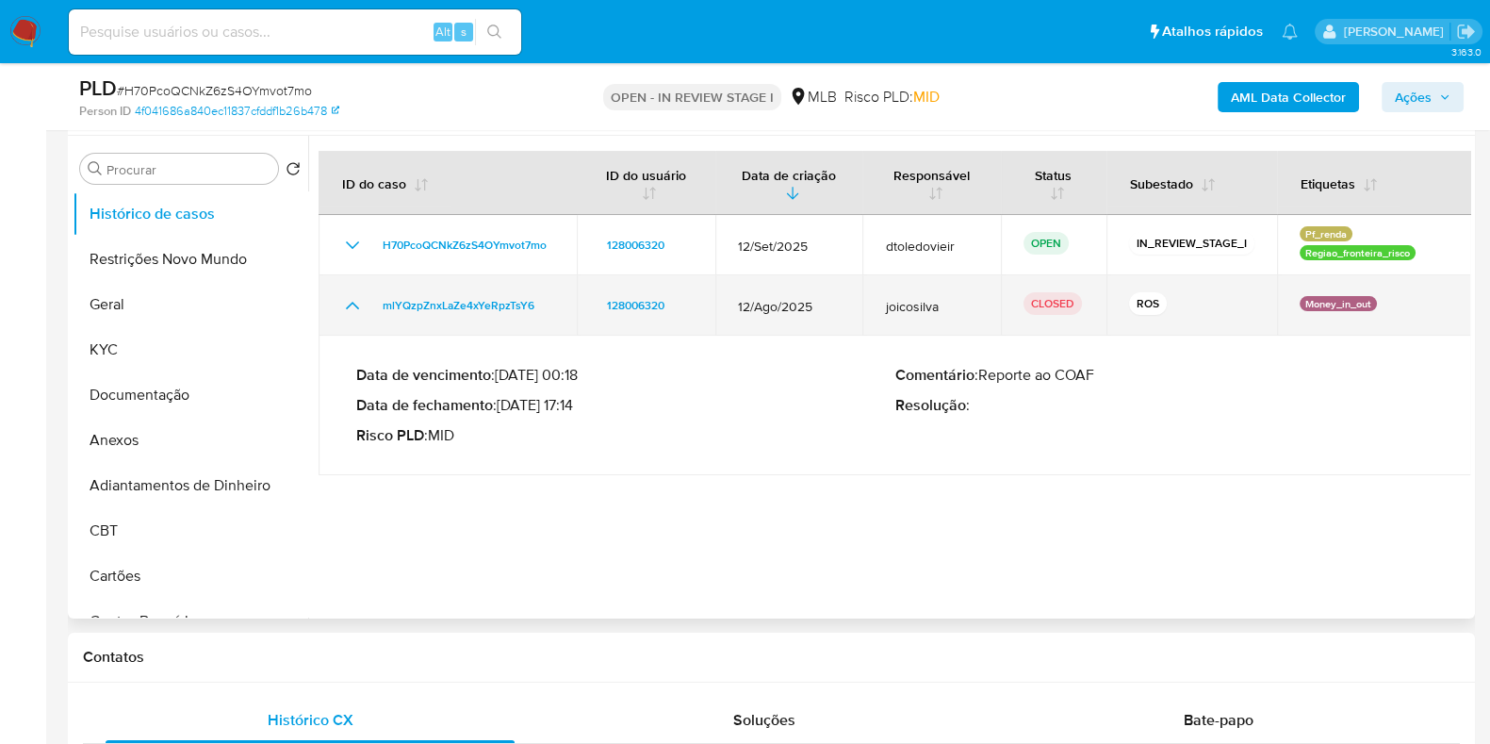
drag, startPoint x: 823, startPoint y: 304, endPoint x: 739, endPoint y: 308, distance: 84.0
click at [739, 308] on span "12/Ago/2025" at bounding box center [789, 306] width 103 height 17
click at [839, 310] on td "12/Ago/2025" at bounding box center [789, 305] width 148 height 60
drag, startPoint x: 779, startPoint y: 305, endPoint x: 728, endPoint y: 305, distance: 50.9
click at [728, 305] on td "12/Ago/2025" at bounding box center [789, 305] width 148 height 60
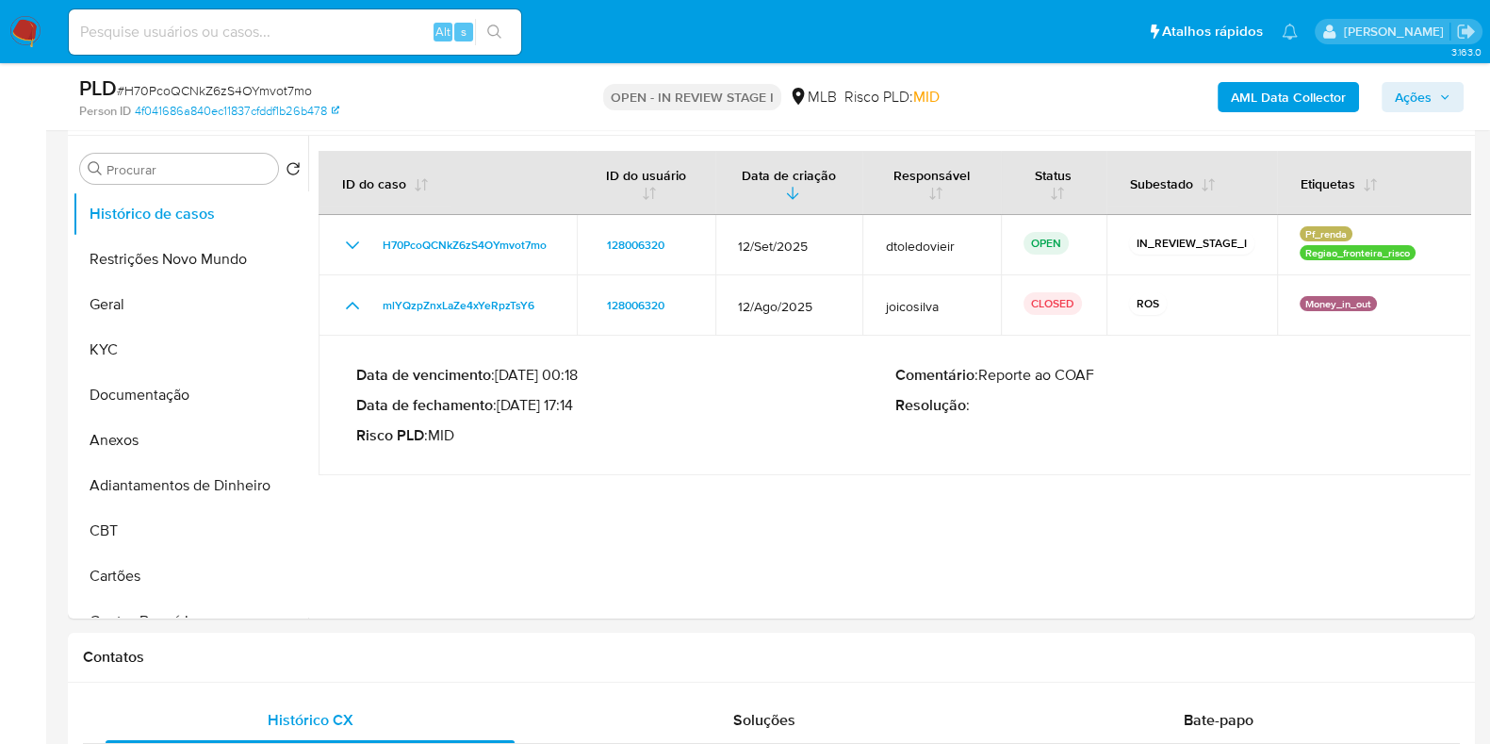
click at [1404, 88] on span "Ações" at bounding box center [1413, 97] width 37 height 30
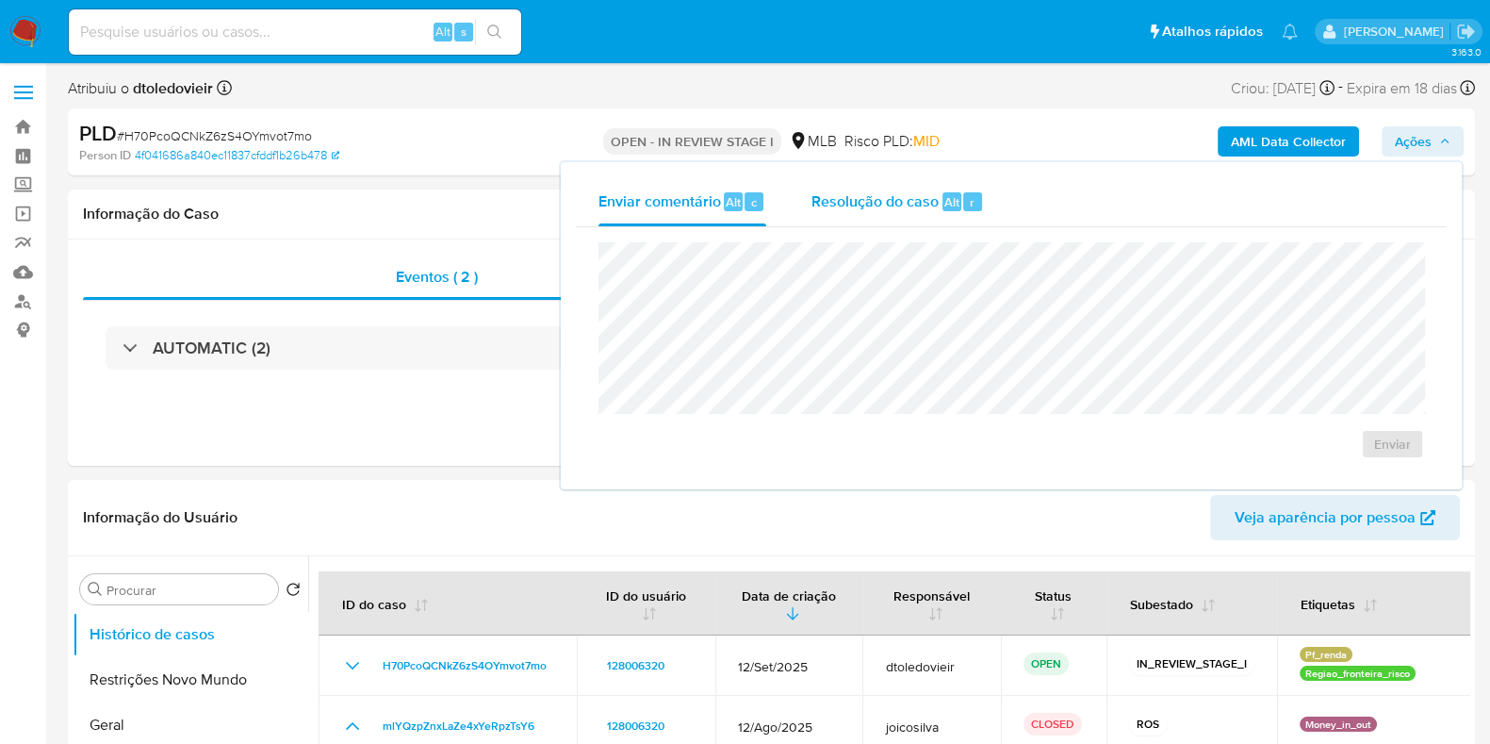
click at [895, 199] on span "Resolução do caso" at bounding box center [875, 201] width 127 height 22
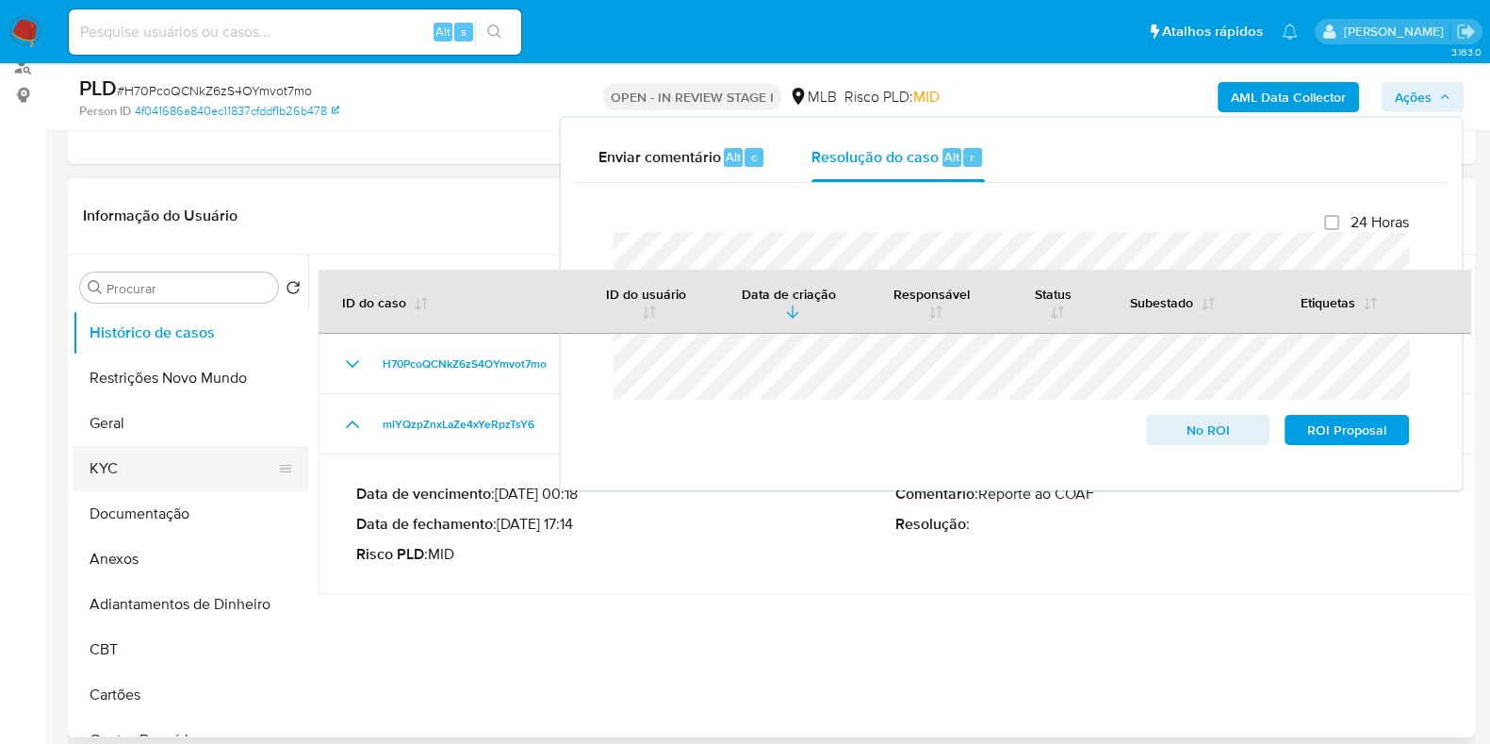
click at [138, 471] on button "KYC" at bounding box center [183, 468] width 221 height 45
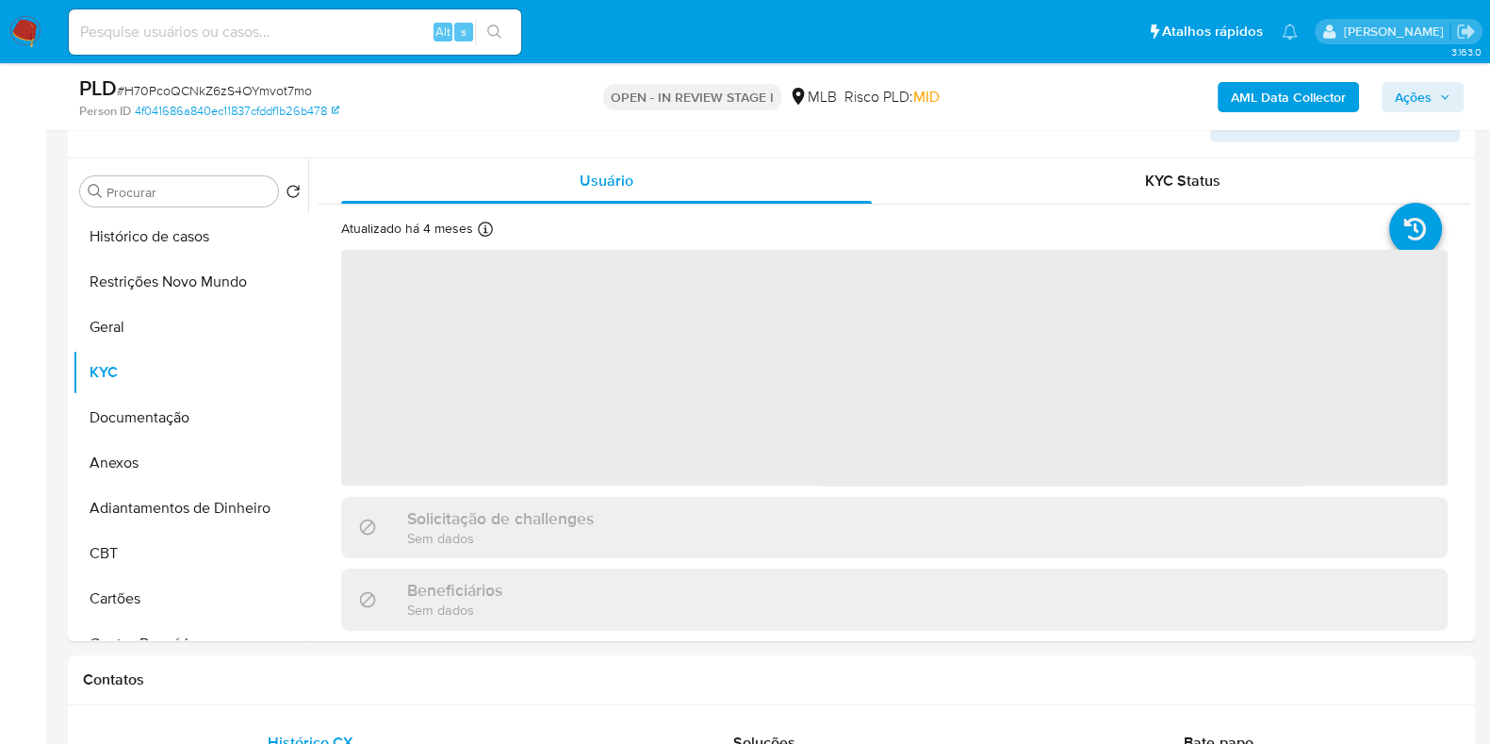
scroll to position [354, 0]
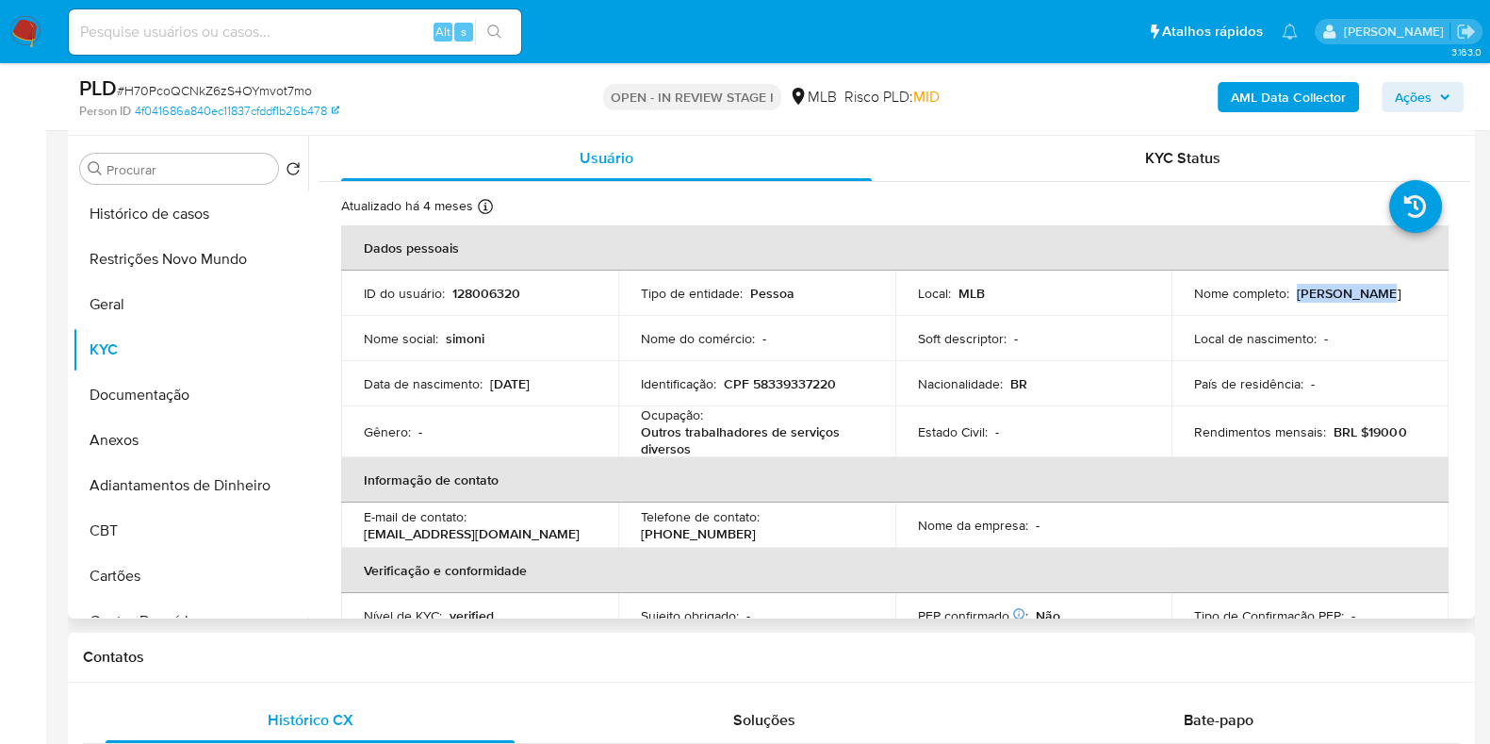
drag, startPoint x: 1381, startPoint y: 290, endPoint x: 1293, endPoint y: 294, distance: 87.8
click at [1293, 294] on div "Nome completo : Simoni Rocha" at bounding box center [1310, 293] width 232 height 17
copy p "Simoni Rocha"
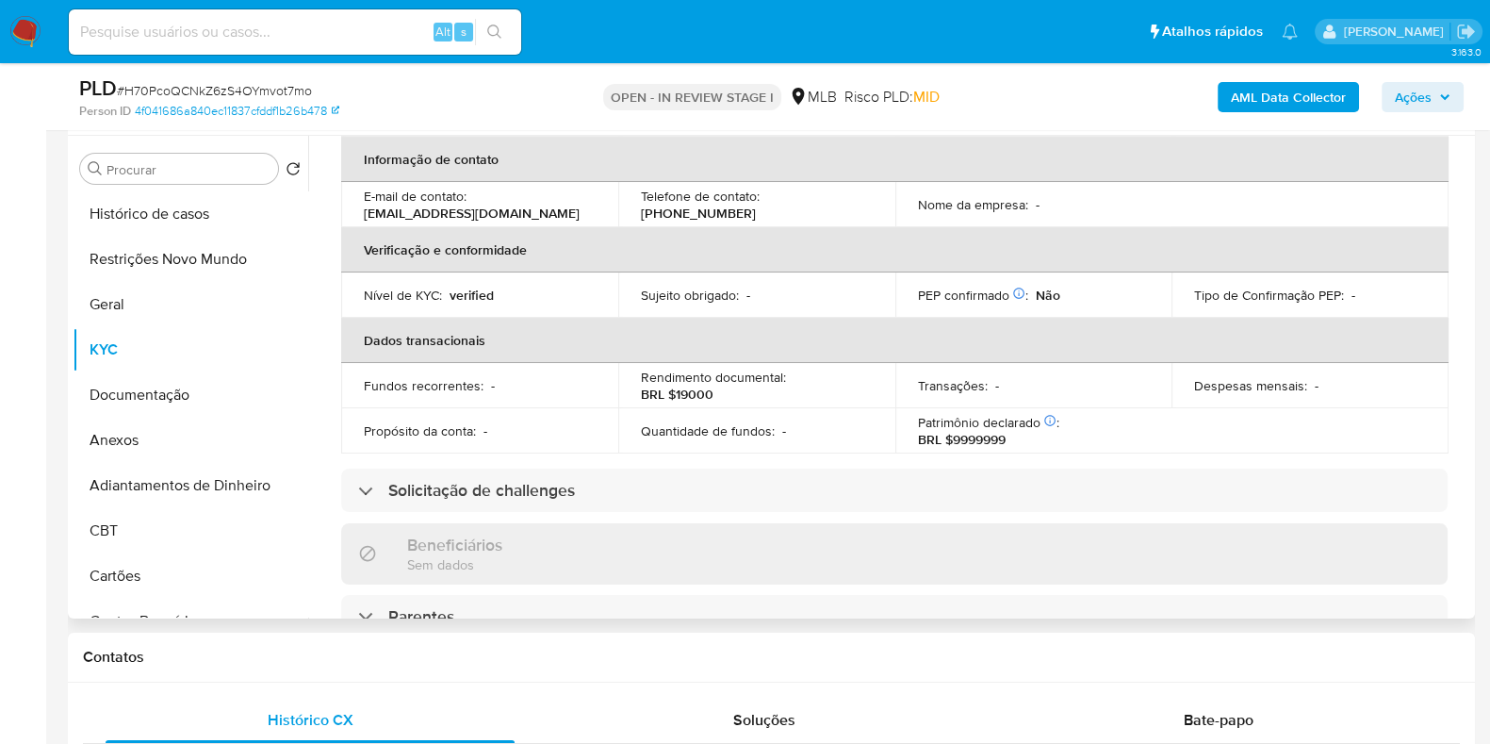
scroll to position [0, 0]
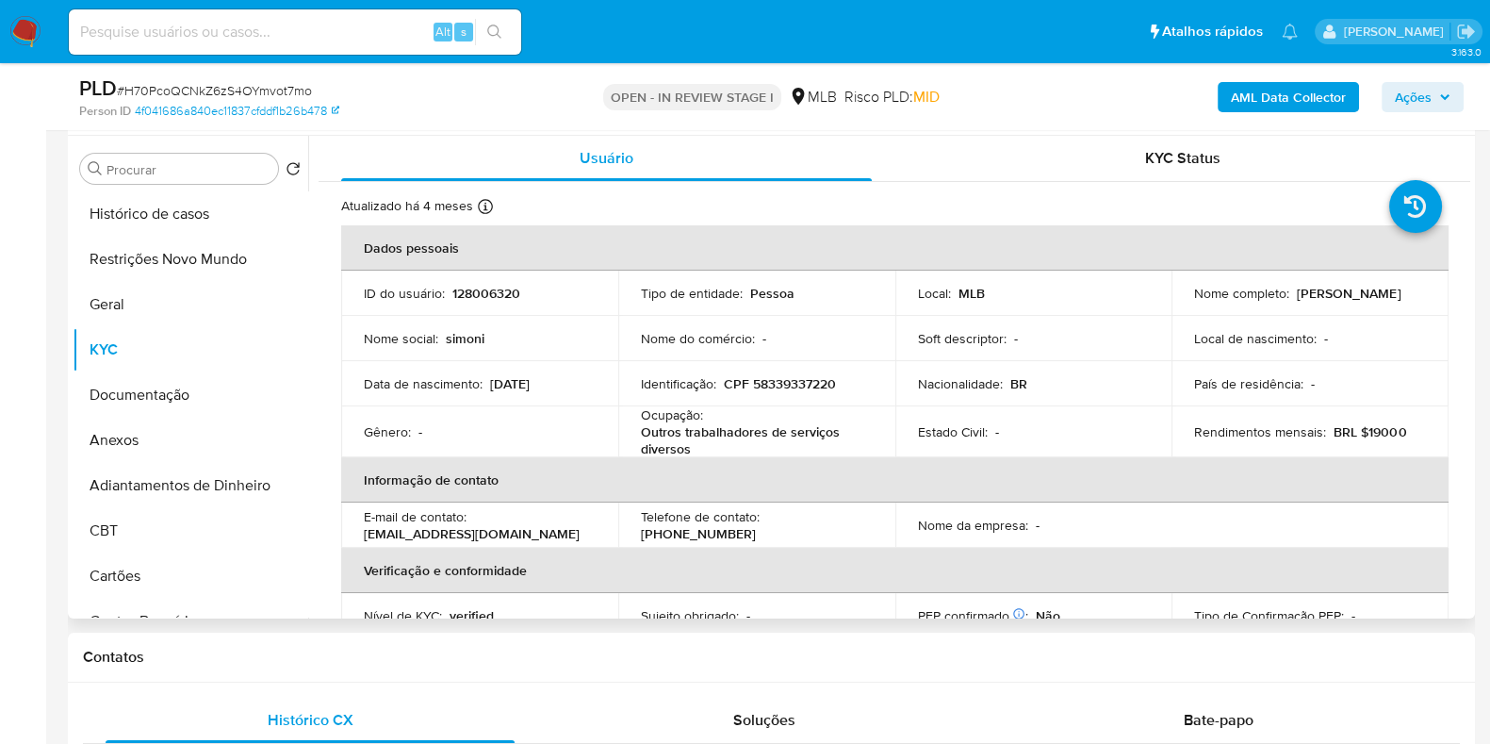
click at [787, 380] on p "CPF 58339337220" at bounding box center [780, 383] width 112 height 17
copy p "58339337220"
click at [172, 253] on button "Restrições Novo Mundo" at bounding box center [183, 259] width 221 height 45
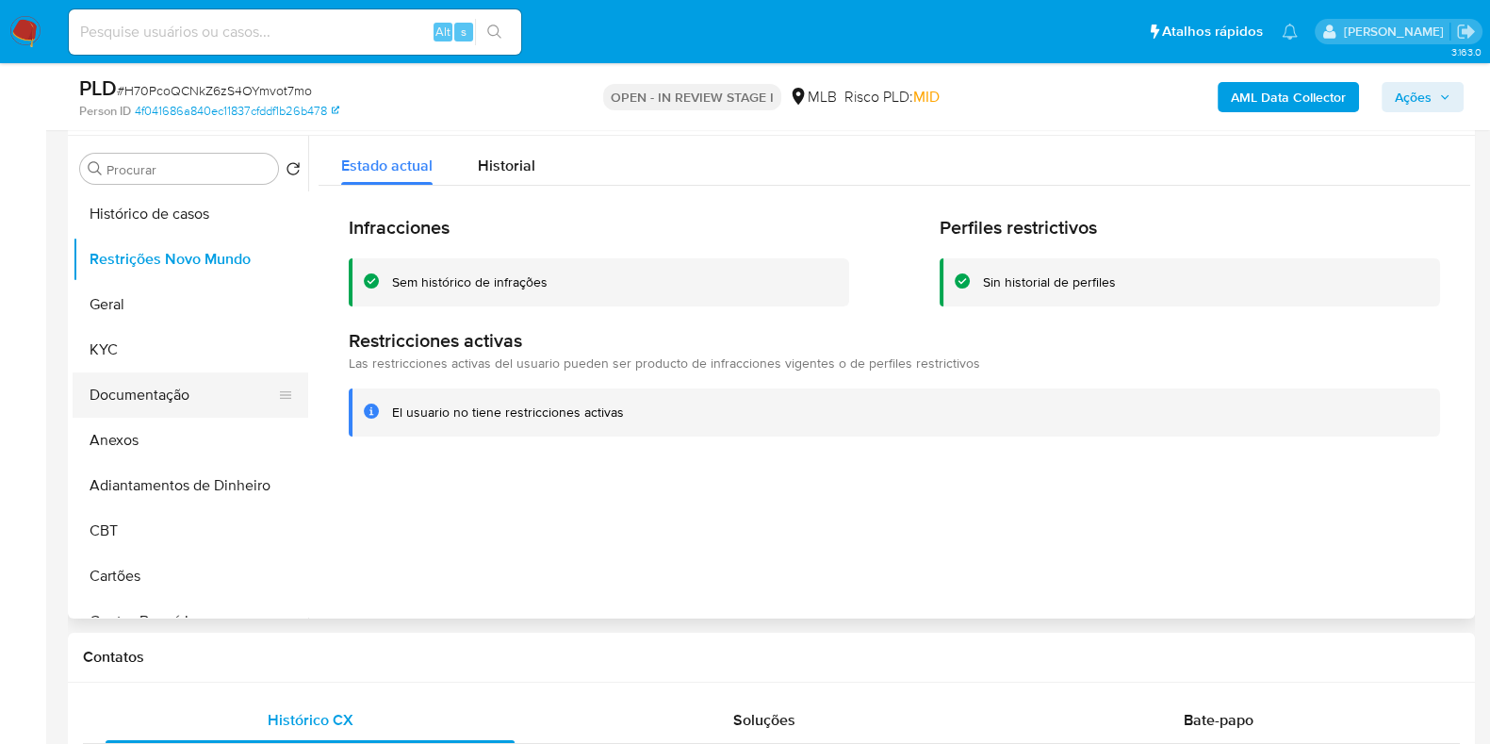
click at [165, 401] on button "Documentação" at bounding box center [183, 394] width 221 height 45
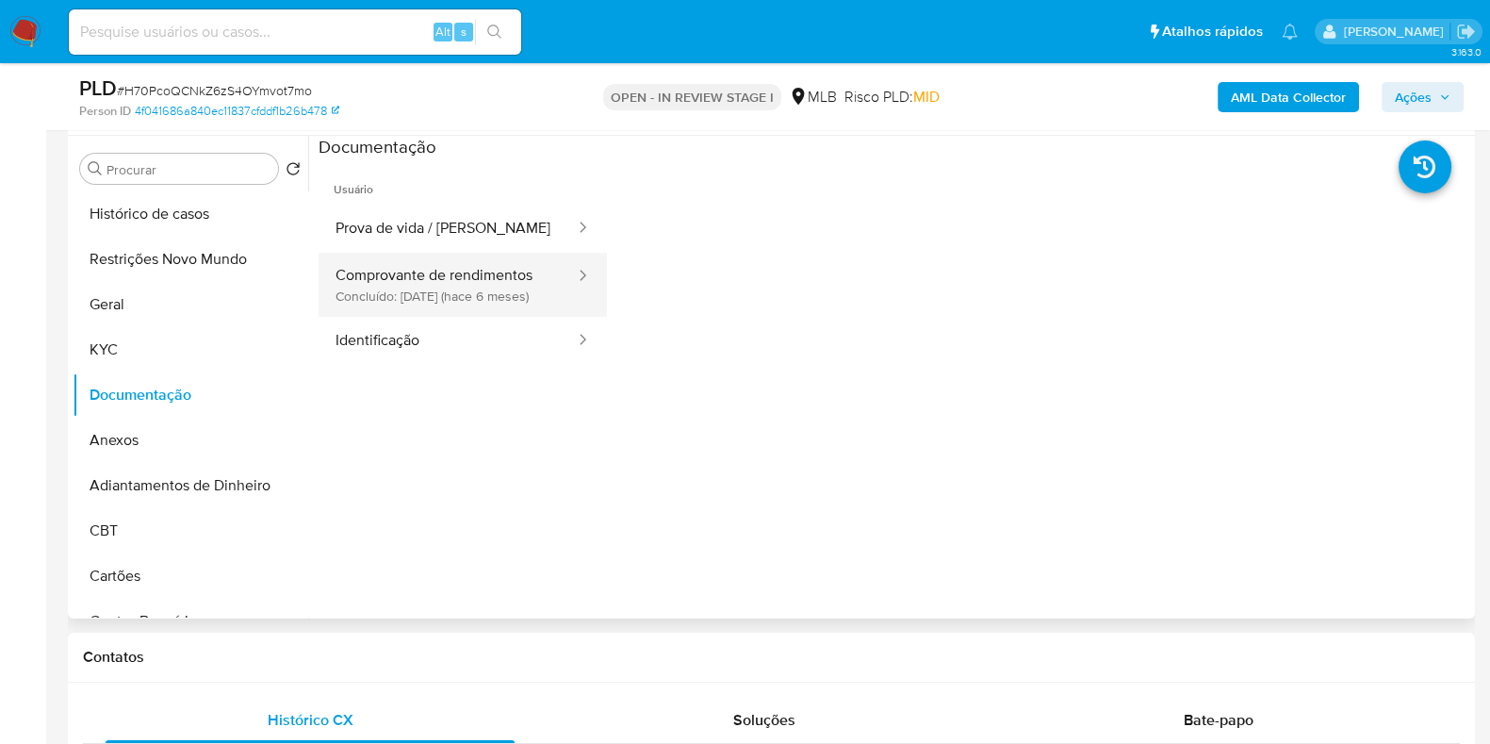
click at [397, 294] on button "Comprovante de rendimentos Concluído: 29/03/2025 (hace 6 meses)" at bounding box center [448, 285] width 258 height 64
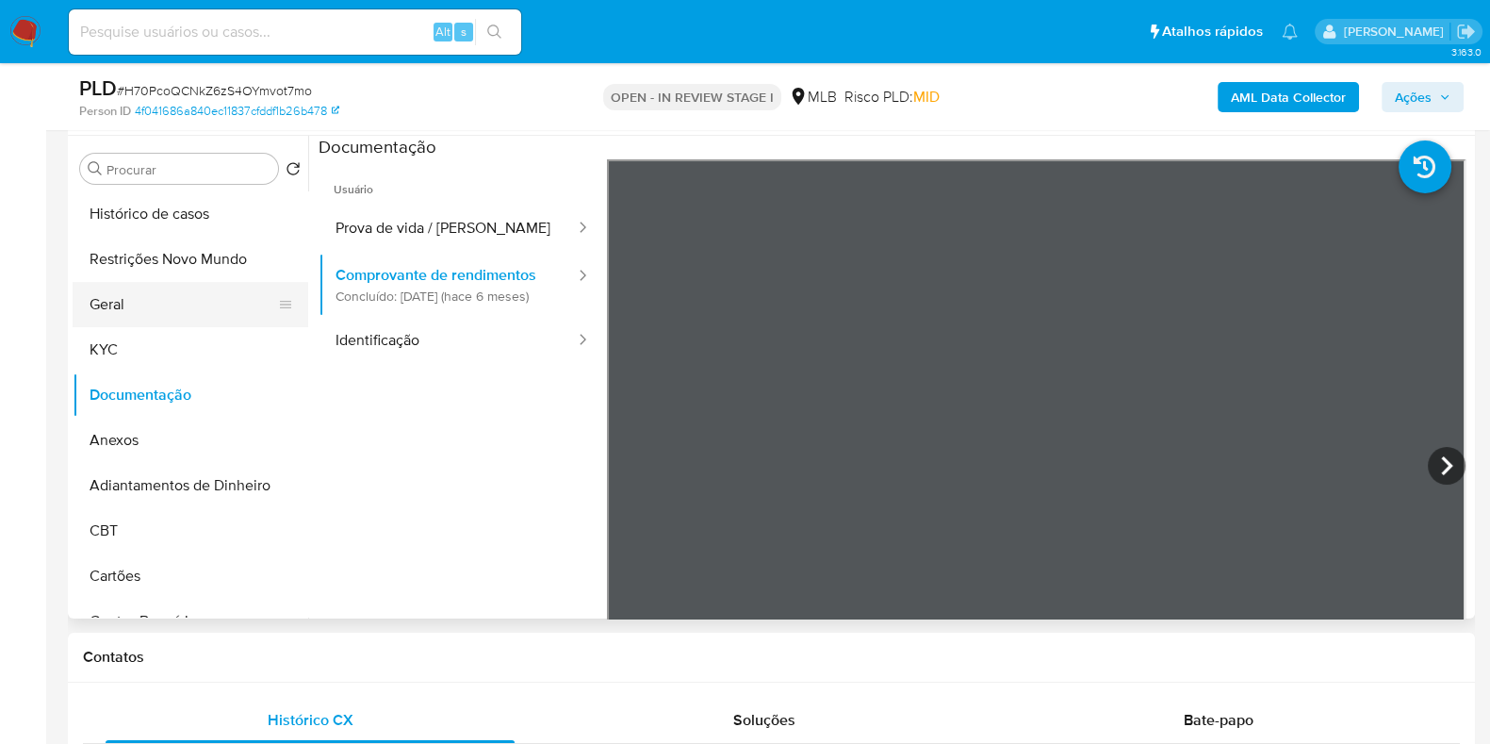
click at [129, 308] on button "Geral" at bounding box center [183, 304] width 221 height 45
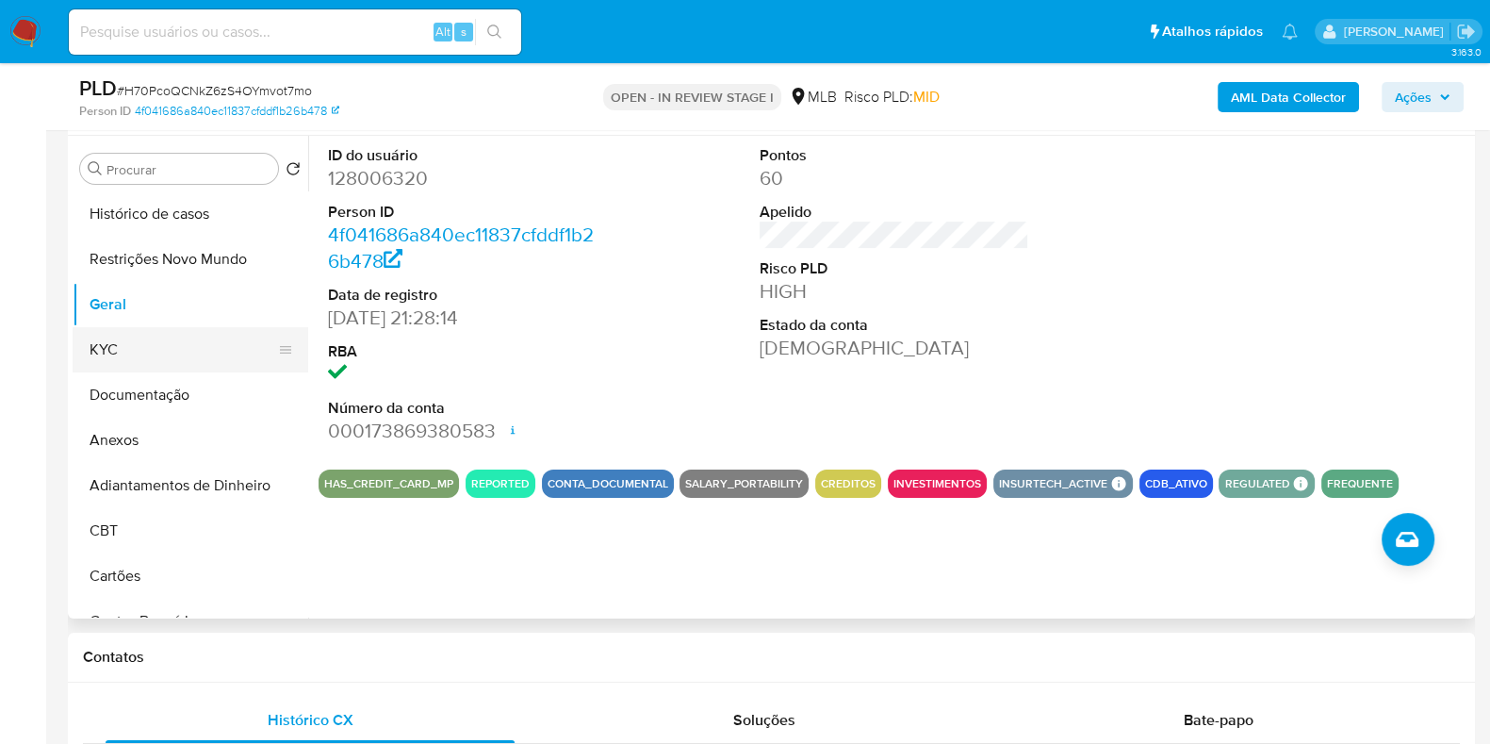
click at [197, 352] on button "KYC" at bounding box center [183, 349] width 221 height 45
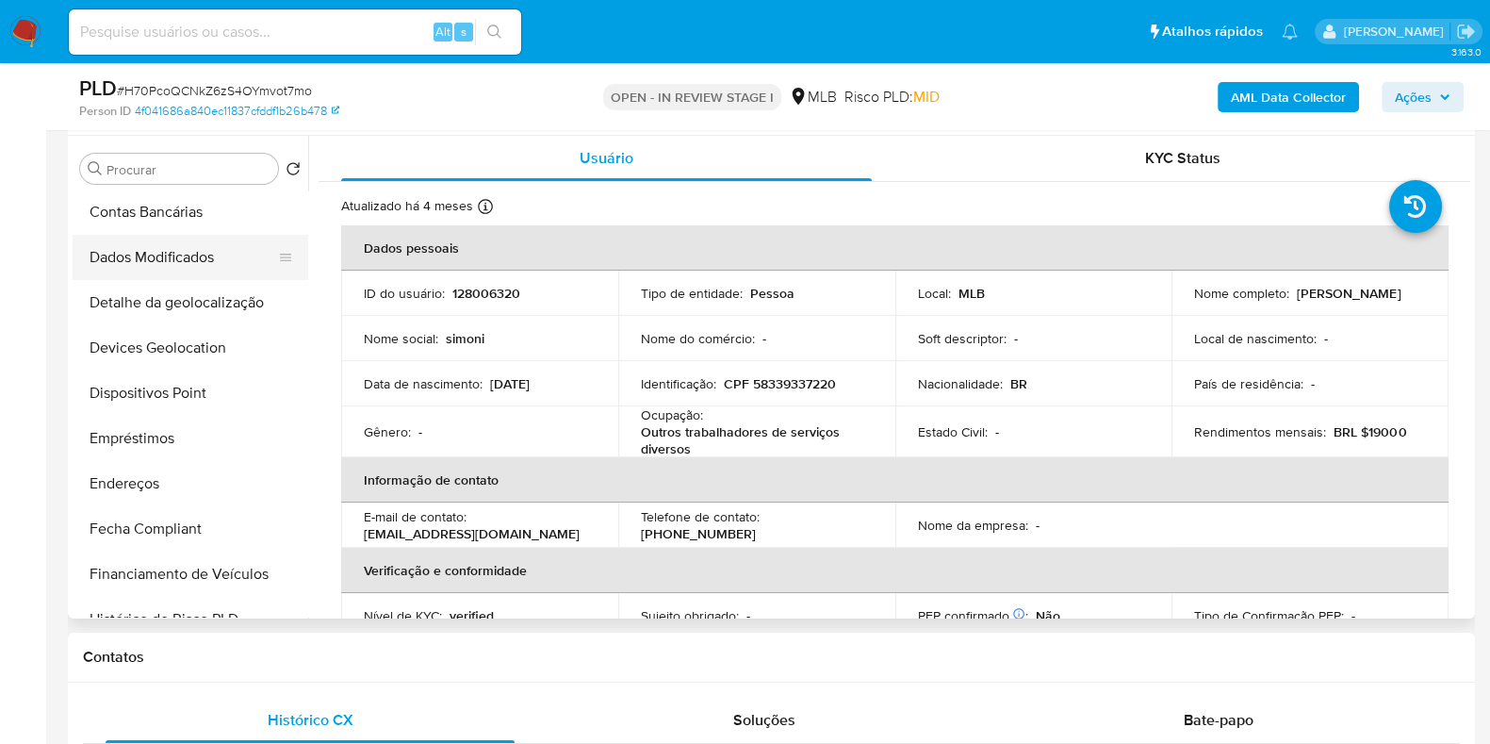
scroll to position [470, 0]
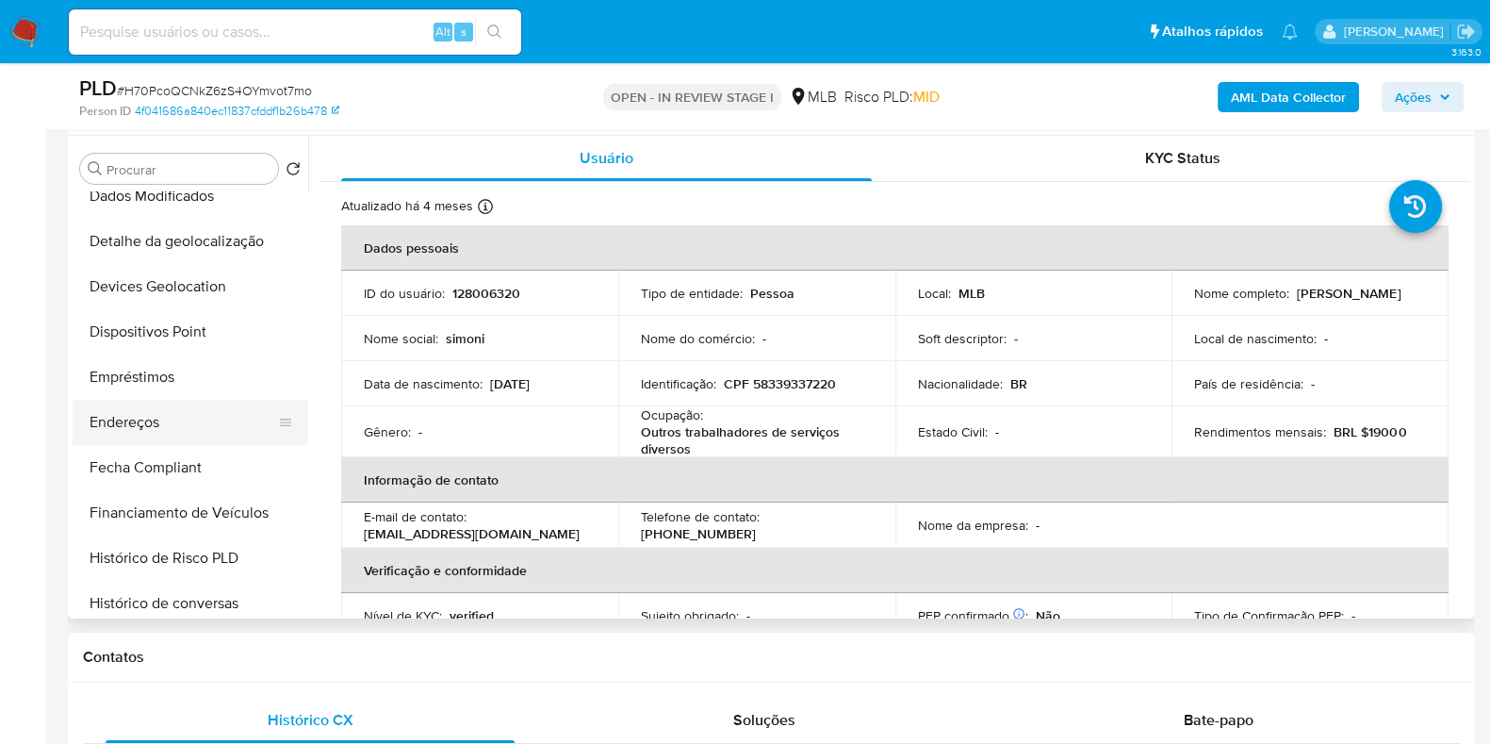
click at [152, 443] on button "Endereços" at bounding box center [183, 422] width 221 height 45
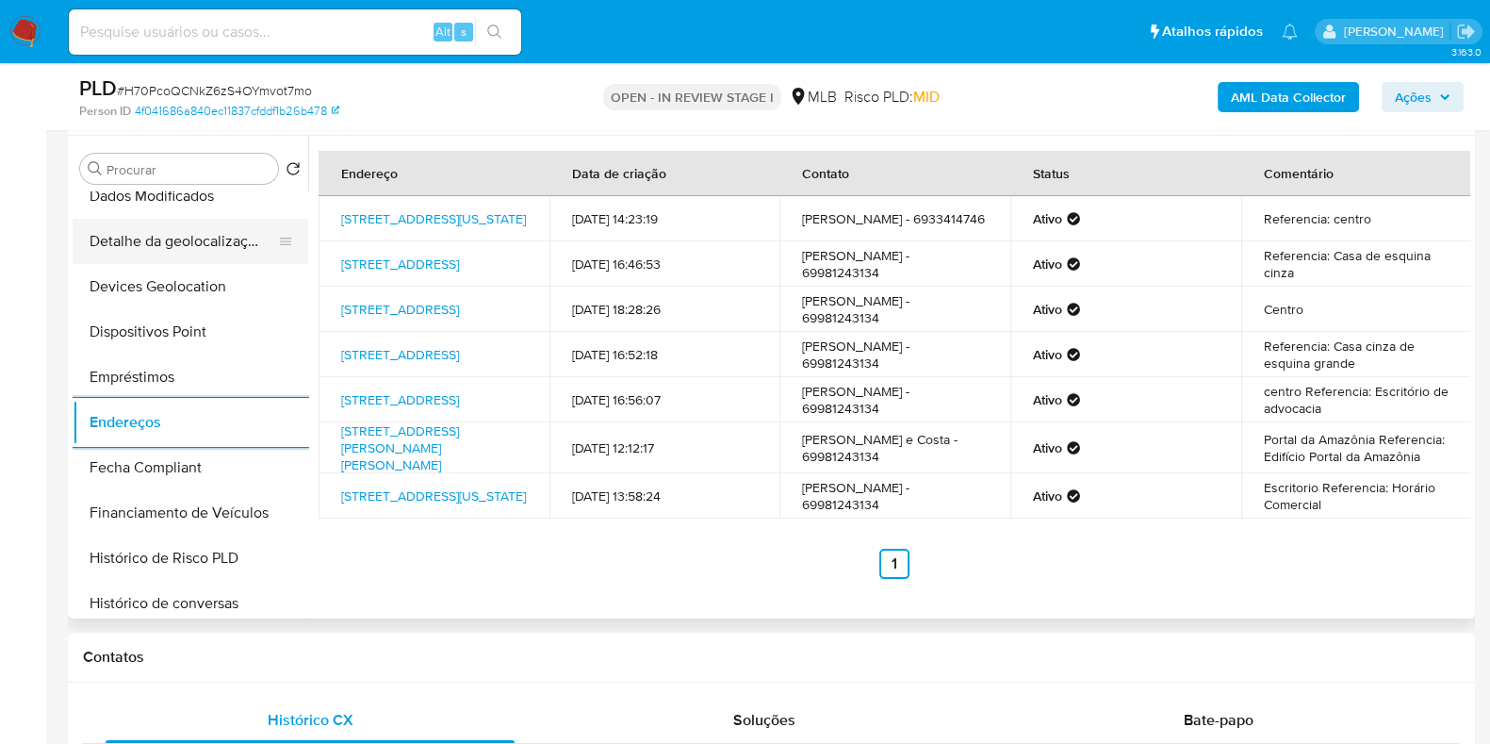
click at [202, 232] on button "Detalhe da geolocalização" at bounding box center [183, 241] width 221 height 45
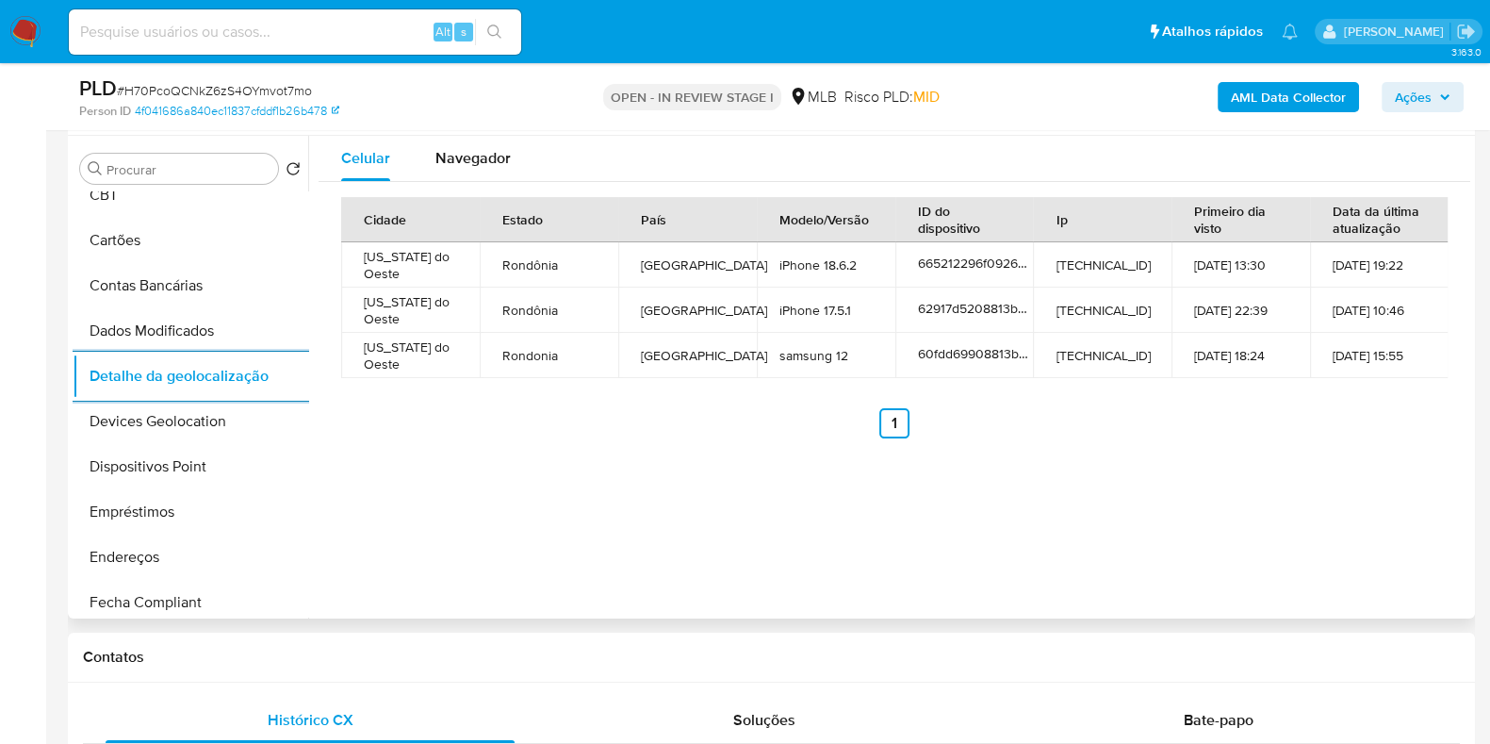
scroll to position [0, 0]
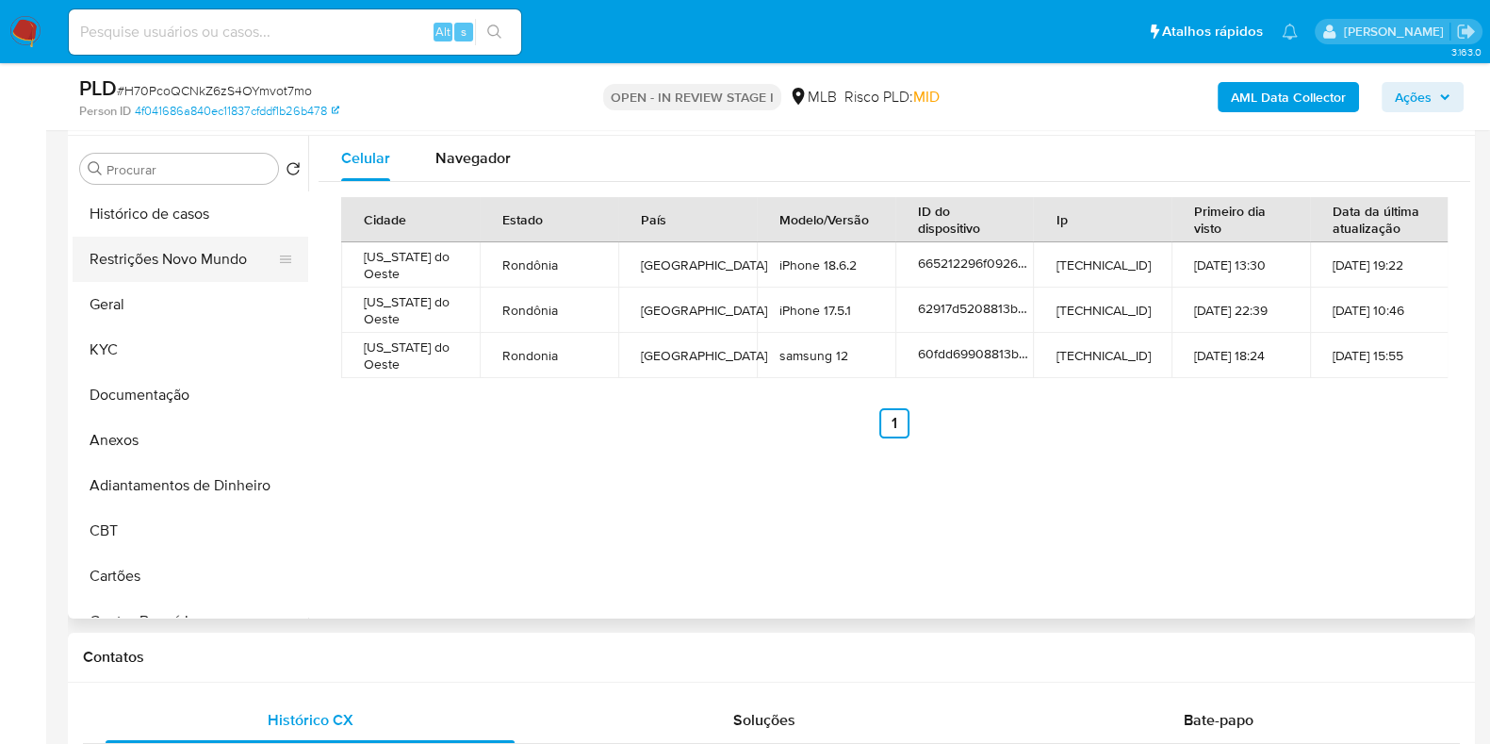
click at [172, 238] on button "Restrições Novo Mundo" at bounding box center [183, 259] width 221 height 45
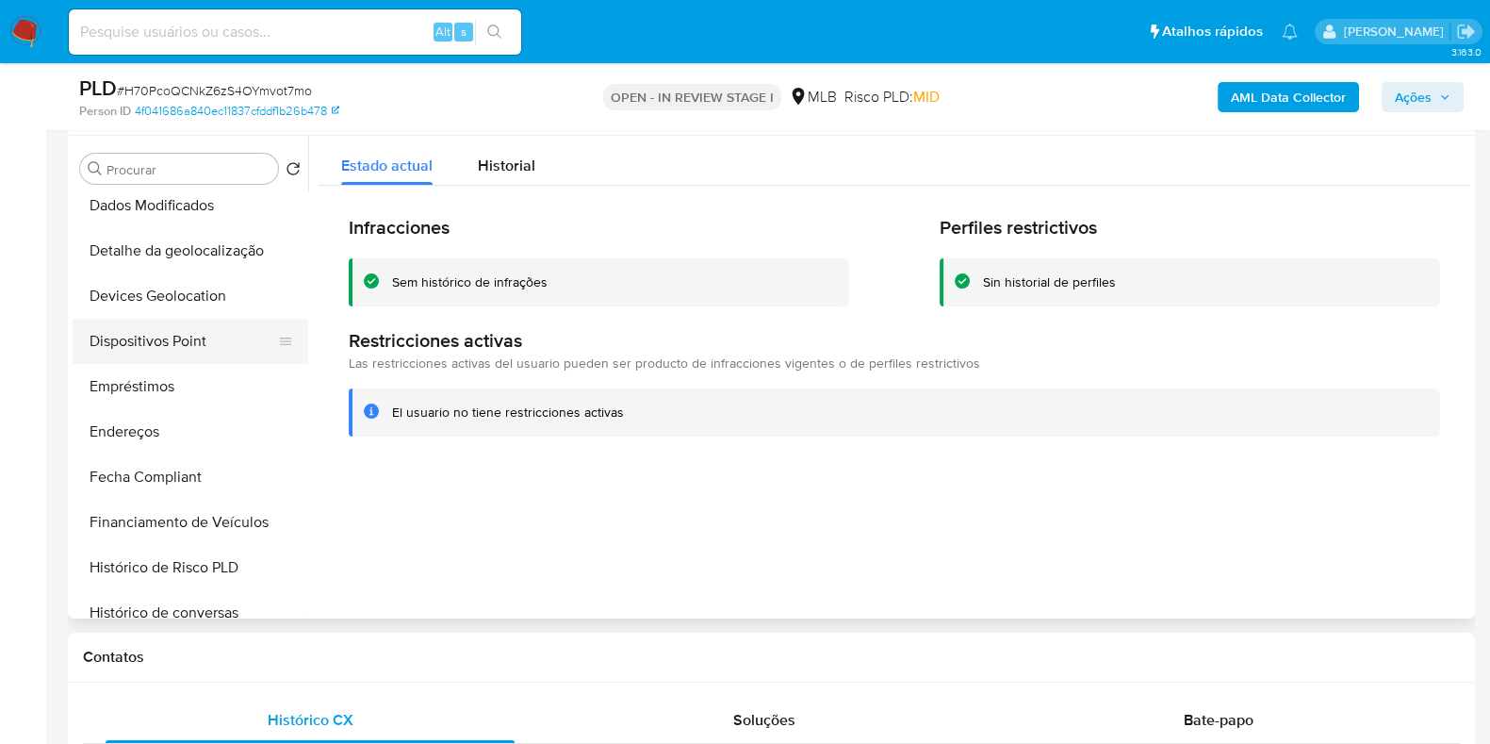
scroll to position [470, 0]
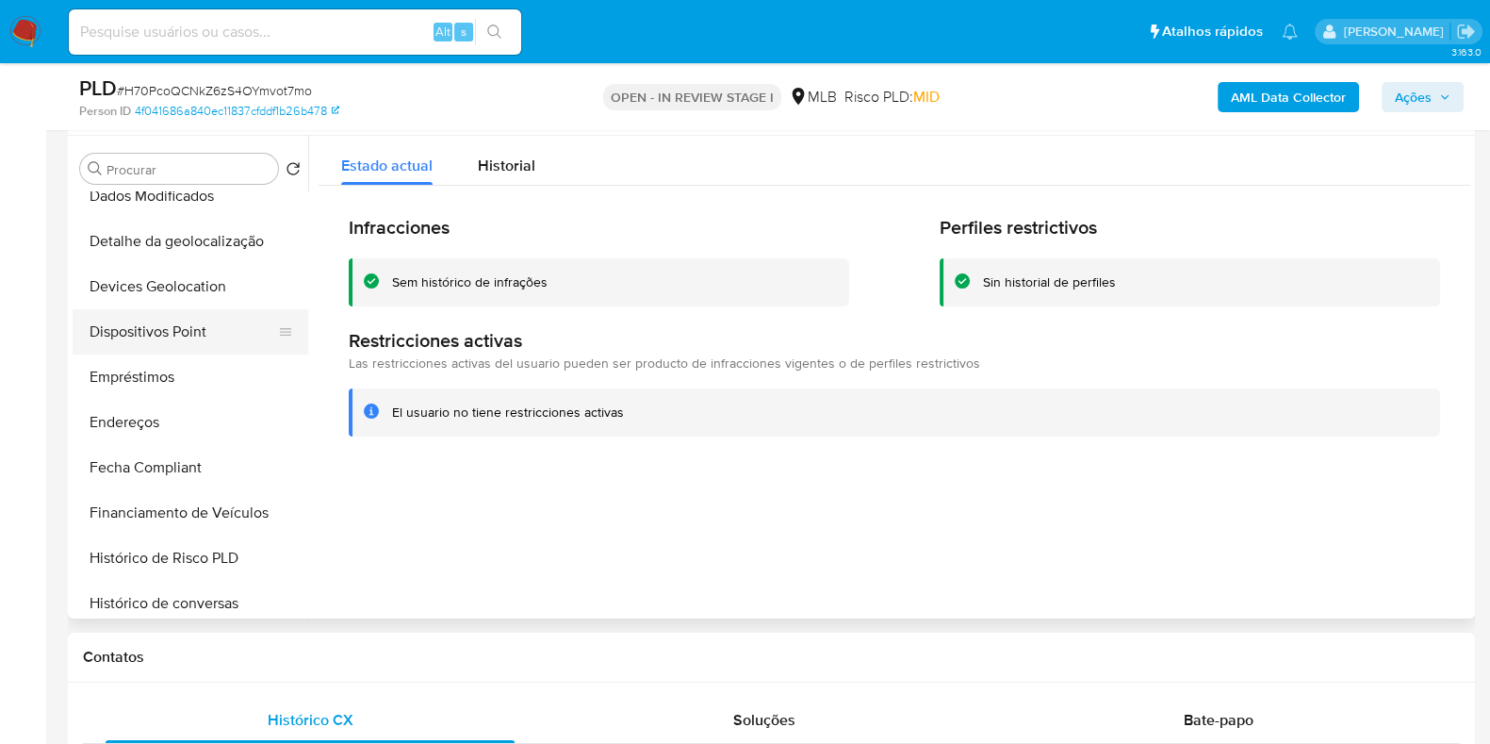
click at [187, 321] on button "Dispositivos Point" at bounding box center [183, 331] width 221 height 45
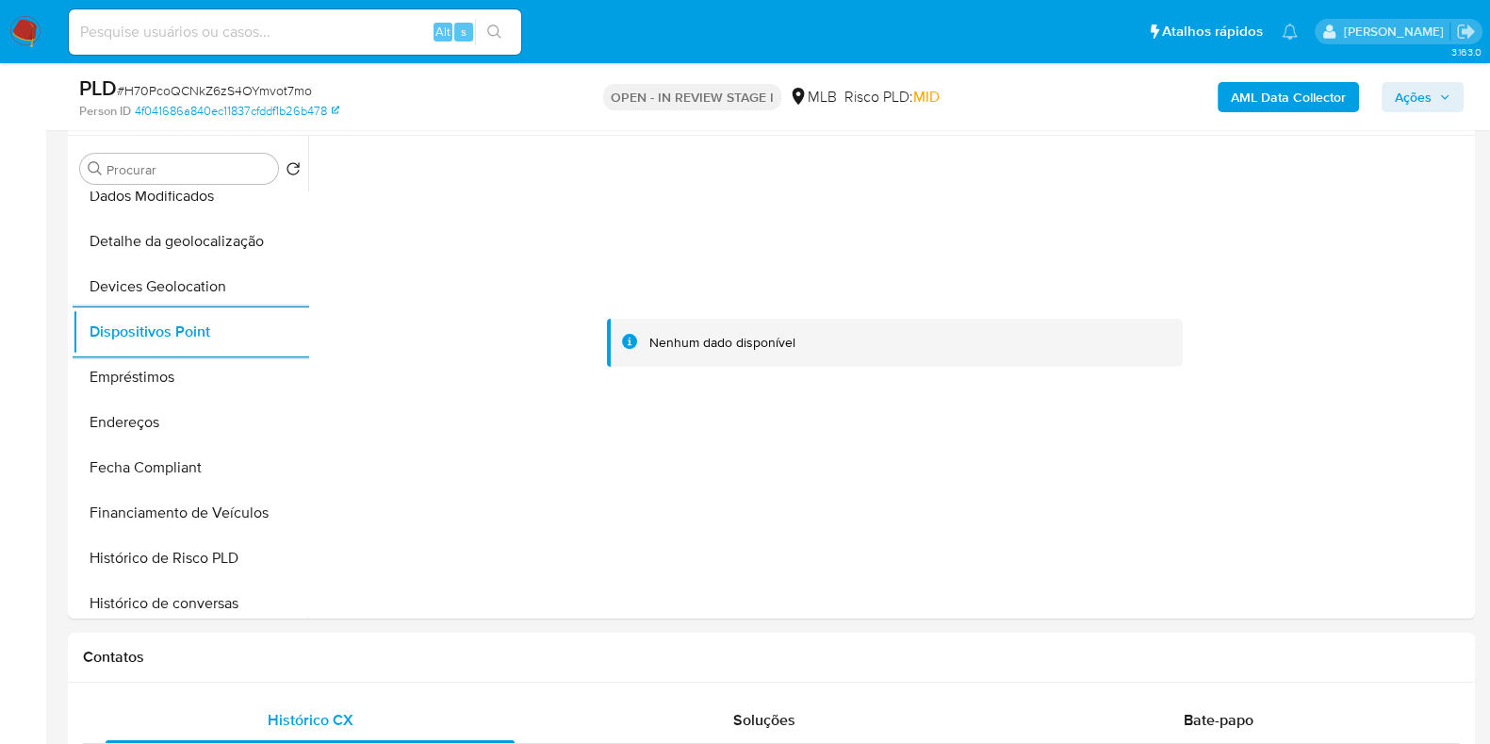
click at [1252, 101] on b "AML Data Collector" at bounding box center [1288, 97] width 115 height 30
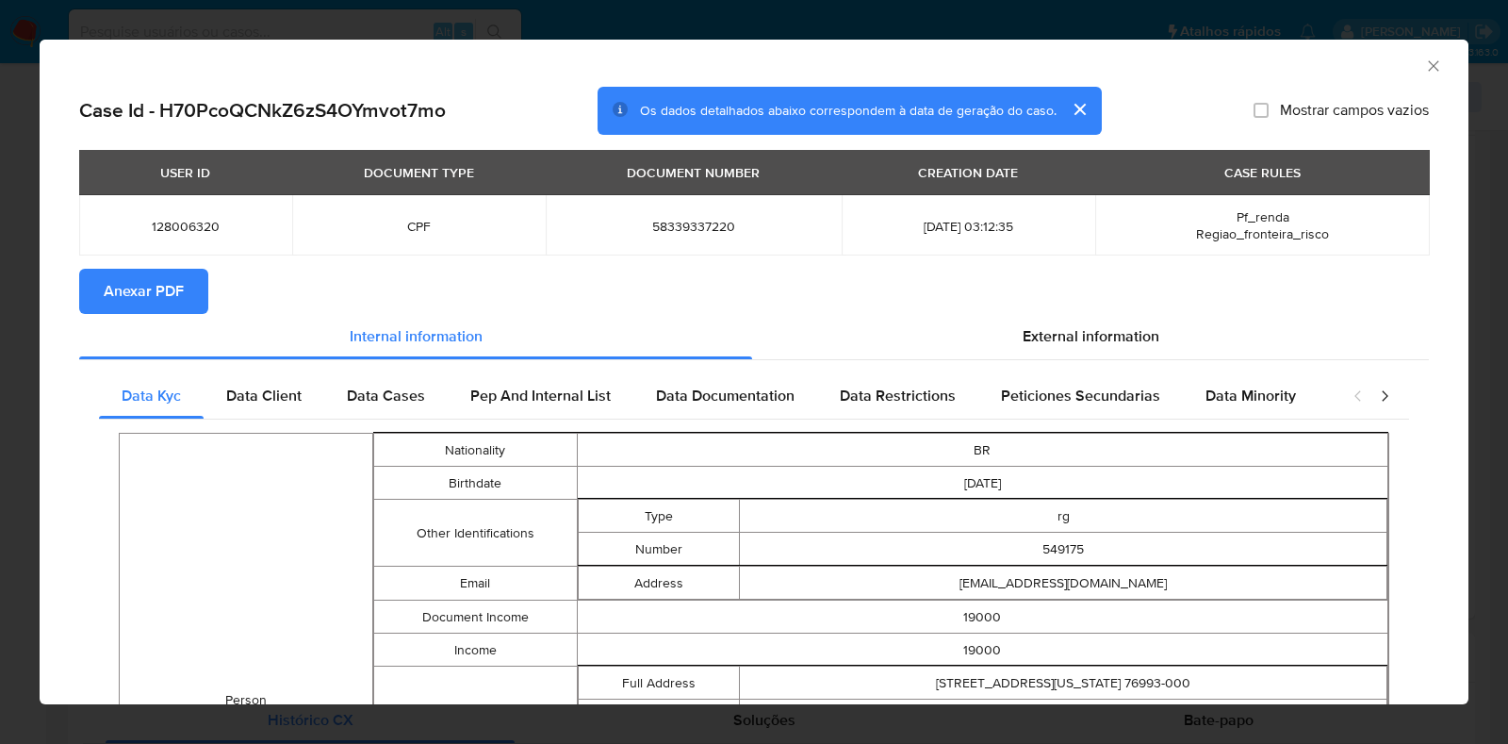
click at [135, 288] on span "Anexar PDF" at bounding box center [144, 291] width 80 height 41
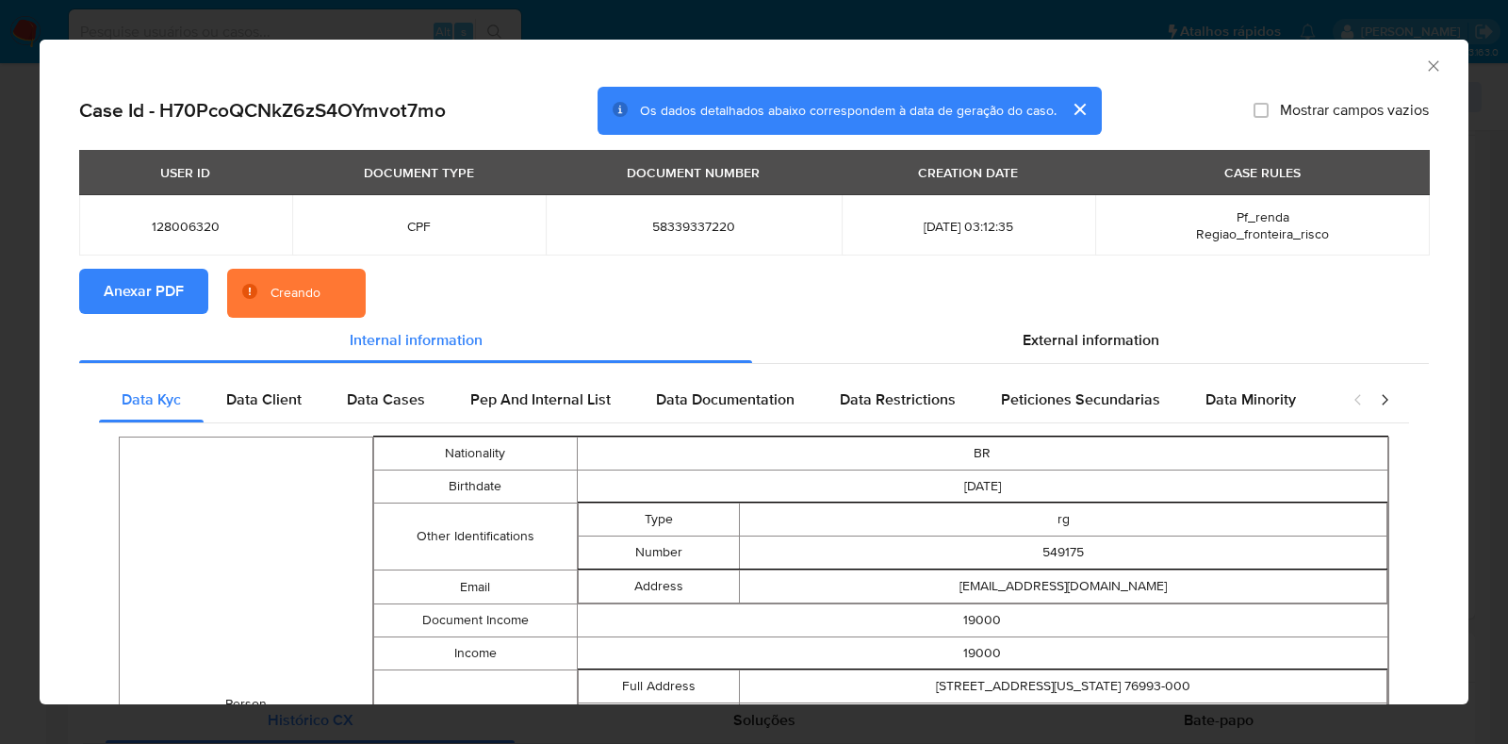
click at [0, 354] on div "AML Data Collector Case Id - H70PcoQCNkZ6zS4OYmvot7mo Os dados detalhados abaix…" at bounding box center [754, 372] width 1508 height 744
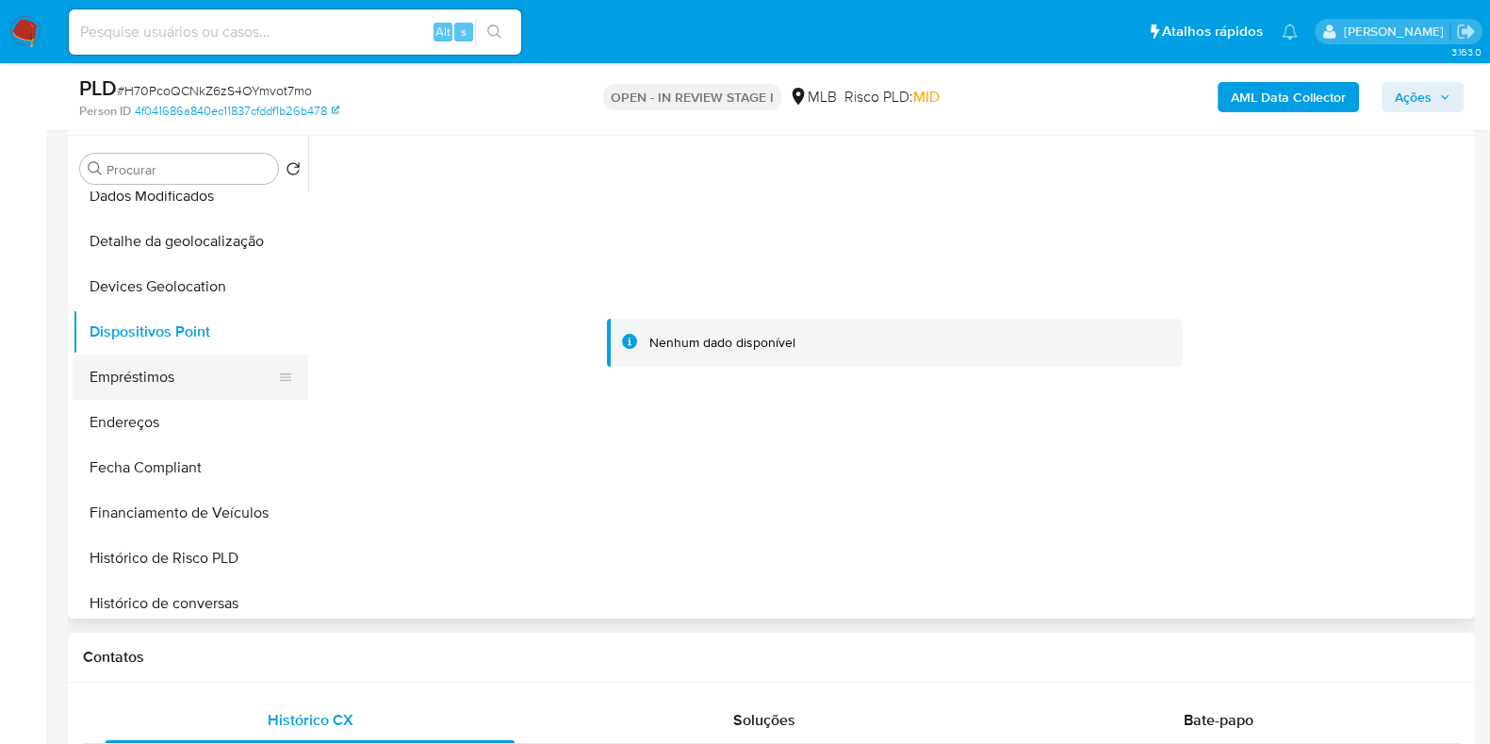
scroll to position [0, 0]
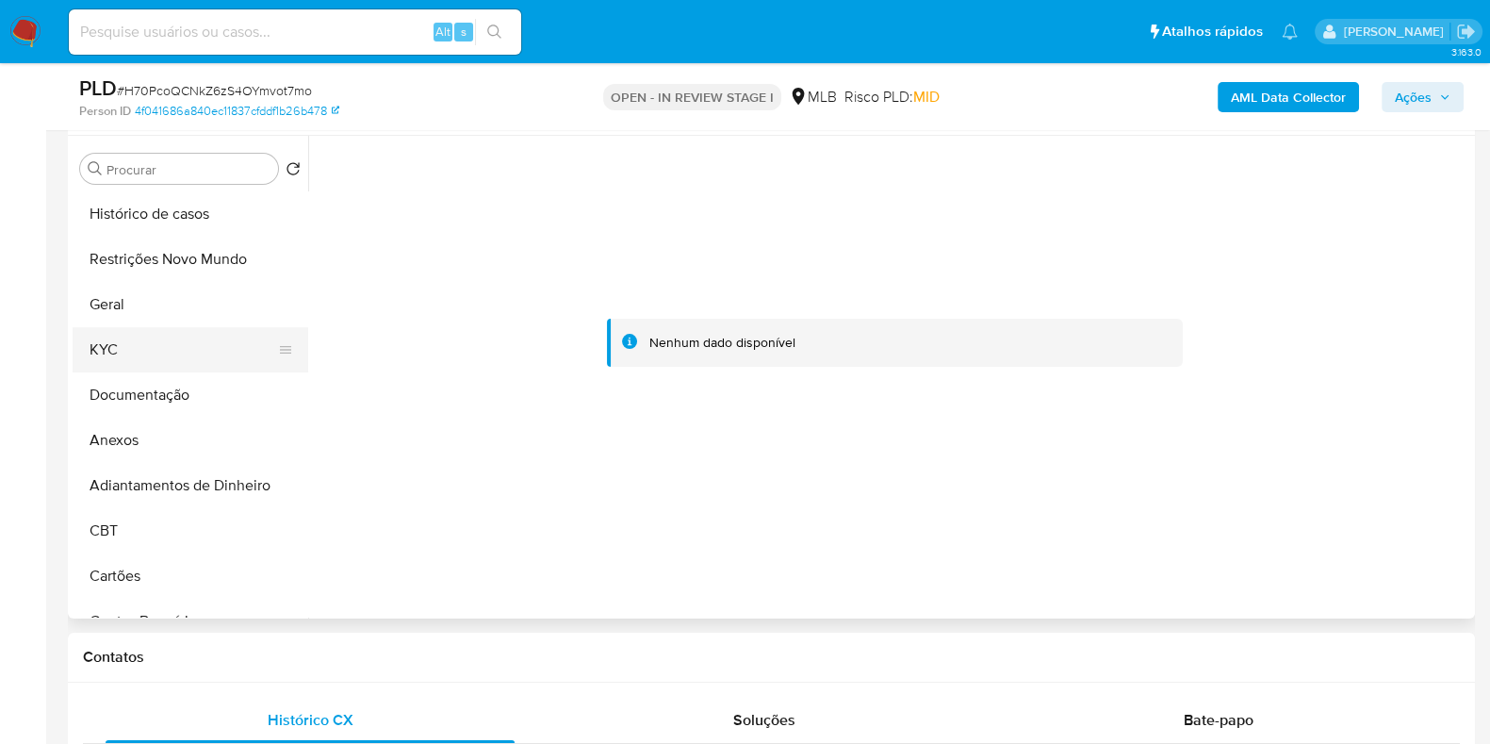
click at [126, 368] on button "KYC" at bounding box center [183, 349] width 221 height 45
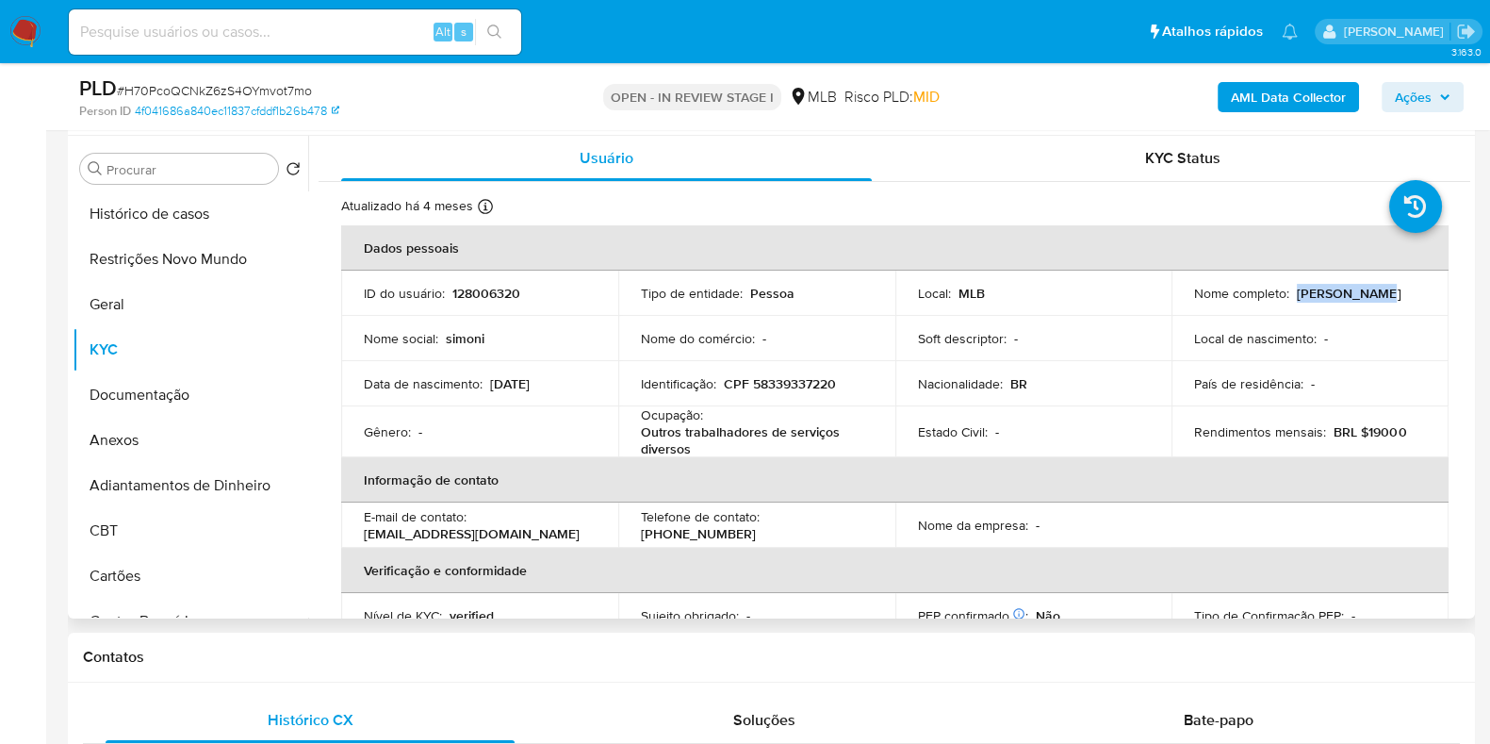
drag, startPoint x: 1373, startPoint y: 291, endPoint x: 1291, endPoint y: 296, distance: 81.2
click at [1291, 296] on div "Nome completo : Simoni Rocha" at bounding box center [1310, 293] width 232 height 17
copy p "Simoni Rocha"
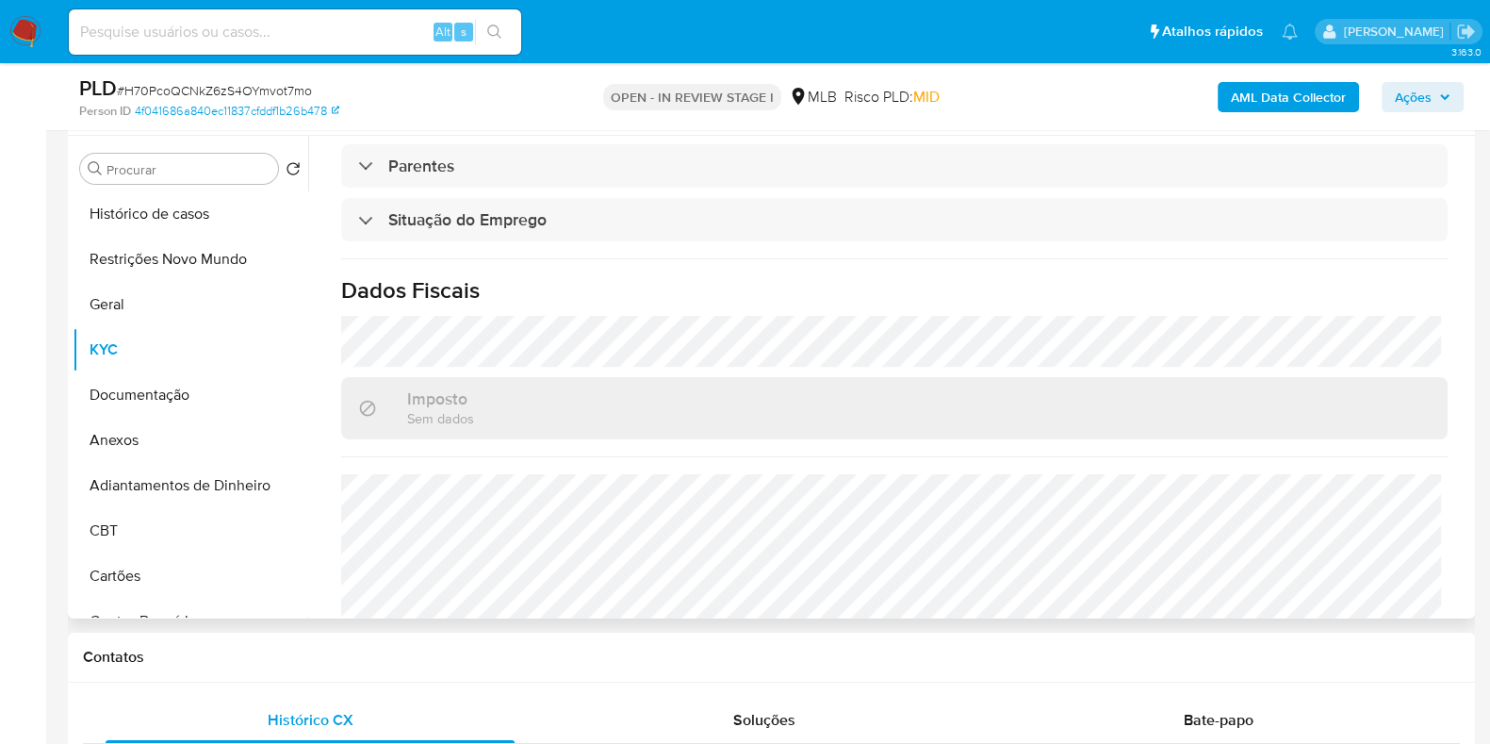
scroll to position [824, 0]
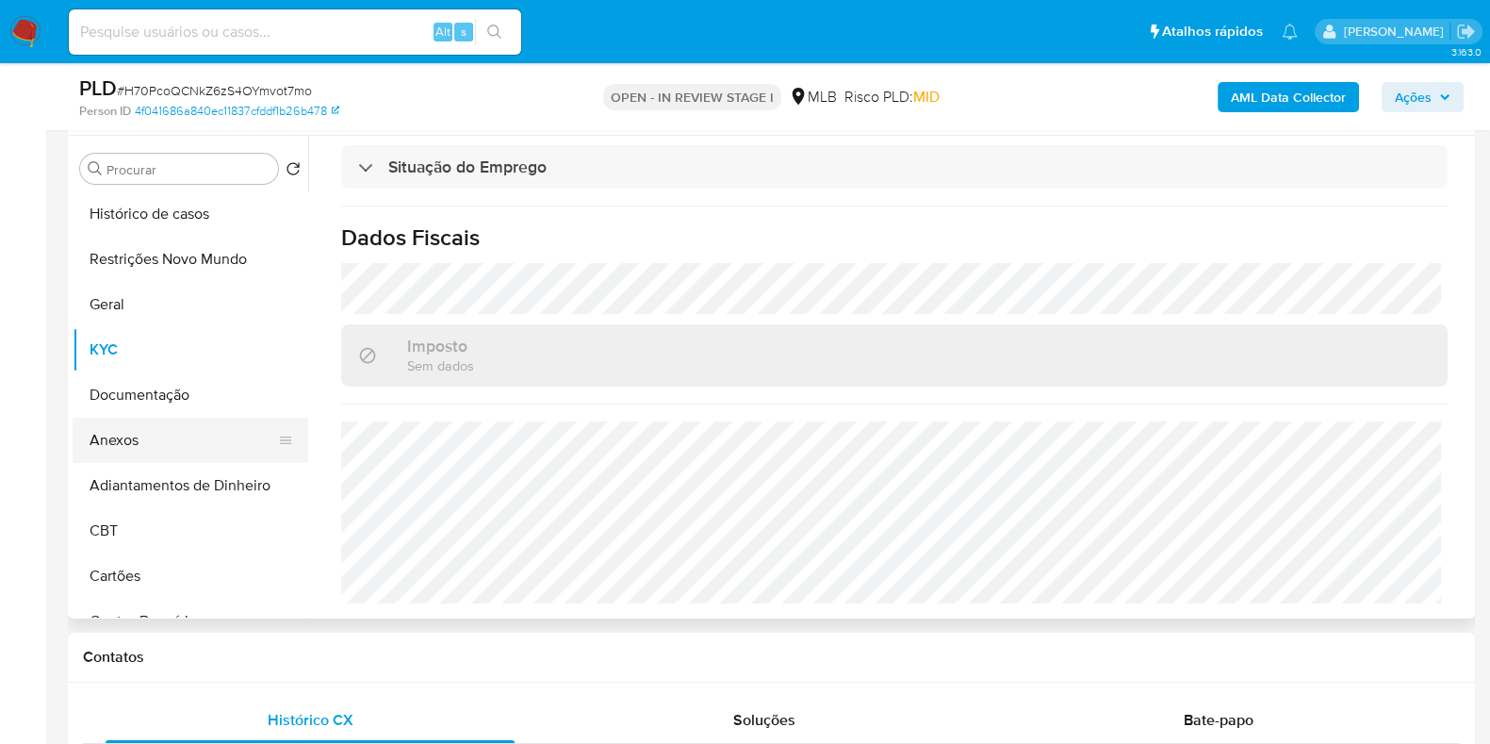
click at [207, 449] on button "Anexos" at bounding box center [183, 440] width 221 height 45
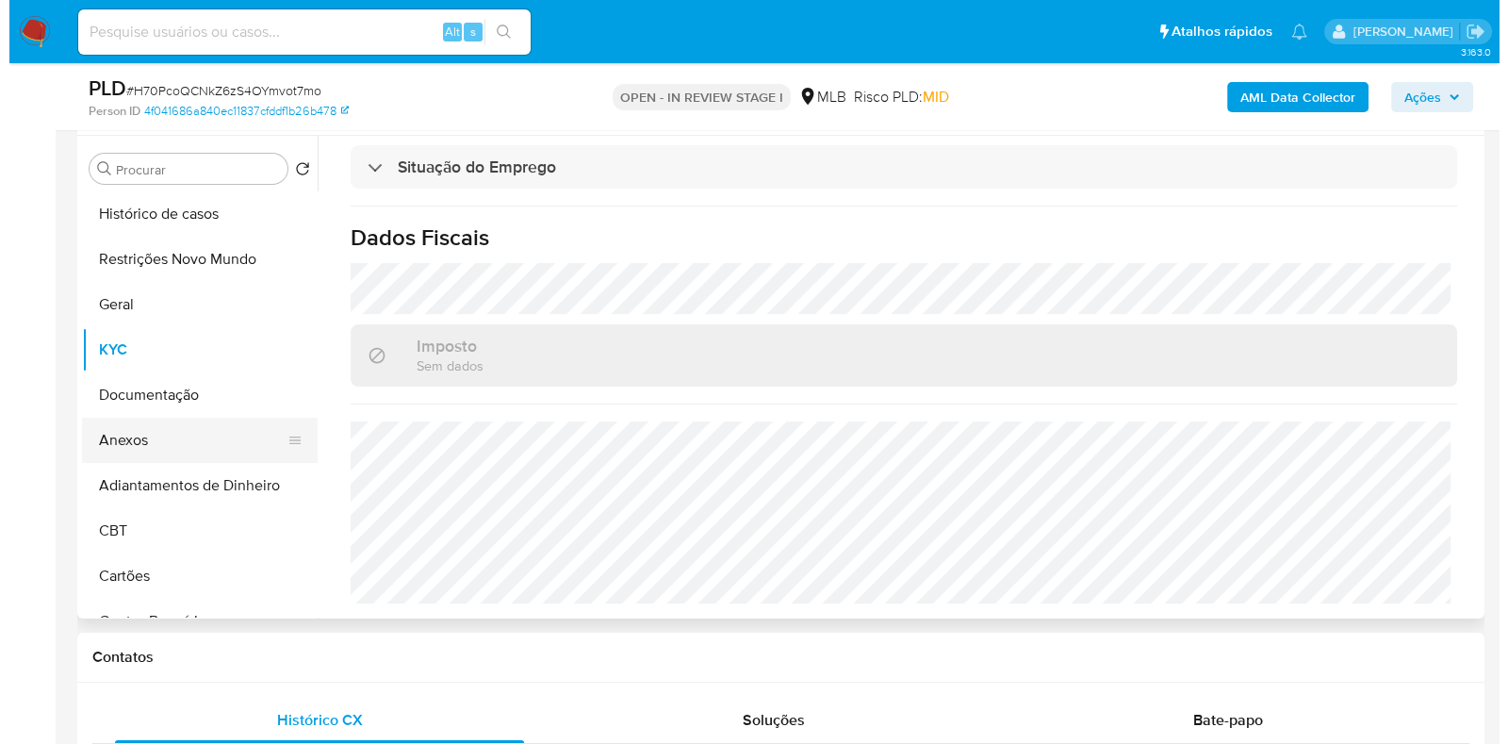
scroll to position [0, 0]
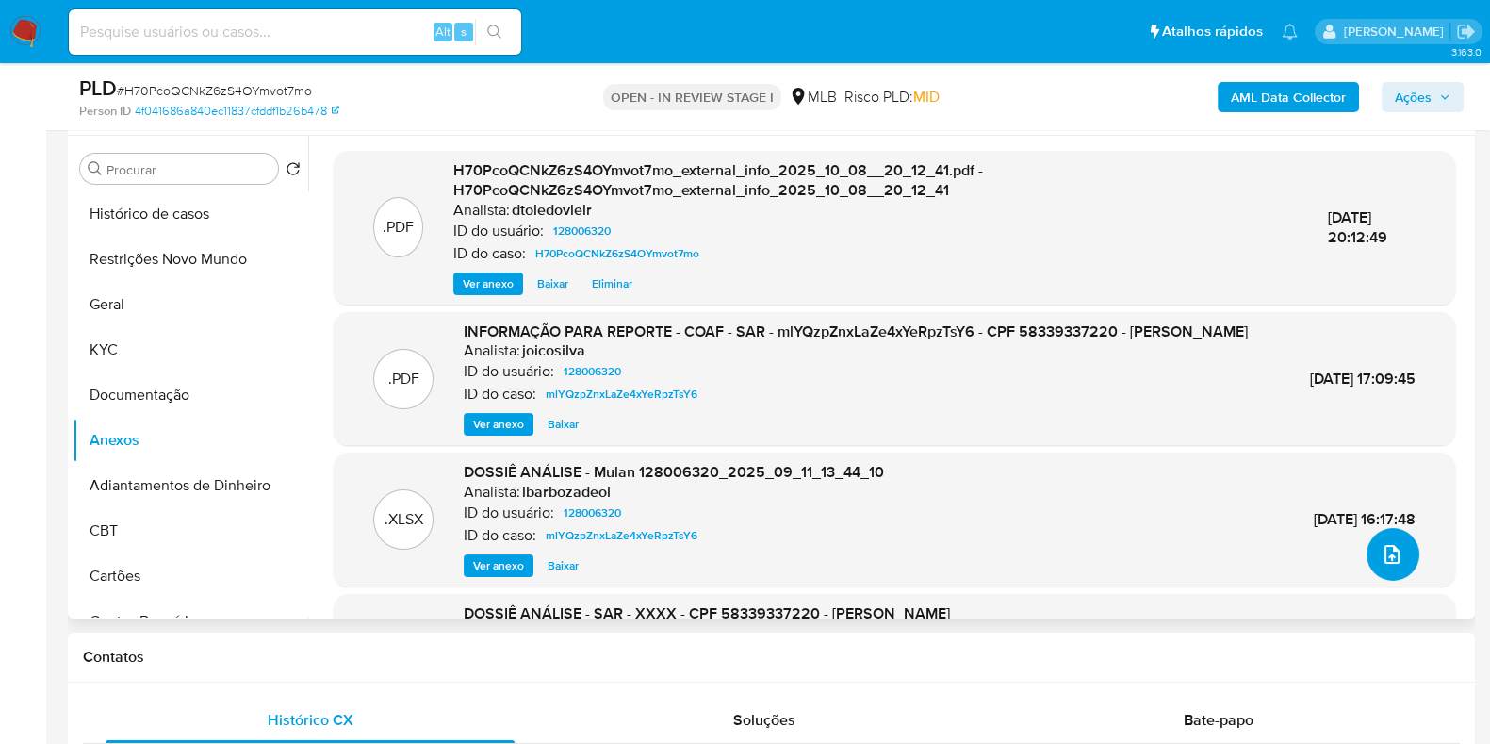
click at [1396, 553] on button "upload-file" at bounding box center [1393, 554] width 53 height 53
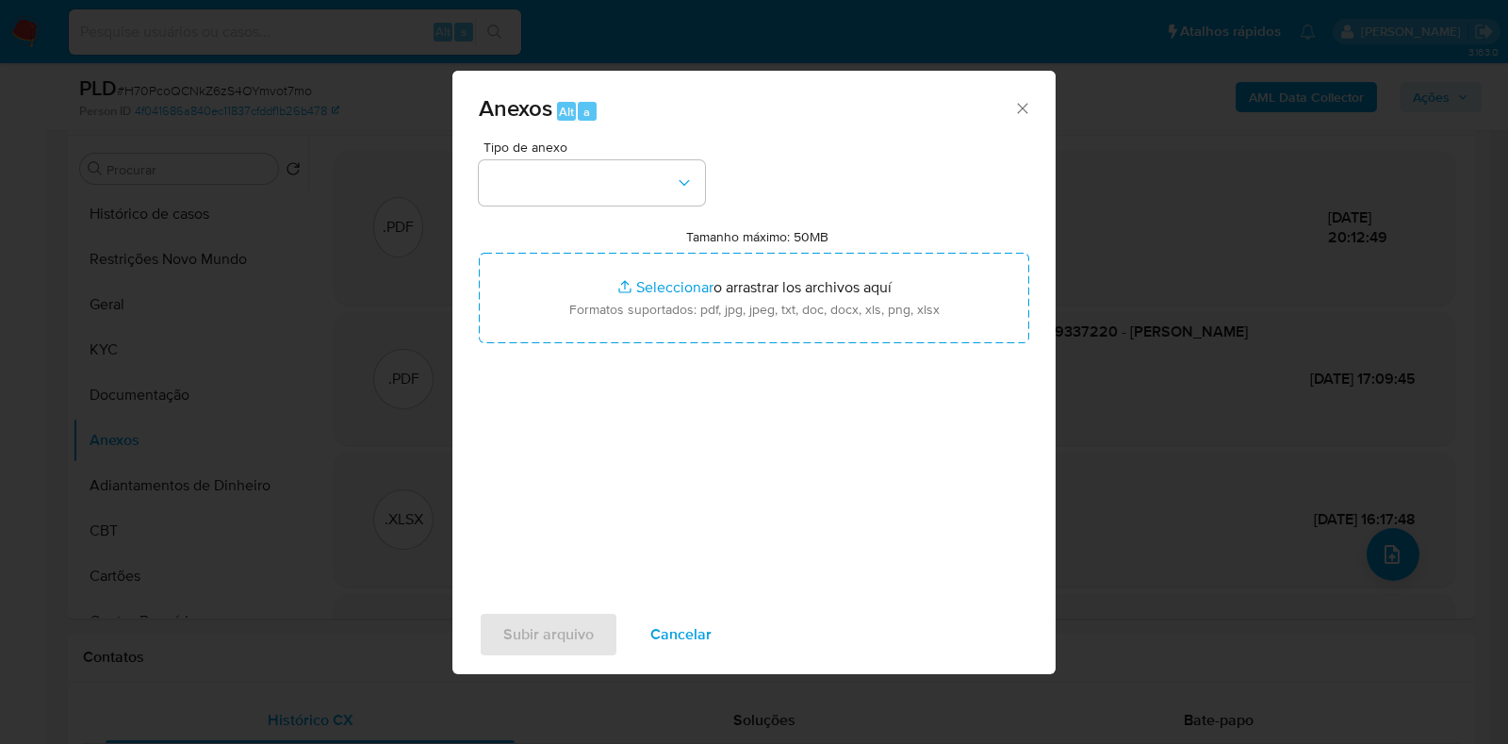
click at [637, 157] on div "Tipo de anexo" at bounding box center [592, 172] width 226 height 65
click at [639, 182] on button "button" at bounding box center [592, 182] width 226 height 45
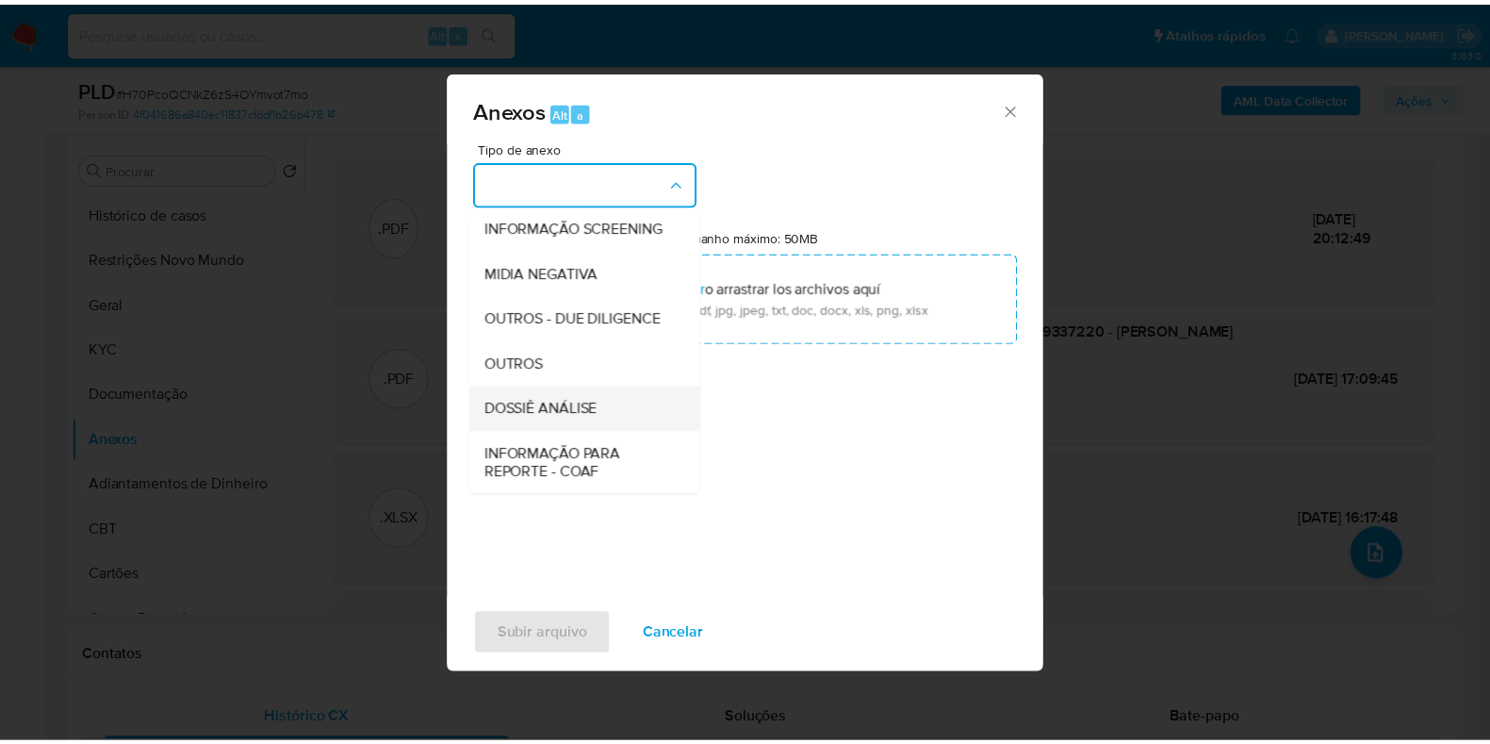
scroll to position [290, 0]
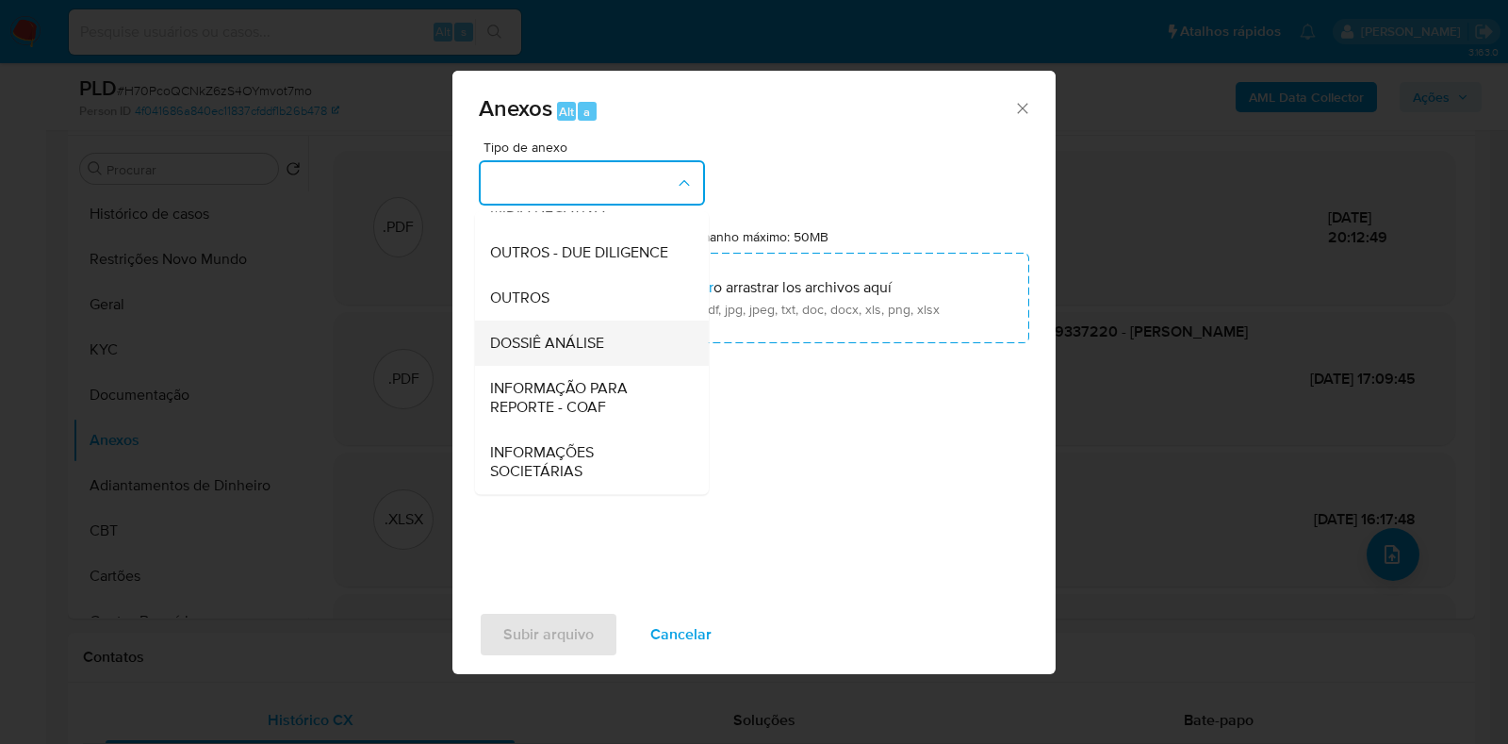
click at [577, 351] on span "DOSSIÊ ANÁLISE" at bounding box center [547, 343] width 114 height 19
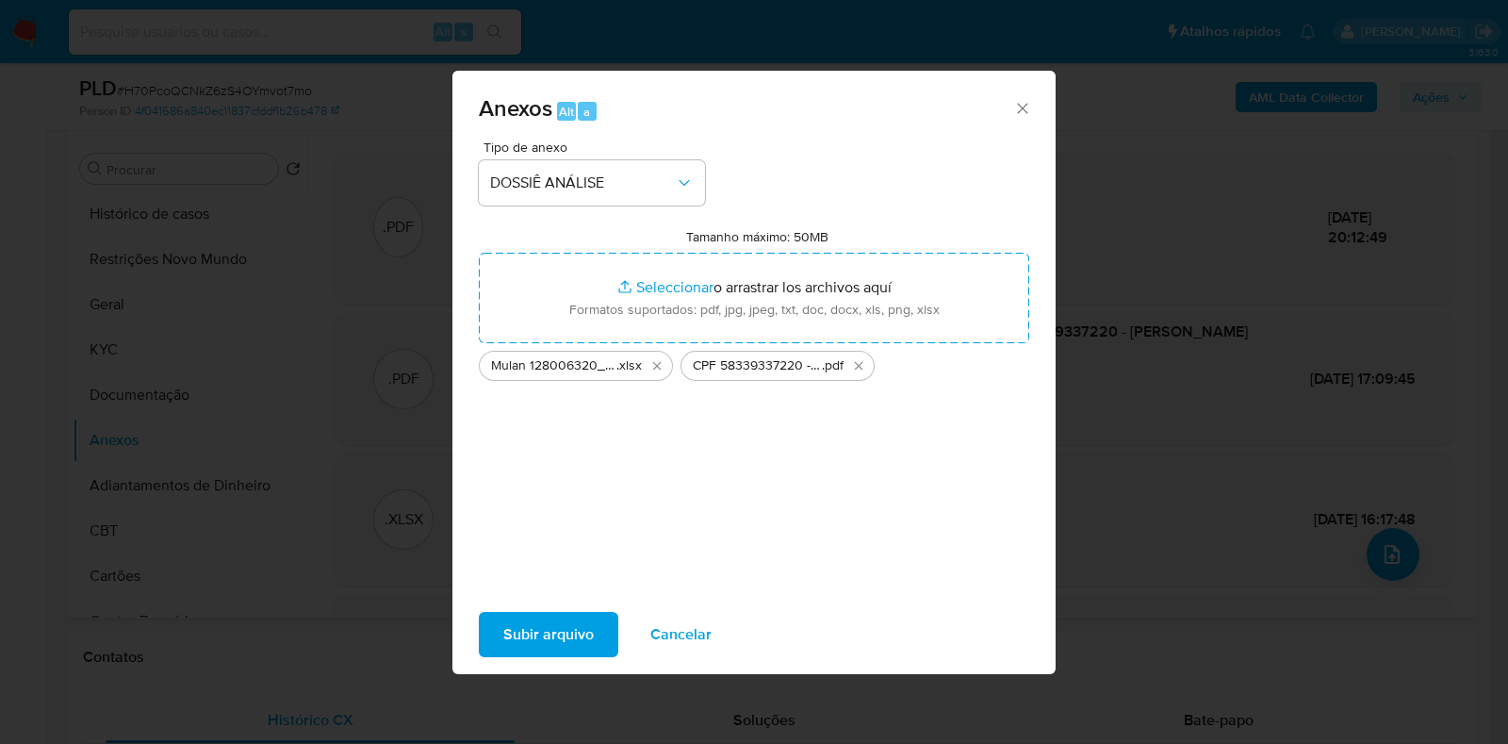
click at [547, 644] on span "Subir arquivo" at bounding box center [548, 634] width 90 height 41
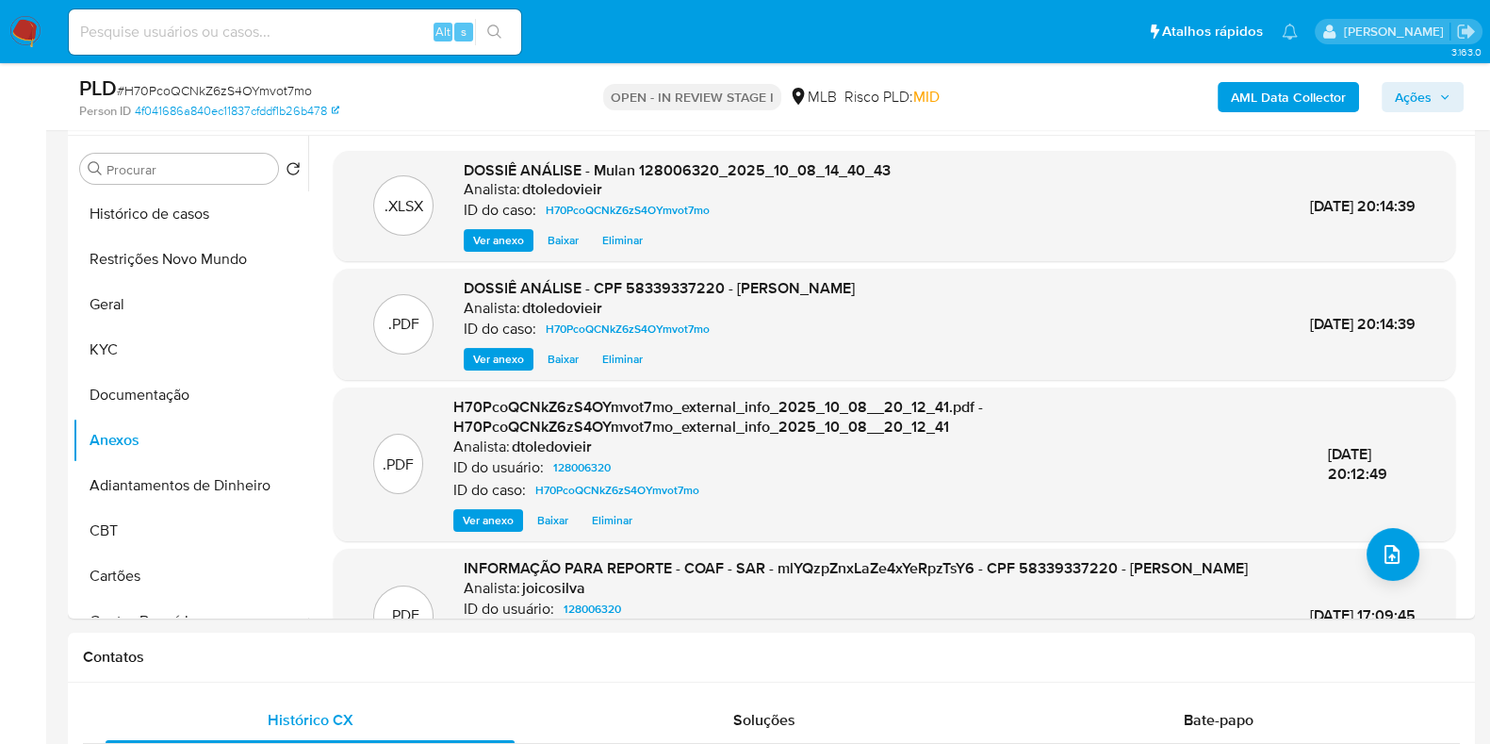
click at [1429, 103] on span "Ações" at bounding box center [1413, 97] width 37 height 30
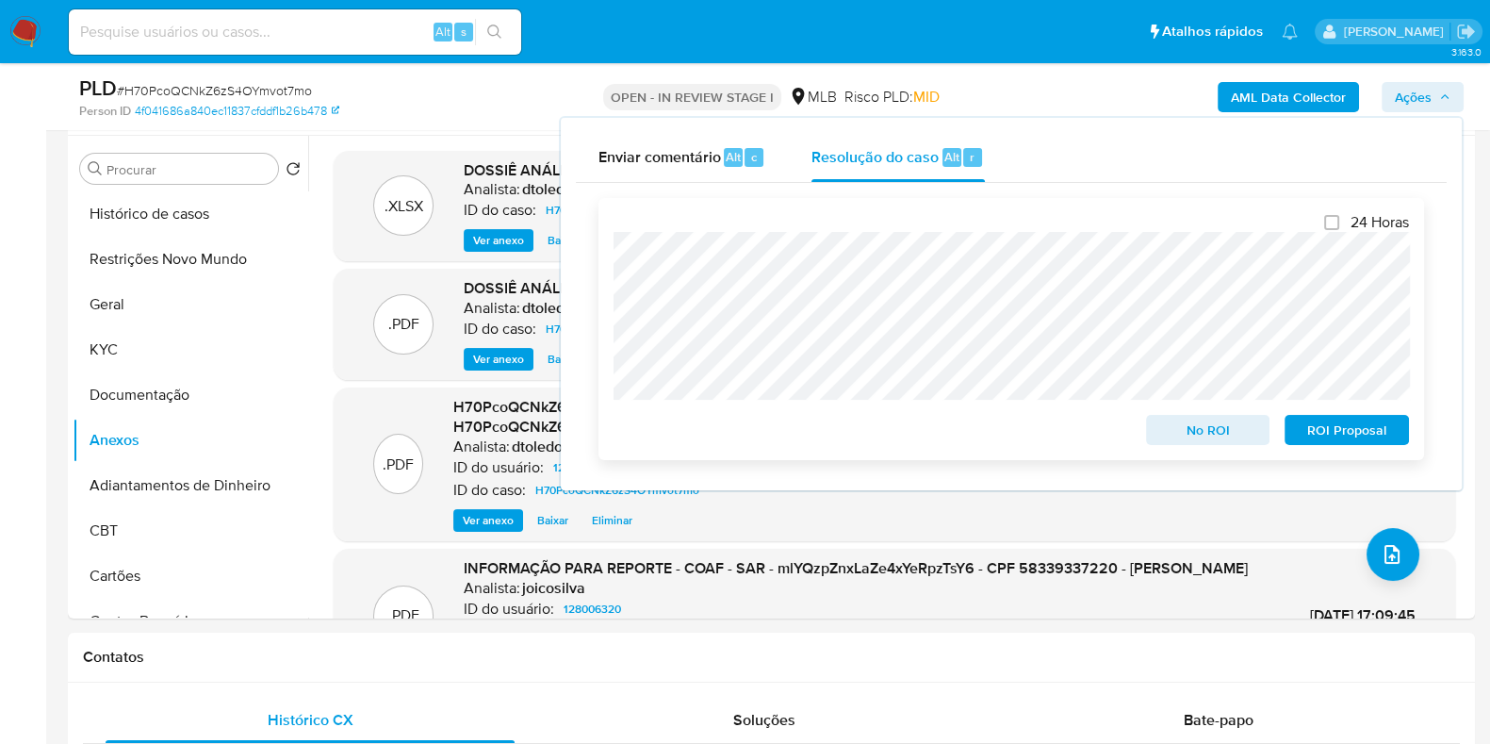
click at [1209, 438] on span "No ROI" at bounding box center [1208, 430] width 98 height 26
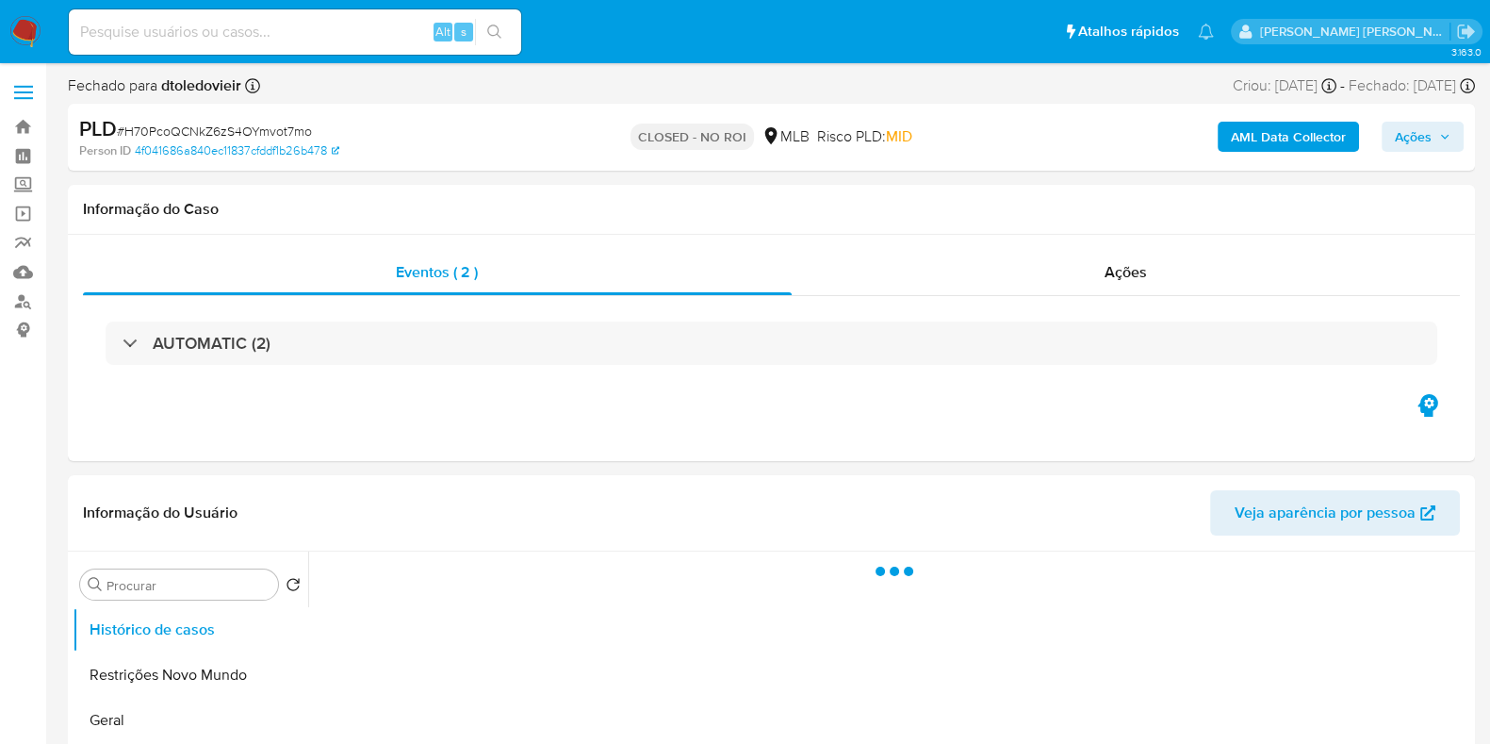
select select "10"
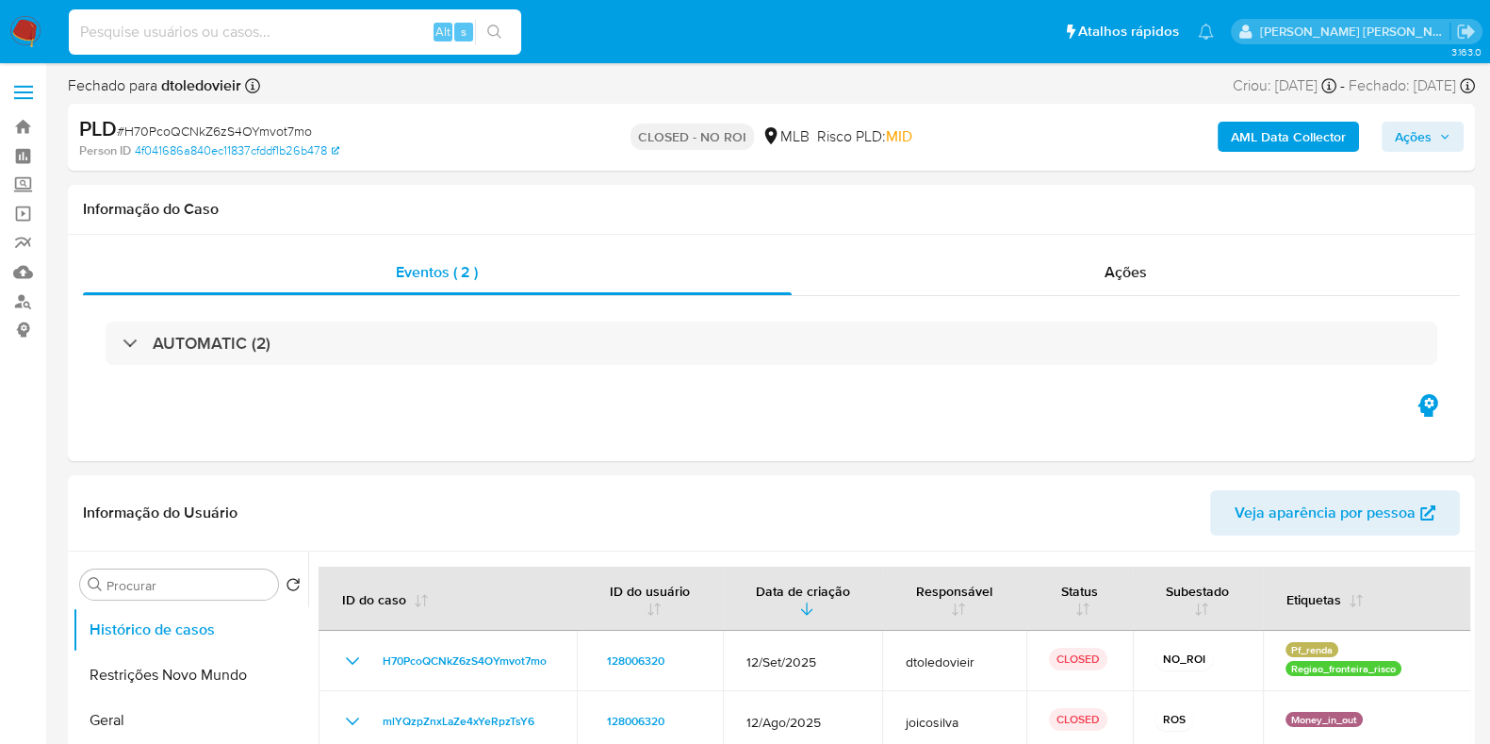
click at [311, 36] on input at bounding box center [295, 32] width 452 height 25
paste input "91865565"
type input "91865565"
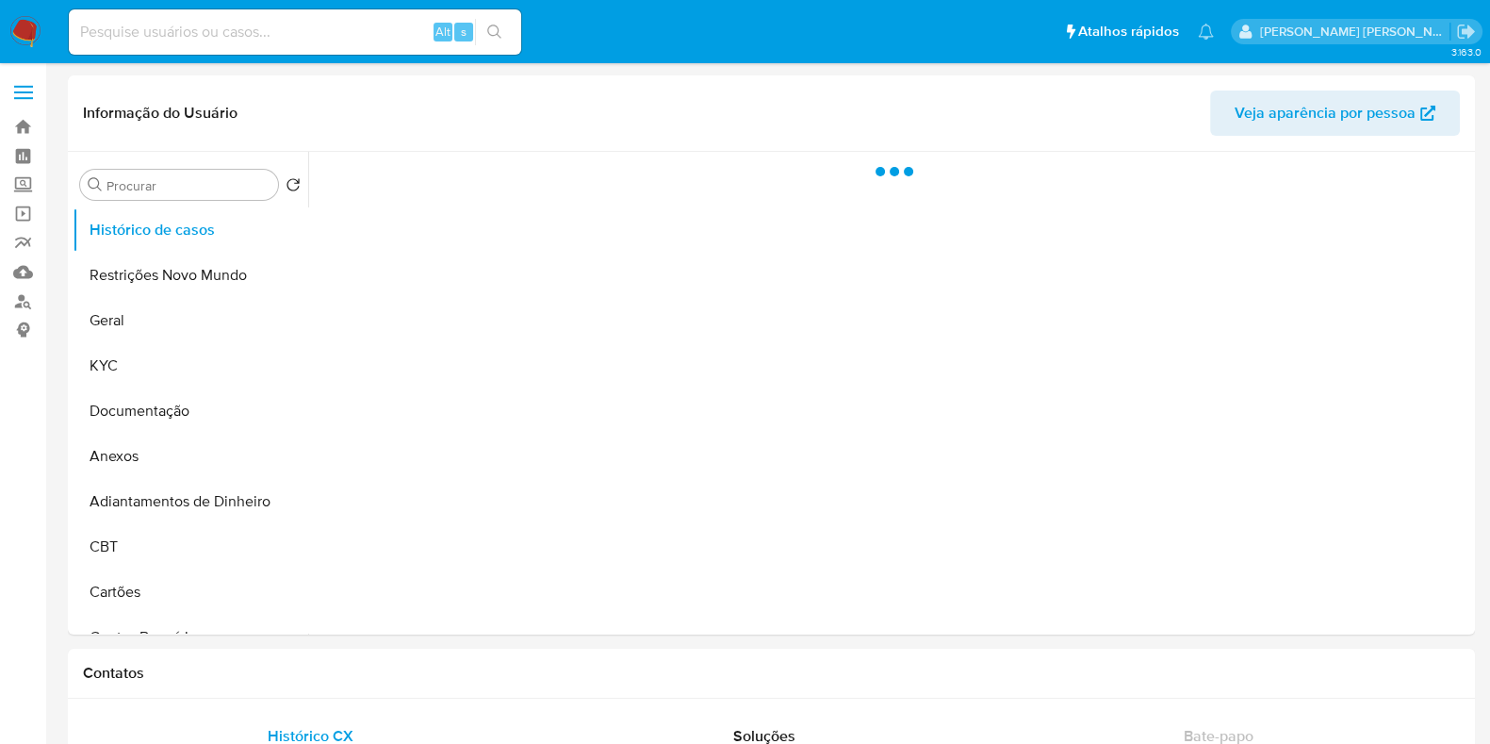
select select "10"
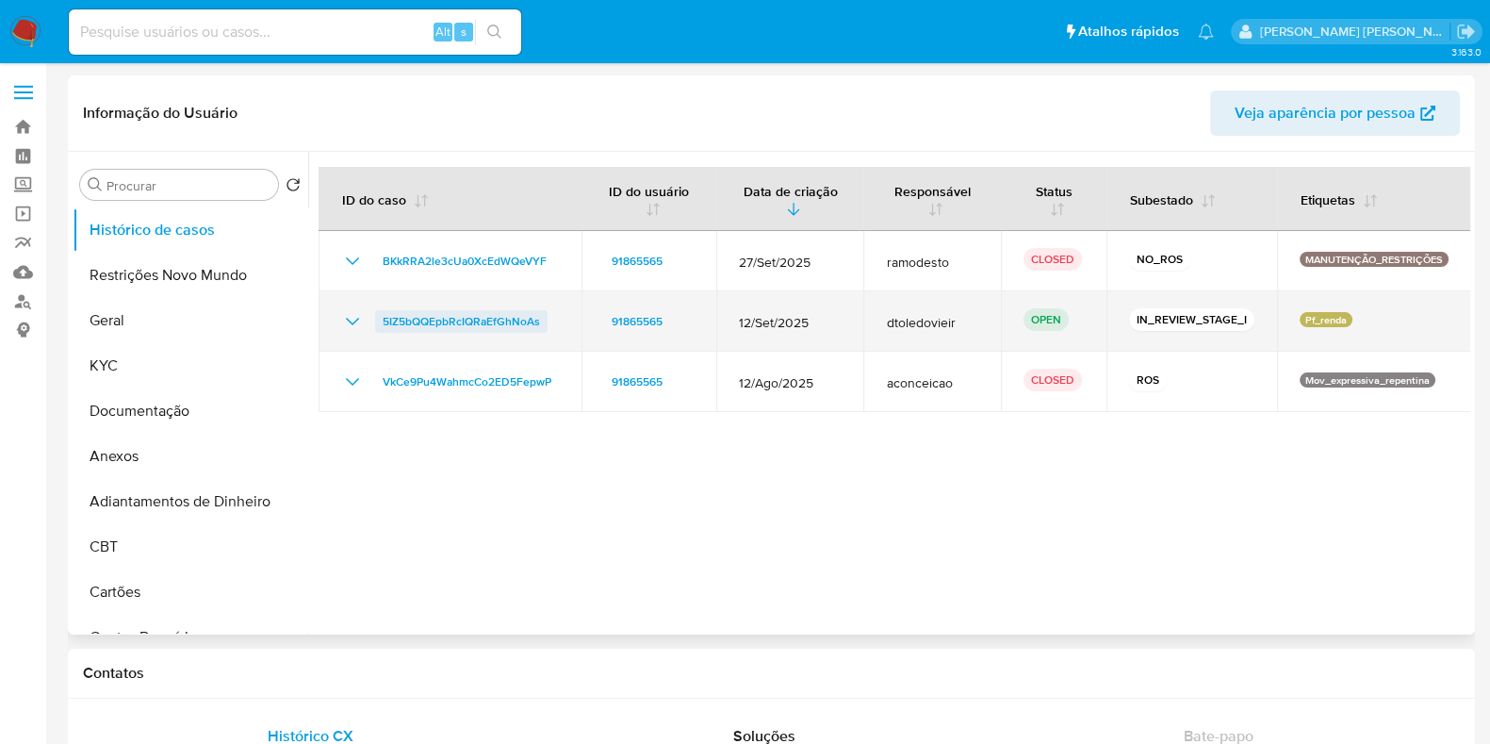
click at [499, 327] on span "5IZ5bQQEpbRcIQRaEfGhNoAs" at bounding box center [461, 321] width 157 height 23
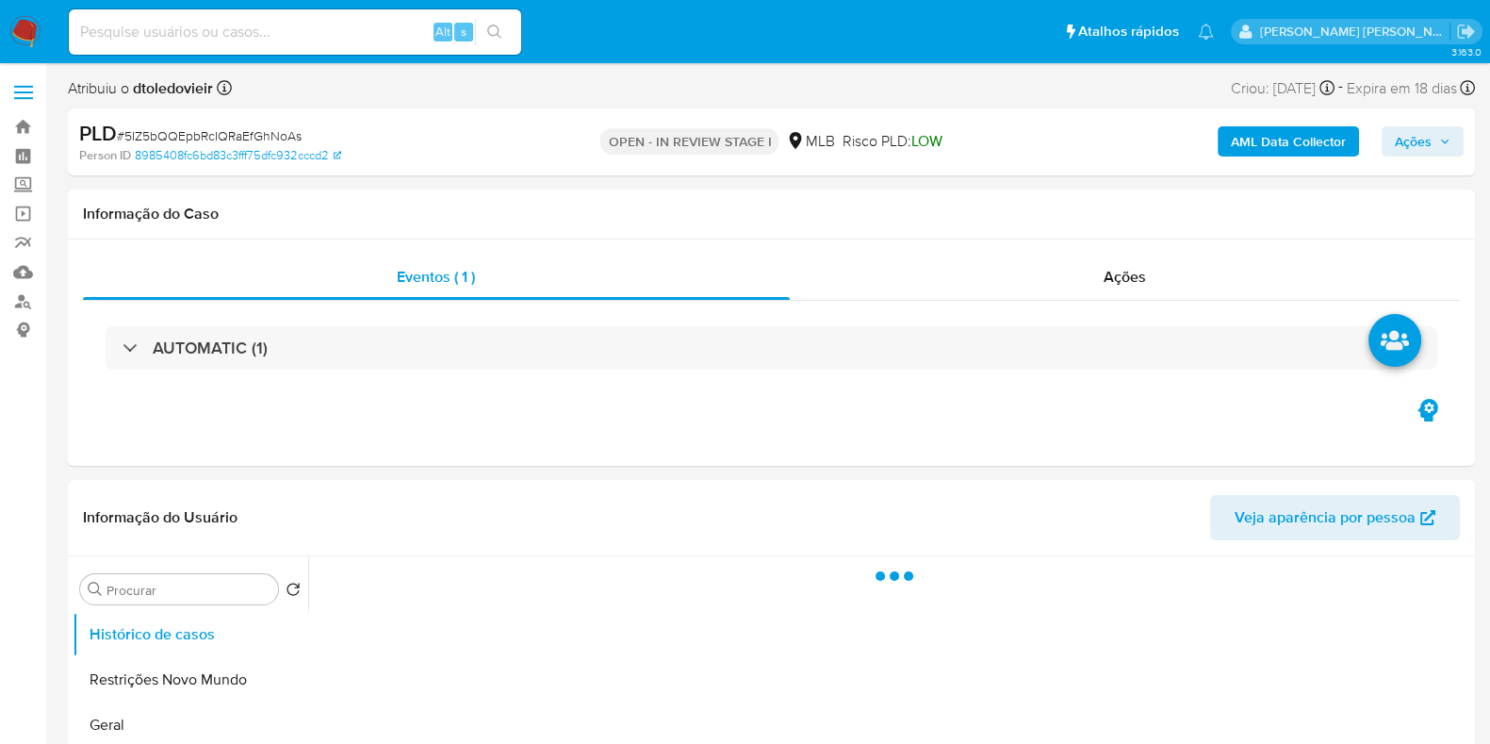
select select "10"
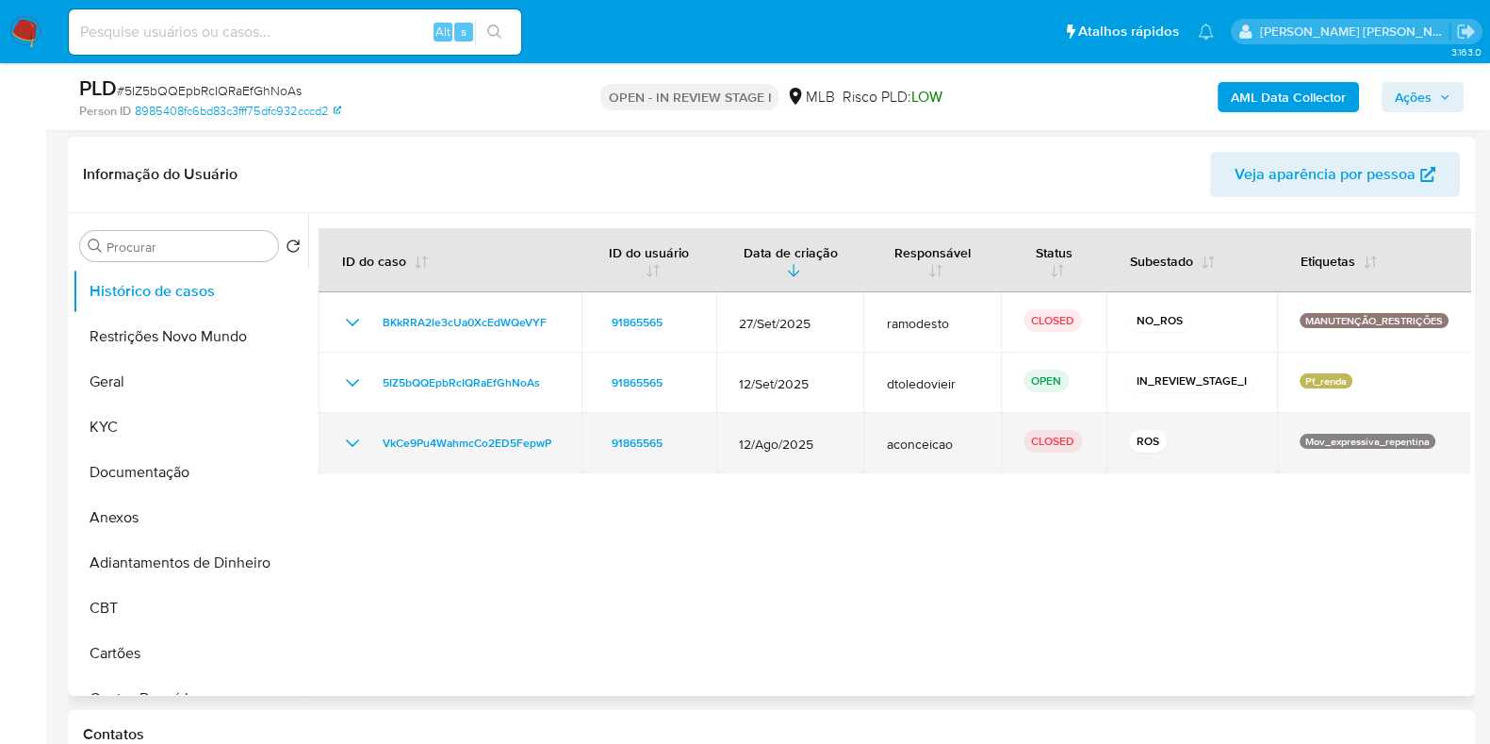
scroll to position [354, 0]
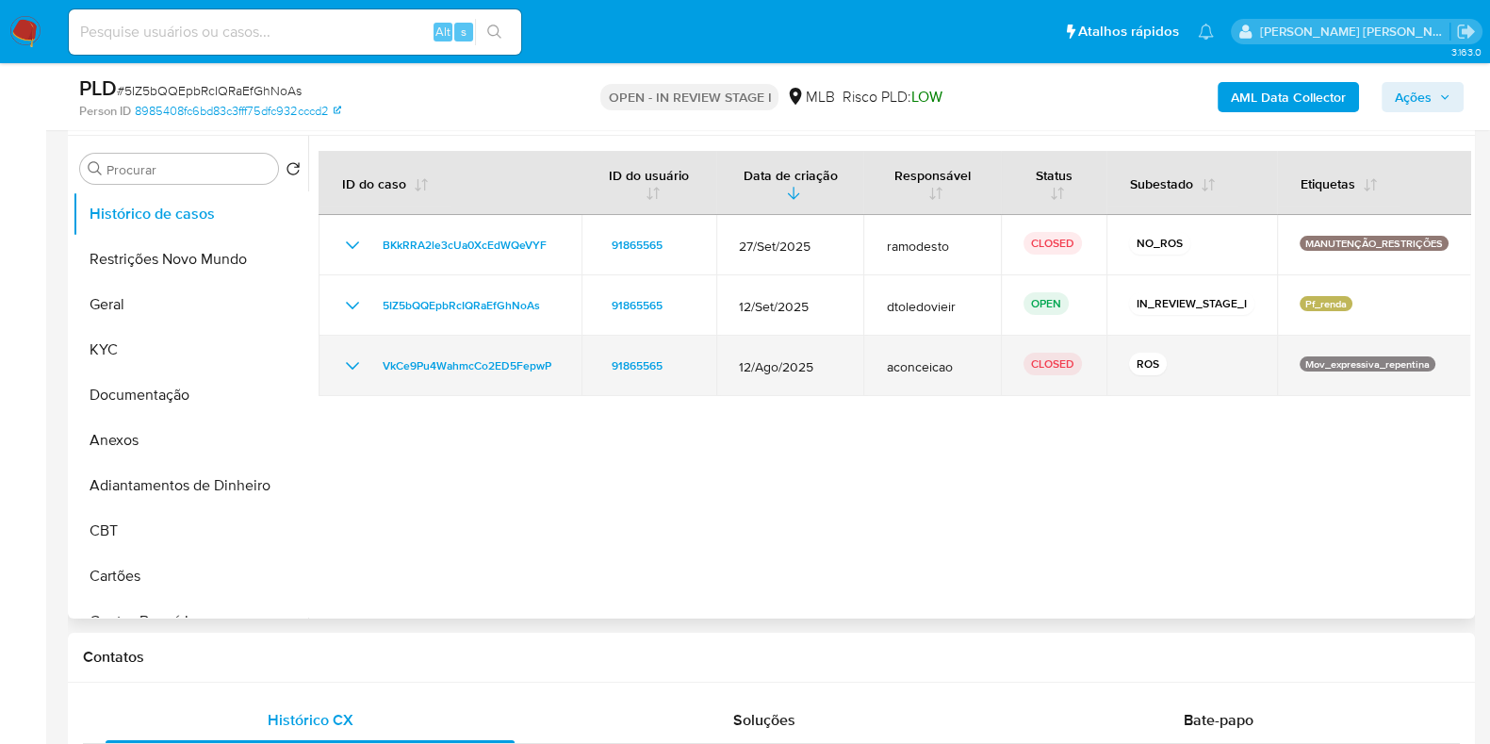
drag, startPoint x: 1166, startPoint y: 359, endPoint x: 1108, endPoint y: 364, distance: 58.6
click at [1109, 363] on td "ROS" at bounding box center [1192, 366] width 171 height 60
click at [1167, 365] on div "ROS" at bounding box center [1191, 366] width 125 height 26
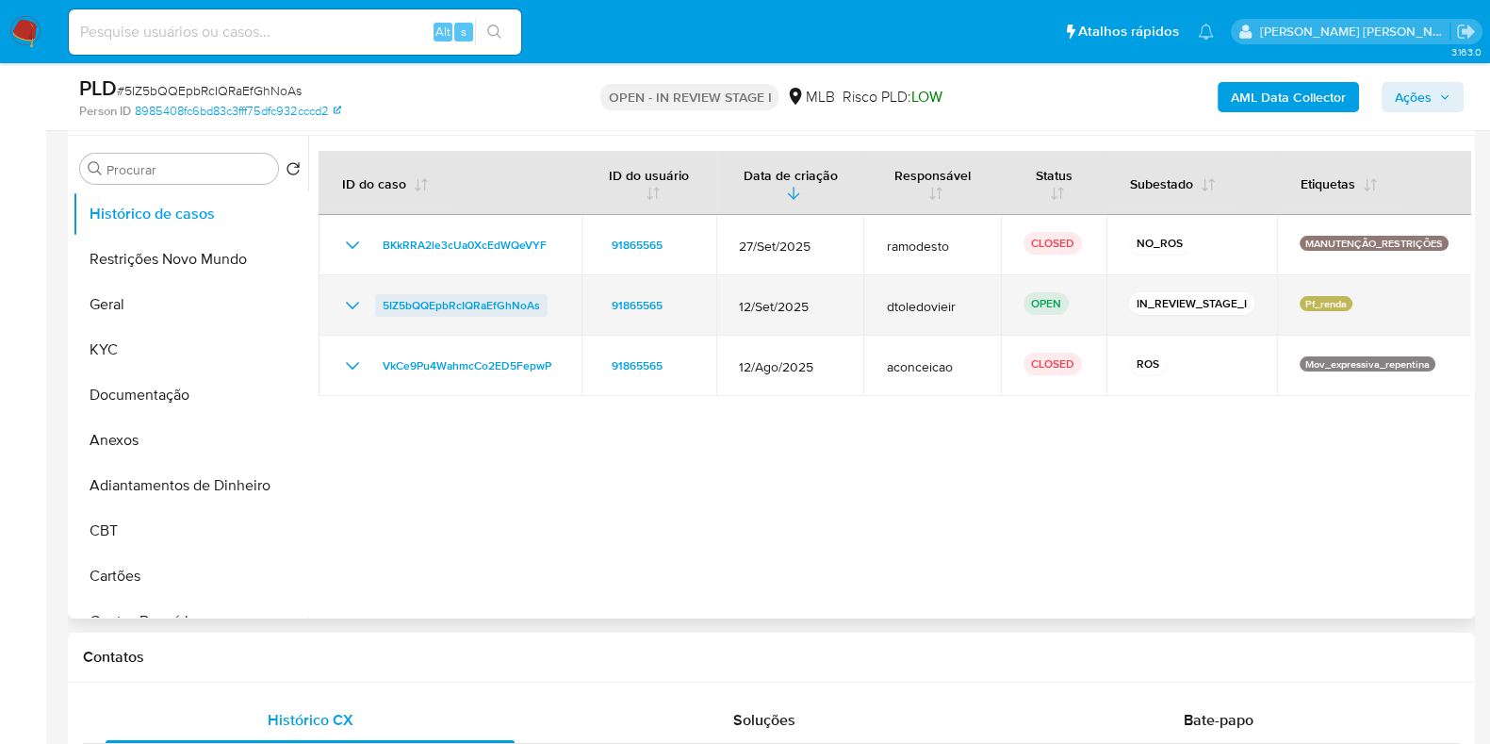
click at [467, 304] on span "5IZ5bQQEpbRcIQRaEfGhNoAs" at bounding box center [461, 305] width 157 height 23
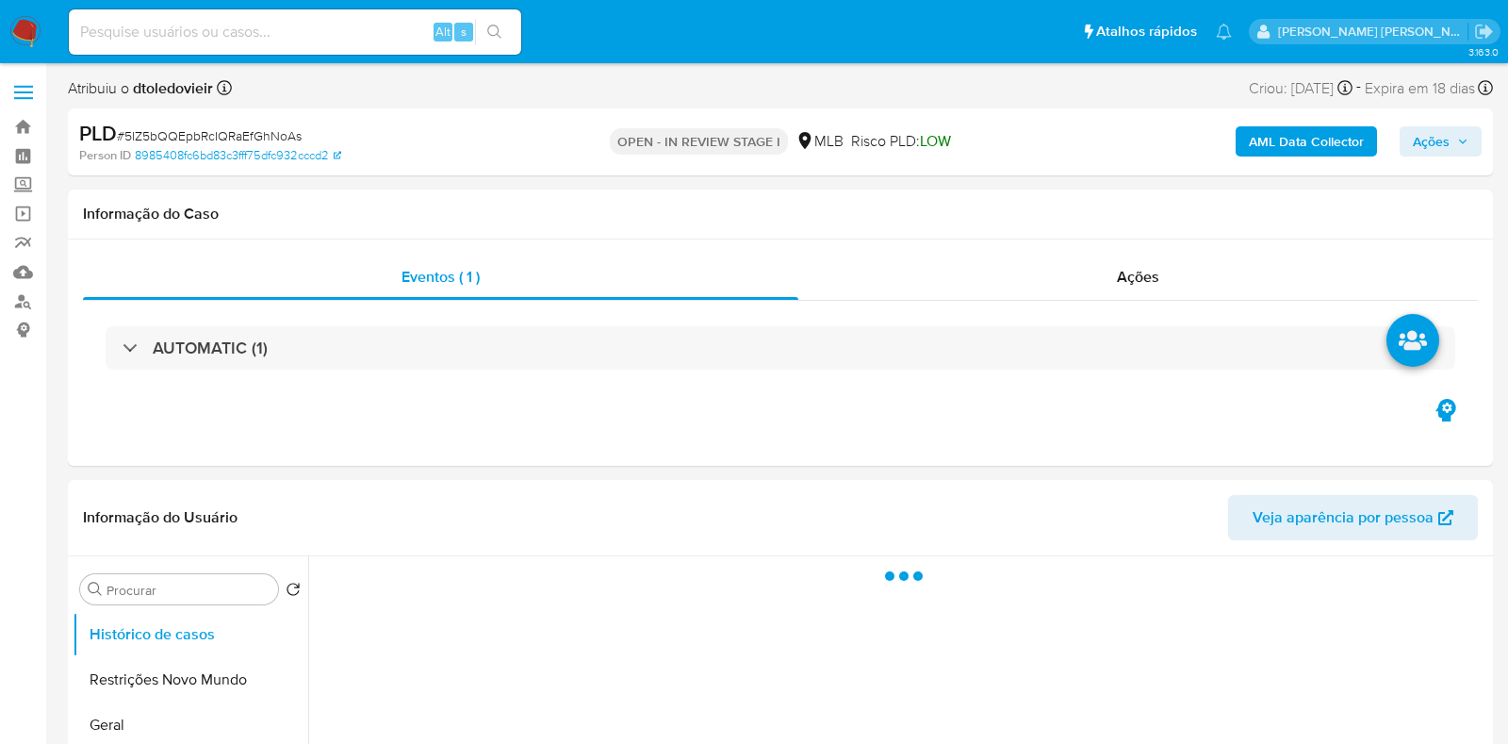
select select "10"
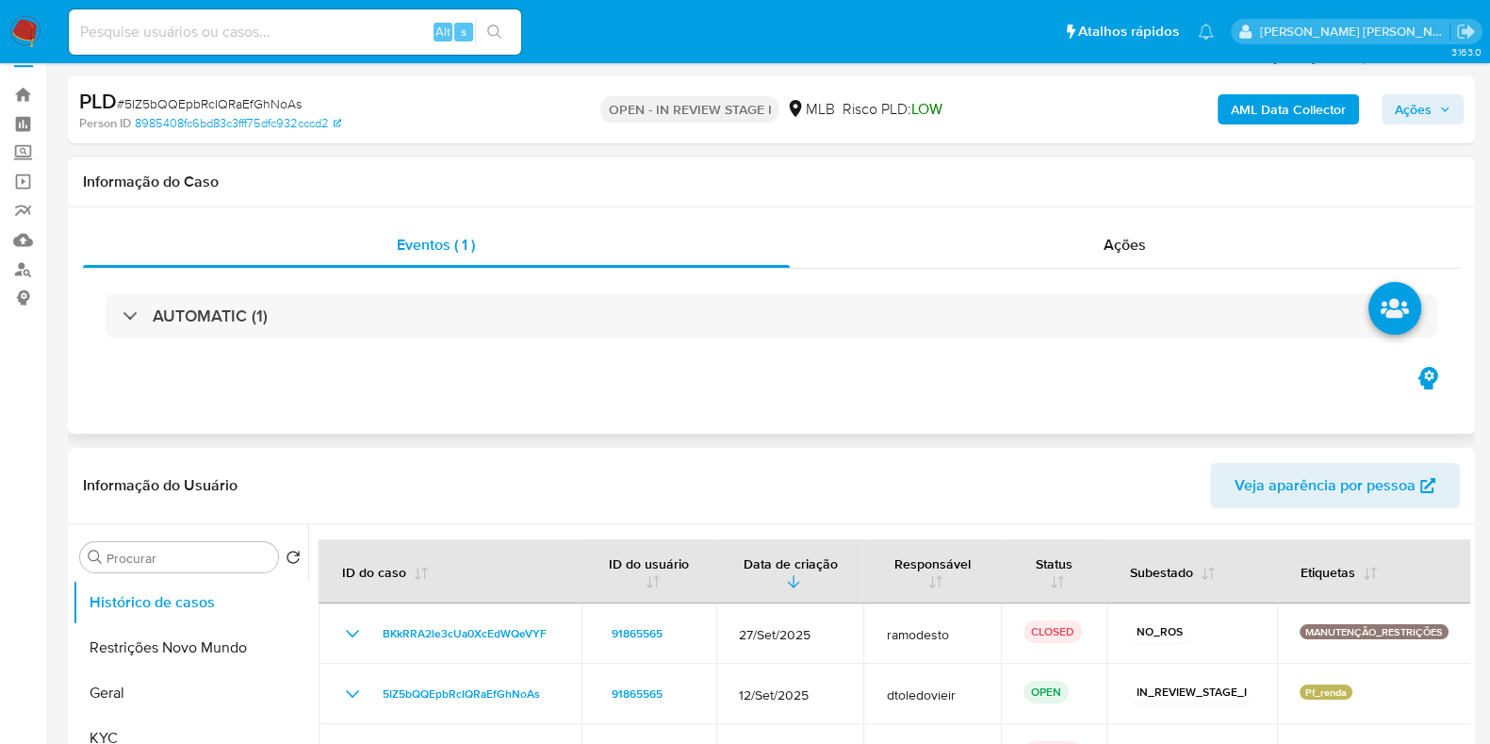
scroll to position [235, 0]
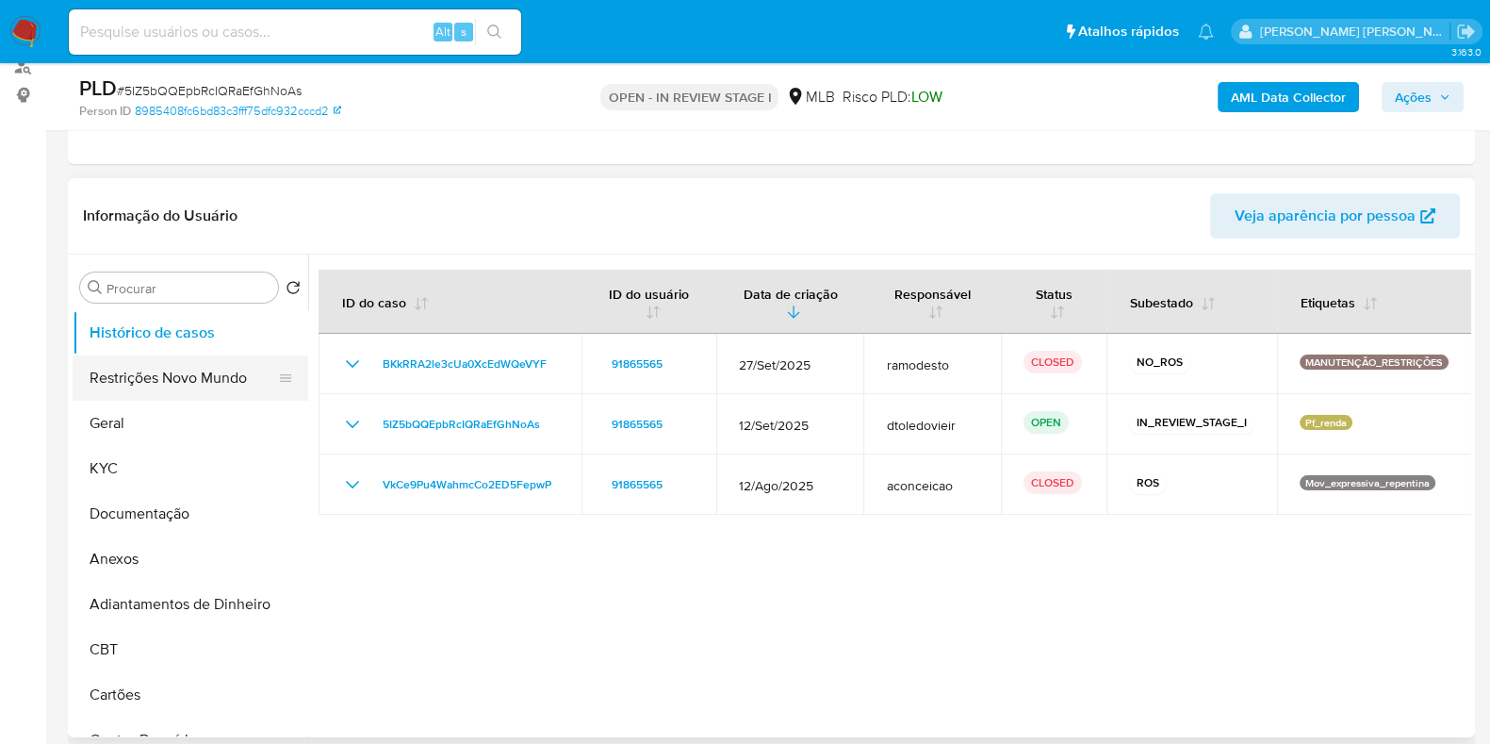
click at [137, 380] on button "Restrições Novo Mundo" at bounding box center [183, 377] width 221 height 45
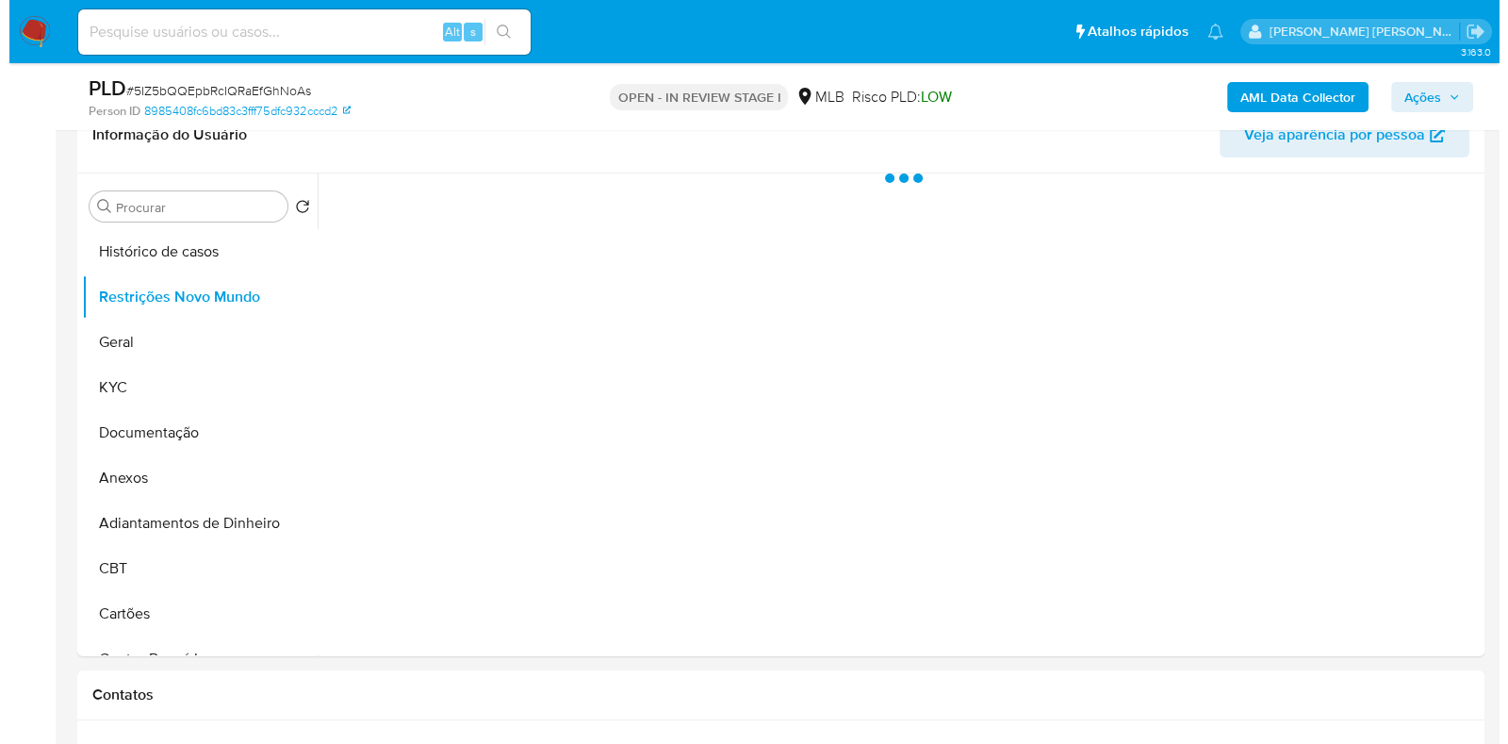
scroll to position [354, 0]
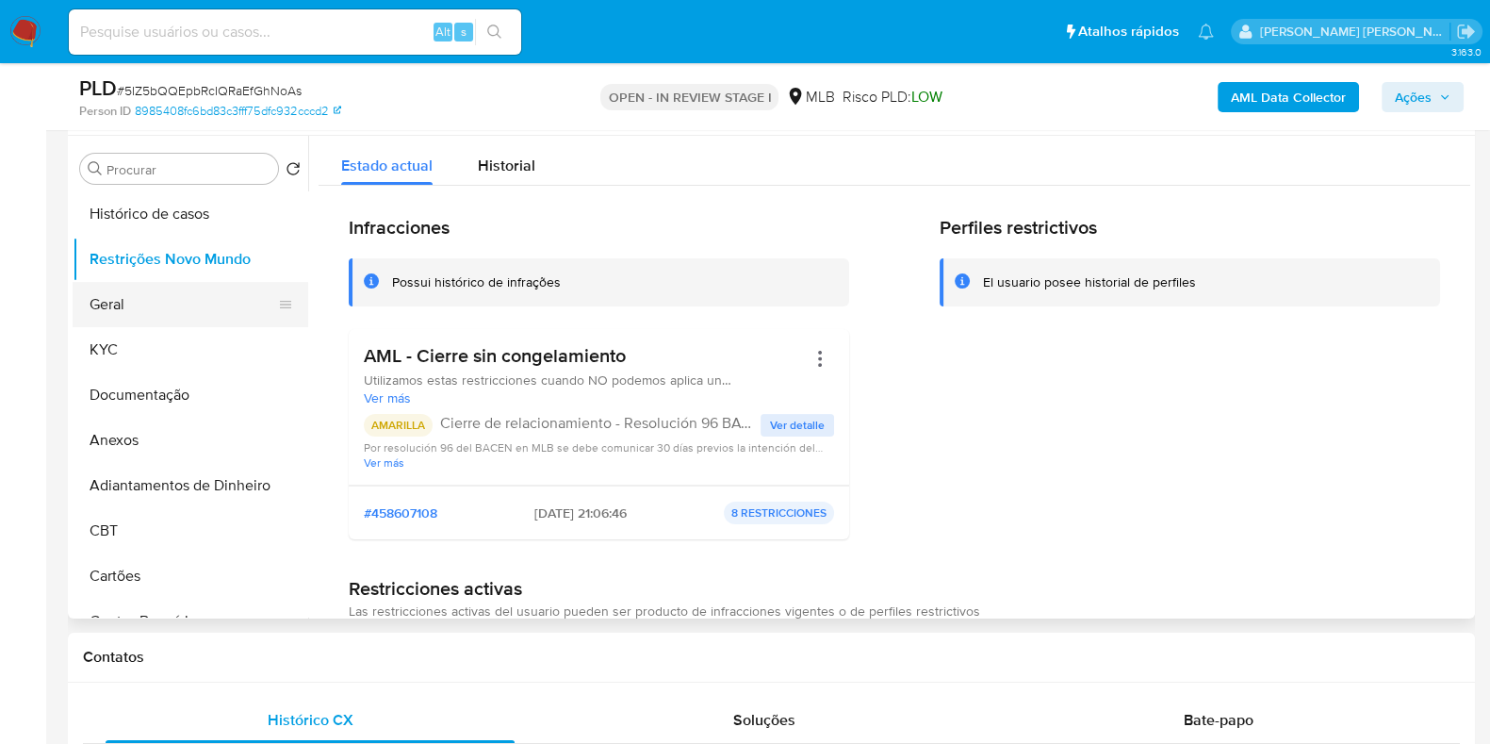
click at [165, 320] on button "Geral" at bounding box center [183, 304] width 221 height 45
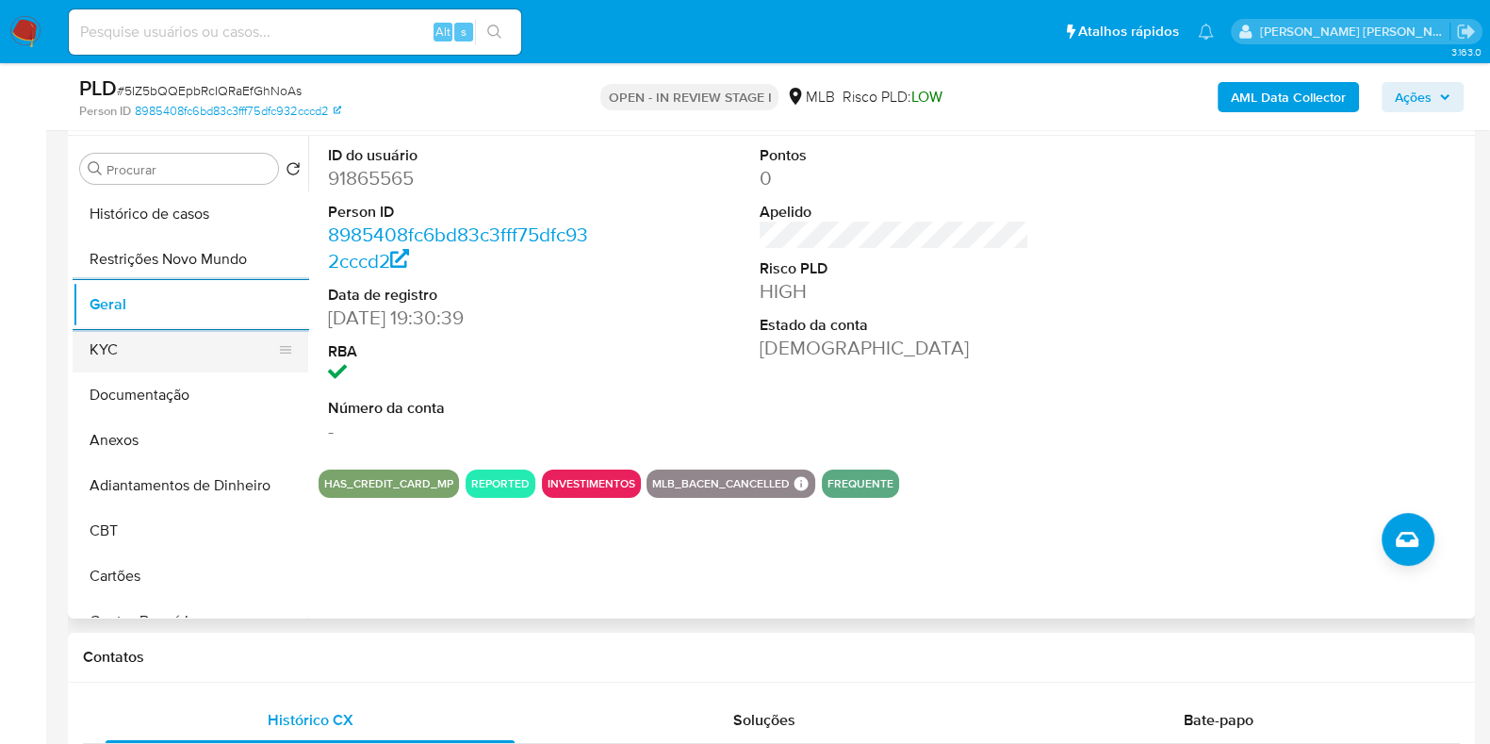
click at [206, 365] on button "KYC" at bounding box center [183, 349] width 221 height 45
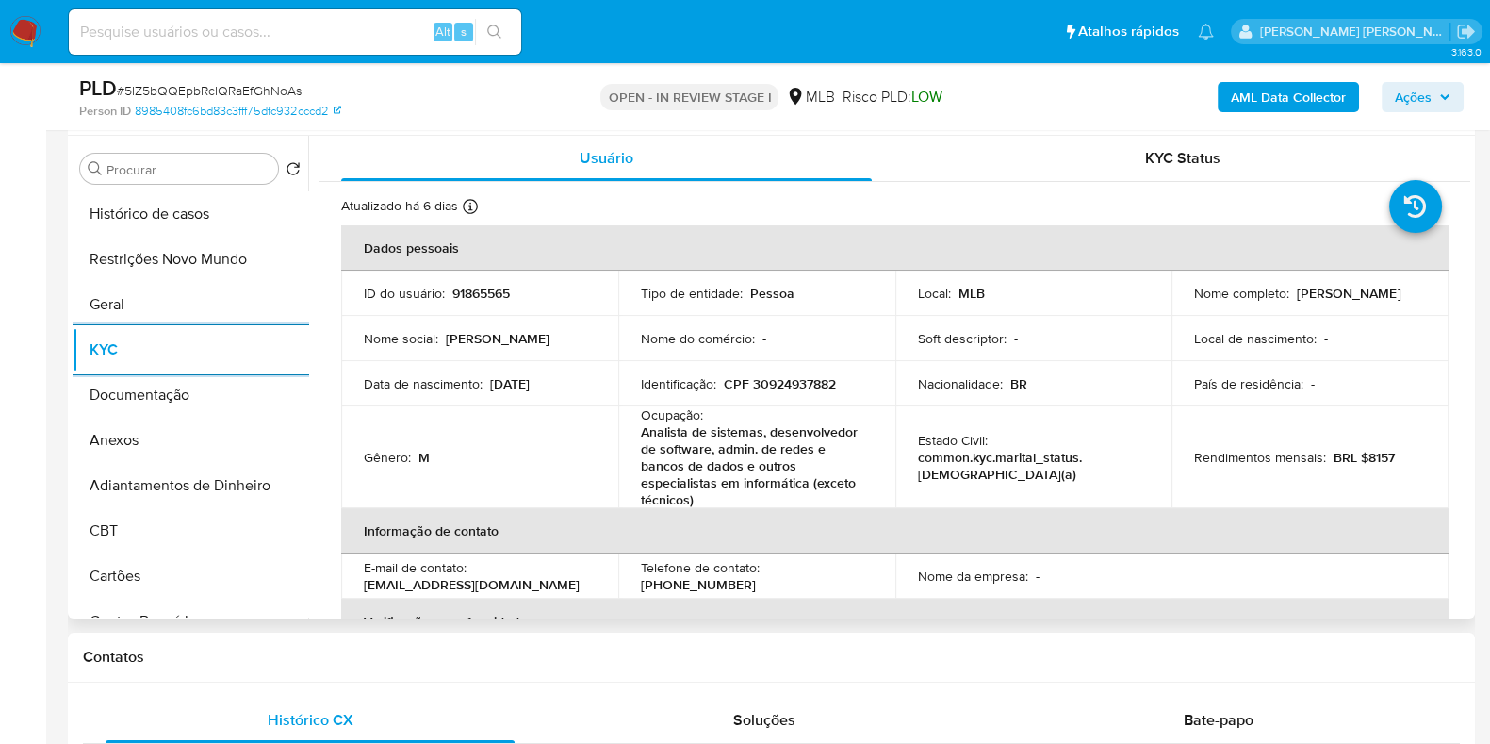
click at [487, 289] on p "91865565" at bounding box center [481, 293] width 58 height 17
copy p "91865565"
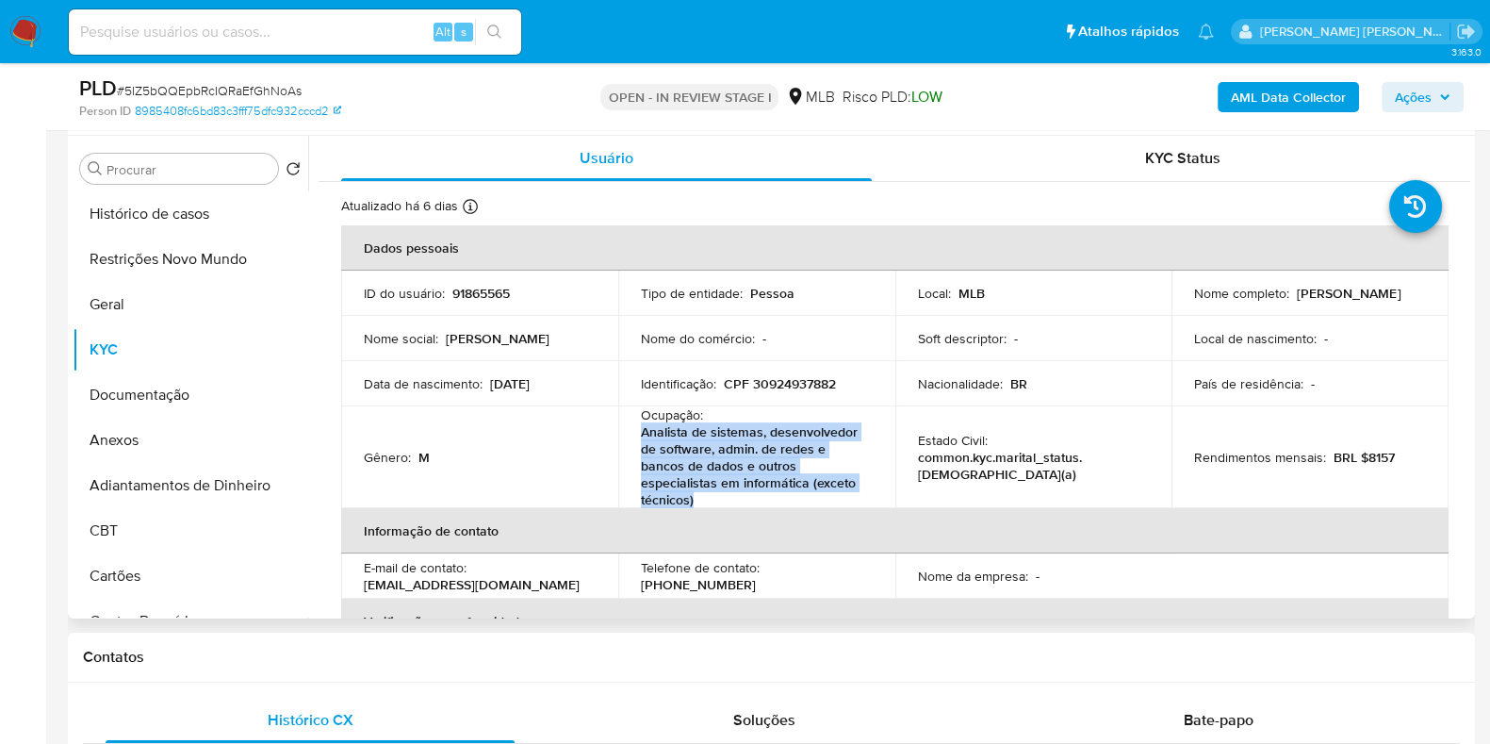
drag, startPoint x: 702, startPoint y: 501, endPoint x: 639, endPoint y: 440, distance: 87.3
click at [641, 440] on p "Analista de sistemas, desenvolvedor de software, admin. de redes e bancos de da…" at bounding box center [753, 465] width 224 height 85
copy p "Analista de sistemas, desenvolvedor de software, admin. de redes e bancos de da…"
click at [184, 402] on button "Documentação" at bounding box center [183, 394] width 221 height 45
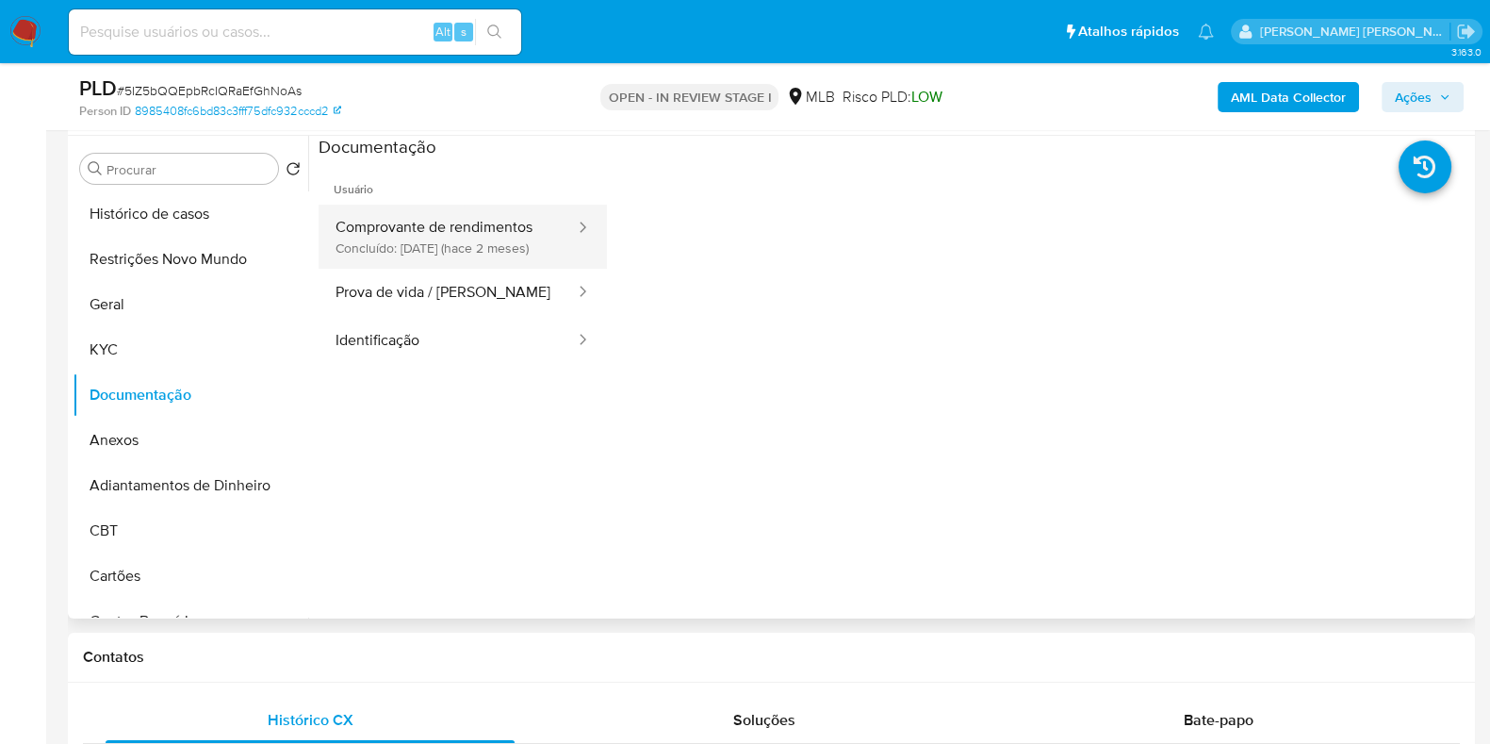
click at [438, 240] on button "Comprovante de rendimentos Concluído: 19/08/2025 (hace 2 meses)" at bounding box center [448, 237] width 258 height 64
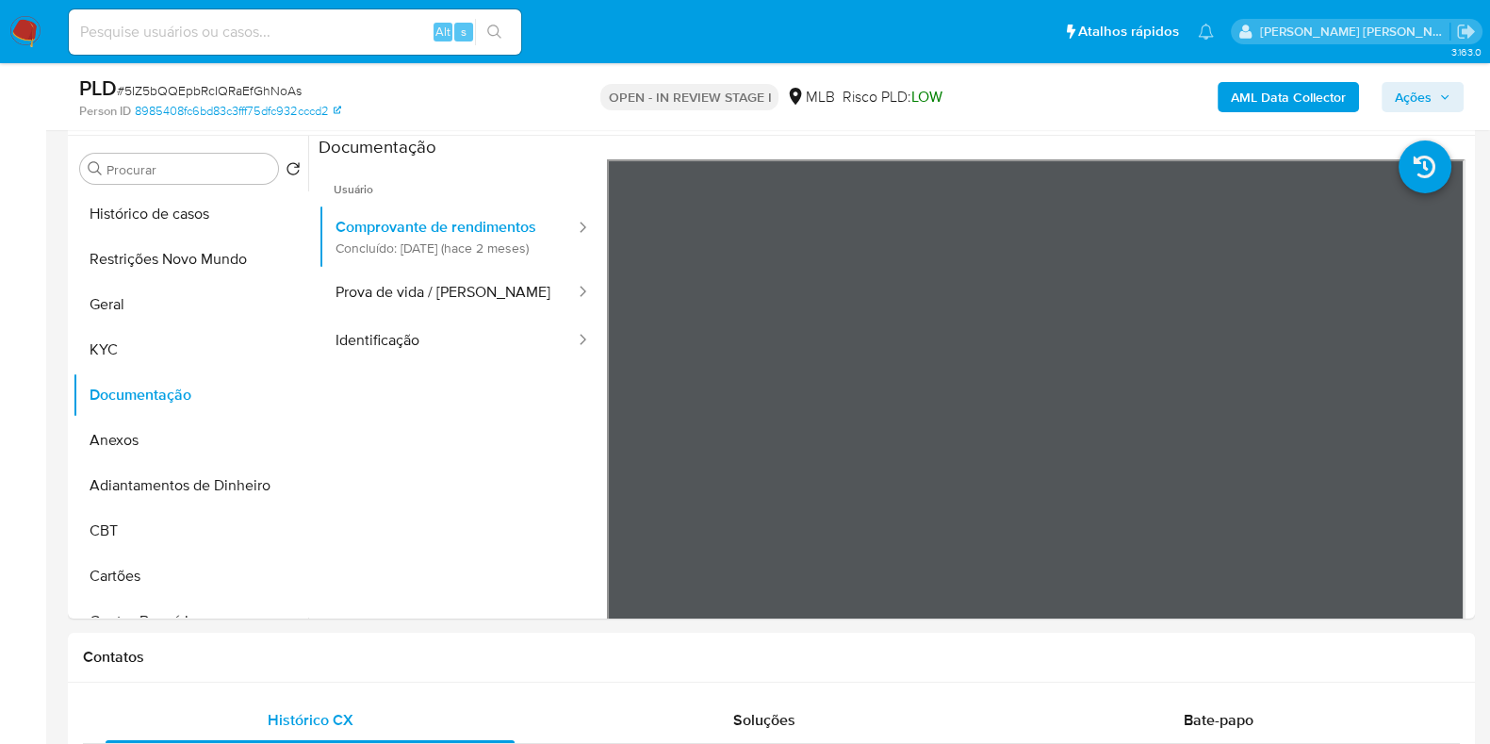
click at [1323, 92] on b "AML Data Collector" at bounding box center [1288, 97] width 115 height 30
click at [172, 349] on button "KYC" at bounding box center [183, 349] width 221 height 45
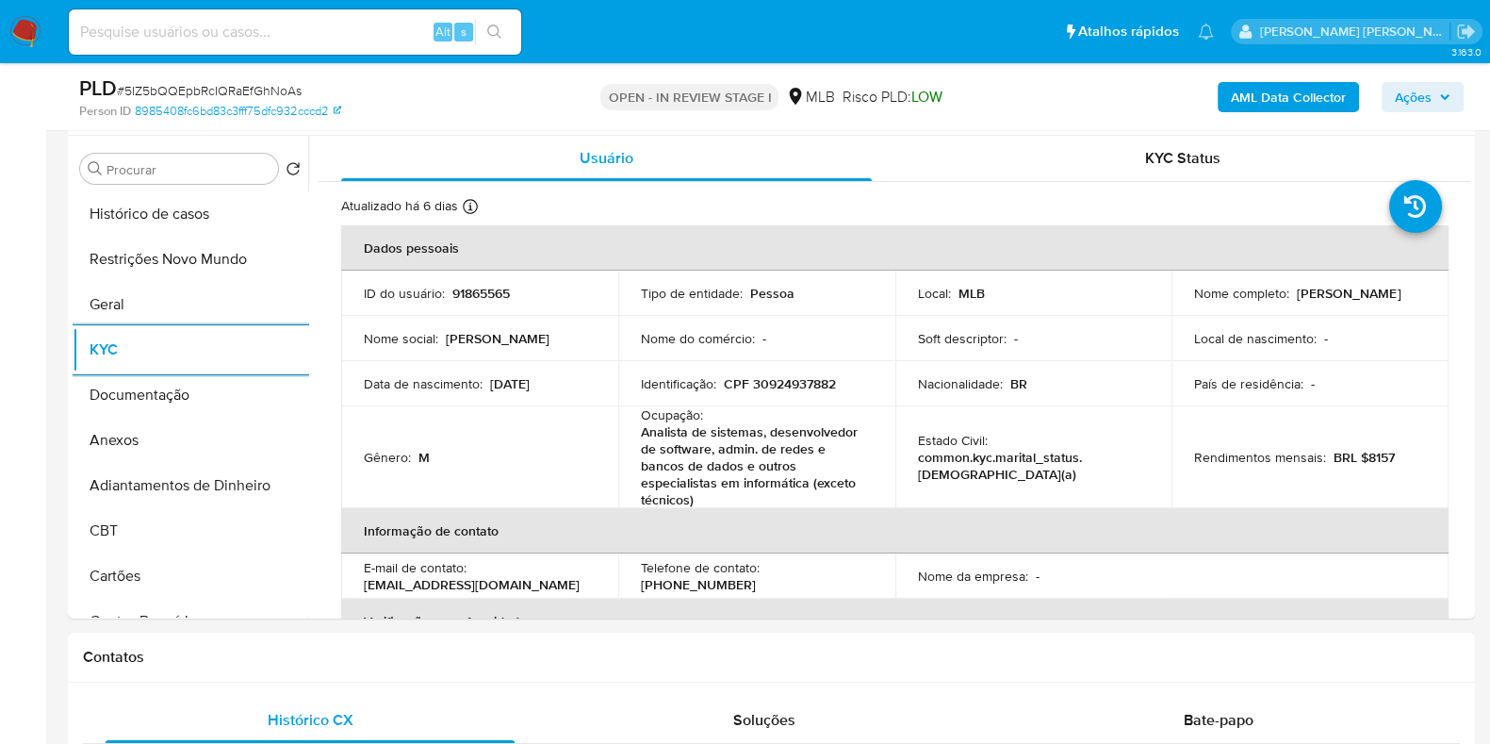
click at [1296, 74] on div "AML Data Collector Ações" at bounding box center [1236, 96] width 456 height 44
click at [1293, 89] on b "AML Data Collector" at bounding box center [1288, 97] width 115 height 30
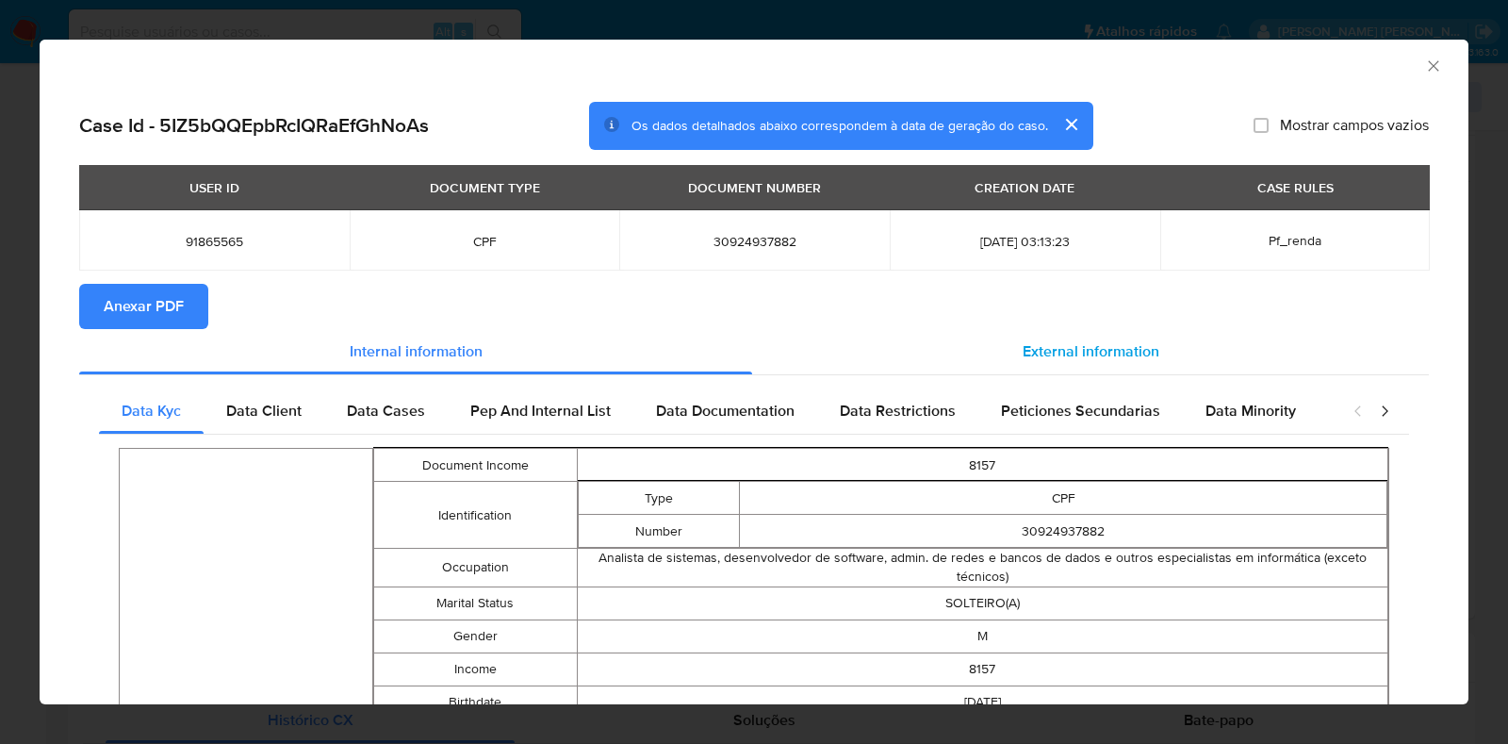
click at [1096, 355] on span "External information" at bounding box center [1091, 351] width 137 height 22
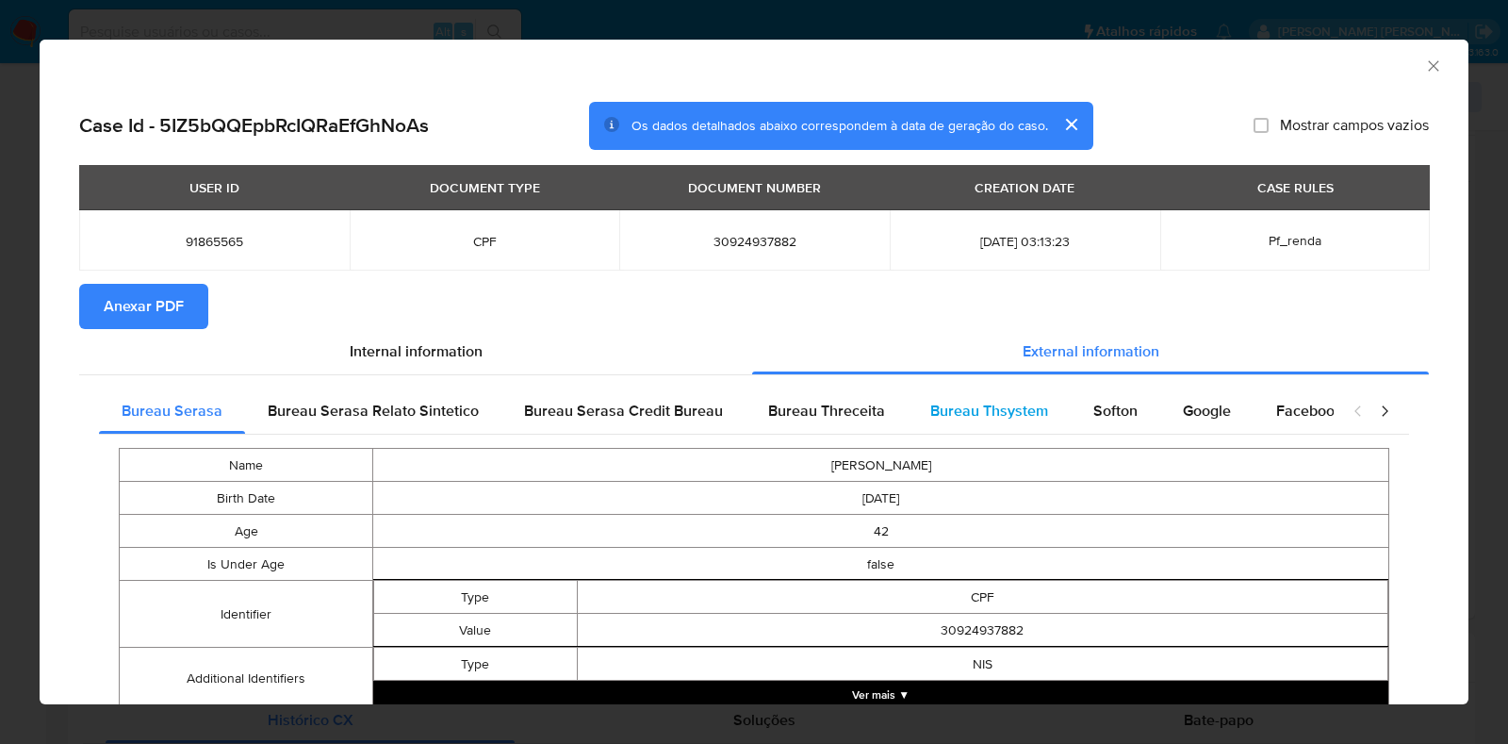
click at [989, 409] on span "Bureau Thsystem" at bounding box center [989, 411] width 118 height 22
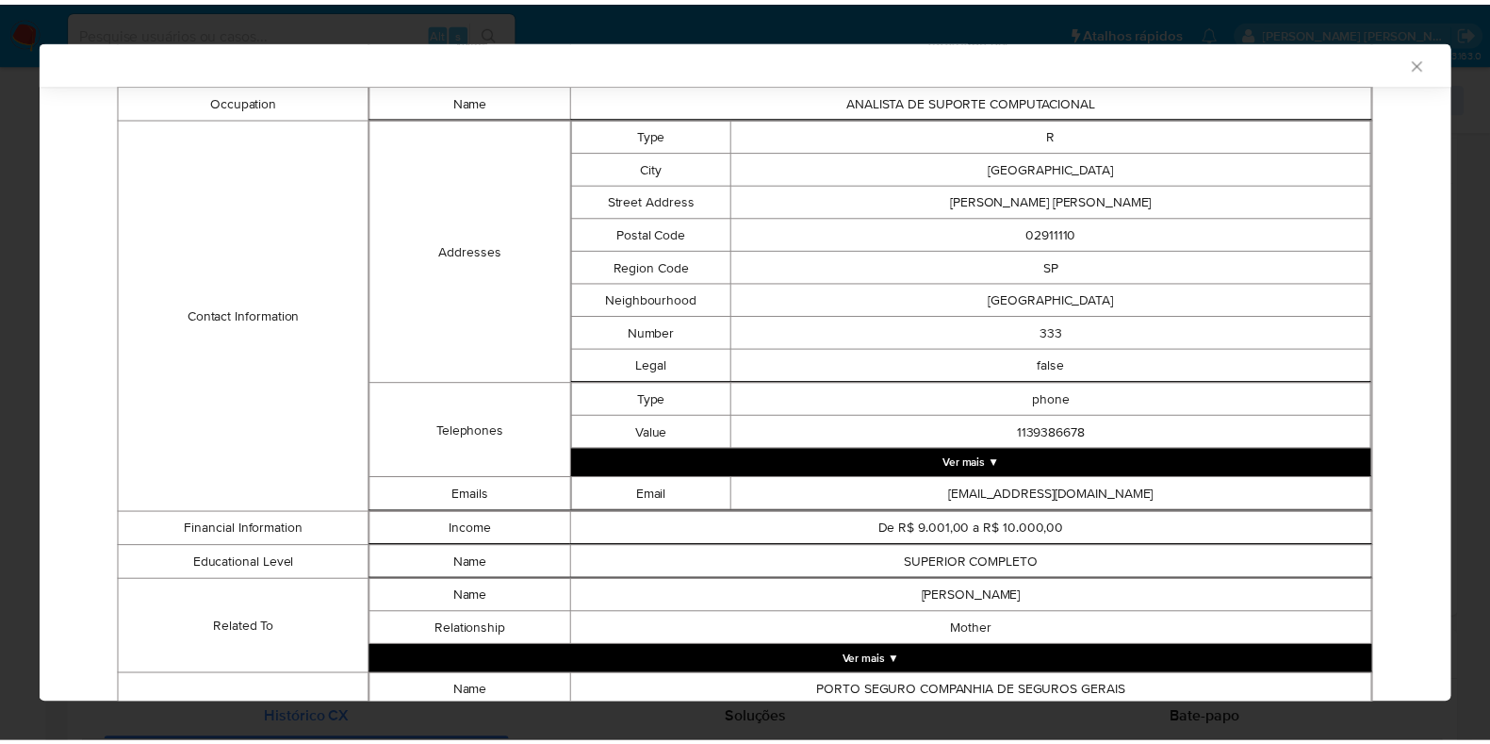
scroll to position [1373, 0]
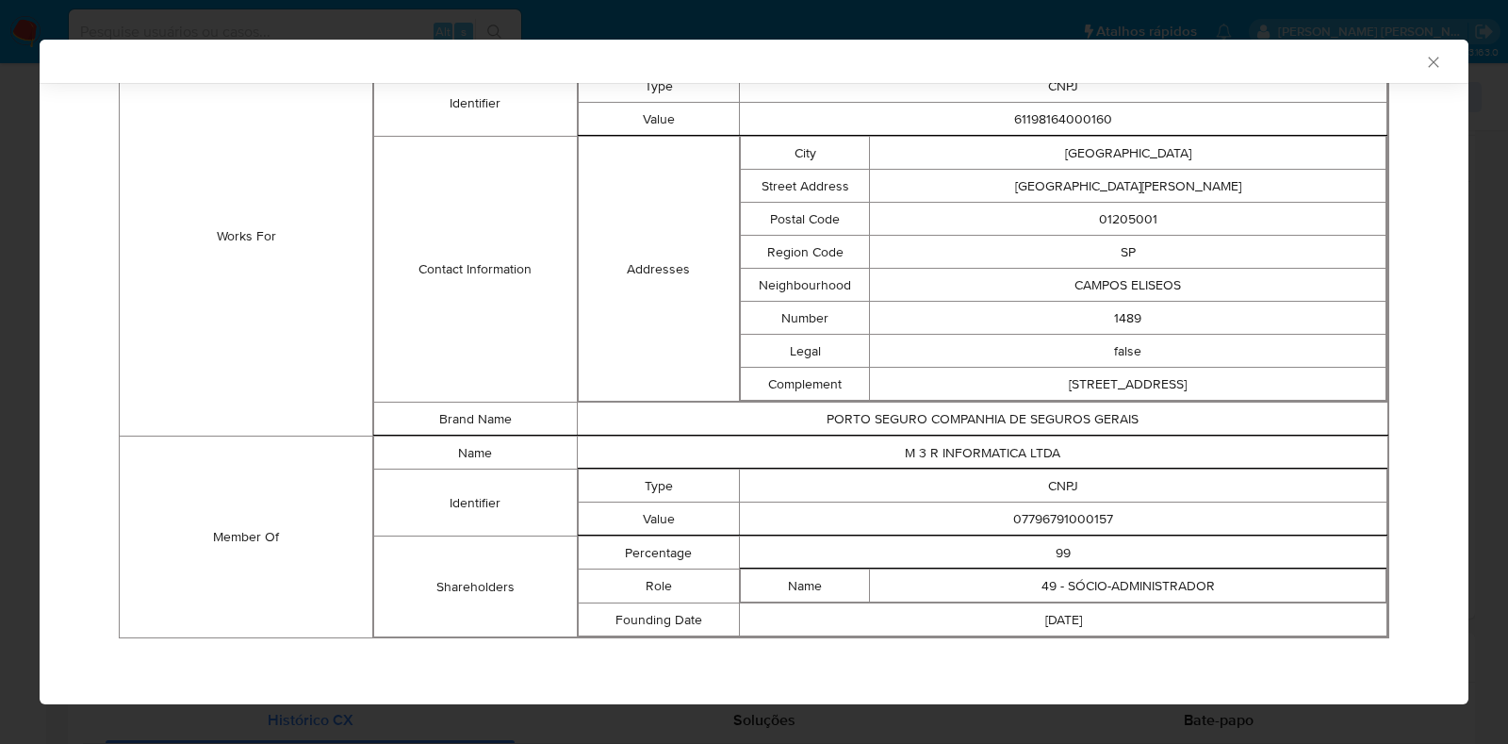
click at [1023, 514] on td "07796791000157" at bounding box center [1064, 518] width 648 height 33
copy td "07796791000157"
click at [13, 318] on div "AML Data Collector Case Id - 5IZ5bQQEpbRcIQRaEfGhNoAs Os dados detalhados abaix…" at bounding box center [754, 372] width 1508 height 744
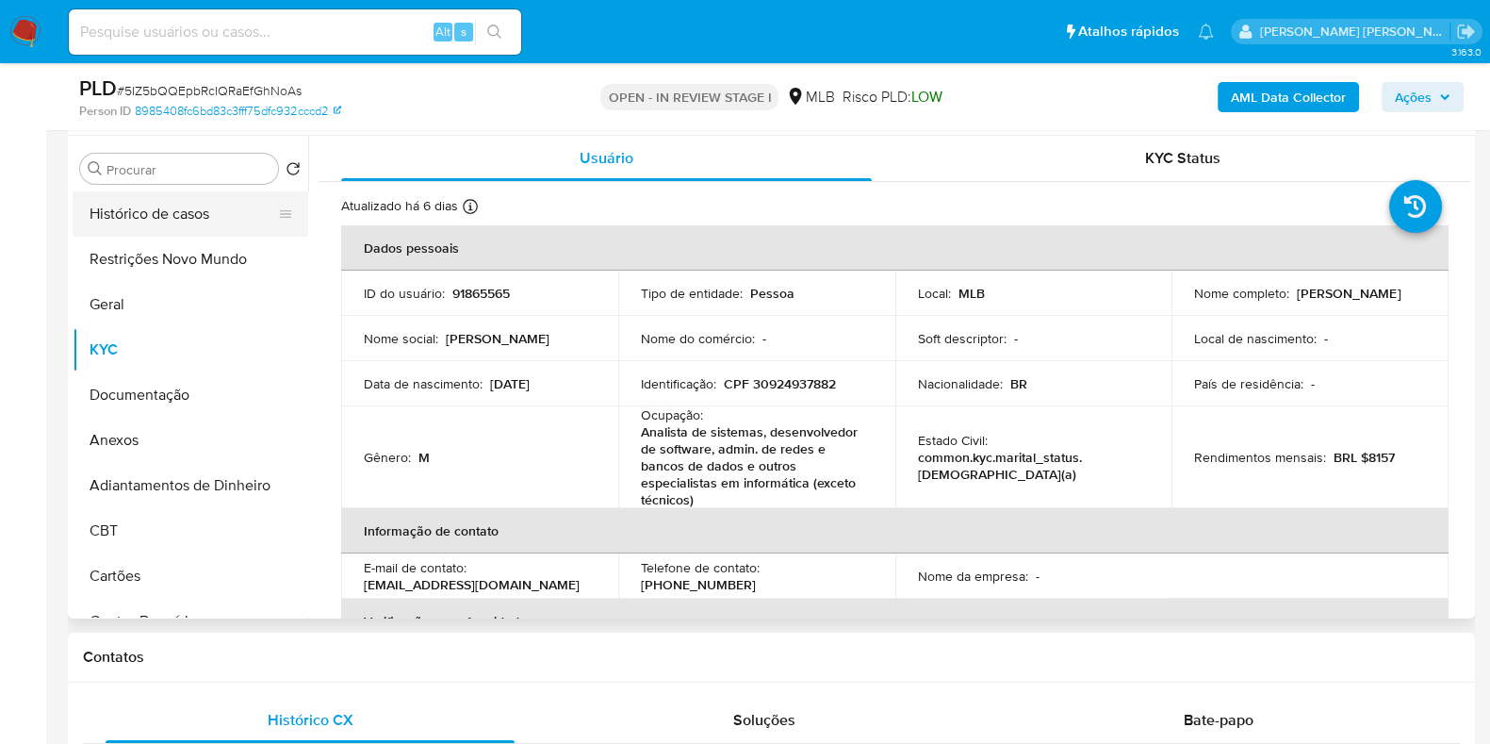
click at [208, 216] on button "Histórico de casos" at bounding box center [183, 213] width 221 height 45
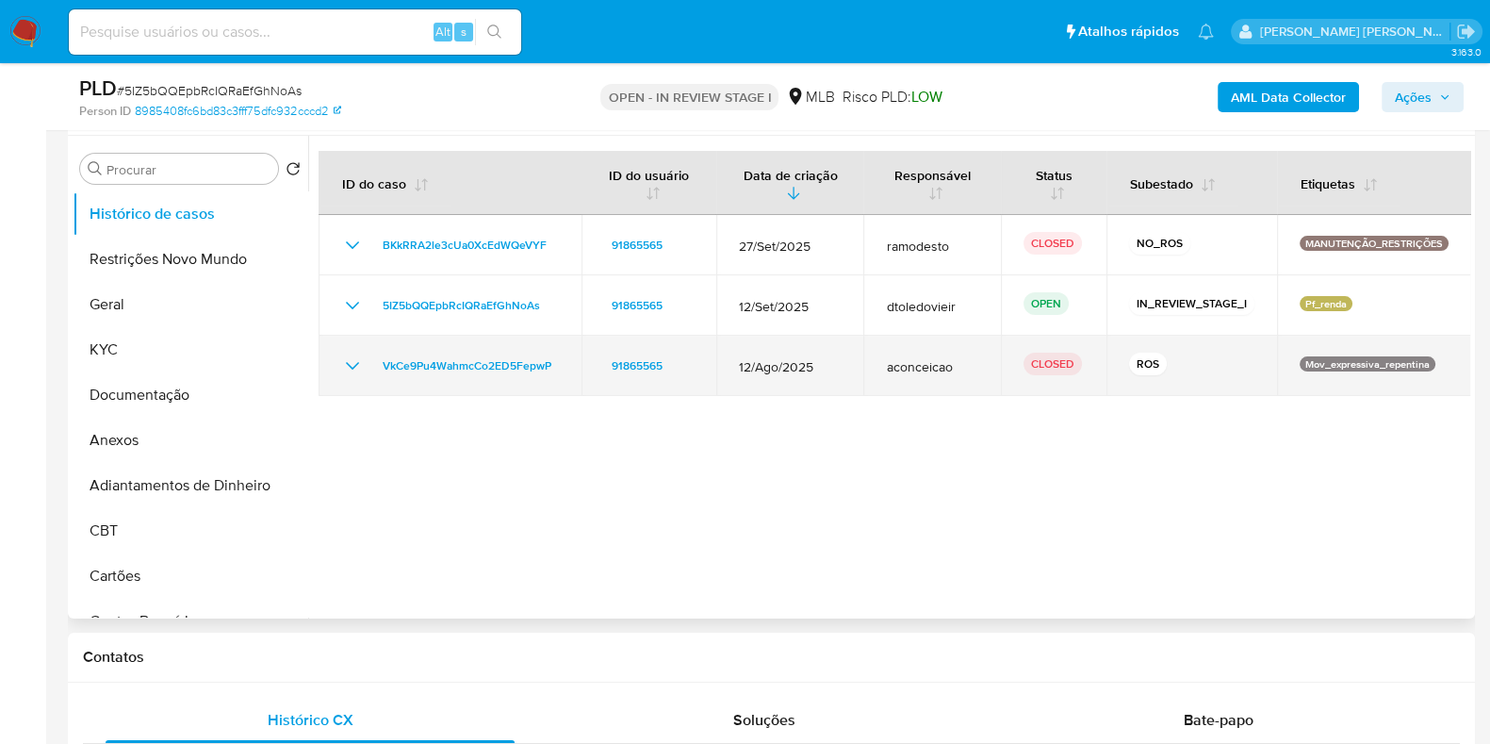
click at [344, 366] on icon "Mostrar/Ocultar" at bounding box center [352, 365] width 23 height 23
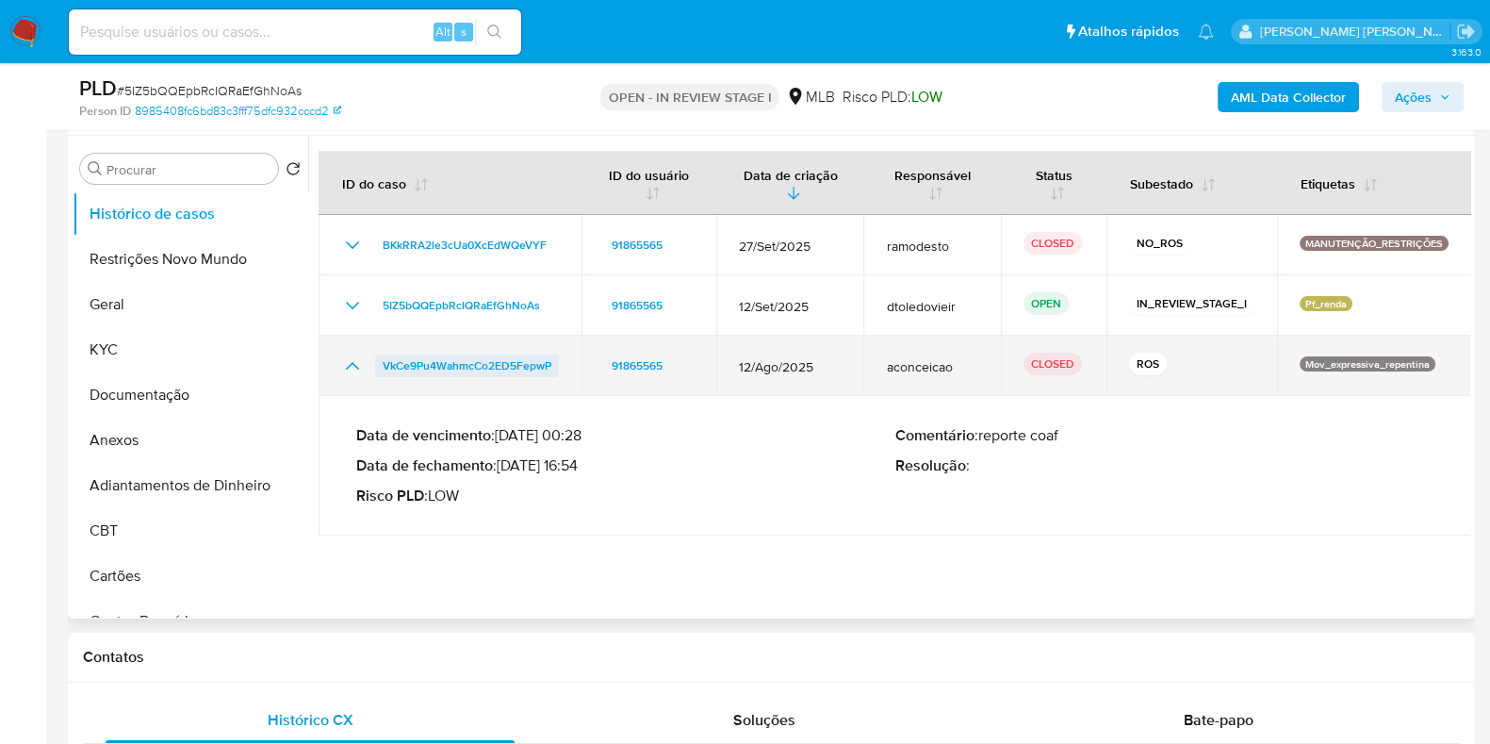
drag, startPoint x: 567, startPoint y: 367, endPoint x: 386, endPoint y: 367, distance: 181.0
click at [386, 367] on td "VkCe9Pu4WahmcCo2ED5FepwP" at bounding box center [450, 366] width 263 height 60
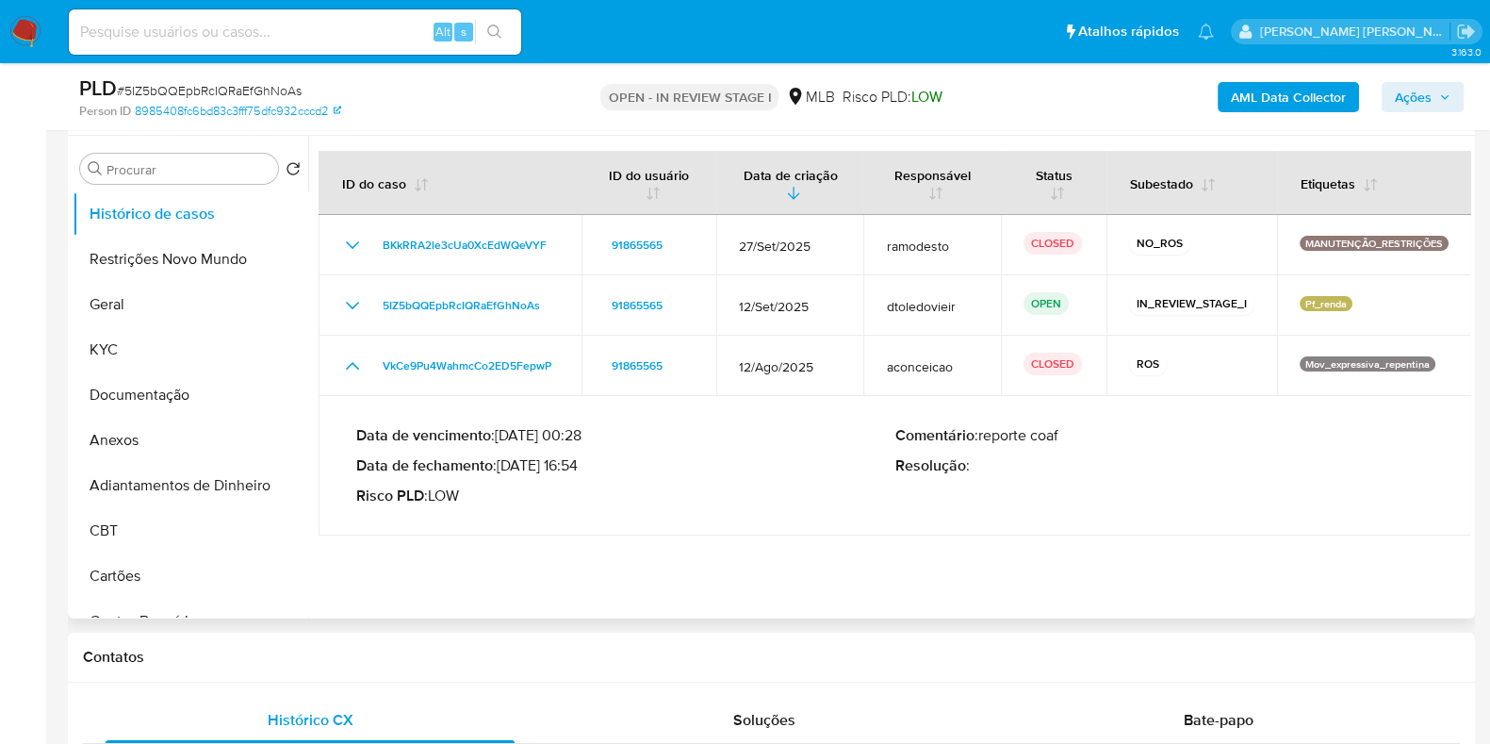
drag, startPoint x: 583, startPoint y: 464, endPoint x: 507, endPoint y: 464, distance: 75.4
click at [507, 464] on p "Data de fechamento : 24/09/2025 16:54" at bounding box center [625, 465] width 539 height 19
click at [1436, 101] on span "Ações" at bounding box center [1423, 97] width 56 height 26
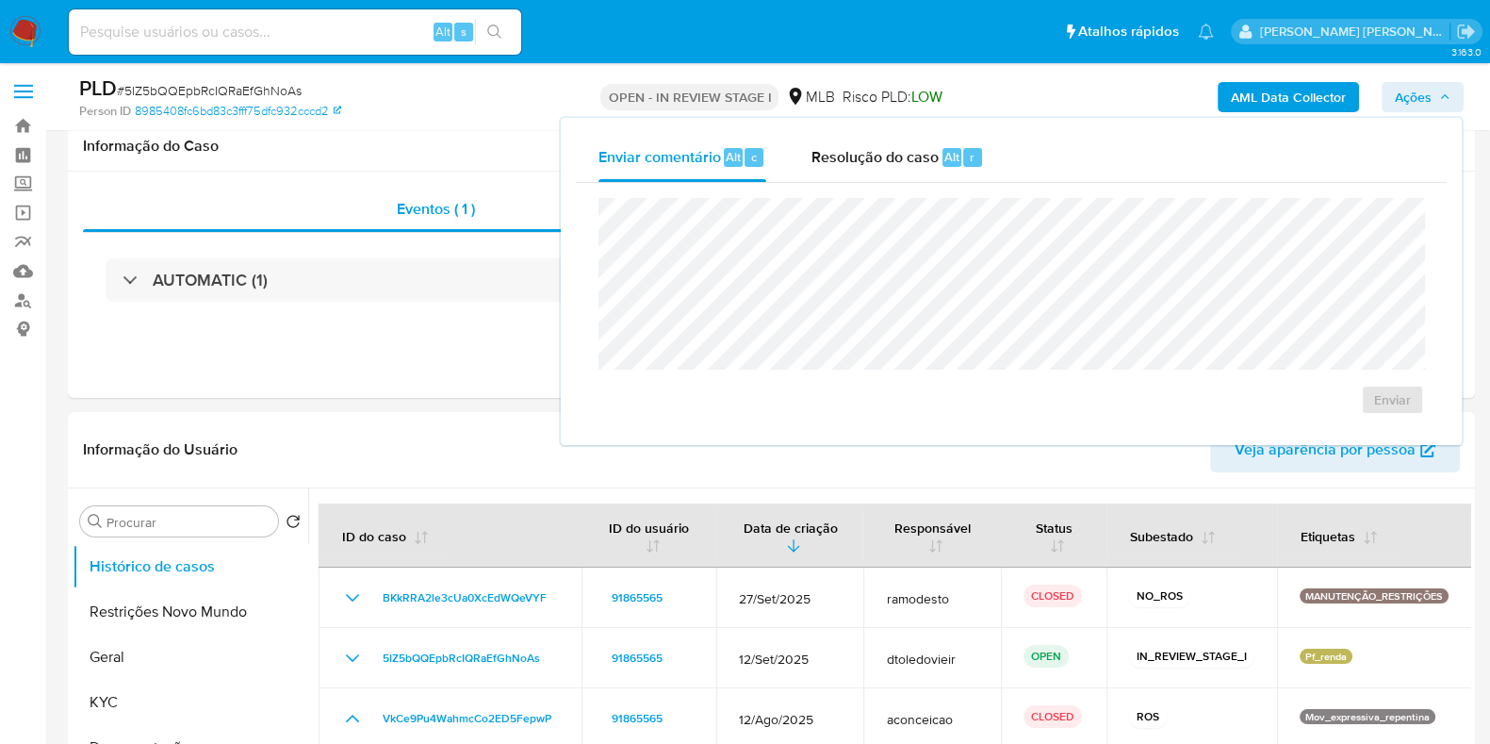
scroll to position [0, 0]
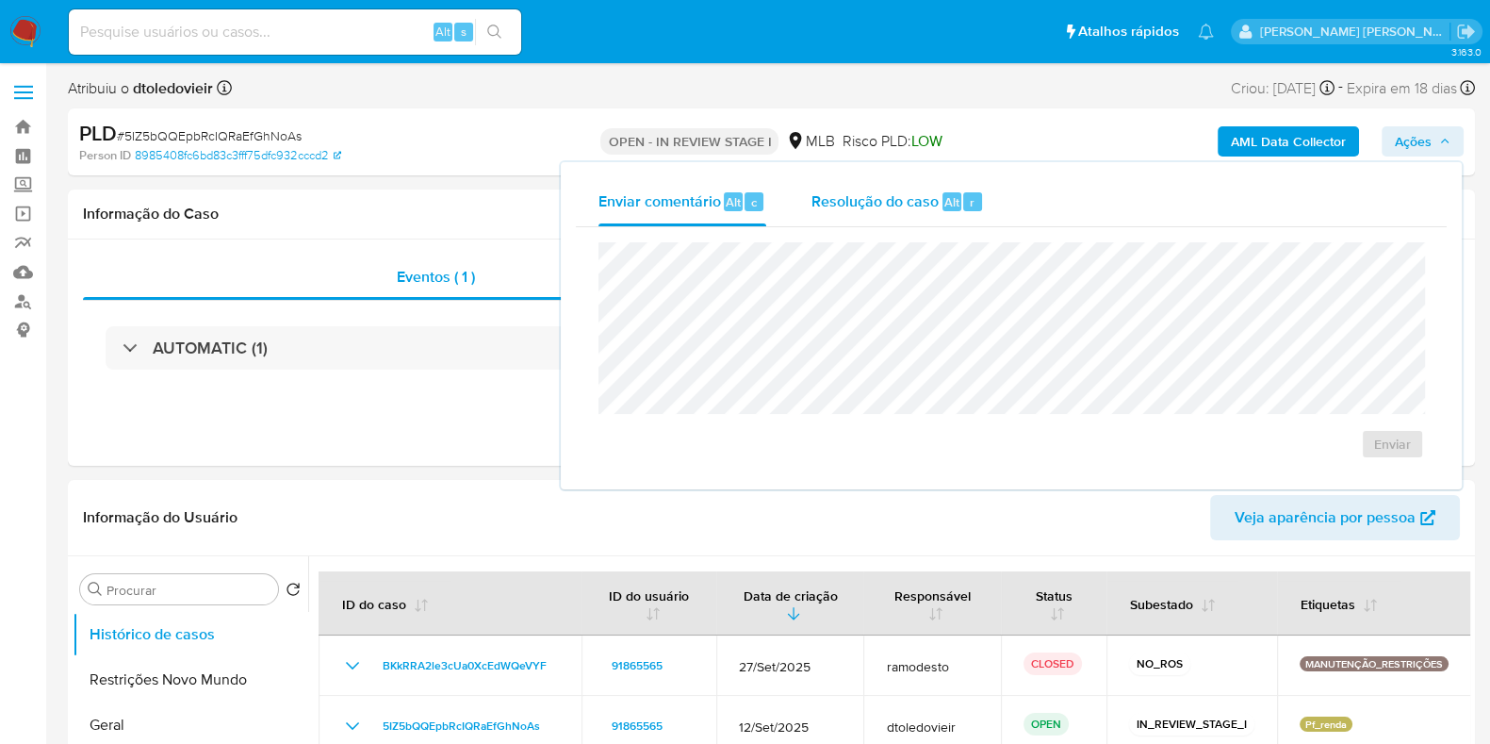
click at [919, 204] on span "Resolução do caso" at bounding box center [875, 201] width 127 height 22
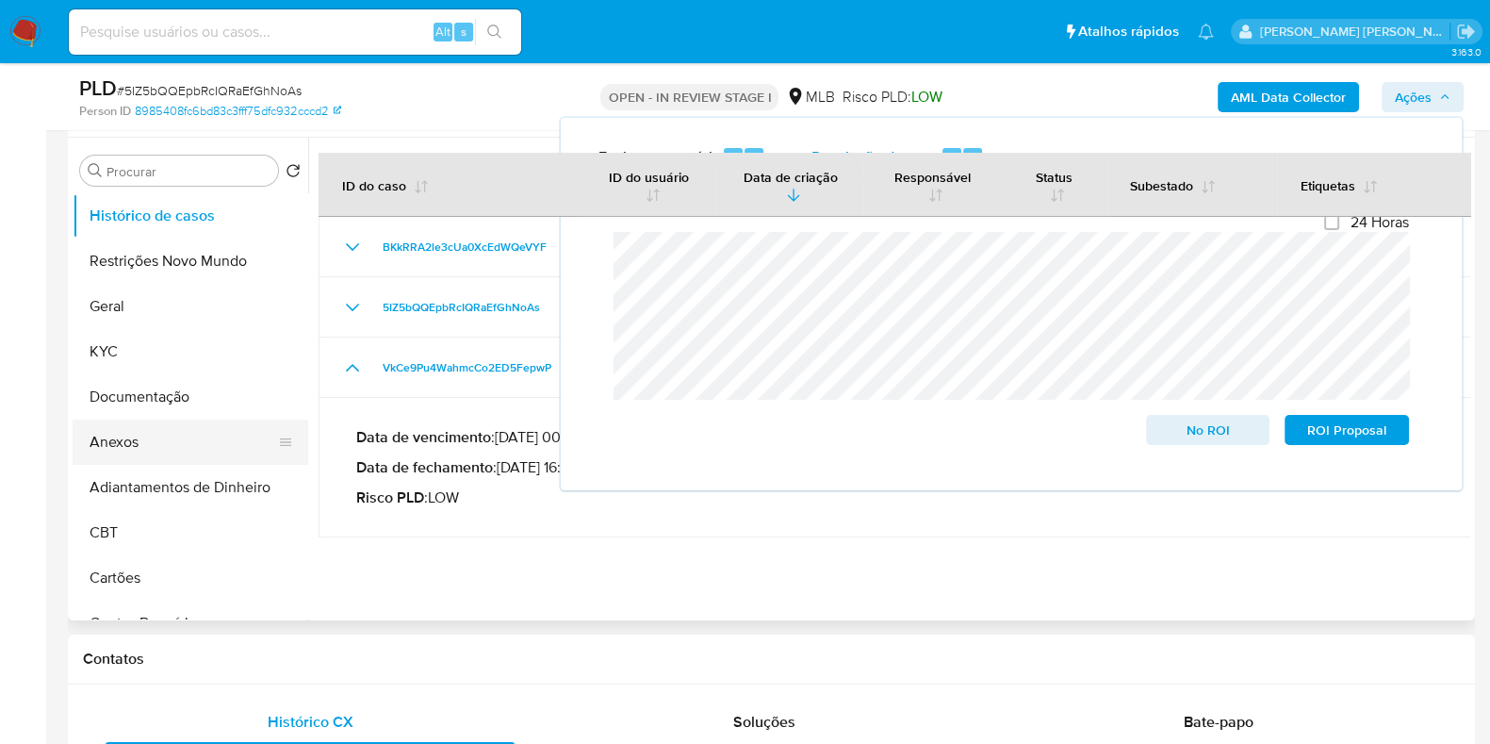
scroll to position [354, 0]
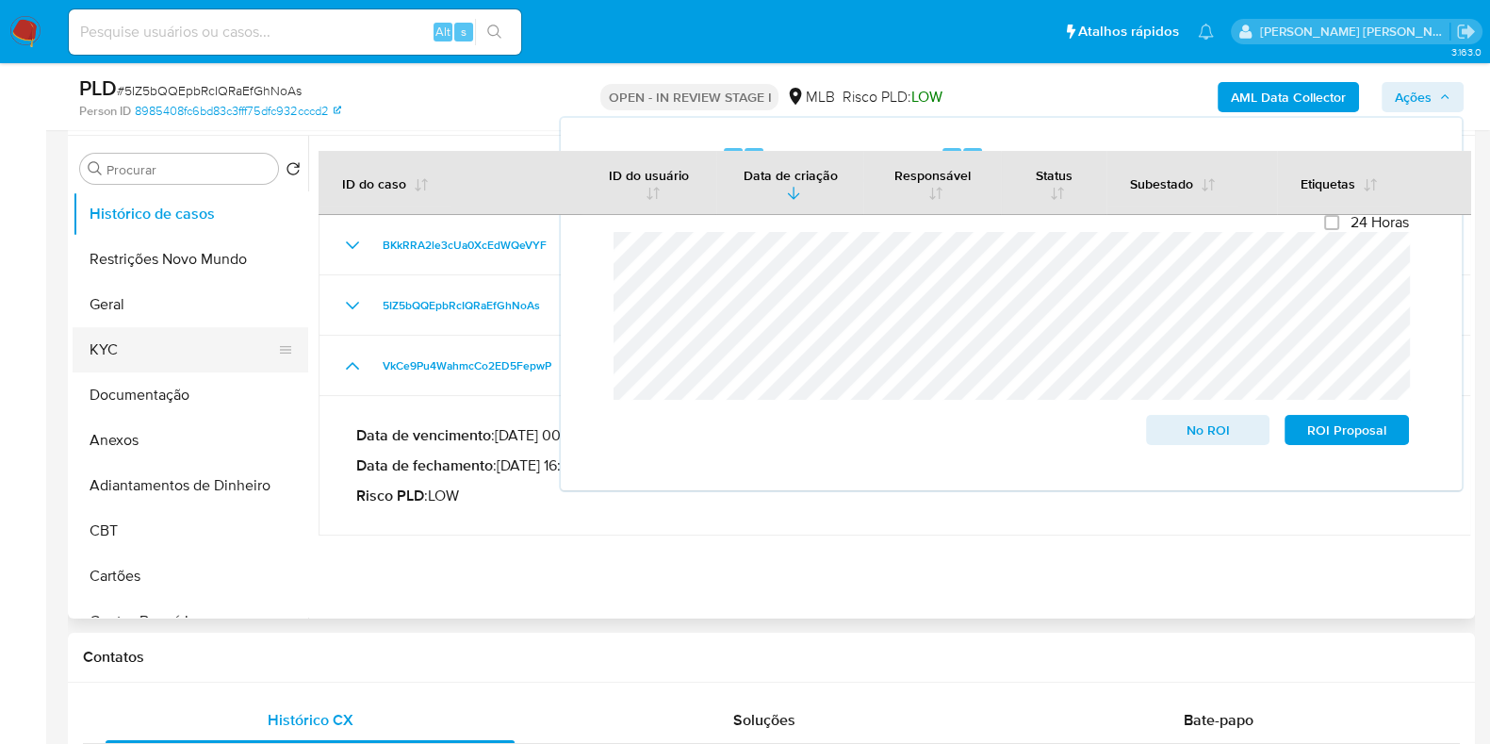
click at [167, 347] on button "KYC" at bounding box center [183, 349] width 221 height 45
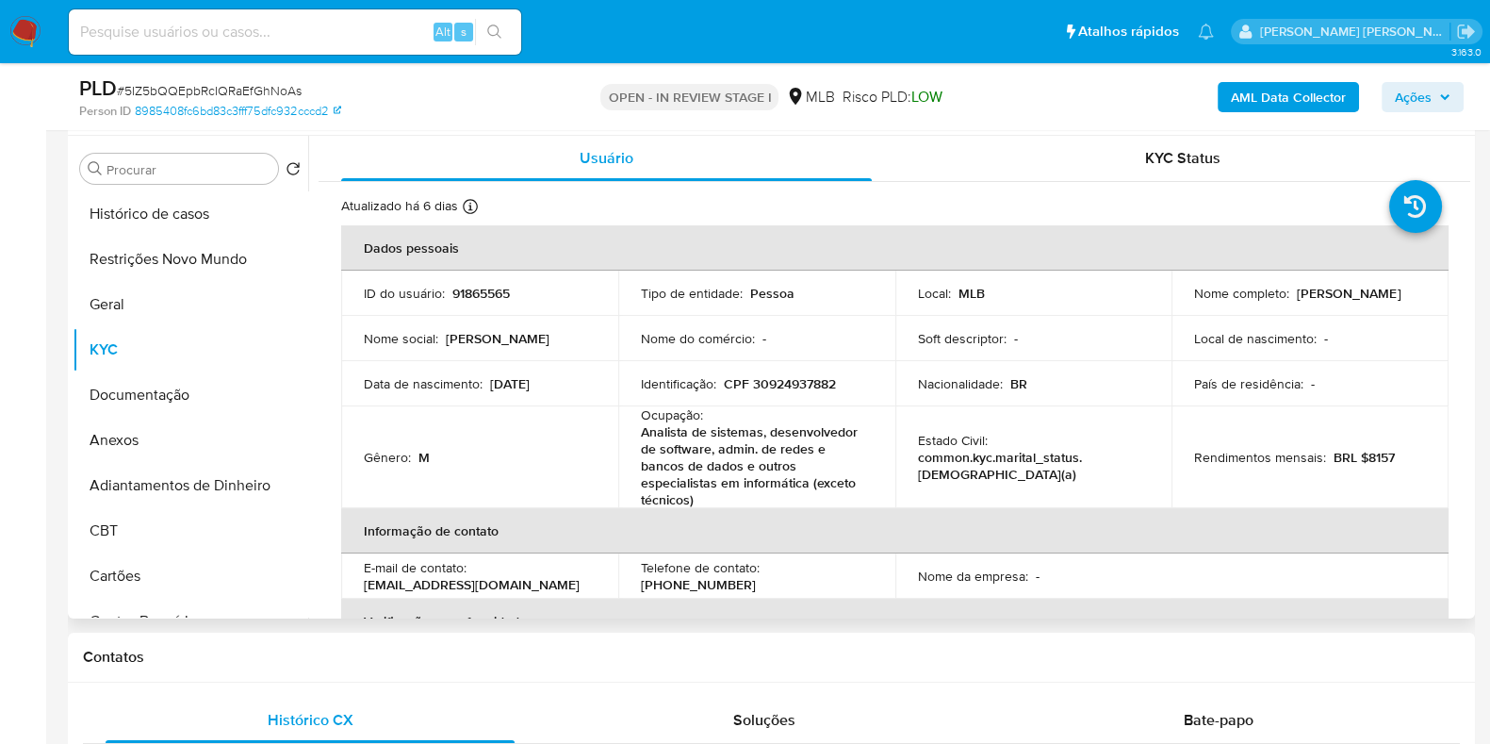
drag, startPoint x: 1345, startPoint y: 297, endPoint x: 1183, endPoint y: 305, distance: 162.4
click at [1183, 305] on td "Nome completo : Roberto Rodrigues Matielo" at bounding box center [1310, 293] width 277 height 45
copy p "[PERSON_NAME]"
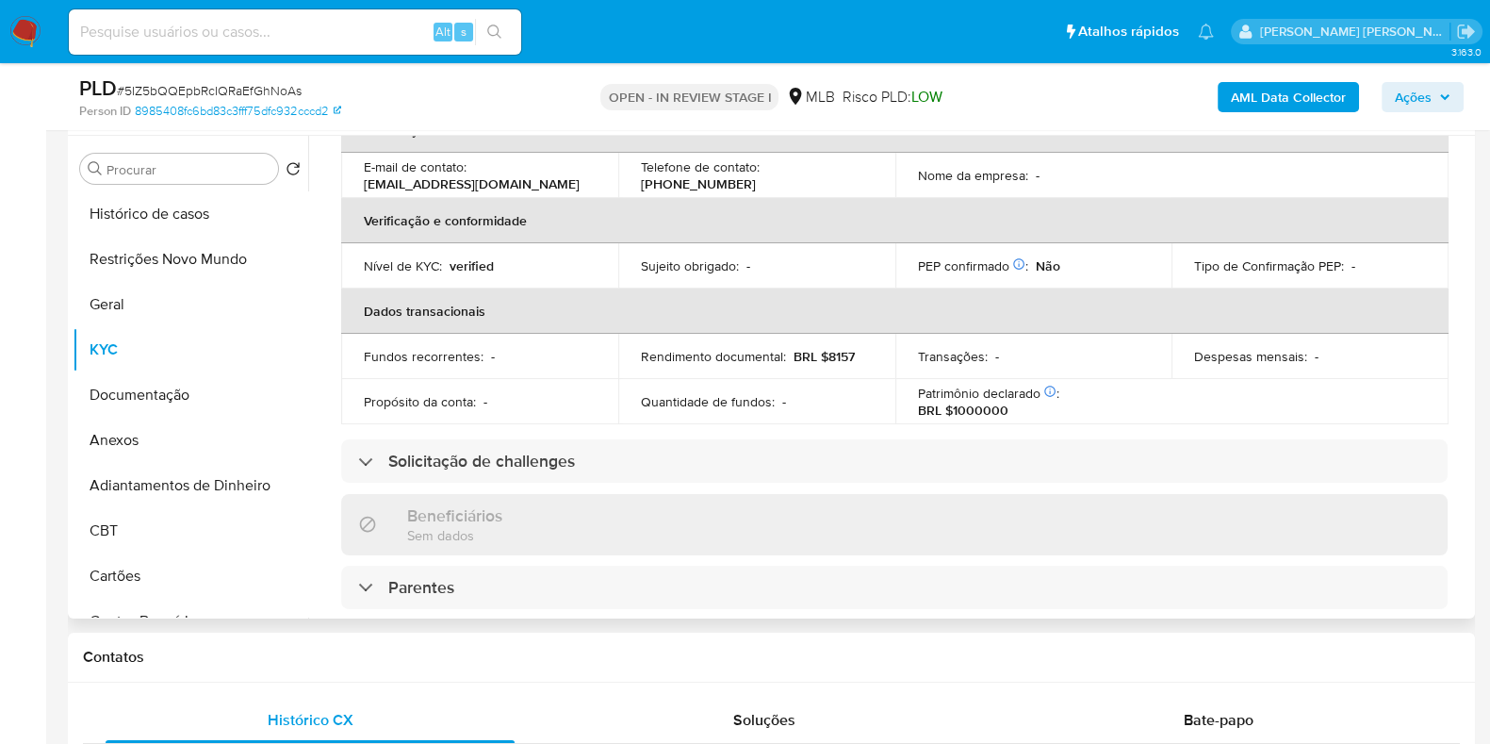
scroll to position [0, 0]
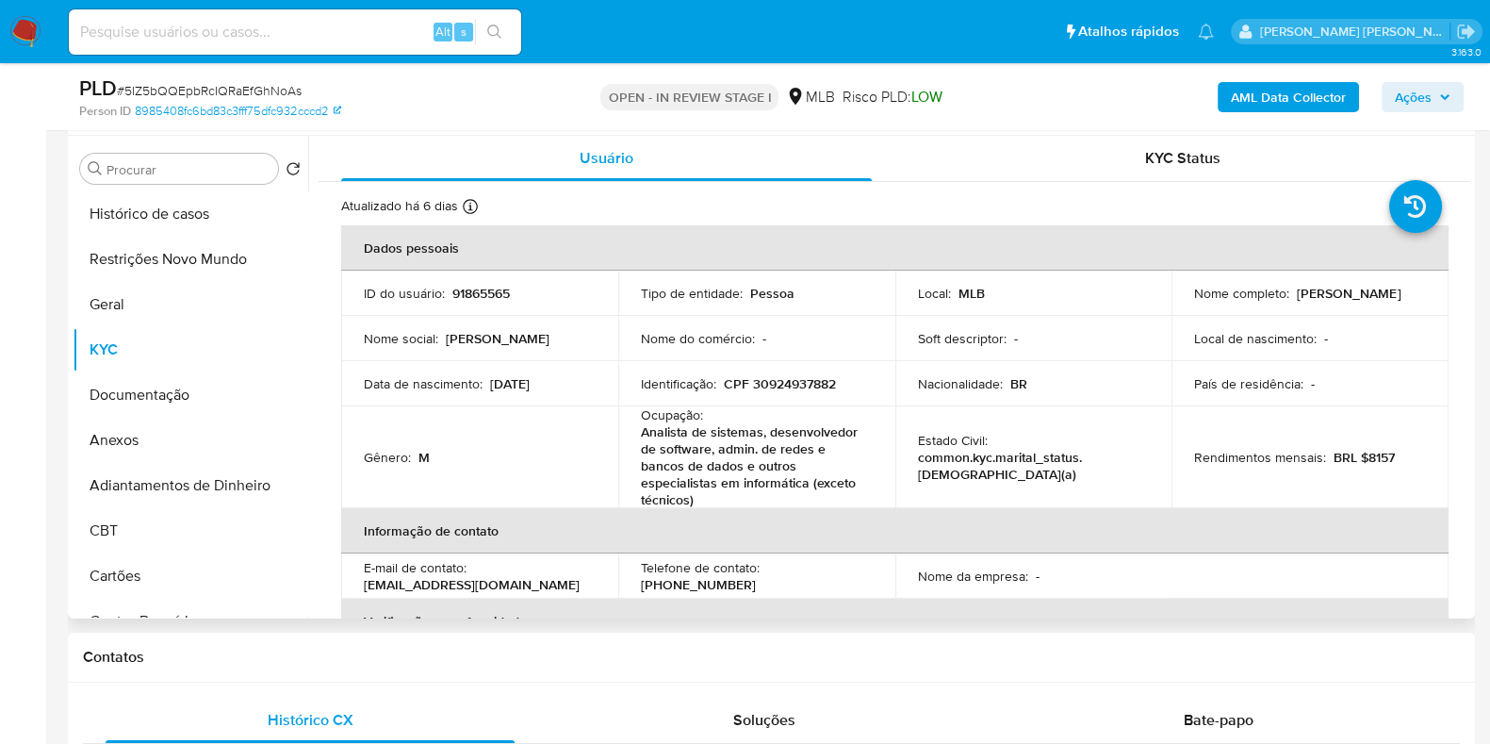
click at [780, 384] on p "CPF 30924937882" at bounding box center [780, 383] width 112 height 17
copy p "30924937882"
click at [191, 256] on button "Restrições Novo Mundo" at bounding box center [183, 259] width 221 height 45
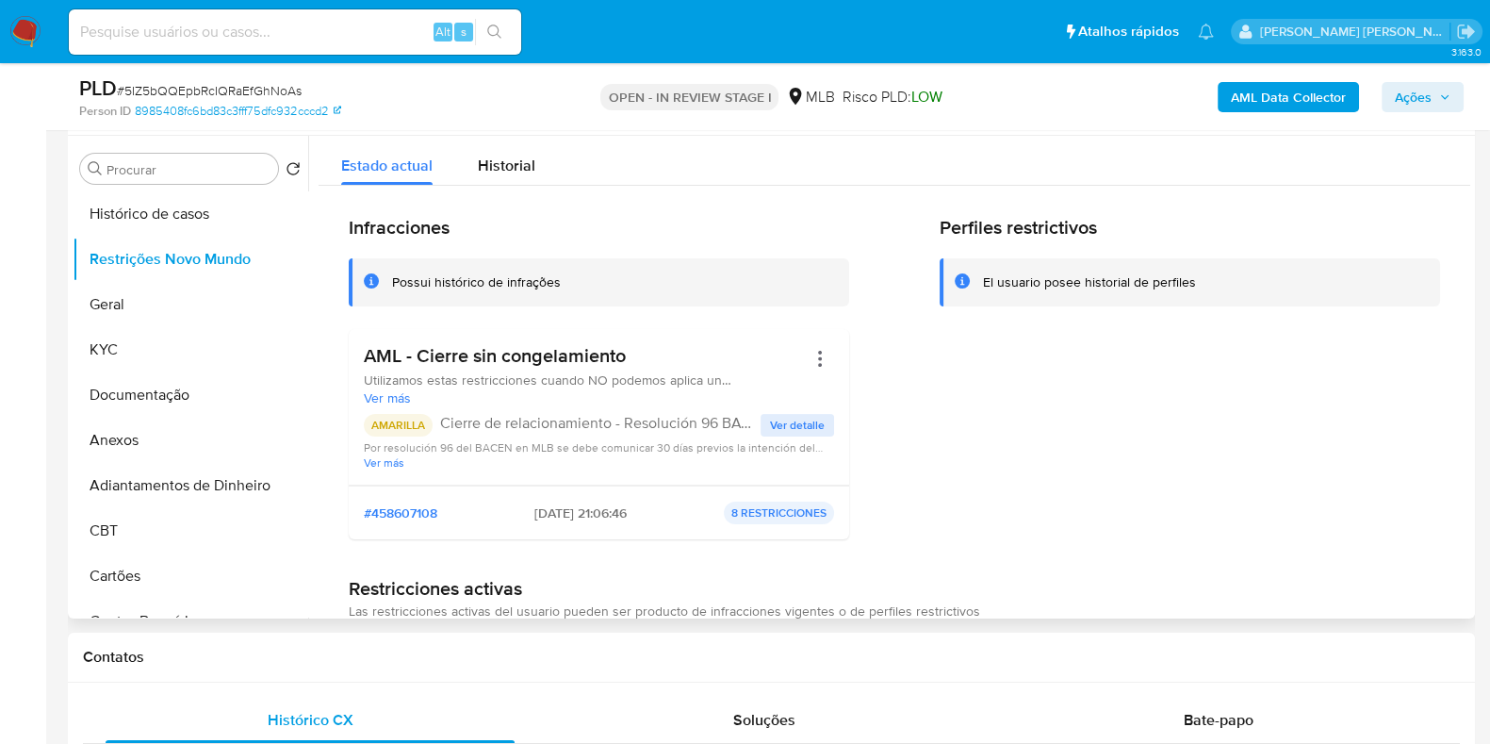
drag, startPoint x: 633, startPoint y: 354, endPoint x: 362, endPoint y: 357, distance: 270.6
click at [362, 357] on div "AML - Cierre sin congelamiento Utilizamos estas restricciones cuando NO podemos…" at bounding box center [599, 407] width 501 height 156
click at [186, 380] on button "Documentação" at bounding box center [183, 394] width 221 height 45
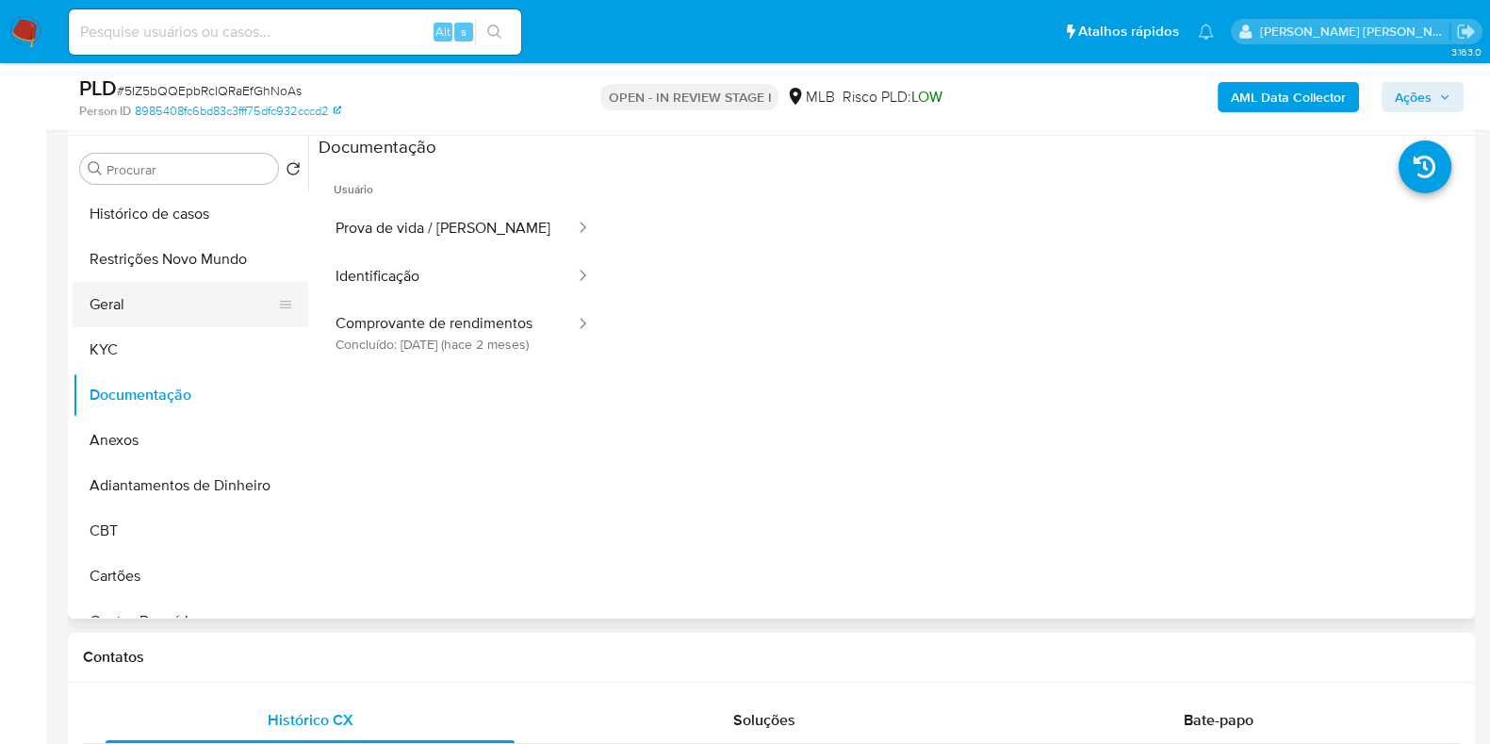
click at [151, 286] on button "Geral" at bounding box center [183, 304] width 221 height 45
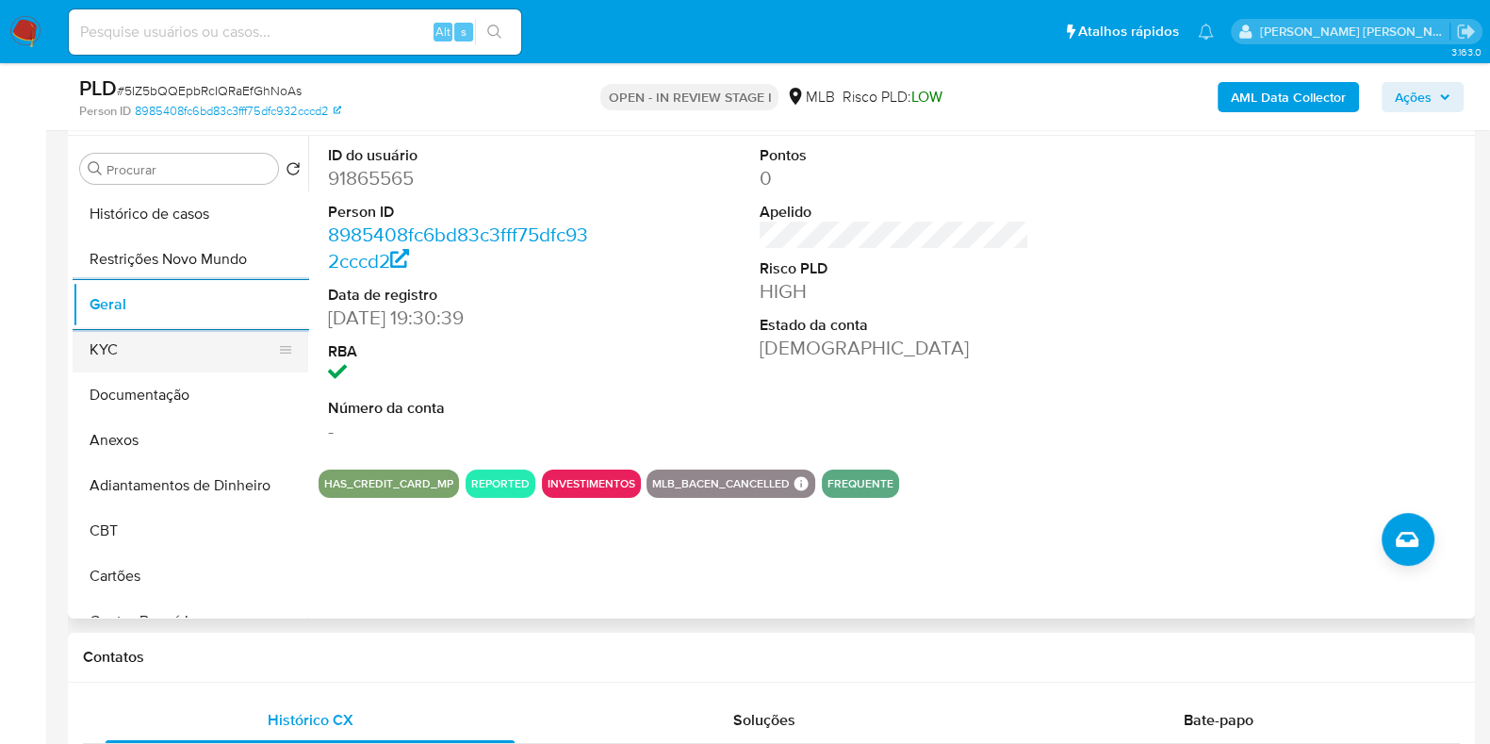
click at [189, 351] on button "KYC" at bounding box center [183, 349] width 221 height 45
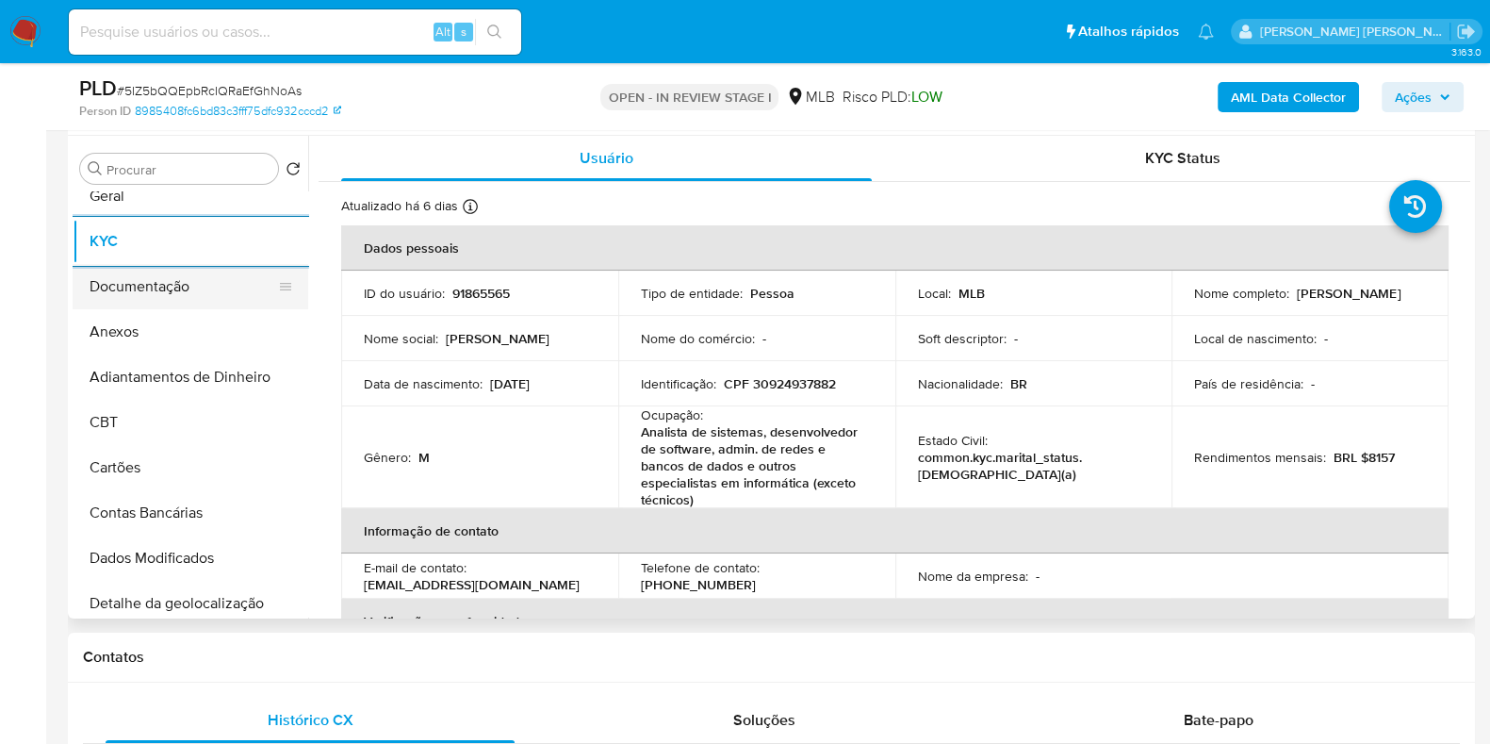
scroll to position [353, 0]
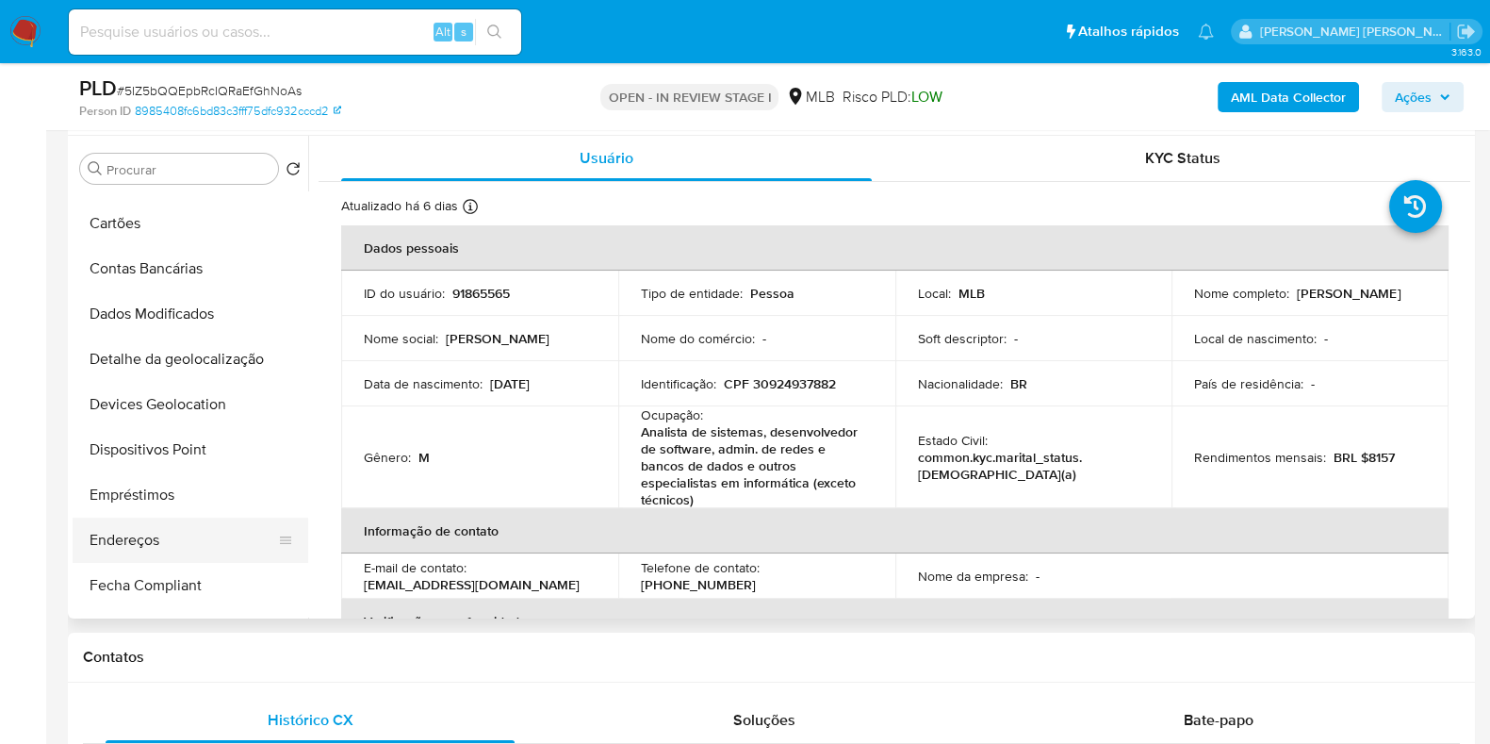
click at [159, 524] on button "Endereços" at bounding box center [183, 540] width 221 height 45
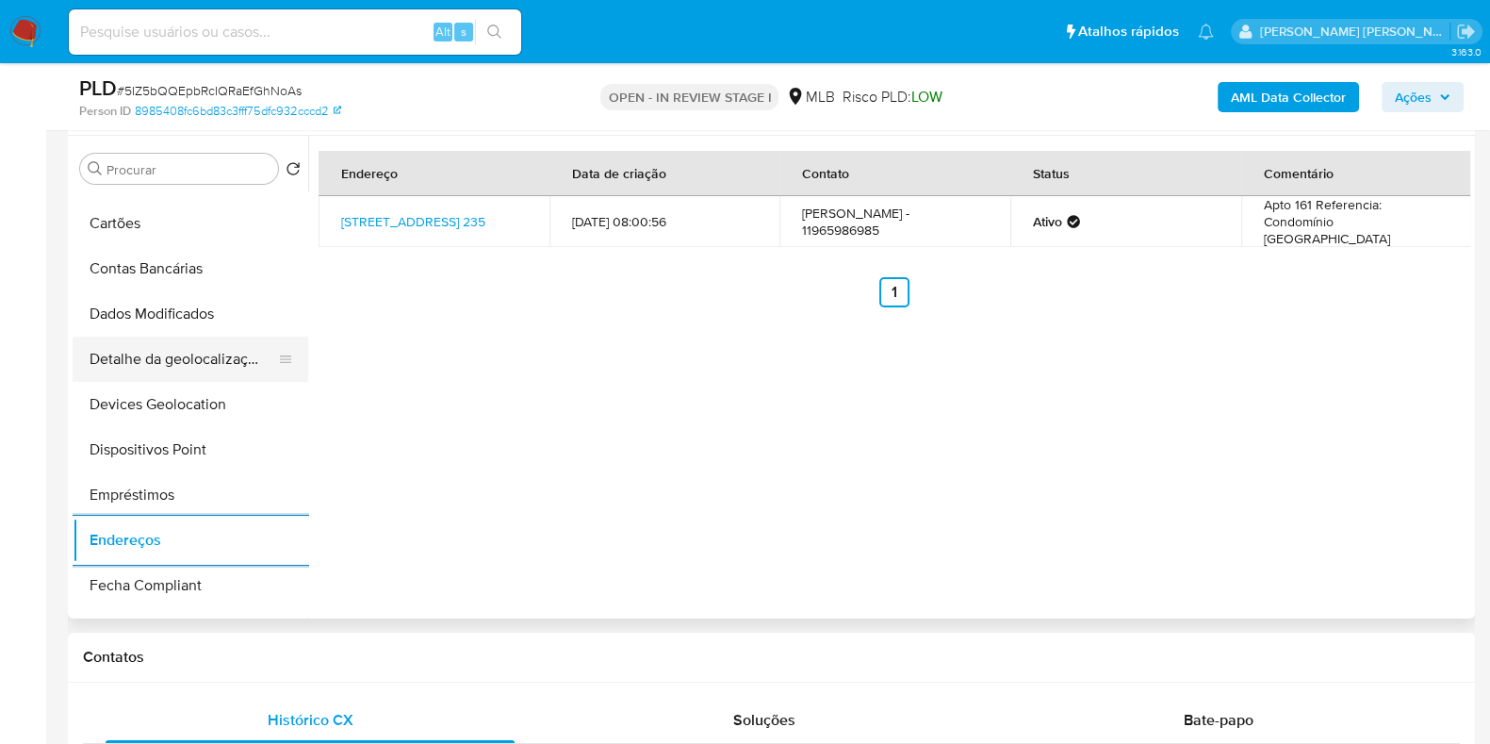
click at [152, 348] on button "Detalhe da geolocalização" at bounding box center [183, 359] width 221 height 45
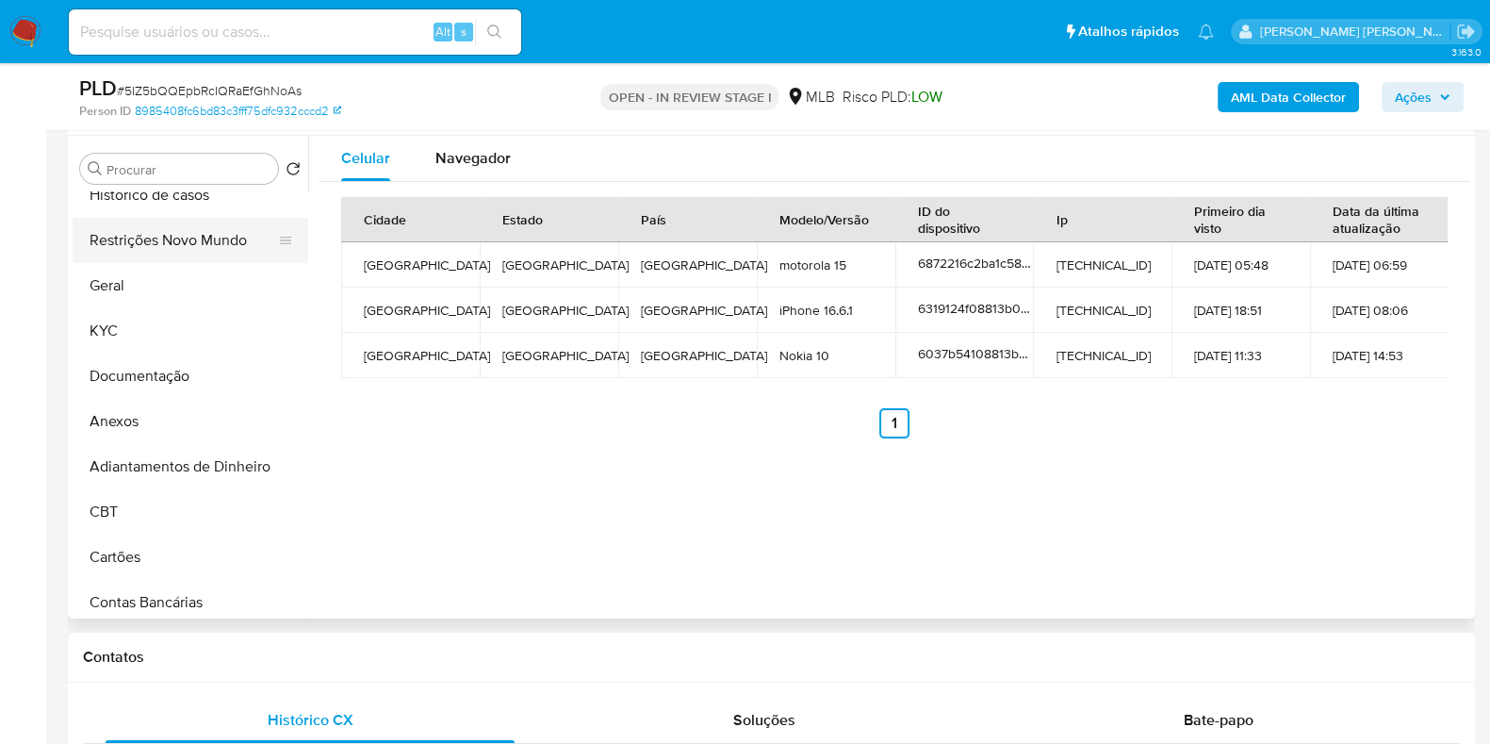
scroll to position [0, 0]
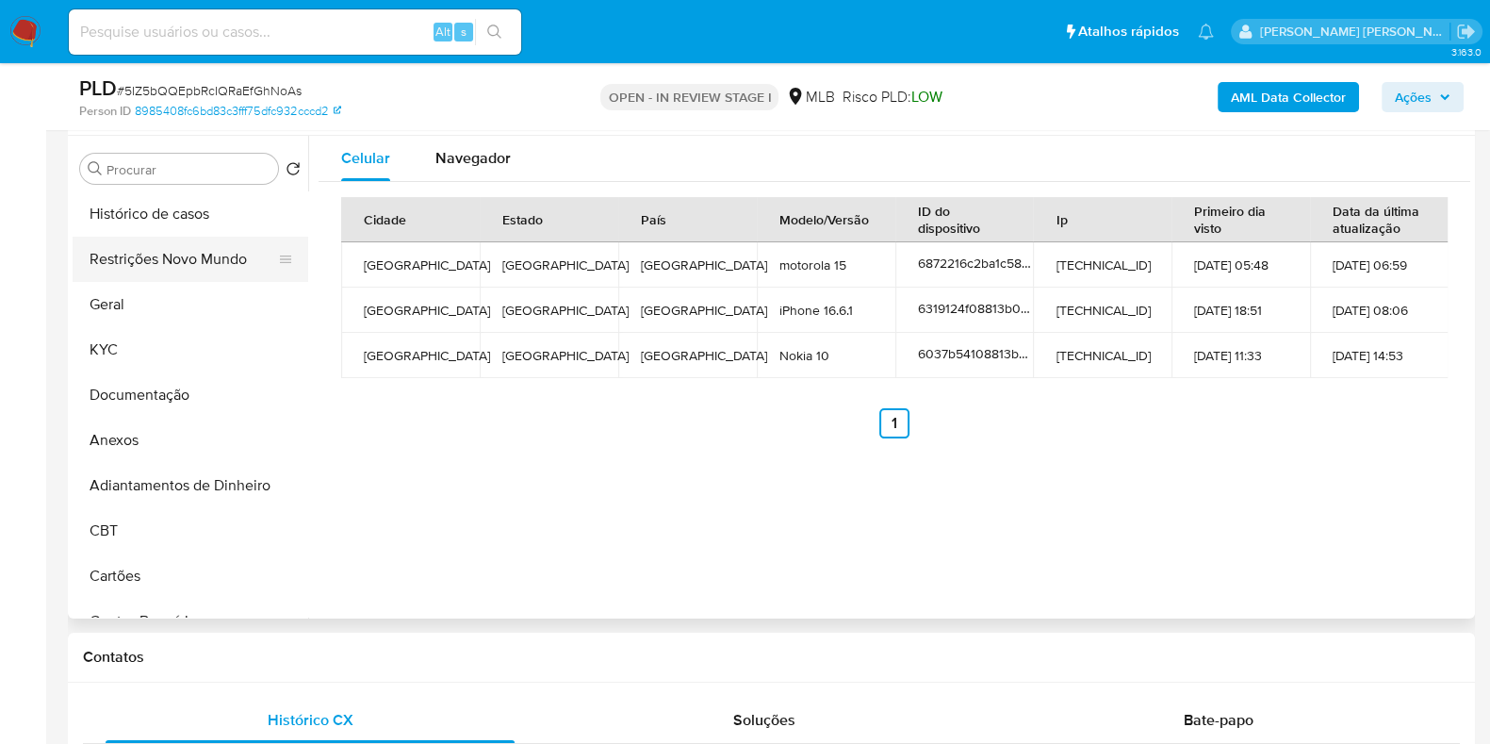
click at [156, 255] on button "Restrições Novo Mundo" at bounding box center [183, 259] width 221 height 45
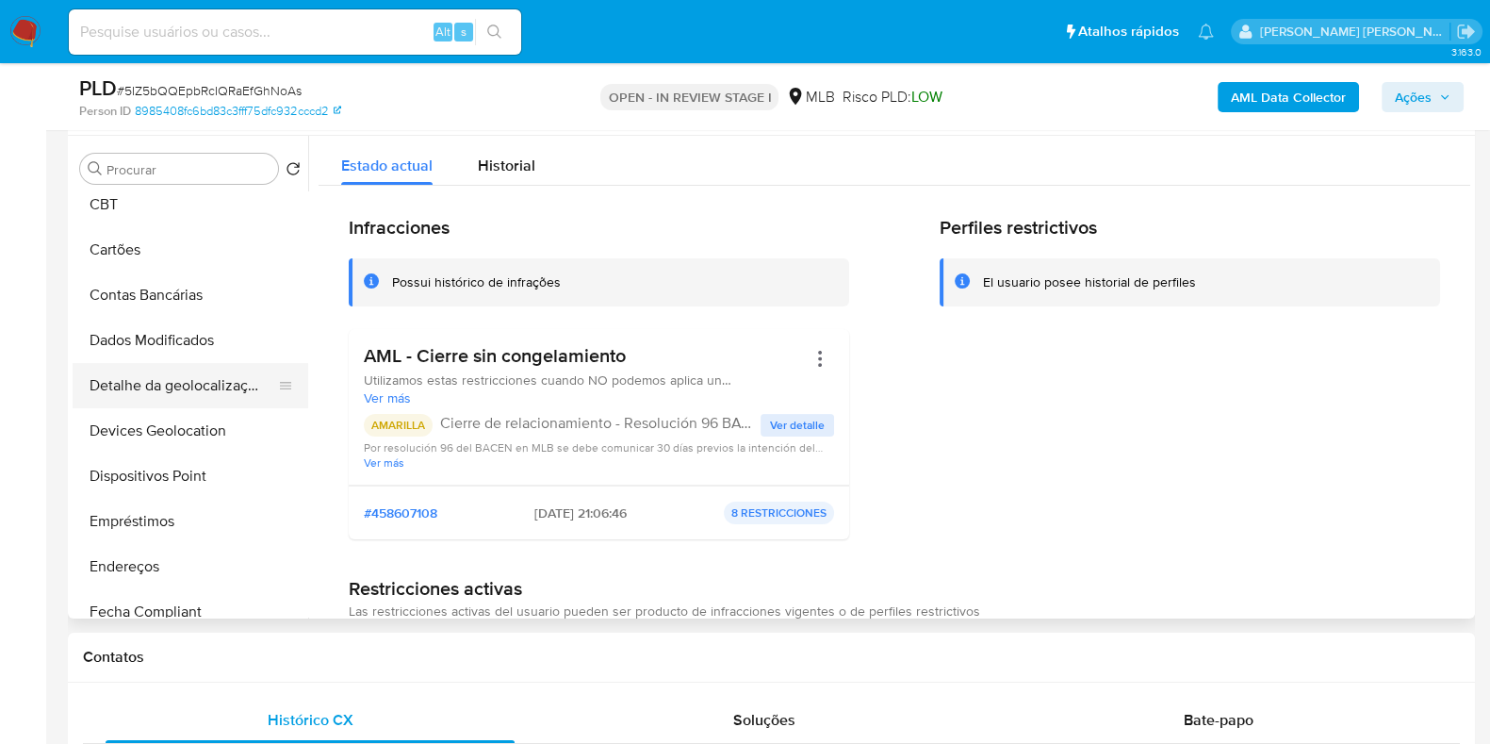
scroll to position [353, 0]
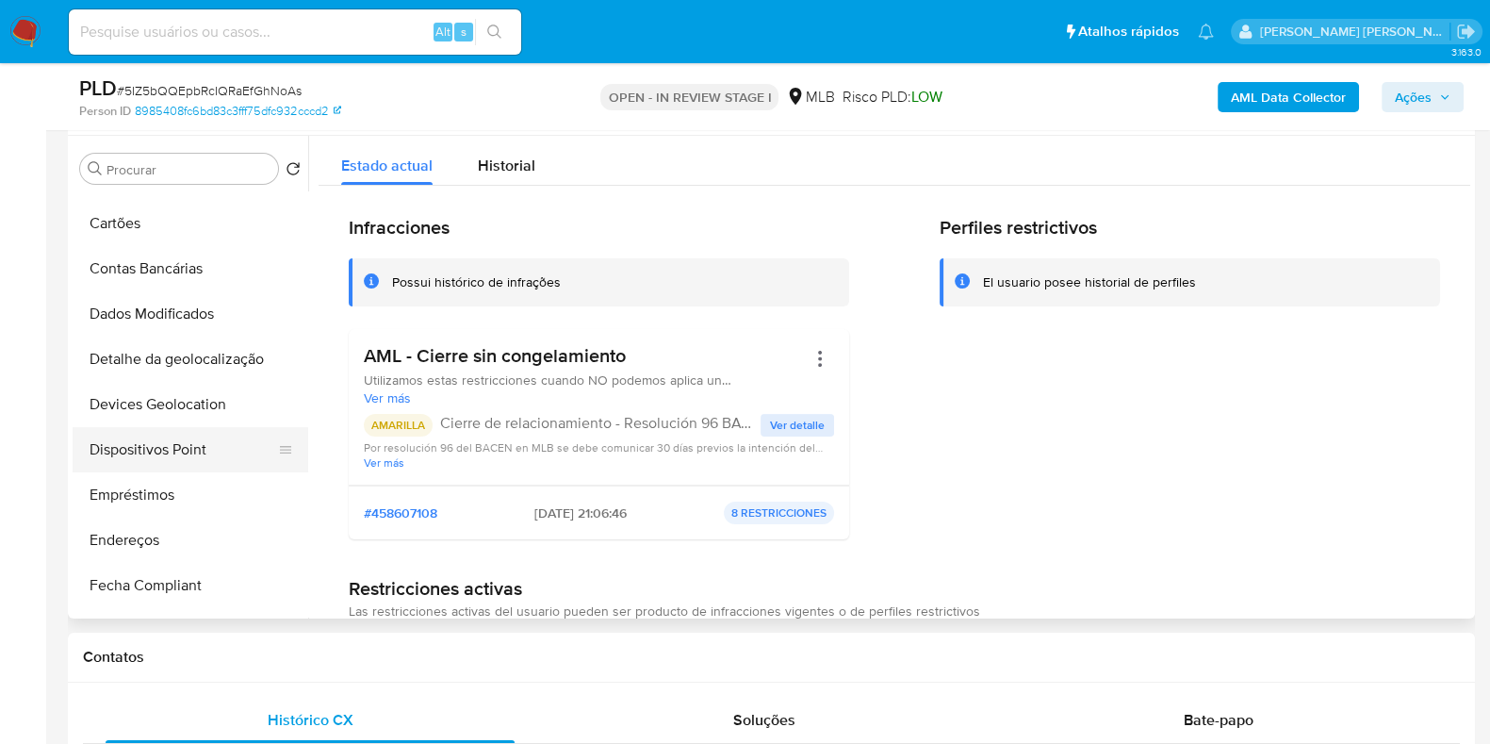
click at [186, 449] on button "Dispositivos Point" at bounding box center [183, 449] width 221 height 45
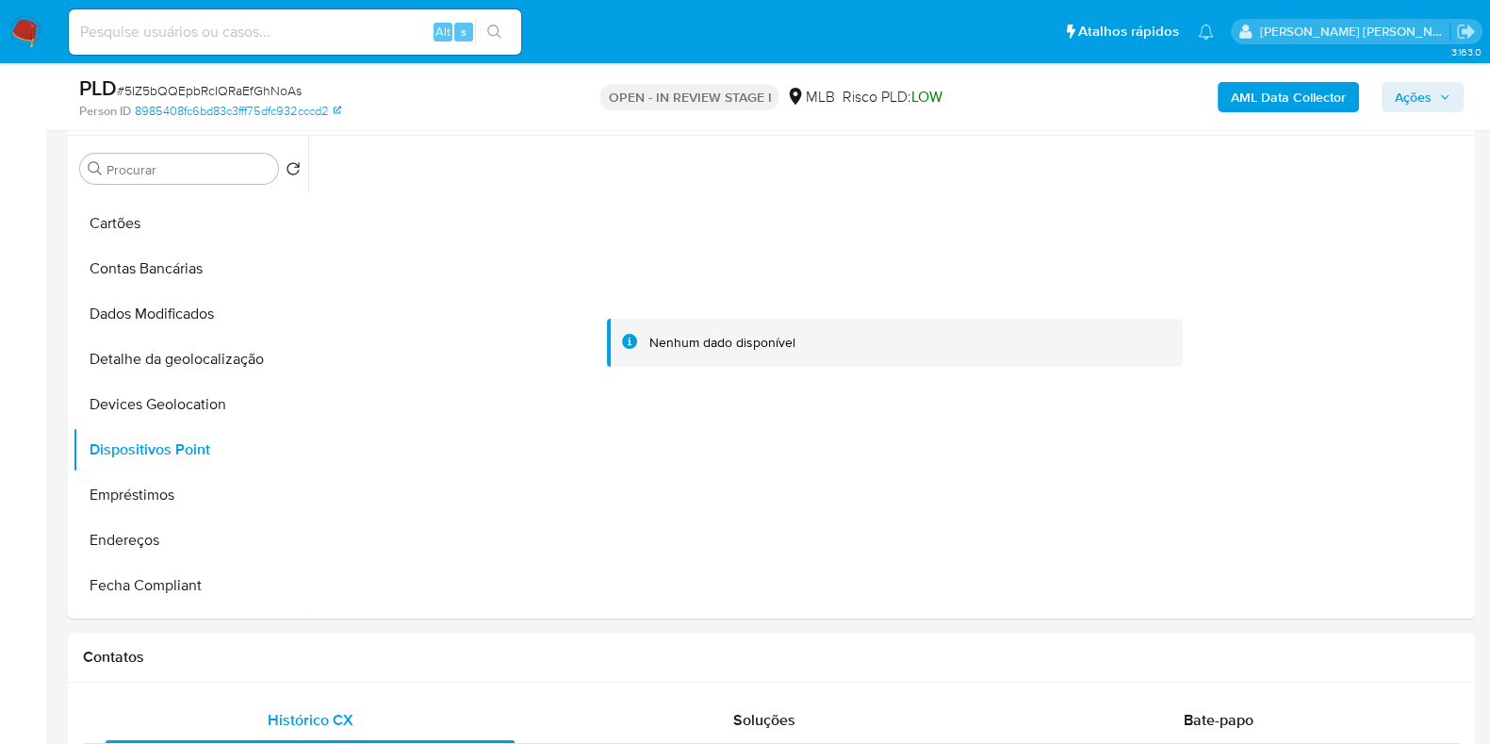
click at [1277, 103] on b "AML Data Collector" at bounding box center [1288, 97] width 115 height 30
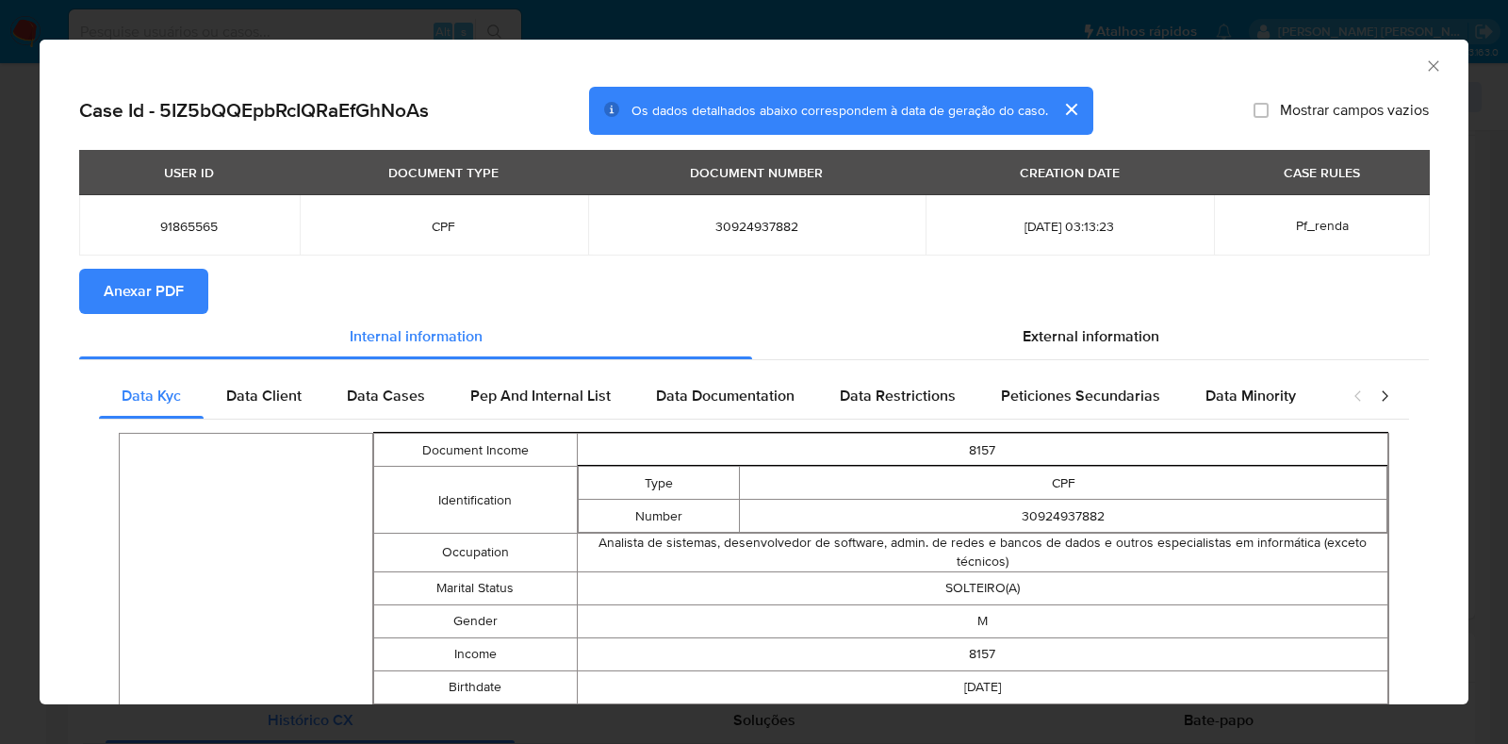
click at [156, 296] on span "Anexar PDF" at bounding box center [144, 291] width 80 height 41
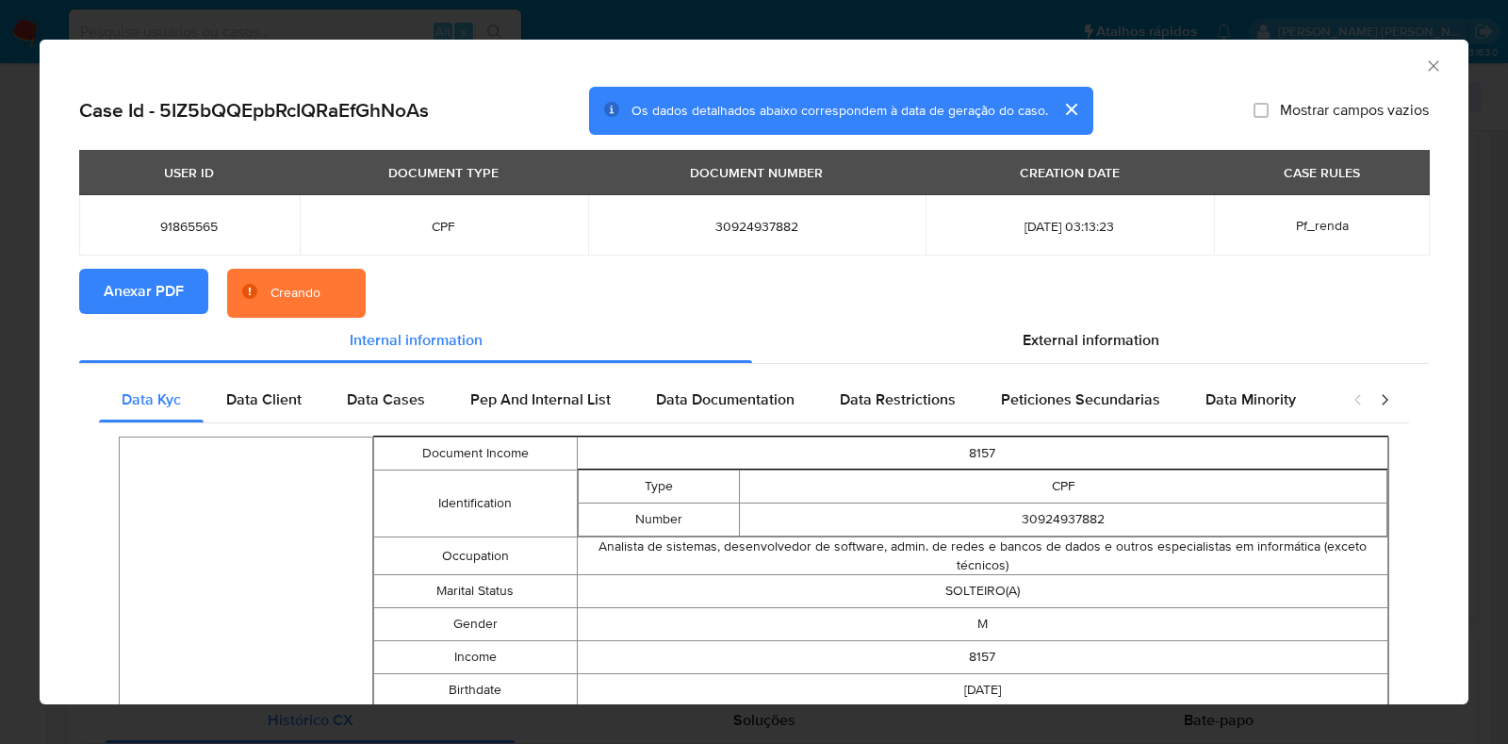
click at [0, 349] on div "AML Data Collector Case Id - 5IZ5bQQEpbRcIQRaEfGhNoAs Os dados detalhados abaix…" at bounding box center [754, 372] width 1508 height 744
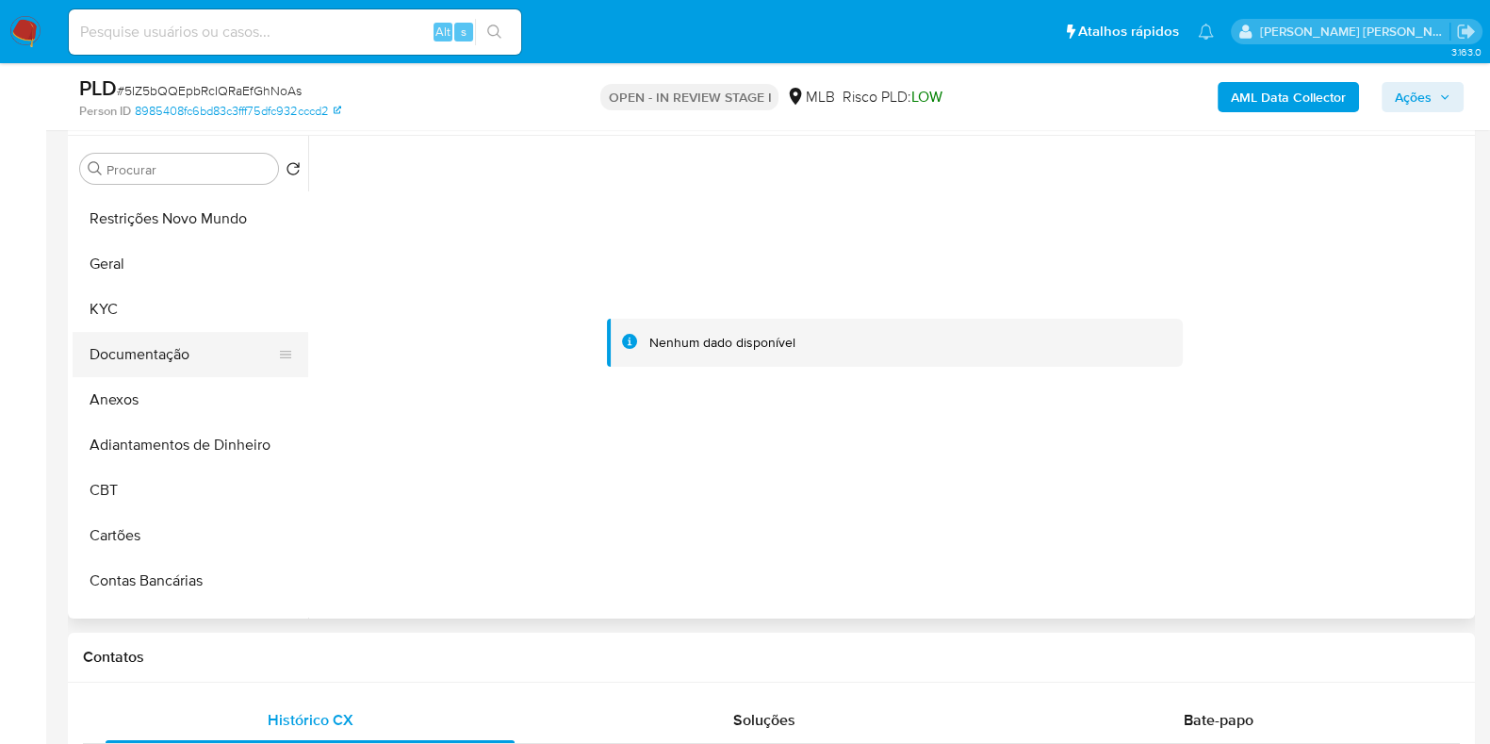
scroll to position [0, 0]
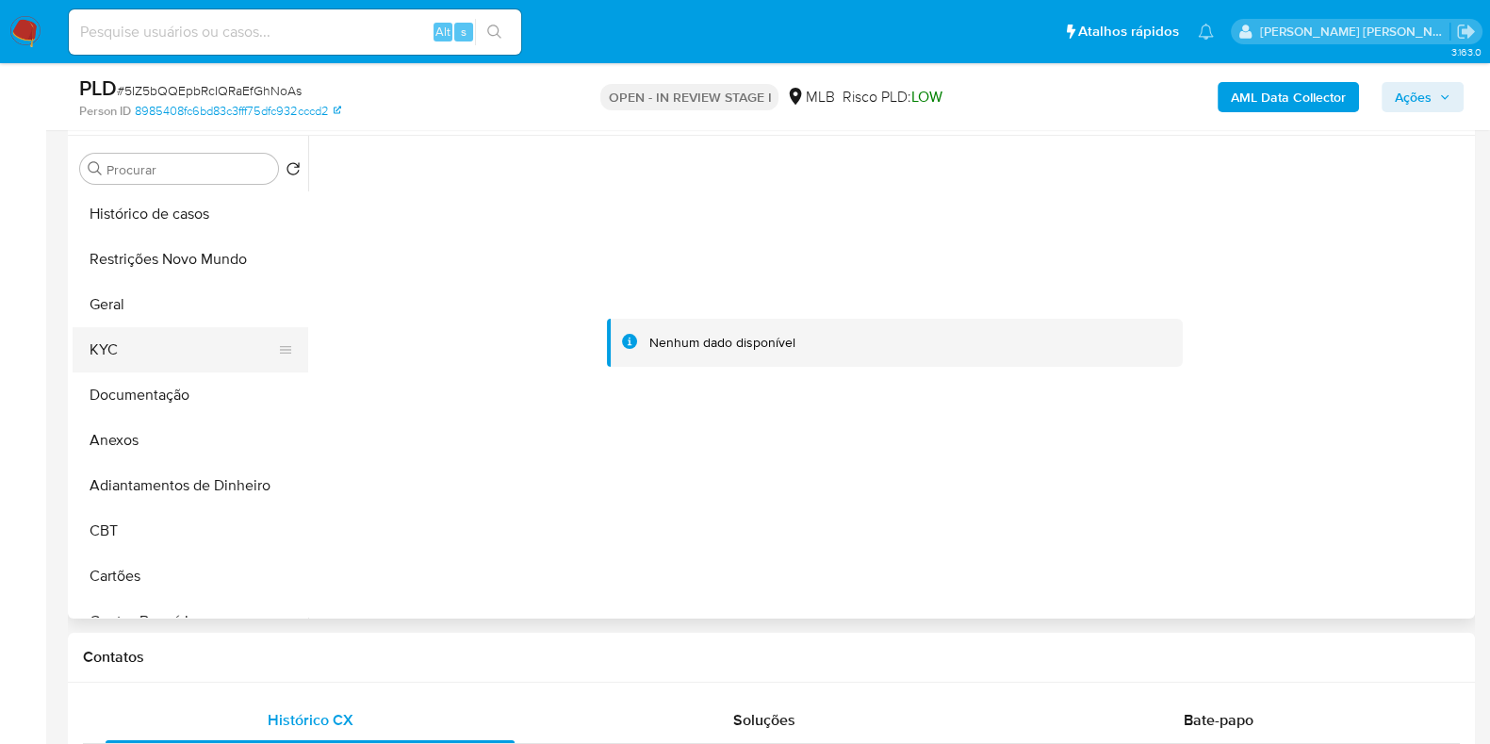
click at [164, 347] on button "KYC" at bounding box center [183, 349] width 221 height 45
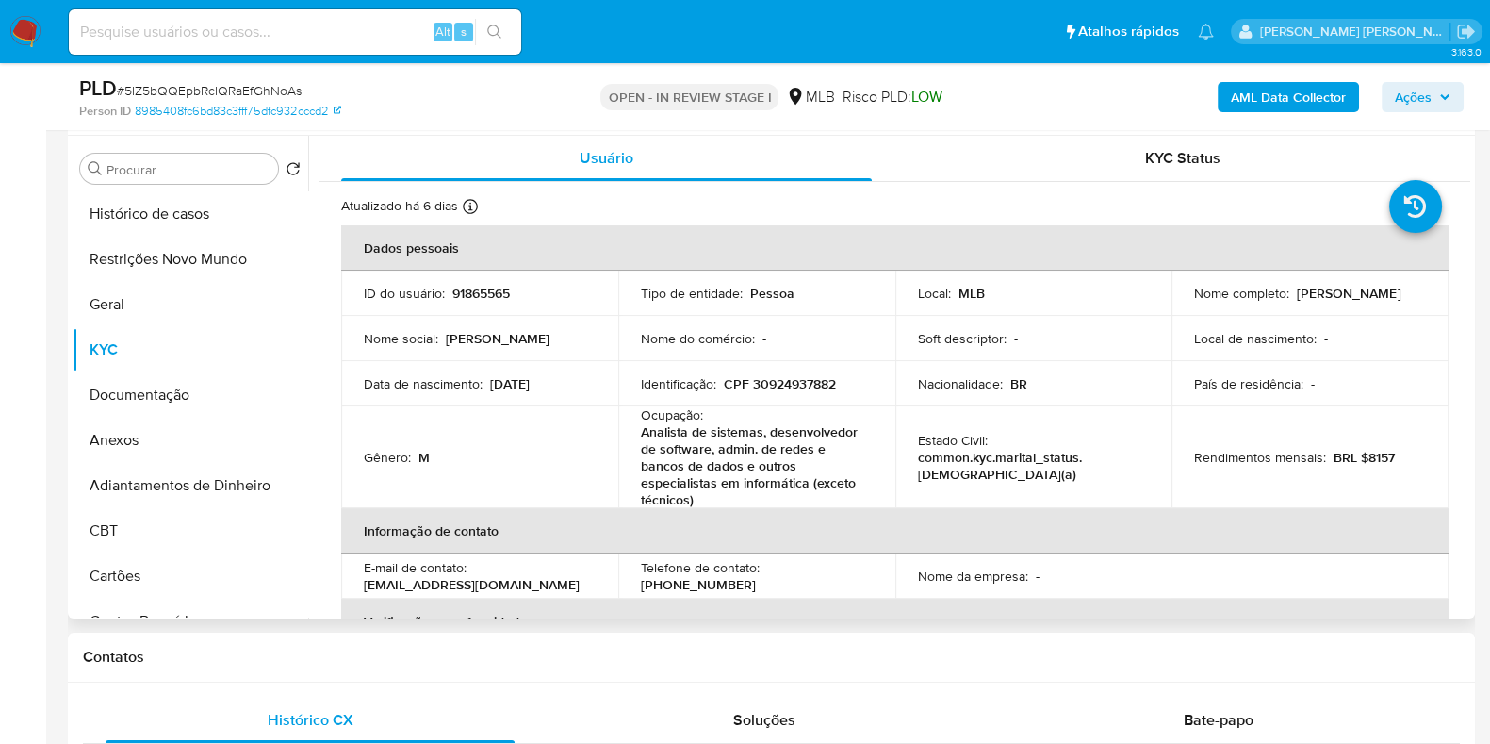
drag, startPoint x: 1369, startPoint y: 297, endPoint x: 1178, endPoint y: 310, distance: 190.9
click at [1178, 310] on td "Nome completo : Roberto Rodrigues Matielo" at bounding box center [1310, 293] width 277 height 45
copy p "[PERSON_NAME]"
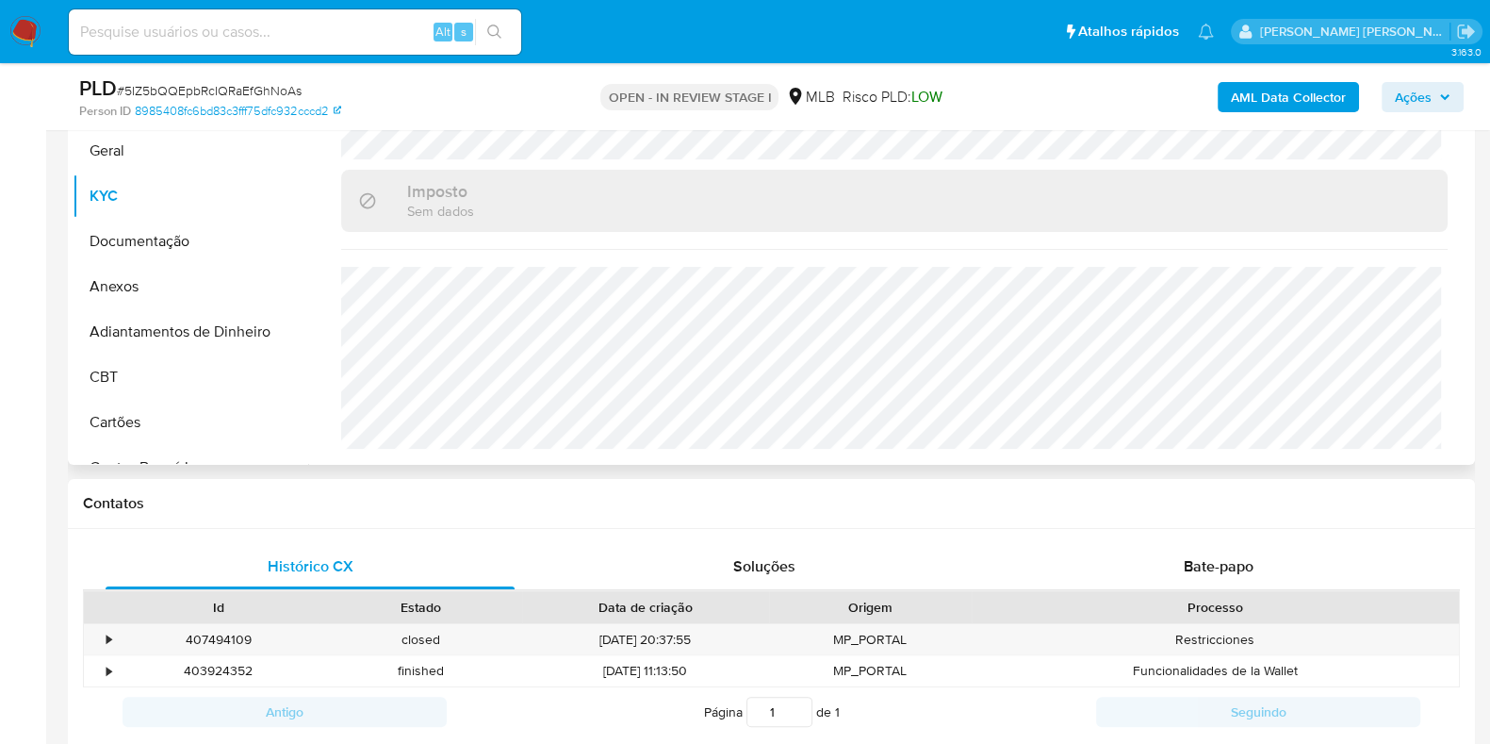
scroll to position [354, 0]
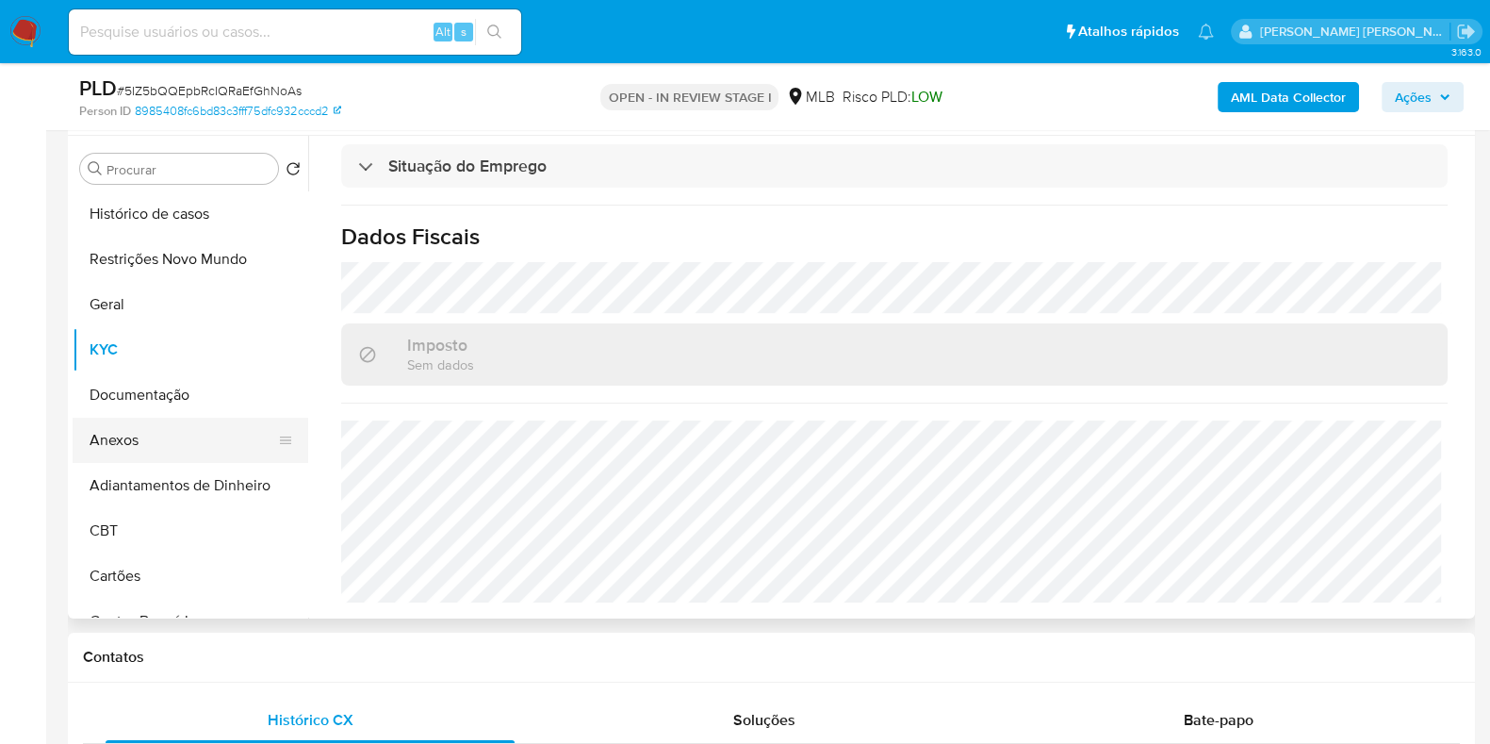
click at [156, 433] on button "Anexos" at bounding box center [183, 440] width 221 height 45
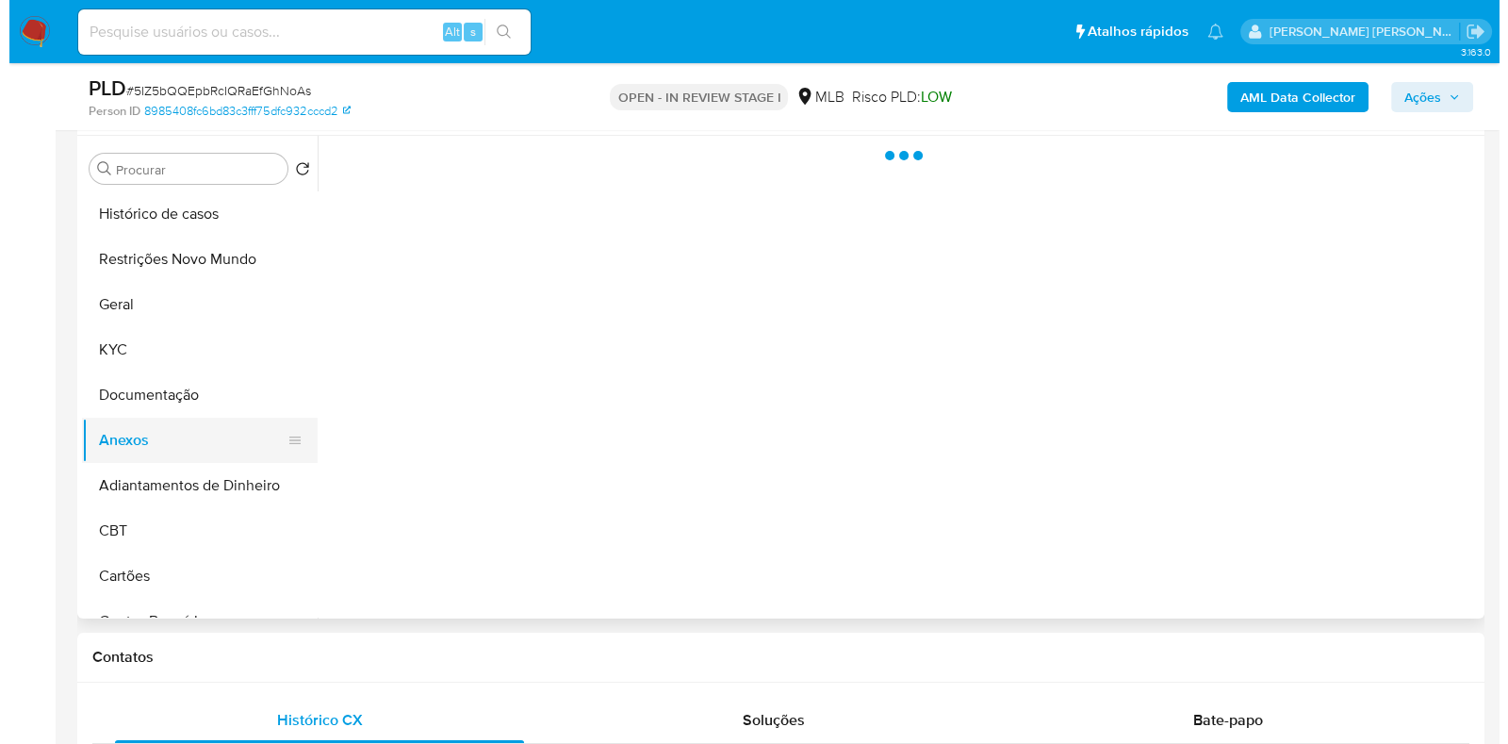
scroll to position [0, 0]
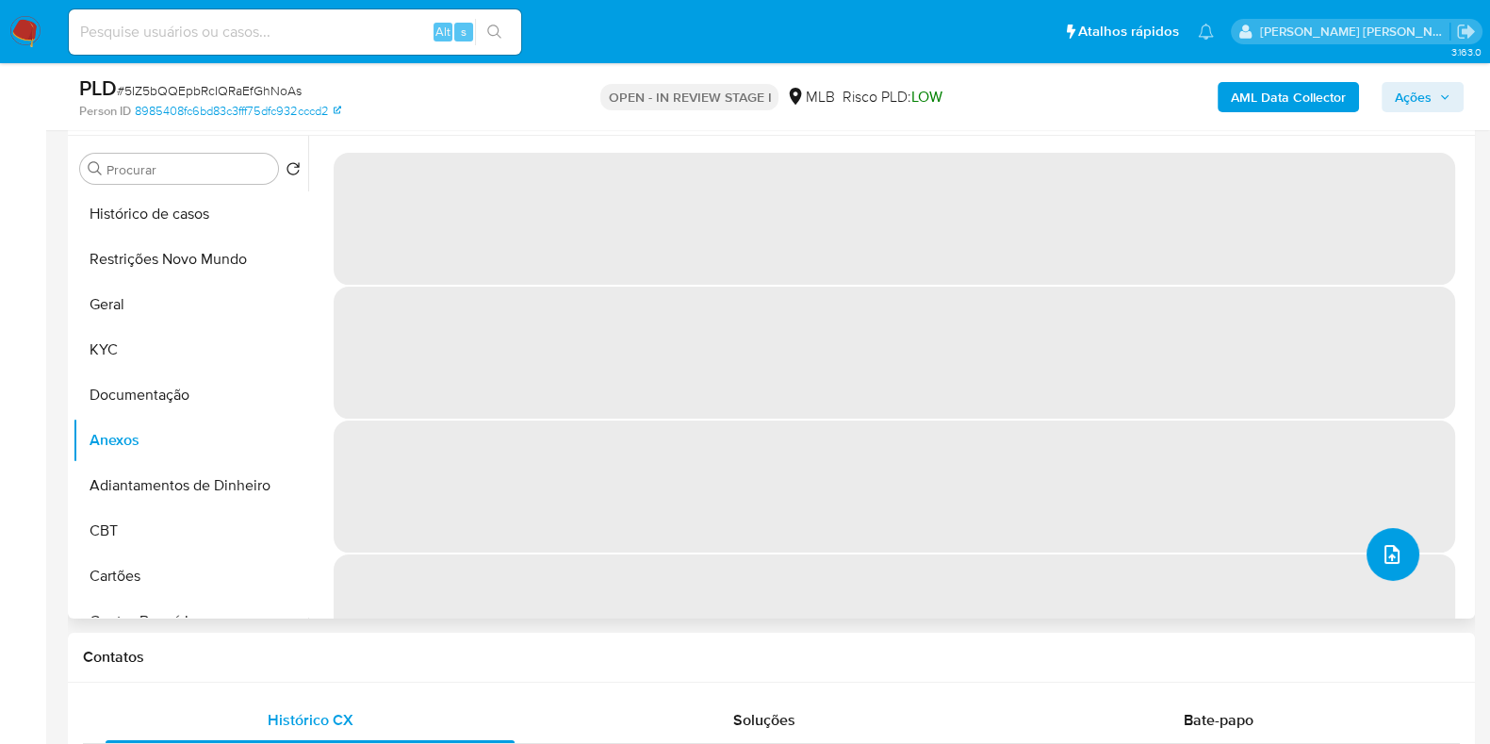
click at [1386, 552] on icon "upload-file" at bounding box center [1392, 554] width 23 height 23
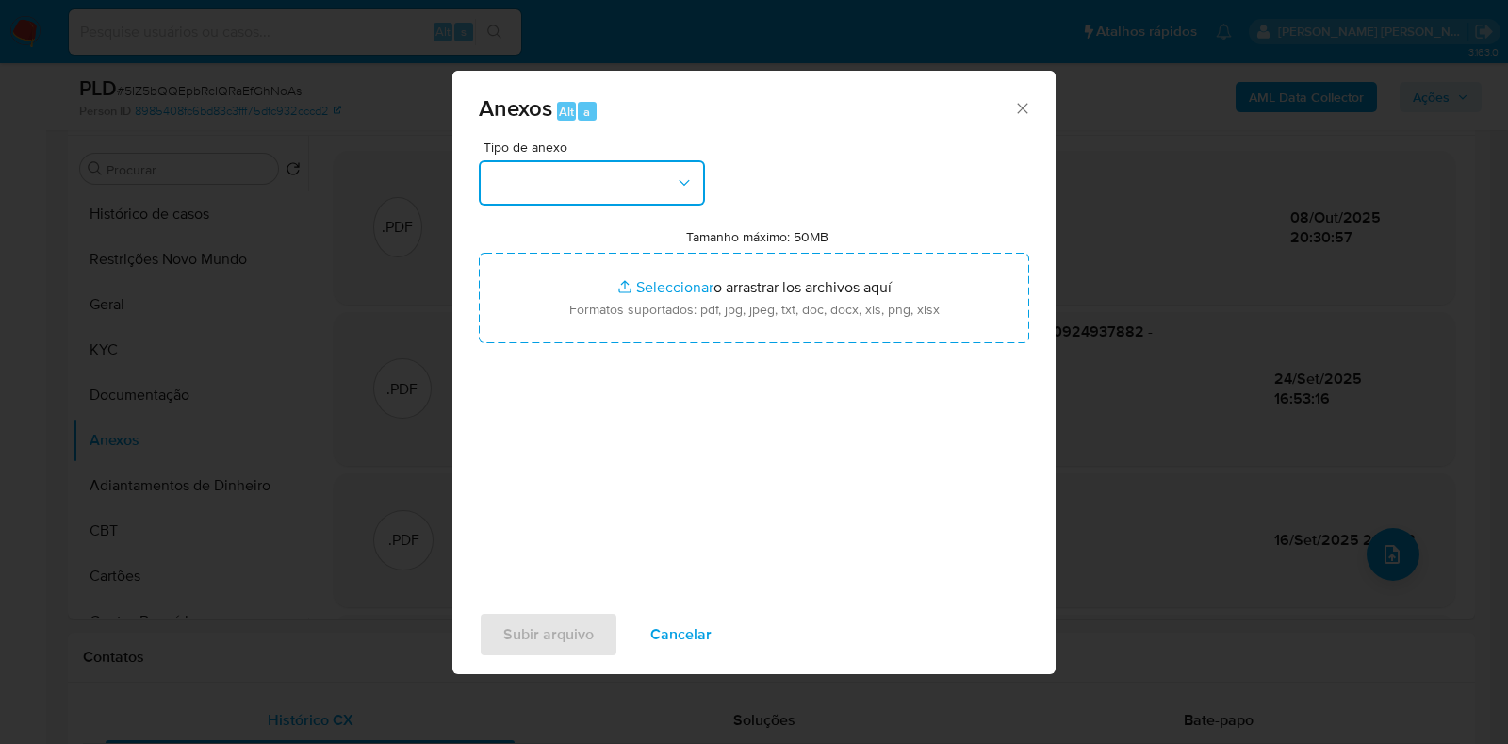
click at [627, 180] on button "button" at bounding box center [592, 182] width 226 height 45
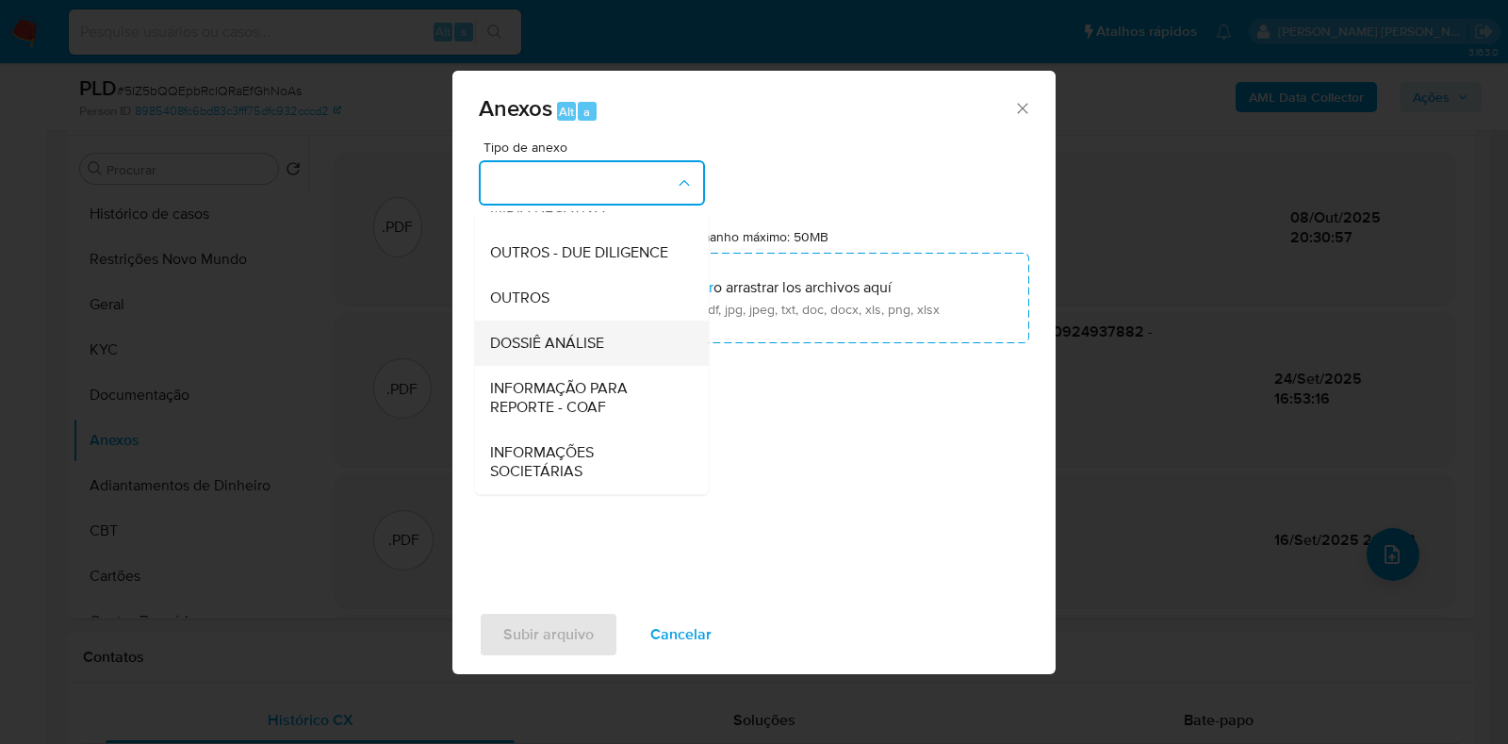
scroll to position [290, 0]
click at [570, 346] on span "DOSSIÊ ANÁLISE" at bounding box center [547, 343] width 114 height 19
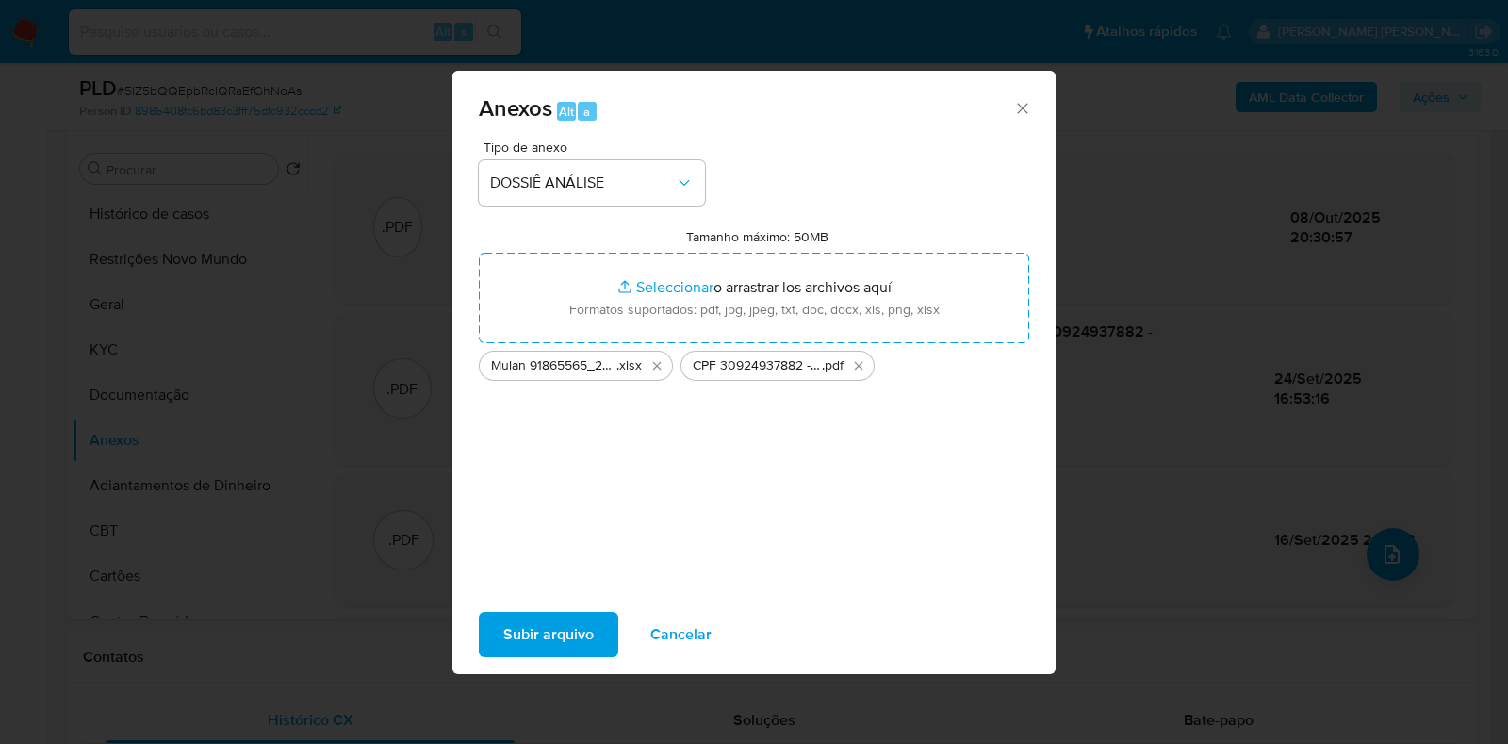
click at [551, 624] on span "Subir arquivo" at bounding box center [548, 634] width 90 height 41
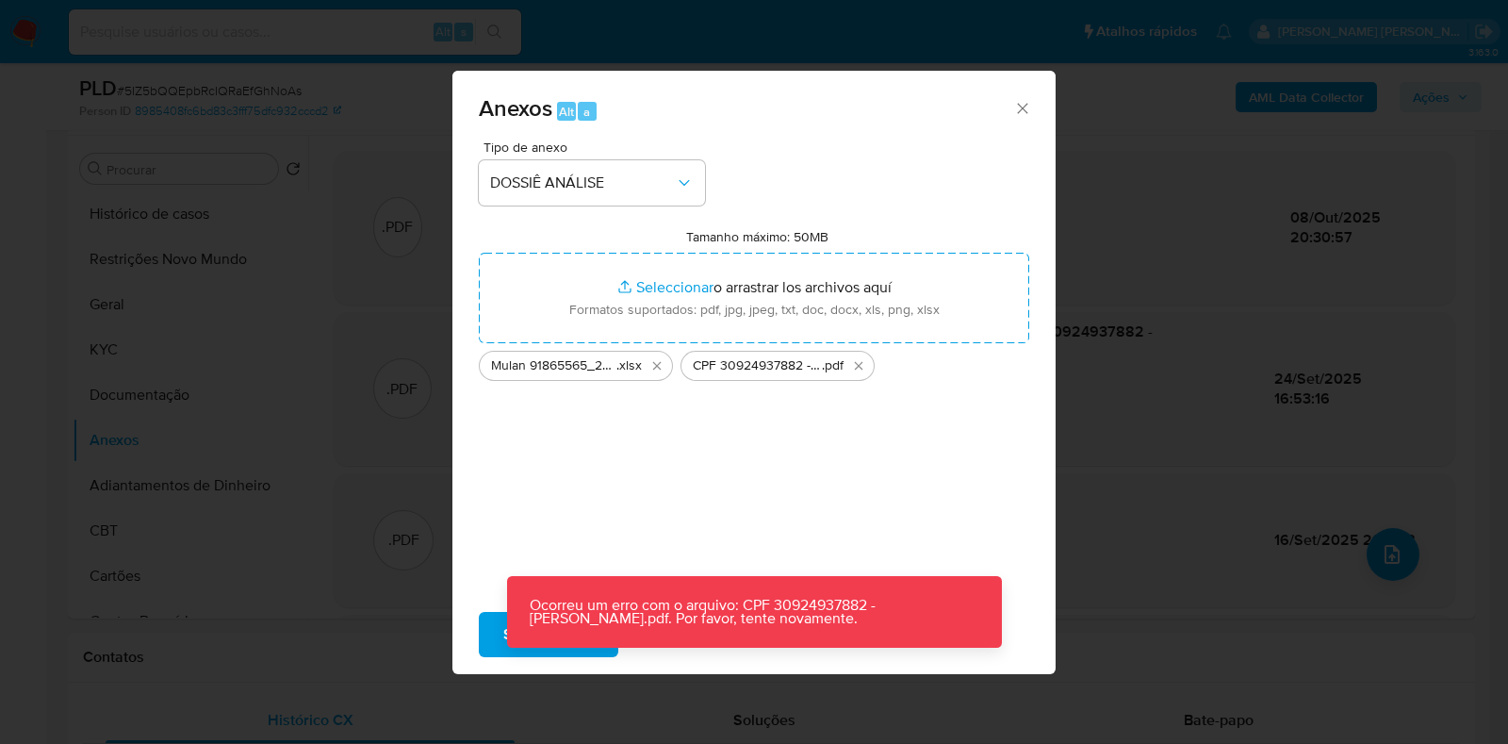
click at [1185, 341] on div "Anexos Alt a Tipo de anexo DOSSIÊ ANÁLISE Tamanho máximo: 50MB Seleccionar arch…" at bounding box center [754, 372] width 1508 height 744
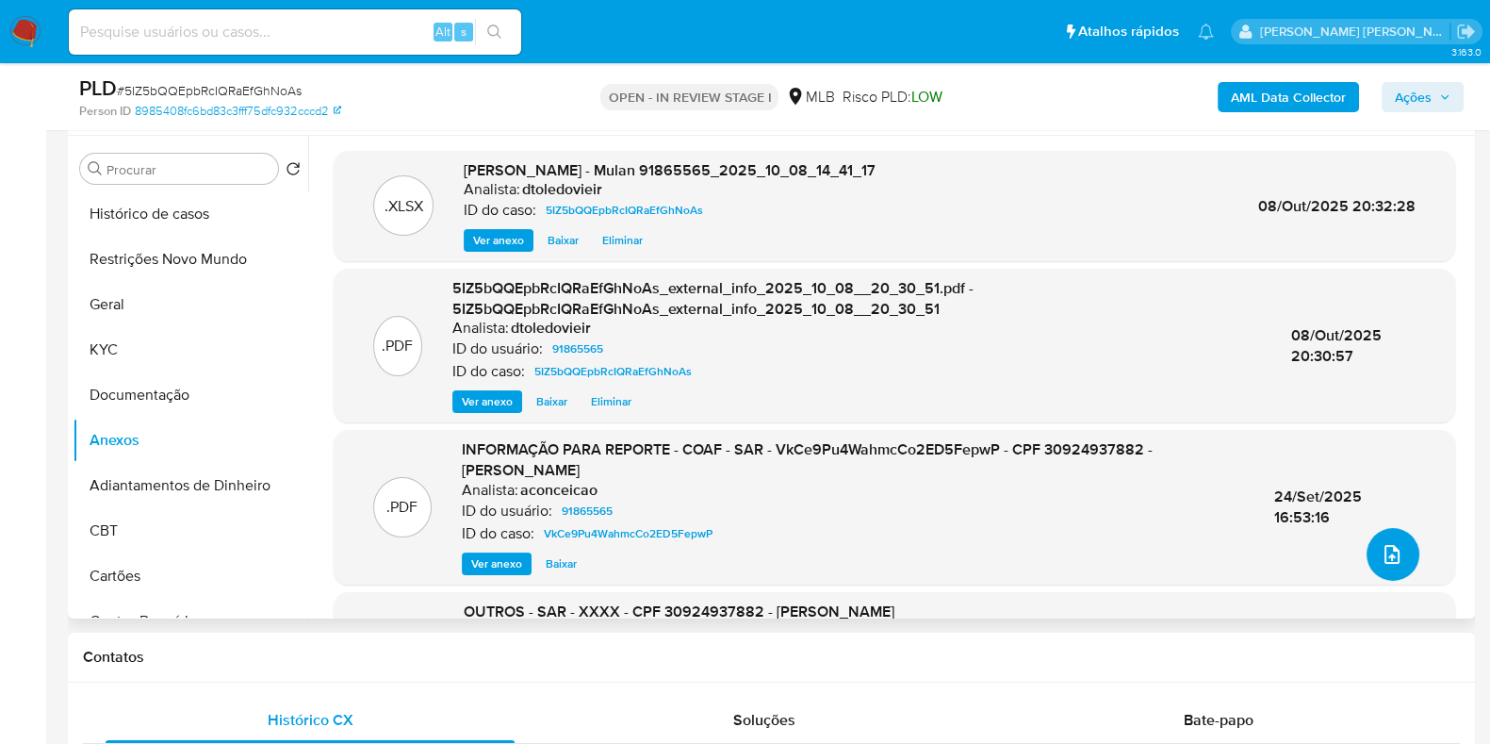
click at [1387, 549] on icon "upload-file" at bounding box center [1392, 554] width 23 height 23
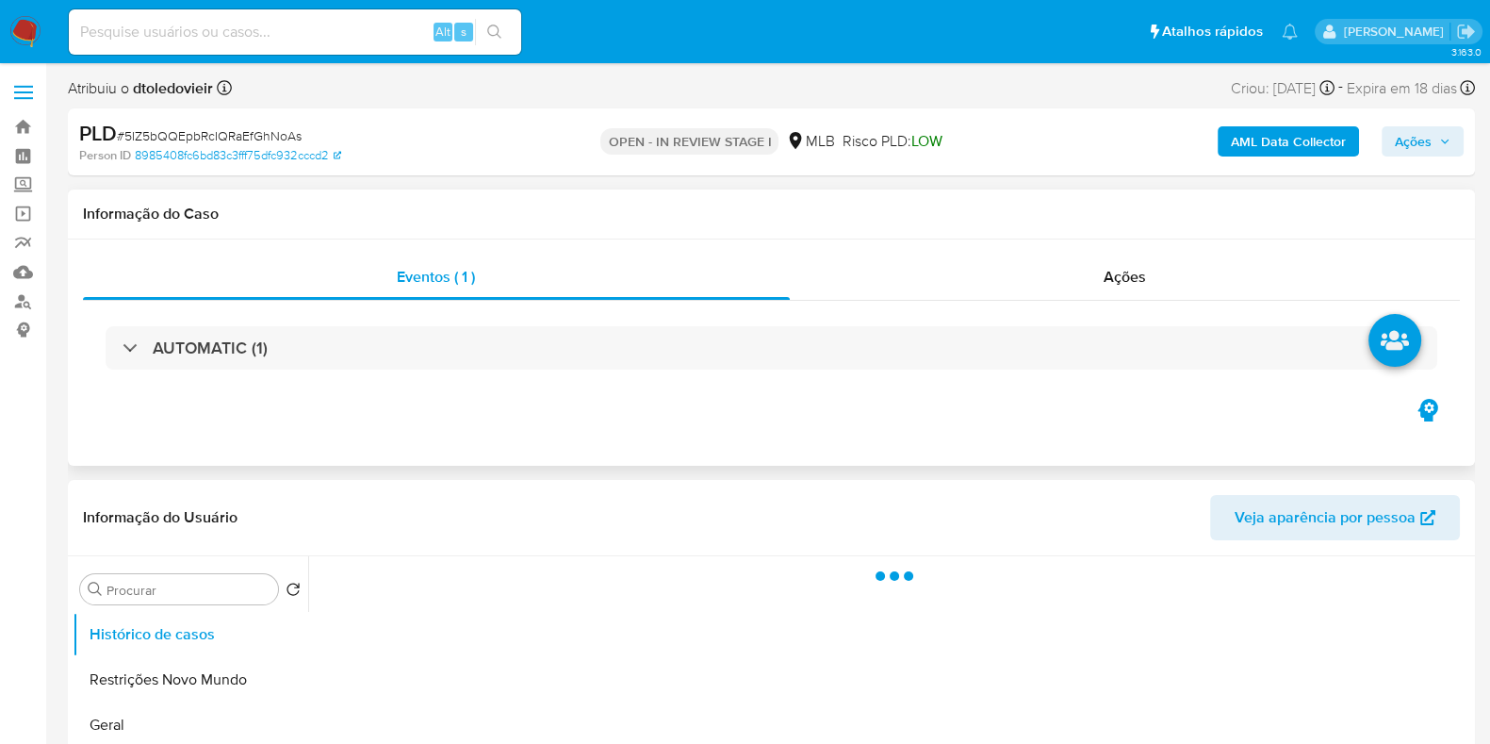
select select "10"
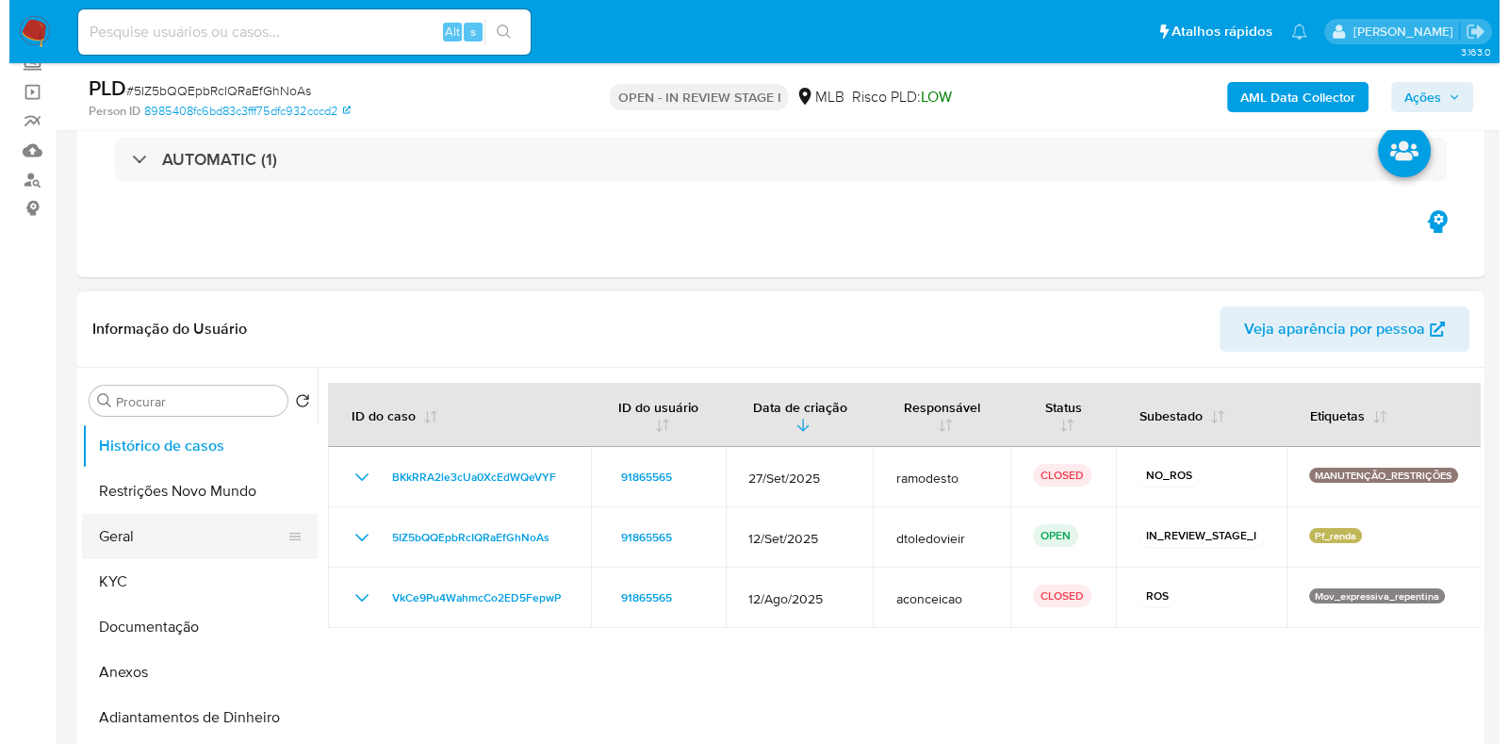
scroll to position [235, 0]
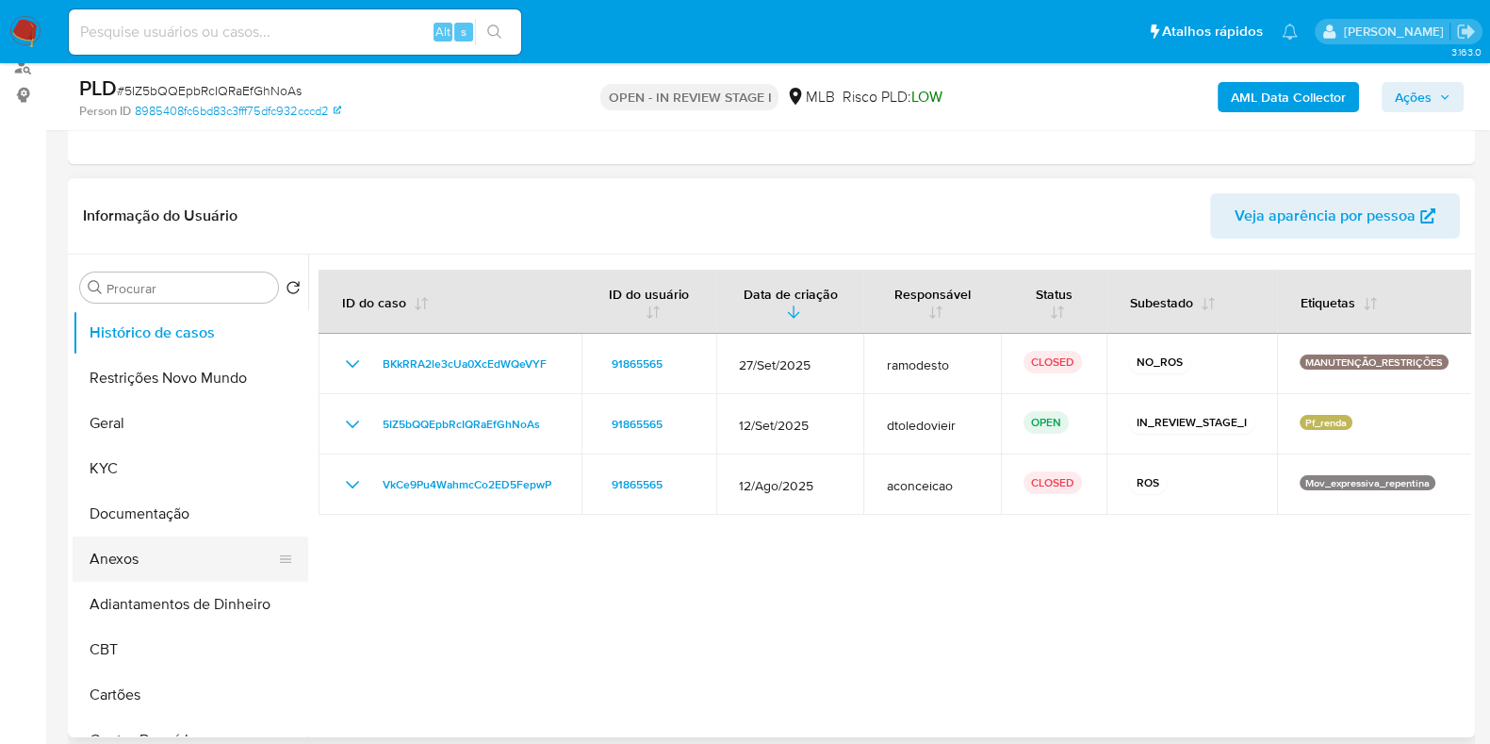
click at [162, 555] on button "Anexos" at bounding box center [183, 558] width 221 height 45
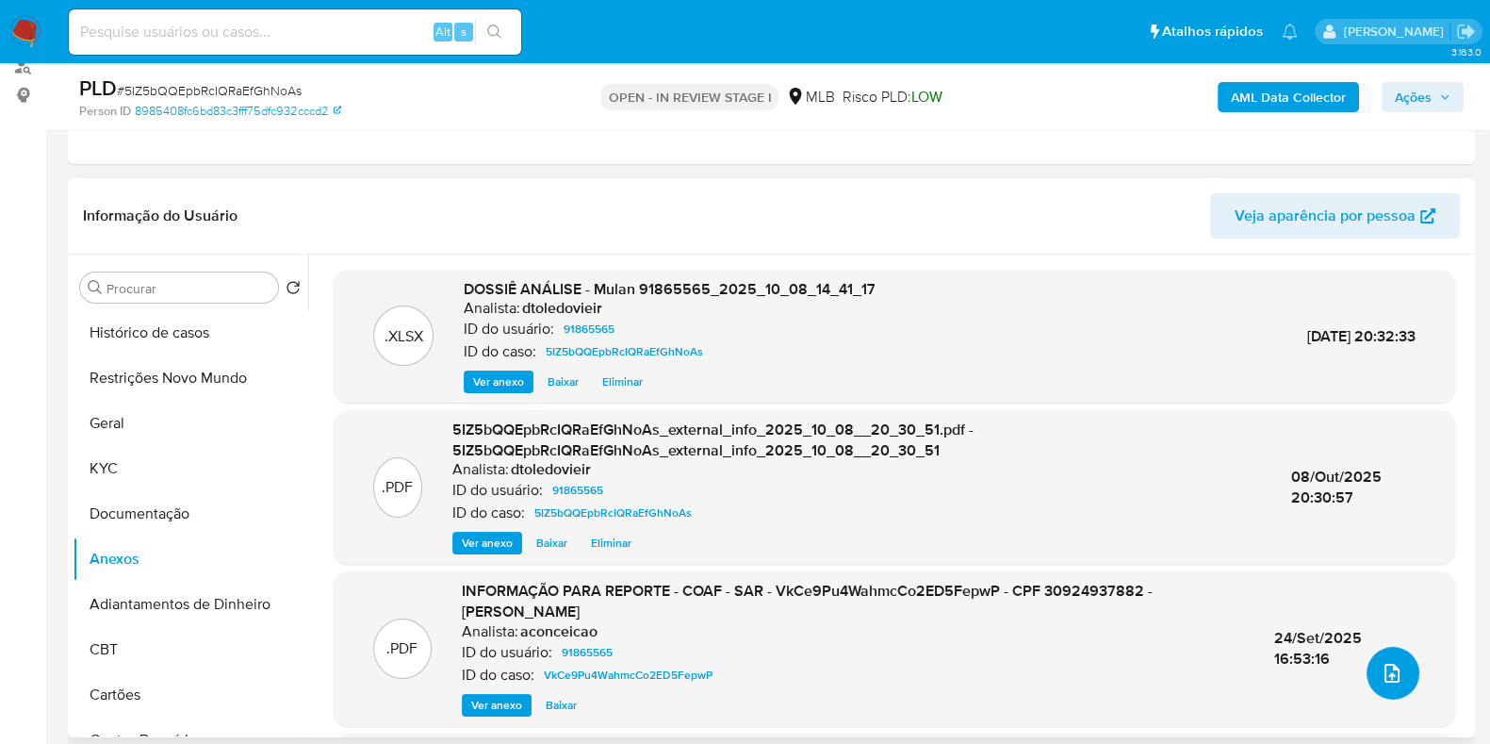
click at [1376, 660] on button "upload-file" at bounding box center [1393, 673] width 53 height 53
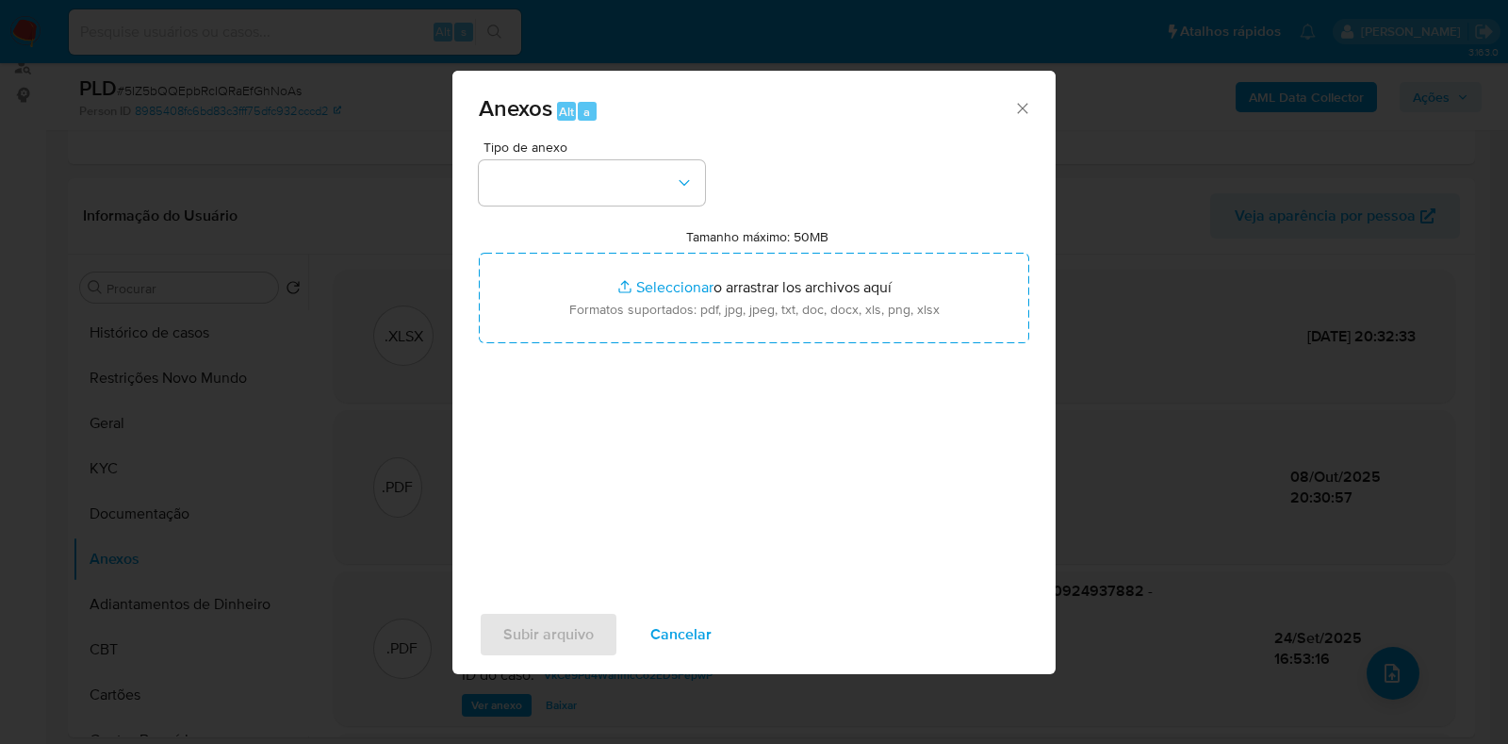
click at [1109, 250] on div "Anexos Alt a Tipo de anexo Tamanho máximo: 50MB Seleccionar archivos Selecciona…" at bounding box center [754, 372] width 1508 height 744
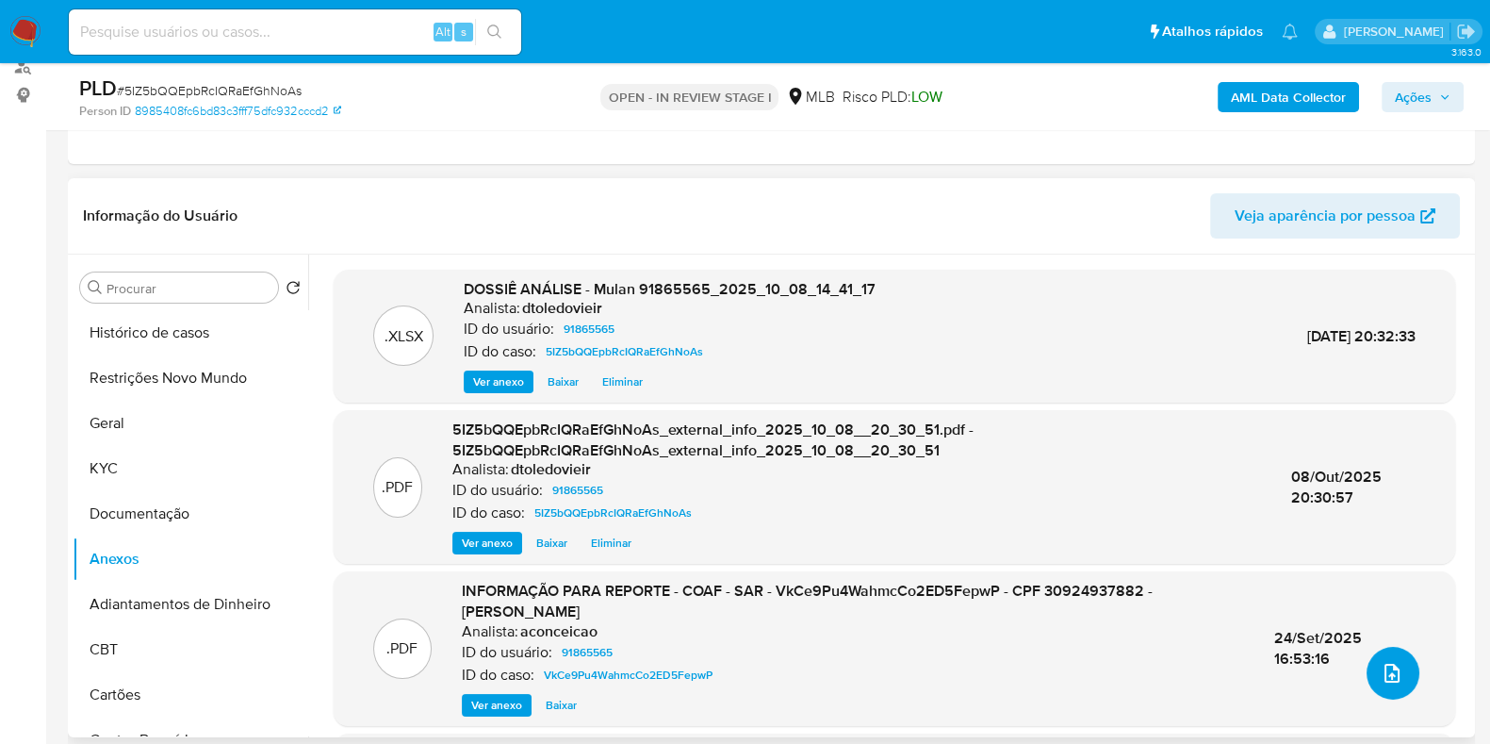
click at [1391, 681] on span "upload-file" at bounding box center [1392, 673] width 23 height 23
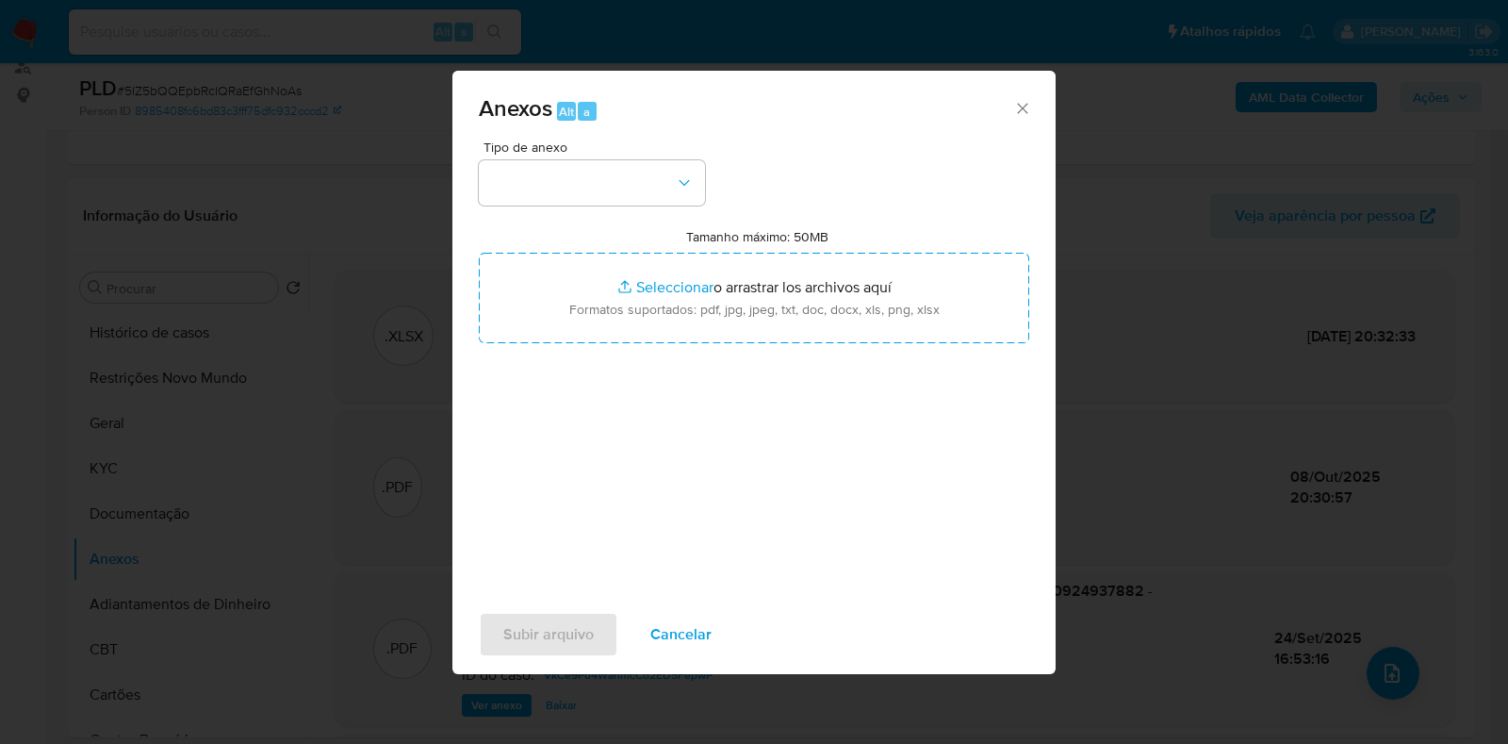
click at [1257, 200] on div "Anexos Alt a Tipo de anexo Tamanho máximo: 50MB Seleccionar archivos Selecciona…" at bounding box center [754, 372] width 1508 height 744
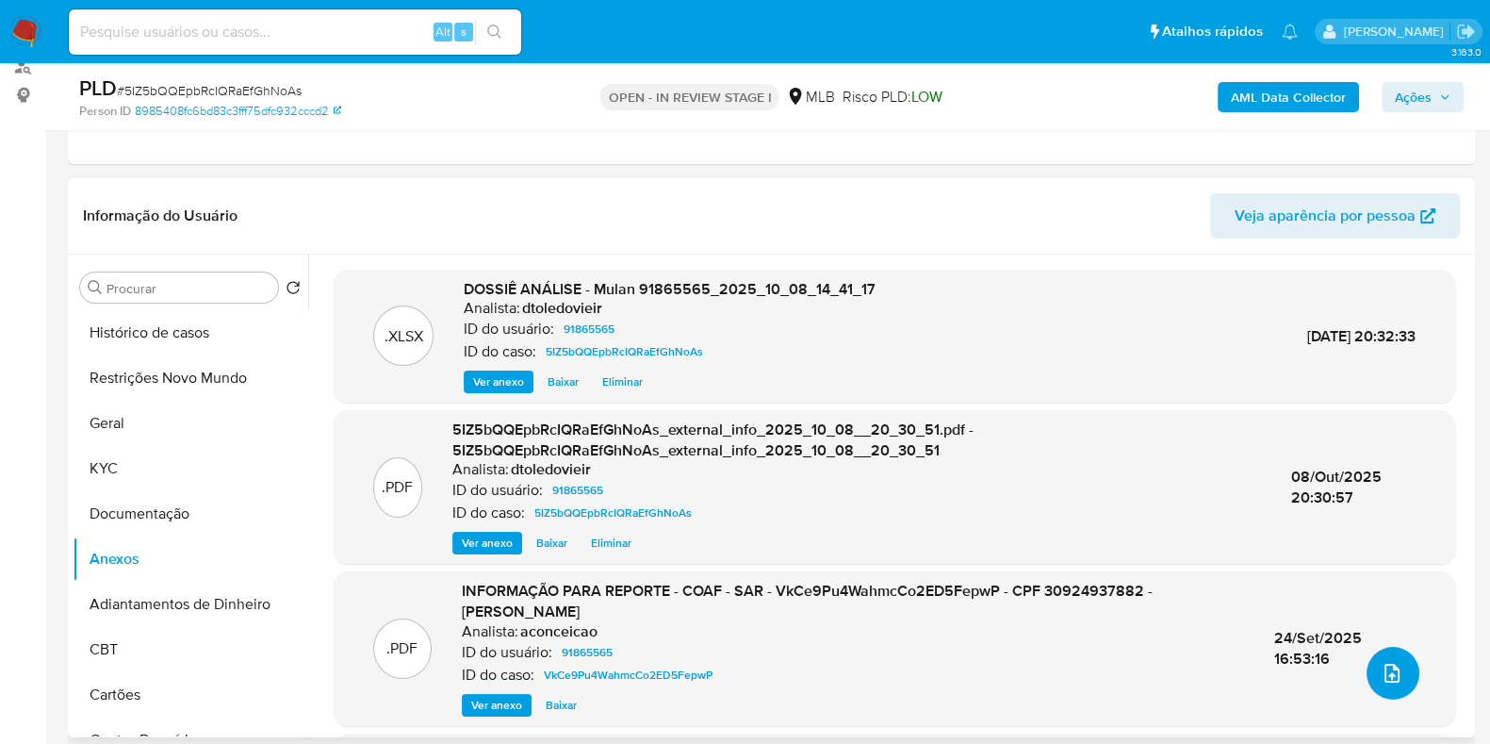
click at [1388, 685] on button "upload-file" at bounding box center [1393, 673] width 53 height 53
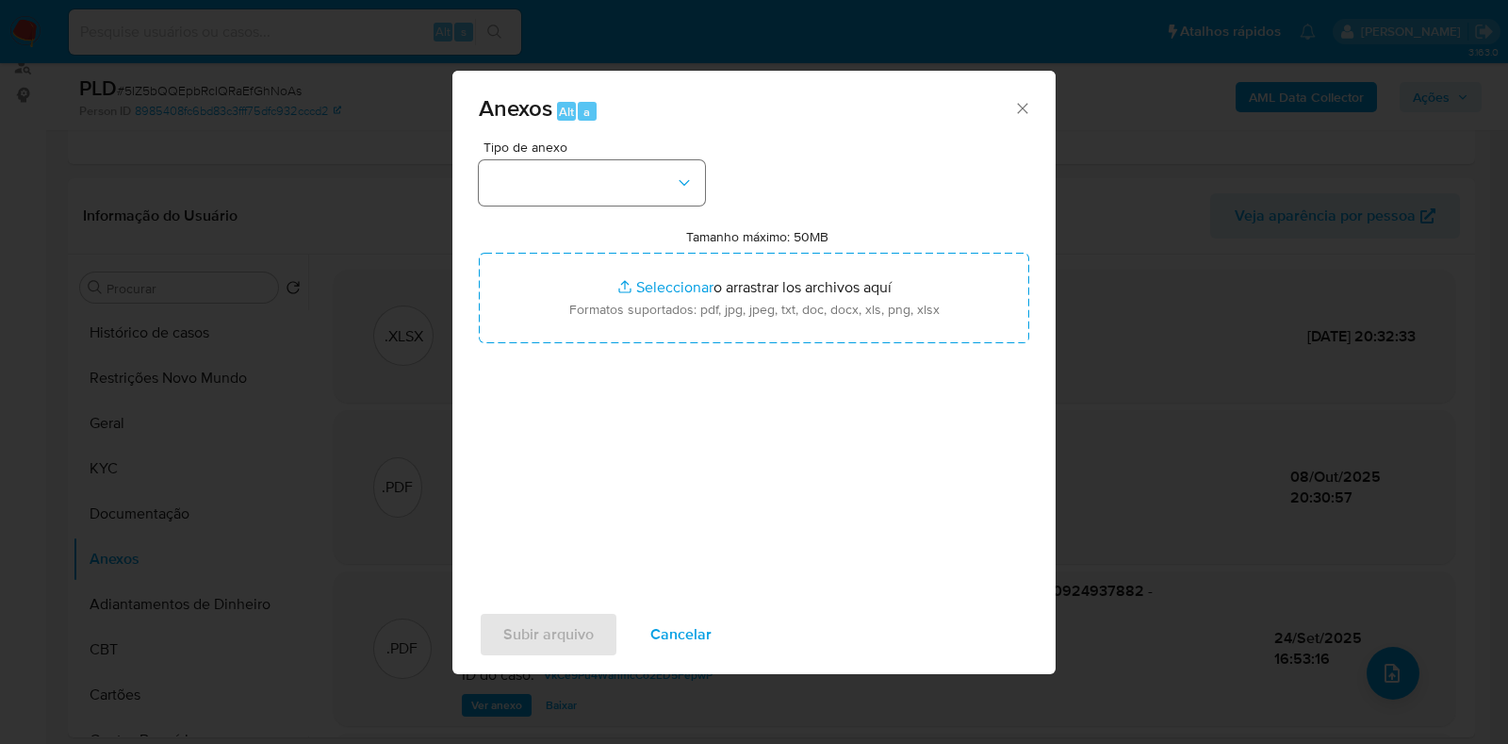
drag, startPoint x: 580, startPoint y: 154, endPoint x: 572, endPoint y: 167, distance: 15.2
click at [574, 162] on div "Tipo de anexo" at bounding box center [592, 172] width 226 height 65
click at [602, 173] on button "button" at bounding box center [592, 182] width 226 height 45
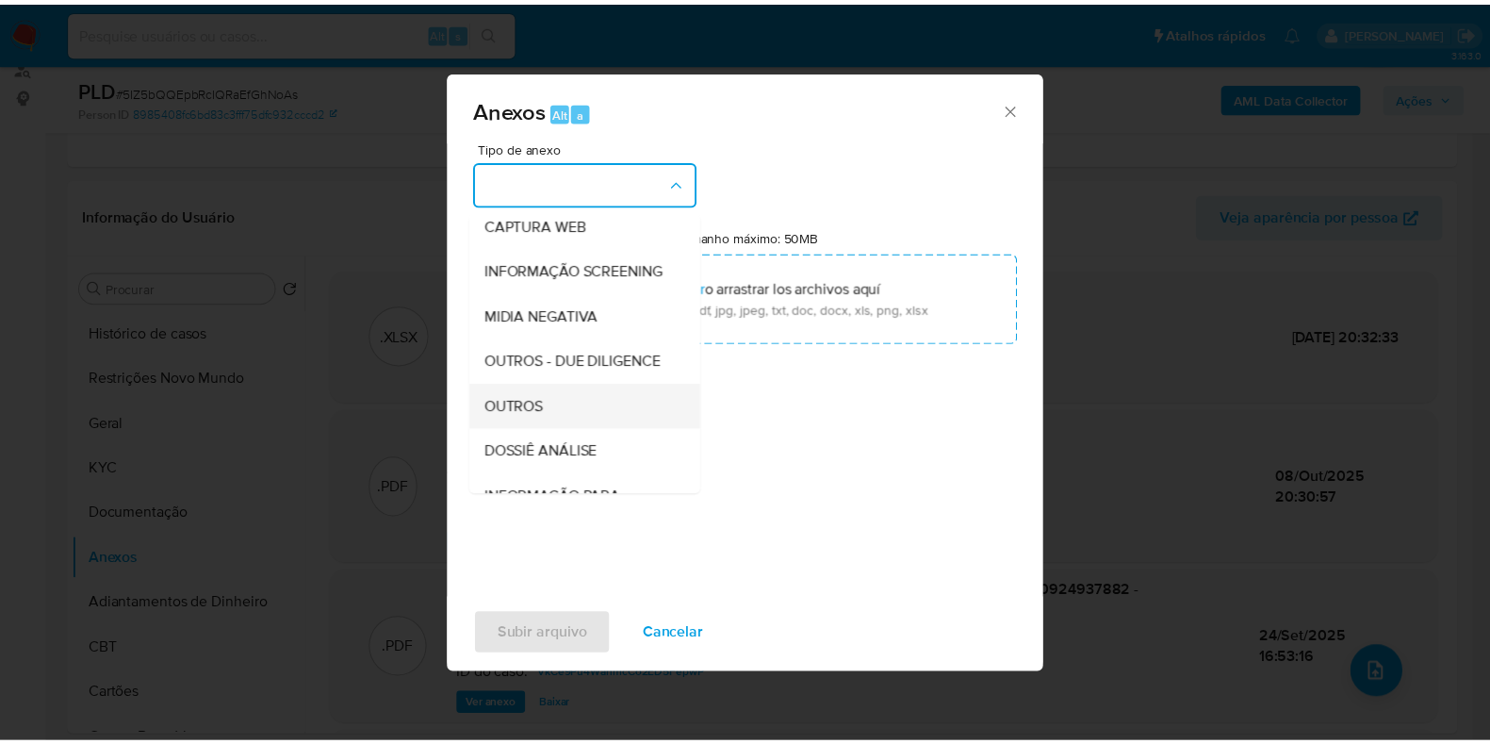
scroll to position [290, 0]
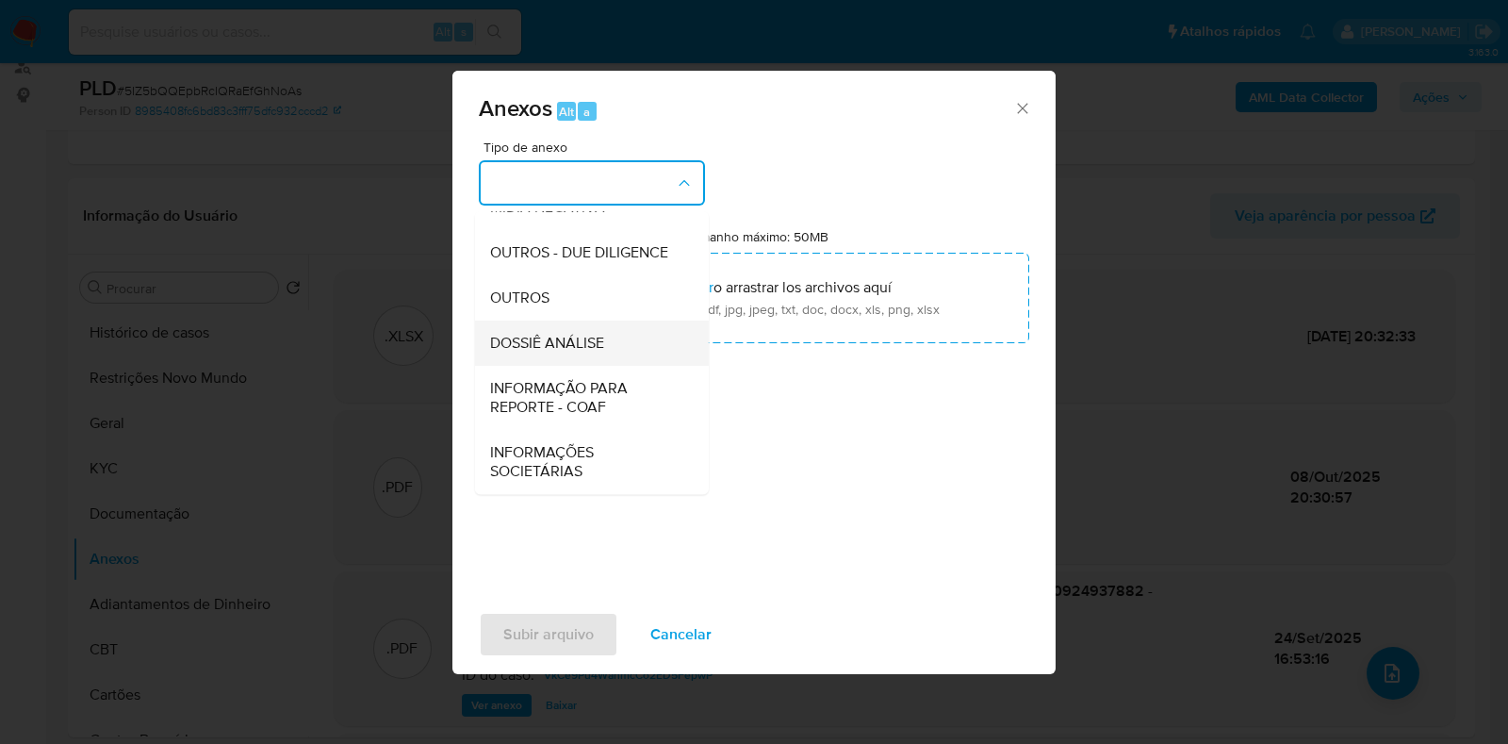
click at [568, 340] on span "DOSSIÊ ANÁLISE" at bounding box center [547, 343] width 114 height 19
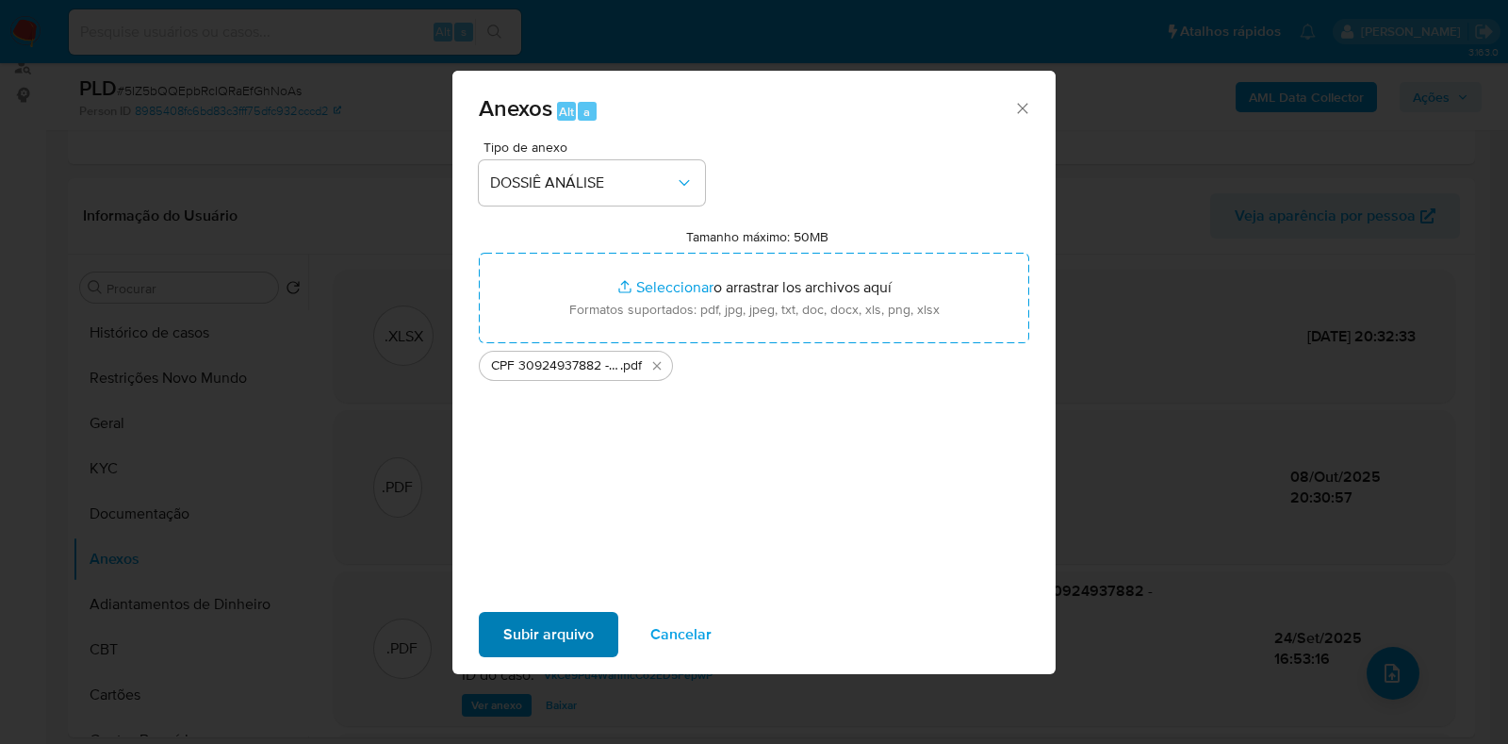
click at [574, 611] on div "Subir arquivo Cancelar" at bounding box center [753, 635] width 603 height 72
click at [578, 631] on span "Subir arquivo" at bounding box center [548, 634] width 90 height 41
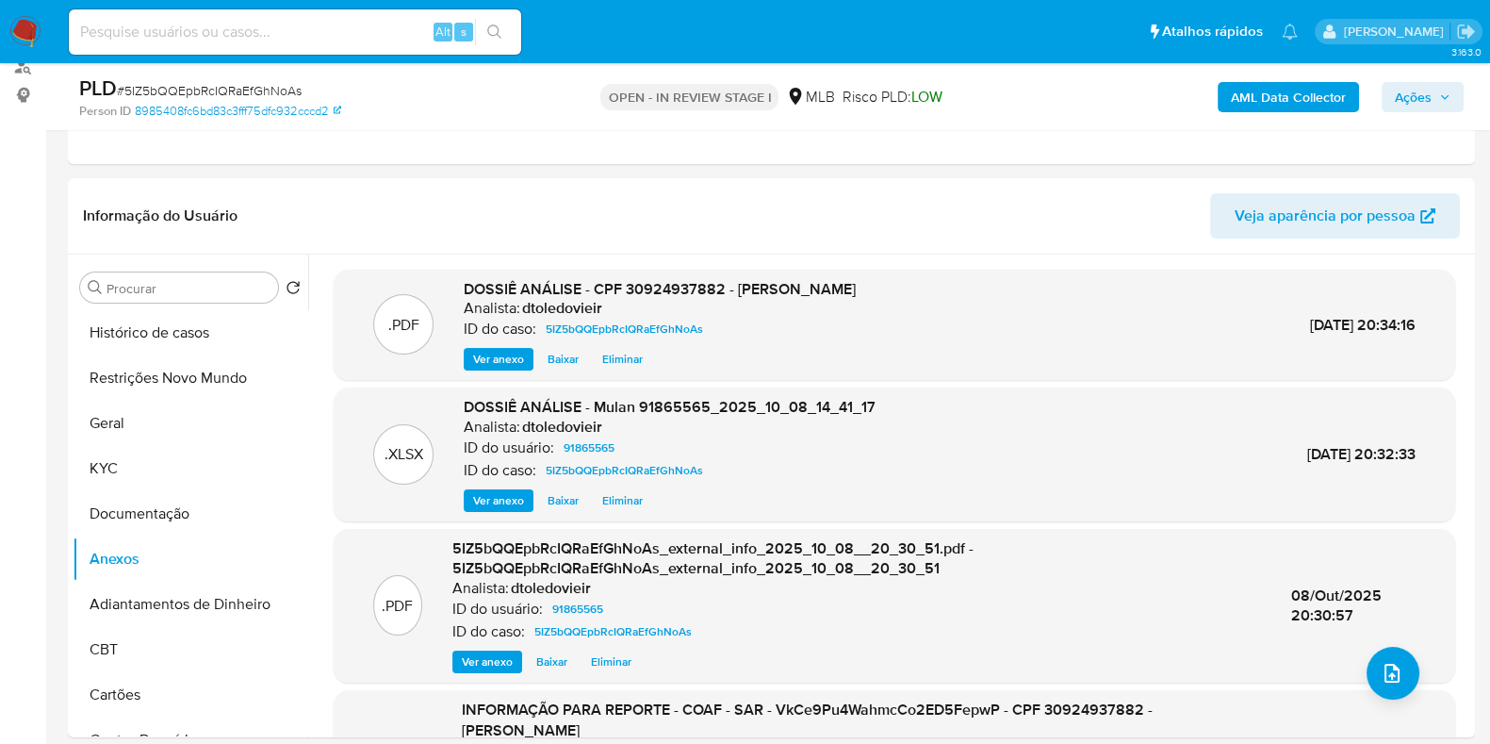
click at [1439, 103] on span "Ações" at bounding box center [1423, 97] width 56 height 26
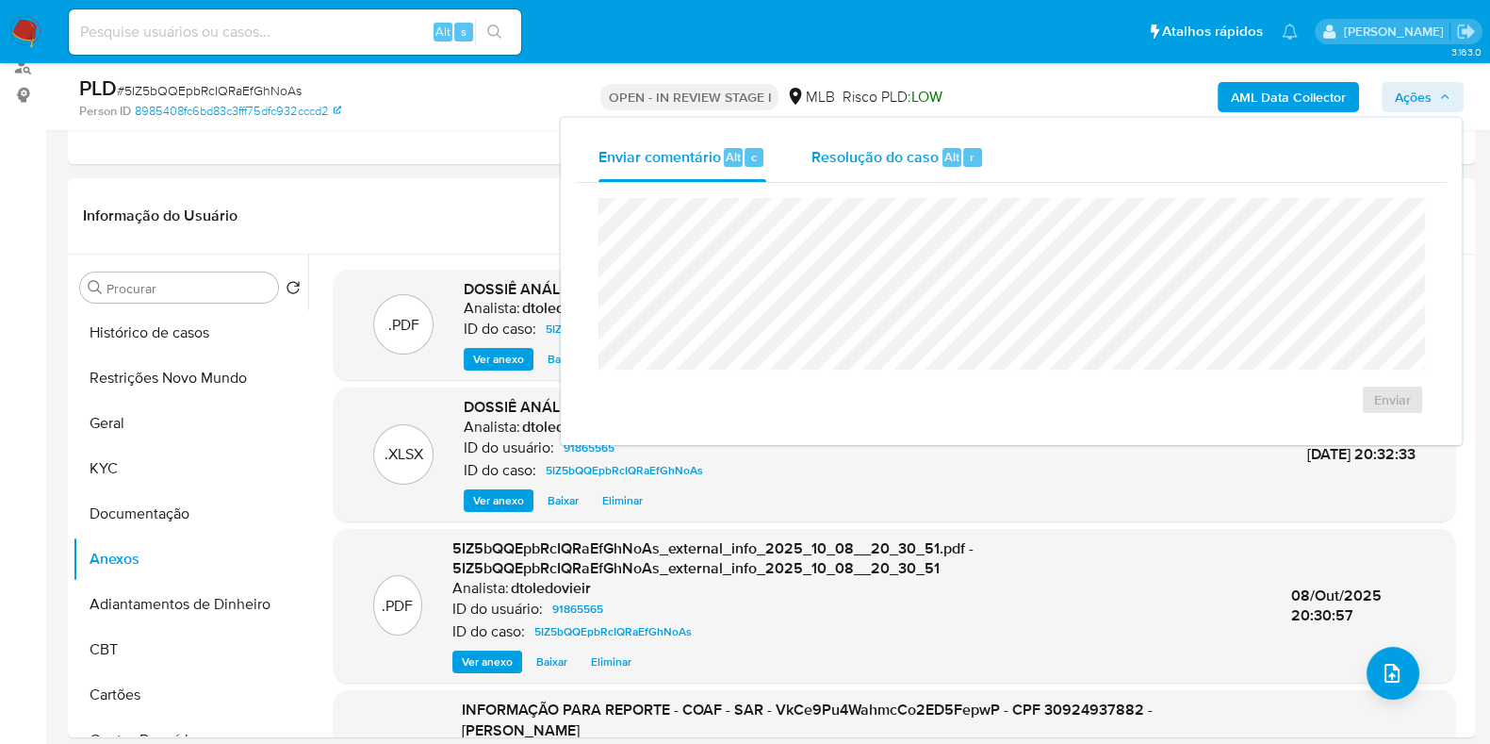
click at [918, 150] on span "Resolução do caso" at bounding box center [875, 156] width 127 height 22
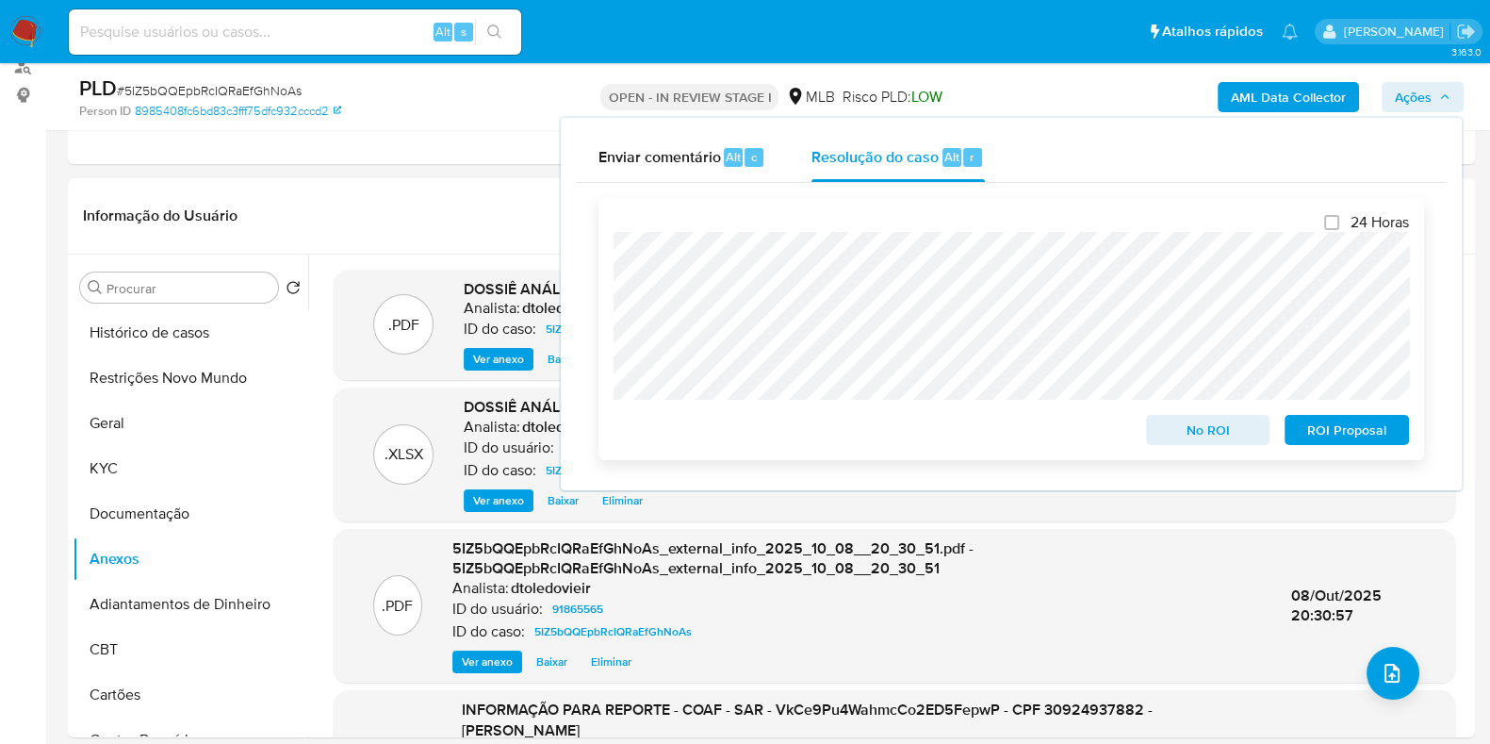
click at [1185, 429] on span "No ROI" at bounding box center [1208, 430] width 98 height 26
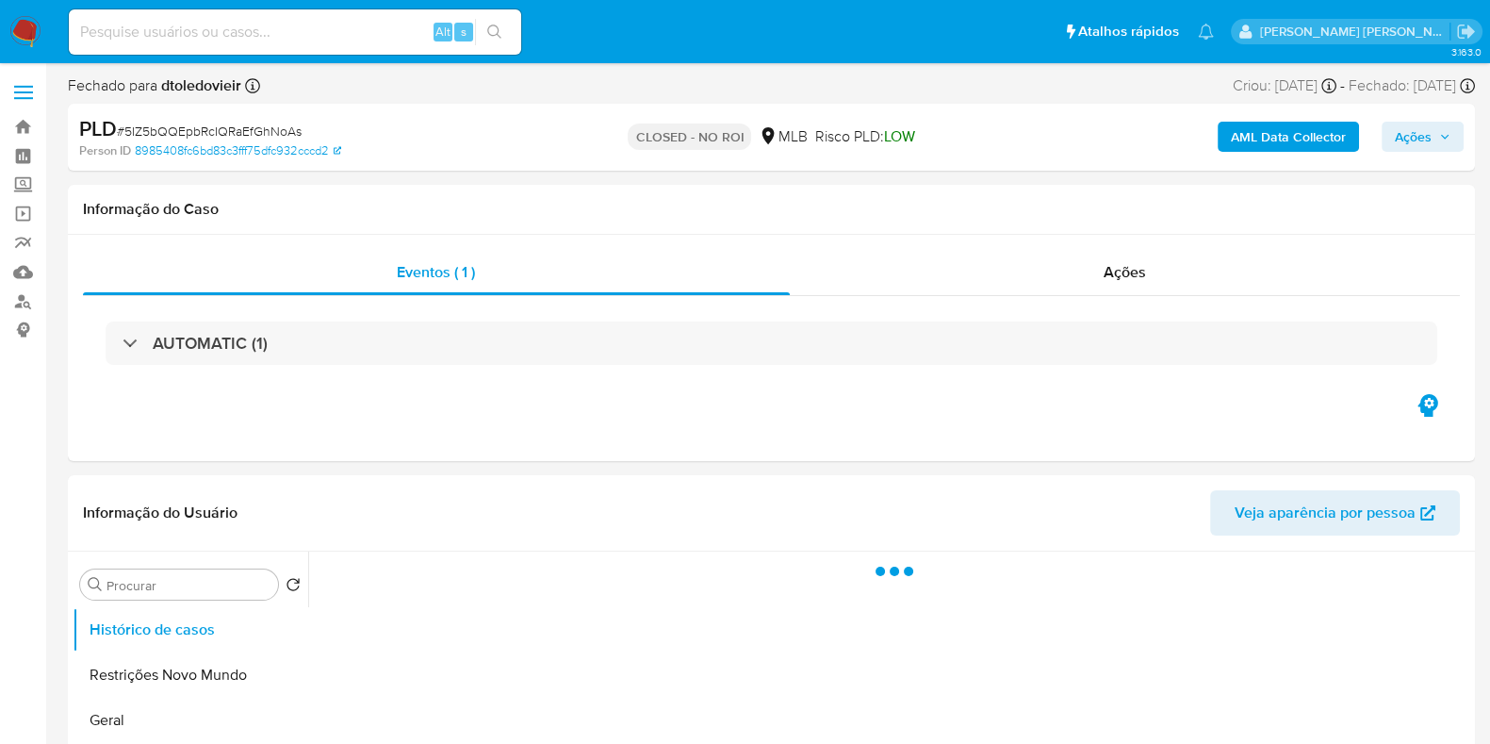
select select "10"
